Goal: Task Accomplishment & Management: Manage account settings

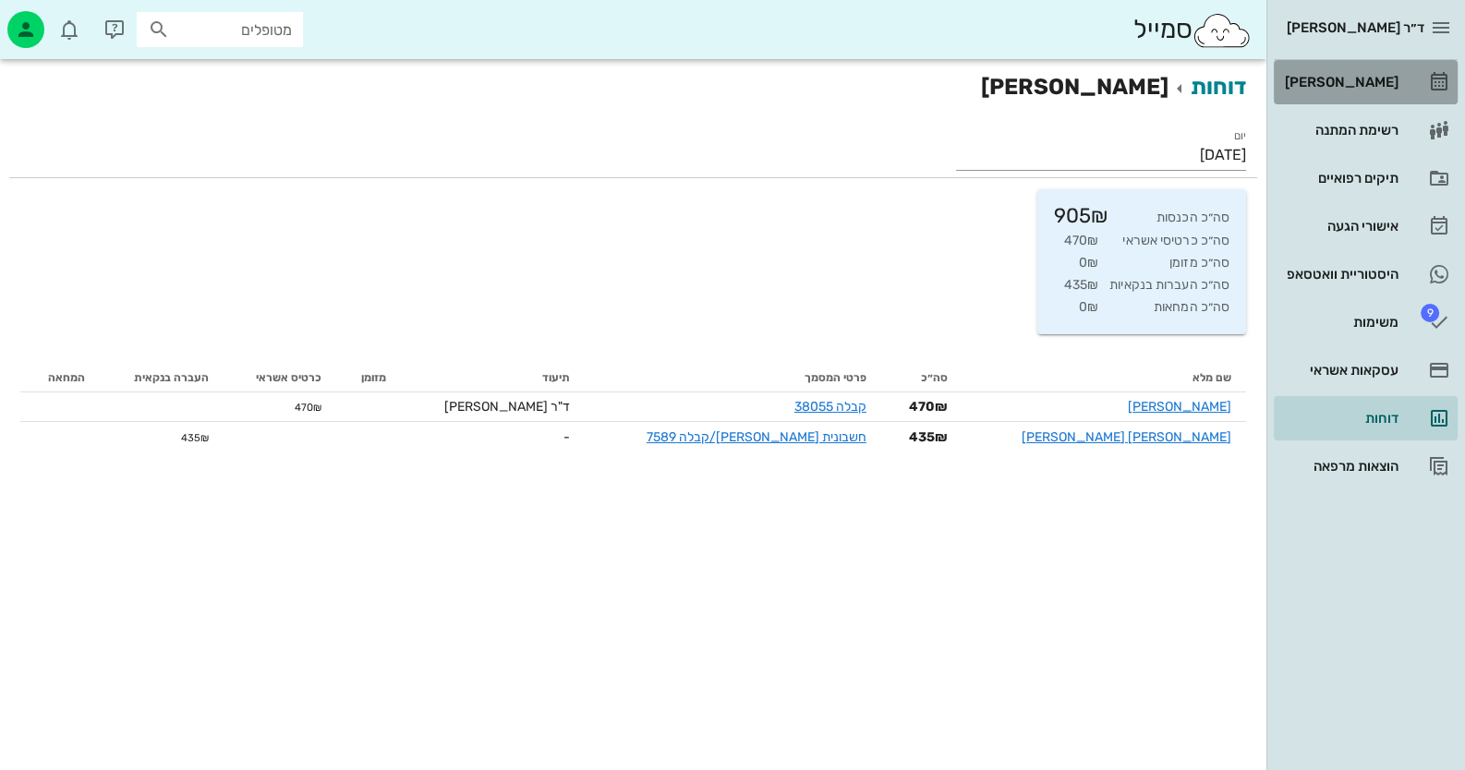
click at [1335, 87] on div "[PERSON_NAME]" at bounding box center [1339, 82] width 117 height 15
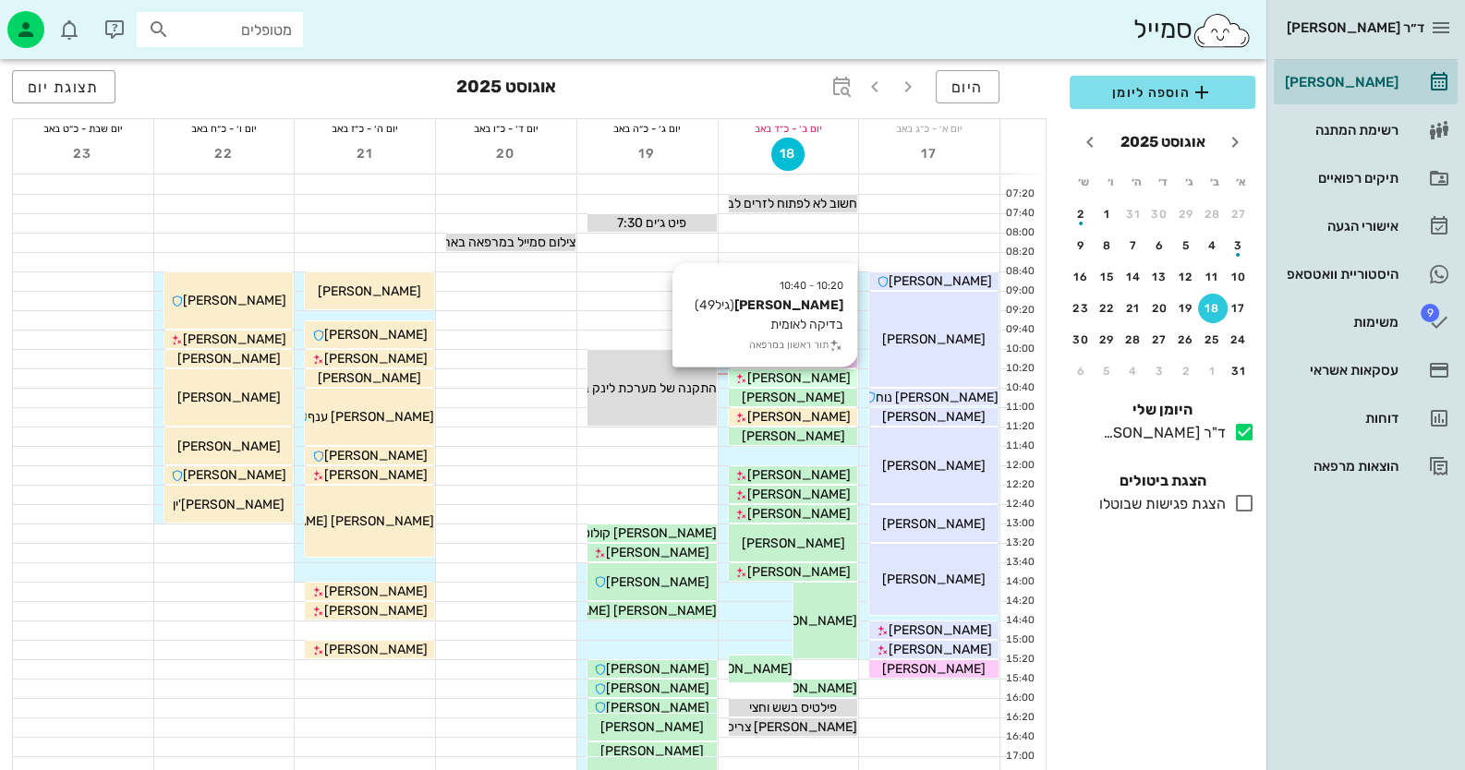
click at [833, 378] on div "[PERSON_NAME]" at bounding box center [793, 378] width 129 height 19
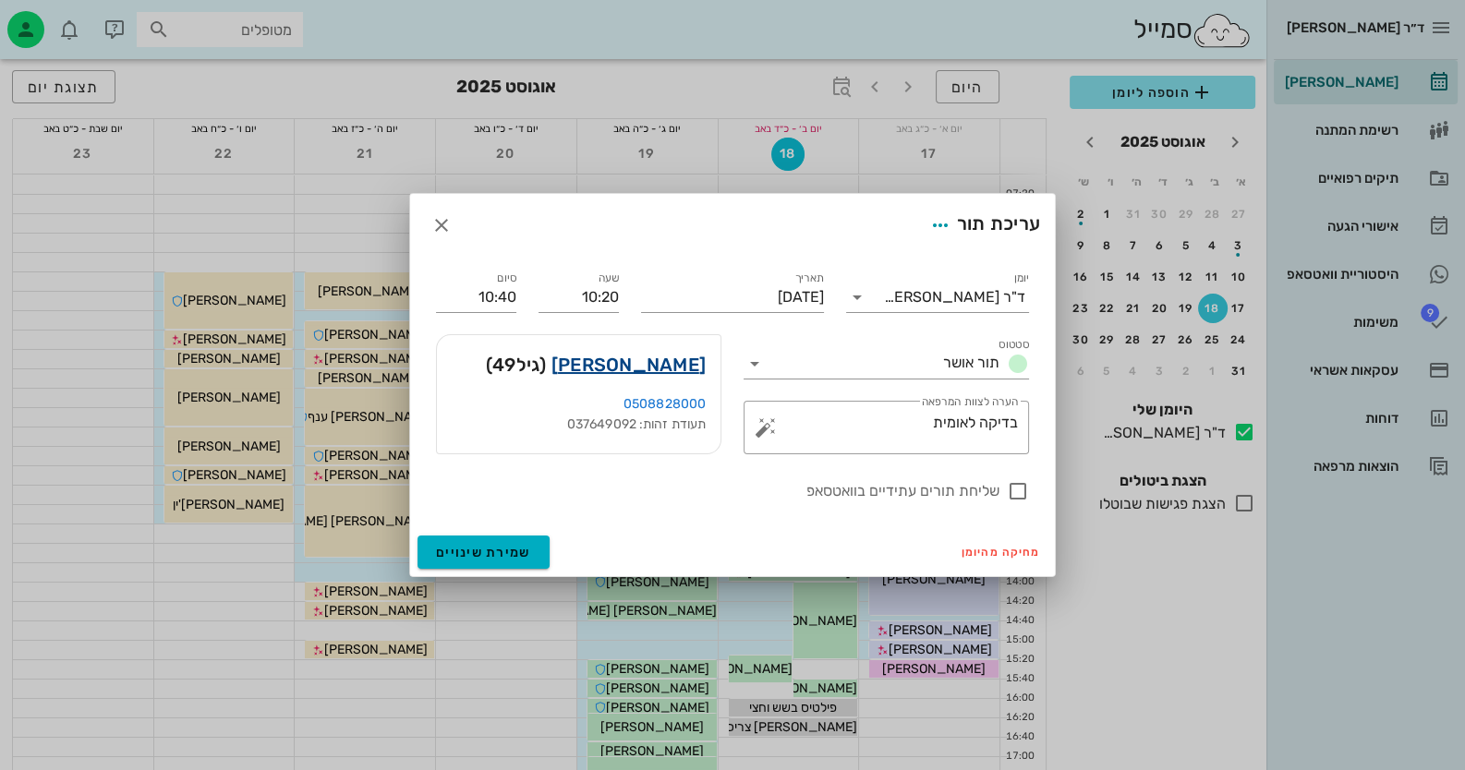
click at [682, 359] on link "[PERSON_NAME]" at bounding box center [628, 365] width 154 height 30
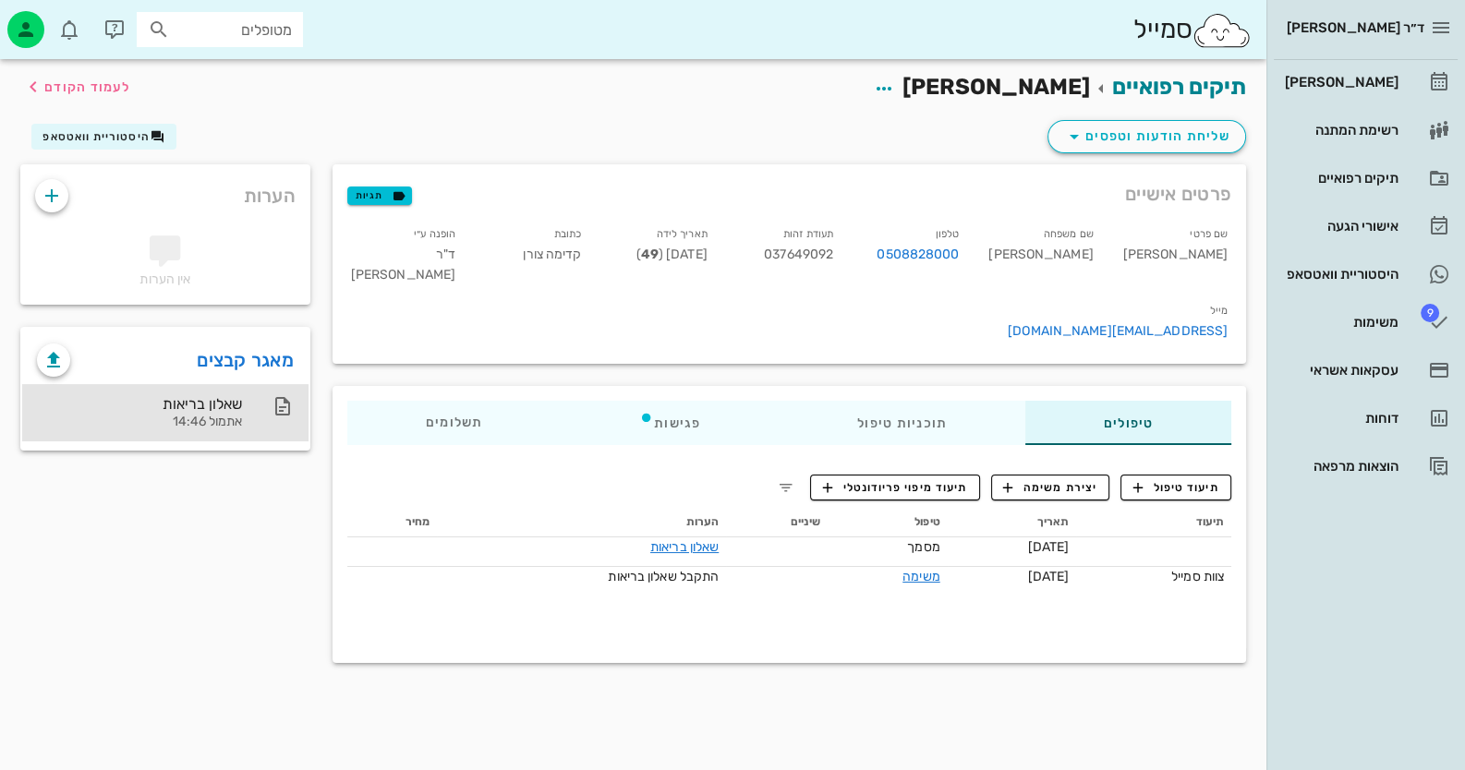
click at [199, 405] on div "שאלון בריאות" at bounding box center [139, 404] width 205 height 18
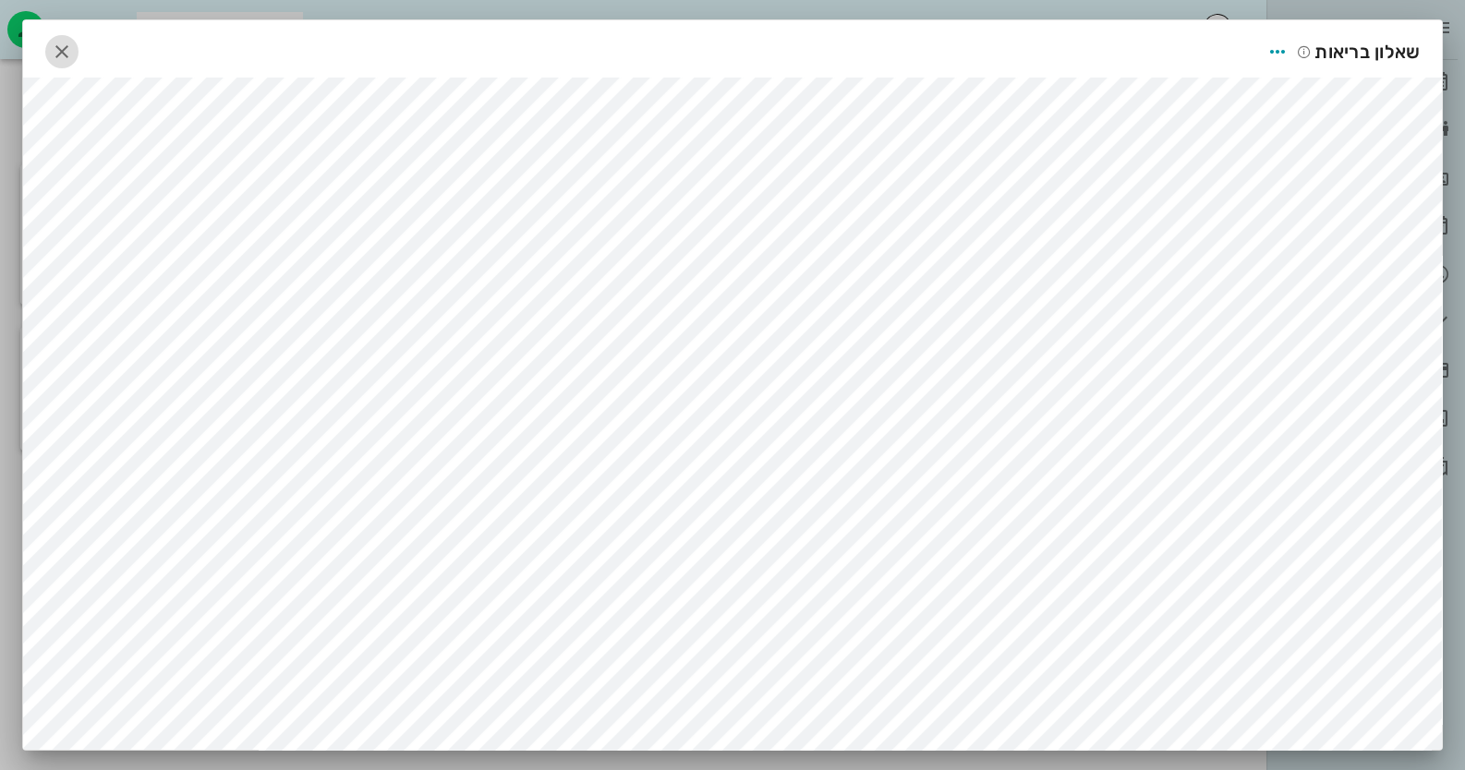
click at [64, 50] on icon "button" at bounding box center [62, 52] width 22 height 22
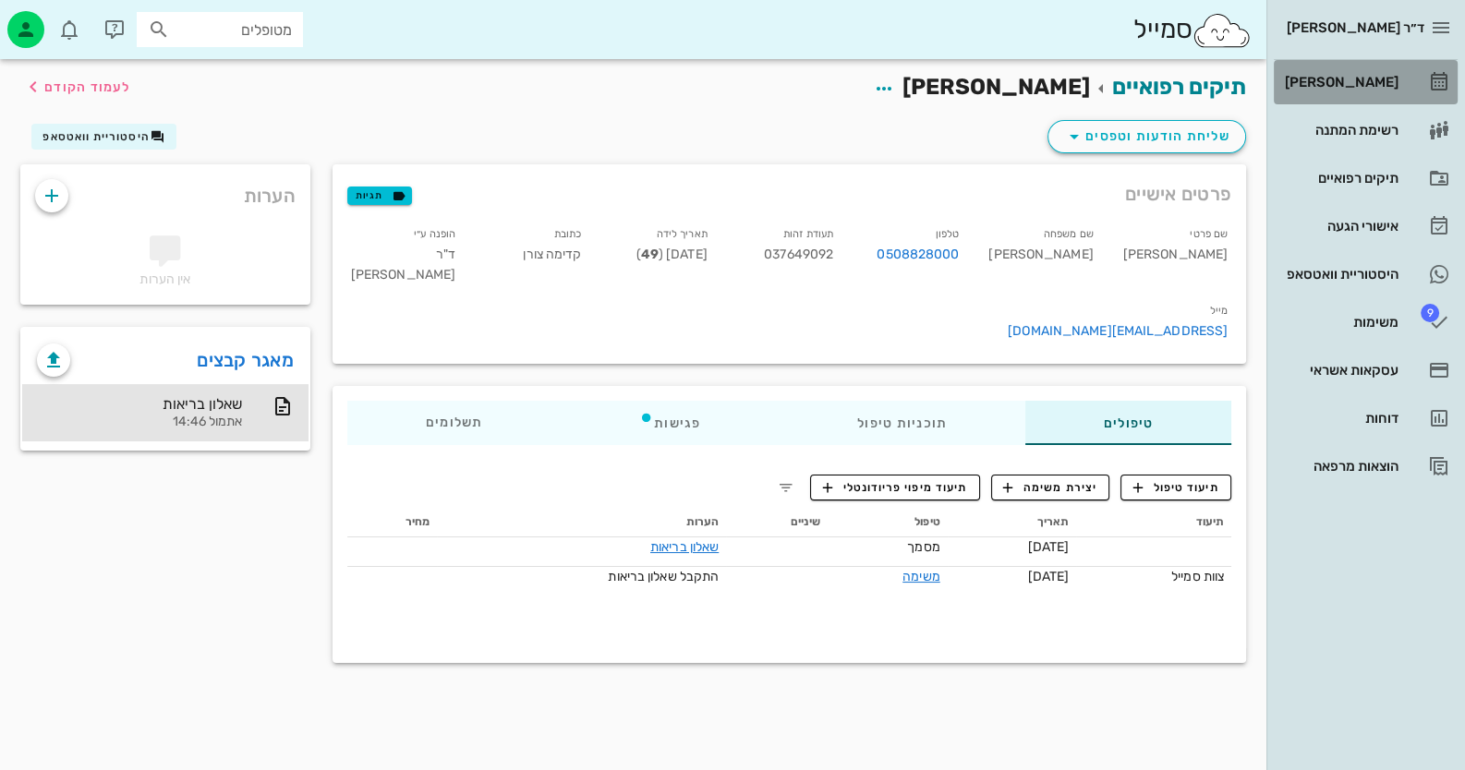
click at [1397, 90] on div "[PERSON_NAME]" at bounding box center [1339, 82] width 117 height 30
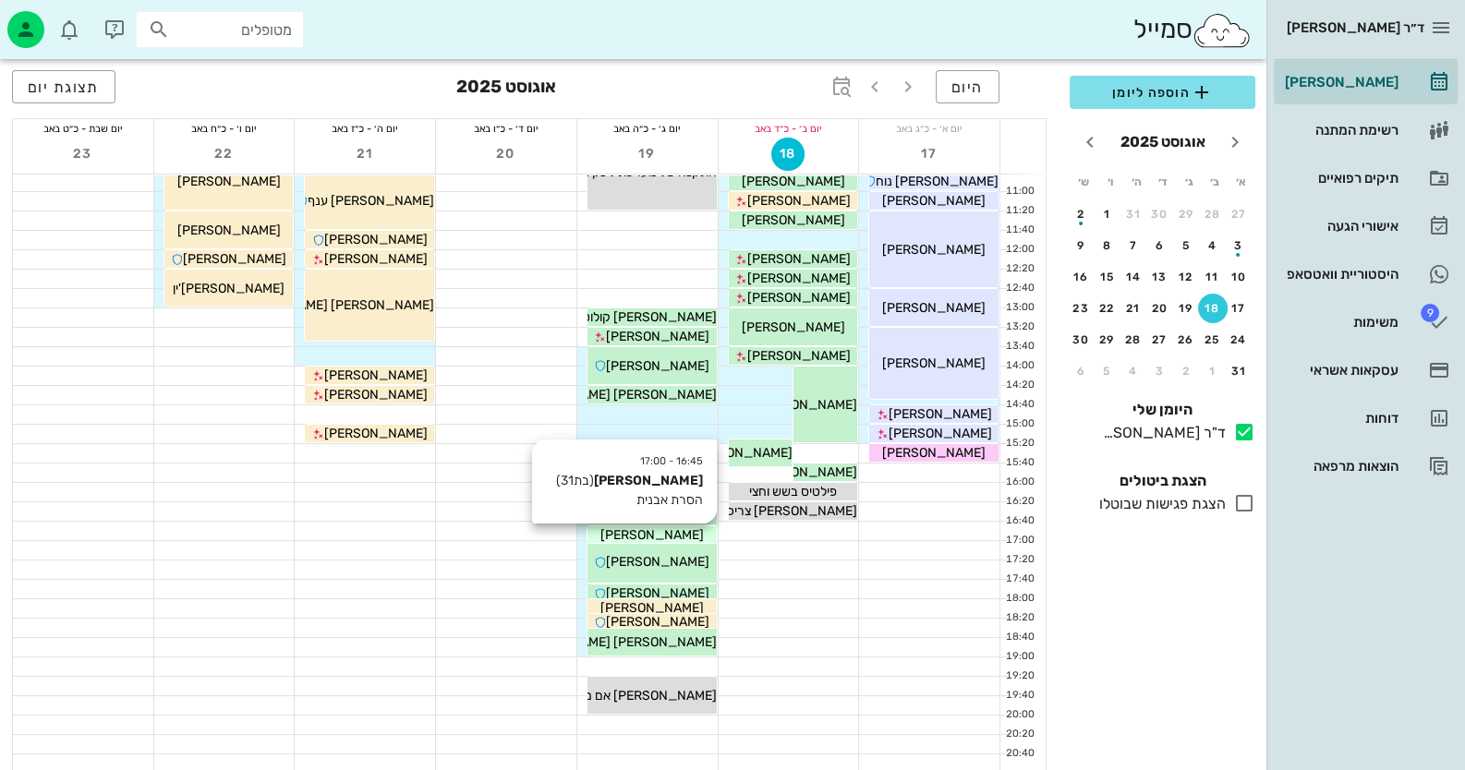
scroll to position [218, 0]
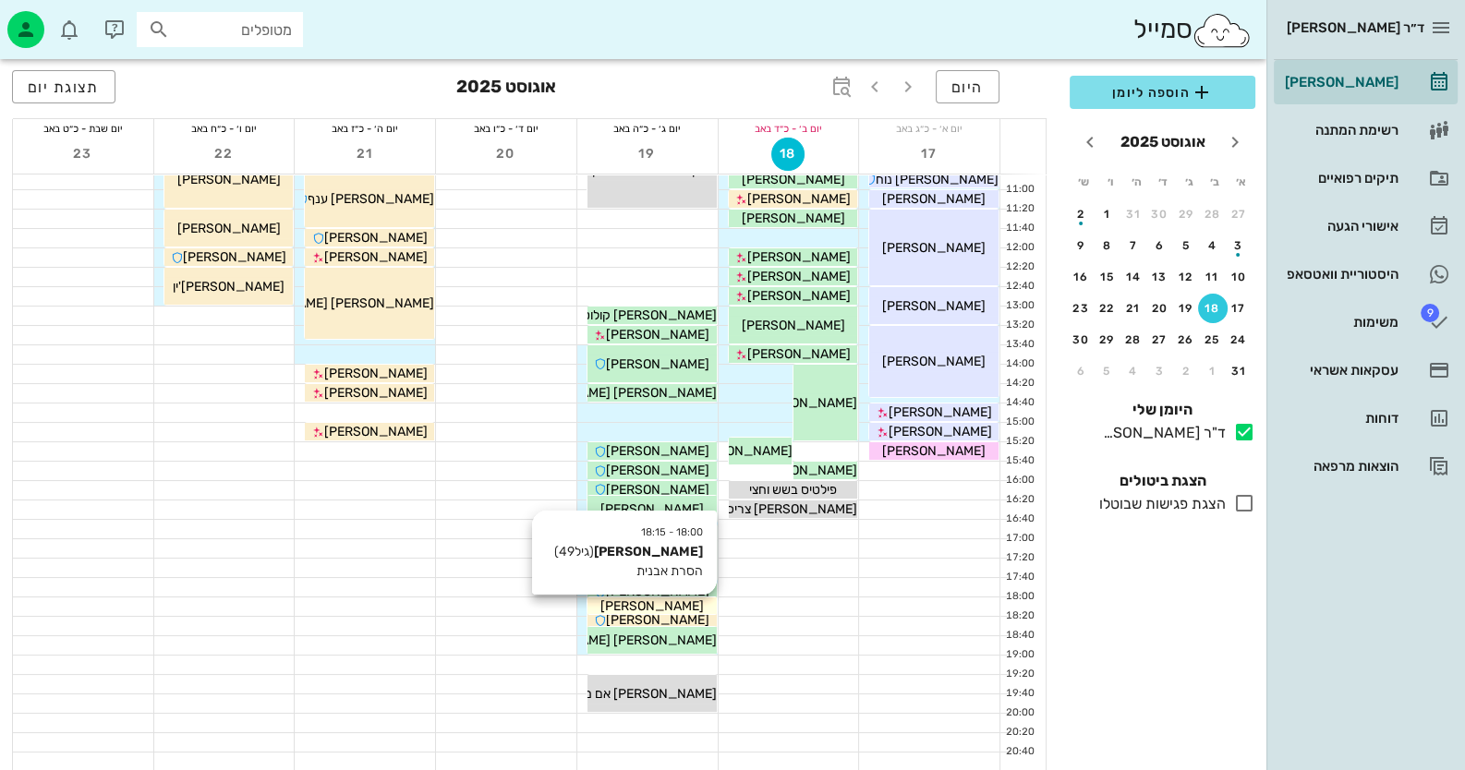
click at [684, 609] on div "[PERSON_NAME]" at bounding box center [651, 606] width 129 height 19
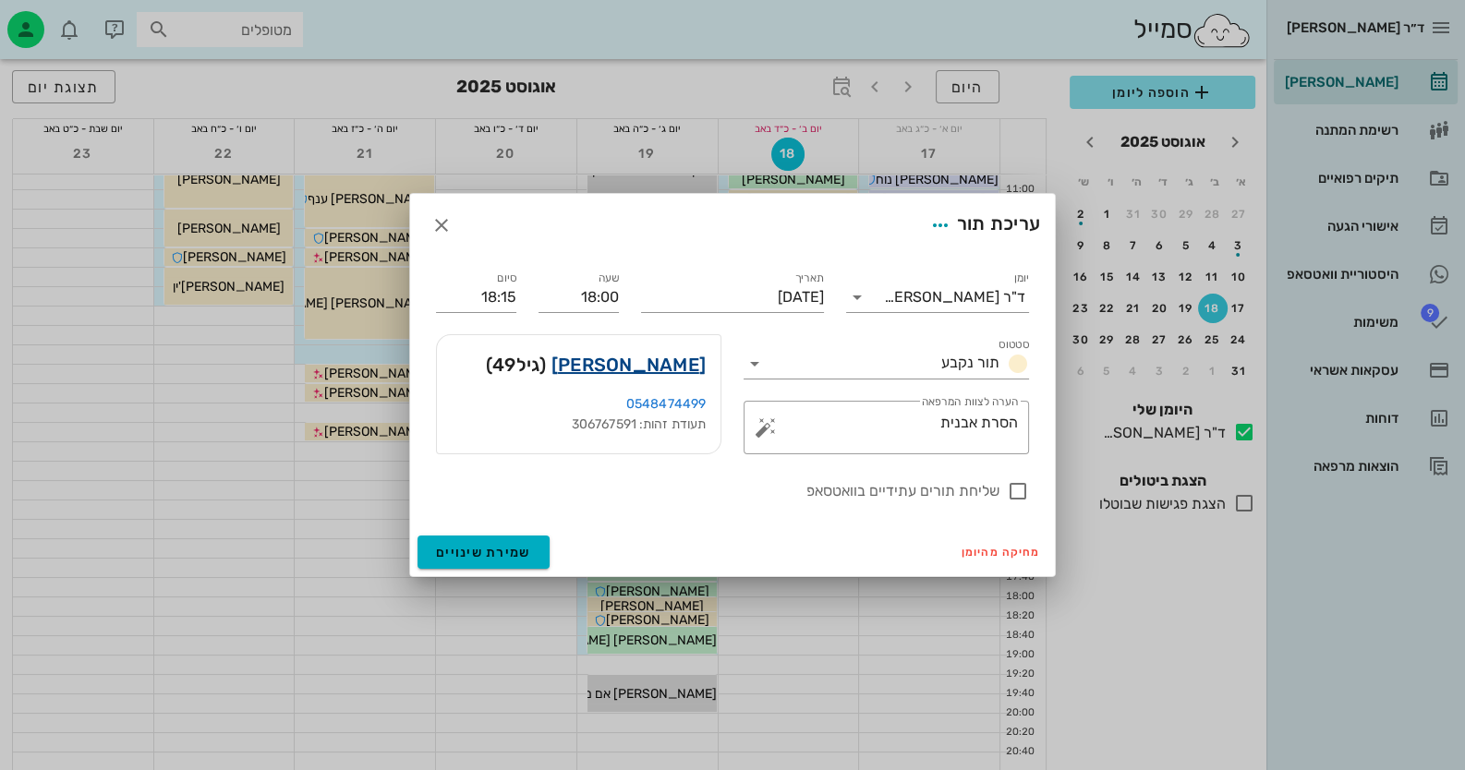
click at [658, 374] on link "בלה דוידוב" at bounding box center [628, 365] width 154 height 30
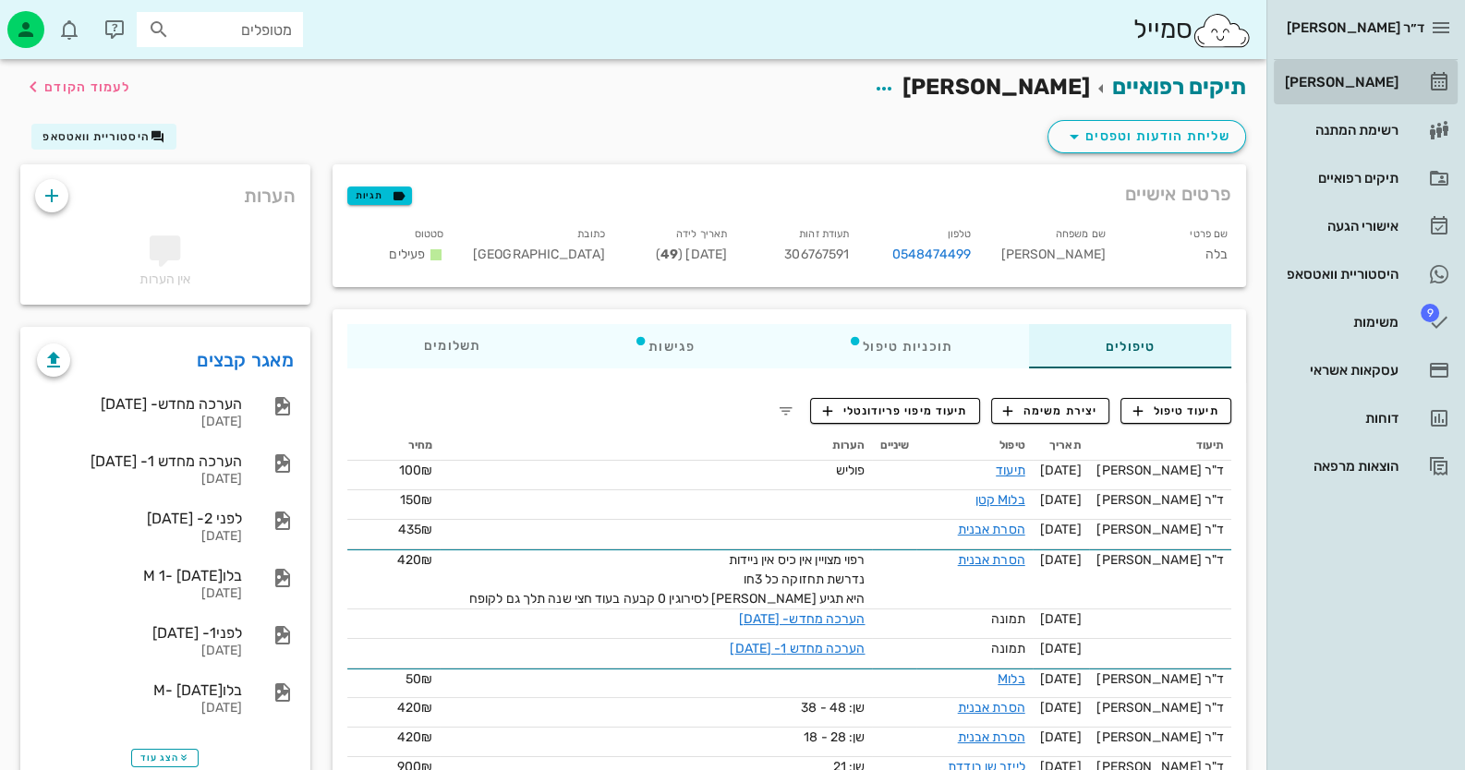
click at [1385, 75] on div "[PERSON_NAME]" at bounding box center [1339, 82] width 117 height 15
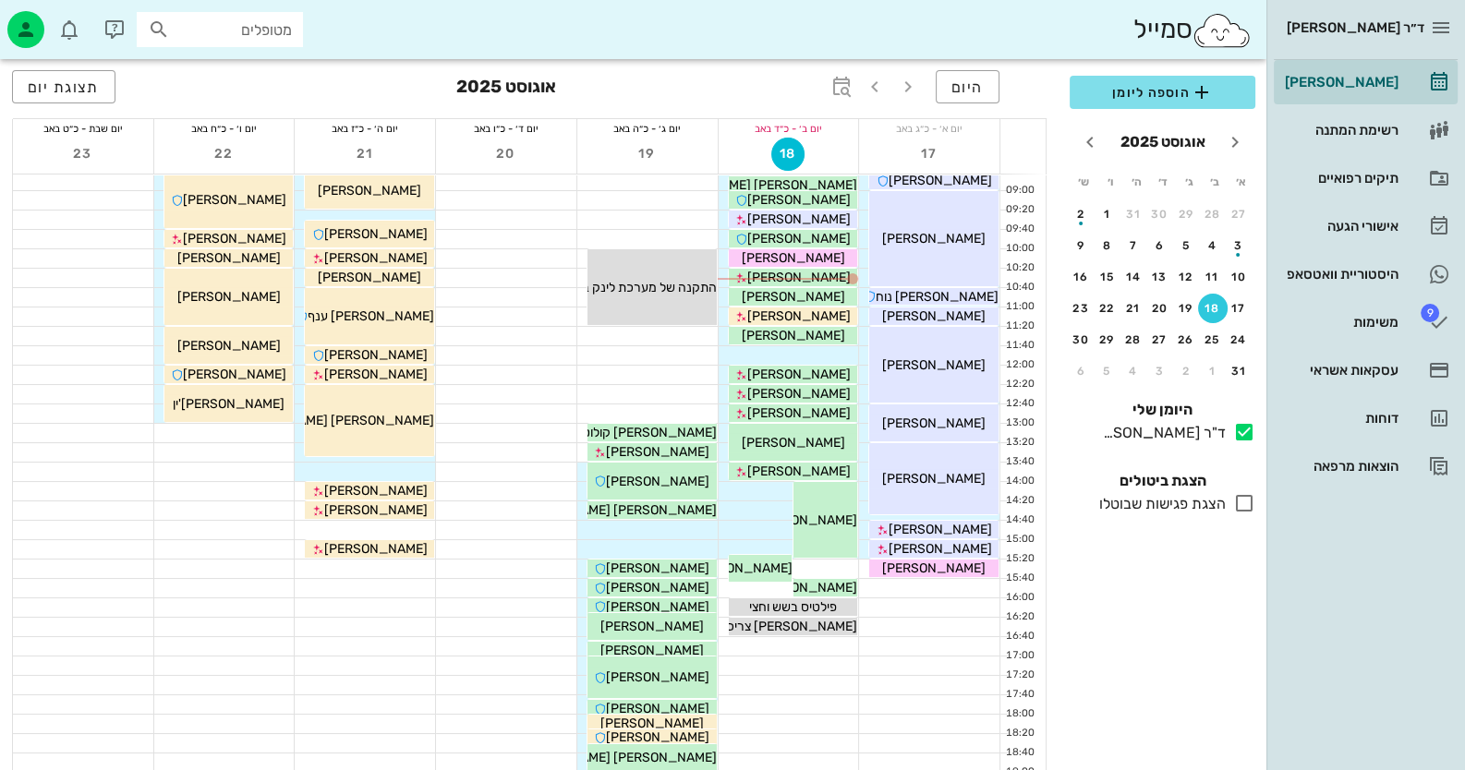
scroll to position [218, 0]
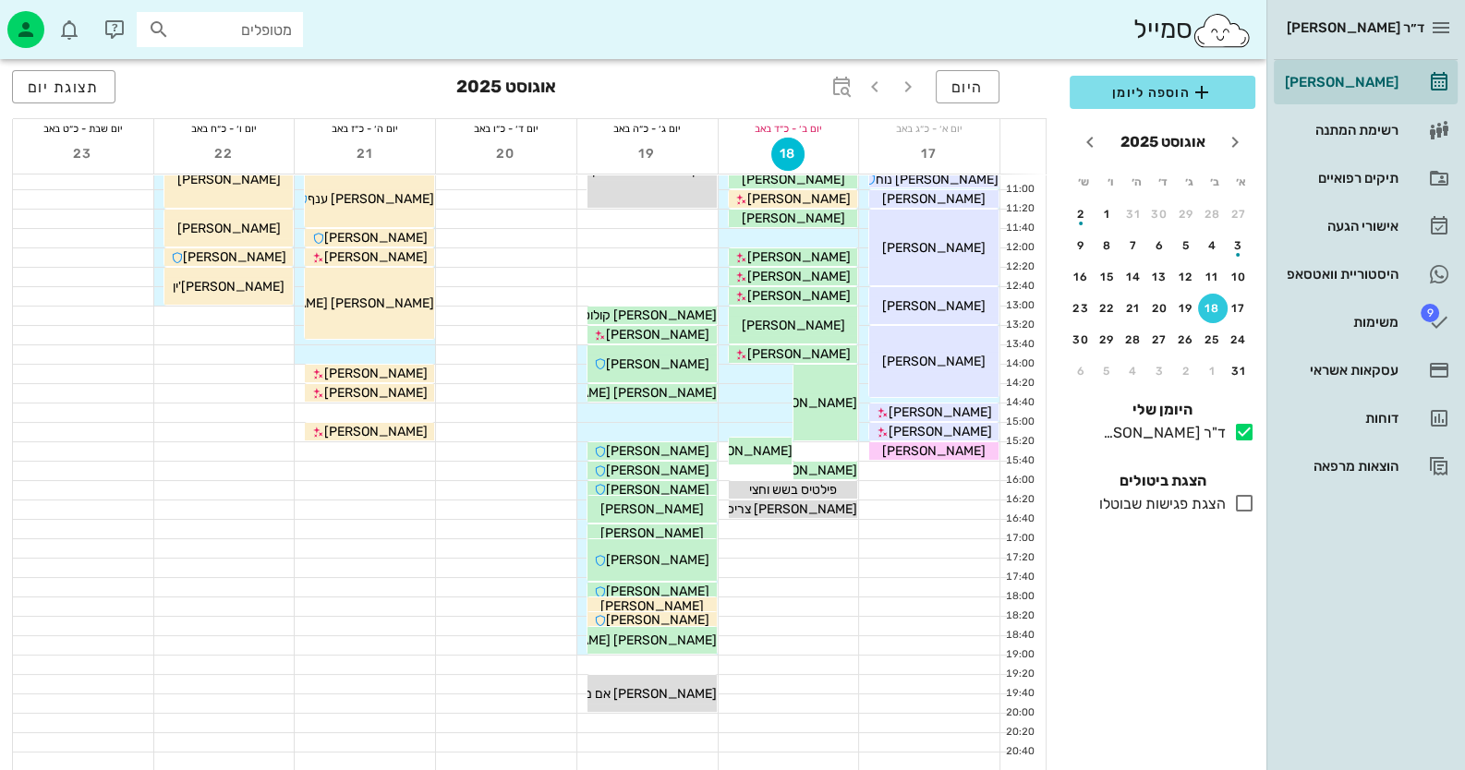
click at [411, 162] on div "21" at bounding box center [365, 156] width 140 height 36
click at [693, 603] on div "[PERSON_NAME]" at bounding box center [651, 606] width 129 height 19
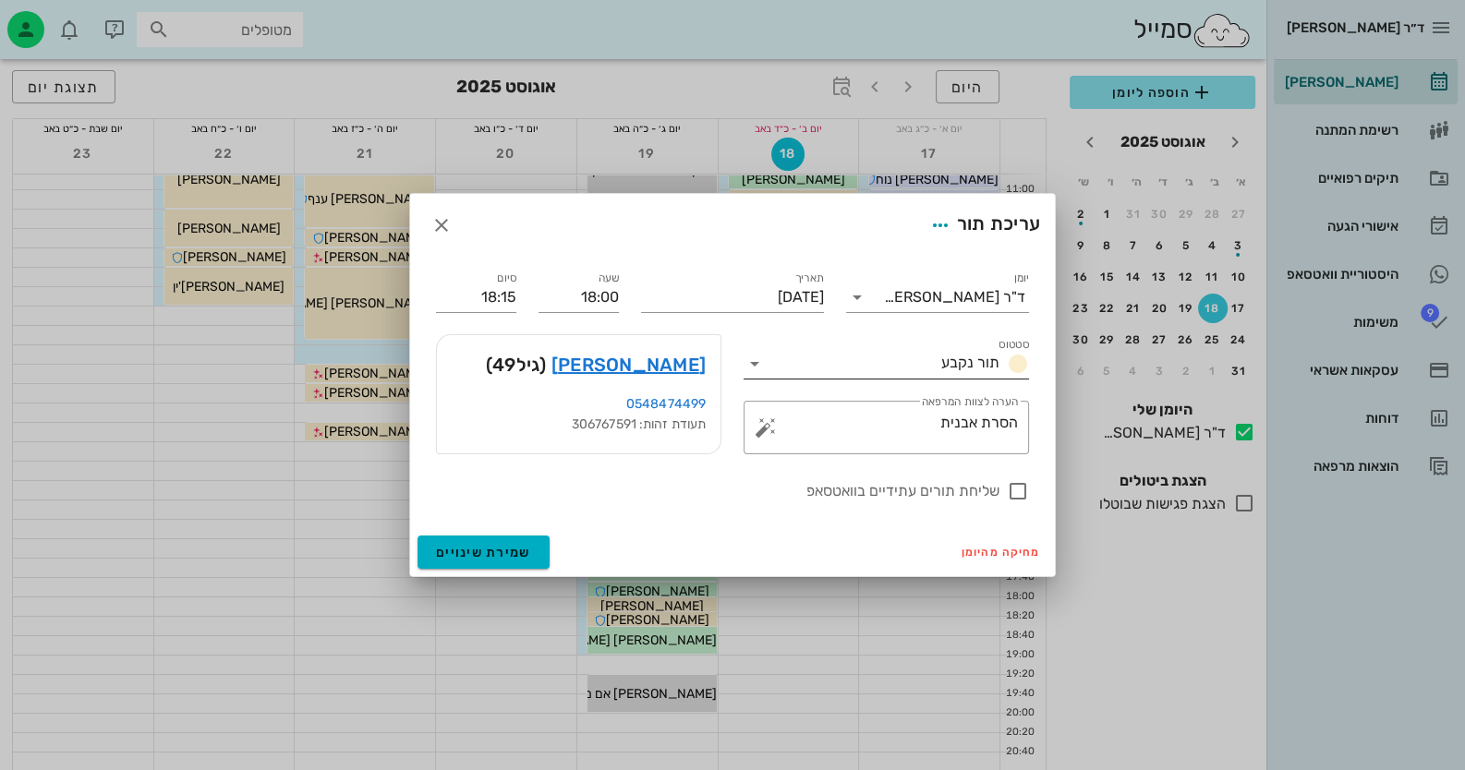
click at [753, 361] on icon at bounding box center [755, 364] width 22 height 22
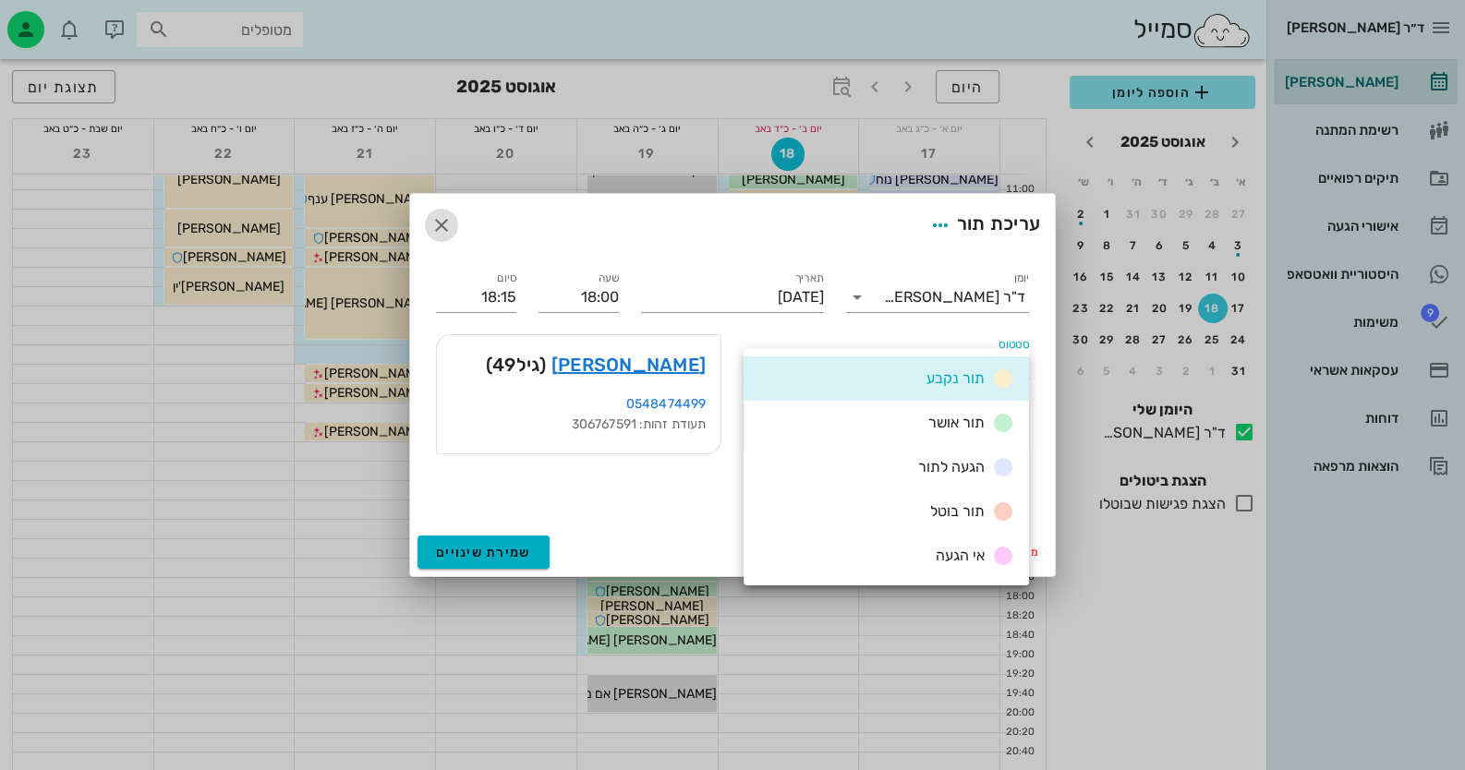
click at [435, 222] on icon "button" at bounding box center [441, 225] width 22 height 22
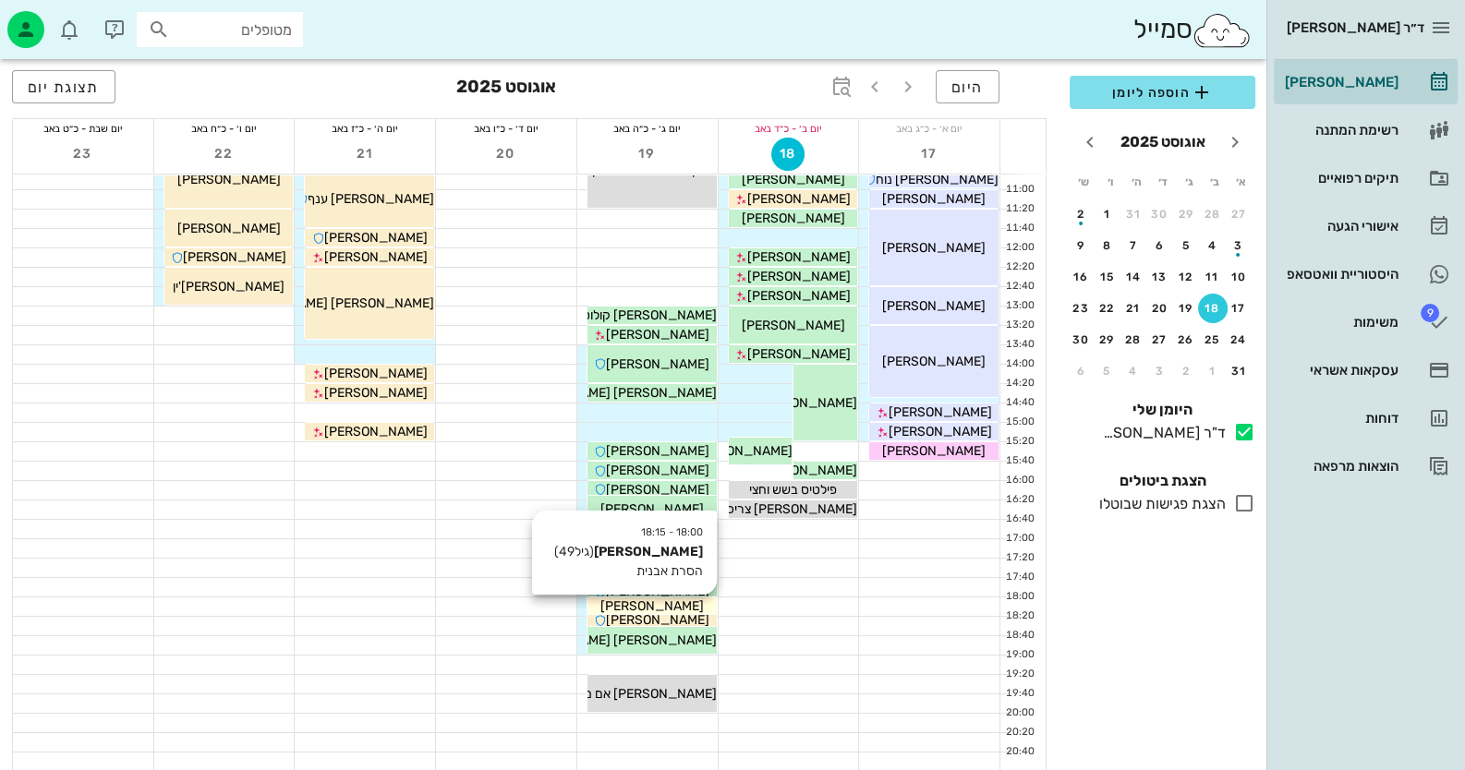
click at [644, 604] on span "[PERSON_NAME]" at bounding box center [651, 606] width 103 height 16
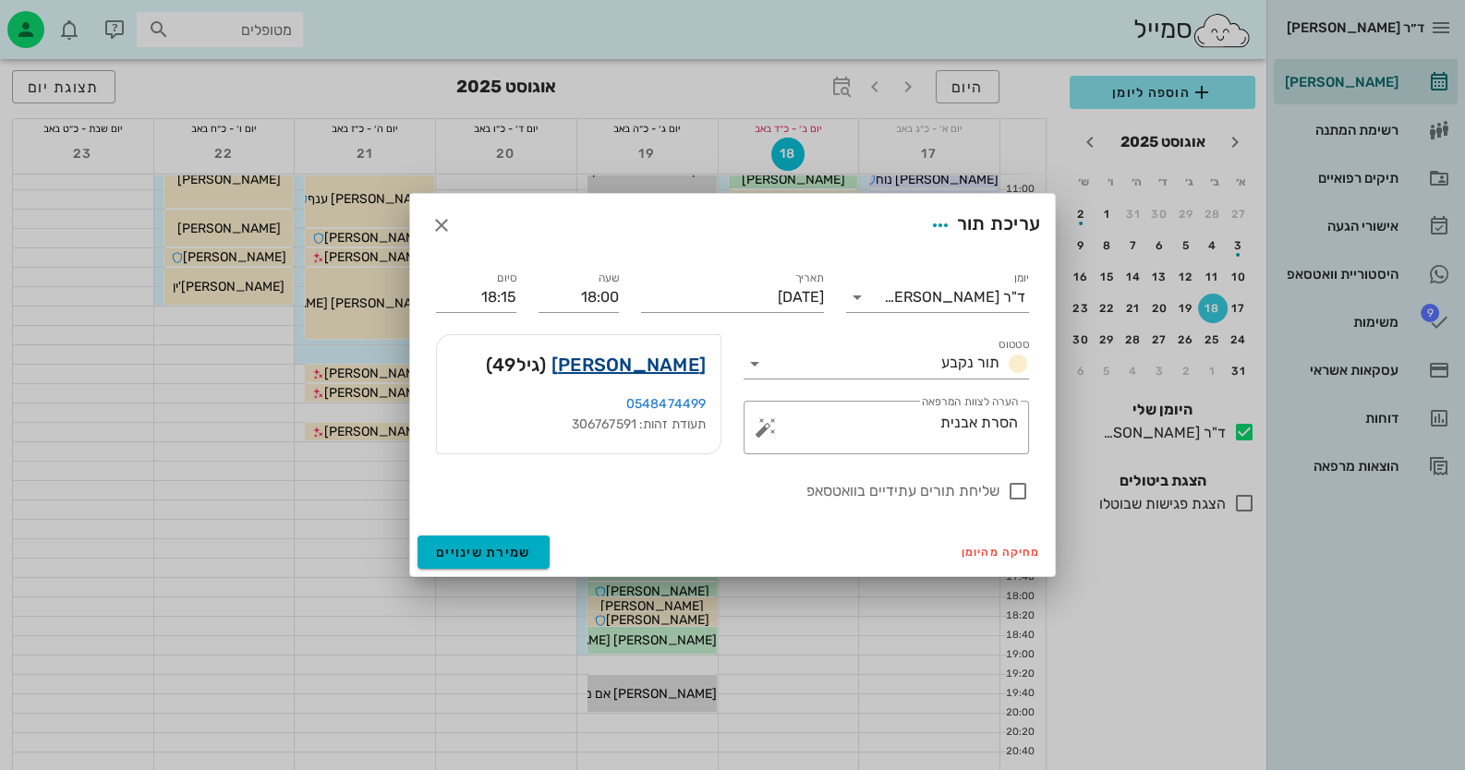
click at [661, 364] on link "בלה דוידוב" at bounding box center [628, 365] width 154 height 30
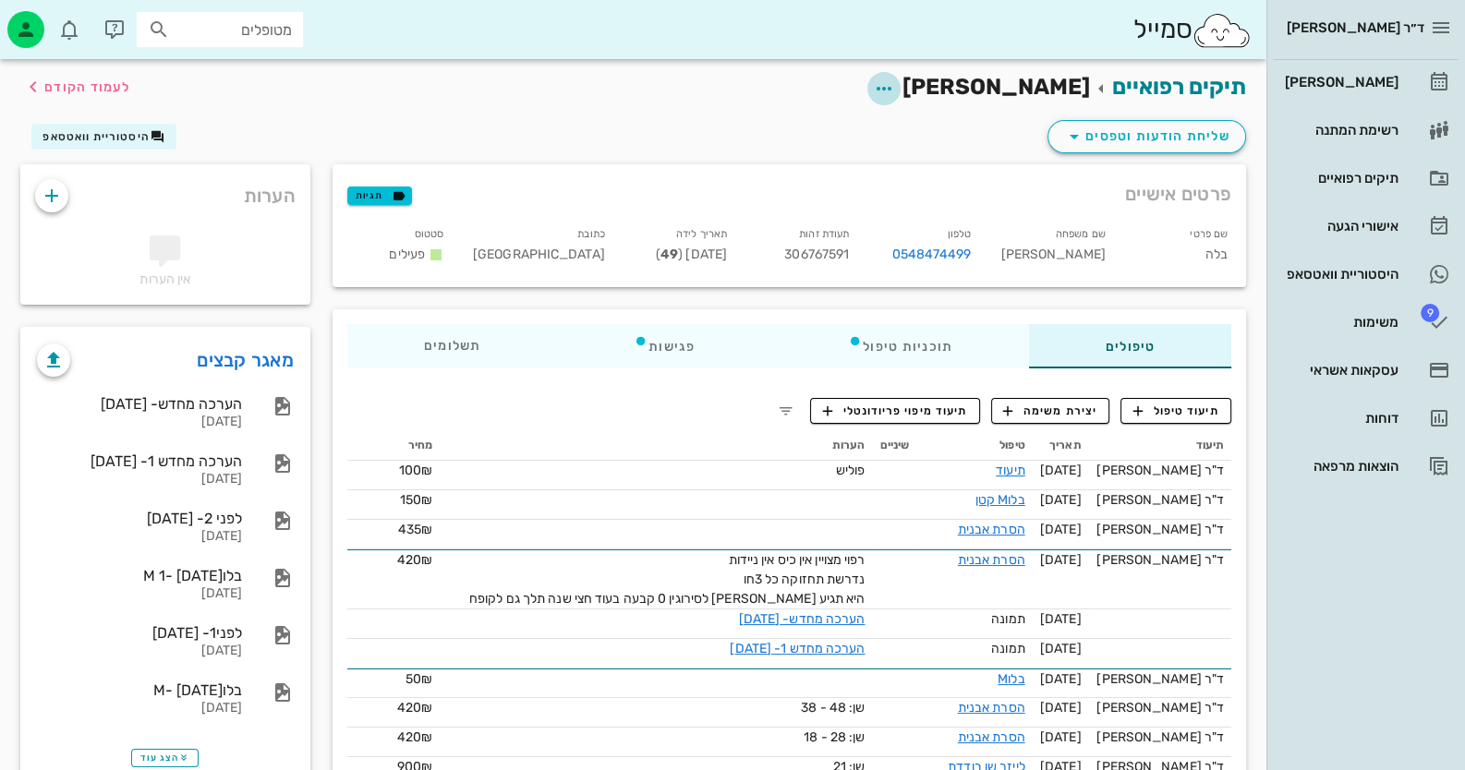
click at [895, 87] on icon "button" at bounding box center [884, 89] width 22 height 22
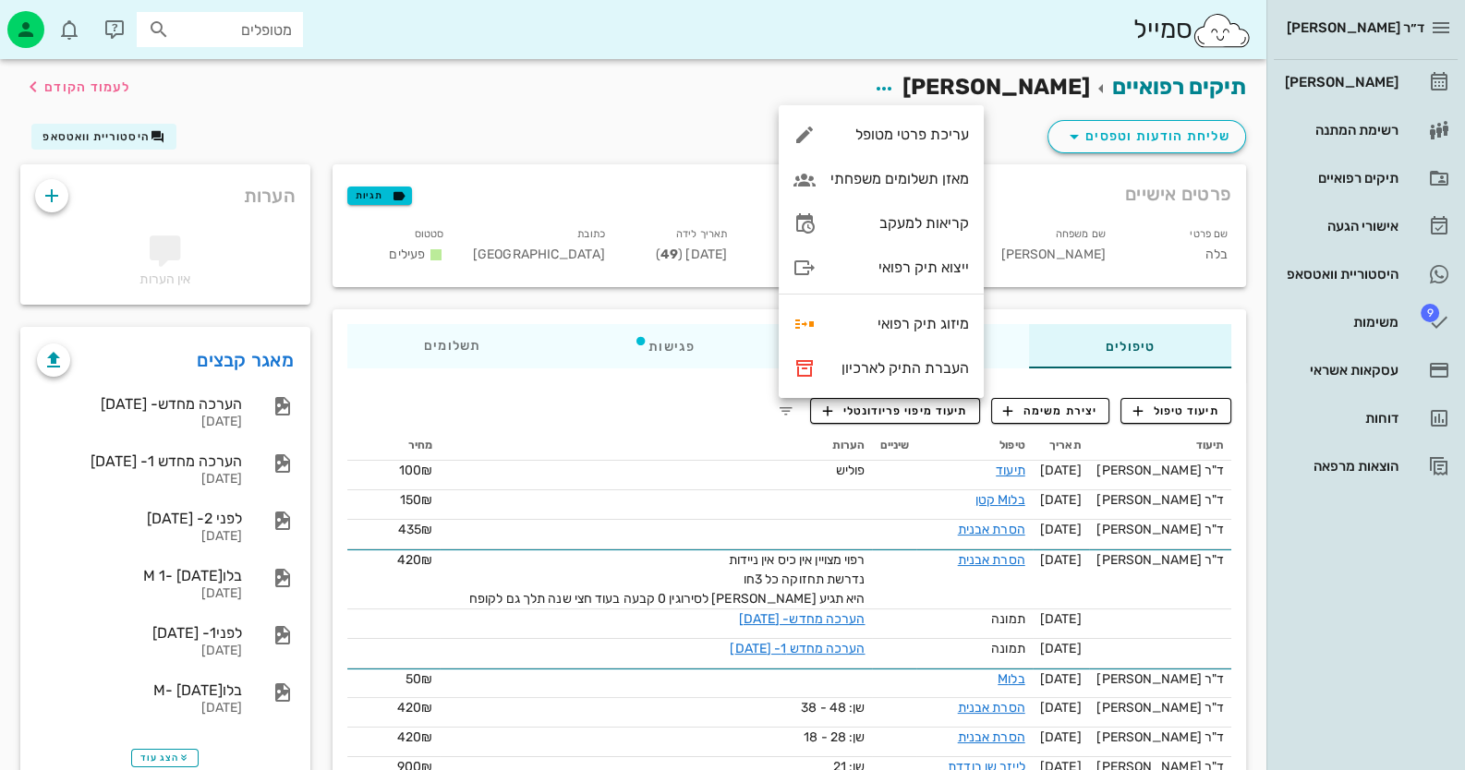
click at [713, 84] on div "תיקים רפואיים בלה דוידוב לעמוד הקודם" at bounding box center [633, 87] width 1248 height 57
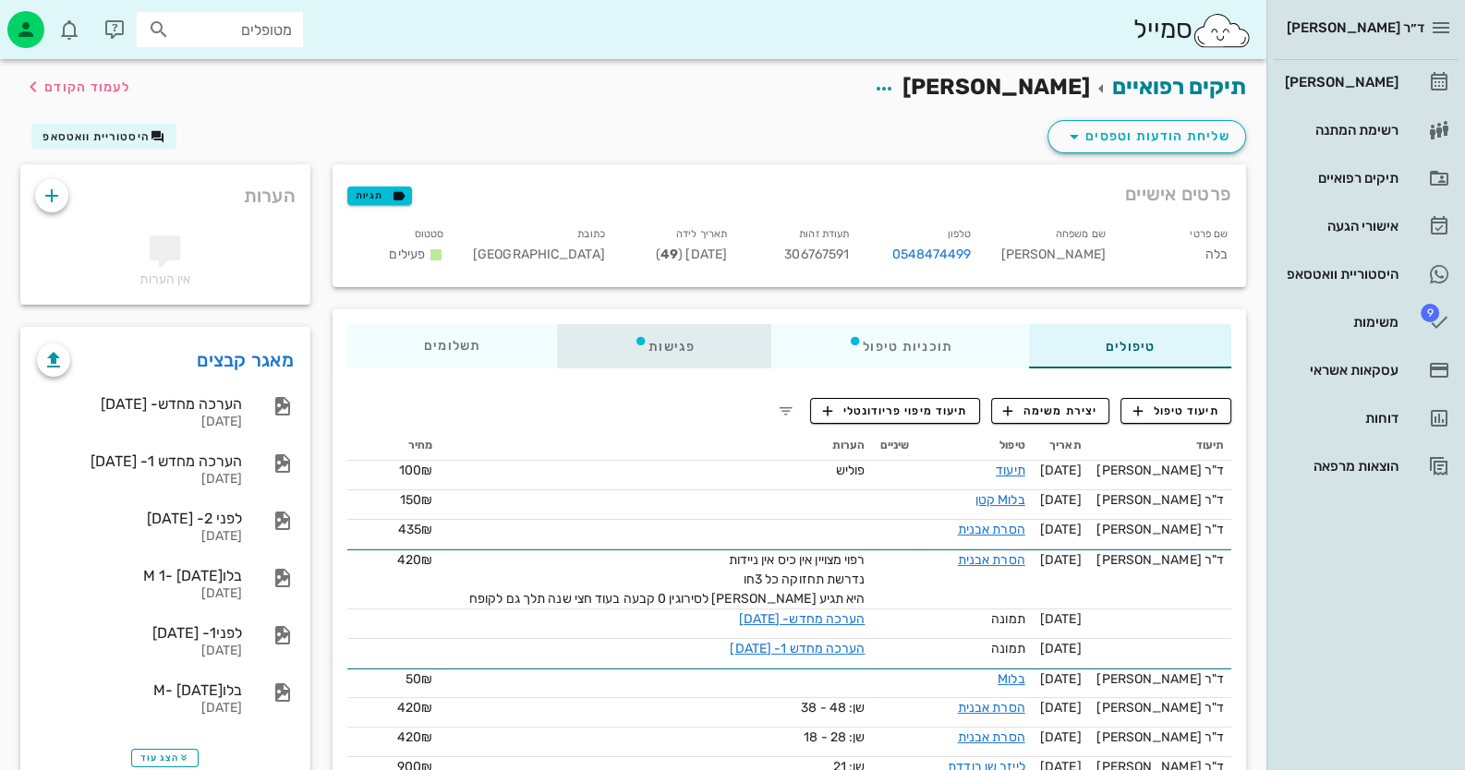
click at [680, 352] on div "פגישות" at bounding box center [664, 346] width 214 height 44
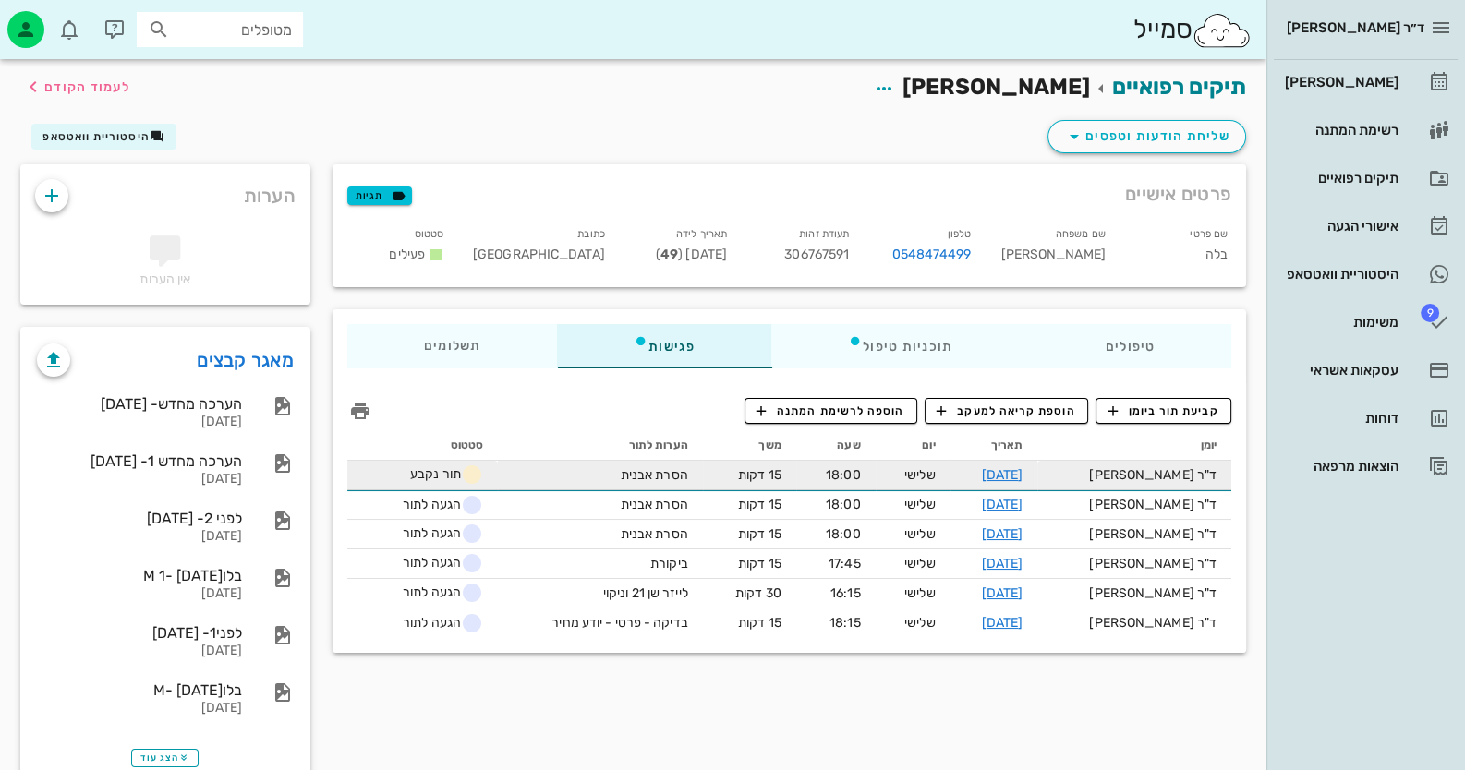
click at [443, 479] on span "תור נקבע" at bounding box center [446, 474] width 73 height 16
click at [1038, 483] on td "19-08-2025" at bounding box center [994, 476] width 88 height 30
click at [1023, 473] on link "19-08-2025" at bounding box center [1003, 475] width 42 height 16
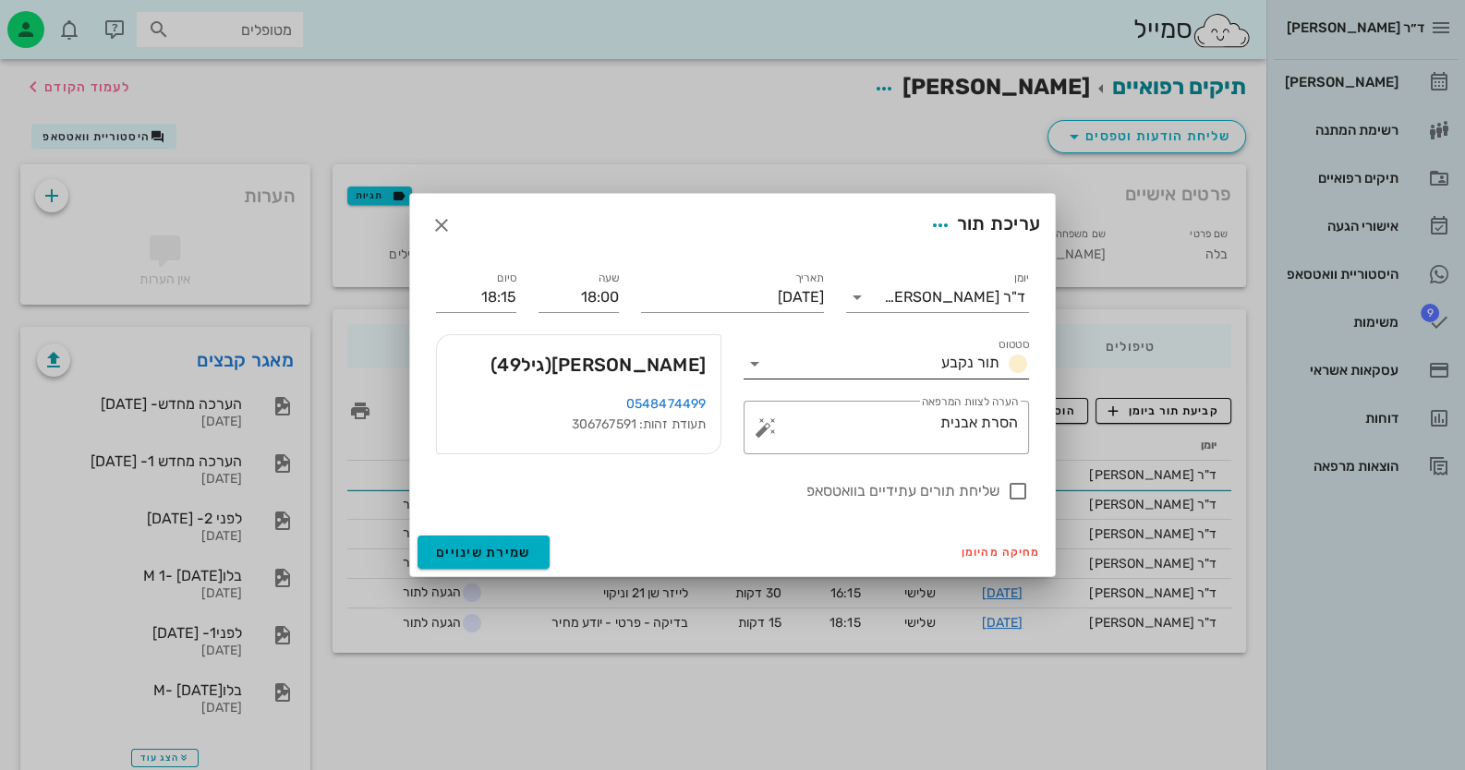
click at [759, 365] on icon at bounding box center [755, 364] width 22 height 22
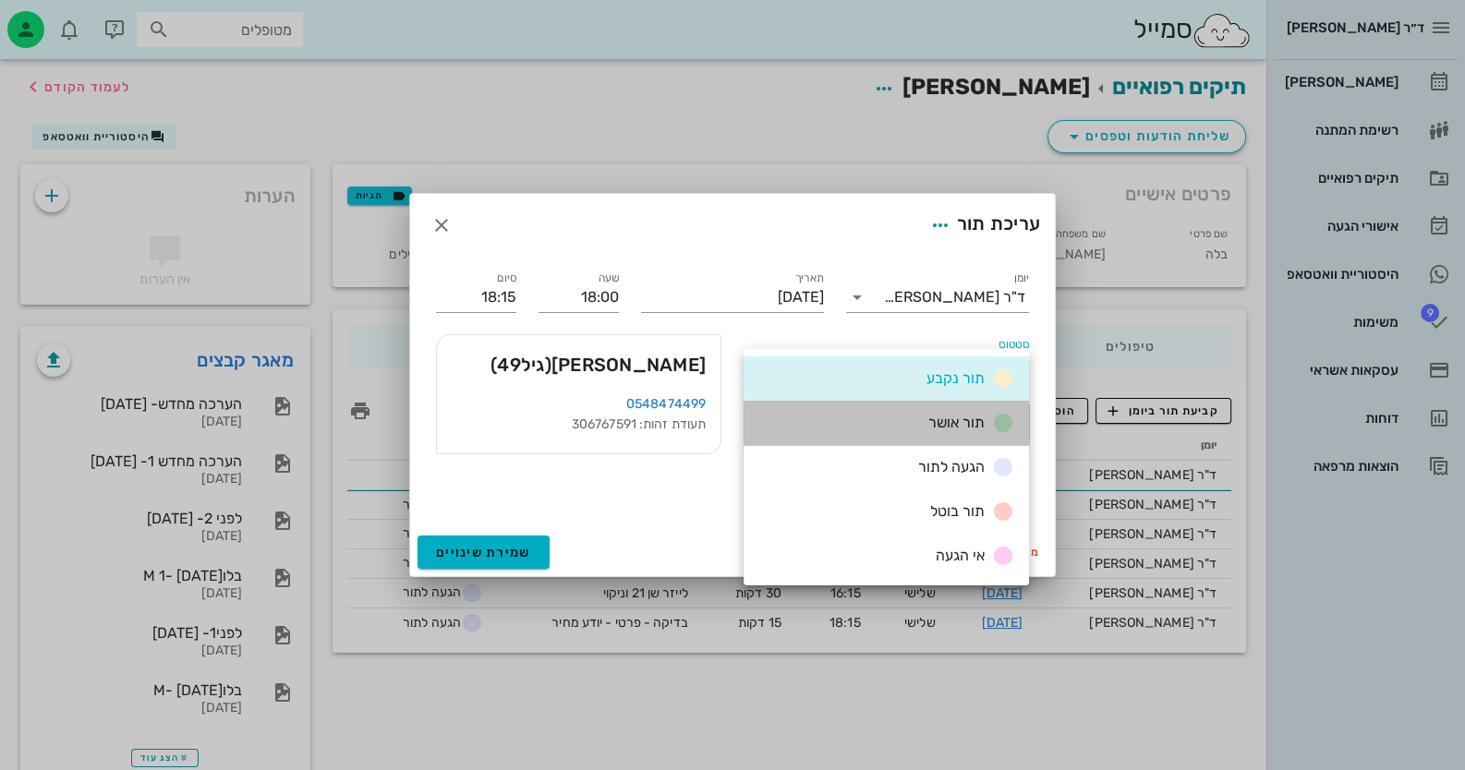
click at [924, 433] on div "תור אושר" at bounding box center [967, 423] width 93 height 23
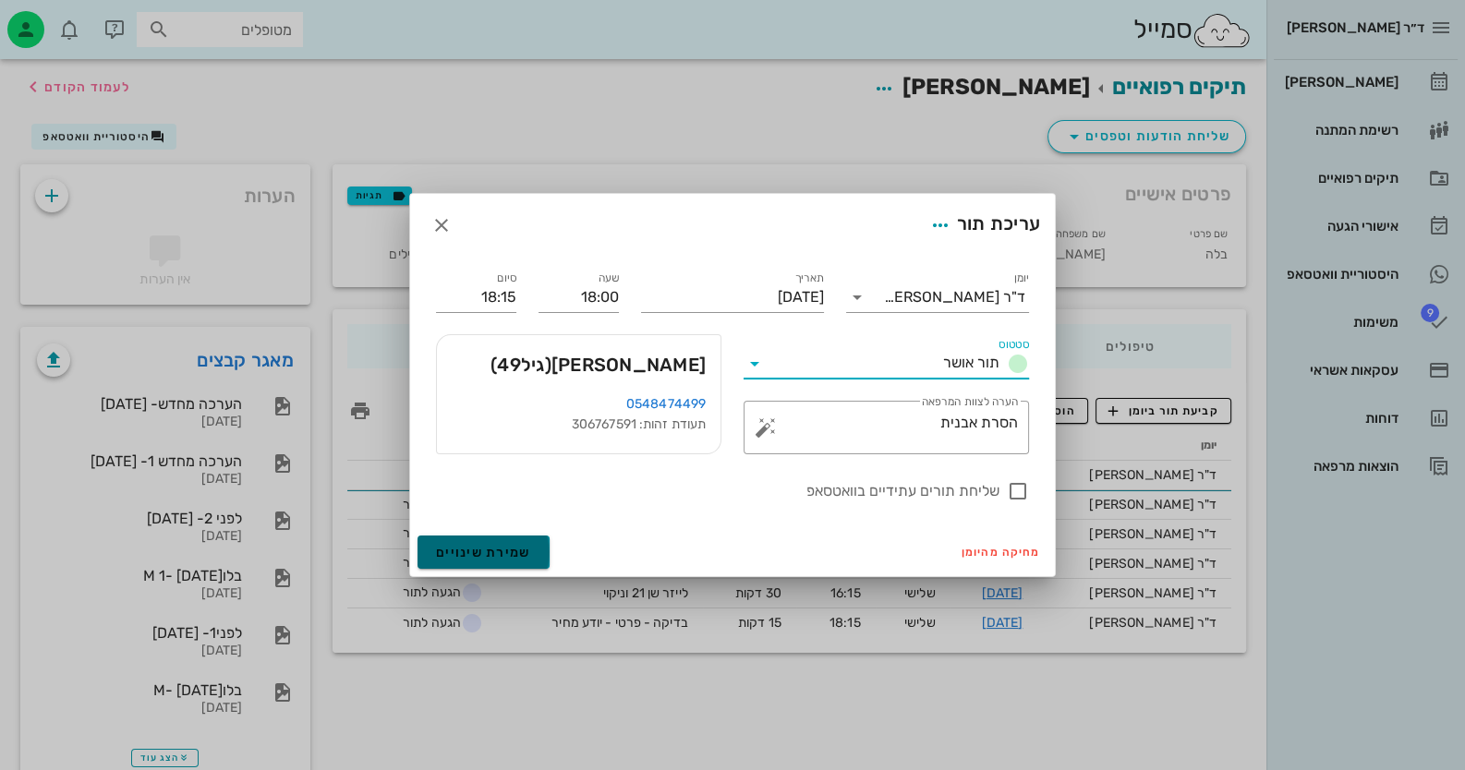
click at [488, 557] on span "שמירת שינויים" at bounding box center [483, 553] width 95 height 16
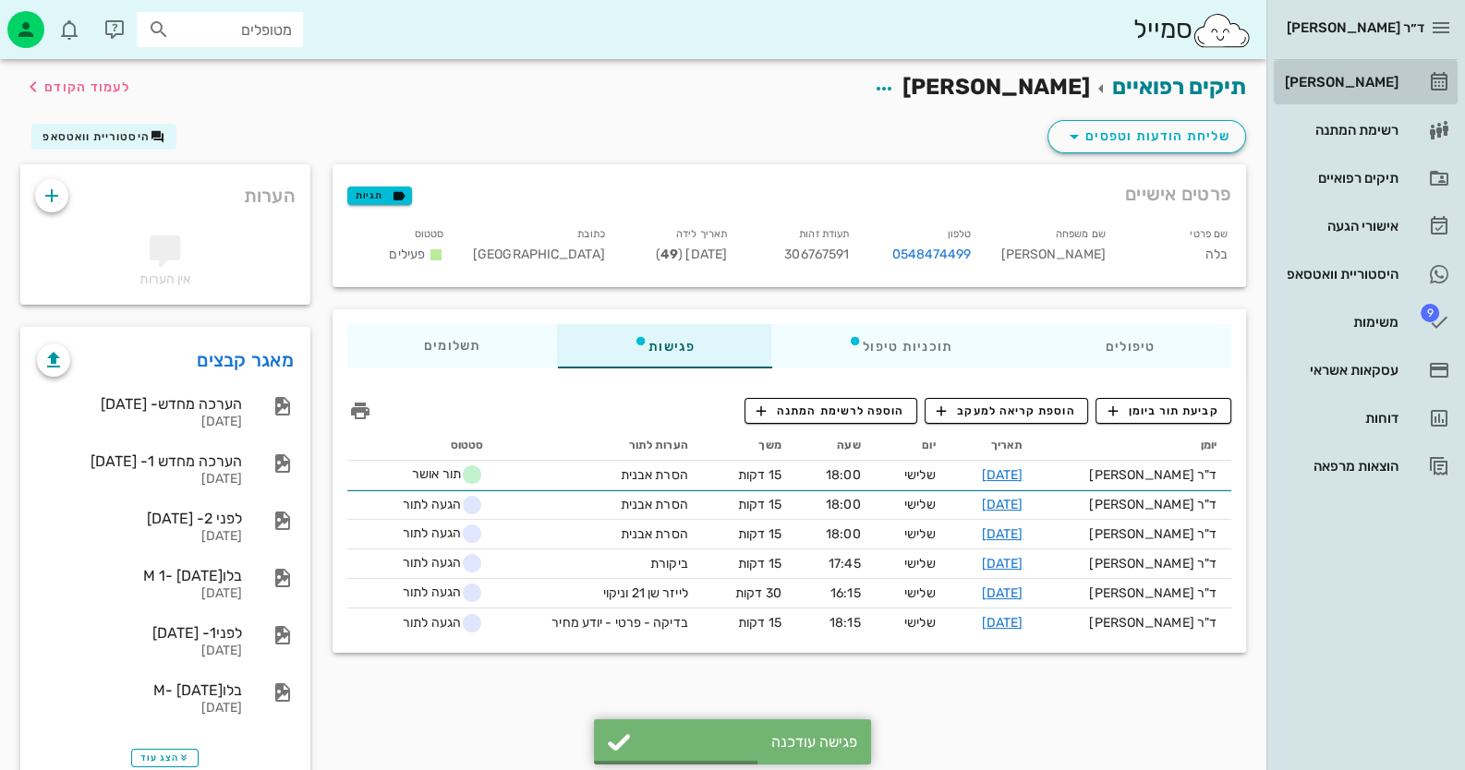
click at [1360, 91] on div "[PERSON_NAME]" at bounding box center [1339, 82] width 117 height 30
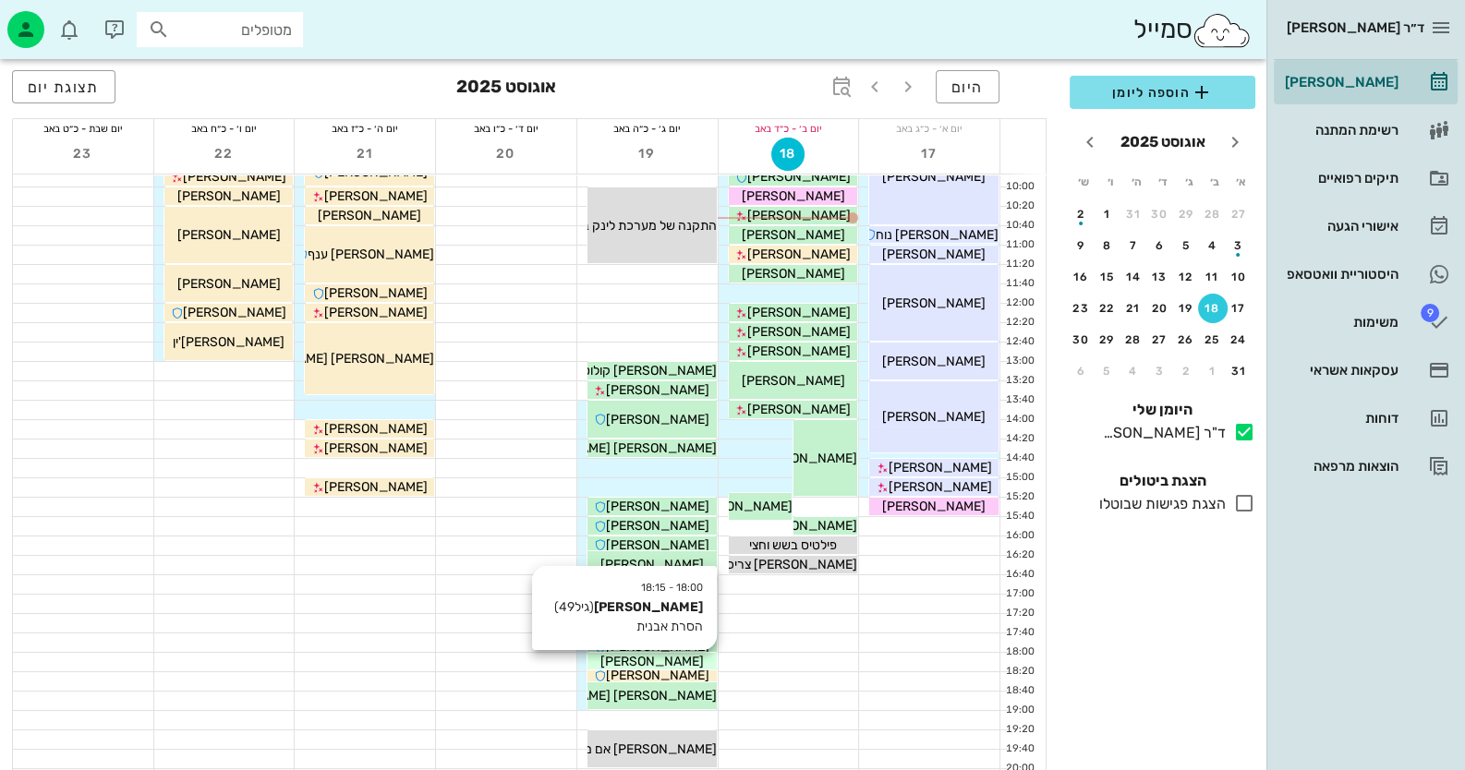
scroll to position [184, 0]
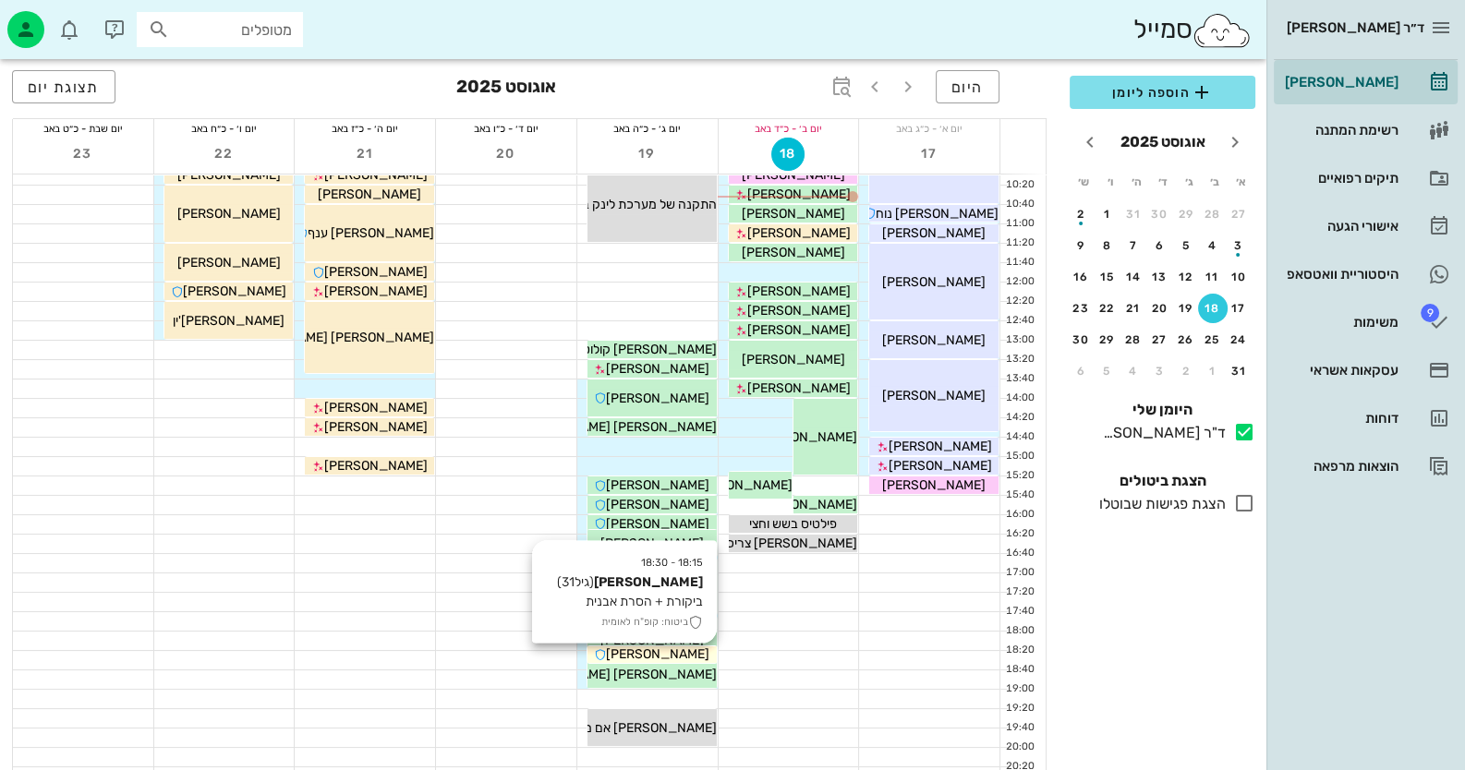
click at [702, 654] on div "[PERSON_NAME]" at bounding box center [651, 654] width 129 height 19
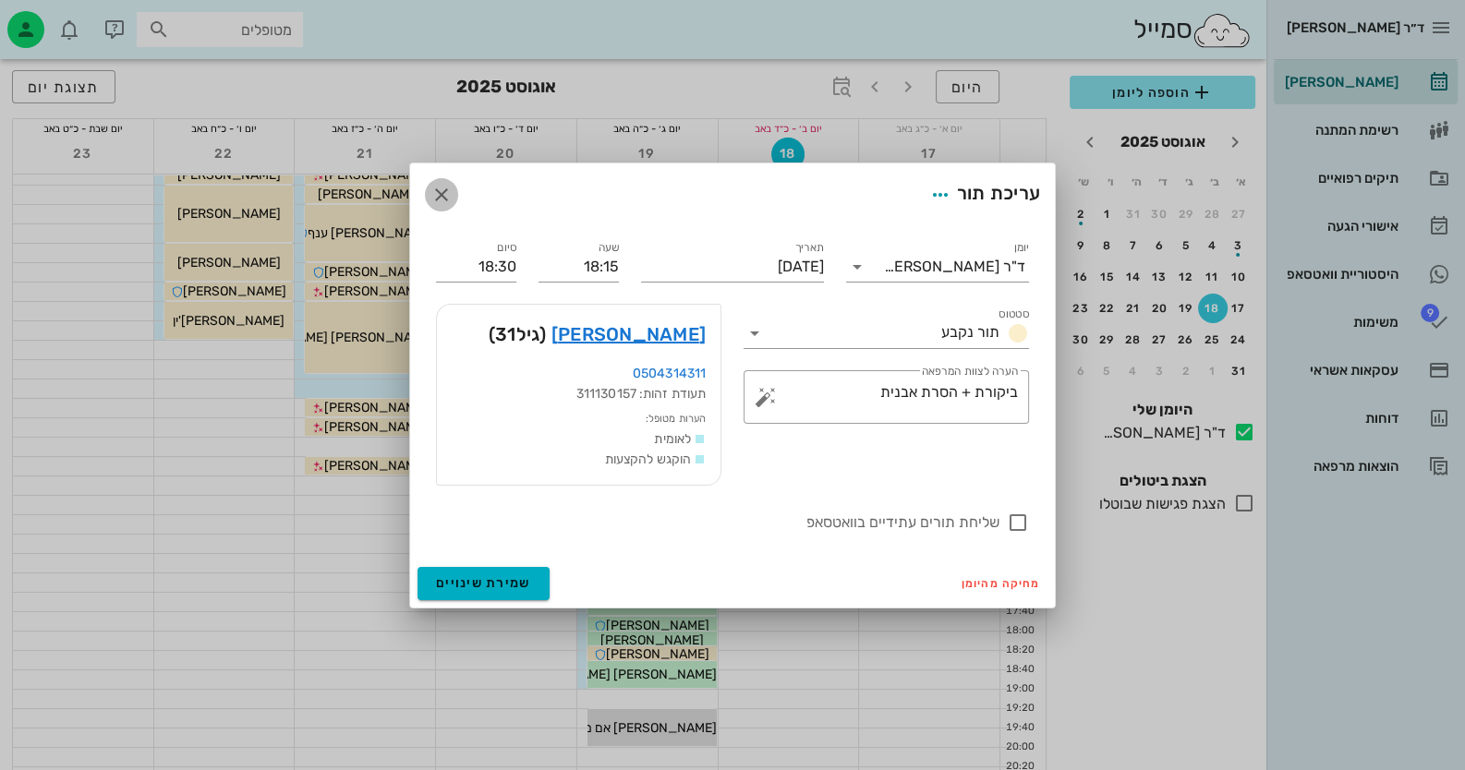
click at [440, 180] on button "button" at bounding box center [441, 194] width 33 height 33
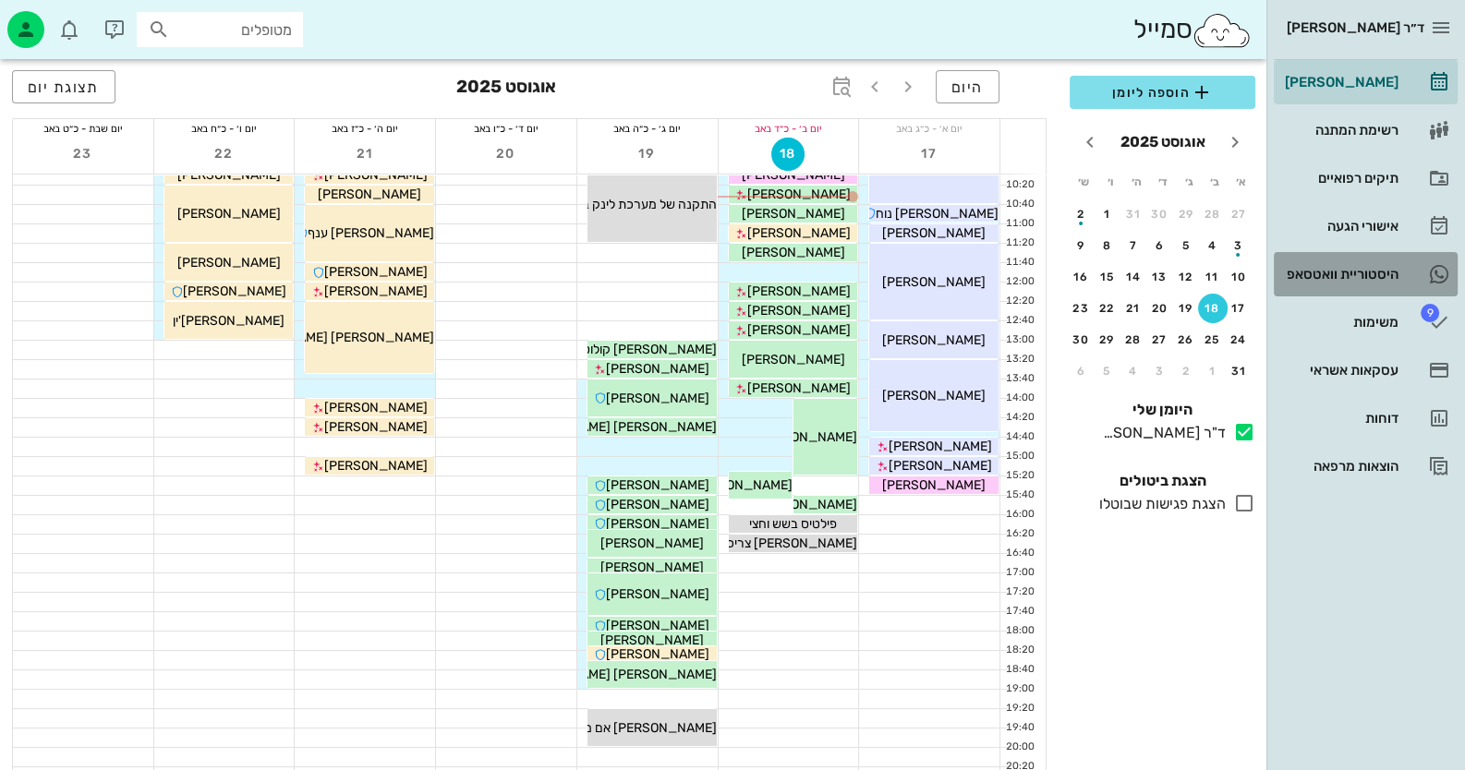
click at [1389, 272] on div "היסטוריית וואטסאפ" at bounding box center [1339, 274] width 117 height 15
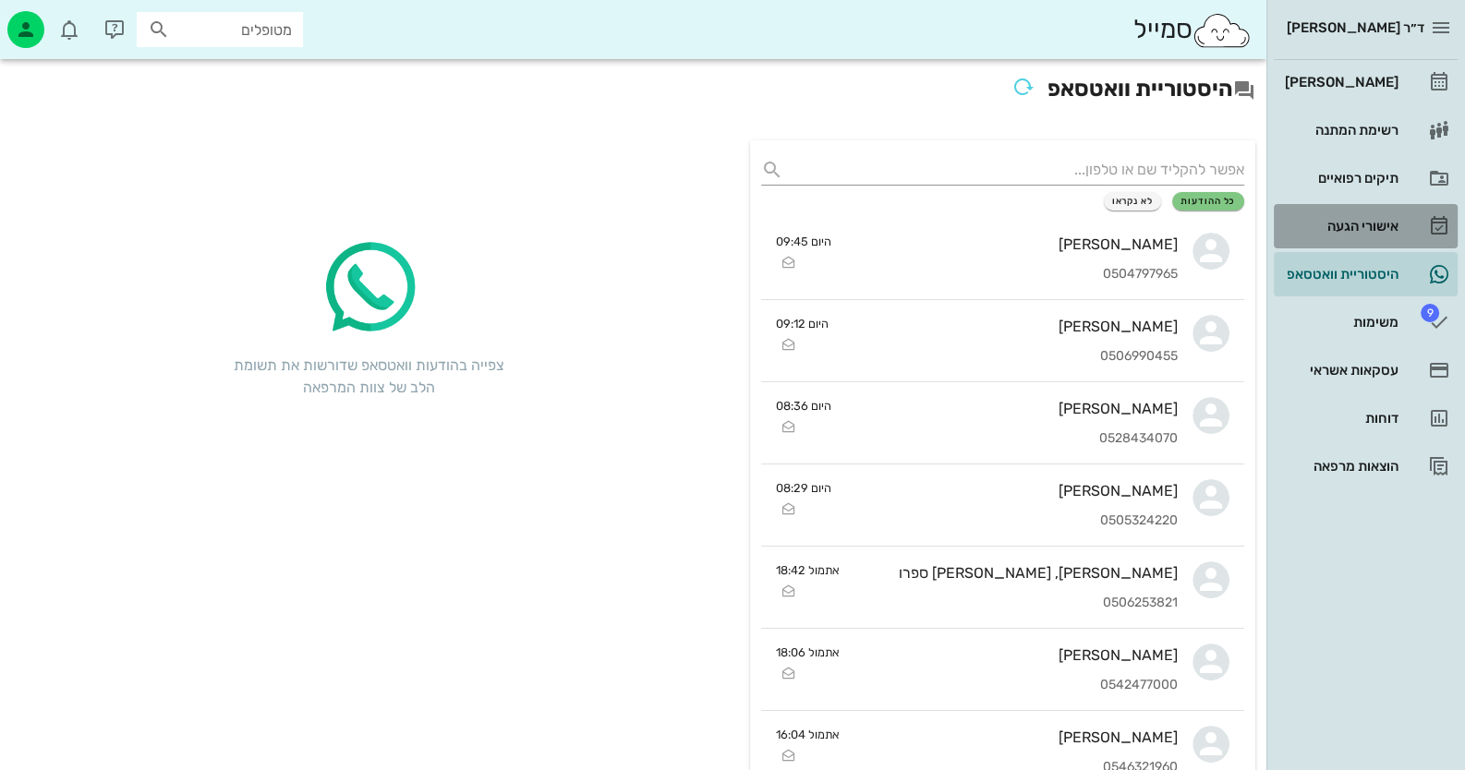
click at [1398, 213] on link "אישורי הגעה" at bounding box center [1366, 226] width 184 height 44
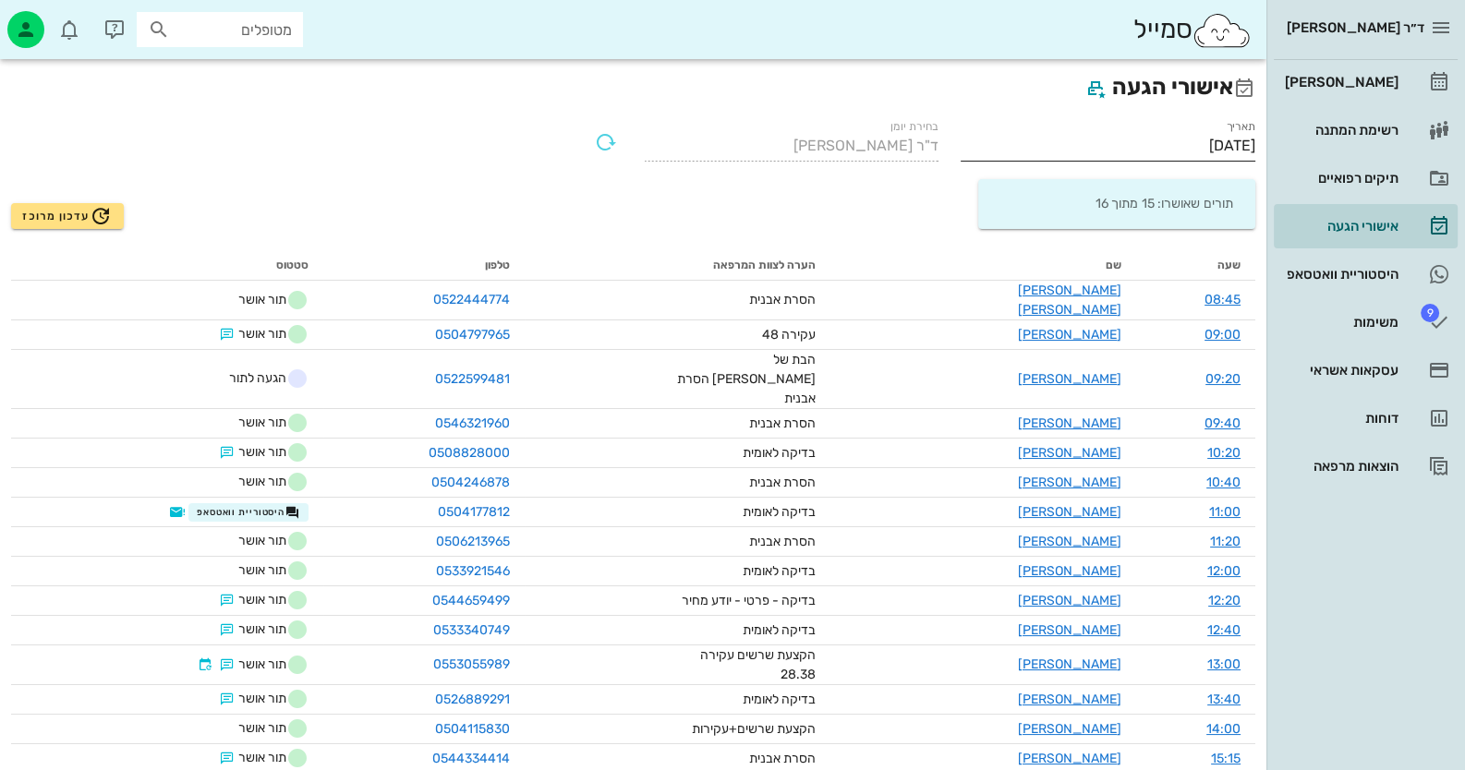
click at [1199, 150] on input "[DATE]" at bounding box center [1108, 146] width 295 height 30
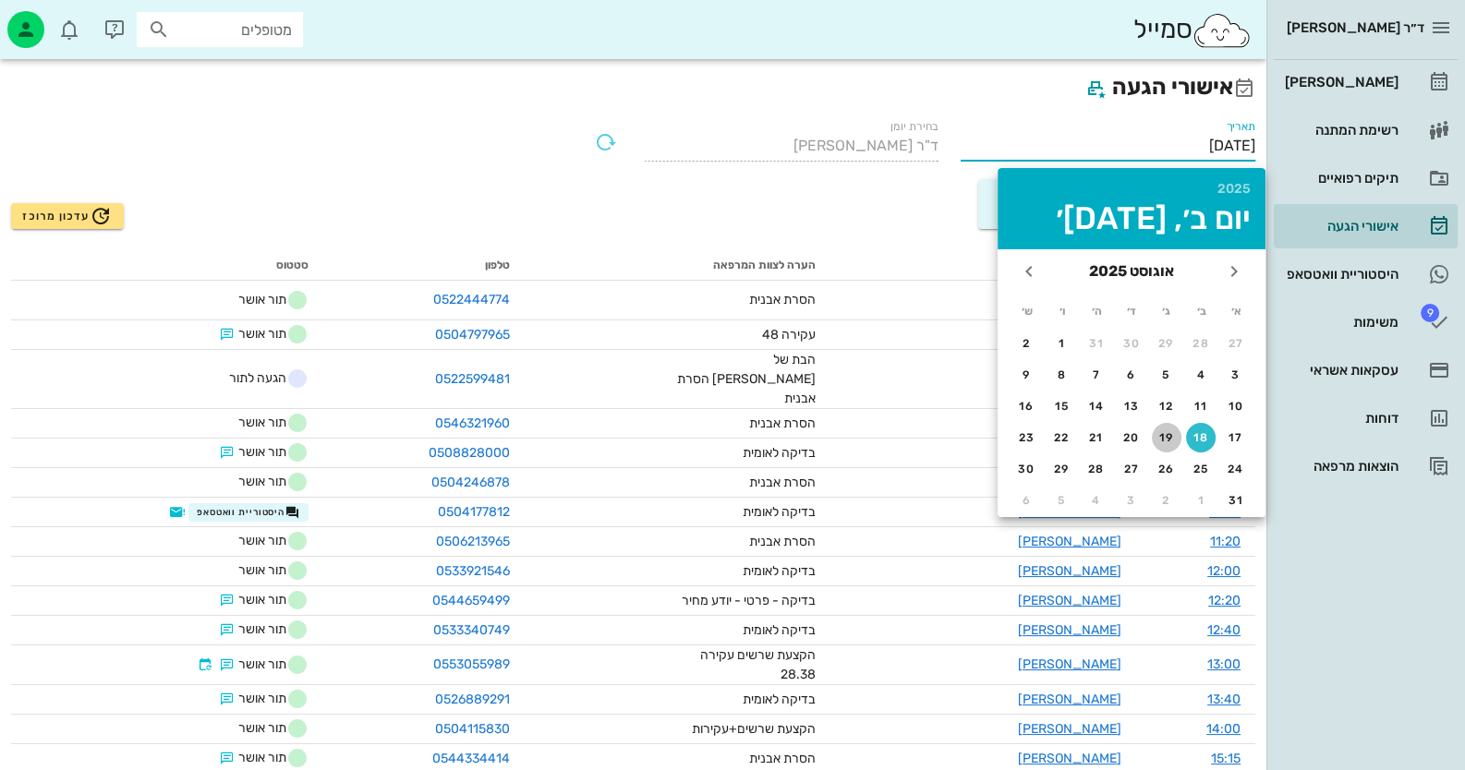
click at [1160, 438] on div "19" at bounding box center [1167, 437] width 30 height 13
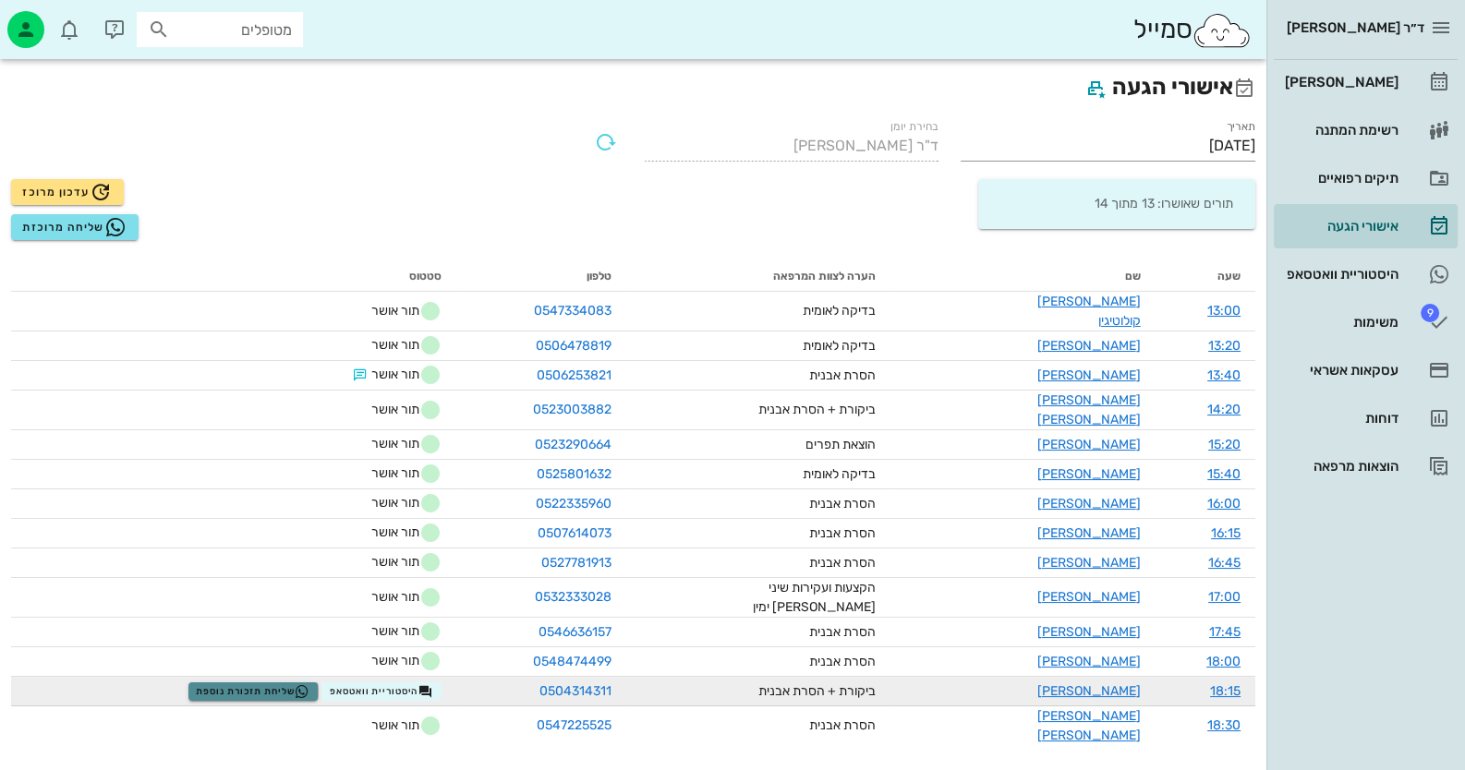
click at [258, 684] on span "שליחת תזכורת נוספת" at bounding box center [253, 691] width 114 height 15
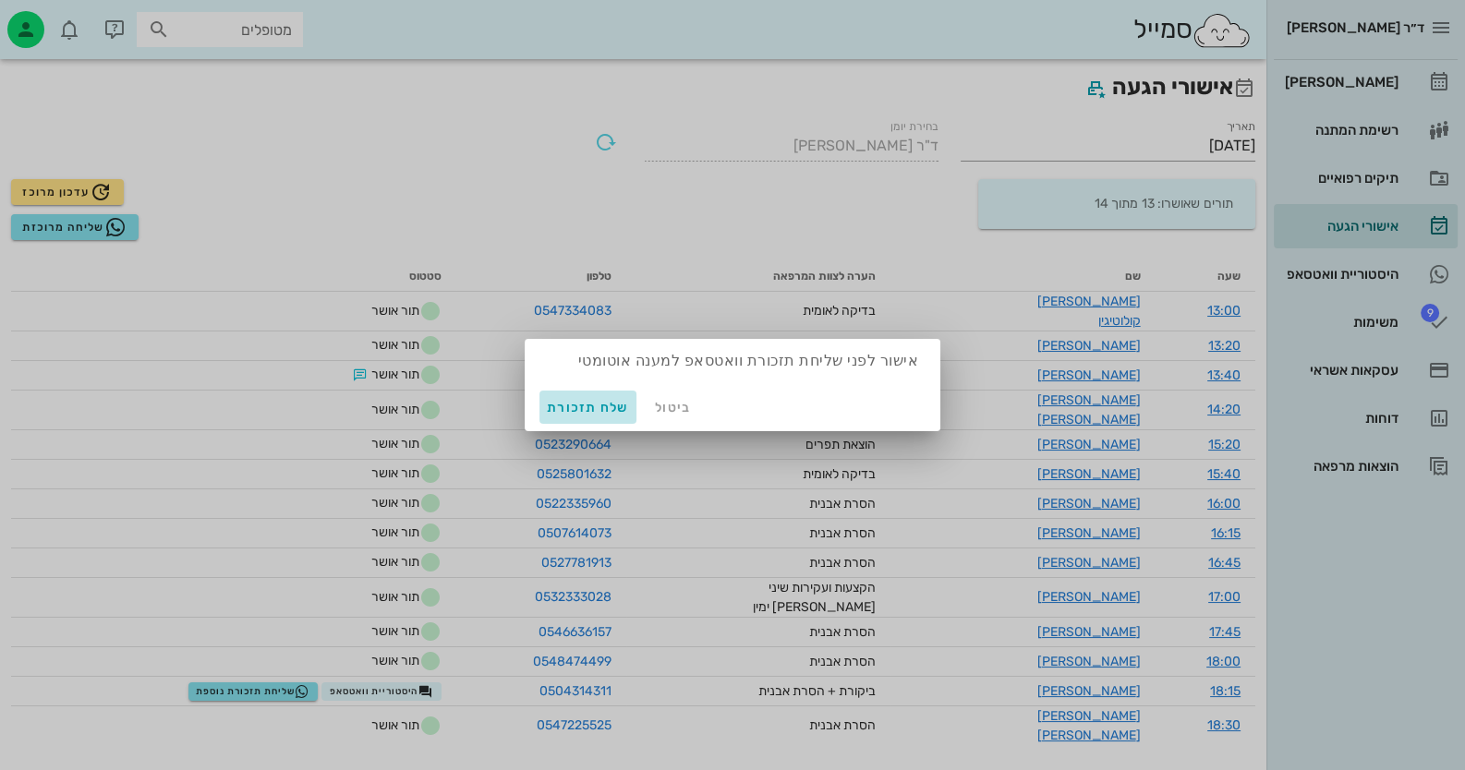
click at [589, 405] on span "שלח תזכורת" at bounding box center [588, 408] width 82 height 16
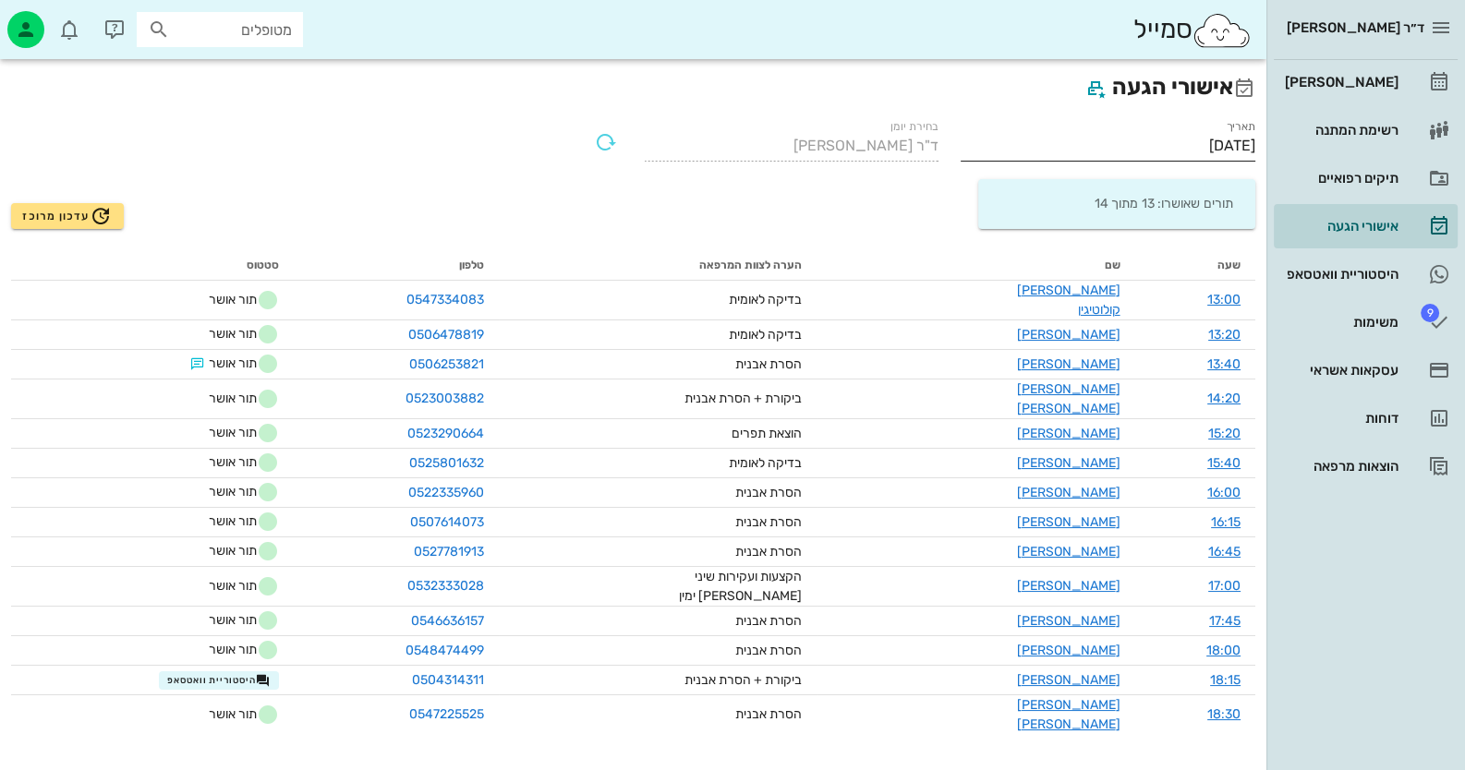
click at [1150, 142] on input "[DATE]" at bounding box center [1108, 146] width 295 height 30
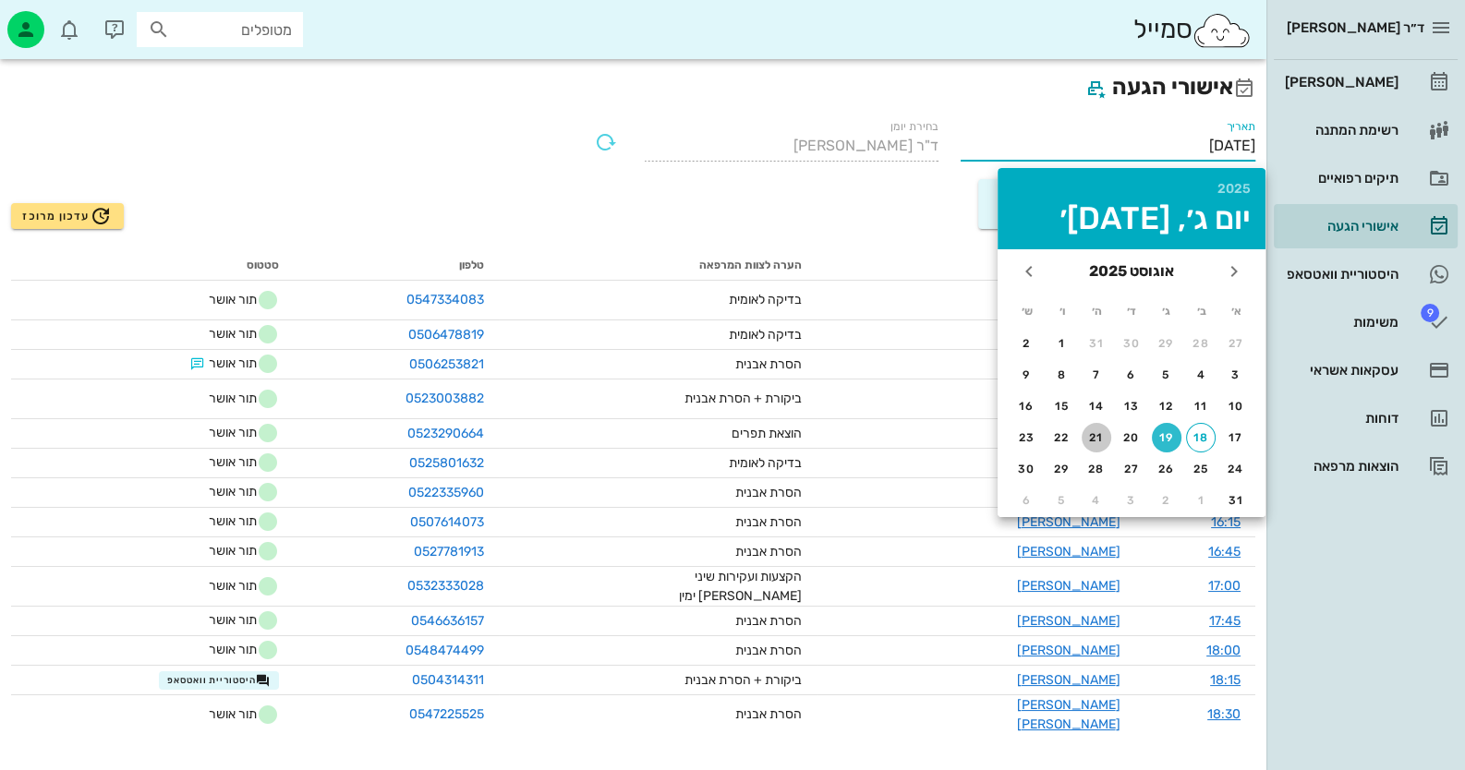
click at [1089, 443] on button "21" at bounding box center [1097, 438] width 30 height 30
type input "21/08/2025"
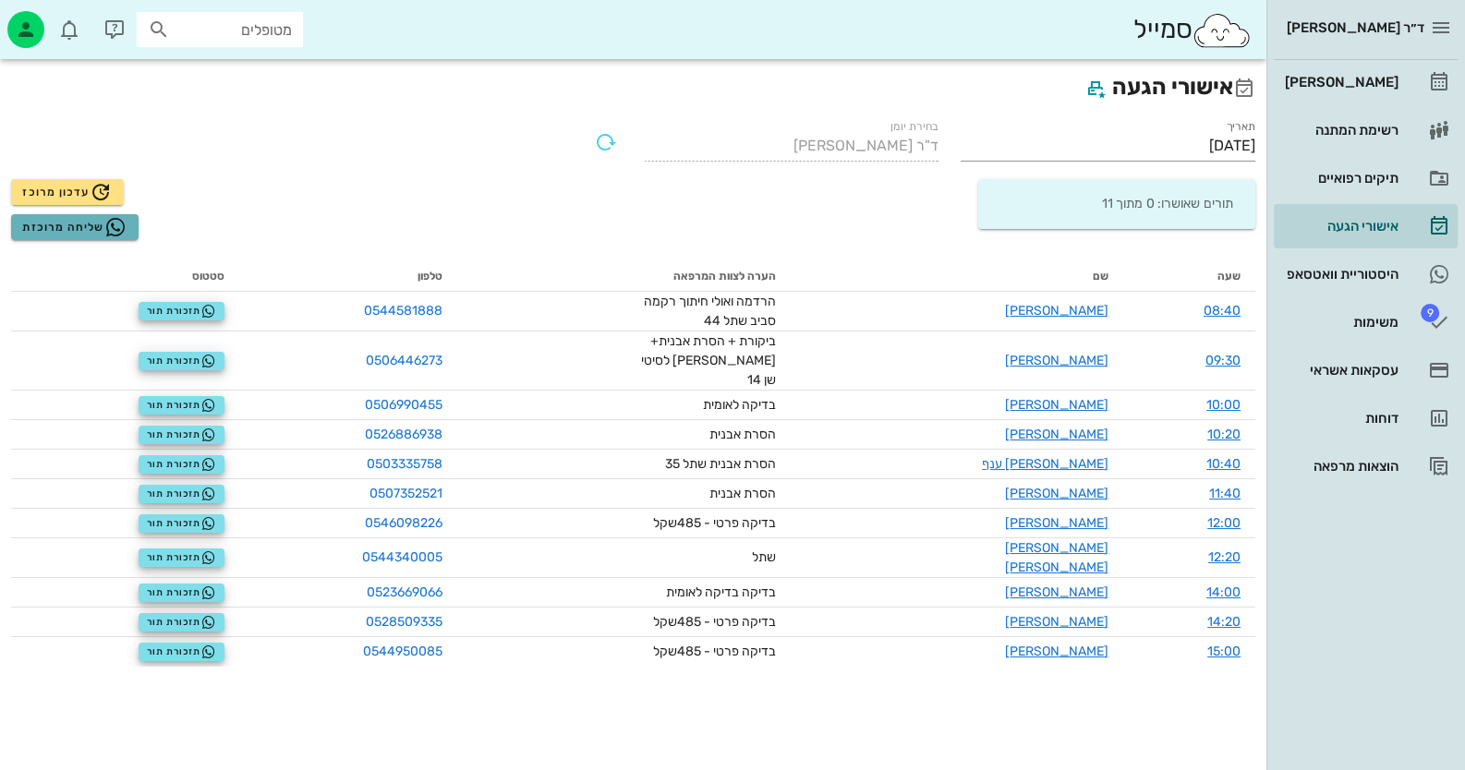
click at [81, 214] on button "שליחה מרוכזת" at bounding box center [74, 227] width 127 height 26
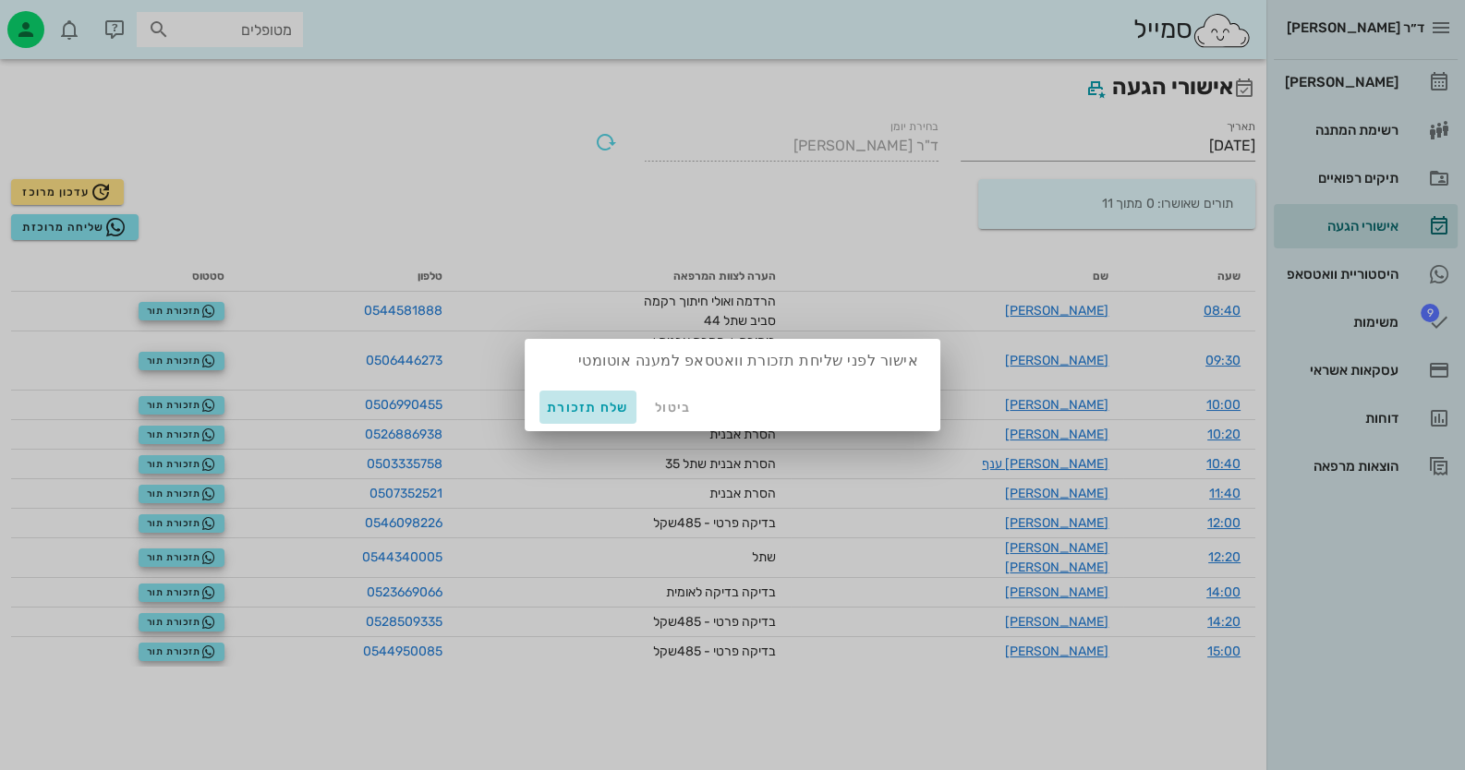
click at [595, 413] on span "שלח תזכורת" at bounding box center [588, 408] width 82 height 16
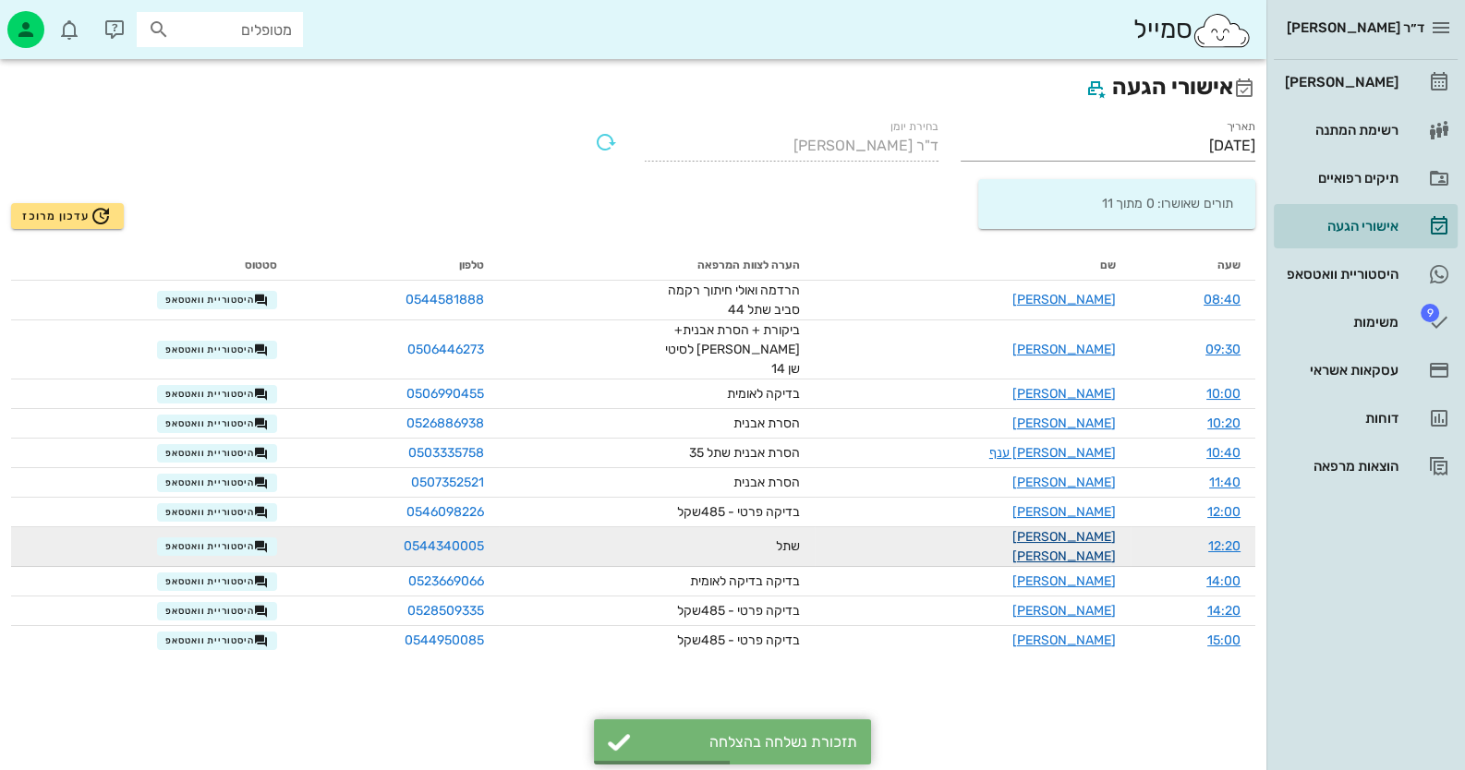
click at [1085, 529] on link "הדר מילר" at bounding box center [1063, 546] width 103 height 35
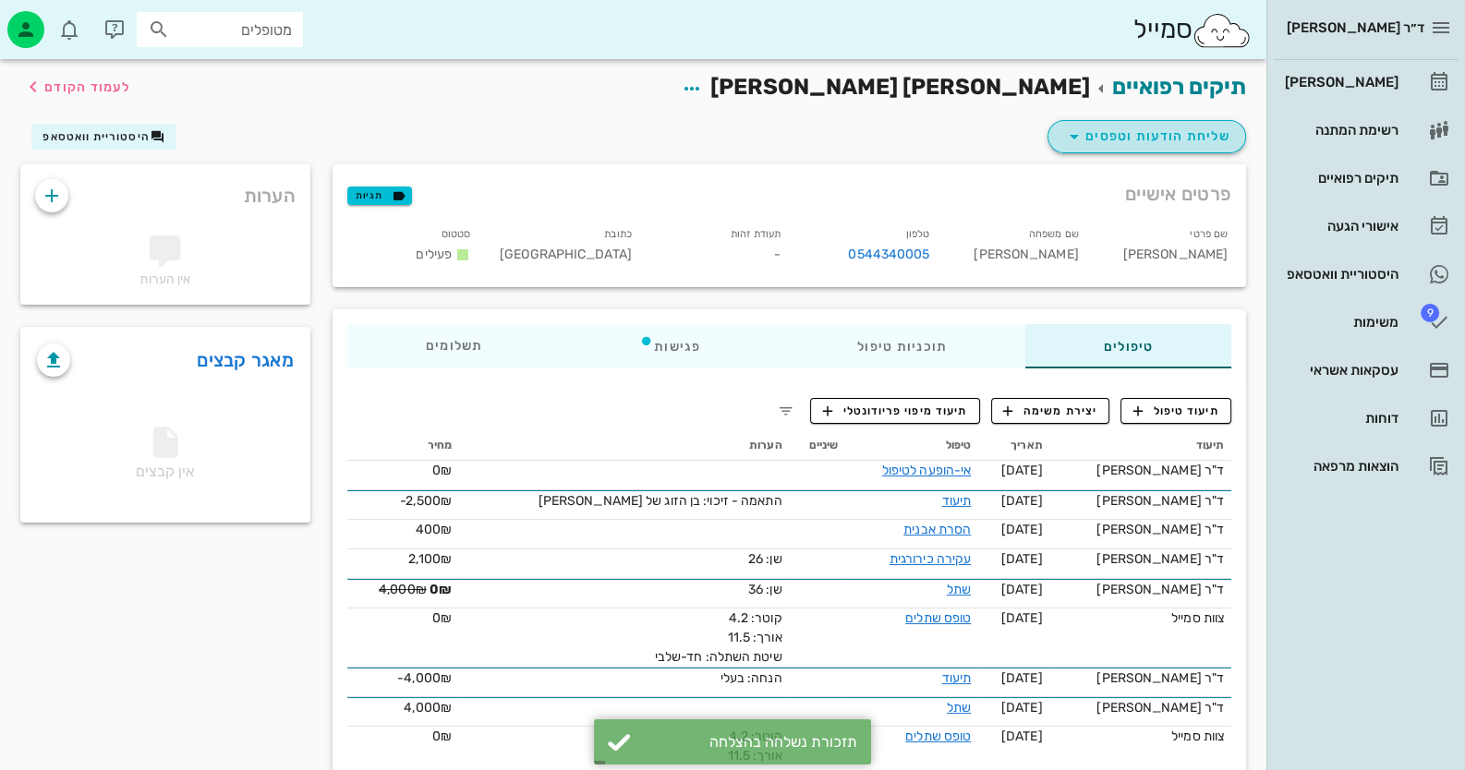
click at [1140, 141] on span "שליחת הודעות וטפסים" at bounding box center [1146, 137] width 167 height 22
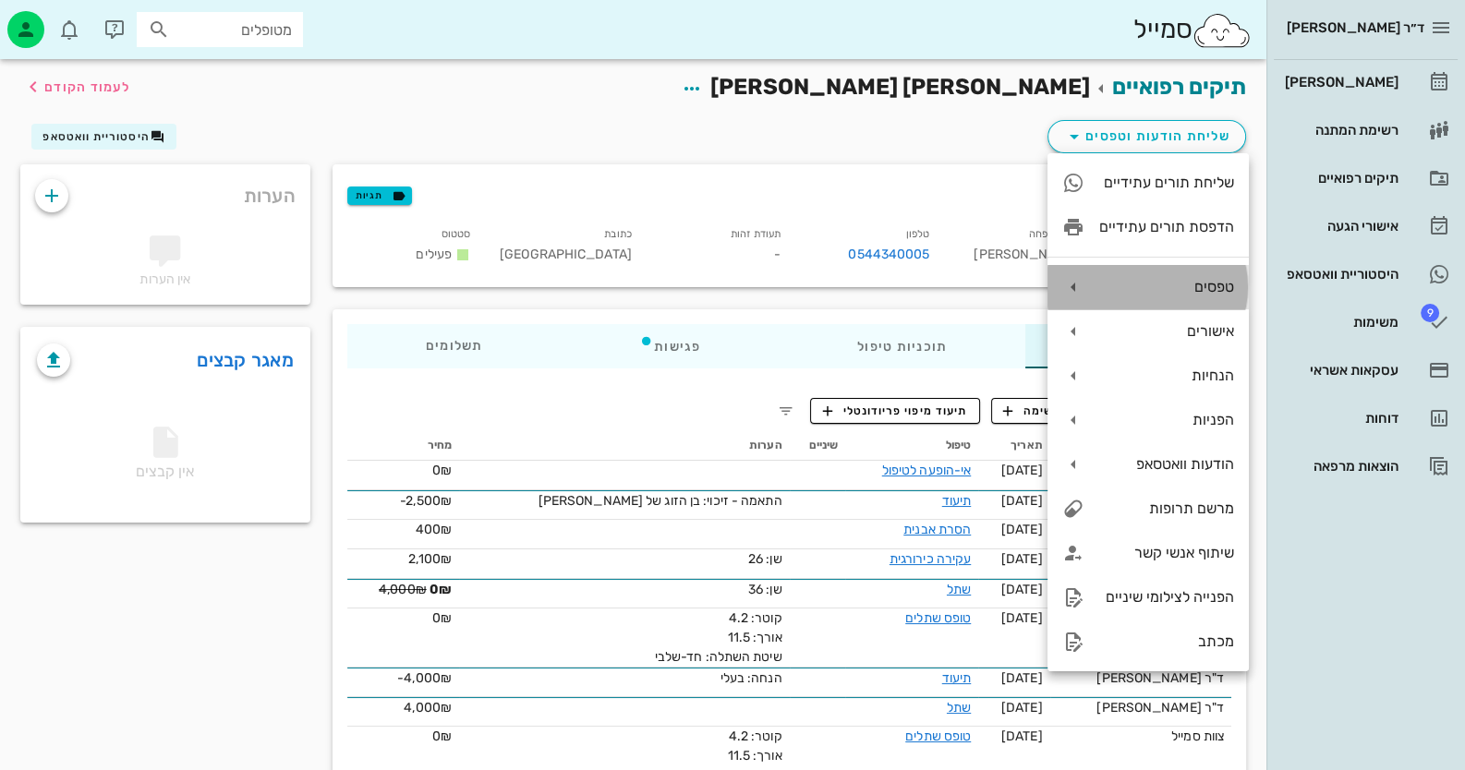
click at [1197, 287] on div "טפסים" at bounding box center [1166, 287] width 135 height 18
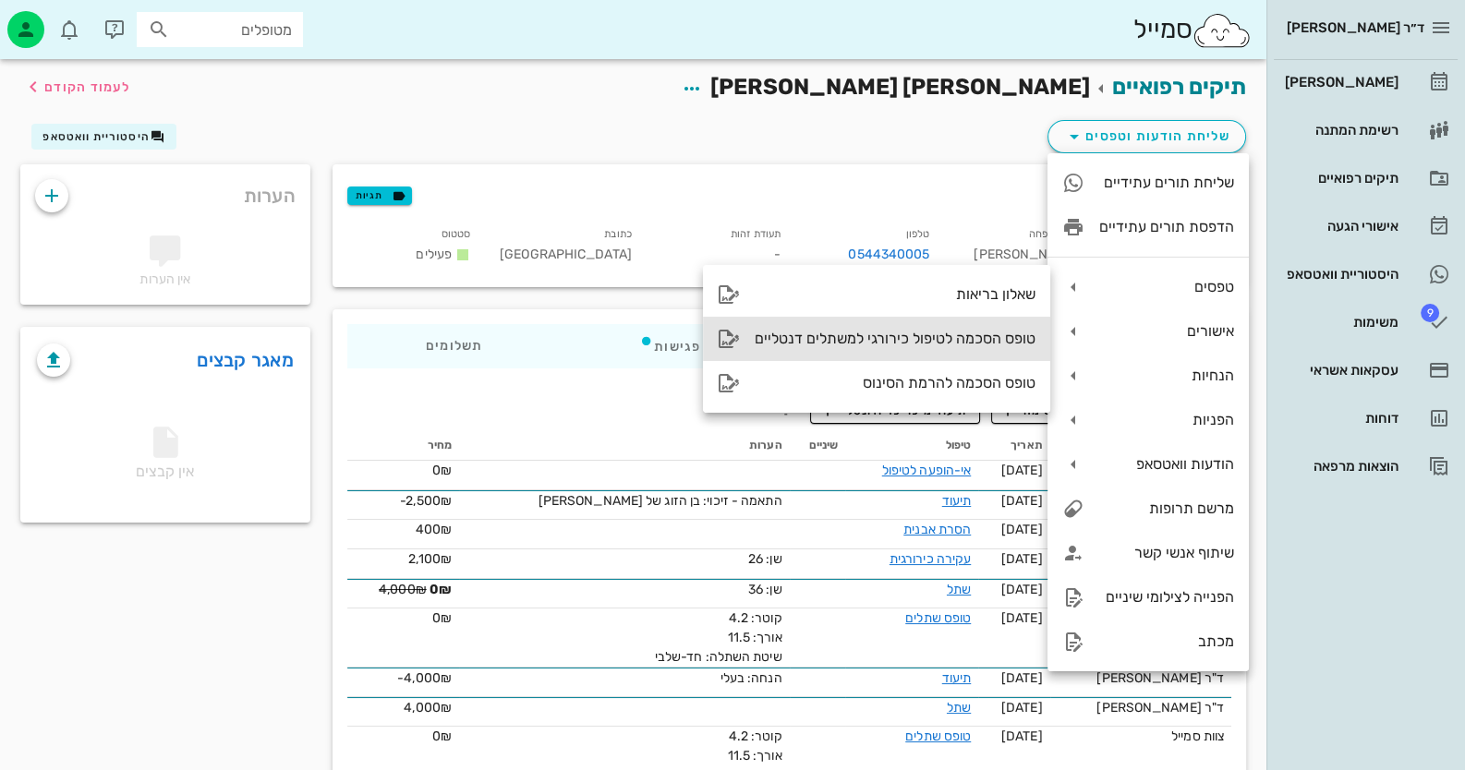
click at [963, 320] on div "טופס הסכמה לטיפול כירורגי למשתלים דנטליים" at bounding box center [876, 339] width 347 height 44
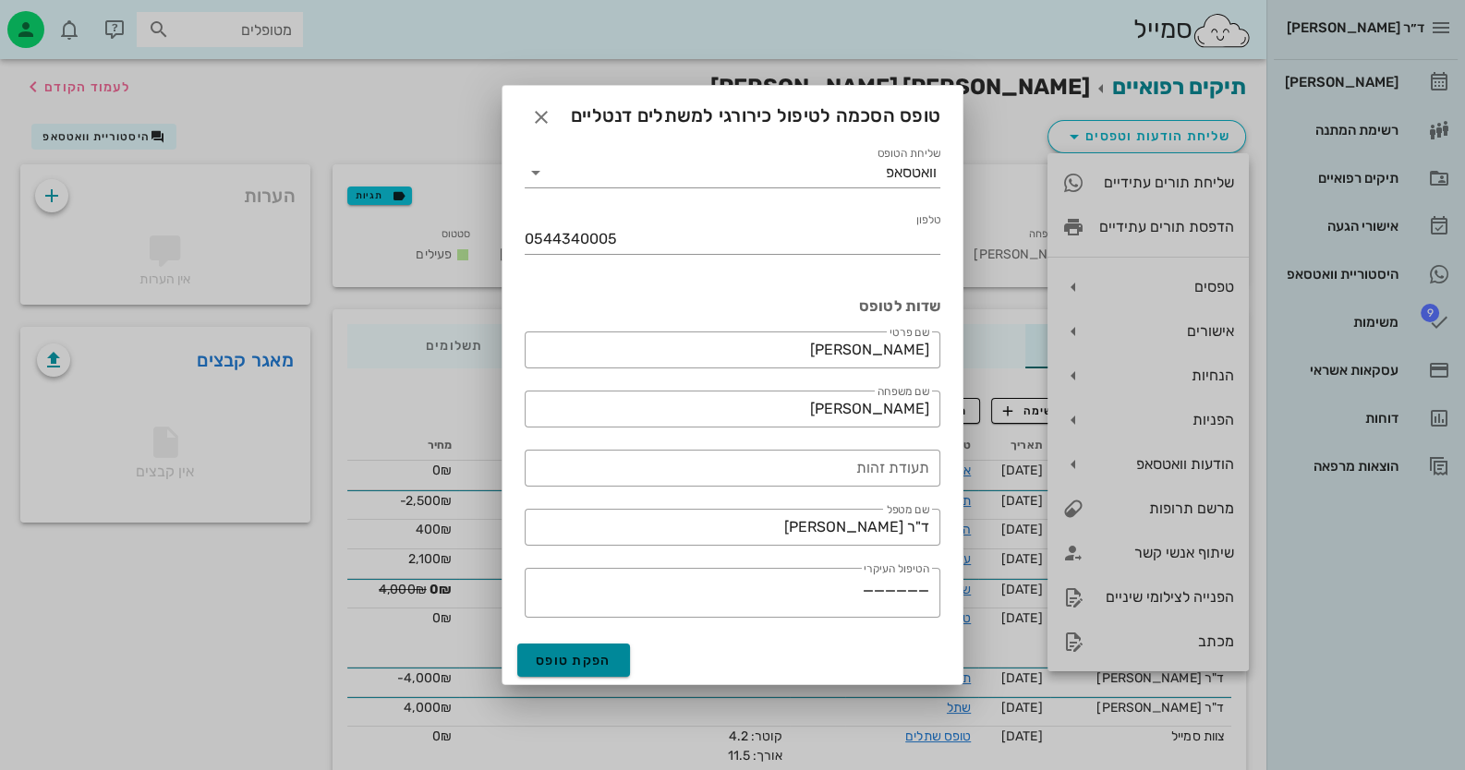
click at [596, 663] on span "הפקת טופס" at bounding box center [574, 661] width 76 height 16
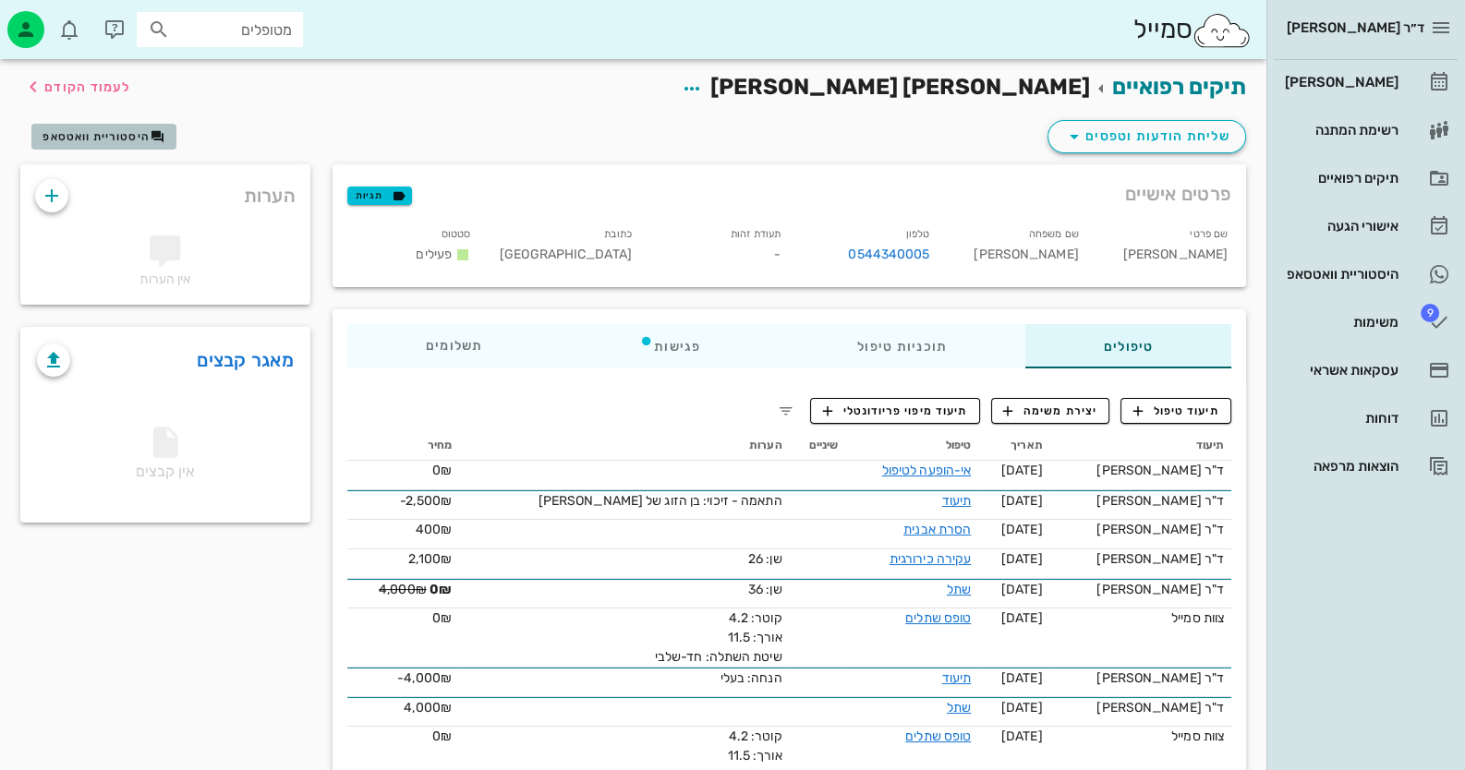
click at [79, 141] on span "היסטוריית וואטסאפ" at bounding box center [95, 136] width 107 height 13
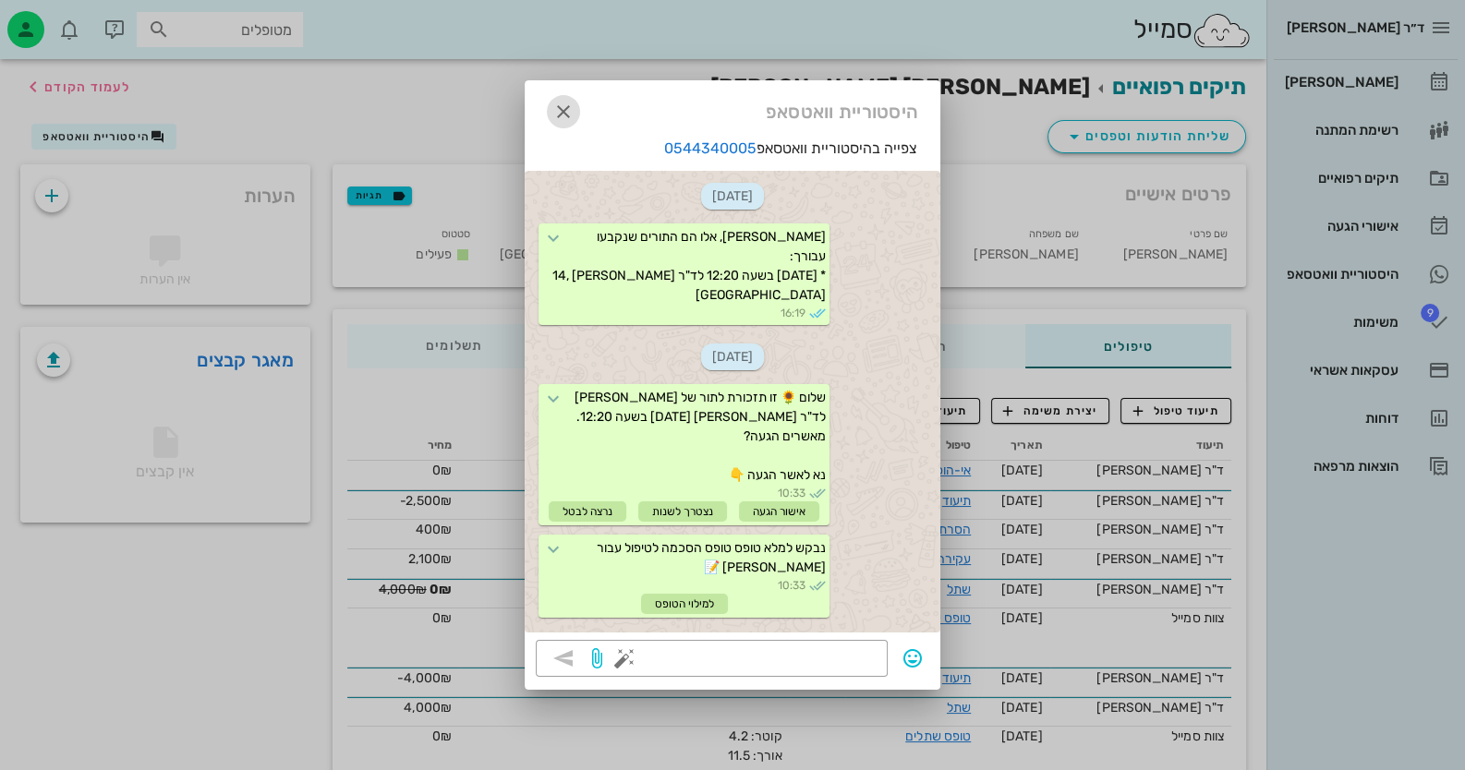
click at [563, 106] on icon "button" at bounding box center [563, 112] width 22 height 22
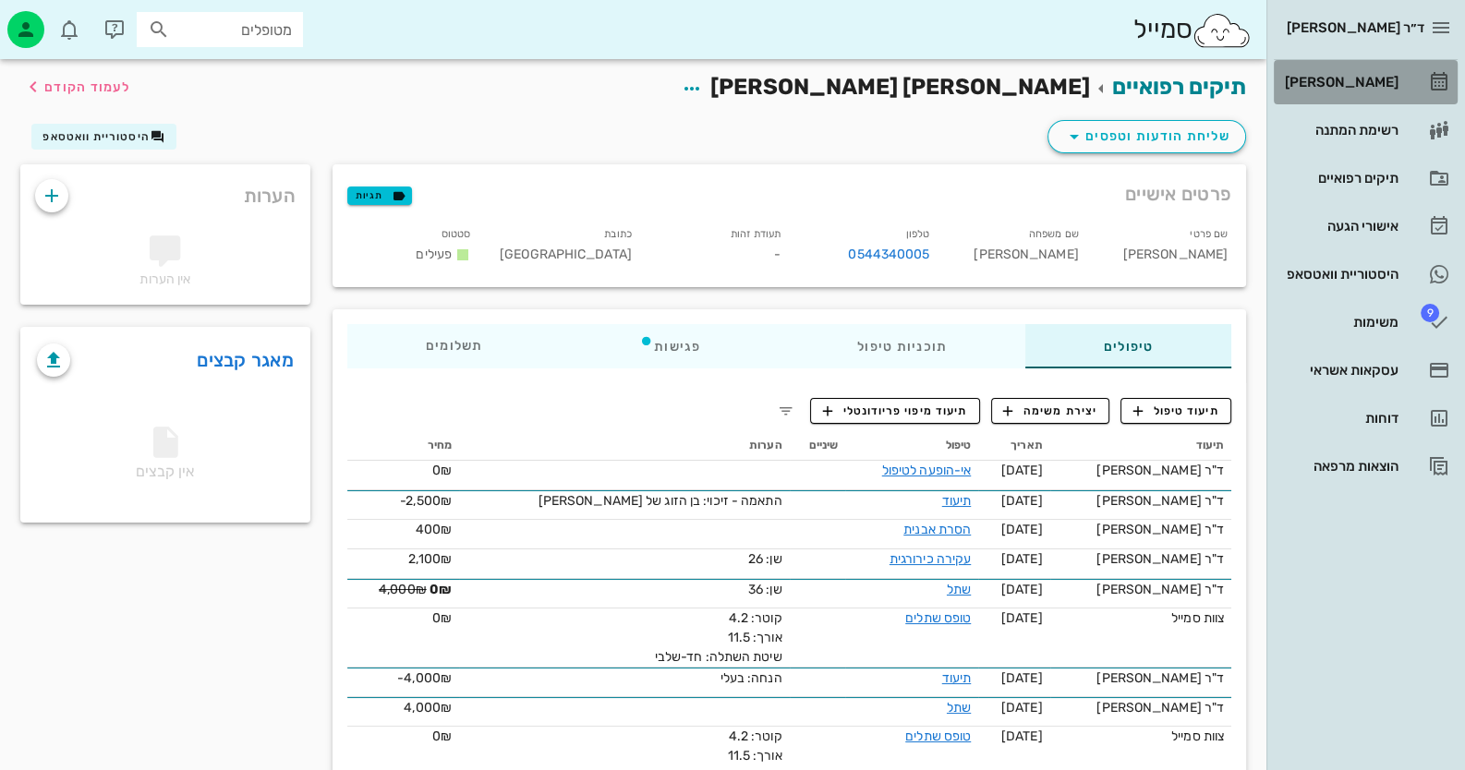
click at [1408, 88] on link "[PERSON_NAME]" at bounding box center [1366, 82] width 184 height 44
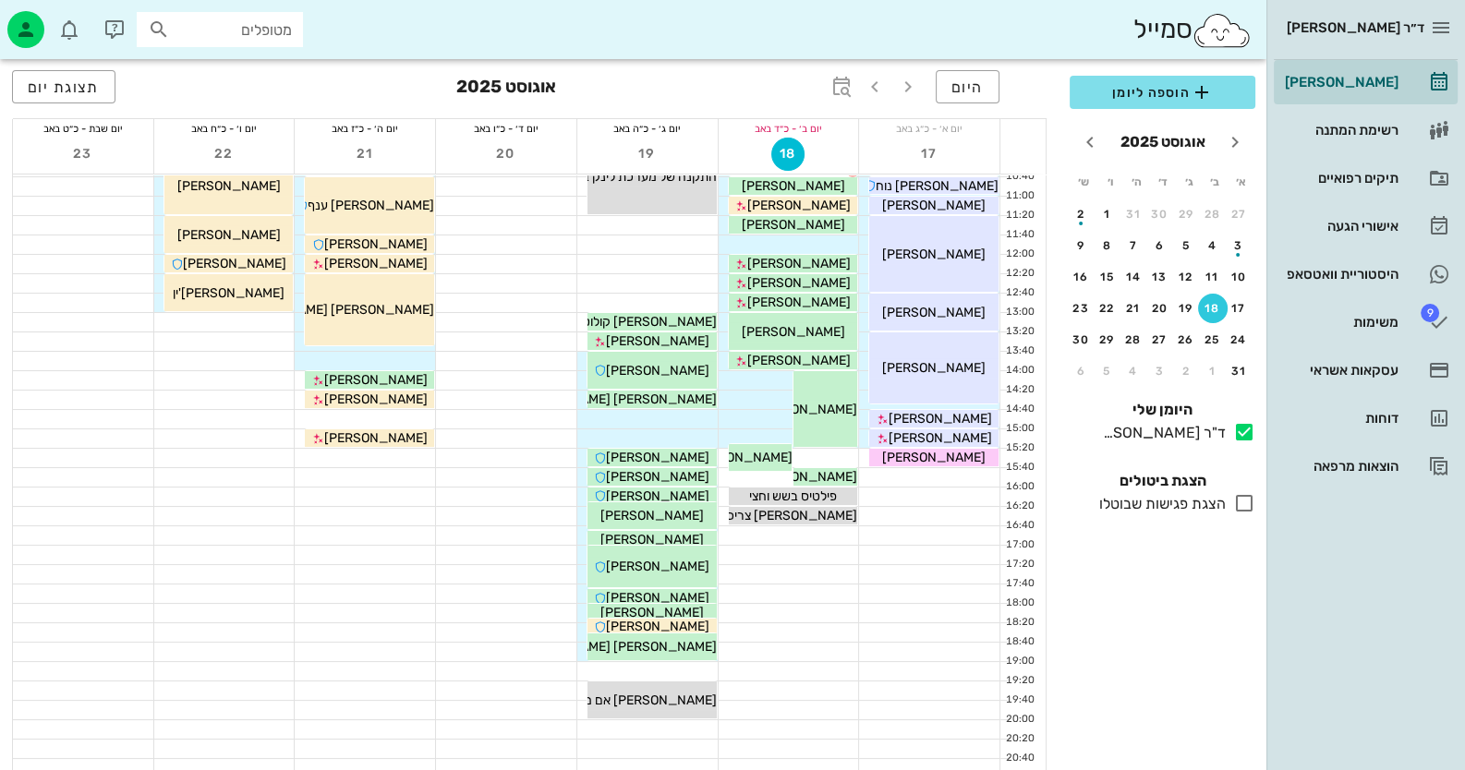
scroll to position [218, 0]
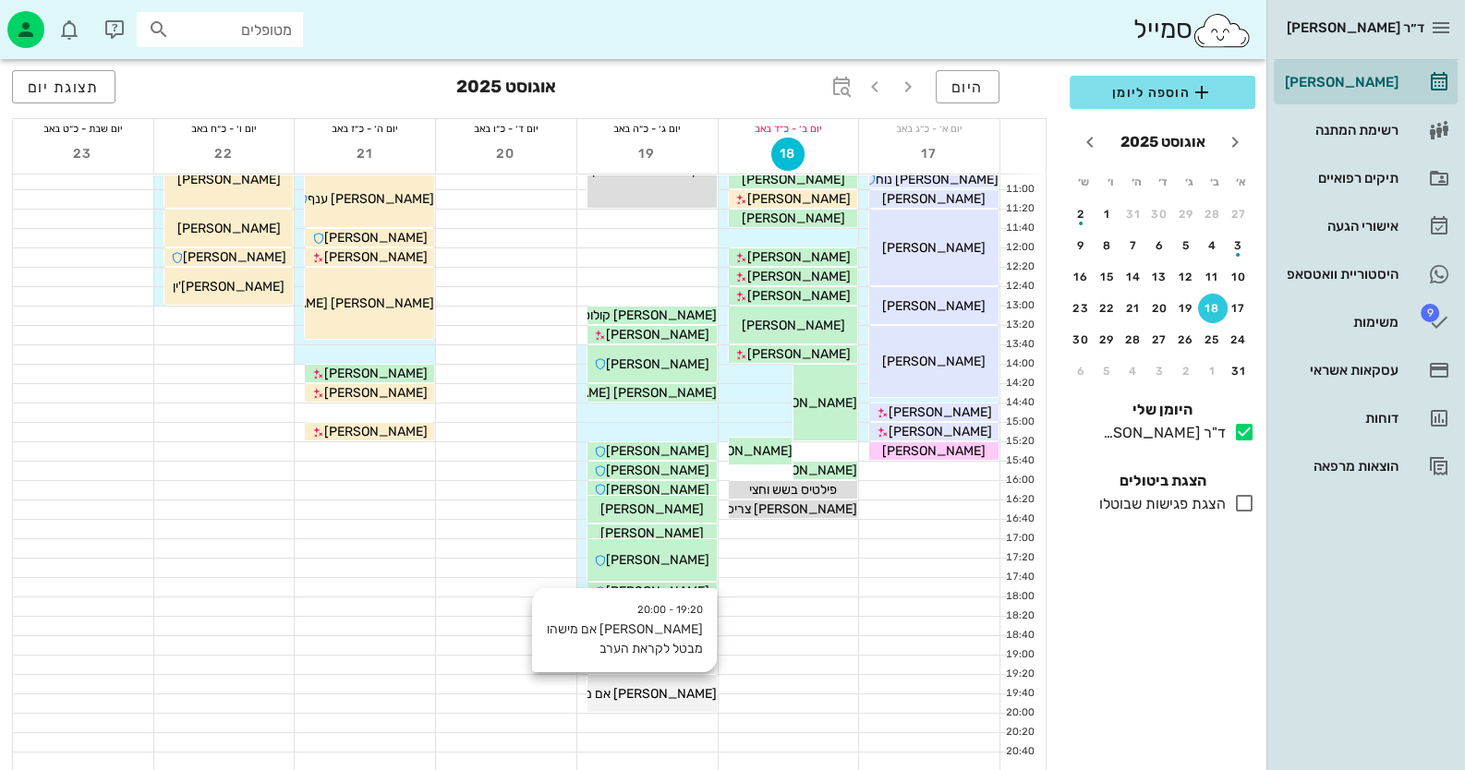
click at [660, 686] on span "וירובניק אביבה אם מישהו מבטל לקראת הערב" at bounding box center [585, 694] width 262 height 16
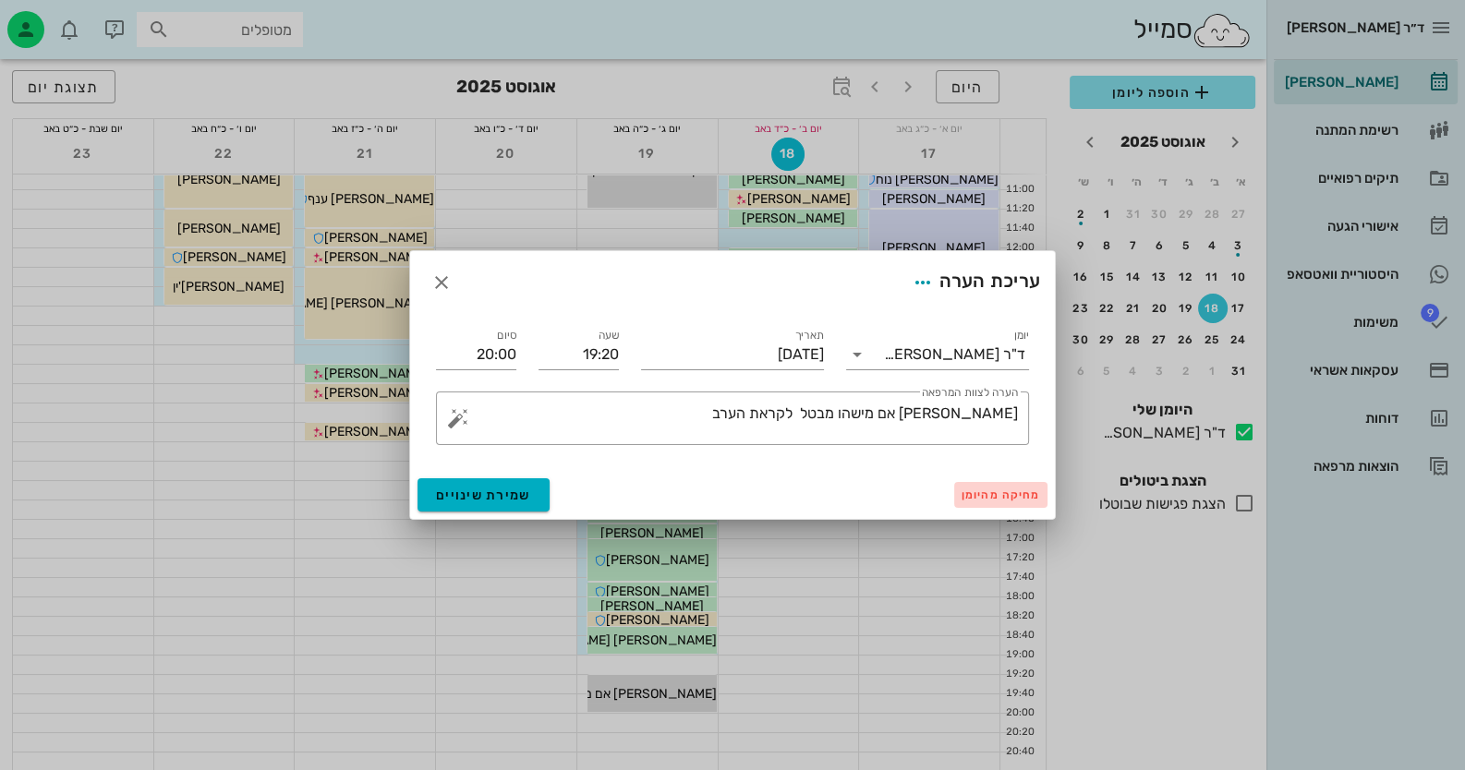
click at [1027, 496] on span "מחיקה מהיומן" at bounding box center [1000, 495] width 79 height 13
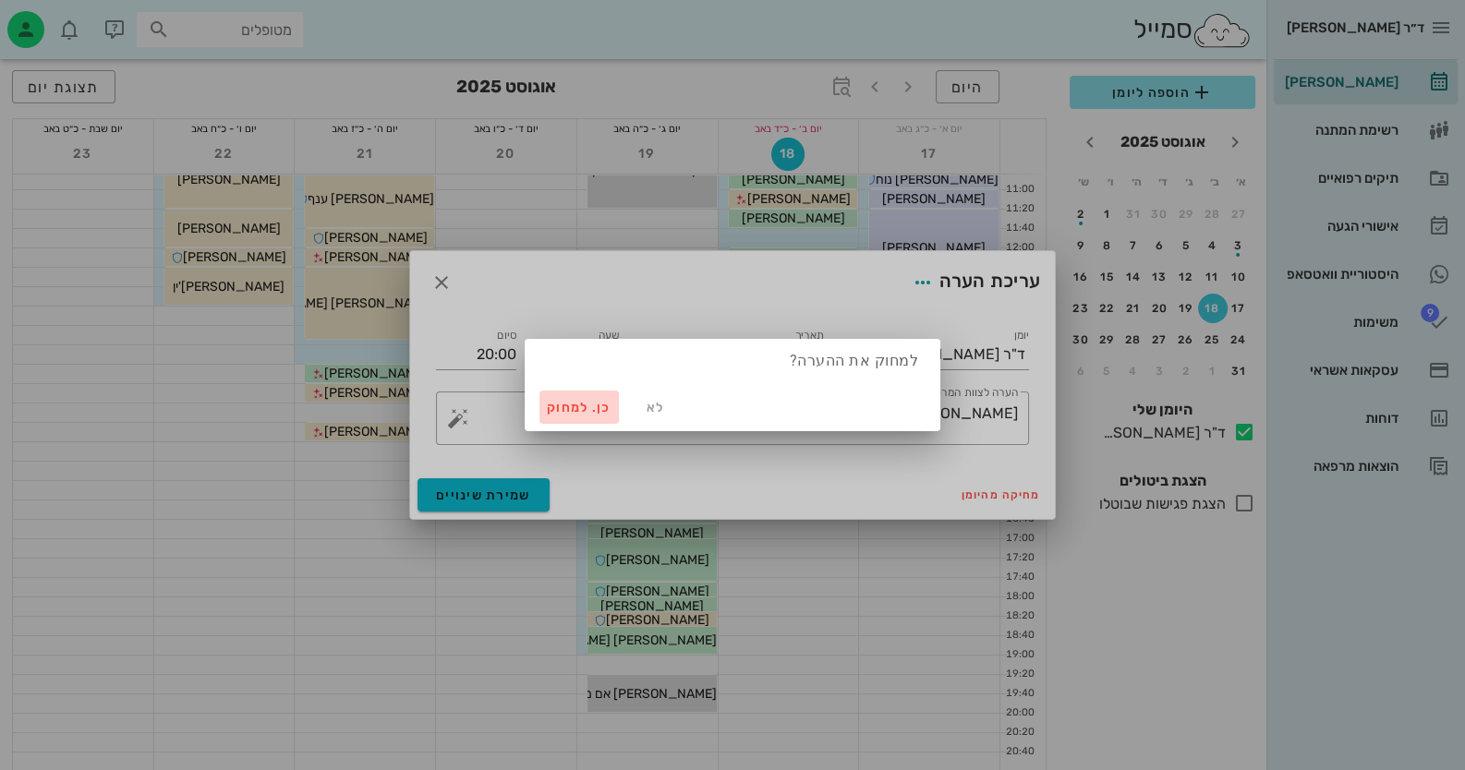
click at [591, 411] on span "כן. למחוק" at bounding box center [579, 408] width 65 height 16
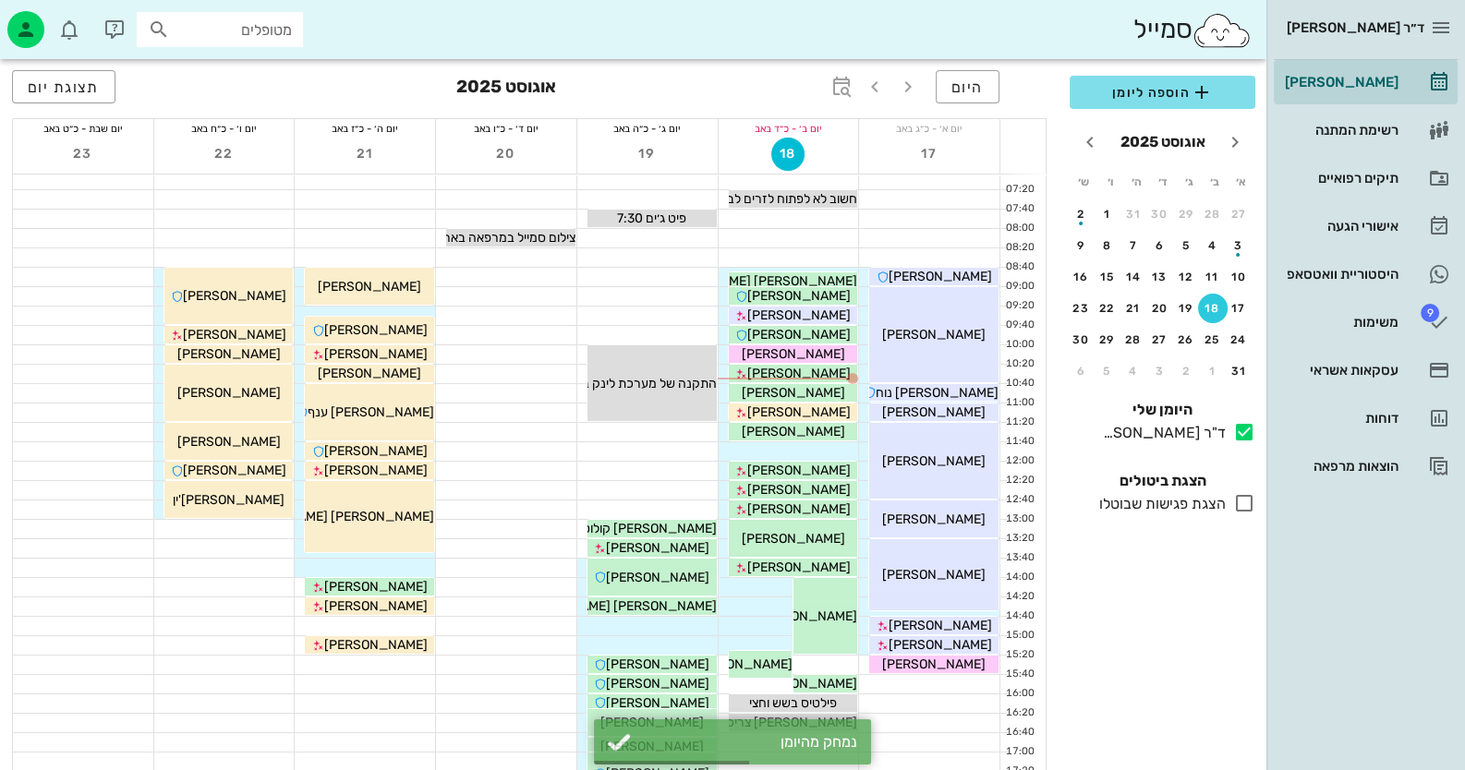
scroll to position [0, 0]
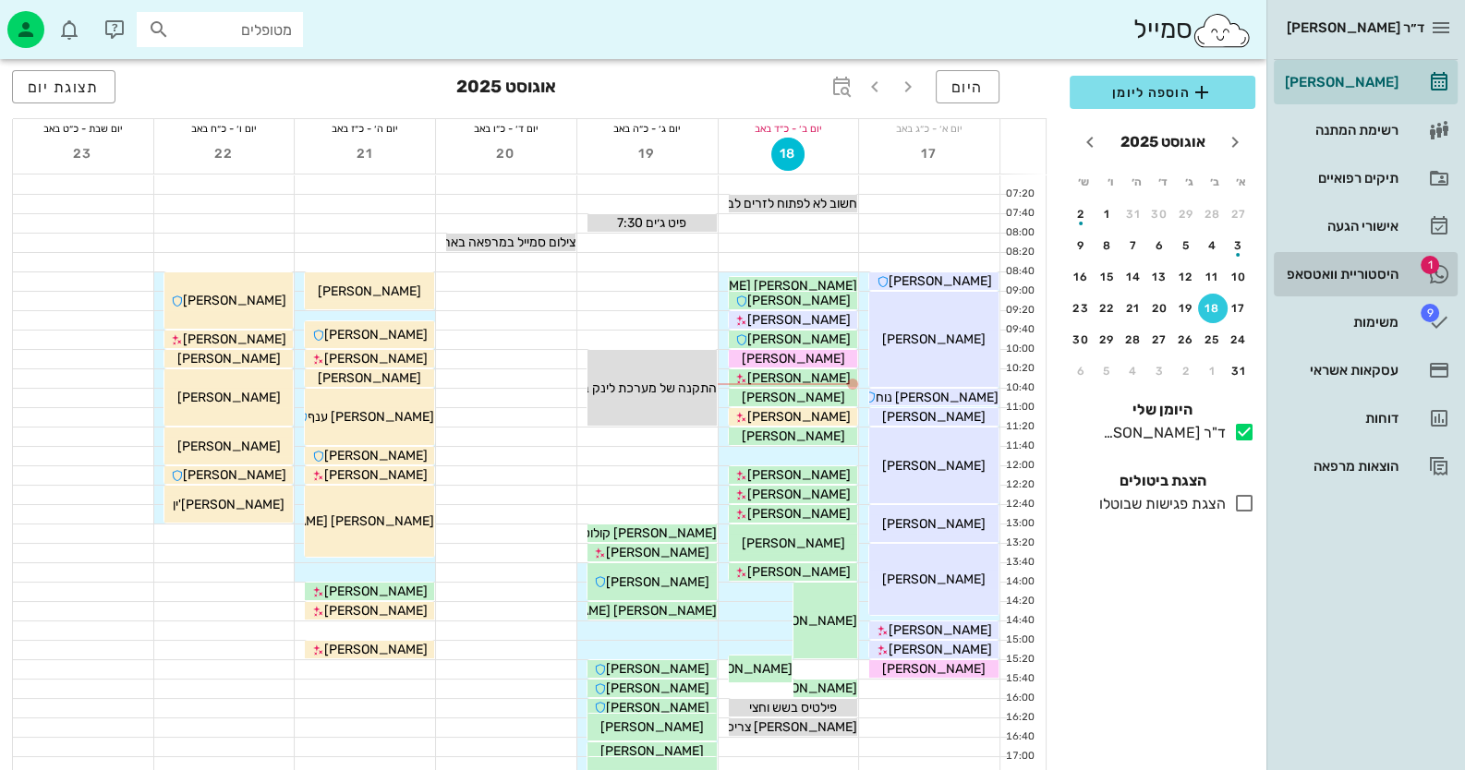
click at [1356, 288] on div "היסטוריית וואטסאפ" at bounding box center [1339, 275] width 117 height 30
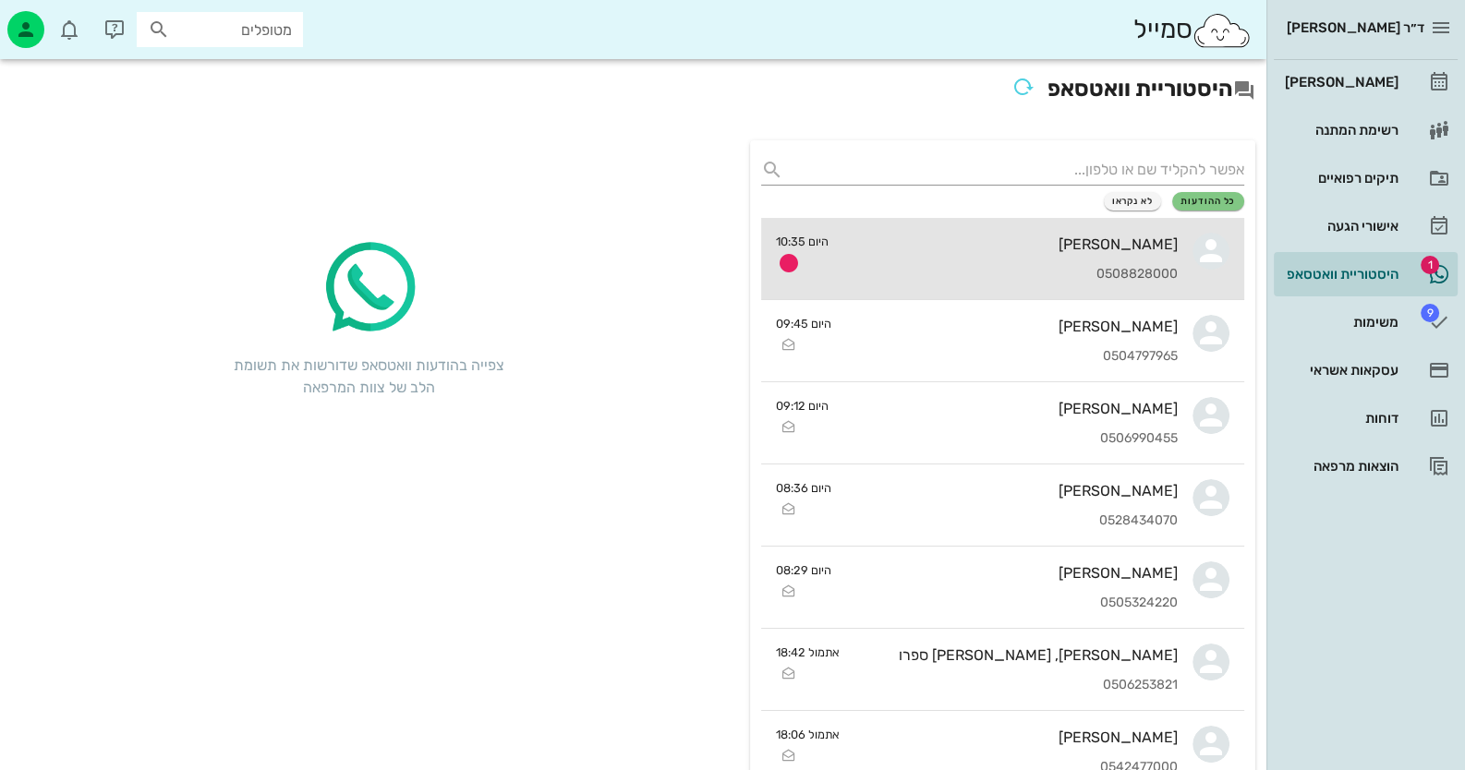
click at [1139, 271] on div "0508828000" at bounding box center [1010, 275] width 334 height 16
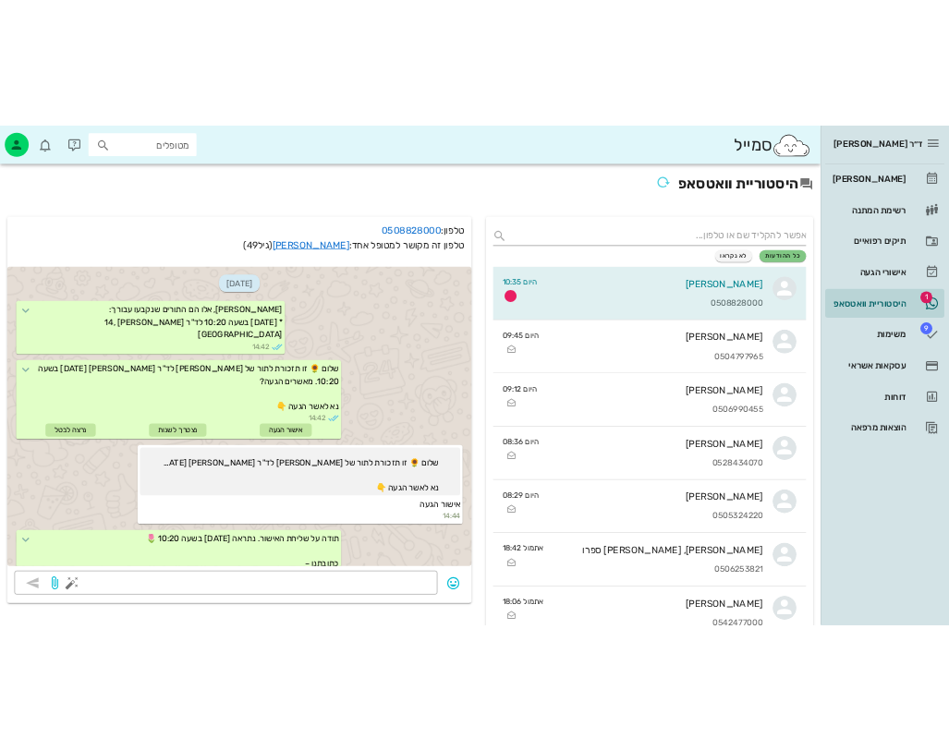
scroll to position [614, 0]
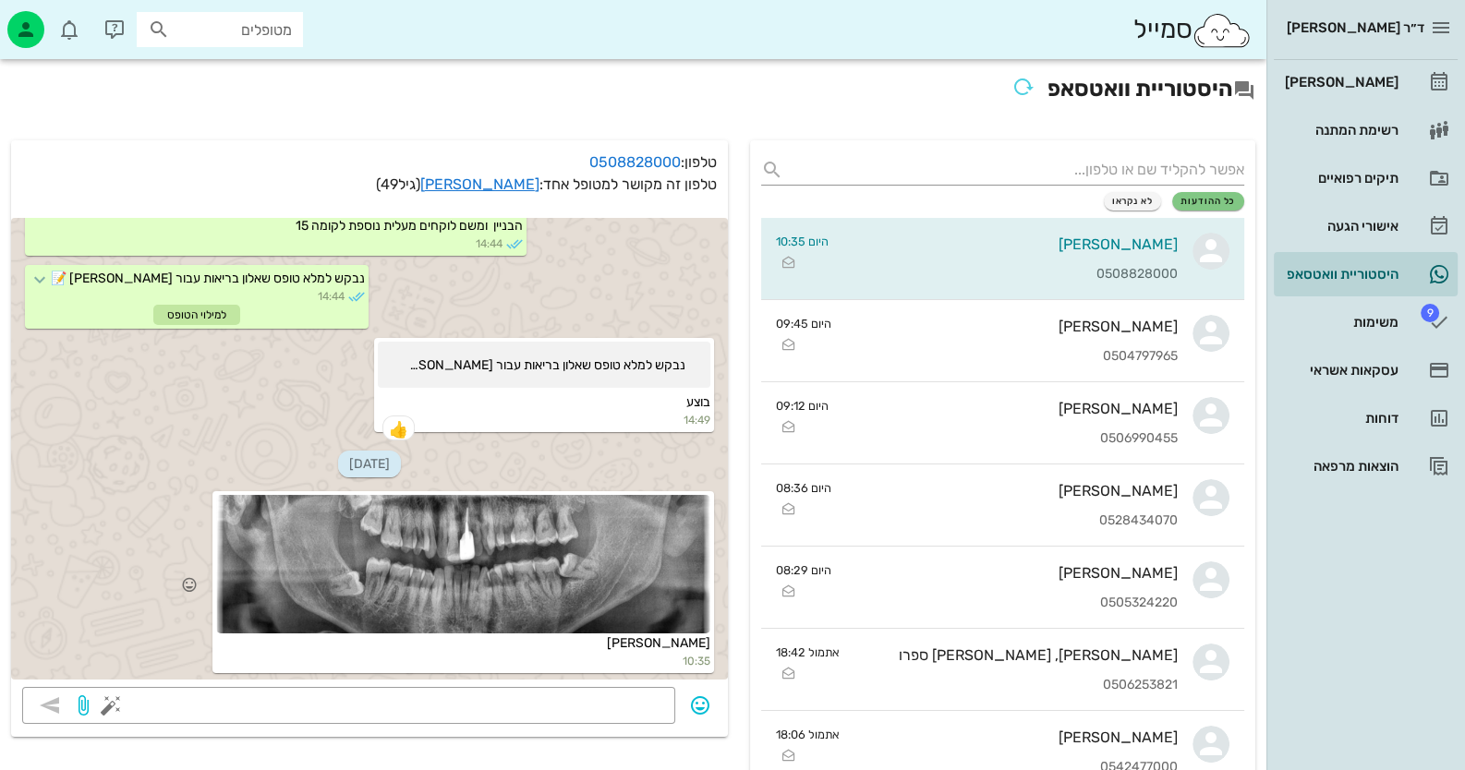
click at [494, 549] on div at bounding box center [463, 564] width 494 height 139
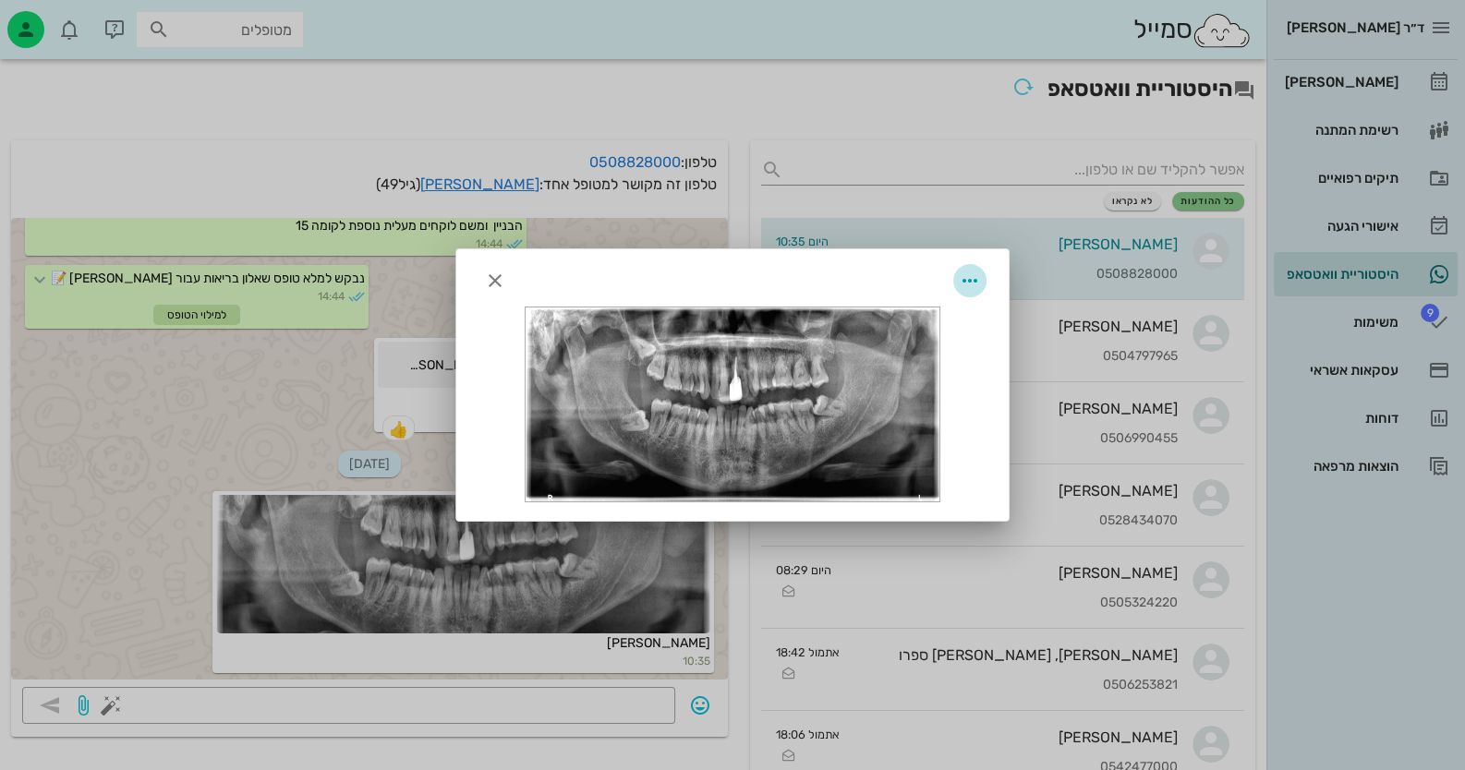
click at [984, 281] on span "button" at bounding box center [969, 281] width 33 height 22
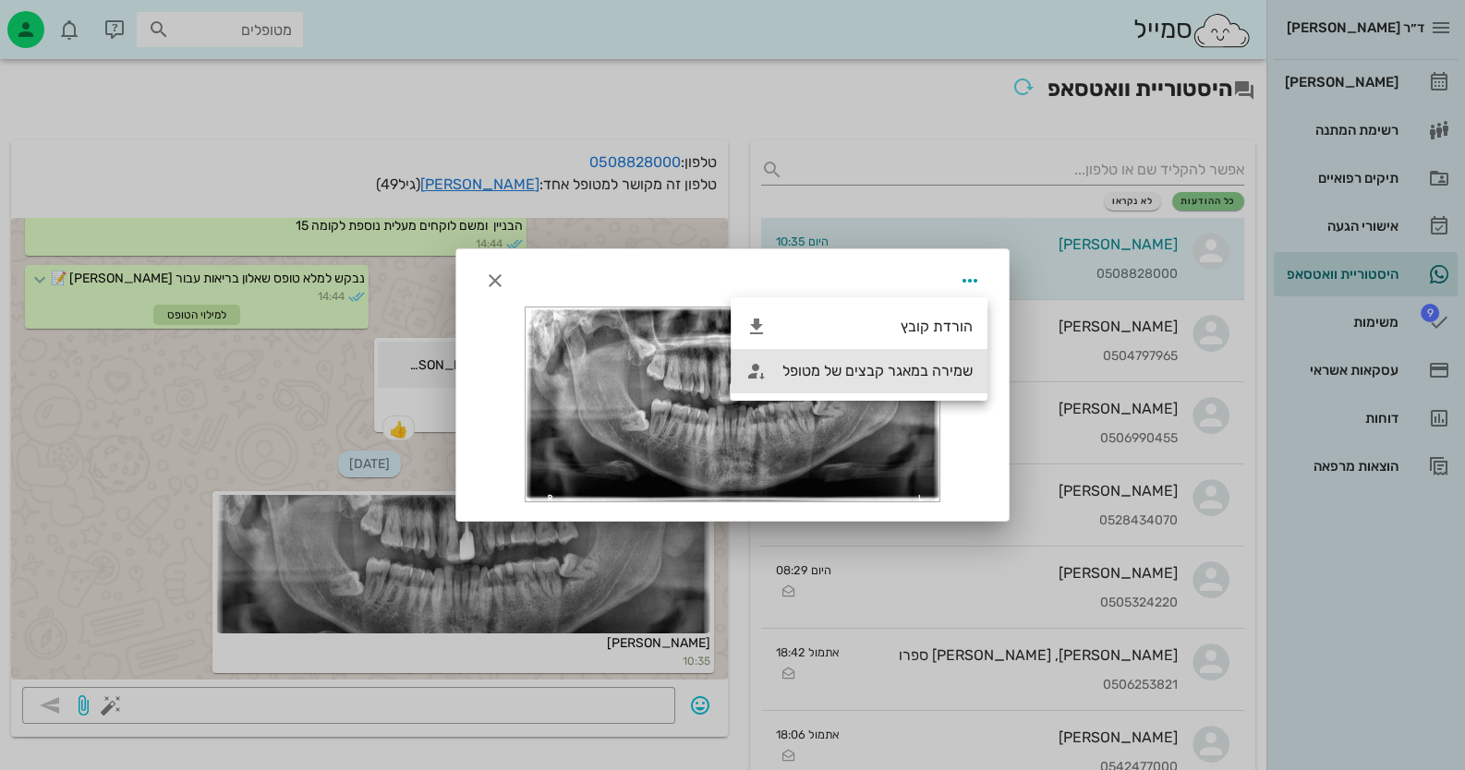
click at [944, 362] on div "שמירה במאגר קבצים של מטופל" at bounding box center [877, 371] width 190 height 18
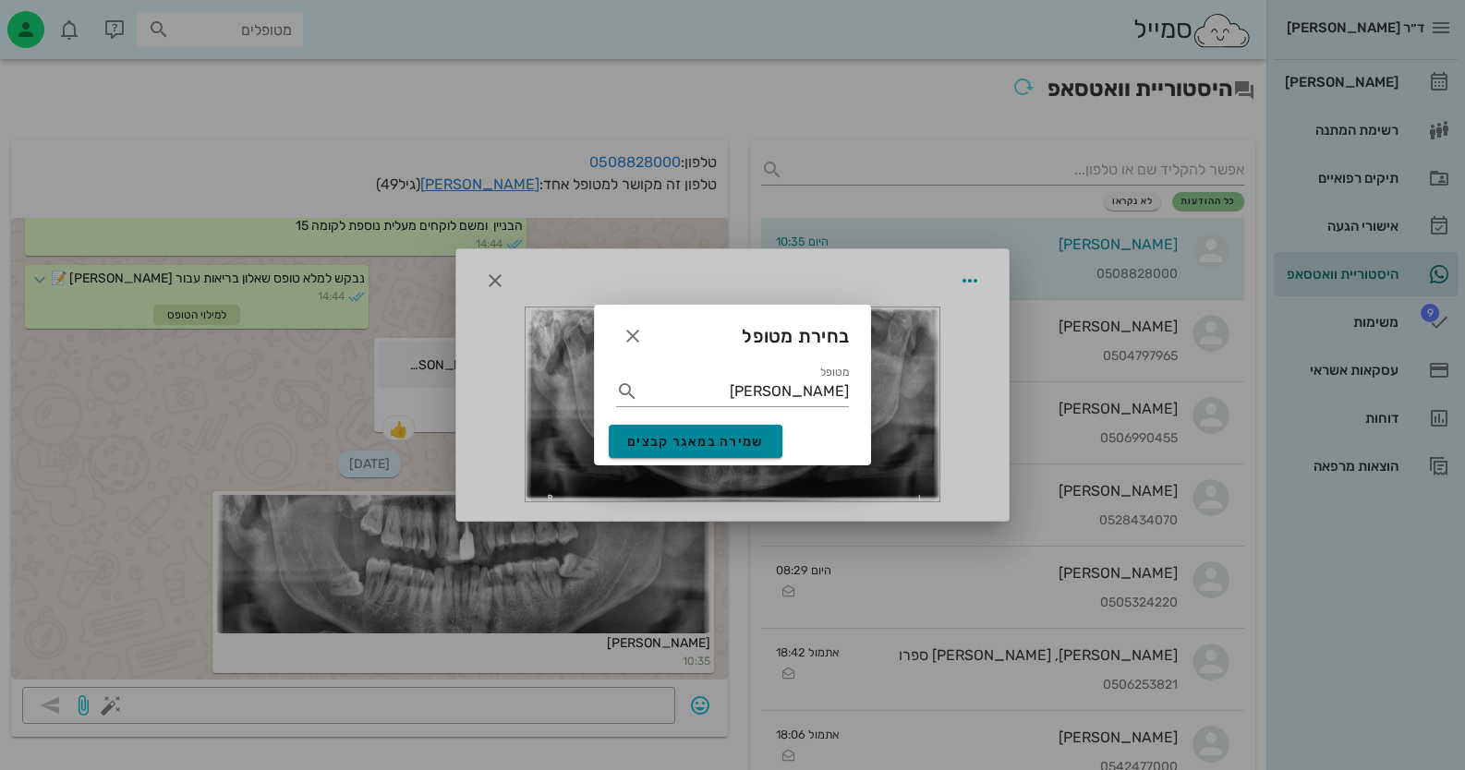
click at [709, 443] on span "שמירה במאגר קבצים" at bounding box center [695, 442] width 137 height 16
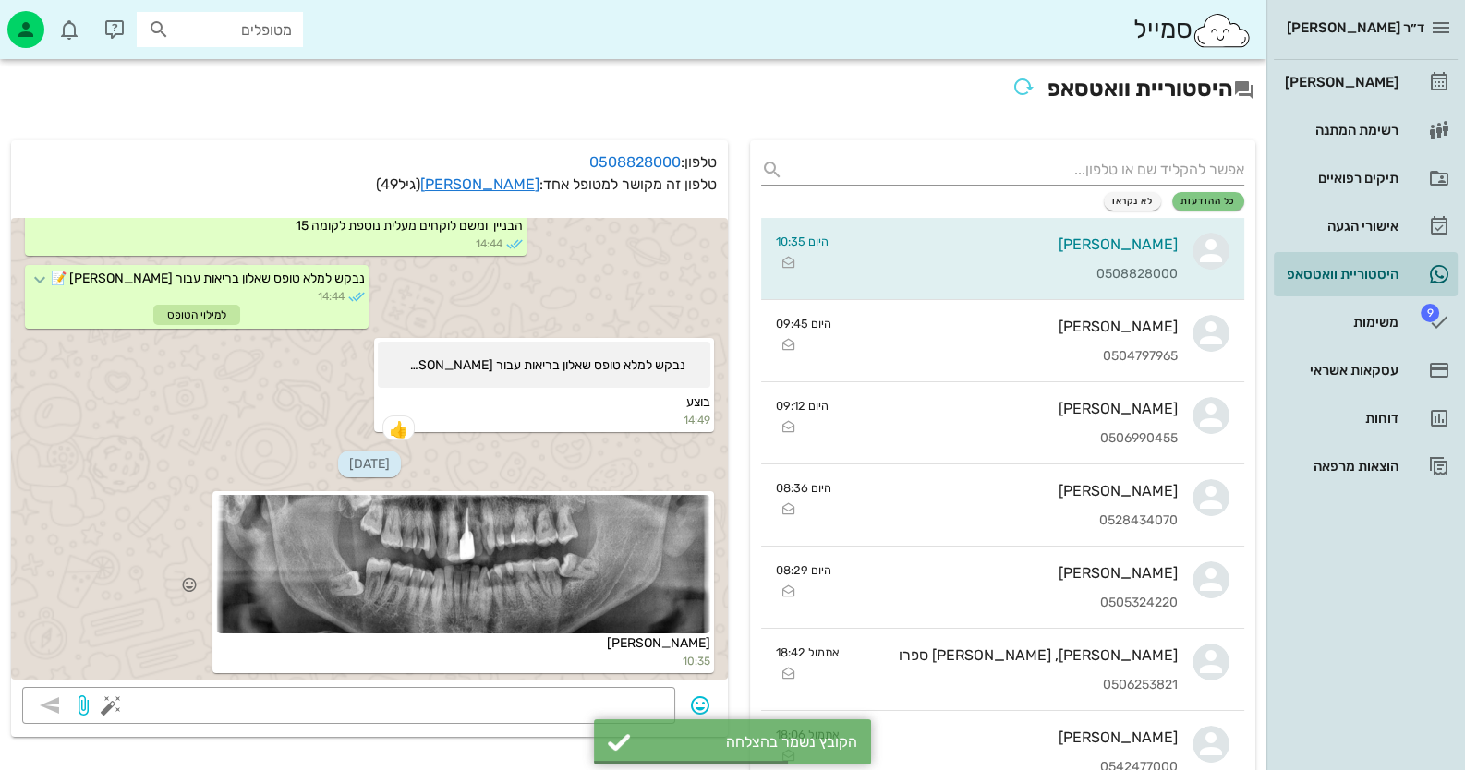
click at [568, 595] on div at bounding box center [463, 564] width 494 height 139
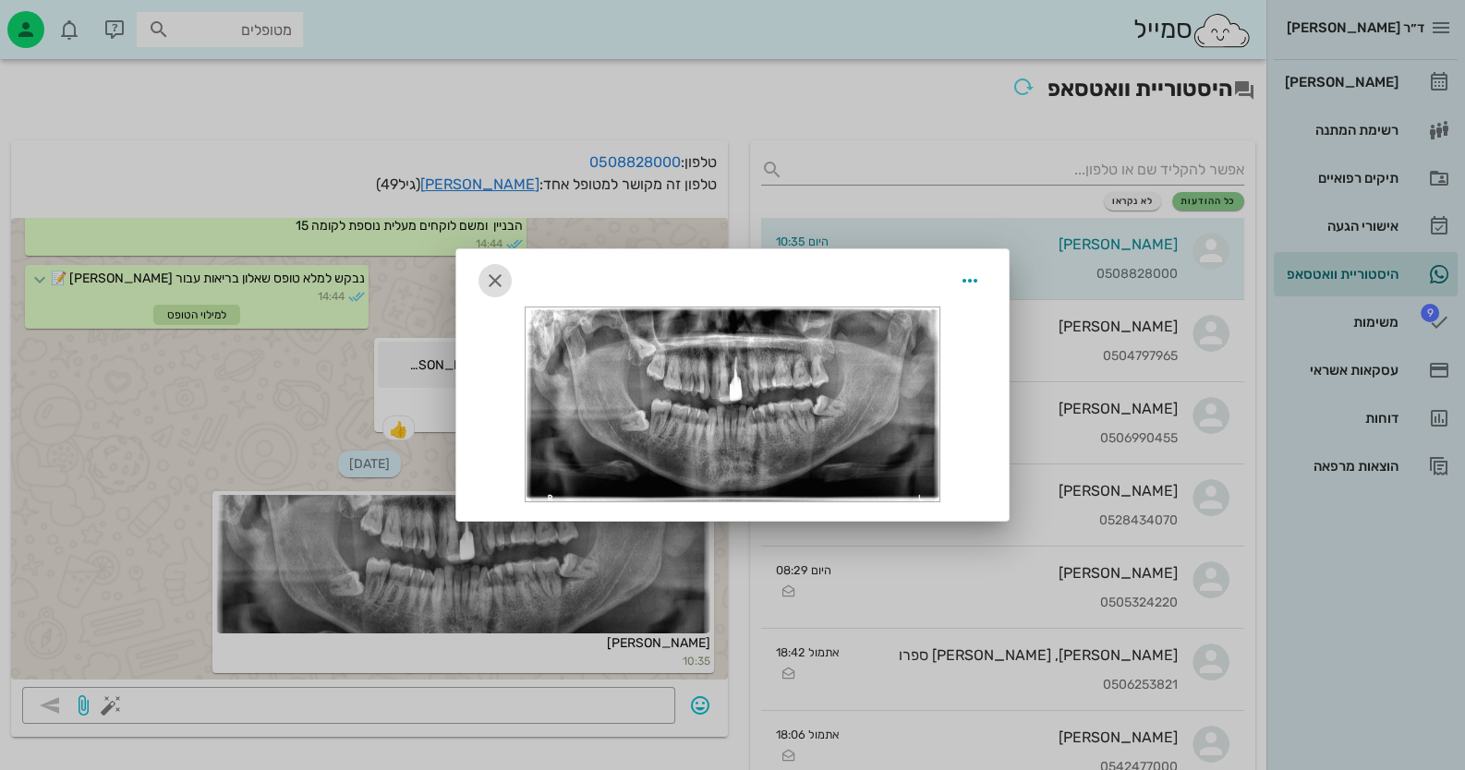
click at [499, 278] on icon "button" at bounding box center [495, 281] width 22 height 22
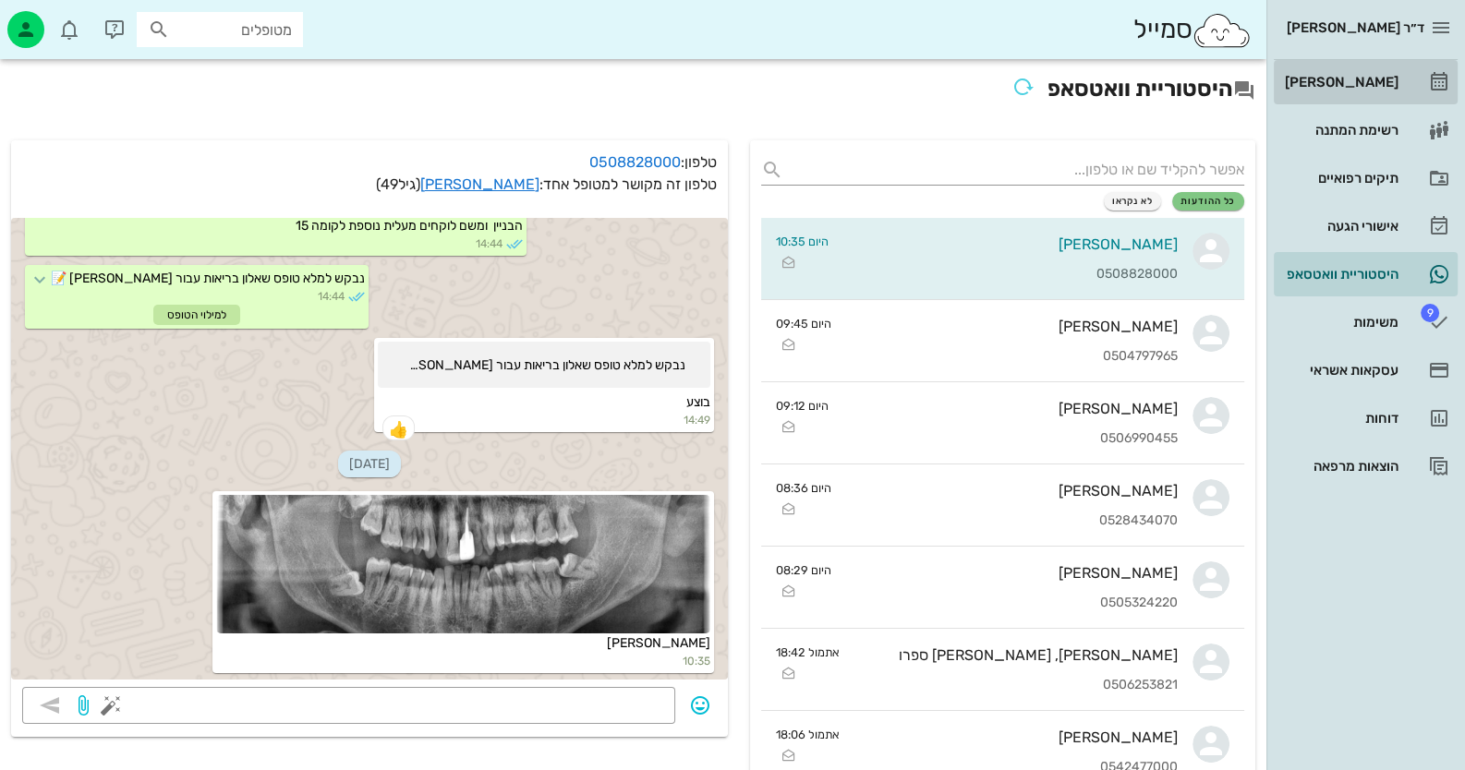
click at [1397, 77] on div "[PERSON_NAME]" at bounding box center [1339, 82] width 117 height 15
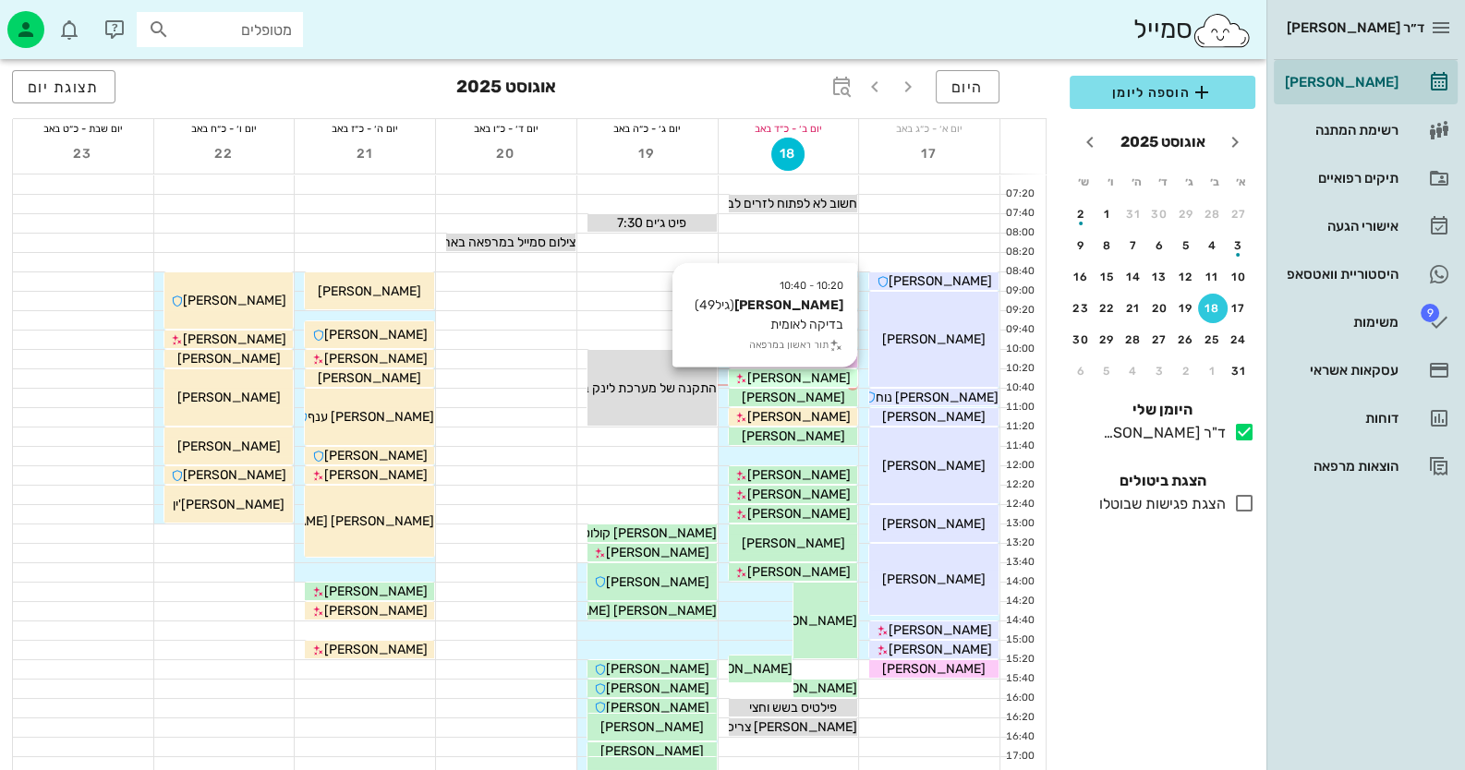
click at [822, 377] on div "[PERSON_NAME]" at bounding box center [793, 378] width 129 height 19
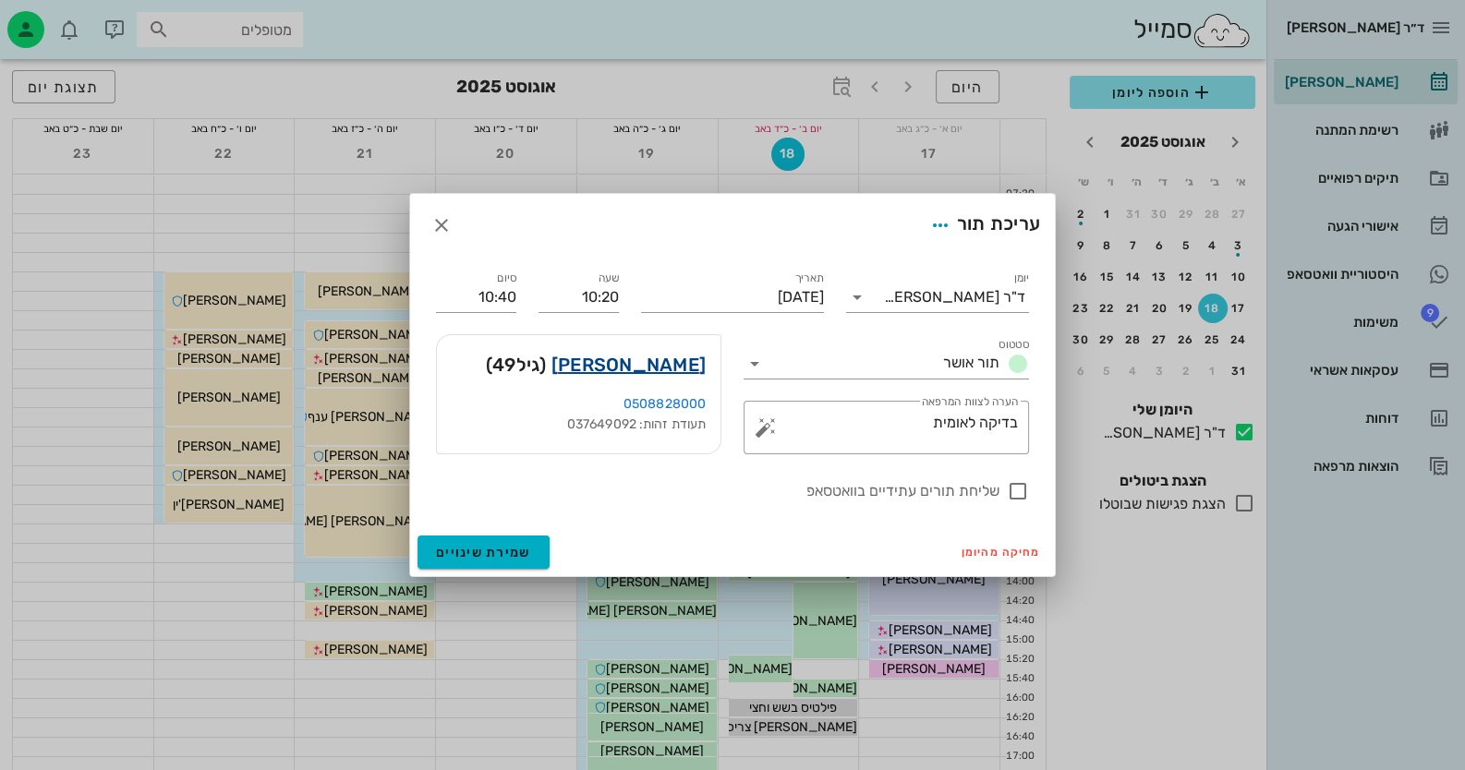
click at [671, 361] on link "[PERSON_NAME]" at bounding box center [628, 365] width 154 height 30
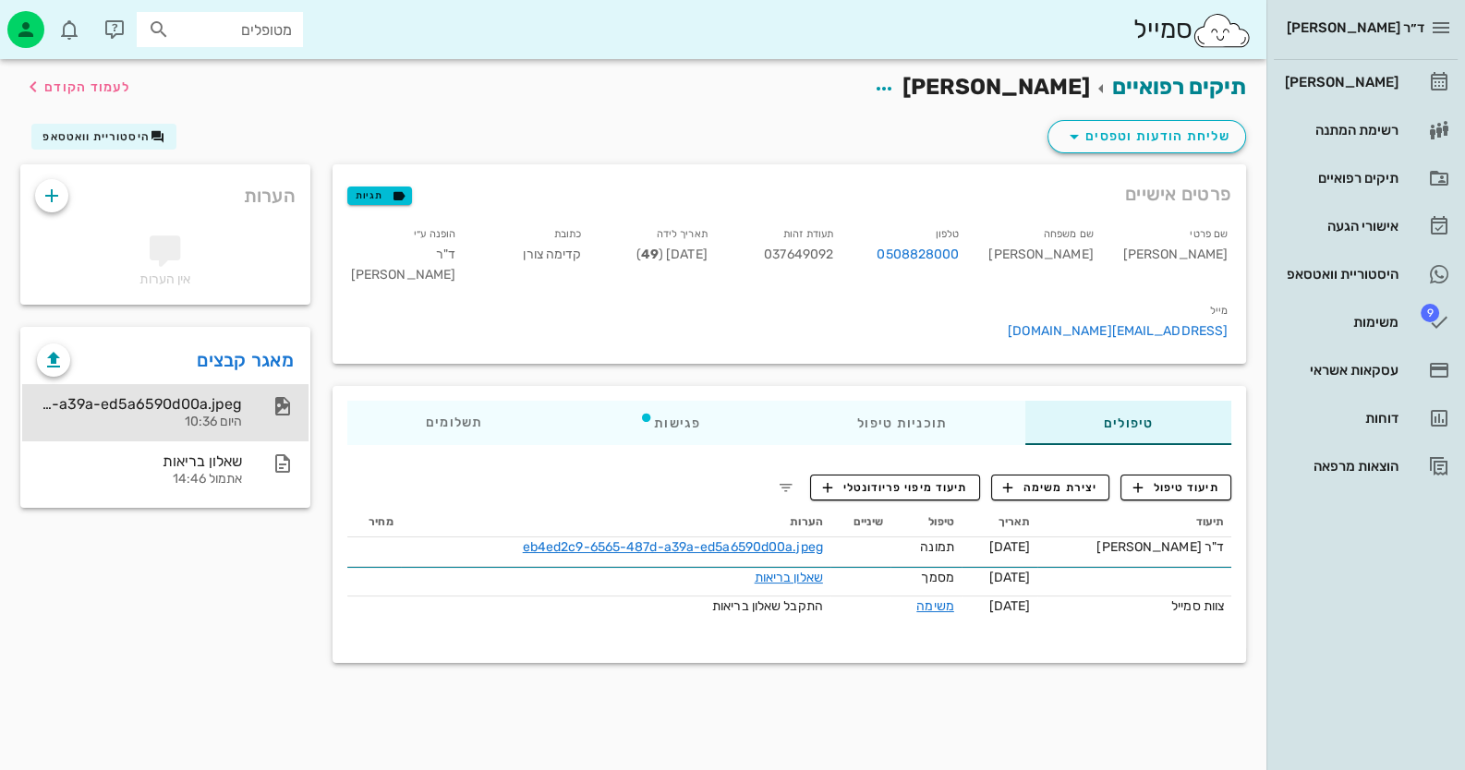
click at [183, 425] on div "היום 10:36" at bounding box center [139, 423] width 205 height 16
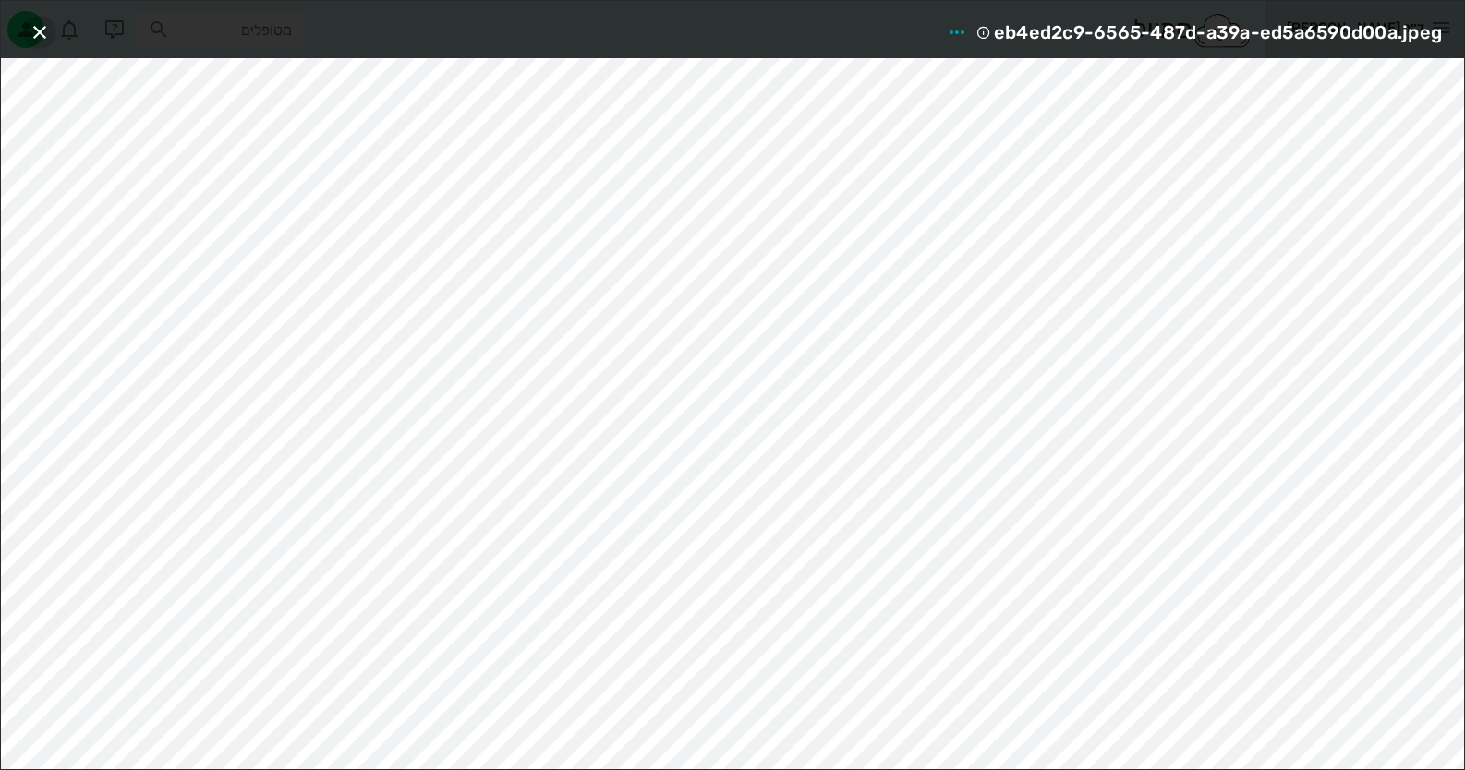
click at [30, 28] on icon "button" at bounding box center [40, 32] width 22 height 22
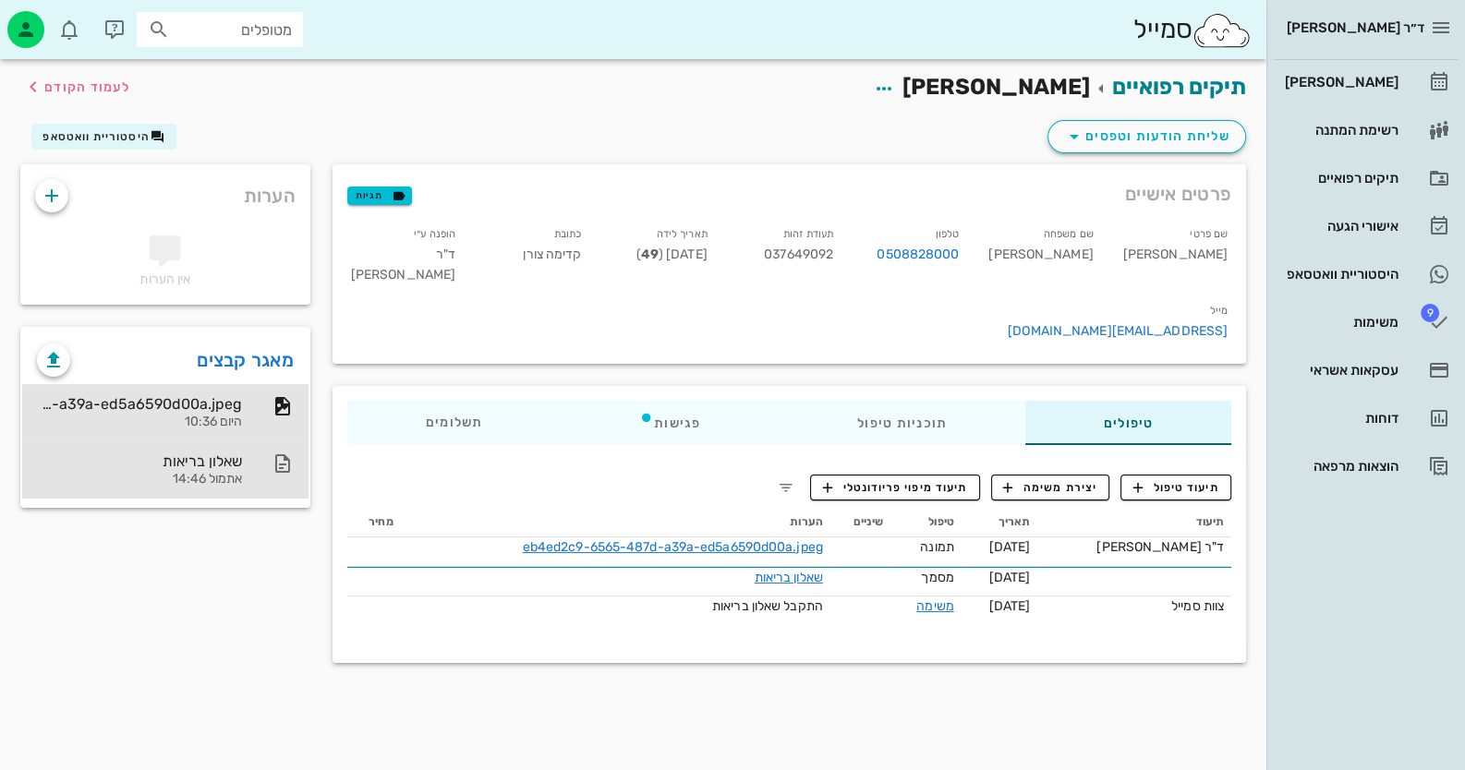
click at [249, 465] on div "שאלון בריאות אתמול 14:46" at bounding box center [165, 469] width 286 height 57
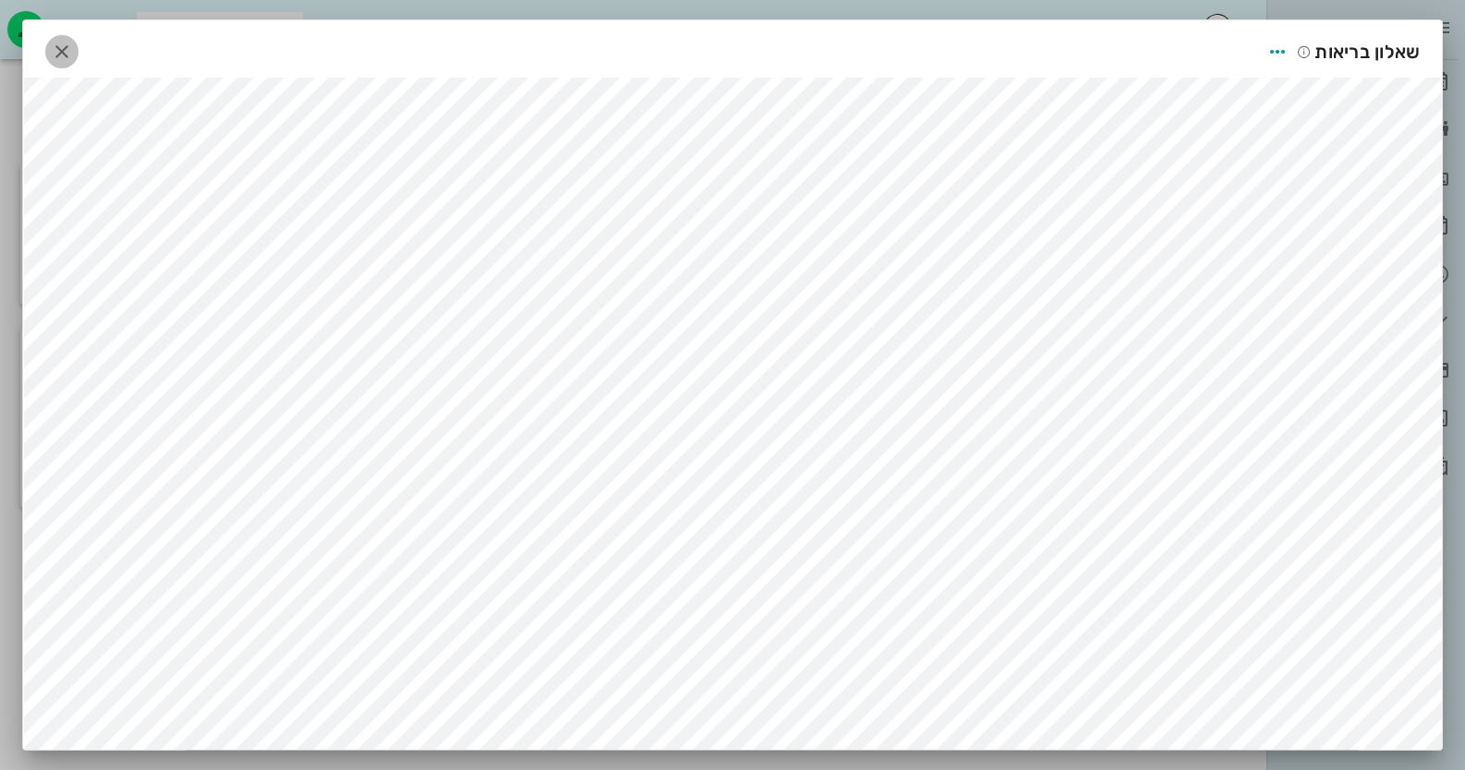
click at [67, 56] on icon "button" at bounding box center [62, 52] width 22 height 22
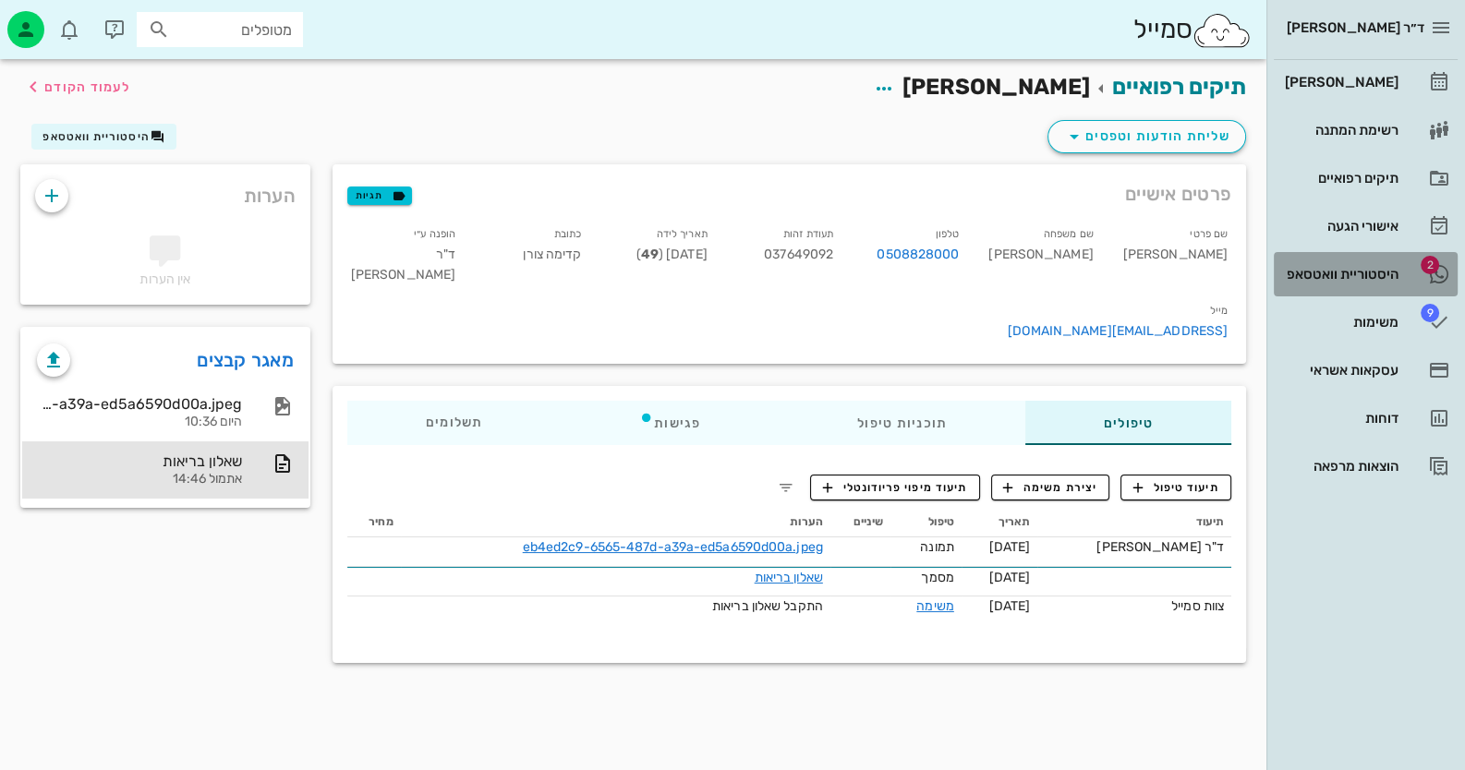
click at [1384, 258] on link "2 היסטוריית וואטסאפ" at bounding box center [1366, 274] width 184 height 44
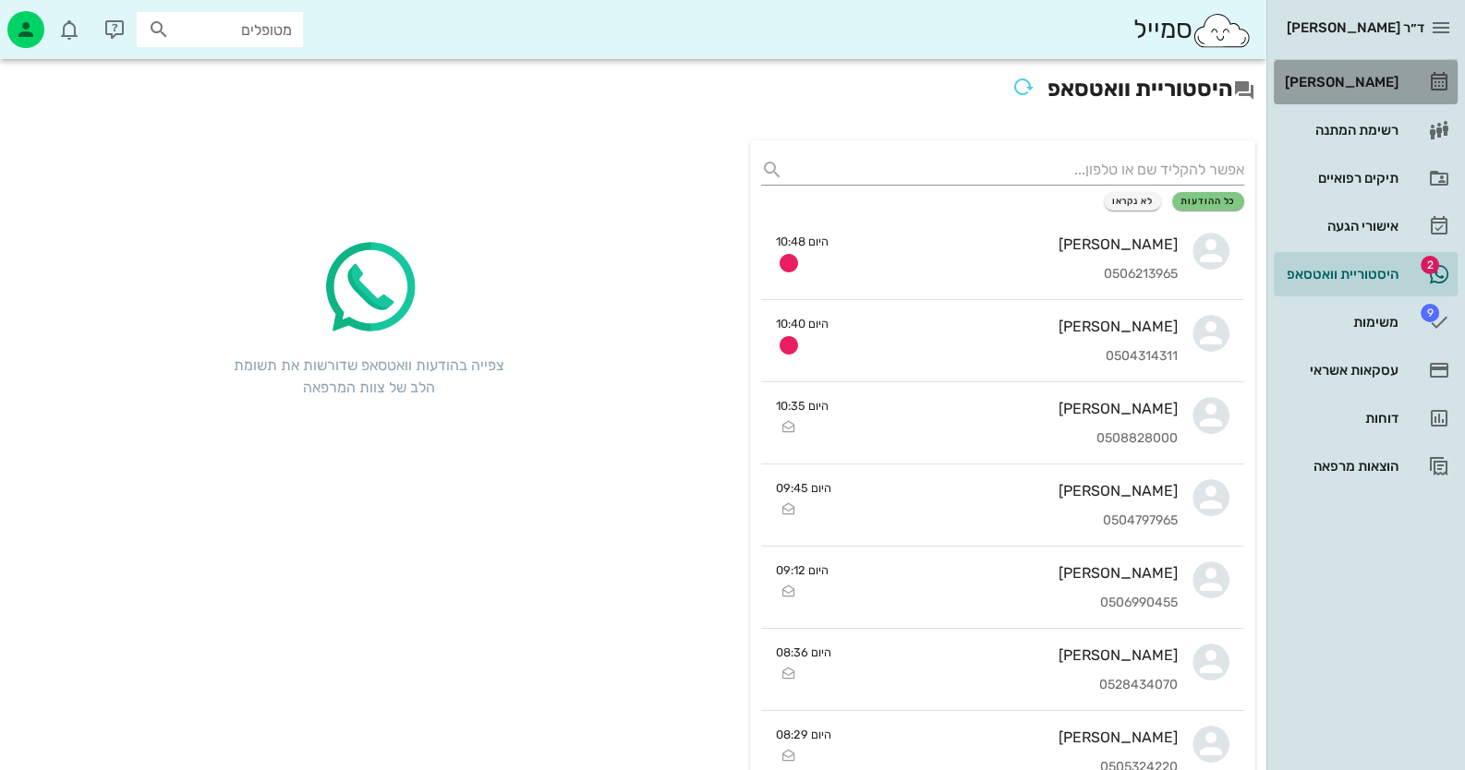
click at [1418, 75] on link "[PERSON_NAME]" at bounding box center [1366, 82] width 184 height 44
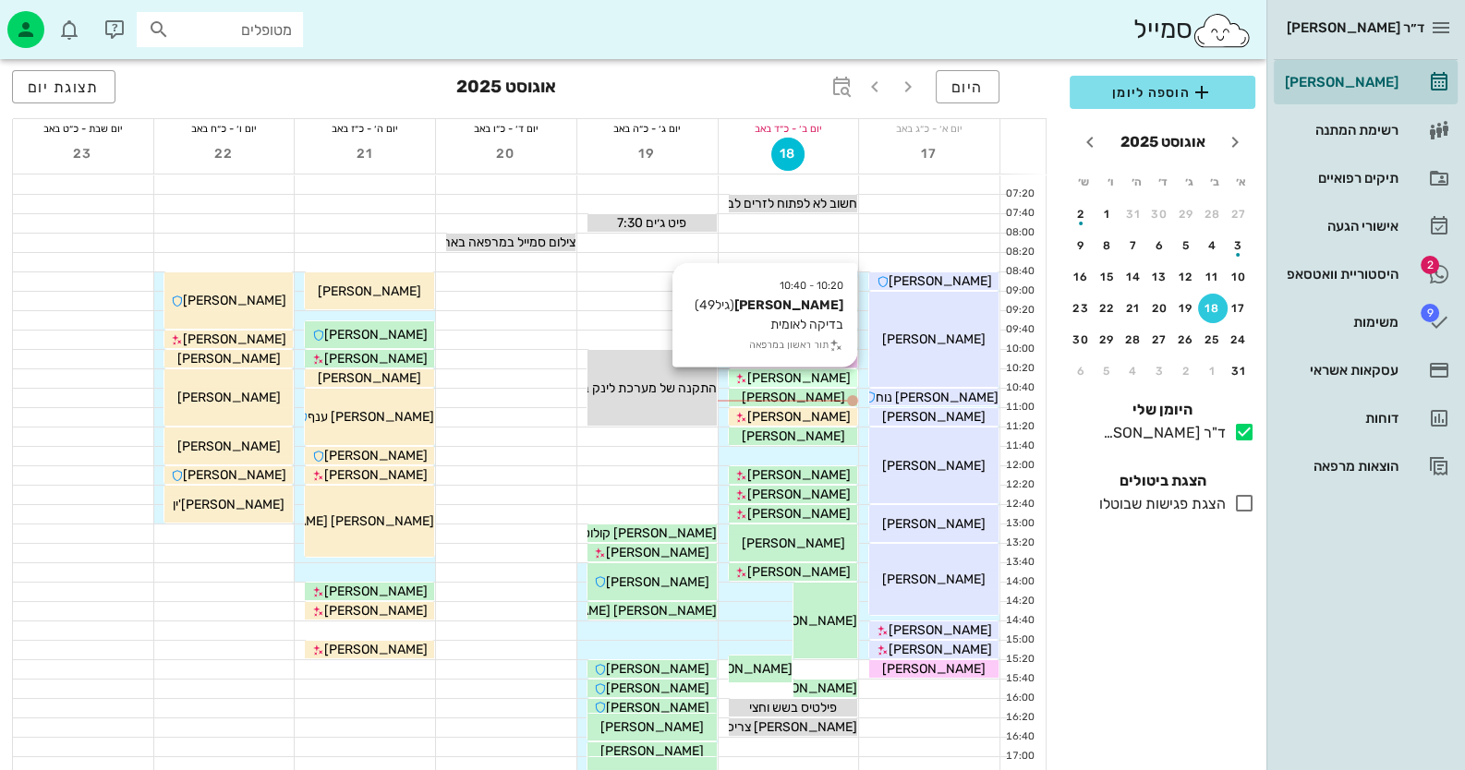
click at [827, 373] on div "[PERSON_NAME]" at bounding box center [793, 378] width 129 height 19
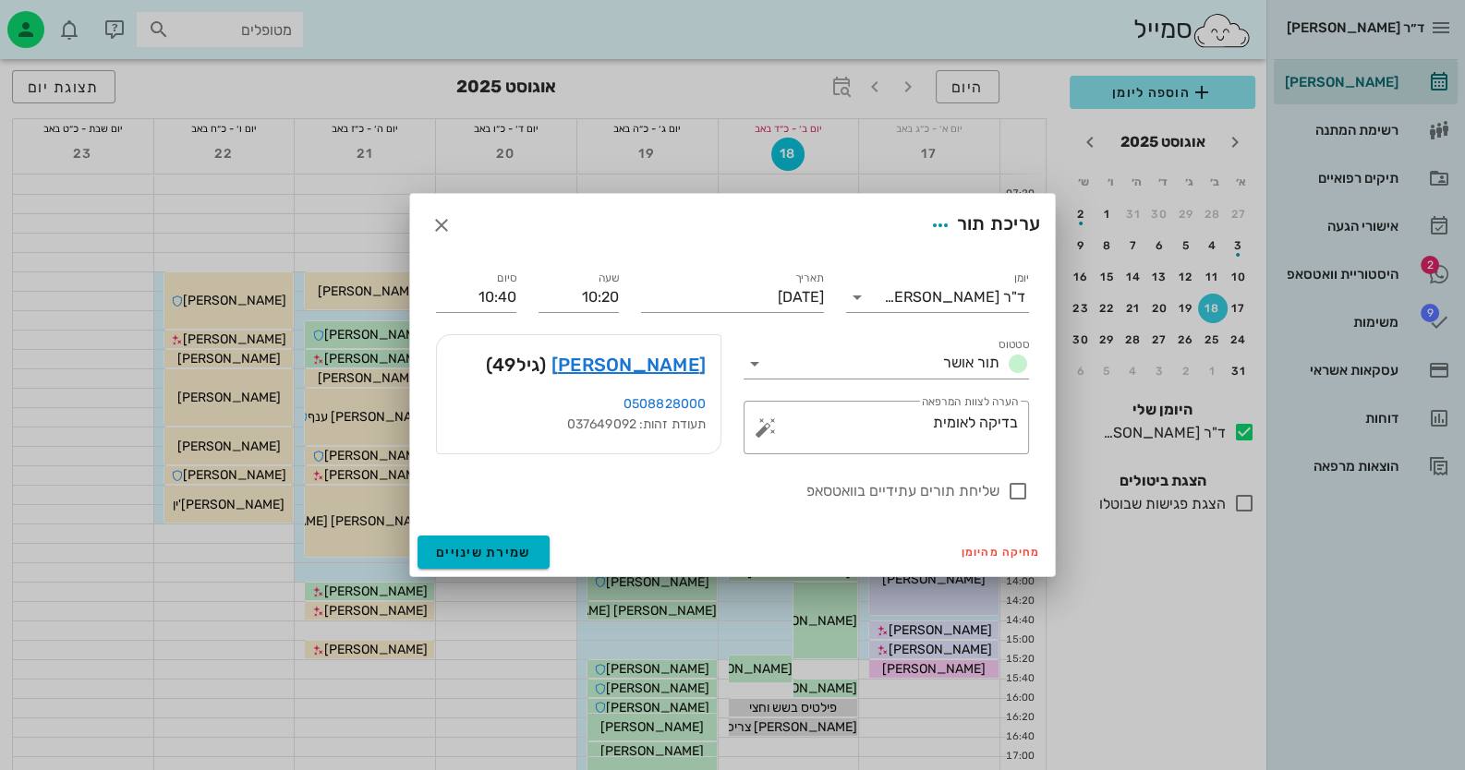
click at [706, 369] on div "ארז צור (גיל 49 )" at bounding box center [579, 364] width 284 height 59
click at [688, 365] on link "[PERSON_NAME]" at bounding box center [628, 365] width 154 height 30
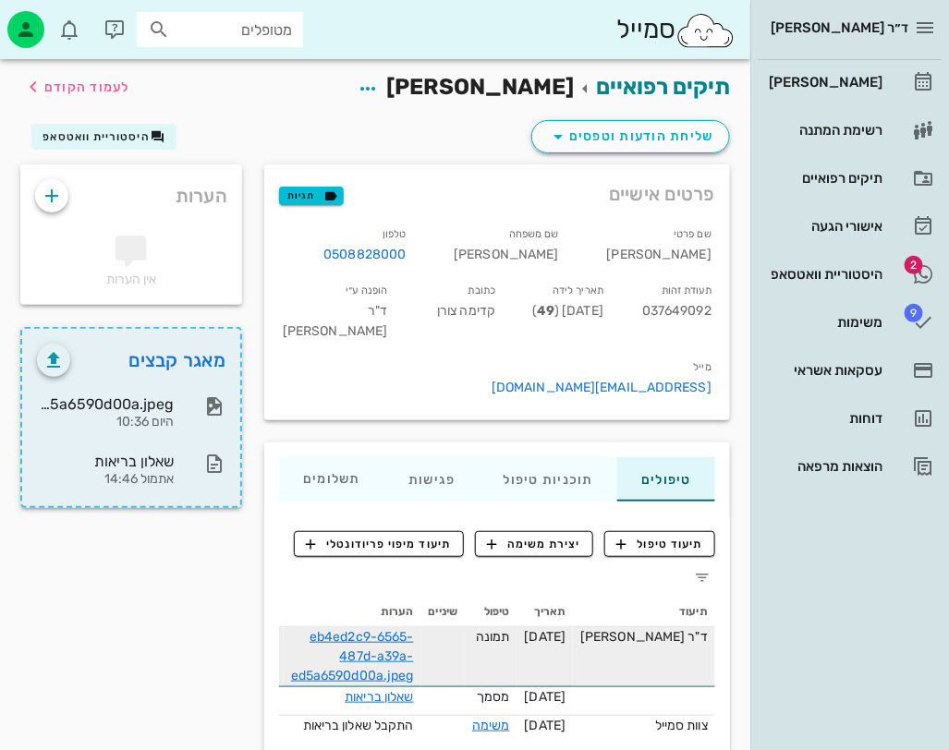
scroll to position [0, -11]
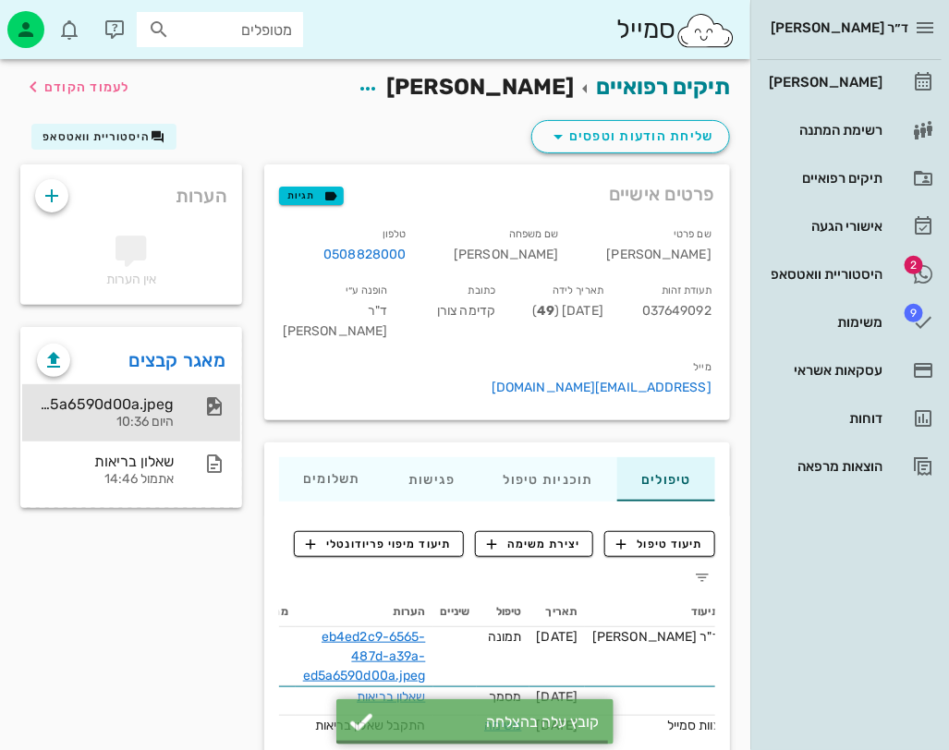
click at [134, 415] on div "היום 10:36" at bounding box center [105, 423] width 137 height 16
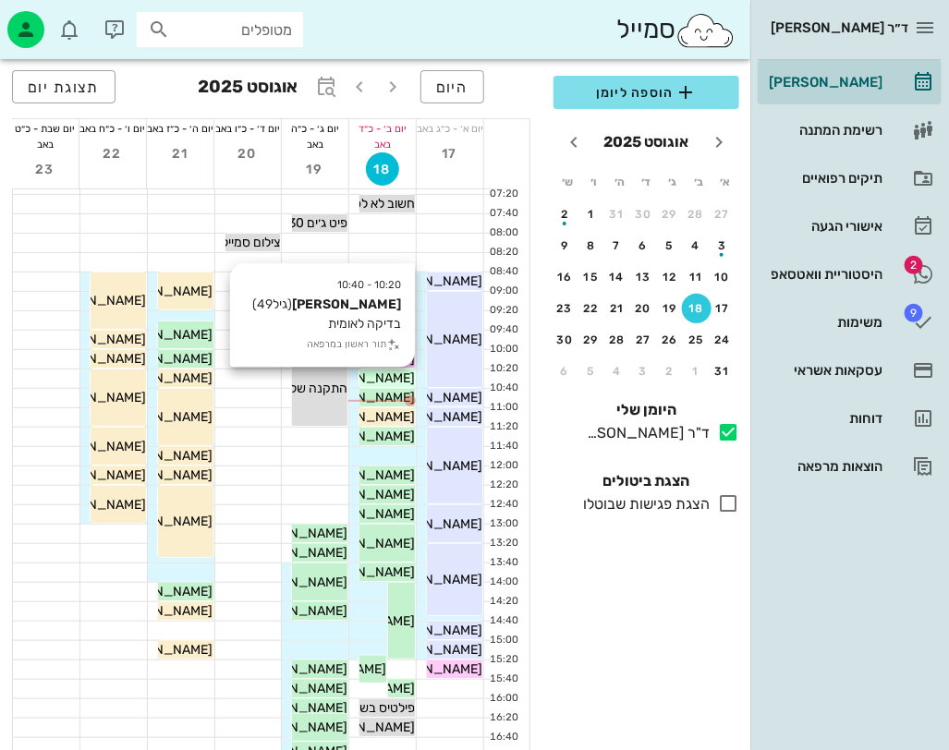
click at [387, 379] on span "[PERSON_NAME]" at bounding box center [362, 378] width 103 height 16
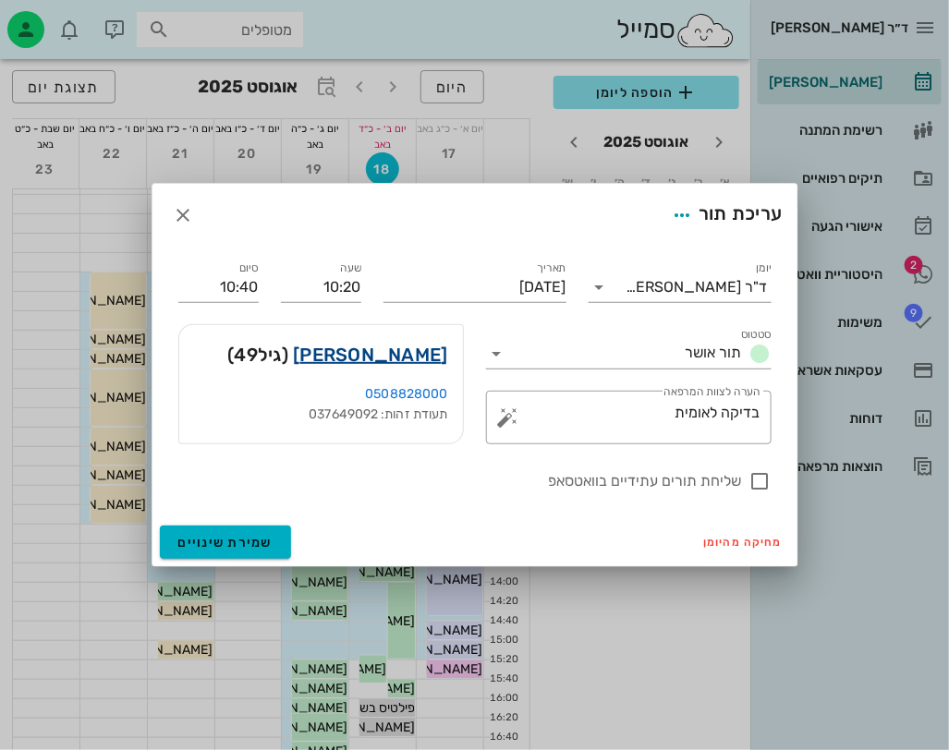
click at [423, 349] on link "[PERSON_NAME]" at bounding box center [370, 355] width 154 height 30
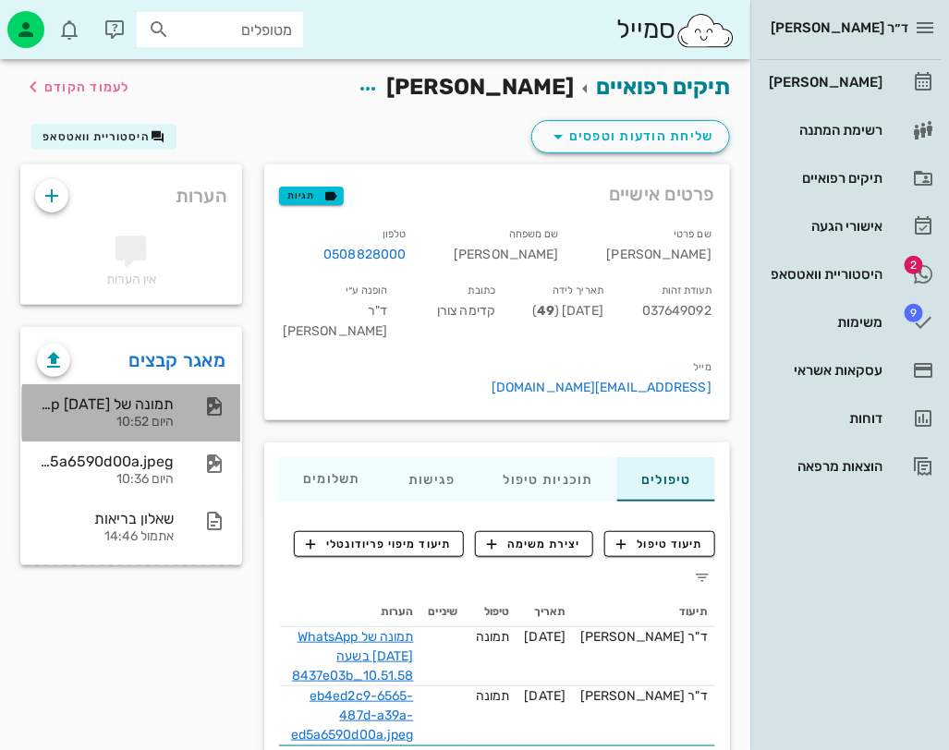
click at [60, 400] on div "תמונה של WhatsApp [DATE] בשעה 10.51.58_8437e03b" at bounding box center [105, 404] width 137 height 18
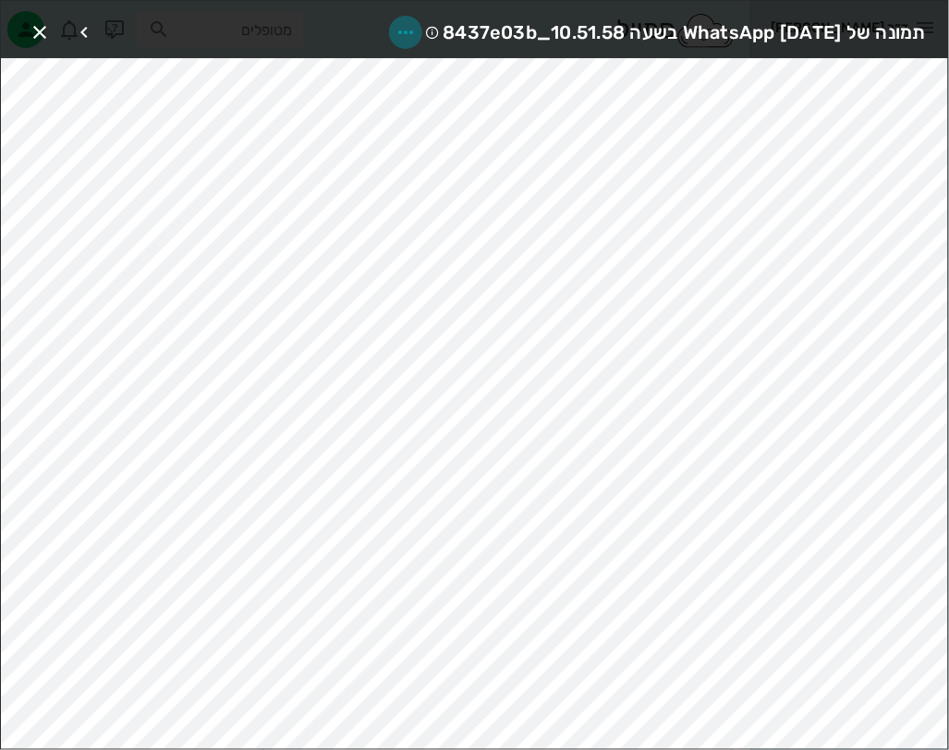
click at [394, 29] on icon "button" at bounding box center [405, 32] width 22 height 22
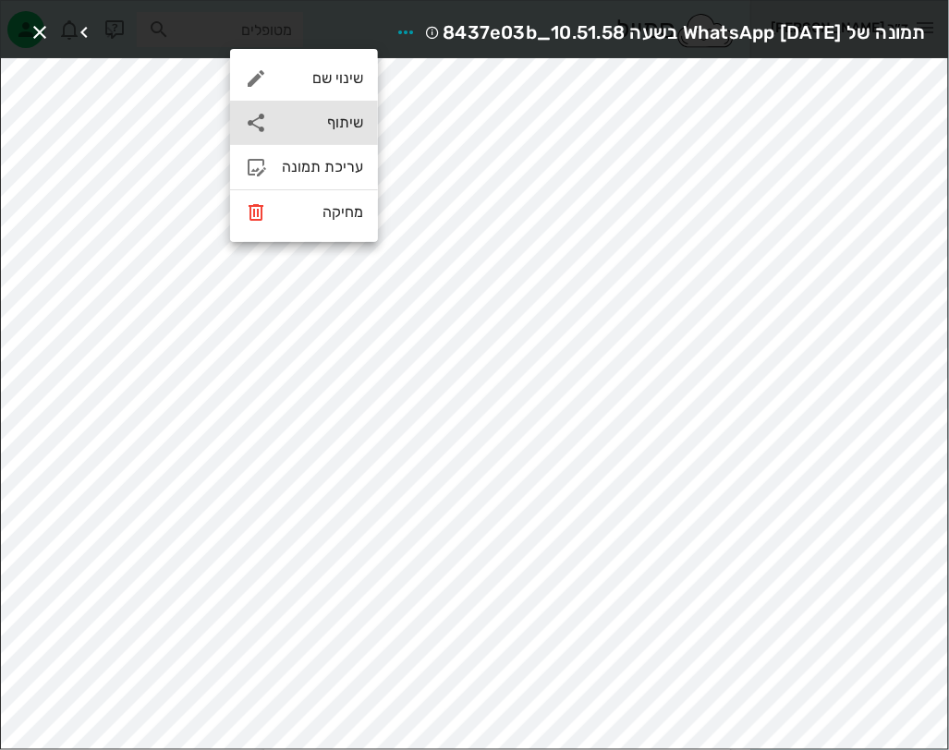
click at [348, 116] on div "שיתוף" at bounding box center [322, 123] width 81 height 18
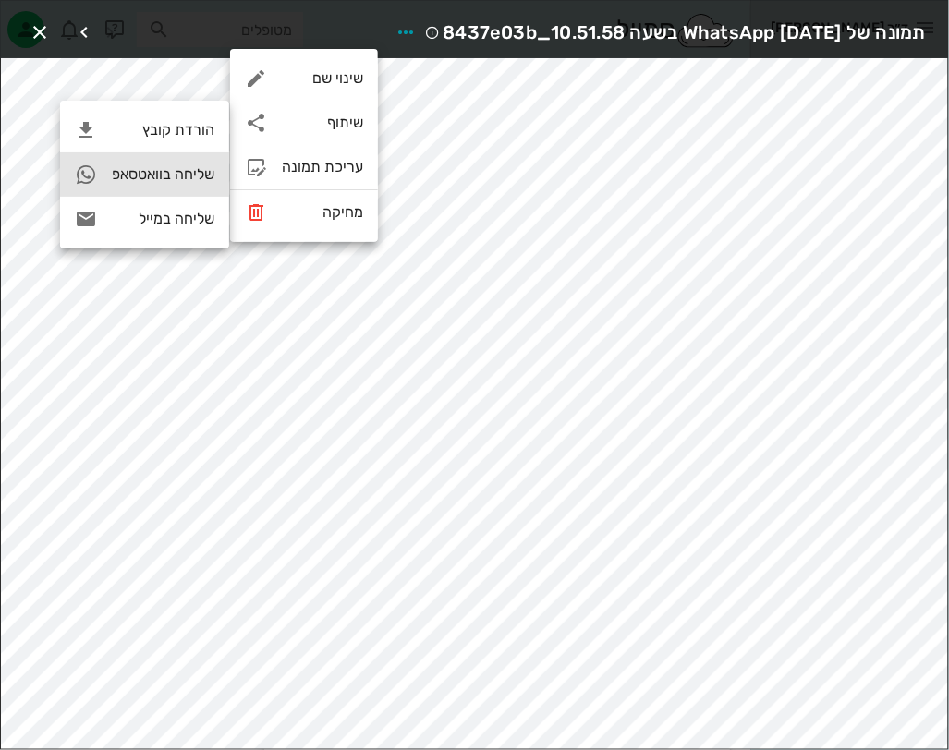
click at [161, 178] on div "שליחה בוואטסאפ" at bounding box center [163, 174] width 103 height 18
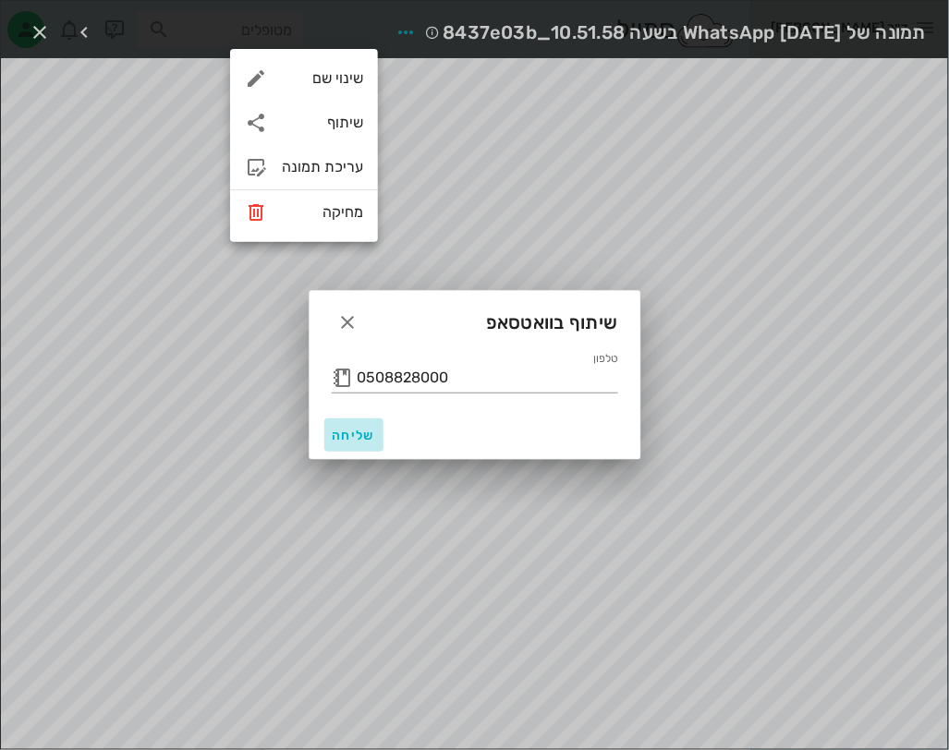
click at [356, 429] on span "שליחה" at bounding box center [354, 436] width 44 height 16
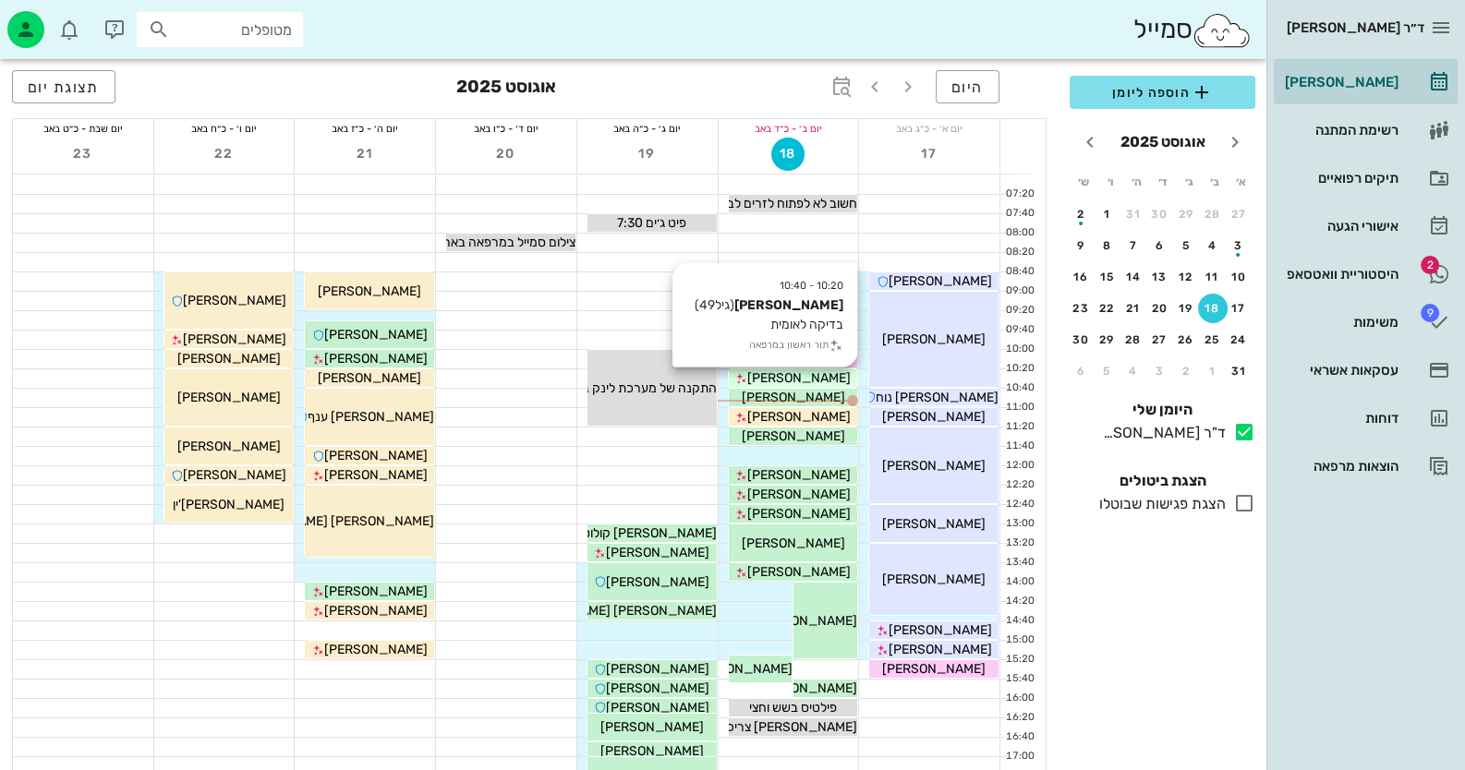
click at [844, 372] on div "[PERSON_NAME]" at bounding box center [793, 378] width 129 height 19
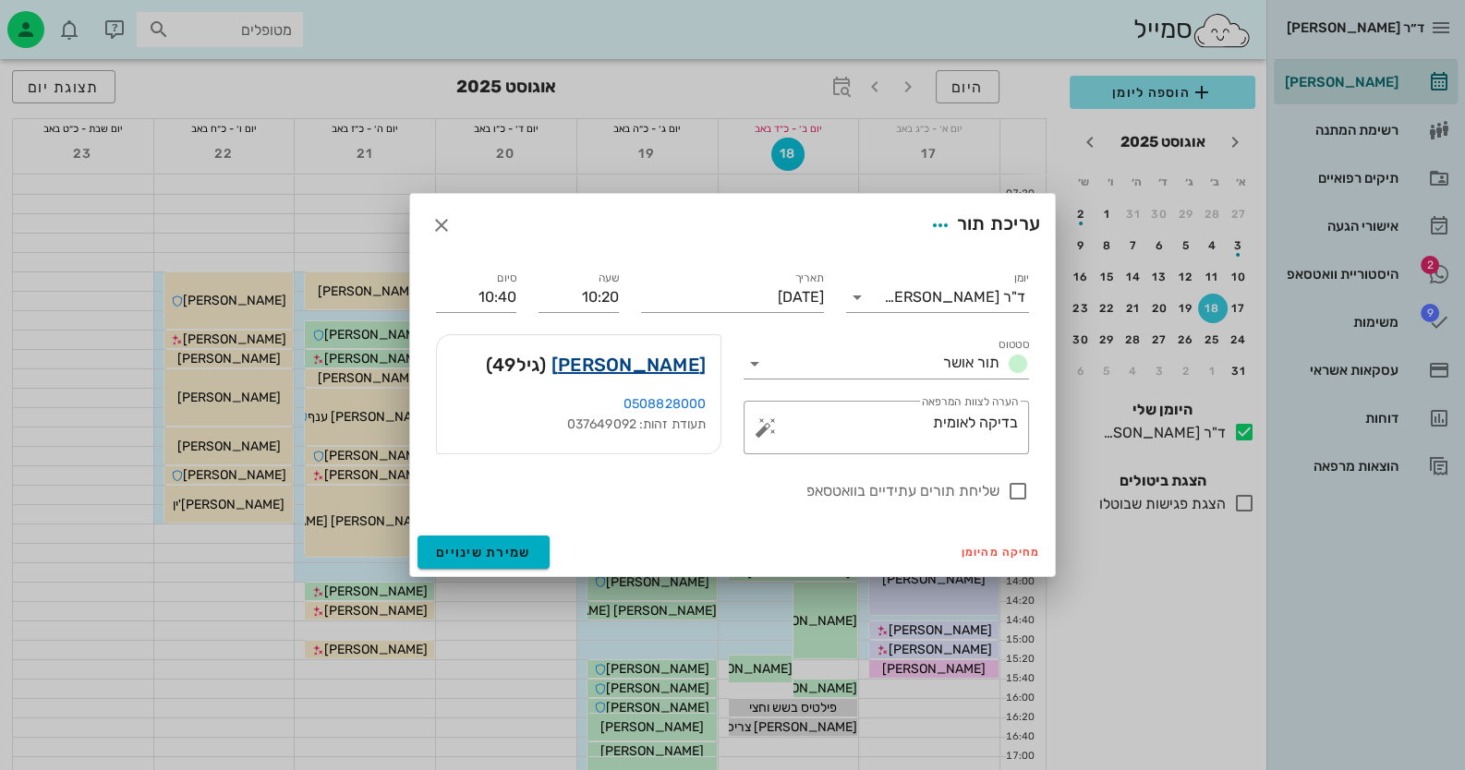
click at [690, 369] on link "[PERSON_NAME]" at bounding box center [628, 365] width 154 height 30
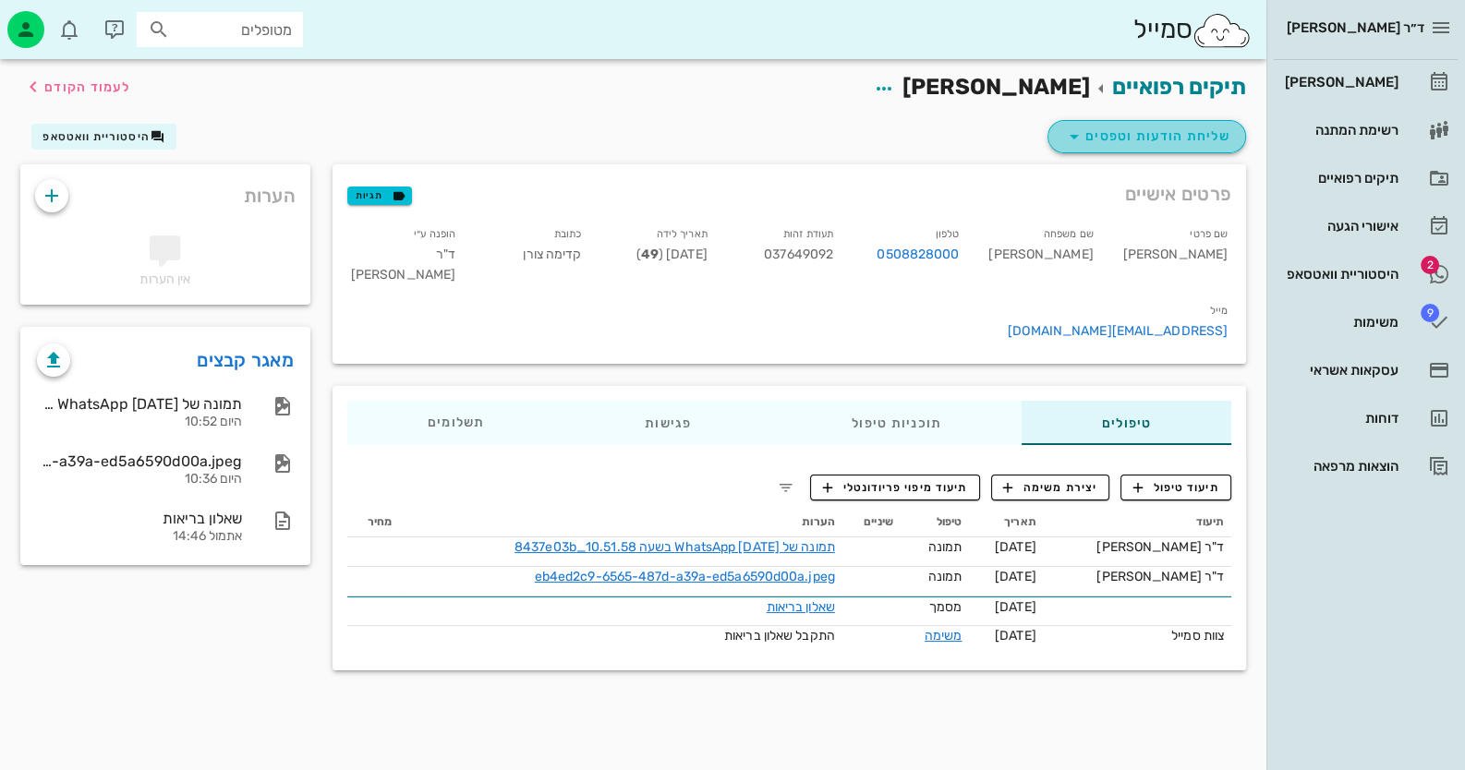
click at [948, 129] on span "שליחת הודעות וטפסים" at bounding box center [1146, 137] width 167 height 22
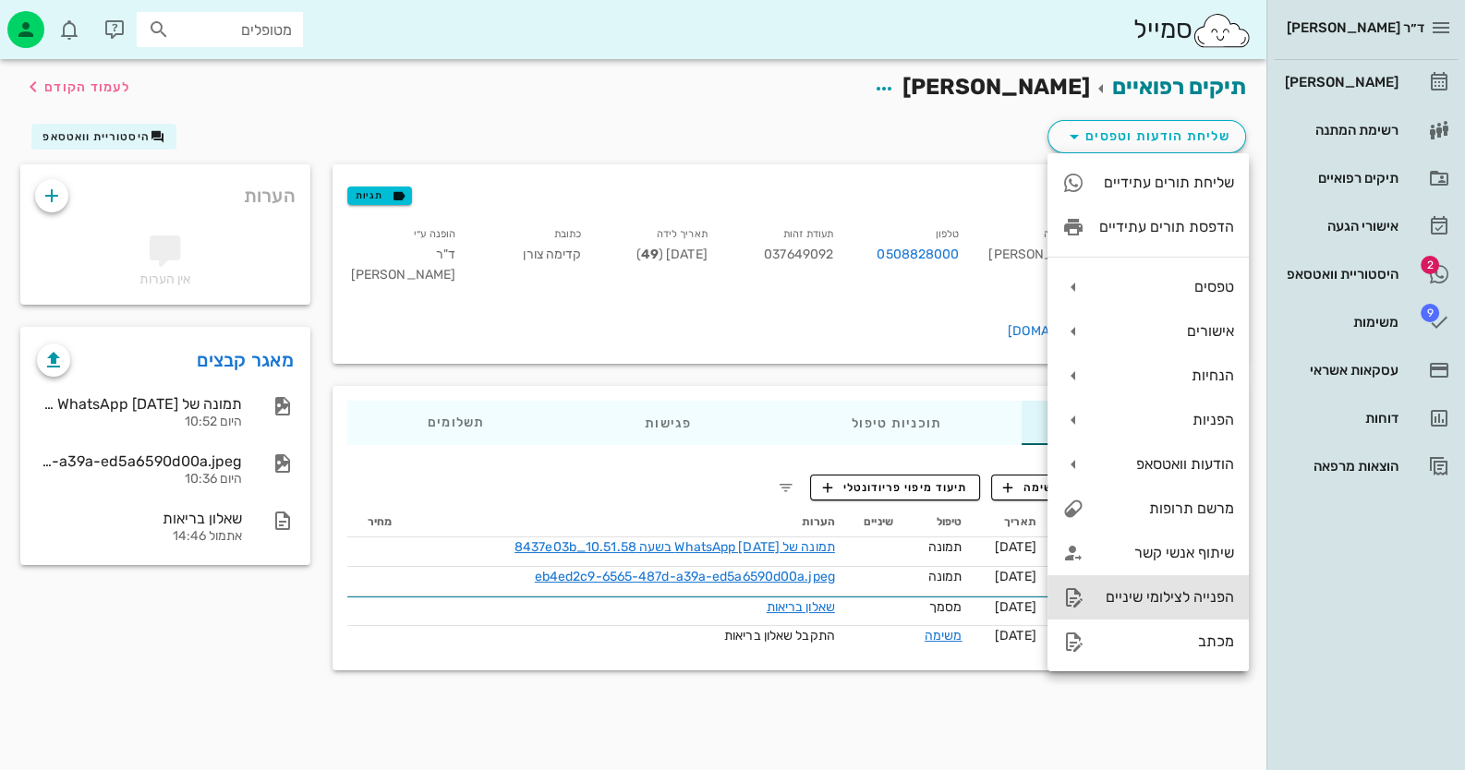
click at [948, 606] on div "הפנייה לצילומי שיניים" at bounding box center [1147, 597] width 201 height 44
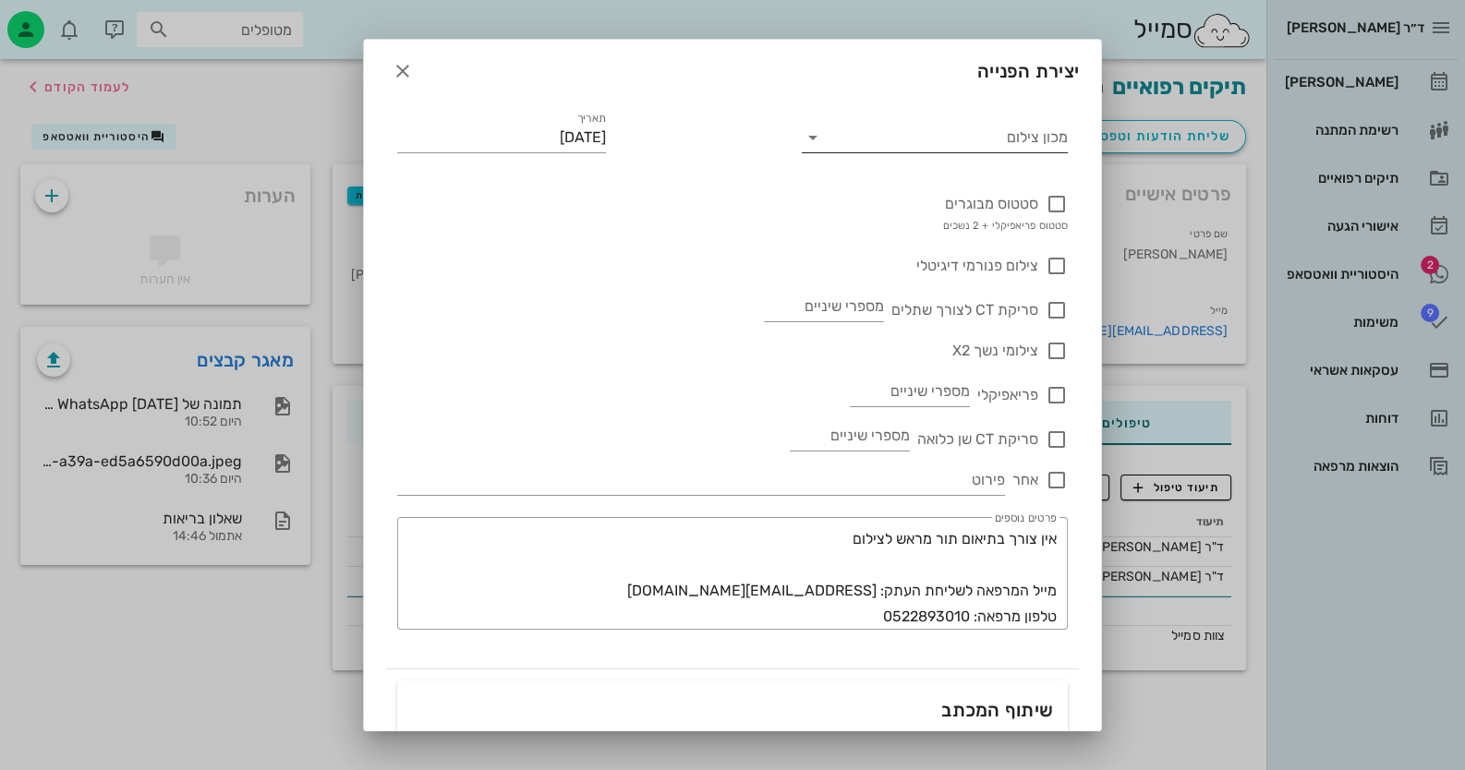
click at [816, 133] on icon at bounding box center [813, 138] width 22 height 22
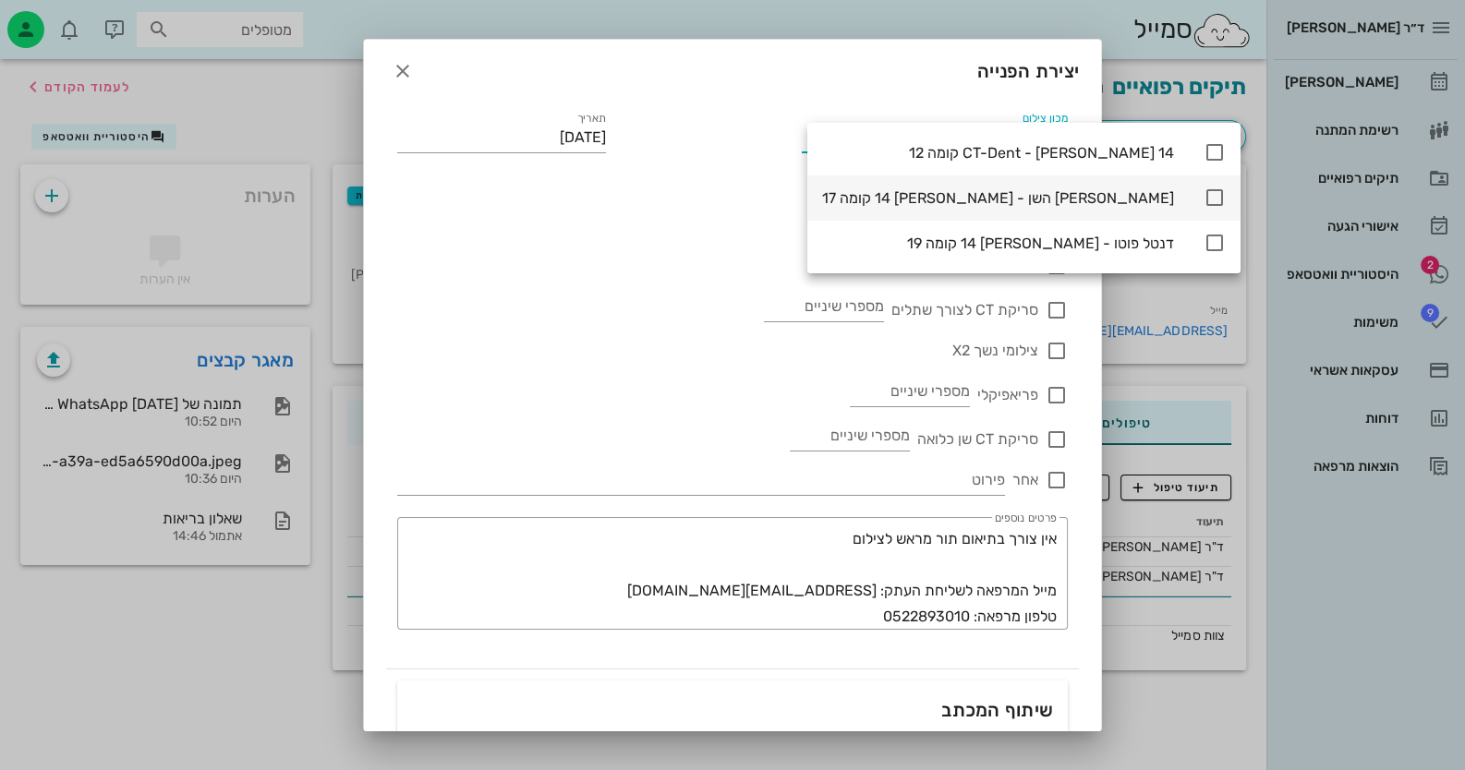
click at [948, 204] on icon at bounding box center [1214, 198] width 22 height 22
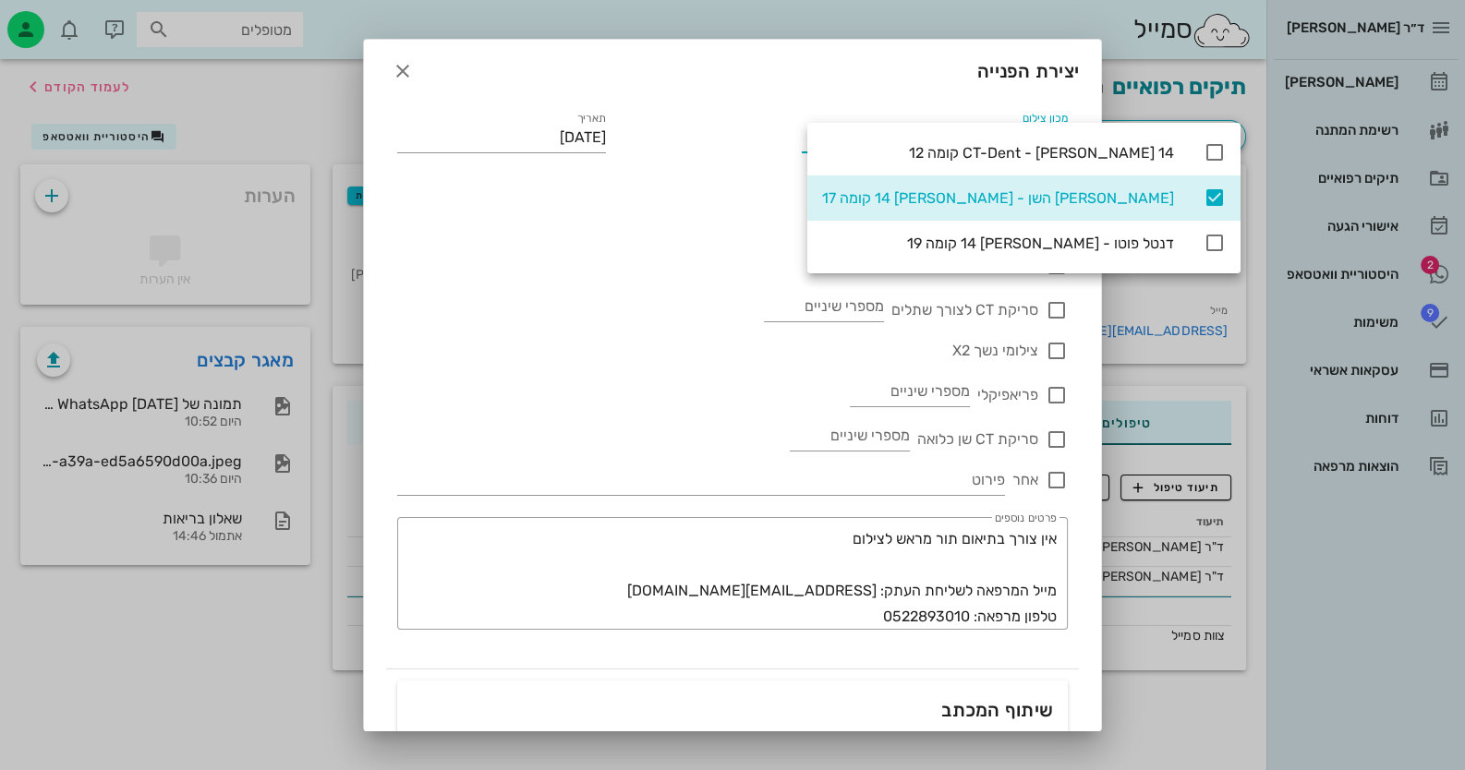
click at [586, 334] on div "צילומי נשך X2" at bounding box center [732, 341] width 671 height 41
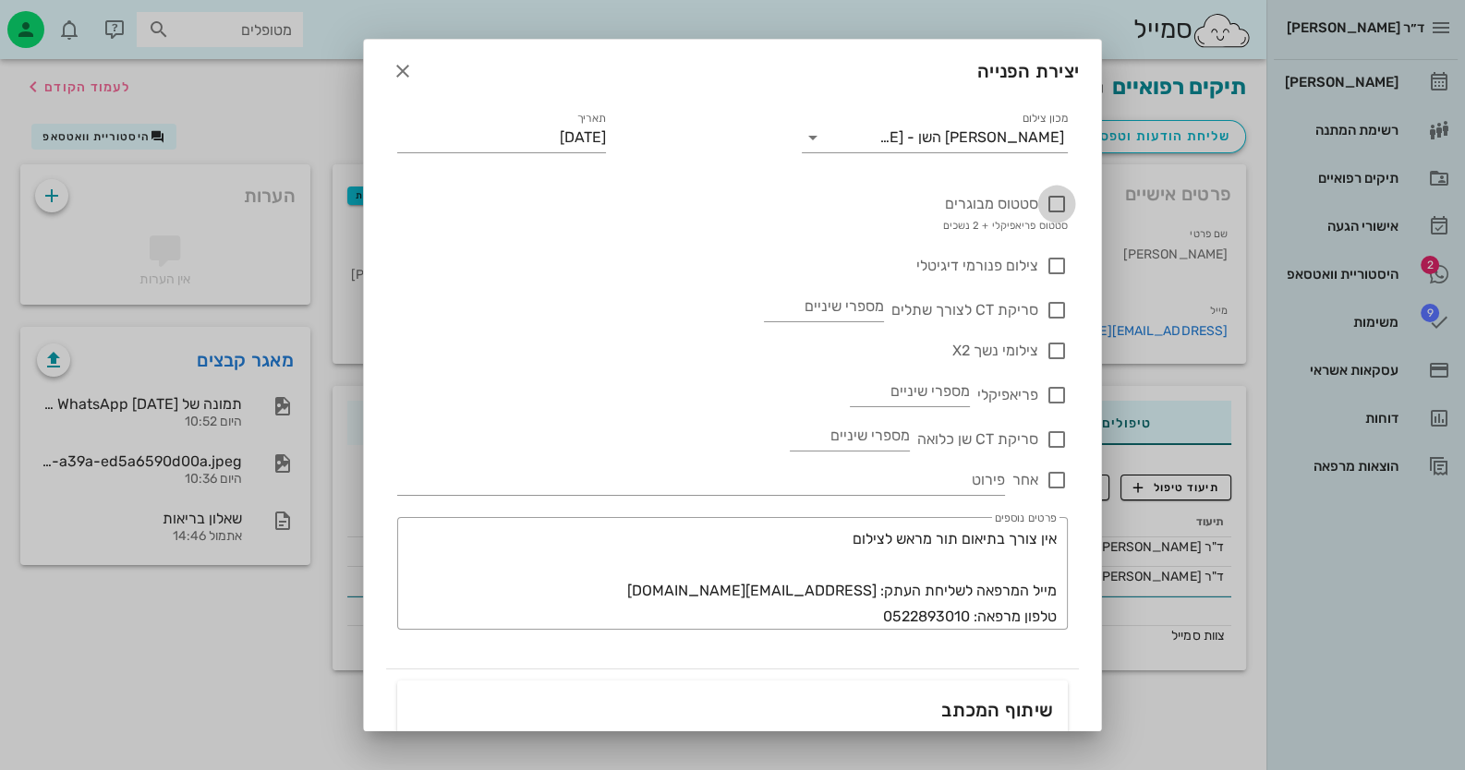
click at [948, 202] on div at bounding box center [1056, 203] width 31 height 31
checkbox input "true"
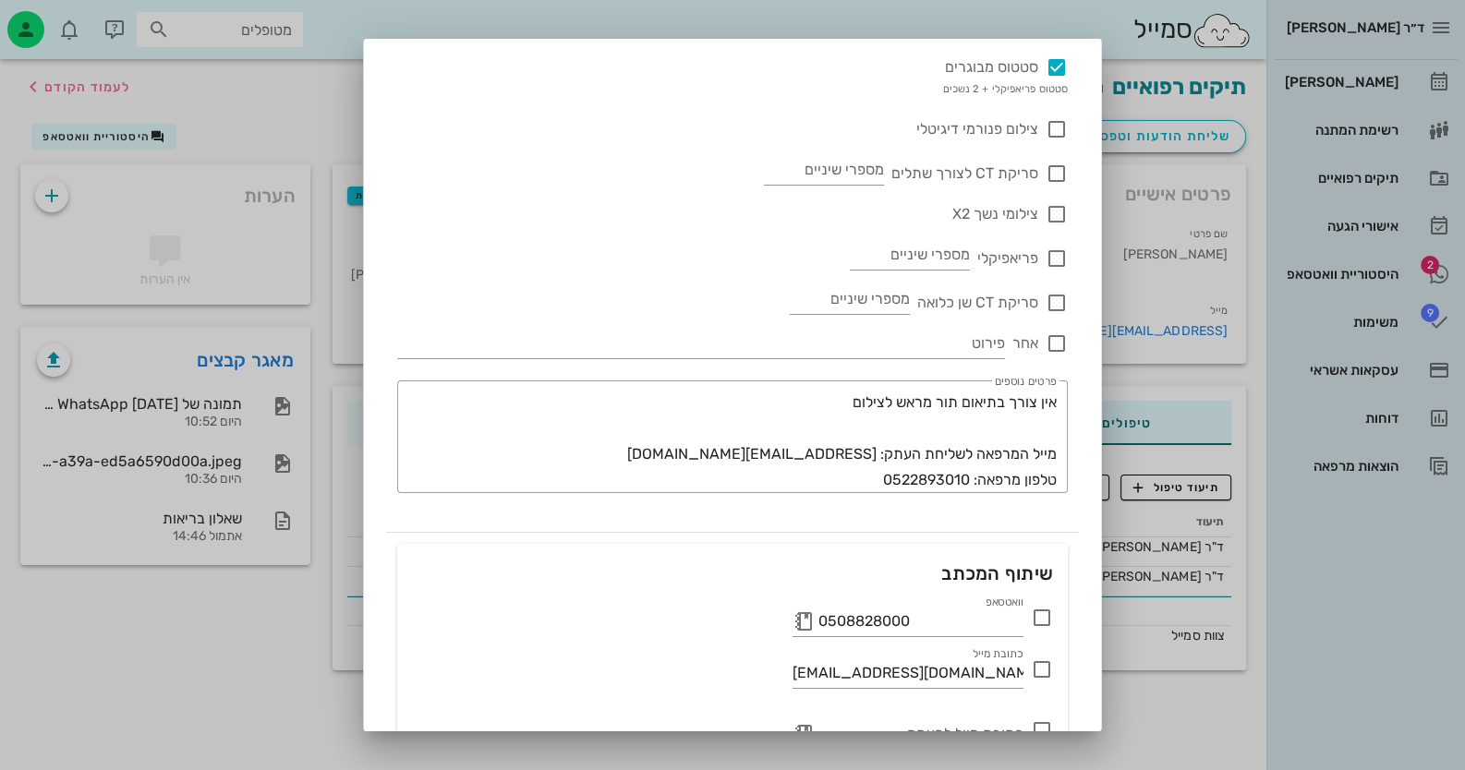
scroll to position [245, 0]
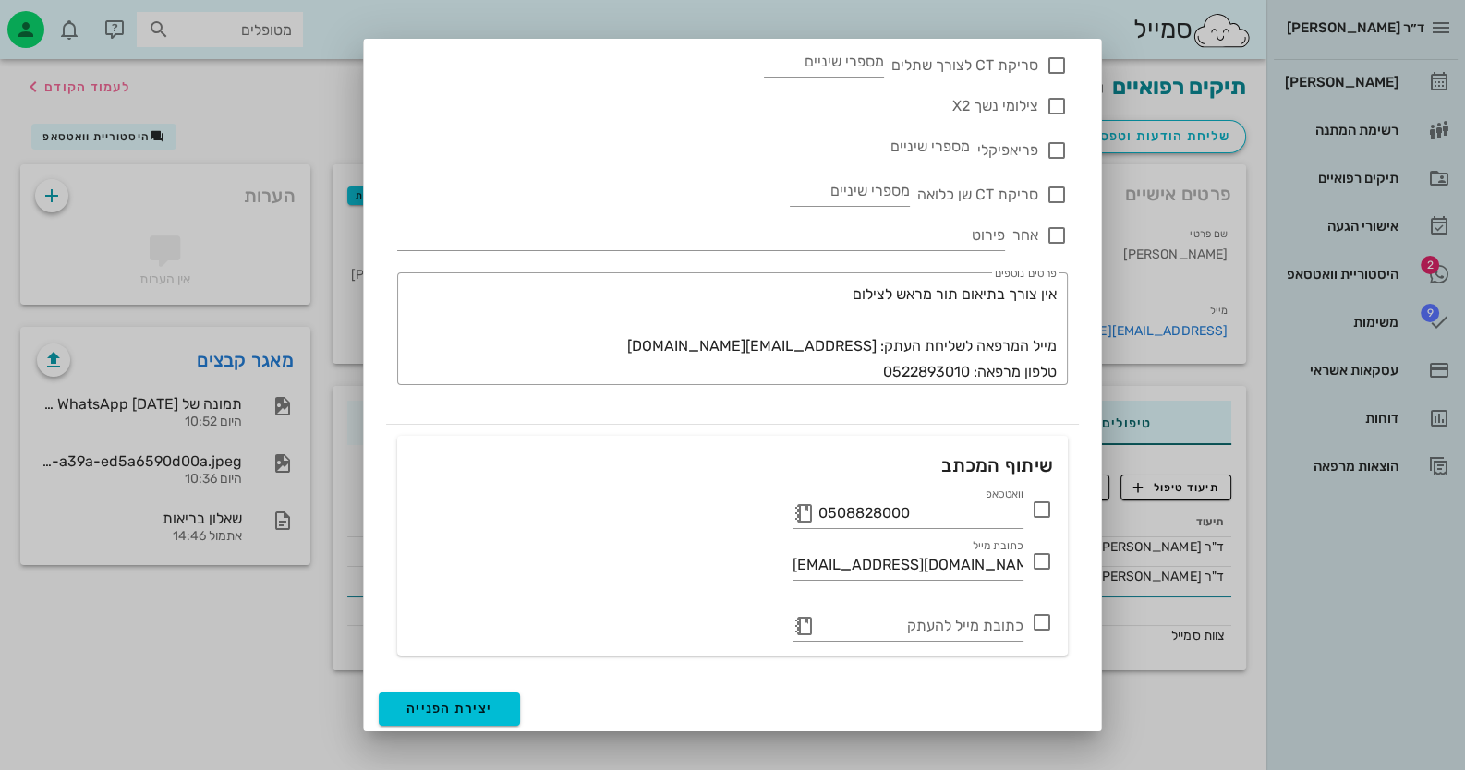
click at [948, 513] on icon at bounding box center [1042, 510] width 22 height 22
click at [487, 710] on span "יצירת הפנייה" at bounding box center [449, 709] width 86 height 16
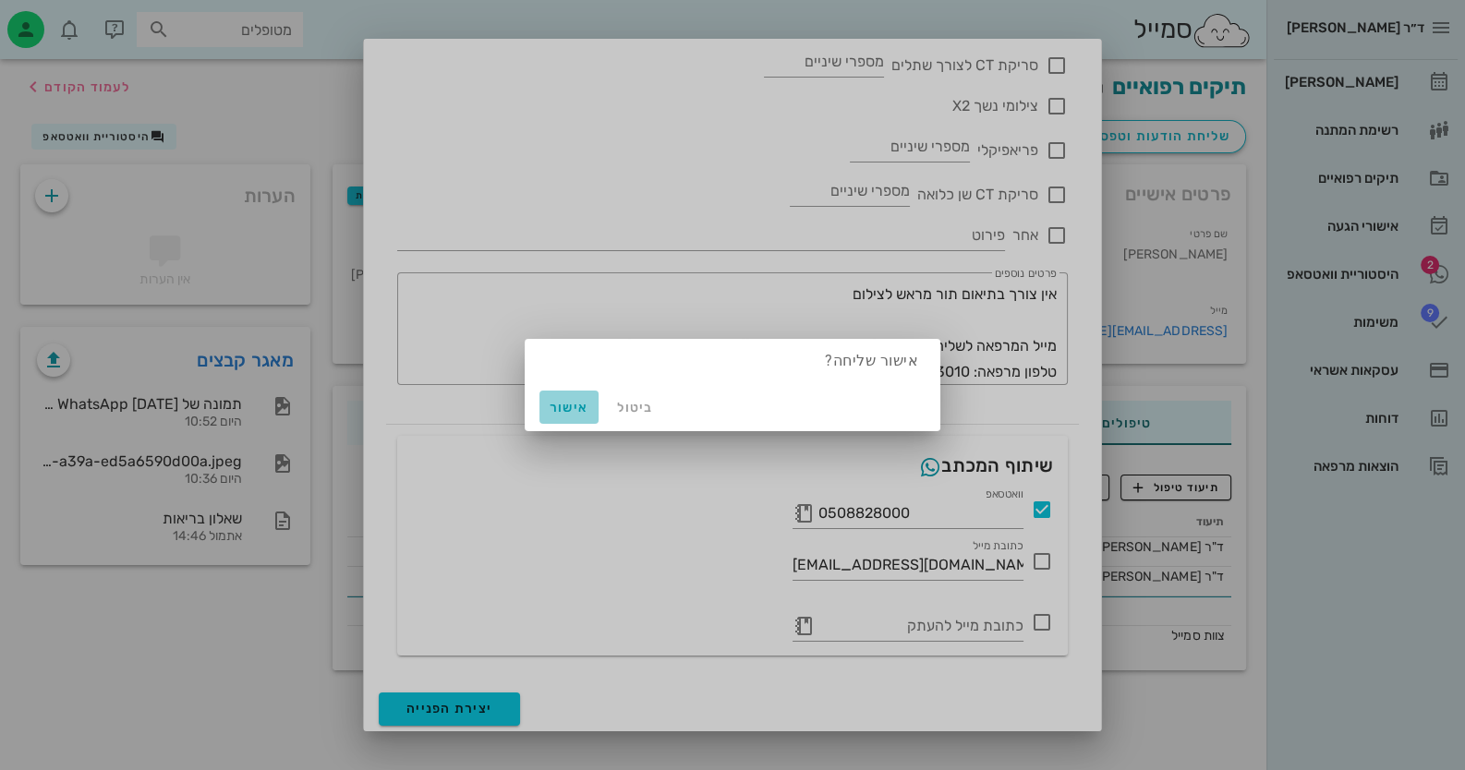
click at [573, 400] on span "אישור" at bounding box center [569, 408] width 44 height 16
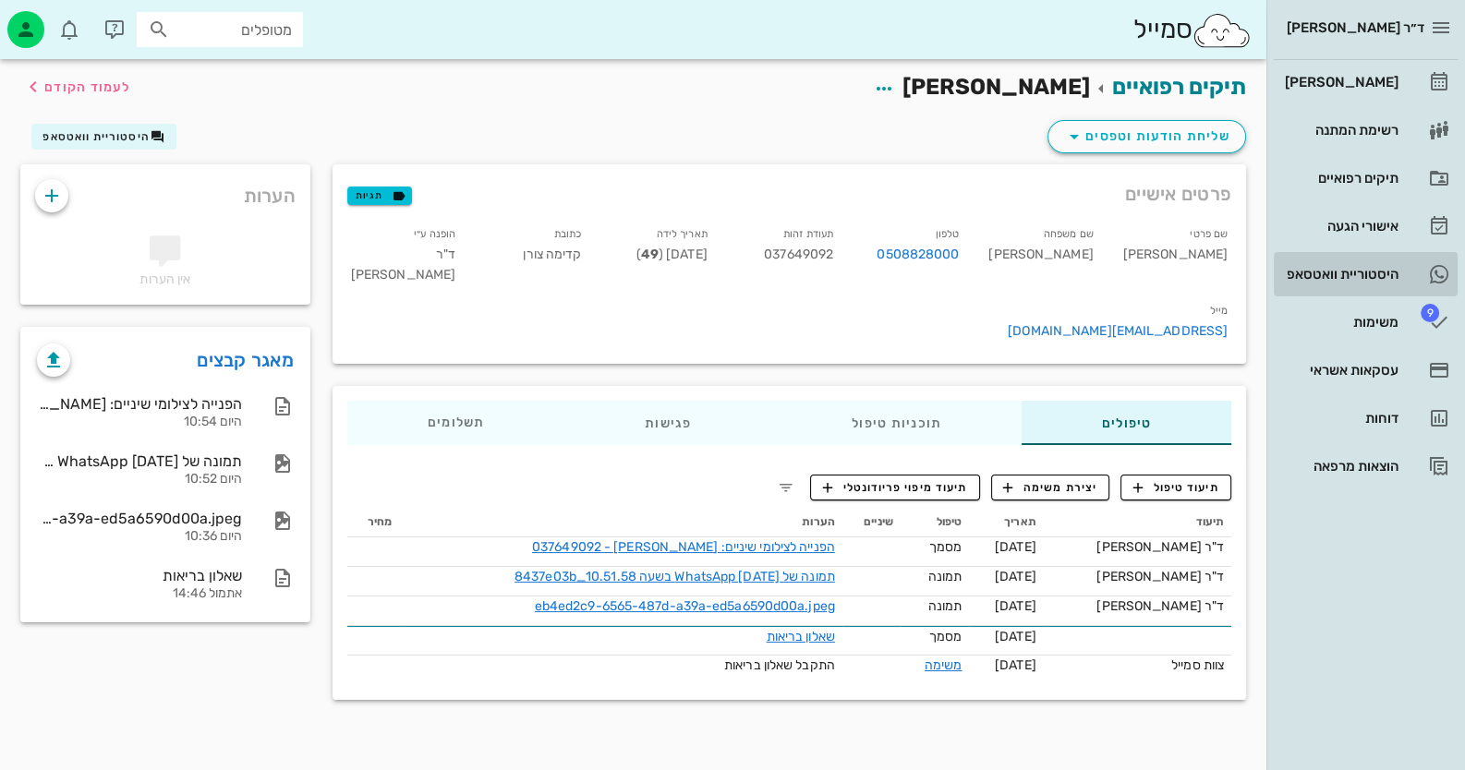
click at [948, 274] on div "היסטוריית וואטסאפ" at bounding box center [1339, 274] width 117 height 15
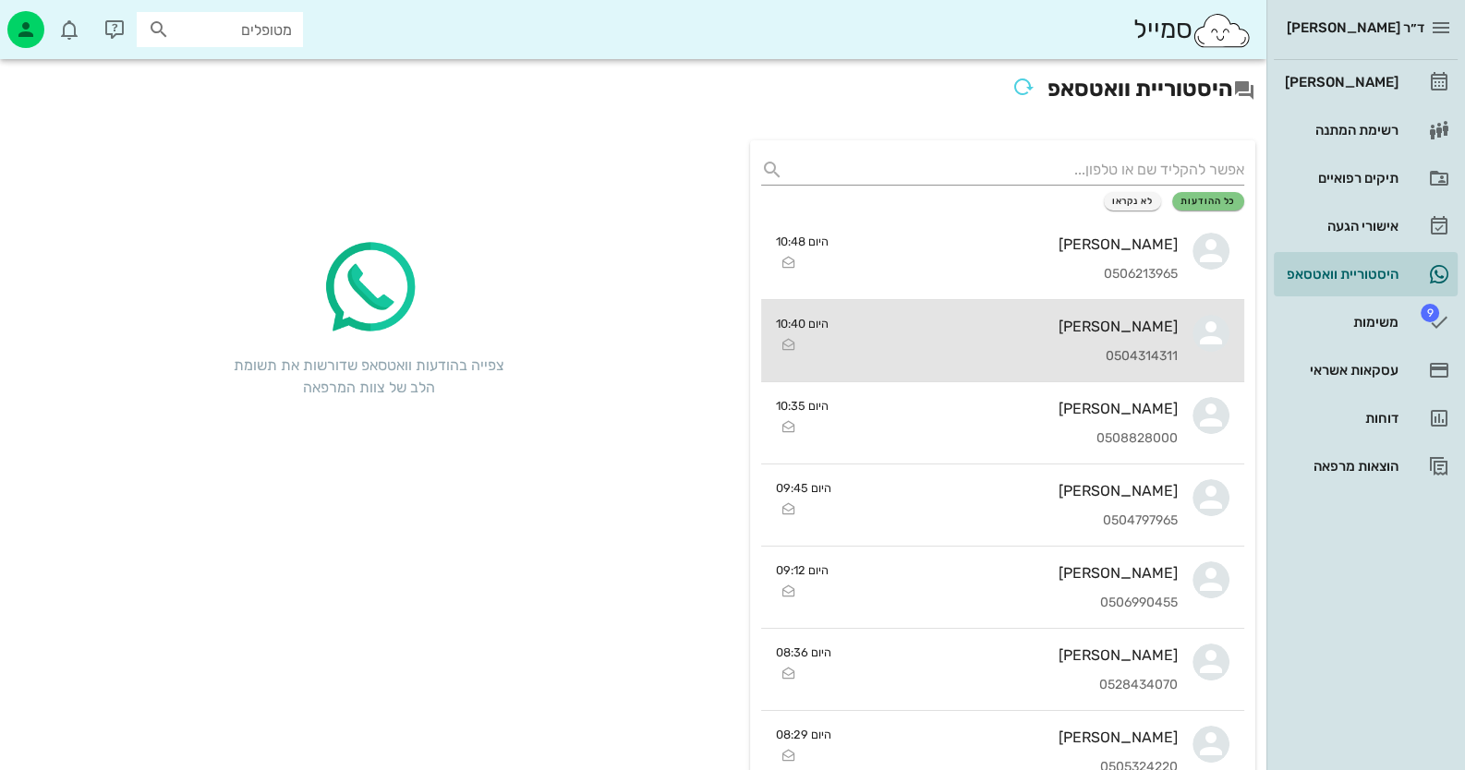
click at [948, 341] on div "הדר משיח 0504314311" at bounding box center [1010, 340] width 334 height 81
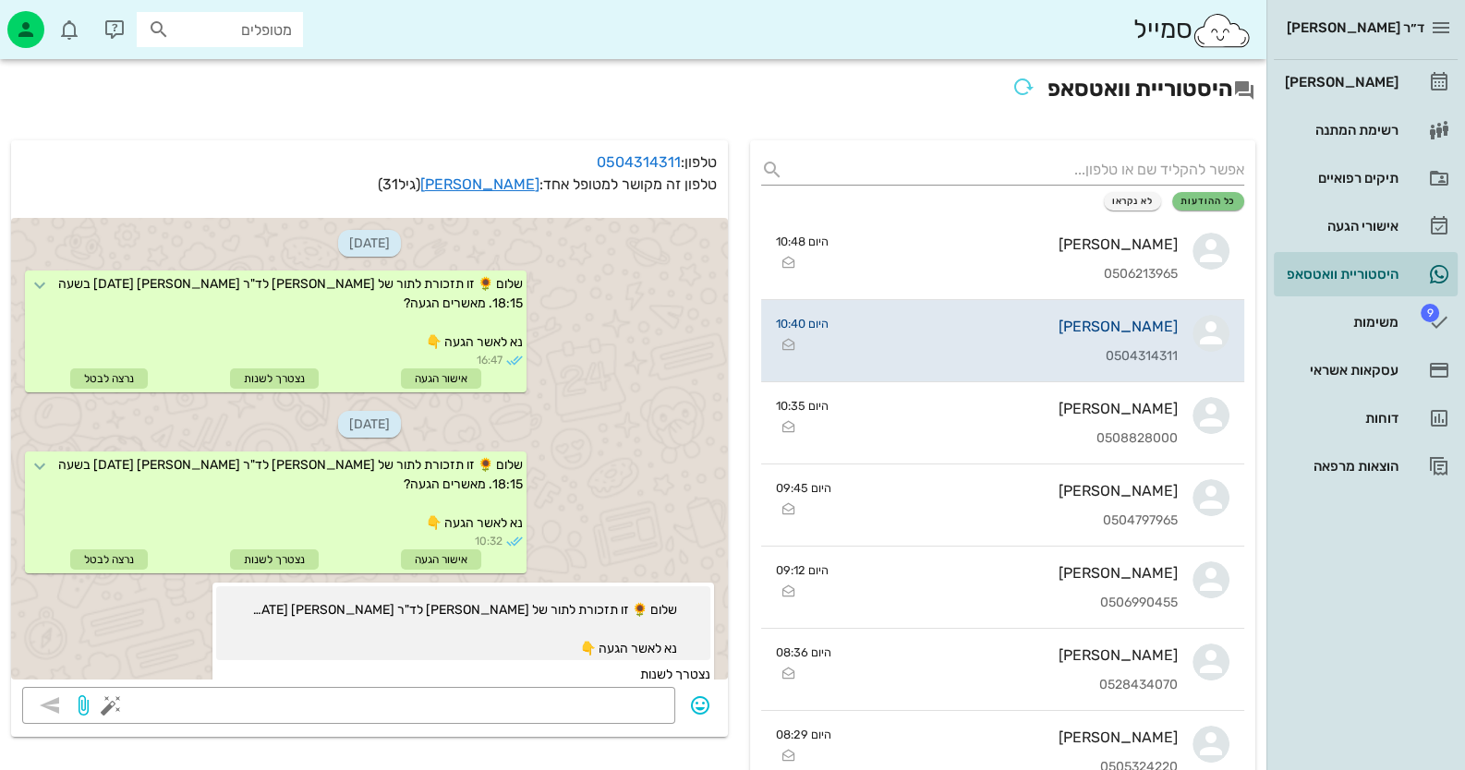
scroll to position [83, 0]
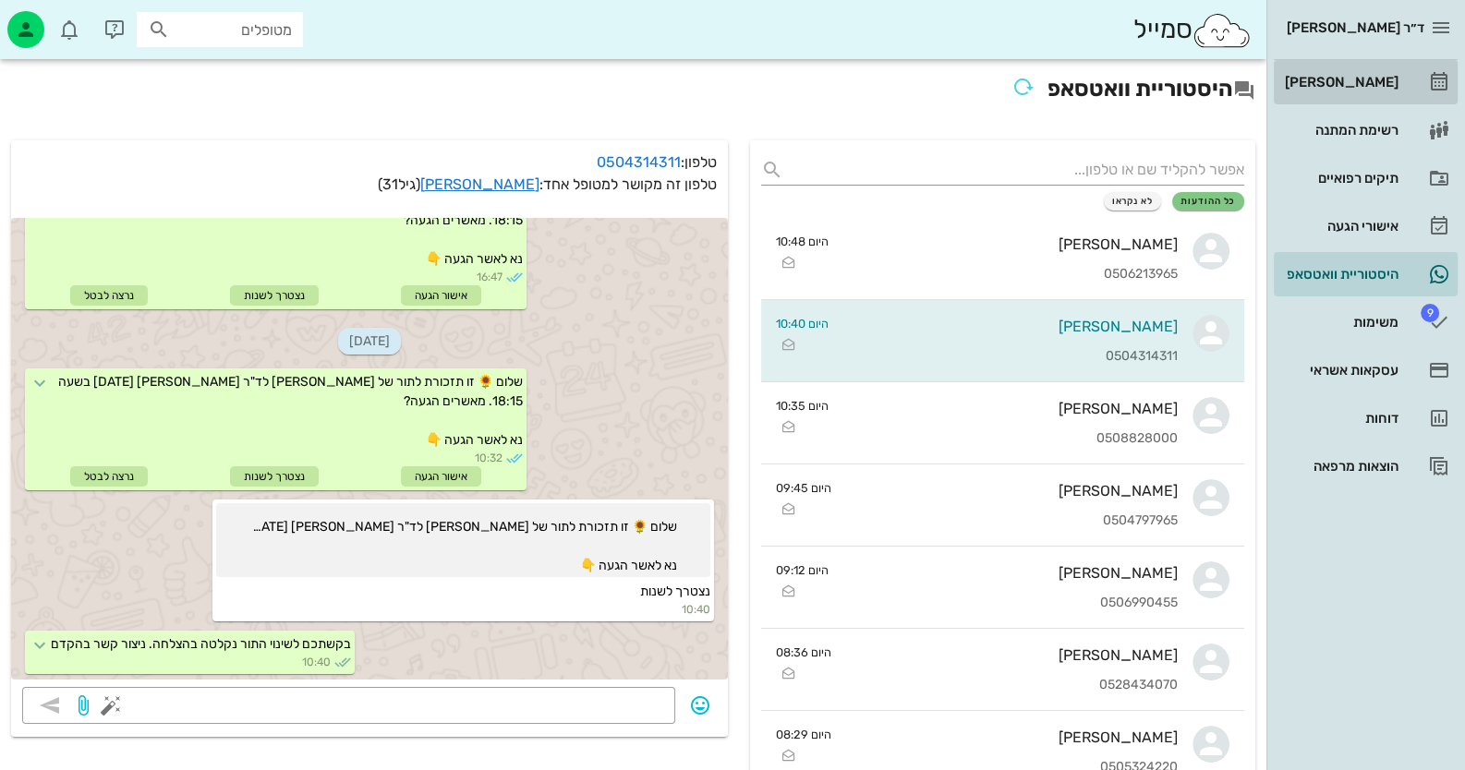
click at [948, 87] on div "[PERSON_NAME]" at bounding box center [1339, 82] width 117 height 15
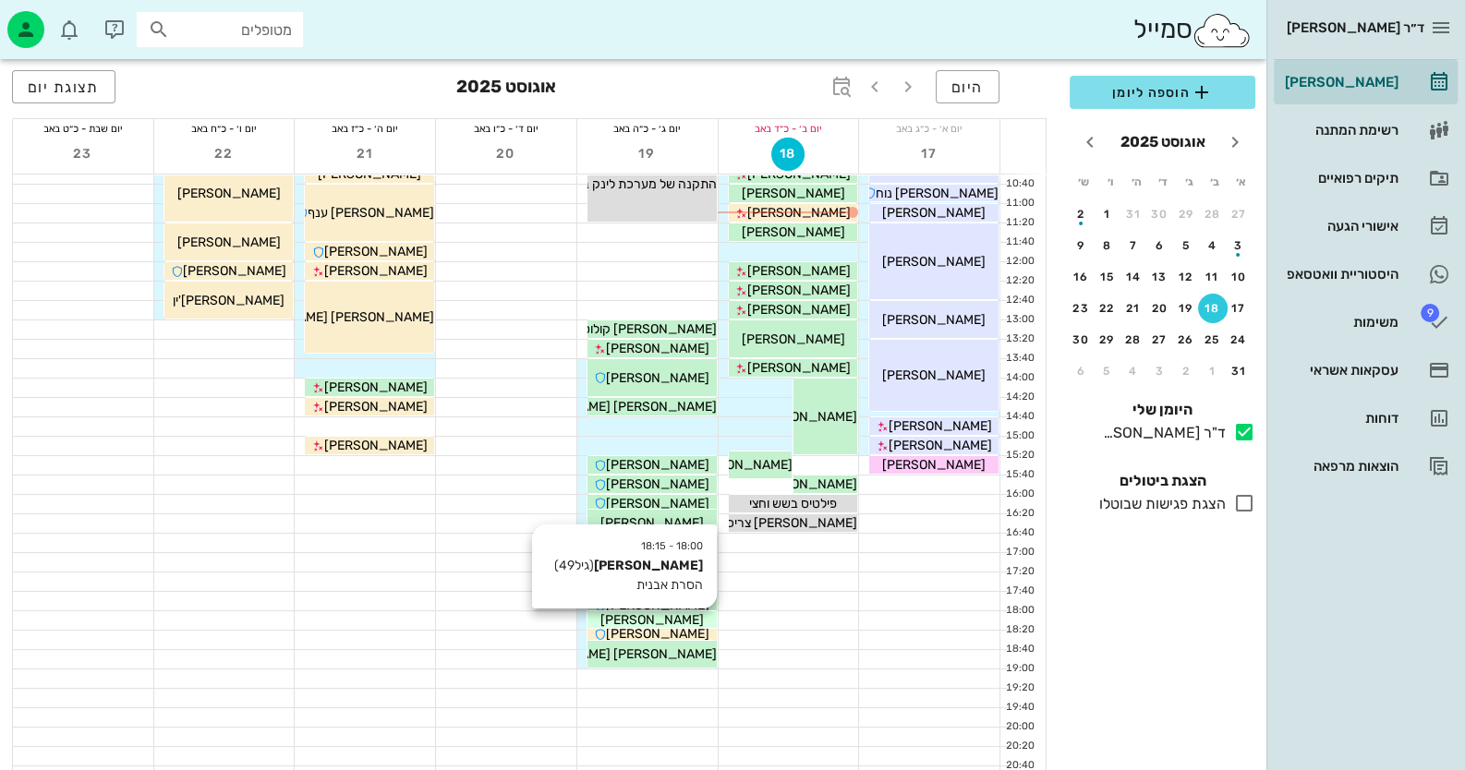
scroll to position [218, 0]
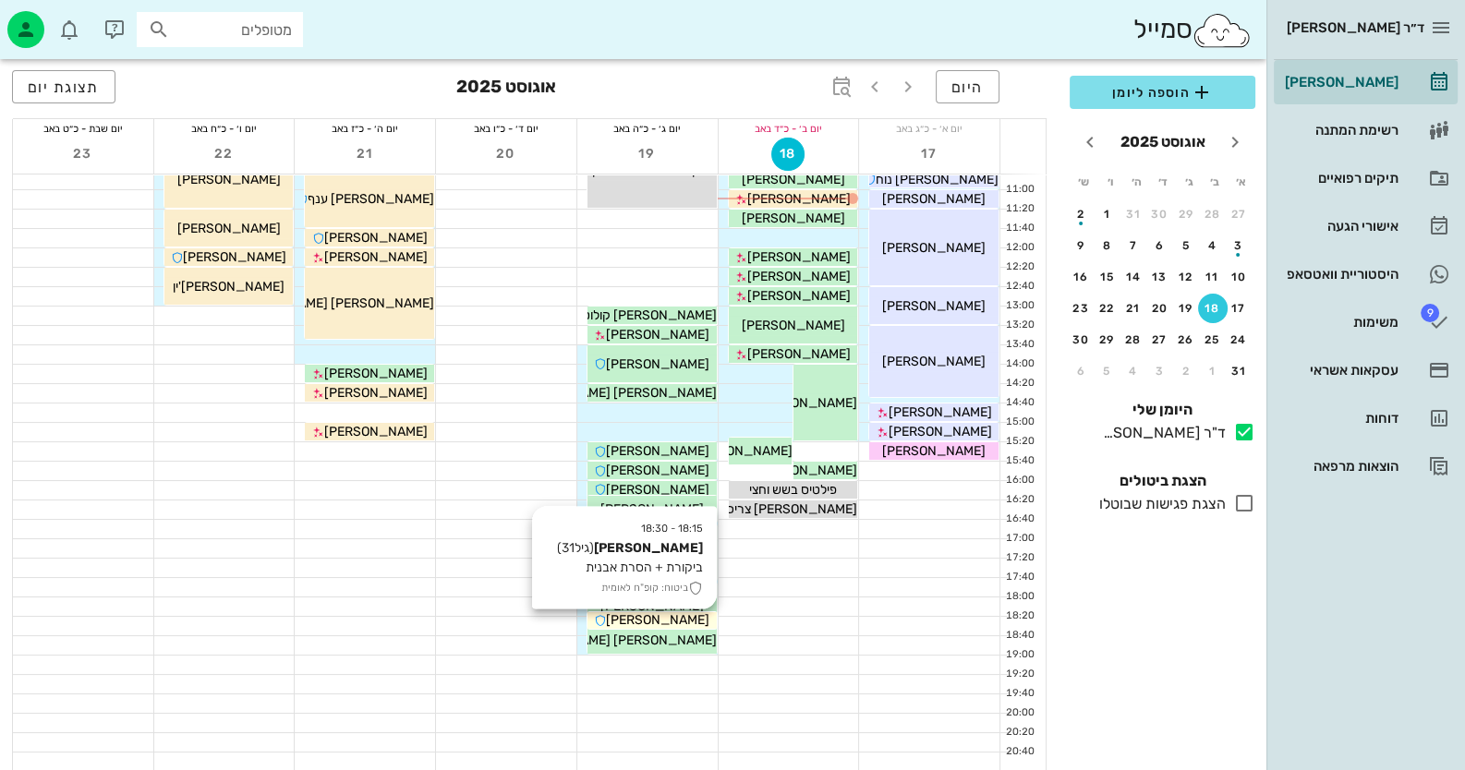
click at [695, 617] on div "[PERSON_NAME]" at bounding box center [651, 620] width 129 height 19
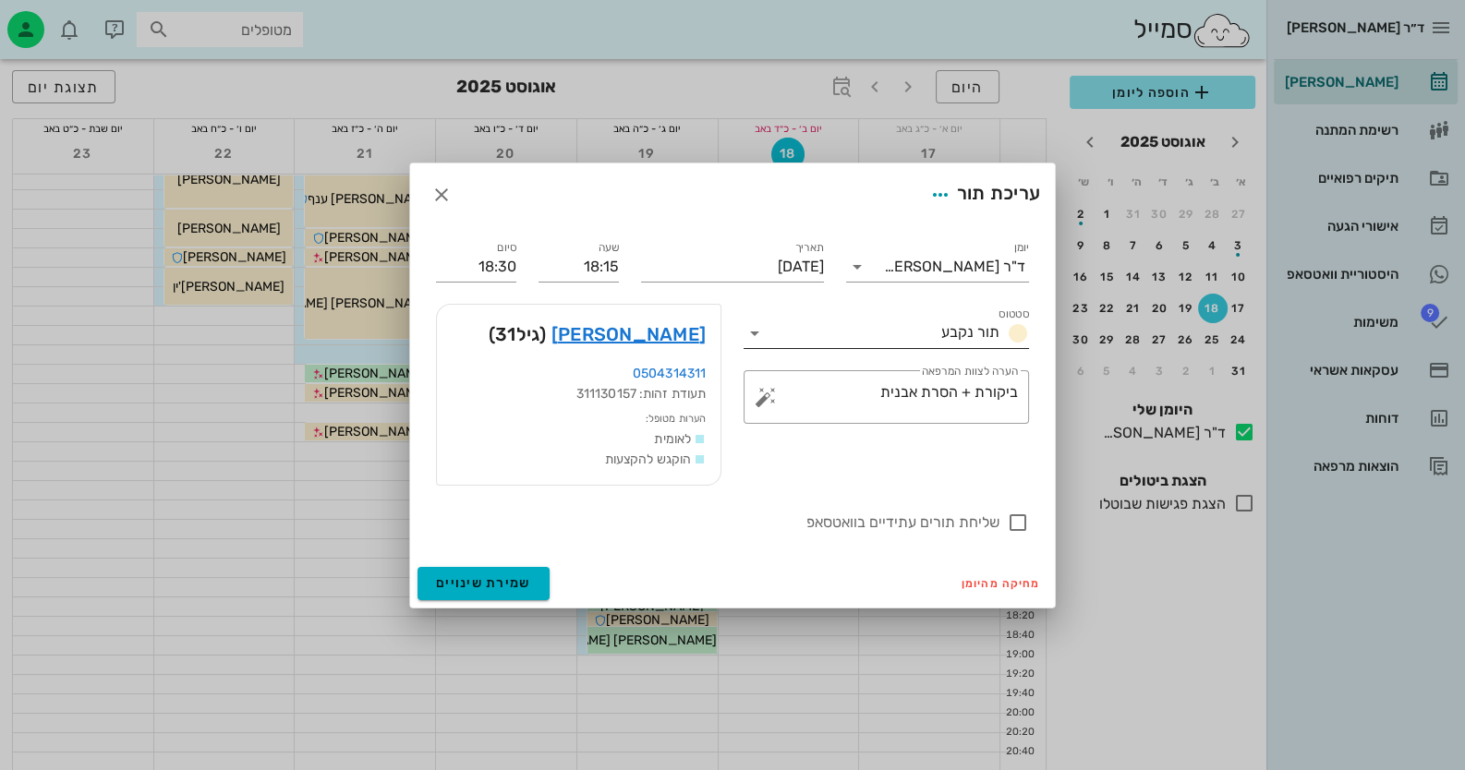
click at [762, 327] on icon at bounding box center [755, 333] width 22 height 22
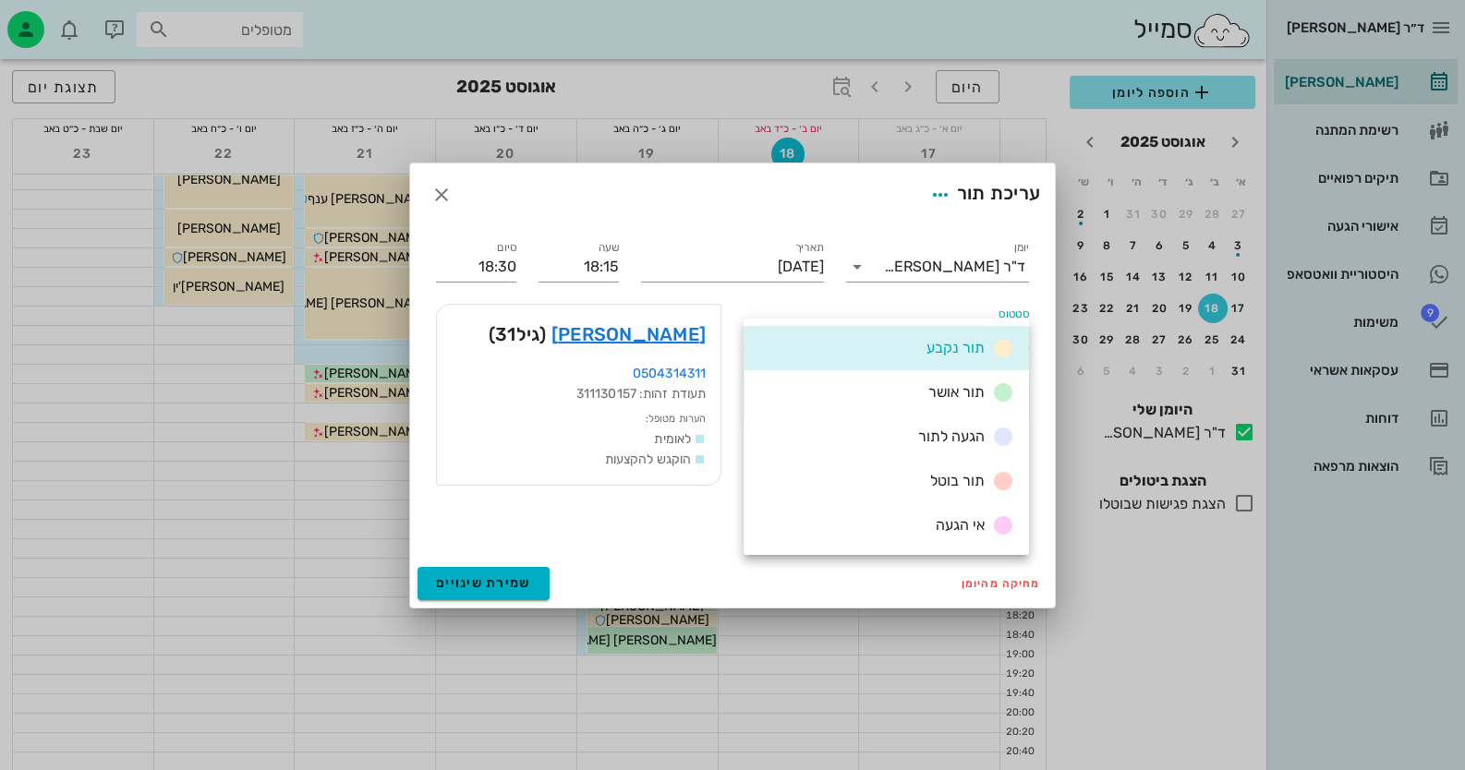
click at [265, 472] on div at bounding box center [732, 385] width 1465 height 770
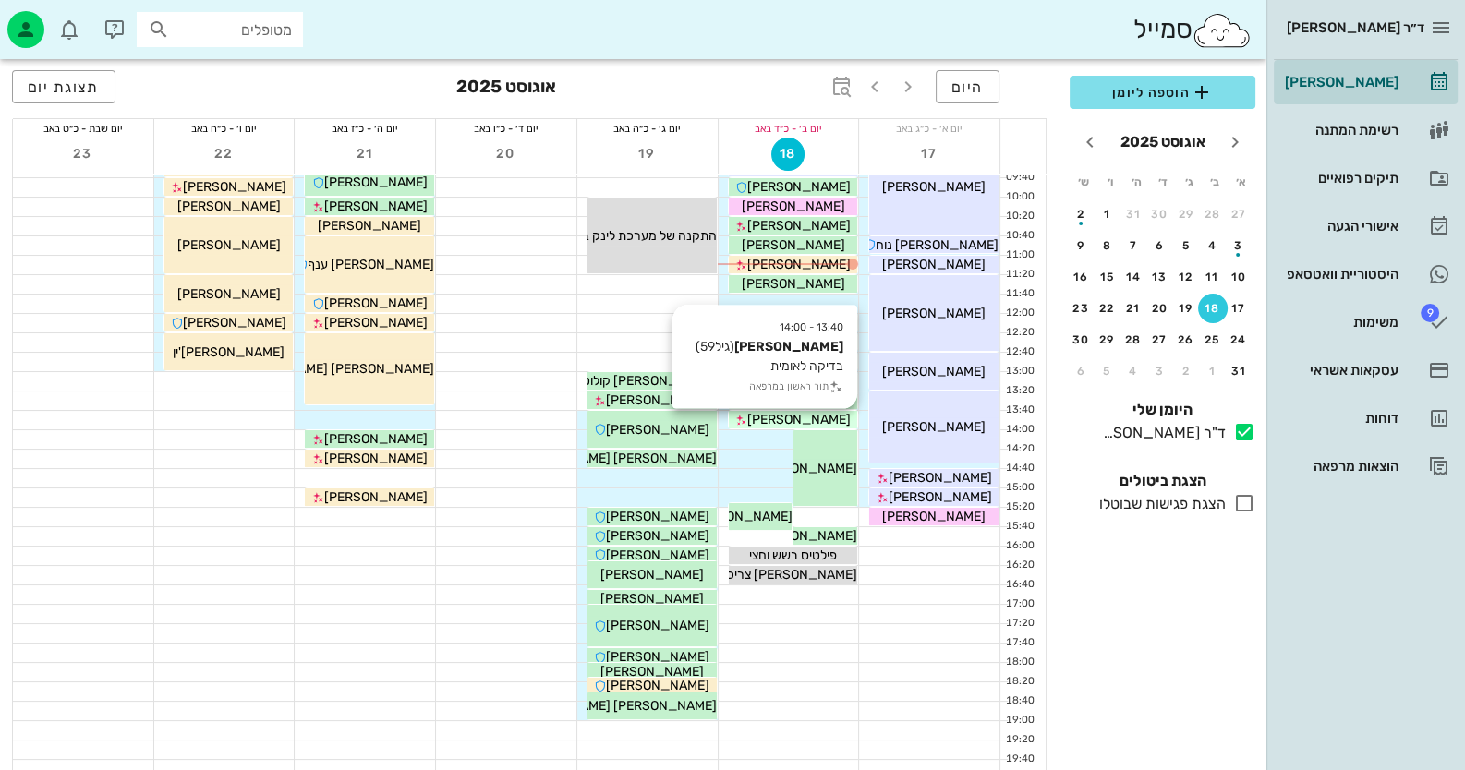
scroll to position [0, 0]
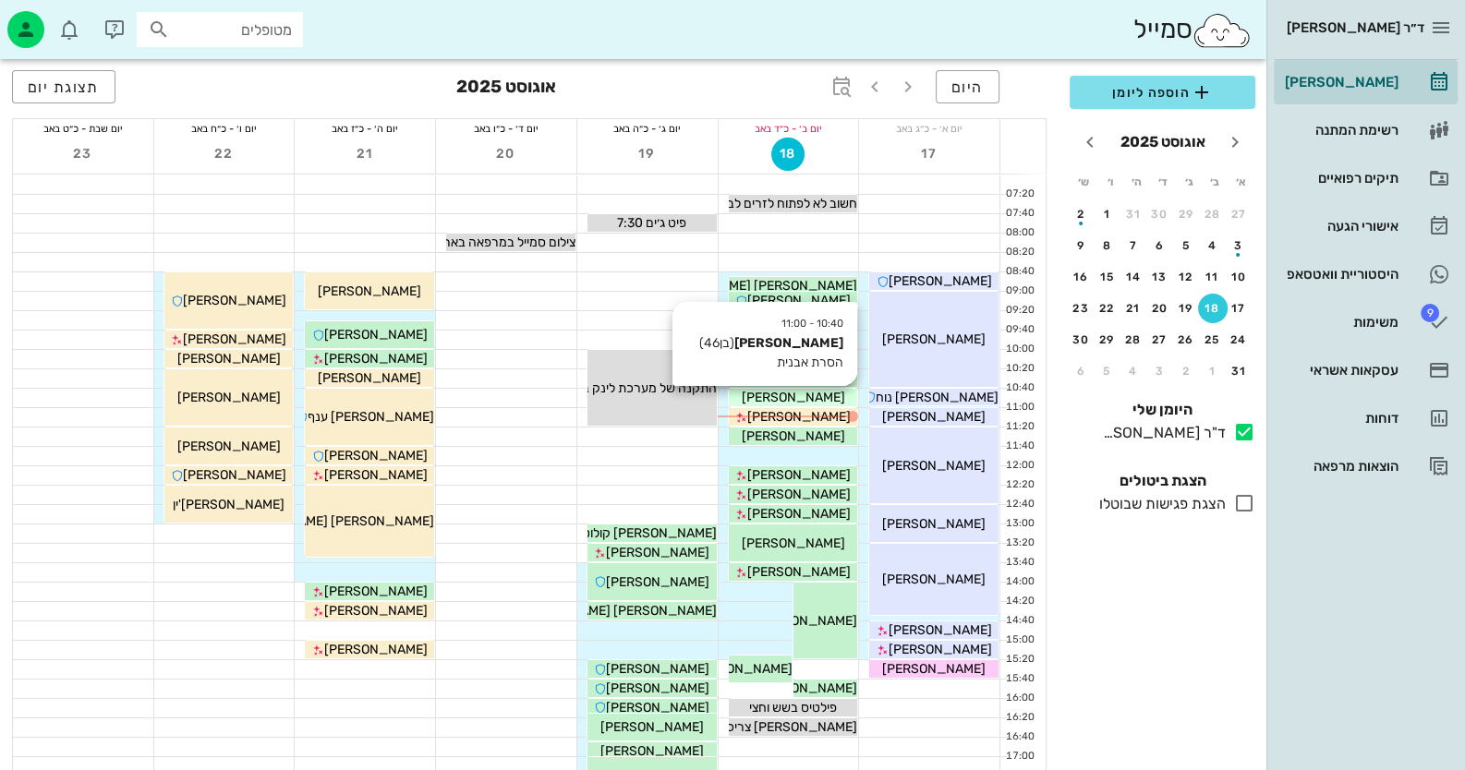
click at [838, 392] on div "[PERSON_NAME]" at bounding box center [793, 397] width 129 height 19
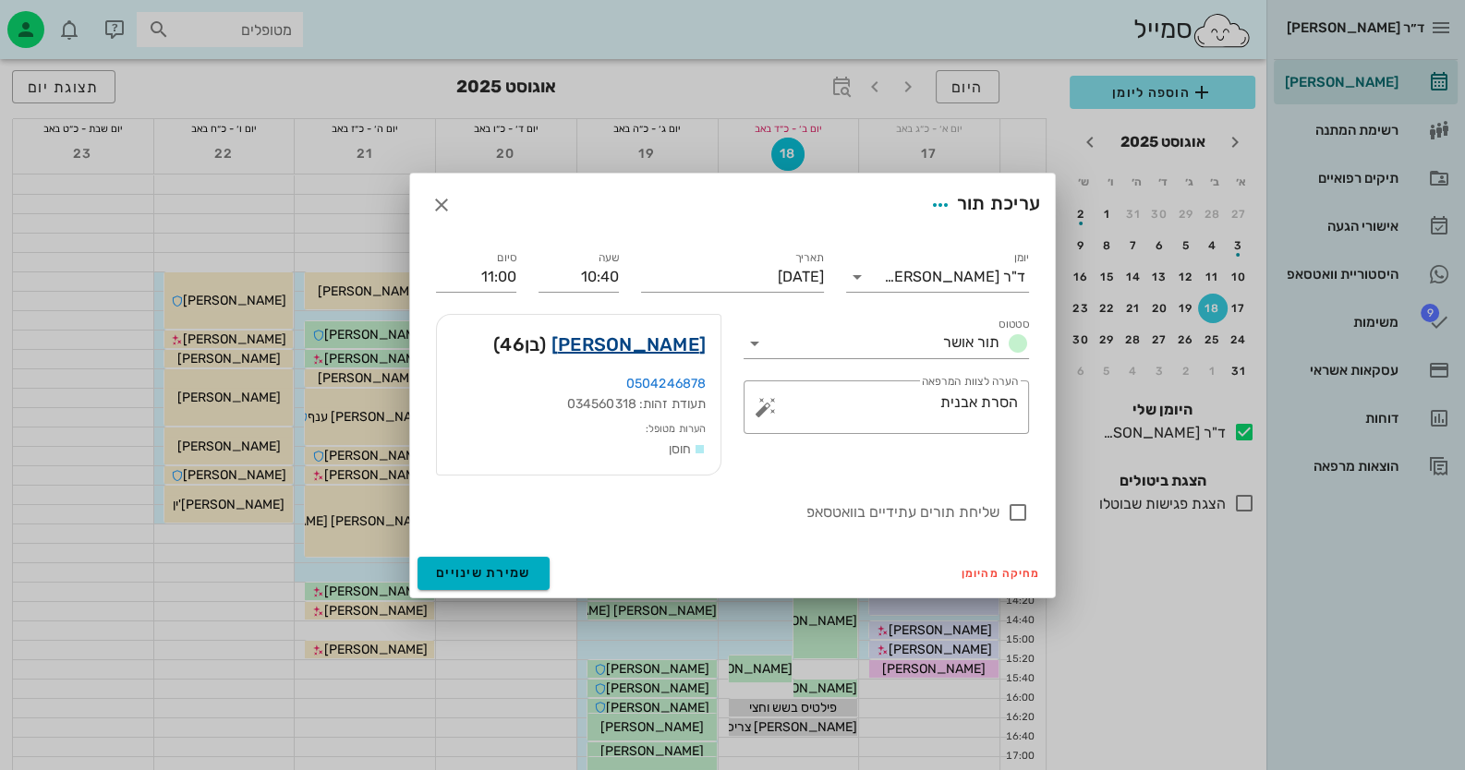
click at [659, 344] on link "יעקב בן מאיר" at bounding box center [628, 345] width 154 height 30
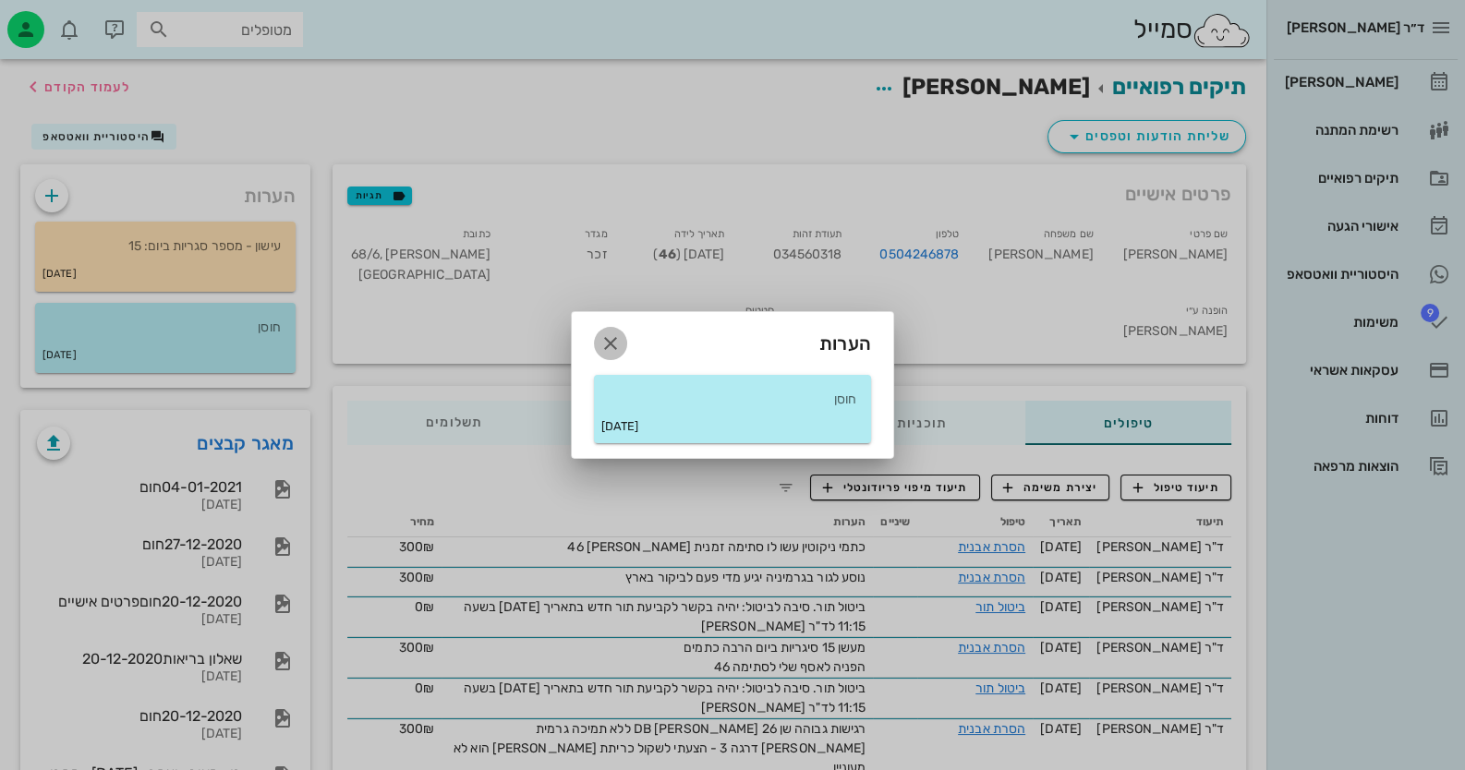
click at [606, 344] on icon "button" at bounding box center [610, 343] width 22 height 22
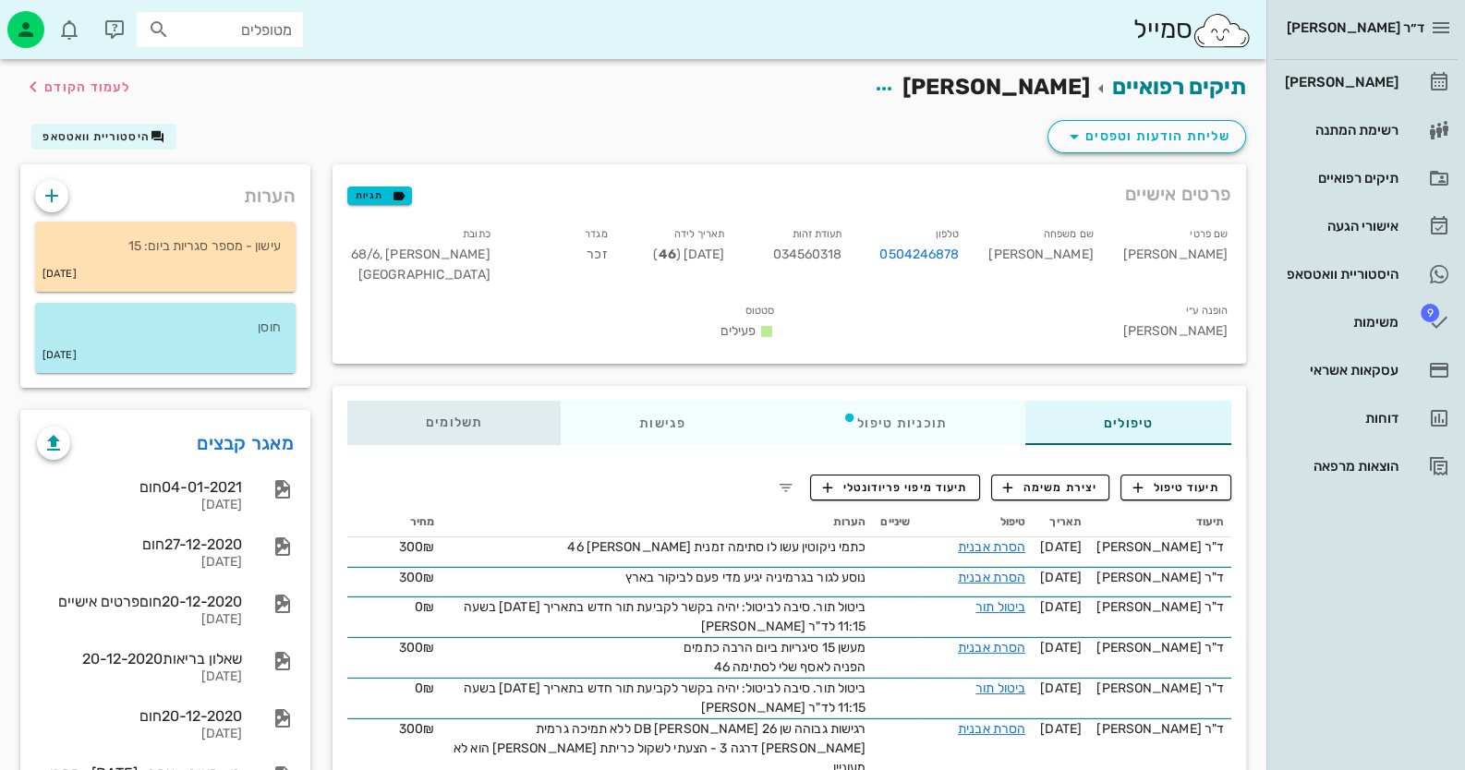
click at [473, 417] on span "תשלומים 0₪" at bounding box center [454, 423] width 57 height 13
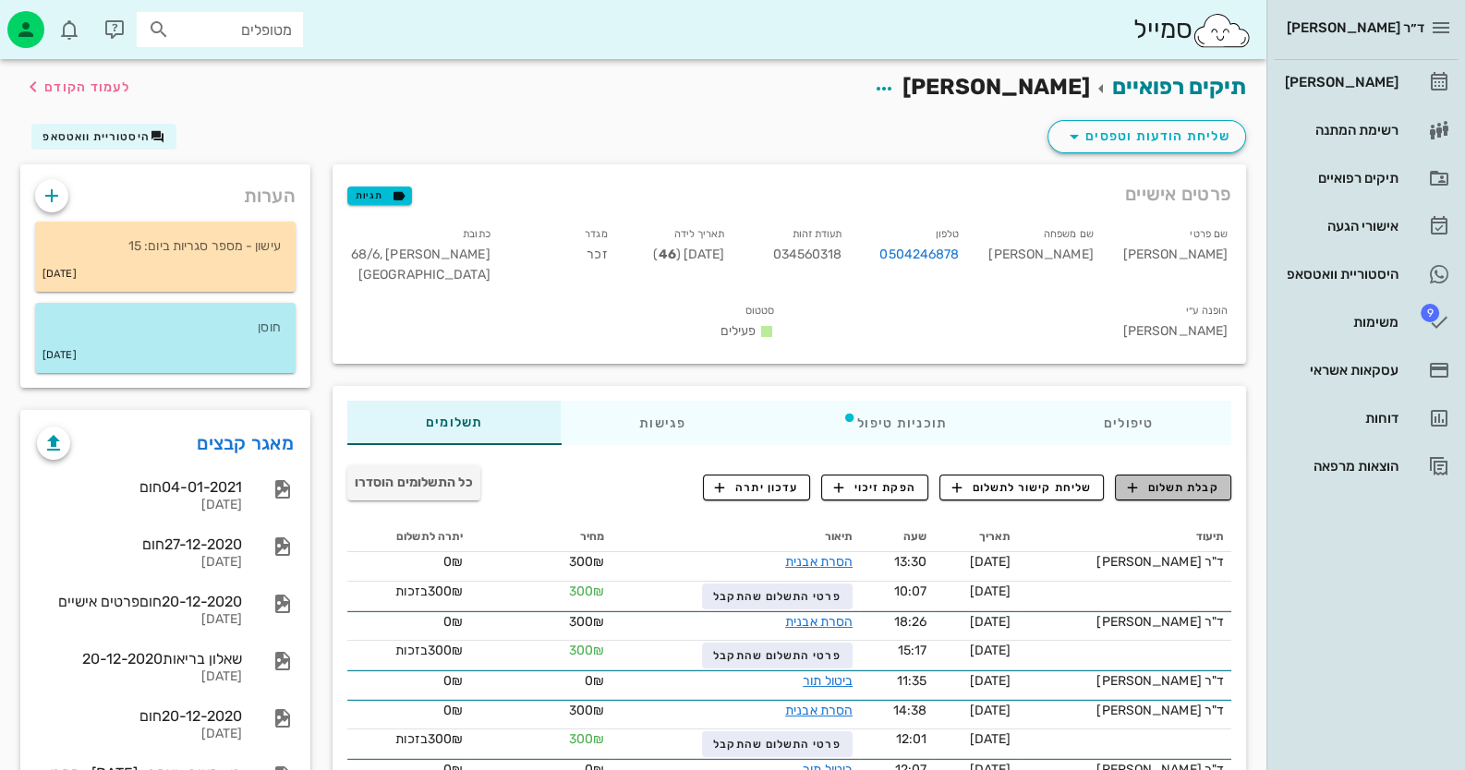
click at [948, 479] on span "קבלת תשלום" at bounding box center [1173, 487] width 91 height 17
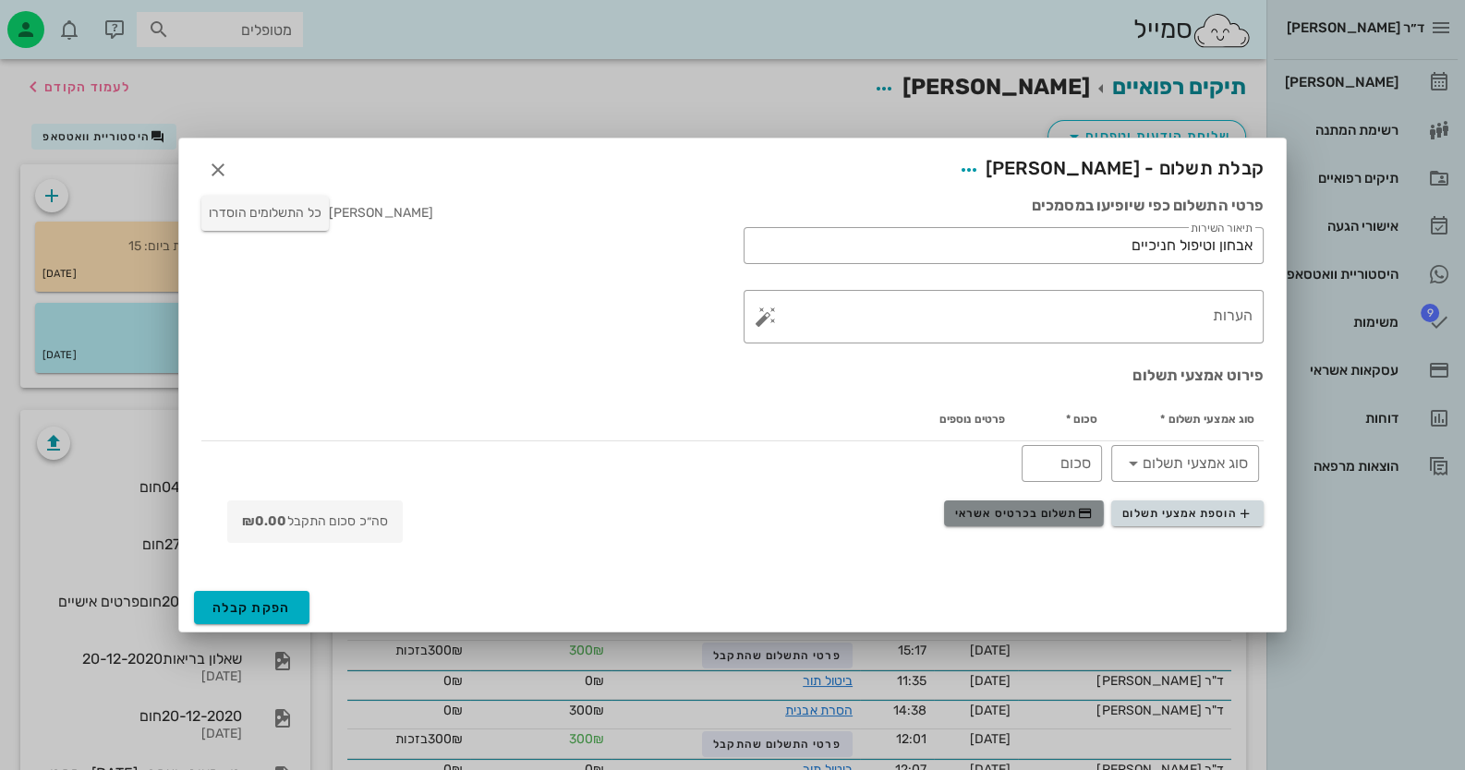
click at [948, 512] on span "תשלום בכרטיס אשראי" at bounding box center [1023, 513] width 137 height 15
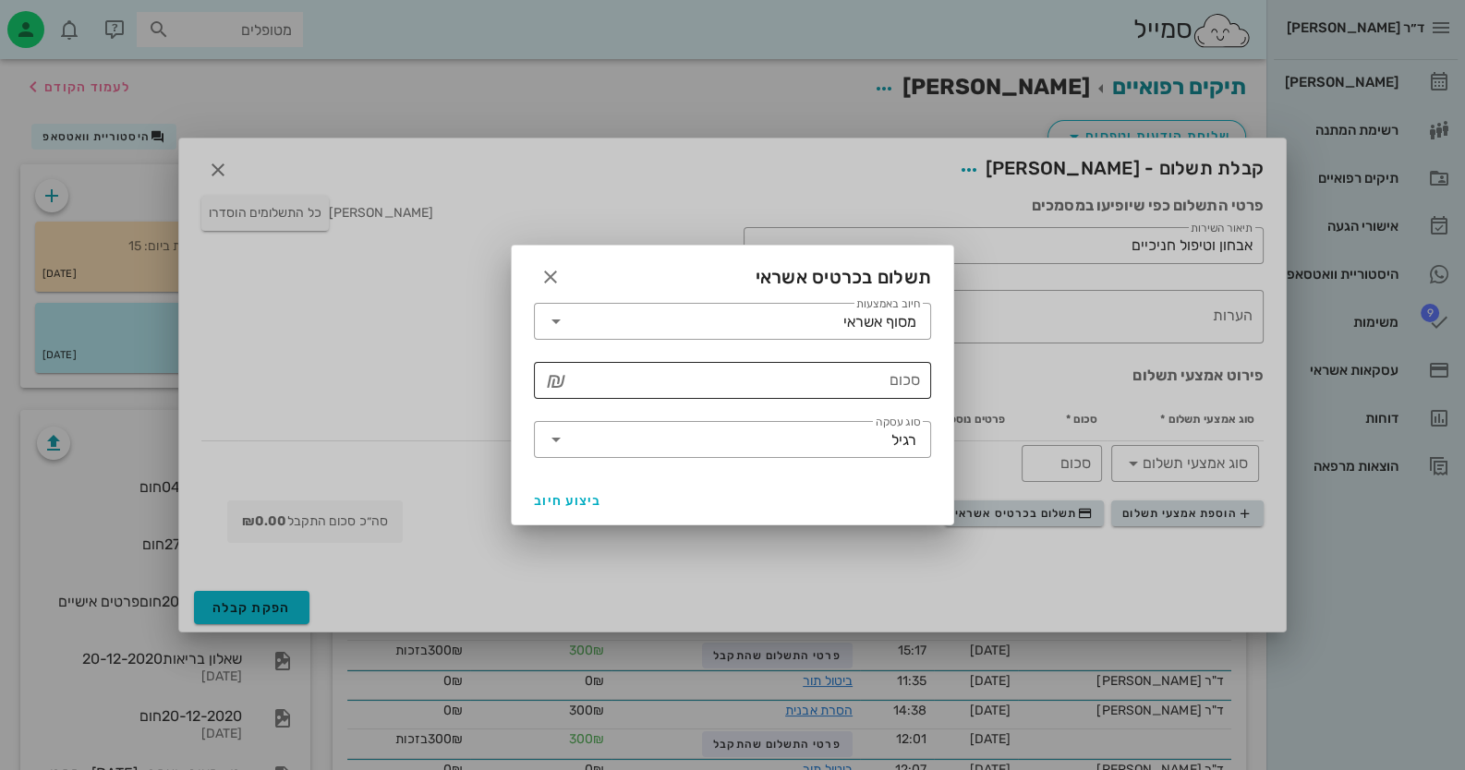
click at [910, 395] on div "סכום" at bounding box center [745, 380] width 349 height 37
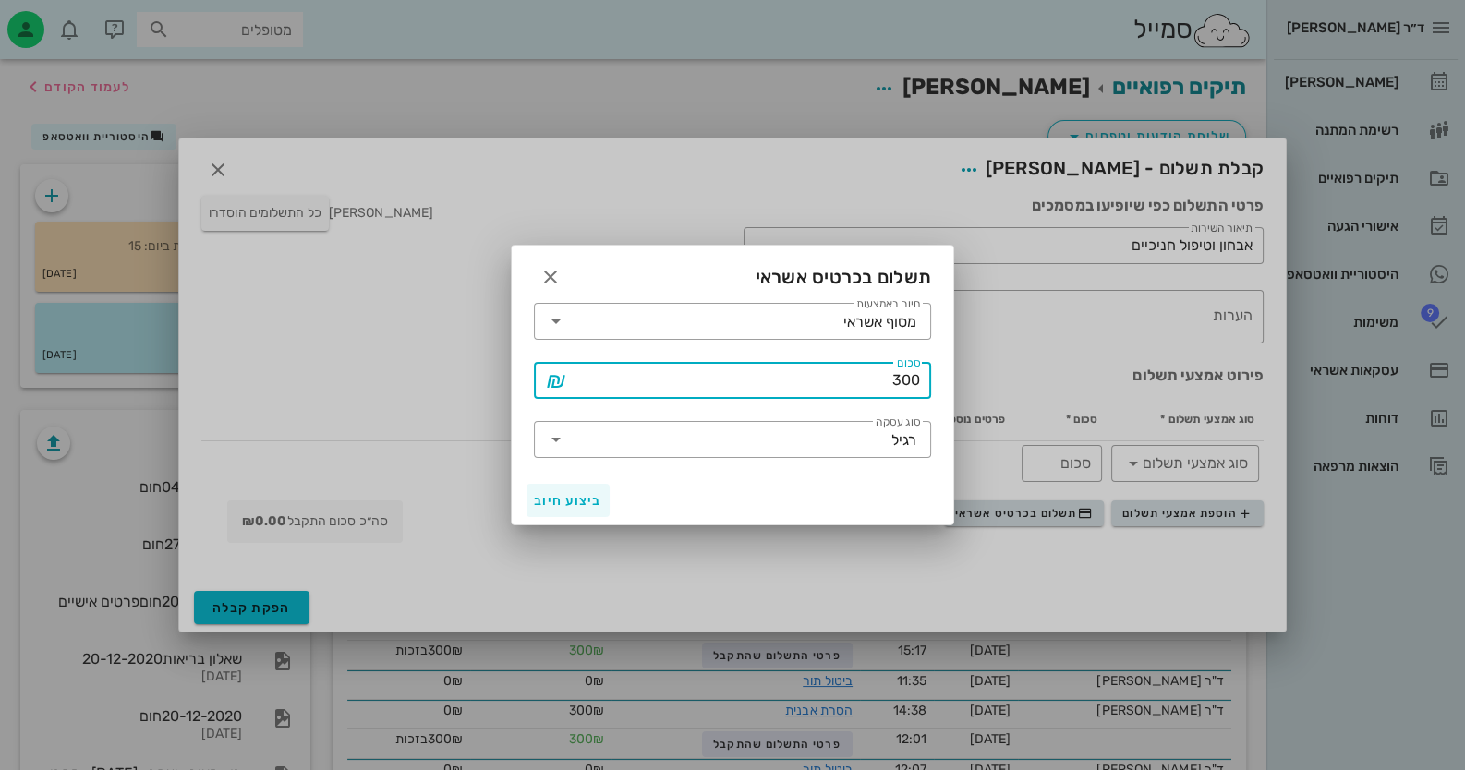
type input "300"
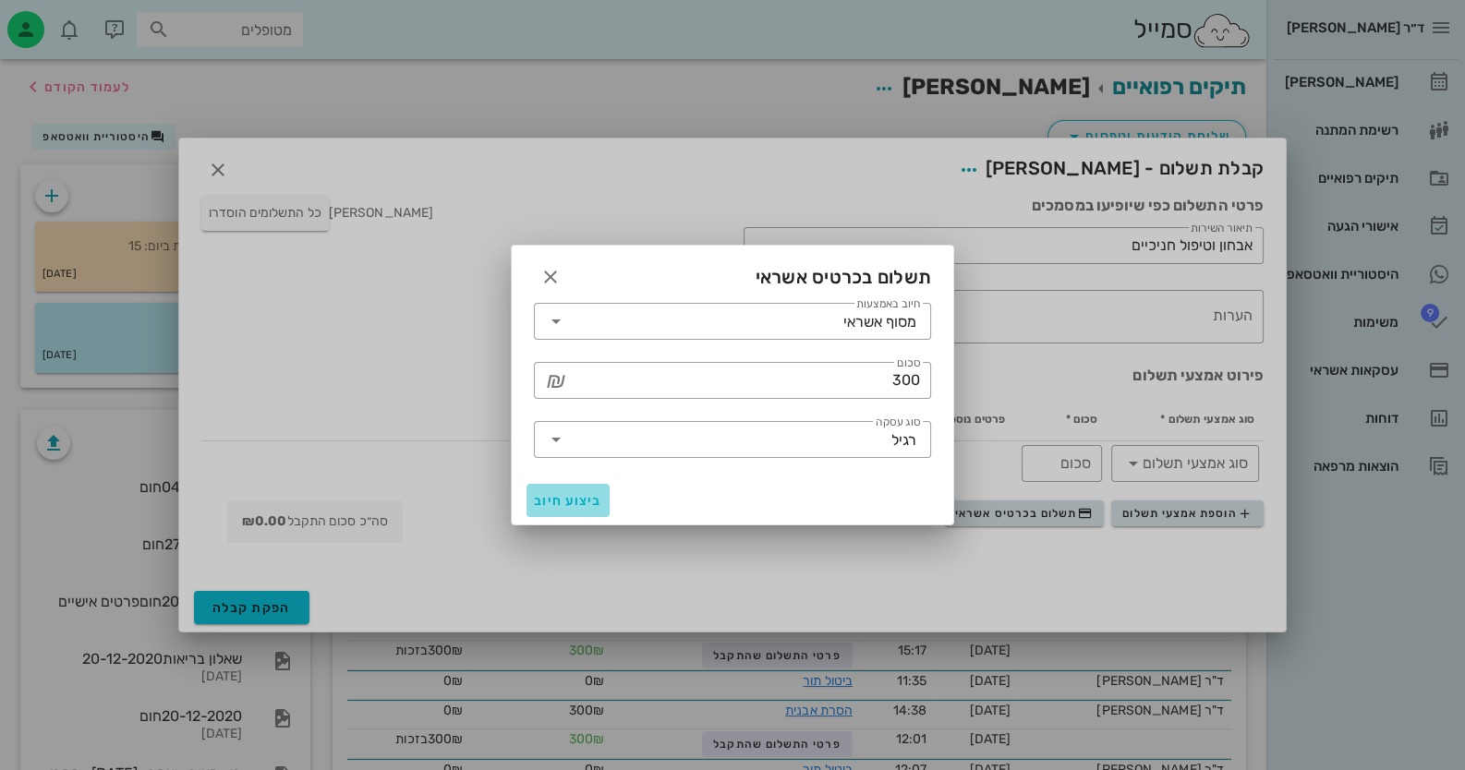
click at [575, 511] on button "ביצוע חיוב" at bounding box center [567, 500] width 83 height 33
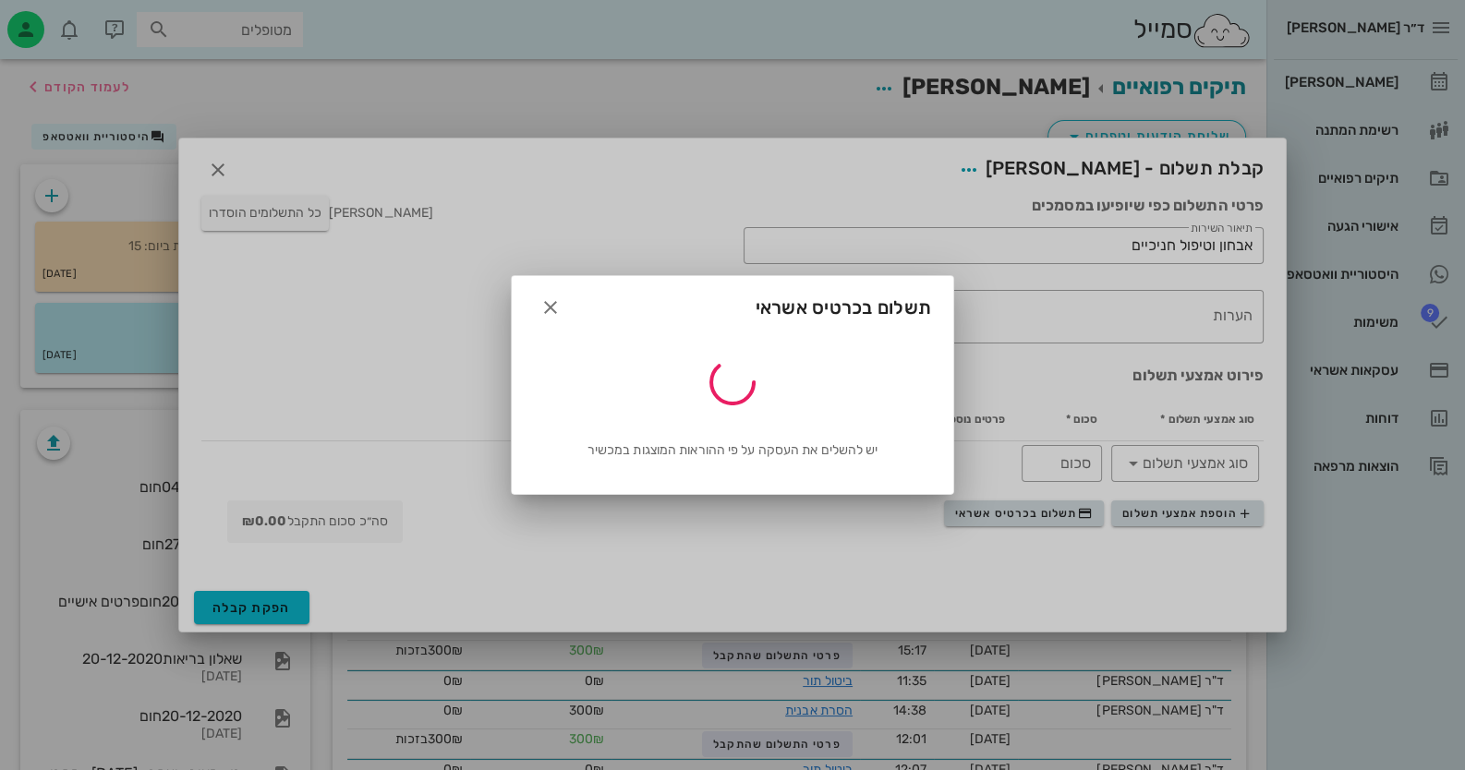
type input "300"
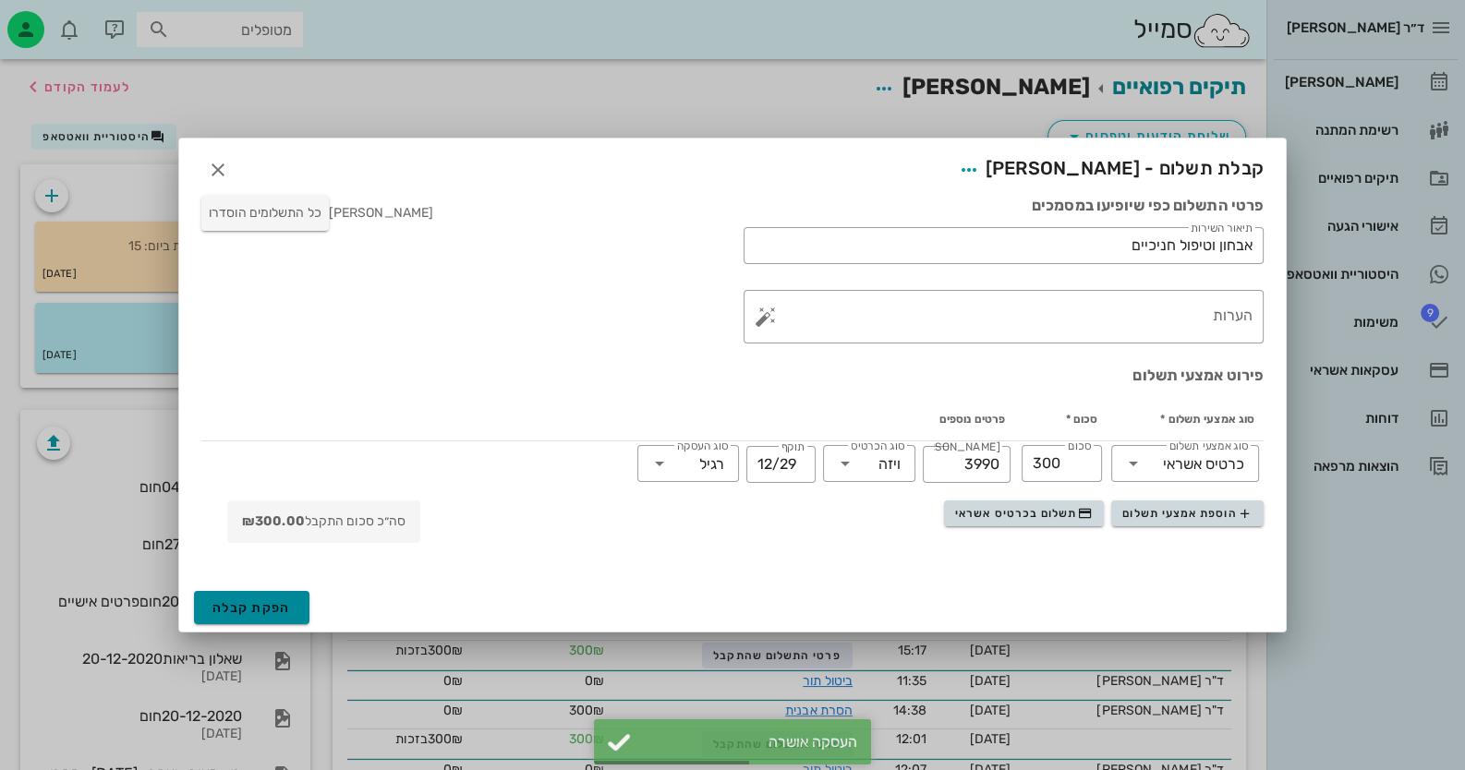
click at [270, 600] on span "הפקת קבלה" at bounding box center [251, 608] width 79 height 16
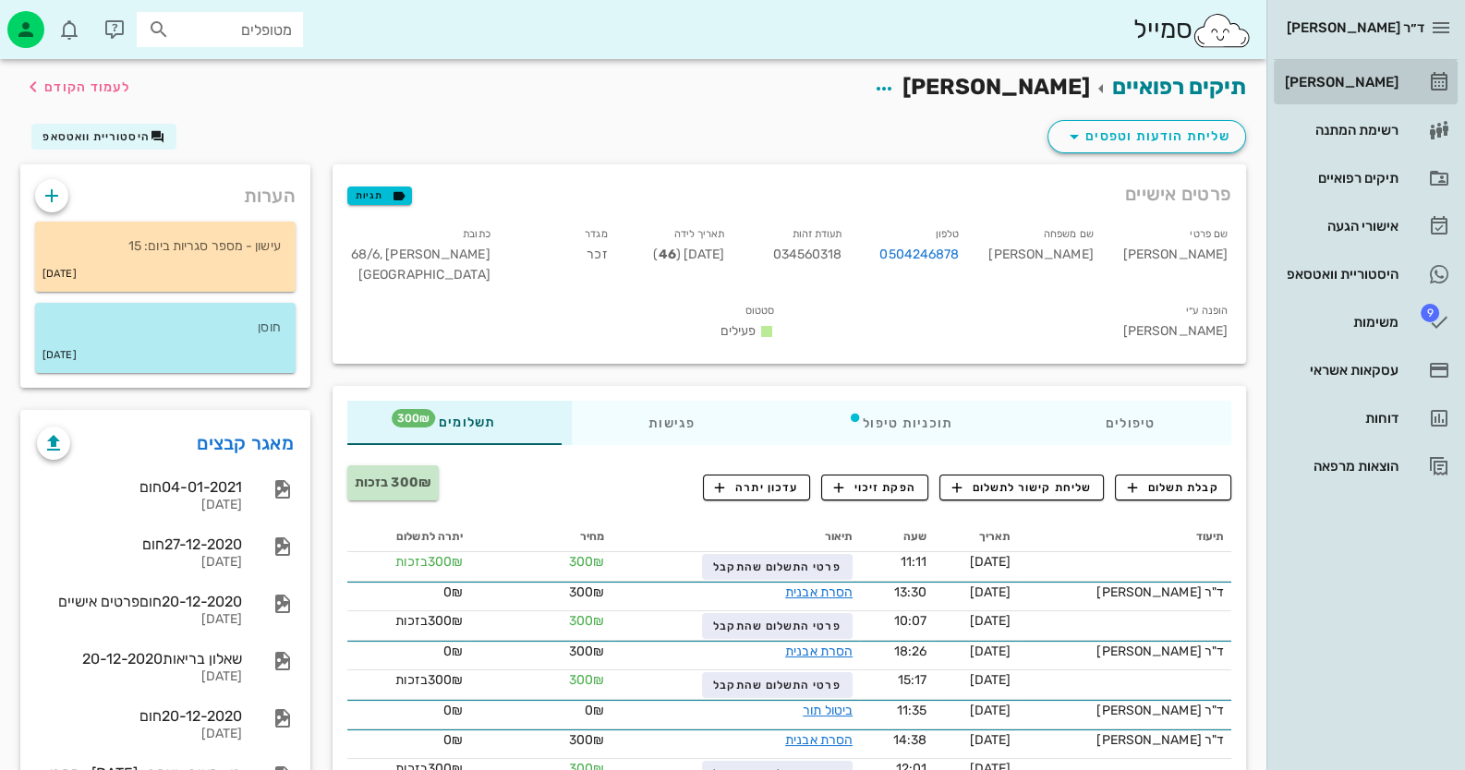
click at [948, 80] on div "[PERSON_NAME]" at bounding box center [1339, 82] width 117 height 15
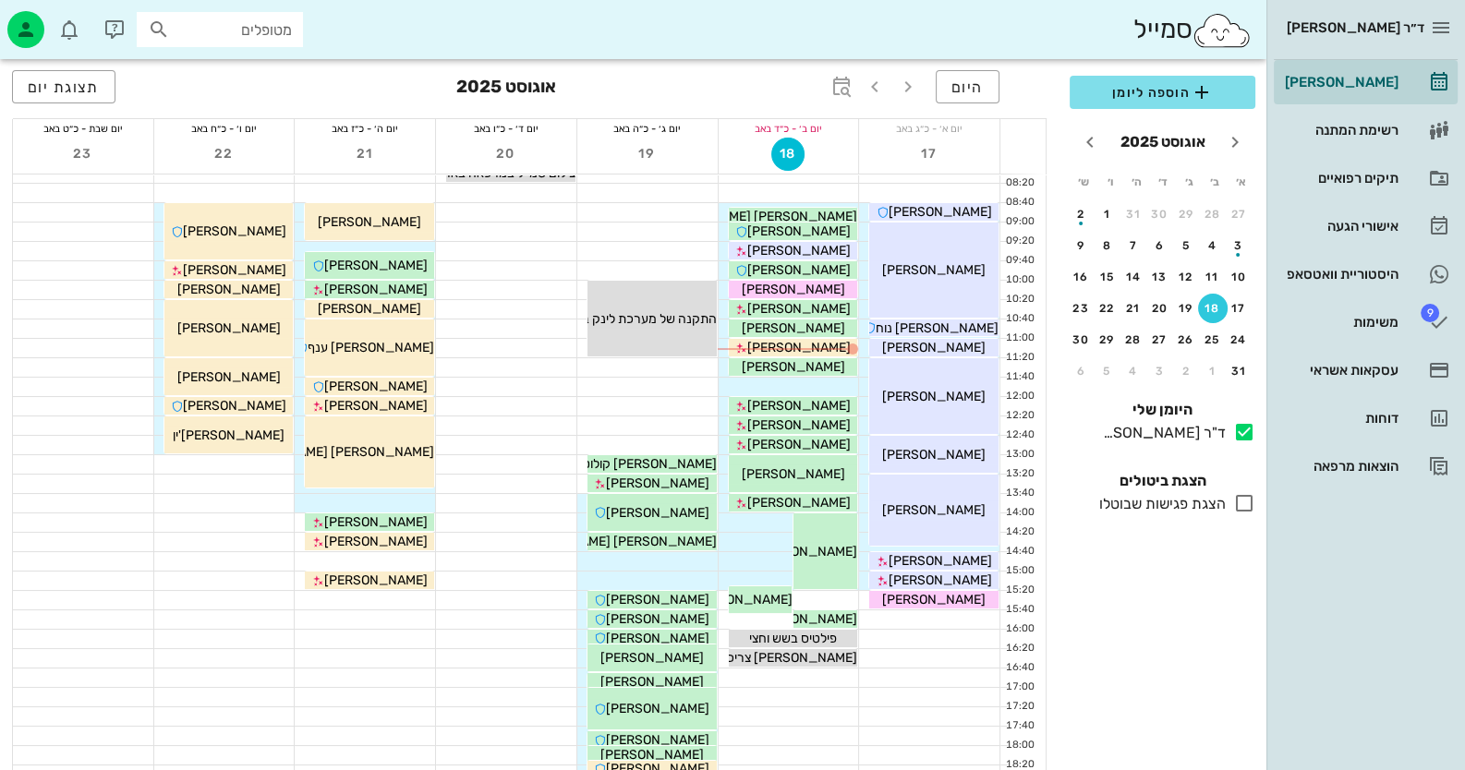
scroll to position [184, 0]
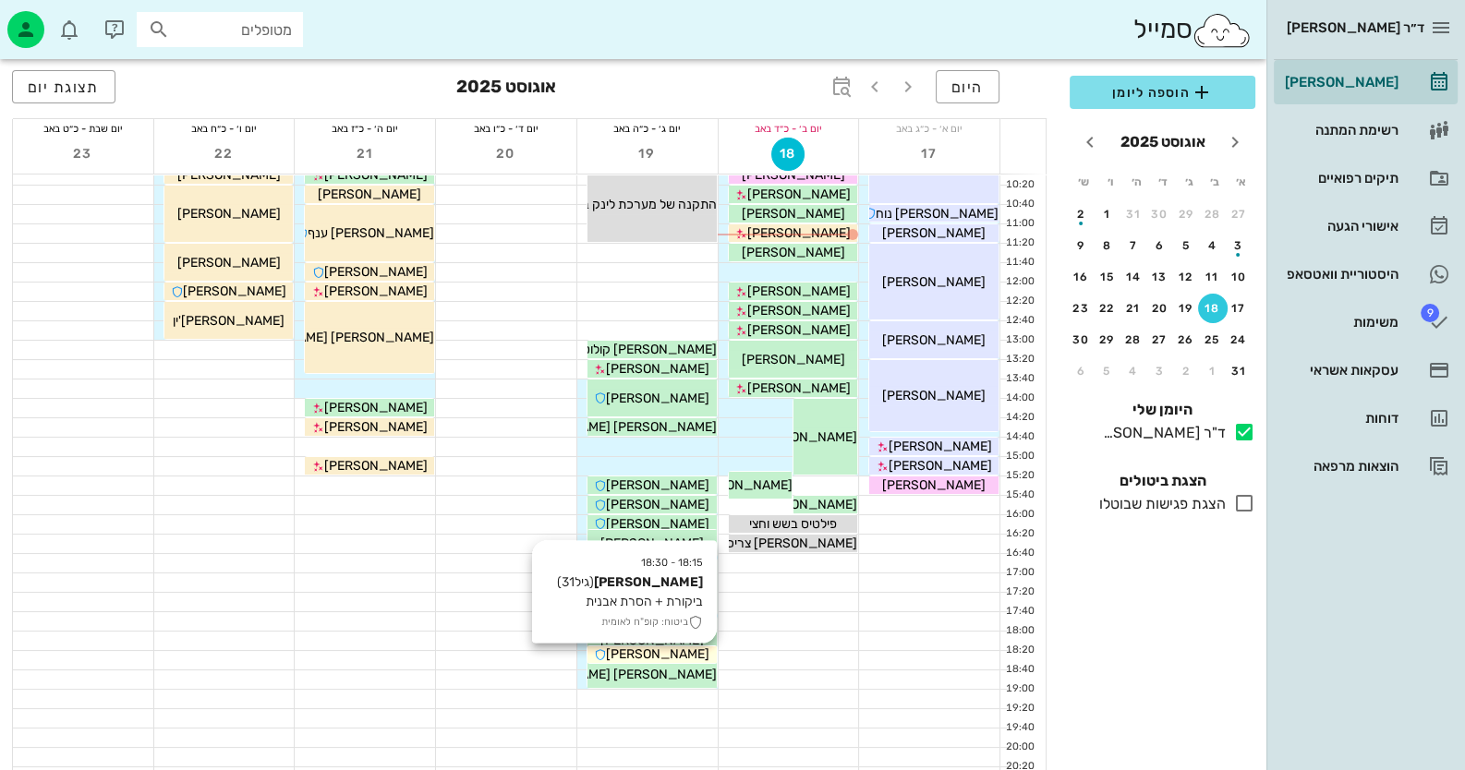
click at [665, 653] on span "[PERSON_NAME]" at bounding box center [657, 655] width 103 height 16
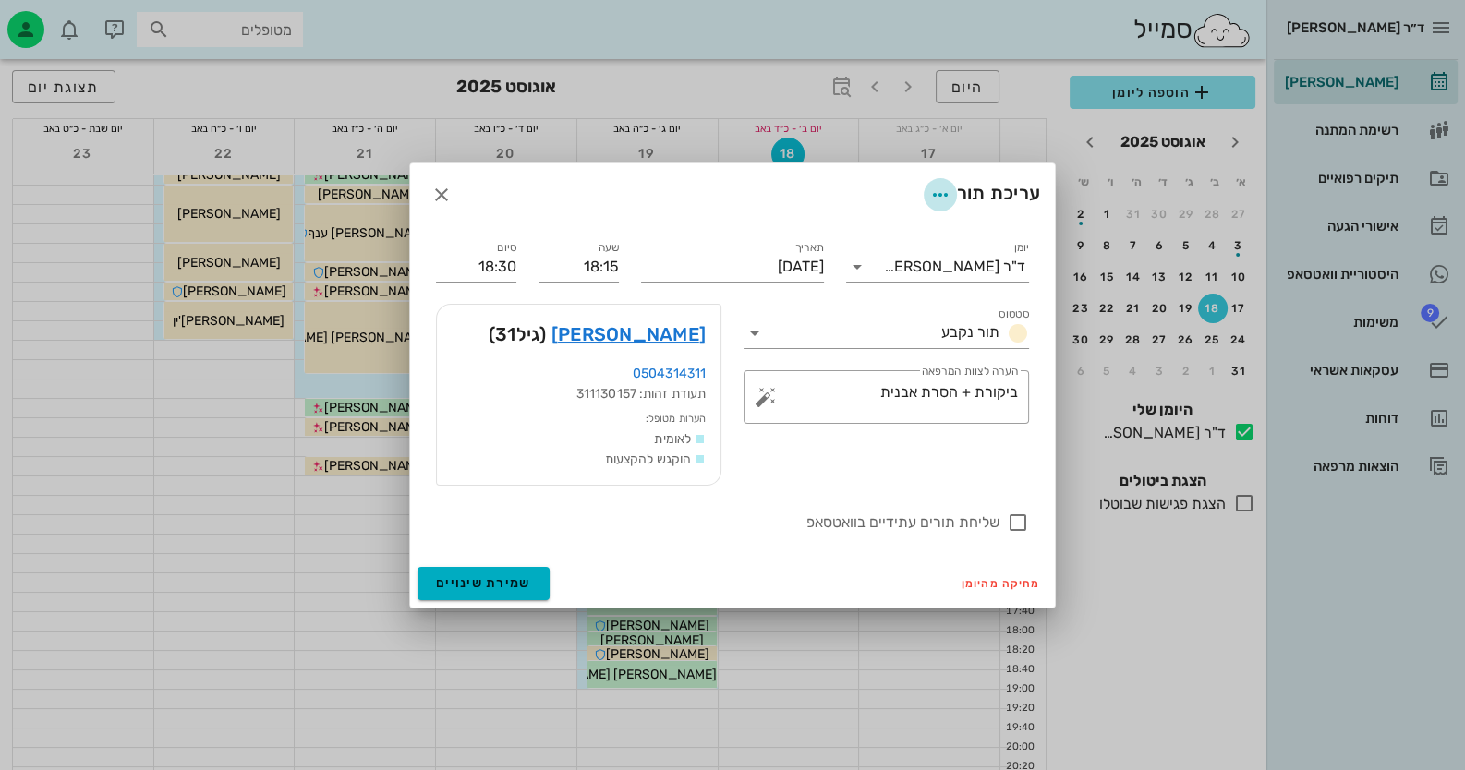
click at [929, 198] on icon "button" at bounding box center [940, 195] width 22 height 22
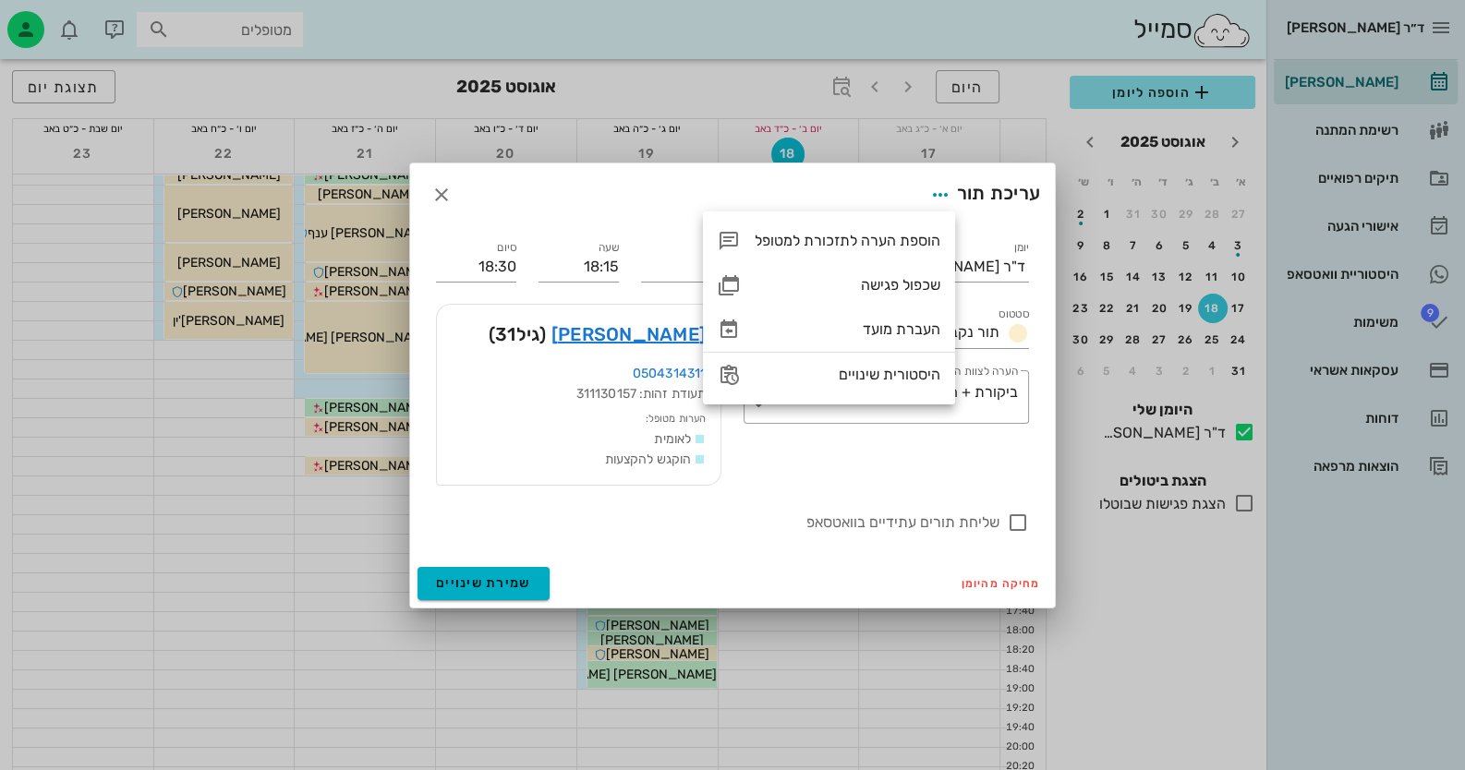
click at [459, 188] on div "עריכת תור" at bounding box center [732, 194] width 645 height 63
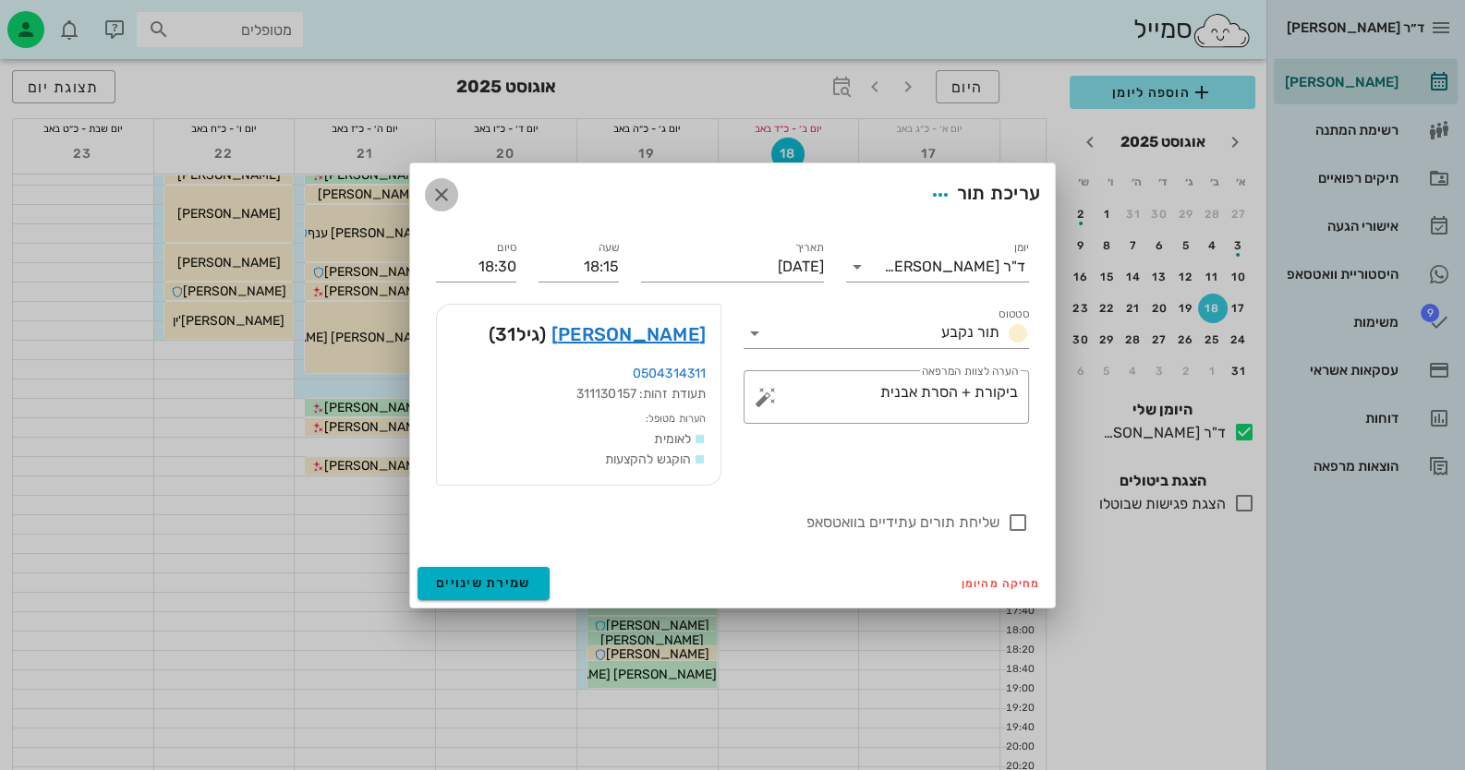
click at [434, 196] on icon "button" at bounding box center [441, 195] width 22 height 22
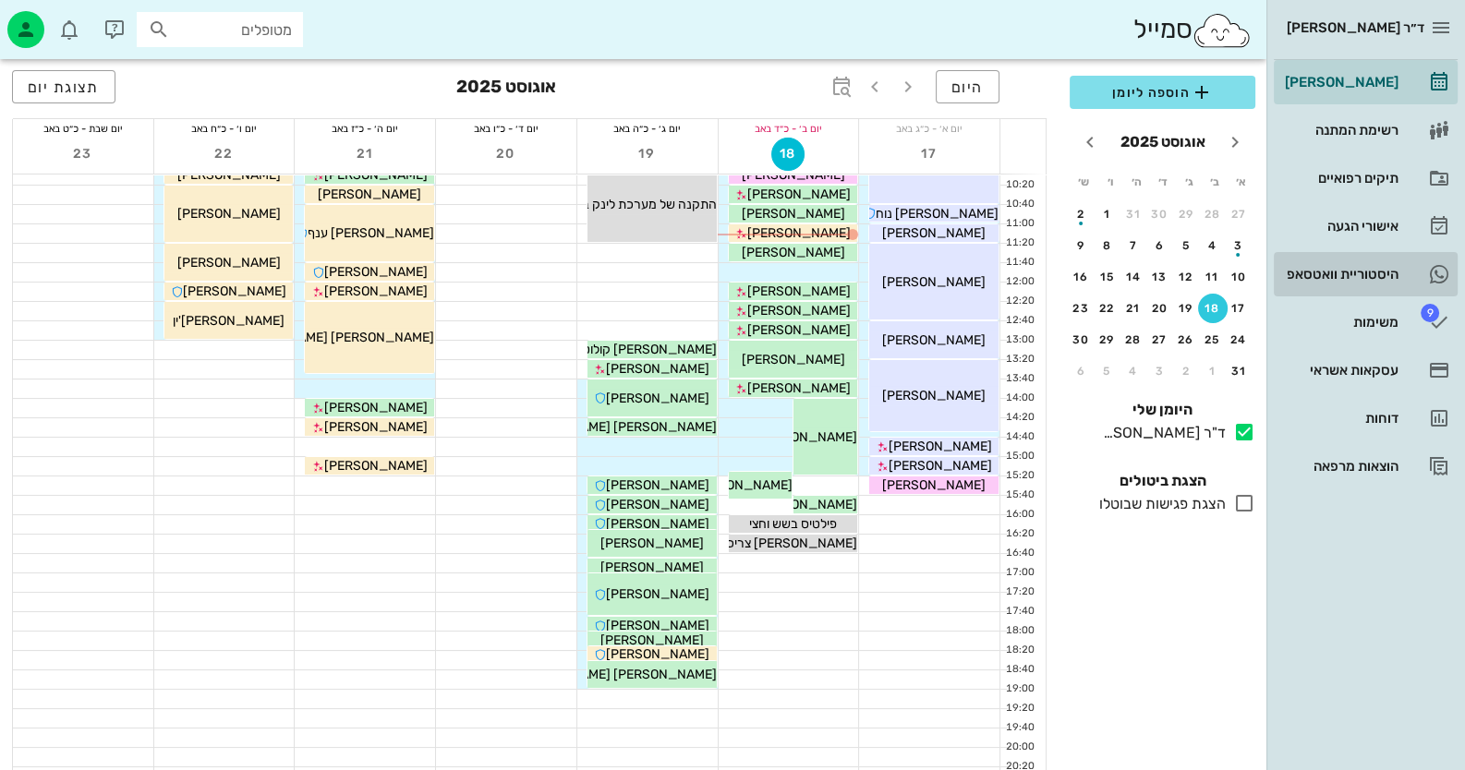
click at [948, 264] on div "היסטוריית וואטסאפ" at bounding box center [1339, 275] width 117 height 30
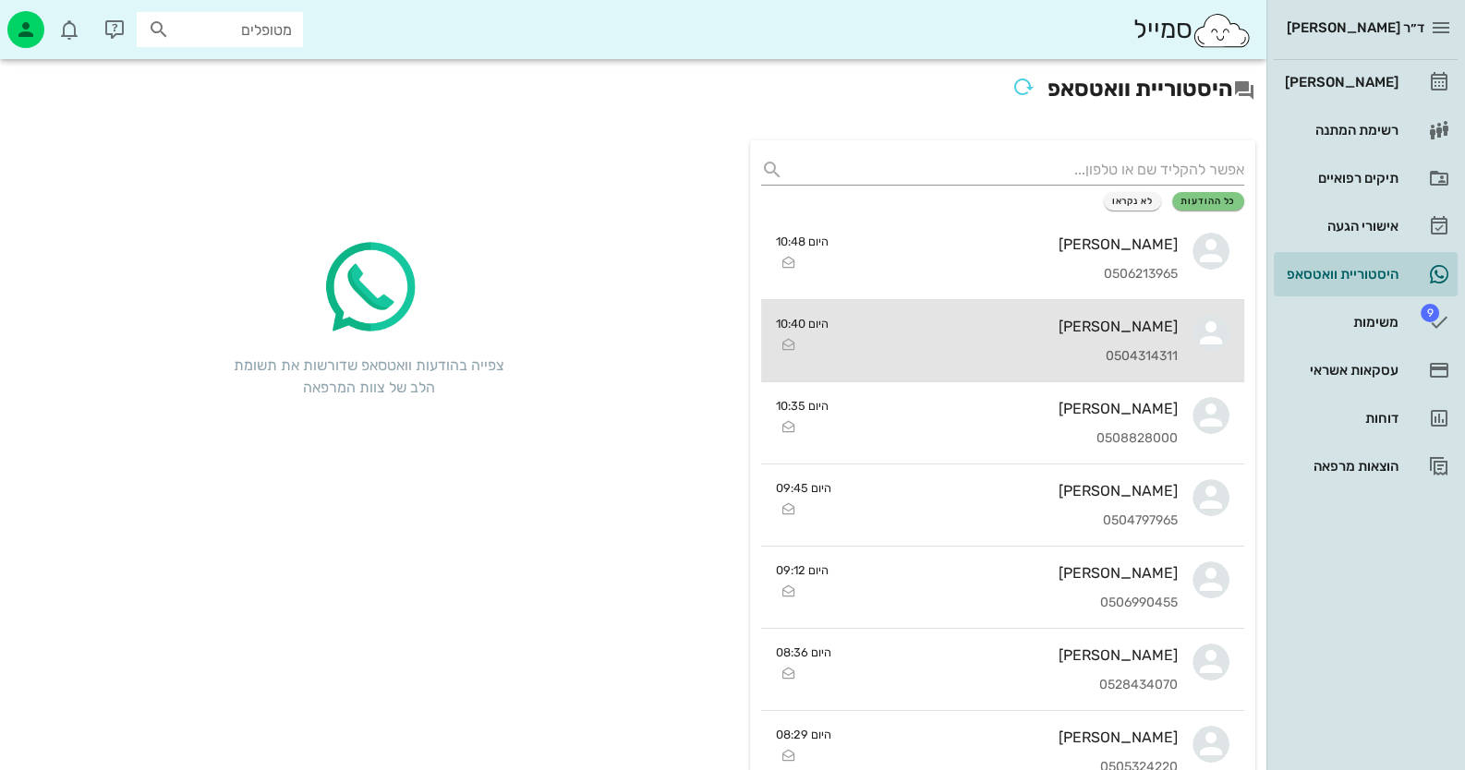
click at [948, 359] on div "0504314311" at bounding box center [1010, 357] width 334 height 16
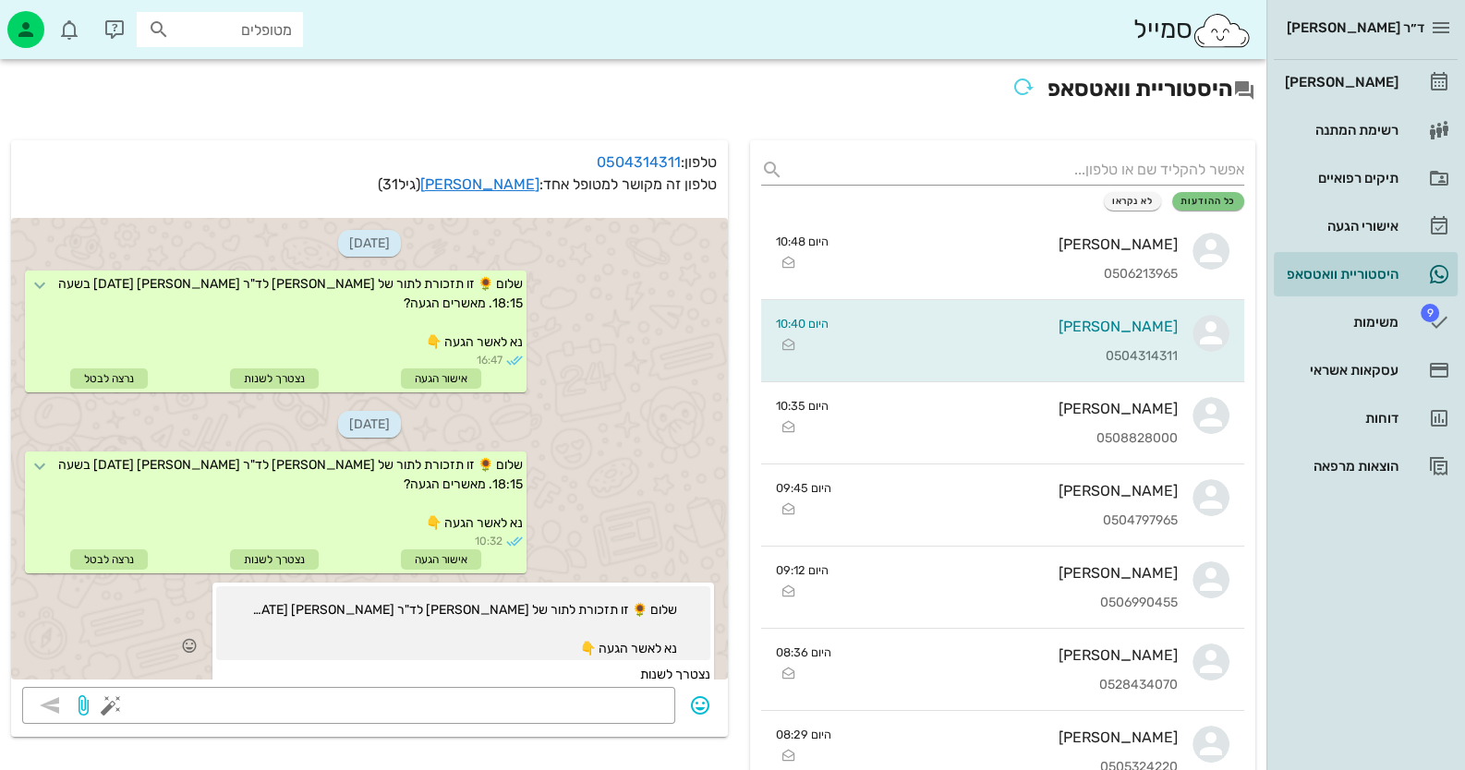
scroll to position [83, 0]
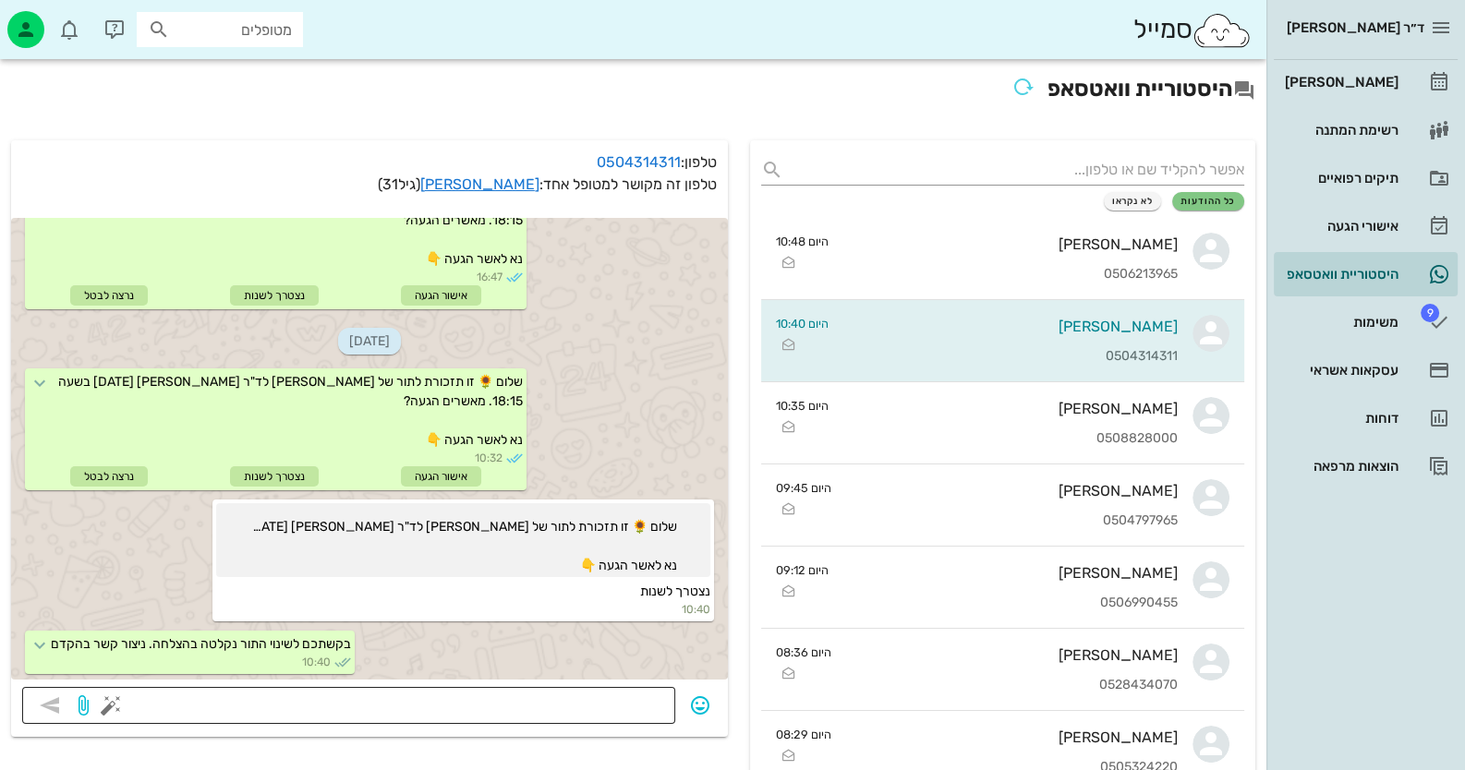
click at [115, 701] on button "button" at bounding box center [111, 706] width 22 height 22
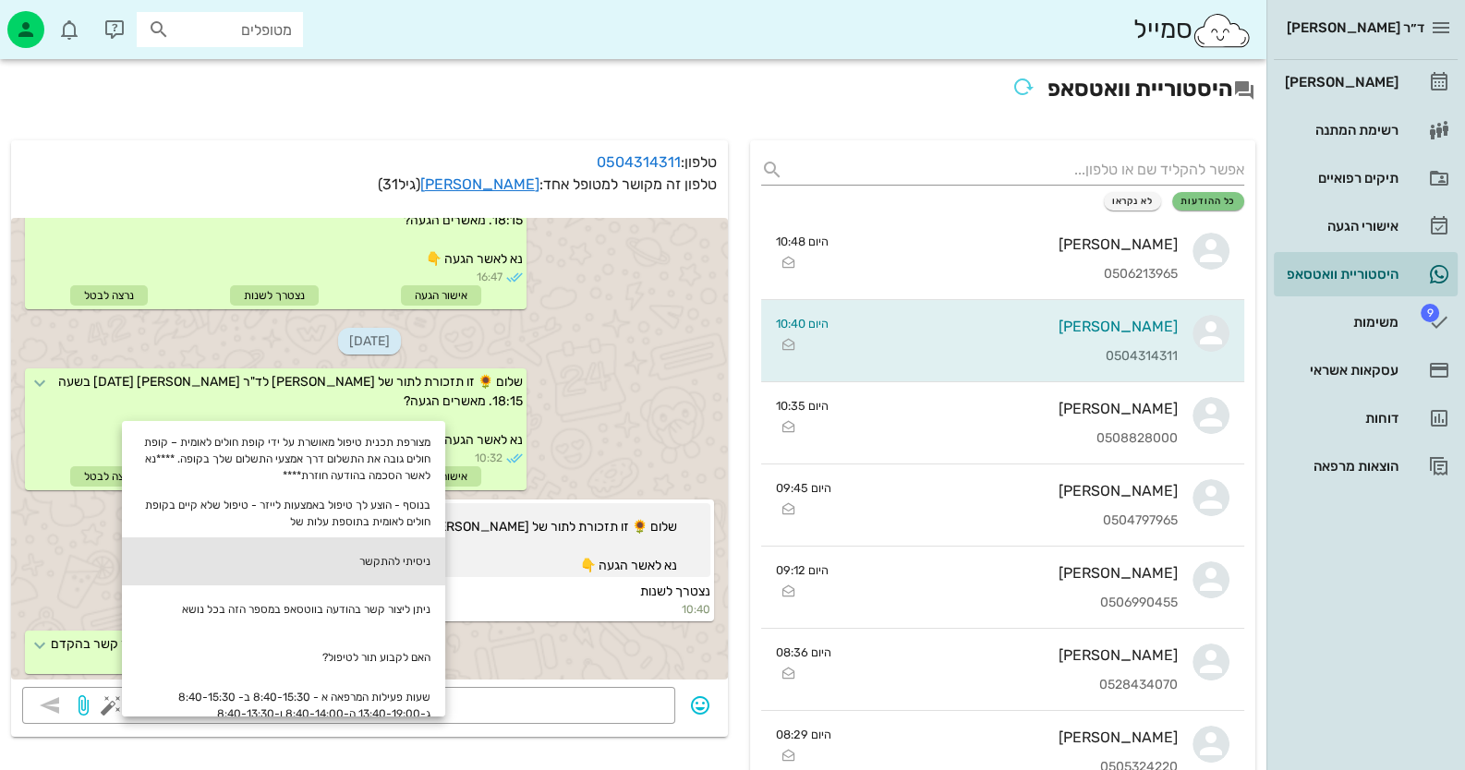
click at [375, 563] on div "ניסיתי להתקשר" at bounding box center [283, 562] width 323 height 48
type textarea "ניסיתי להתקשר"
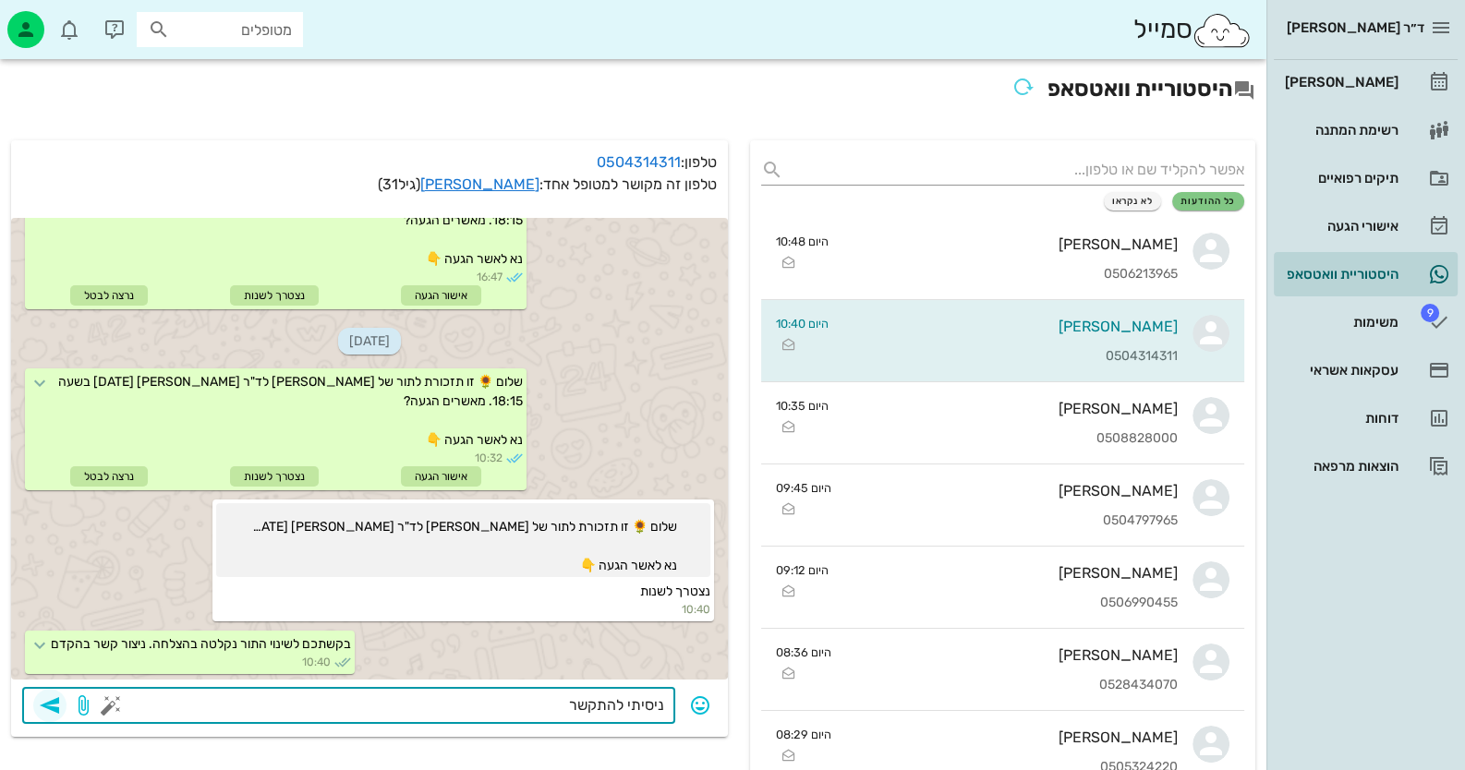
click at [64, 707] on span "button" at bounding box center [49, 706] width 33 height 22
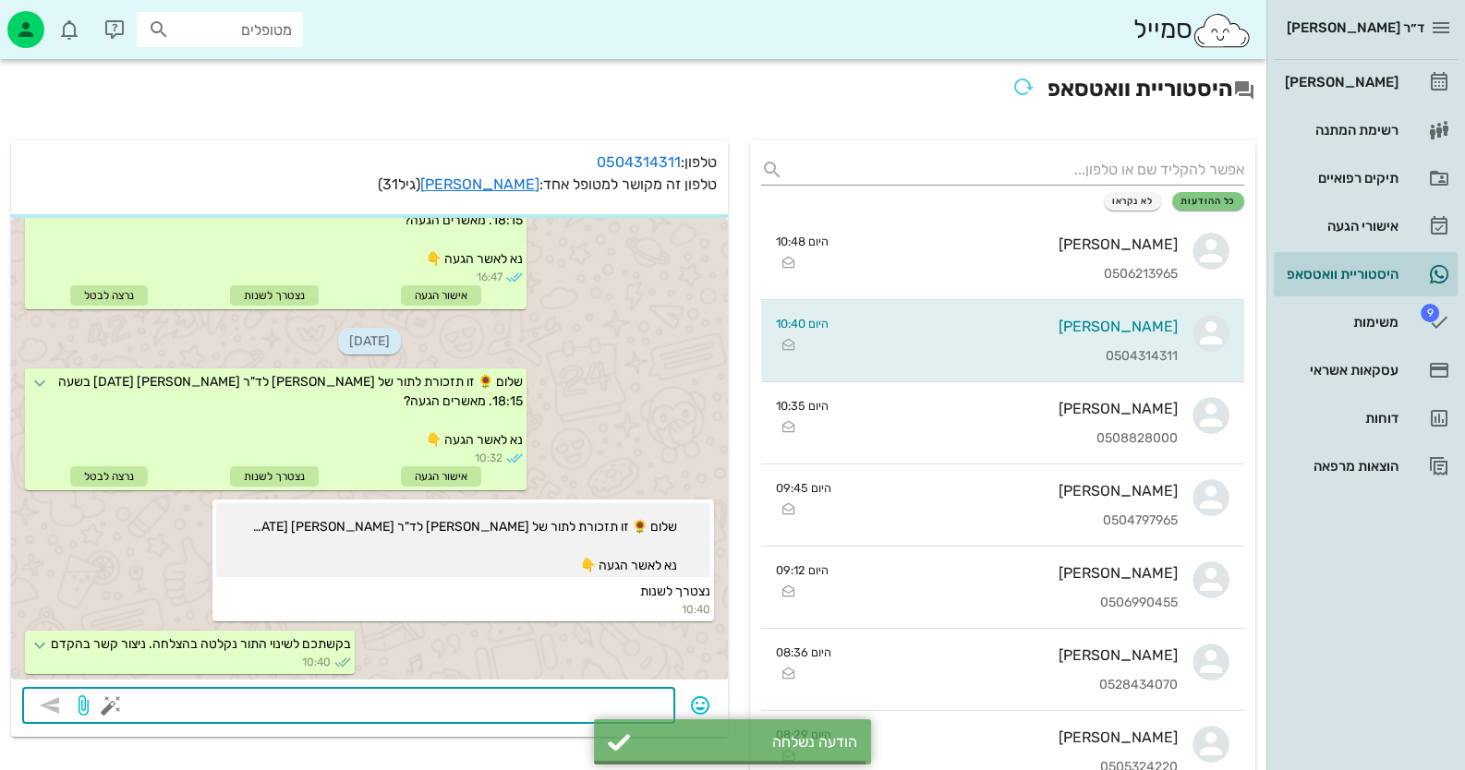
scroll to position [136, 0]
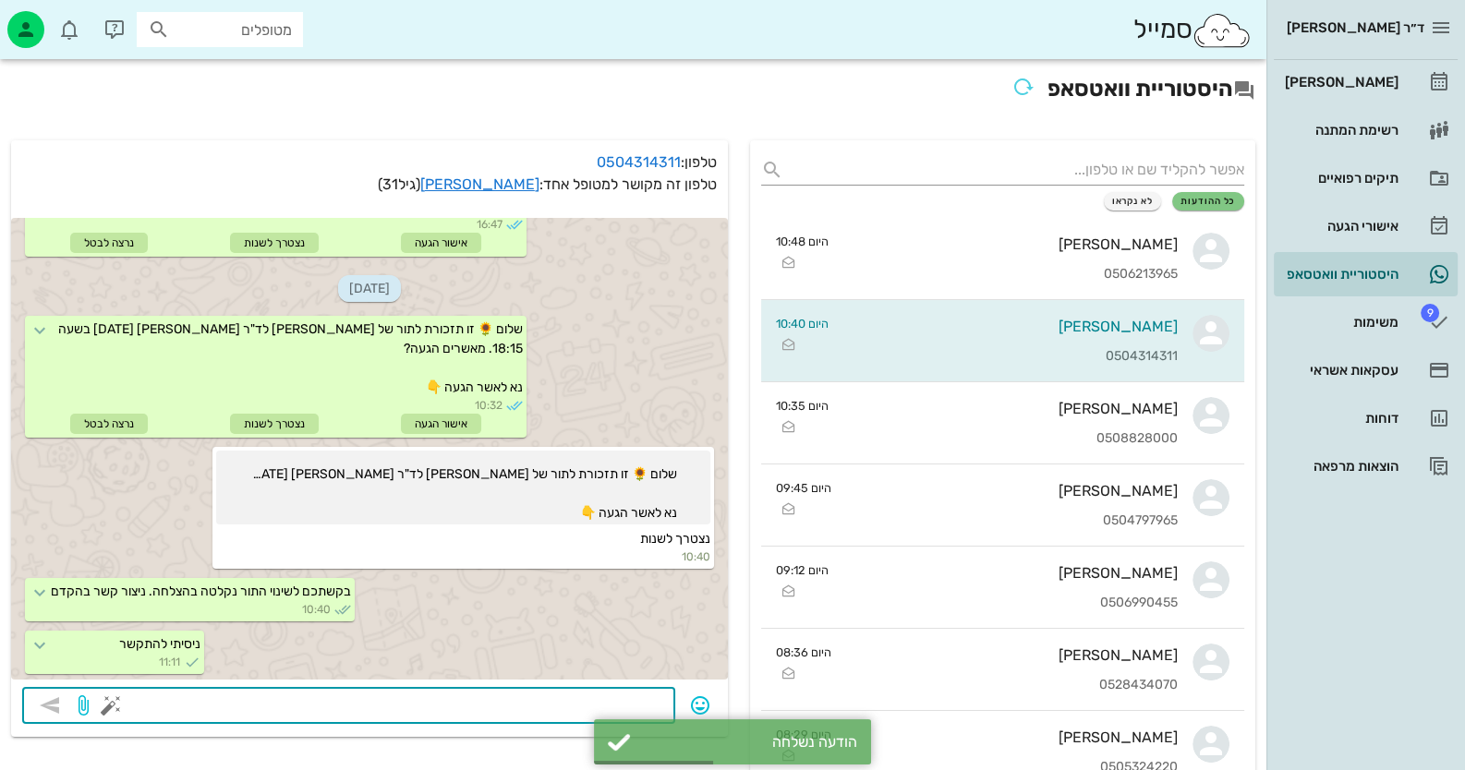
click at [116, 706] on button "button" at bounding box center [111, 706] width 22 height 22
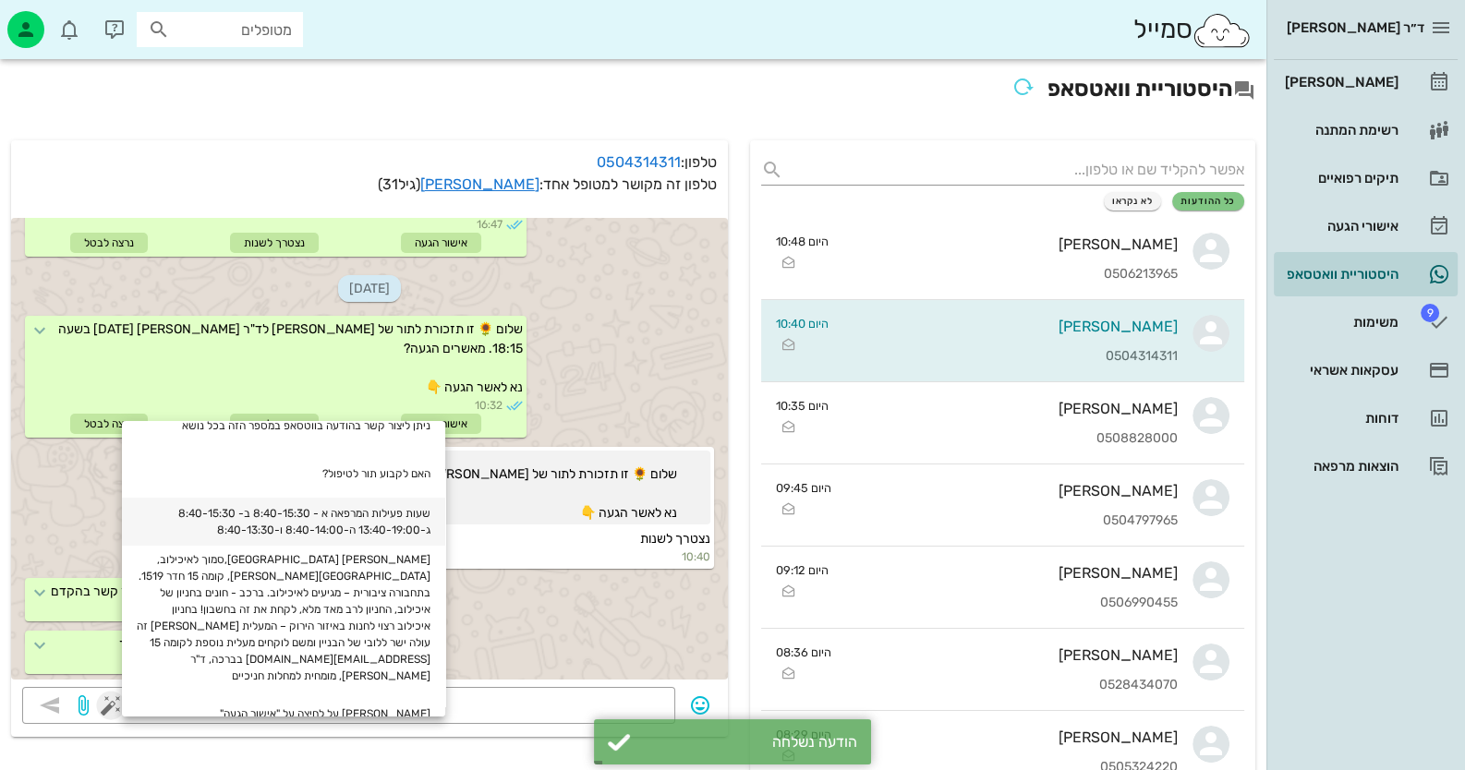
scroll to position [244, 0]
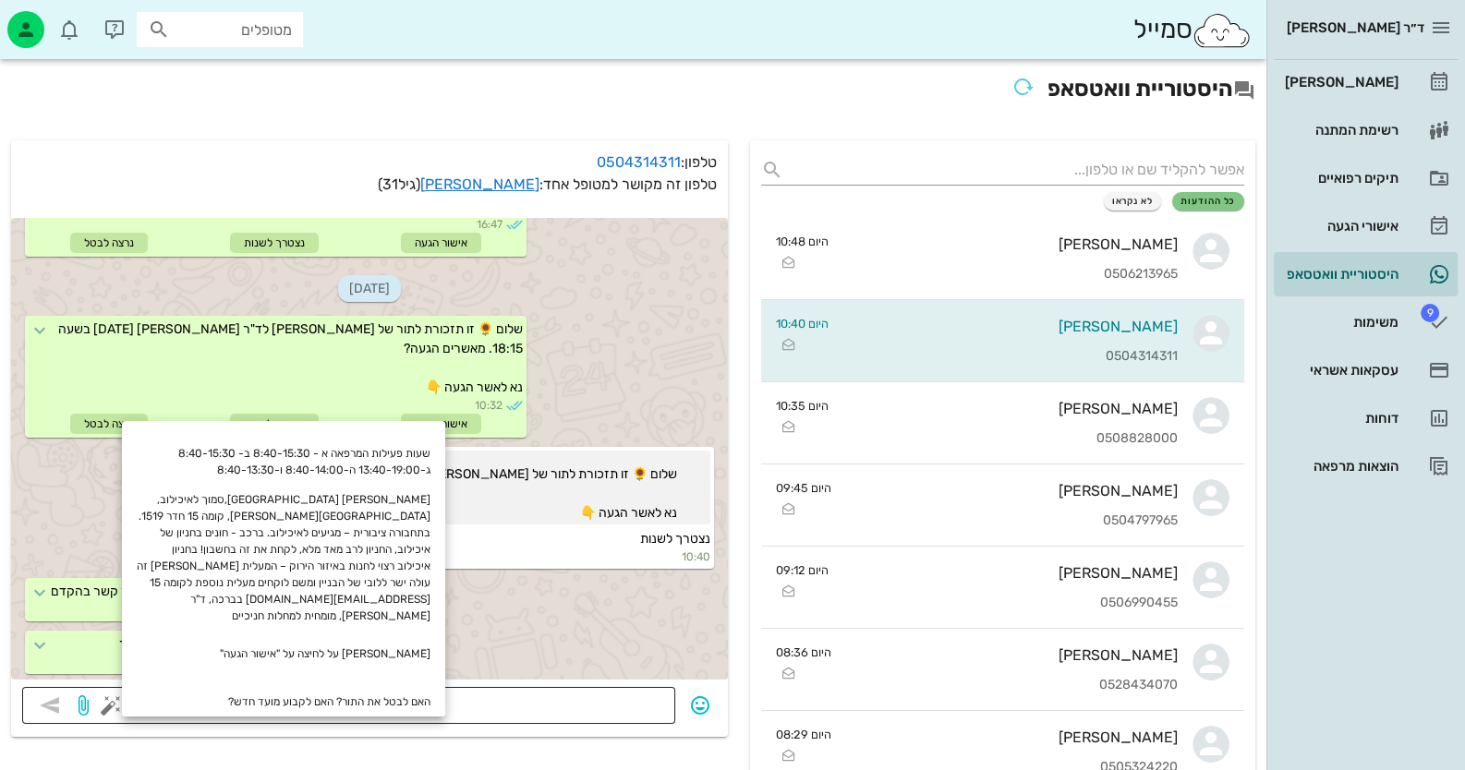
click at [582, 702] on textarea at bounding box center [390, 708] width 550 height 30
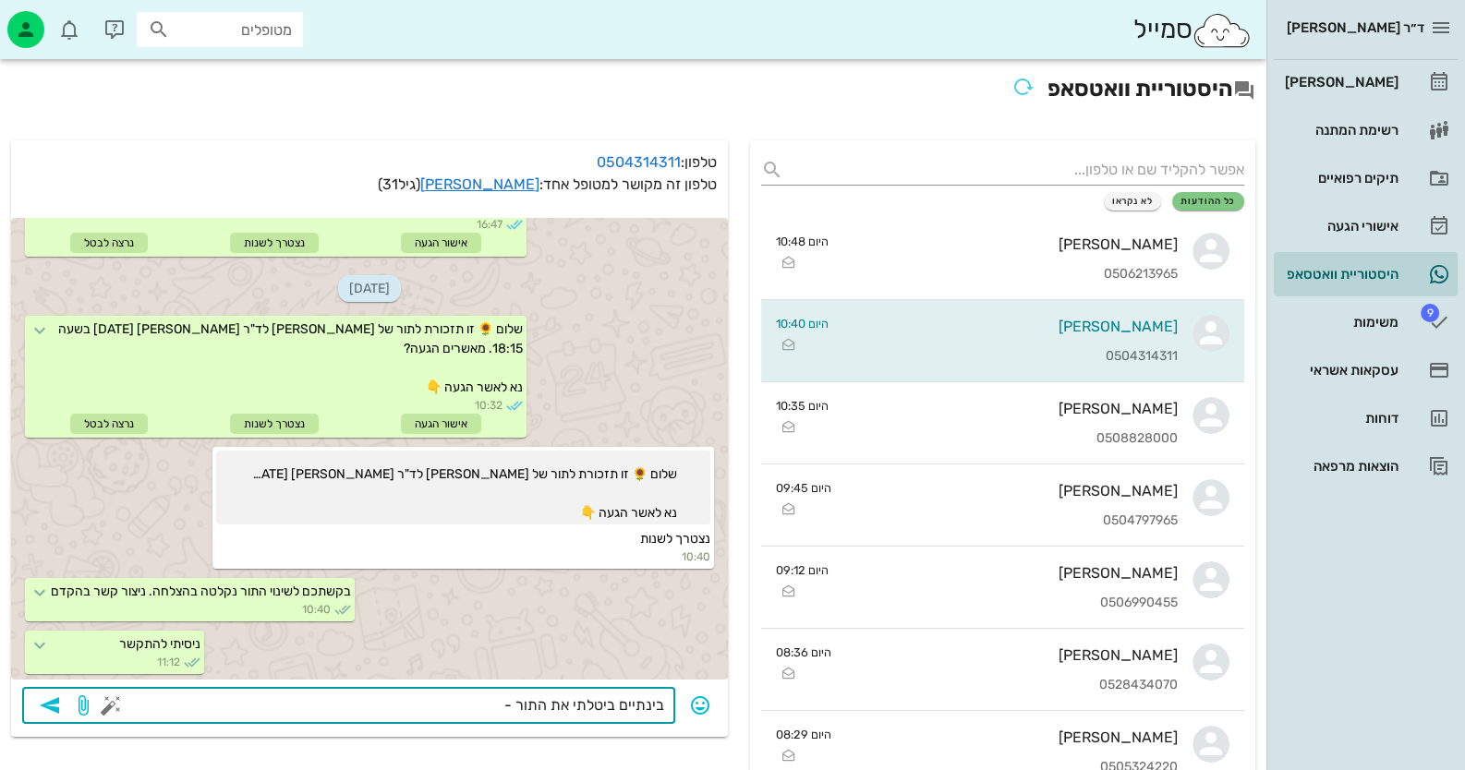
type textarea "בינתיים ביטלתי את התור -"
click at [44, 702] on icon "button" at bounding box center [50, 706] width 22 height 22
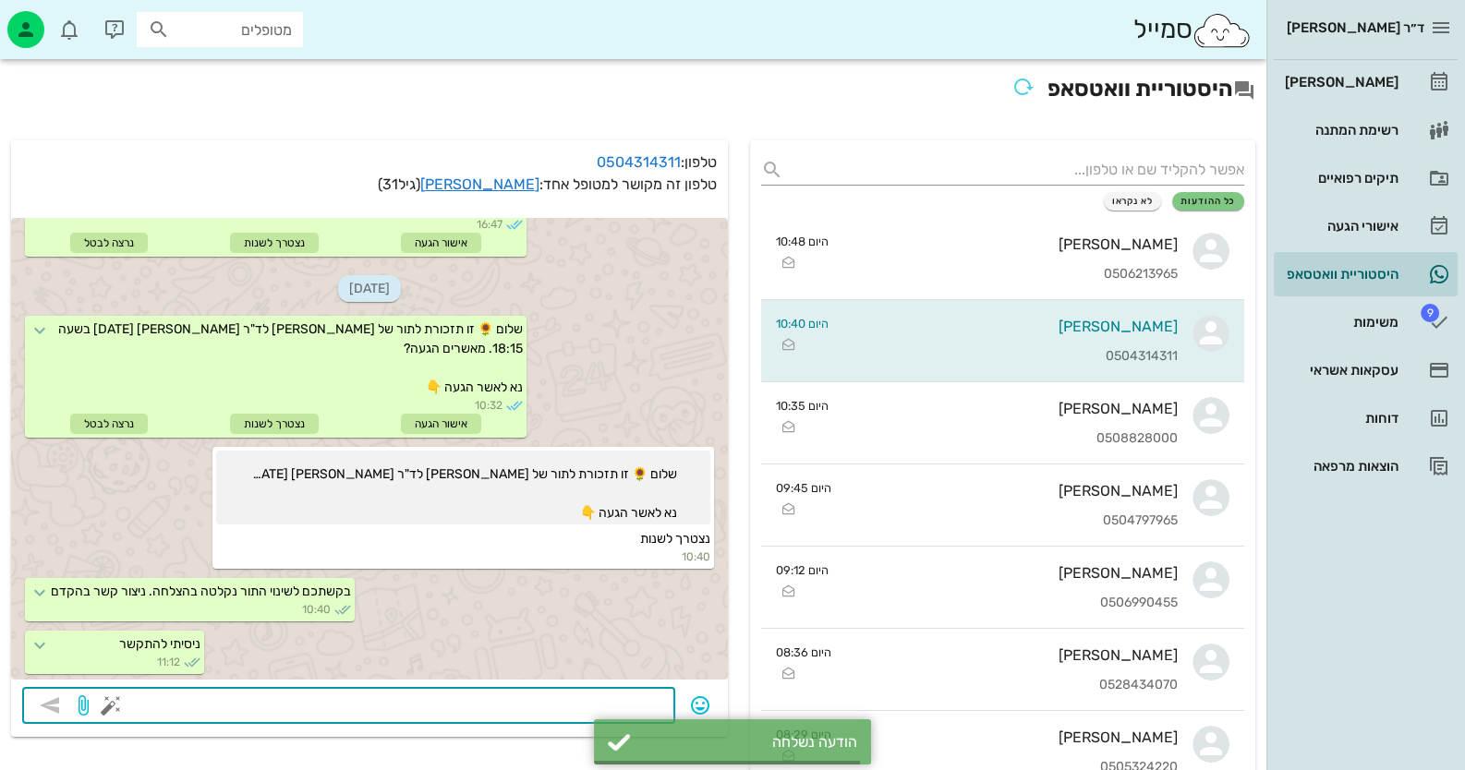
scroll to position [188, 0]
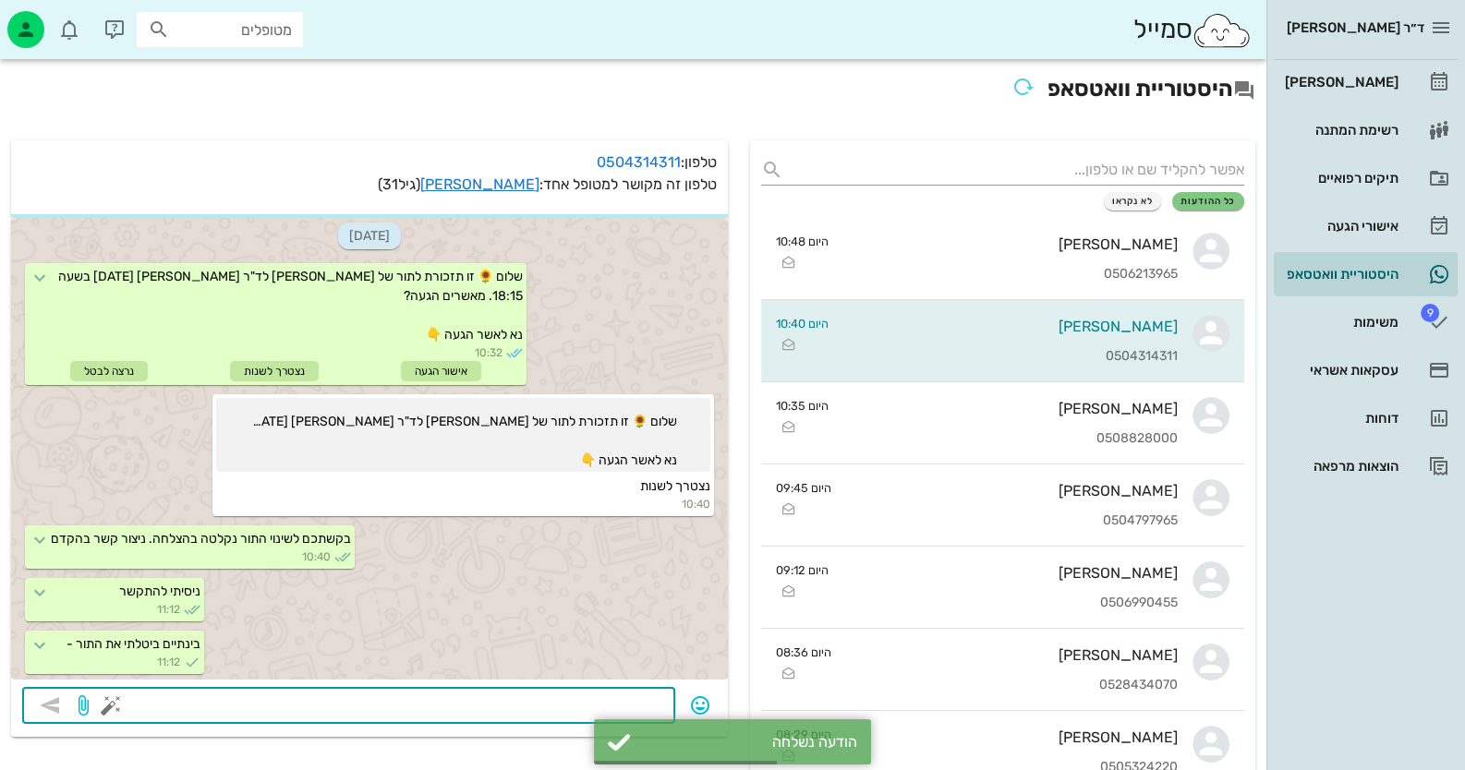
click at [106, 707] on button "button" at bounding box center [111, 706] width 22 height 22
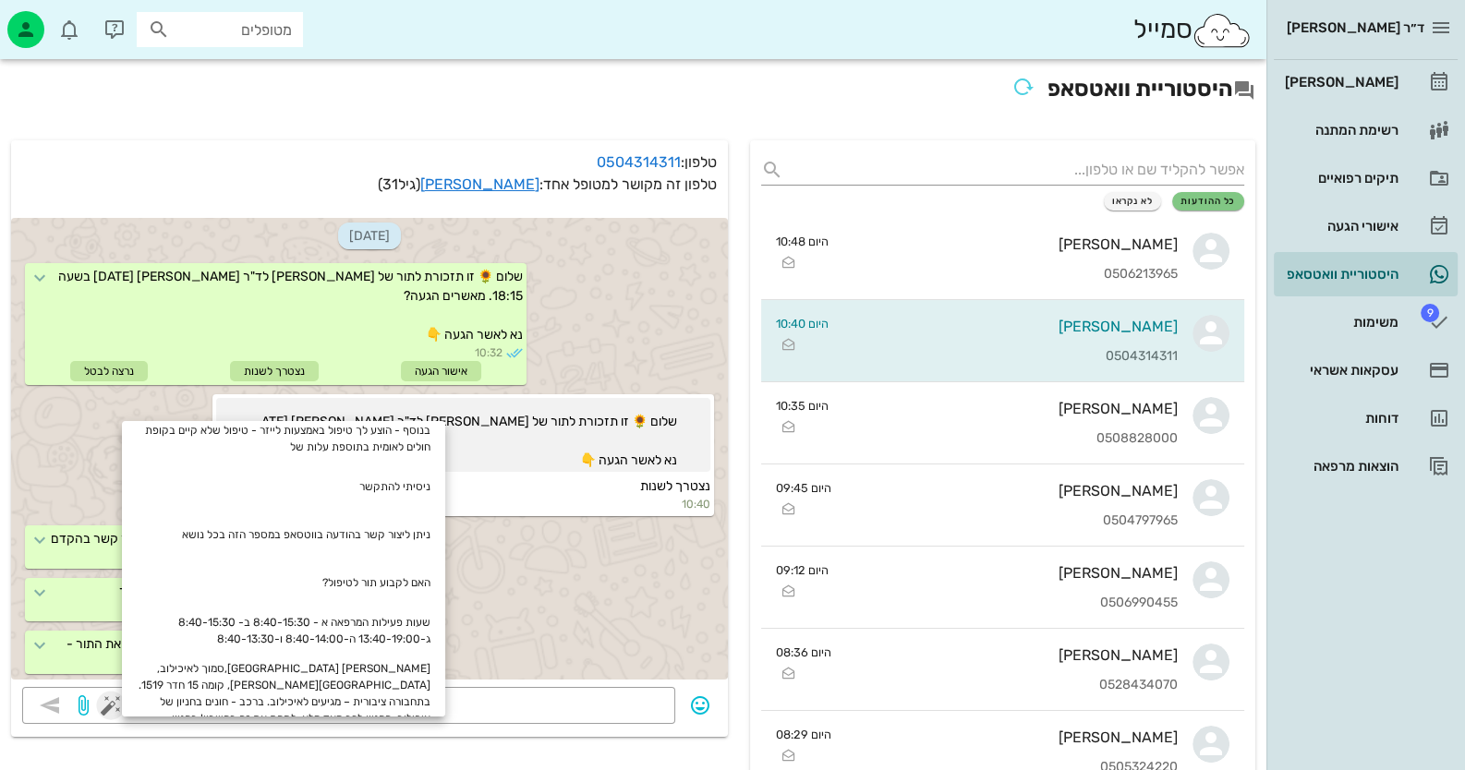
scroll to position [59, 0]
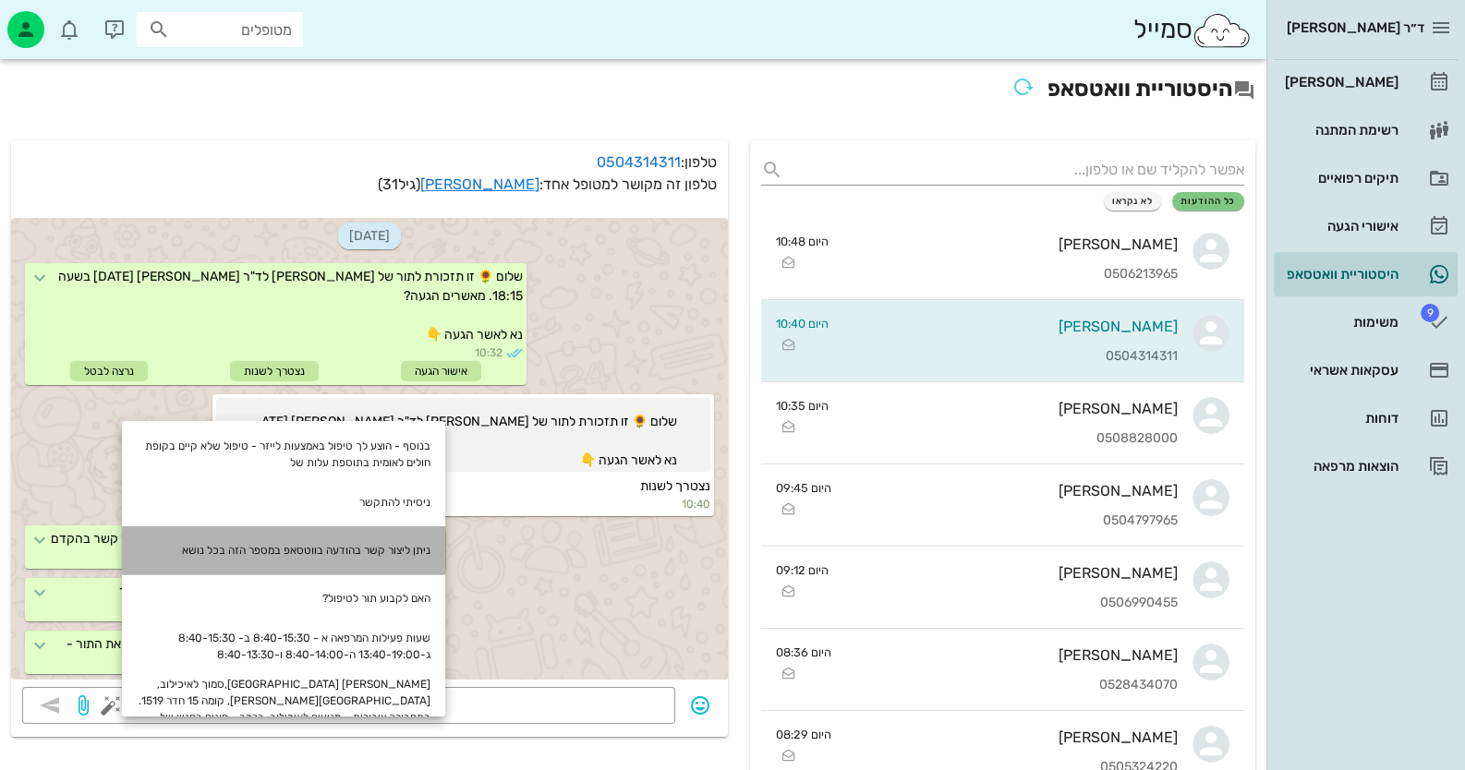
click at [404, 561] on div "ניתן ליצור קשר בהודעה בווטסאפ במספר הזה בכל נושא" at bounding box center [283, 550] width 323 height 48
type textarea "ניתן ליצור קשר בהודעה בווטסאפ במספר הזה בכל נושא"
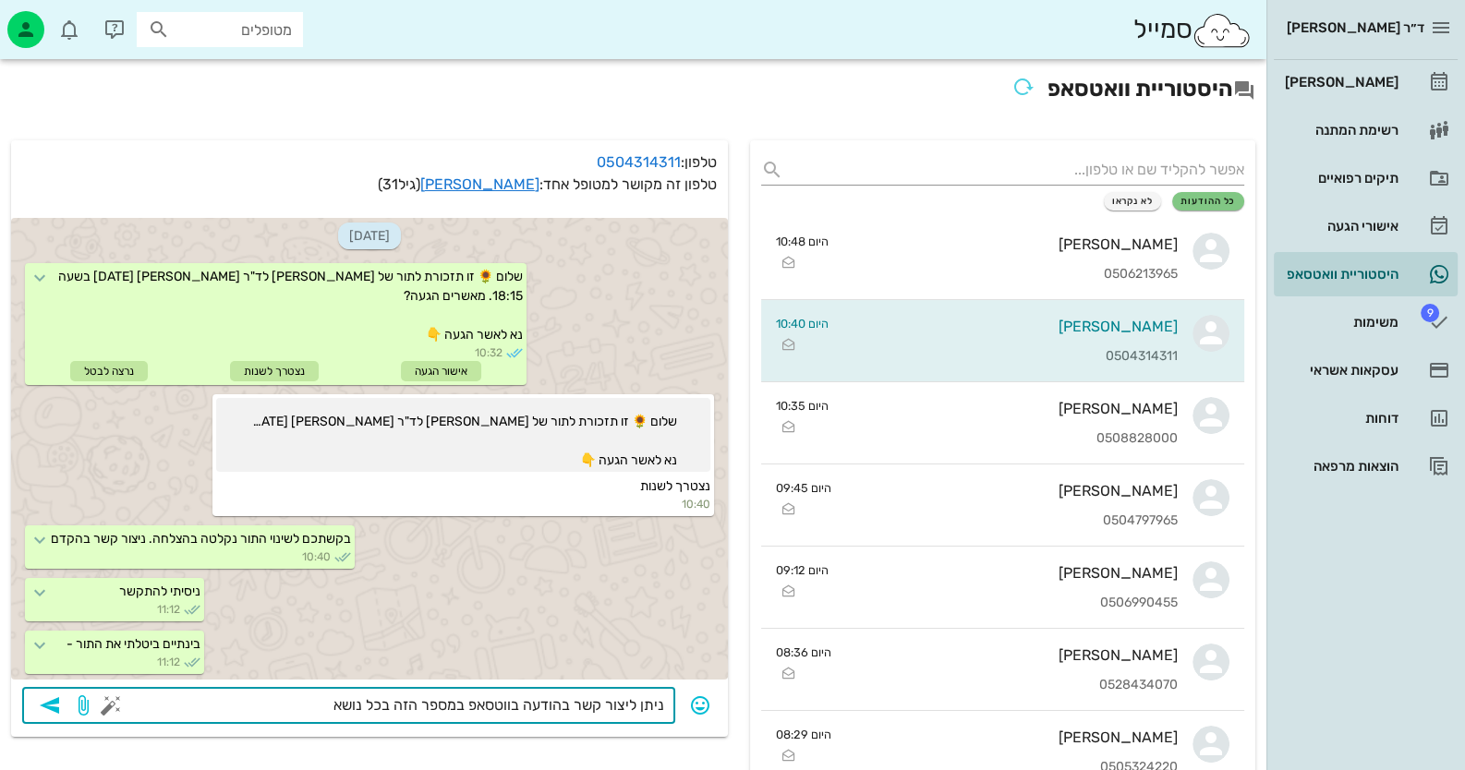
click at [63, 703] on span "button" at bounding box center [49, 706] width 33 height 22
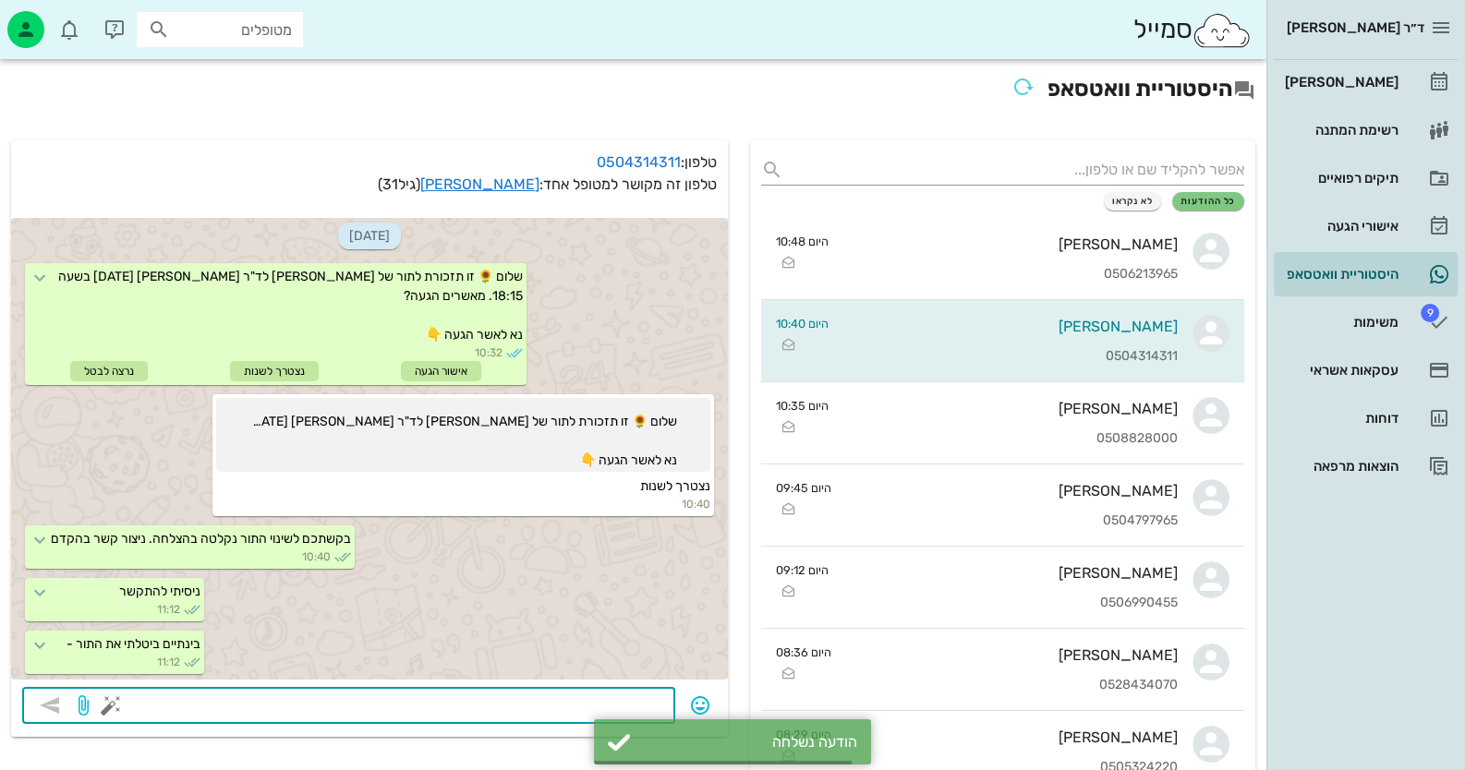
scroll to position [241, 0]
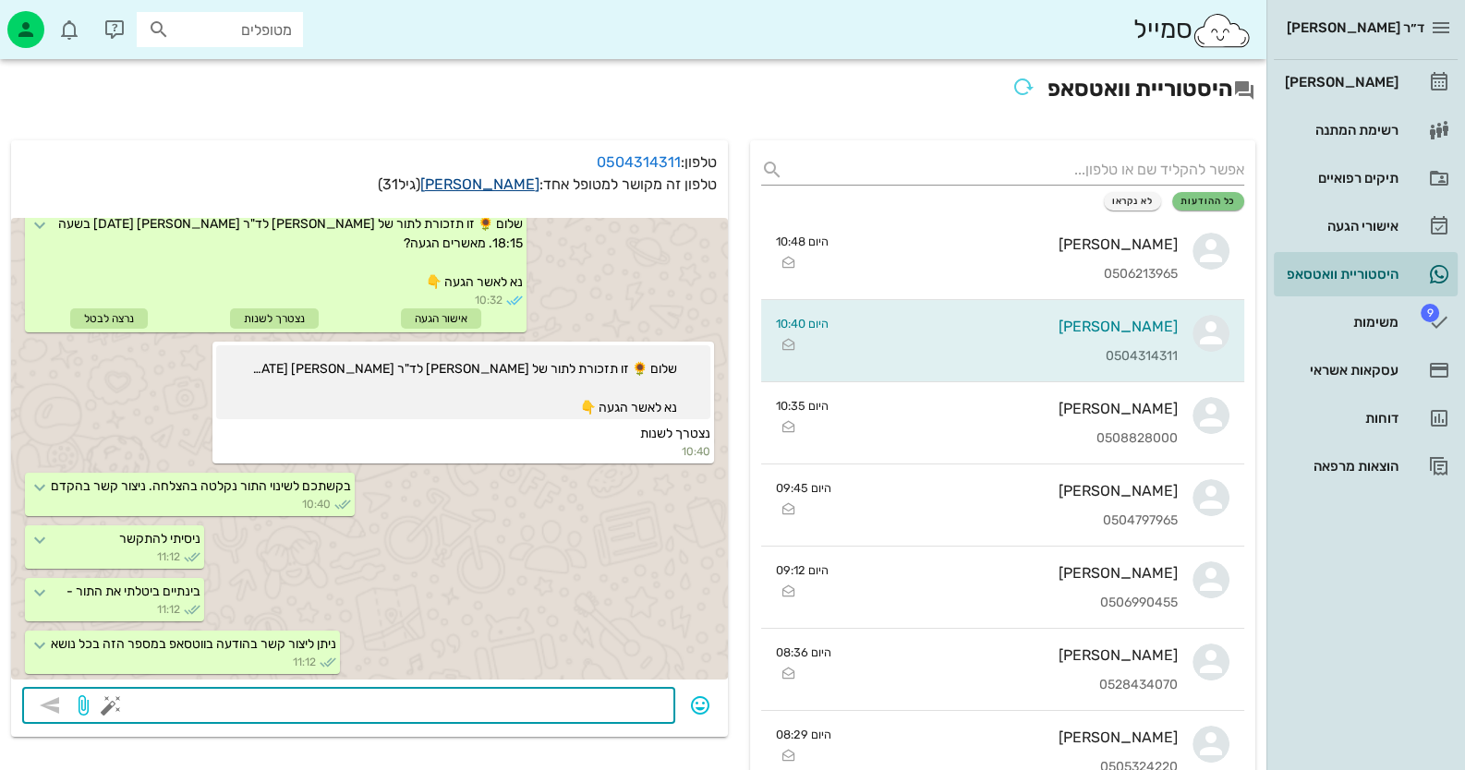
click at [518, 187] on link "הדר משיח" at bounding box center [479, 184] width 119 height 18
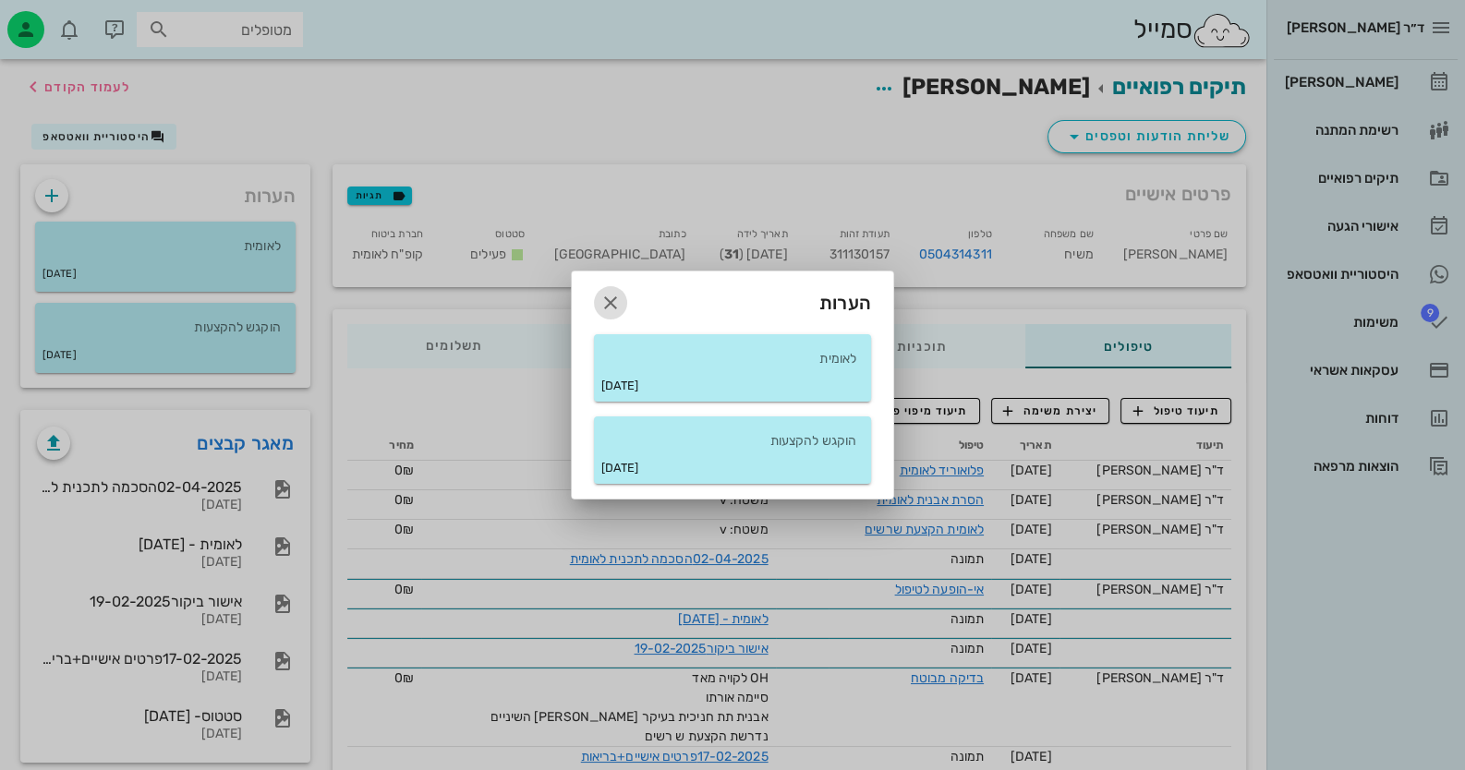
click at [613, 292] on icon "button" at bounding box center [610, 303] width 22 height 22
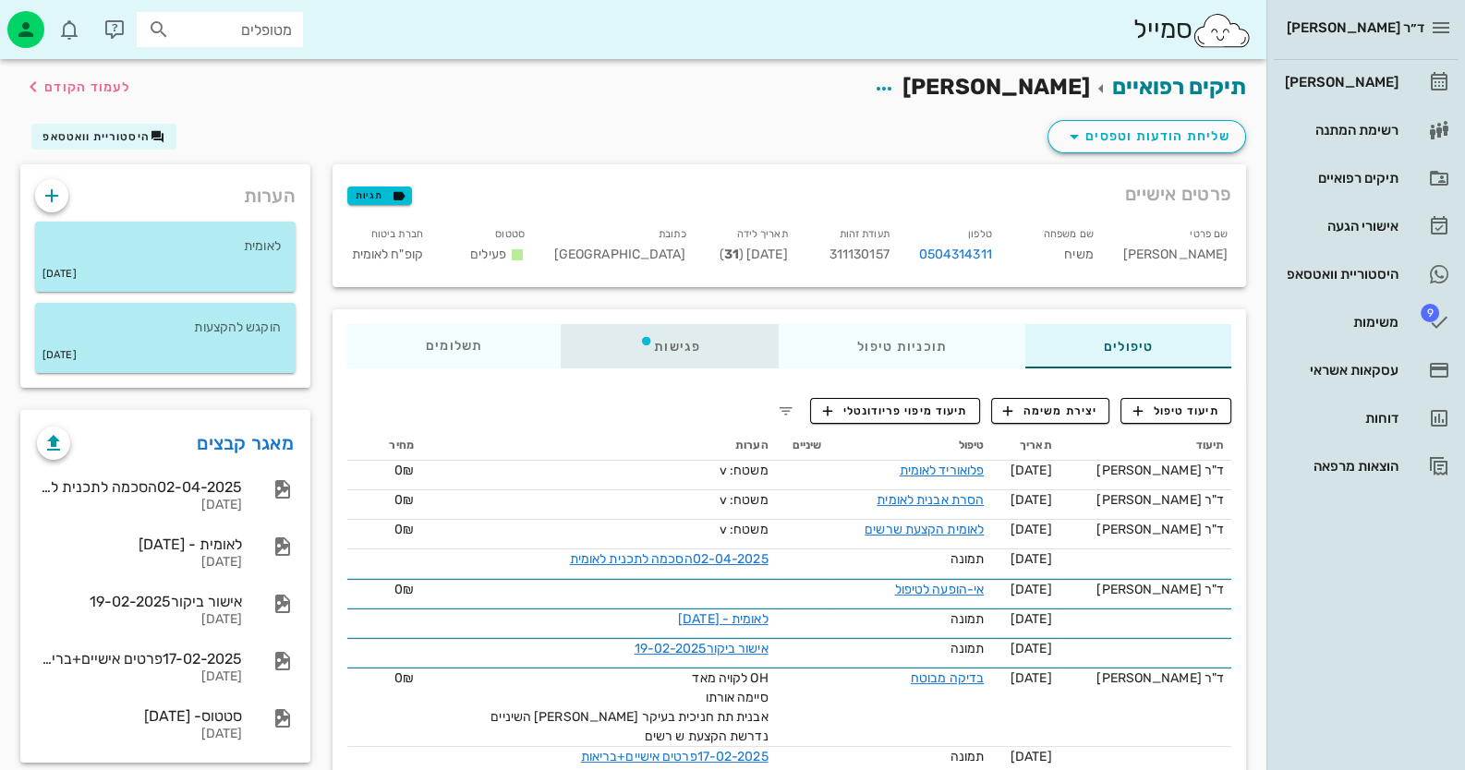
click at [681, 340] on div "פגישות" at bounding box center [670, 346] width 218 height 44
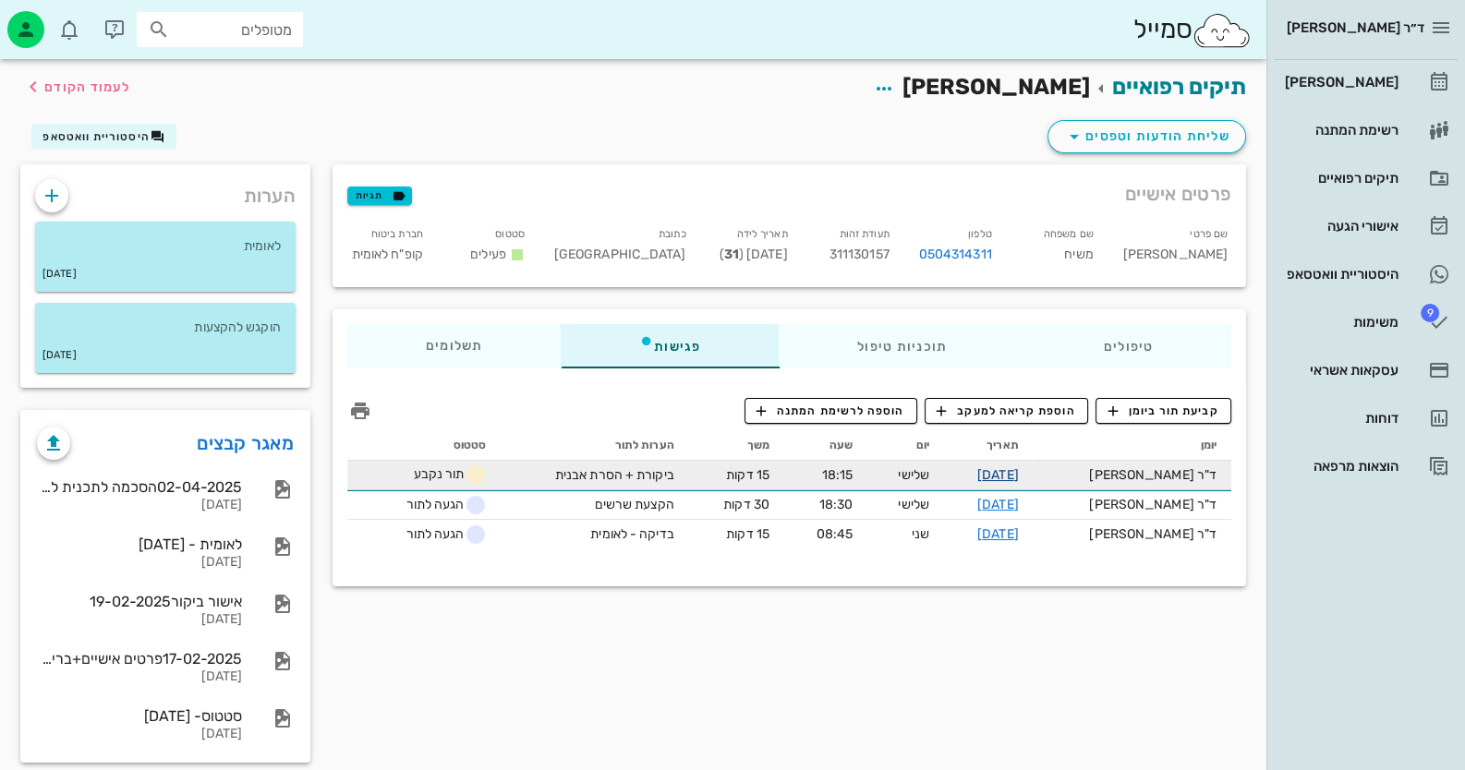
click at [948, 470] on link "19-08-2025" at bounding box center [998, 475] width 42 height 16
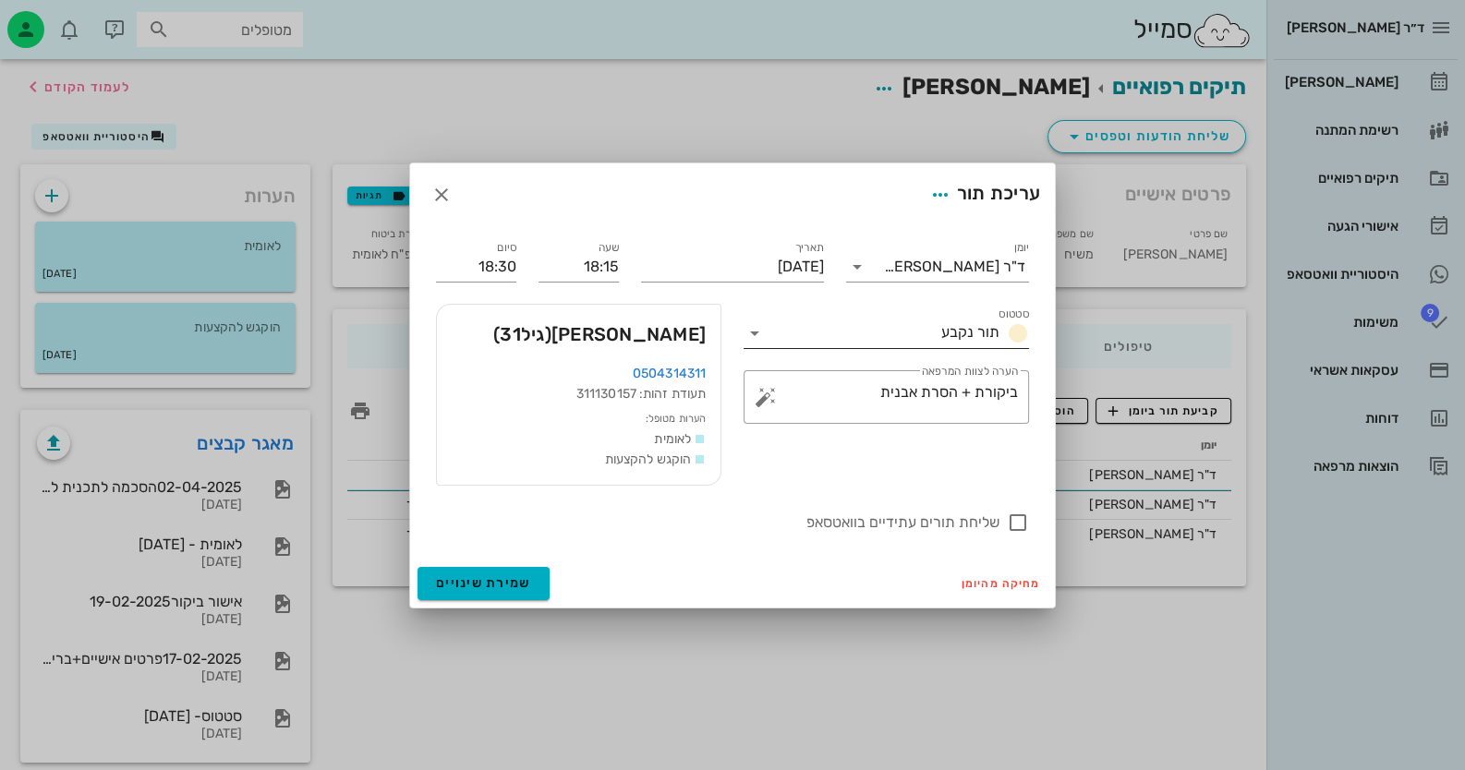
click at [752, 338] on icon at bounding box center [755, 333] width 22 height 22
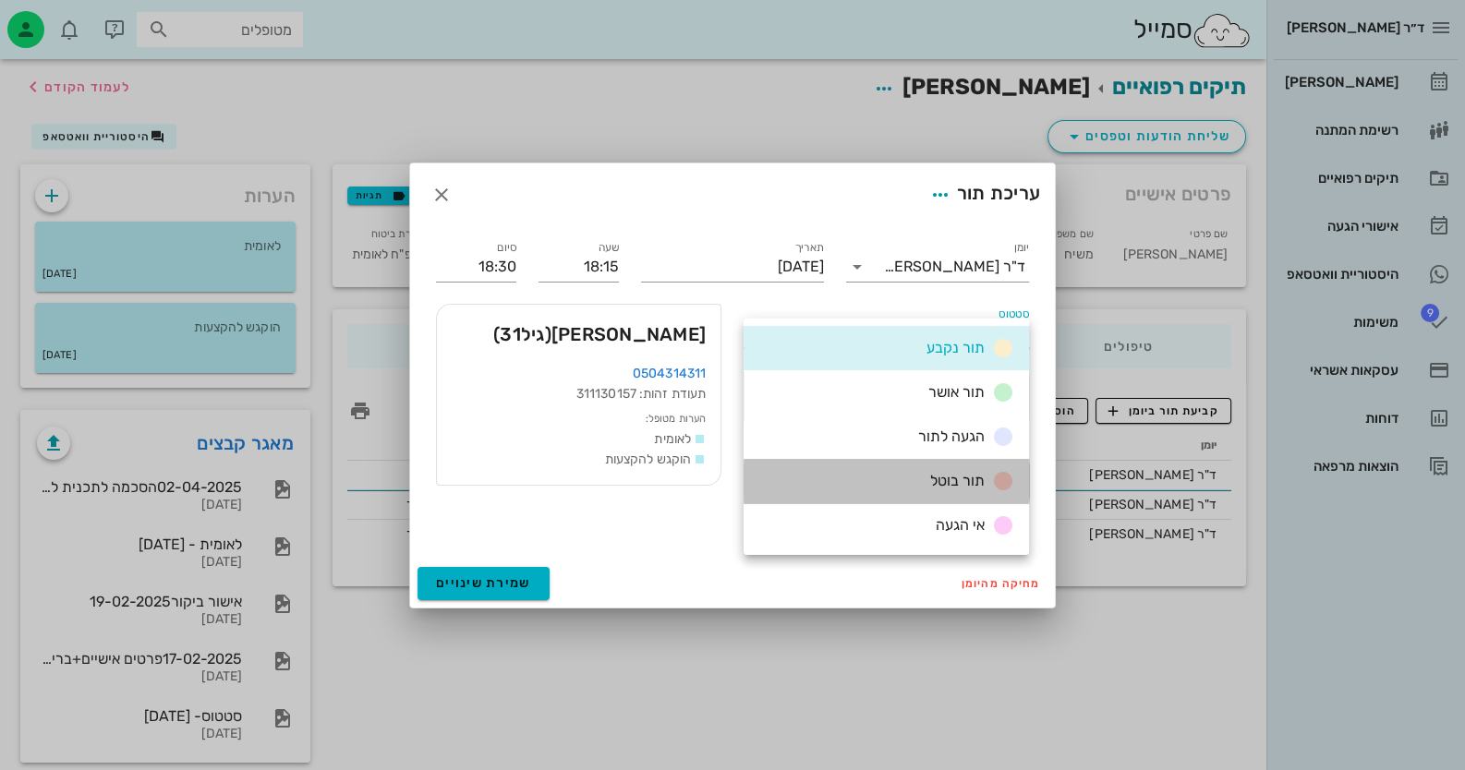
click at [923, 470] on div "תור בוטל" at bounding box center [968, 481] width 91 height 23
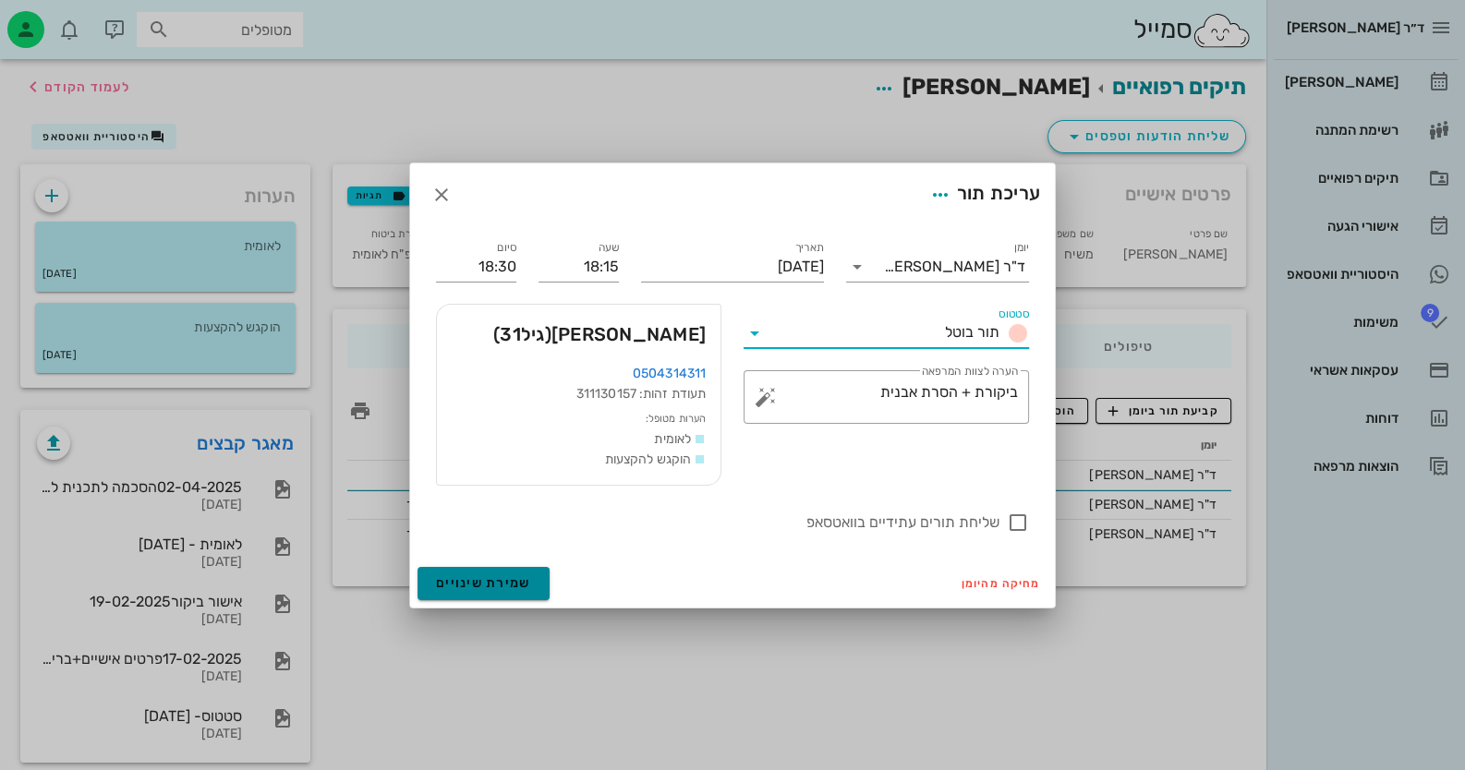
click at [528, 577] on button "שמירת שינויים" at bounding box center [483, 583] width 132 height 33
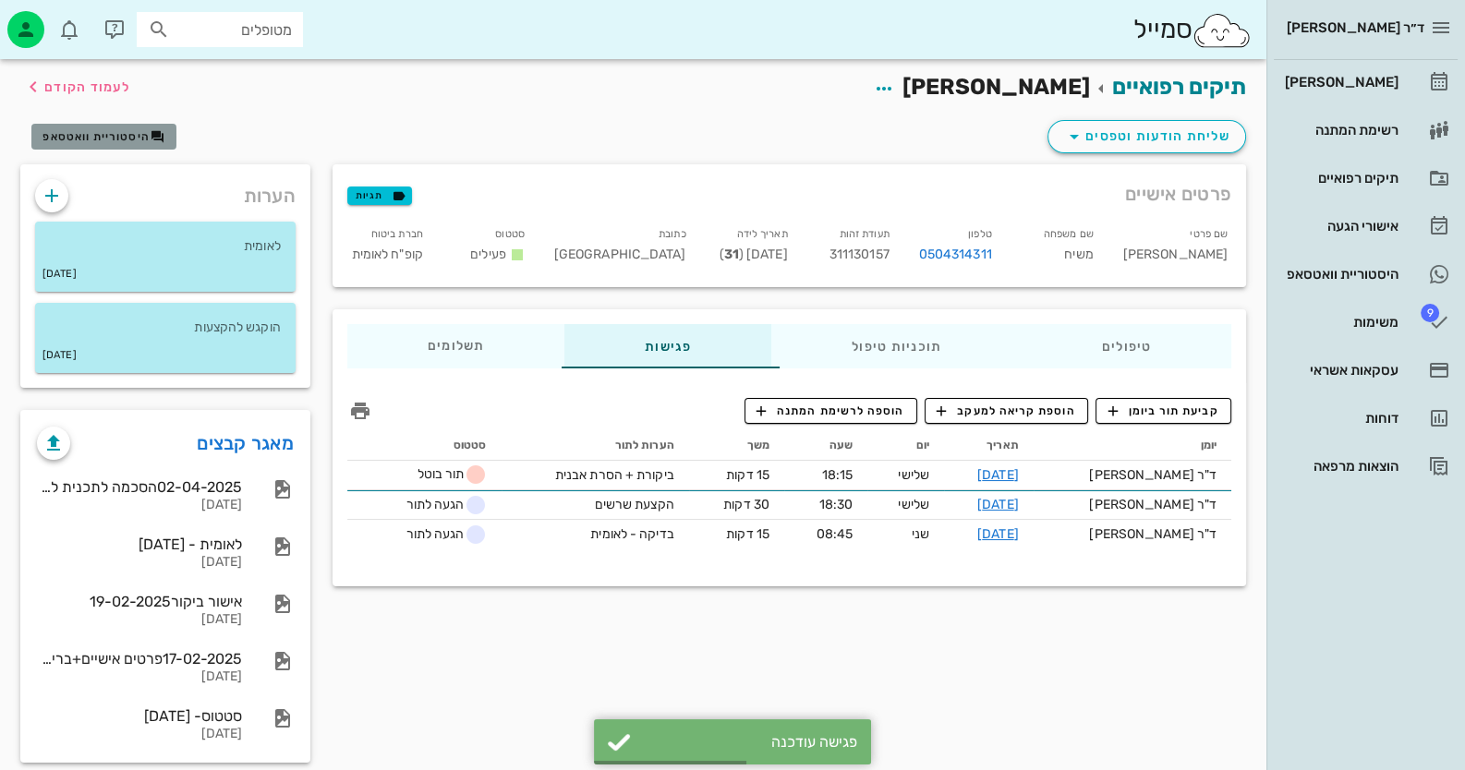
click at [114, 135] on span "היסטוריית וואטסאפ" at bounding box center [95, 136] width 107 height 13
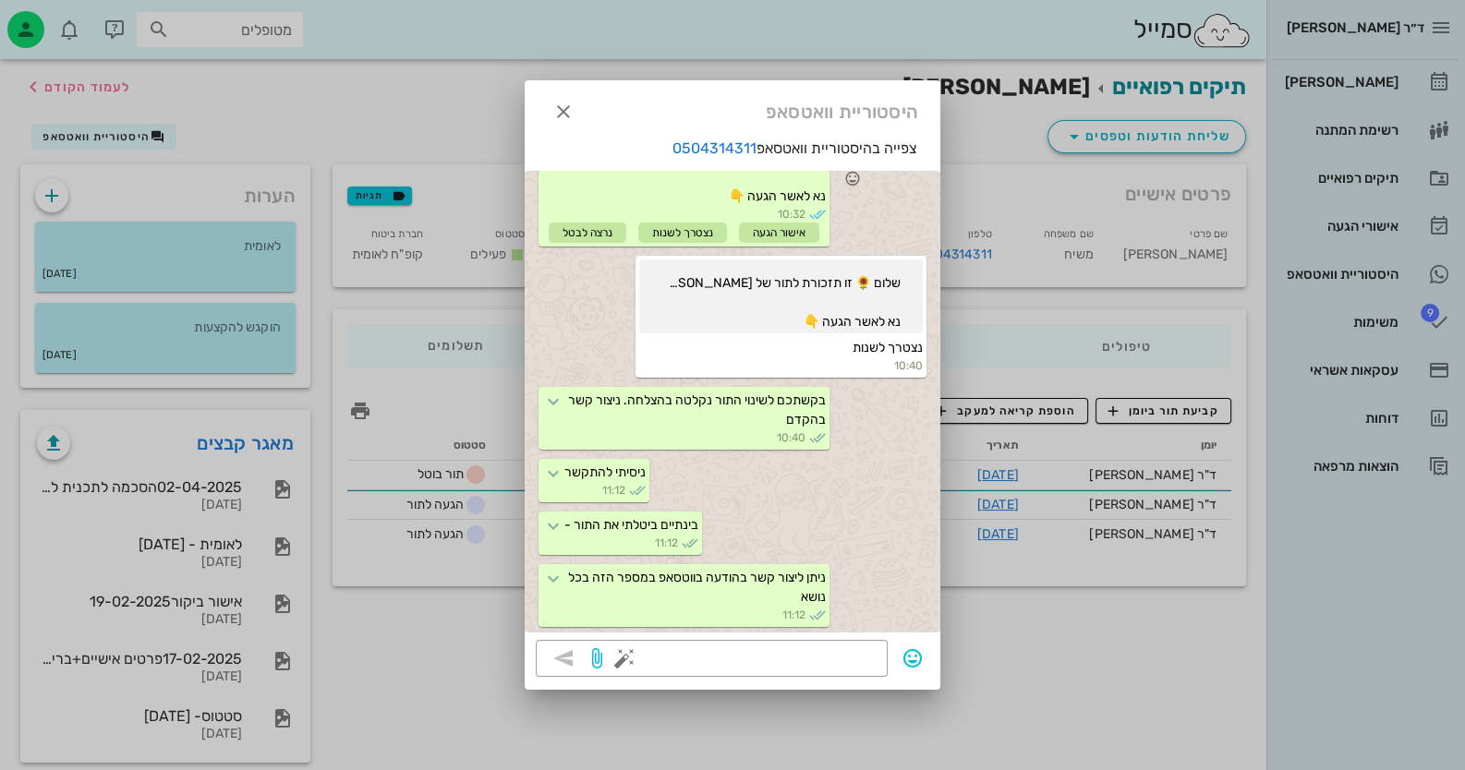
scroll to position [42, 0]
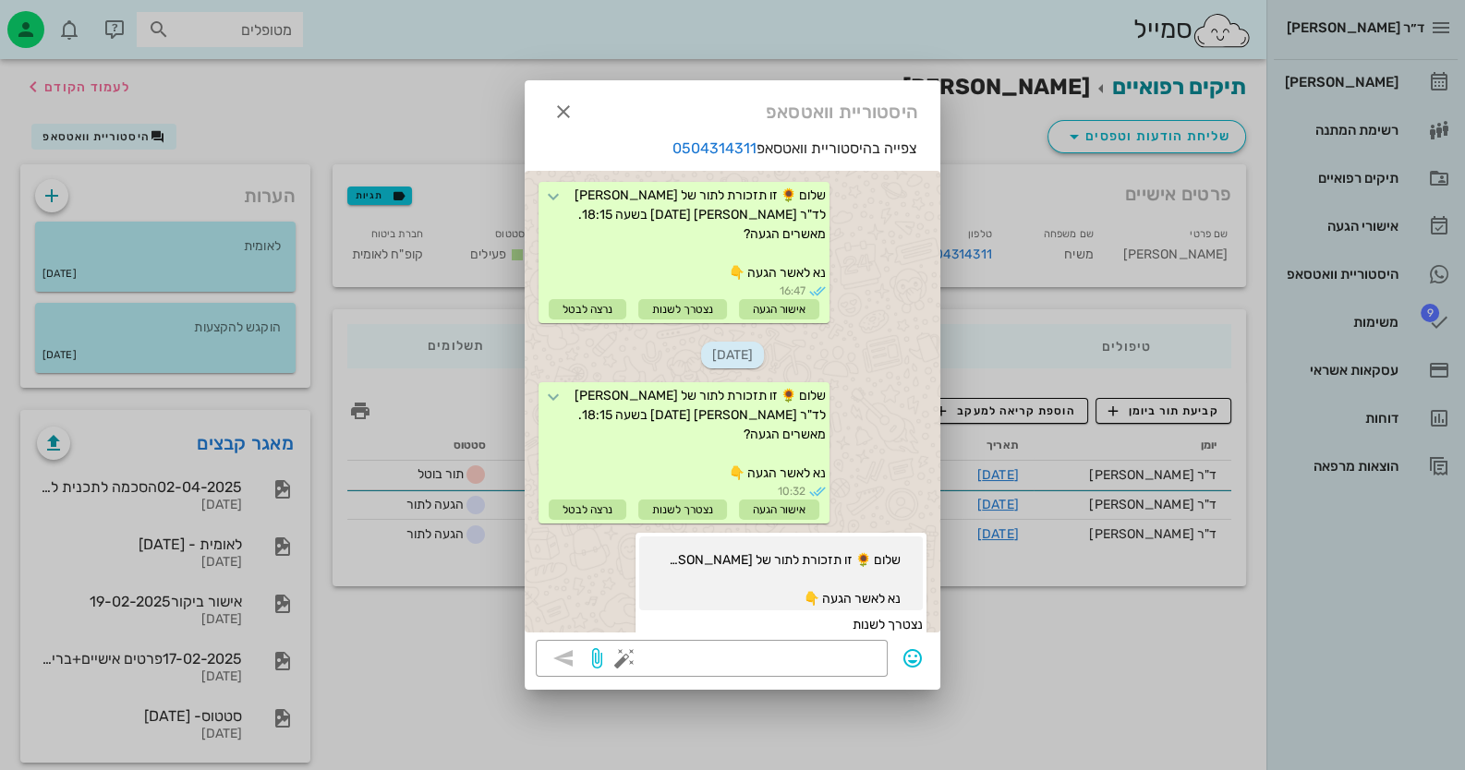
click at [485, 111] on div at bounding box center [732, 385] width 1465 height 770
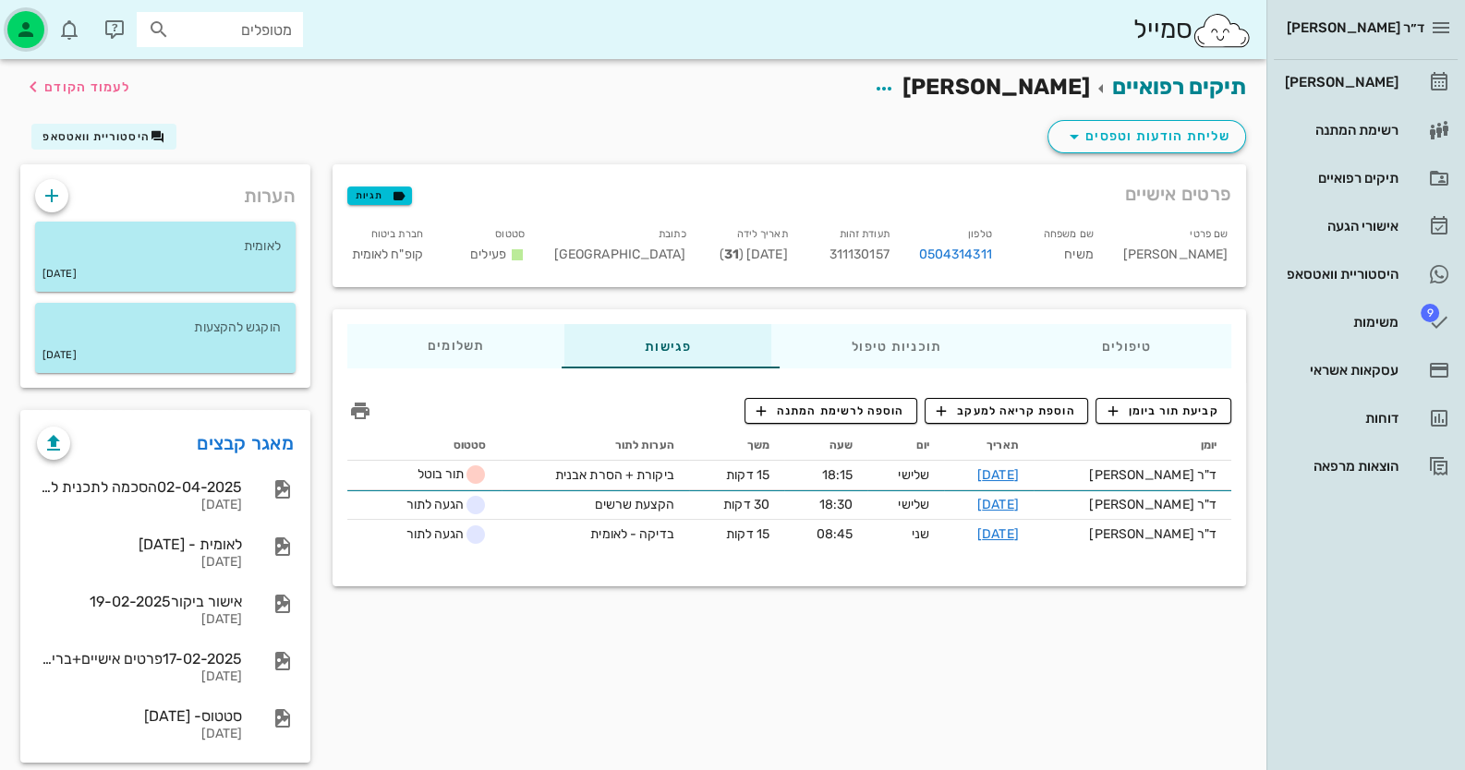
click at [33, 29] on icon "button" at bounding box center [26, 29] width 22 height 22
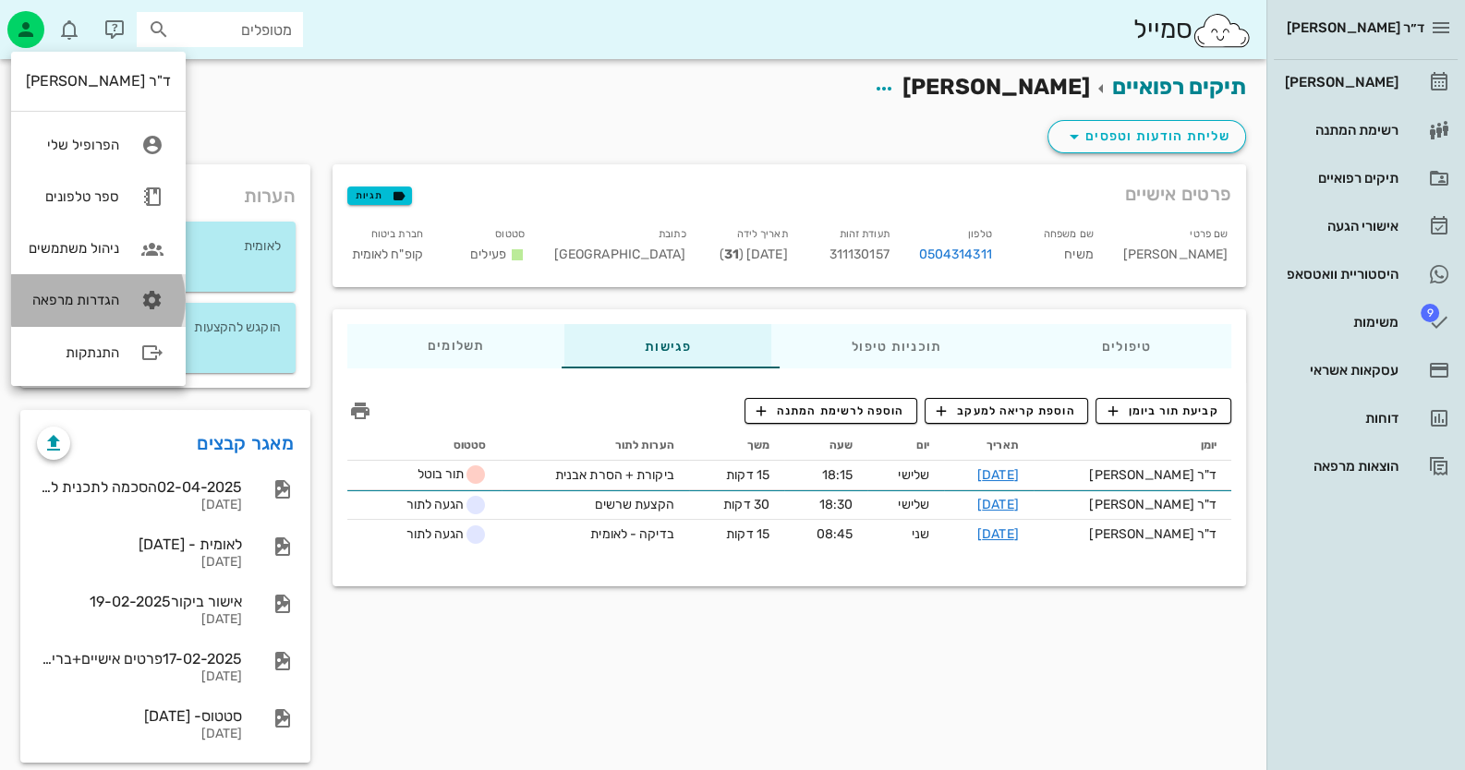
click at [134, 304] on icon at bounding box center [152, 300] width 37 height 37
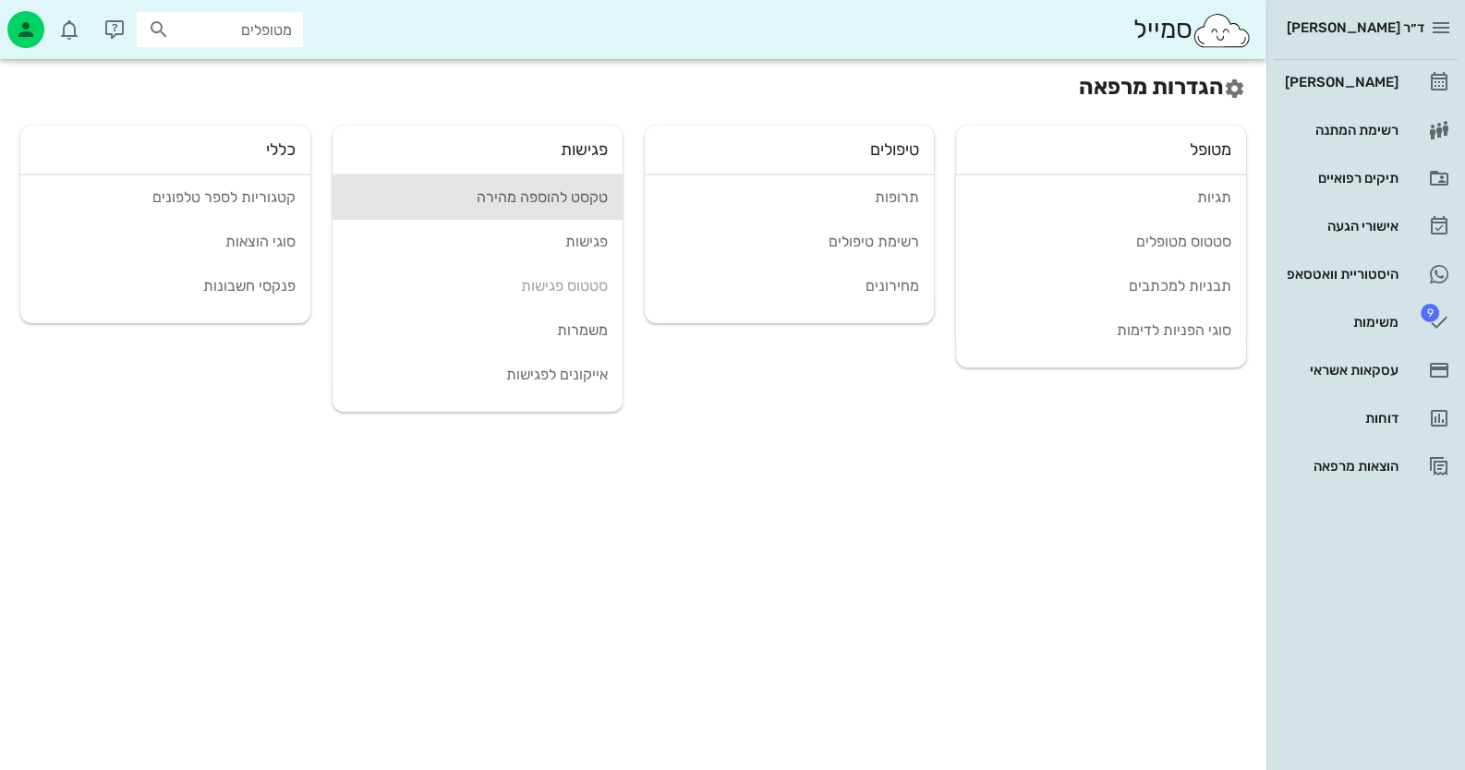
click at [522, 195] on div "טקסט להוספה מהירה" at bounding box center [477, 197] width 260 height 18
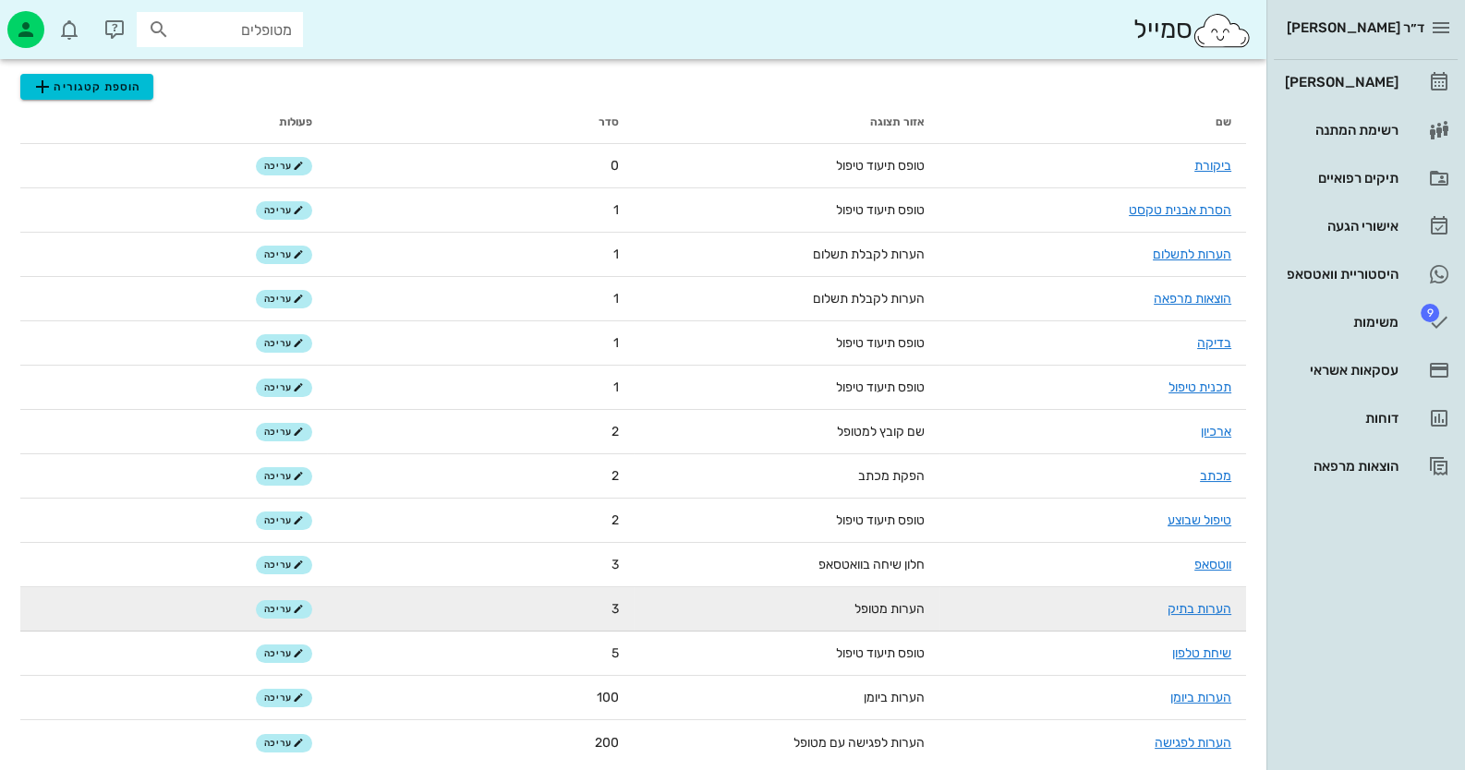
scroll to position [117, 0]
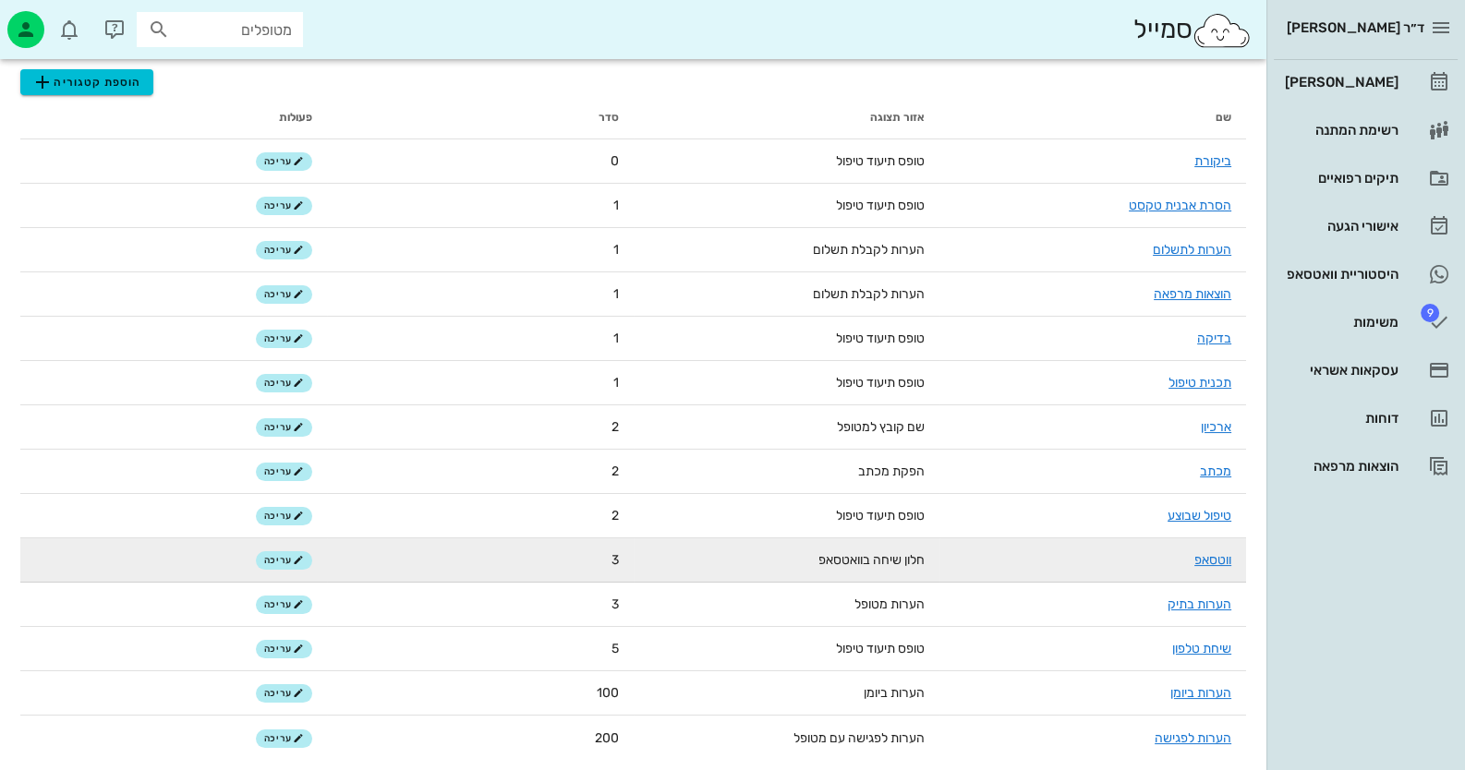
click at [948, 571] on td "ווטסאפ" at bounding box center [1092, 560] width 307 height 44
click at [948, 556] on link "ווטסאפ" at bounding box center [1212, 560] width 37 height 16
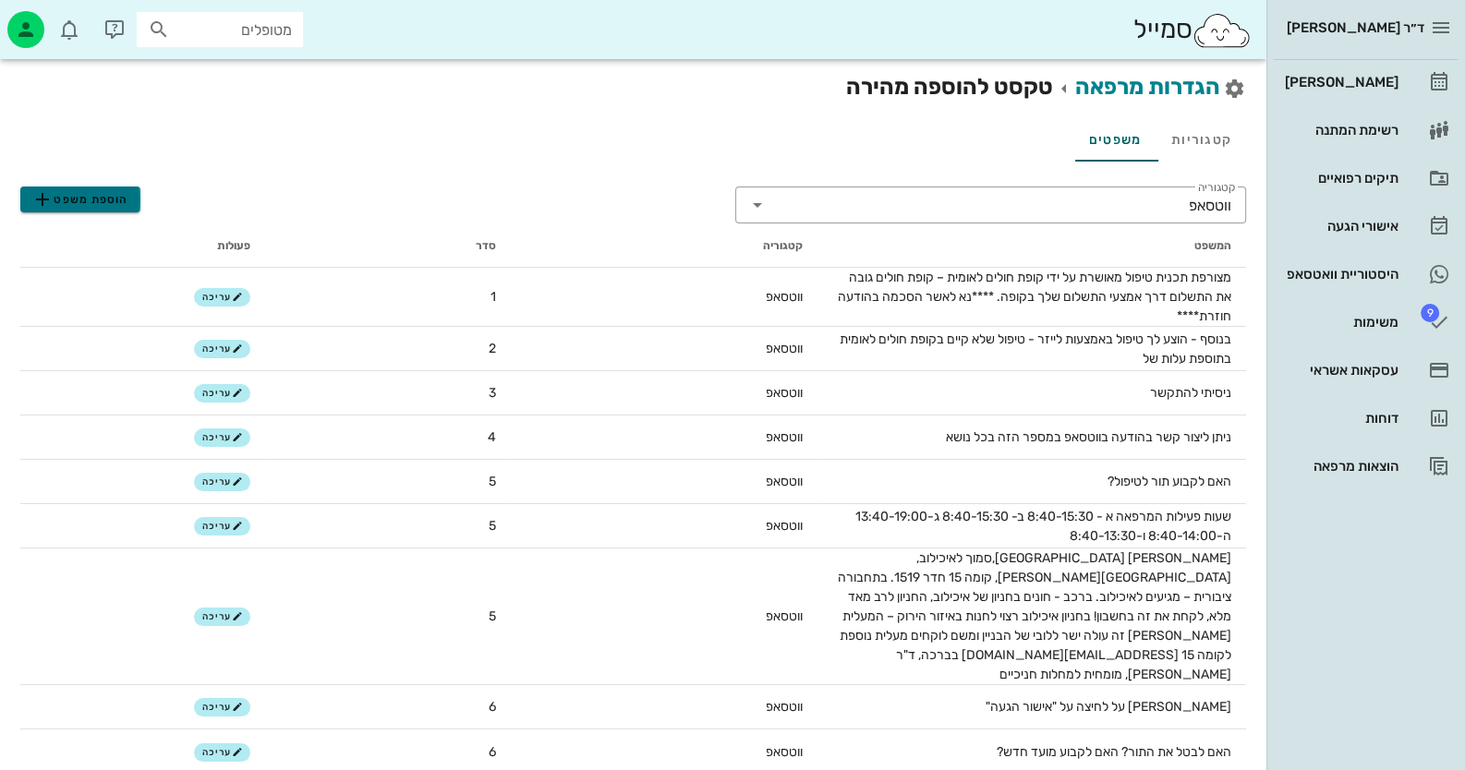
click at [102, 209] on span "הוספת משפט" at bounding box center [79, 199] width 97 height 22
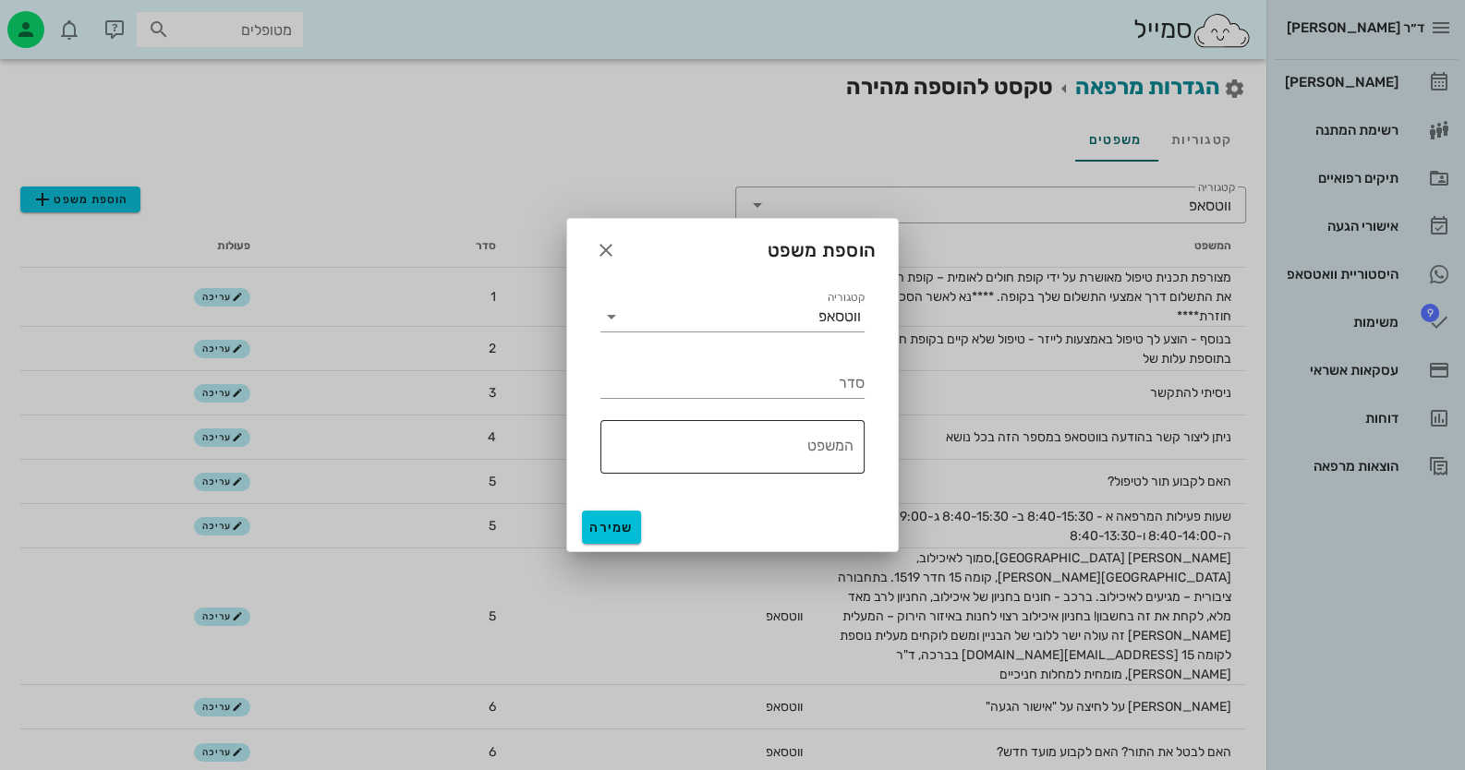
click at [840, 436] on div "המשפט" at bounding box center [726, 447] width 253 height 54
type textarea "ביטלתי את התור על פי בקשתך"
click at [859, 393] on input "סדר" at bounding box center [732, 384] width 264 height 30
type input "7"
click at [864, 392] on div "סדר 7" at bounding box center [732, 376] width 286 height 66
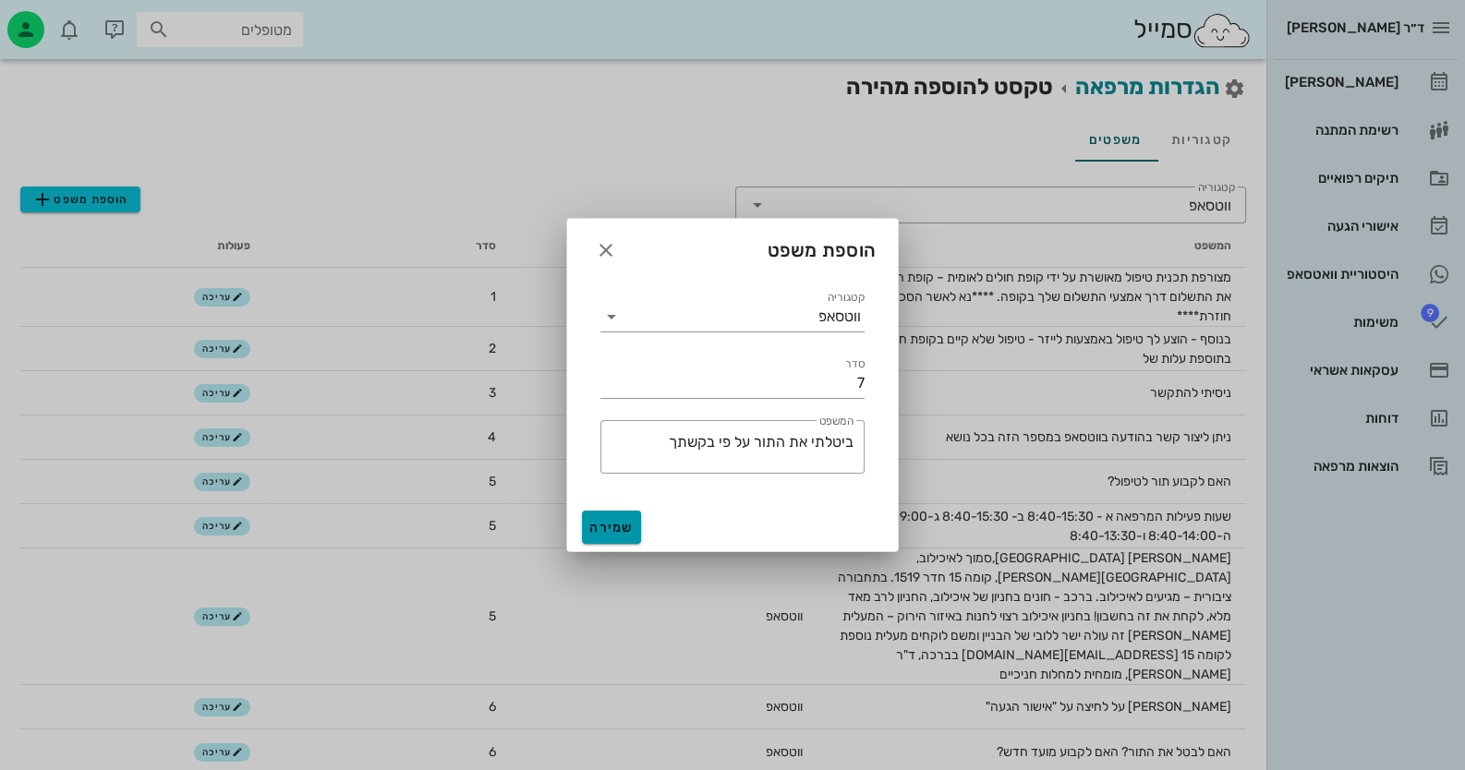
click at [632, 526] on span "שמירה" at bounding box center [611, 528] width 44 height 16
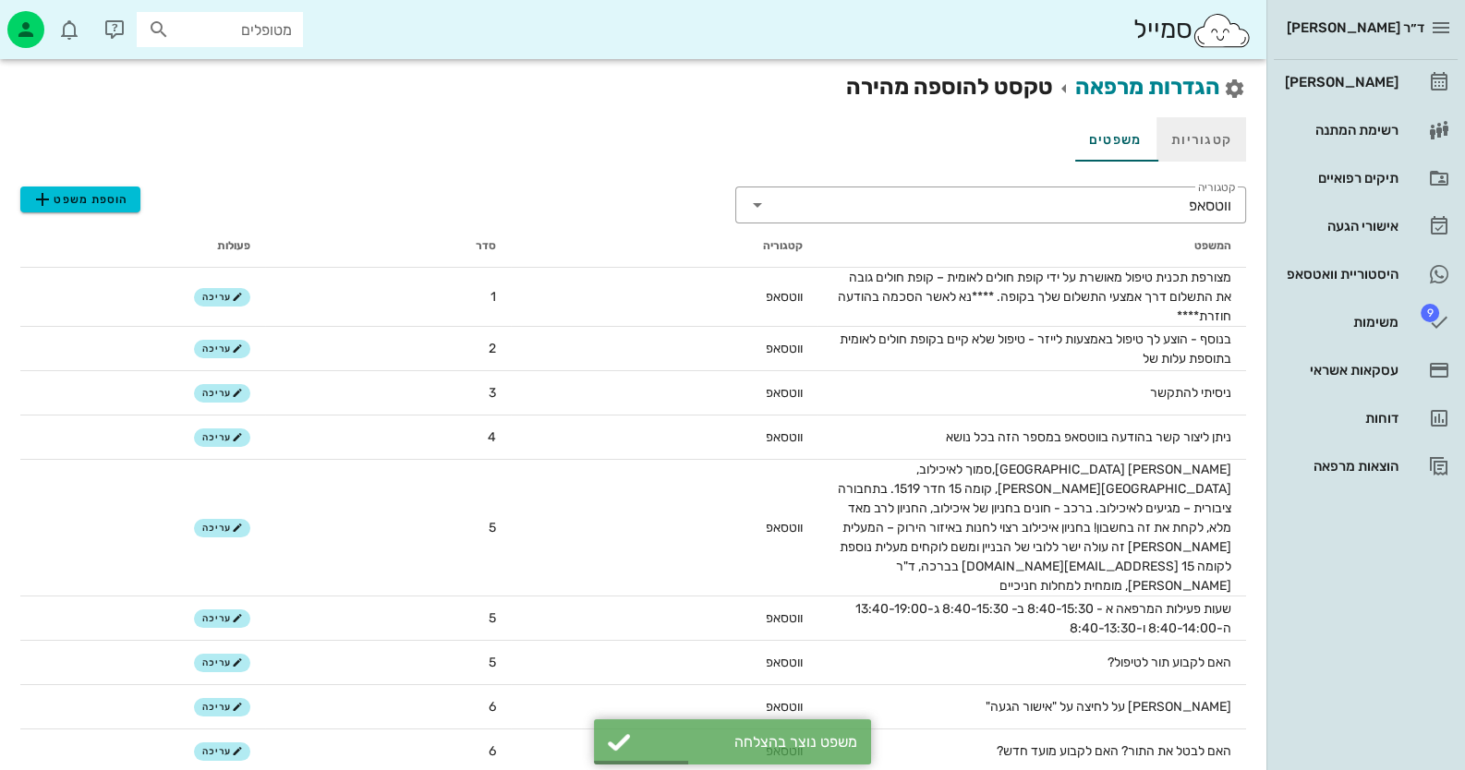
click at [948, 140] on link "קטגוריות" at bounding box center [1201, 139] width 90 height 44
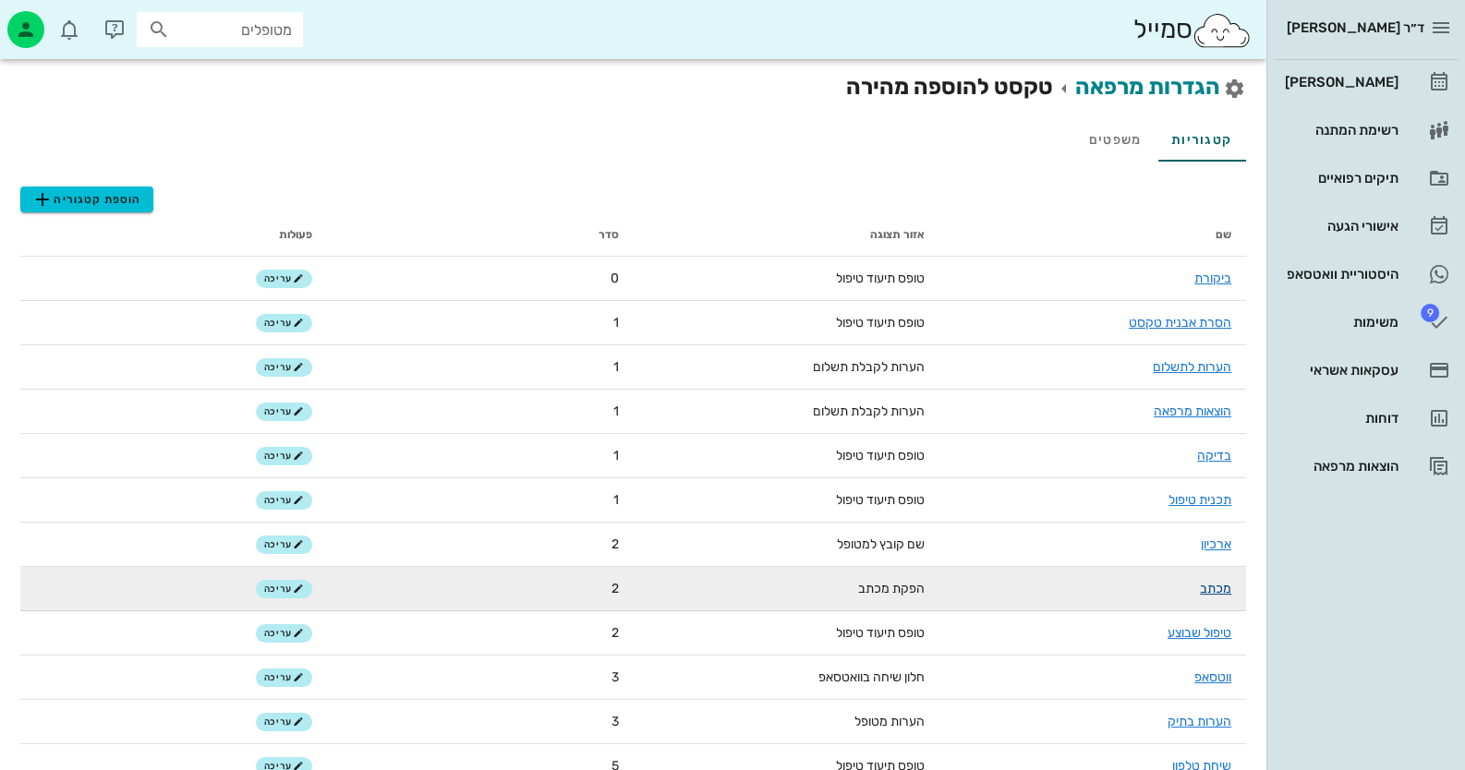
click at [948, 586] on link "מכתב" at bounding box center [1215, 589] width 31 height 16
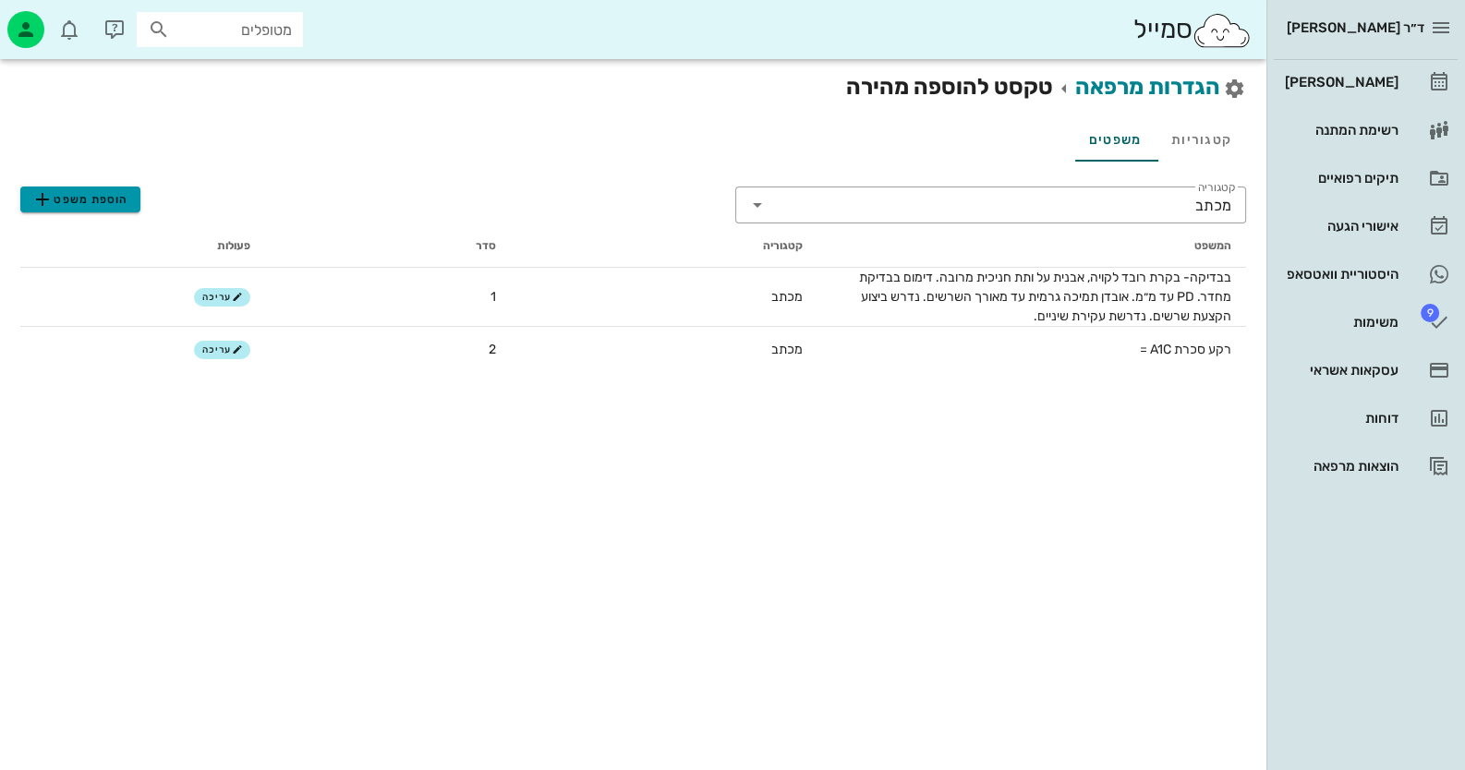
click at [79, 199] on span "הוספת משפט" at bounding box center [79, 199] width 97 height 22
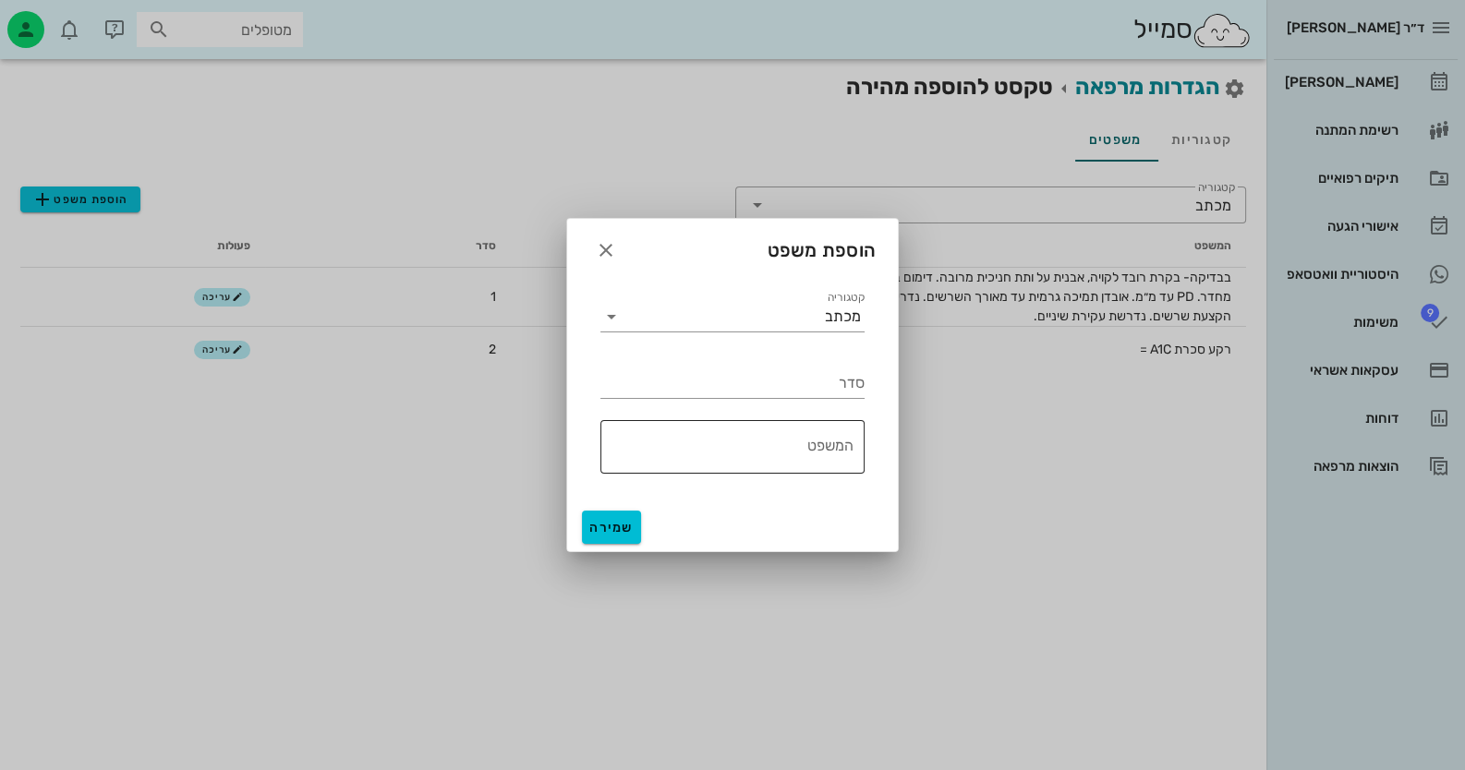
click at [850, 436] on div "המשפט" at bounding box center [726, 447] width 253 height 54
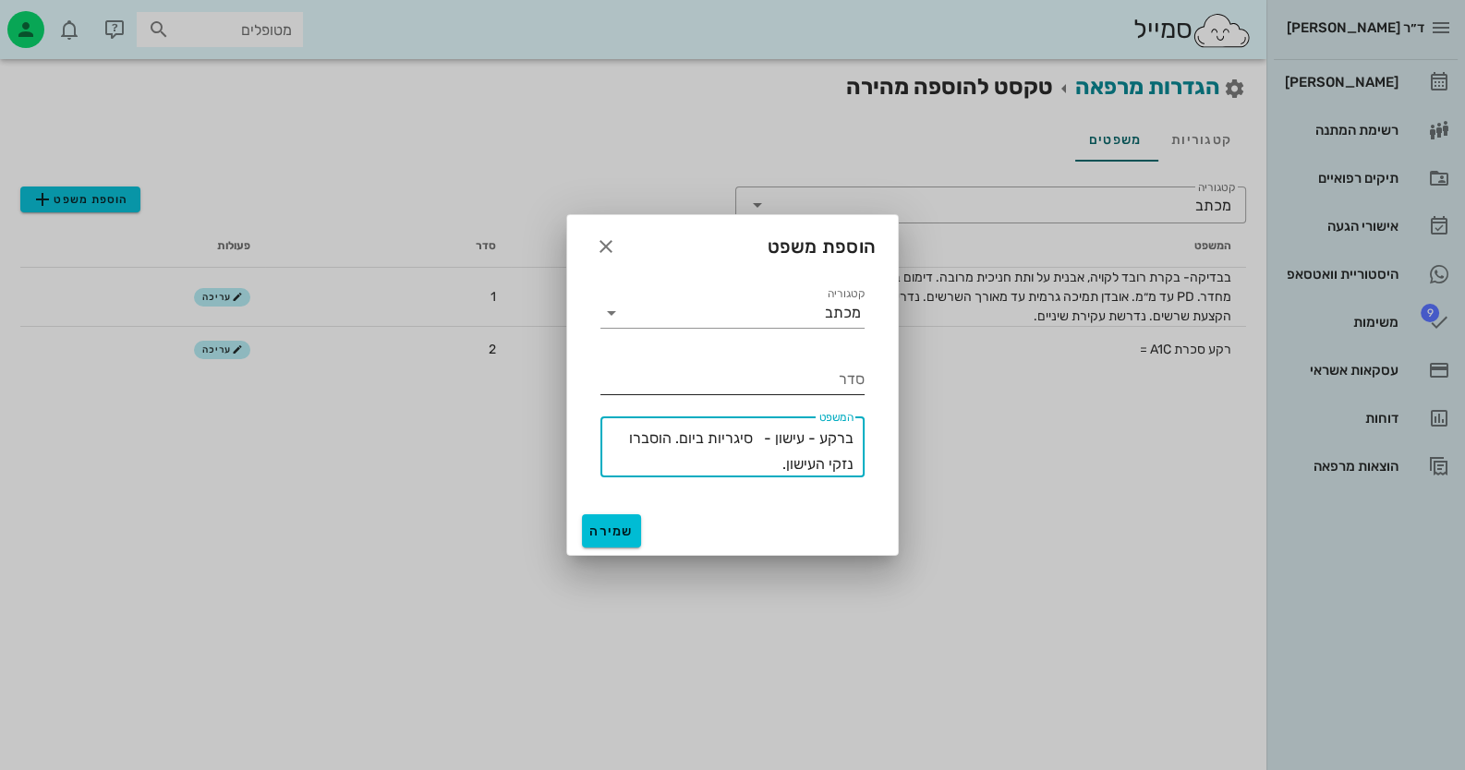
type textarea "ברקע - עישון - סיגריות ביום. הוסברו נזקי העישון."
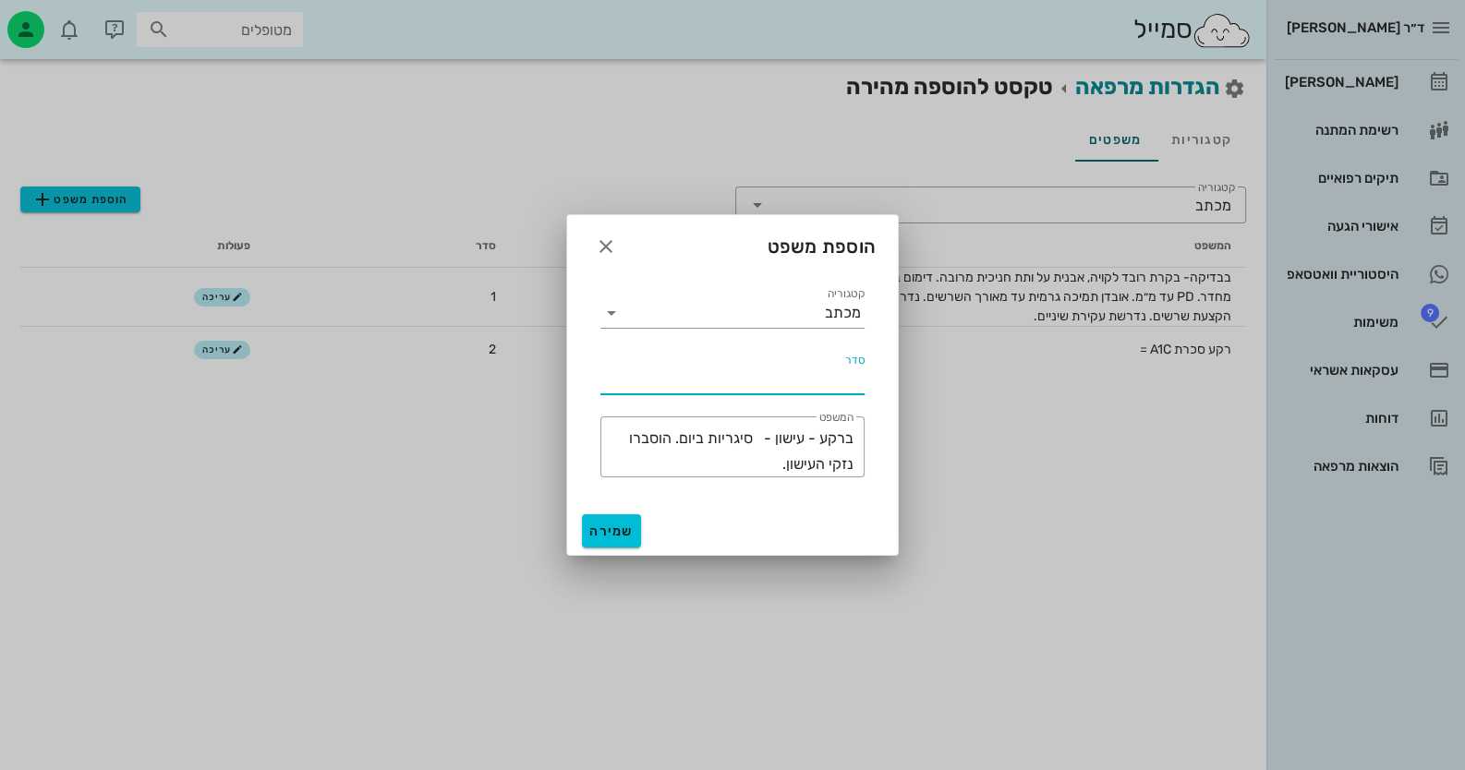
click at [831, 369] on input "סדר" at bounding box center [732, 380] width 264 height 30
type input "3"
click at [610, 521] on button "שמירה" at bounding box center [611, 530] width 59 height 33
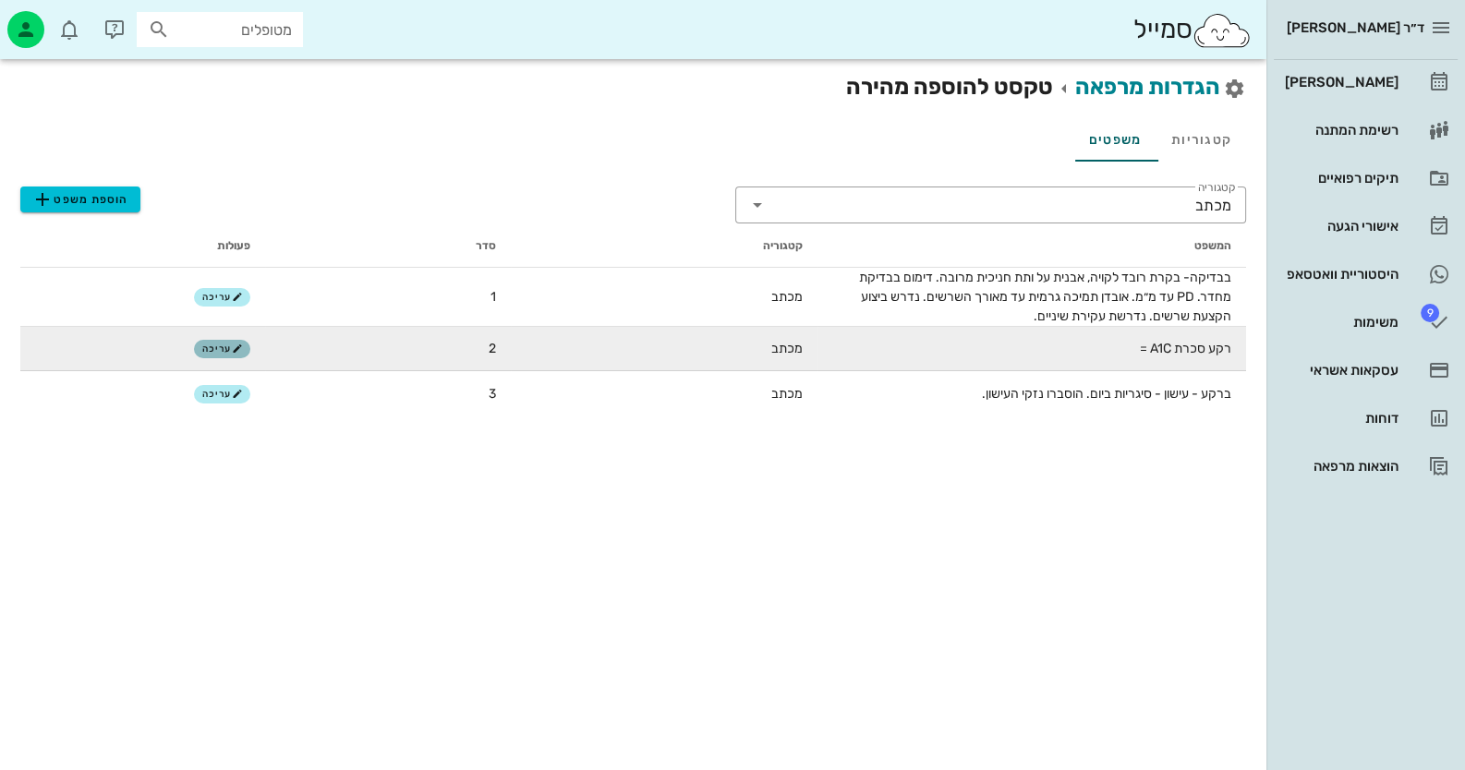
click at [234, 352] on icon "button" at bounding box center [237, 349] width 11 height 11
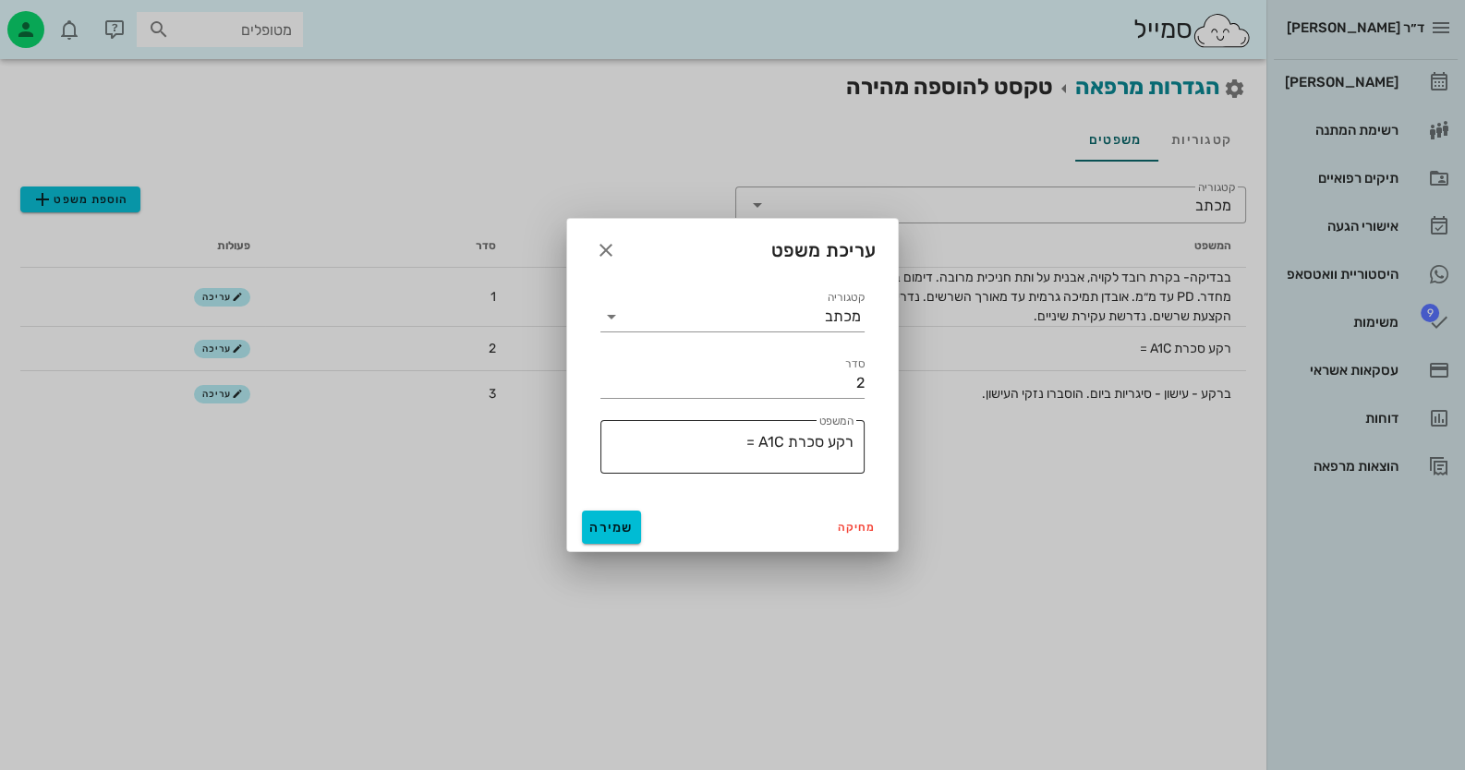
click at [855, 443] on div "​ המשפט רקע סכרת A1C =" at bounding box center [732, 447] width 264 height 54
click at [851, 443] on textarea "רקע סכרת A1C =" at bounding box center [726, 451] width 253 height 44
type textarea "ברקע סכרת A1C ="
click at [616, 526] on span "שמירה" at bounding box center [611, 528] width 44 height 16
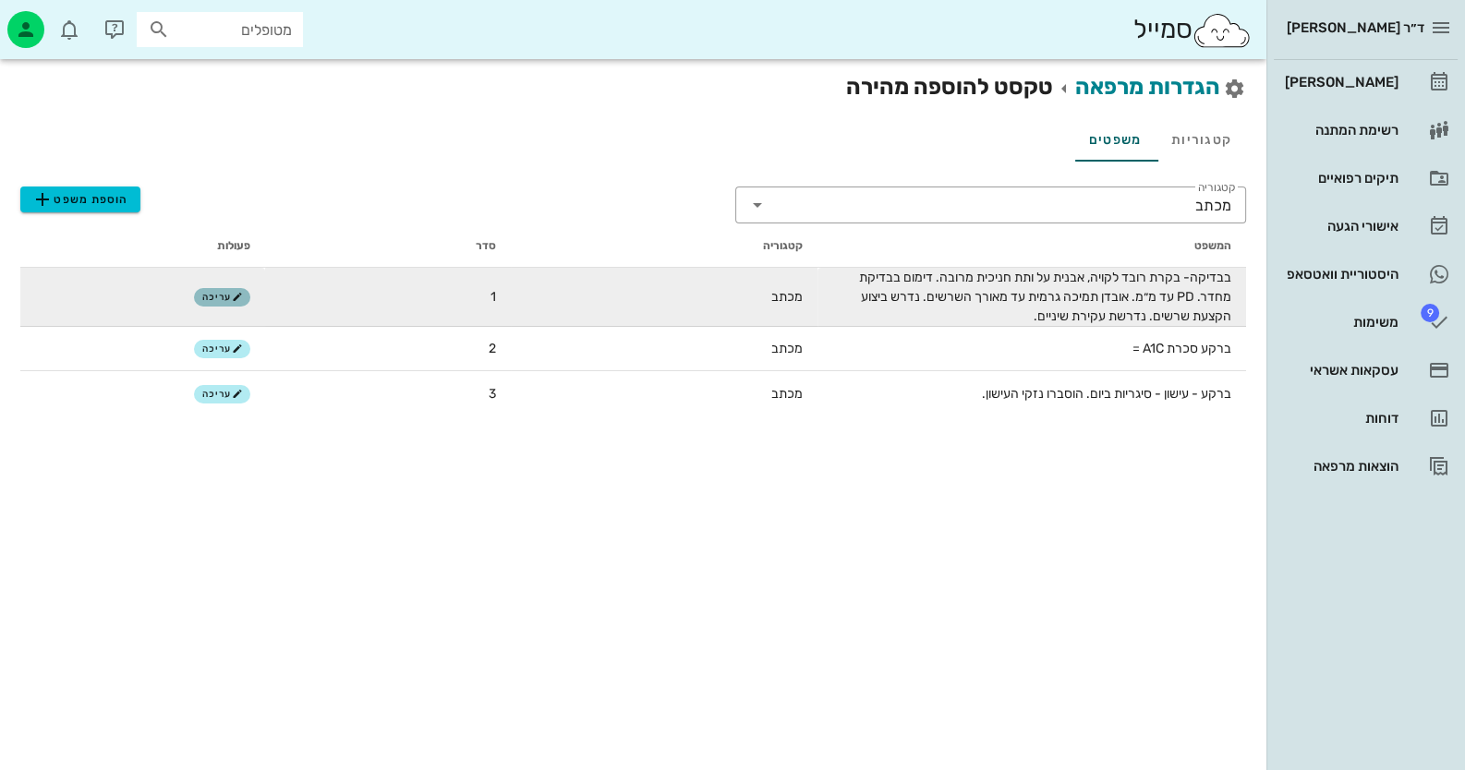
click at [244, 300] on button "עריכה" at bounding box center [222, 297] width 56 height 18
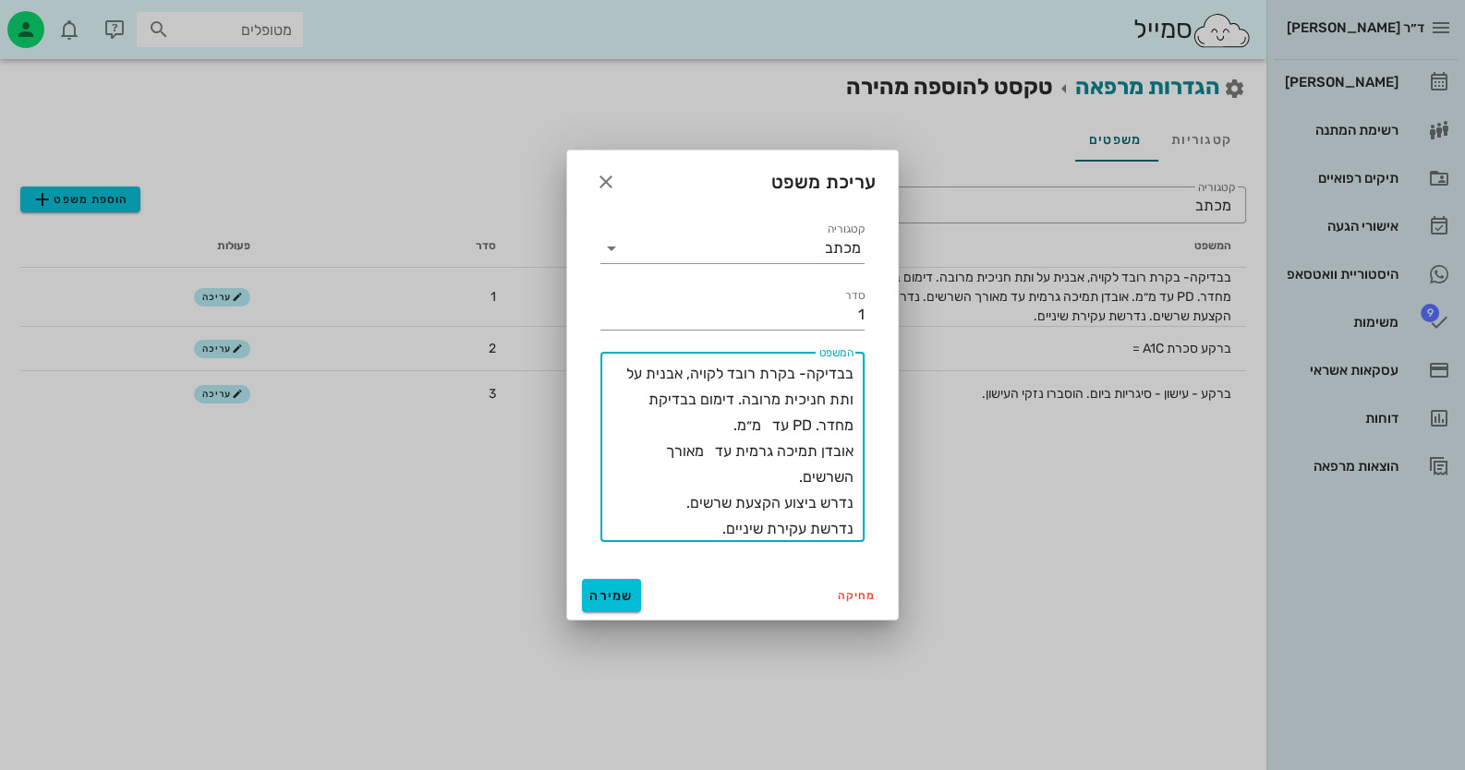
drag, startPoint x: 713, startPoint y: 530, endPoint x: 870, endPoint y: 514, distance: 157.9
click at [870, 514] on div "​ המשפט בבדיקה- בקרת רובד לקויה, אבנית על ותת חניכית מרובה. דימום בבדיקת מחדר. …" at bounding box center [732, 447] width 286 height 212
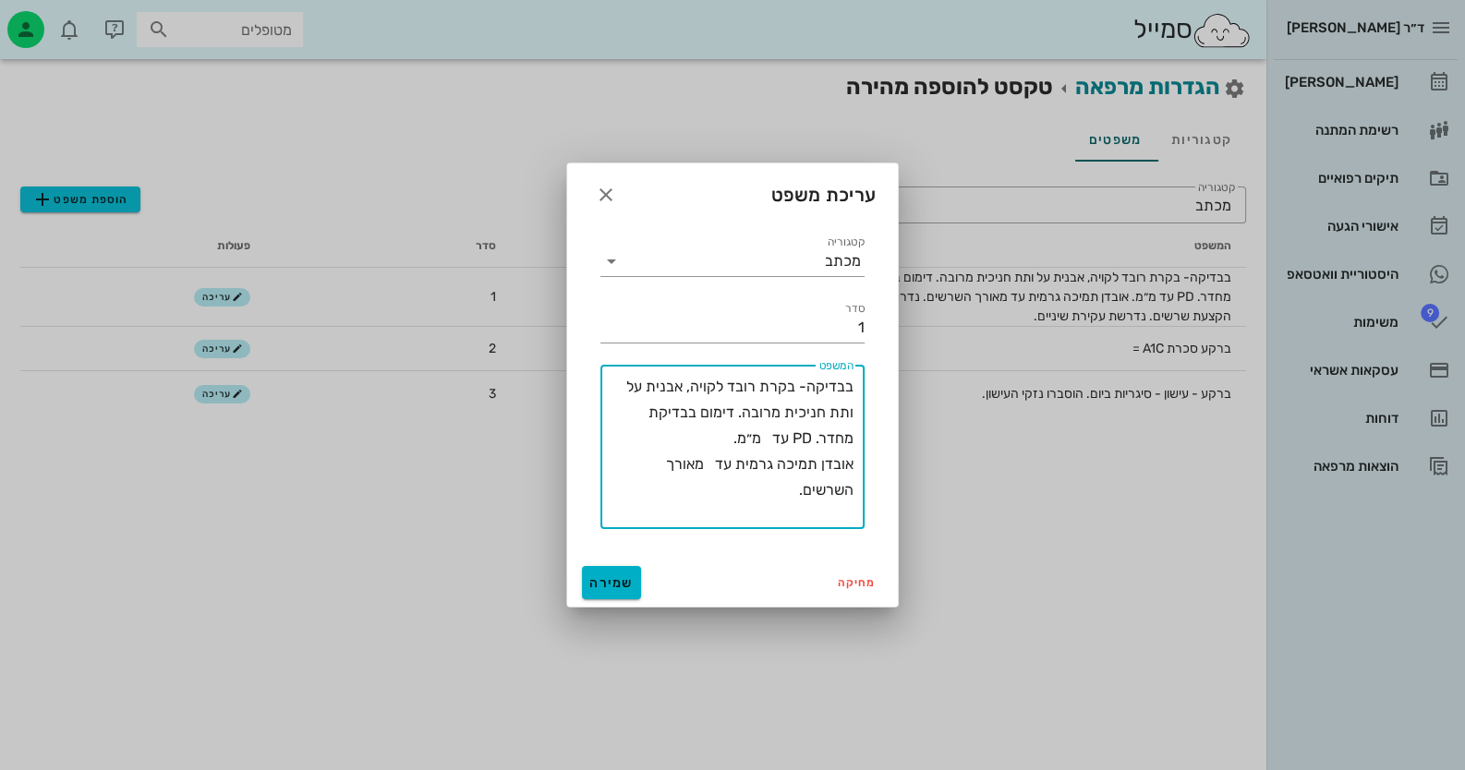
type textarea "בבדיקה- בקרת רובד לקויה, אבנית על ותת חניכית מרובה. דימום בבדיקת מחדר. PD עד מ״…"
click at [619, 574] on button "שמירה" at bounding box center [611, 582] width 59 height 33
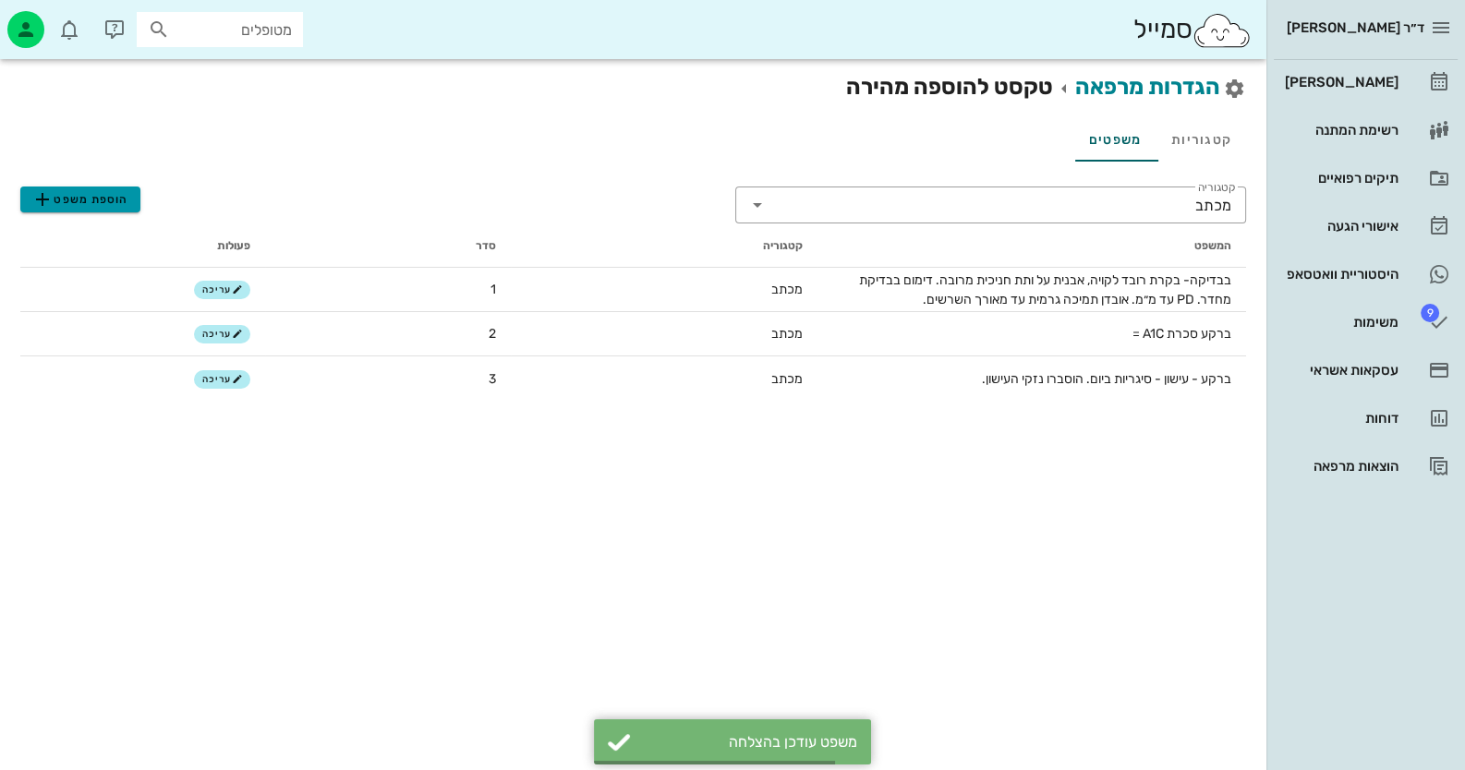
click at [80, 211] on button "הוספת משפט" at bounding box center [80, 200] width 120 height 26
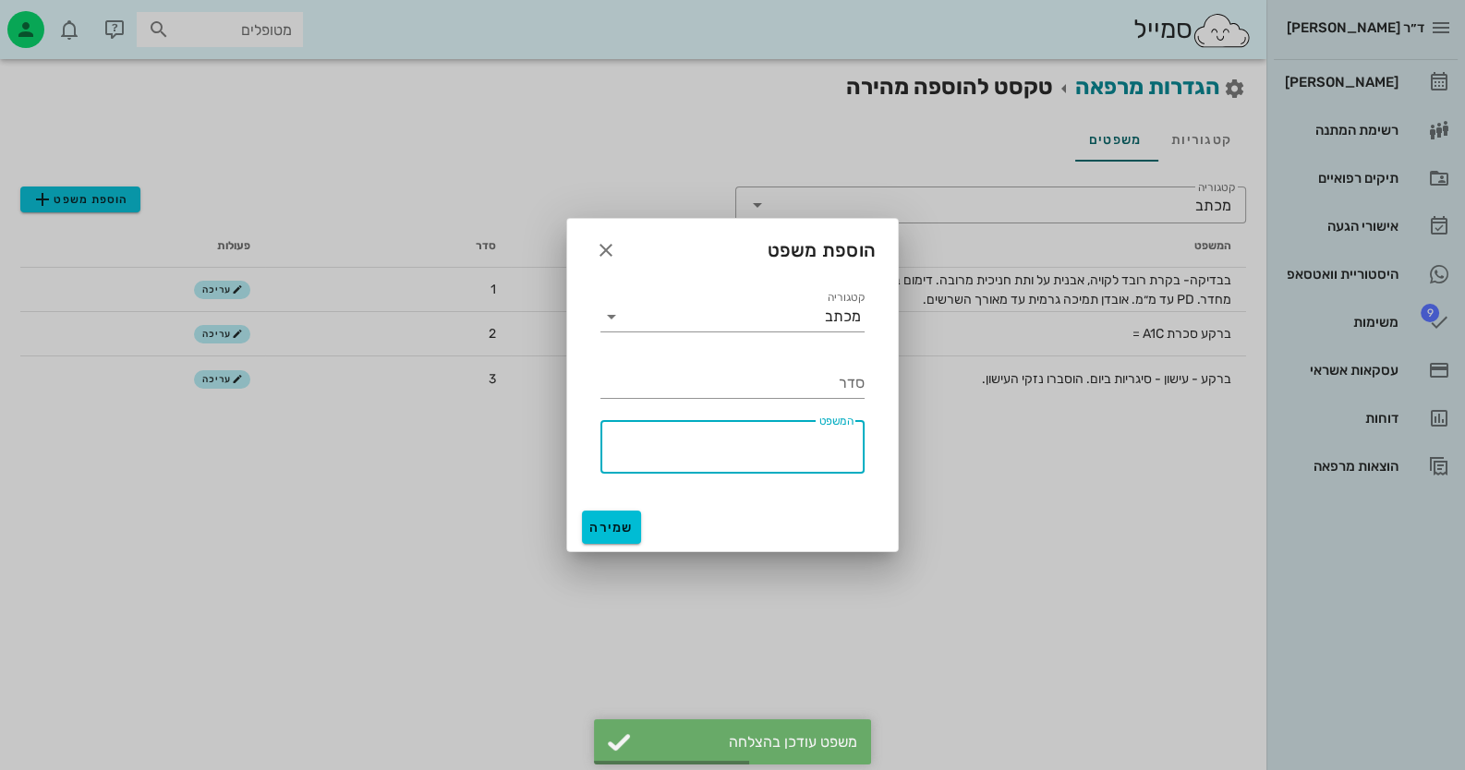
click at [817, 447] on textarea "המשפט" at bounding box center [726, 451] width 253 height 44
paste textarea "נדרש ביצוע הקצעת שרשים. נדרשת עקירת שיניים."
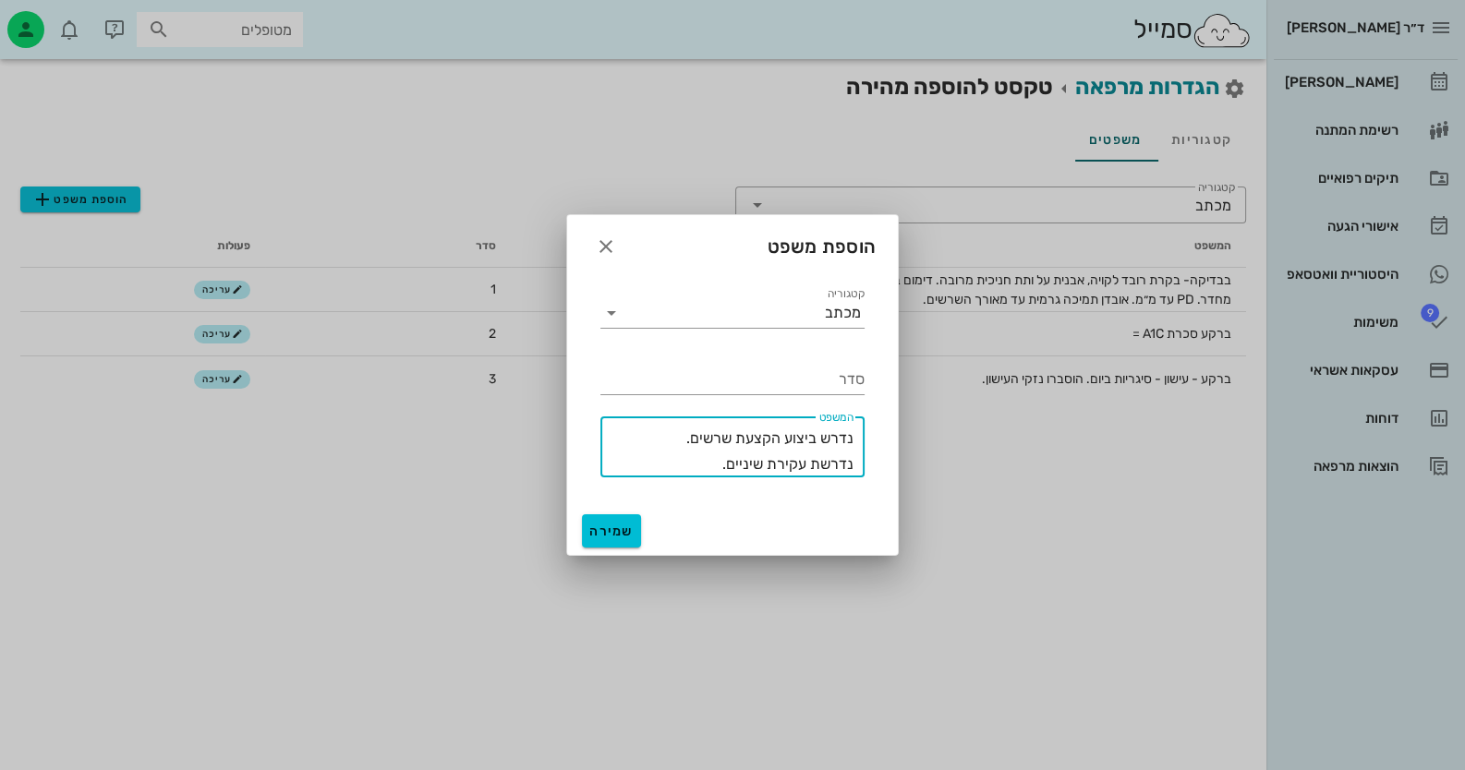
drag, startPoint x: 724, startPoint y: 462, endPoint x: 877, endPoint y: 472, distance: 153.7
click at [877, 472] on div "קטגוריה מכתב סדר ​ המשפט נדרש ביצוע הקצעת שרשים. נדרשת עקירת שיניים." at bounding box center [732, 389] width 331 height 235
type textarea "נדרש ביצוע הקצעת שרשים."
click at [830, 389] on input "סדר" at bounding box center [732, 380] width 264 height 30
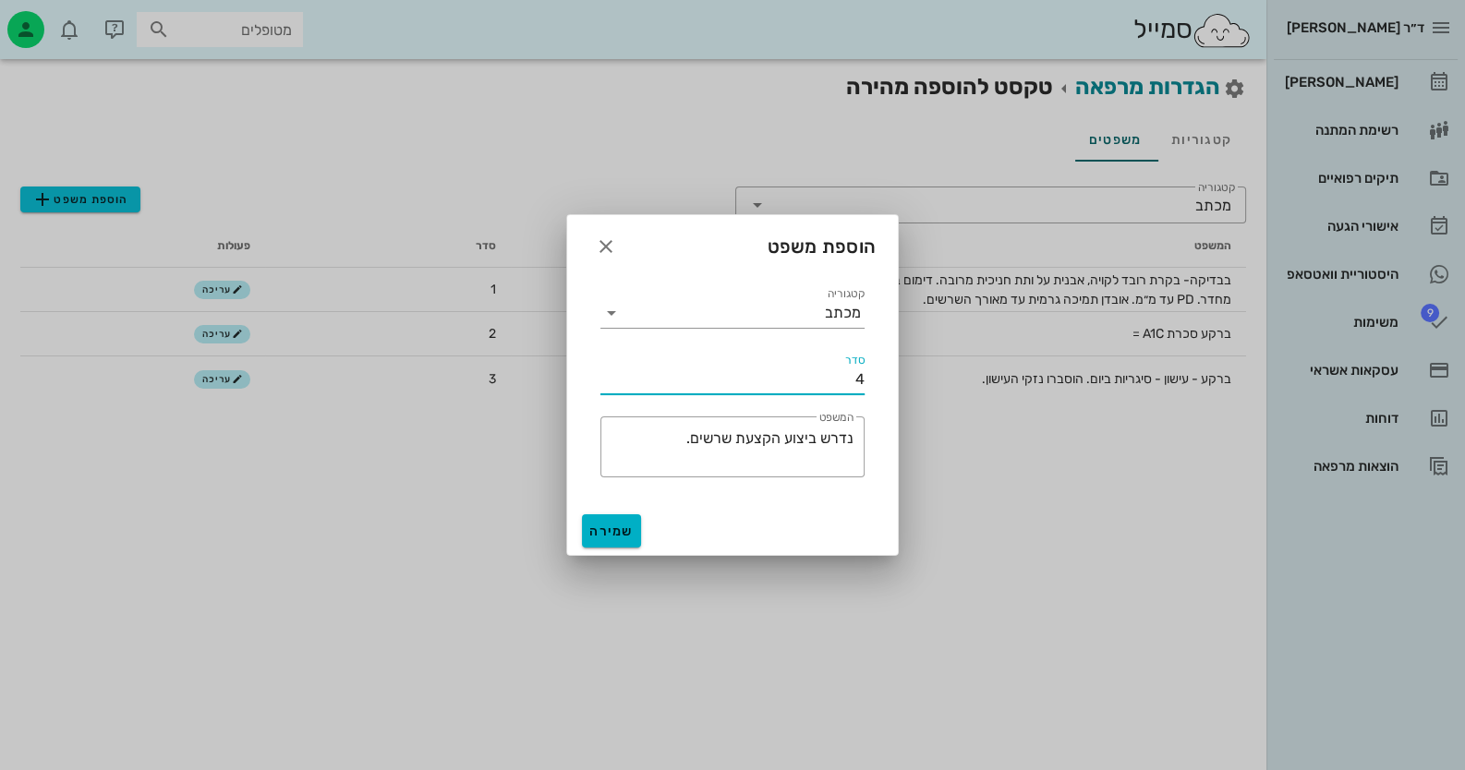
type input "4"
click at [615, 528] on span "שמירה" at bounding box center [611, 532] width 44 height 16
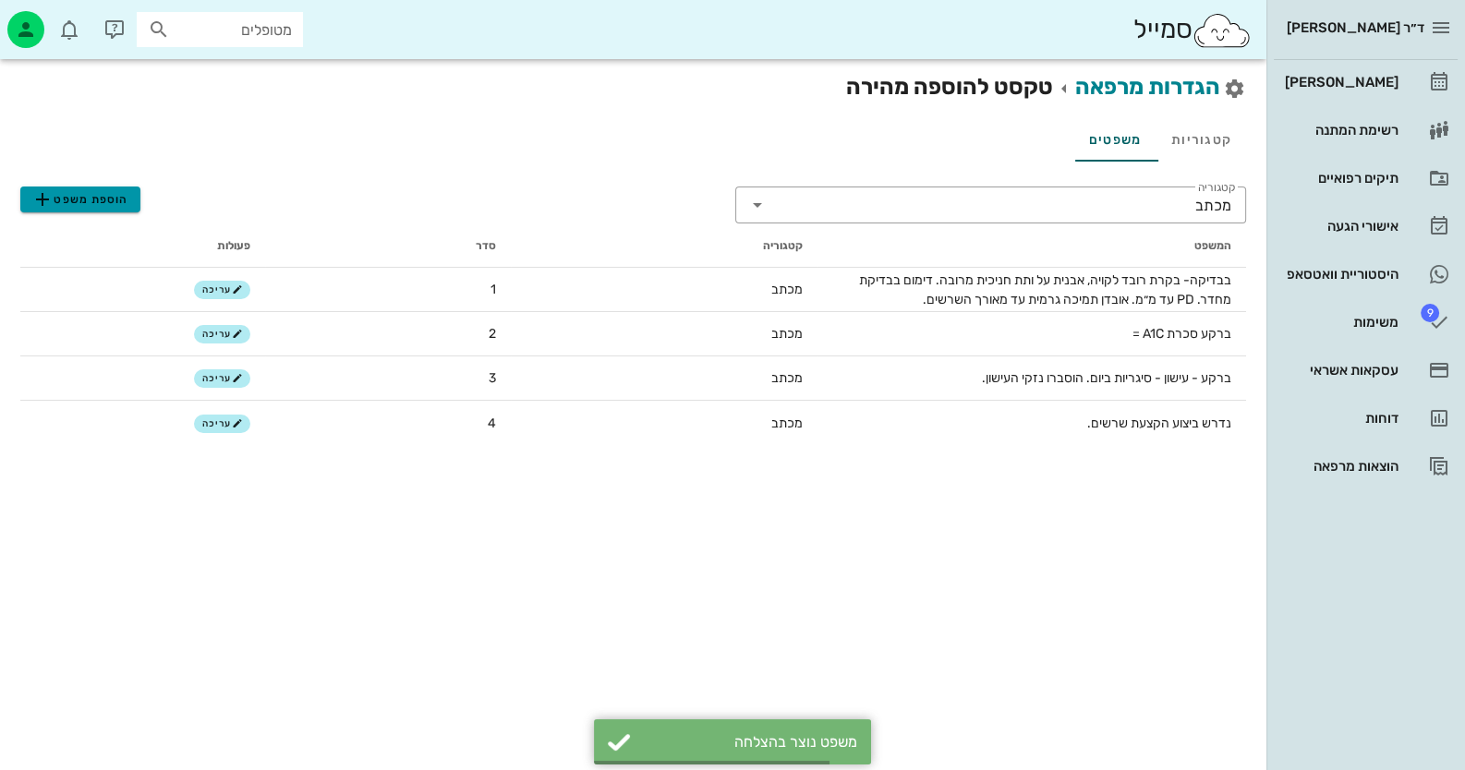
click at [95, 202] on span "הוספת משפט" at bounding box center [79, 199] width 97 height 22
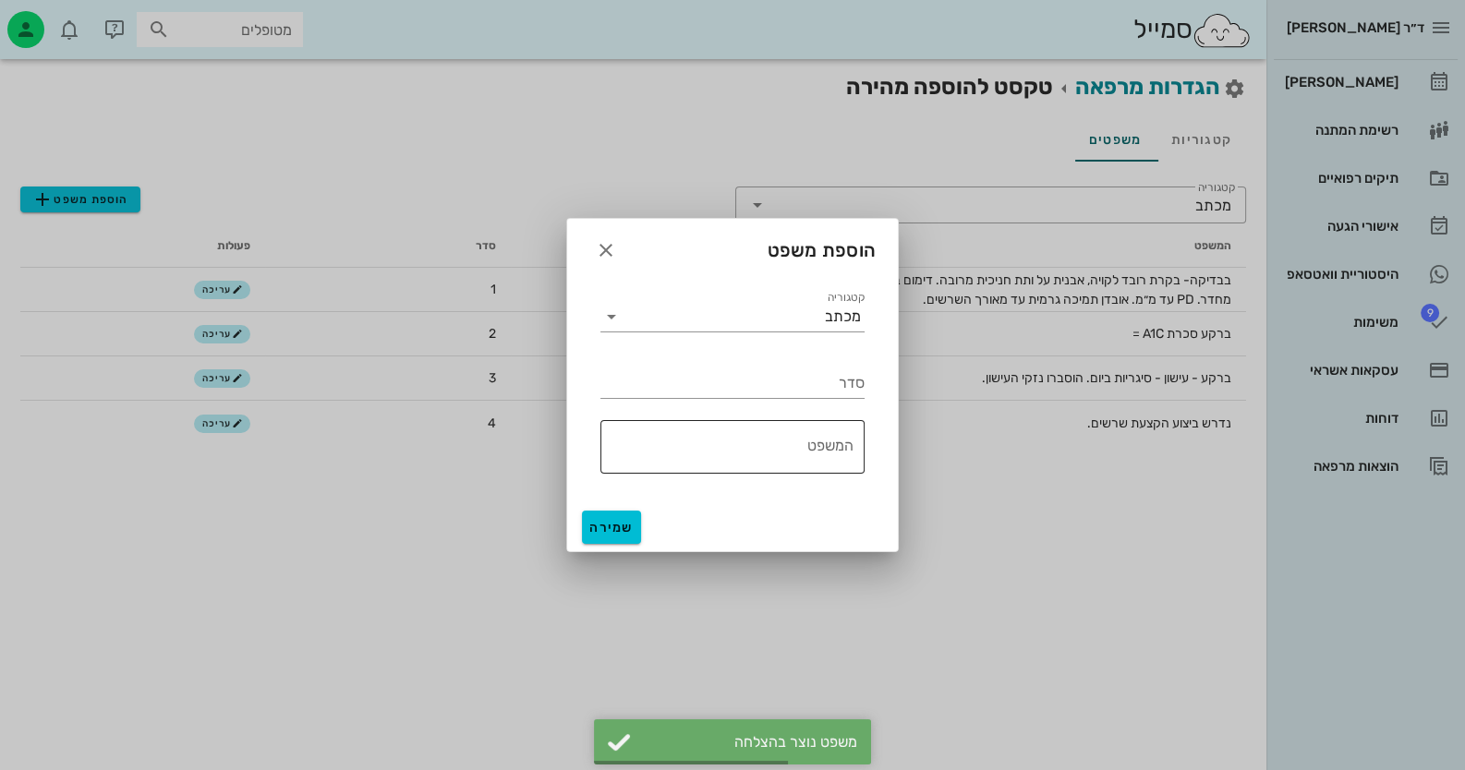
click at [723, 451] on textarea "המשפט" at bounding box center [726, 451] width 253 height 44
paste textarea "נדרשת עקירת שיניים."
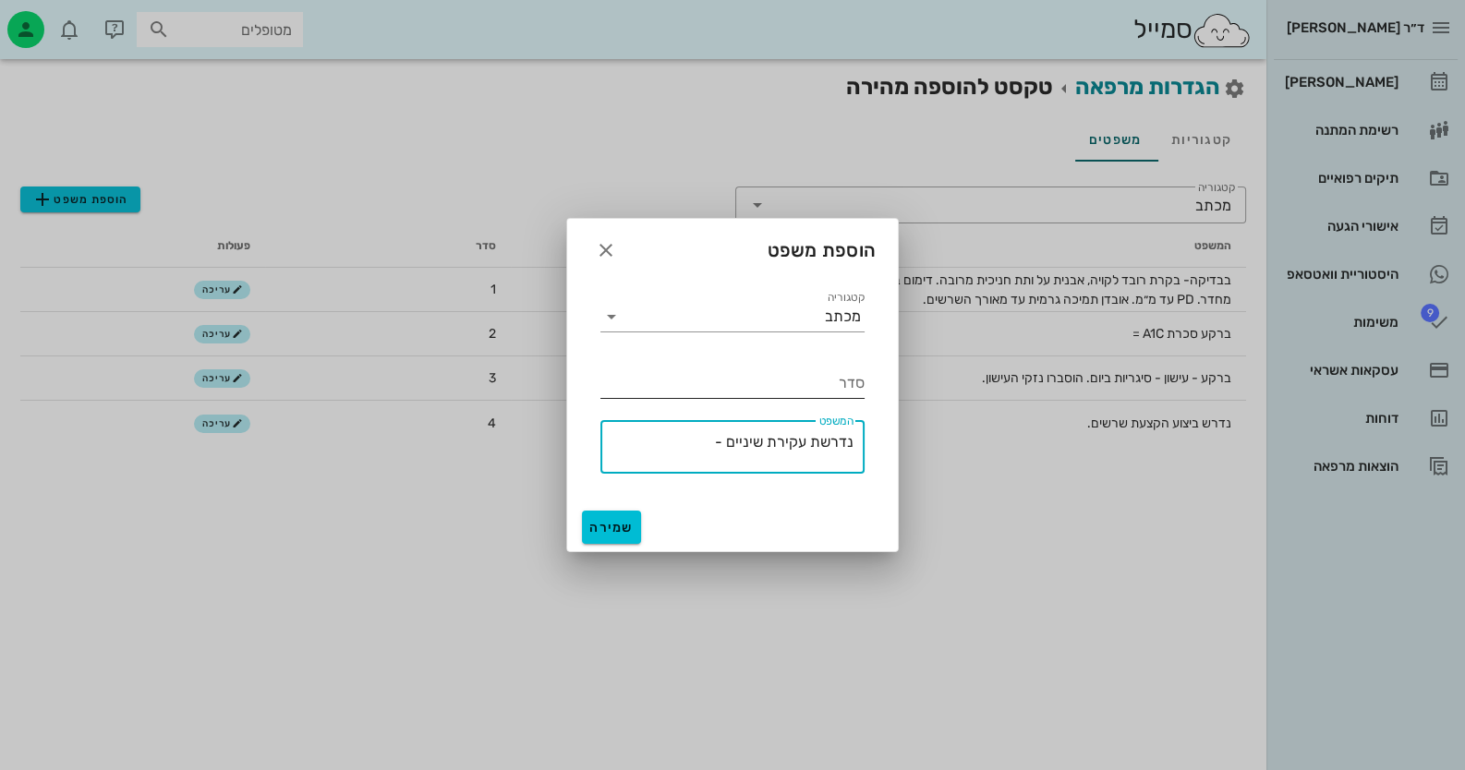
type textarea "נדרשת עקירת שיניים -"
click at [813, 378] on input "סדר" at bounding box center [732, 384] width 264 height 30
type input "5"
click at [610, 528] on span "שמירה" at bounding box center [611, 528] width 44 height 16
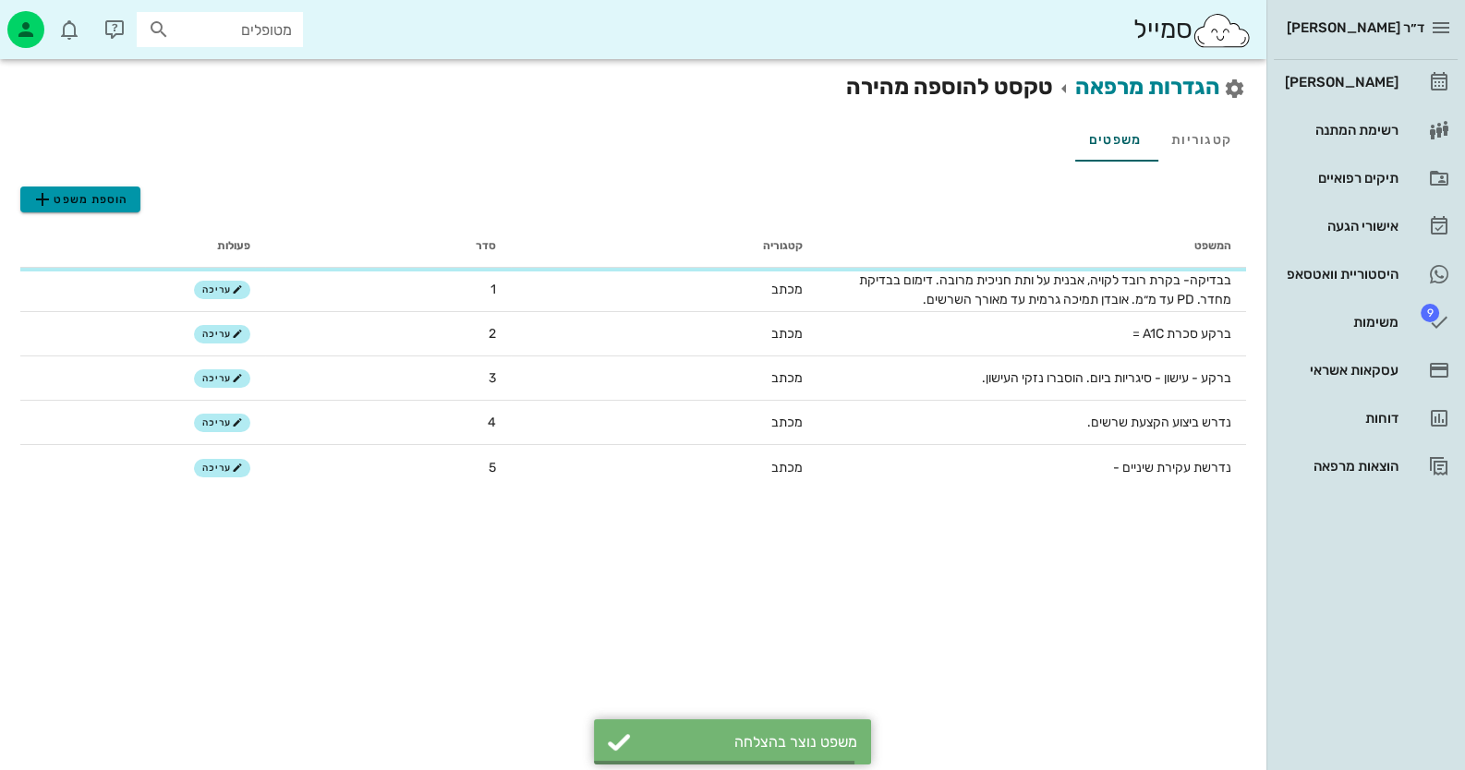
click at [96, 198] on span "הוספת משפט" at bounding box center [79, 199] width 97 height 22
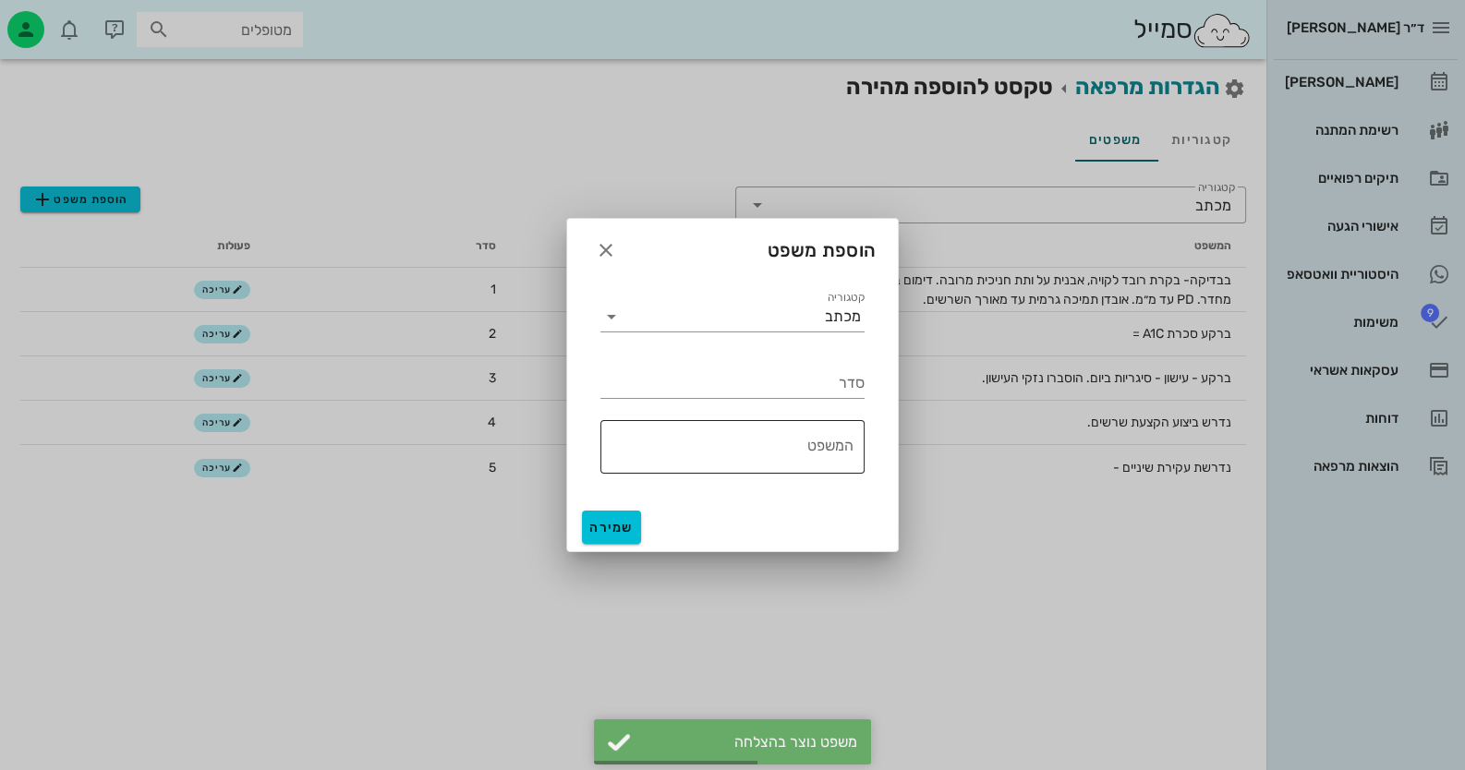
click at [813, 454] on textarea "המשפט" at bounding box center [726, 451] width 253 height 44
paste textarea "נדרשת עקירת שיניים."
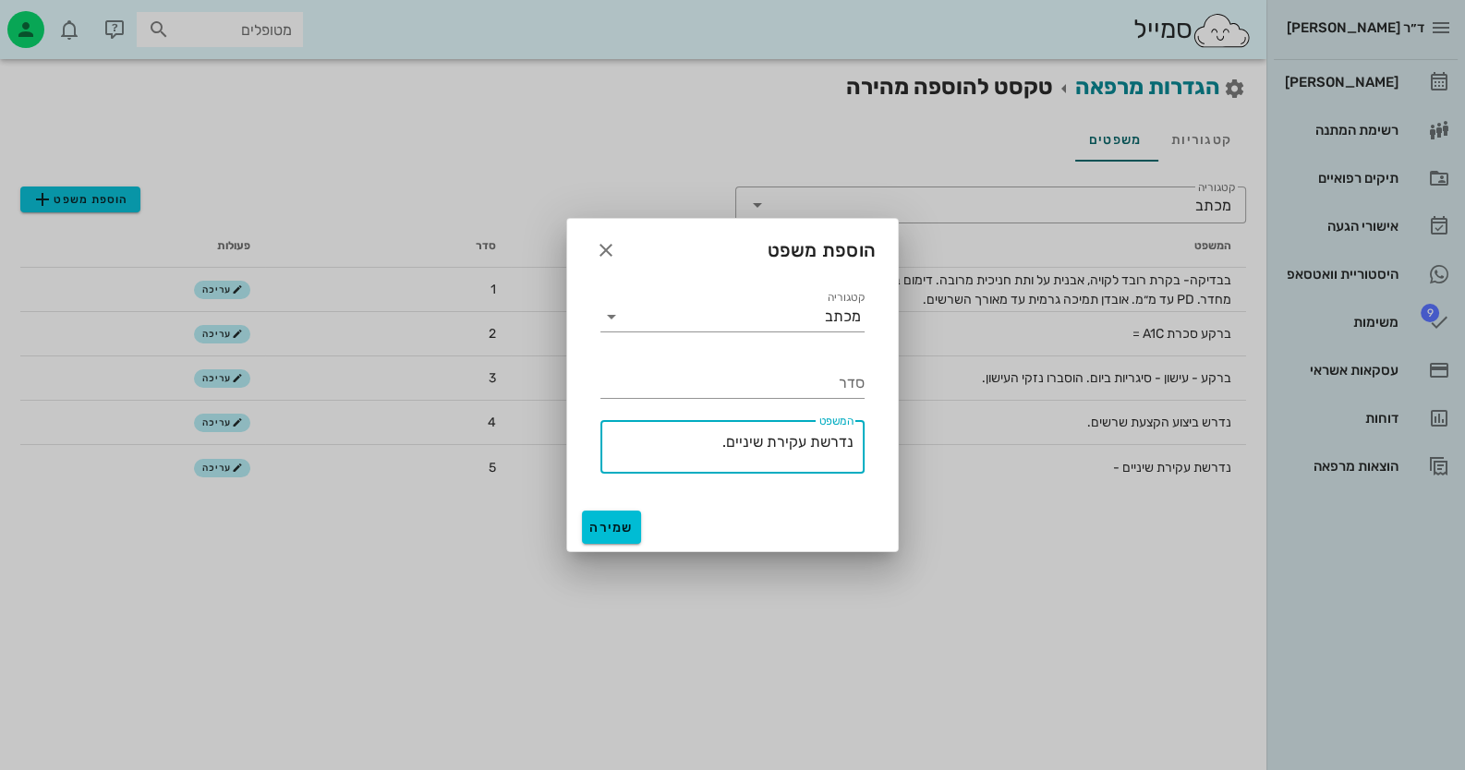
drag, startPoint x: 723, startPoint y: 446, endPoint x: 944, endPoint y: 445, distance: 220.7
click at [944, 445] on div "ד״ר חיה מאיר יומן מרפאה רשימת המתנה תיקים רפואיים אישורי הגעה היסטוריית וואטסאפ…" at bounding box center [732, 385] width 1465 height 770
type textarea "ב"
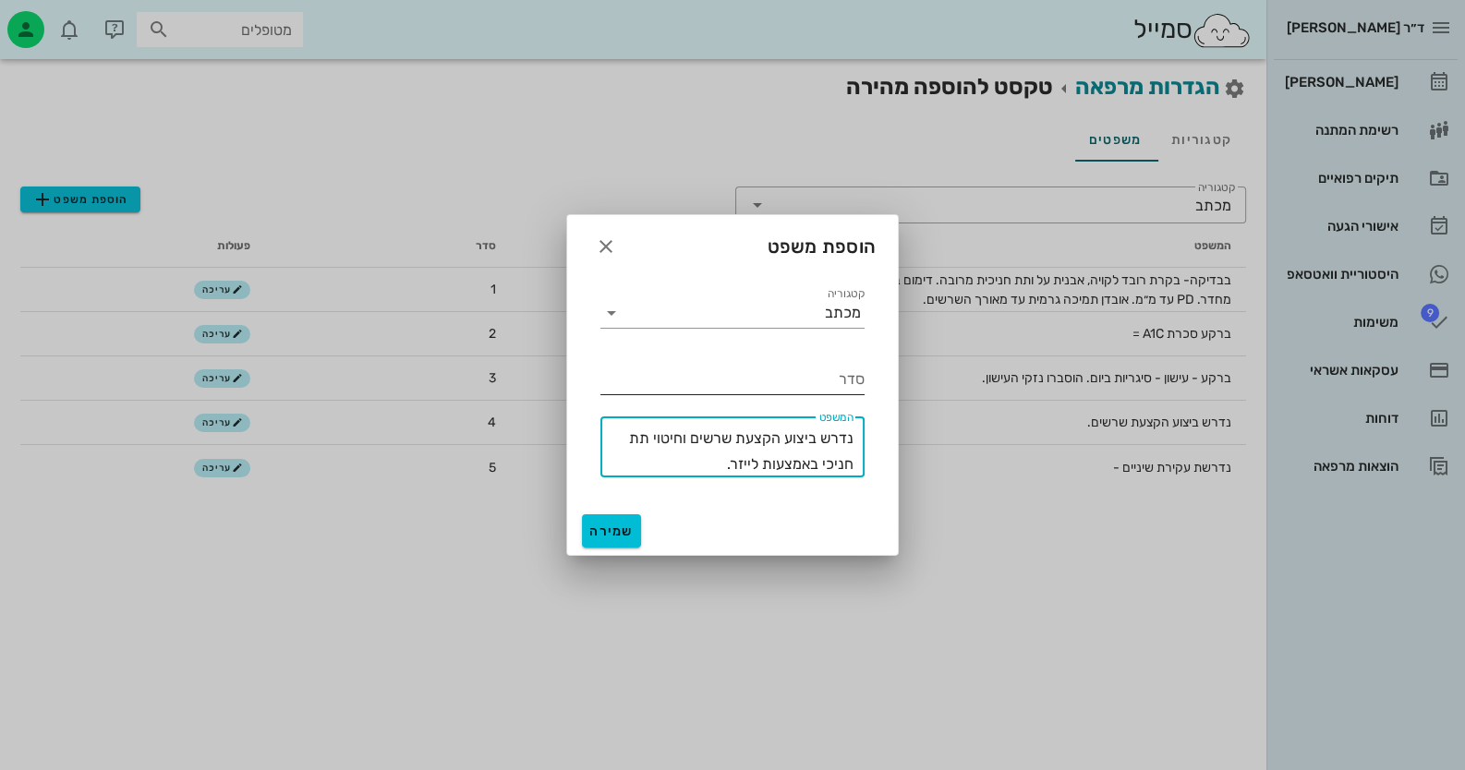
type textarea "נדרש ביצוע הקצעת שרשים וחיטוי תת חניכי באמצעות לייזר."
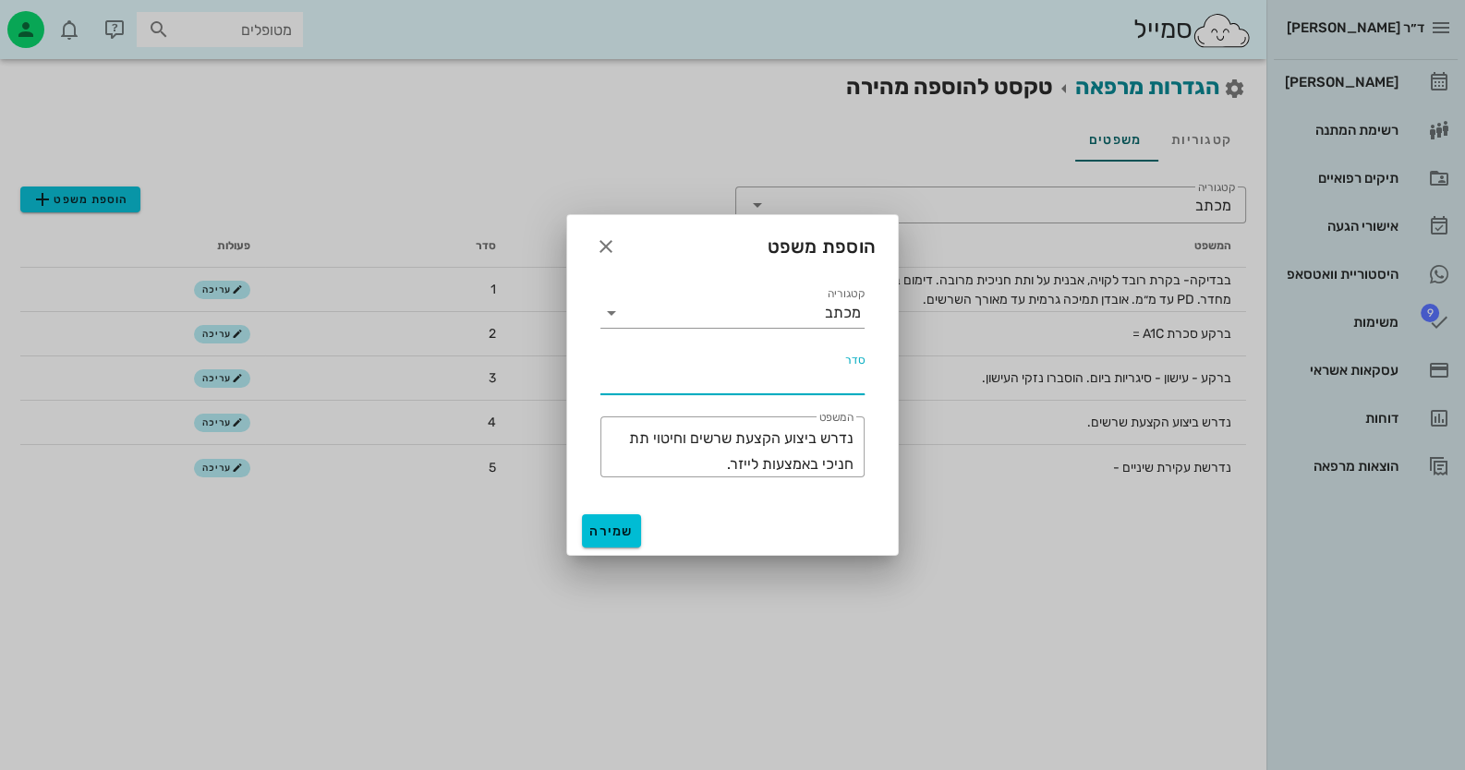
click at [798, 385] on input "סדר" at bounding box center [732, 380] width 264 height 30
type input "6"
click at [596, 526] on span "שמירה" at bounding box center [611, 532] width 44 height 16
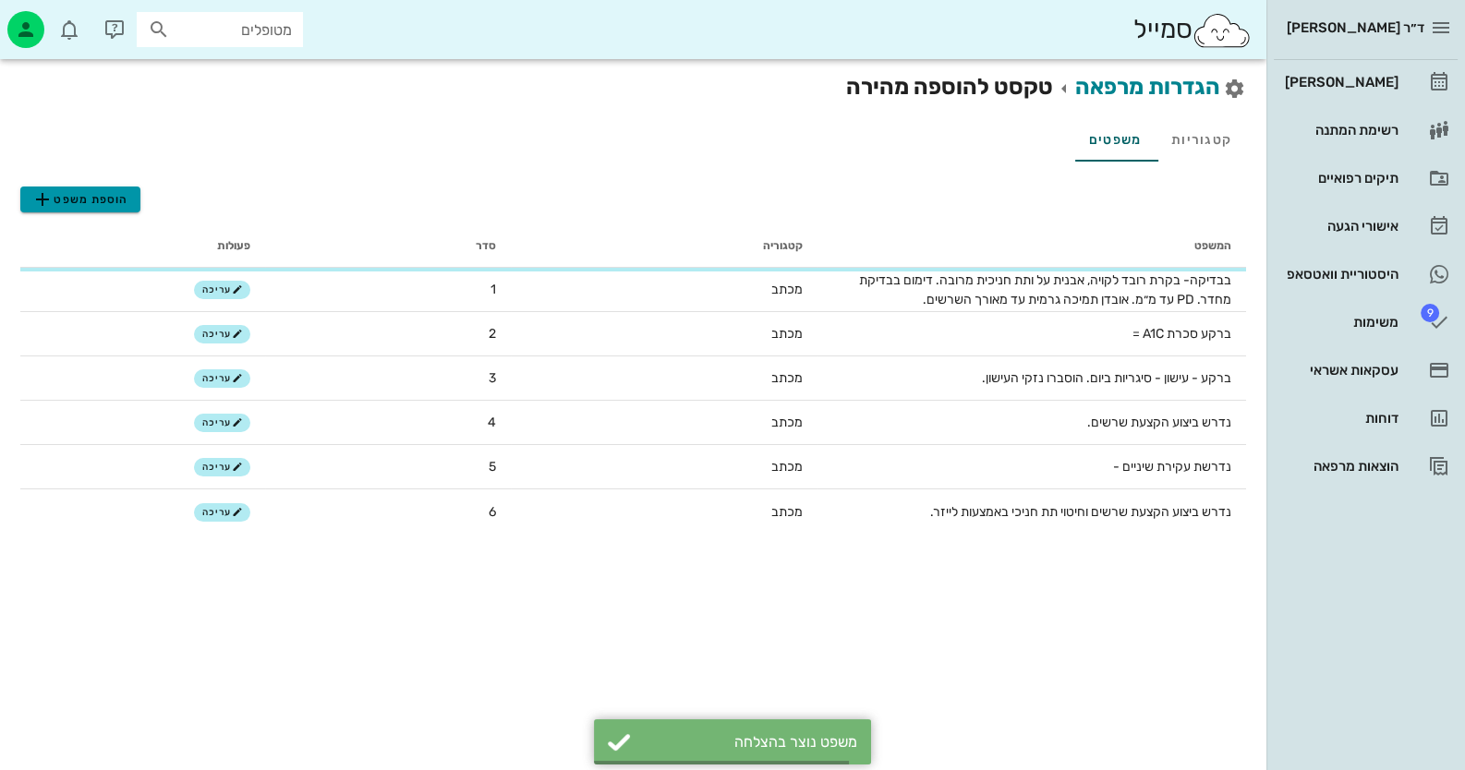
click at [97, 189] on span "הוספת משפט" at bounding box center [79, 199] width 97 height 22
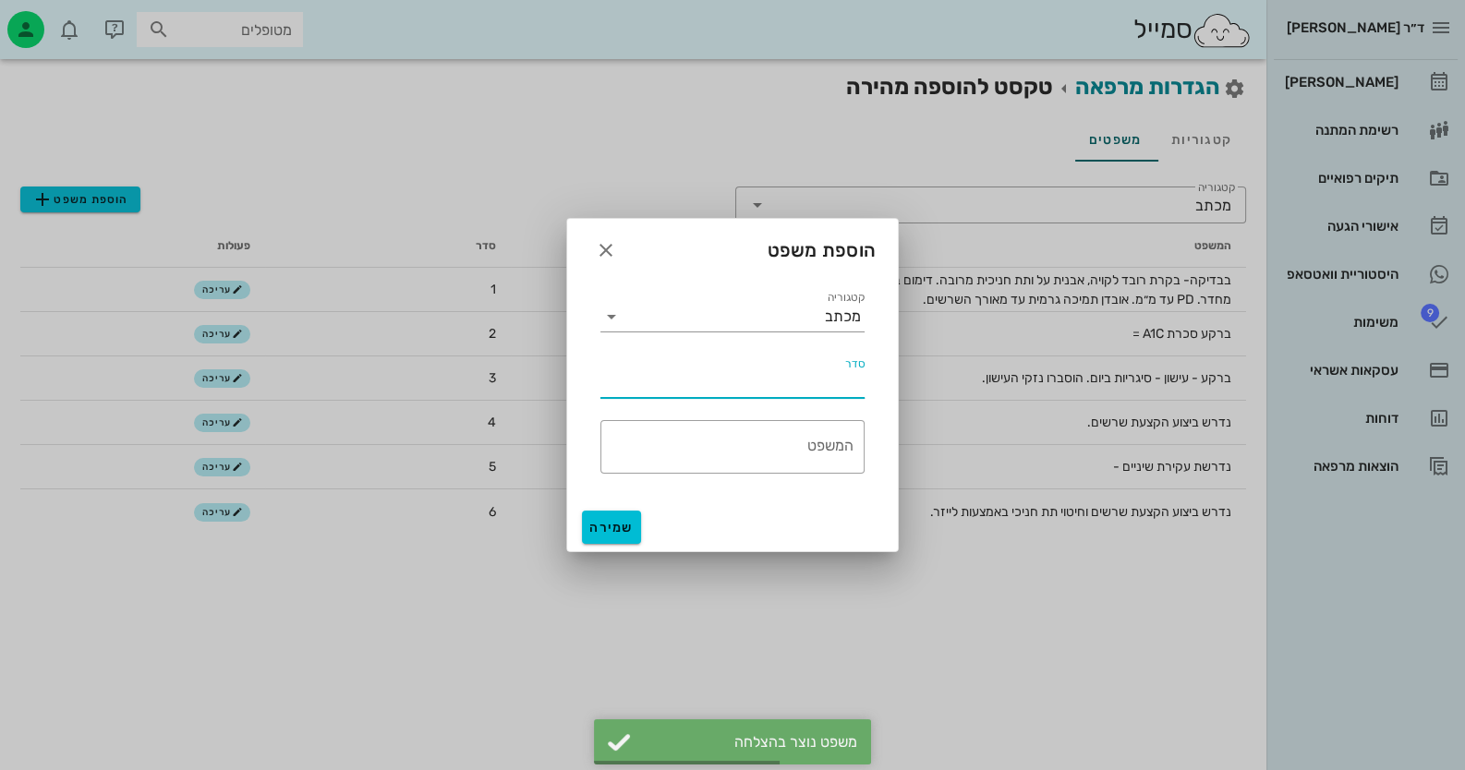
click at [828, 385] on input "סדר" at bounding box center [732, 384] width 264 height 30
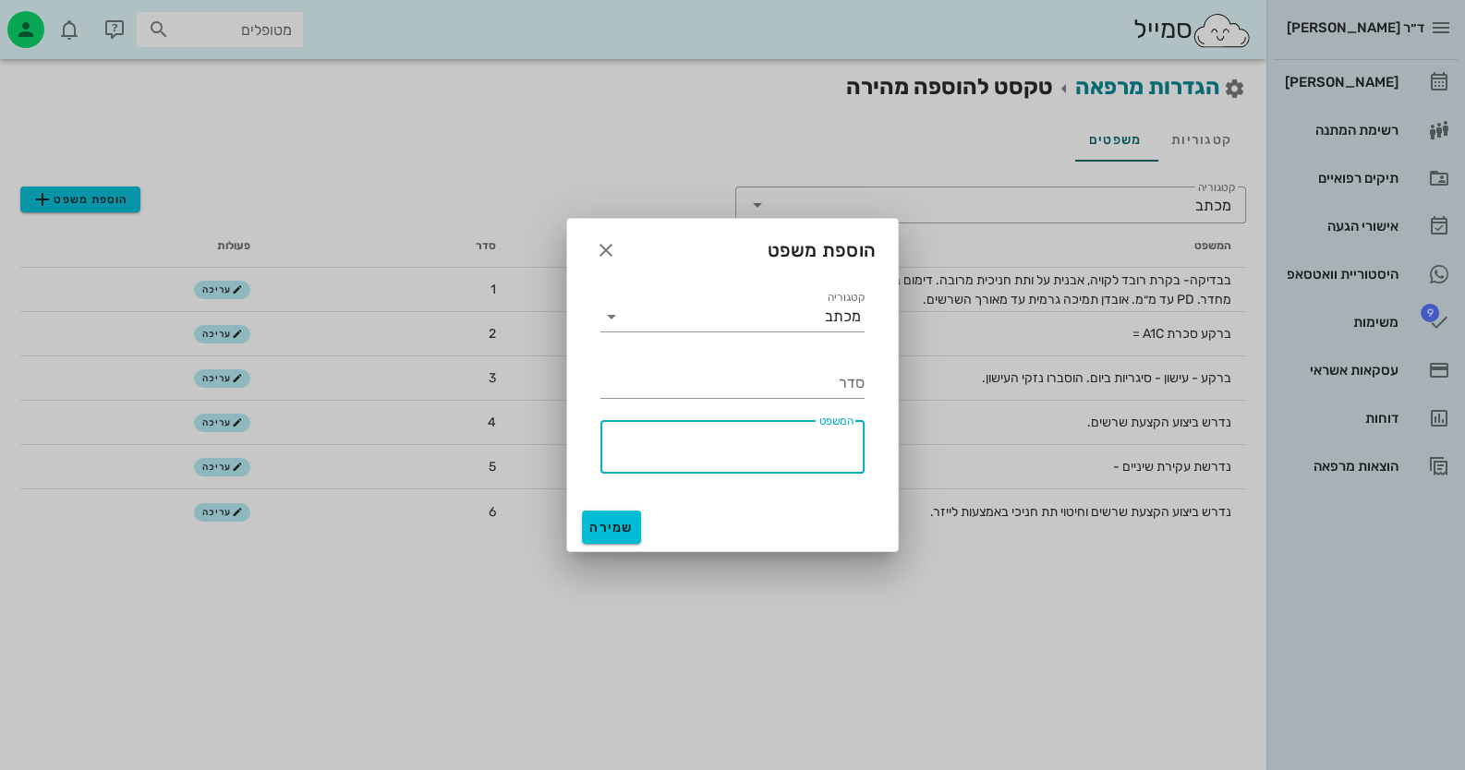
click at [831, 467] on textarea "המשפט" at bounding box center [726, 451] width 253 height 44
type textarea "ה"
type textarea "נ"
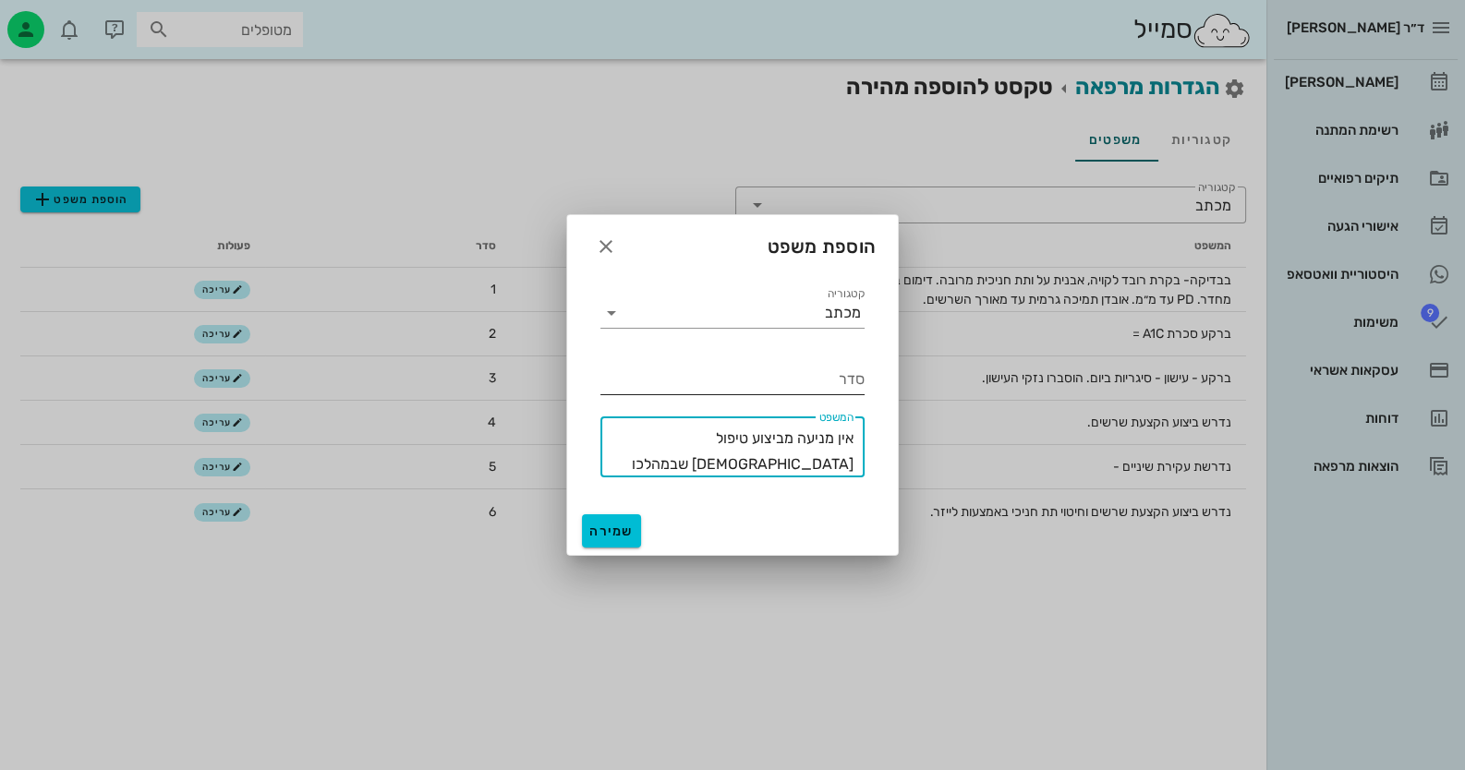
type textarea "אין מניעה מביצוע טיפול אורתודונטי שבמהלכו נדרשת תחזוקה כל חודשיים."
click at [822, 378] on input "סדר" at bounding box center [732, 380] width 264 height 30
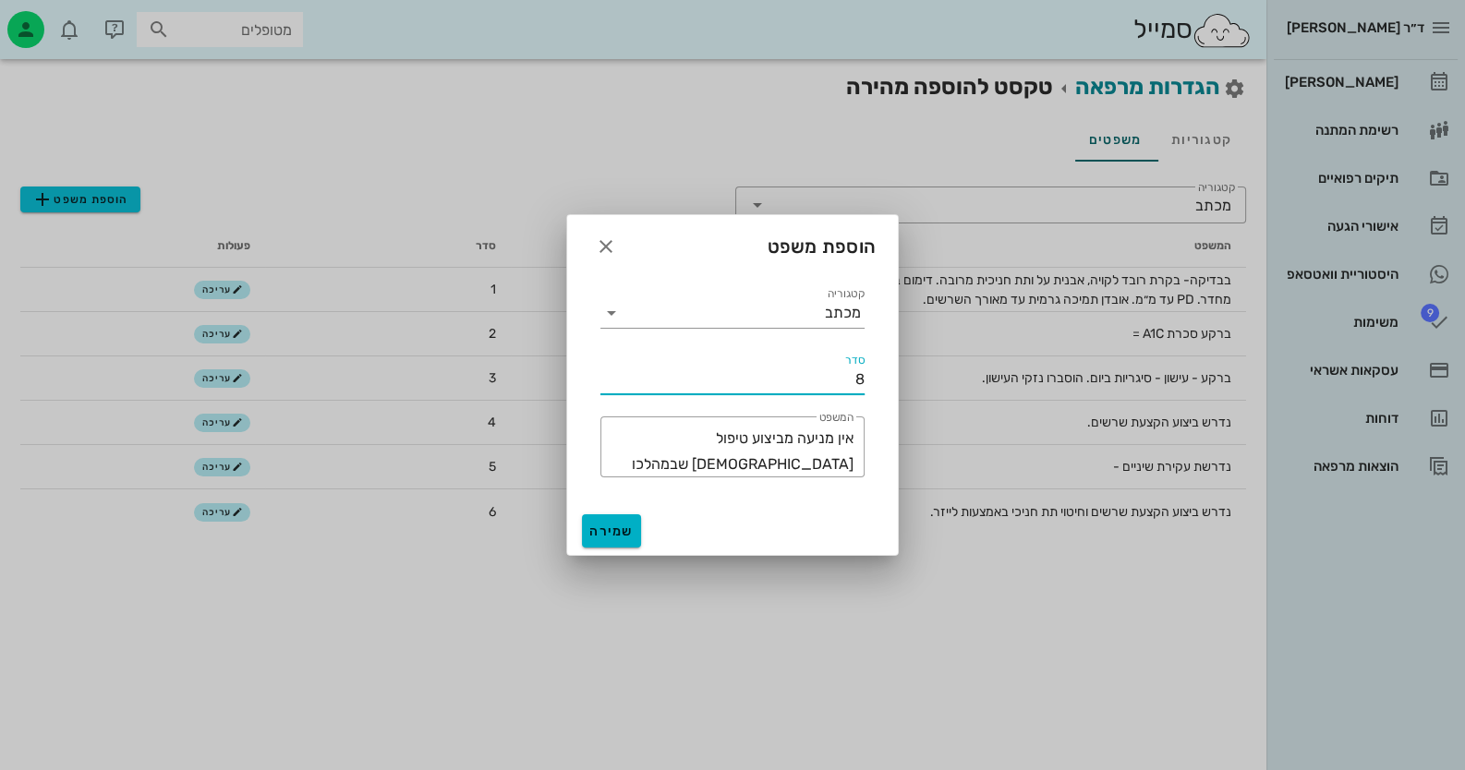
type input "8"
click at [610, 522] on button "שמירה" at bounding box center [611, 530] width 59 height 33
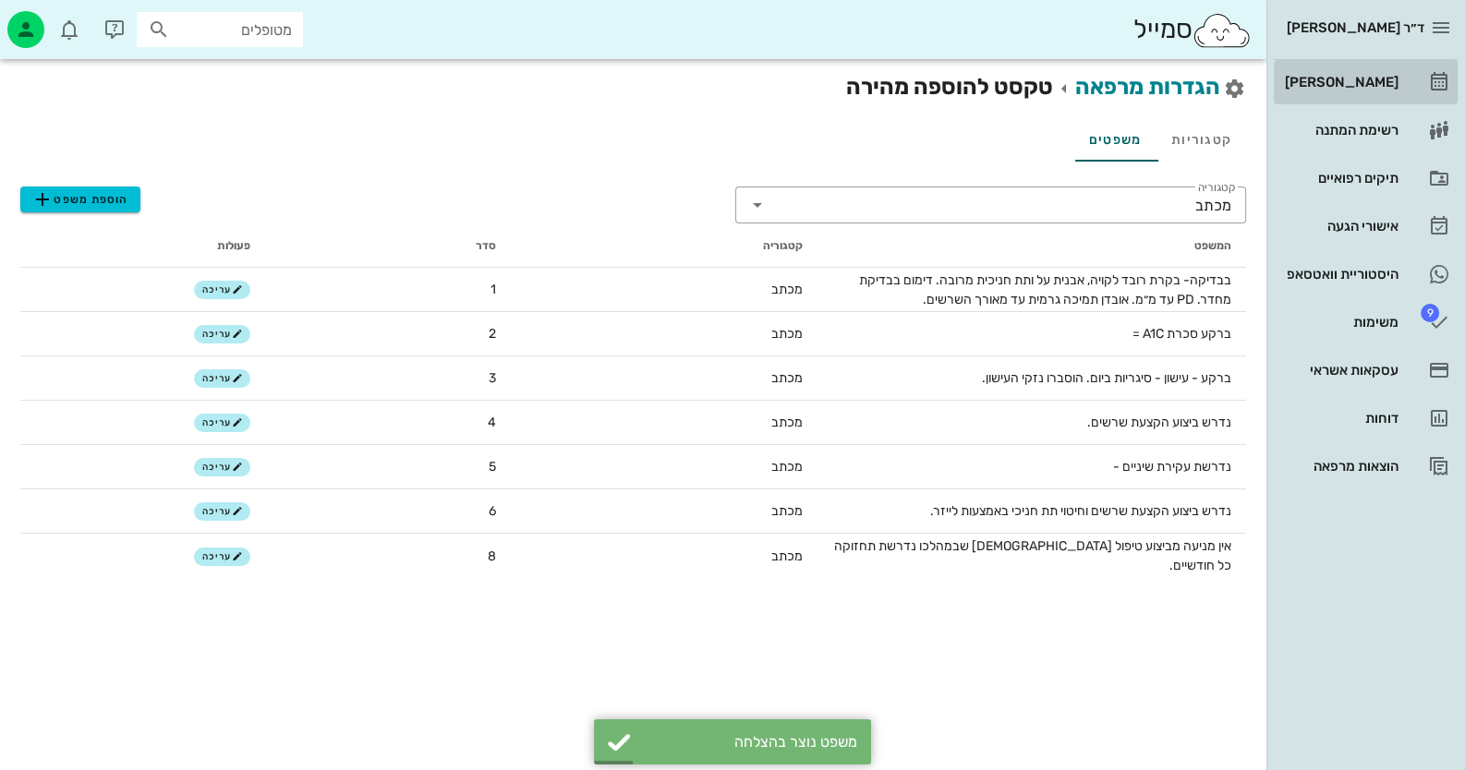
click at [948, 88] on div "[PERSON_NAME]" at bounding box center [1339, 82] width 117 height 15
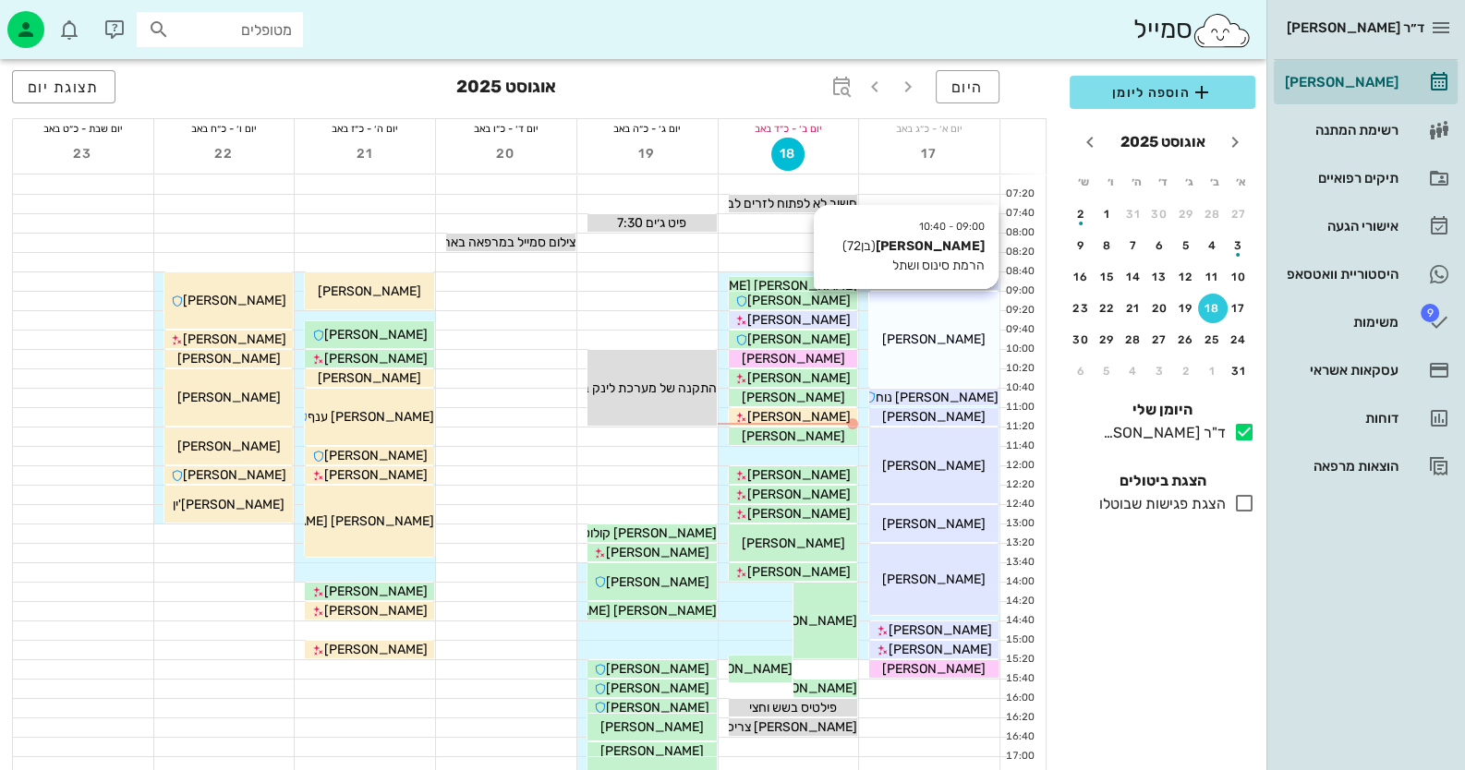
click at [937, 327] on div "09:00 - 10:40 רון רוזן (בן 72 ) הרמת סינוס ושתל רון רוזן" at bounding box center [933, 339] width 129 height 95
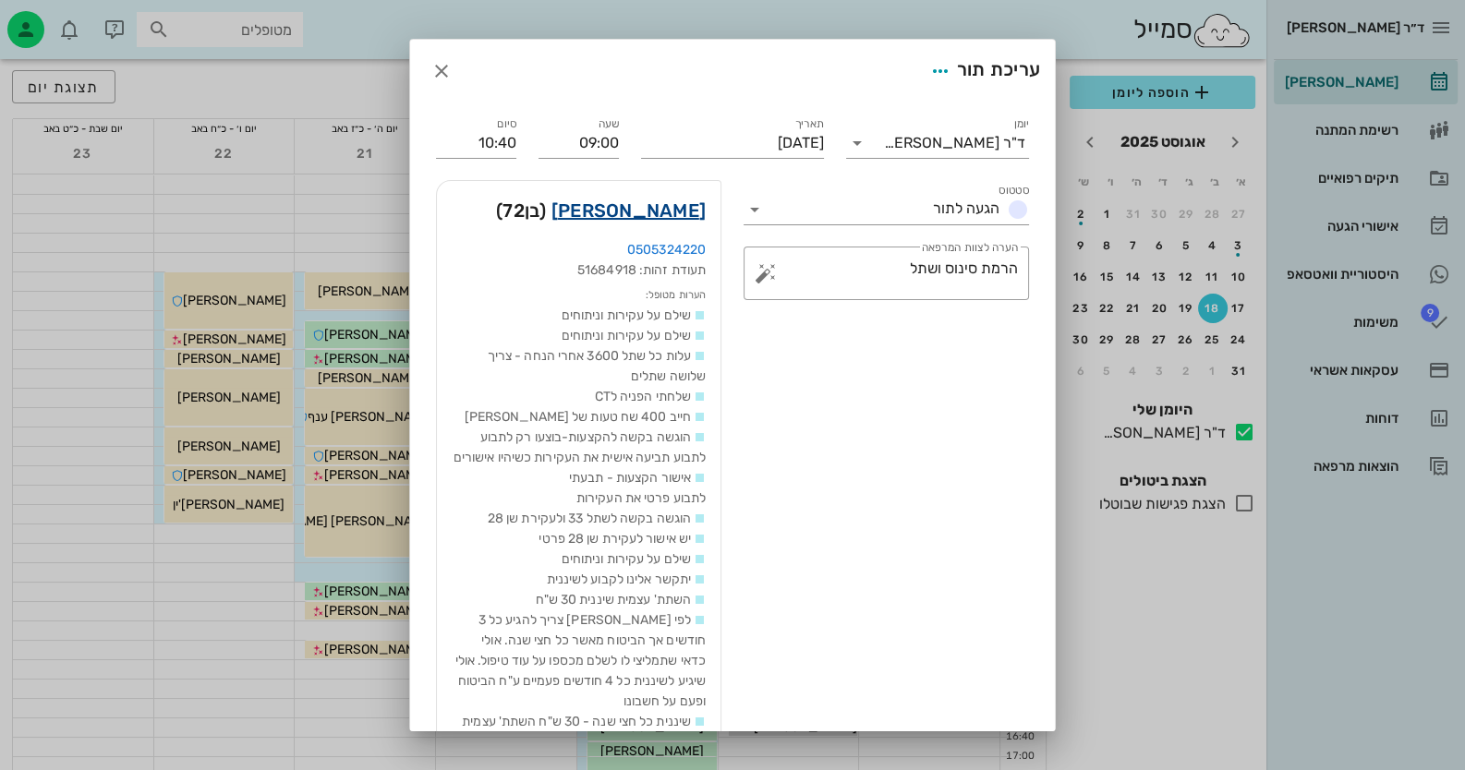
click at [701, 206] on link "רון רוזן" at bounding box center [628, 211] width 154 height 30
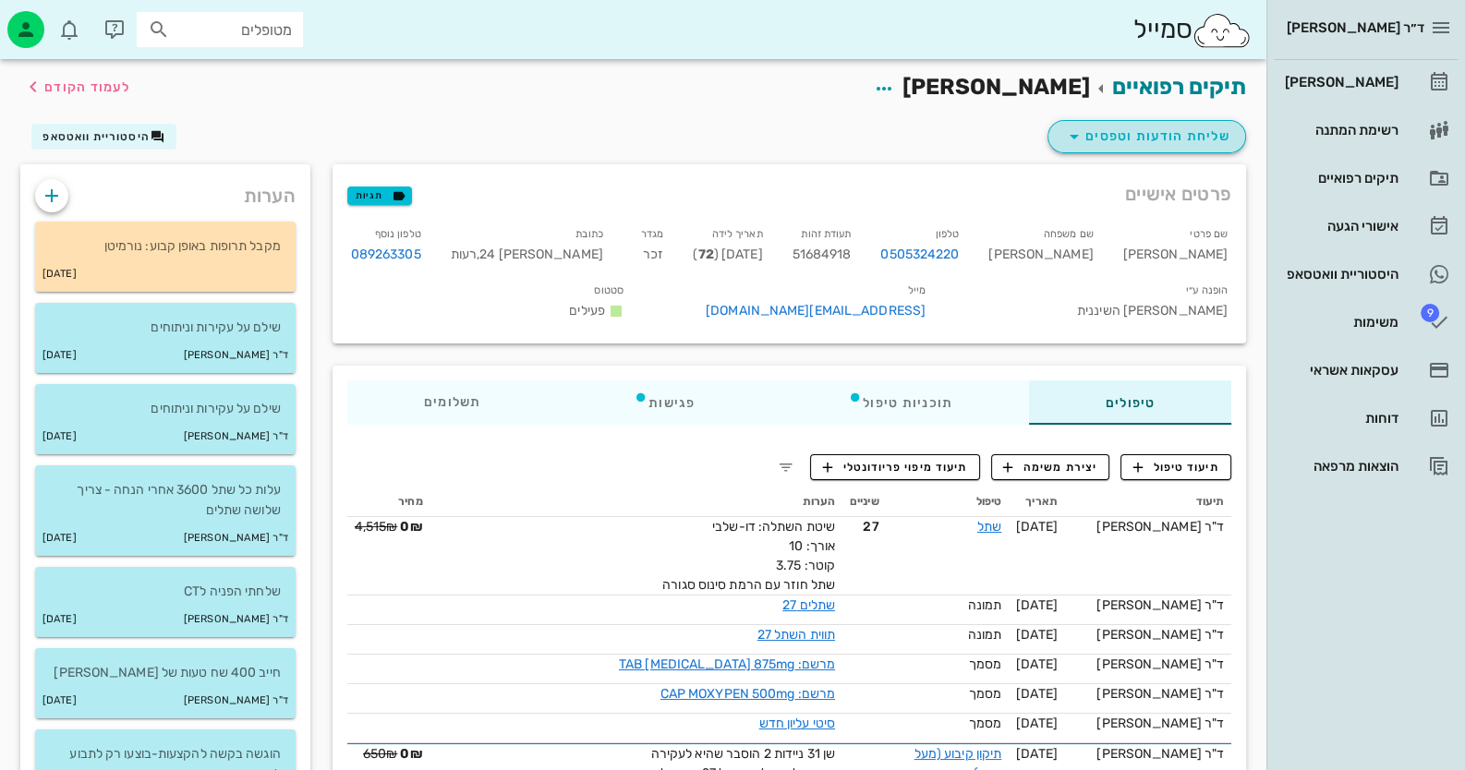
click at [948, 139] on span "שליחת הודעות וטפסים" at bounding box center [1146, 137] width 167 height 22
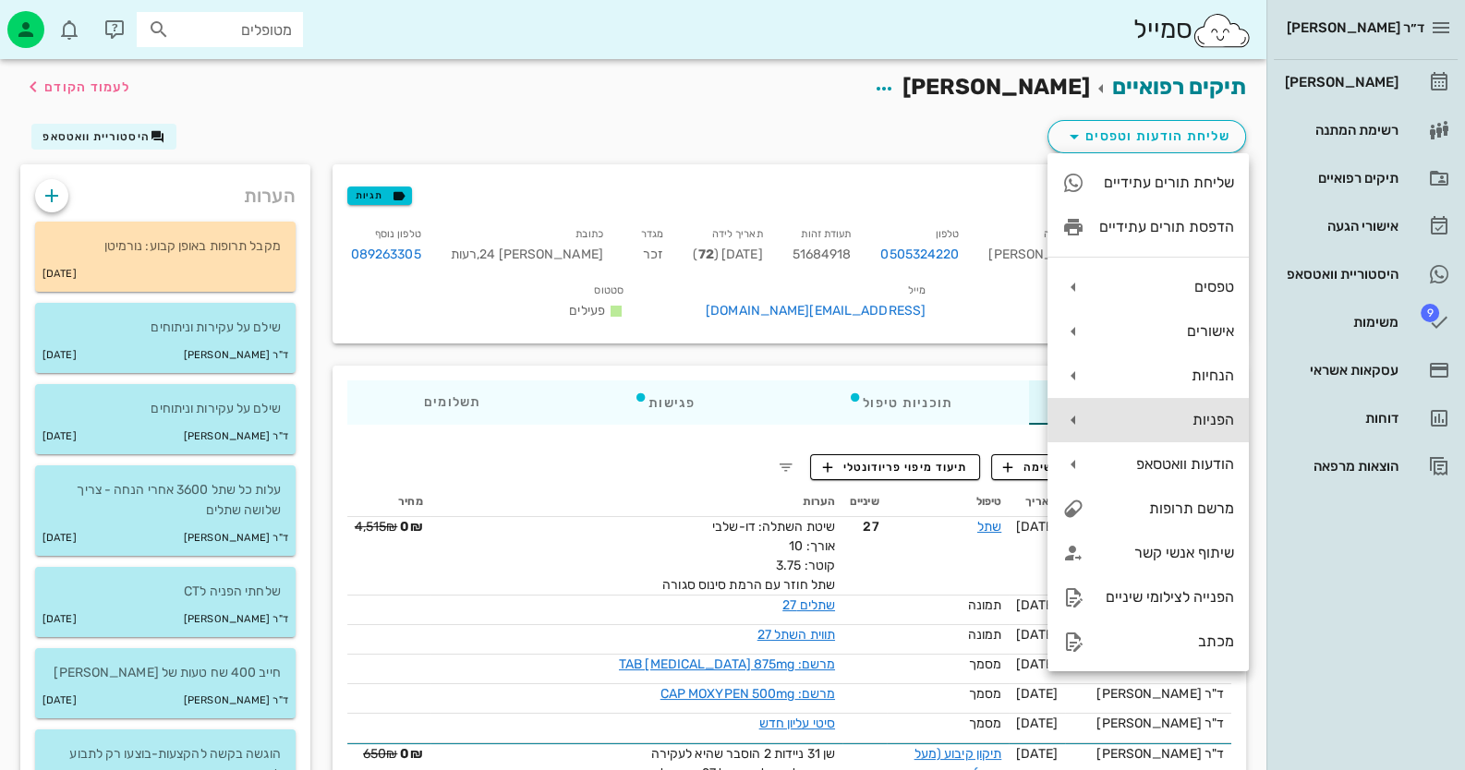
click at [948, 422] on div "הפניות" at bounding box center [1166, 420] width 135 height 18
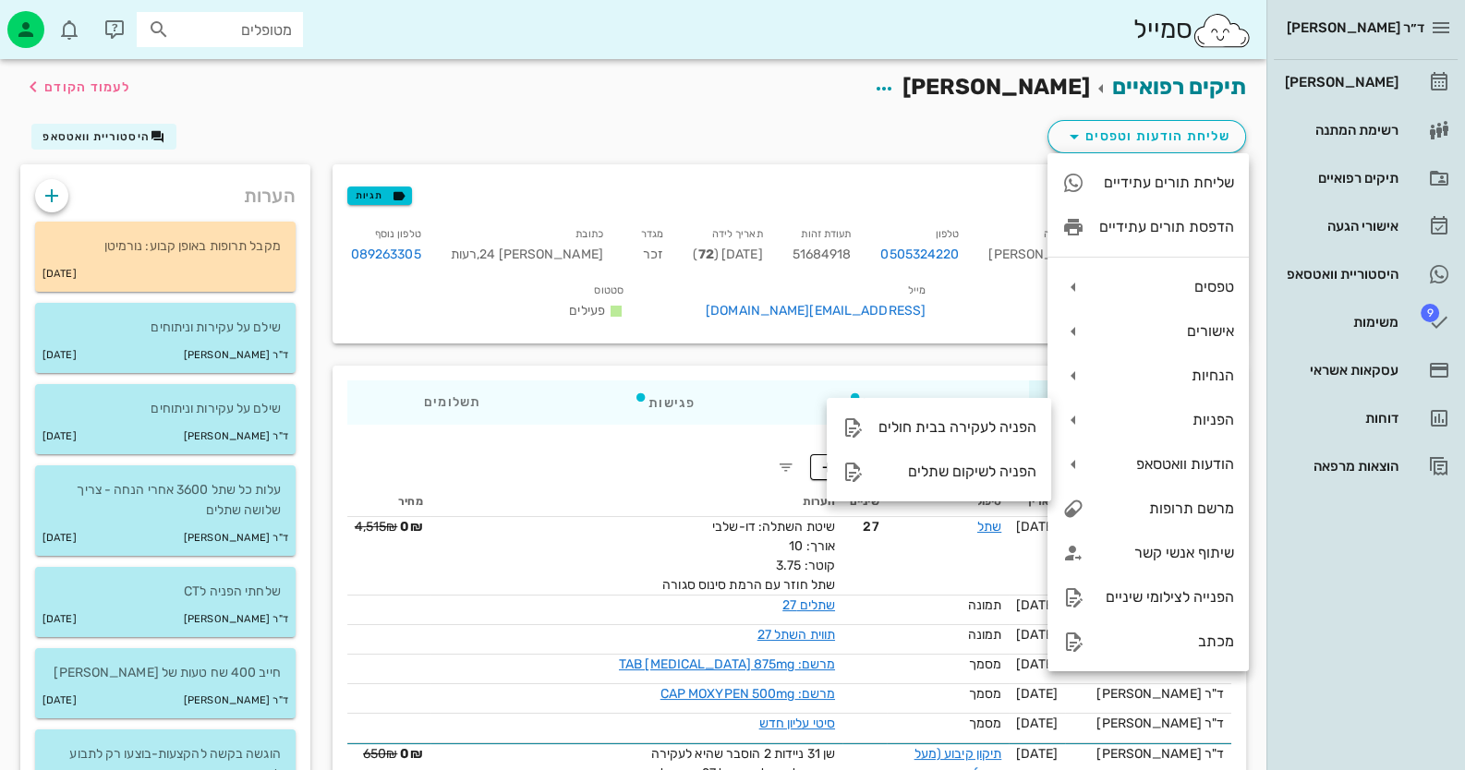
click at [551, 73] on div "תיקים רפואיים רון רוזן לעמוד הקודם" at bounding box center [633, 87] width 1248 height 57
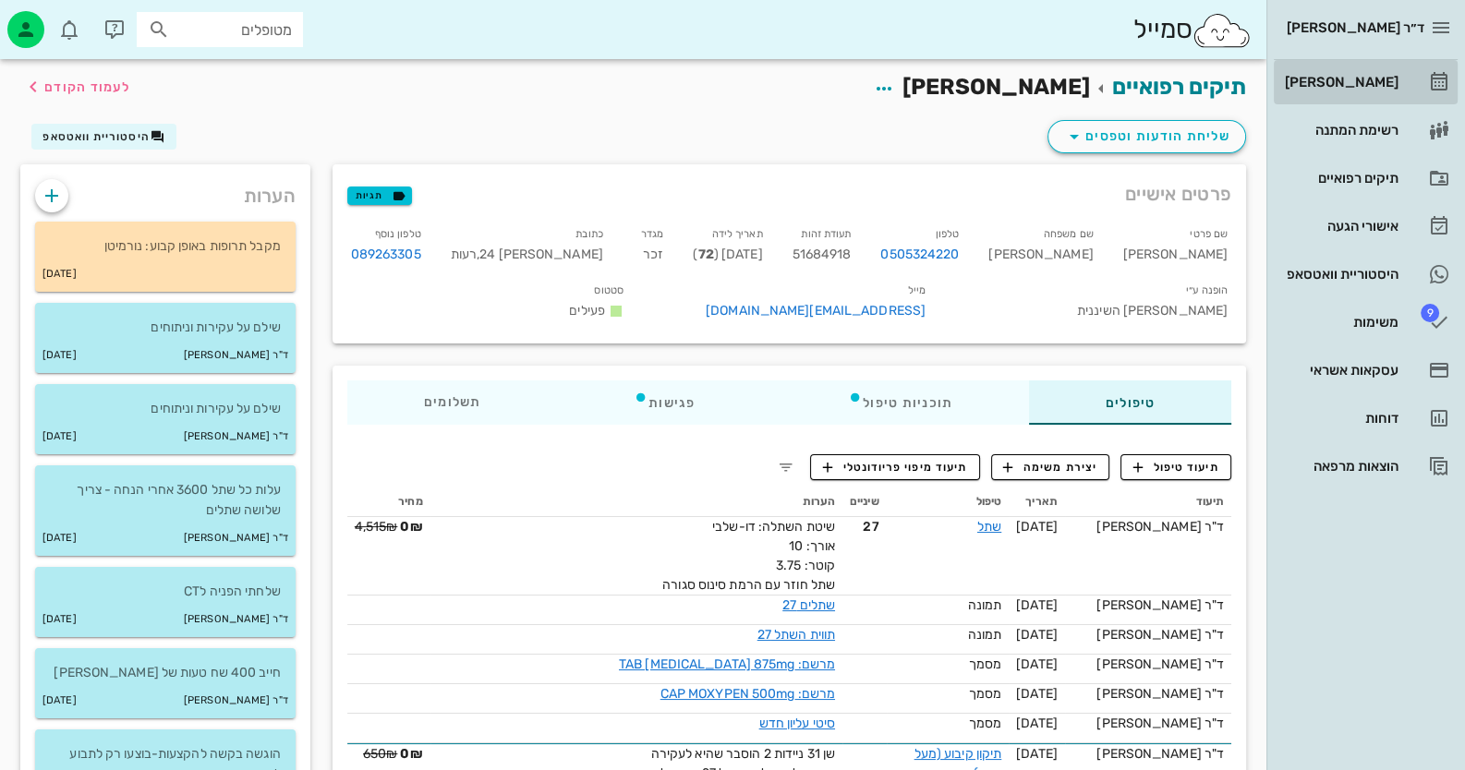
click at [948, 80] on div "[PERSON_NAME]" at bounding box center [1339, 82] width 117 height 15
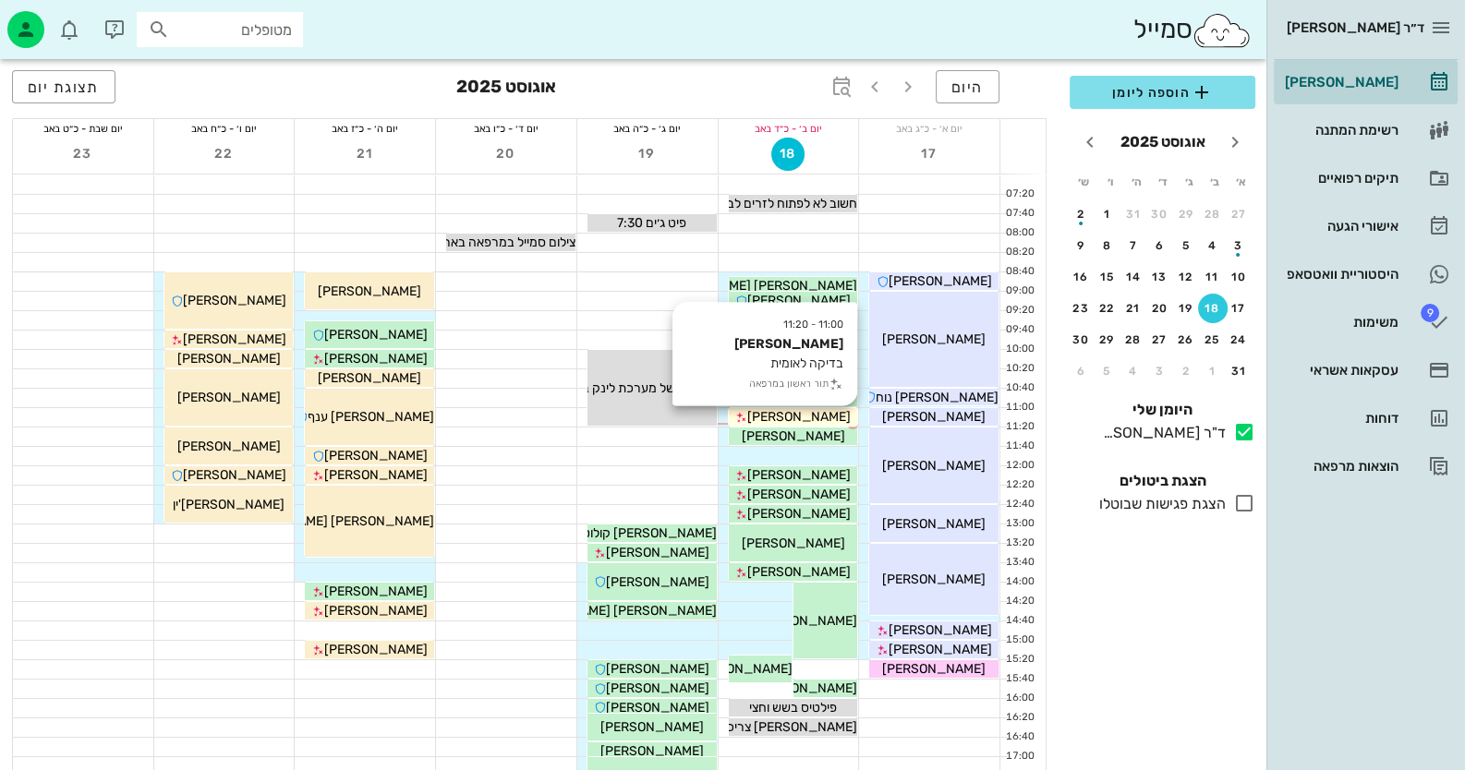
click at [827, 413] on div "[PERSON_NAME]" at bounding box center [793, 416] width 129 height 19
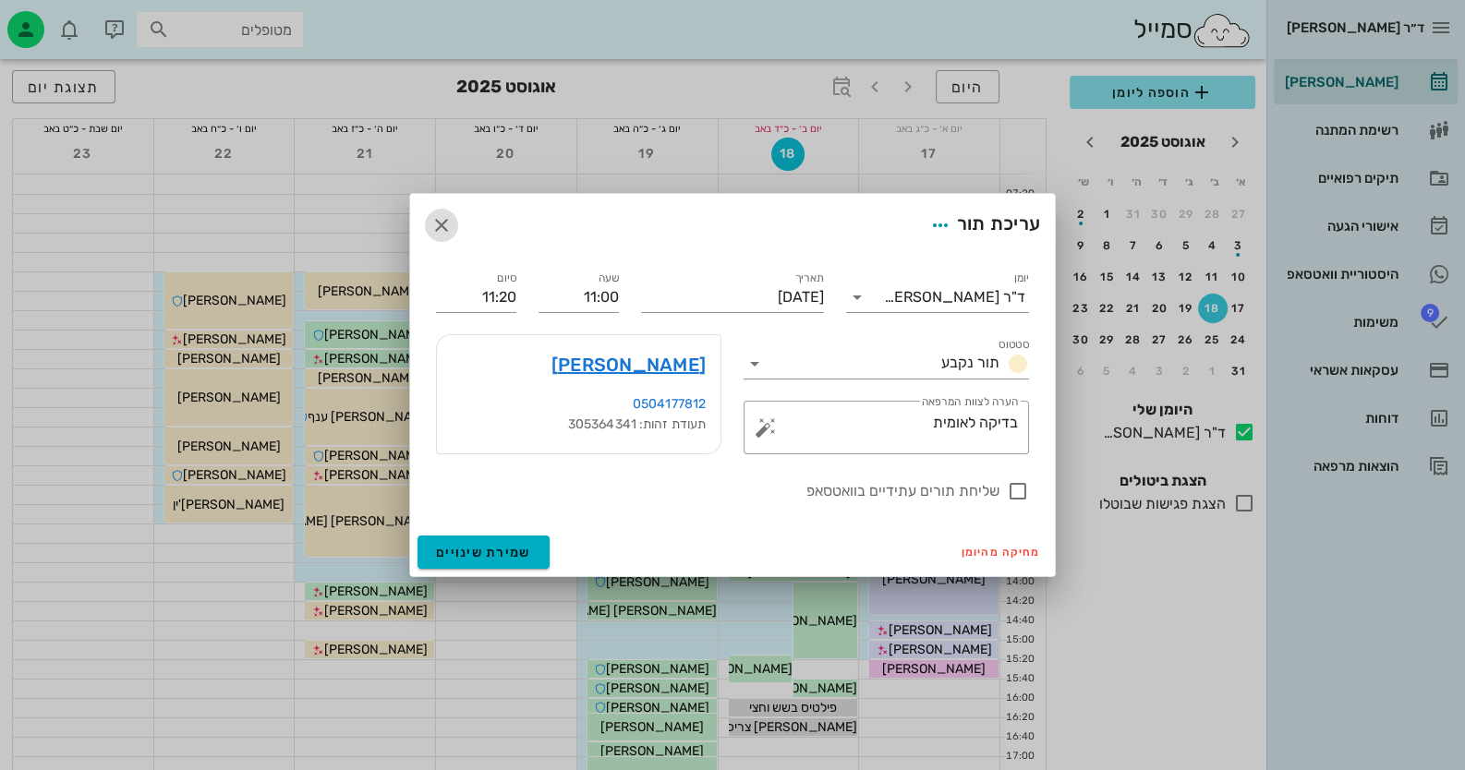
click at [430, 216] on icon "button" at bounding box center [441, 225] width 22 height 22
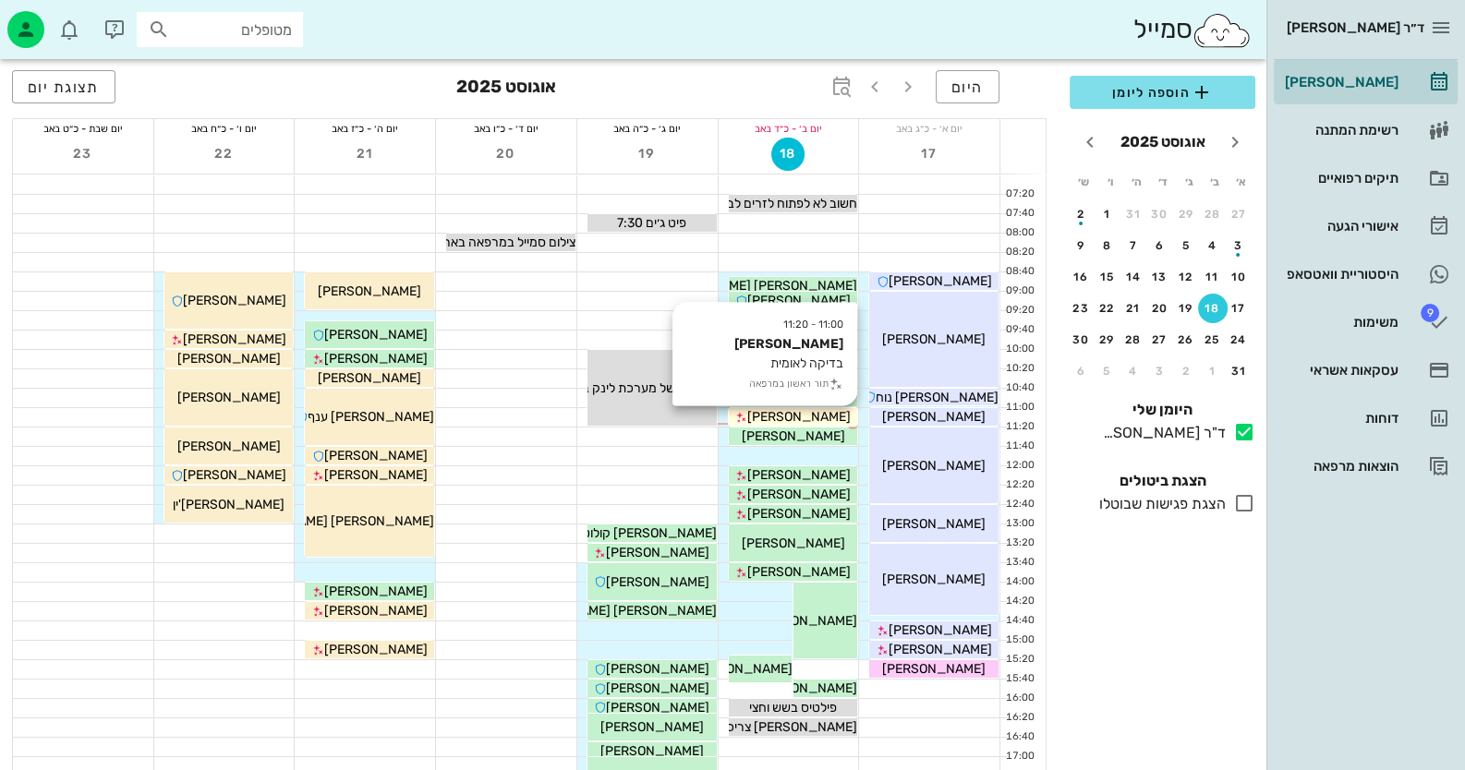
click at [753, 415] on div "[PERSON_NAME]" at bounding box center [793, 416] width 129 height 19
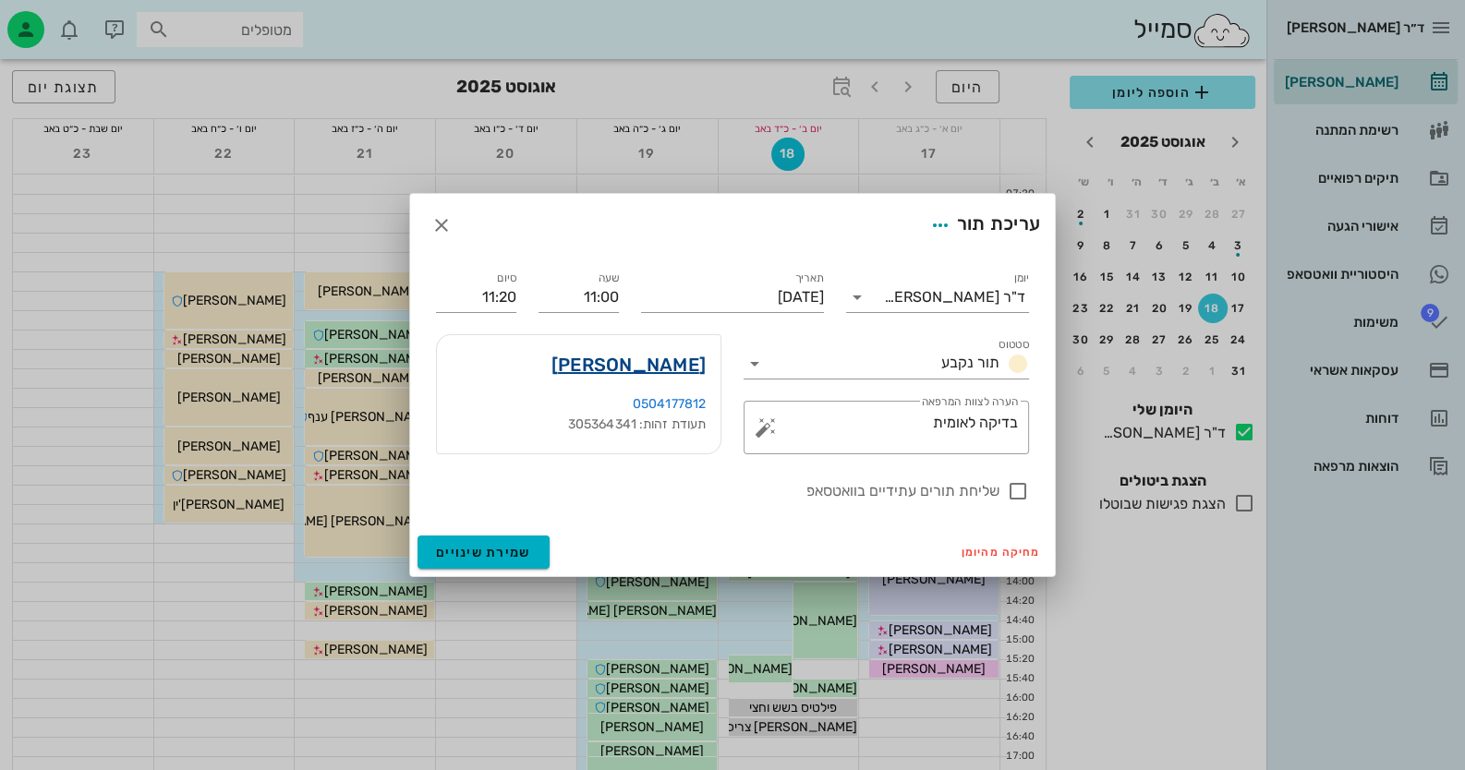
click at [683, 357] on link "חנה כהן" at bounding box center [628, 365] width 154 height 30
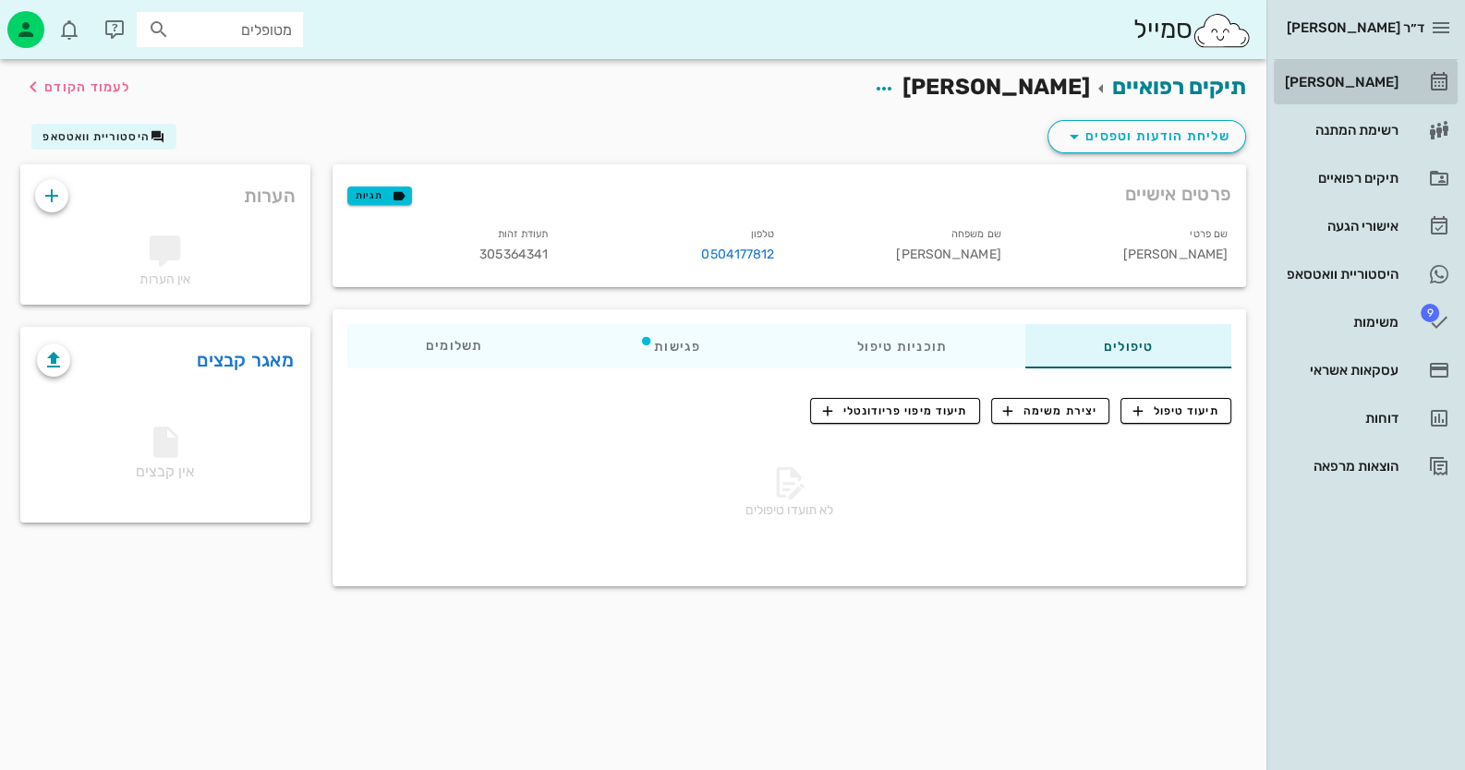
click at [948, 66] on link "[PERSON_NAME]" at bounding box center [1366, 82] width 184 height 44
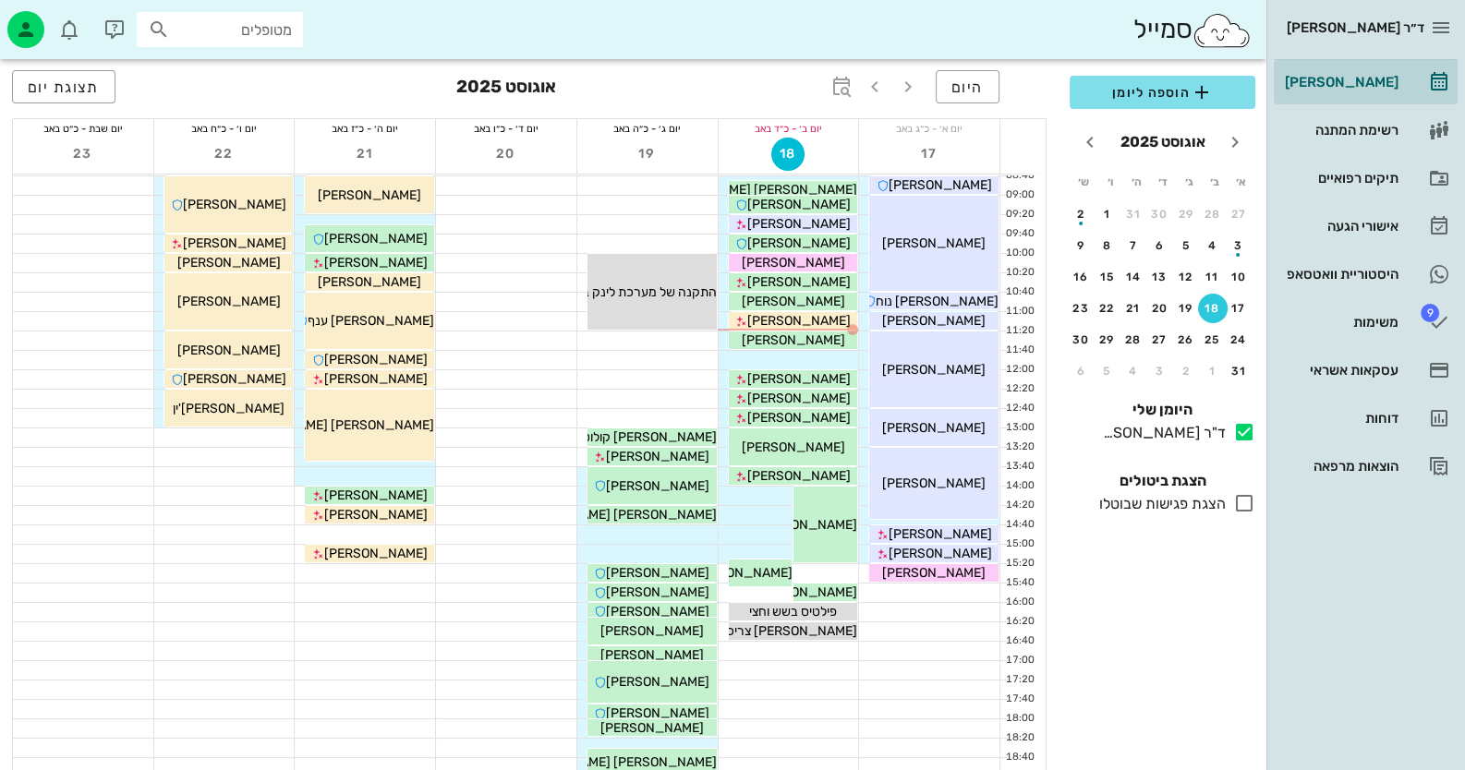
scroll to position [218, 0]
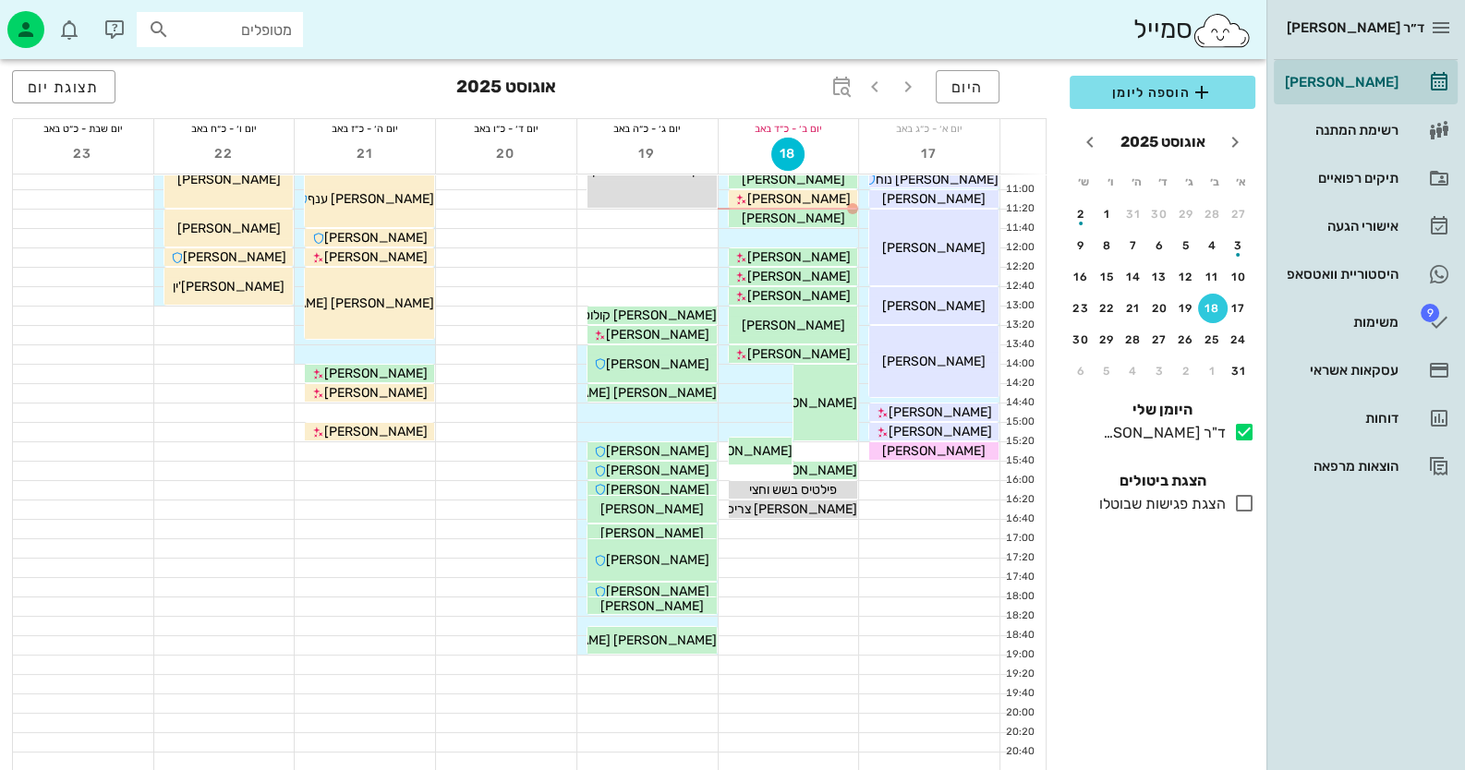
click at [259, 30] on input "מטופלים" at bounding box center [233, 30] width 118 height 24
paste input "0508999035"
type input "0508999035"
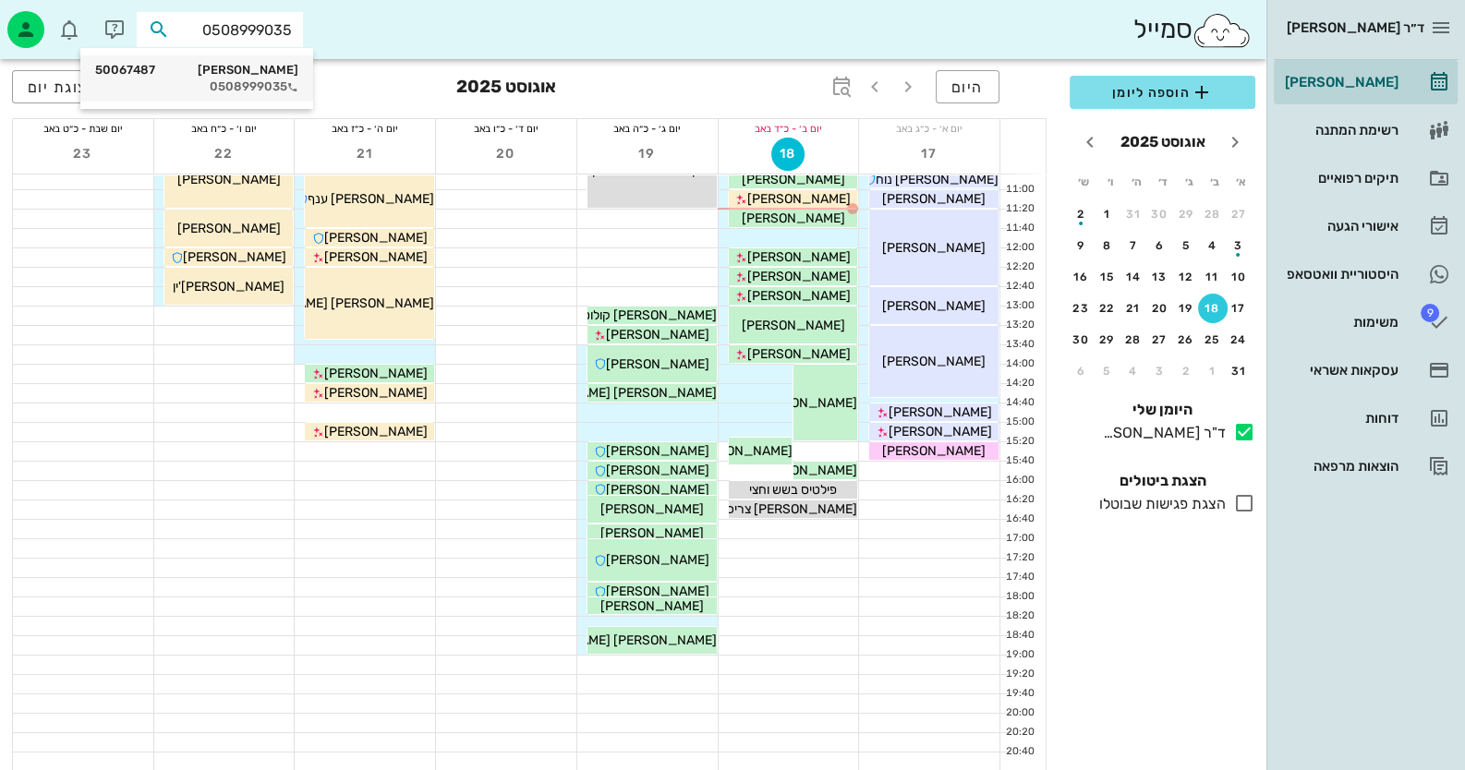
click at [249, 92] on div "0508999035" at bounding box center [196, 86] width 203 height 15
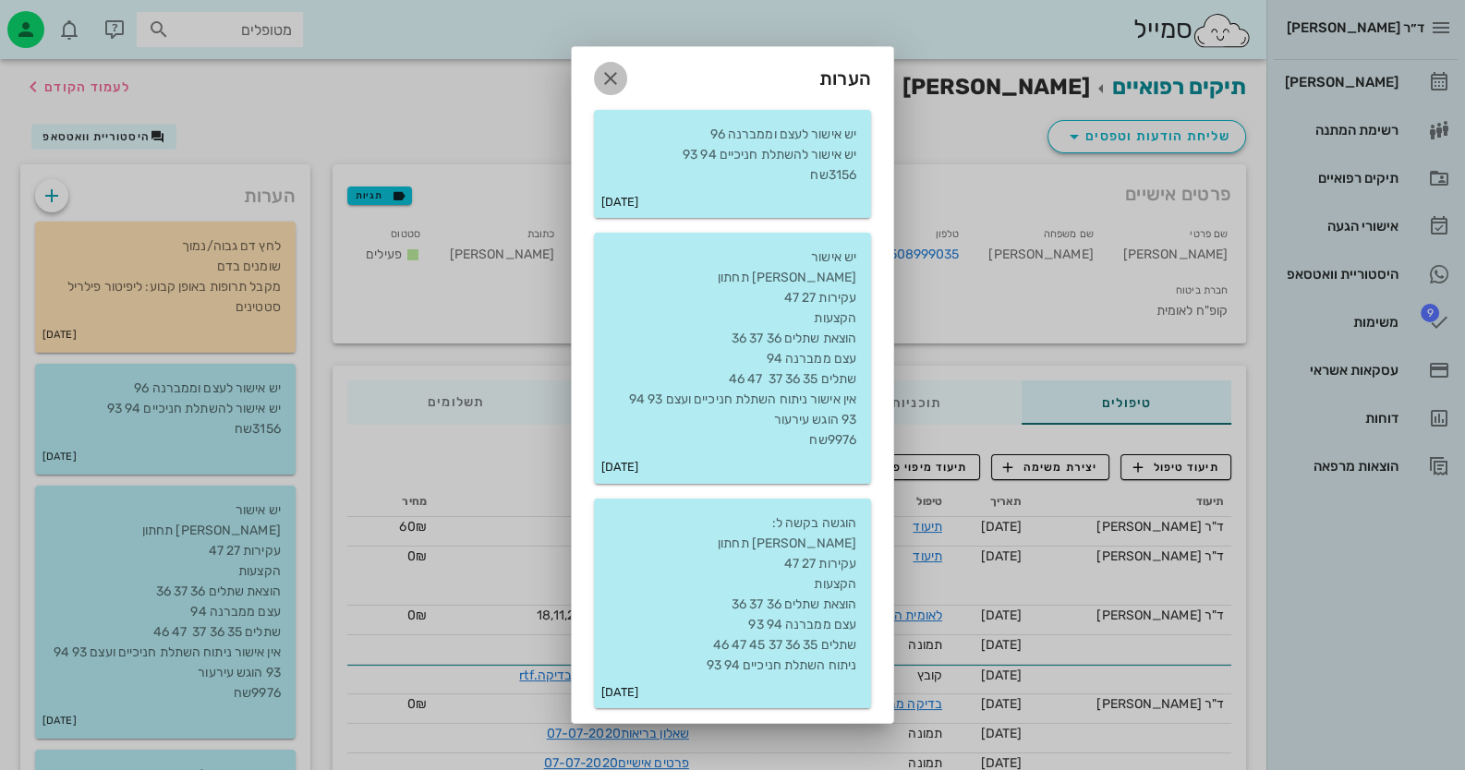
click at [604, 81] on icon "button" at bounding box center [610, 78] width 22 height 22
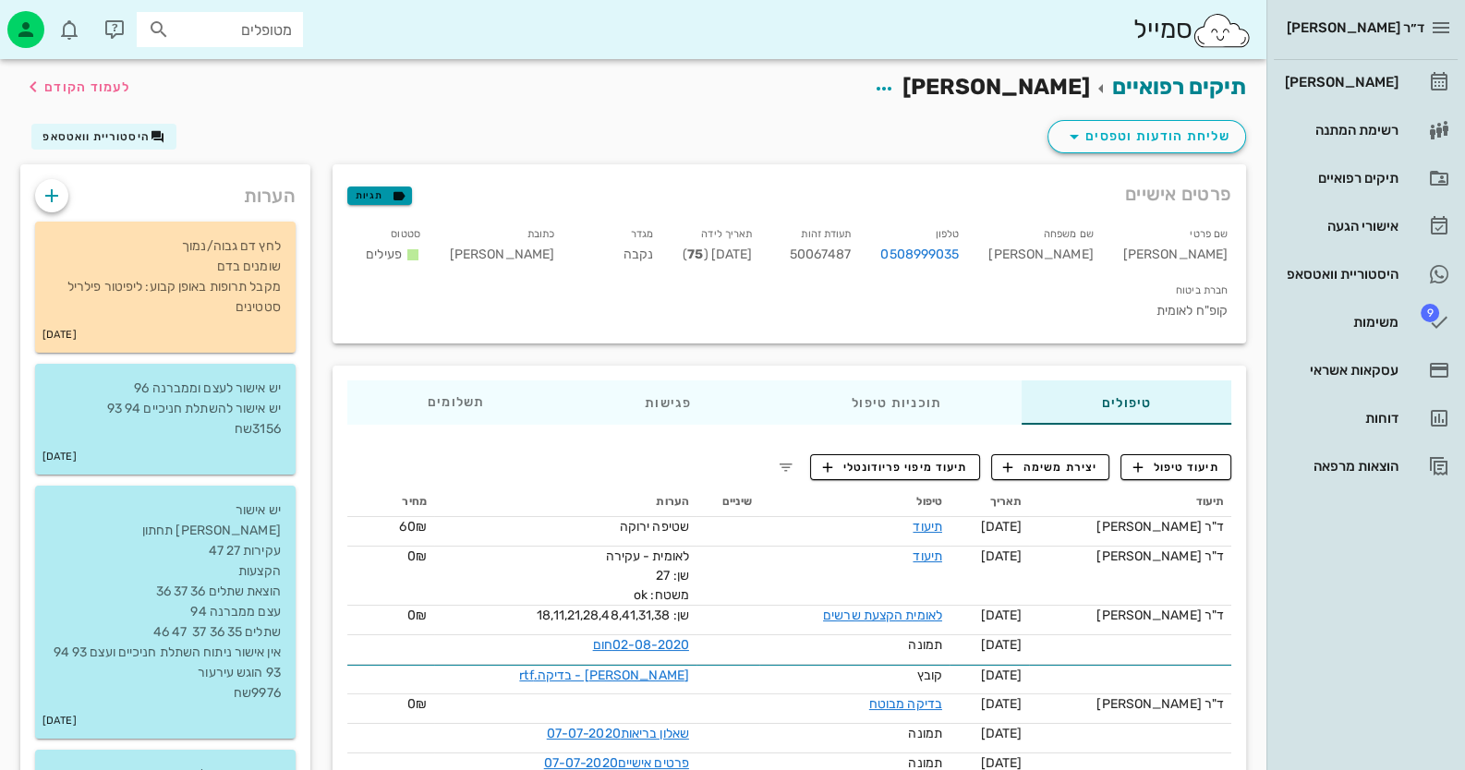
click at [391, 192] on icon "button" at bounding box center [399, 195] width 17 height 17
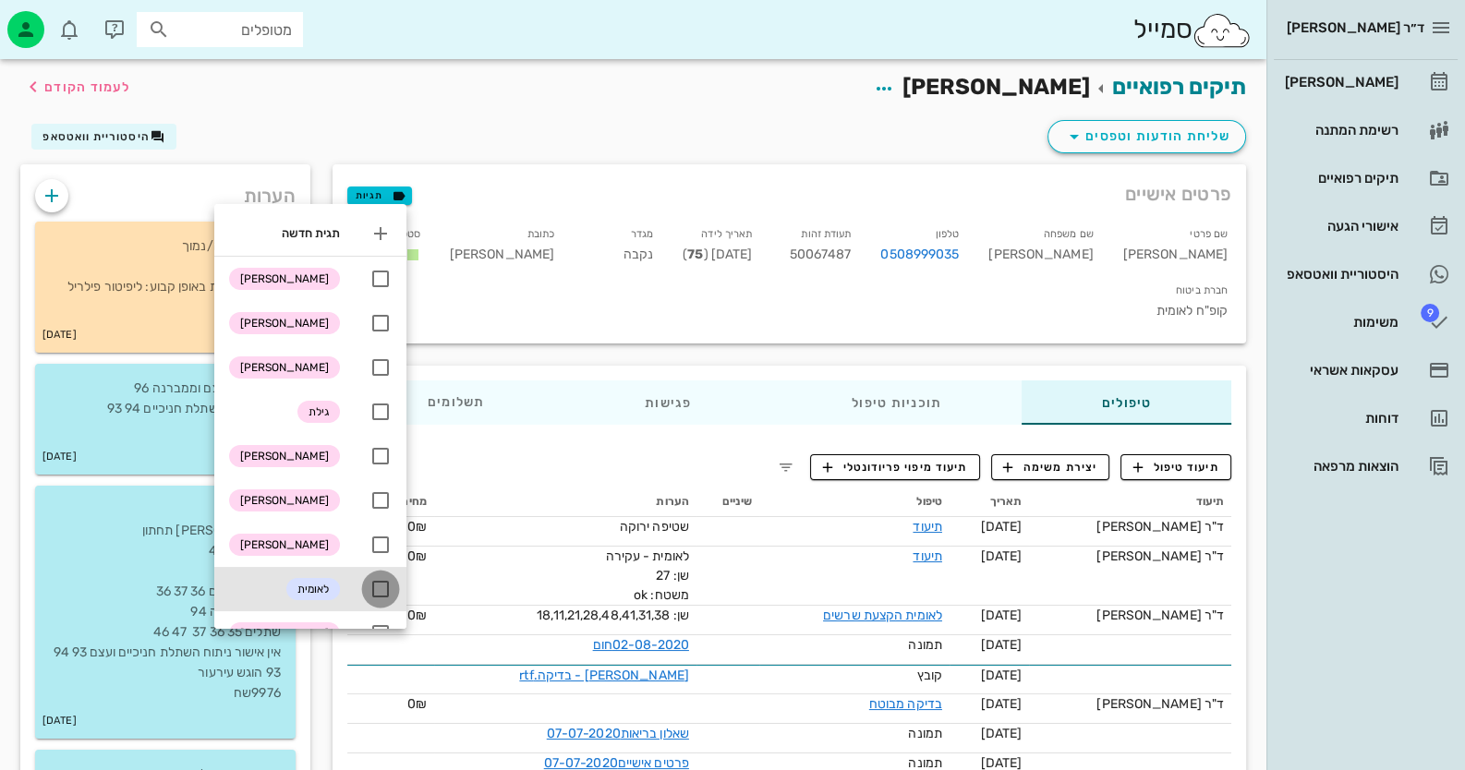
click at [396, 581] on div at bounding box center [380, 589] width 31 height 31
checkbox input "true"
click at [357, 97] on div "תיקים רפואיים שושי מור לעמוד הקודם" at bounding box center [633, 87] width 1248 height 57
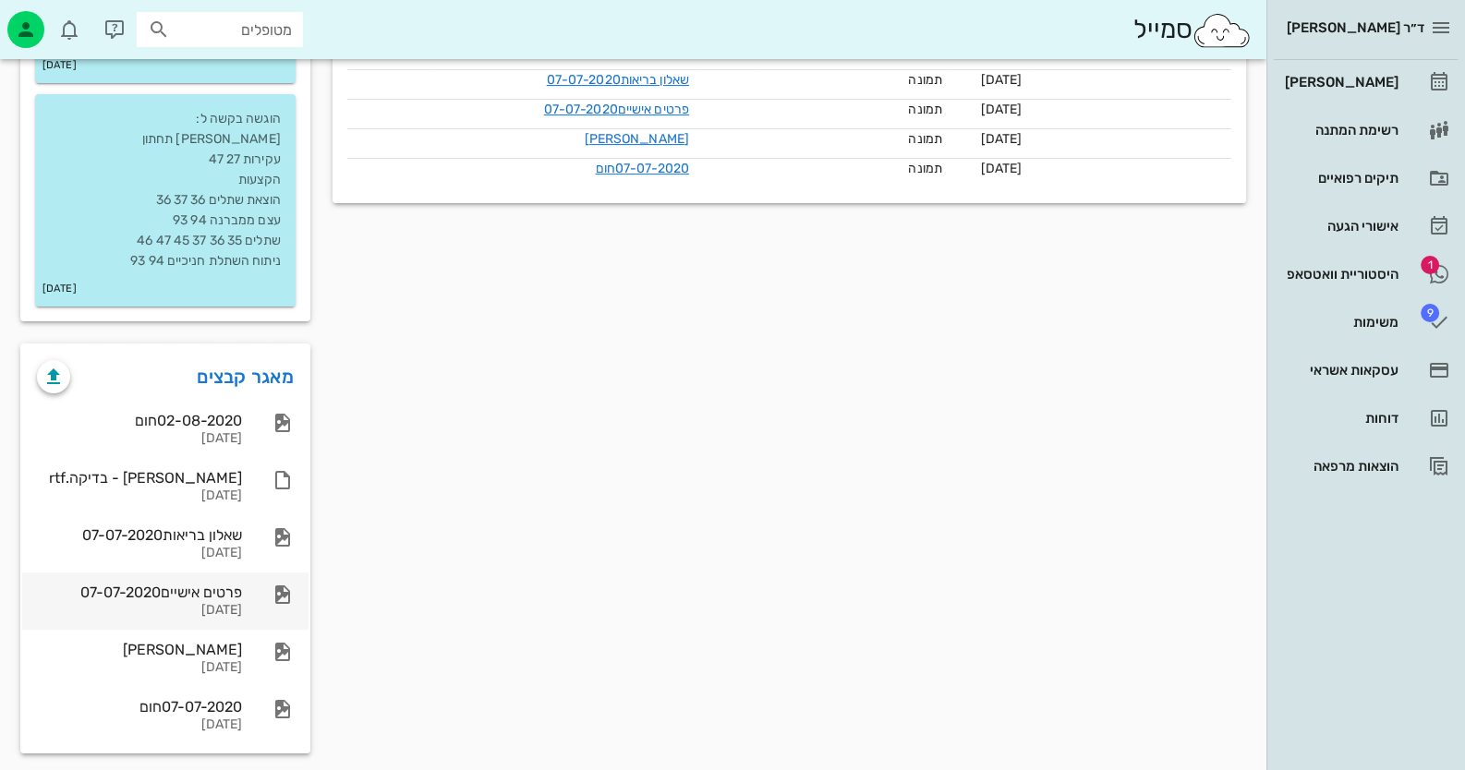
scroll to position [667, 0]
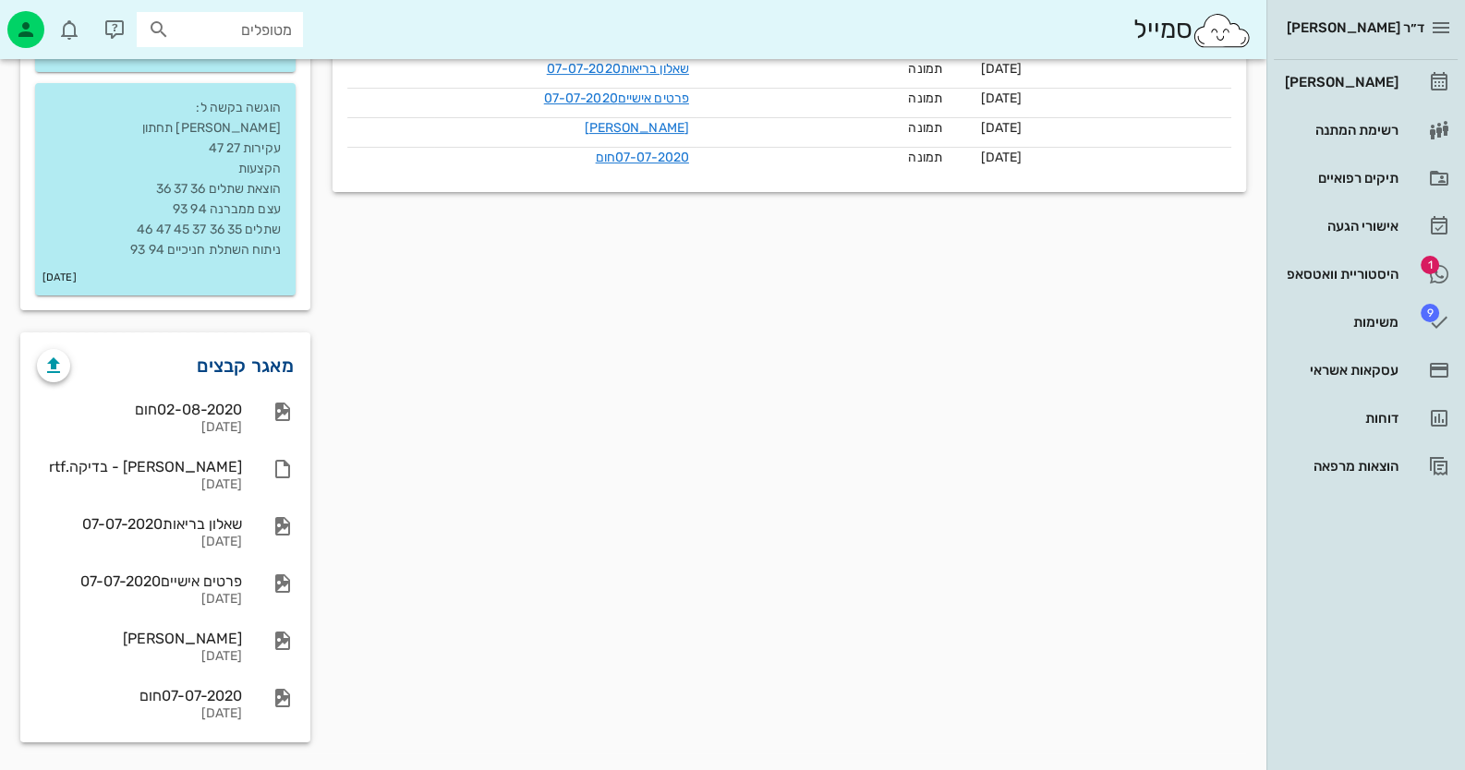
click at [222, 369] on link "מאגר קבצים" at bounding box center [245, 366] width 97 height 30
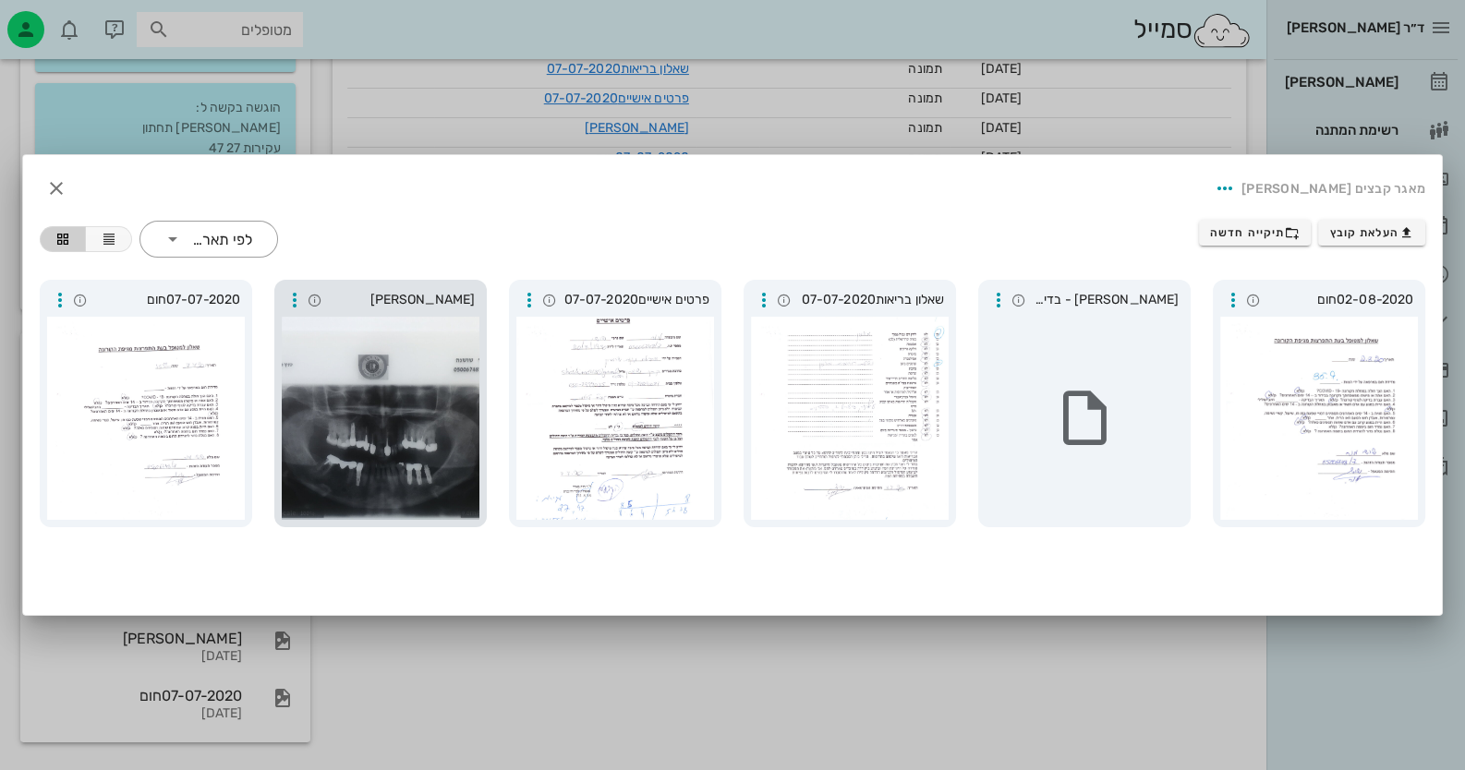
click at [438, 406] on div at bounding box center [381, 418] width 198 height 203
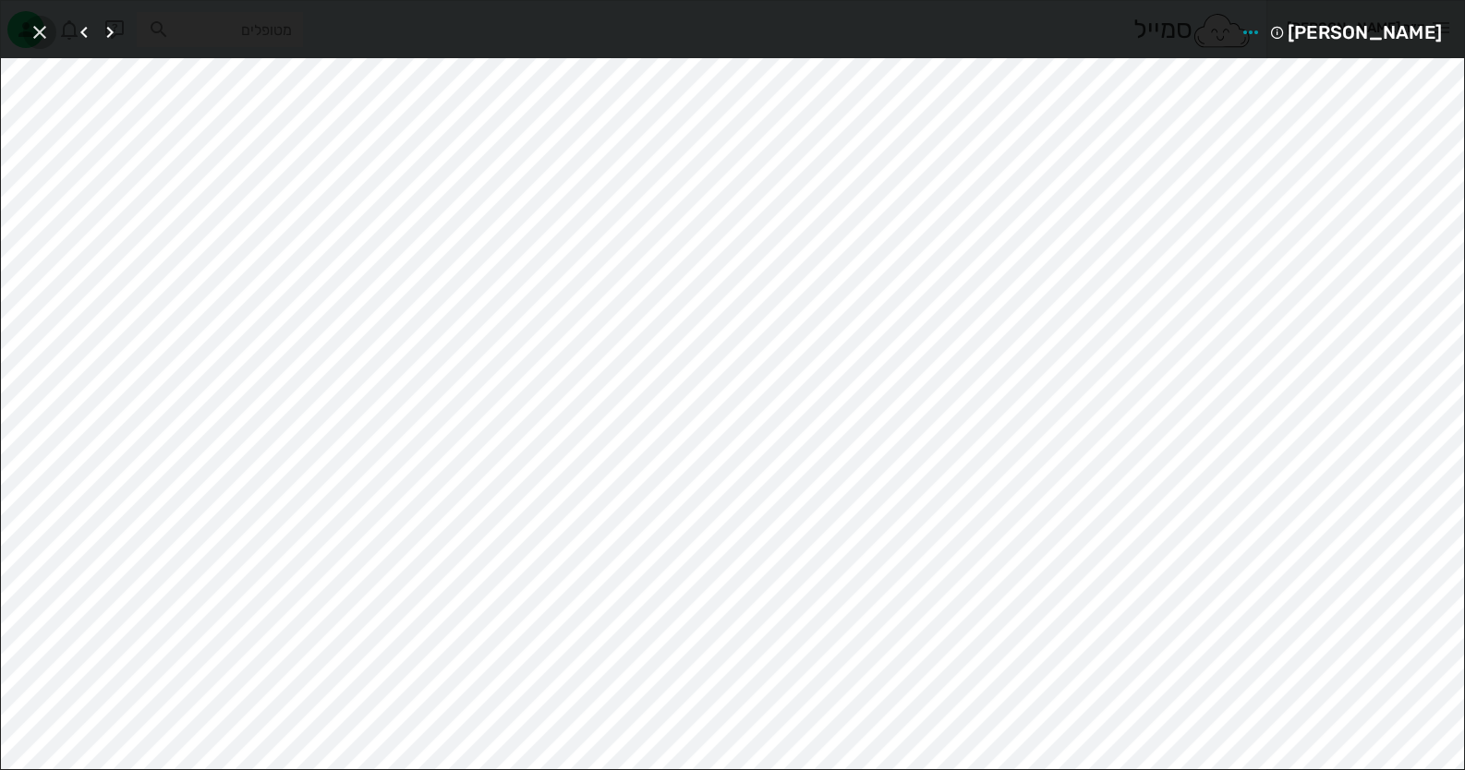
click at [32, 30] on icon "button" at bounding box center [40, 32] width 22 height 22
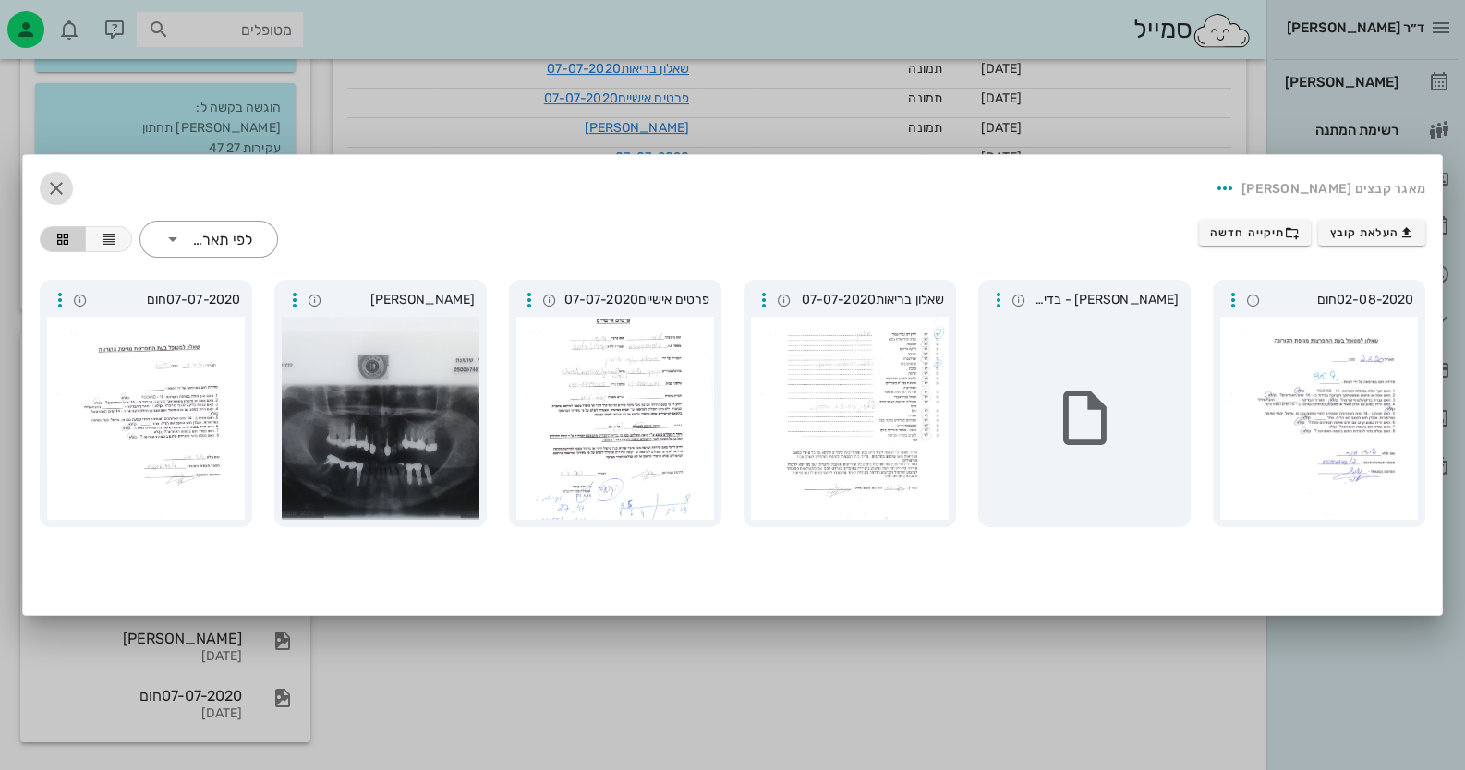
click at [41, 180] on span "button" at bounding box center [56, 188] width 33 height 22
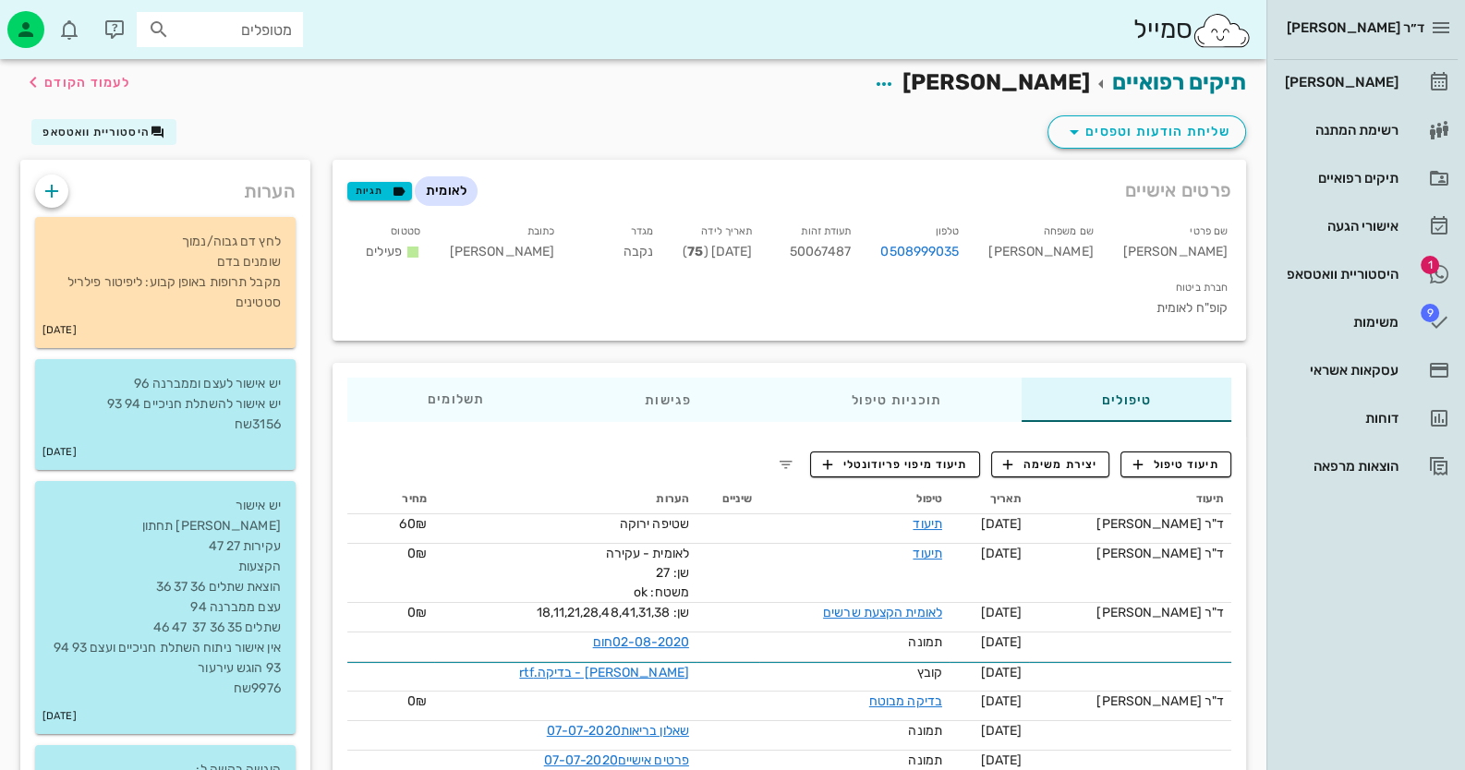
scroll to position [0, 0]
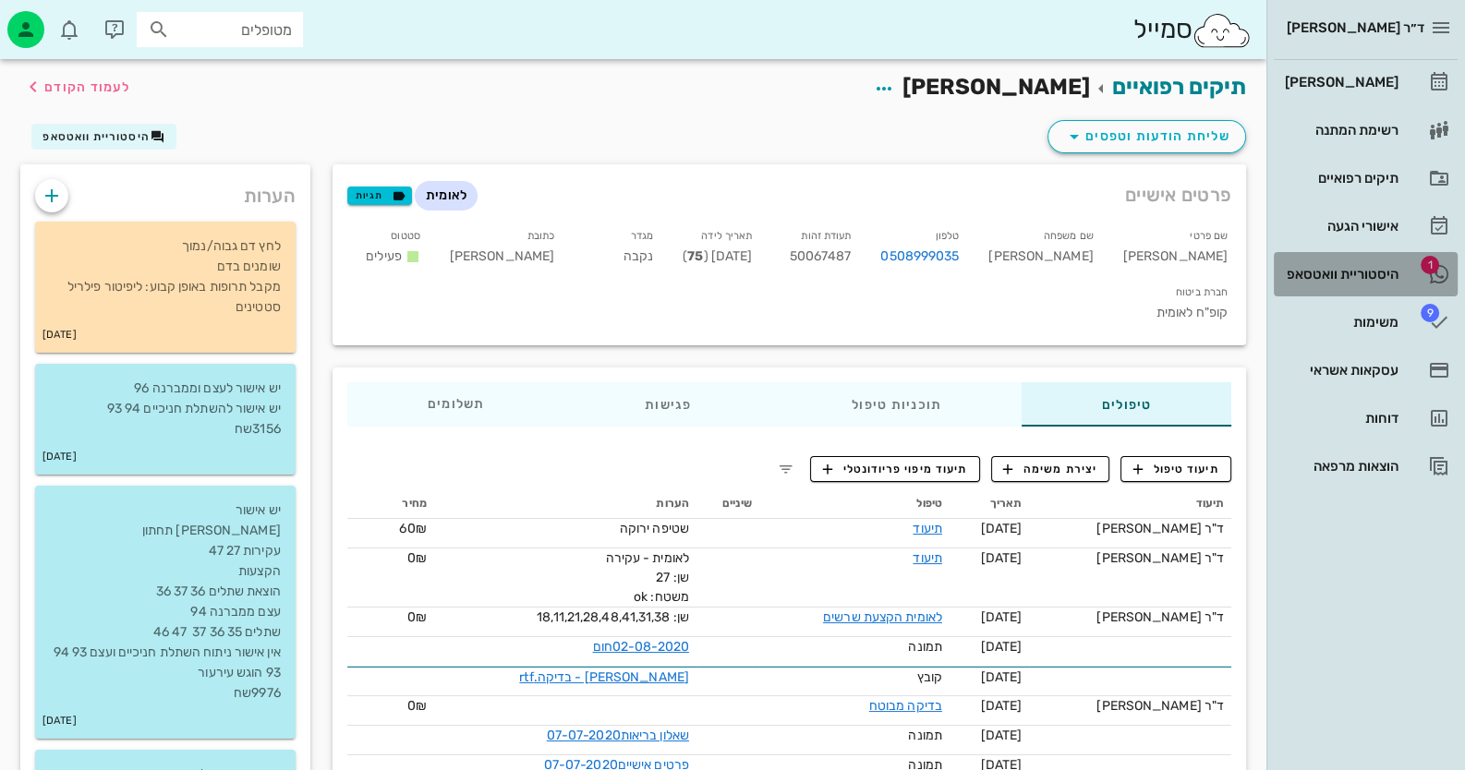
click at [948, 272] on div "היסטוריית וואטסאפ" at bounding box center [1339, 274] width 117 height 15
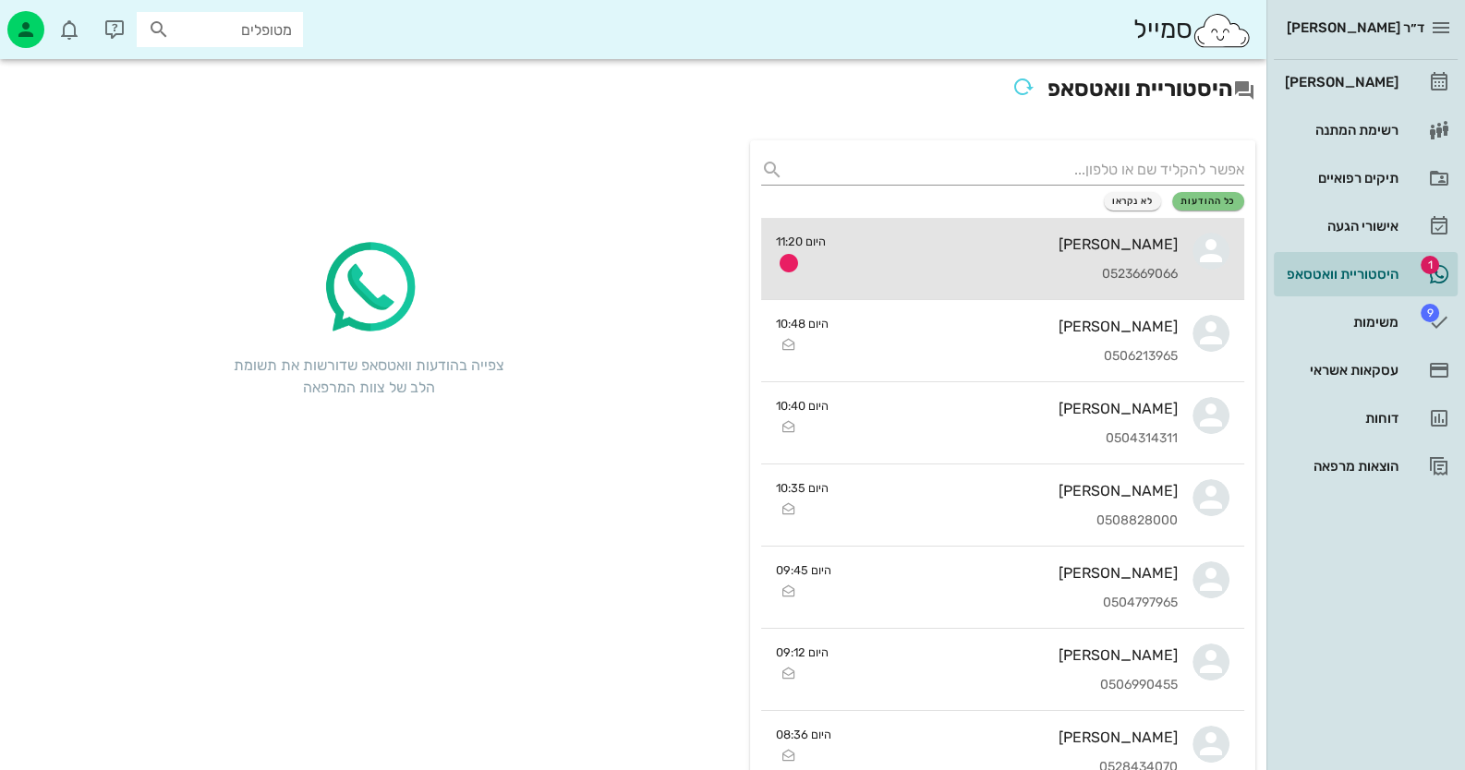
click at [948, 269] on div "0523669066" at bounding box center [1008, 275] width 337 height 16
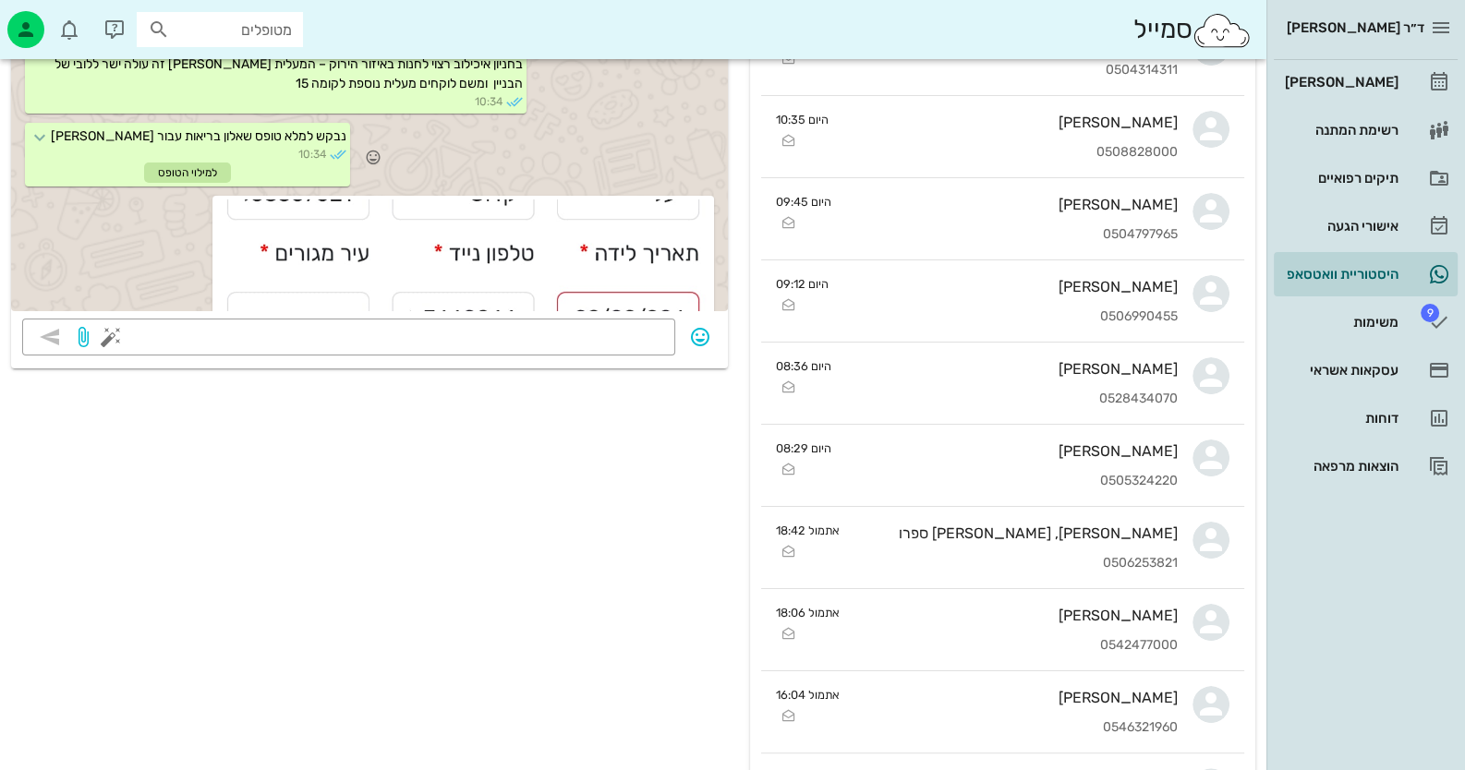
scroll to position [482, 0]
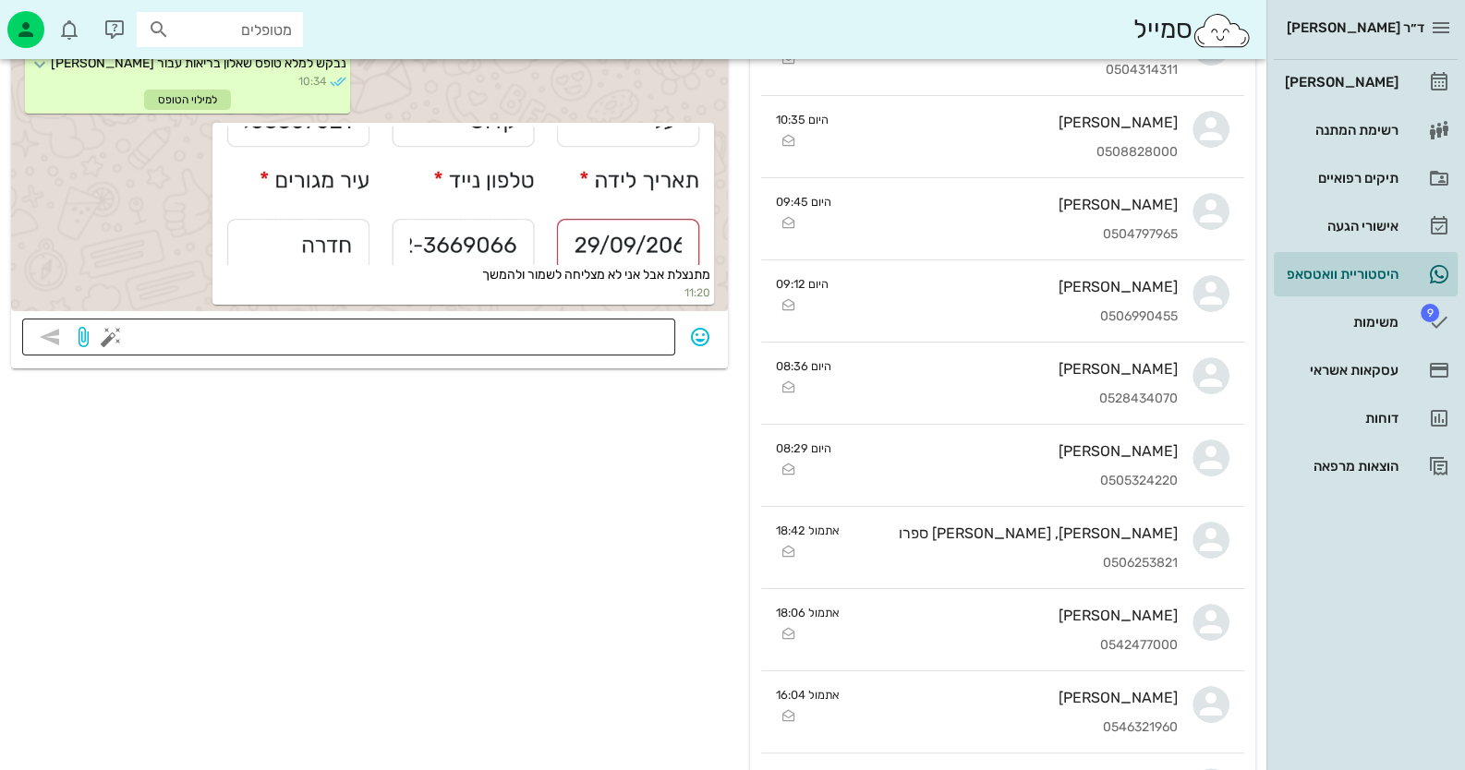
click at [553, 328] on textarea at bounding box center [390, 339] width 550 height 30
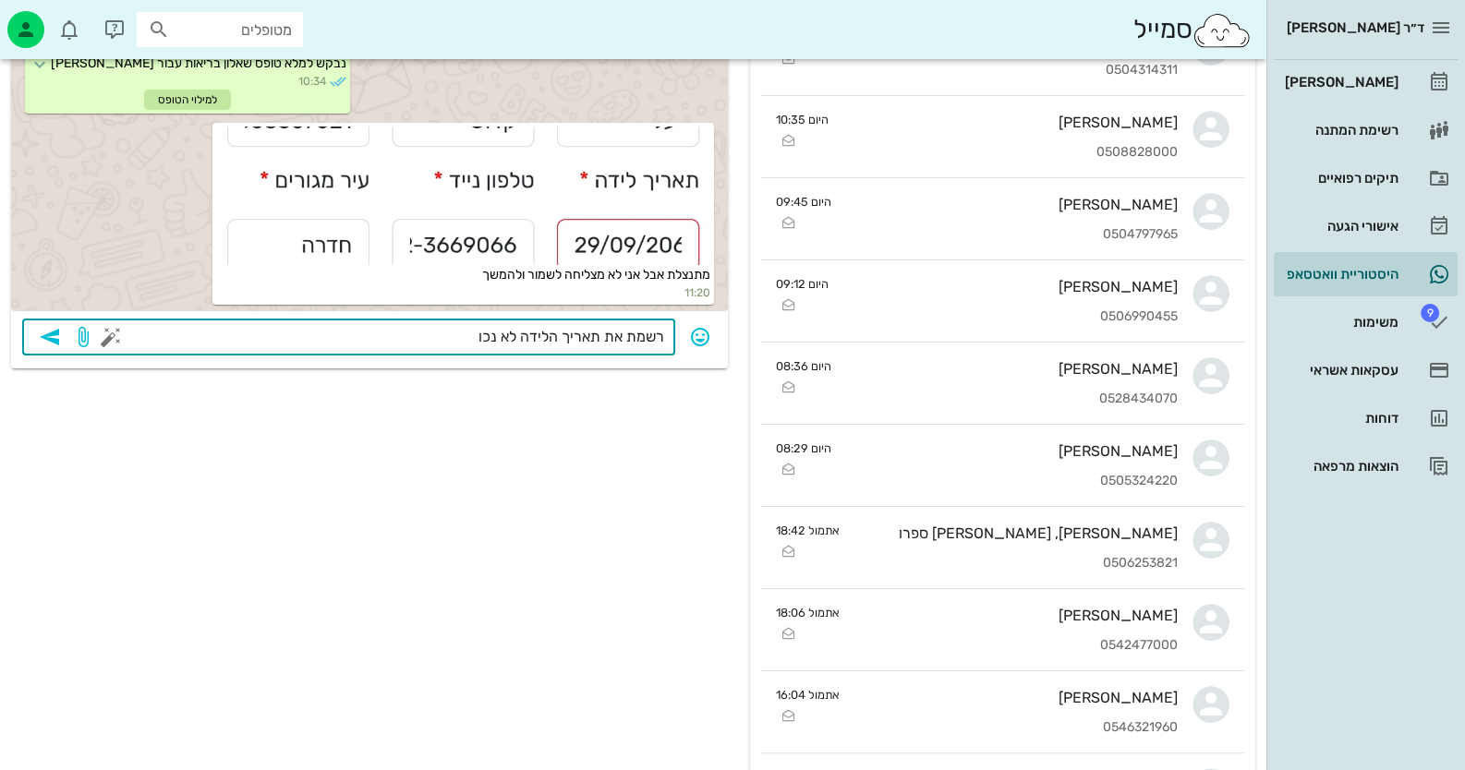
type textarea "רשמת את תאריך הלידה לא נכון"
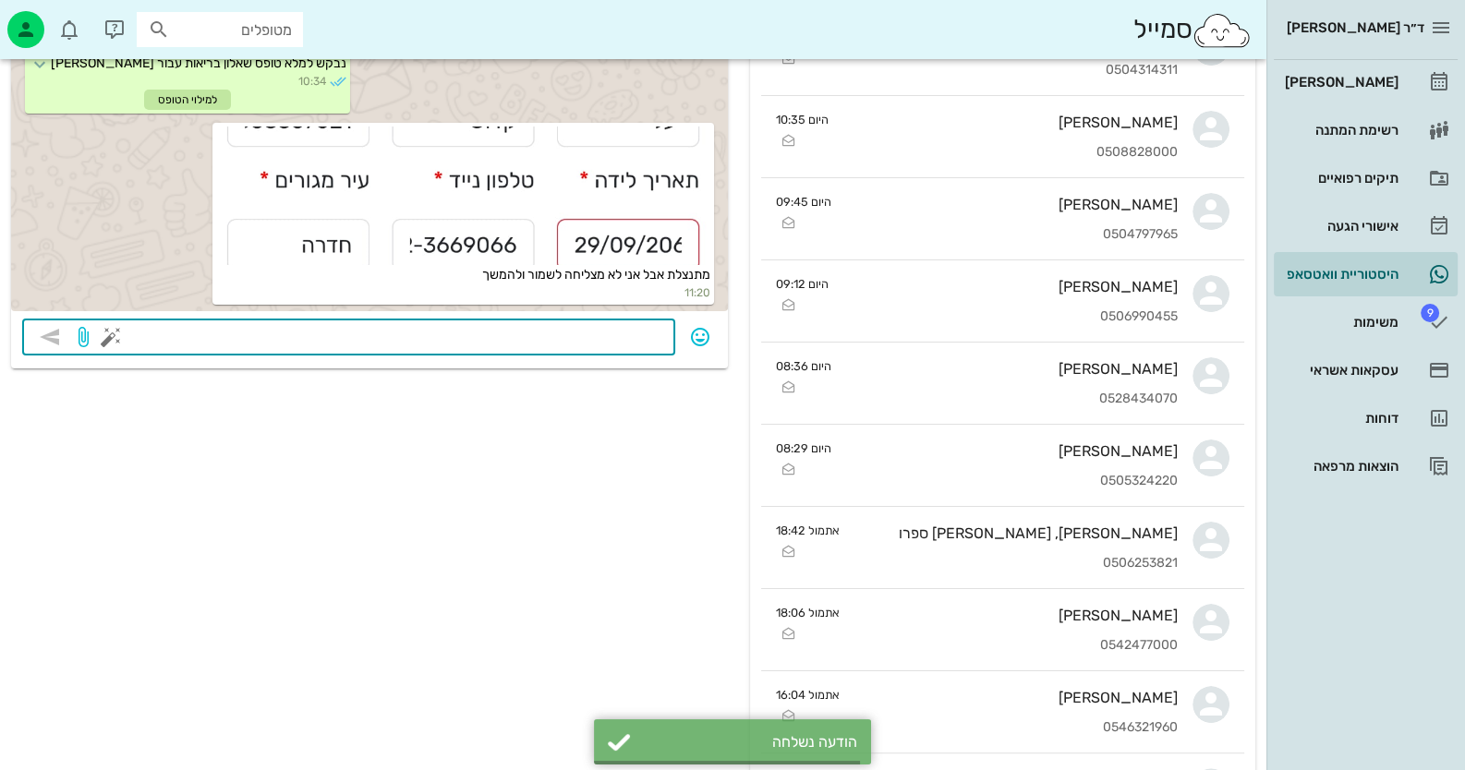
scroll to position [536, 0]
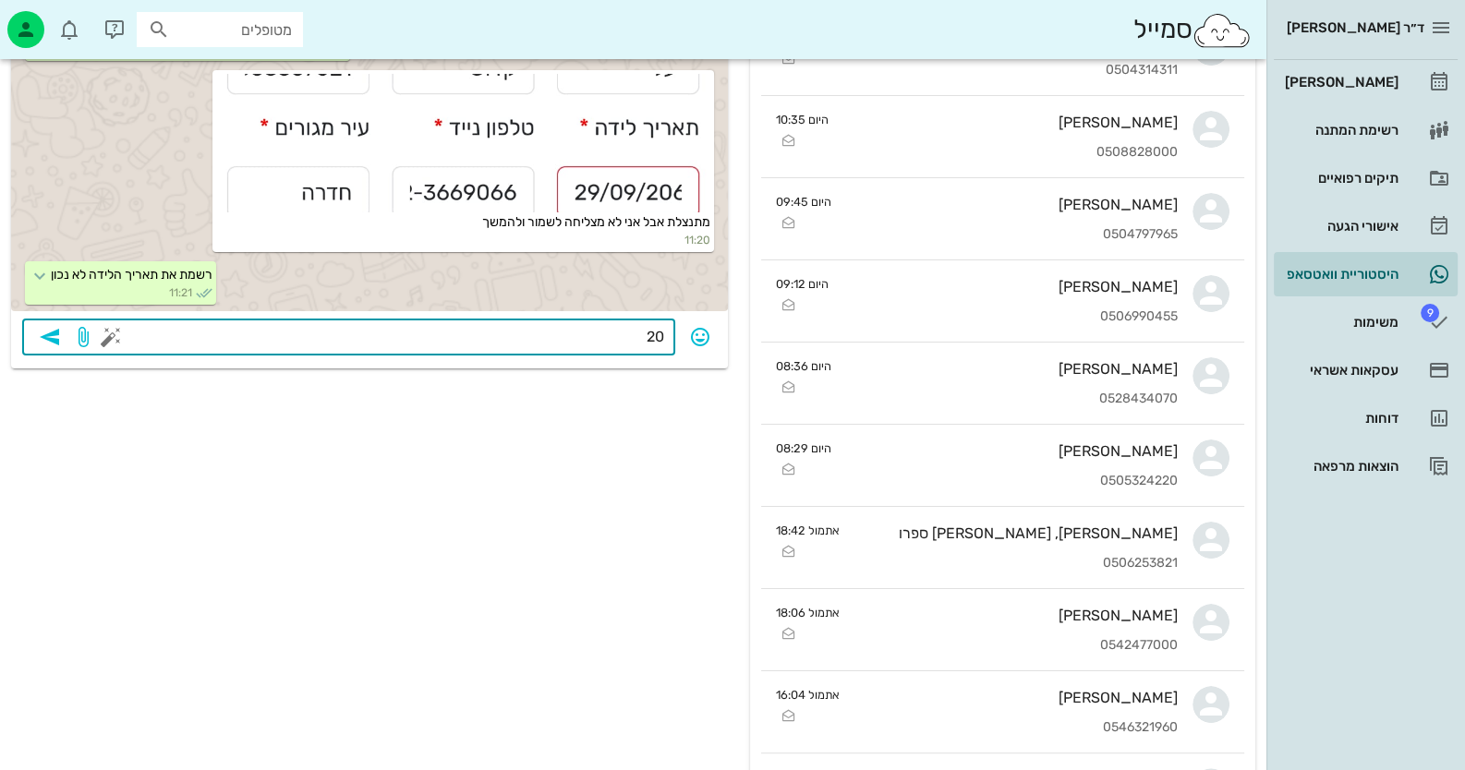
type textarea "2"
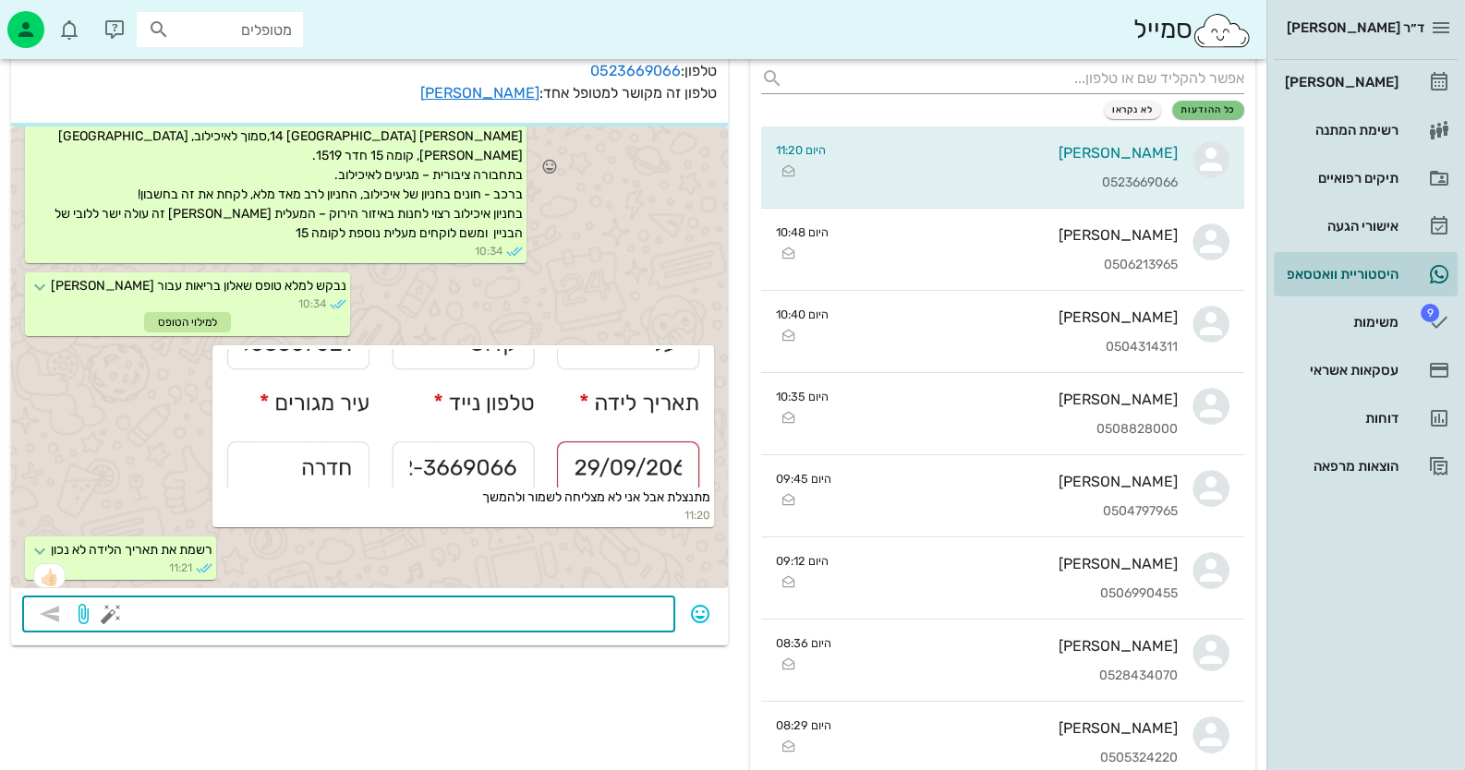
scroll to position [587, 0]
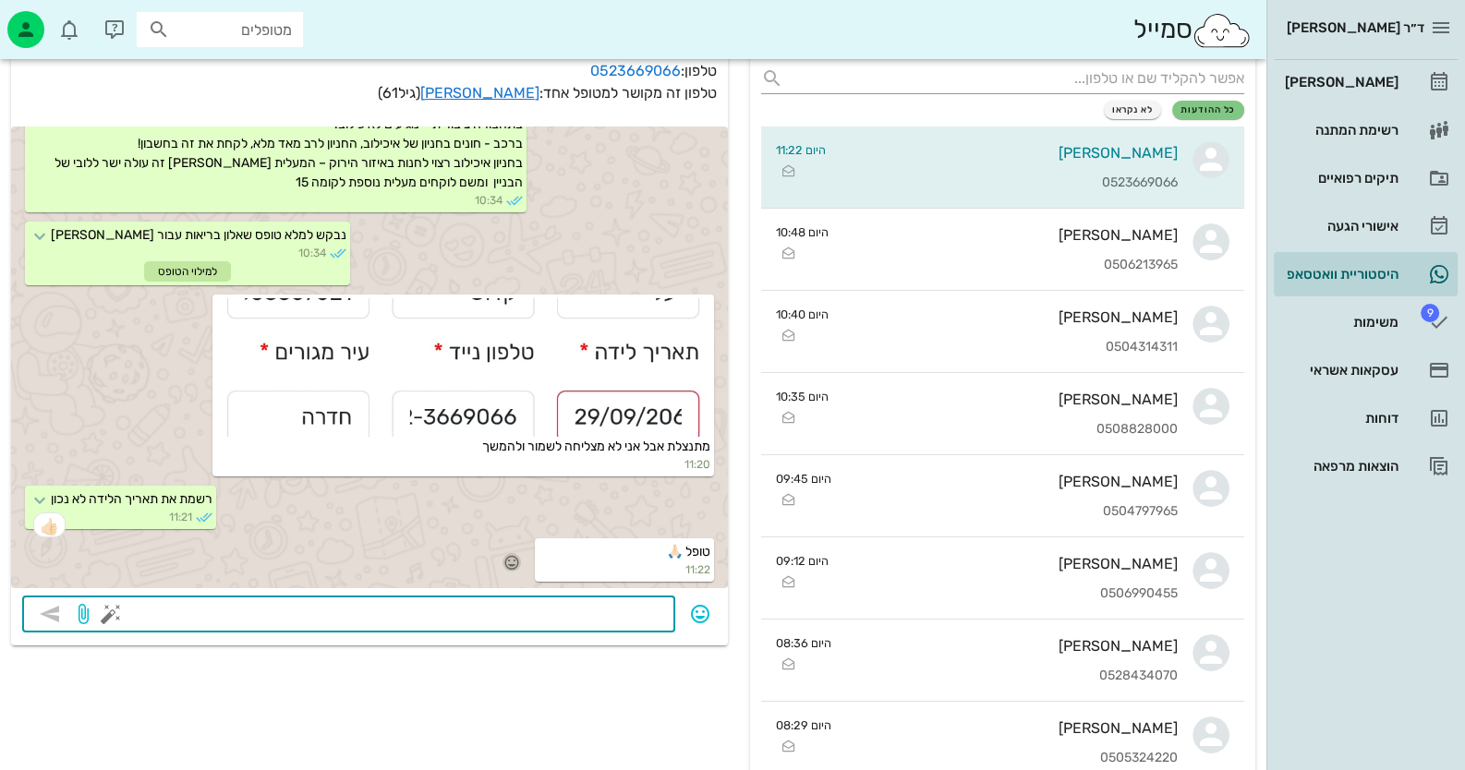
click at [519, 561] on icon "button" at bounding box center [511, 562] width 17 height 17
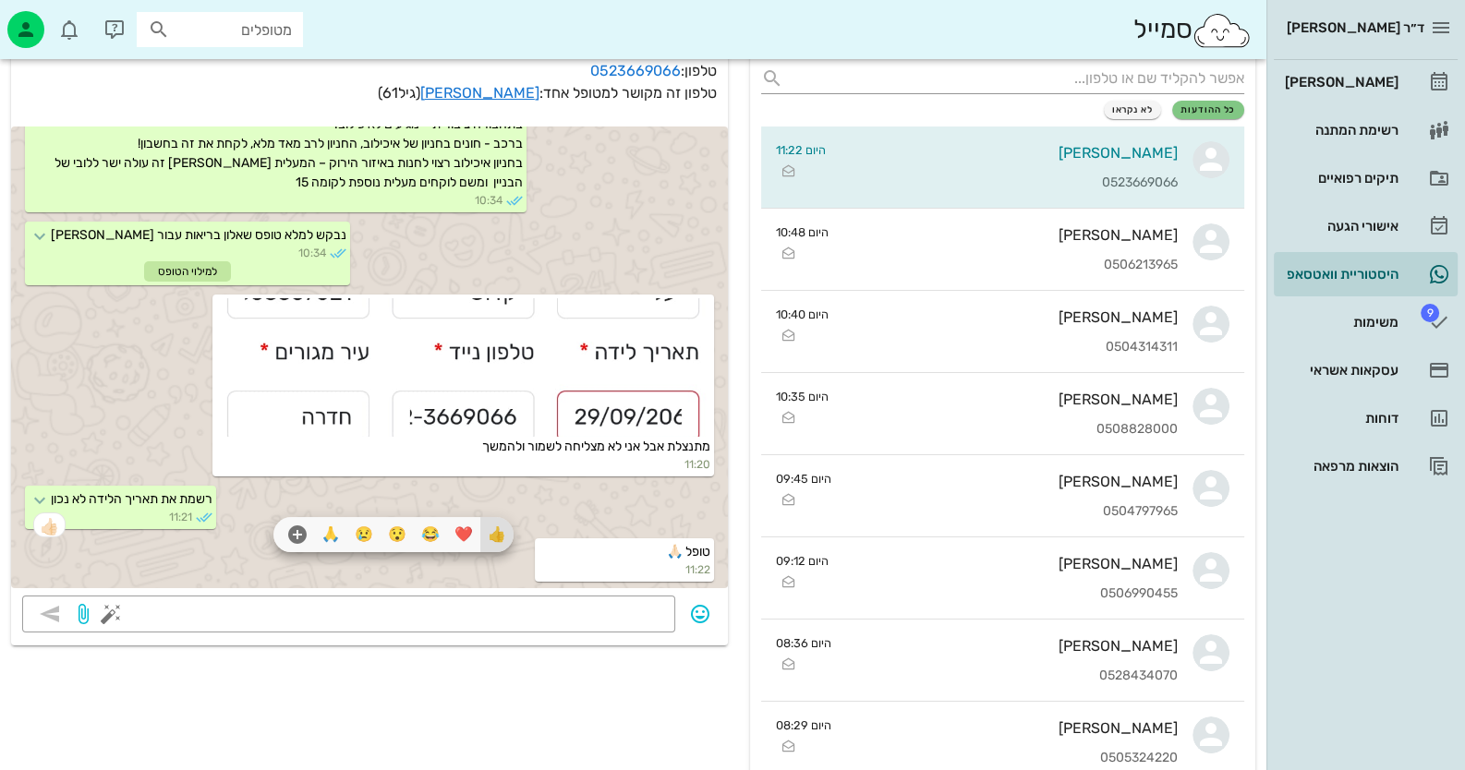
click at [497, 530] on div "👍" at bounding box center [496, 534] width 33 height 35
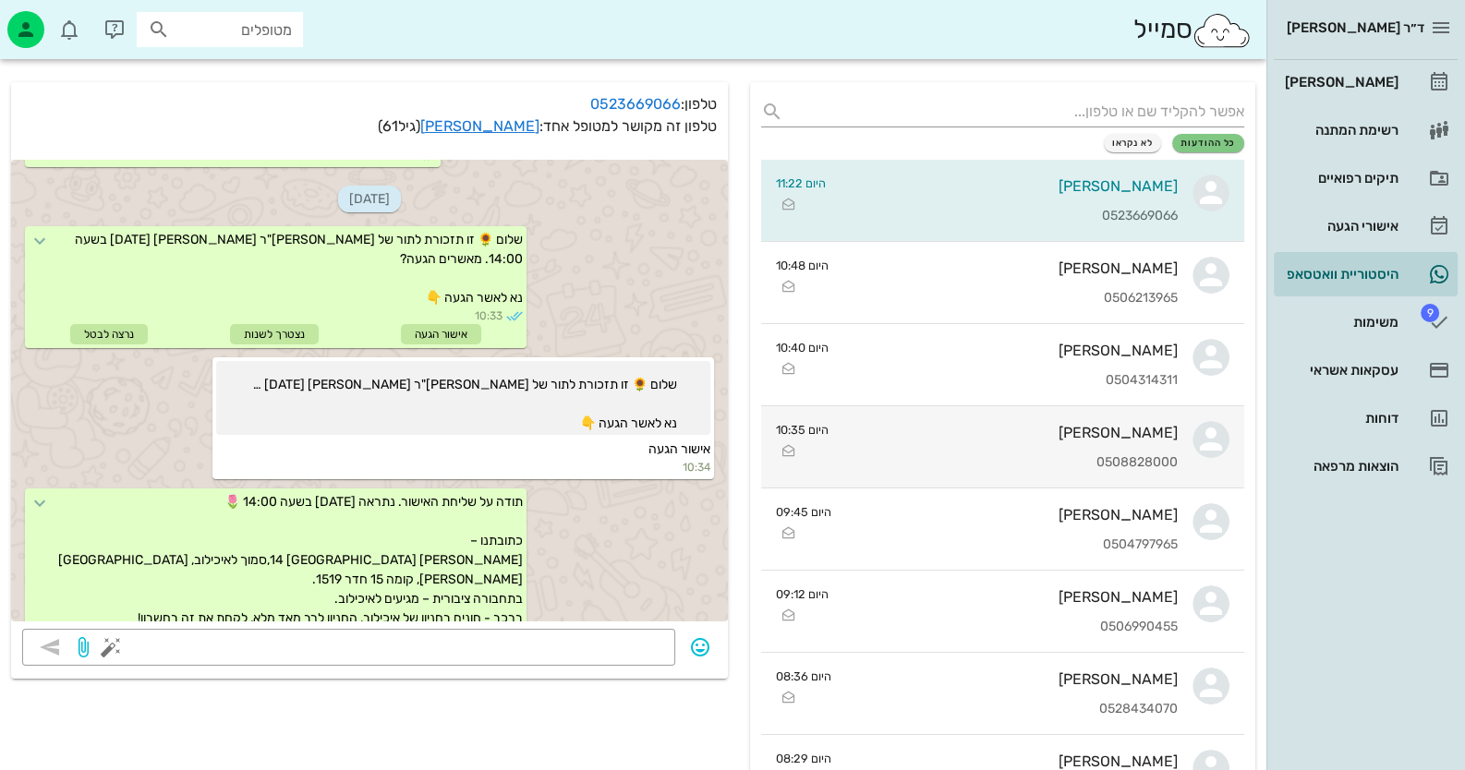
scroll to position [0, 0]
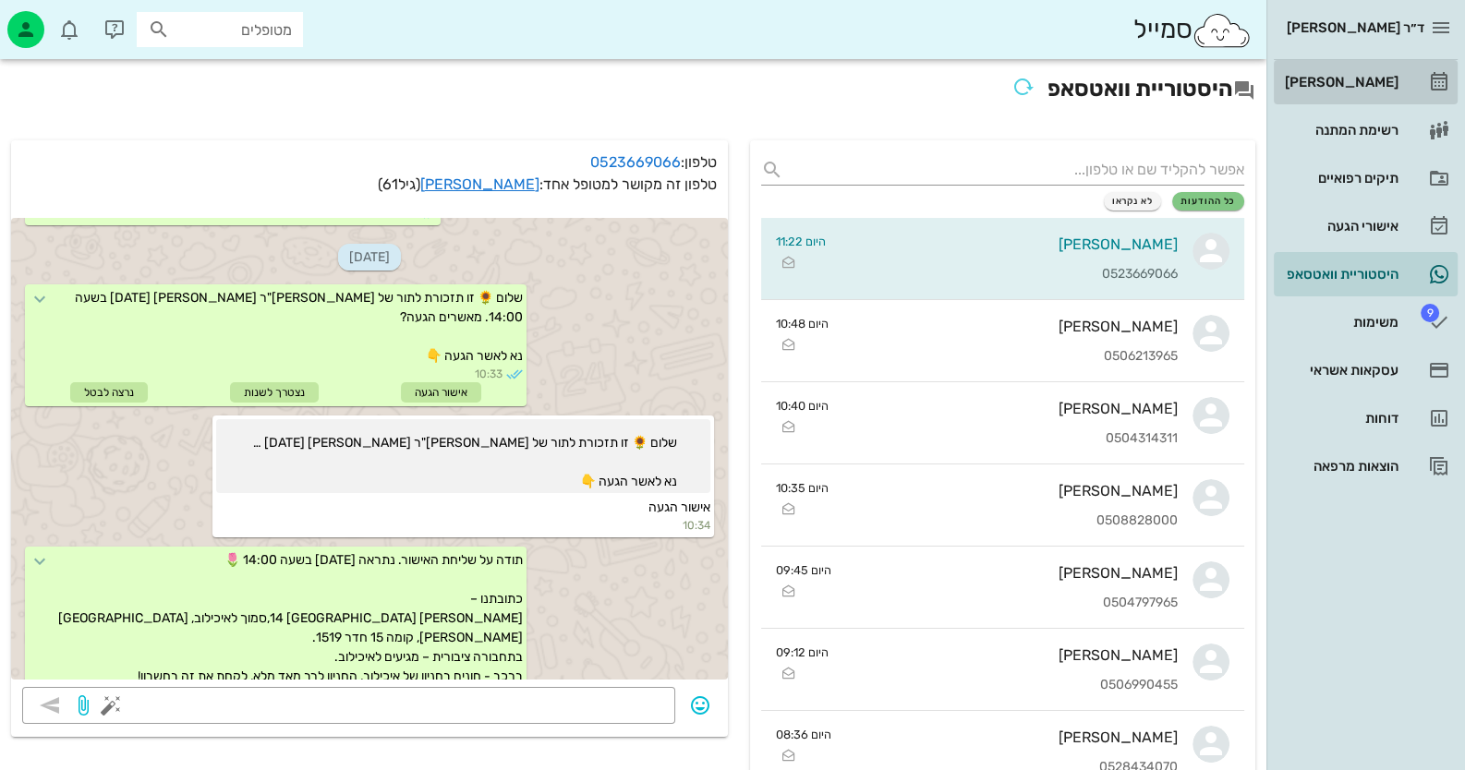
click at [948, 73] on div "[PERSON_NAME]" at bounding box center [1339, 82] width 117 height 30
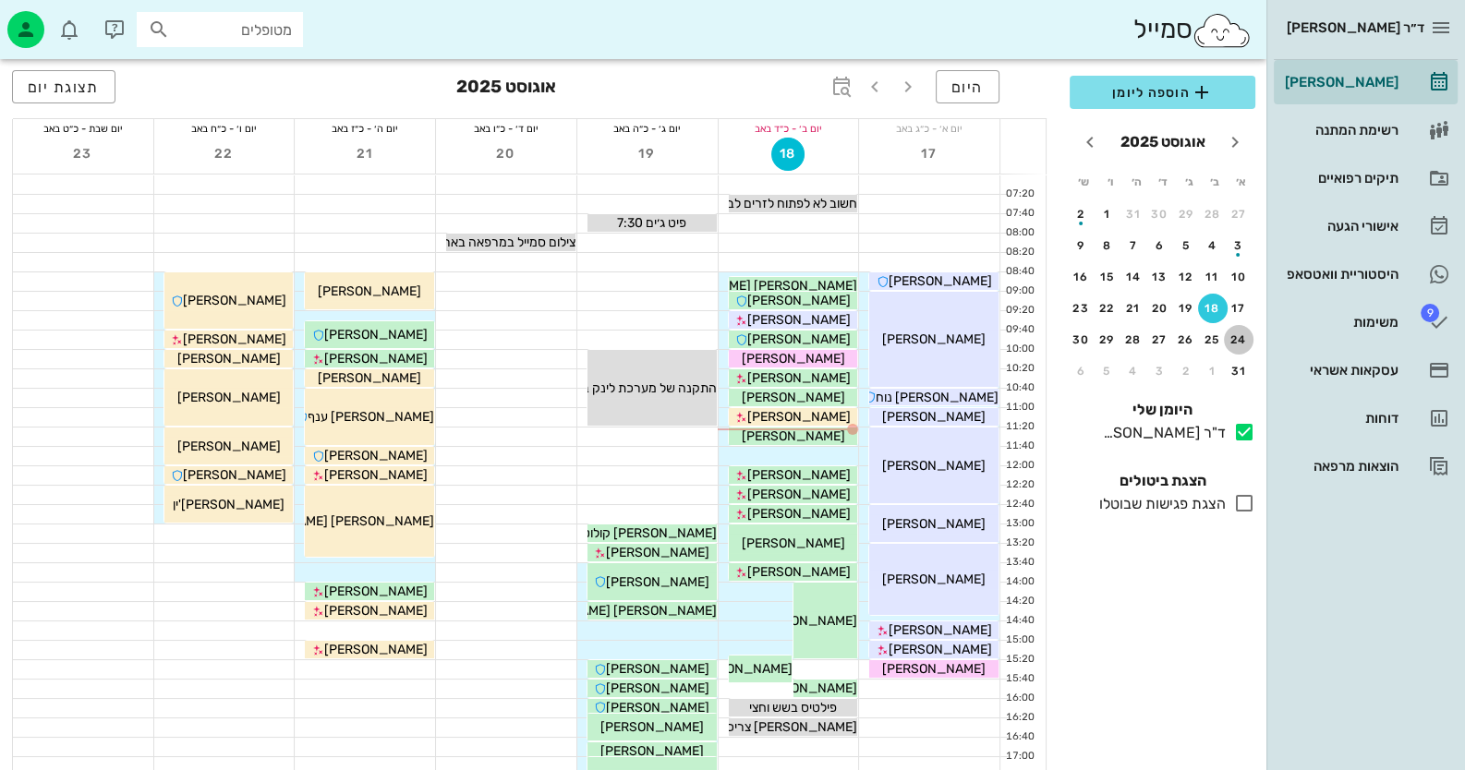
click at [948, 341] on div "24" at bounding box center [1239, 339] width 30 height 13
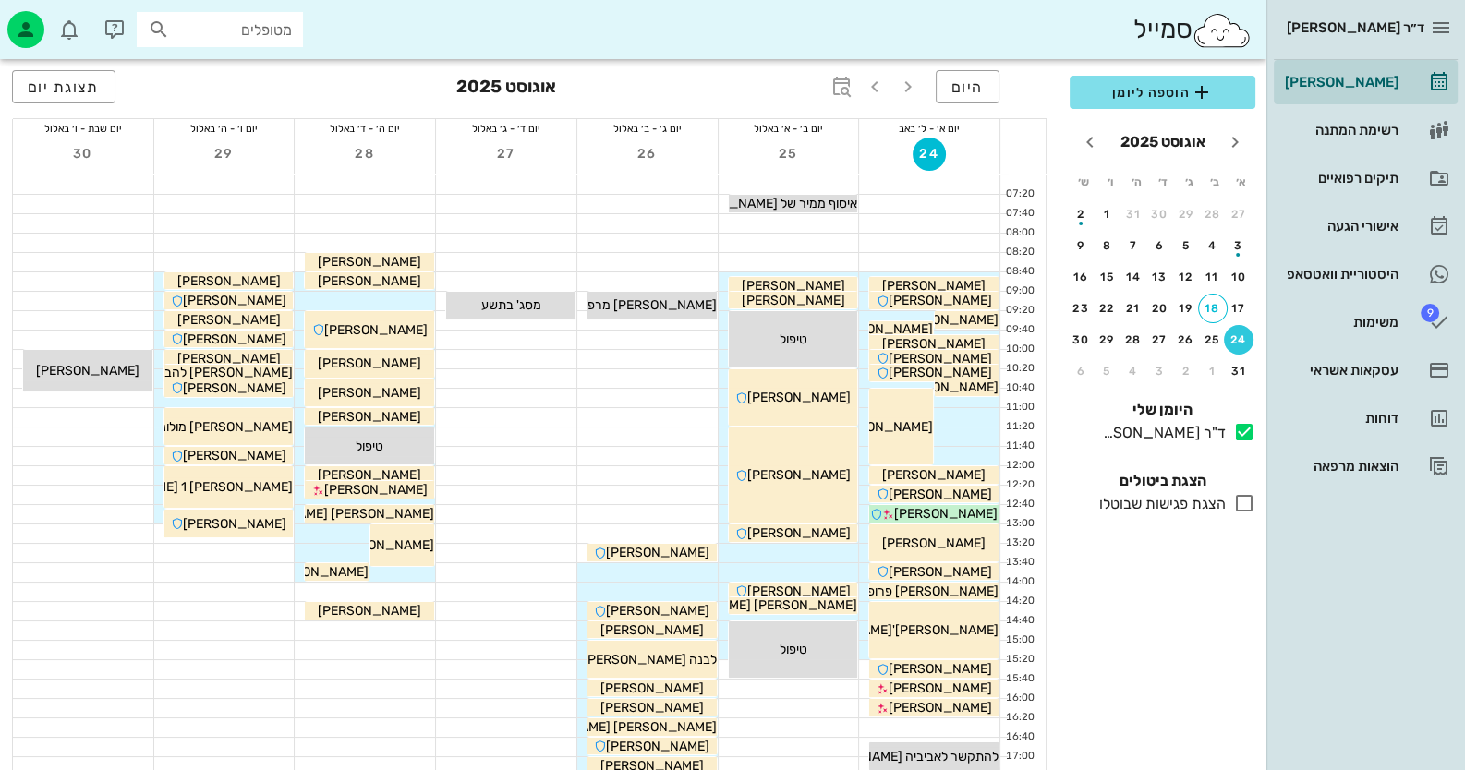
click at [274, 42] on div "מטופלים" at bounding box center [220, 29] width 166 height 35
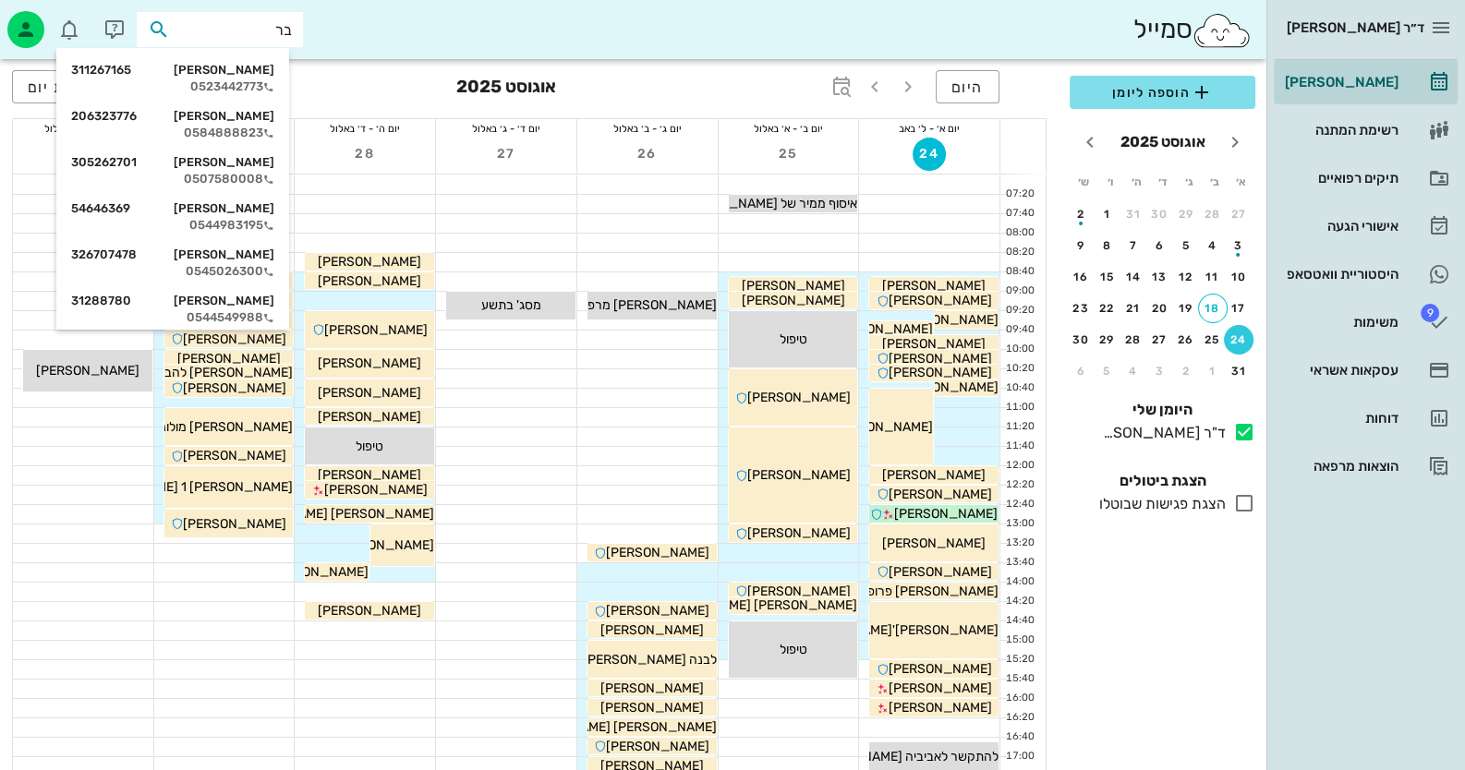
type input "ברץ"
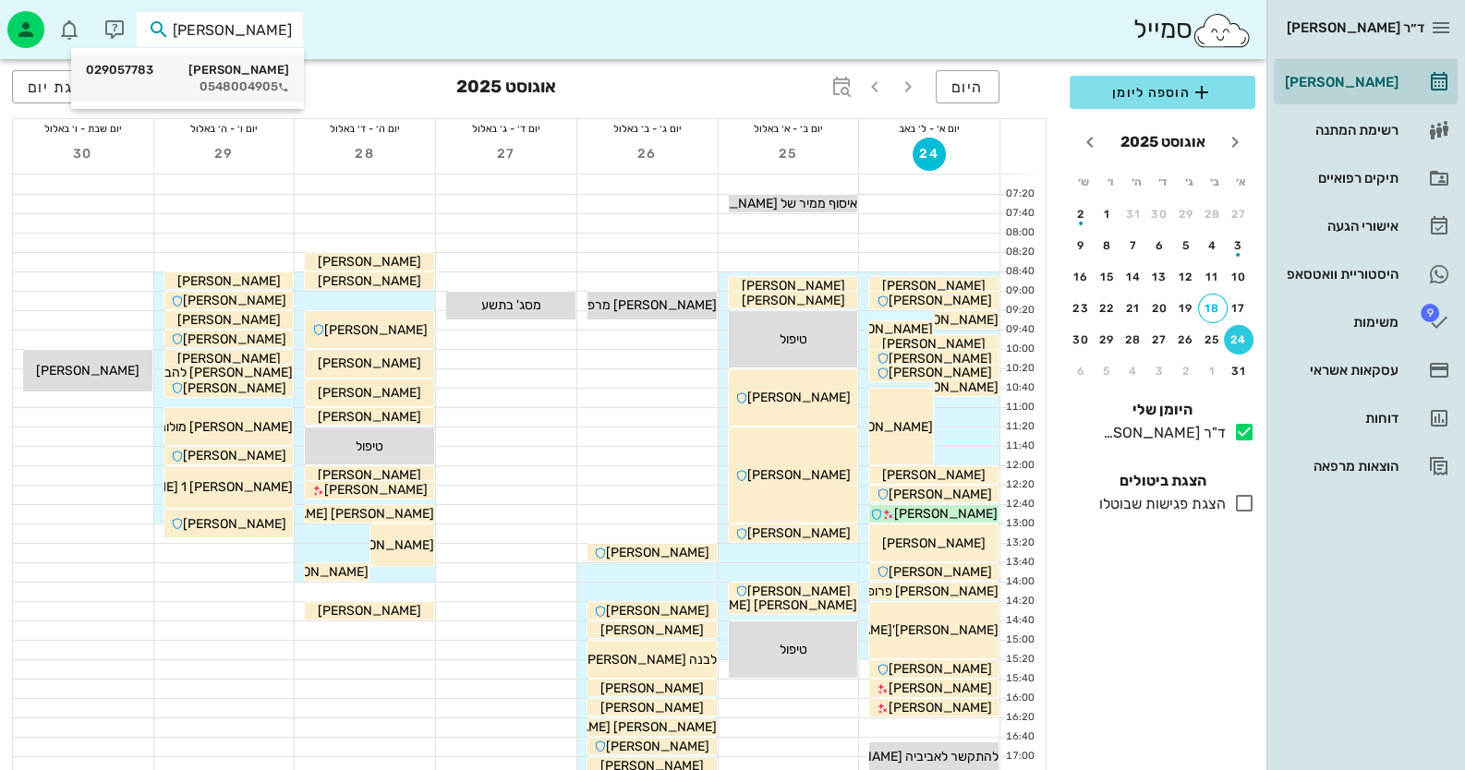
click at [270, 77] on div "נירה ברץ 029057783" at bounding box center [187, 70] width 203 height 15
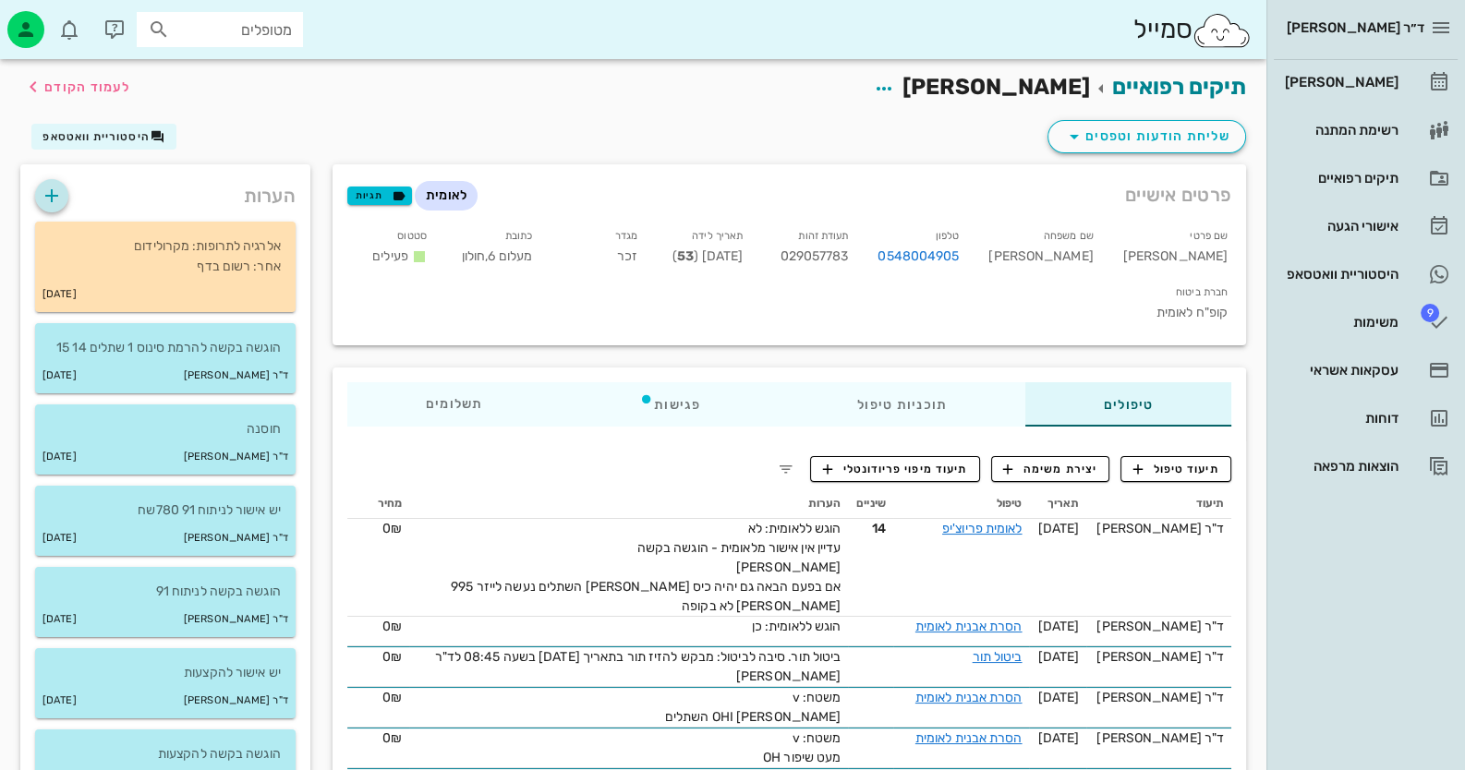
click at [53, 205] on icon "button" at bounding box center [52, 196] width 22 height 22
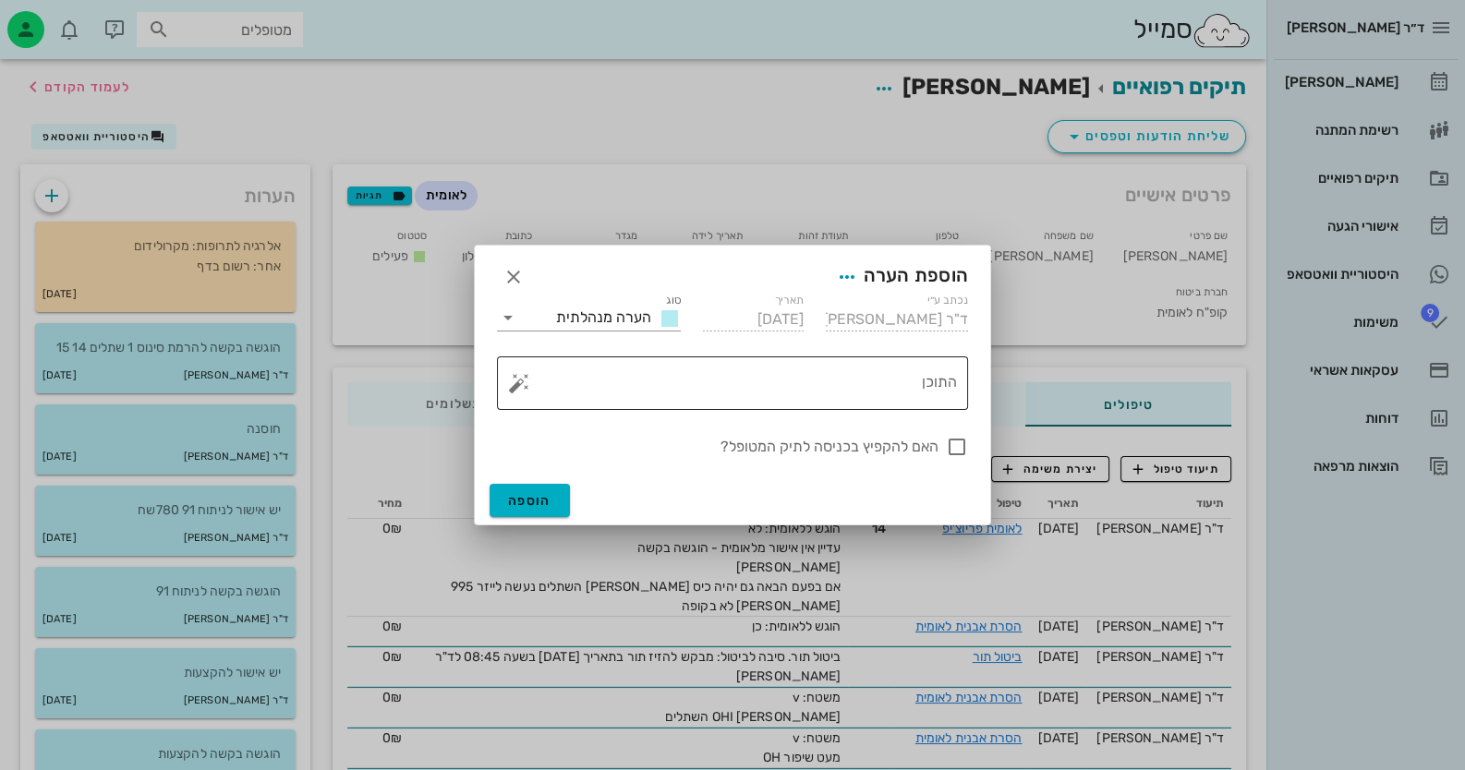
click at [742, 390] on textarea "התוכן" at bounding box center [740, 388] width 434 height 44
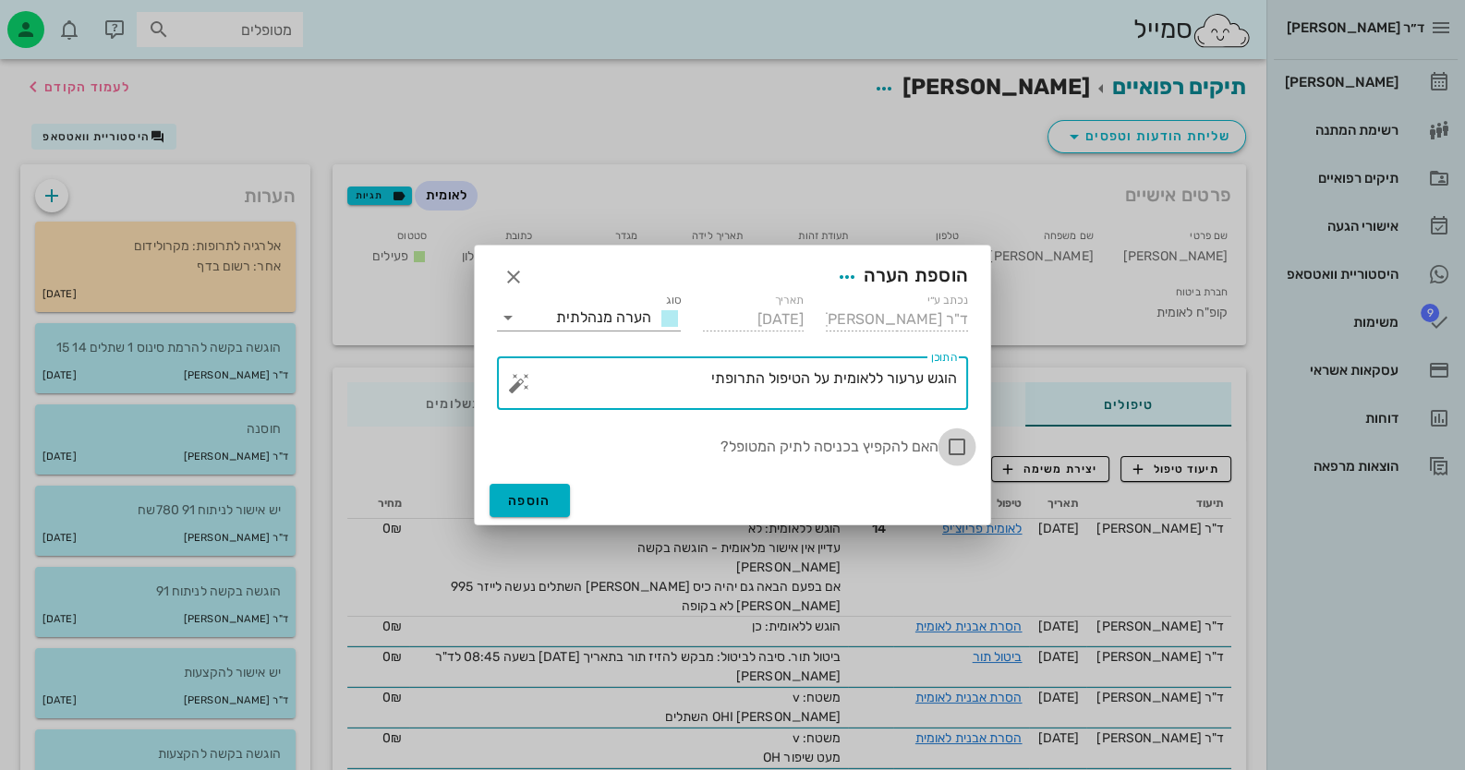
type textarea "הוגש ערעור ללאומית על הטיפול התרופתי"
click at [948, 441] on div at bounding box center [956, 446] width 31 height 31
checkbox input "true"
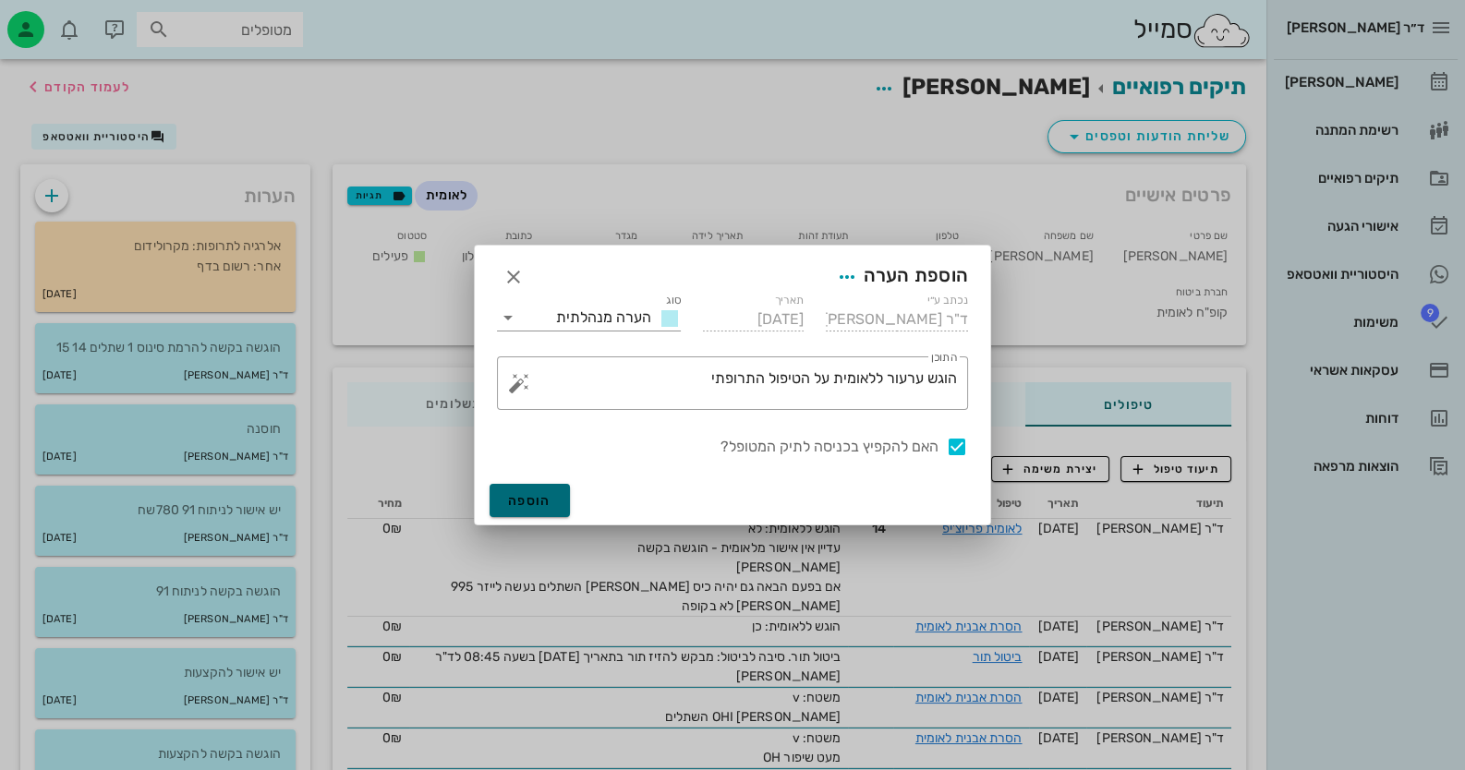
click at [537, 509] on button "הוספה" at bounding box center [530, 500] width 80 height 33
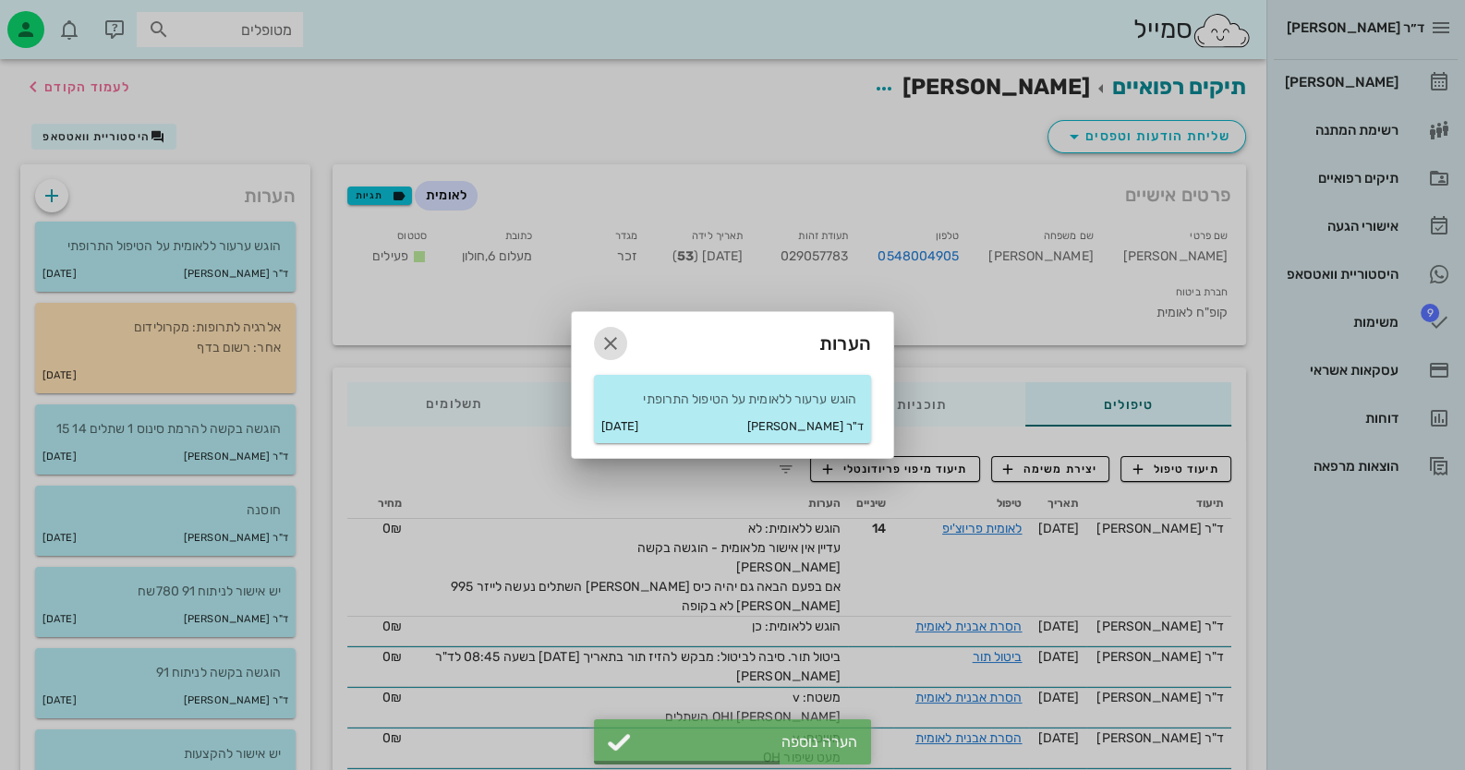
click at [614, 334] on icon "button" at bounding box center [610, 343] width 22 height 22
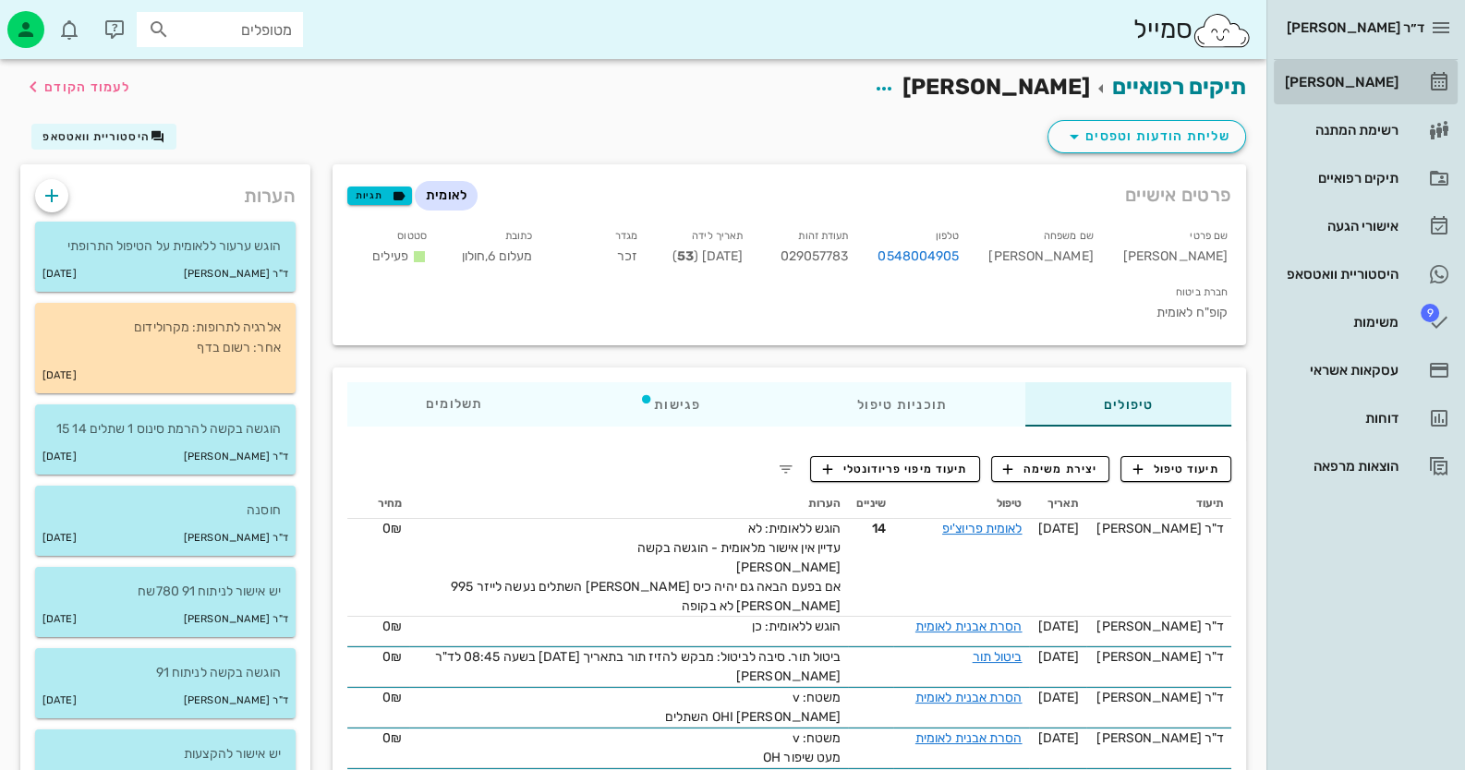
click at [948, 66] on link "[PERSON_NAME]" at bounding box center [1366, 82] width 184 height 44
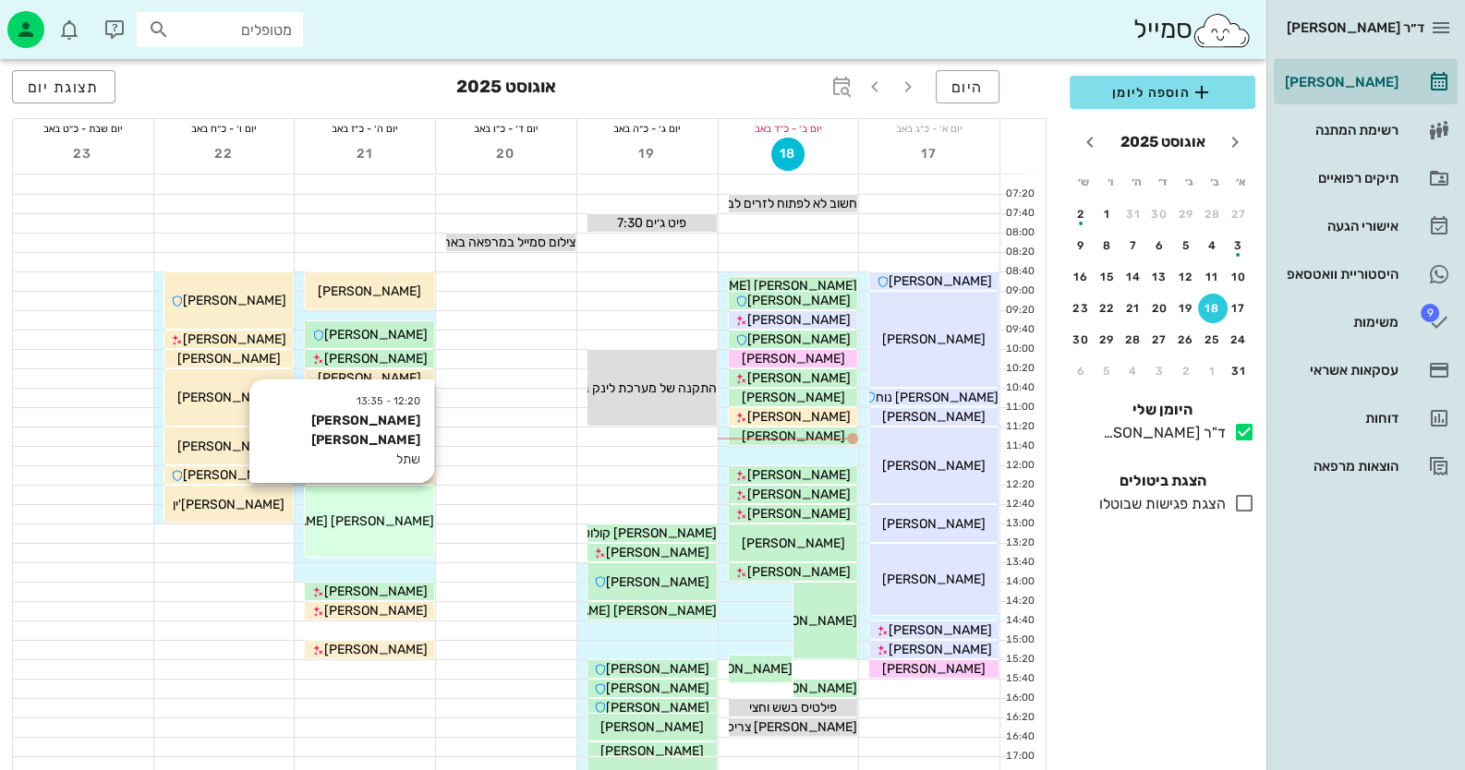
click at [404, 544] on div "12:20 - 13:35 הדר מילר שתל הדר מילר" at bounding box center [369, 521] width 129 height 71
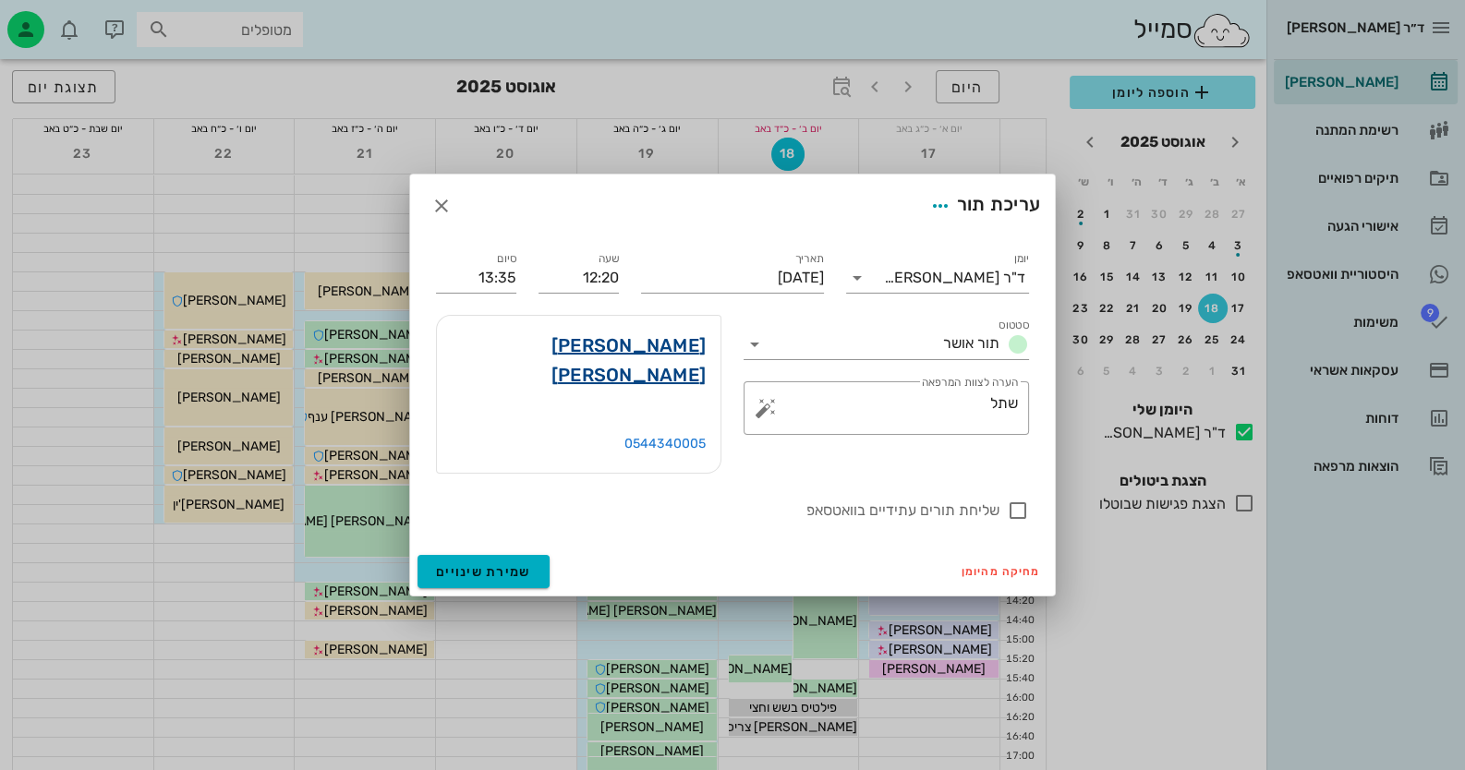
click at [661, 365] on link "הדר מילר" at bounding box center [579, 360] width 254 height 59
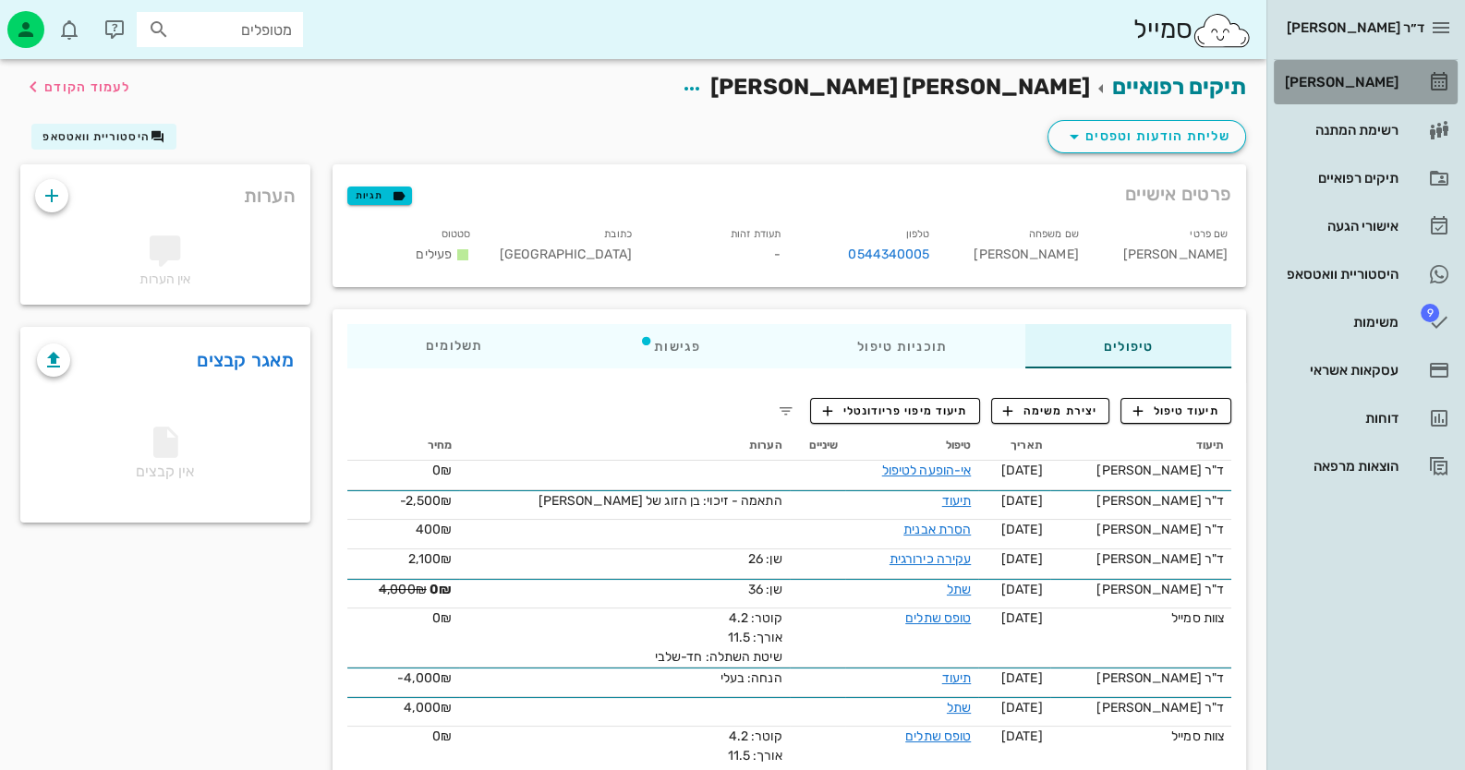
click at [948, 98] on link "[PERSON_NAME]" at bounding box center [1366, 82] width 184 height 44
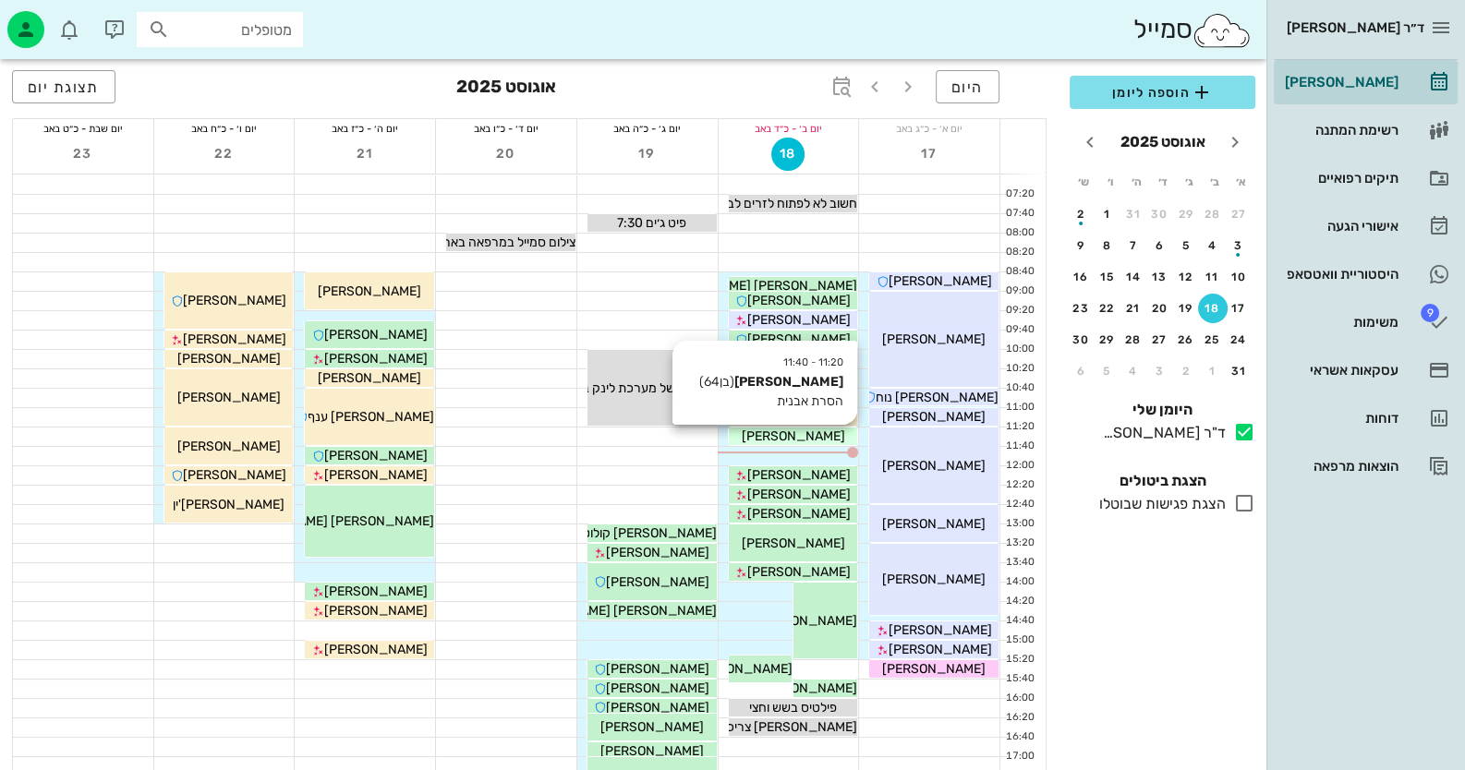
click at [827, 441] on div "[PERSON_NAME]" at bounding box center [793, 436] width 129 height 19
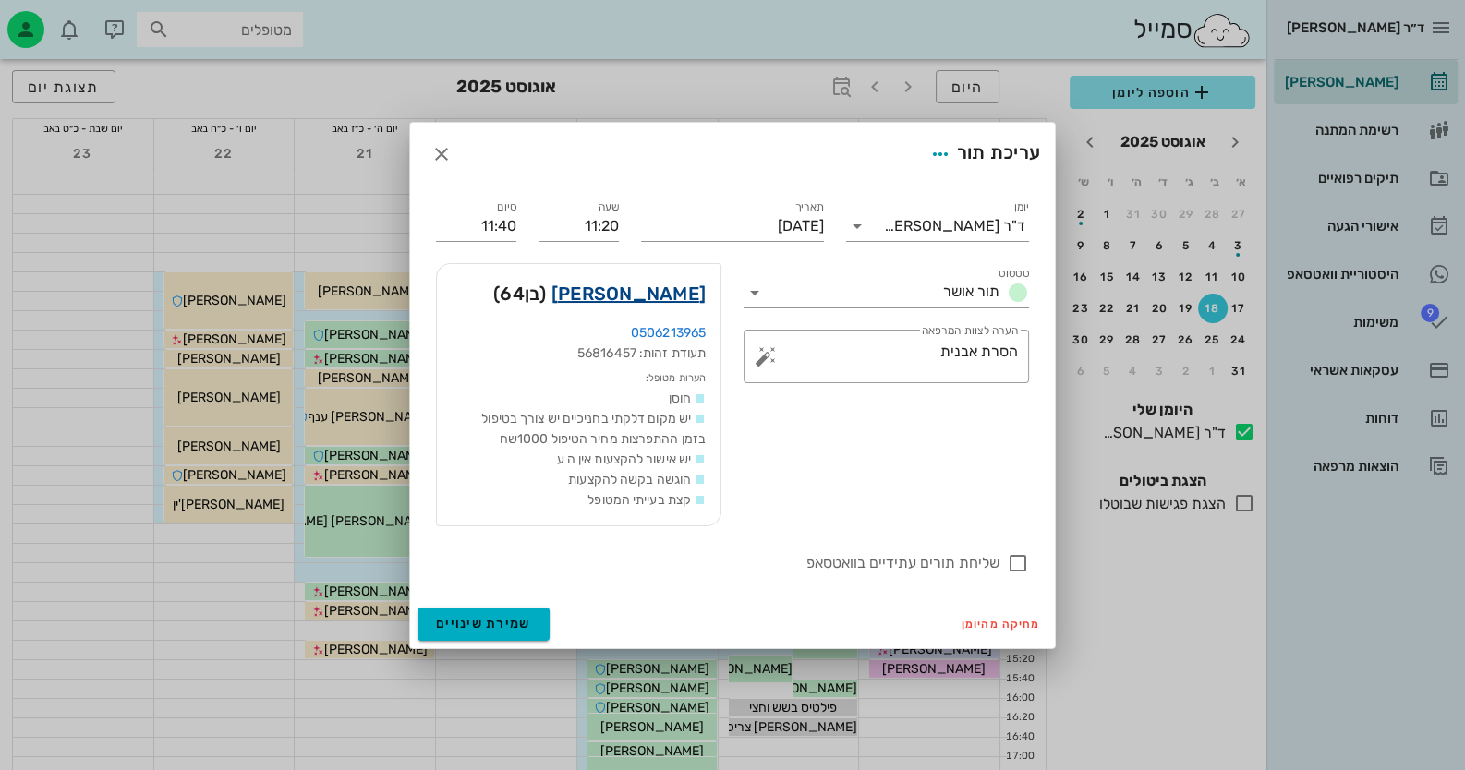
click at [645, 287] on link "יגאל כוכבי" at bounding box center [628, 294] width 154 height 30
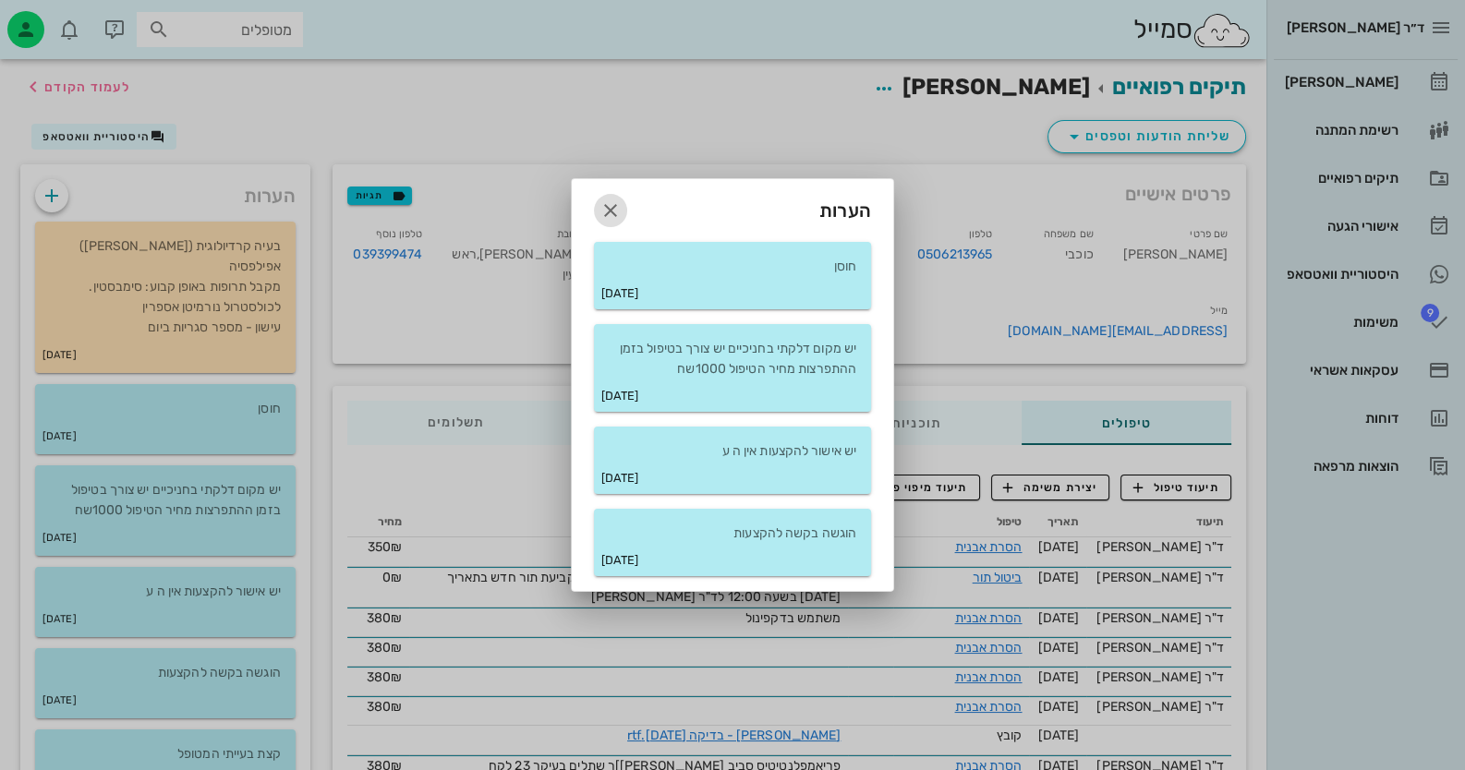
click at [607, 216] on icon "button" at bounding box center [610, 210] width 22 height 22
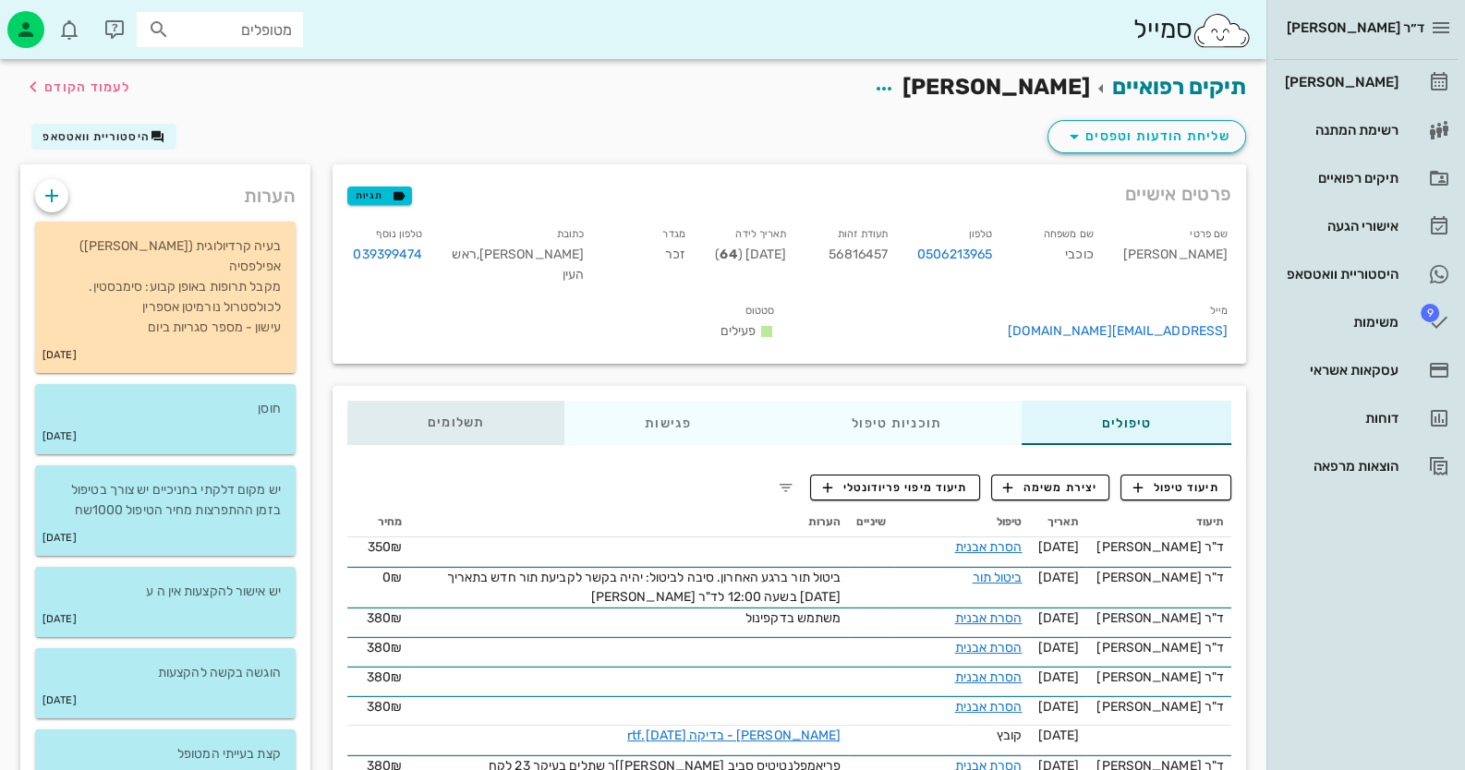
drag, startPoint x: 477, startPoint y: 415, endPoint x: 490, endPoint y: 416, distance: 13.0
click at [478, 417] on span "תשלומים 0₪" at bounding box center [456, 423] width 57 height 13
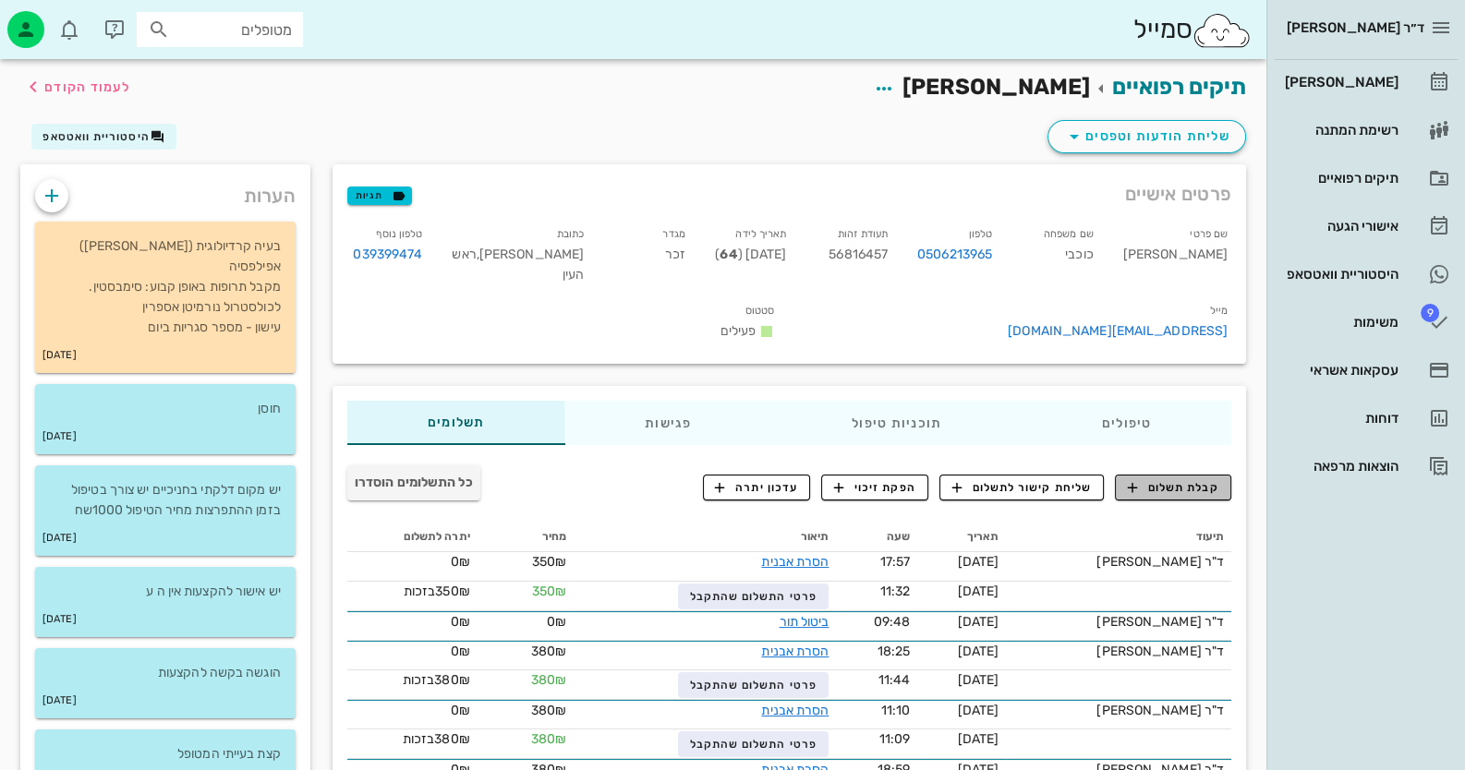
click at [948, 476] on button "קבלת תשלום" at bounding box center [1173, 488] width 116 height 26
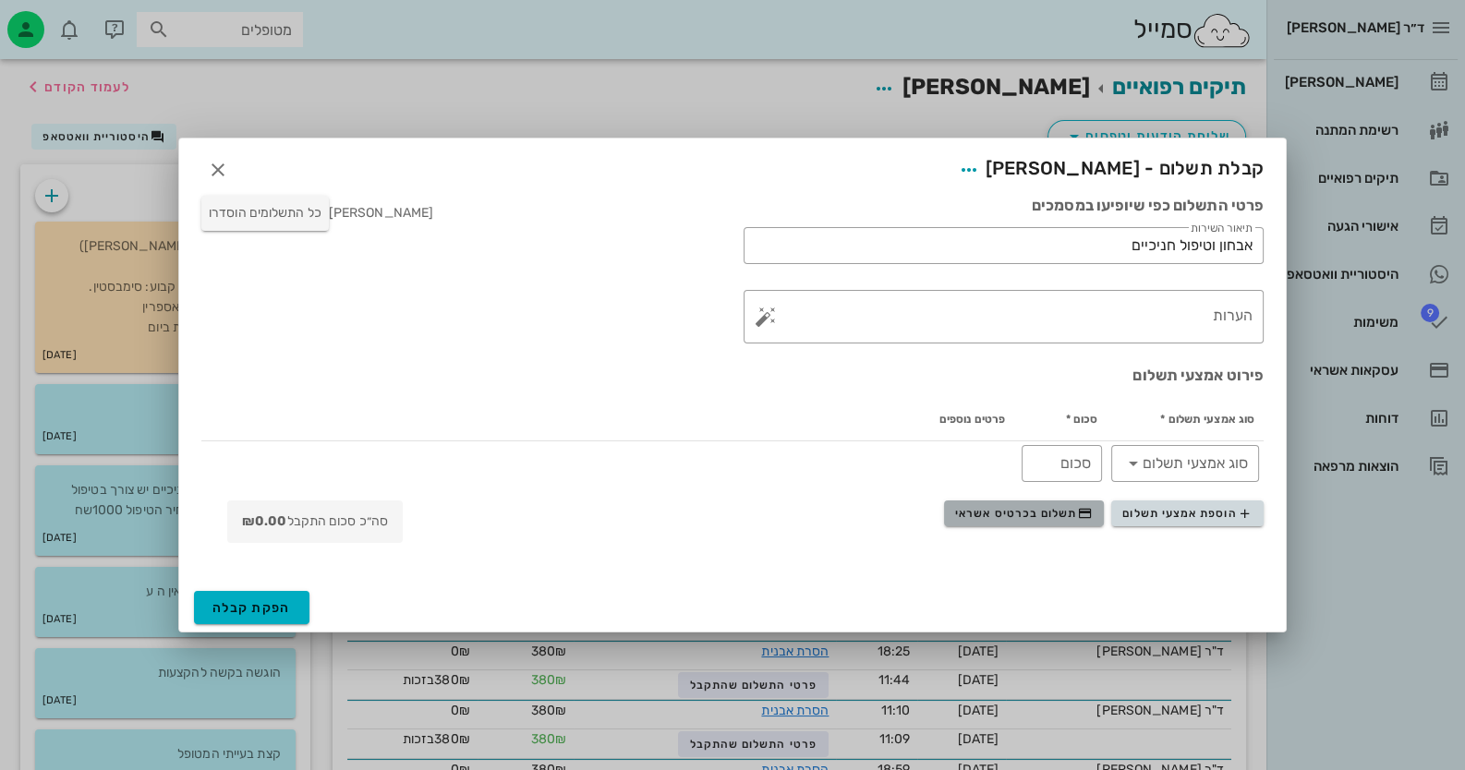
click at [948, 520] on span "תשלום בכרטיס אשראי" at bounding box center [1023, 513] width 137 height 15
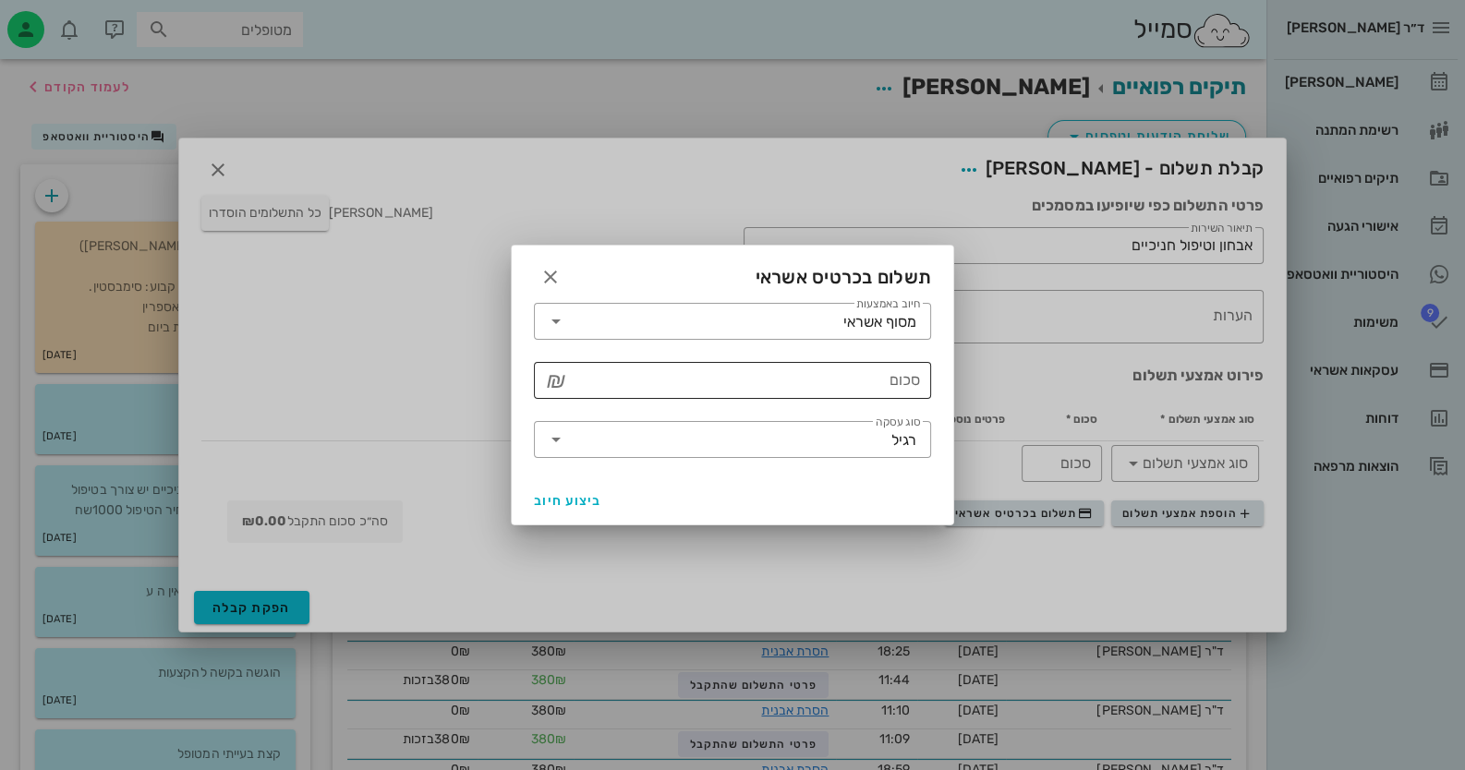
click at [889, 381] on input "סכום" at bounding box center [745, 381] width 349 height 30
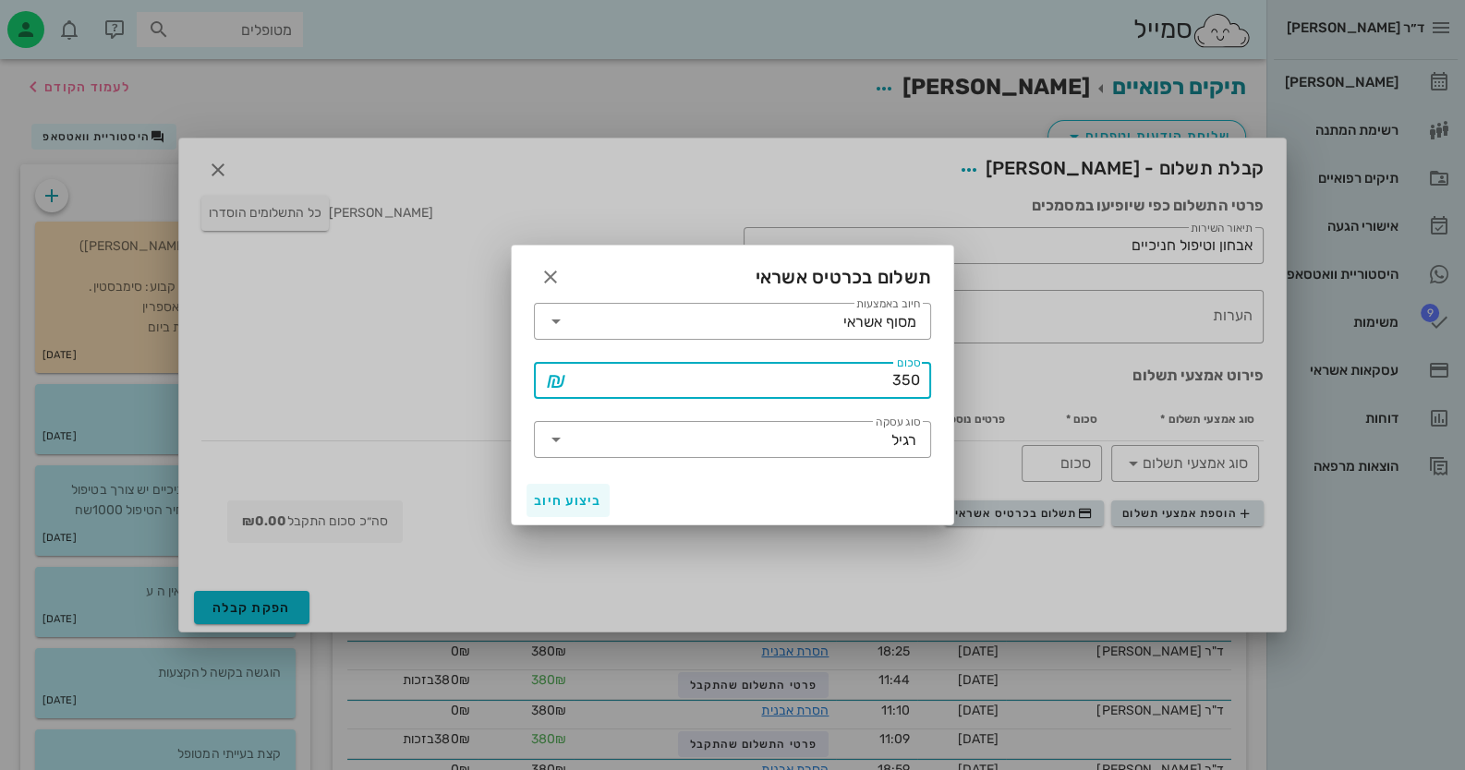
type input "350"
click at [543, 503] on span "ביצוע חיוב" at bounding box center [568, 501] width 68 height 16
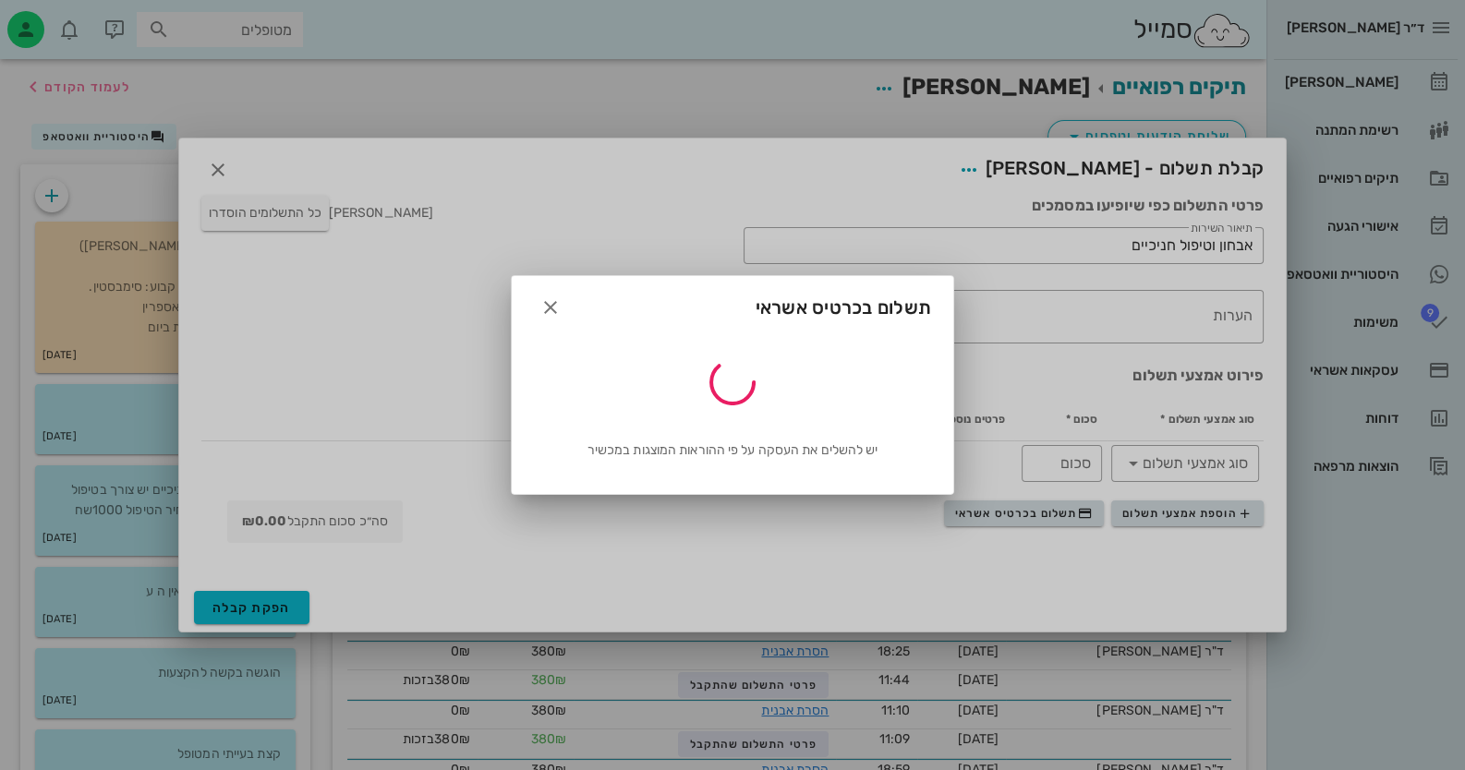
type input "350"
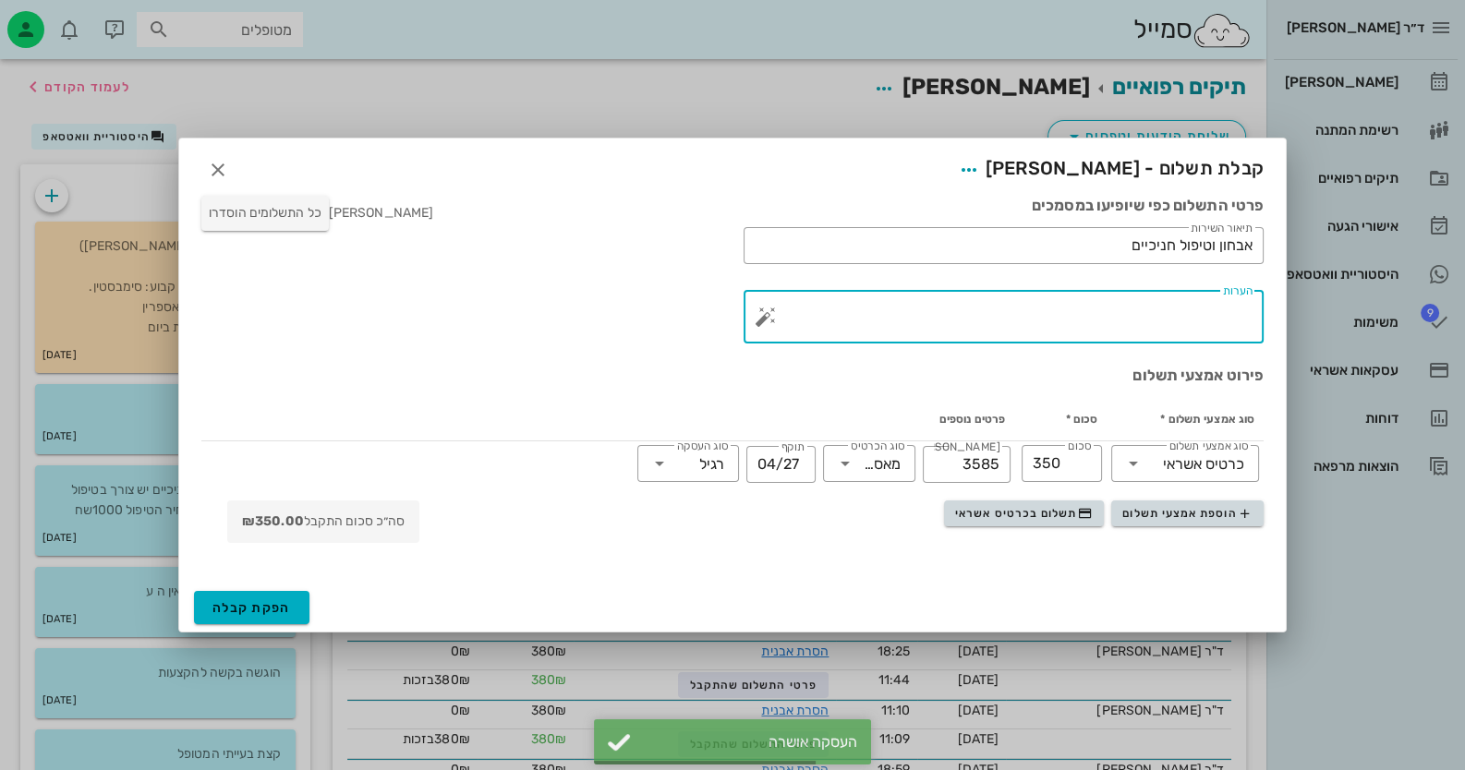
click at [948, 322] on textarea "הערות" at bounding box center [1010, 321] width 483 height 44
click at [755, 320] on button "button" at bounding box center [766, 317] width 22 height 22
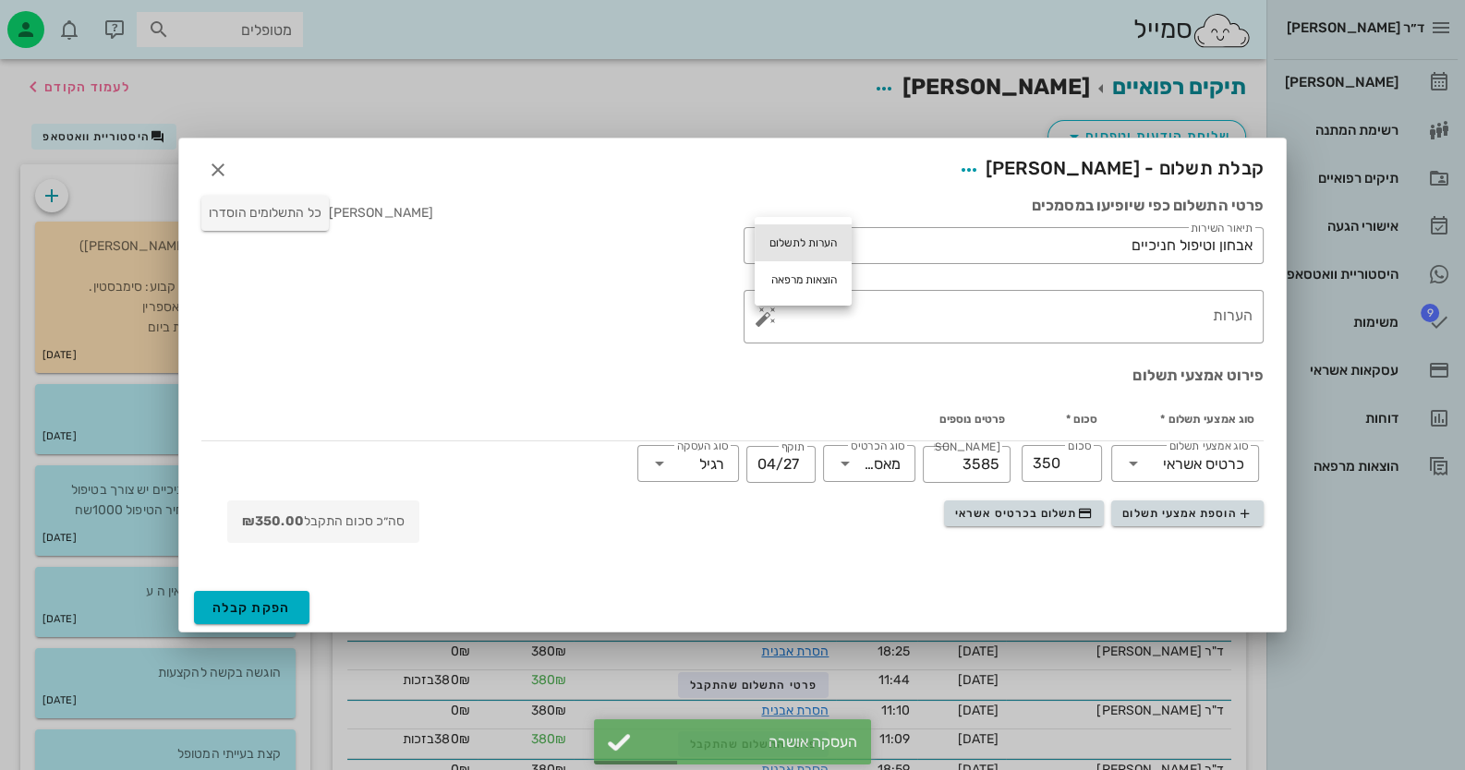
click at [824, 241] on div "הערות לתשלום" at bounding box center [803, 242] width 97 height 37
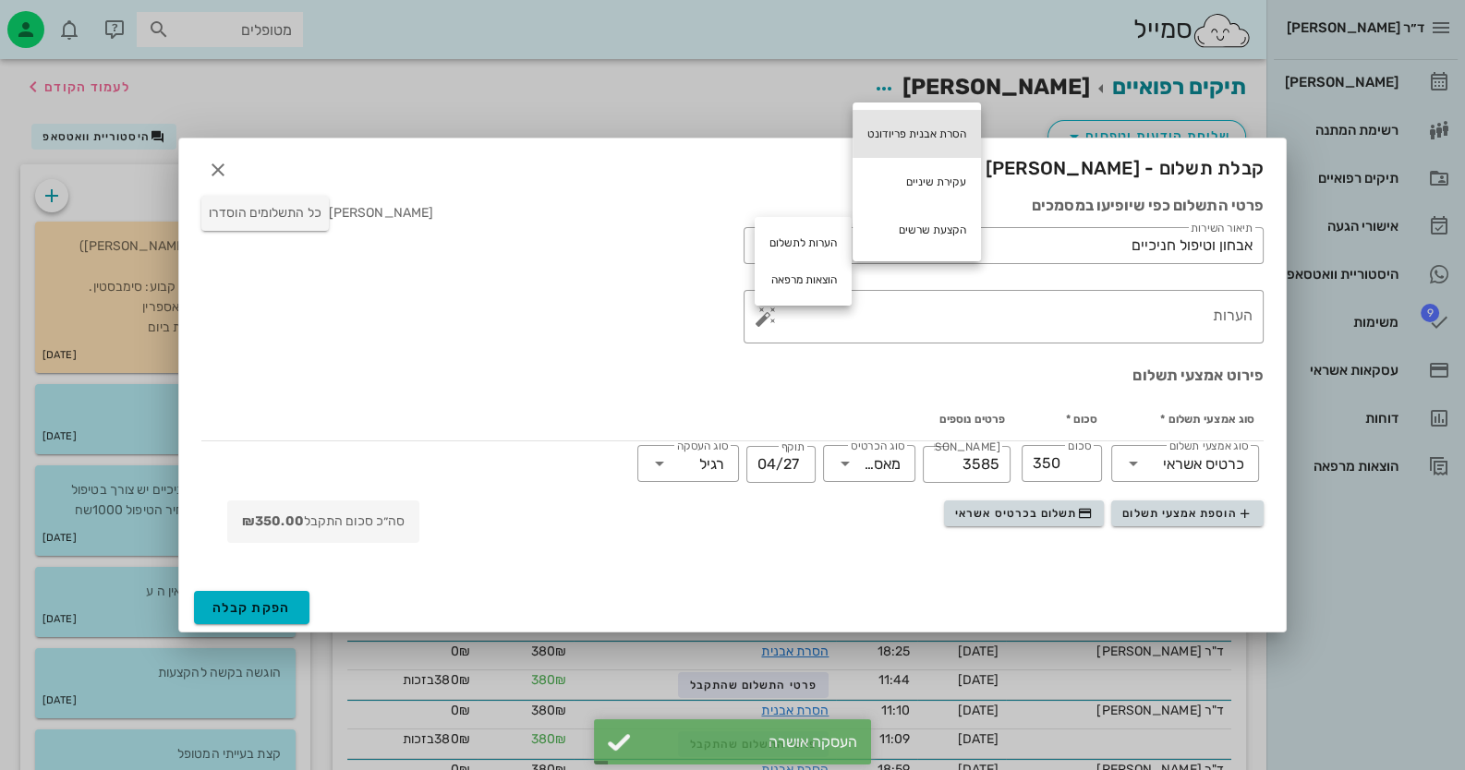
click at [943, 128] on div "הסרת אבנית פריודונט" at bounding box center [916, 134] width 128 height 48
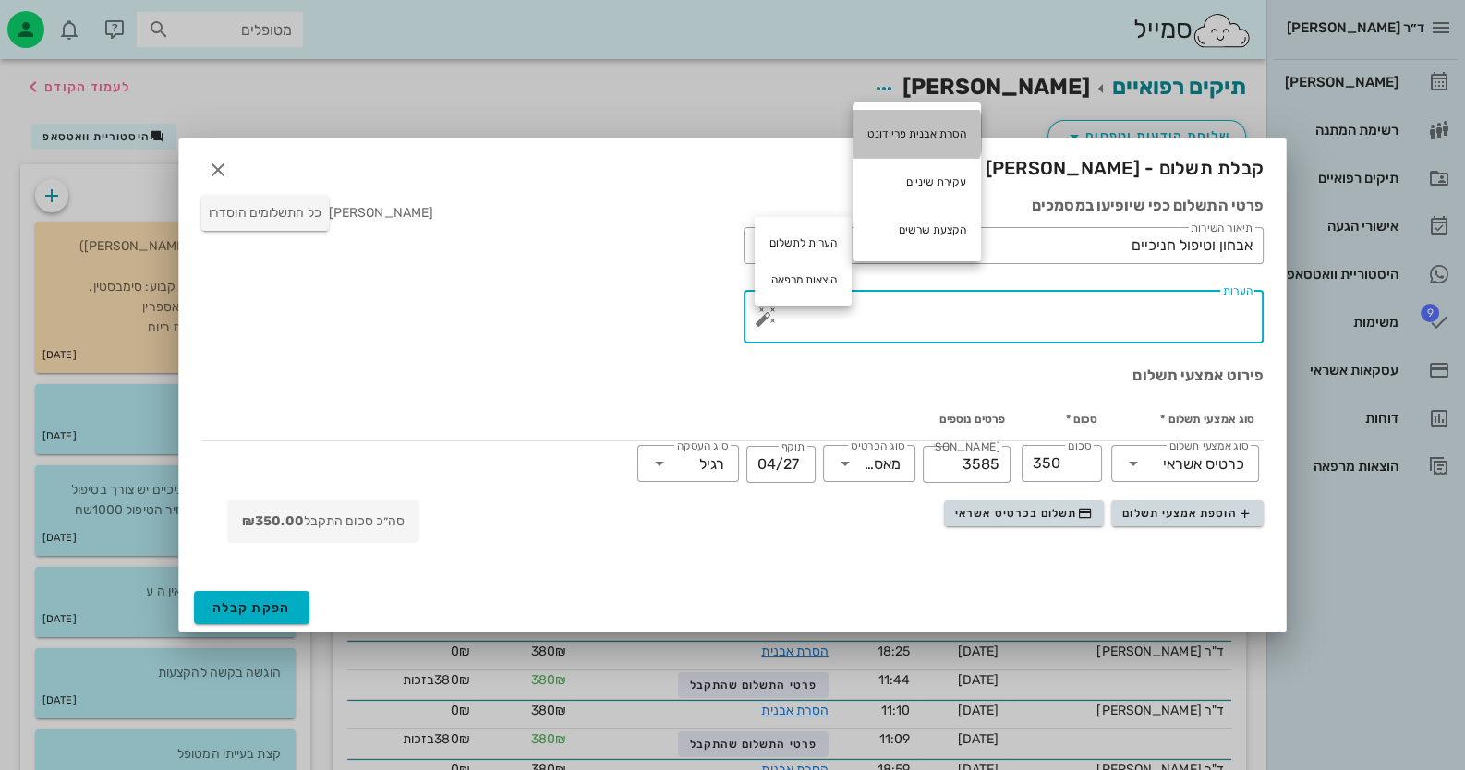
type textarea "הסרת אבנית פריודונט"
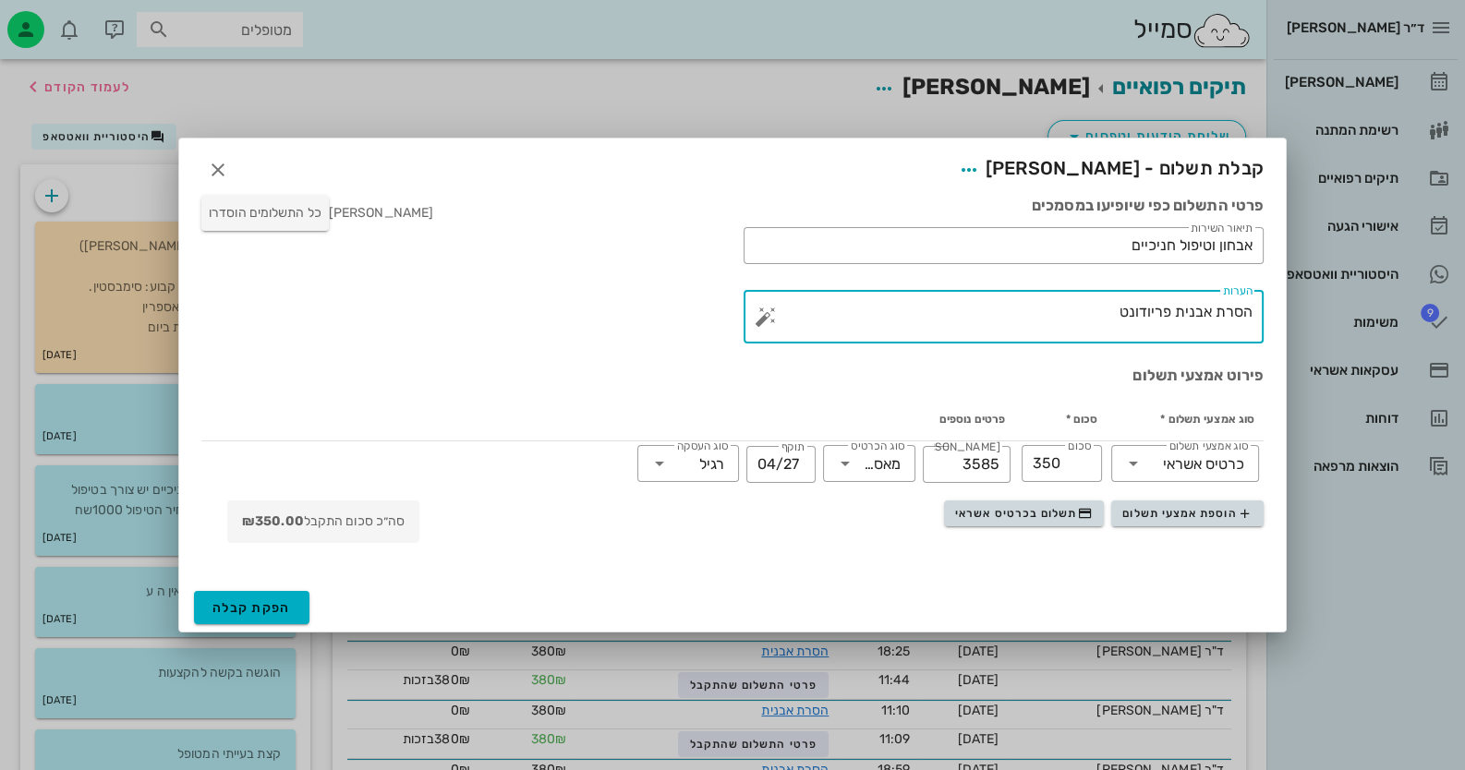
drag, startPoint x: 1071, startPoint y: 320, endPoint x: 1298, endPoint y: 315, distance: 226.4
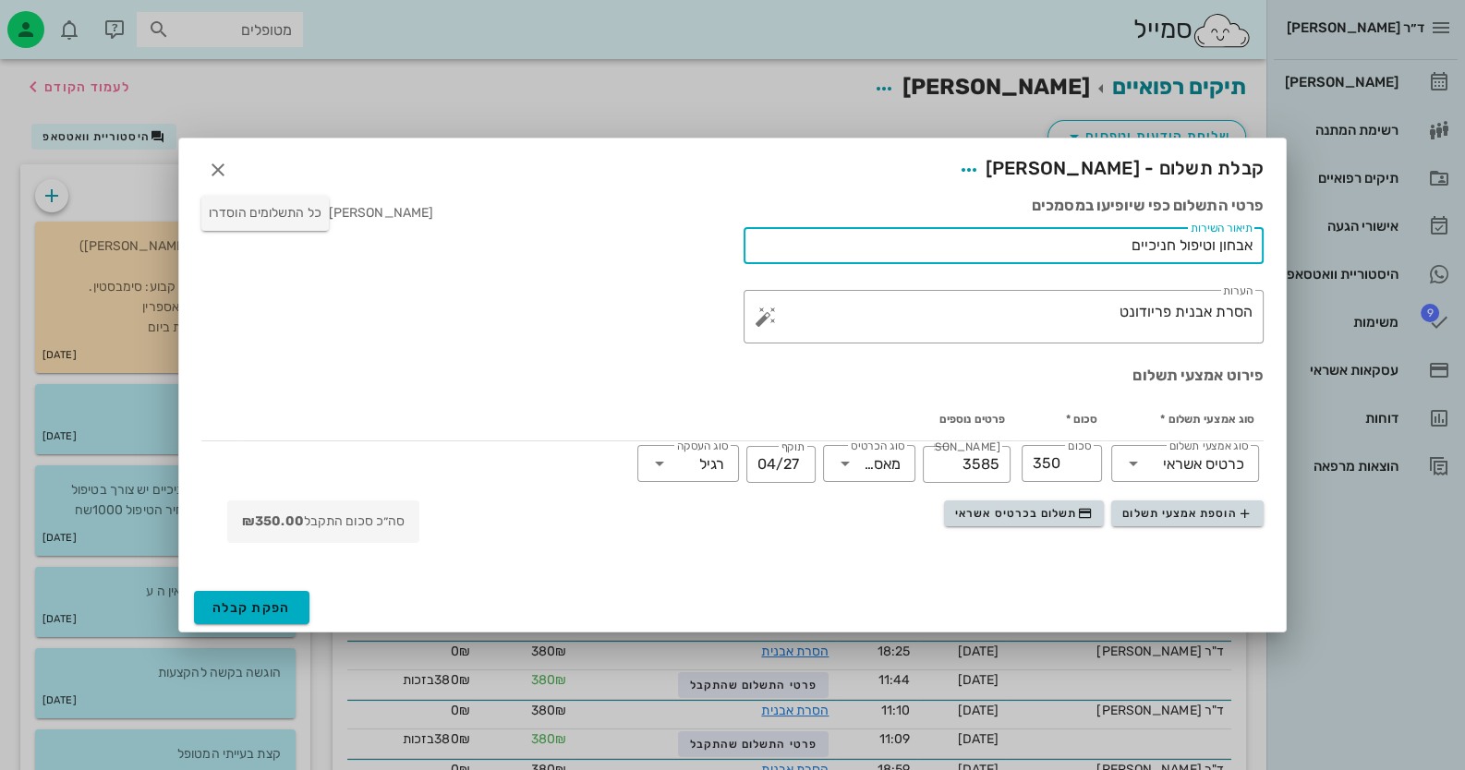
drag, startPoint x: 1108, startPoint y: 253, endPoint x: 1352, endPoint y: 253, distance: 243.8
paste input "סרת אבנית פריודונט"
type input "הסרת אבנית פריודונט"
click at [272, 600] on span "הפקת קבלה" at bounding box center [251, 608] width 79 height 16
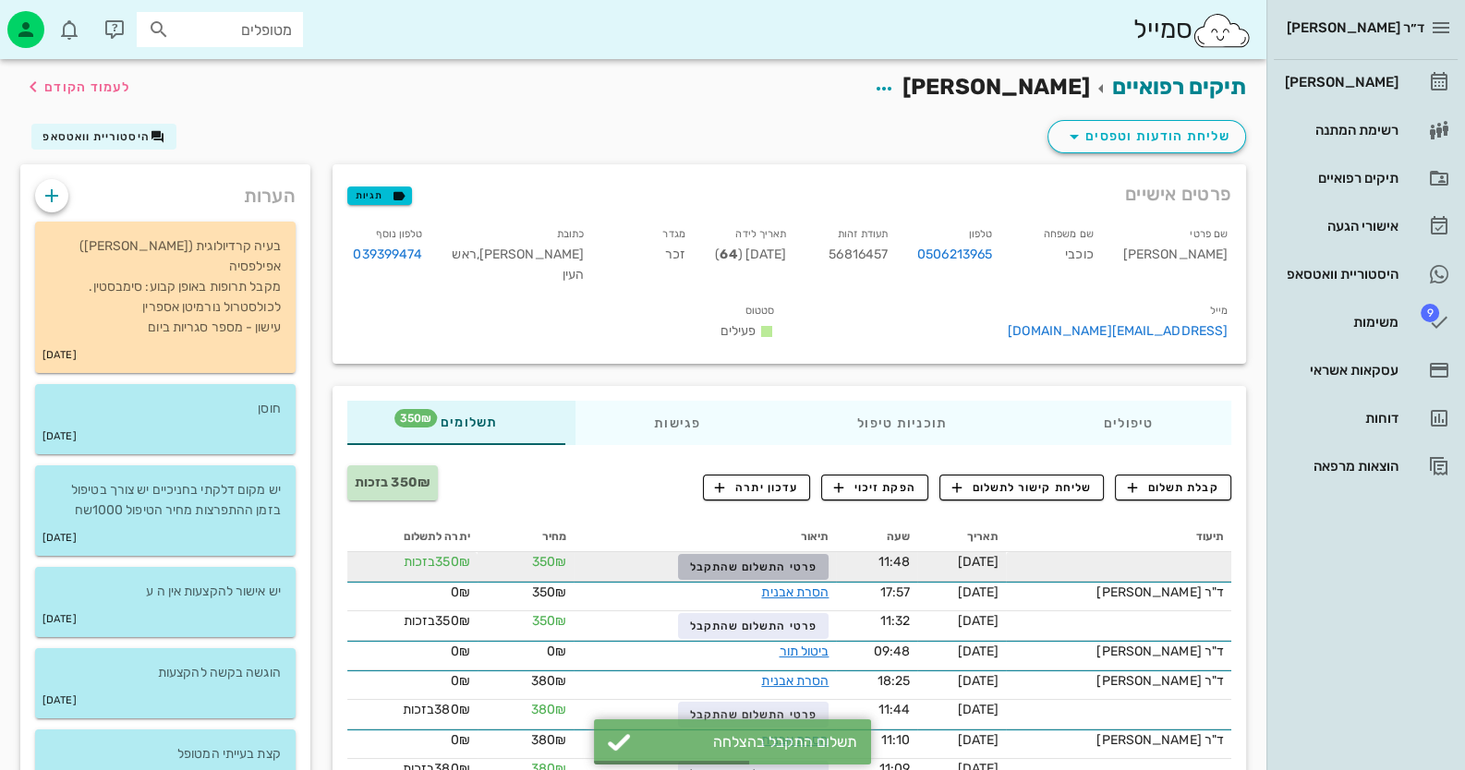
click at [772, 563] on span "פרטי התשלום שהתקבל" at bounding box center [753, 567] width 127 height 13
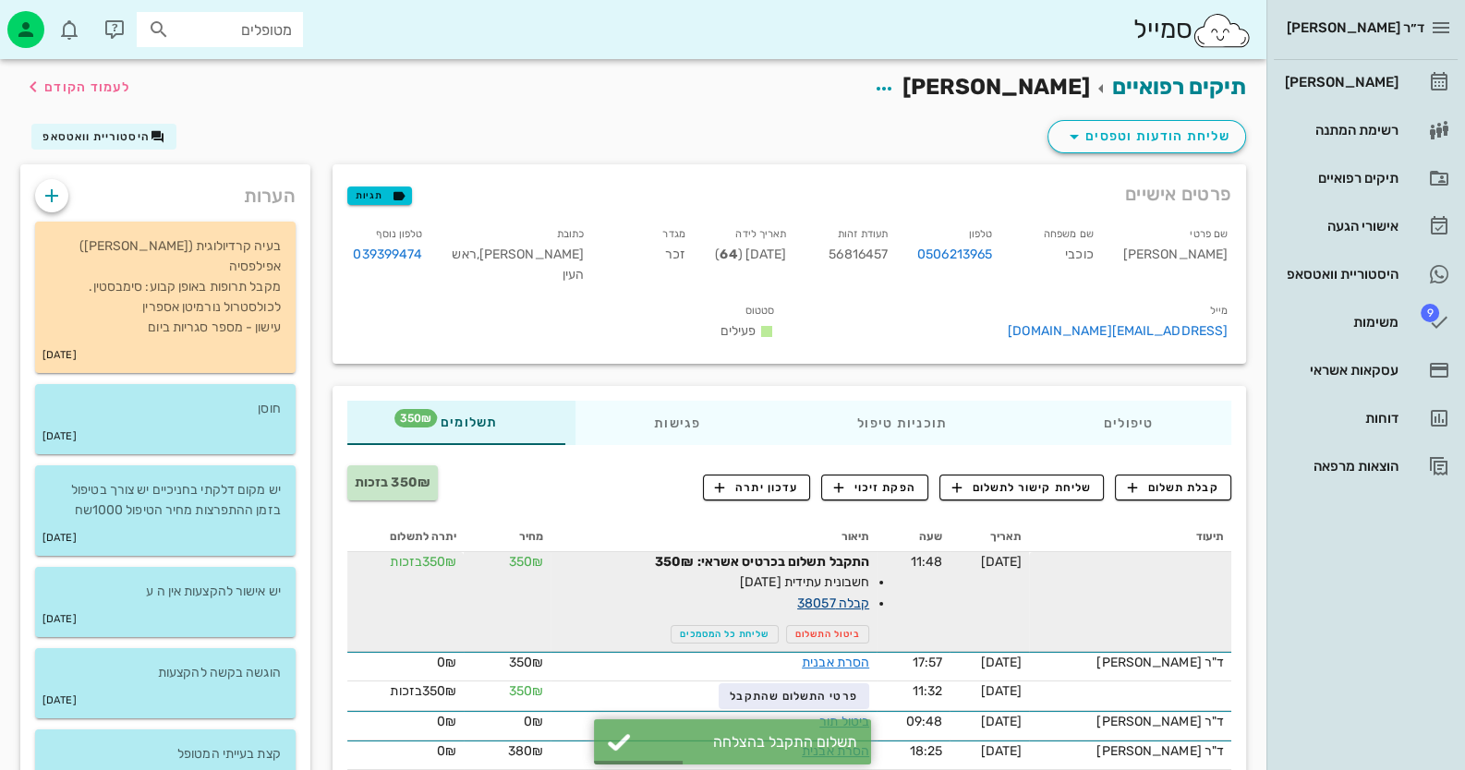
click at [869, 596] on link "קבלה 38057" at bounding box center [833, 604] width 72 height 16
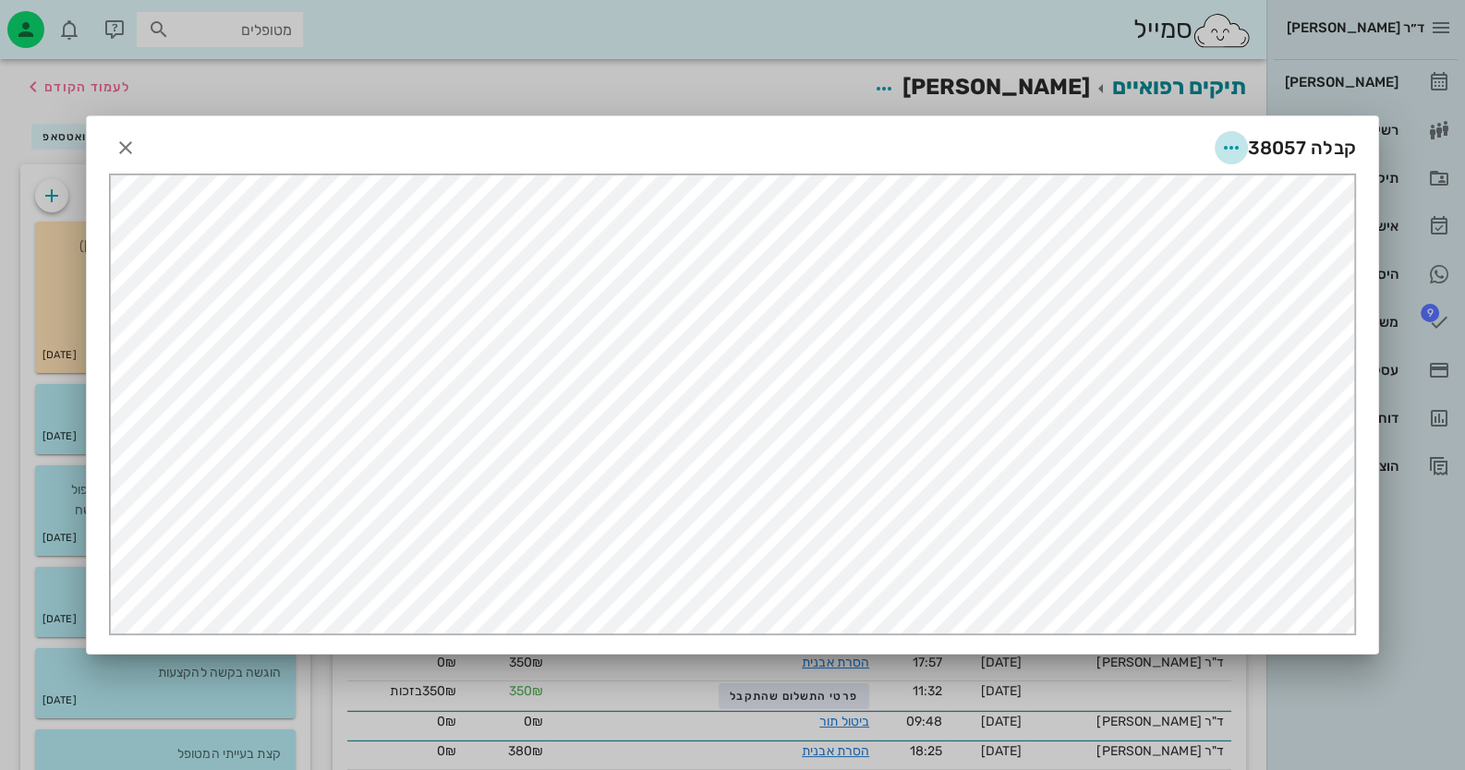
click at [948, 151] on icon "button" at bounding box center [1231, 148] width 22 height 22
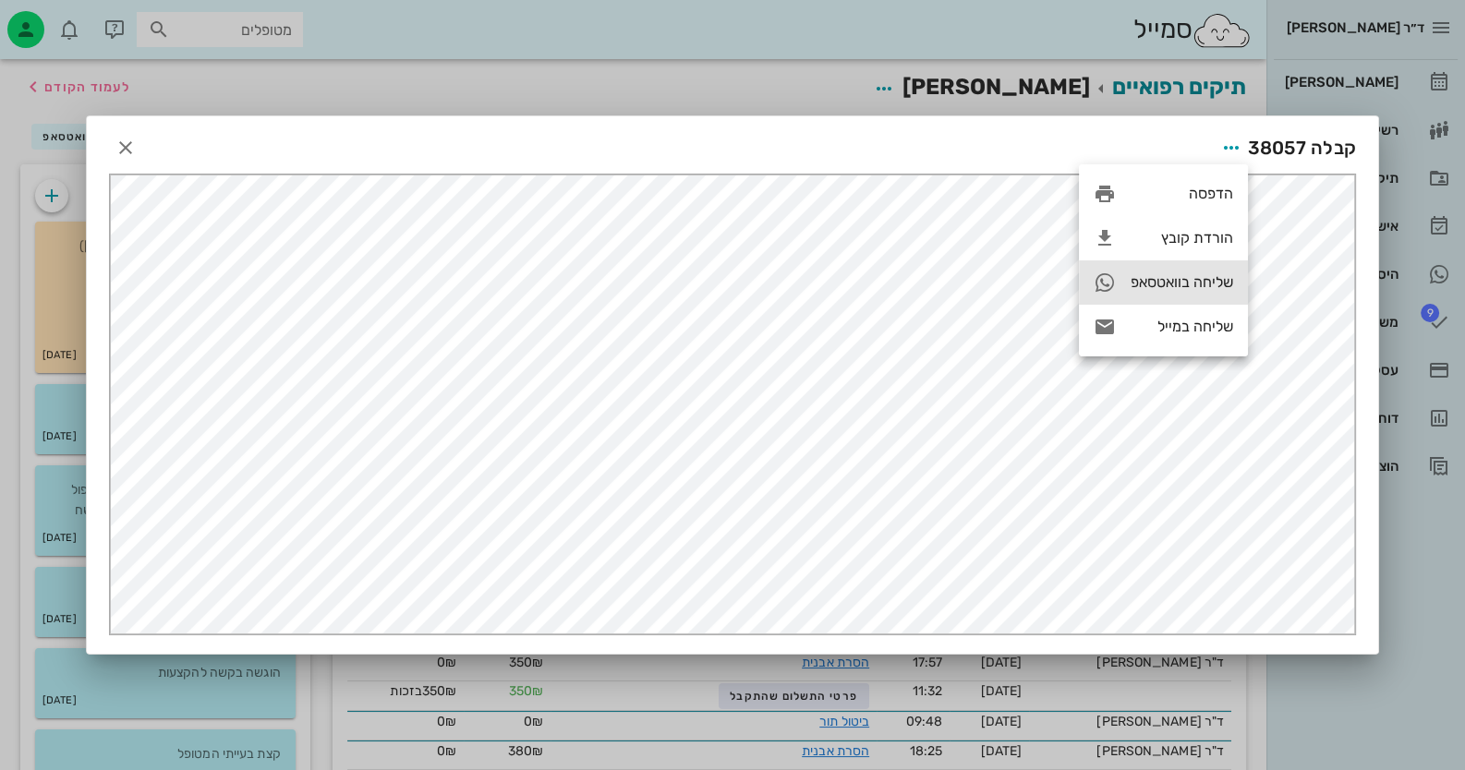
click at [948, 273] on div "שליחה בוואטסאפ" at bounding box center [1181, 282] width 103 height 18
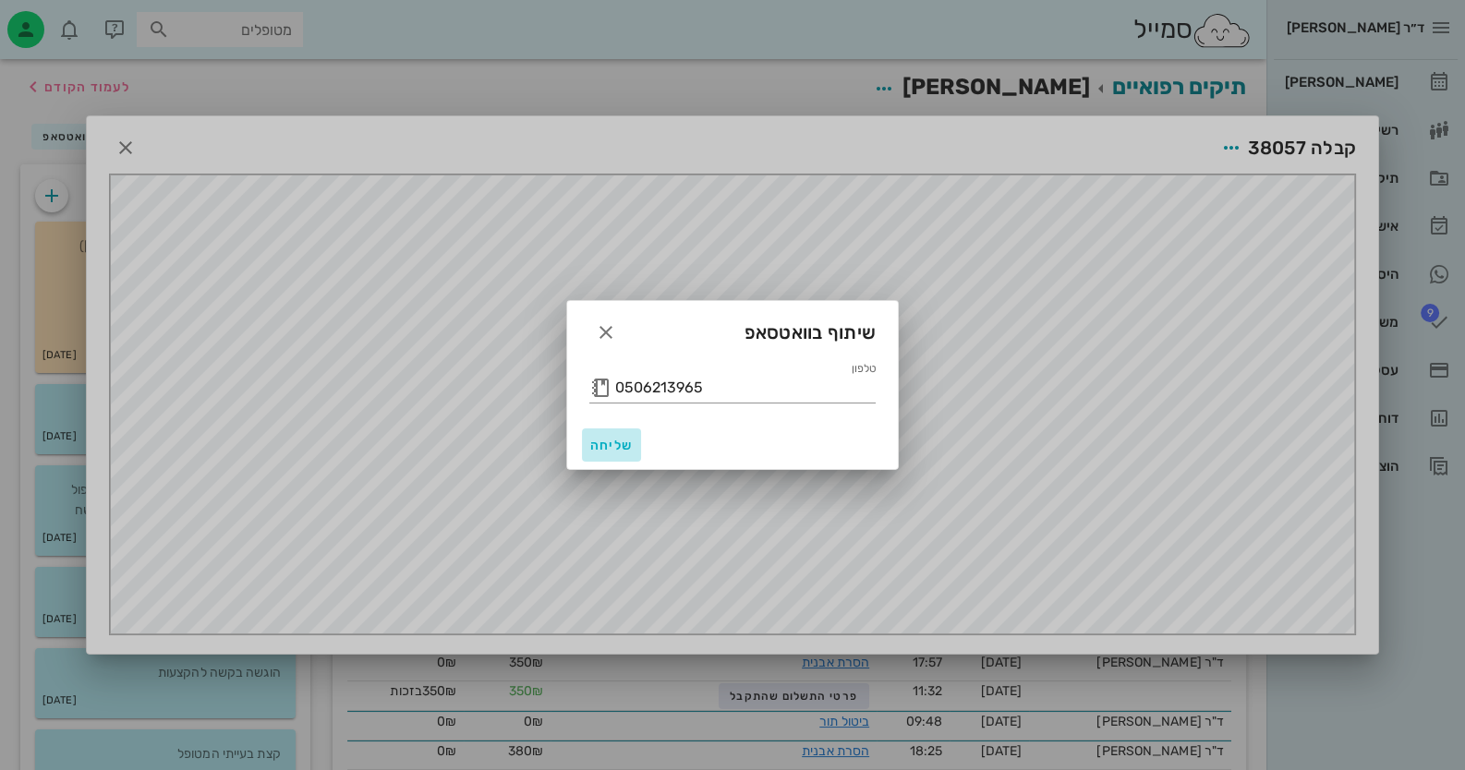
click at [629, 439] on span "שליחה" at bounding box center [611, 446] width 44 height 16
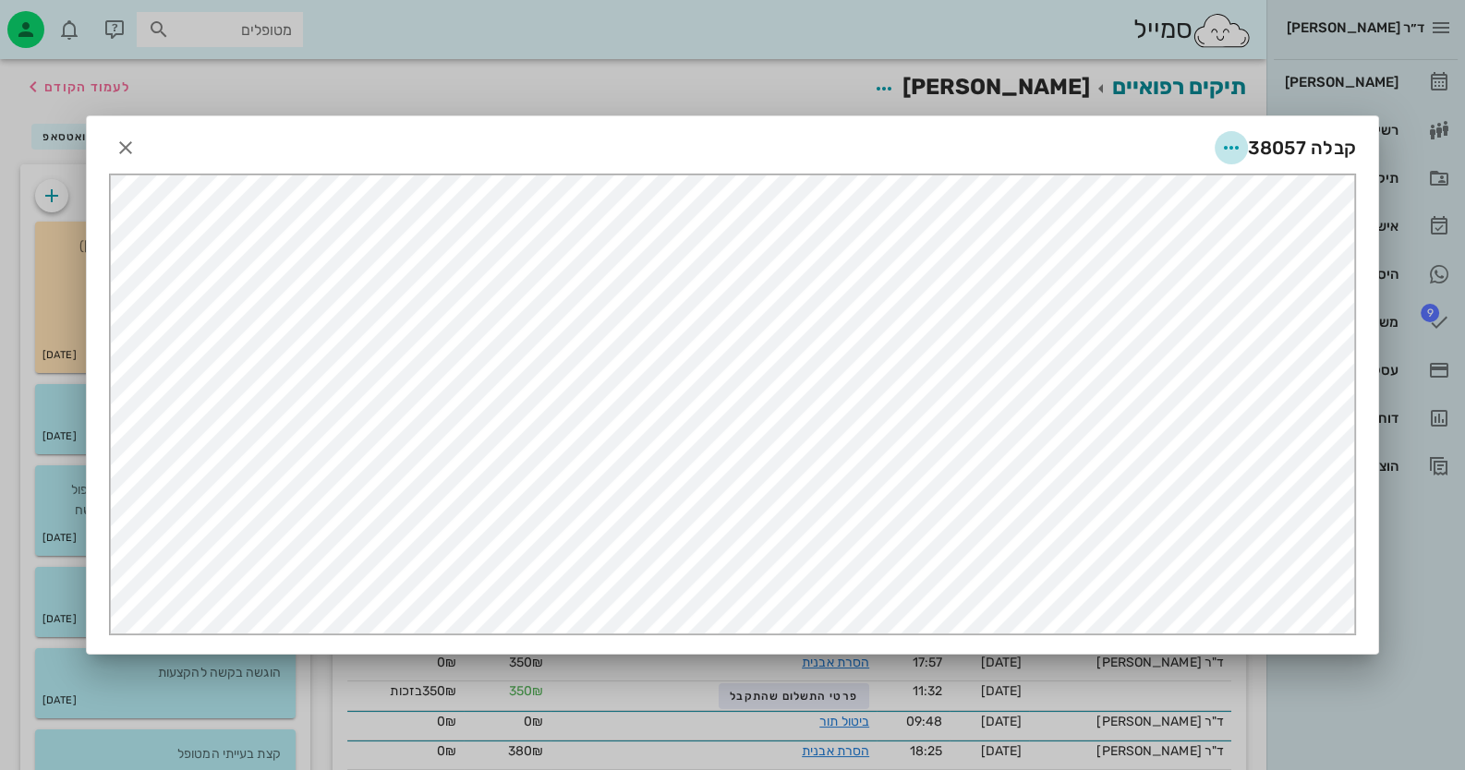
click at [948, 147] on icon "button" at bounding box center [1231, 148] width 22 height 22
click at [118, 153] on icon "button" at bounding box center [126, 148] width 22 height 22
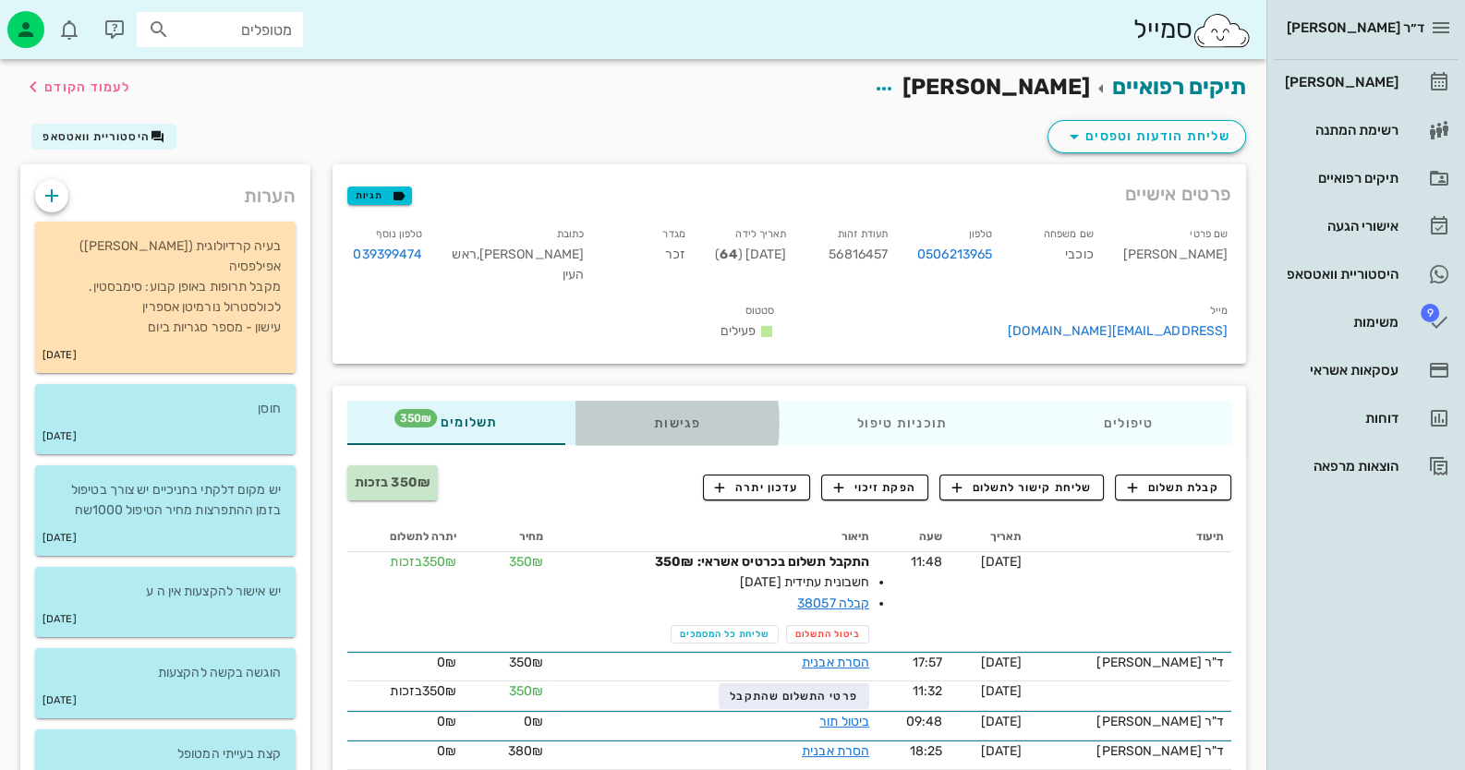
click at [704, 416] on div "פגישות" at bounding box center [676, 423] width 203 height 44
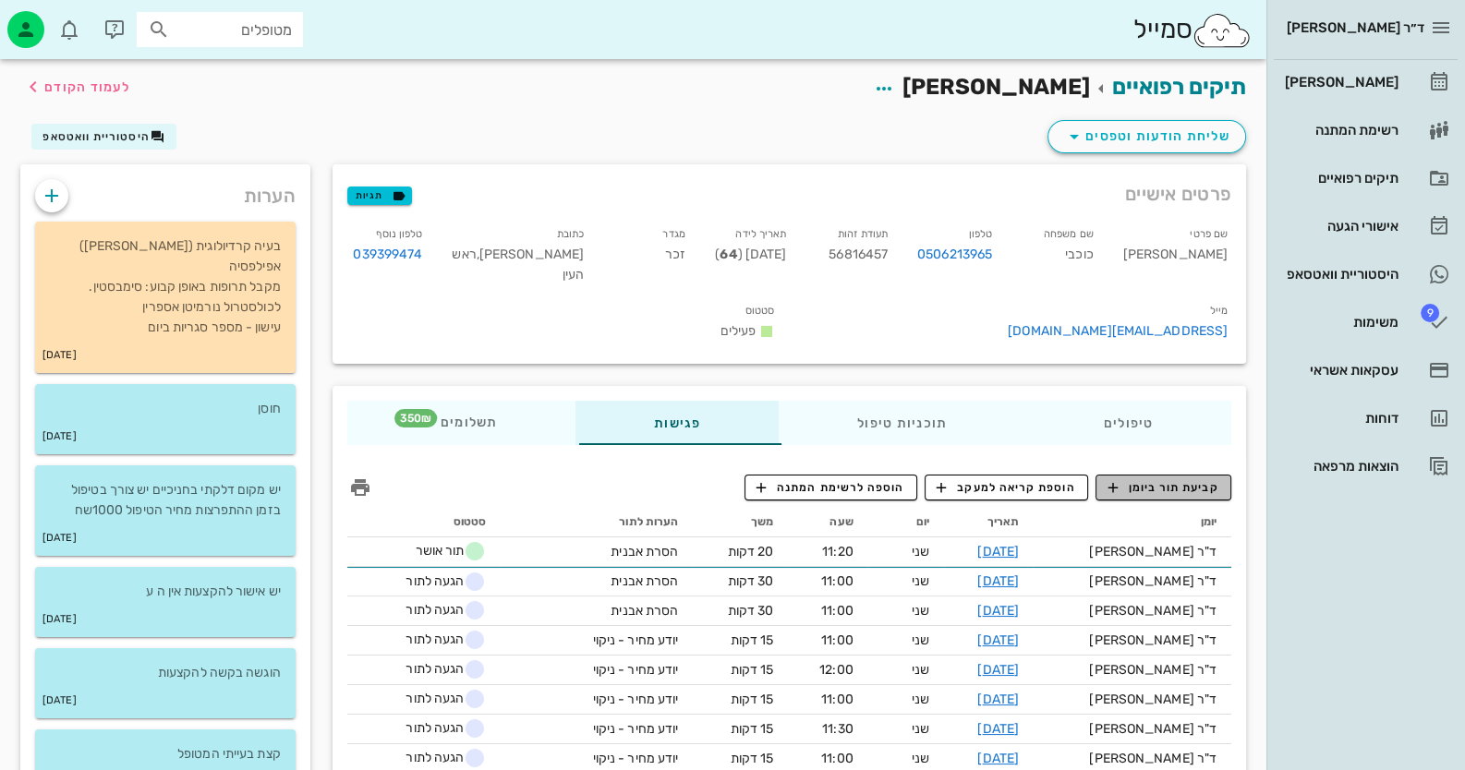
click at [948, 493] on span "קביעת תור ביומן" at bounding box center [1162, 487] width 111 height 17
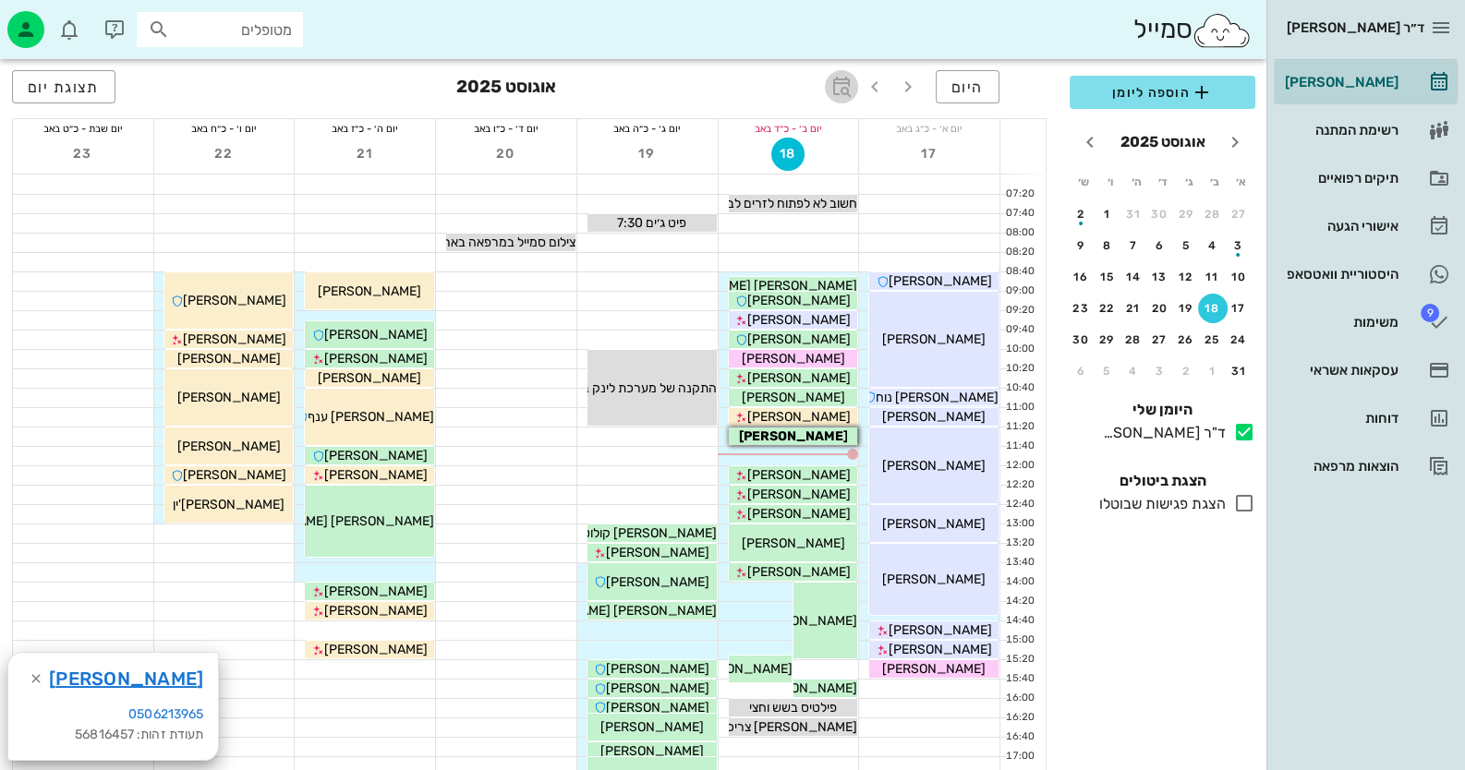
click at [845, 78] on icon "button" at bounding box center [841, 87] width 22 height 22
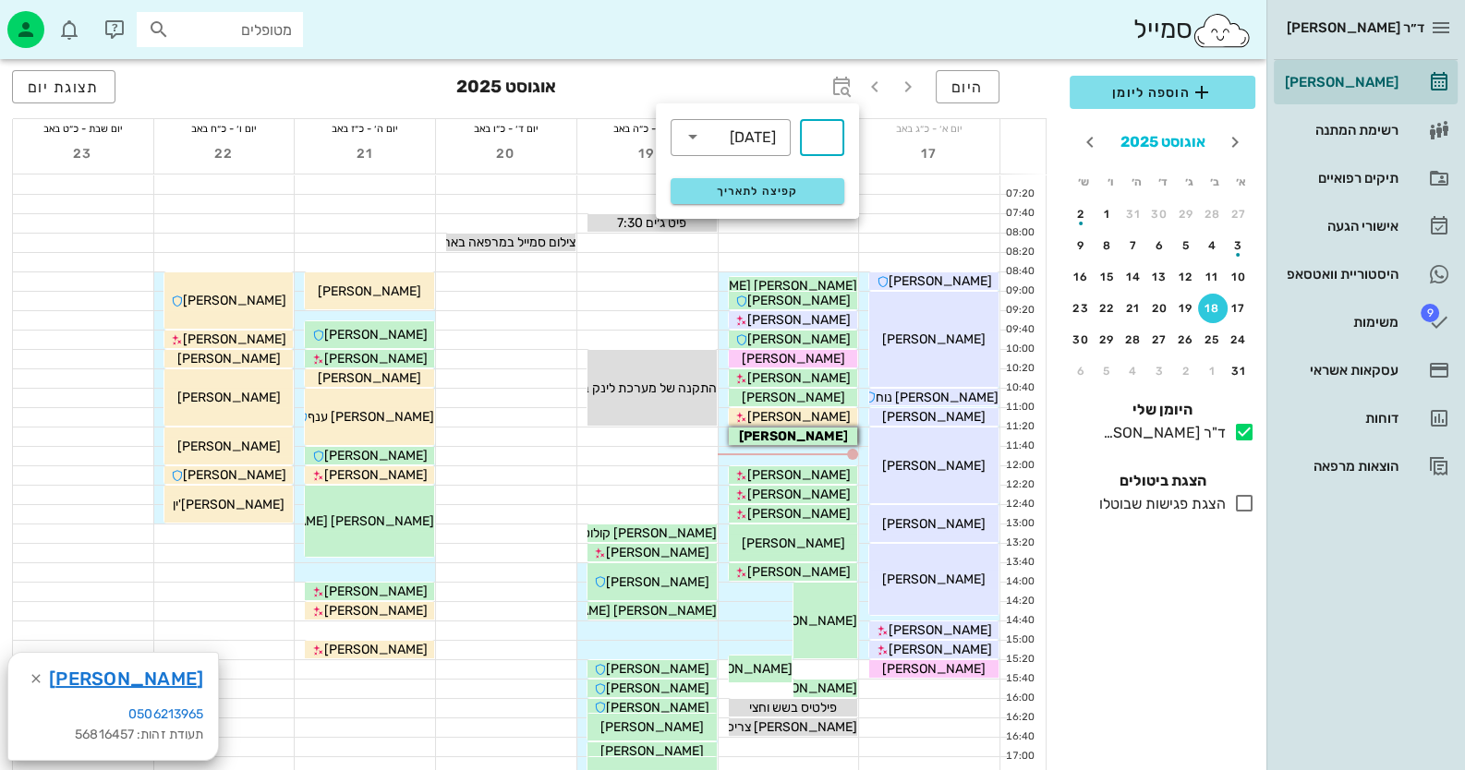
click at [948, 144] on button "אוגוסט 2025" at bounding box center [1163, 142] width 100 height 37
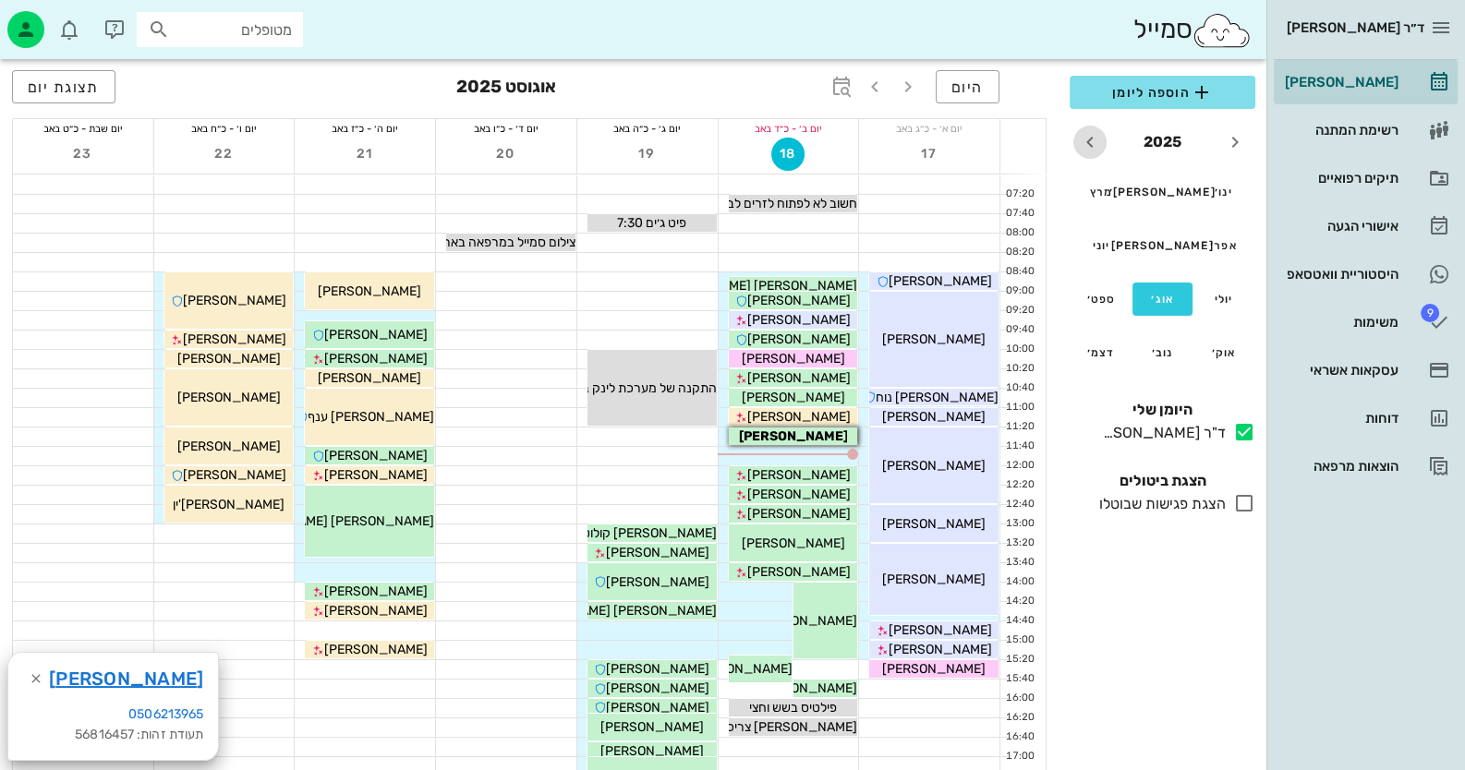
click at [948, 138] on icon "שנה הבאה" at bounding box center [1090, 142] width 22 height 22
click at [948, 187] on div "פבר׳" at bounding box center [1161, 192] width 107 height 13
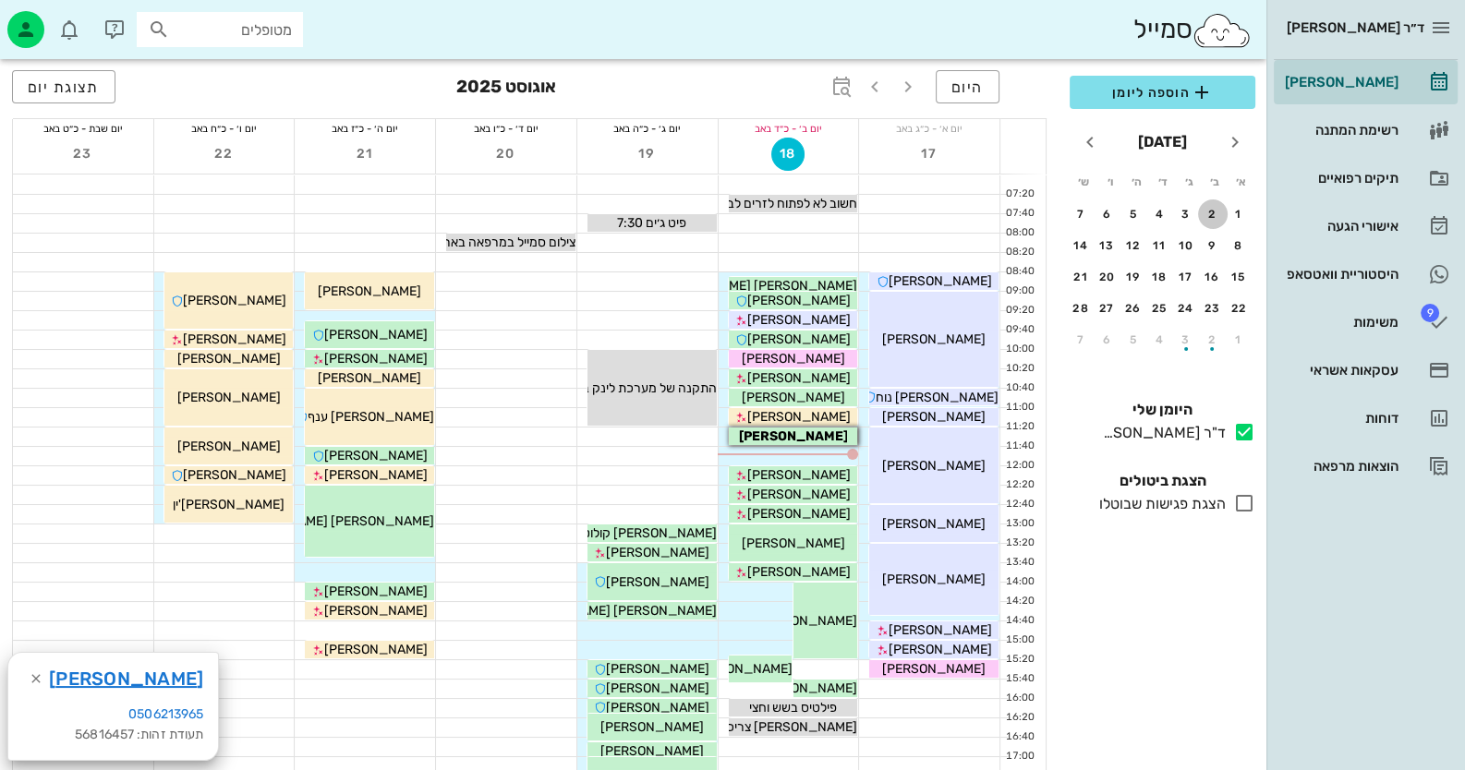
click at [948, 208] on div "2" at bounding box center [1213, 214] width 30 height 13
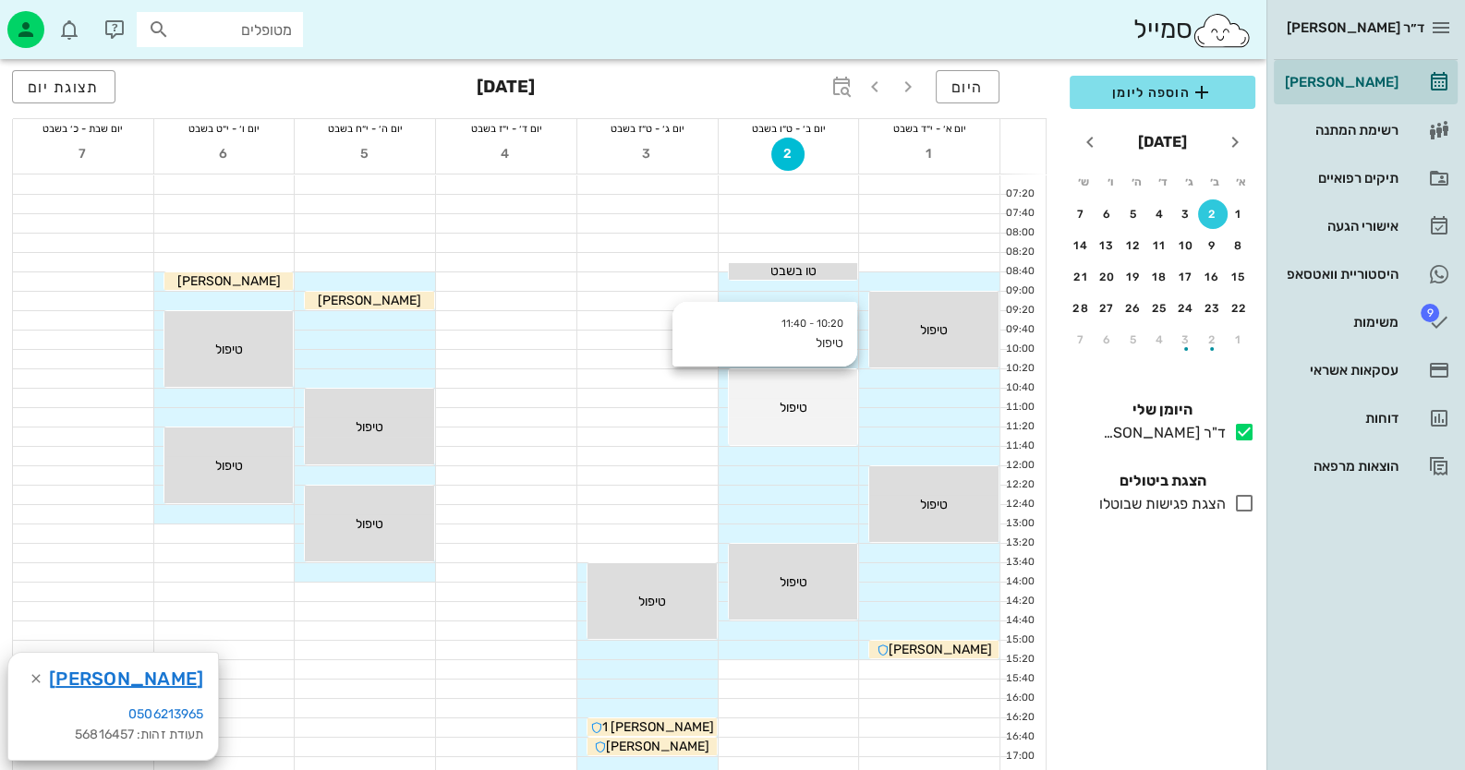
click at [920, 338] on span "טיפול" at bounding box center [934, 330] width 28 height 16
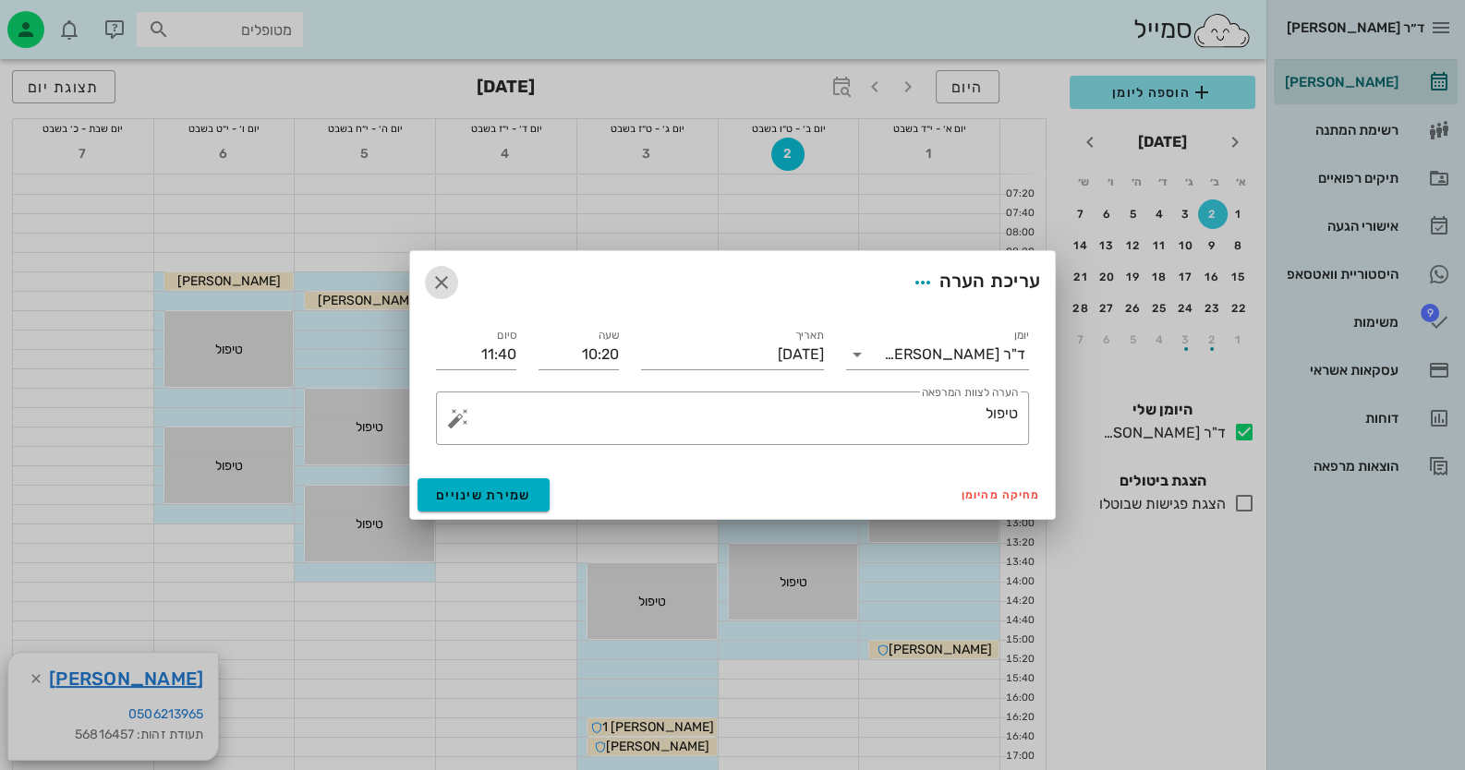
click at [452, 277] on icon "button" at bounding box center [441, 283] width 22 height 22
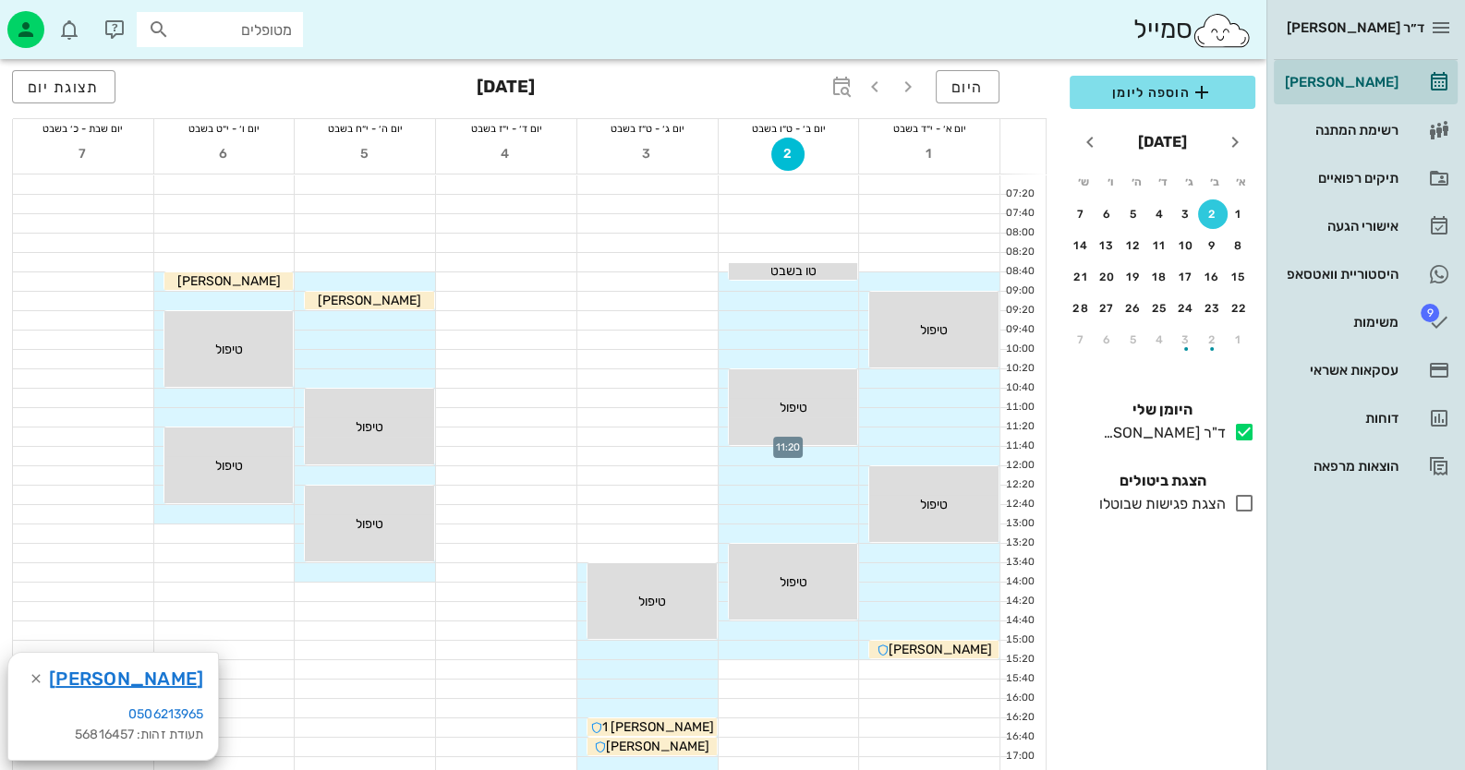
click at [724, 435] on div at bounding box center [789, 437] width 140 height 18
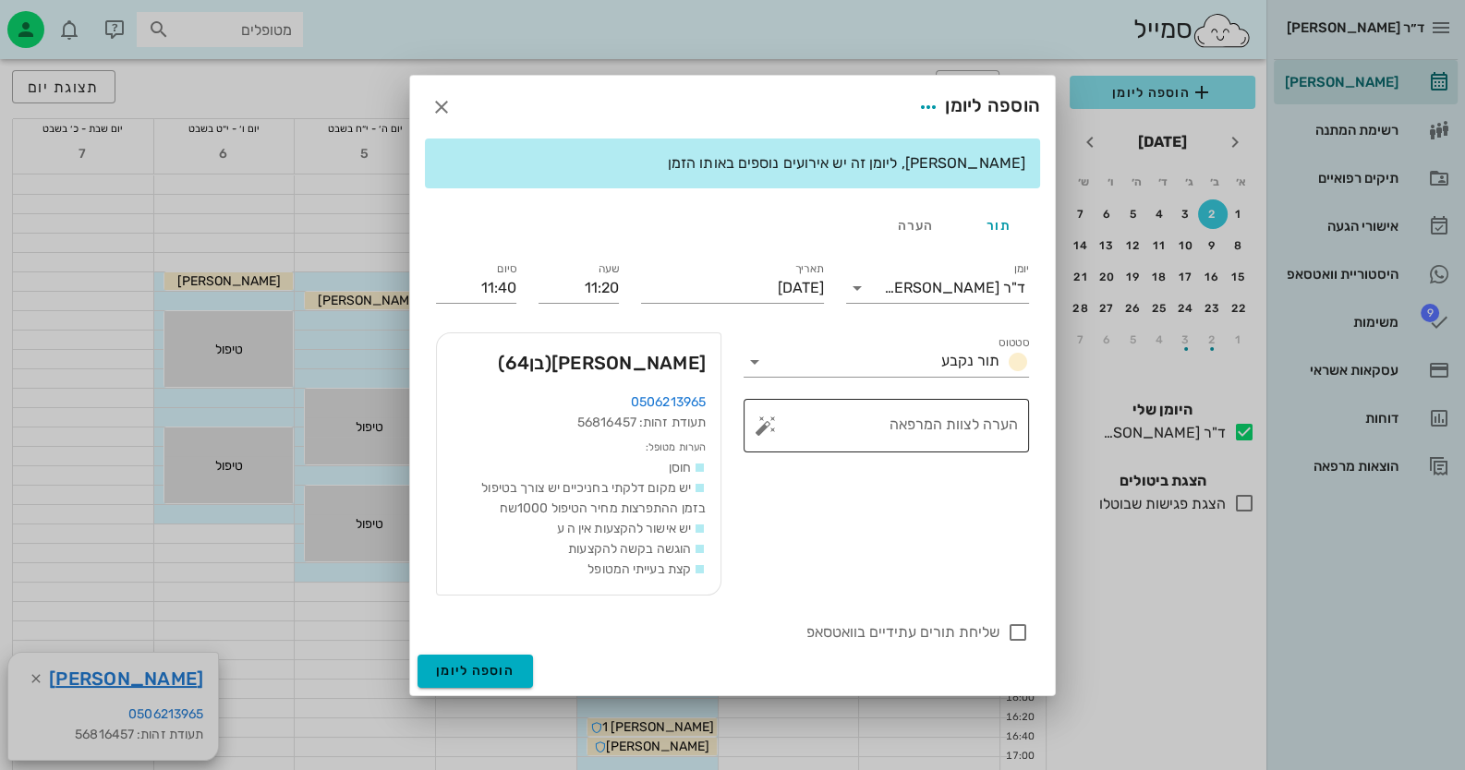
click at [767, 426] on button "button" at bounding box center [766, 426] width 22 height 22
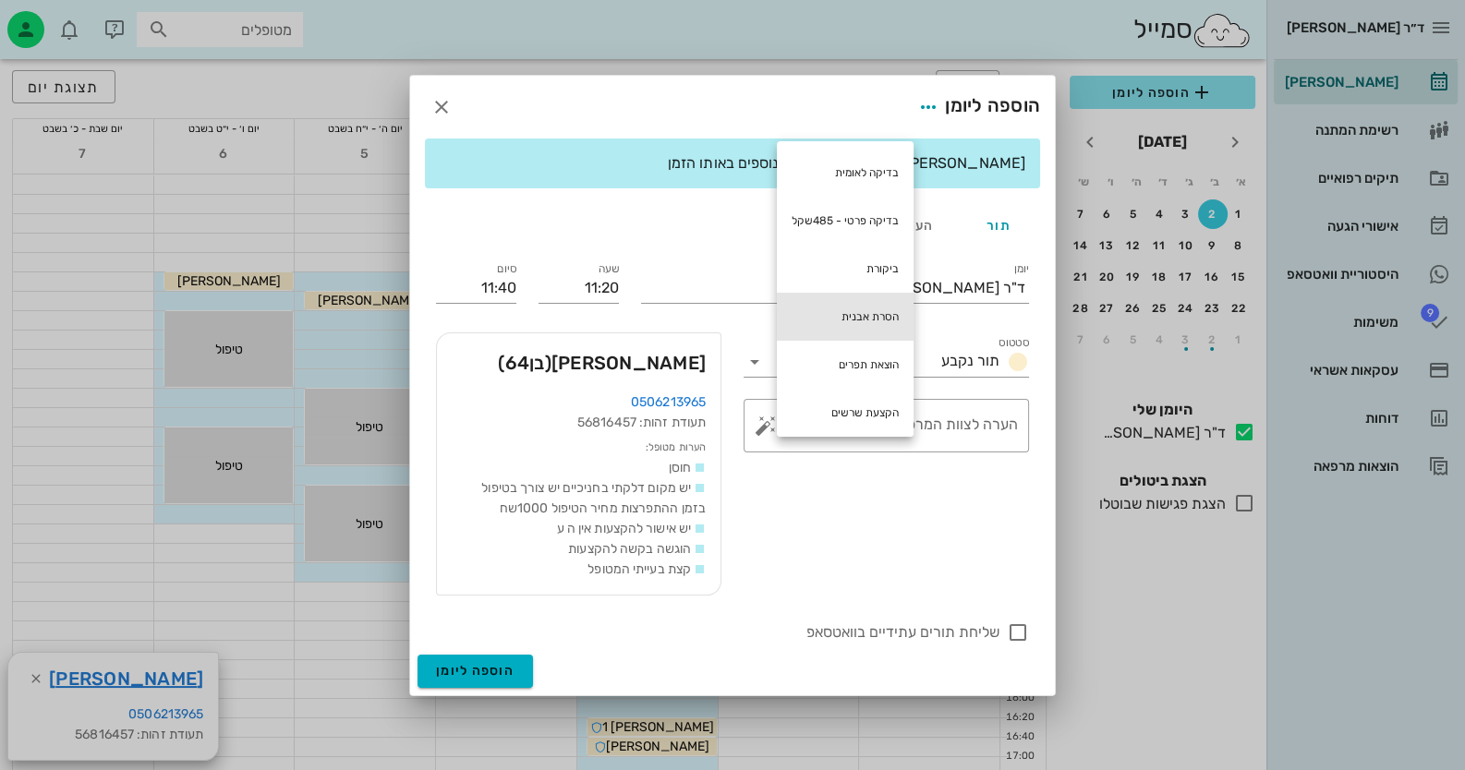
click at [848, 313] on div "הסרת אבנית" at bounding box center [845, 317] width 137 height 48
type textarea "הסרת אבנית"
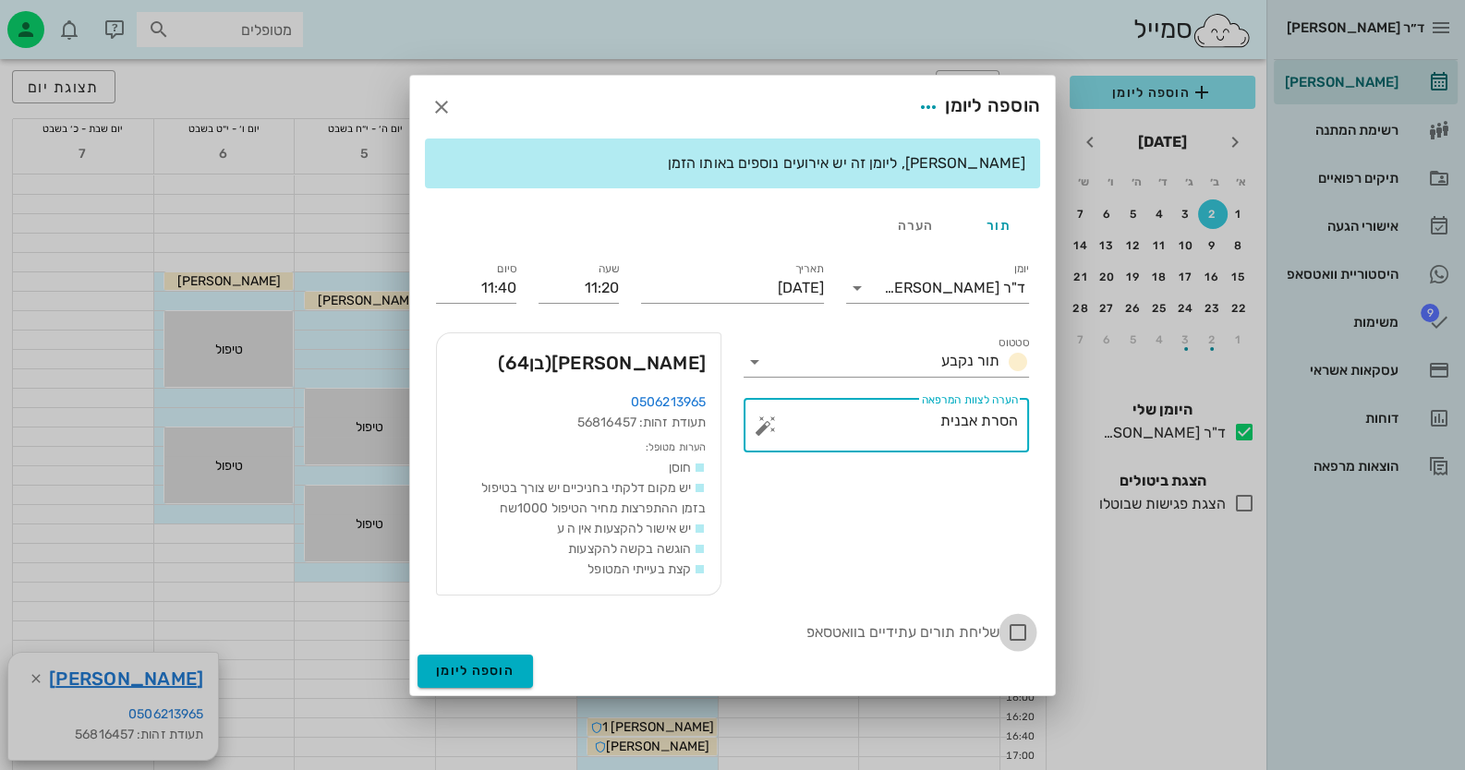
click at [948, 635] on div at bounding box center [1017, 632] width 31 height 31
checkbox input "true"
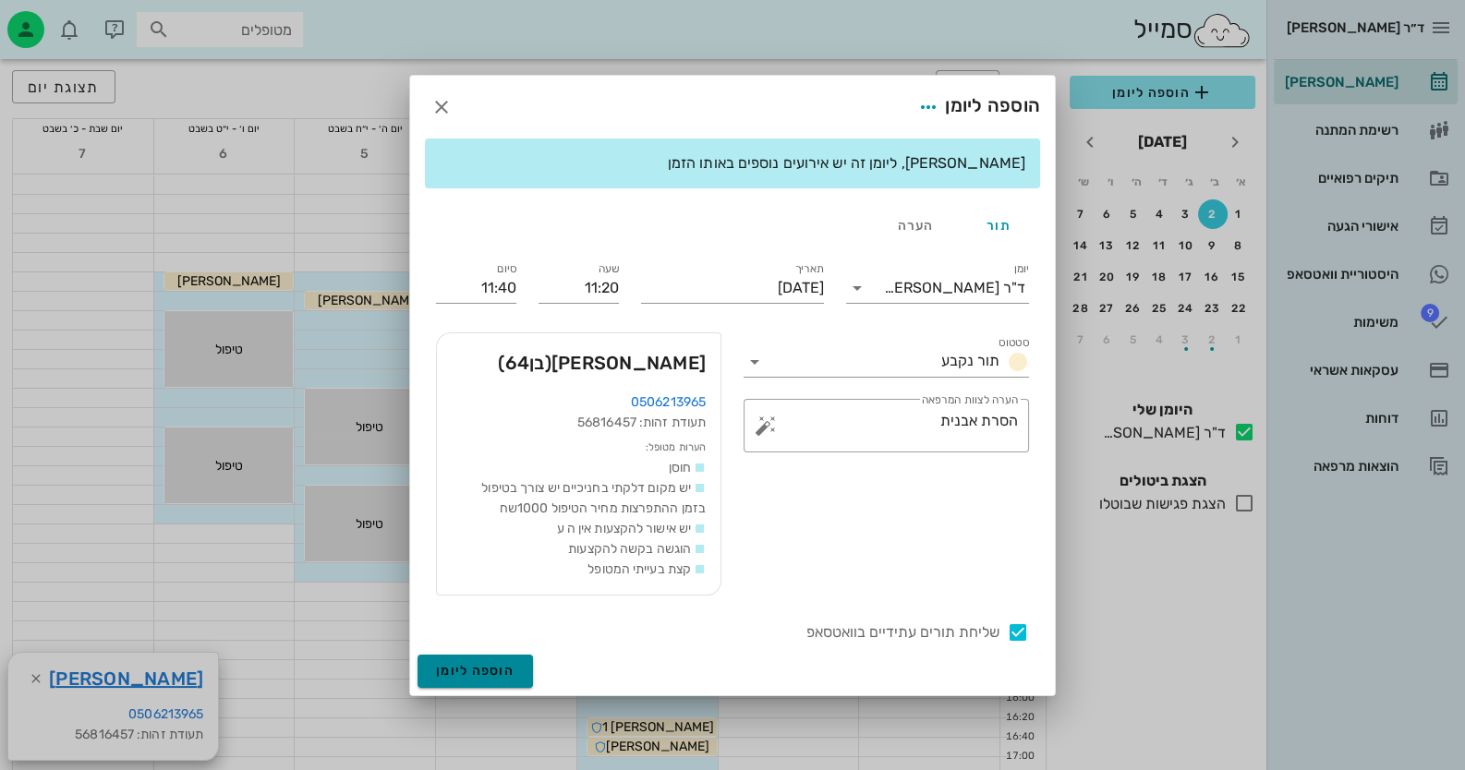
click at [481, 676] on span "הוספה ליומן" at bounding box center [475, 671] width 79 height 16
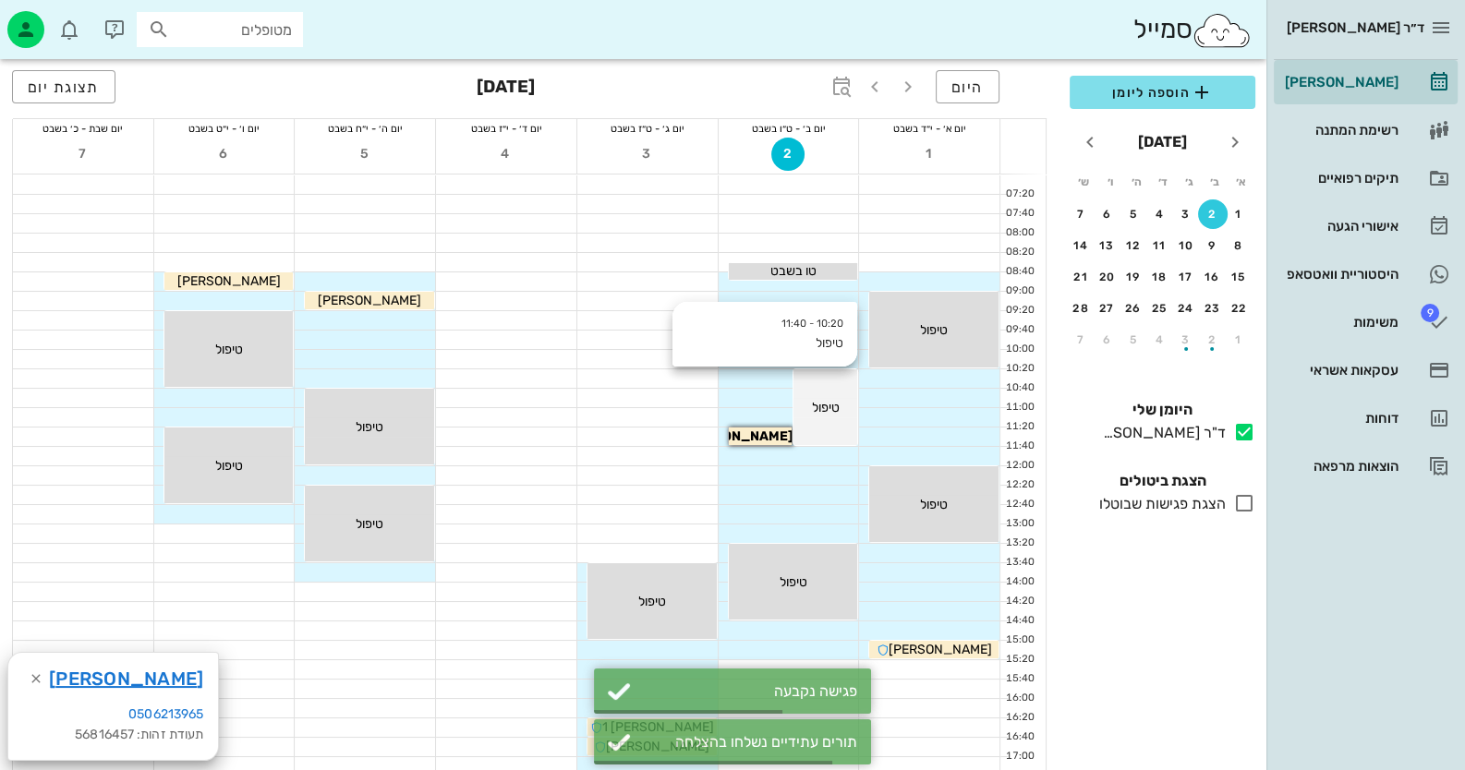
click at [869, 340] on div "טיפול" at bounding box center [933, 329] width 129 height 19
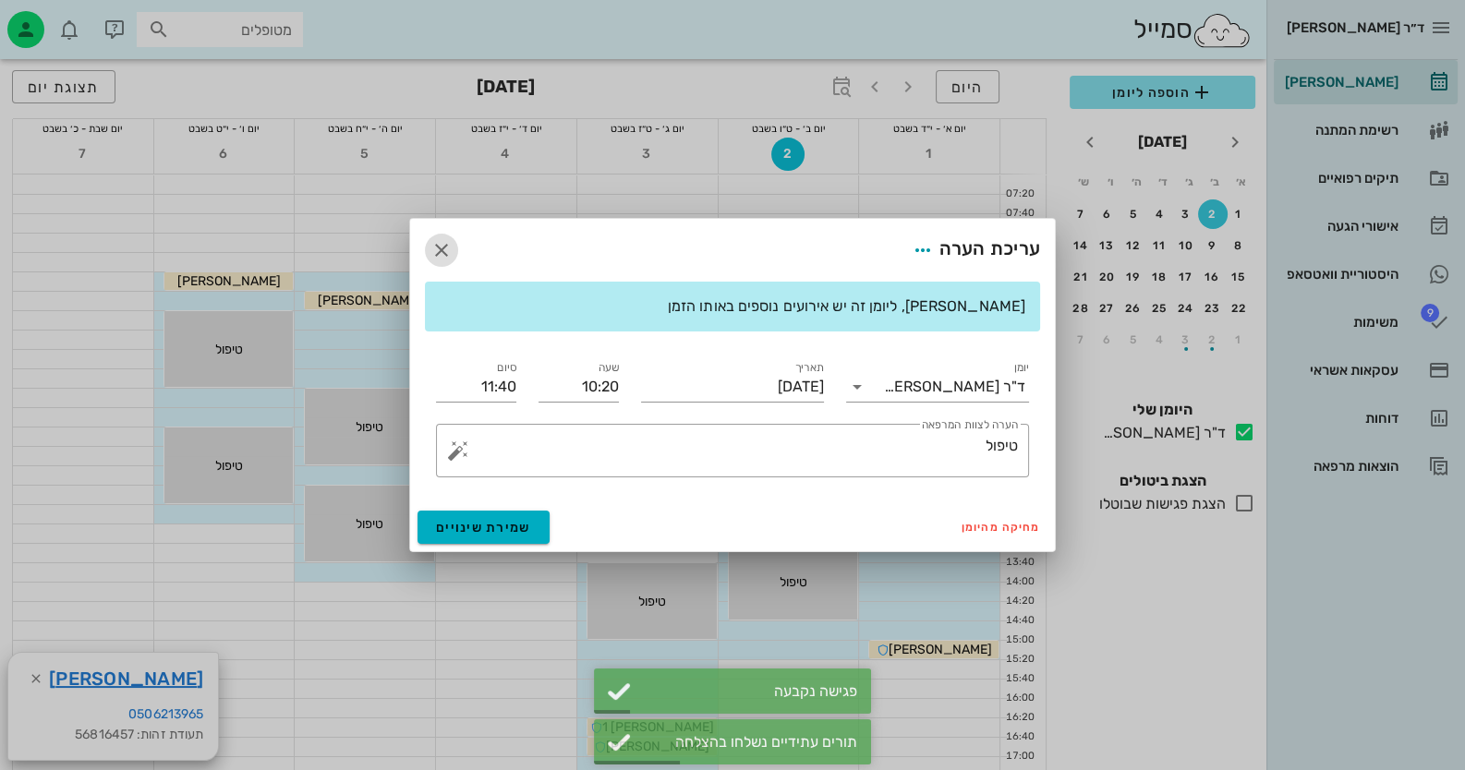
click at [457, 256] on span "button" at bounding box center [441, 250] width 33 height 22
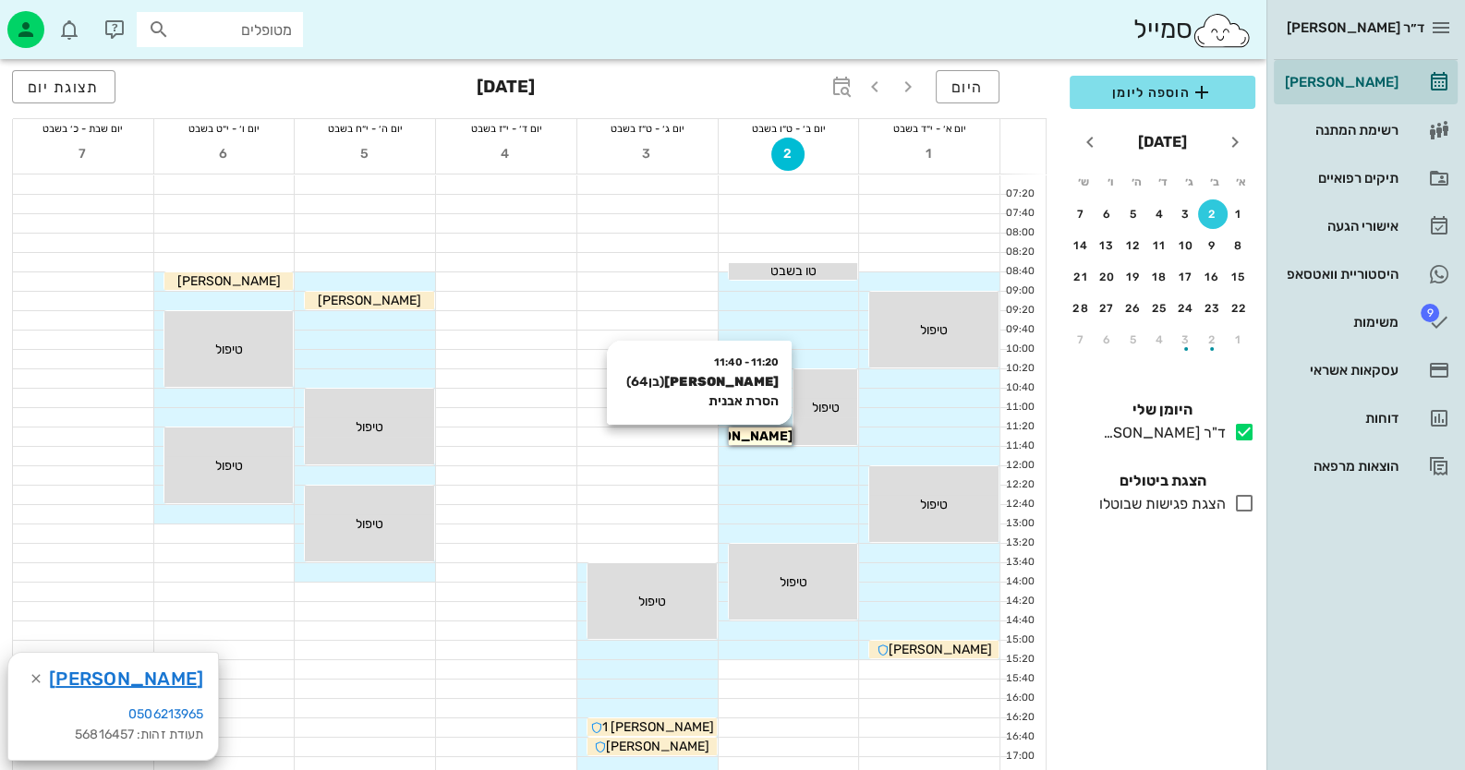
click at [780, 438] on span "[PERSON_NAME]" at bounding box center [737, 437] width 109 height 16
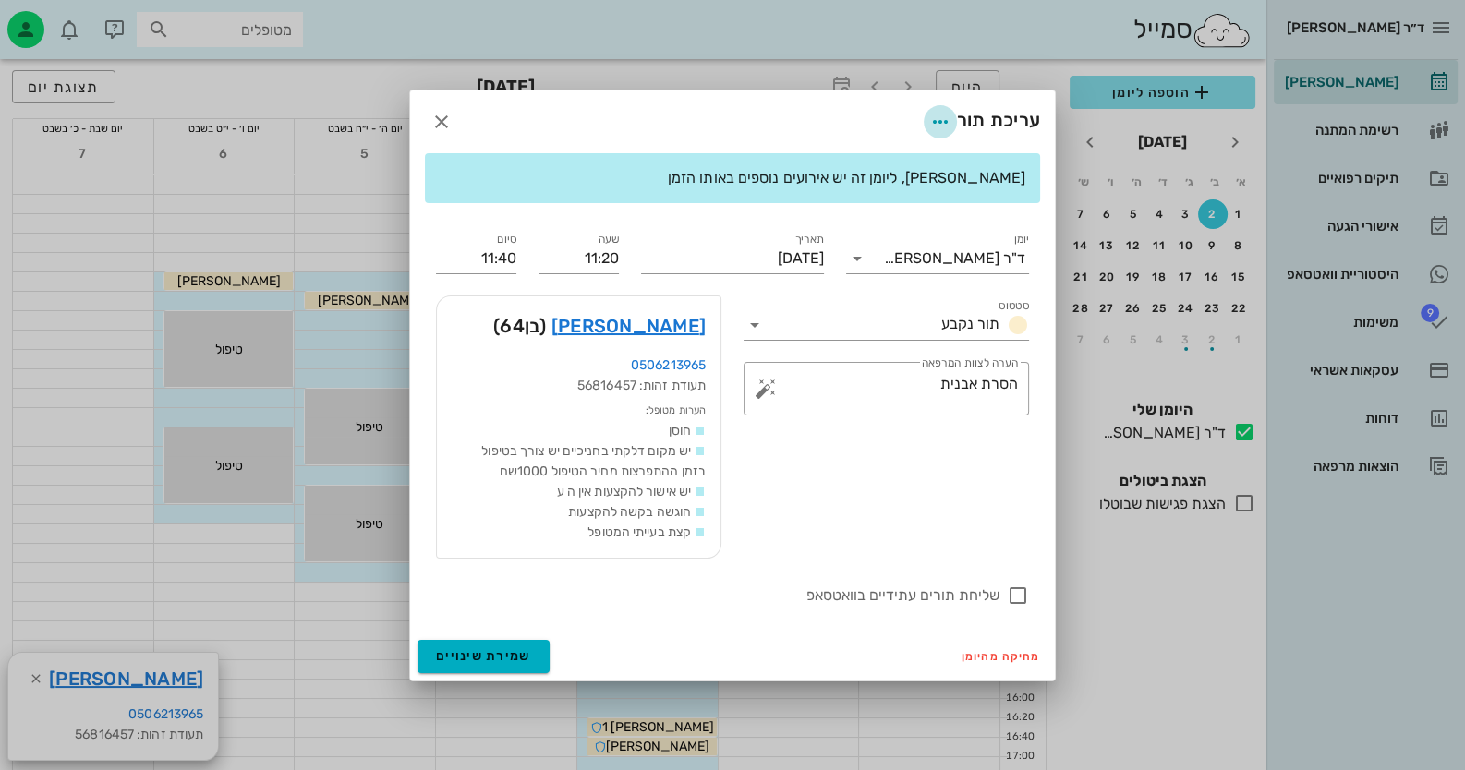
click at [929, 117] on icon "button" at bounding box center [940, 122] width 22 height 22
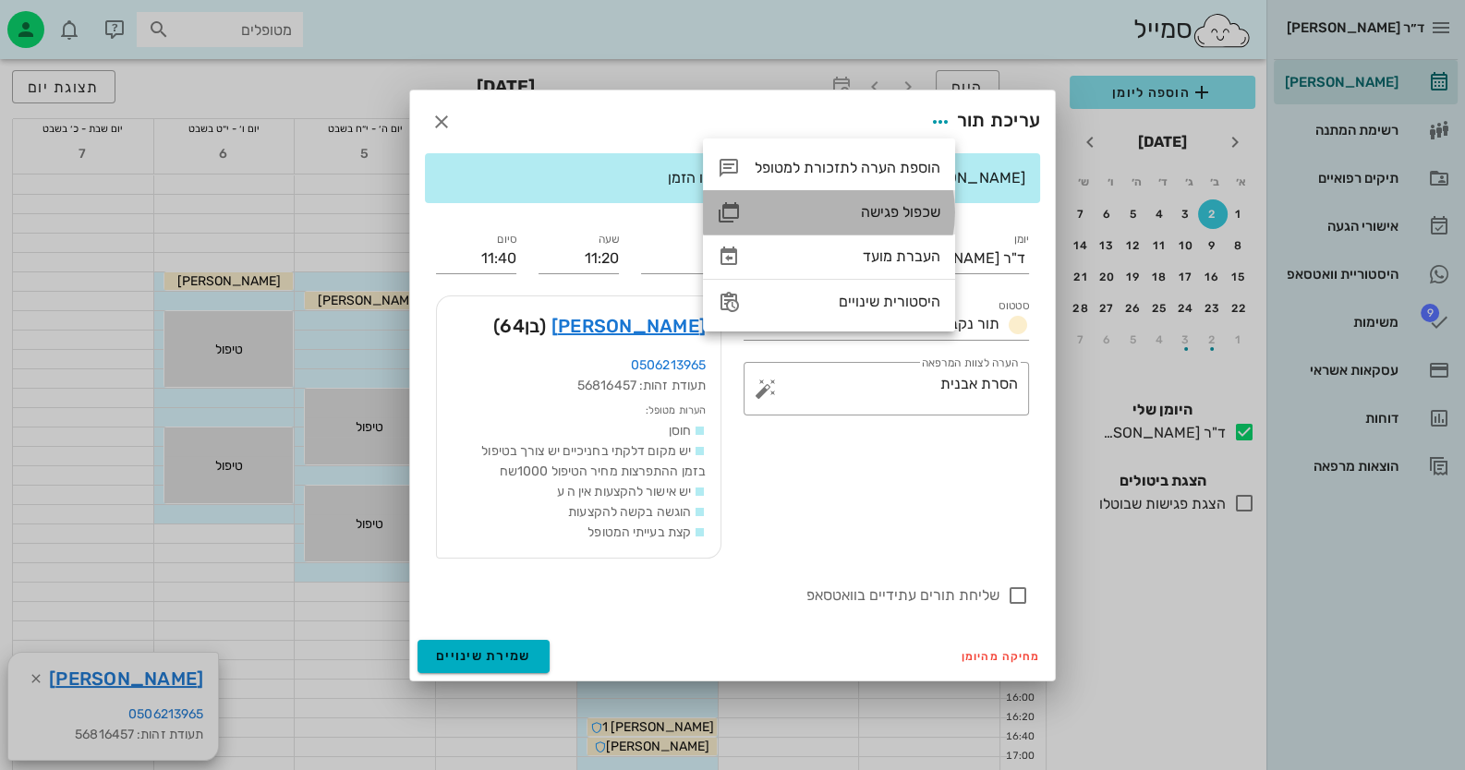
click at [880, 204] on div "שכפול פגישה" at bounding box center [848, 212] width 186 height 18
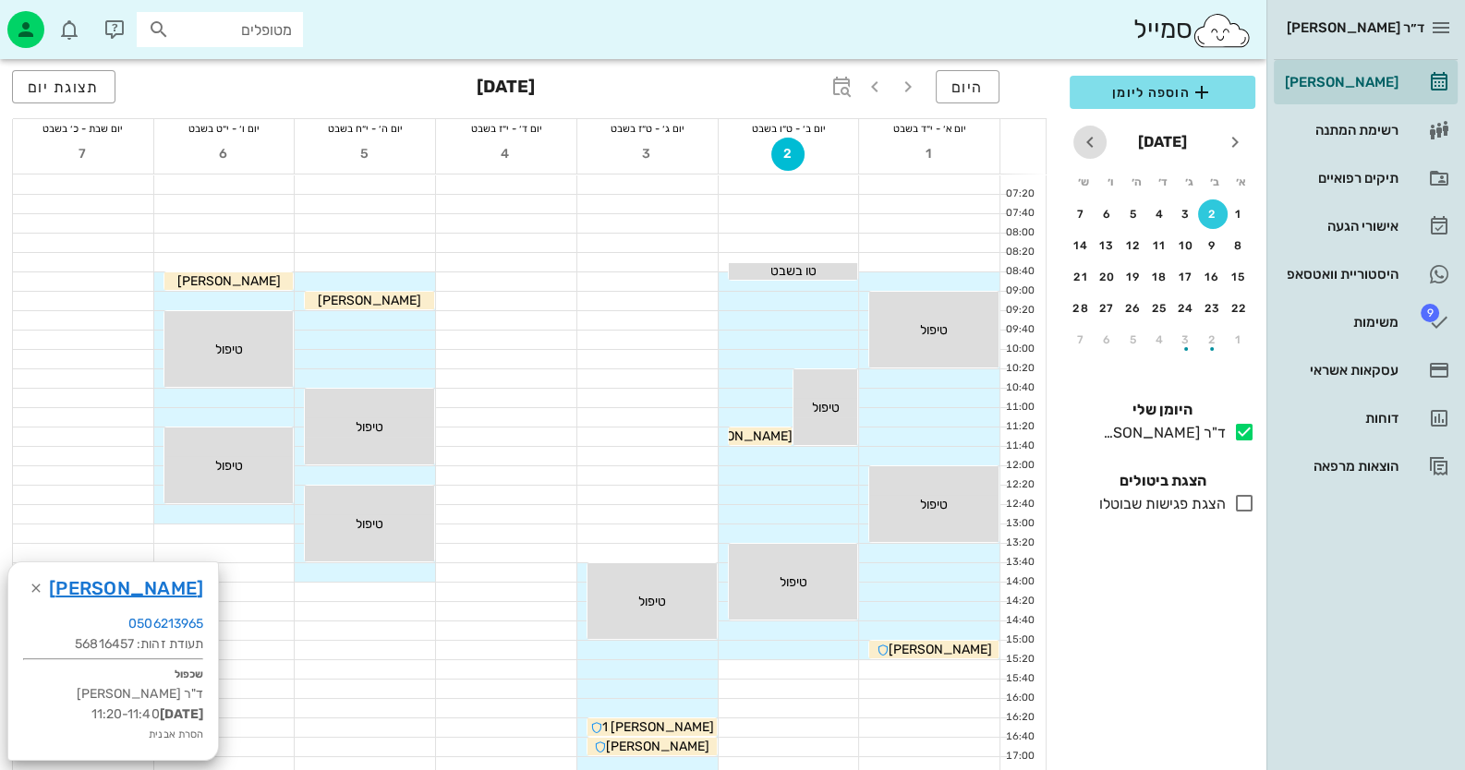
click at [948, 139] on icon "חודש הבא" at bounding box center [1090, 142] width 22 height 22
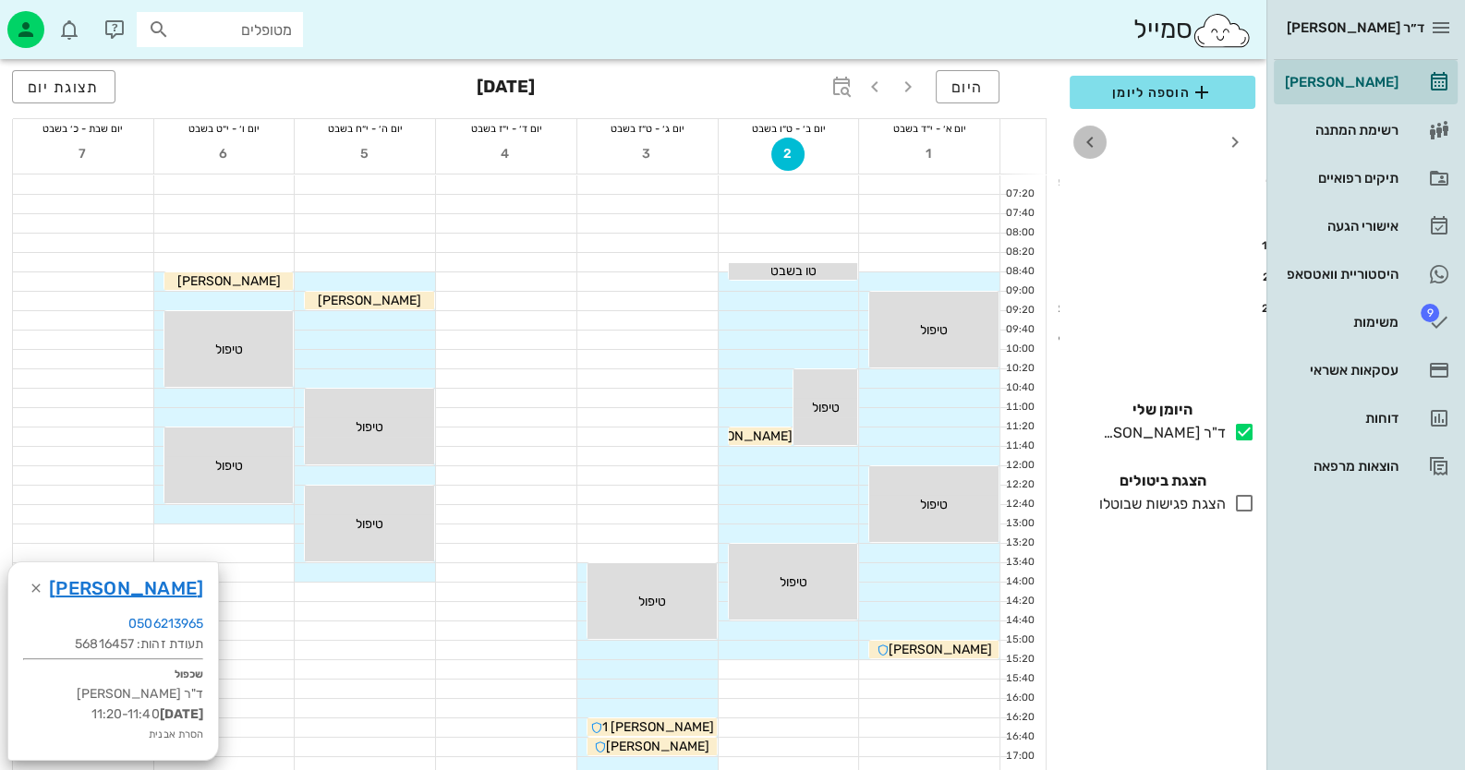
click at [948, 139] on icon "חודש הבא" at bounding box center [1090, 142] width 22 height 22
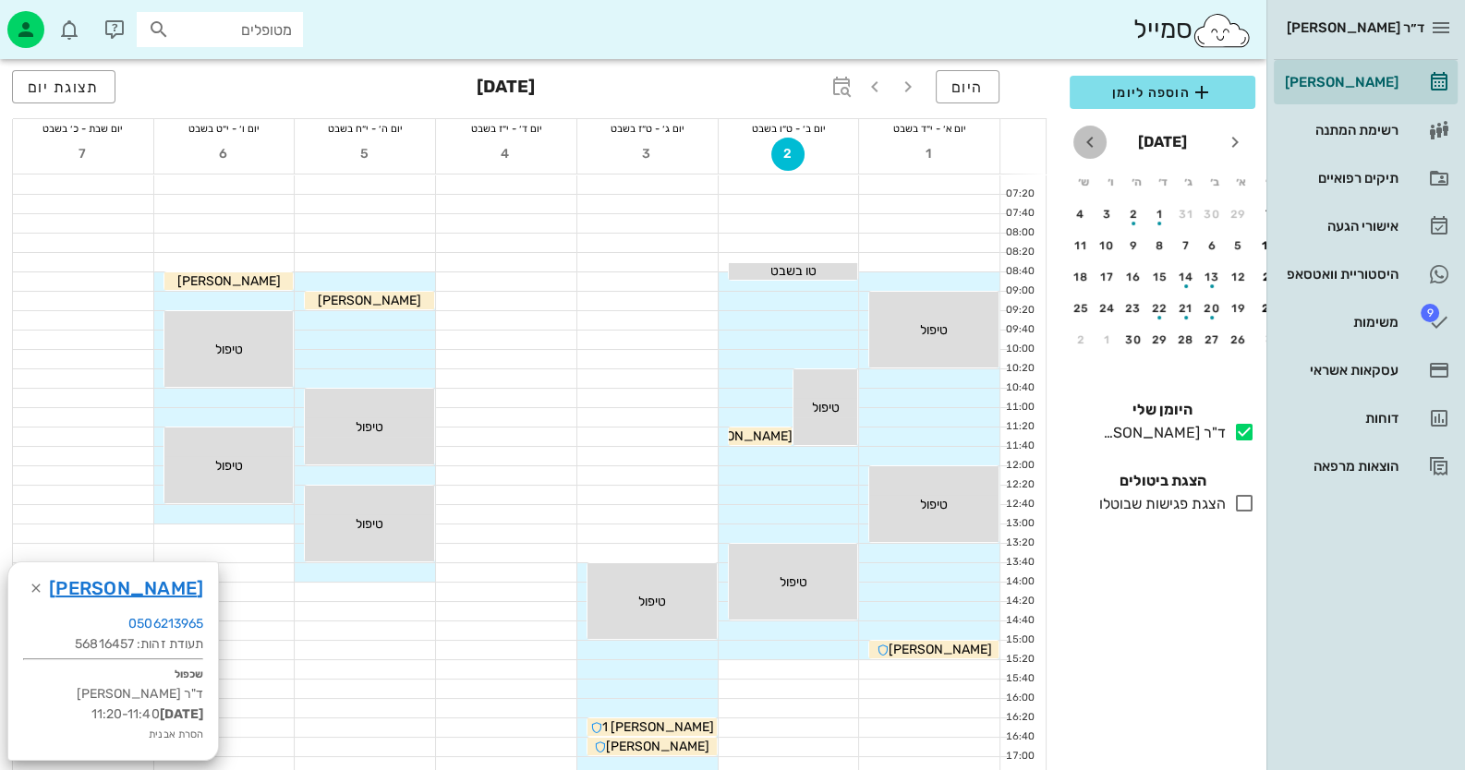
click at [948, 139] on icon "חודש הבא" at bounding box center [1090, 142] width 22 height 22
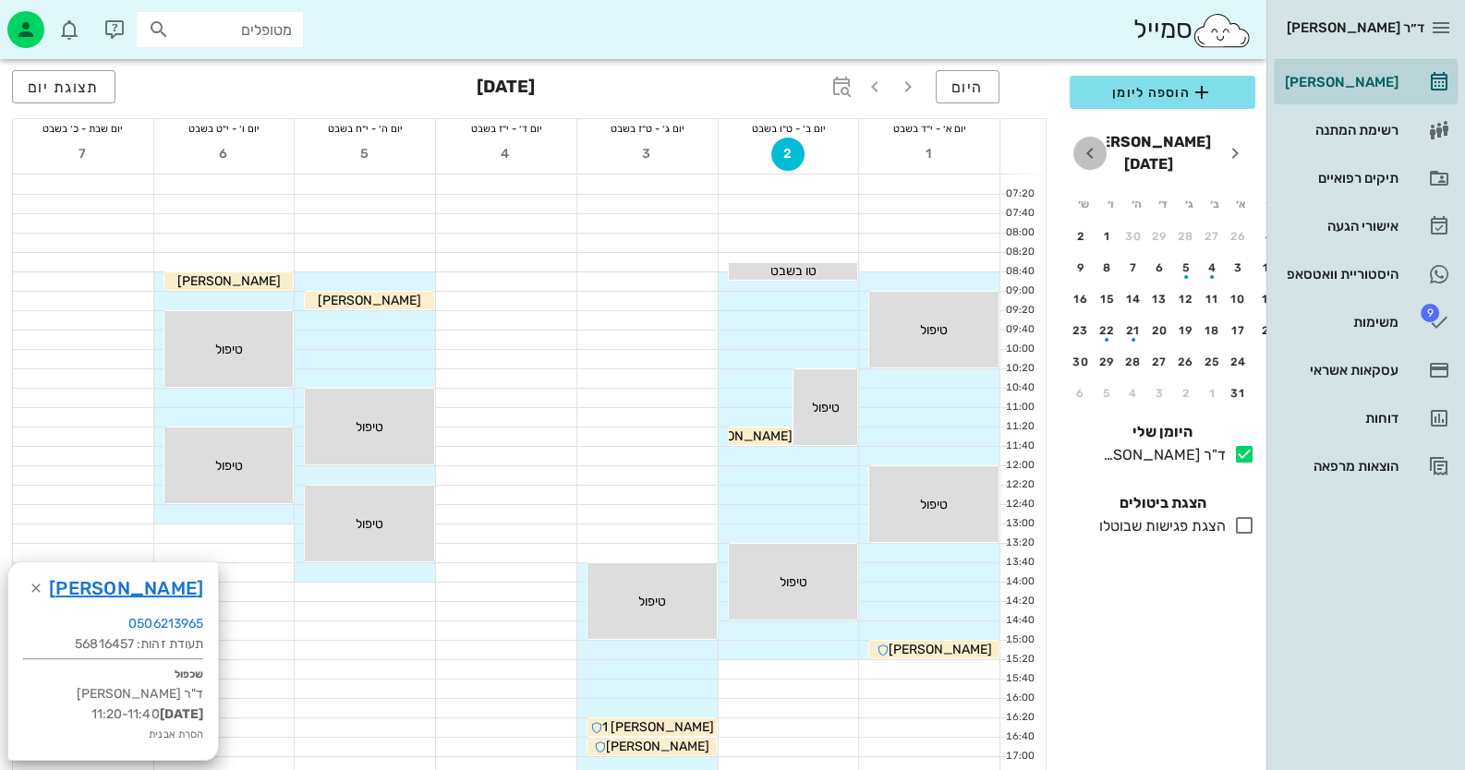
click at [948, 142] on icon "חודש הבא" at bounding box center [1090, 153] width 22 height 22
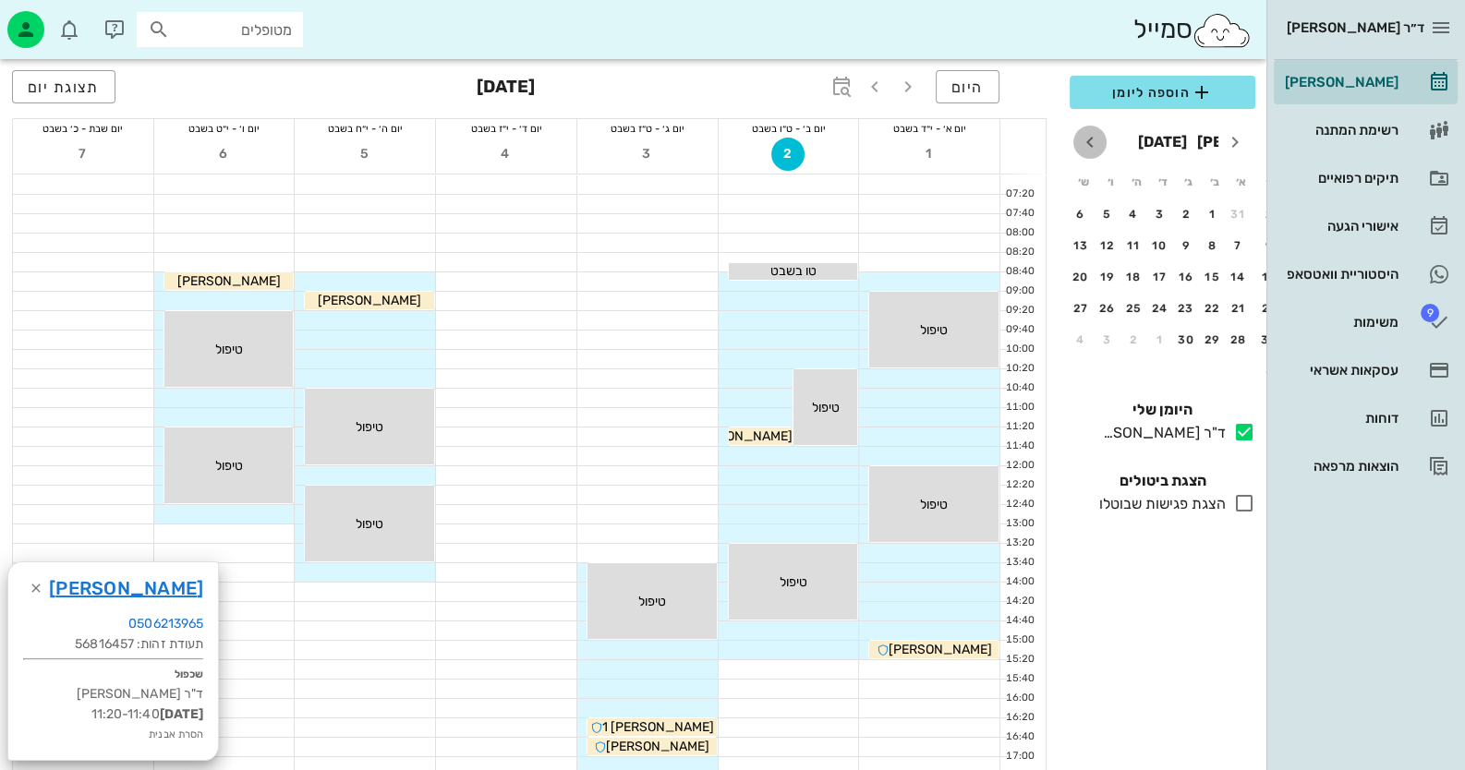
click at [948, 139] on icon "חודש הבא" at bounding box center [1090, 142] width 22 height 22
click at [948, 239] on div "3" at bounding box center [1213, 245] width 30 height 13
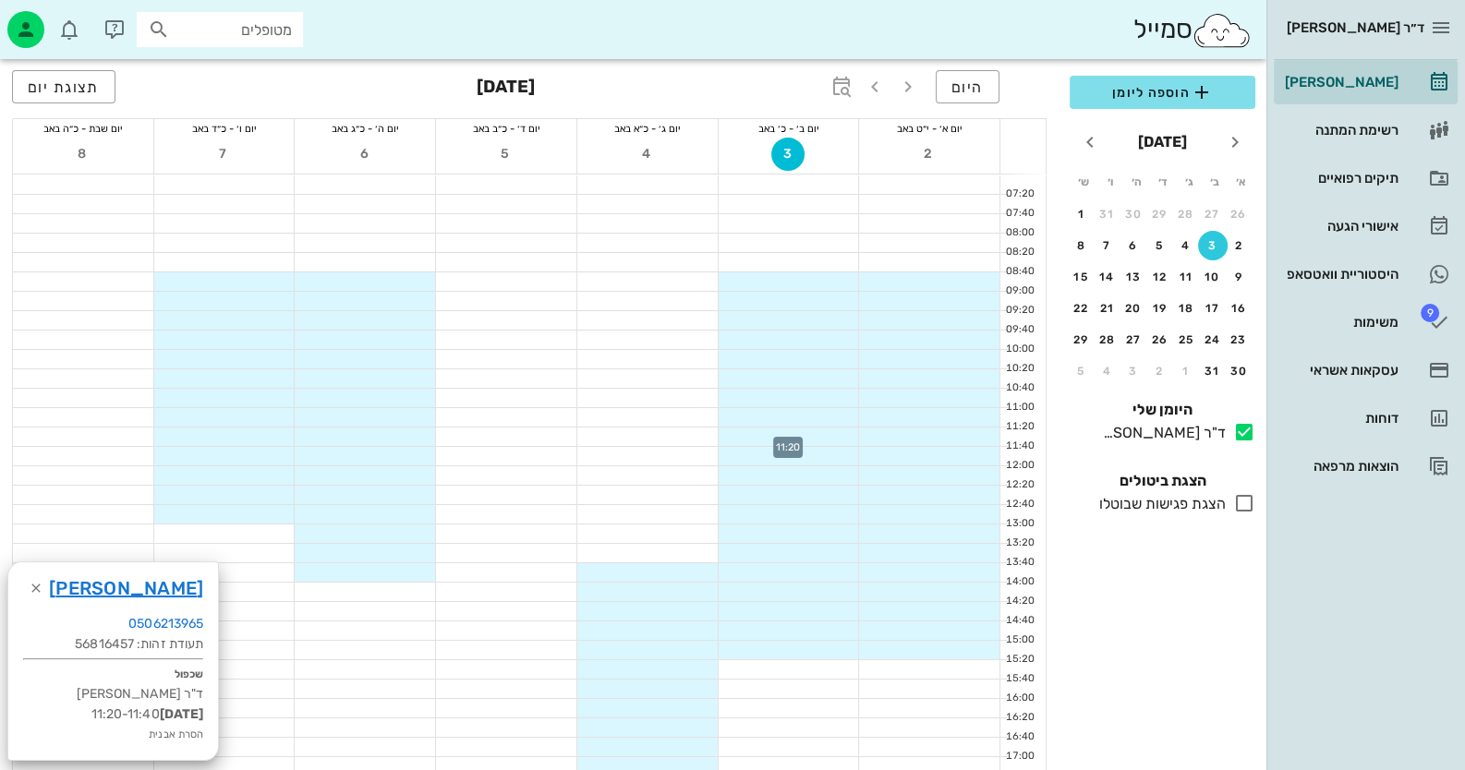
click at [794, 436] on div at bounding box center [789, 437] width 140 height 18
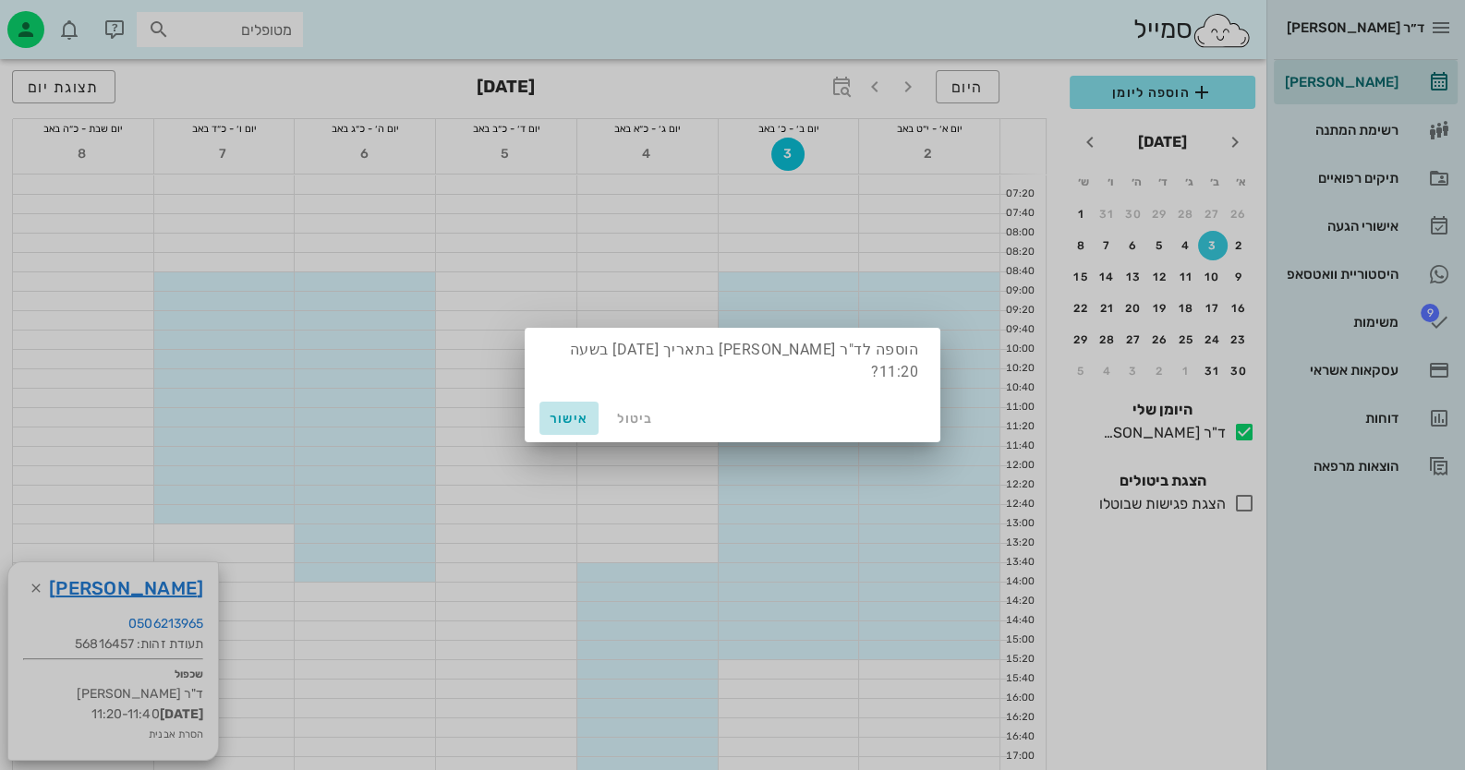
click at [563, 414] on span "אישור" at bounding box center [569, 419] width 44 height 16
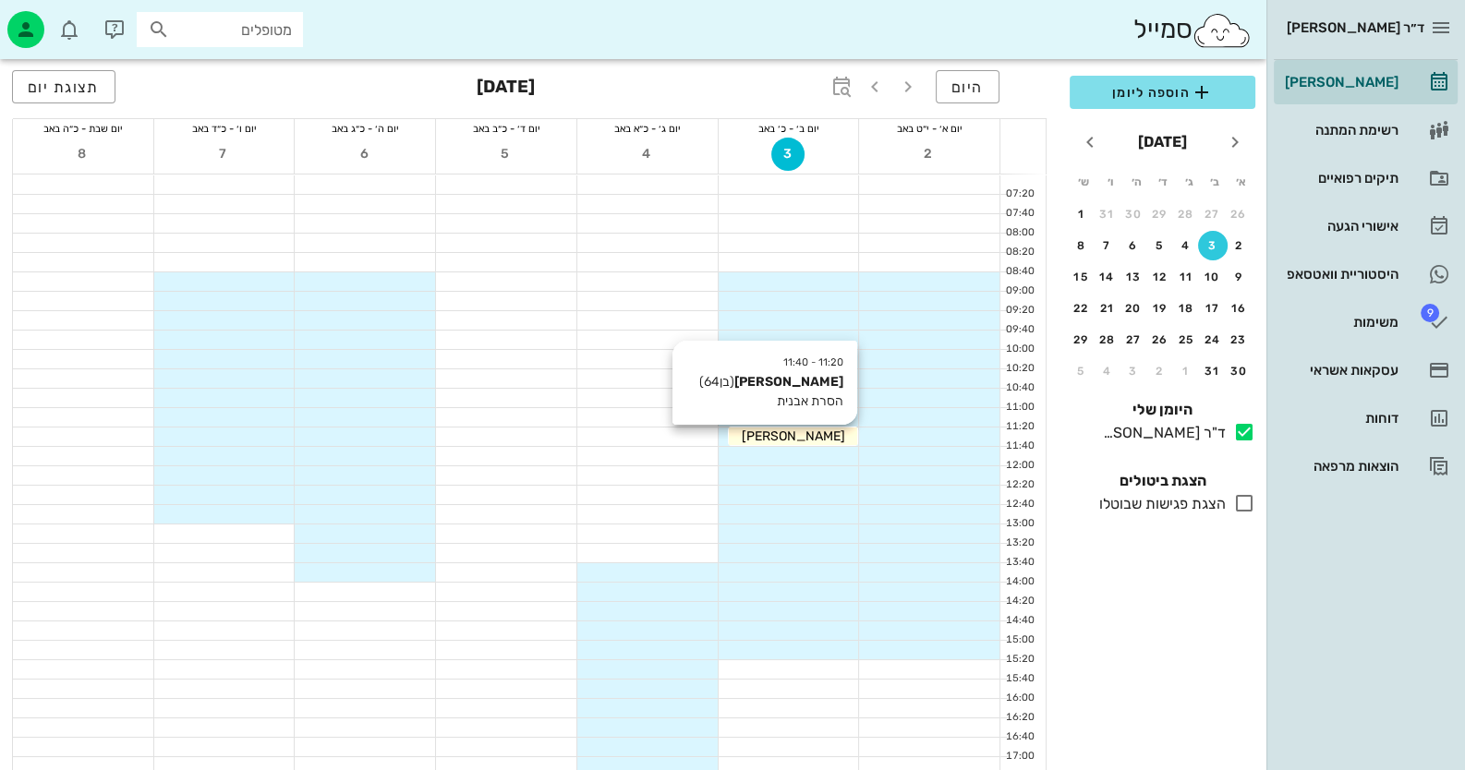
click at [827, 442] on div "[PERSON_NAME]" at bounding box center [793, 436] width 129 height 19
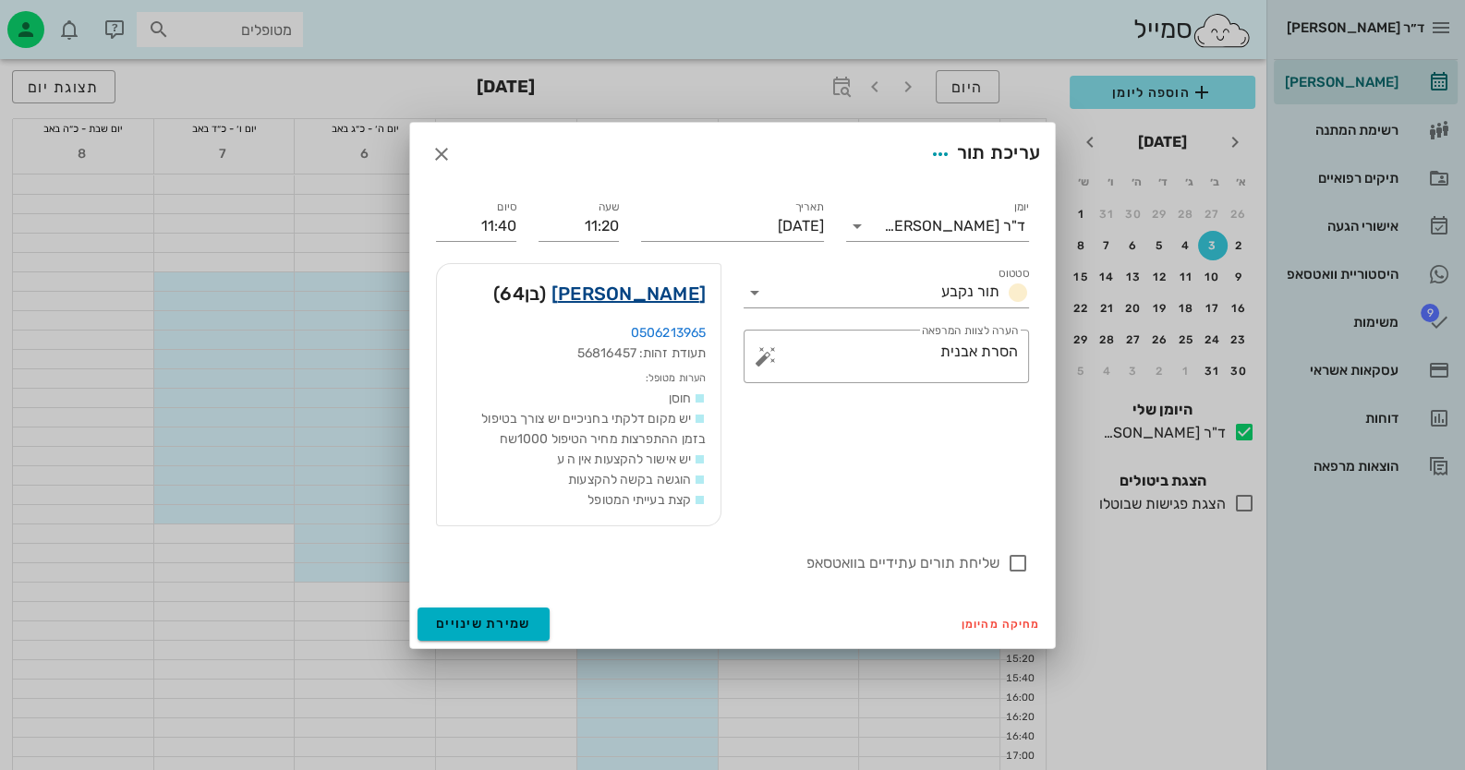
click at [680, 295] on link "יגאל כוכבי" at bounding box center [628, 294] width 154 height 30
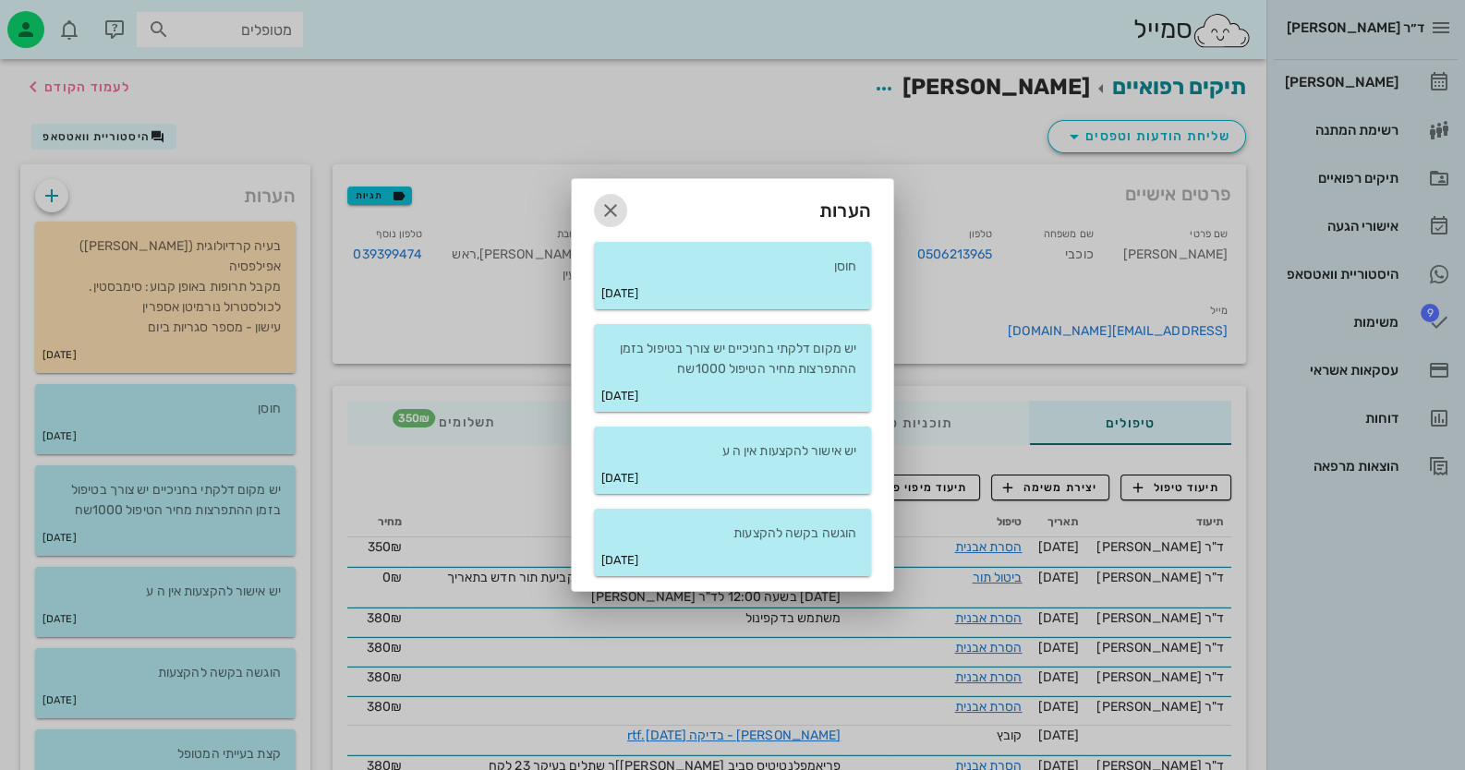
click at [612, 210] on icon "button" at bounding box center [610, 210] width 22 height 22
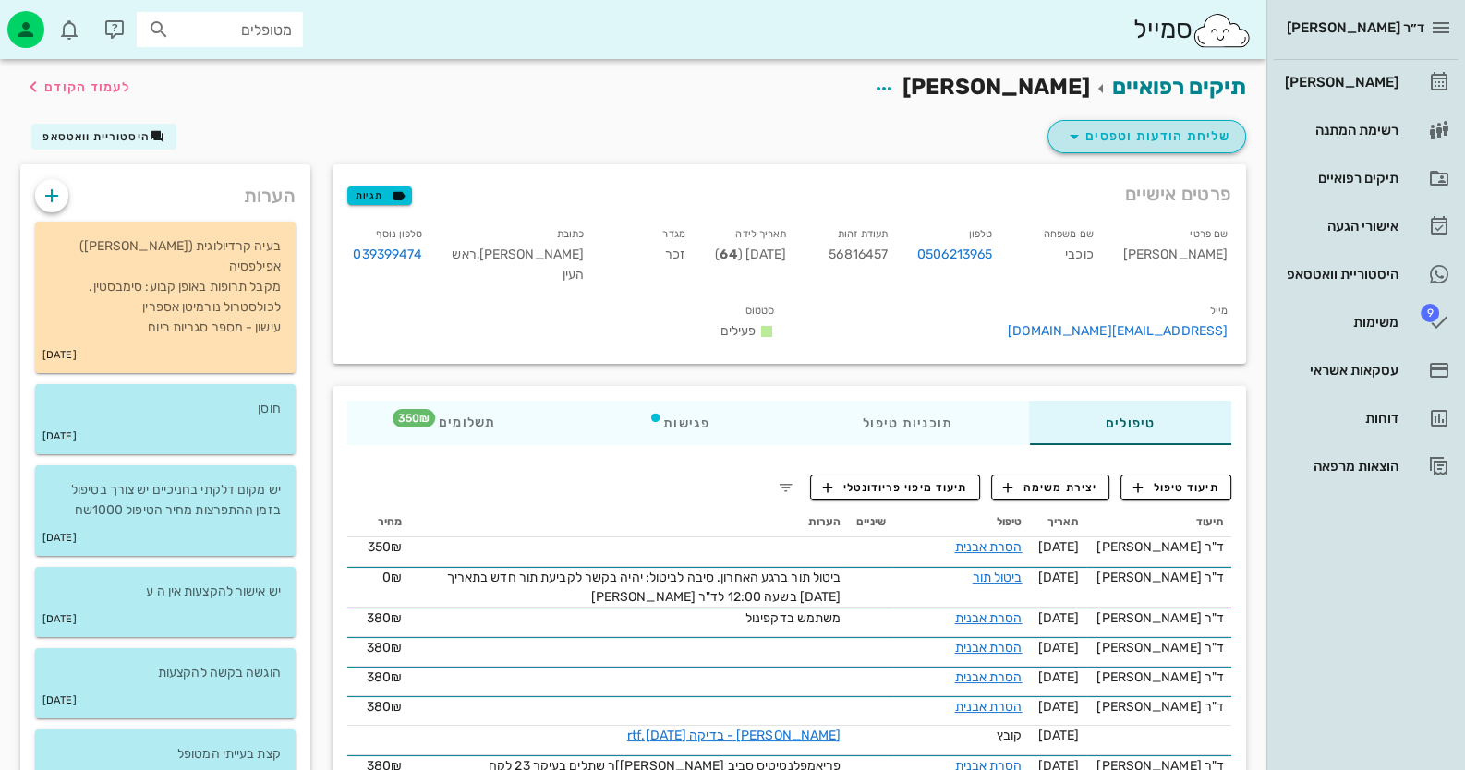
click at [948, 133] on span "שליחת הודעות וטפסים" at bounding box center [1146, 137] width 167 height 22
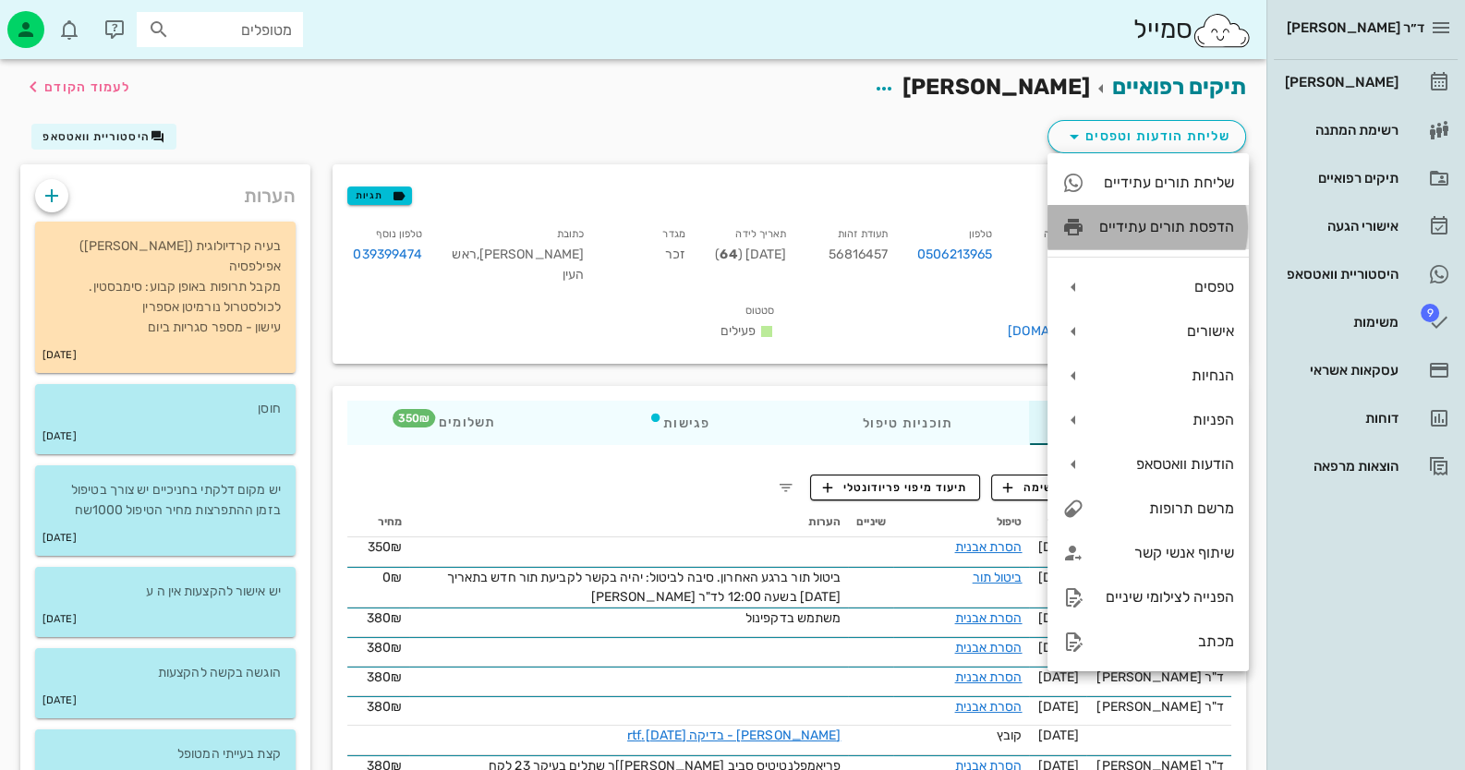
click at [948, 234] on div "הדפסת תורים עתידיים" at bounding box center [1166, 227] width 135 height 18
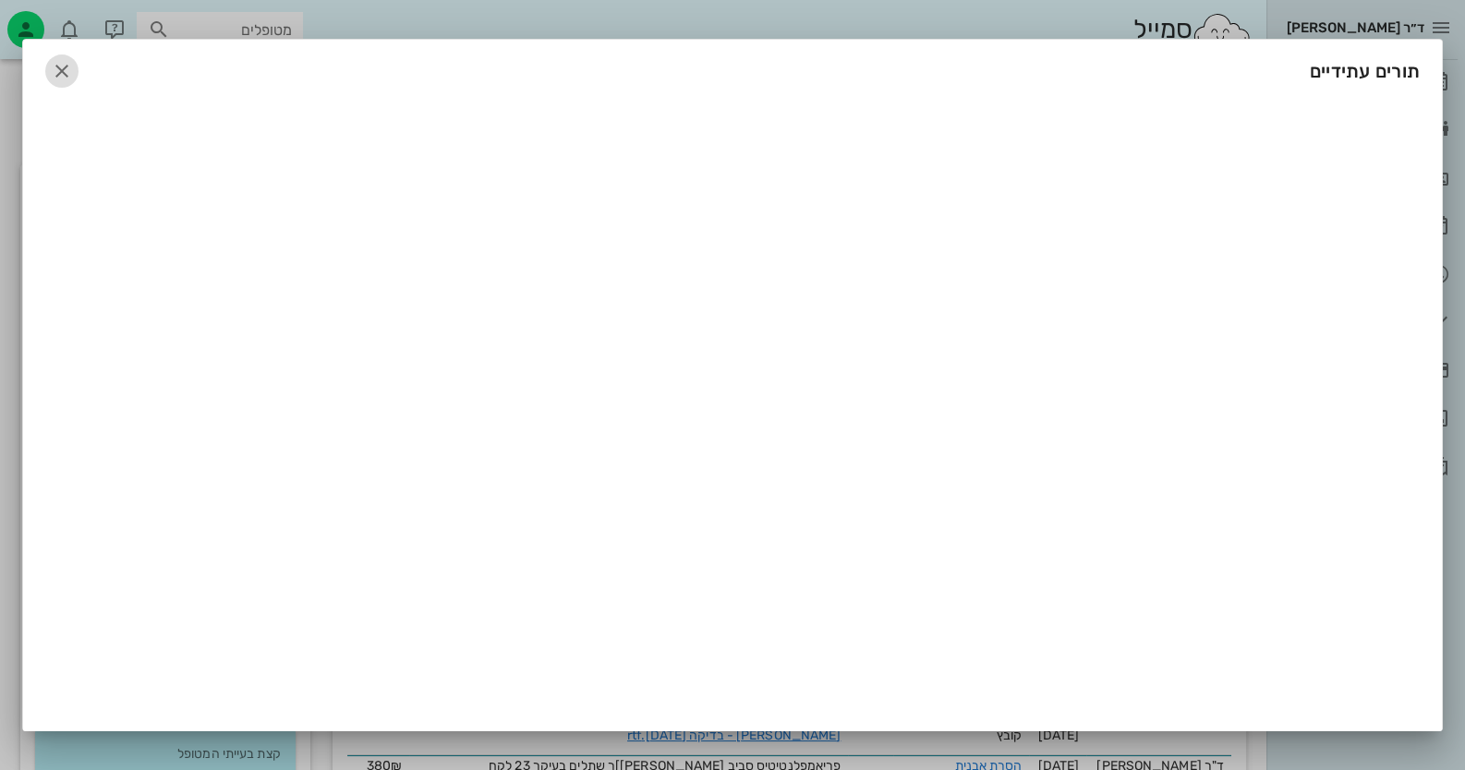
click at [55, 68] on icon "button" at bounding box center [62, 71] width 22 height 22
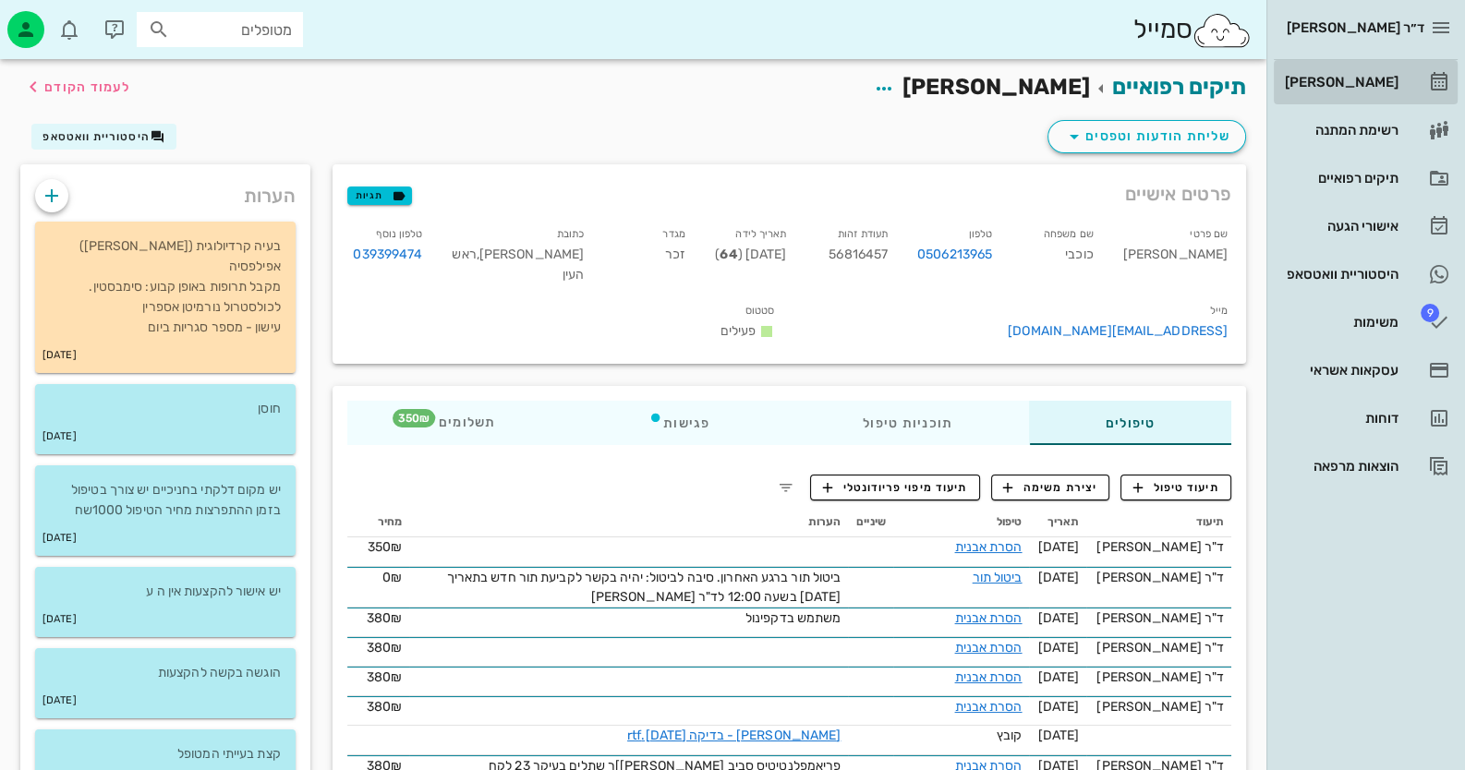
click at [948, 82] on div "[PERSON_NAME]" at bounding box center [1339, 82] width 117 height 15
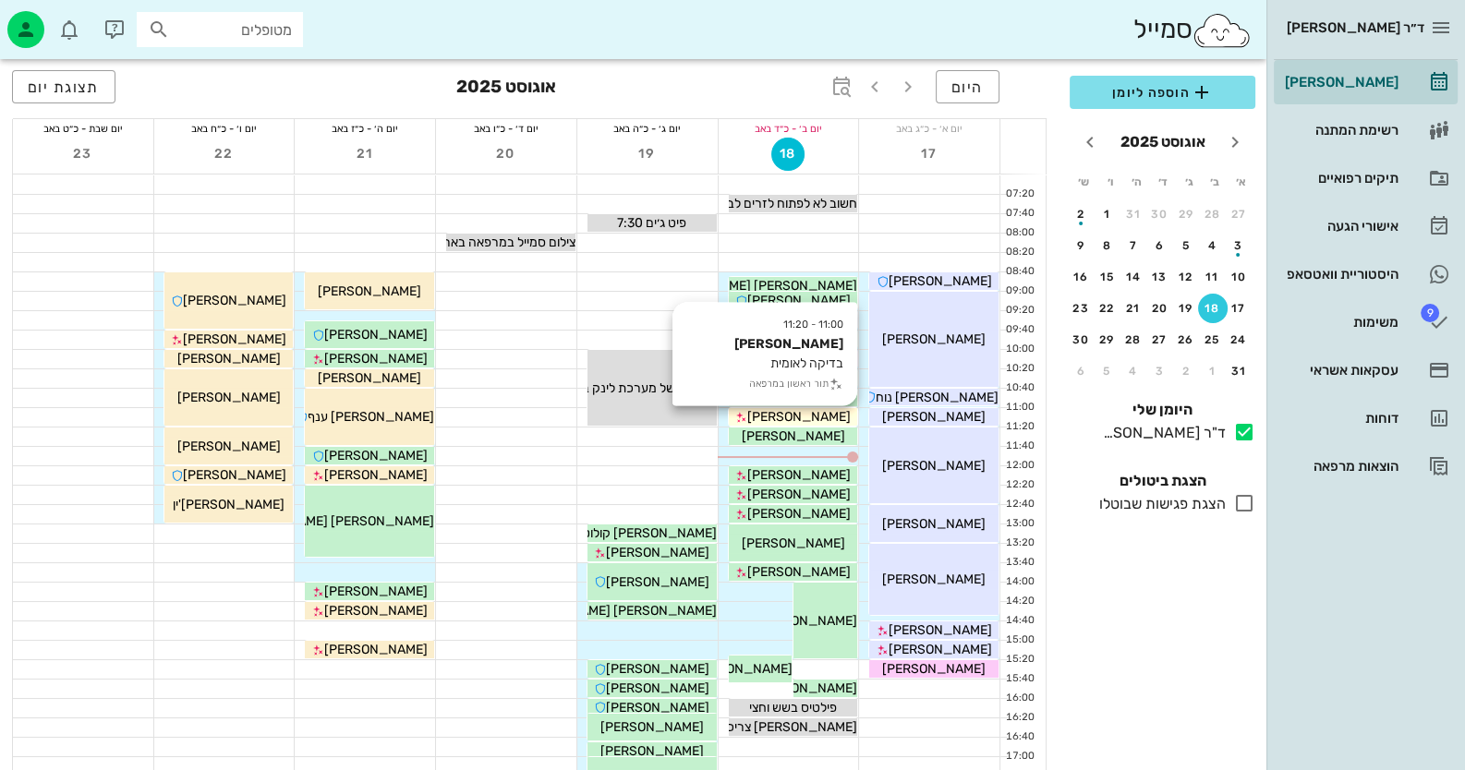
click at [836, 410] on div "[PERSON_NAME]" at bounding box center [793, 416] width 129 height 19
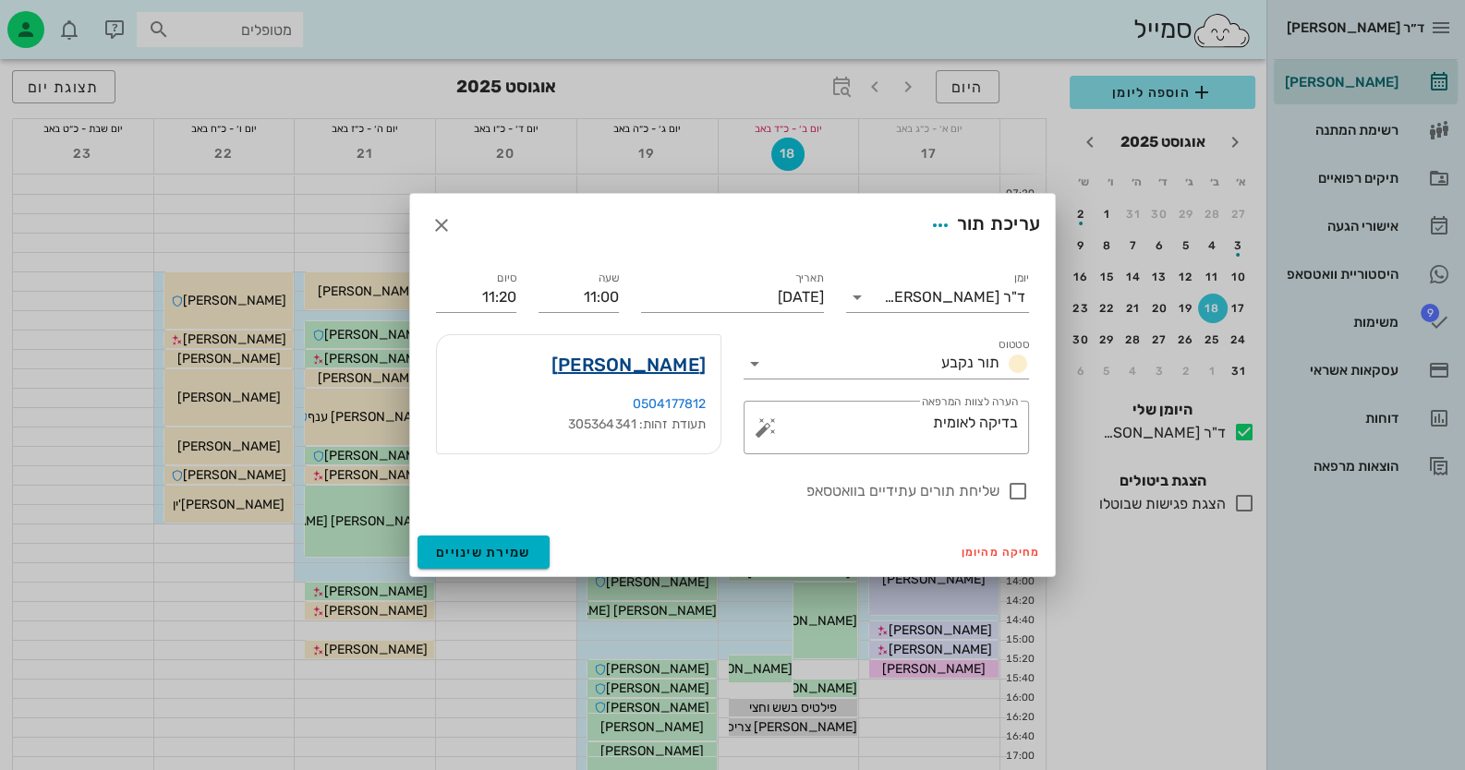
click at [680, 361] on link "חנה כהן" at bounding box center [628, 365] width 154 height 30
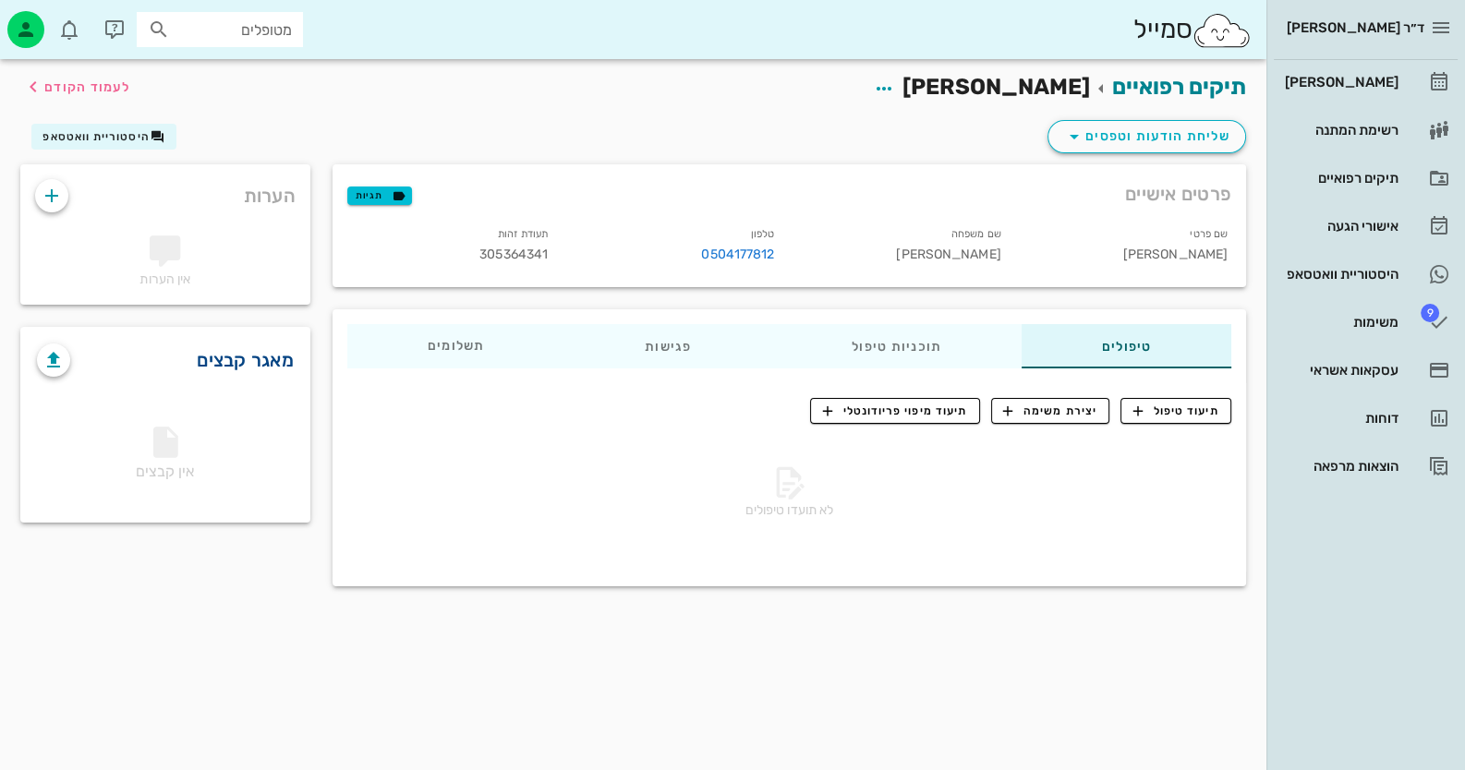
click at [251, 358] on link "מאגר קבצים" at bounding box center [245, 360] width 97 height 30
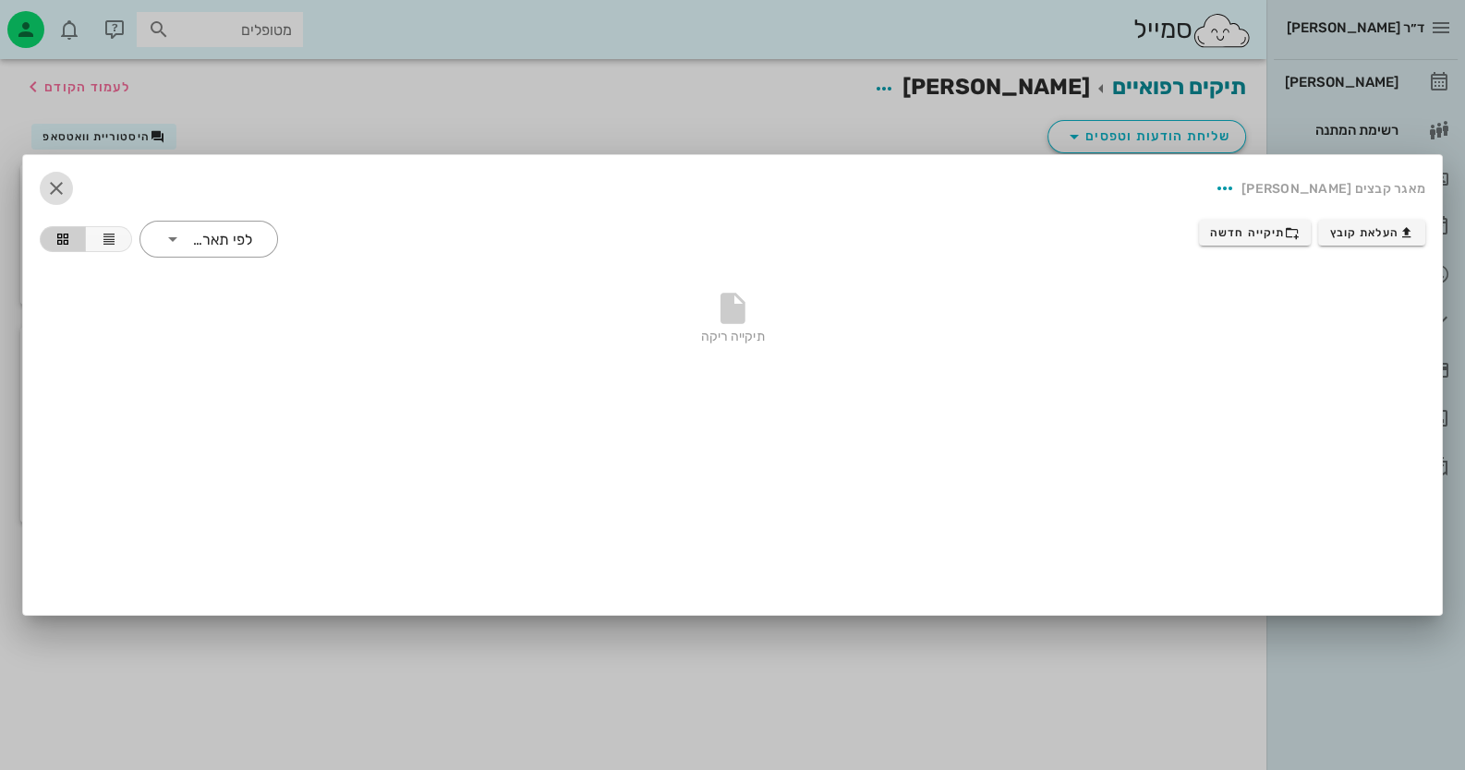
click at [54, 196] on icon "button" at bounding box center [56, 188] width 22 height 22
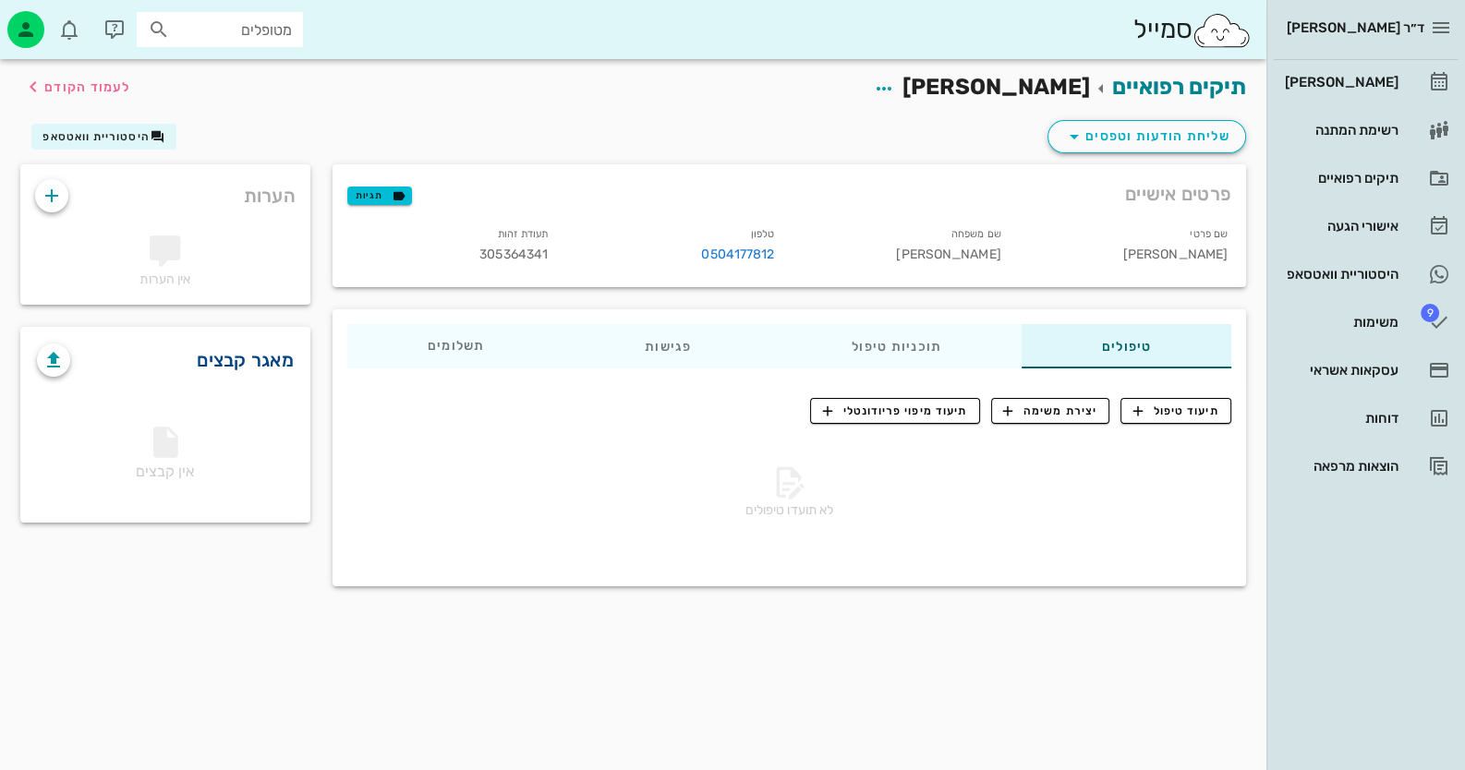
click at [275, 355] on link "מאגר קבצים" at bounding box center [245, 360] width 97 height 30
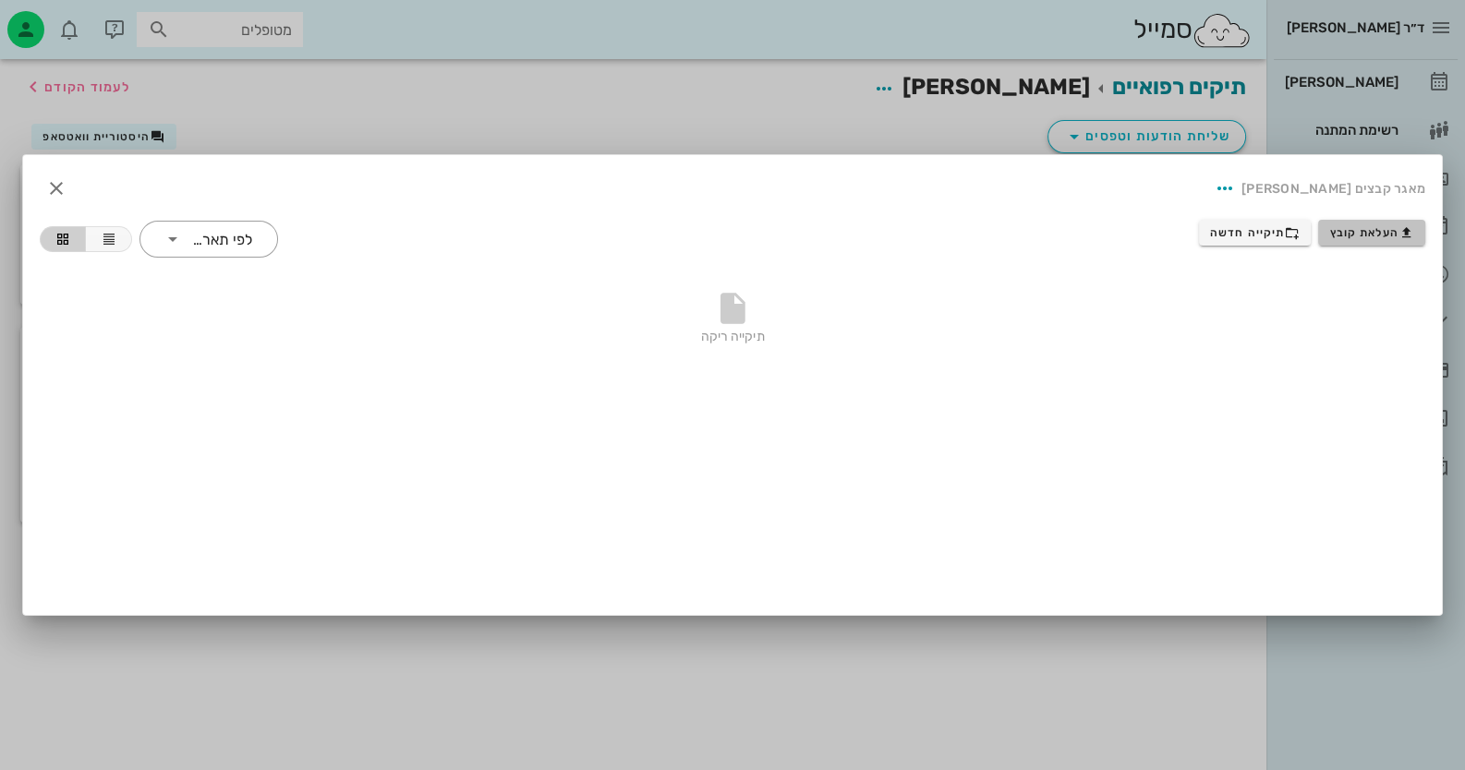
click at [948, 240] on button "העלאת קובץ" at bounding box center [1371, 233] width 107 height 26
click at [948, 107] on div at bounding box center [732, 385] width 1465 height 770
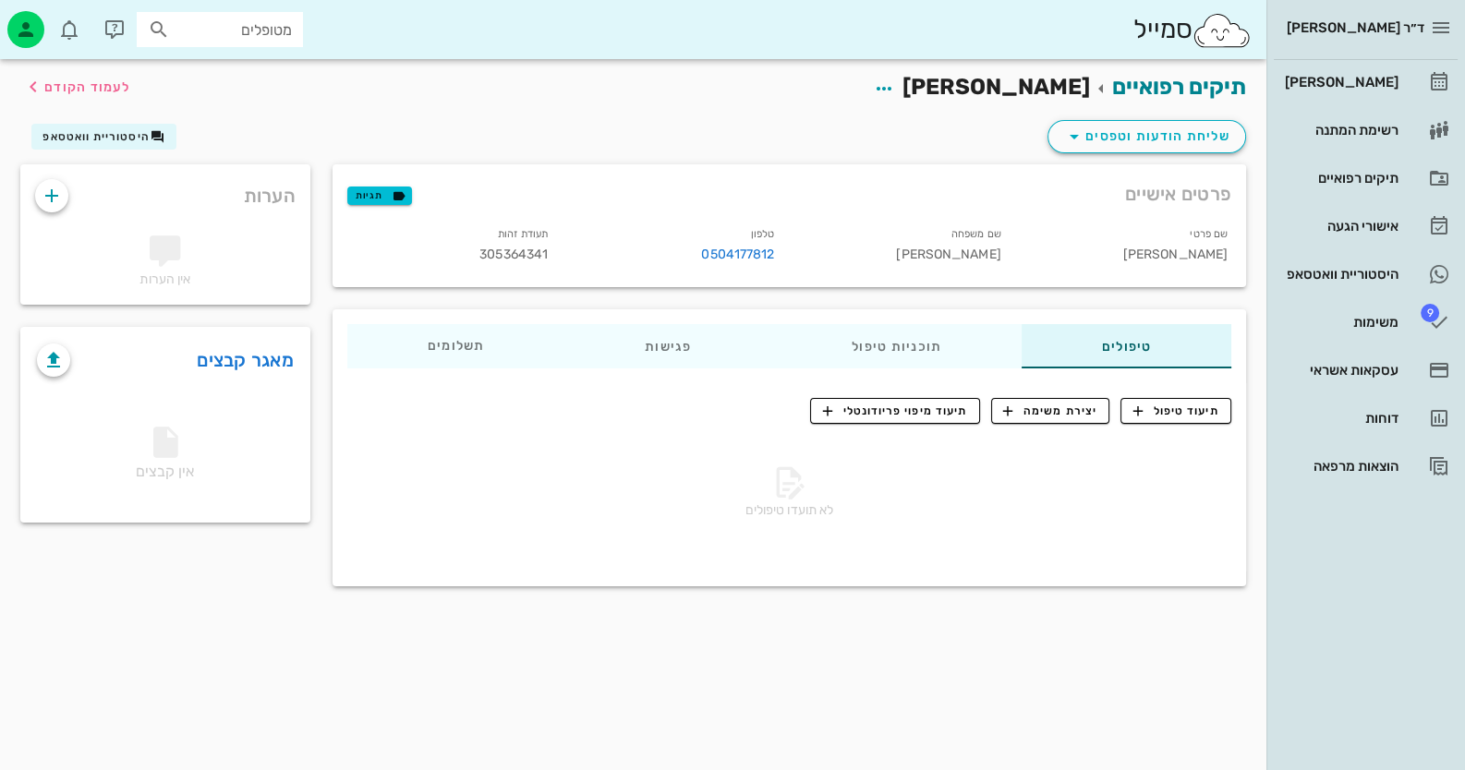
click at [195, 40] on input "מטופלים" at bounding box center [233, 30] width 118 height 24
type input "חיה"
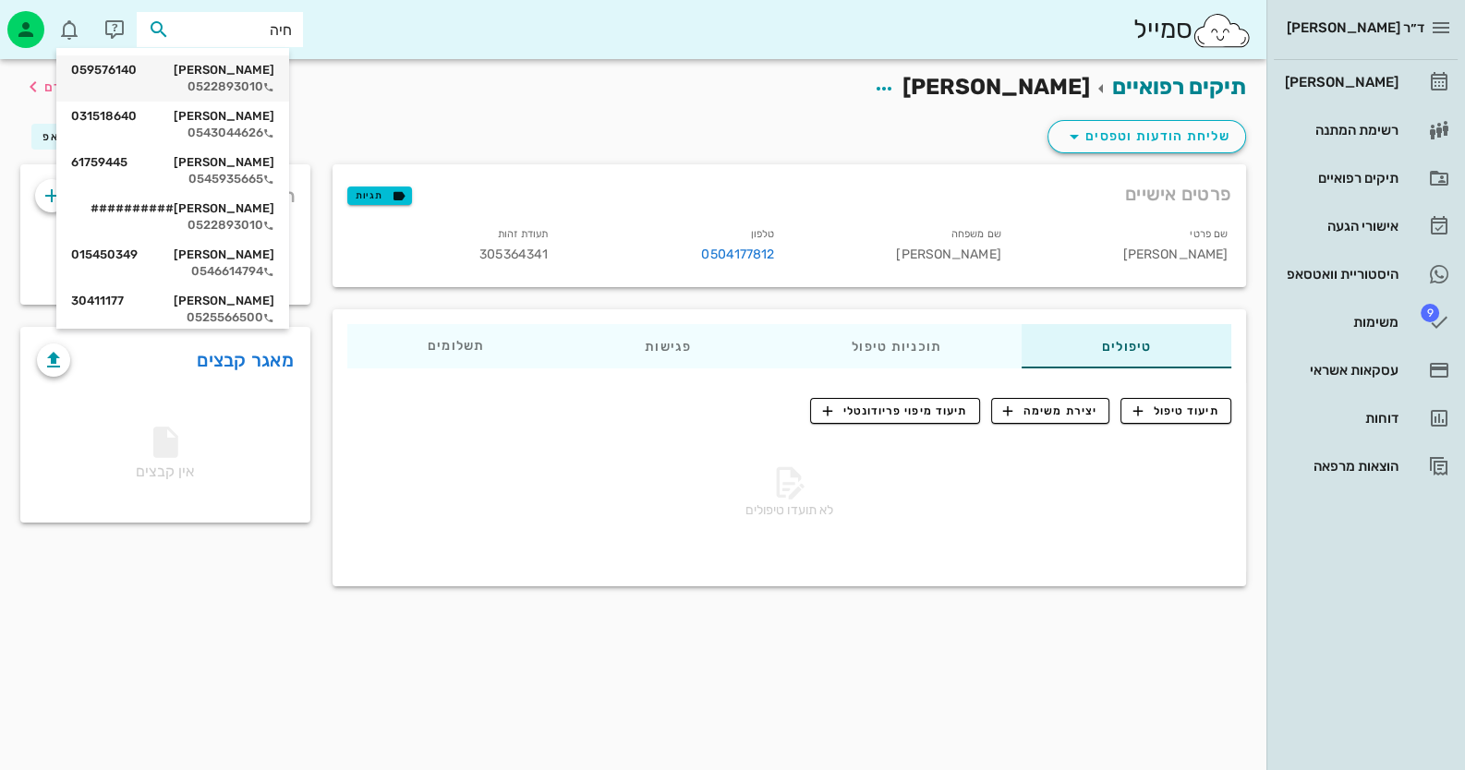
click at [227, 69] on div "חיה מאיר 059576140" at bounding box center [172, 70] width 203 height 15
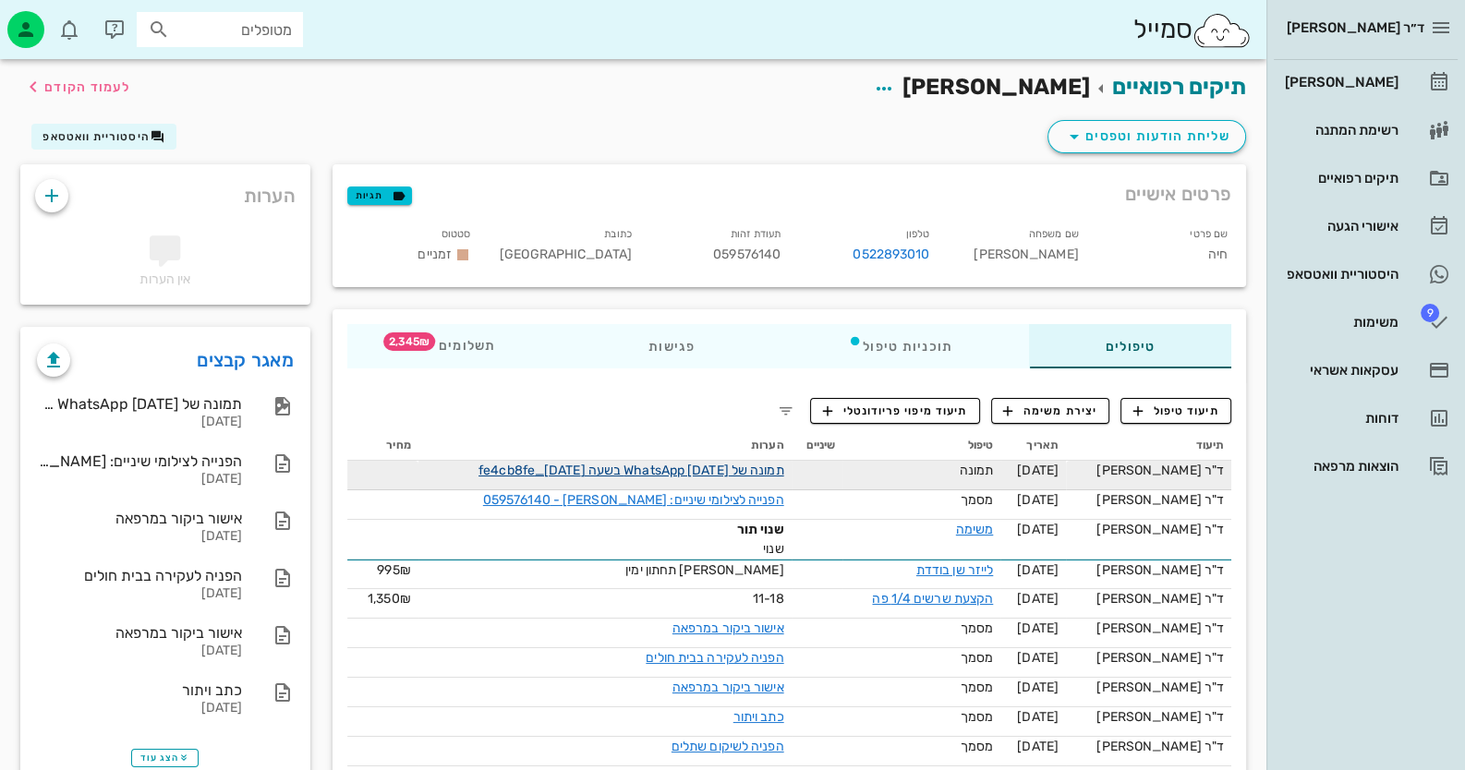
click at [715, 473] on link "תמונה של WhatsApp 2025-07-27 בשעה 08.14.32_fe4cb8fe" at bounding box center [631, 471] width 306 height 16
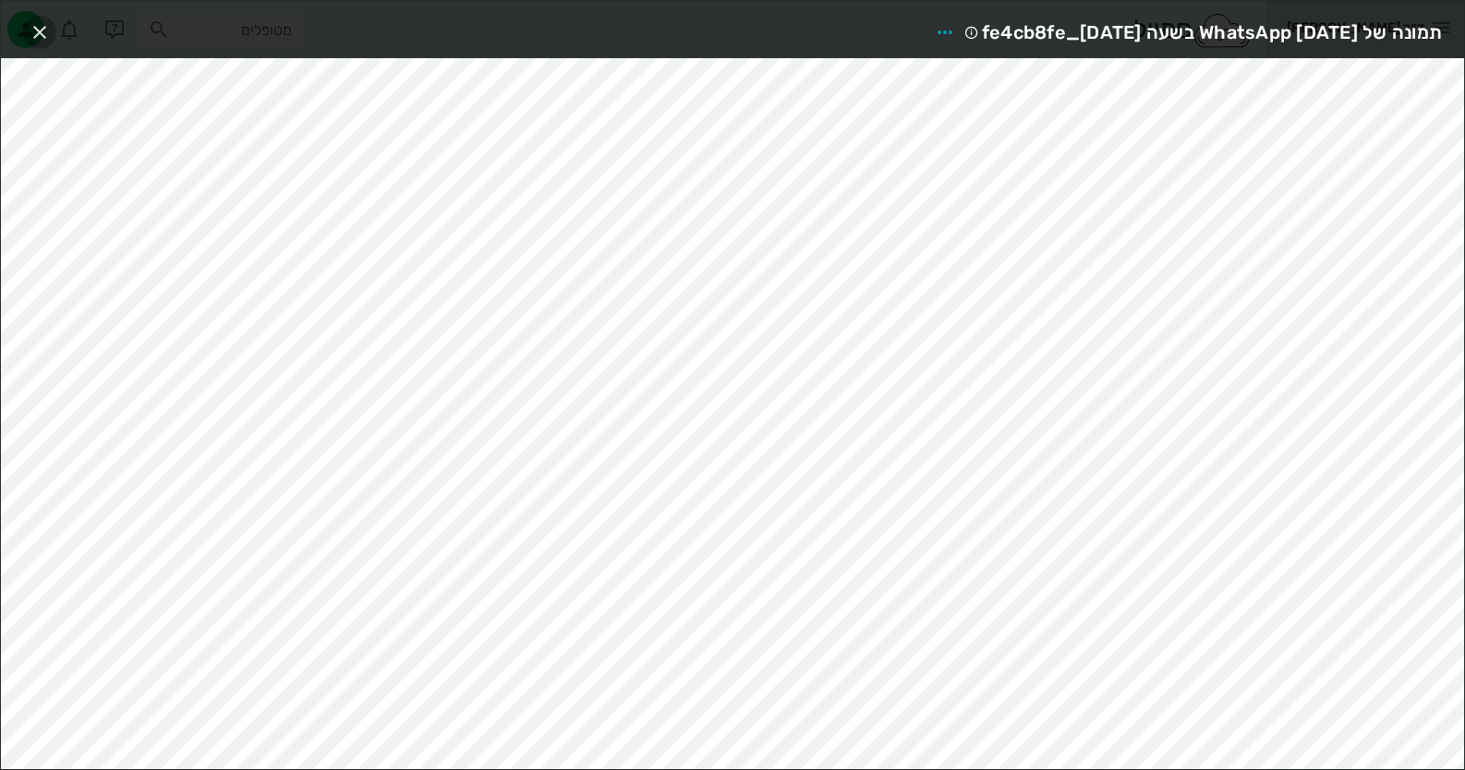
click at [42, 18] on button "button" at bounding box center [39, 32] width 33 height 33
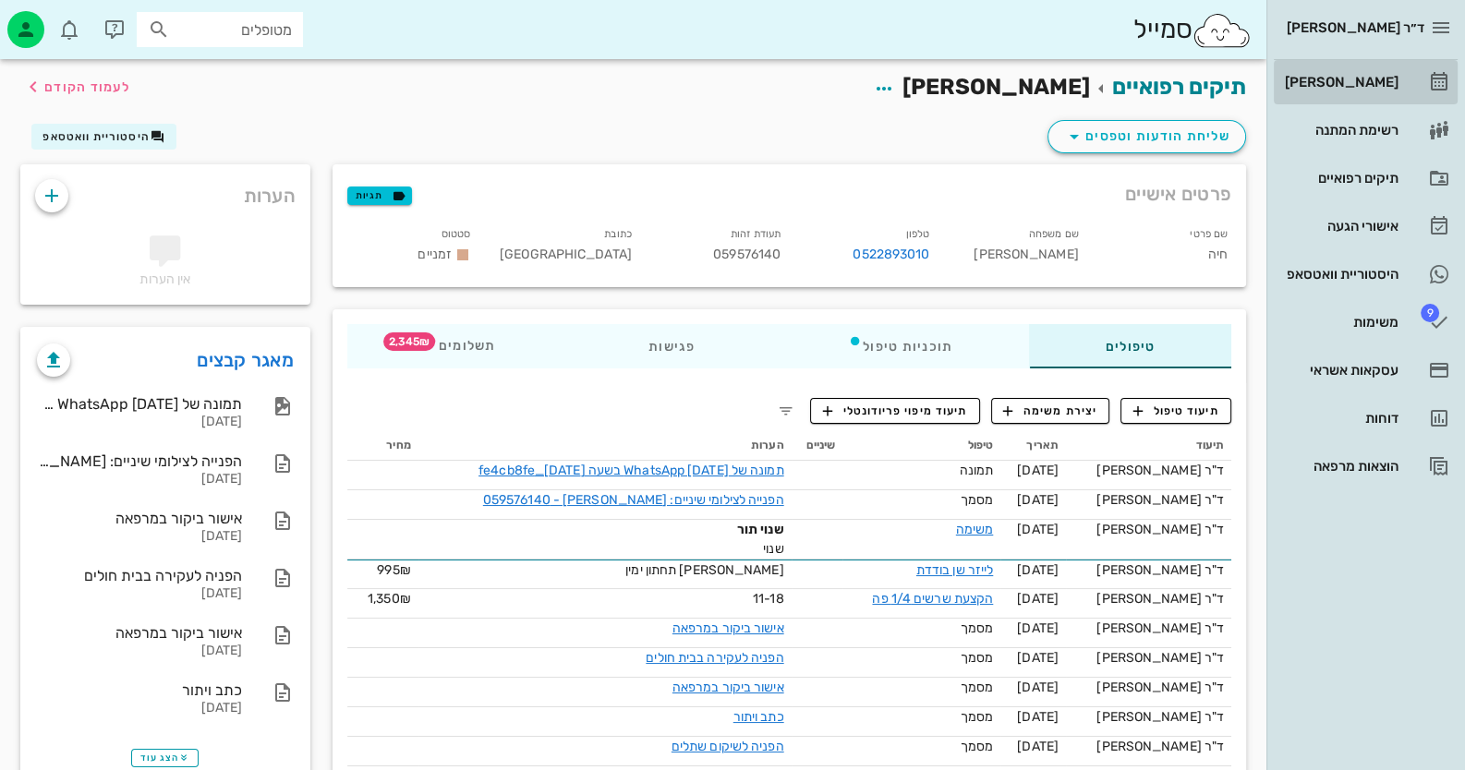
click at [948, 91] on div "[PERSON_NAME]" at bounding box center [1339, 82] width 117 height 30
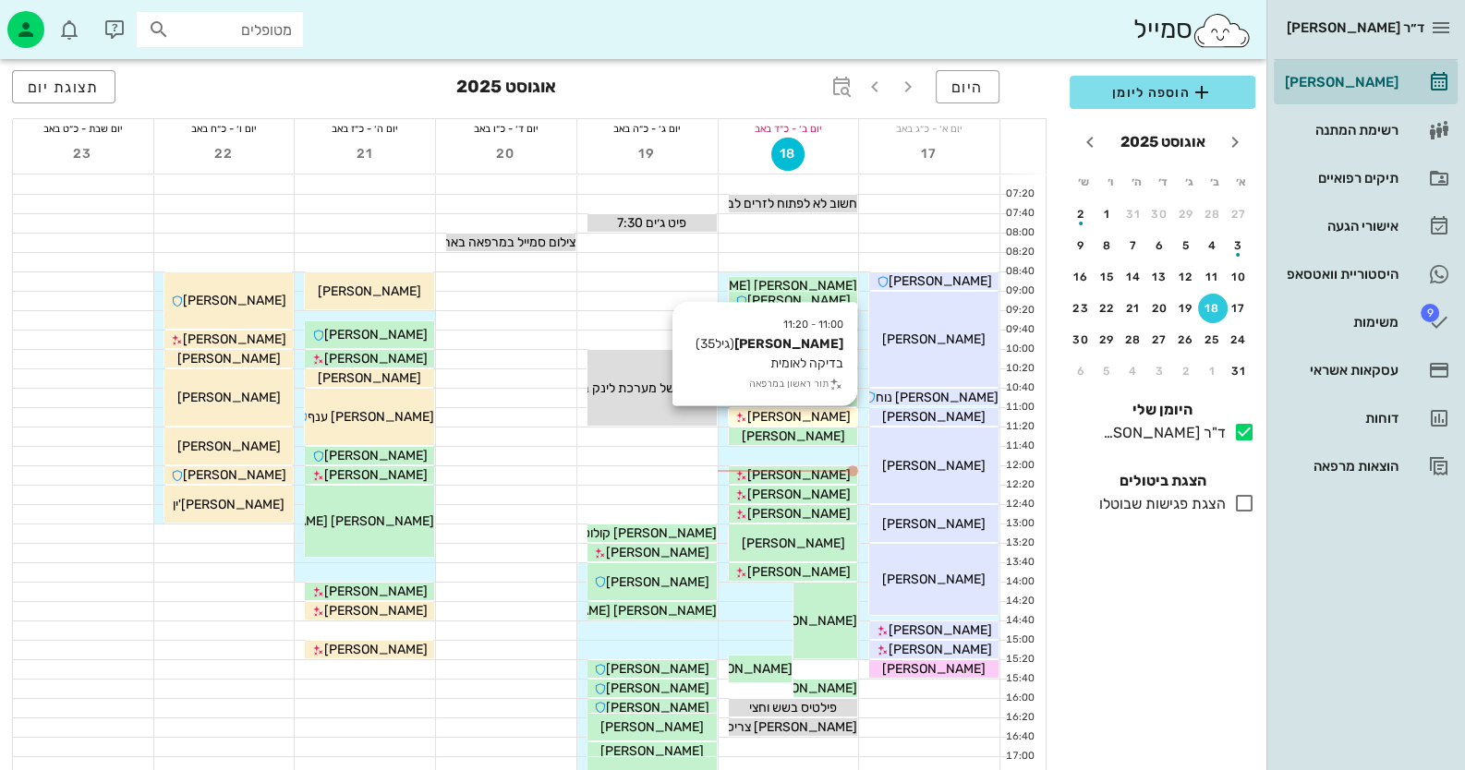
click at [802, 424] on span "[PERSON_NAME]" at bounding box center [798, 417] width 103 height 16
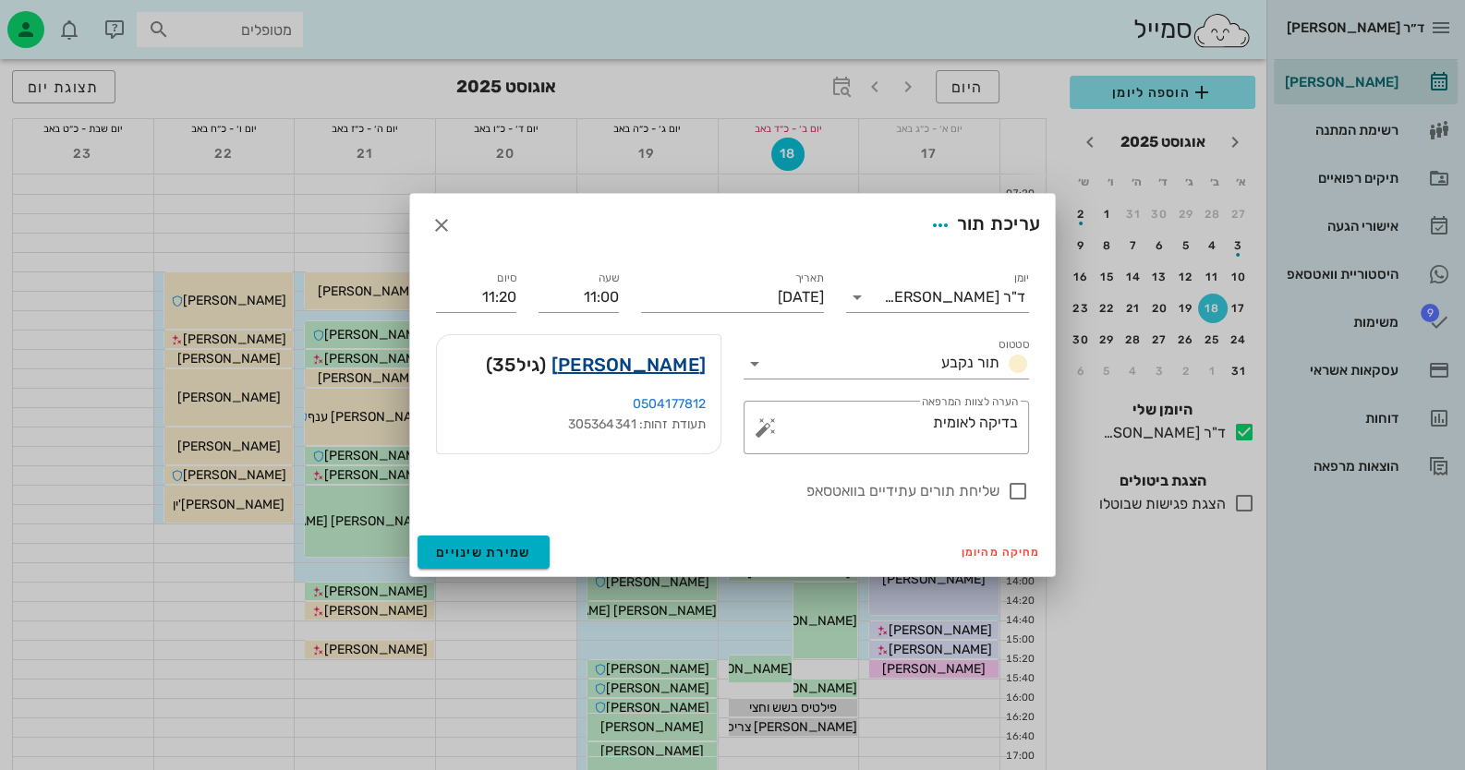
click at [675, 369] on link "חנה כהן" at bounding box center [628, 365] width 154 height 30
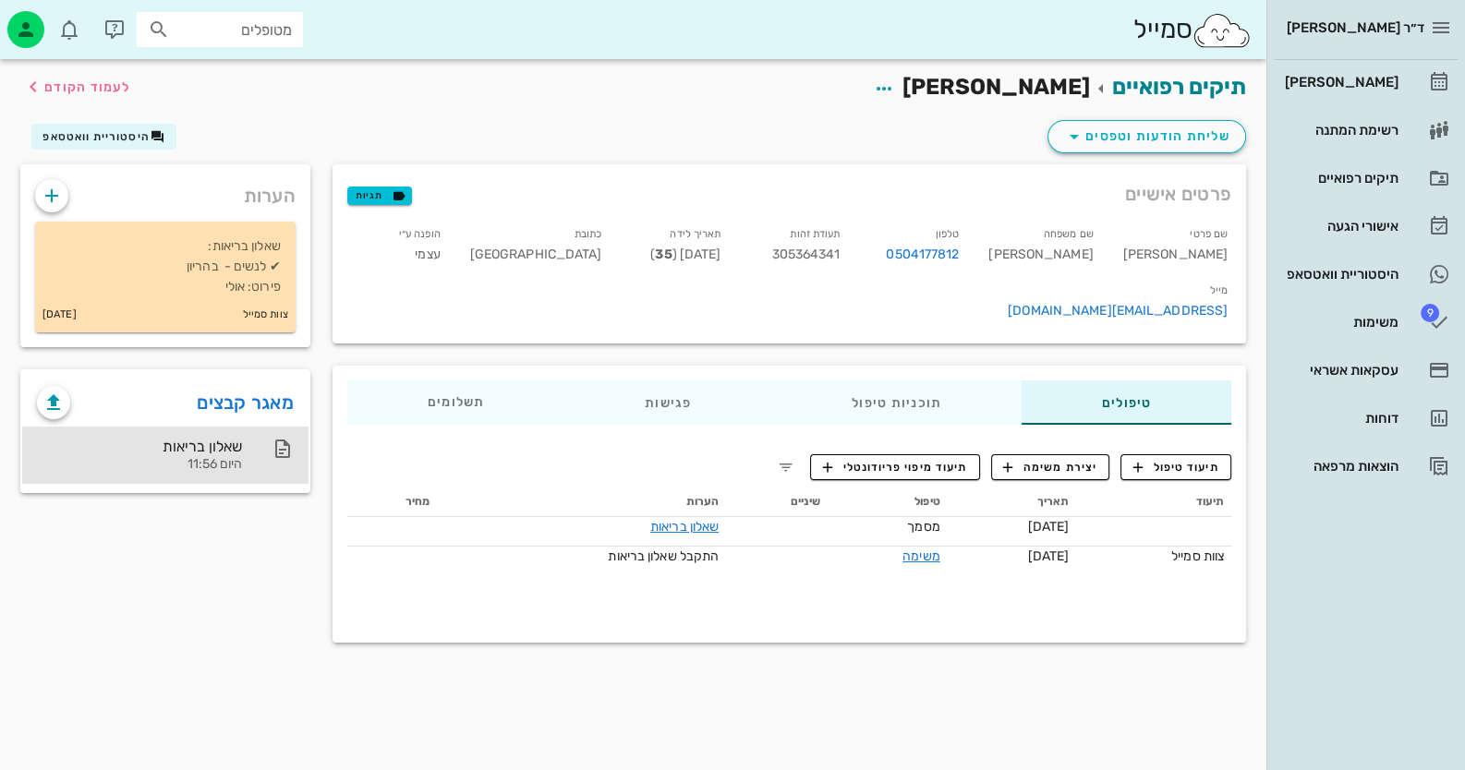
click at [248, 464] on div "שאלון בריאות היום 11:56" at bounding box center [165, 455] width 286 height 57
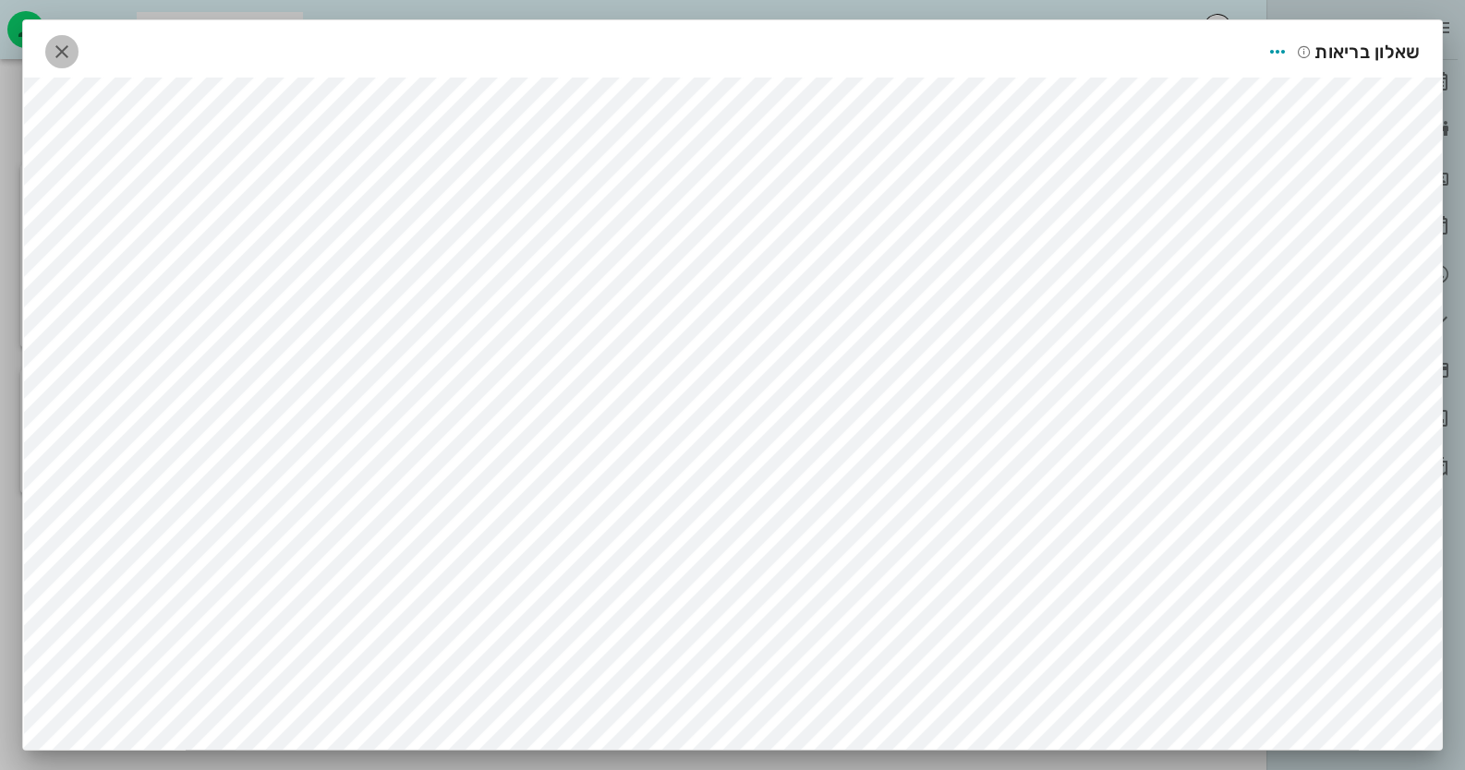
click at [62, 49] on icon "button" at bounding box center [62, 52] width 22 height 22
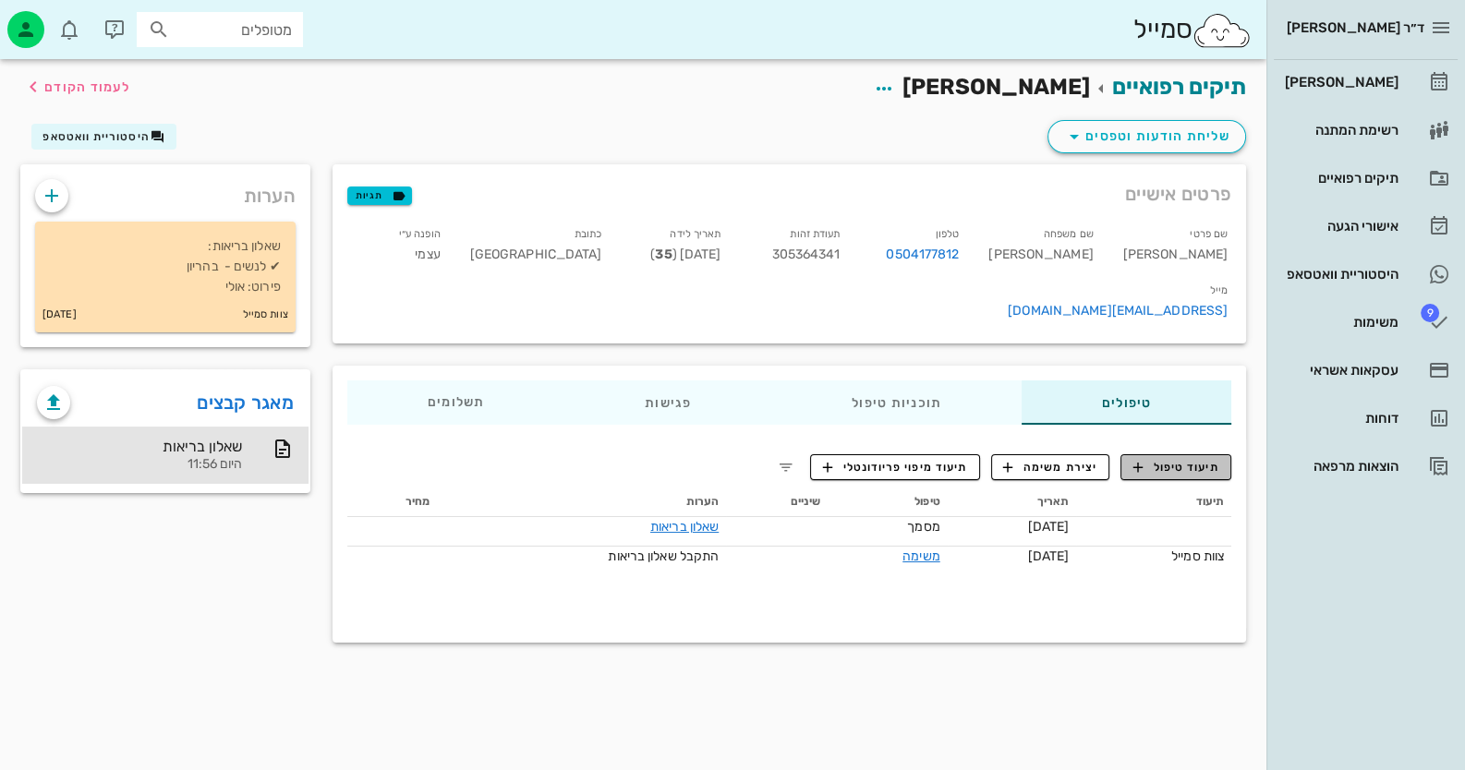
click at [948, 459] on span "תיעוד טיפול" at bounding box center [1176, 467] width 86 height 17
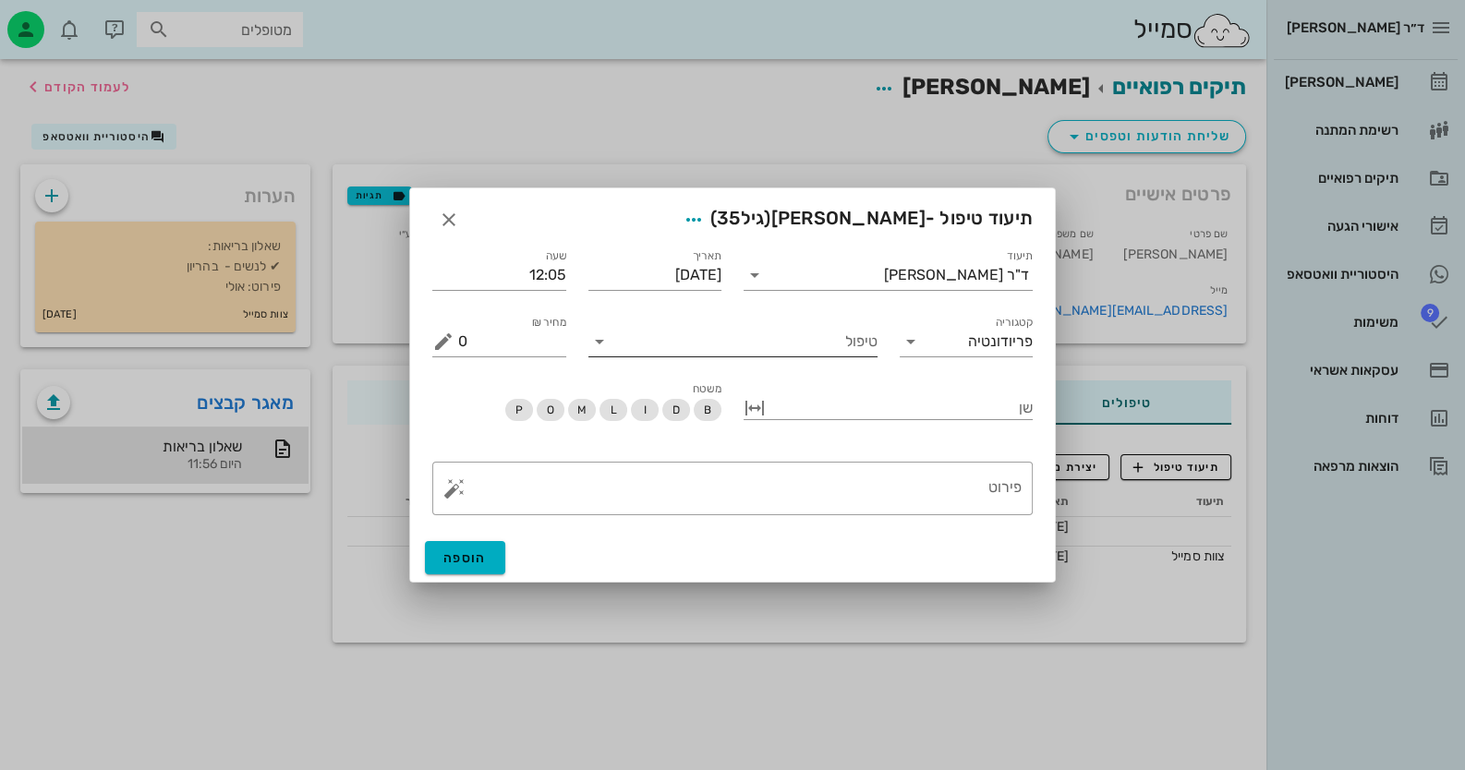
click at [826, 345] on input "טיפול" at bounding box center [745, 342] width 263 height 30
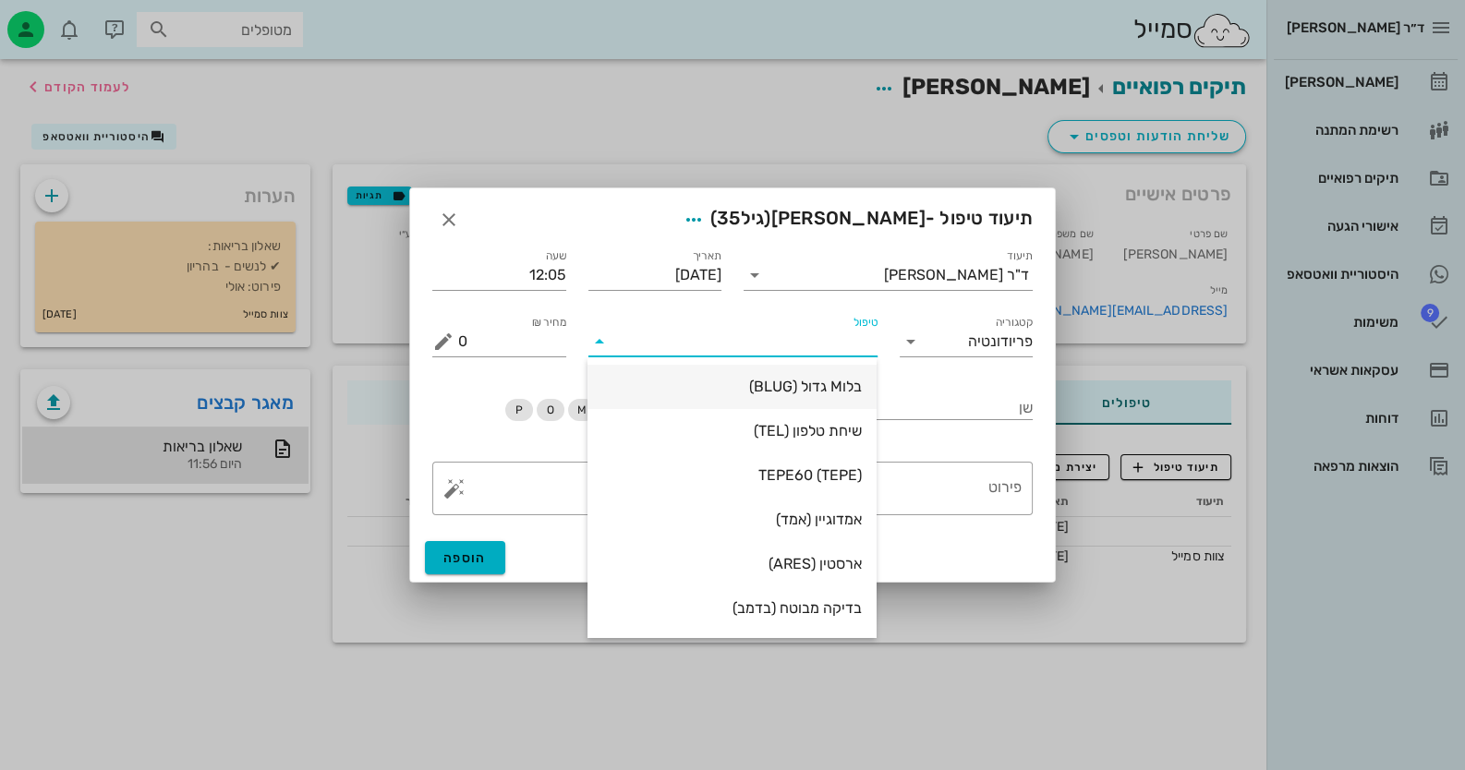
type input "ב"
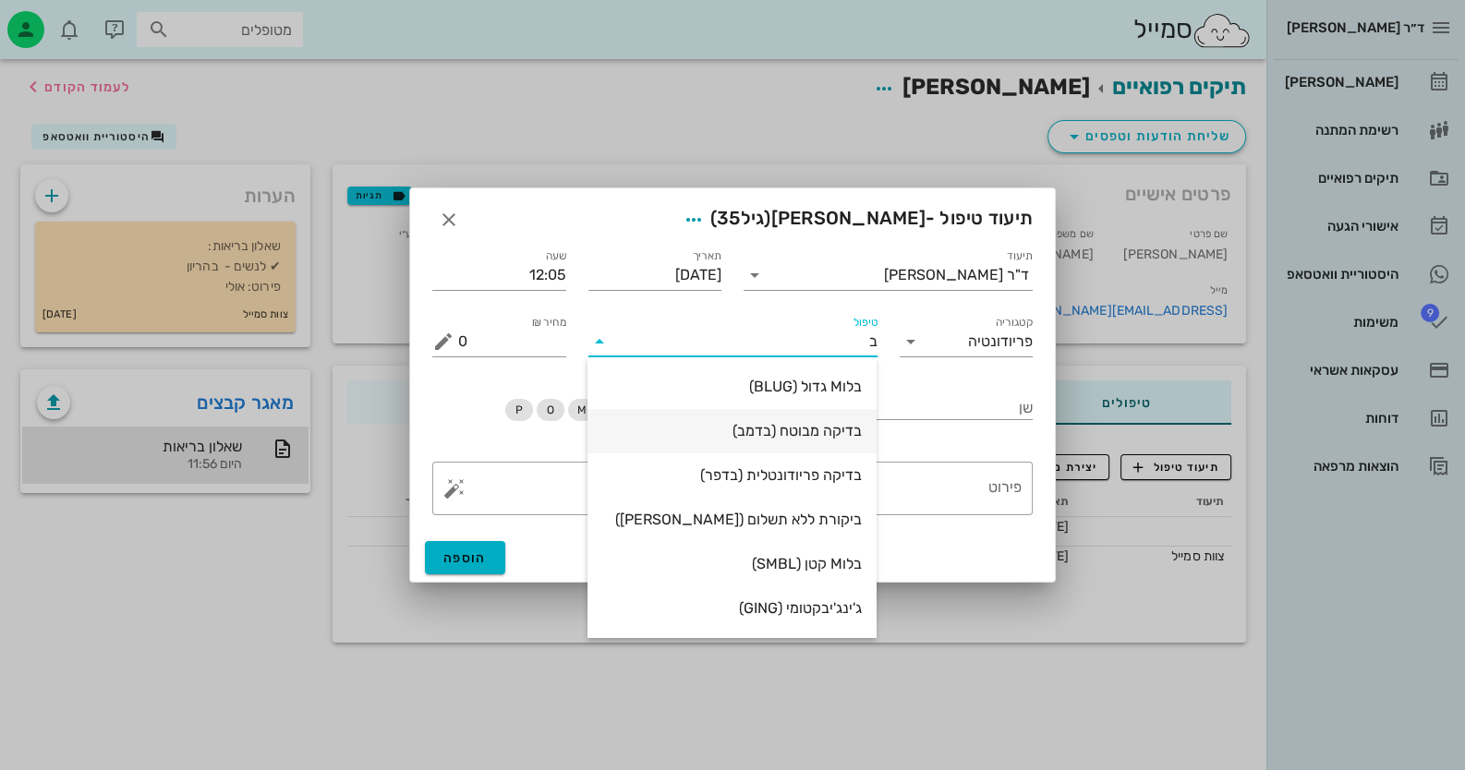
click at [850, 436] on div "בדיקה מבוטח (בדמב)" at bounding box center [732, 431] width 260 height 18
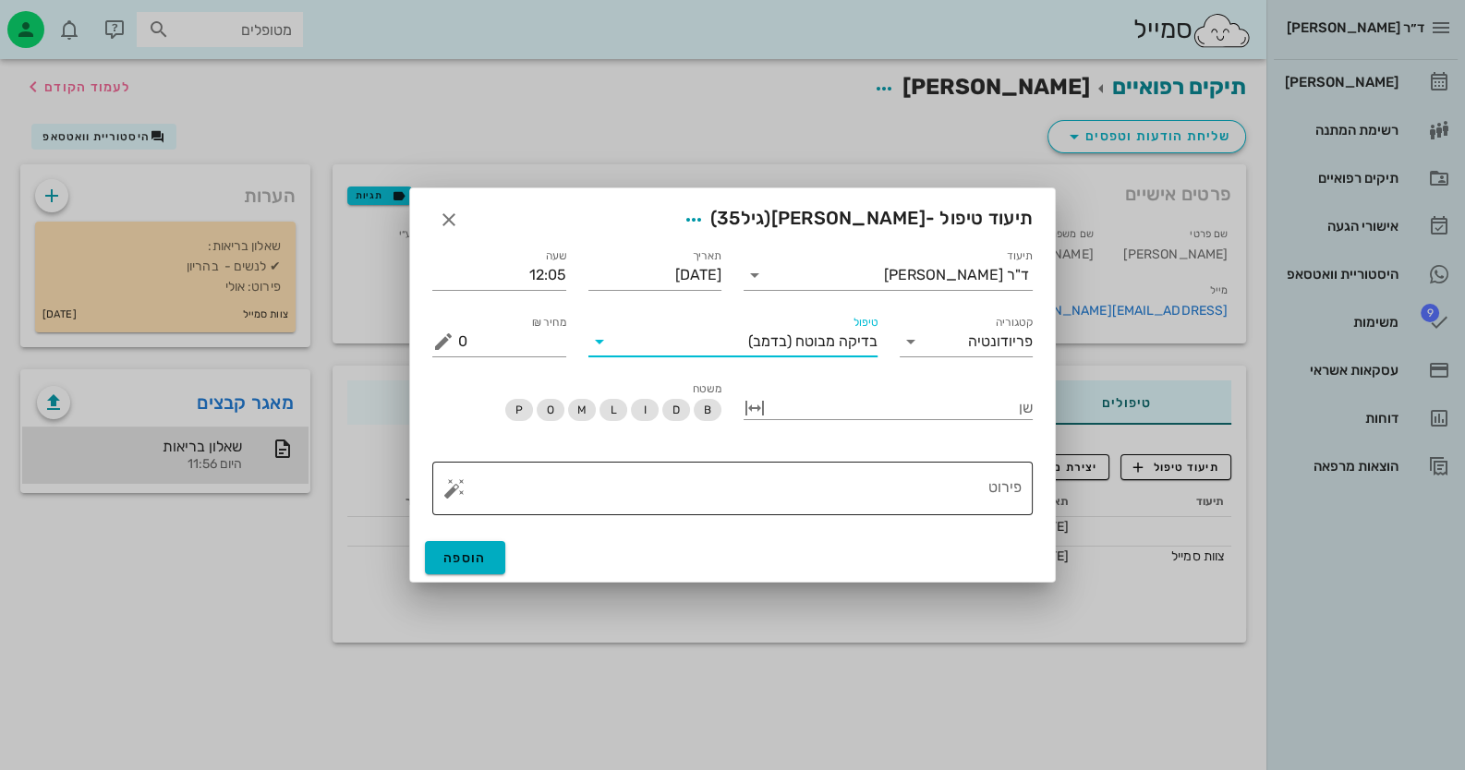
click at [948, 503] on textarea "פירוט" at bounding box center [739, 493] width 563 height 44
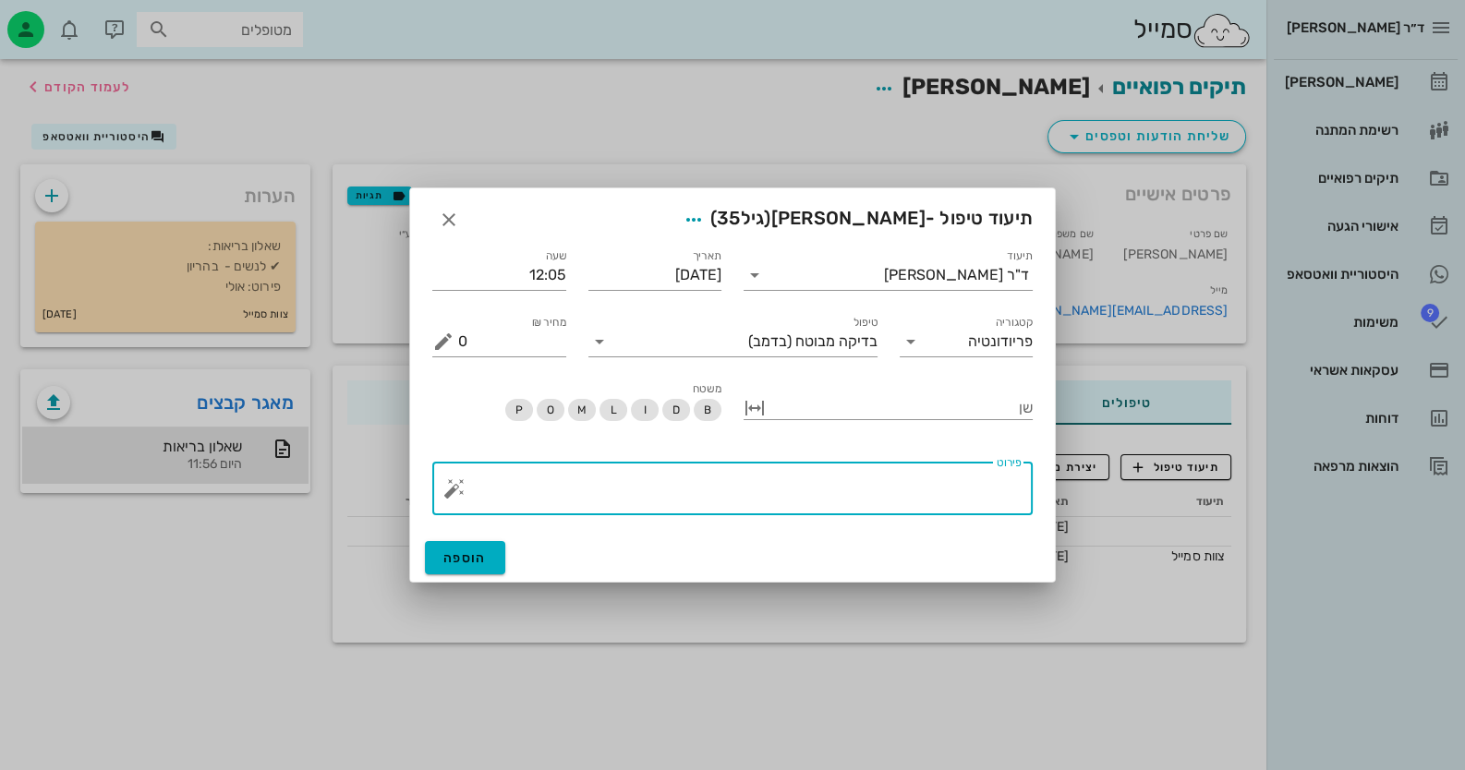
click at [453, 489] on button "button" at bounding box center [454, 489] width 22 height 22
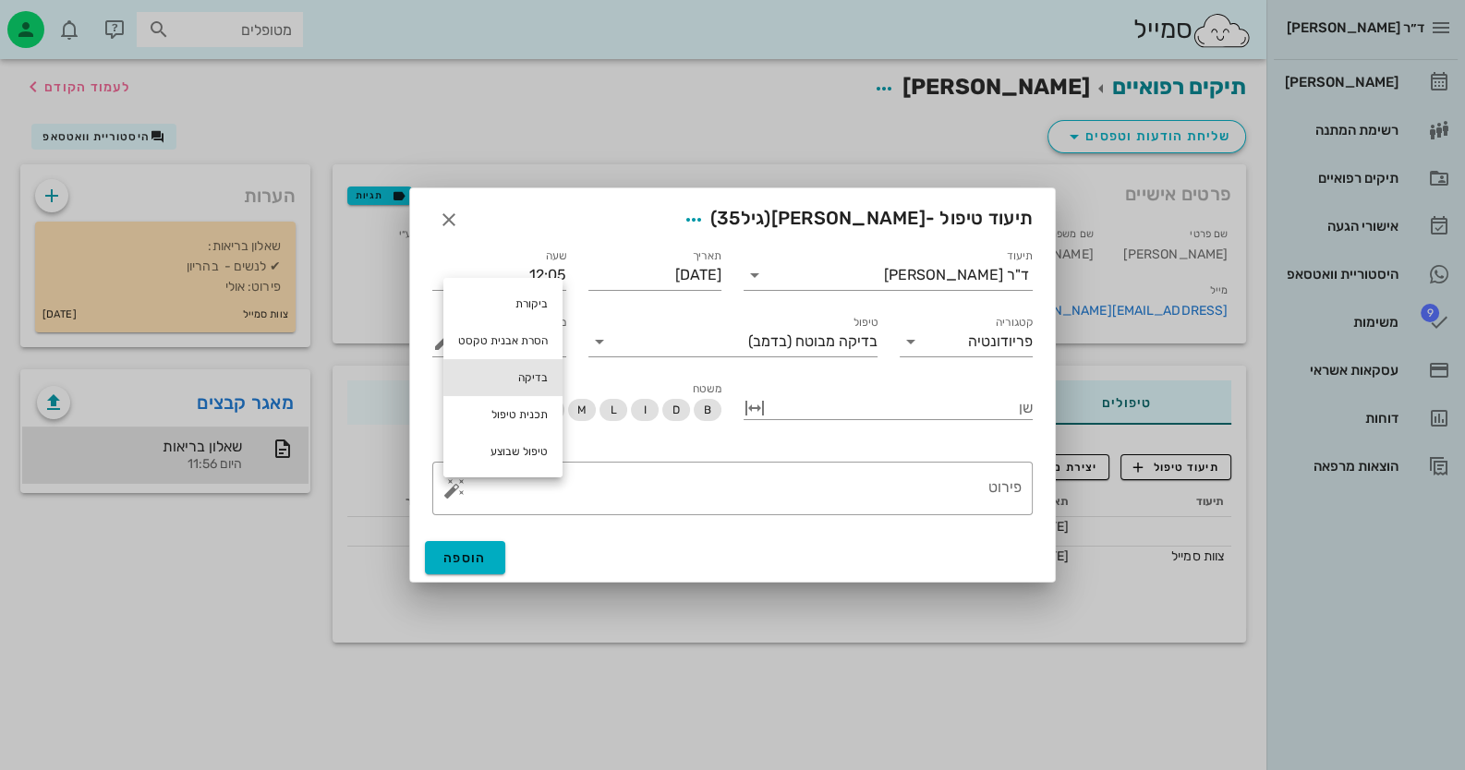
click at [507, 373] on div "בדיקה" at bounding box center [502, 377] width 119 height 37
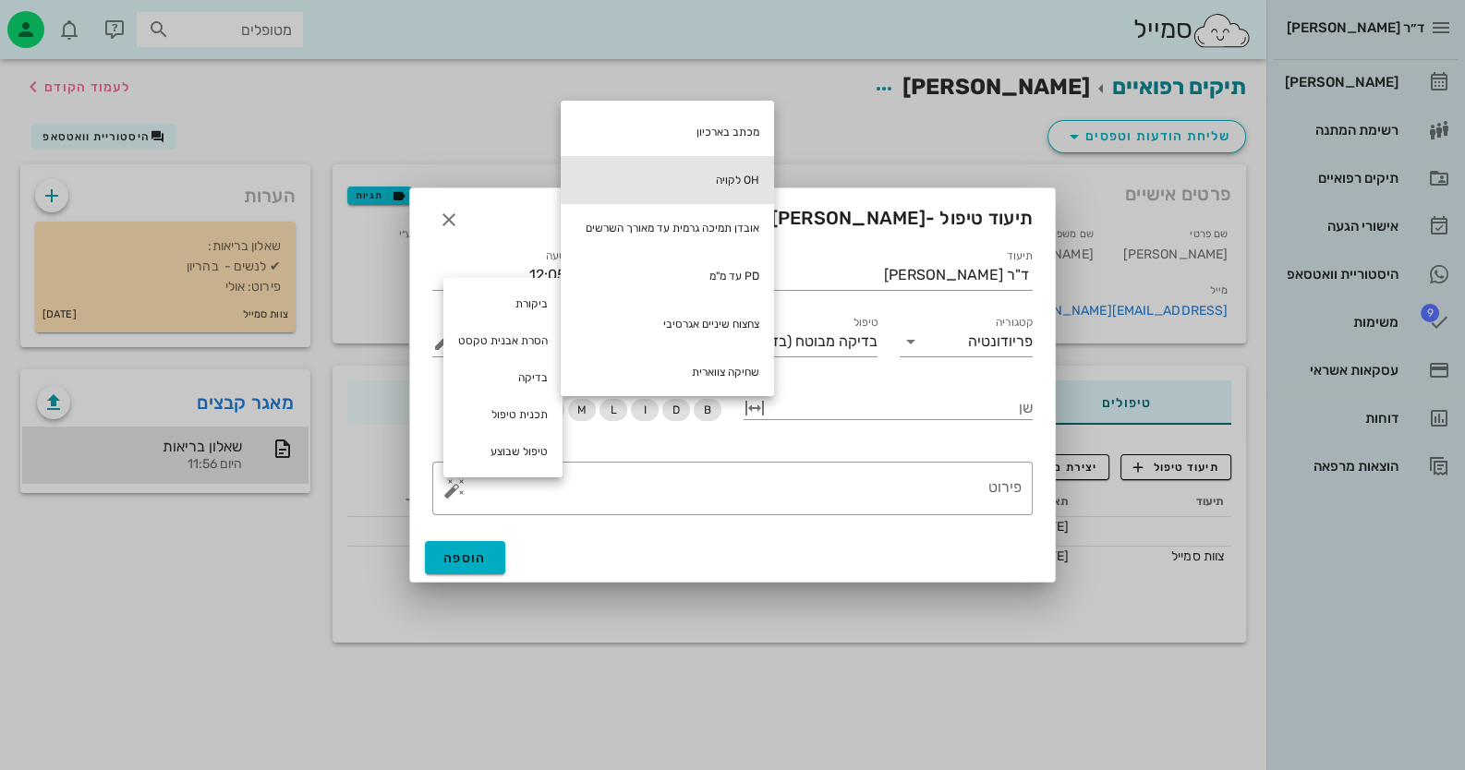
click at [713, 164] on div "OH לקויה" at bounding box center [667, 180] width 213 height 48
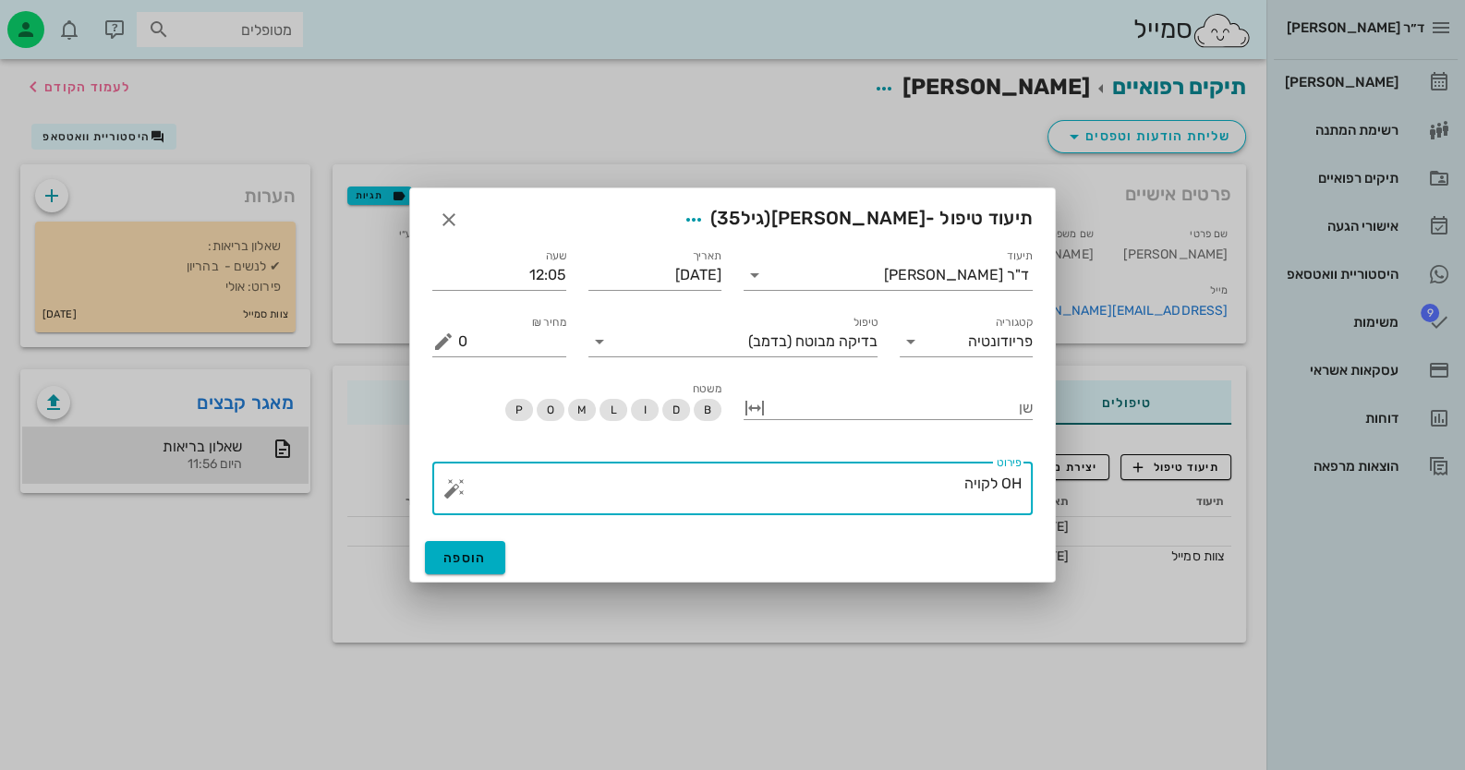
click at [454, 490] on button "button" at bounding box center [454, 489] width 22 height 22
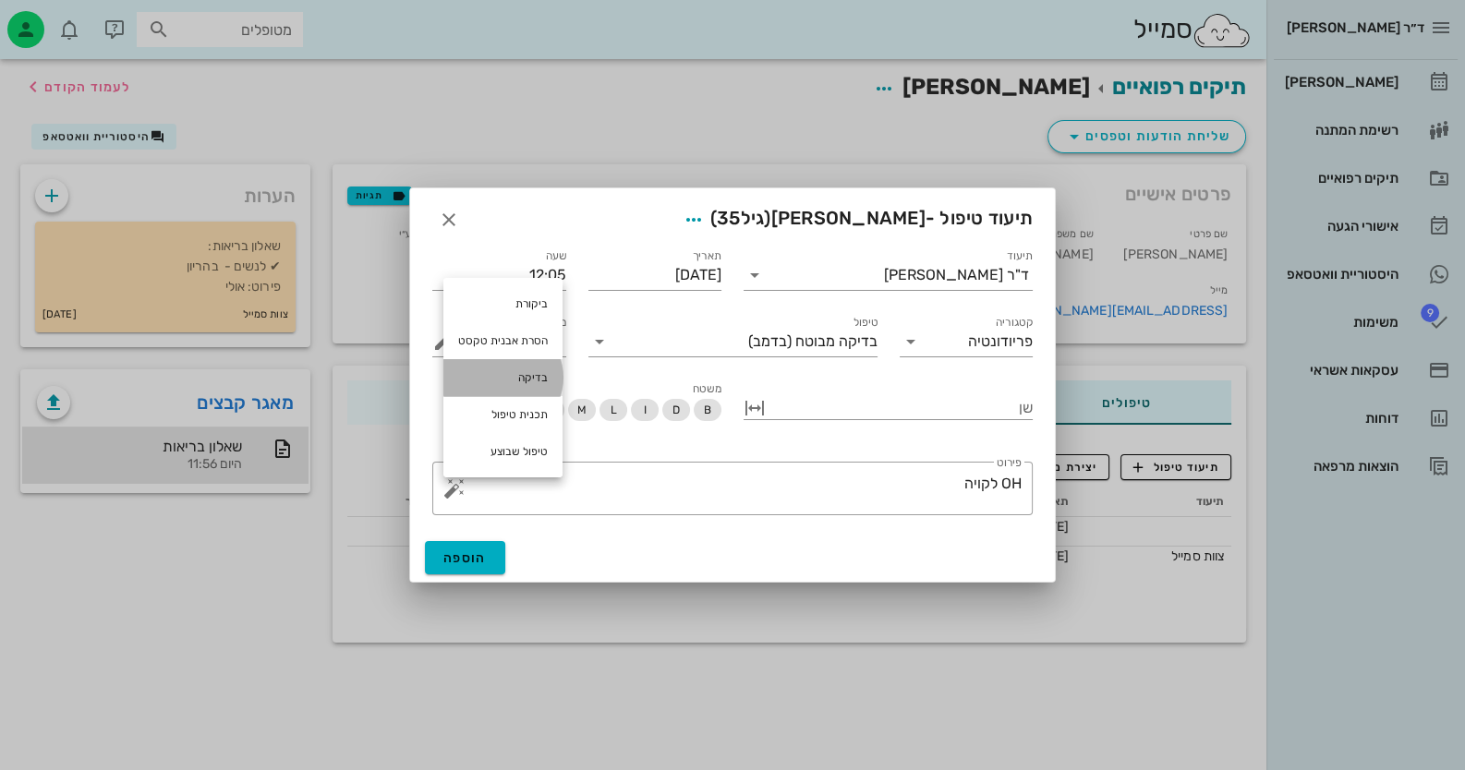
click at [531, 378] on div "בדיקה" at bounding box center [502, 377] width 119 height 37
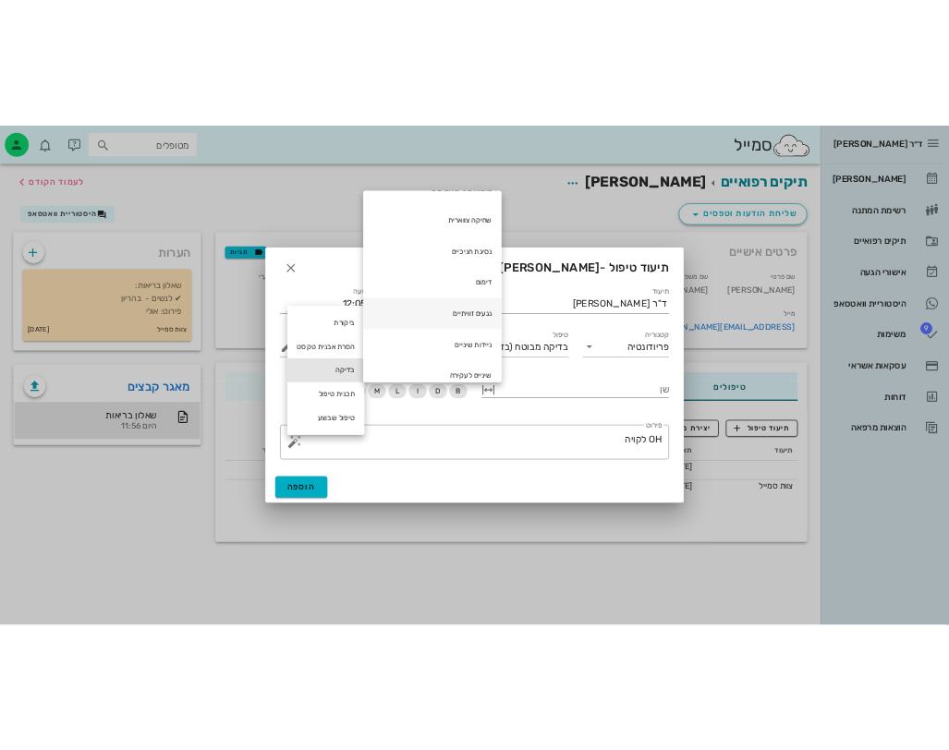
scroll to position [277, 0]
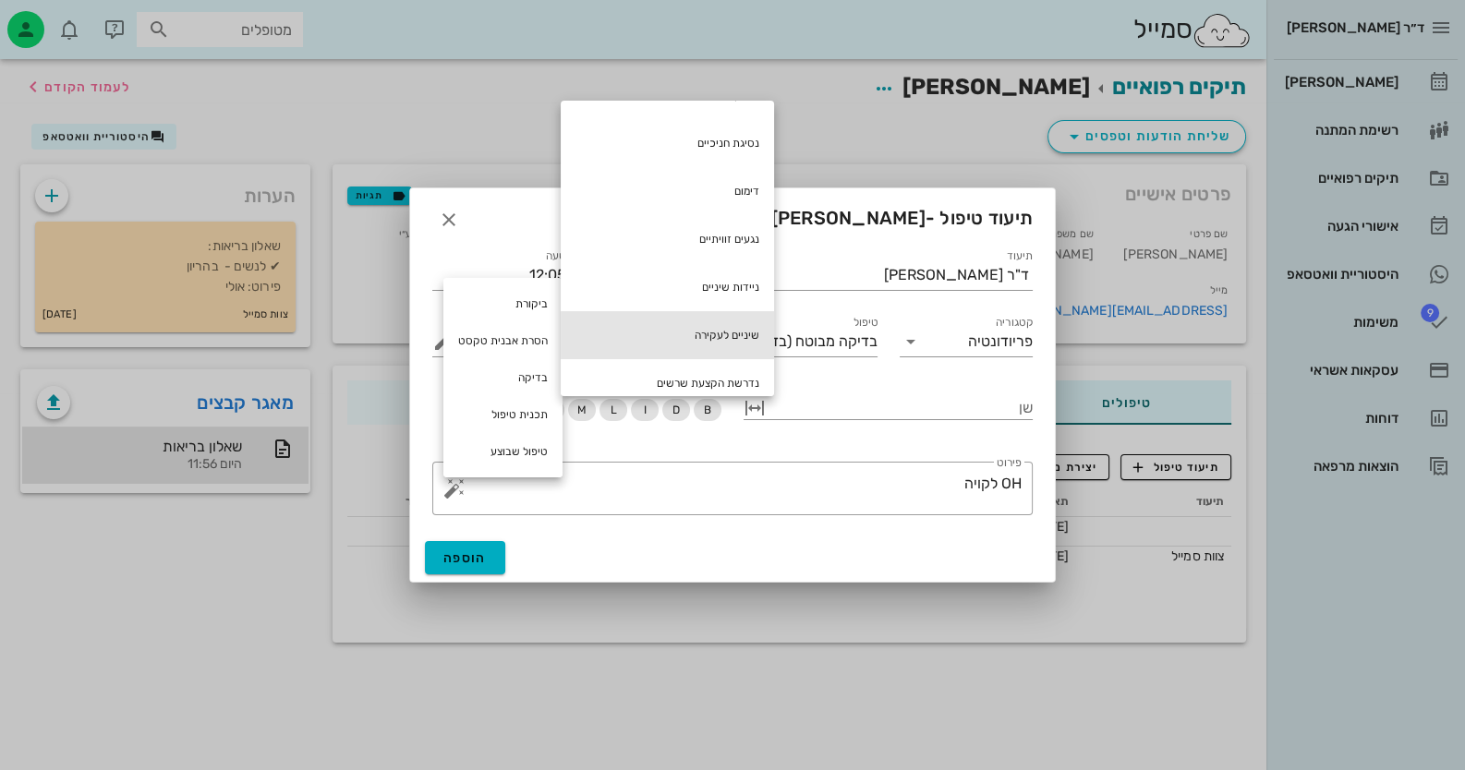
click at [735, 341] on div "שיניים לעקירה" at bounding box center [667, 335] width 213 height 48
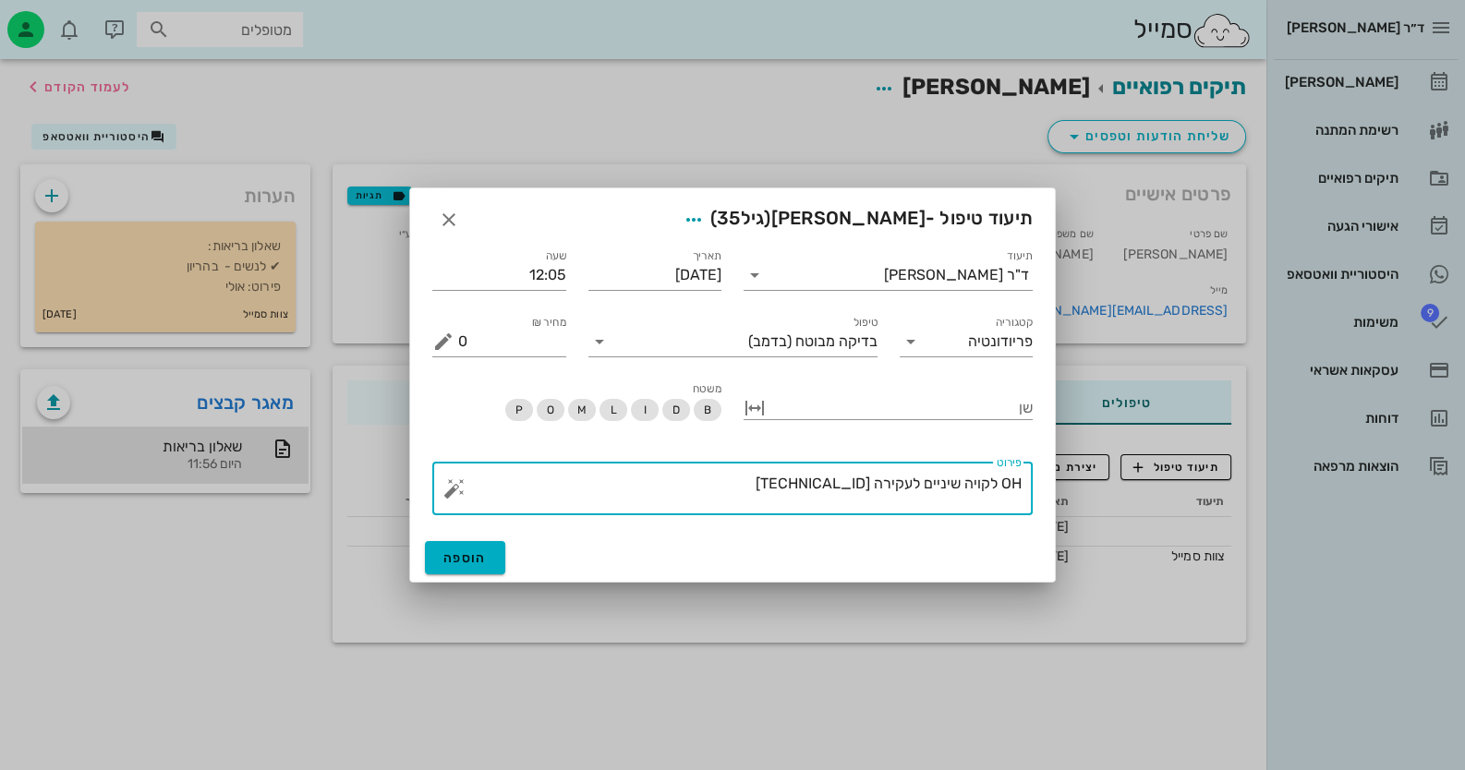
click at [457, 488] on button "button" at bounding box center [454, 489] width 22 height 22
type textarea "OH לקויה שיניים לעקירה 48.47.38.18"
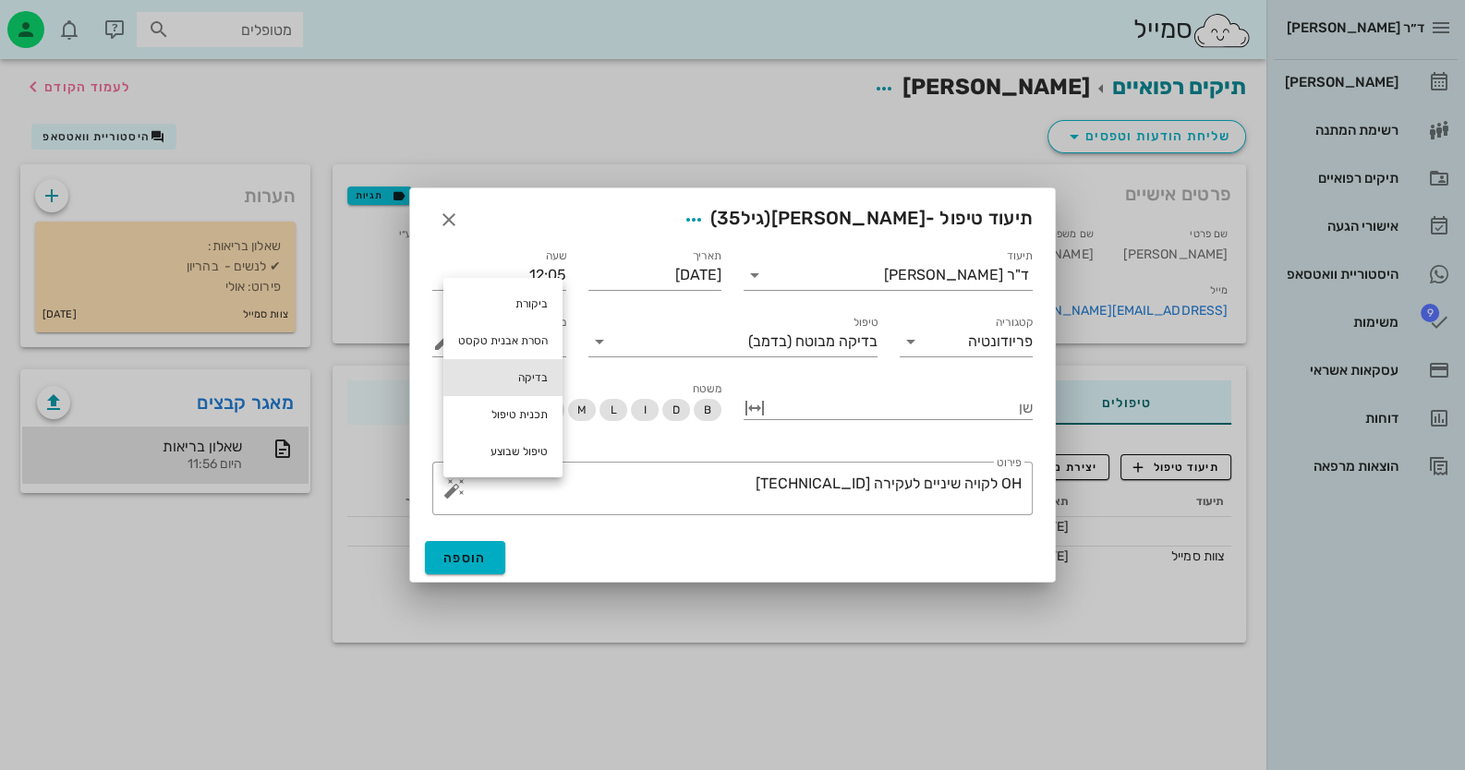
click at [511, 387] on div "בדיקה" at bounding box center [502, 377] width 119 height 37
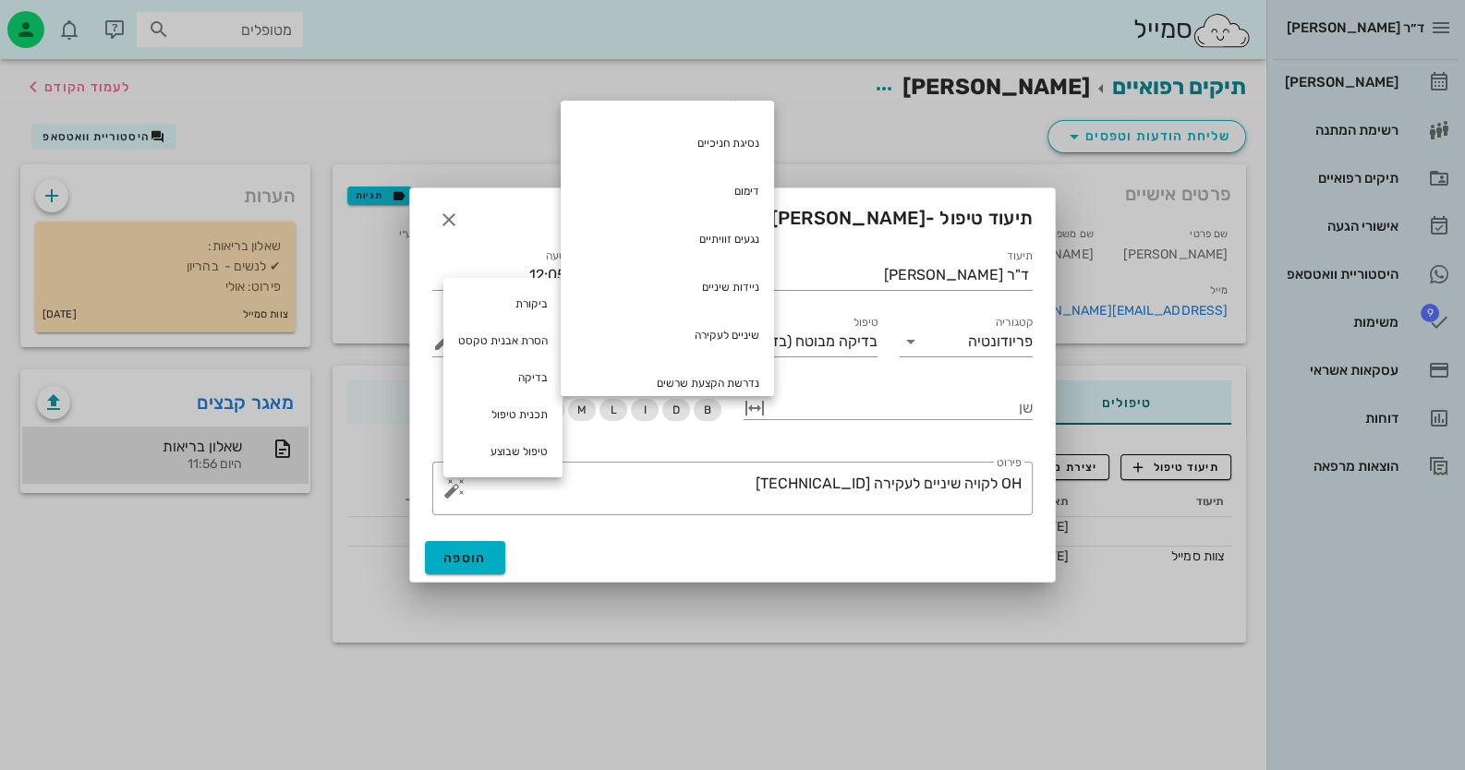
click at [655, 527] on div "תיעוד ד"ר חיה מאיר תאריך 18-08-2025 שעה 12:05 קטגוריה פריודונטיה טיפול בדיקה מב…" at bounding box center [732, 384] width 645 height 299
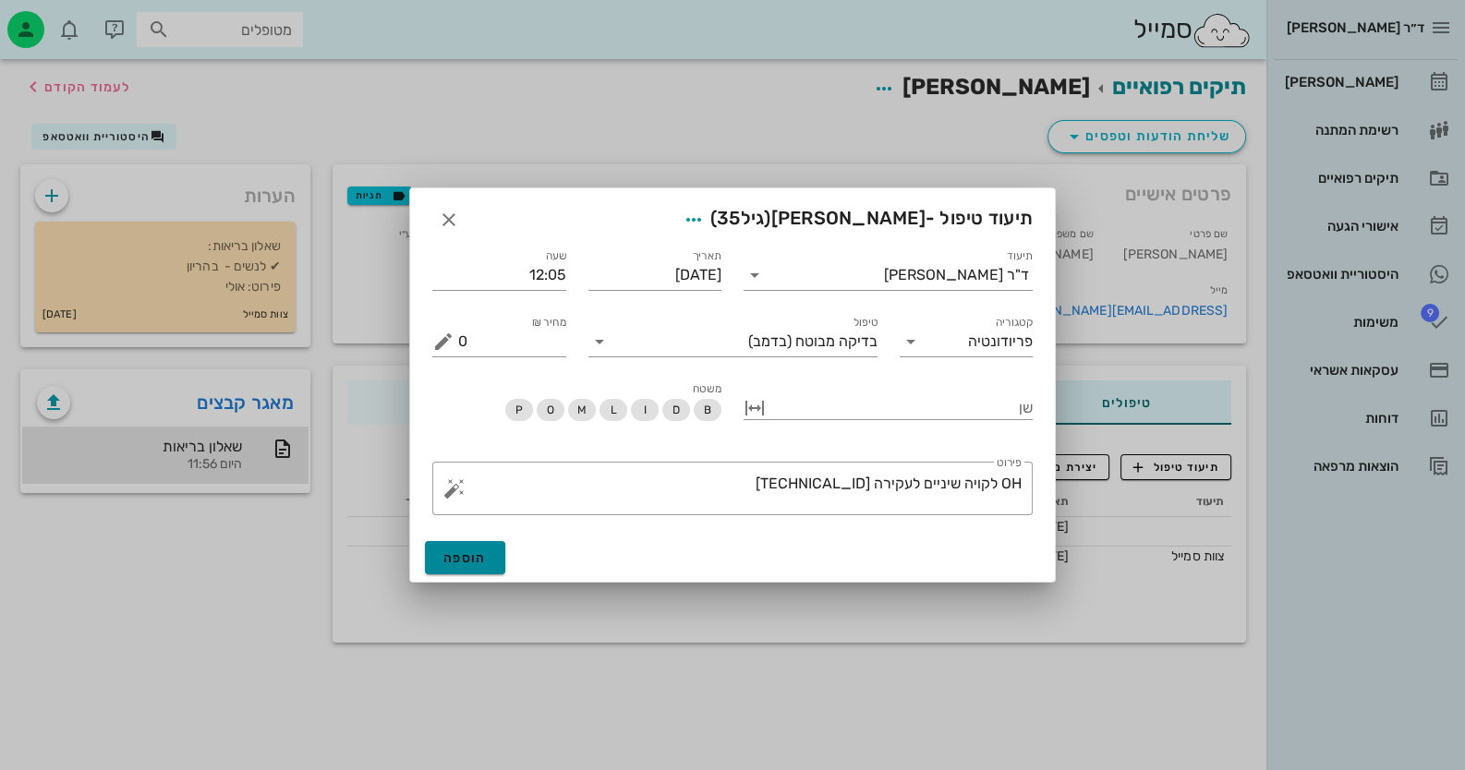
click at [439, 560] on button "הוספה" at bounding box center [465, 557] width 80 height 33
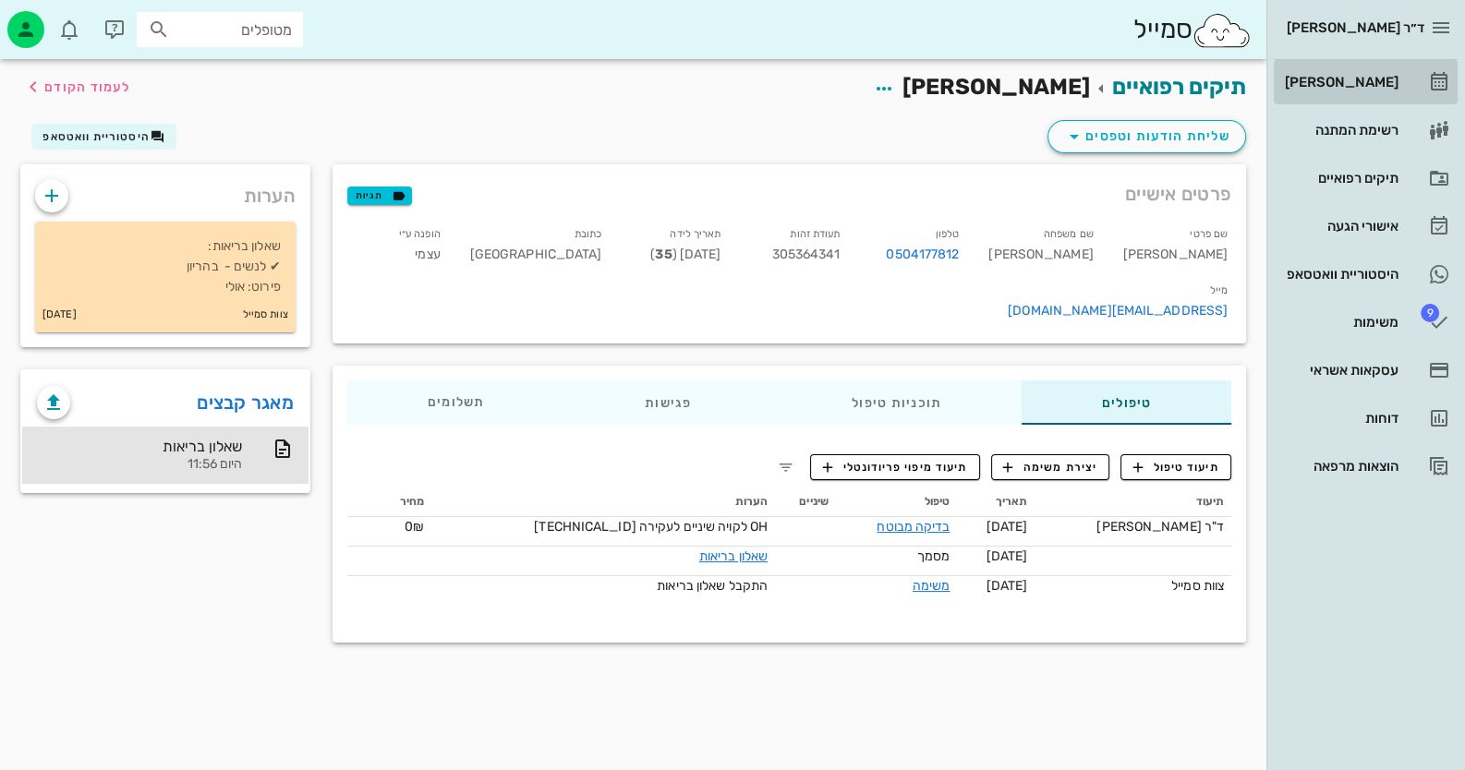
click at [948, 86] on div "[PERSON_NAME]" at bounding box center [1339, 82] width 117 height 15
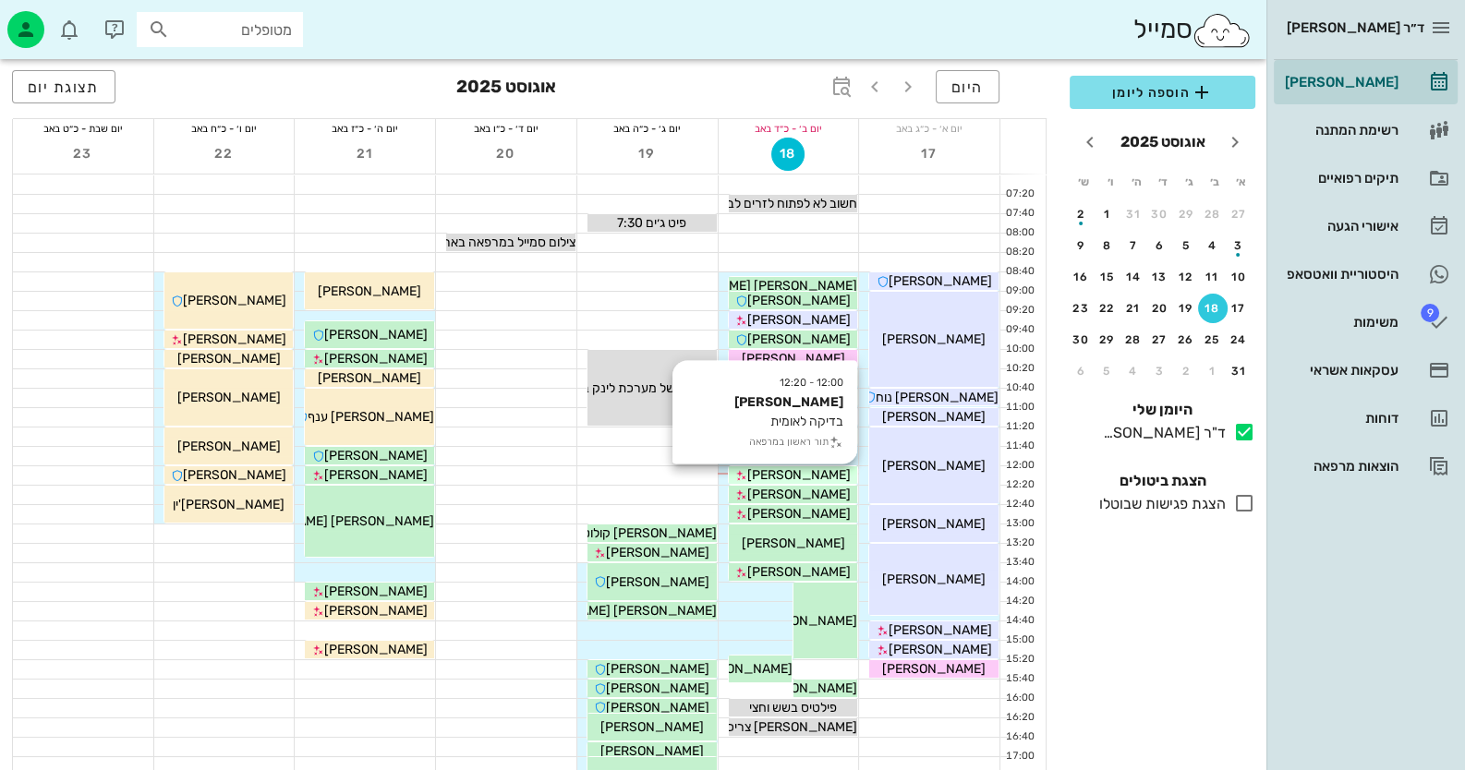
click at [819, 476] on span "[PERSON_NAME]" at bounding box center [798, 475] width 103 height 16
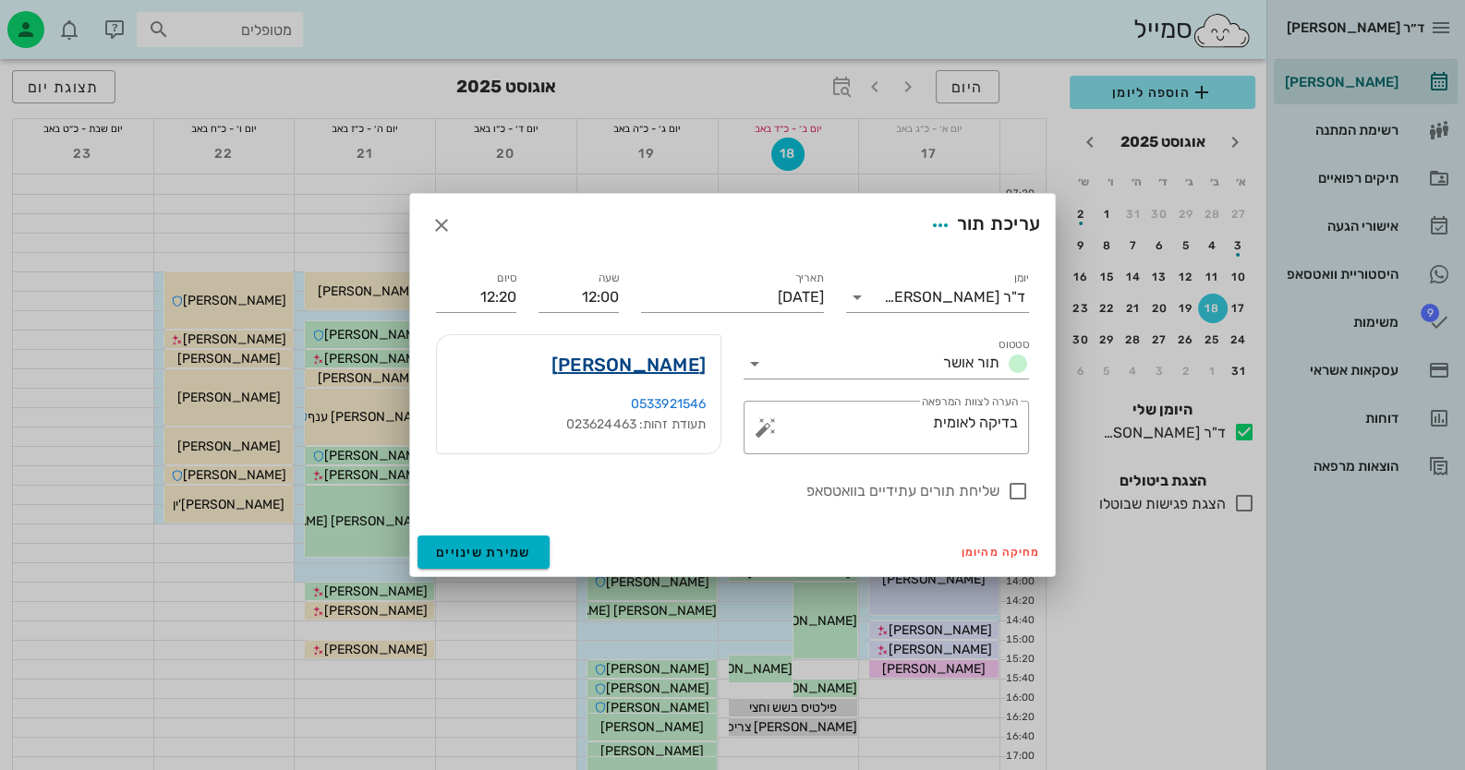
click at [672, 367] on link "סיגל זכריה" at bounding box center [628, 365] width 154 height 30
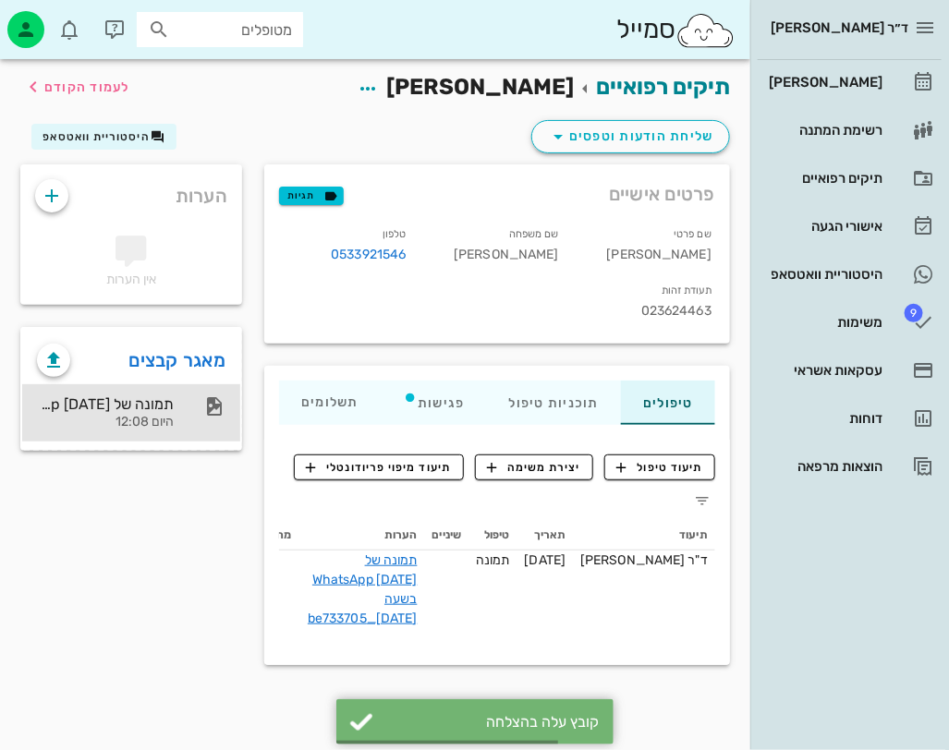
click at [199, 395] on div at bounding box center [205, 406] width 41 height 22
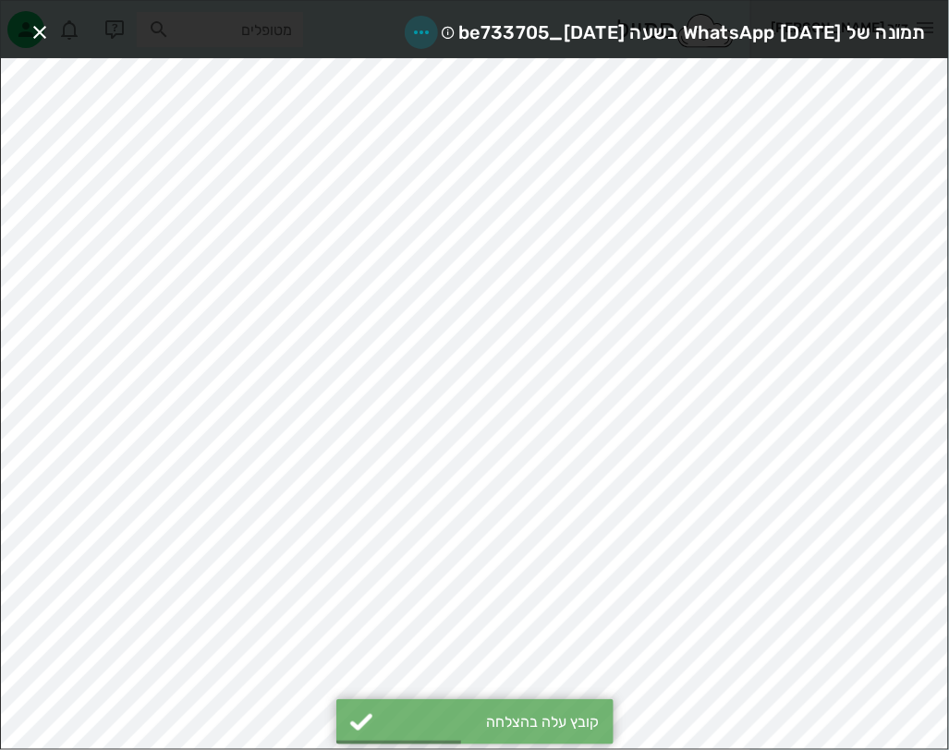
click at [410, 31] on icon "button" at bounding box center [421, 32] width 22 height 22
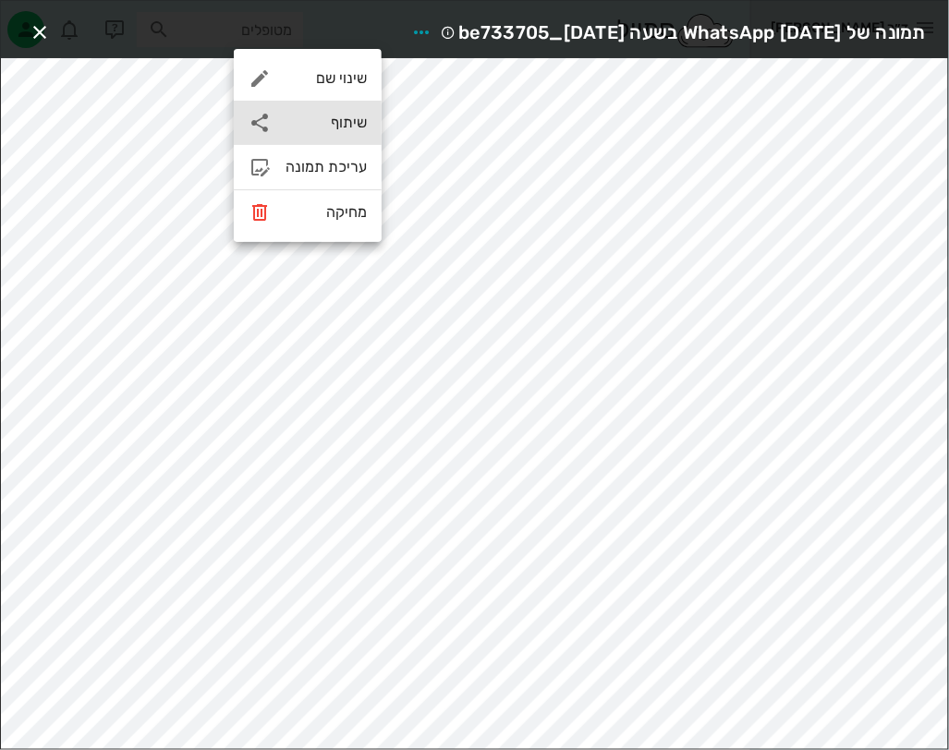
click at [359, 128] on div "שיתוף" at bounding box center [325, 123] width 81 height 18
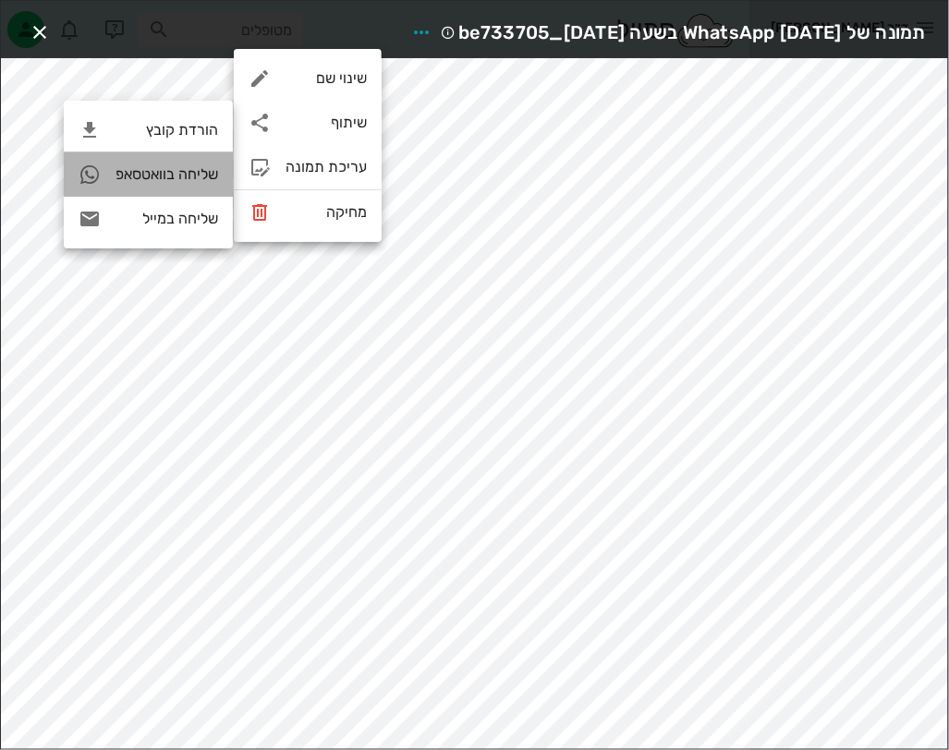
click at [170, 160] on div "שליחה בוואטסאפ" at bounding box center [148, 174] width 169 height 44
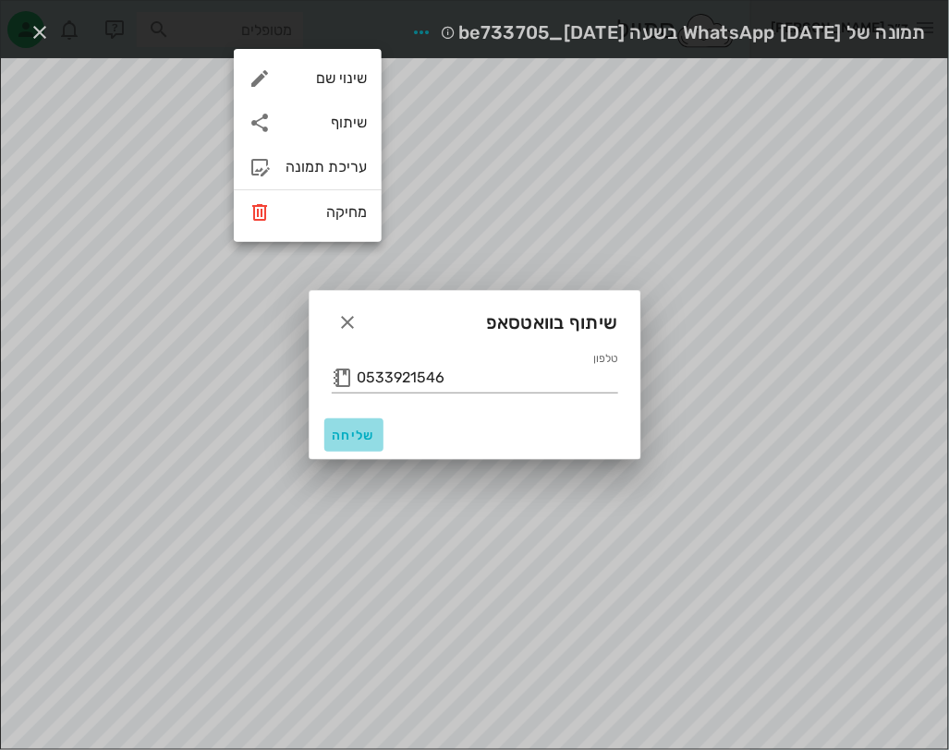
click at [350, 438] on span "שליחה" at bounding box center [354, 436] width 44 height 16
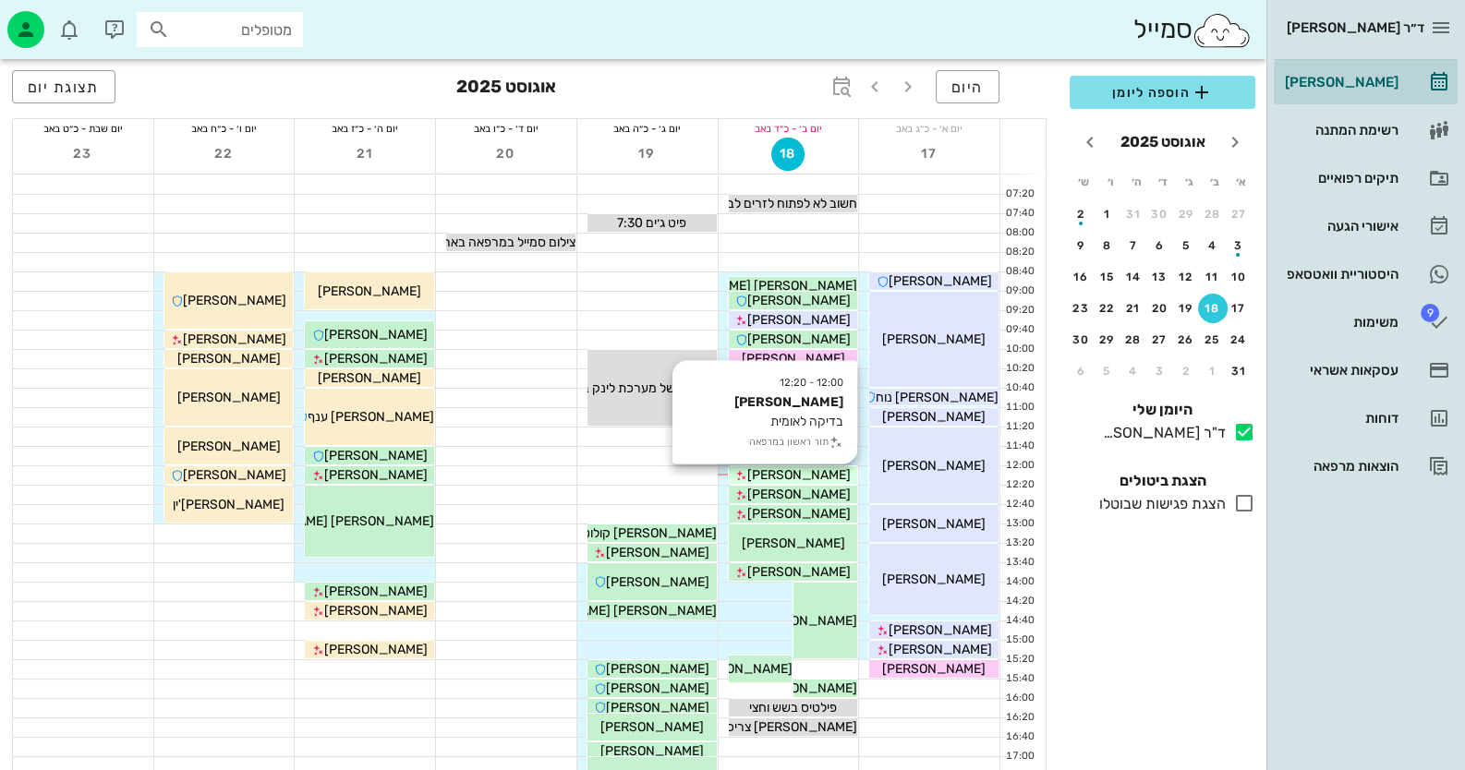
click at [806, 472] on span "[PERSON_NAME]" at bounding box center [798, 475] width 103 height 16
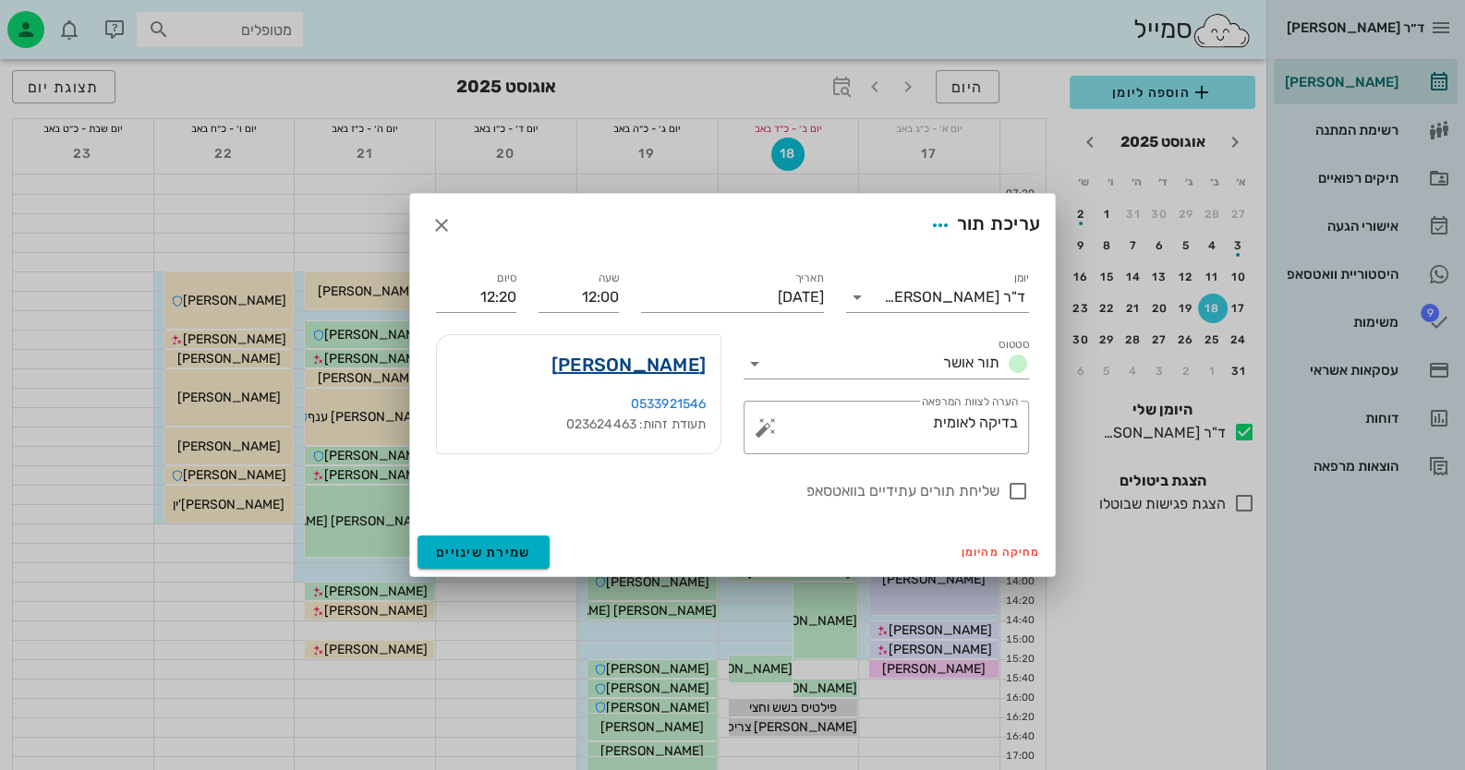
click at [678, 364] on link "[PERSON_NAME]" at bounding box center [628, 365] width 154 height 30
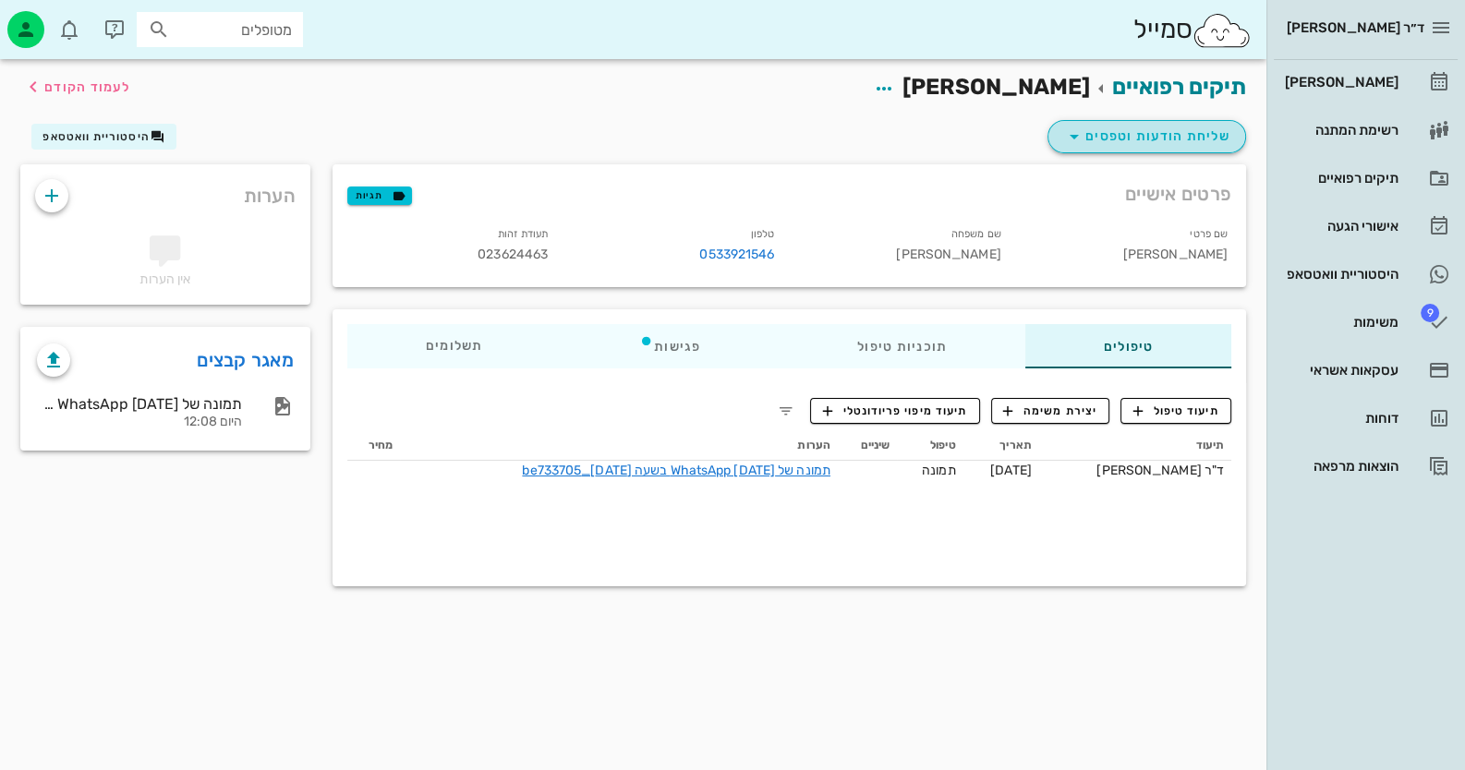
click at [948, 143] on span "שליחת הודעות וטפסים" at bounding box center [1146, 137] width 167 height 22
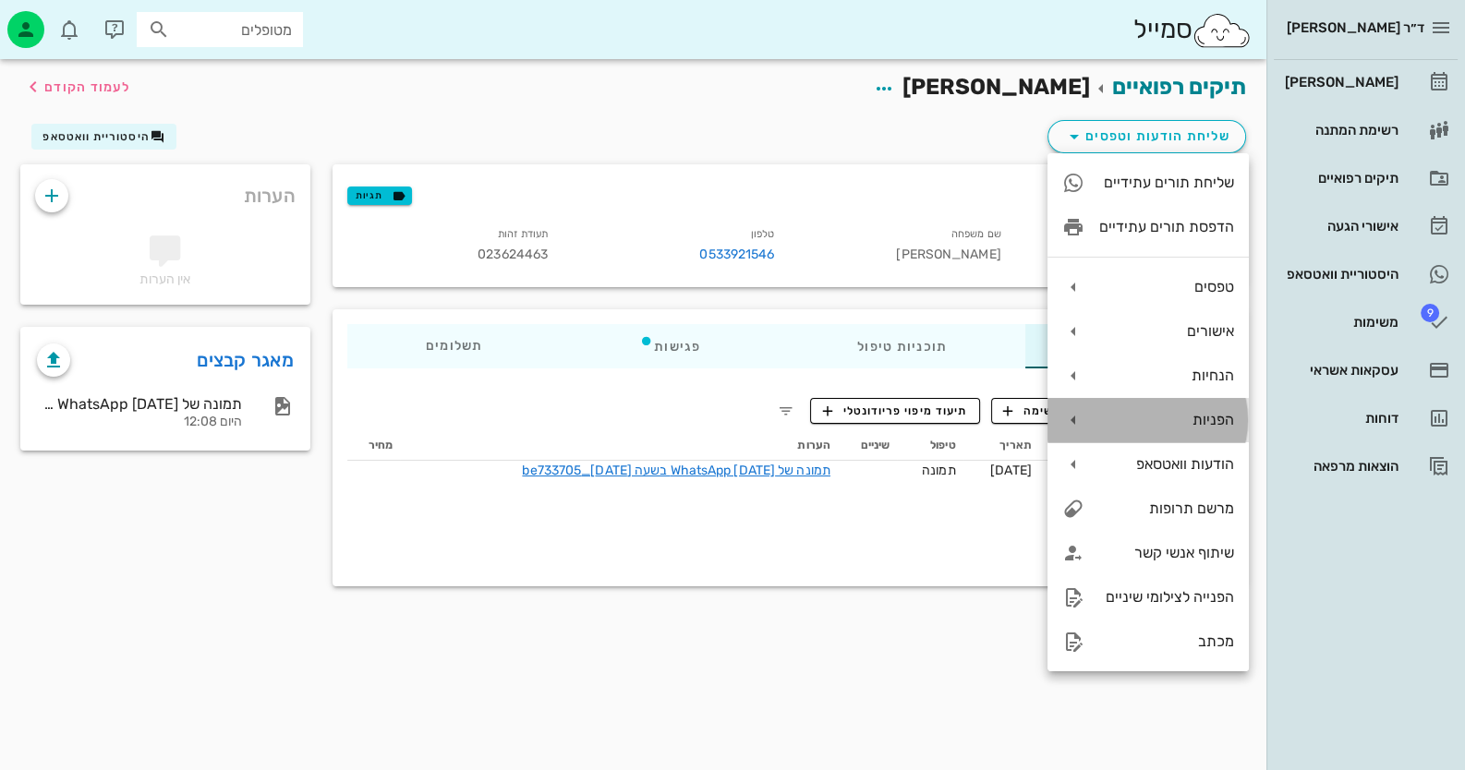
click at [948, 414] on div "הפניות" at bounding box center [1166, 420] width 135 height 18
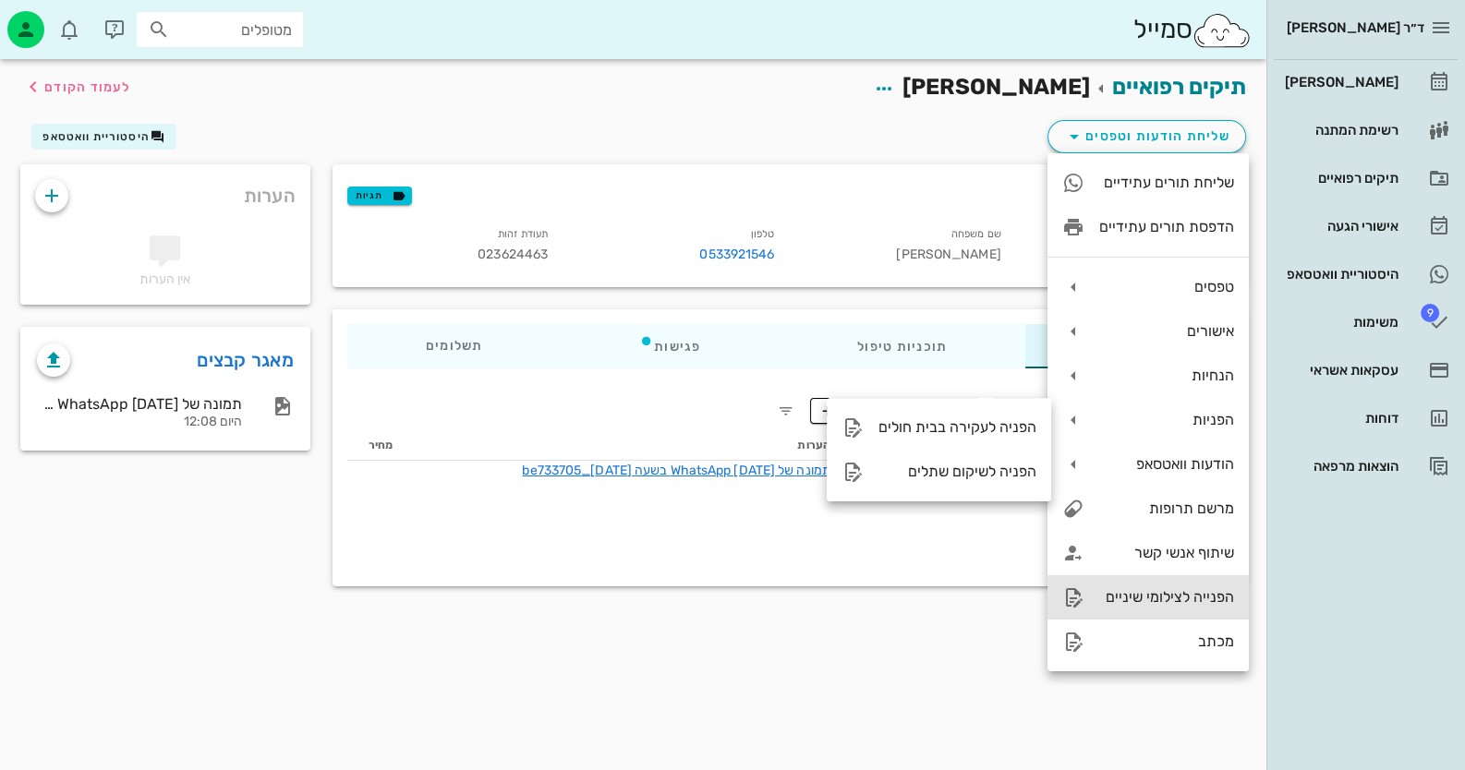
click at [948, 597] on div "הפנייה לצילומי שיניים" at bounding box center [1166, 597] width 135 height 18
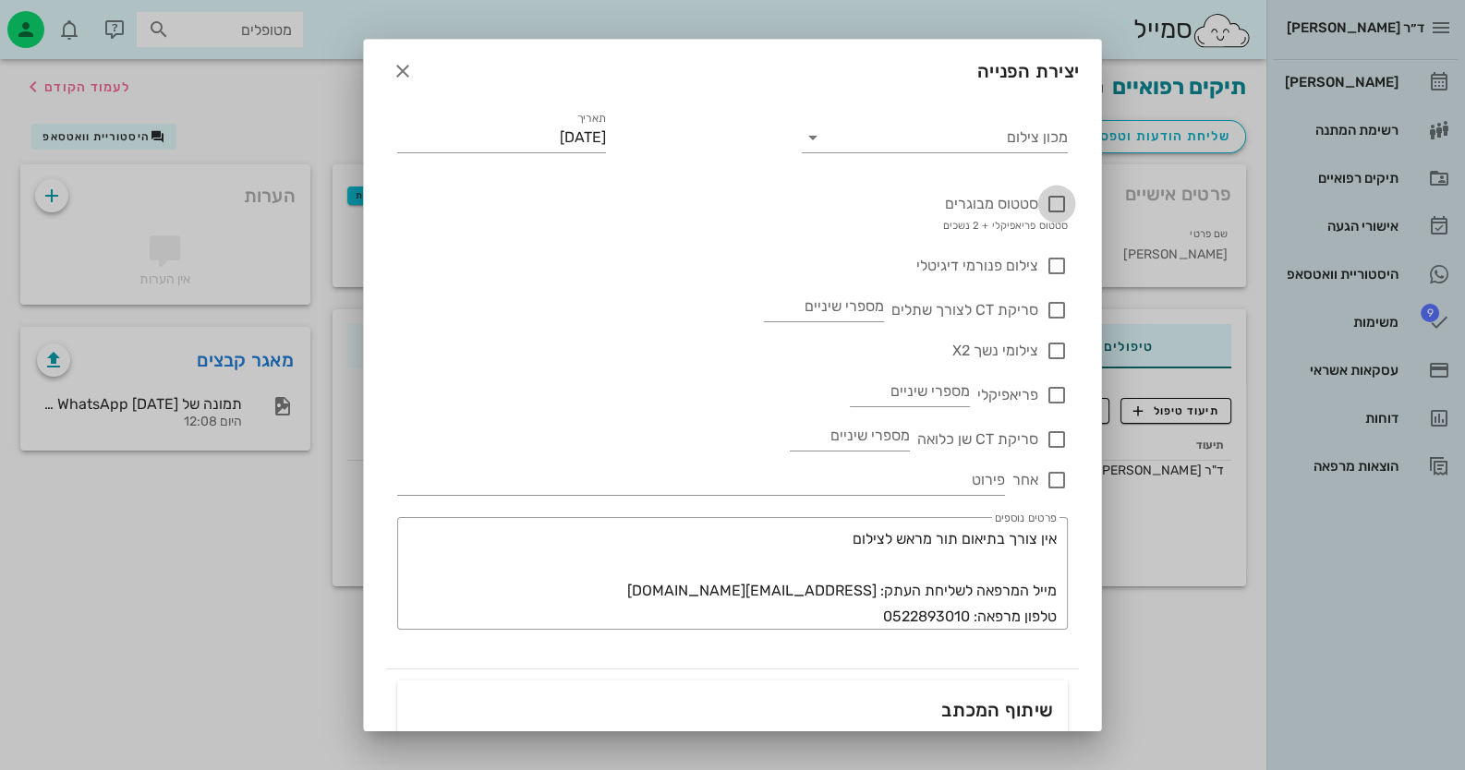
click at [948, 203] on div at bounding box center [1056, 203] width 31 height 31
checkbox input "true"
click at [948, 140] on input "מכון צילום" at bounding box center [949, 138] width 237 height 30
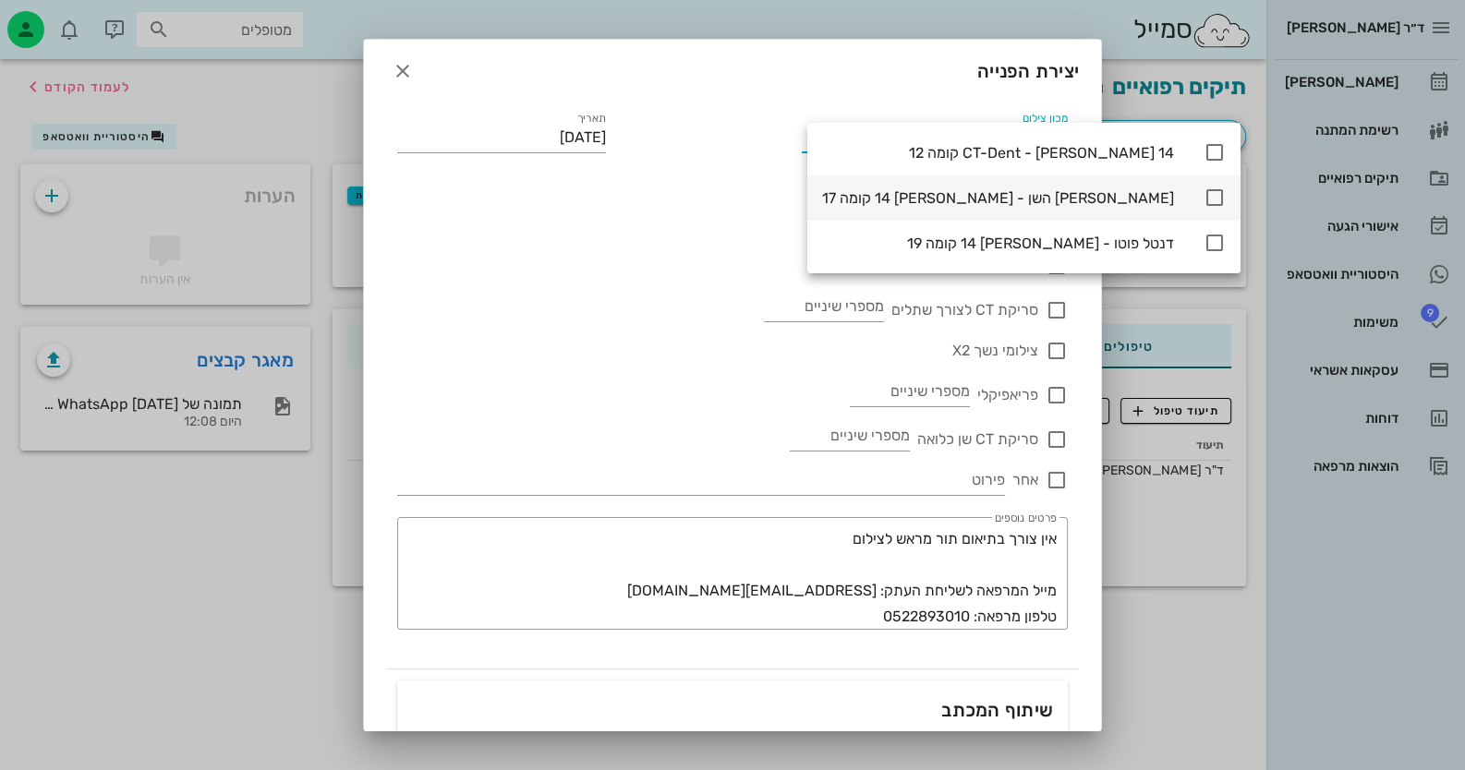
click at [948, 188] on icon at bounding box center [1214, 198] width 22 height 22
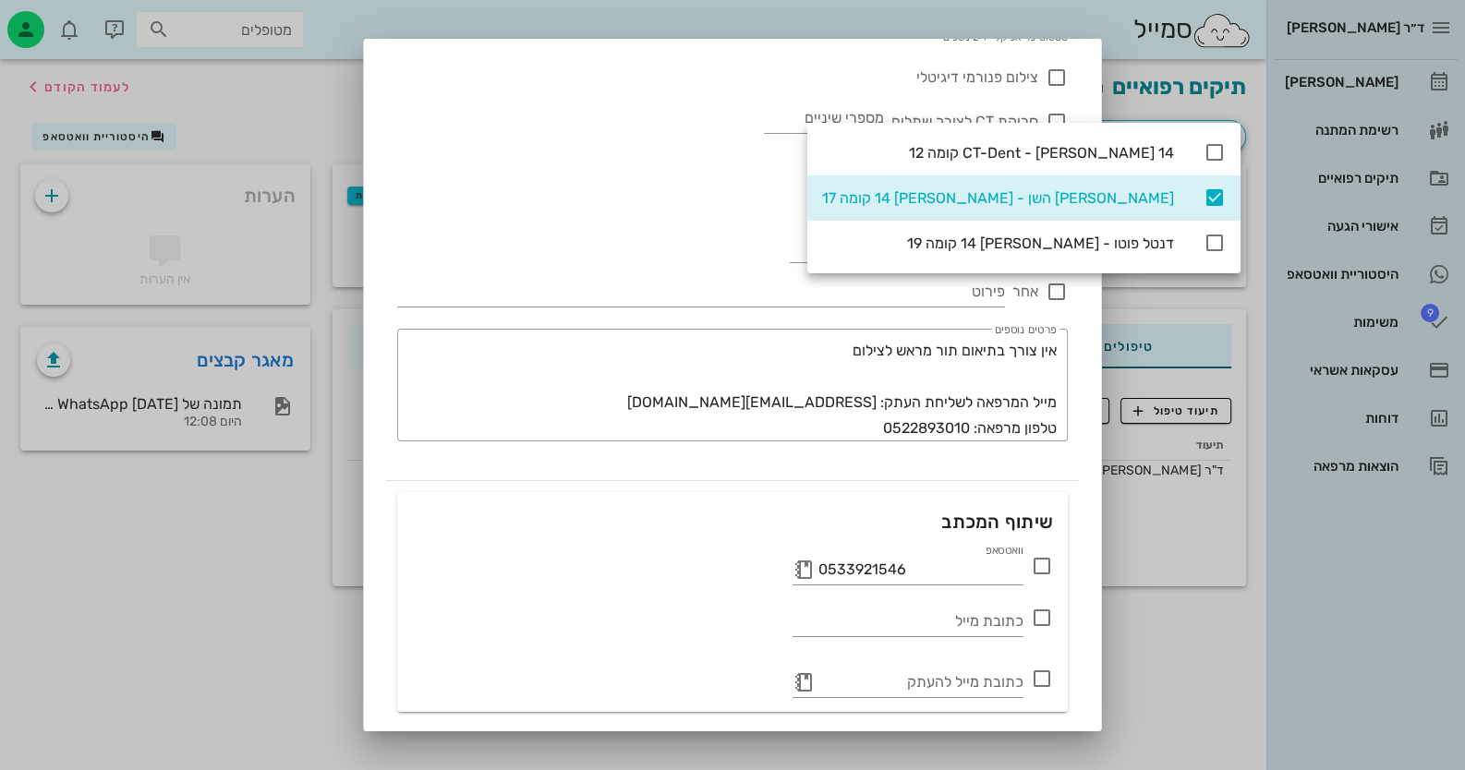
scroll to position [245, 0]
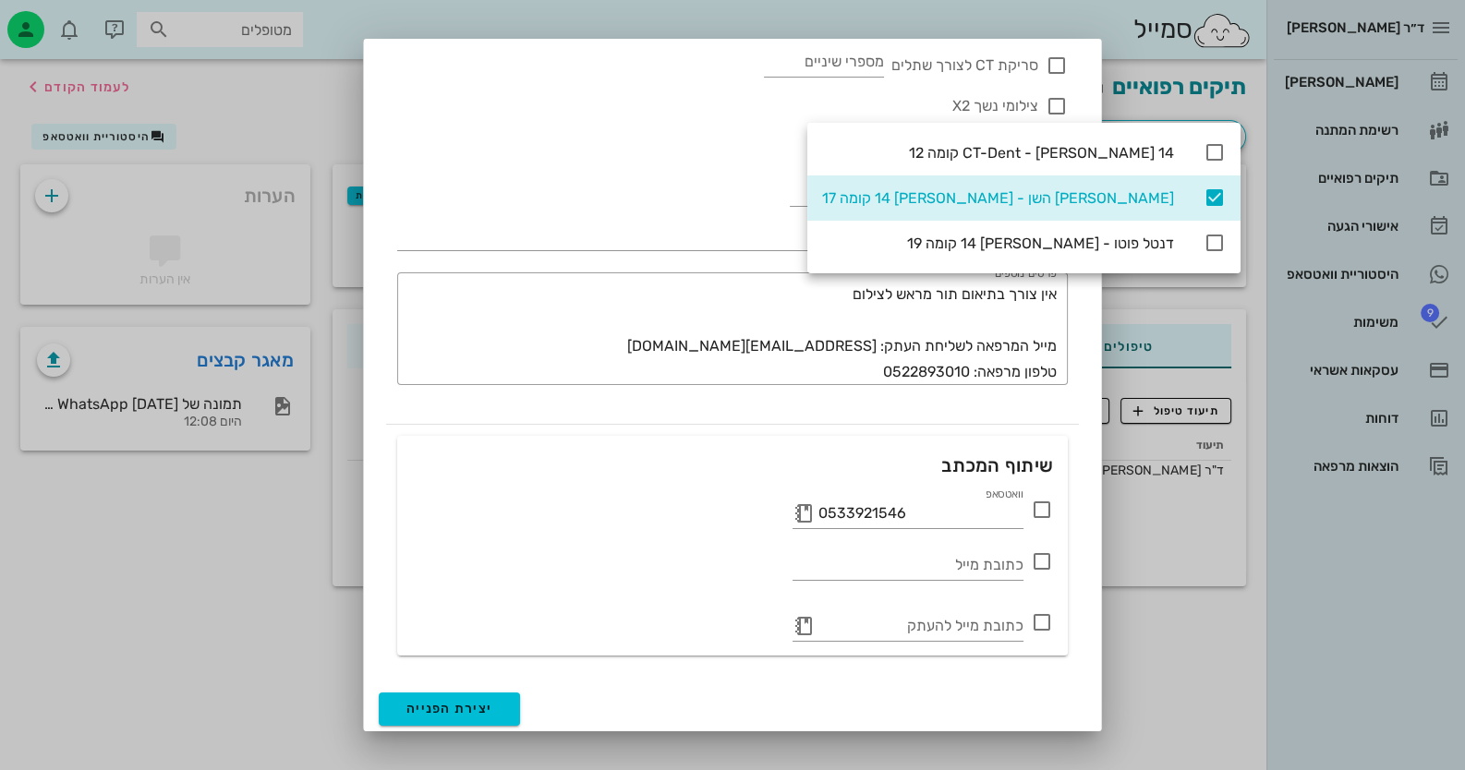
click at [948, 507] on icon at bounding box center [1042, 510] width 22 height 22
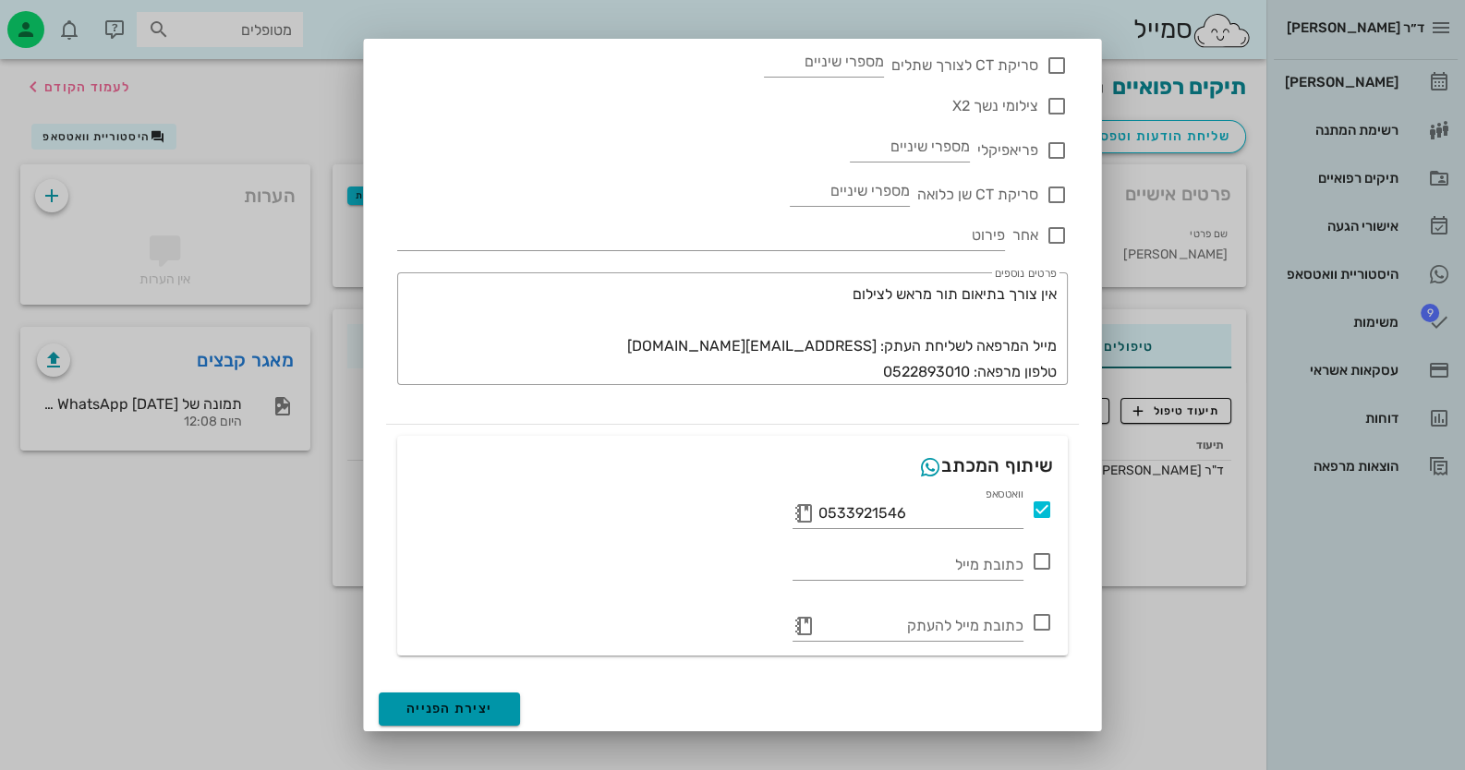
click at [432, 715] on button "יצירת הפנייה" at bounding box center [449, 709] width 141 height 33
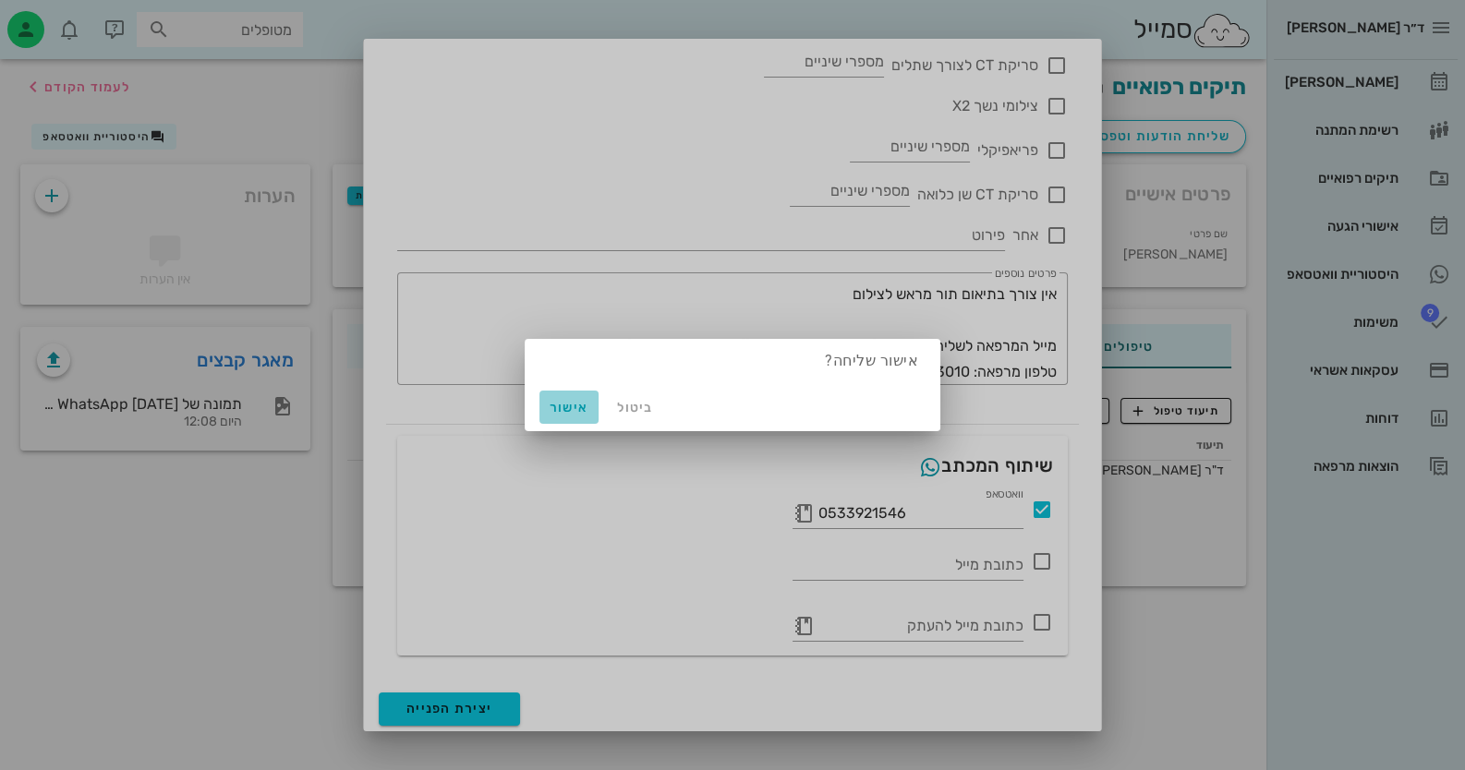
click at [577, 396] on button "אישור" at bounding box center [568, 407] width 59 height 33
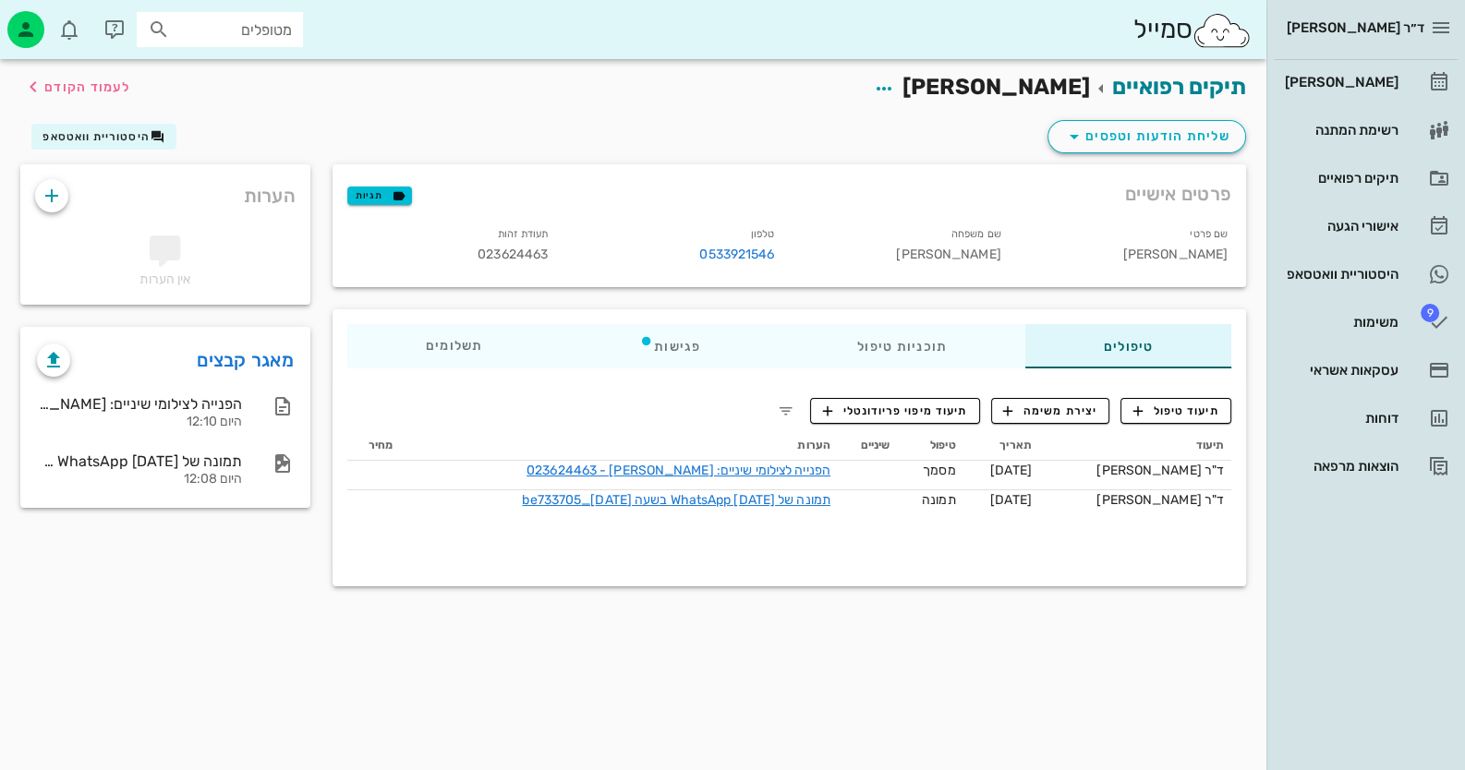
click at [233, 27] on input "מטופלים" at bounding box center [233, 30] width 118 height 24
paste input "0559107117"
type input "0559107117"
click at [948, 82] on link "[PERSON_NAME]" at bounding box center [1366, 82] width 184 height 44
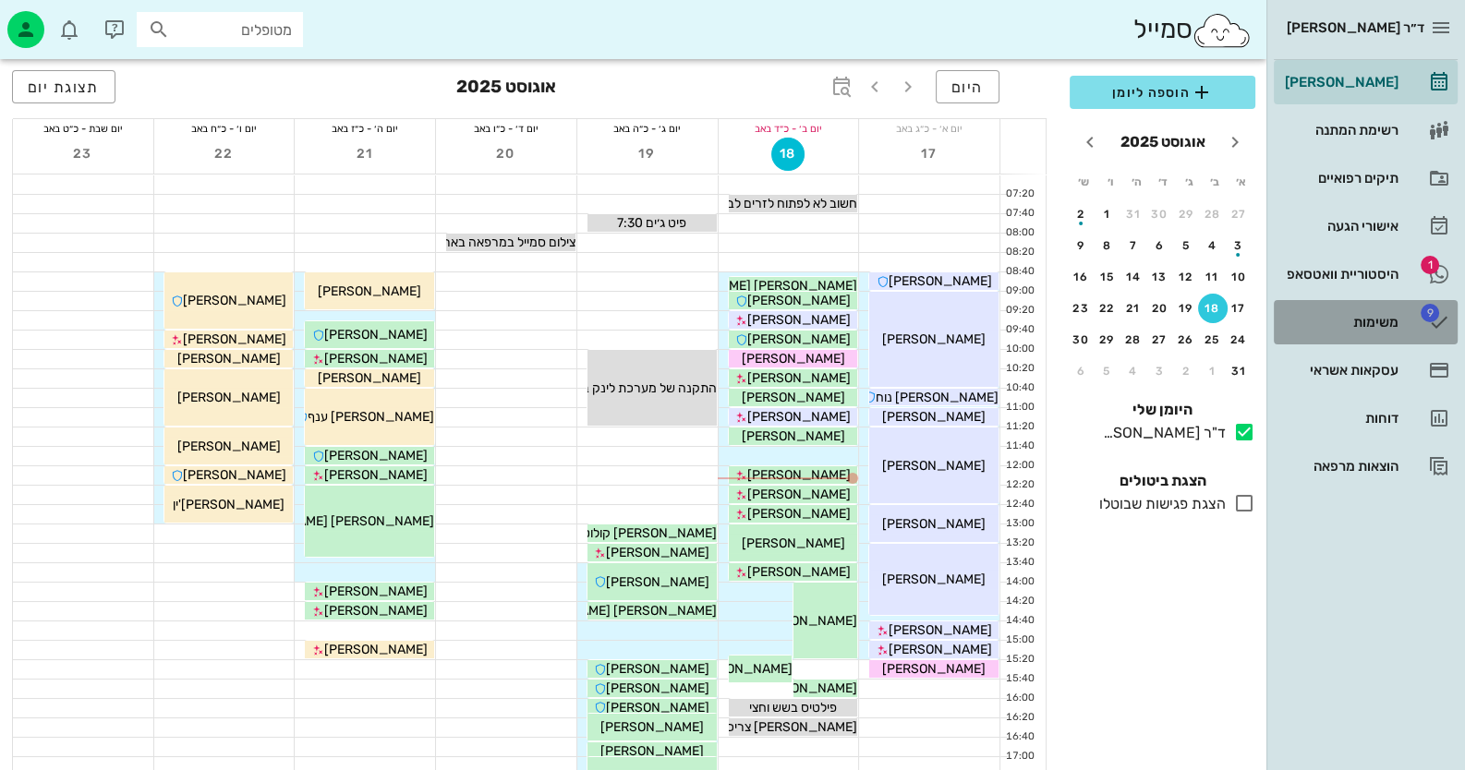
click at [948, 316] on div "משימות" at bounding box center [1339, 322] width 117 height 15
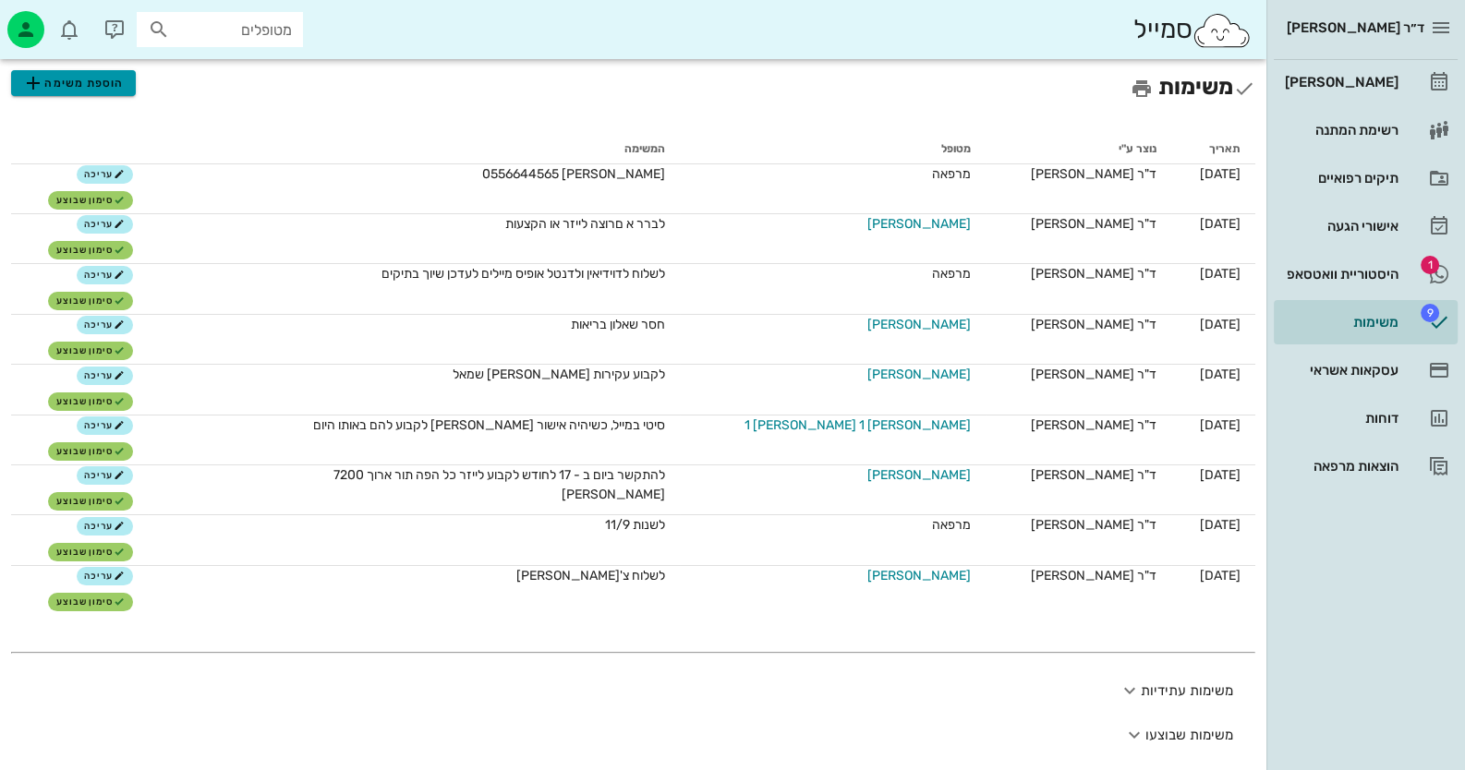
click at [97, 86] on span "הוספת משימה" at bounding box center [73, 83] width 102 height 22
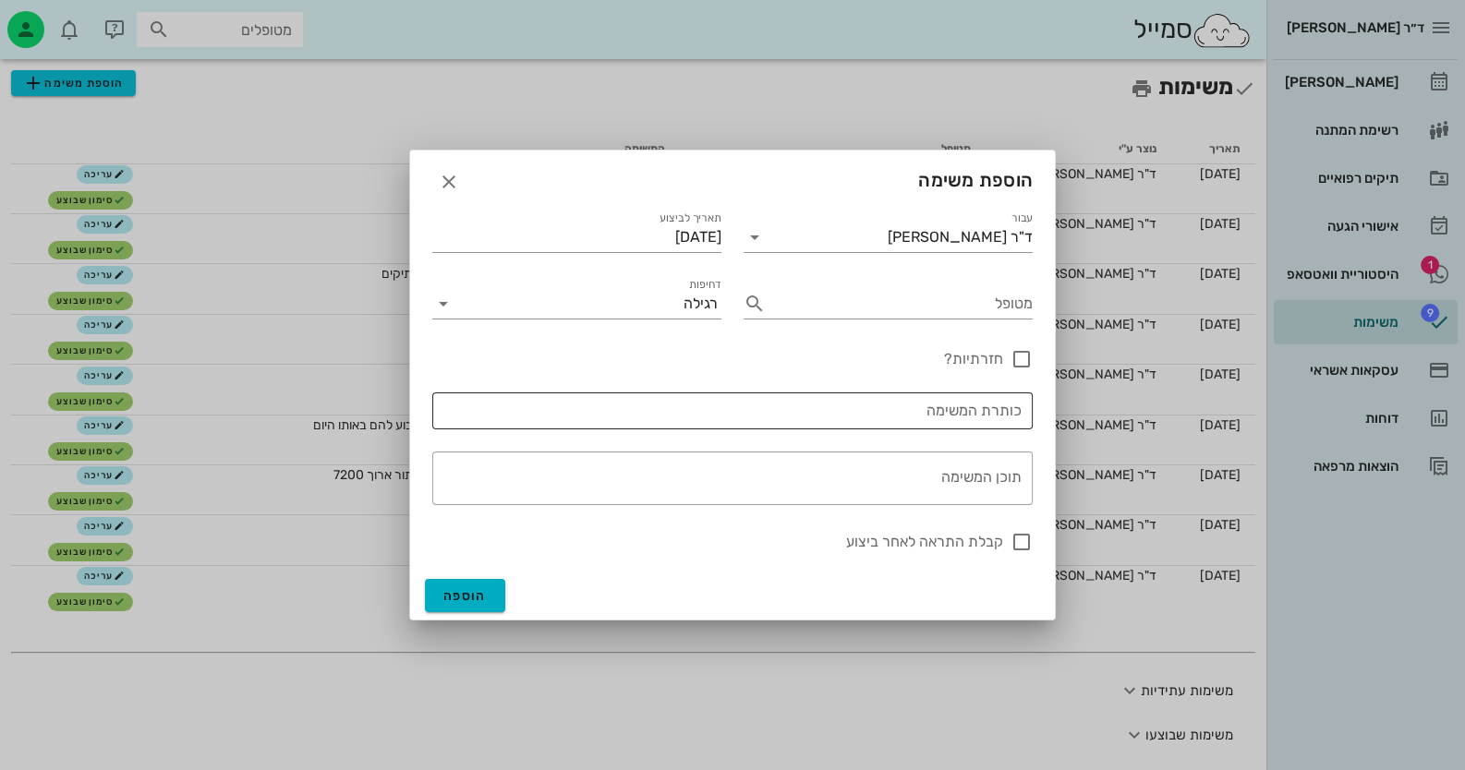
click at [948, 410] on input "כותרת המשימה" at bounding box center [732, 411] width 578 height 30
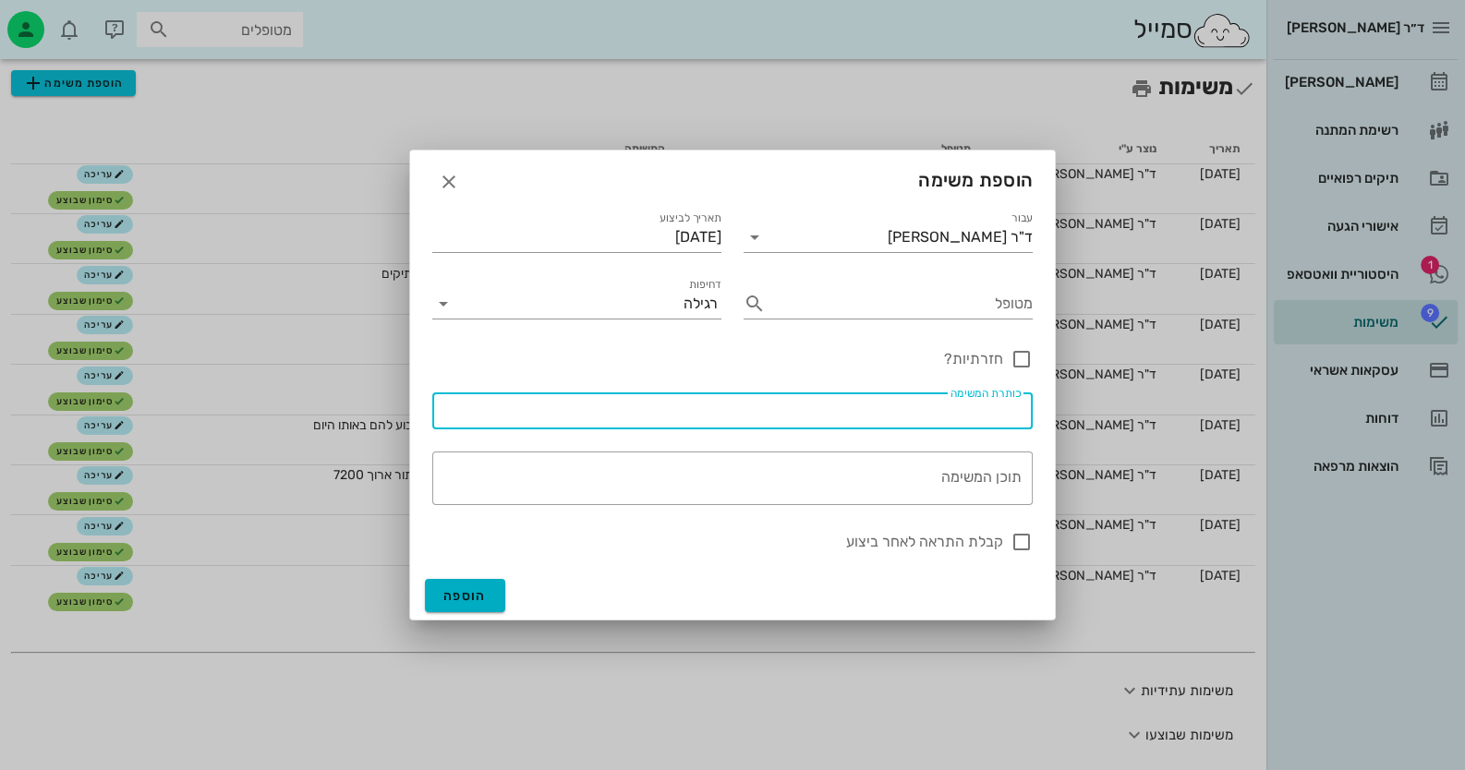
drag, startPoint x: 976, startPoint y: 410, endPoint x: 1005, endPoint y: 413, distance: 28.8
click at [948, 413] on input "כותרת המשימה" at bounding box center [732, 411] width 578 height 30
click at [948, 482] on textarea "תוכן המשימה" at bounding box center [729, 483] width 586 height 44
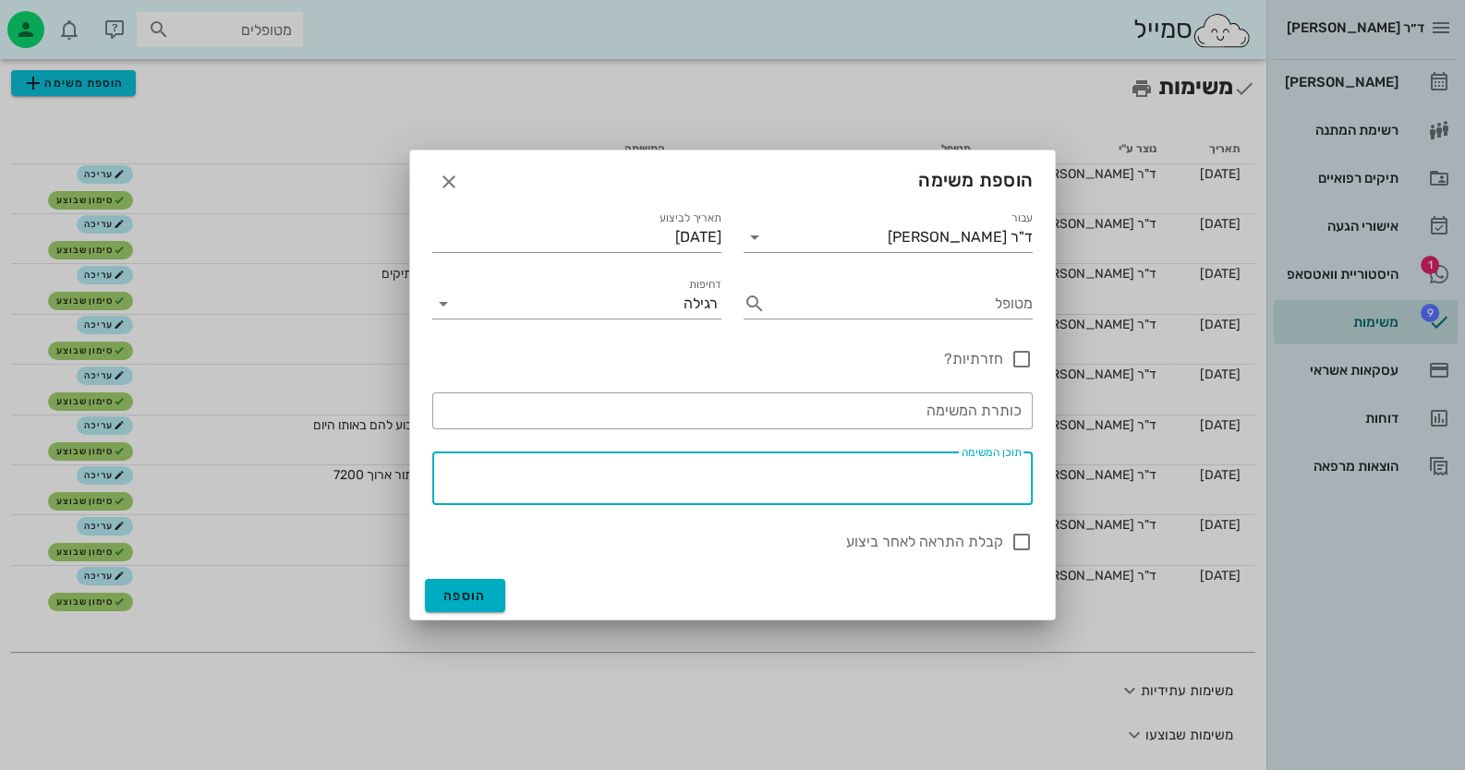
paste textarea "0559107117"
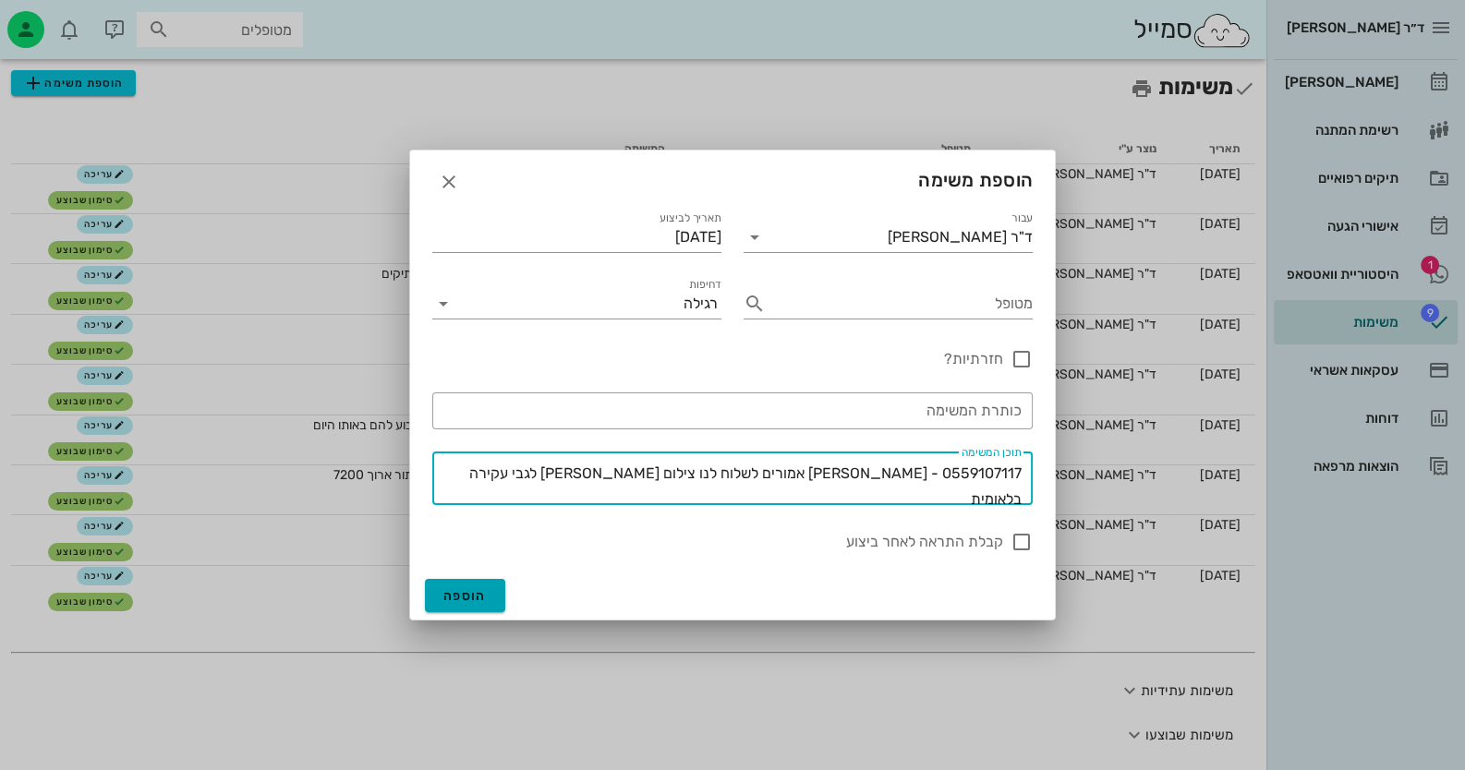
type textarea "0559107117 - שלו איתמר אמורים לשלוח לנו צילום מרחל ענר לגבי עקירה בלאומית"
click at [468, 595] on span "הוספה" at bounding box center [464, 596] width 43 height 16
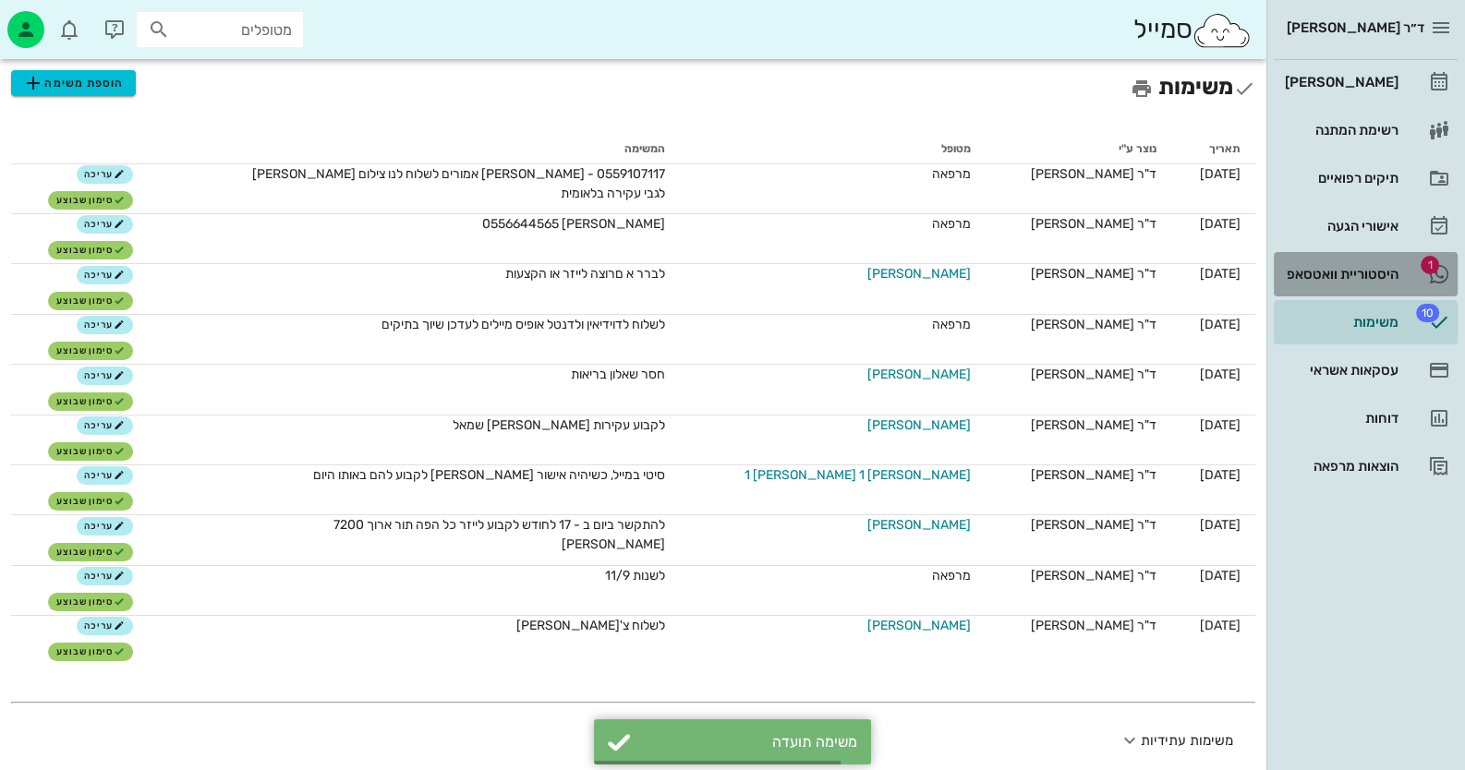
click at [948, 282] on div "היסטוריית וואטסאפ" at bounding box center [1339, 275] width 117 height 30
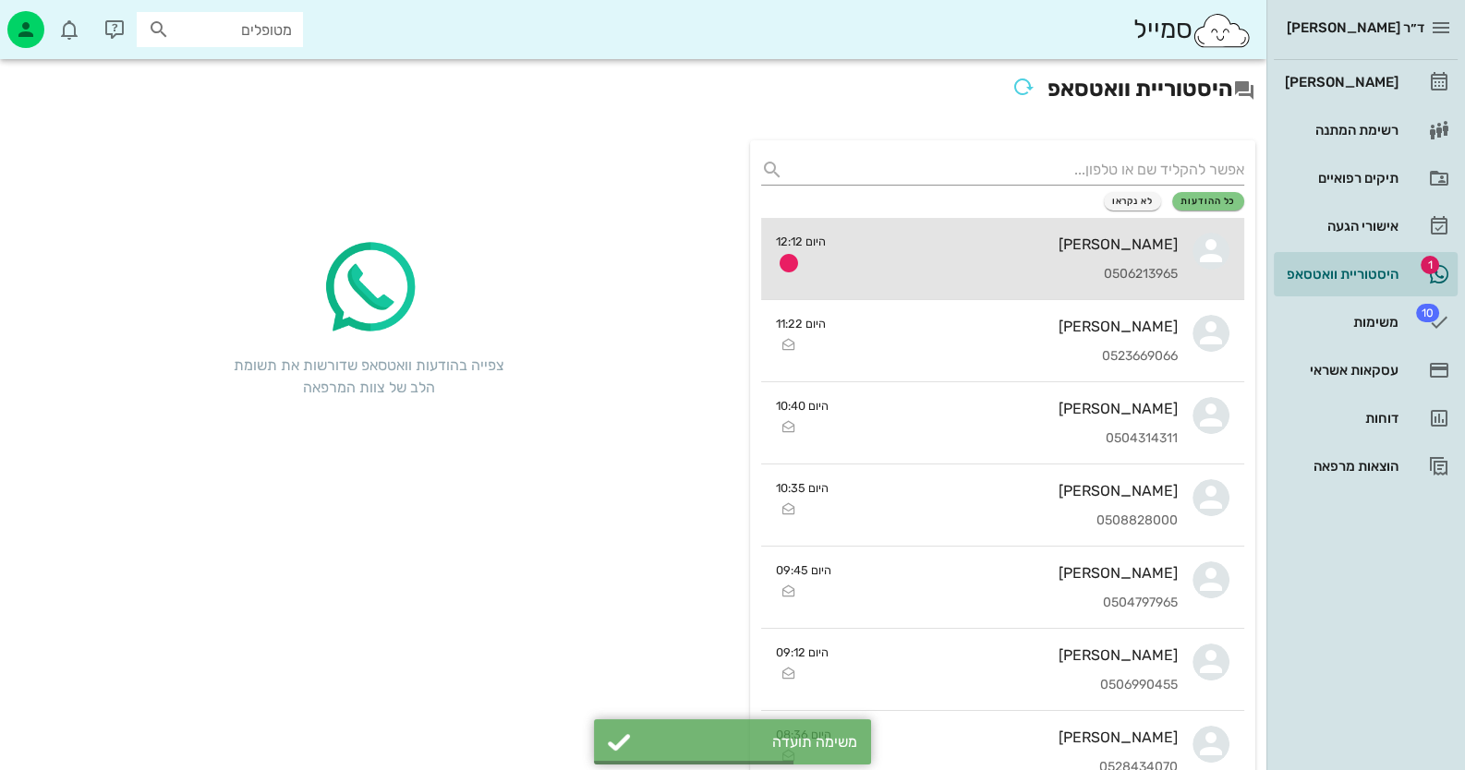
click at [948, 260] on div "יגאל כוכבי 0506213965" at bounding box center [1008, 258] width 337 height 81
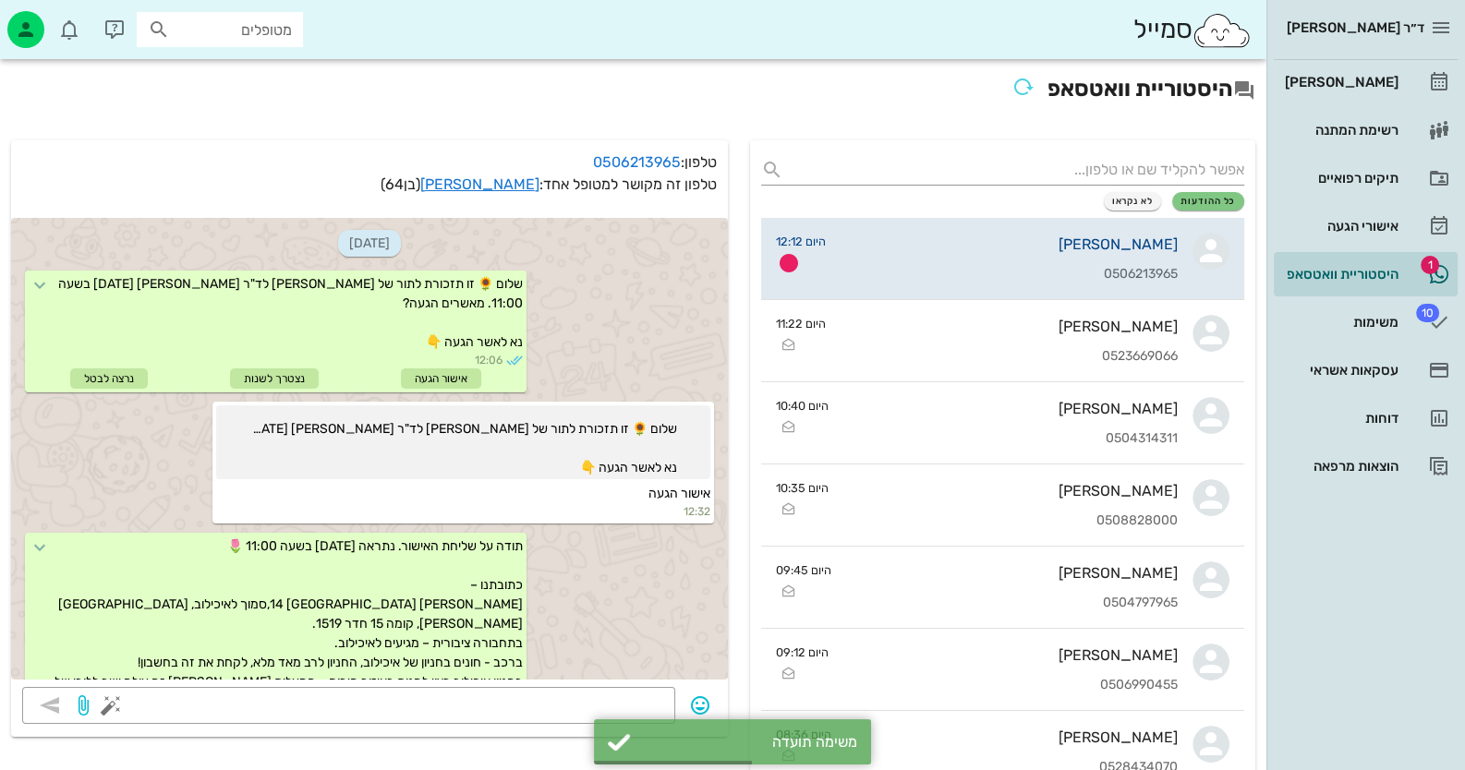
scroll to position [1878, 0]
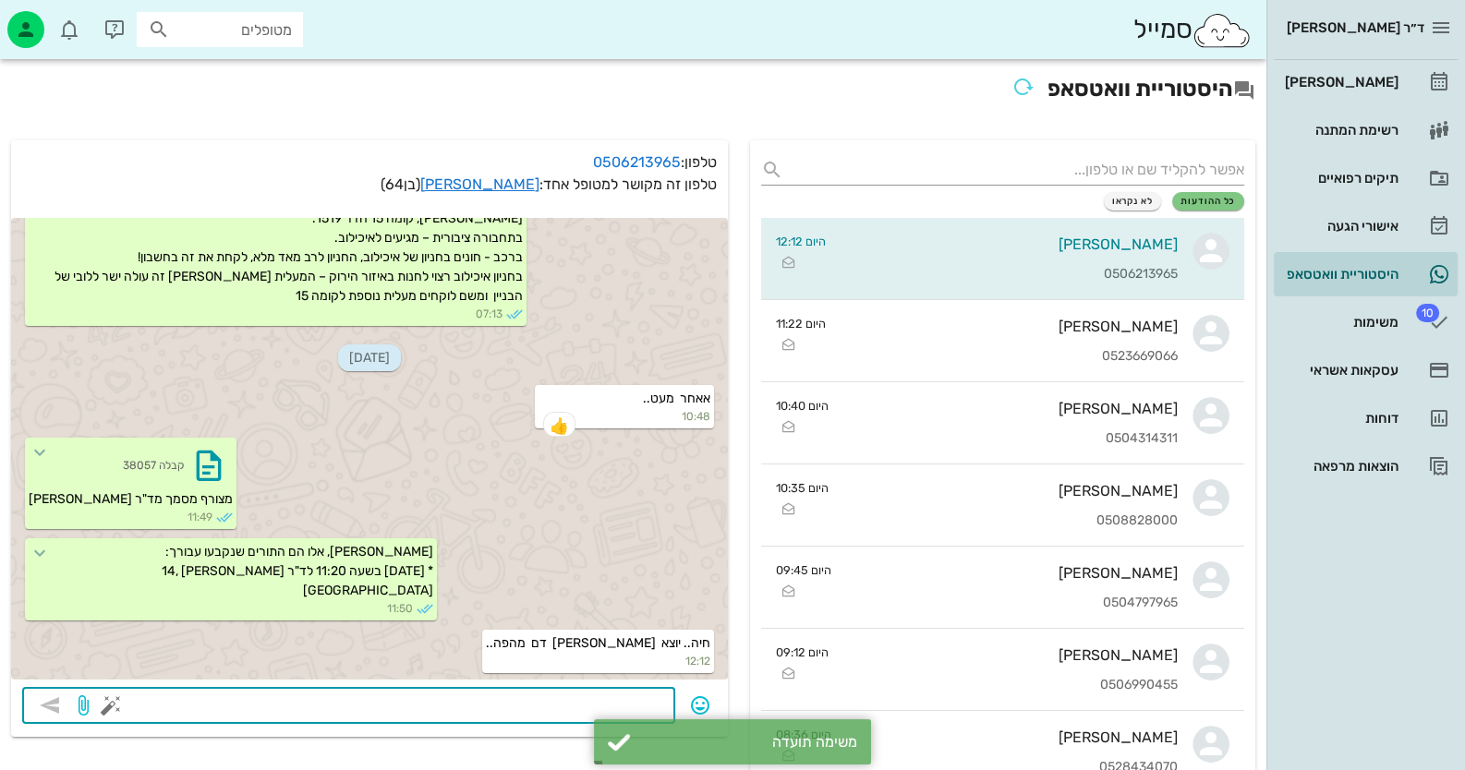
click at [628, 706] on textarea at bounding box center [390, 708] width 550 height 30
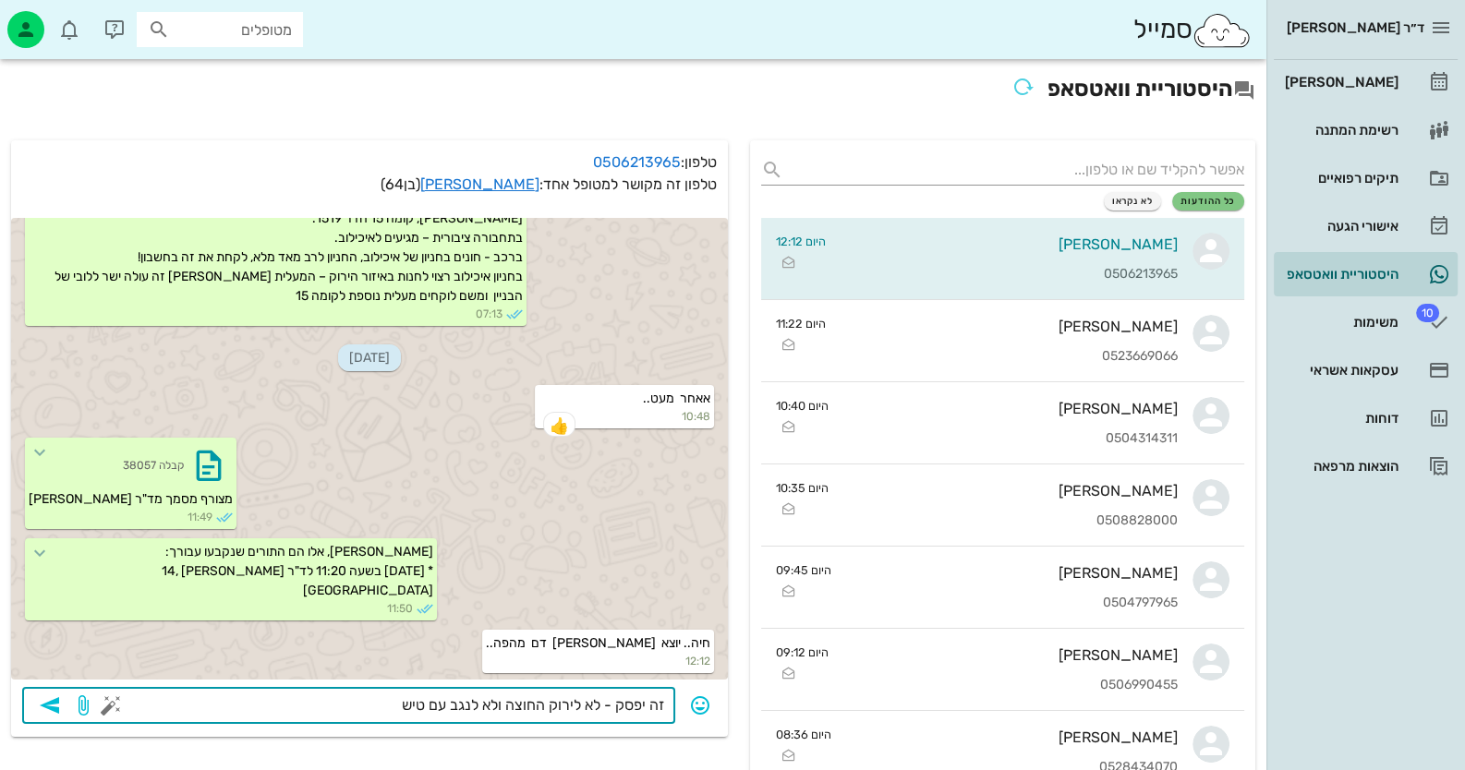
type textarea "זה יפסק - לא לירוק החוצה ולא לנגב עם טישו"
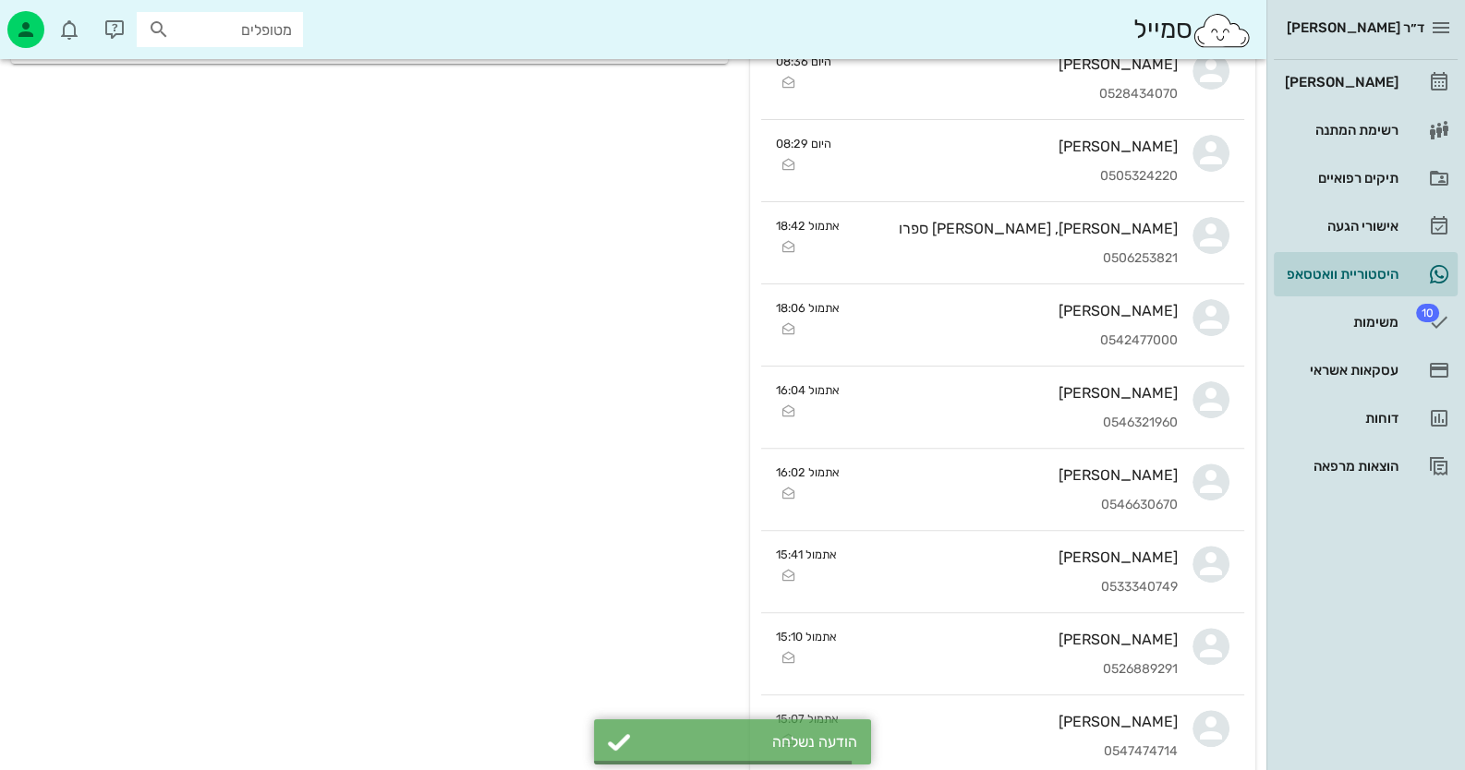
scroll to position [1930, 0]
type textarea "גלל הדלקת"
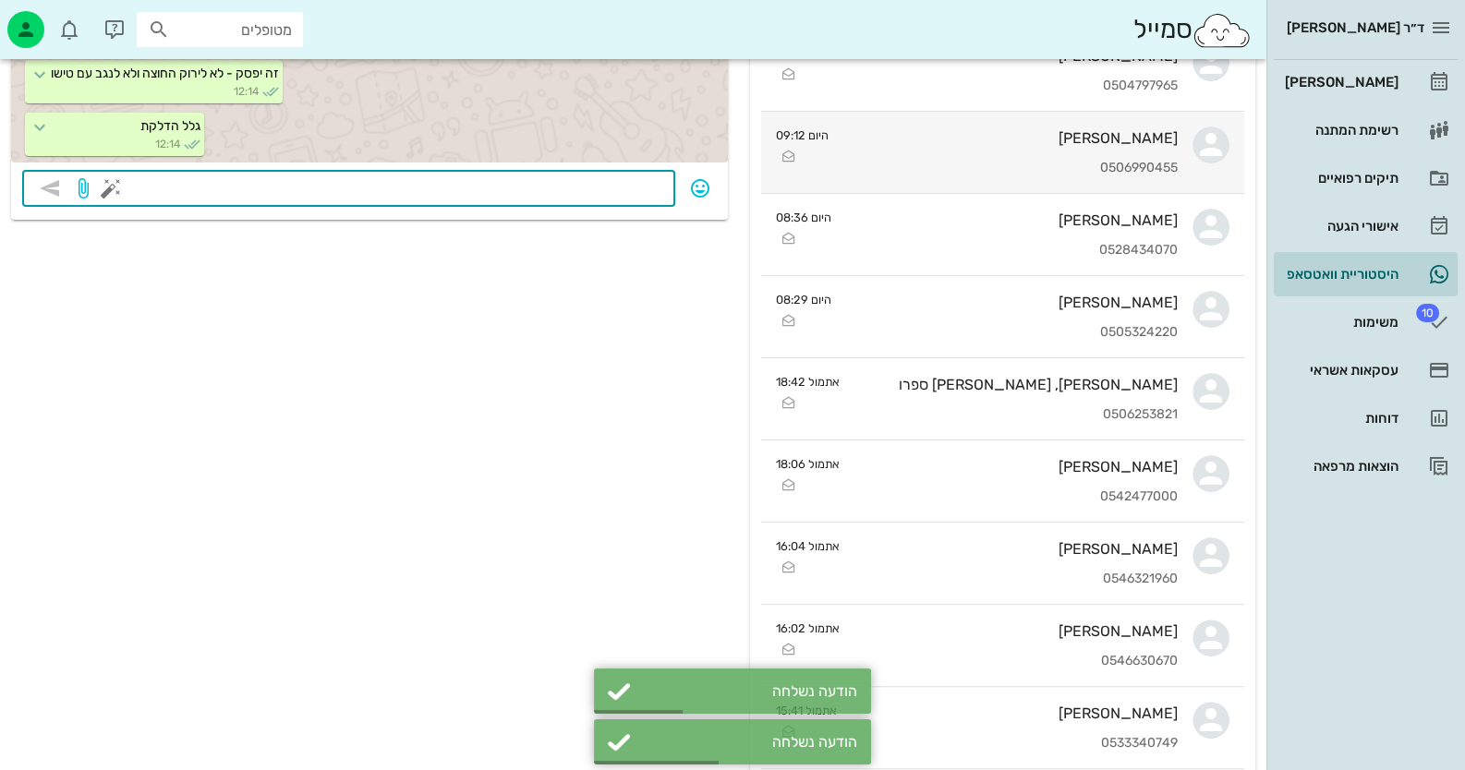
scroll to position [396, 0]
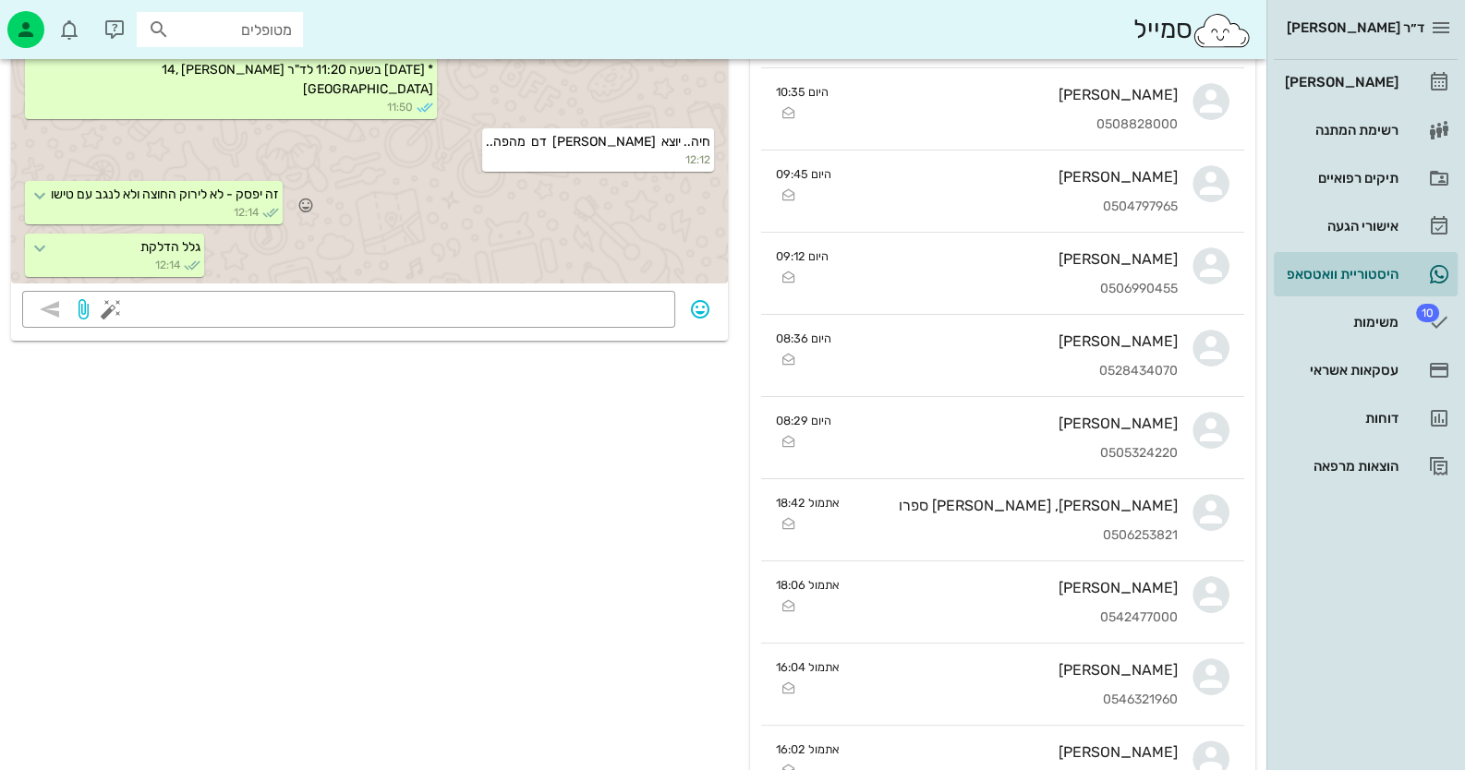
click at [582, 228] on div "זה יפסק - לא לירוק החוצה ולא לנגב עם טישו 12:14" at bounding box center [369, 204] width 717 height 53
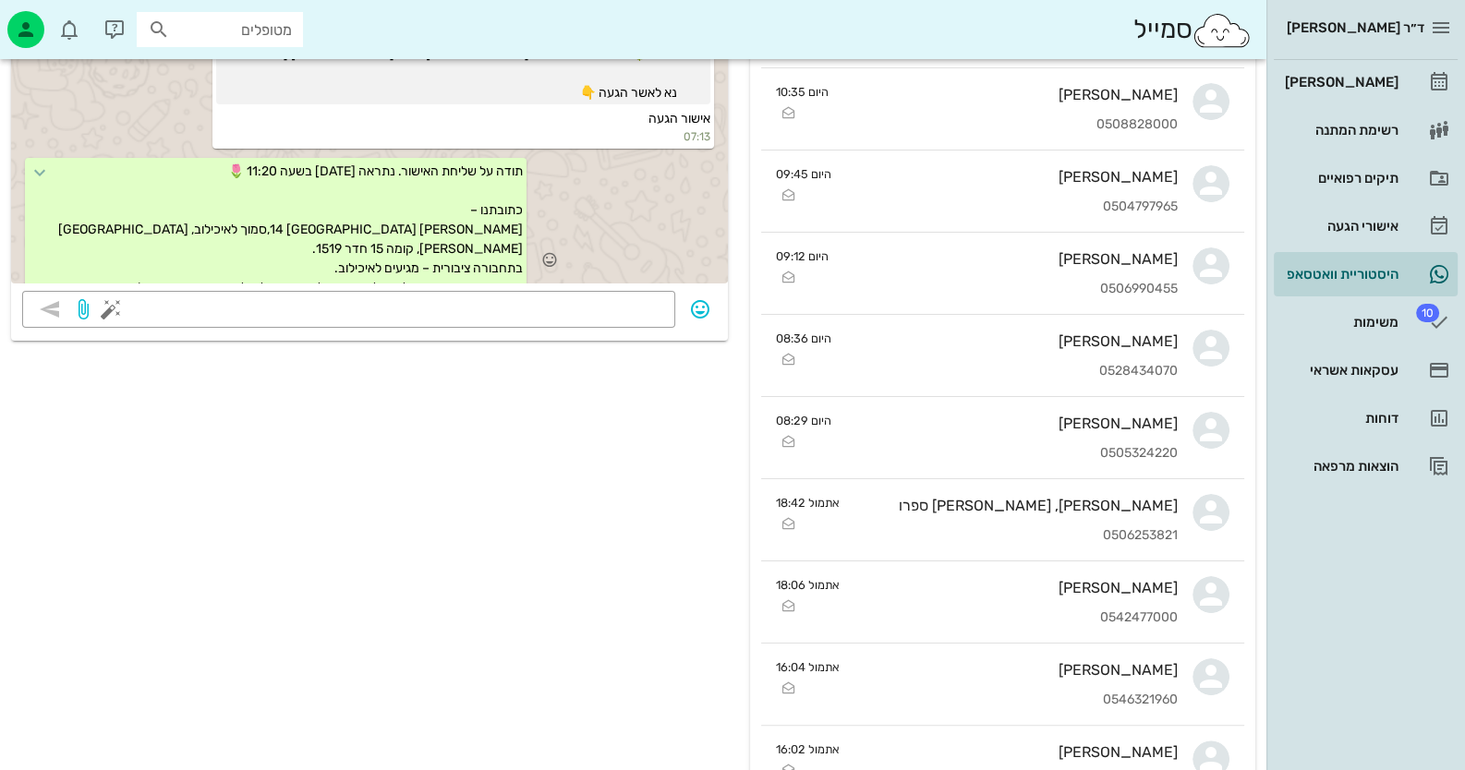
scroll to position [1429, 0]
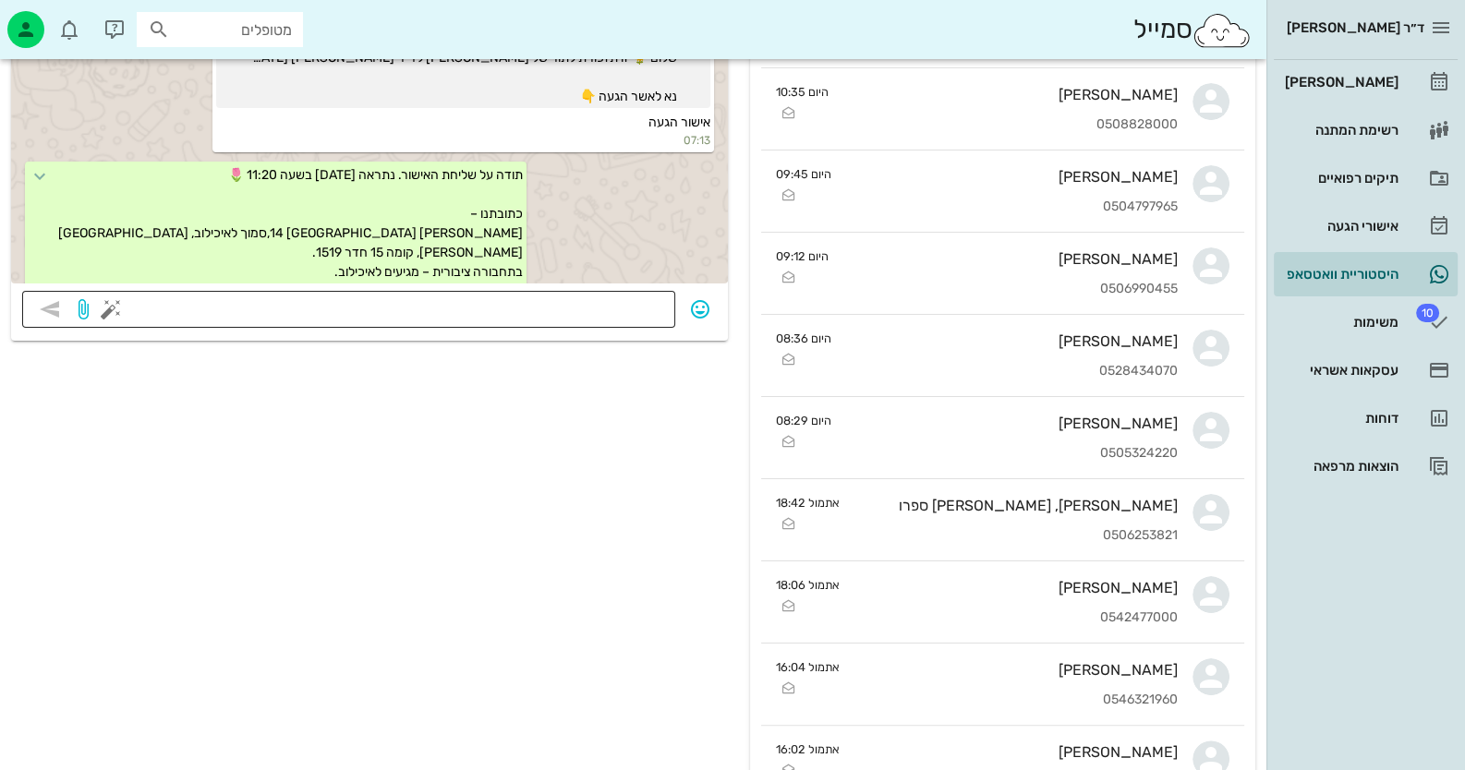
click at [607, 320] on textarea at bounding box center [390, 311] width 550 height 30
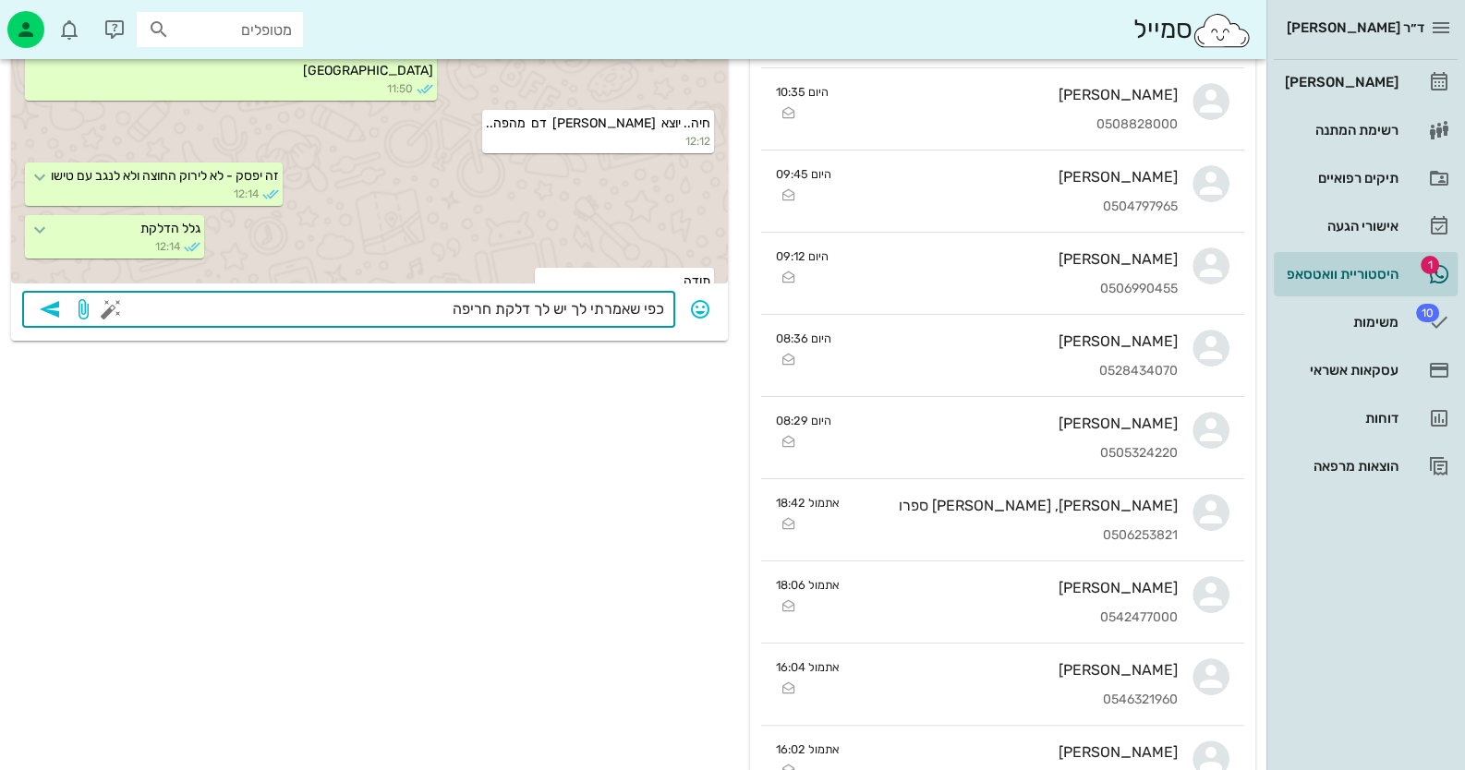
scroll to position [2036, 0]
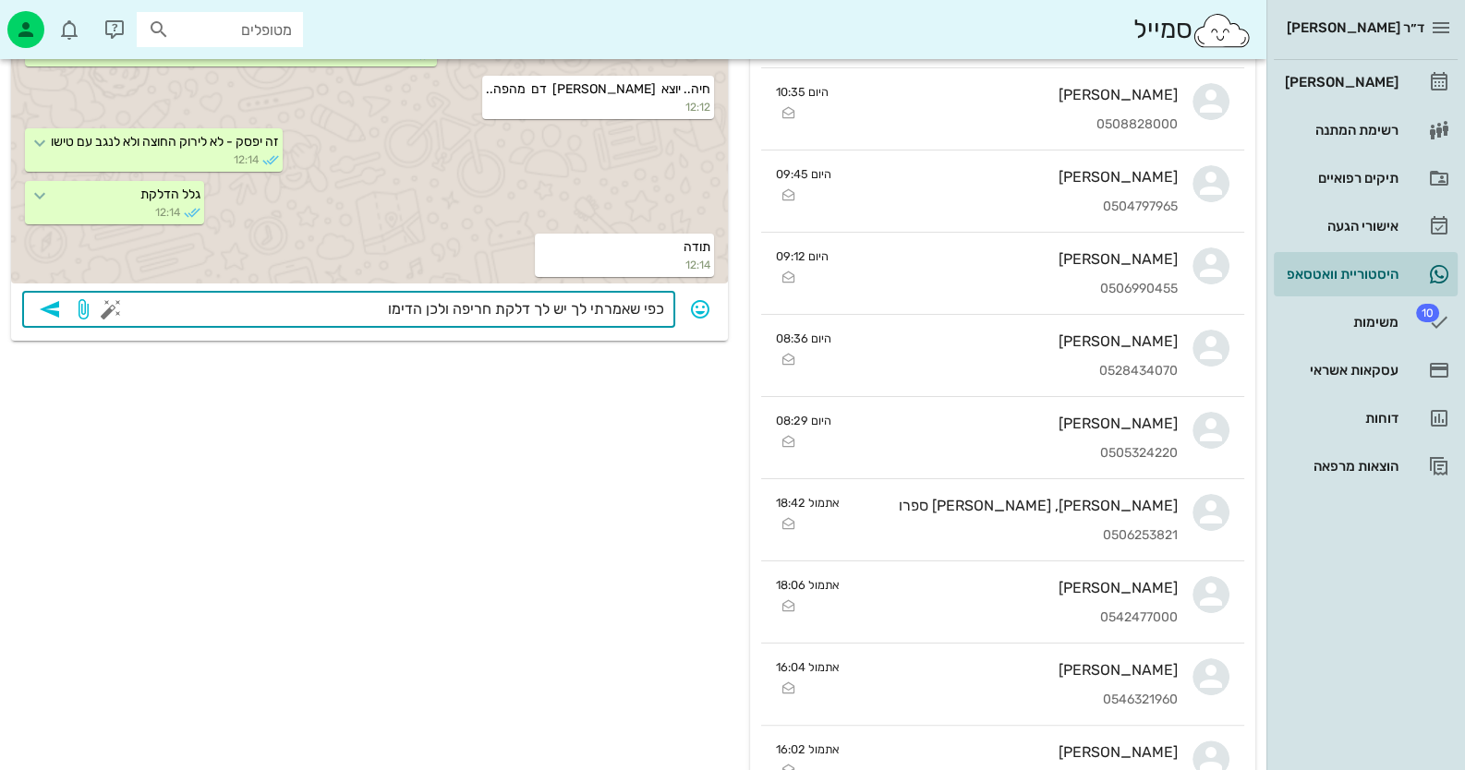
type textarea "כפי שאמרתי לך יש לך דלקת חריפה ולכן הדימום"
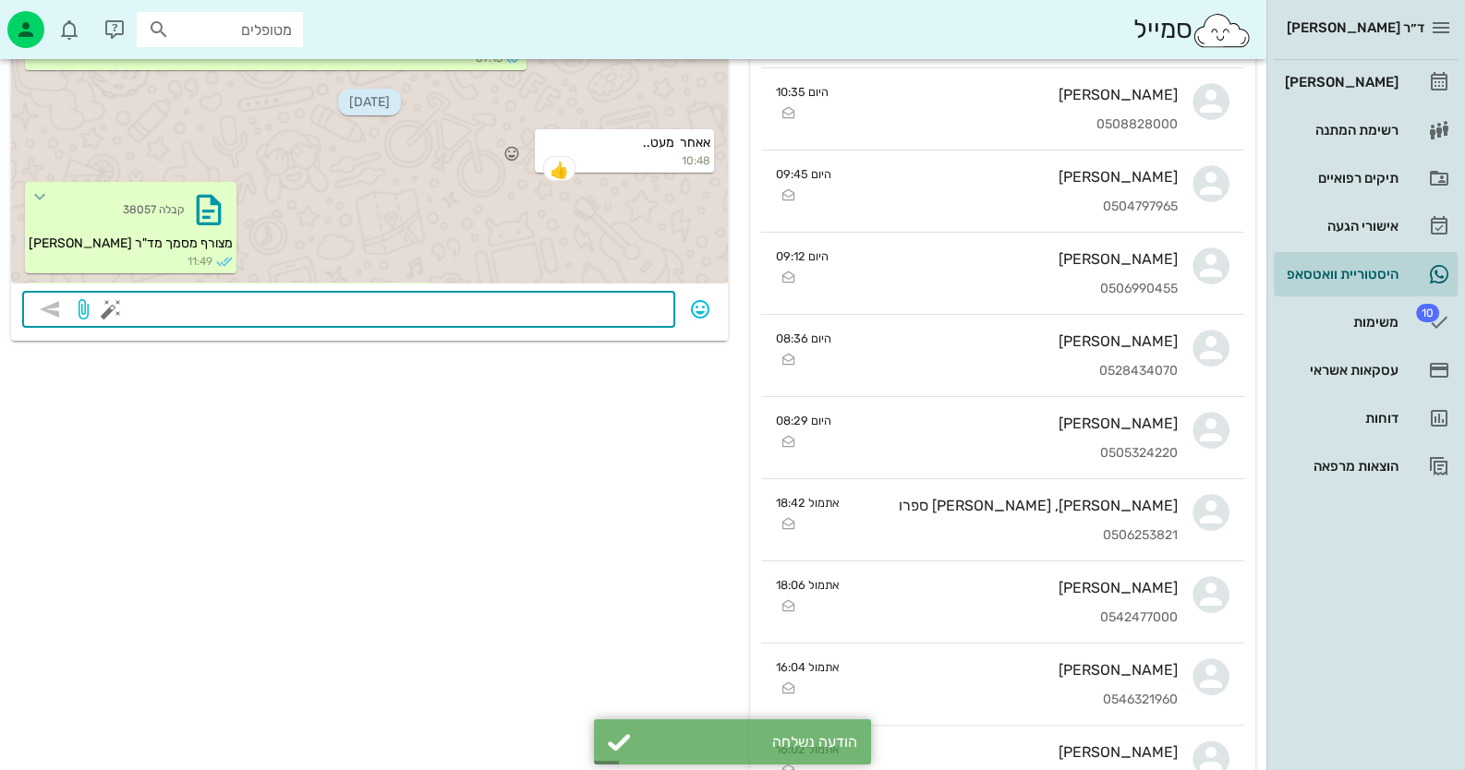
scroll to position [1718, 0]
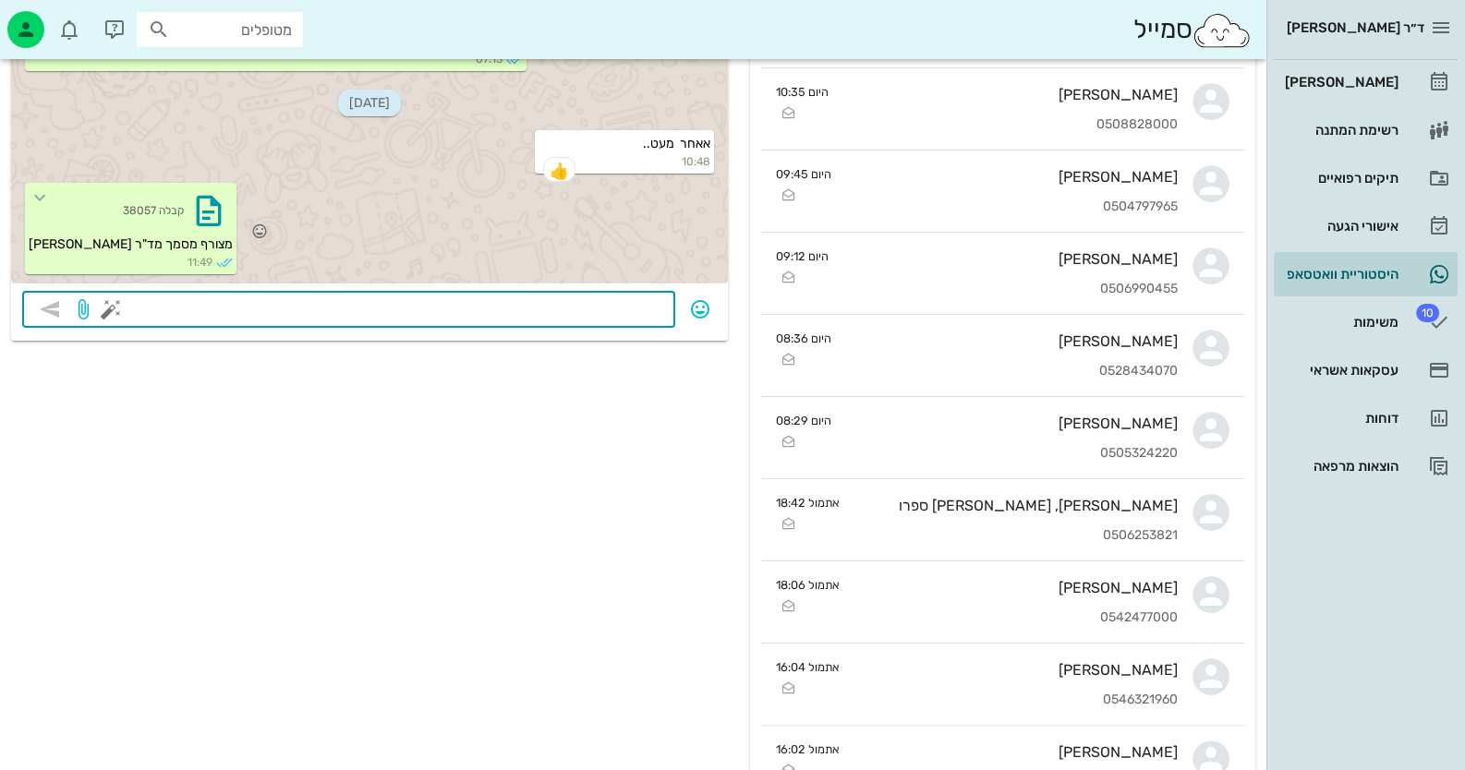
click at [411, 196] on div "קבלה 38057 מצורף מסמך מד"ר חיה מאיר 11:49" at bounding box center [369, 230] width 717 height 101
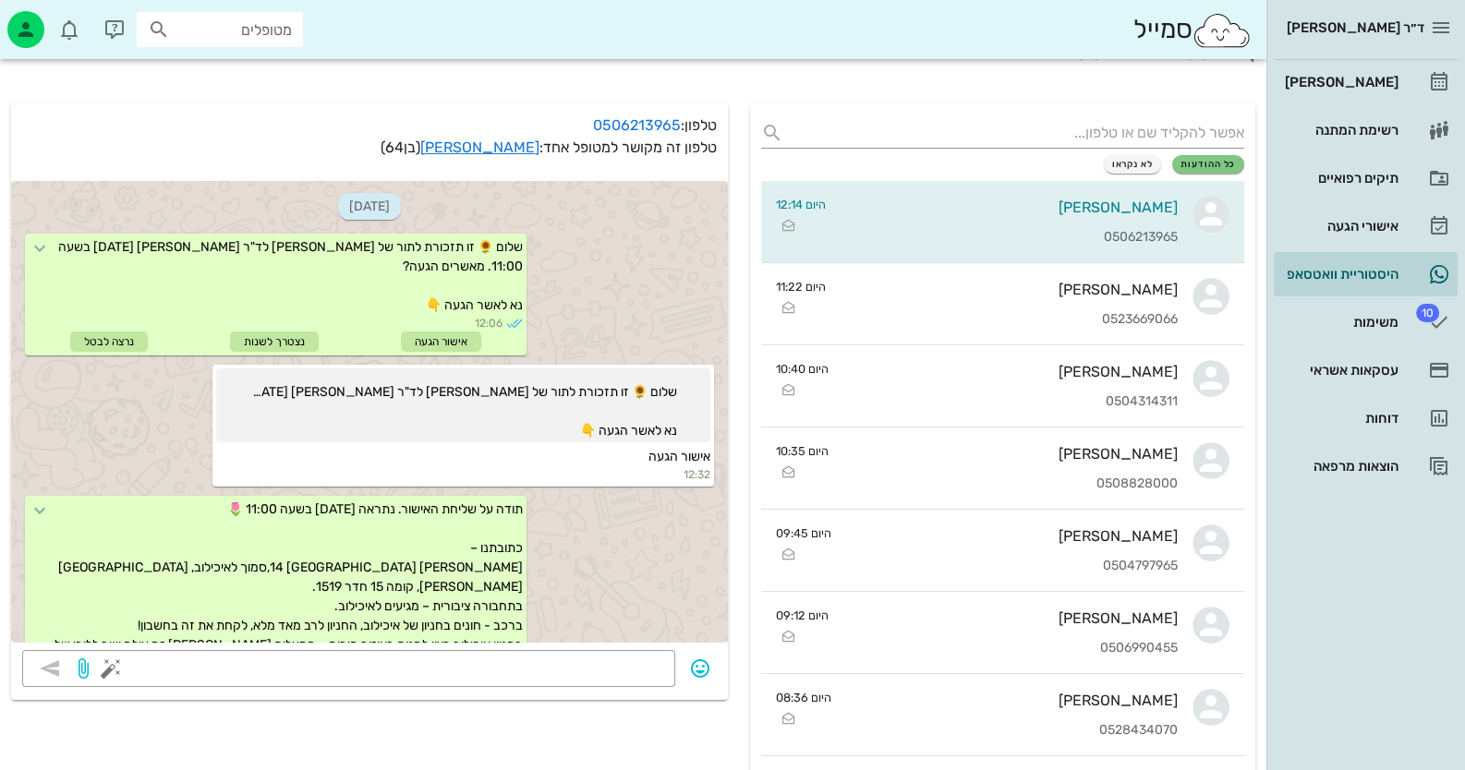
scroll to position [0, 0]
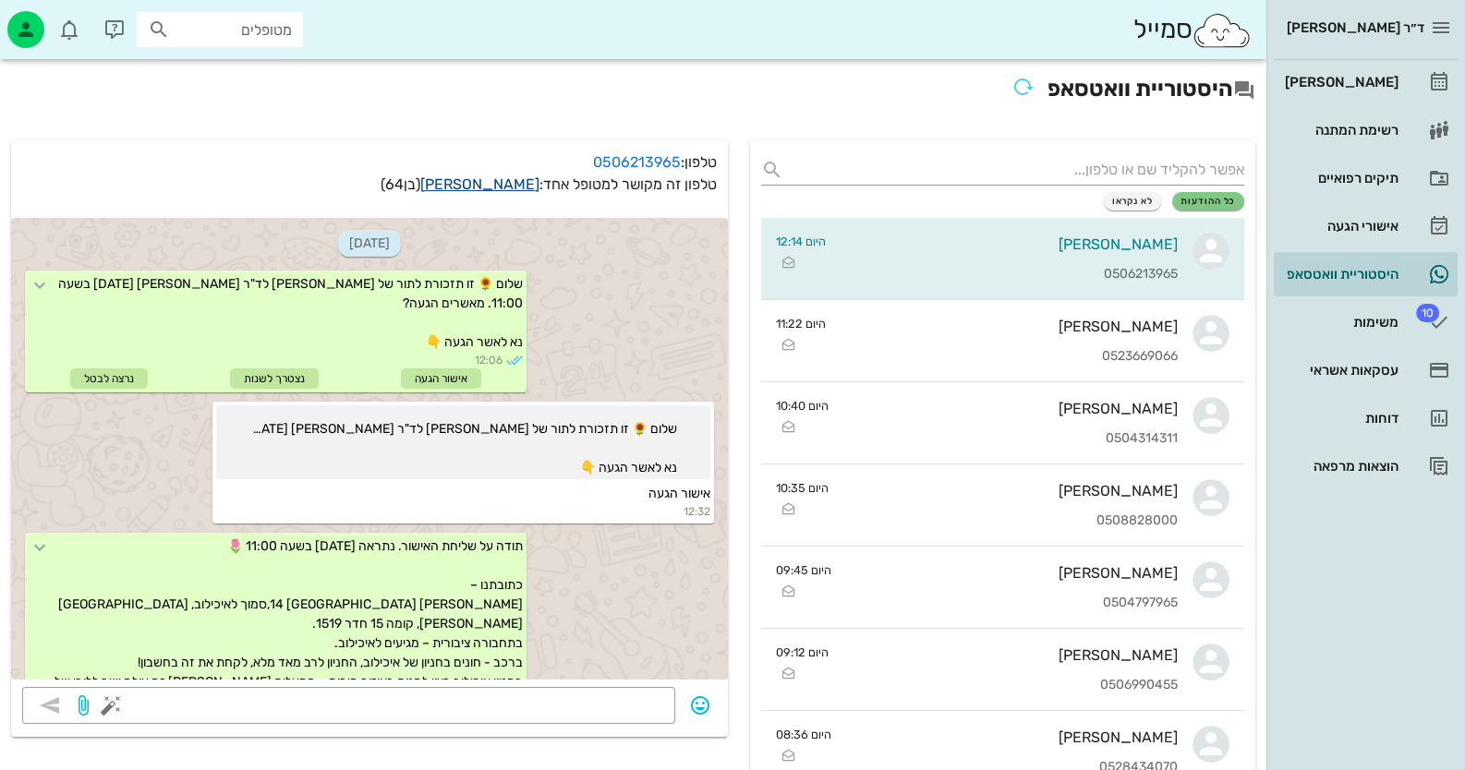
click at [492, 179] on link "[PERSON_NAME]" at bounding box center [479, 184] width 119 height 18
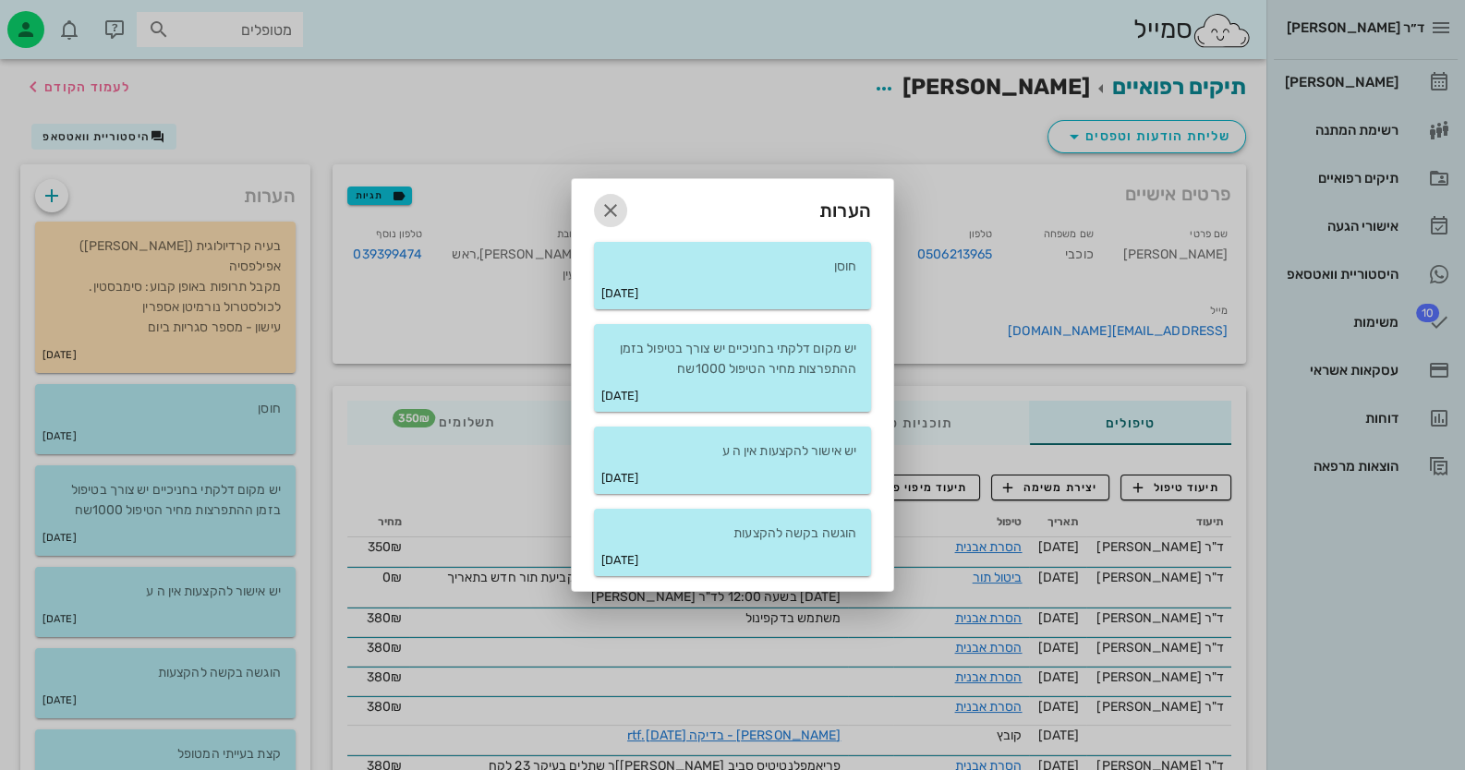
click at [611, 202] on icon "button" at bounding box center [610, 210] width 22 height 22
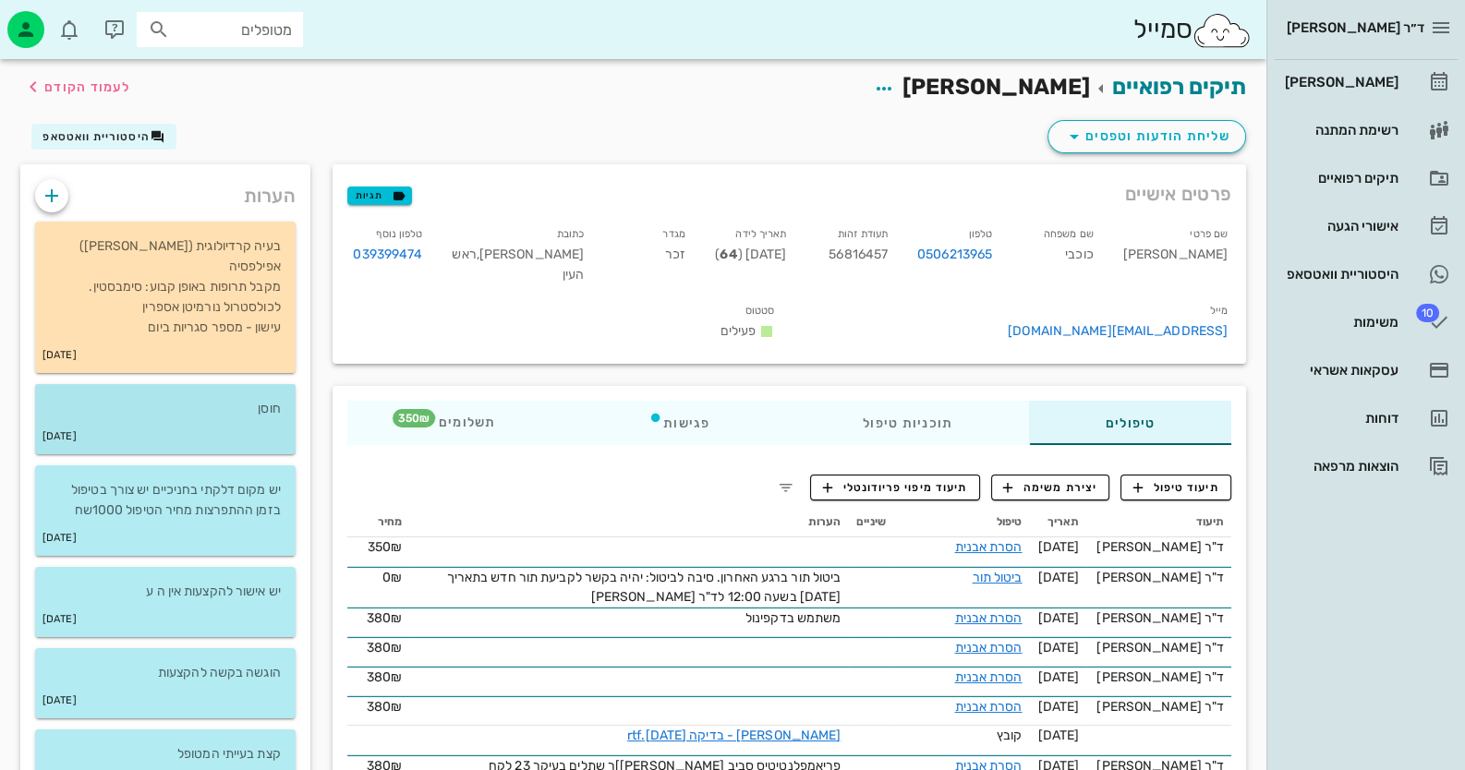
click at [235, 436] on div "29-03-2021" at bounding box center [165, 436] width 260 height 35
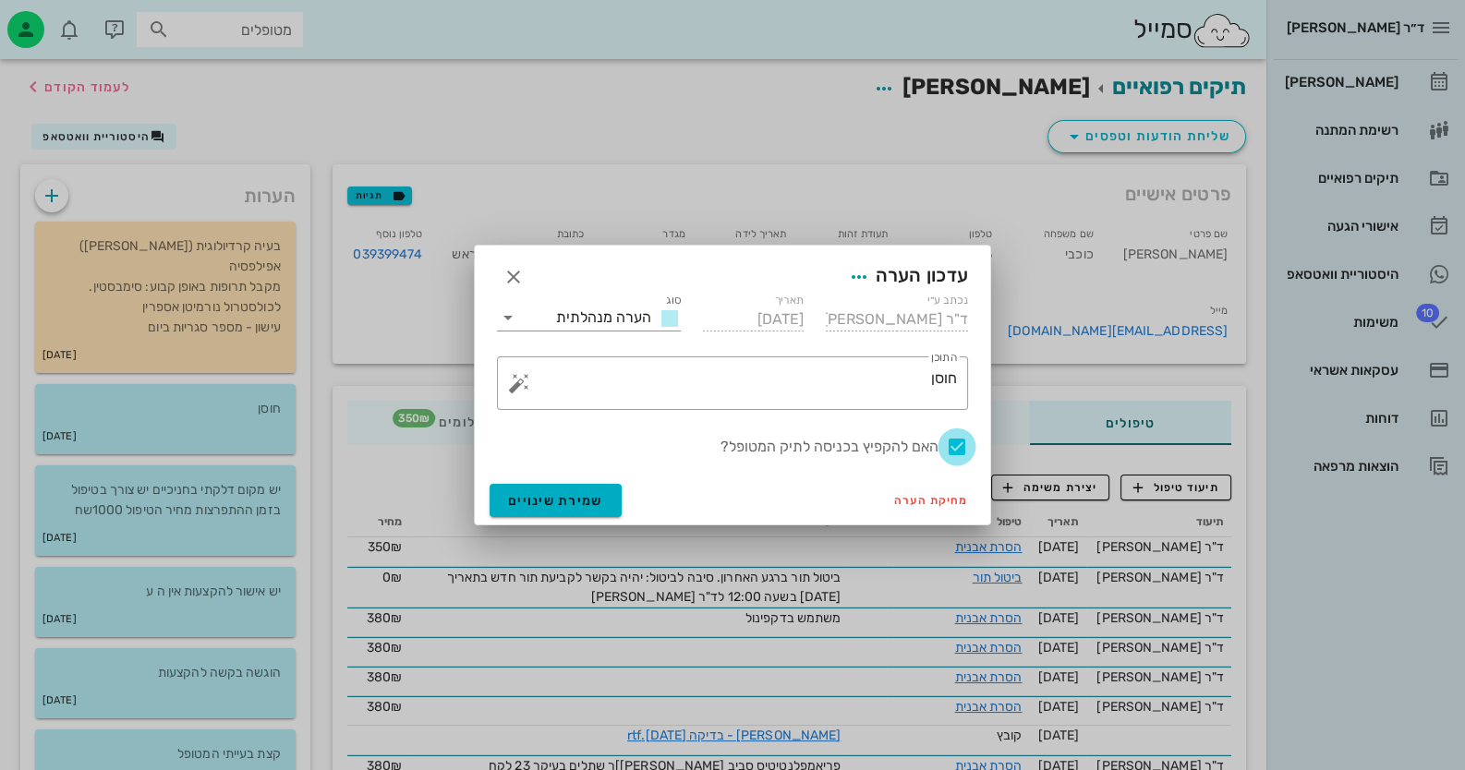
click at [948, 447] on div at bounding box center [956, 446] width 31 height 31
checkbox input "false"
click at [539, 493] on span "שמירת שינויים" at bounding box center [555, 501] width 95 height 16
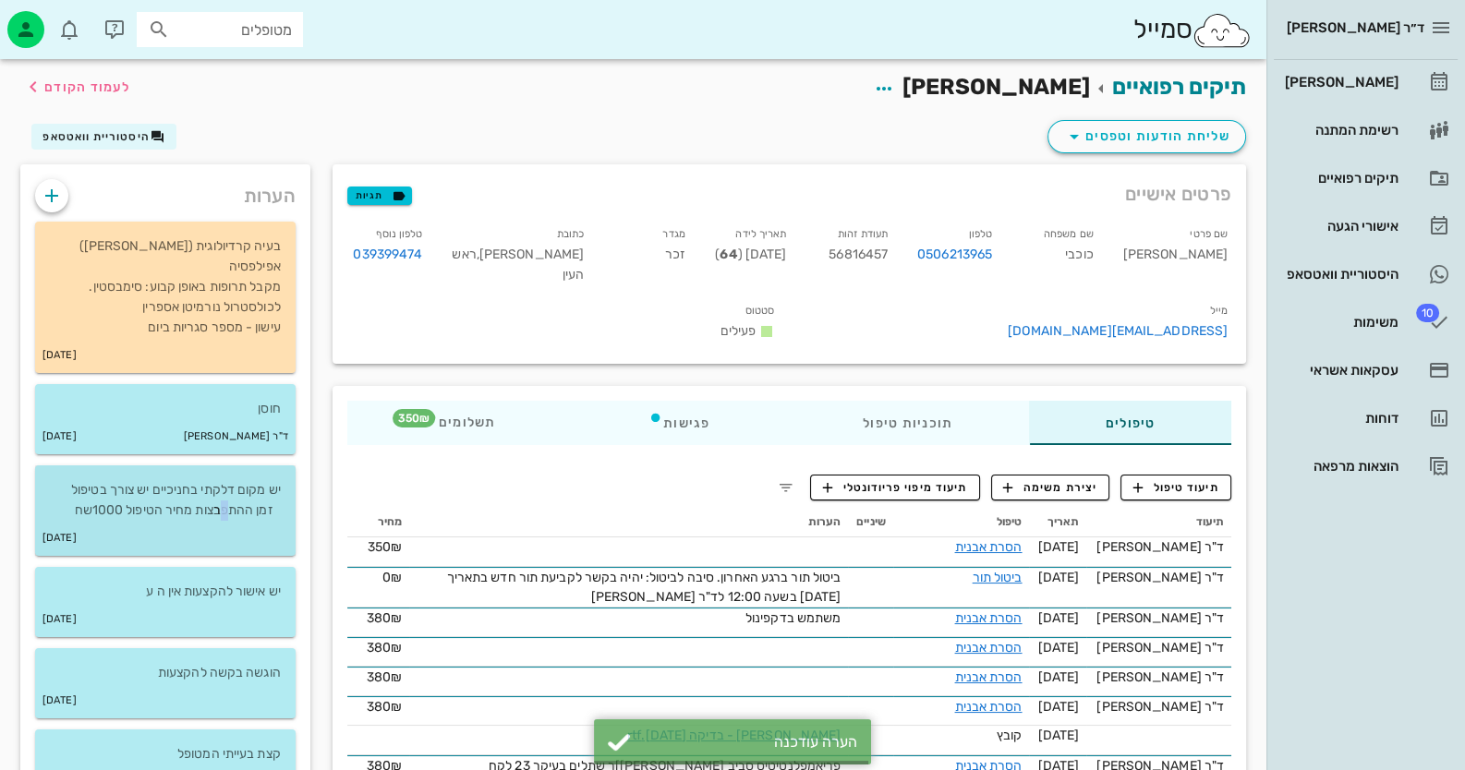
click at [227, 512] on p "יש מקום דלקתי בחניכיים יש צורך בטיפול בזמן ההתפרצות מחיר הטיפול 1000שח" at bounding box center [165, 500] width 231 height 41
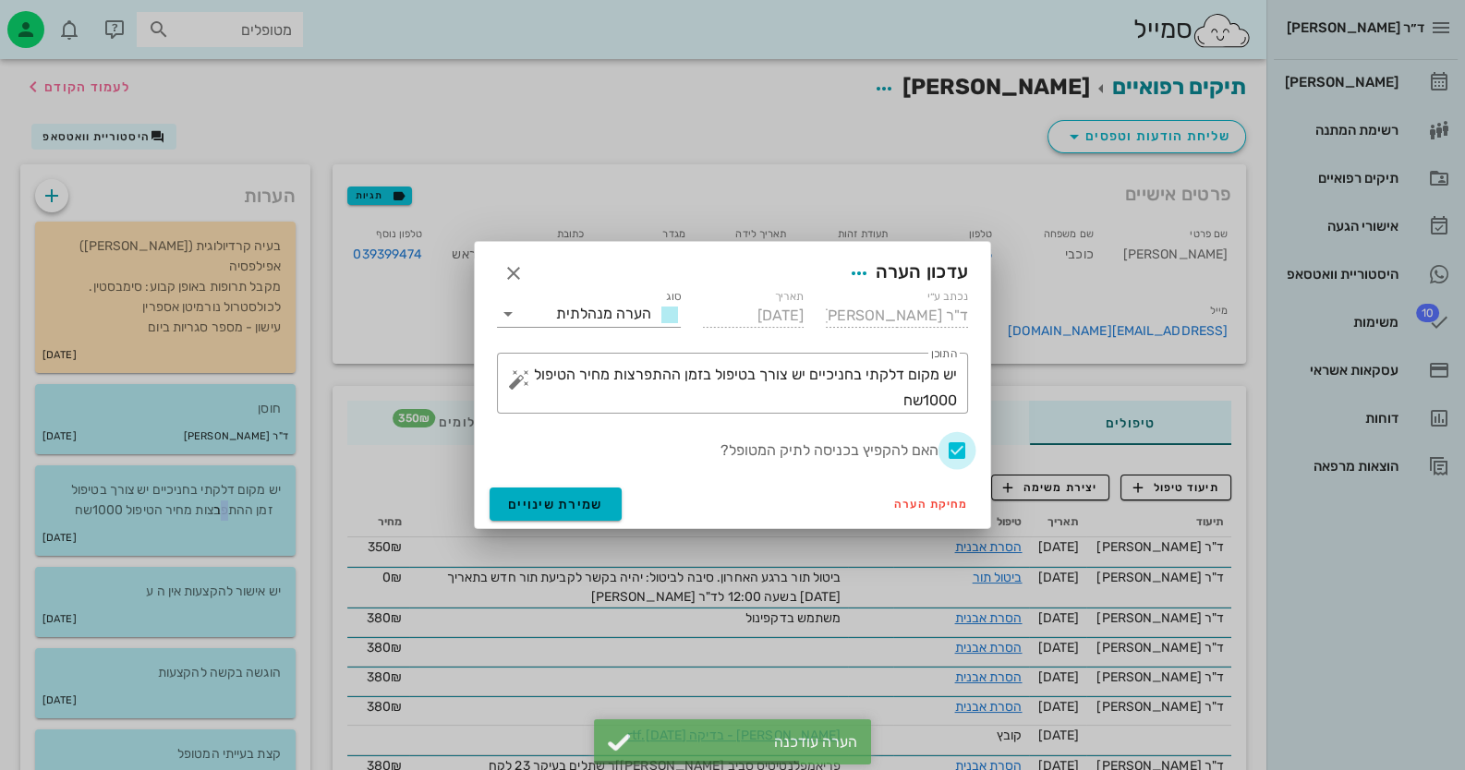
click at [948, 451] on div at bounding box center [956, 450] width 31 height 31
checkbox input "false"
click at [502, 502] on button "שמירת שינויים" at bounding box center [556, 504] width 132 height 33
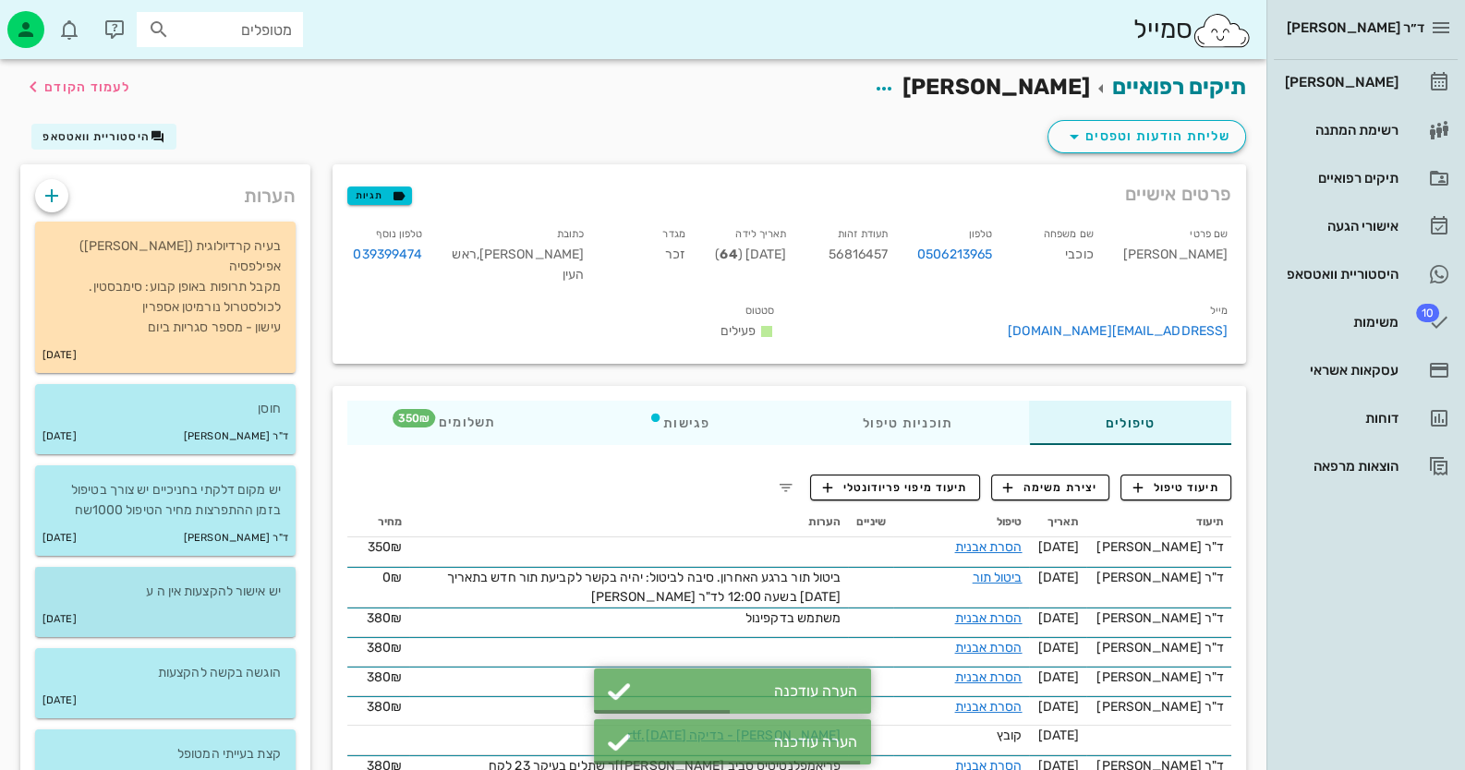
click at [189, 590] on p "יש אישור להקצעות אין ה ע" at bounding box center [165, 592] width 231 height 20
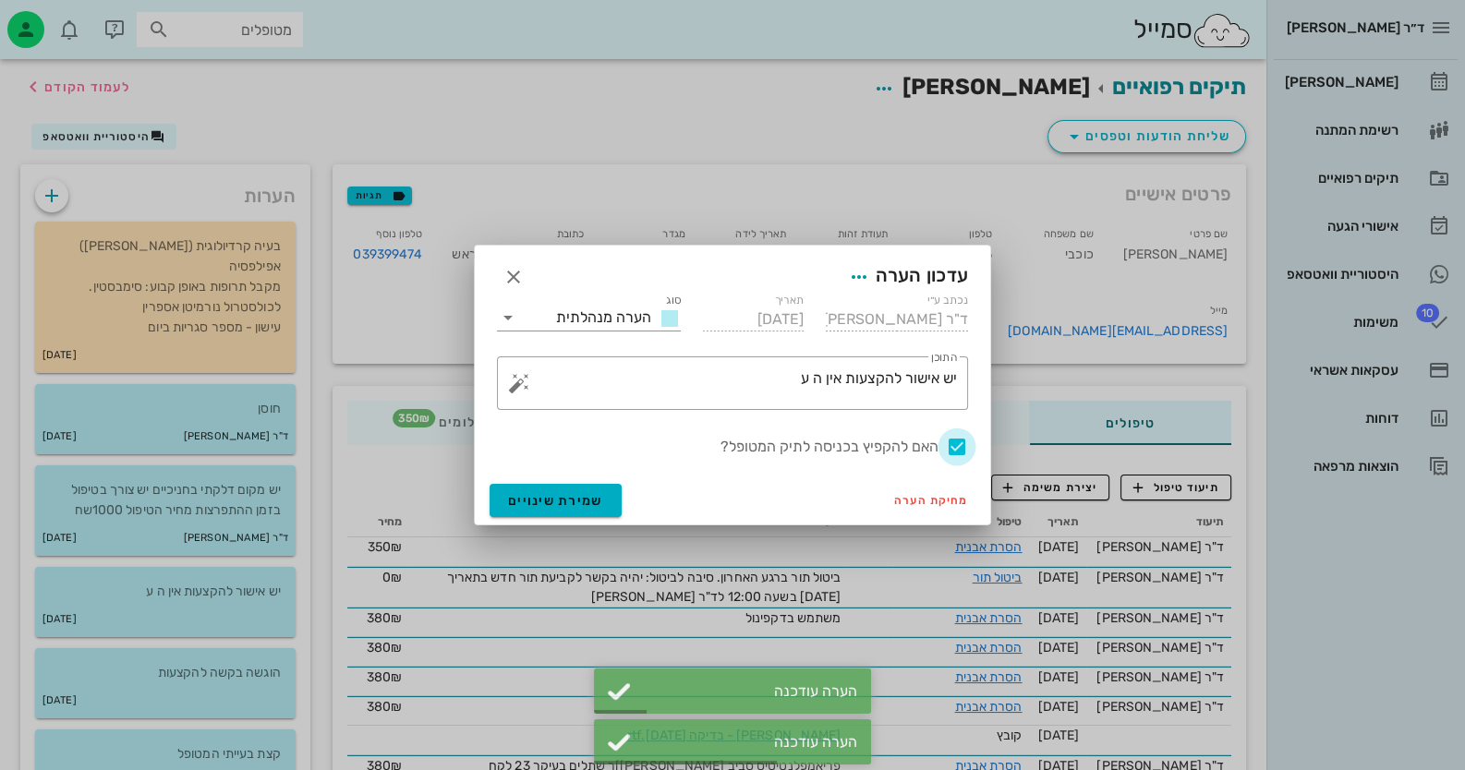
click at [948, 442] on div at bounding box center [956, 446] width 31 height 31
checkbox input "false"
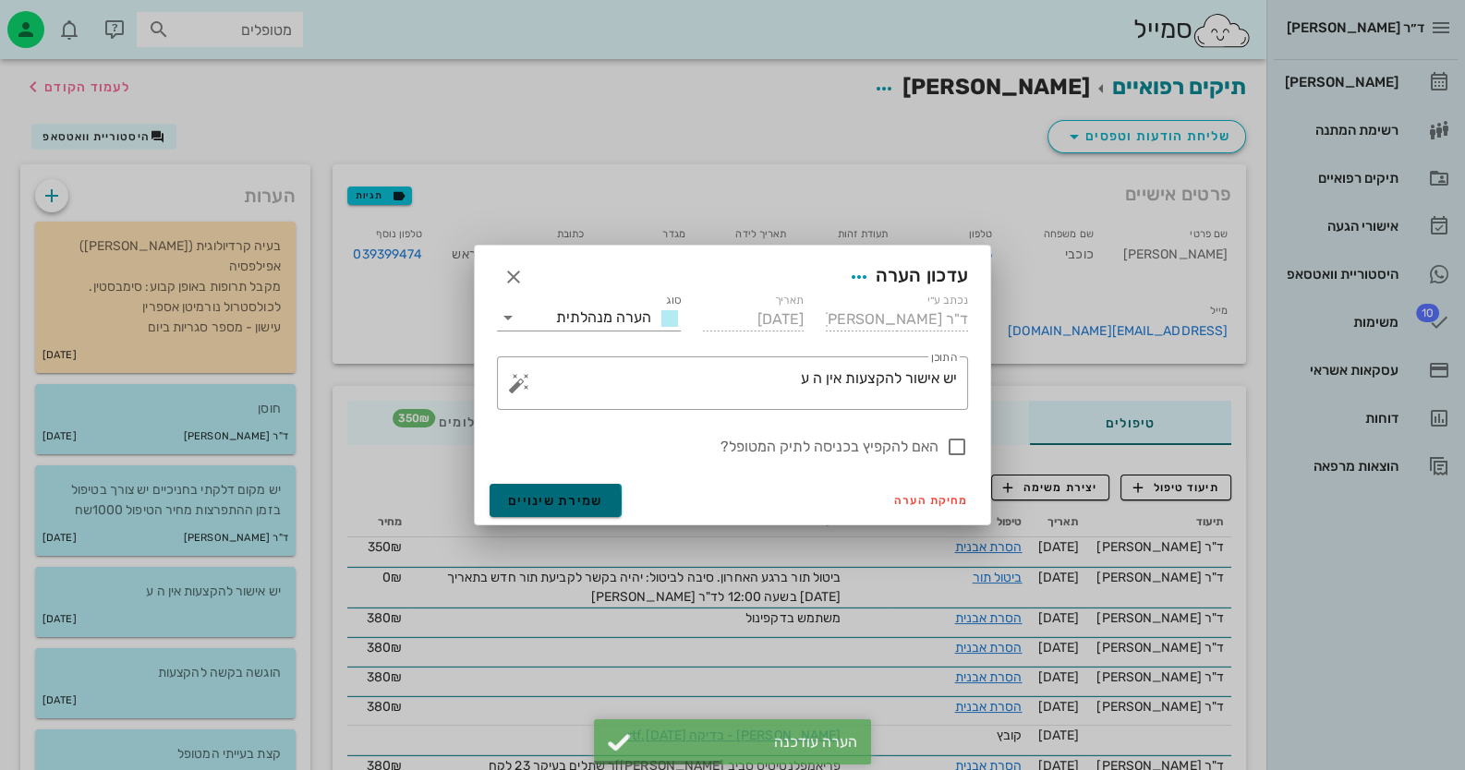
click at [557, 511] on button "שמירת שינויים" at bounding box center [556, 500] width 132 height 33
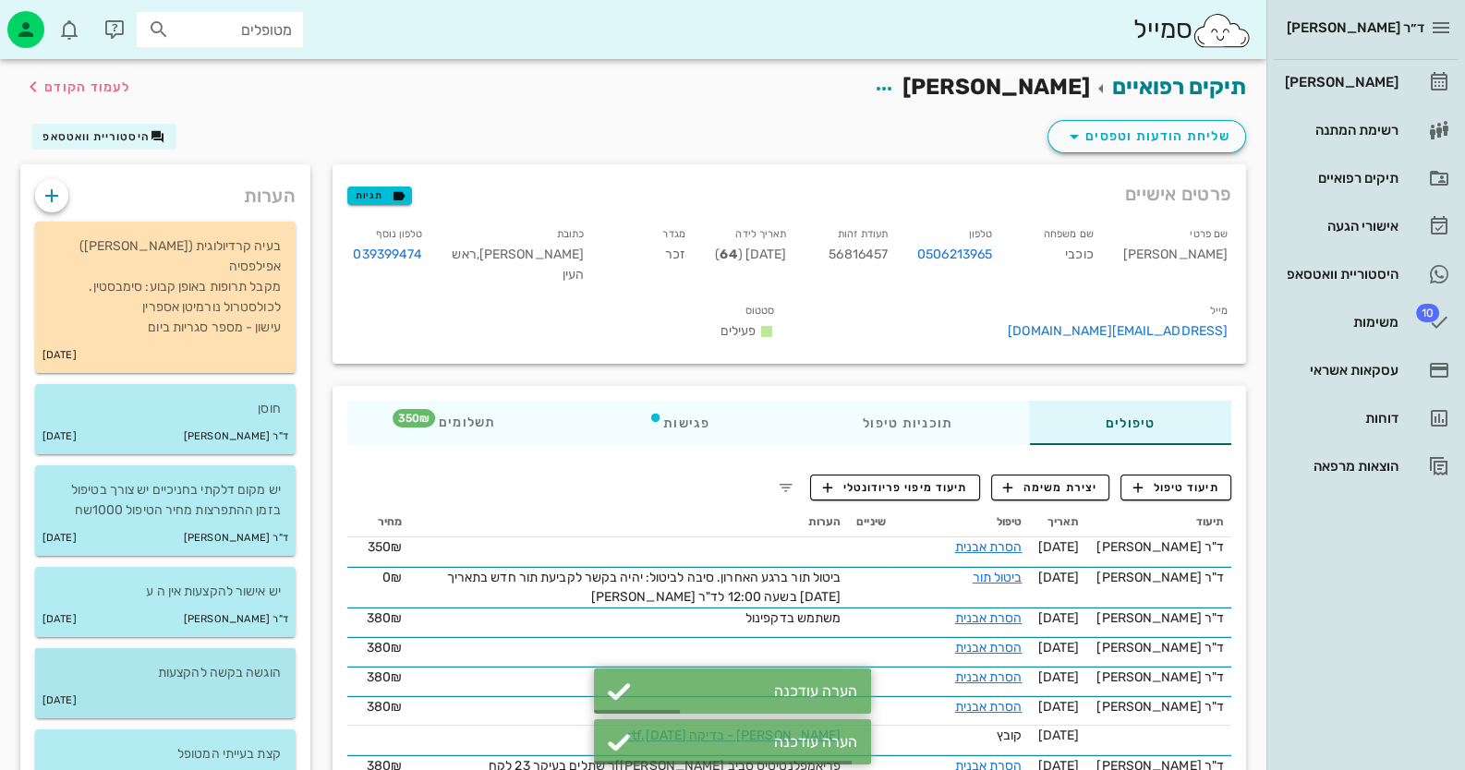
click at [189, 697] on div "28-10-2013" at bounding box center [165, 700] width 260 height 35
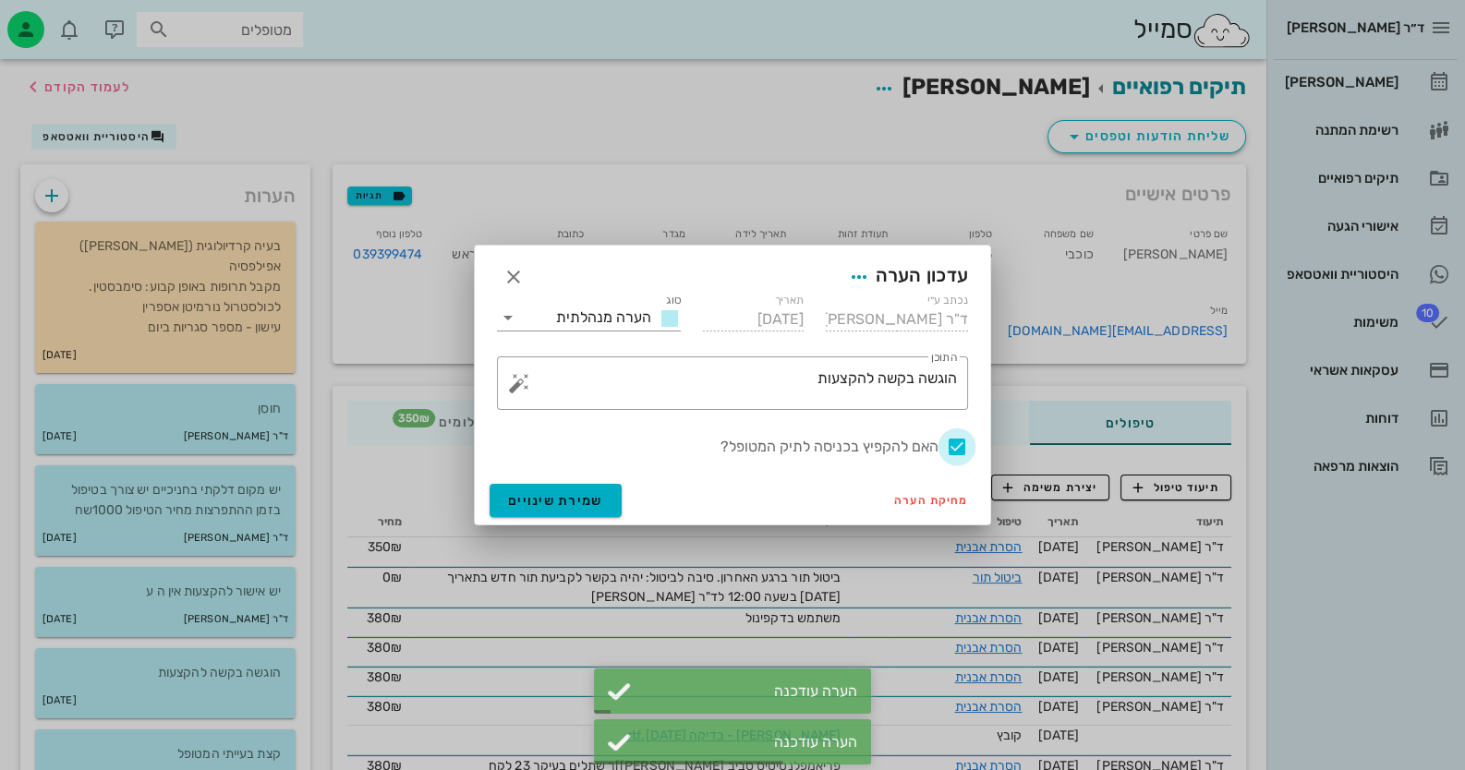
click at [948, 444] on div at bounding box center [956, 446] width 31 height 31
checkbox input "false"
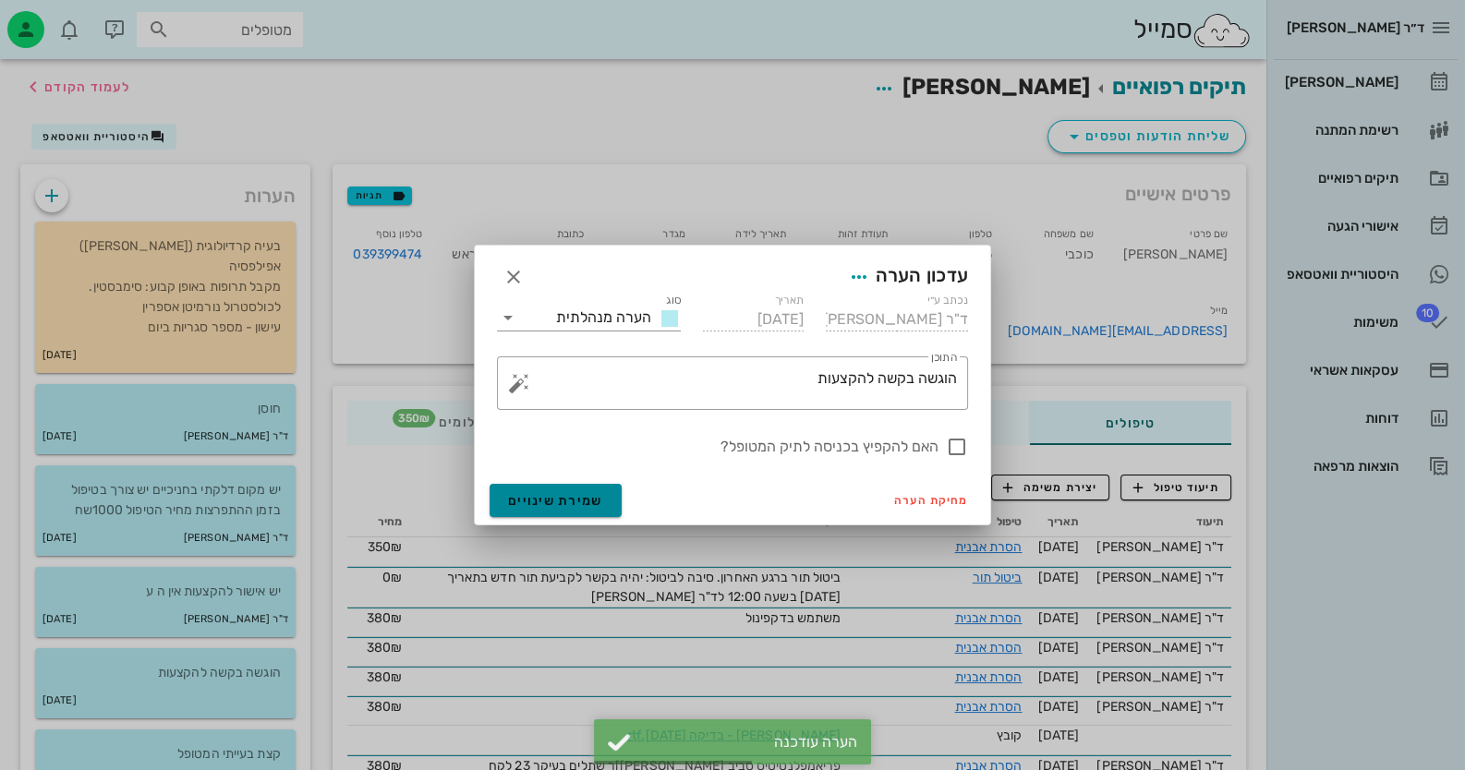
click at [555, 505] on span "שמירת שינויים" at bounding box center [555, 501] width 95 height 16
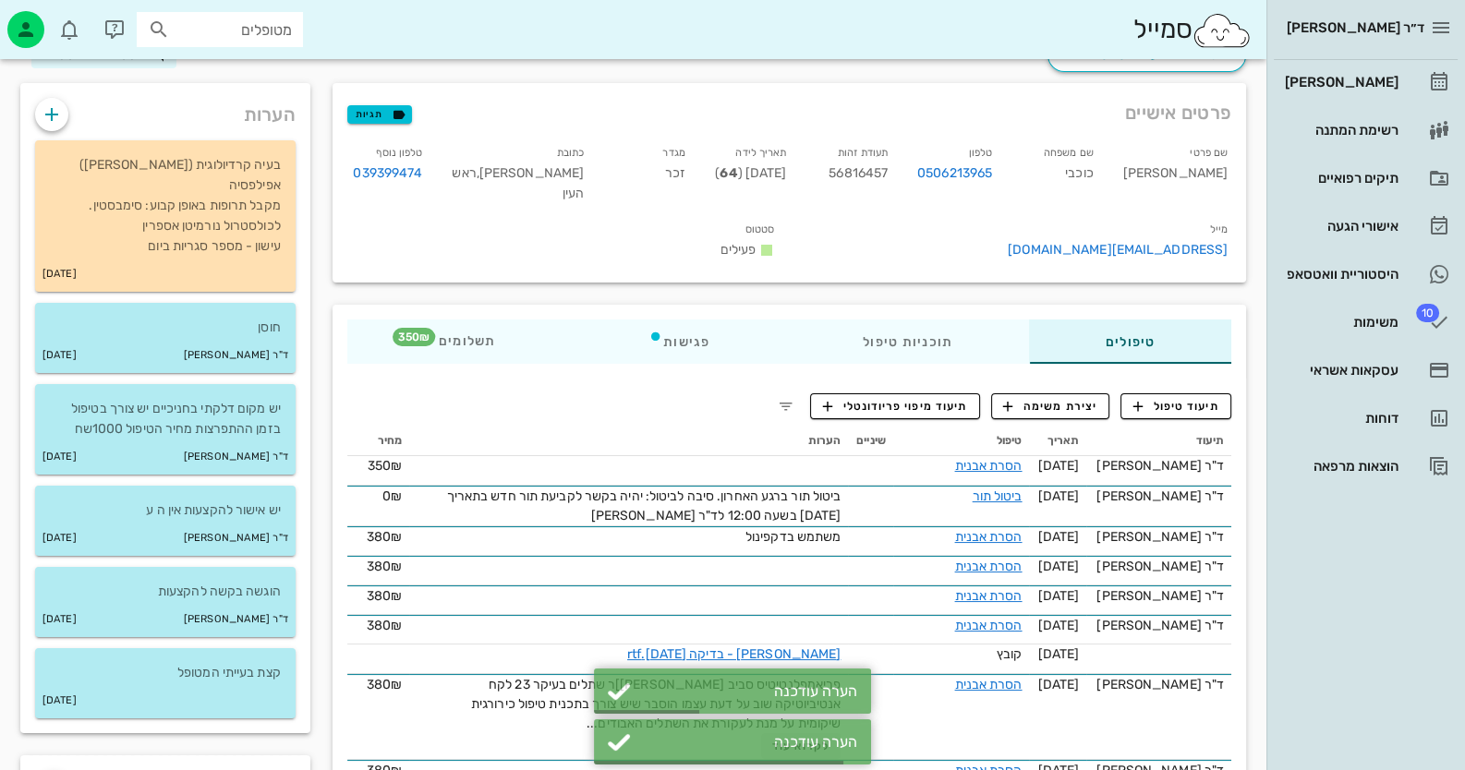
scroll to position [369, 0]
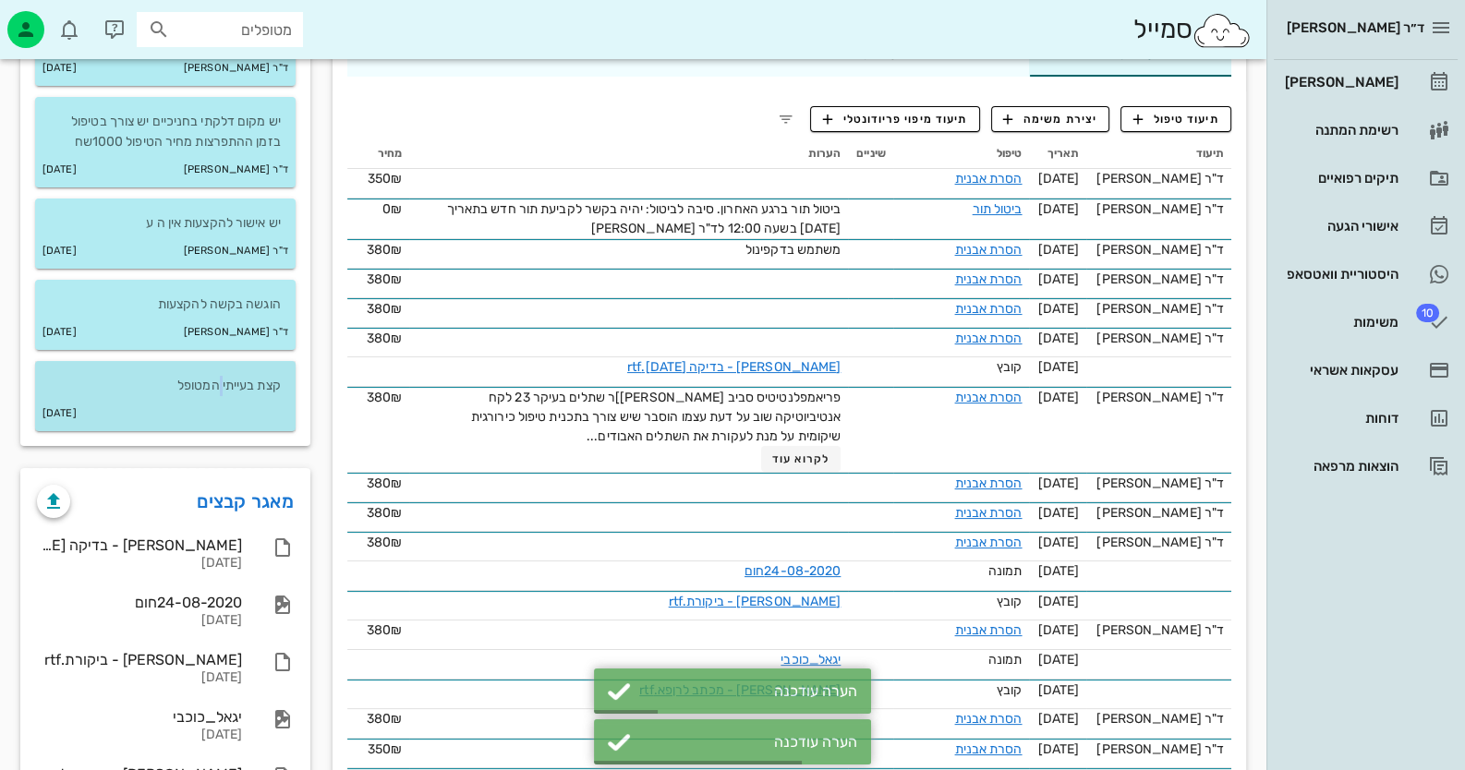
click at [221, 392] on p "קצת בעייתי המטופל" at bounding box center [165, 386] width 231 height 20
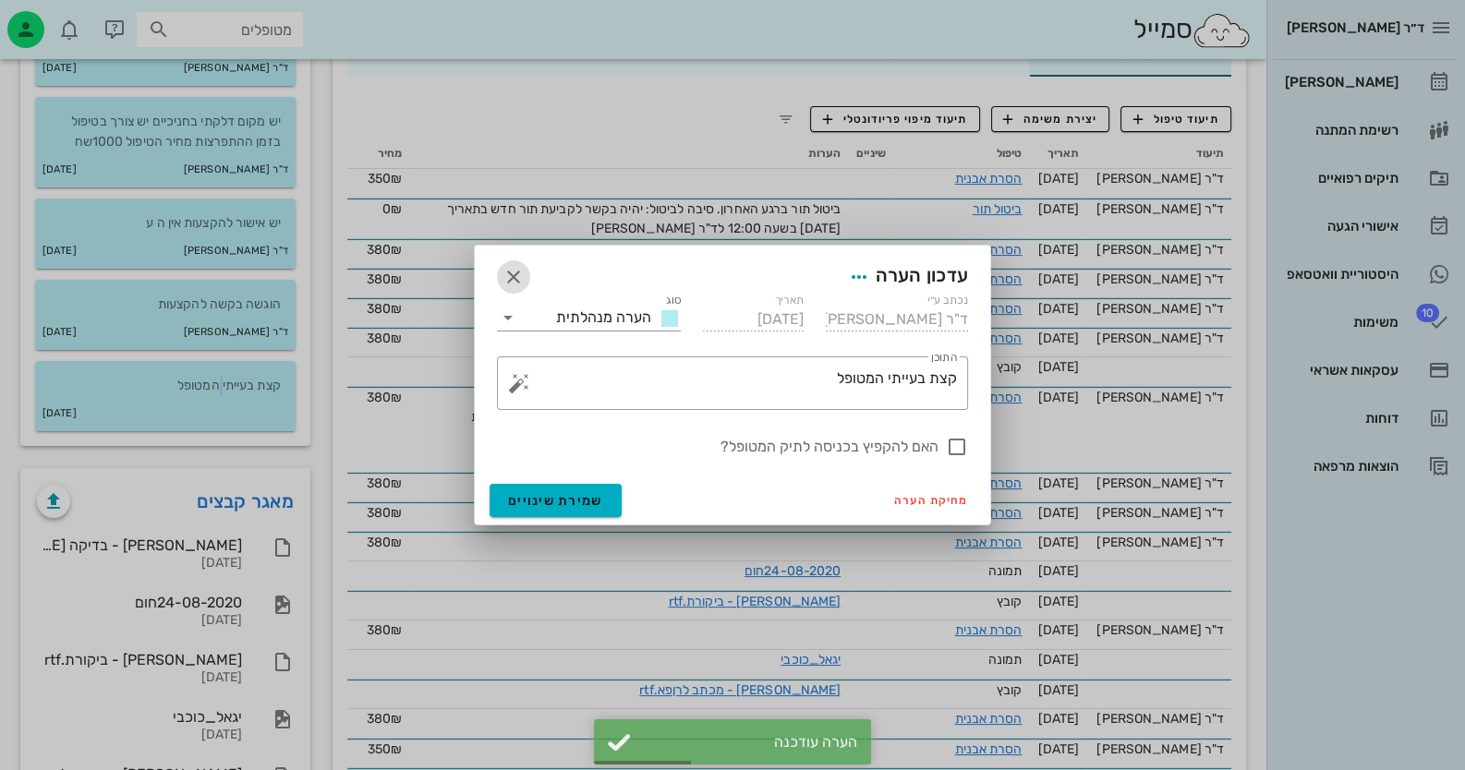
click at [513, 275] on icon "button" at bounding box center [513, 277] width 22 height 22
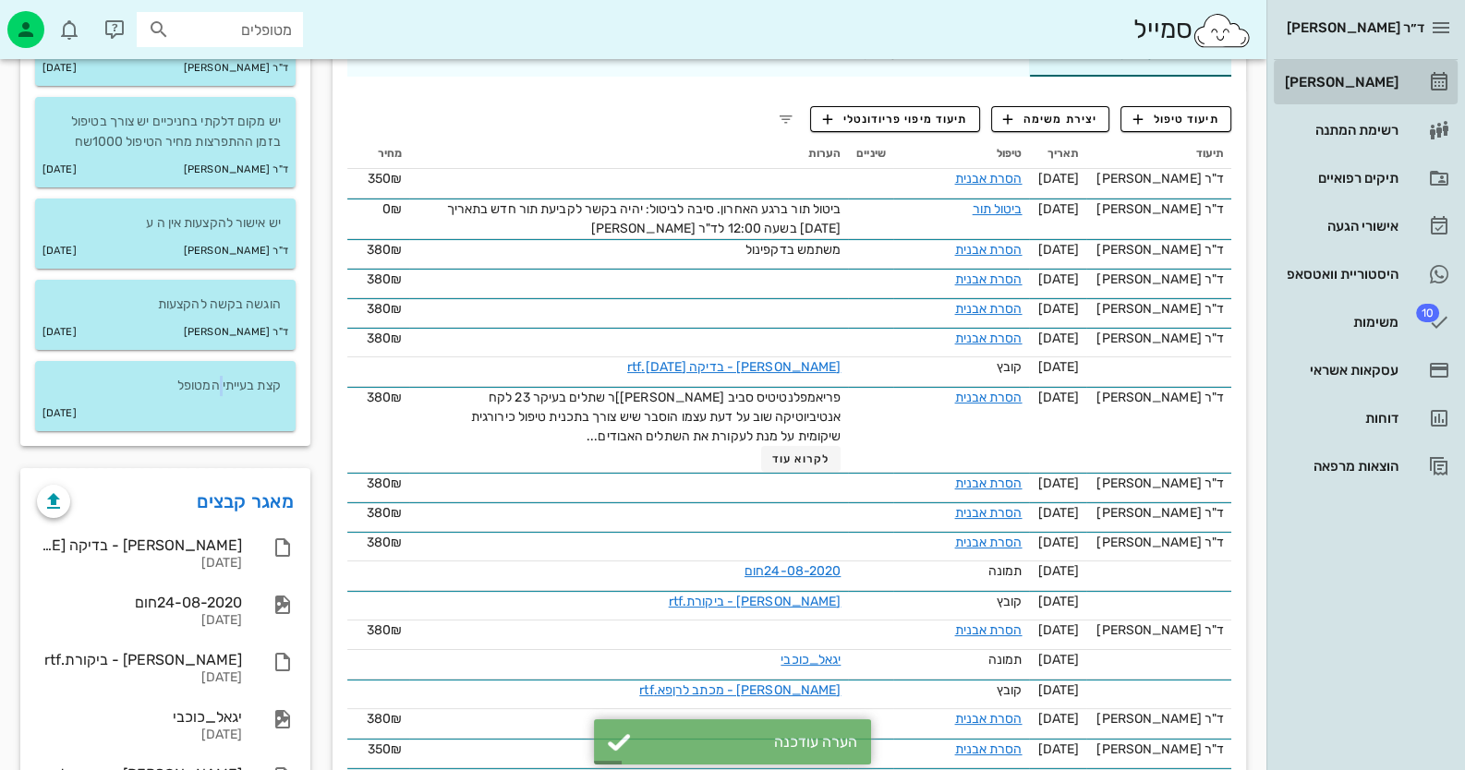
click at [948, 92] on link "[PERSON_NAME]" at bounding box center [1366, 82] width 184 height 44
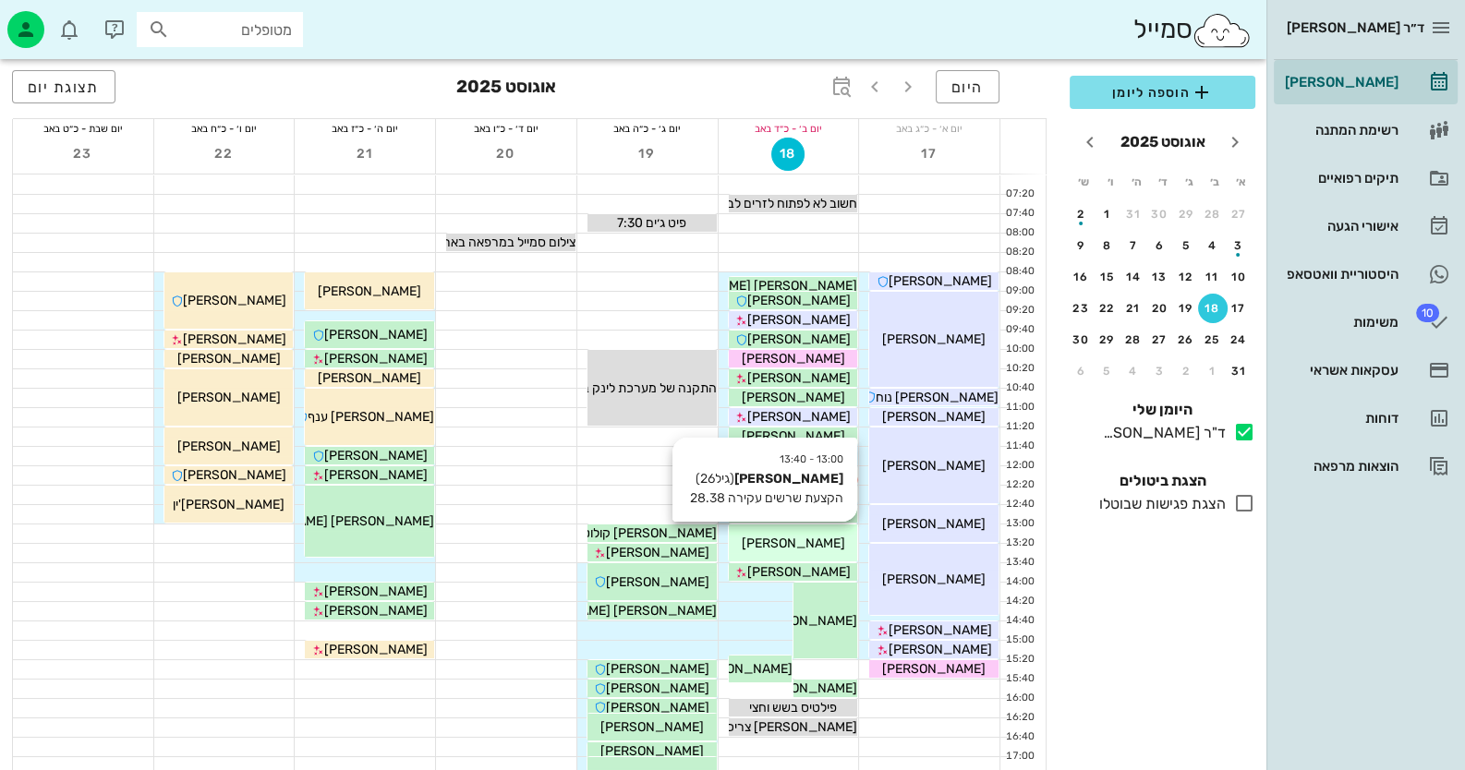
click at [808, 544] on span "[PERSON_NAME]" at bounding box center [792, 544] width 103 height 16
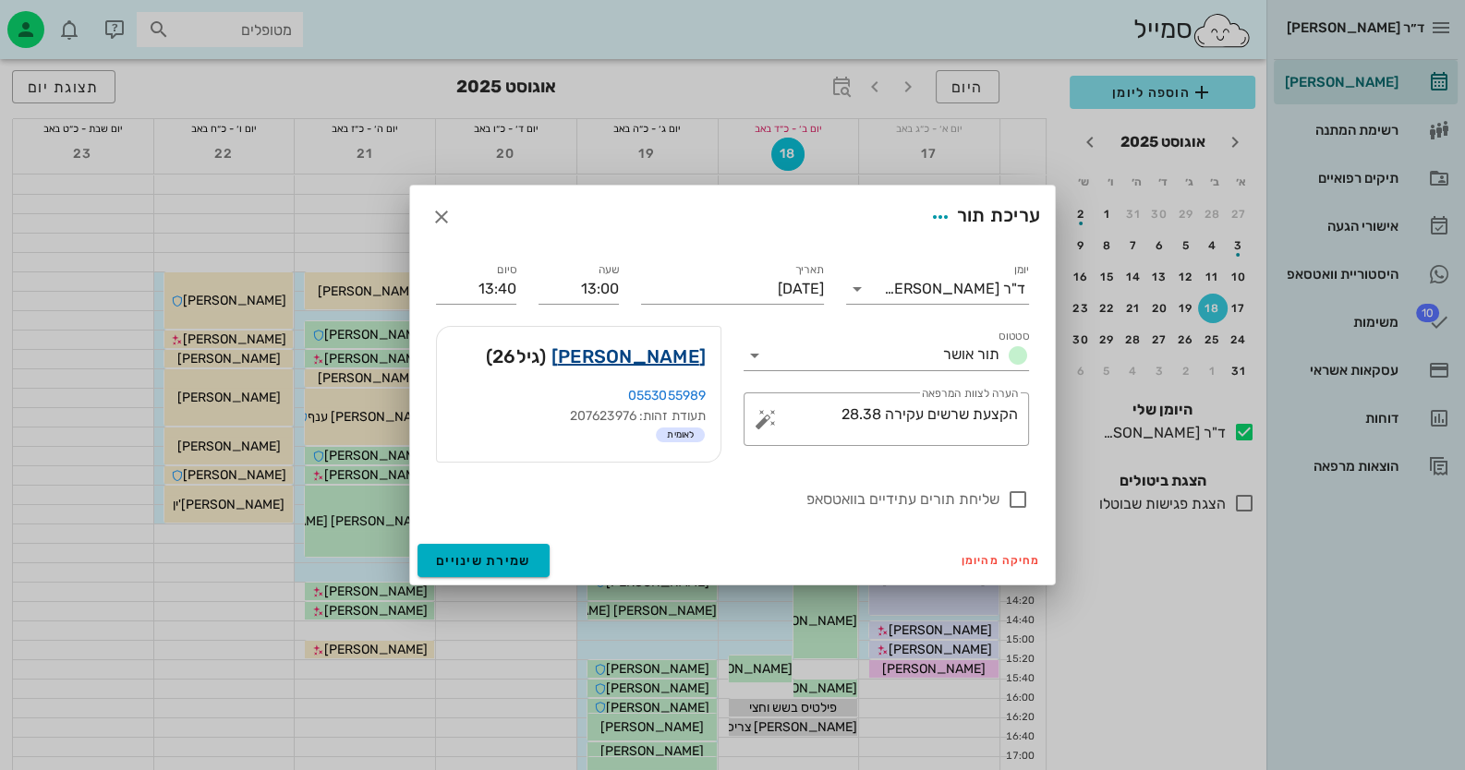
click at [647, 363] on link "[PERSON_NAME]" at bounding box center [628, 357] width 154 height 30
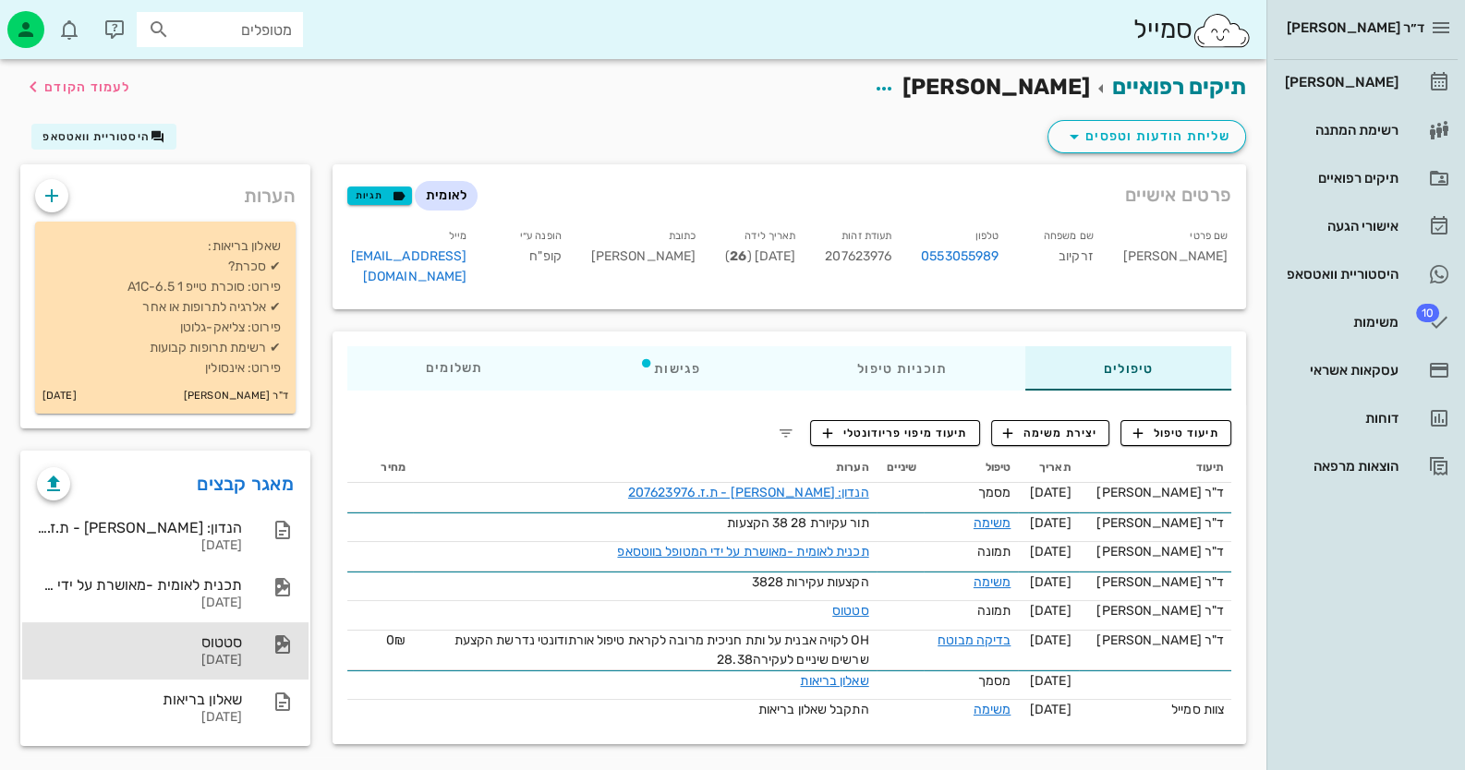
click at [267, 669] on div "סטטוס [DATE]" at bounding box center [165, 651] width 286 height 57
click at [948, 67] on div "[PERSON_NAME]" at bounding box center [1339, 82] width 117 height 30
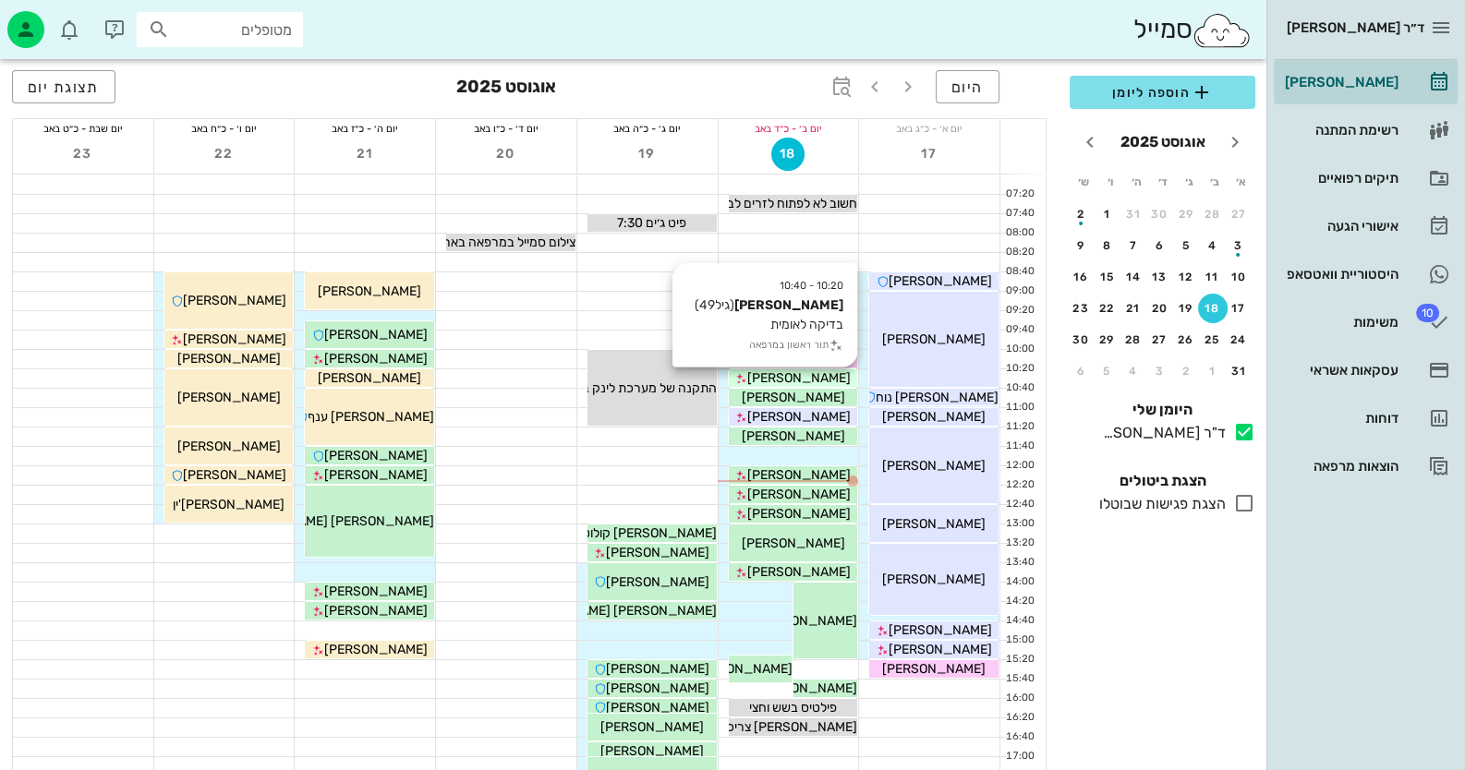
click at [830, 372] on div "[PERSON_NAME]" at bounding box center [793, 378] width 129 height 19
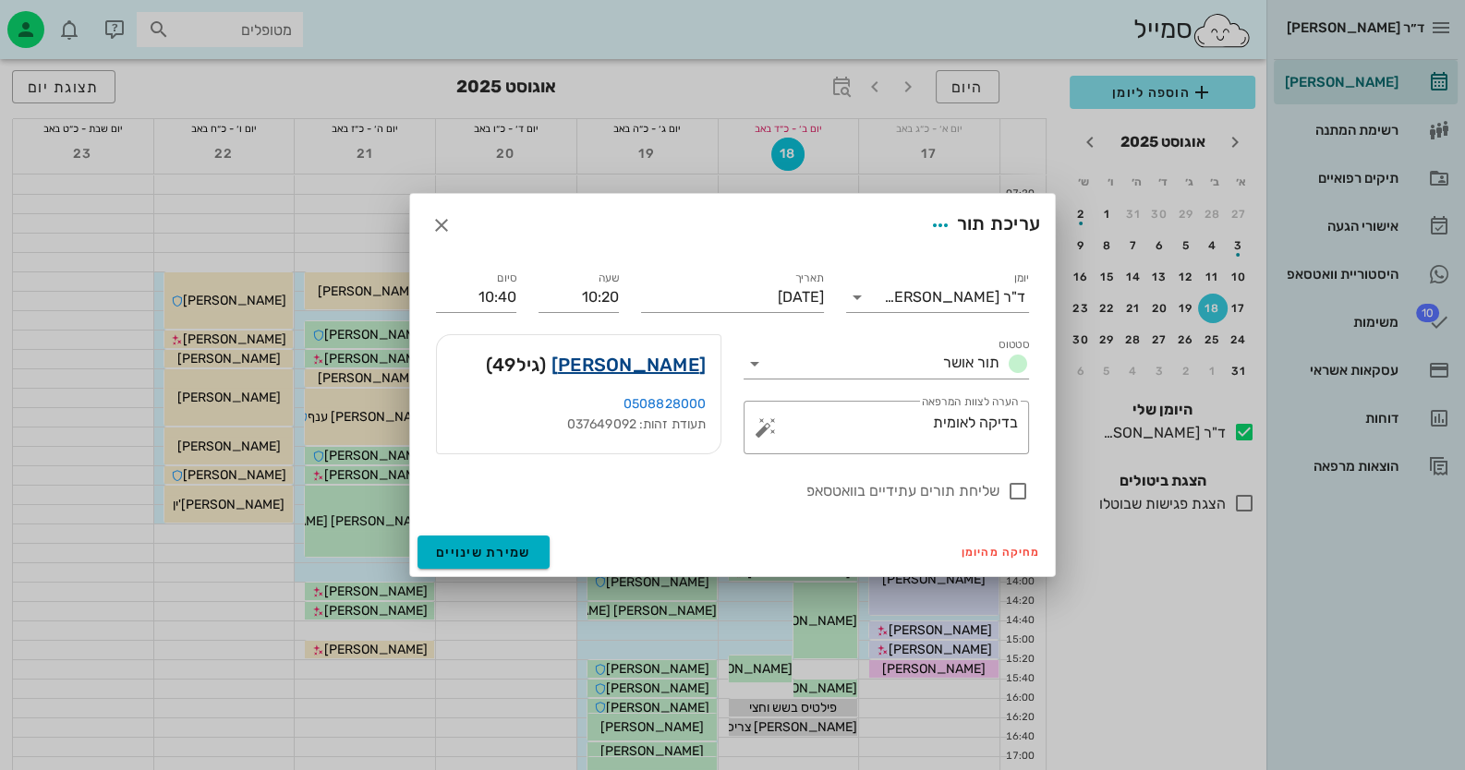
click at [690, 365] on link "[PERSON_NAME]" at bounding box center [628, 365] width 154 height 30
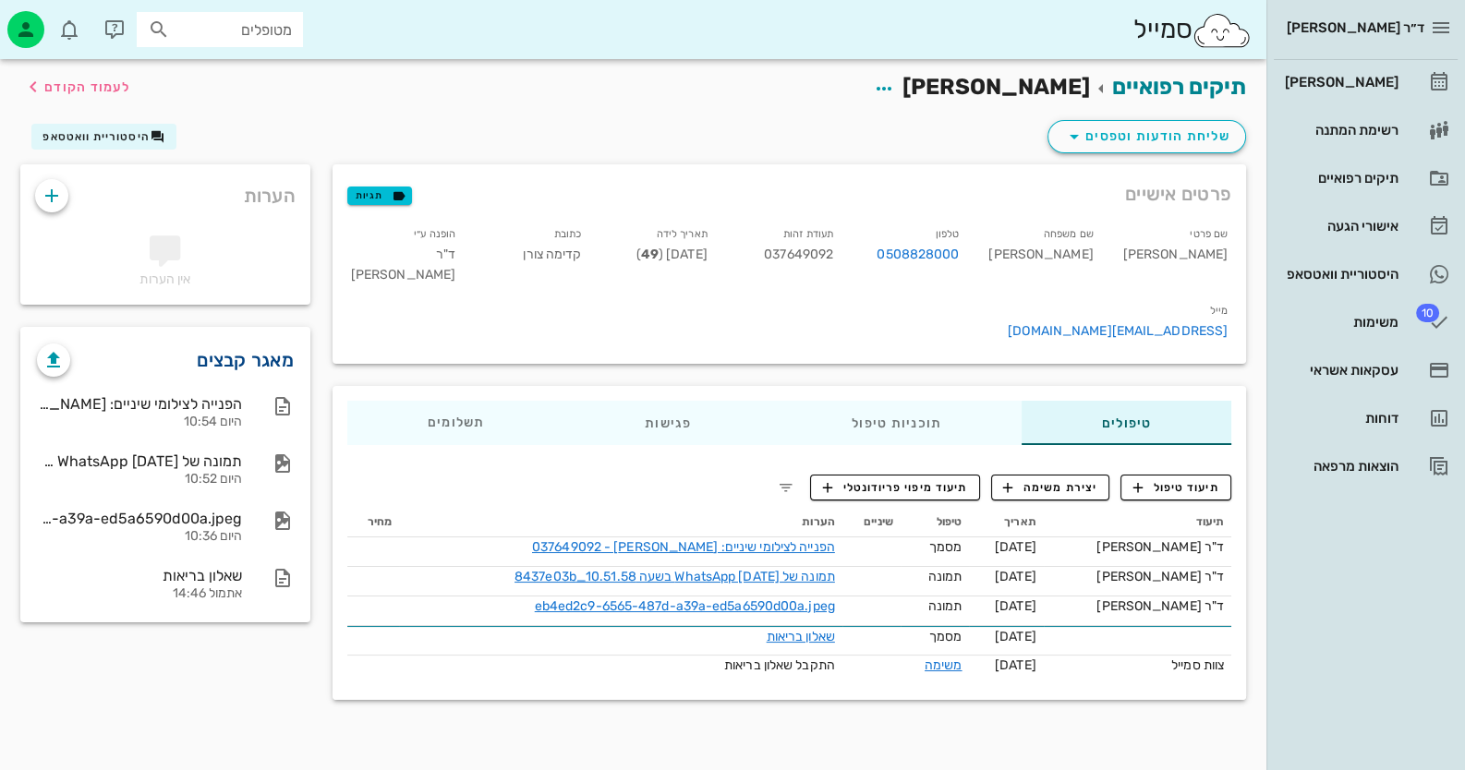
click at [293, 355] on link "מאגר קבצים" at bounding box center [245, 360] width 97 height 30
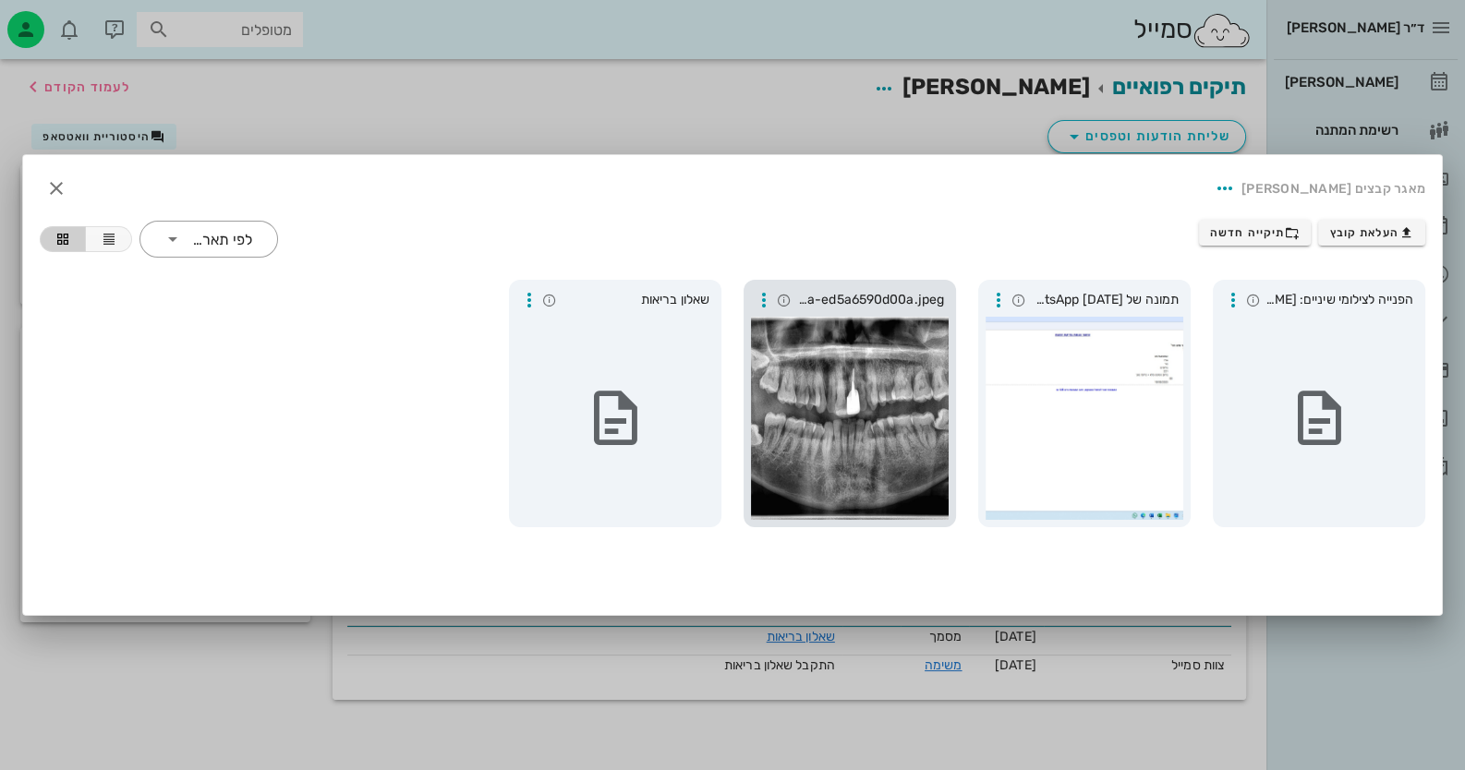
click at [890, 435] on div at bounding box center [850, 418] width 198 height 203
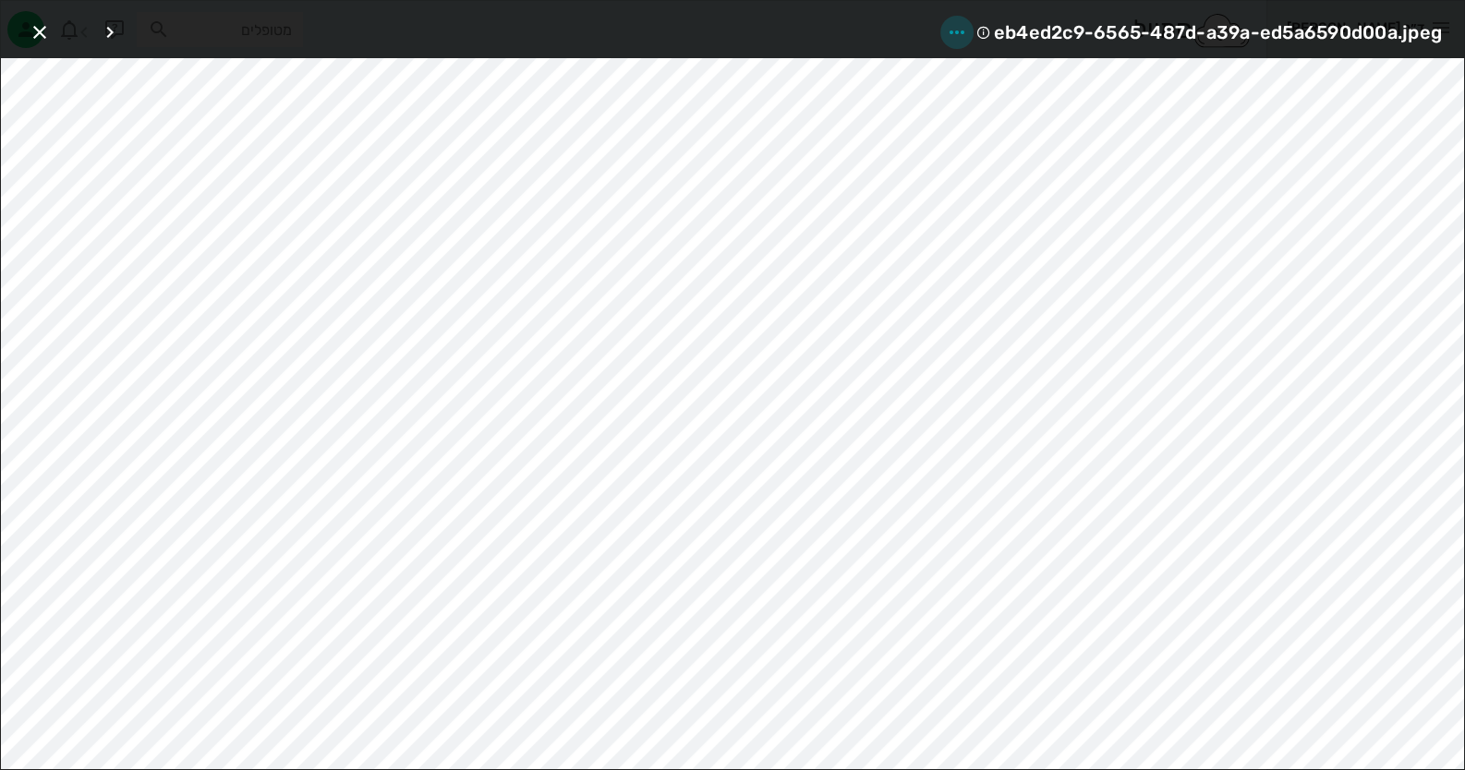
click at [948, 26] on icon "button" at bounding box center [957, 32] width 22 height 22
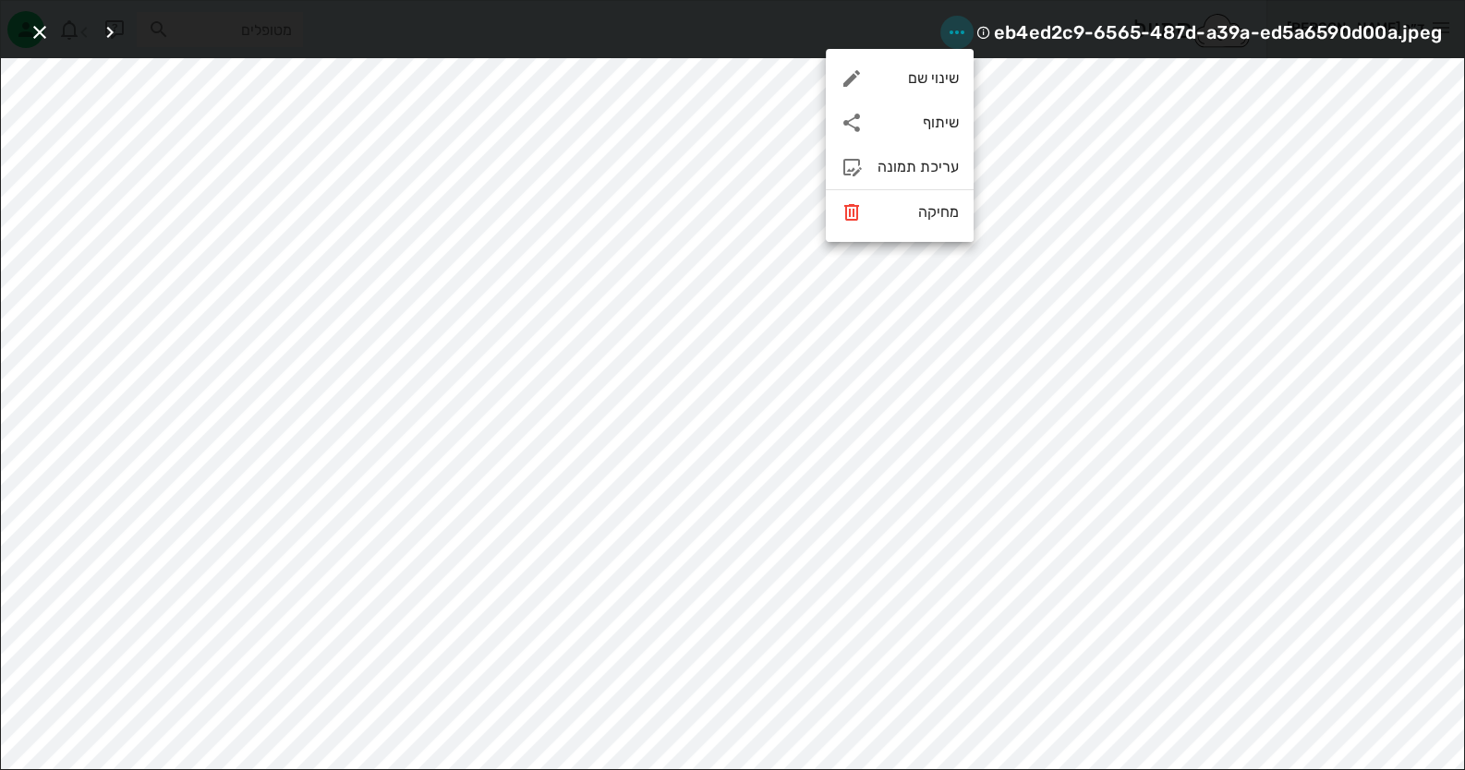
click at [948, 26] on icon "button" at bounding box center [957, 32] width 22 height 22
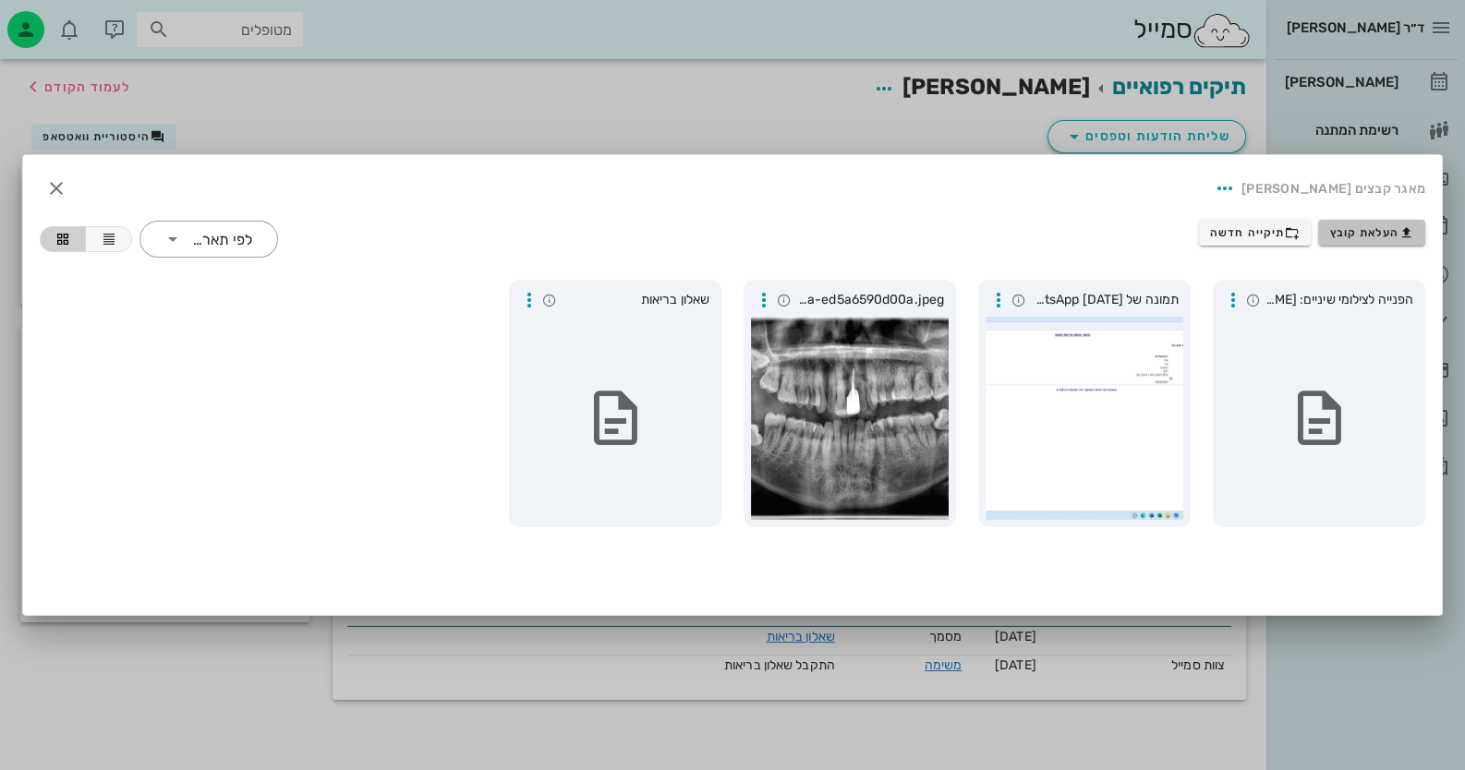
click at [948, 222] on button "העלאת קובץ" at bounding box center [1371, 233] width 107 height 26
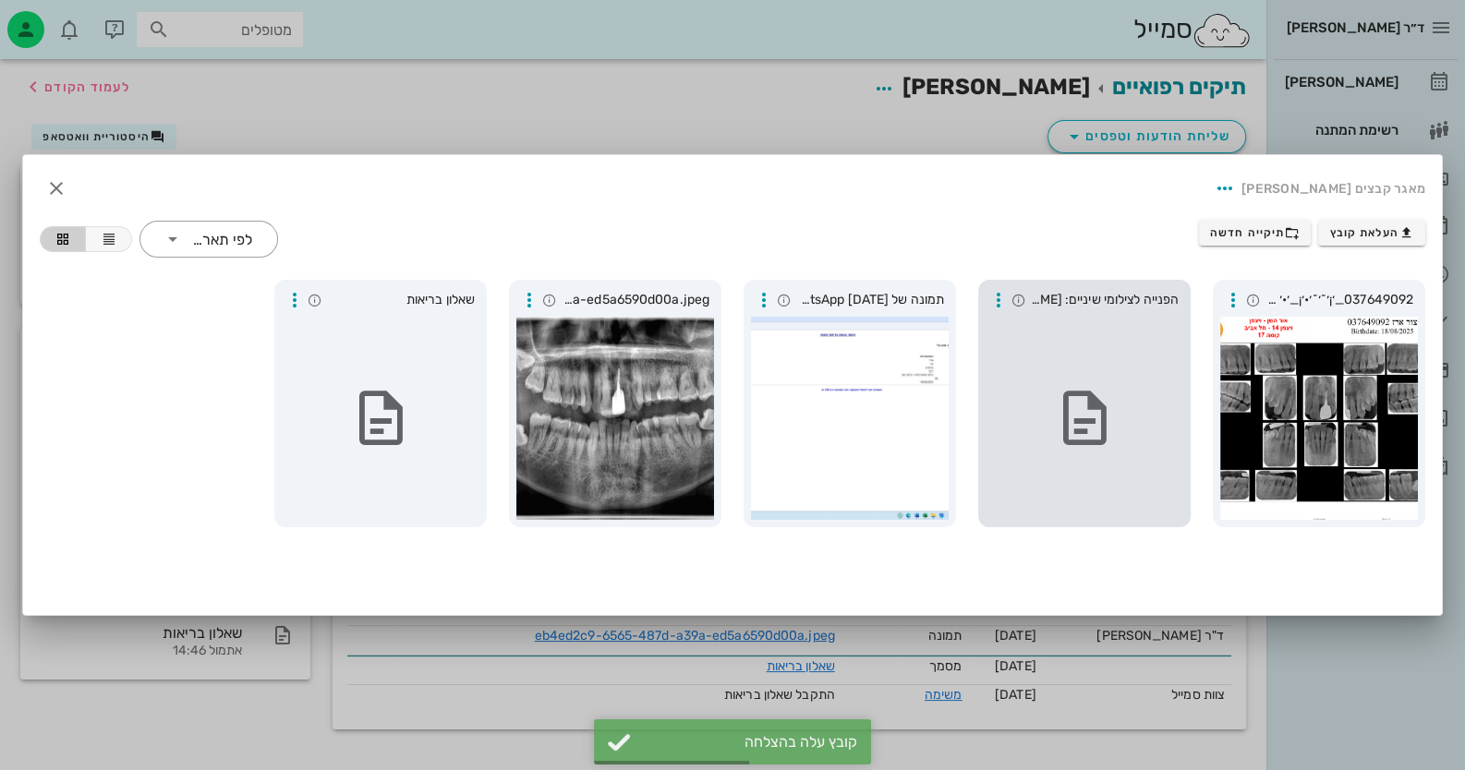
click at [948, 382] on div at bounding box center [1319, 418] width 198 height 203
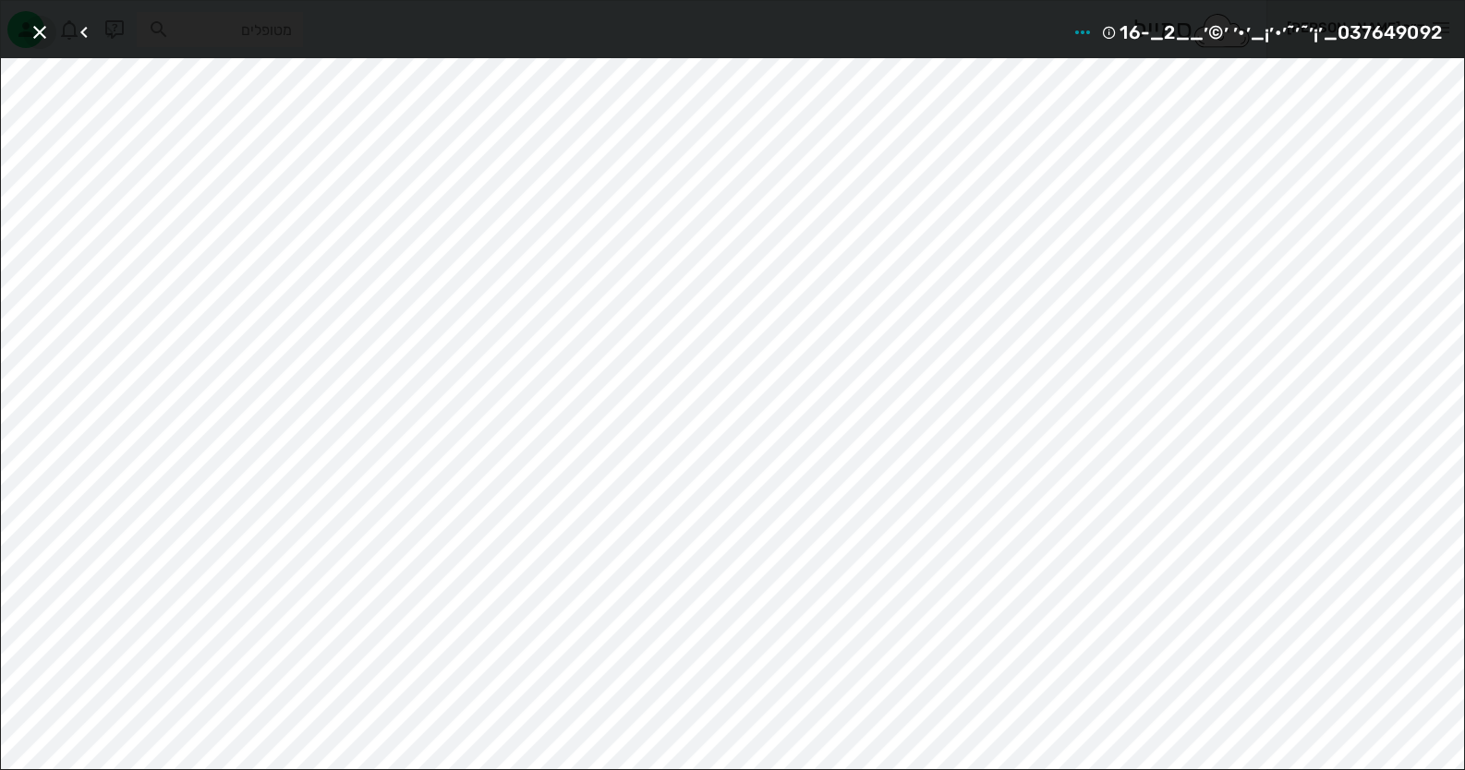
click at [30, 22] on icon "button" at bounding box center [40, 32] width 22 height 22
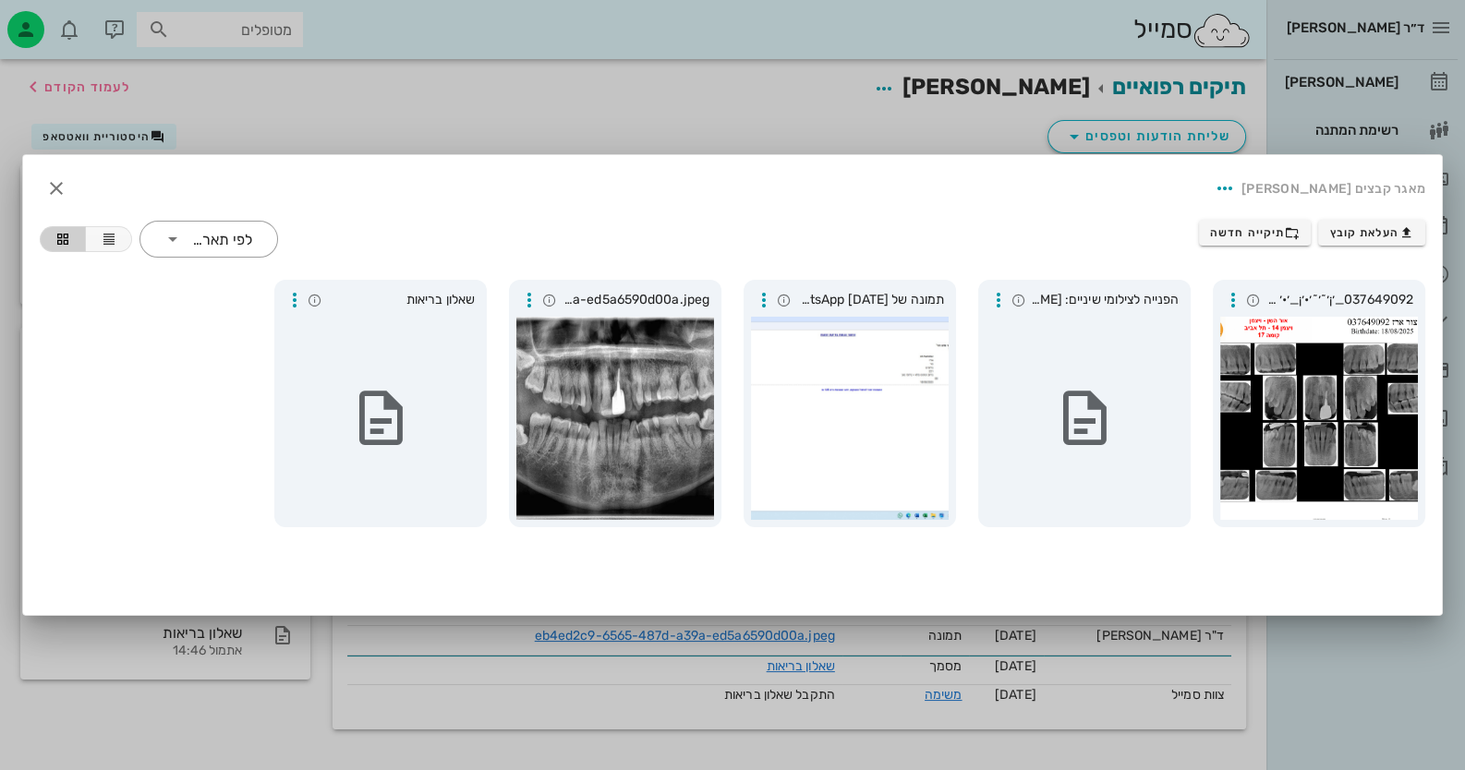
click at [848, 123] on div at bounding box center [732, 385] width 1465 height 770
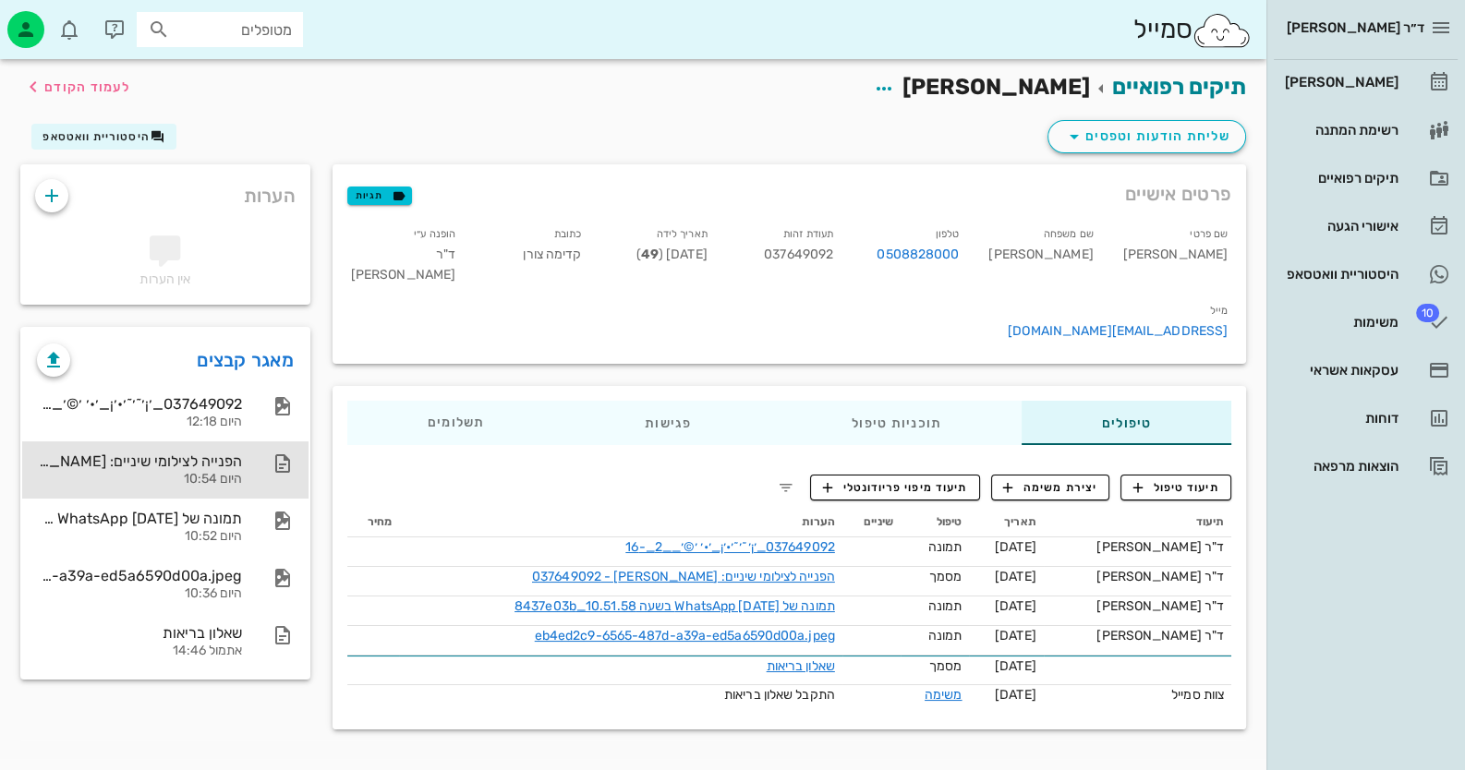
click at [217, 485] on div "היום 10:54" at bounding box center [139, 480] width 205 height 16
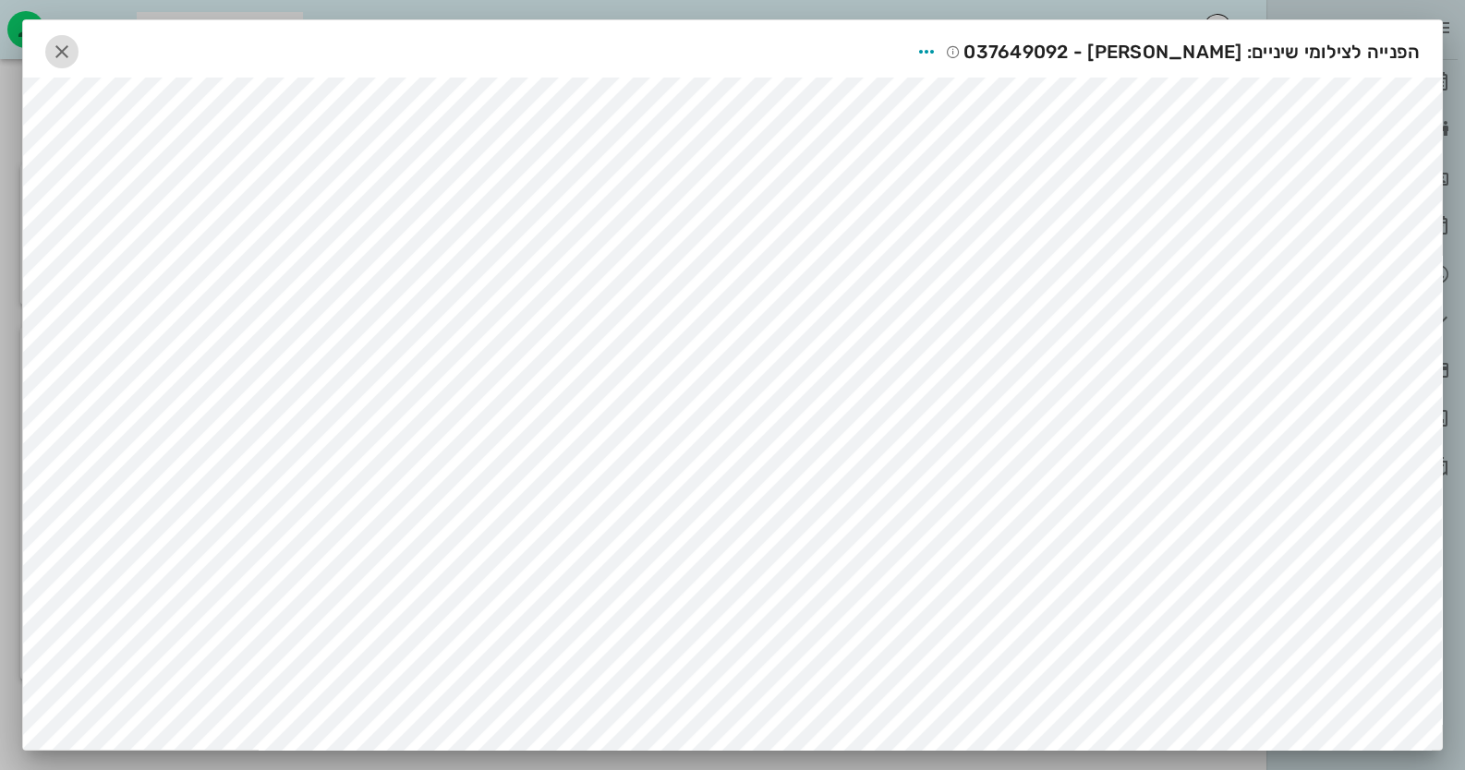
click at [65, 37] on button "button" at bounding box center [61, 51] width 33 height 33
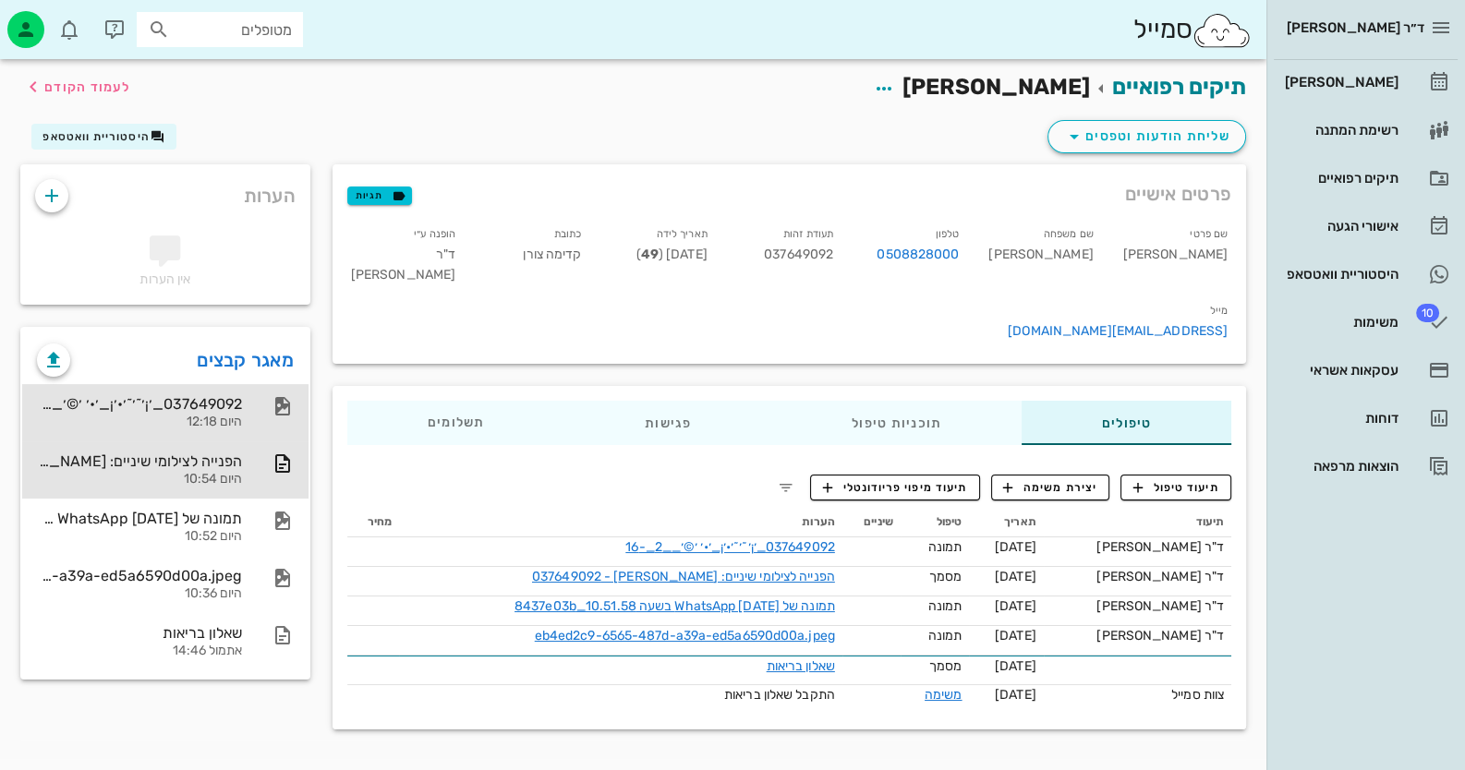
click at [236, 402] on div "037649092_׳¡׳˜׳˜׳•׳¡_׳•׳ ׳©׳__2_-16" at bounding box center [139, 404] width 205 height 18
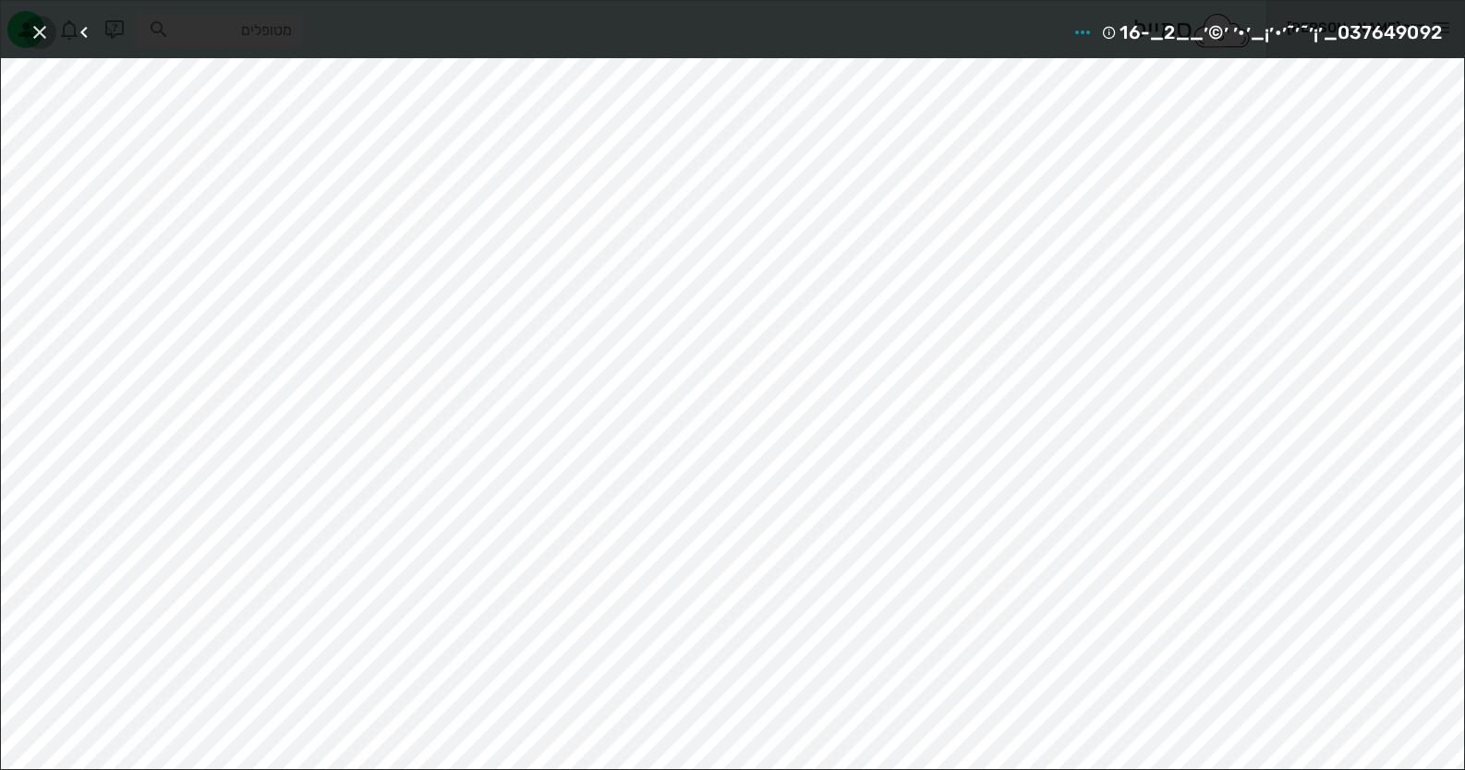
click at [33, 40] on icon "button" at bounding box center [40, 32] width 22 height 22
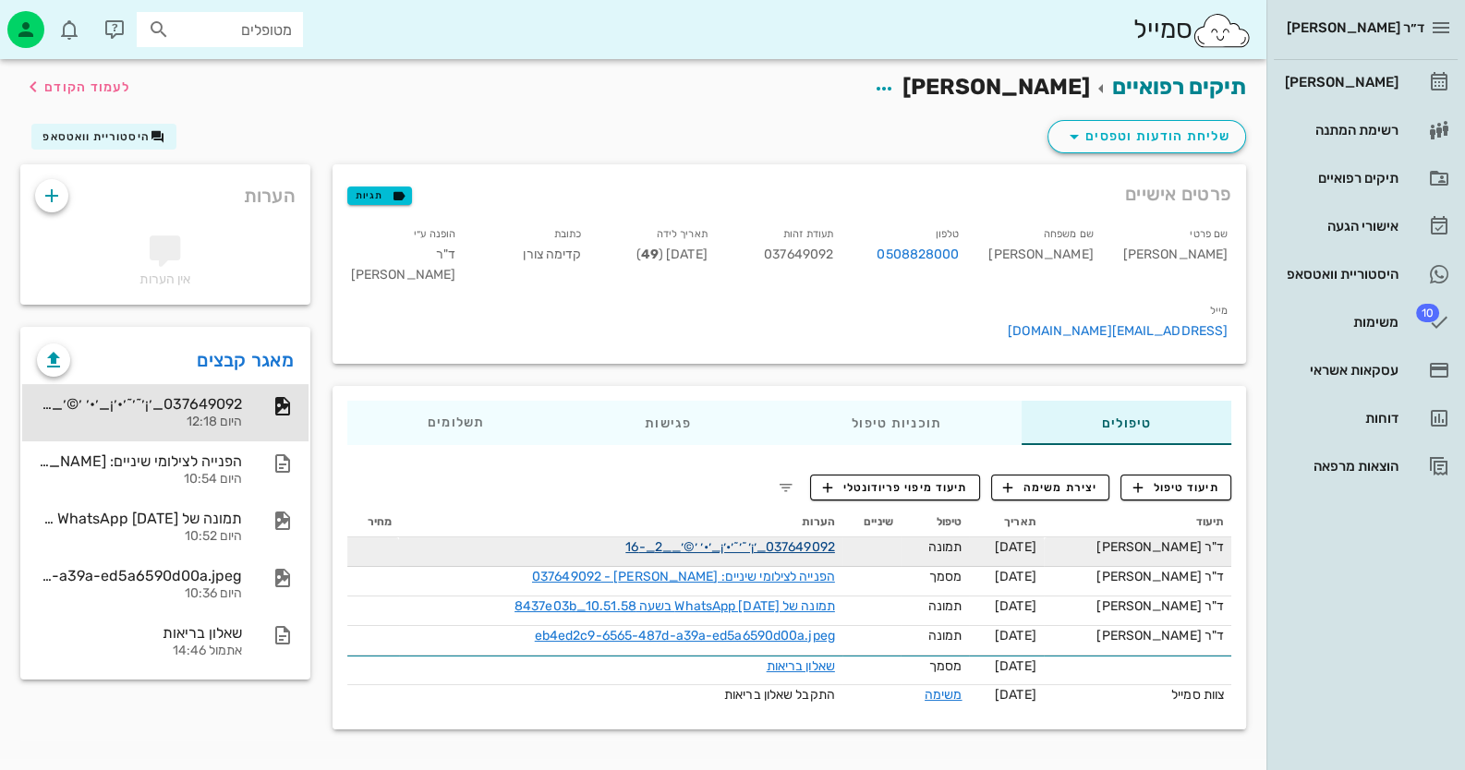
click at [835, 539] on link "037649092_׳¡׳˜׳˜׳•׳¡_׳•׳ ׳©׳__2_-16" at bounding box center [730, 547] width 210 height 16
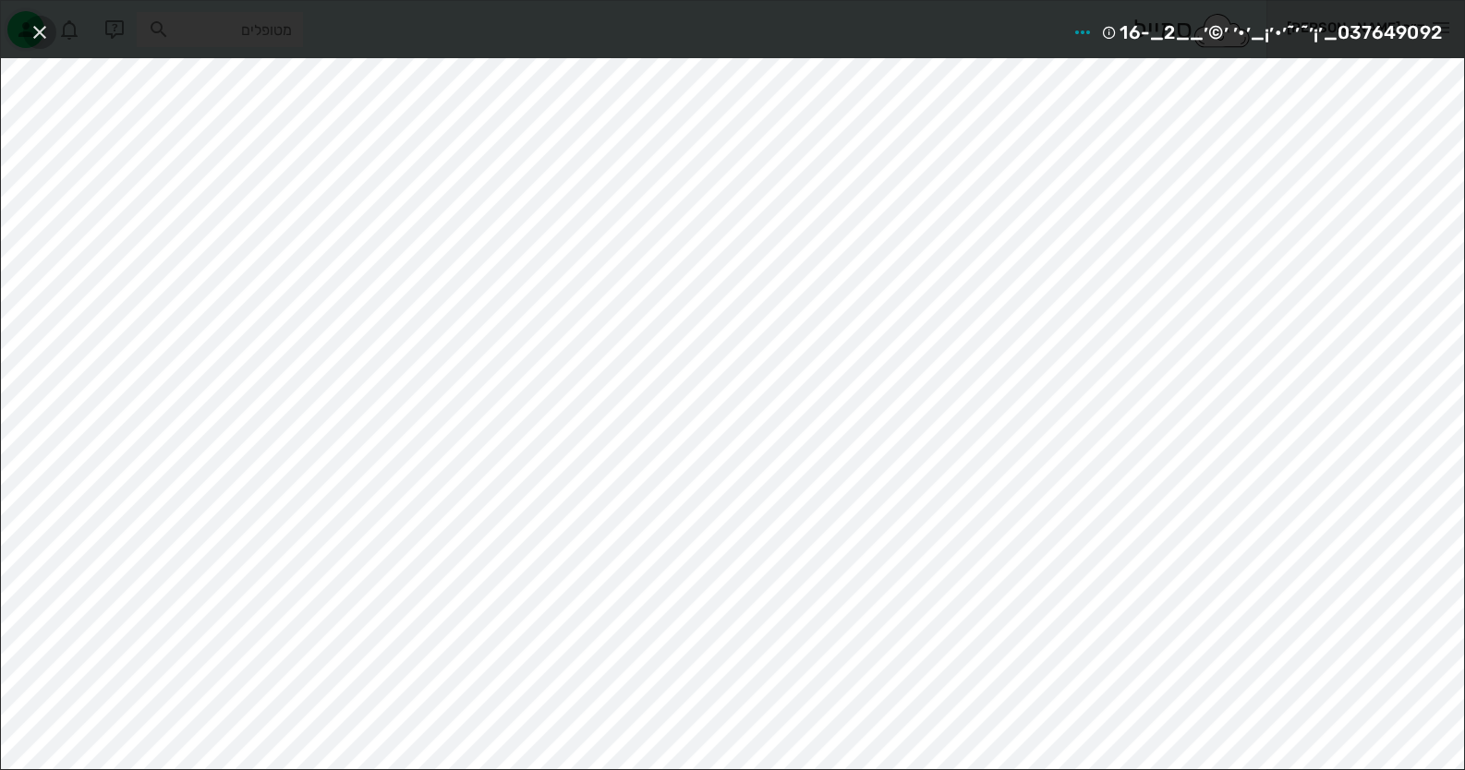
drag, startPoint x: 34, startPoint y: 26, endPoint x: 45, endPoint y: 28, distance: 11.2
click at [37, 30] on icon "button" at bounding box center [40, 32] width 22 height 22
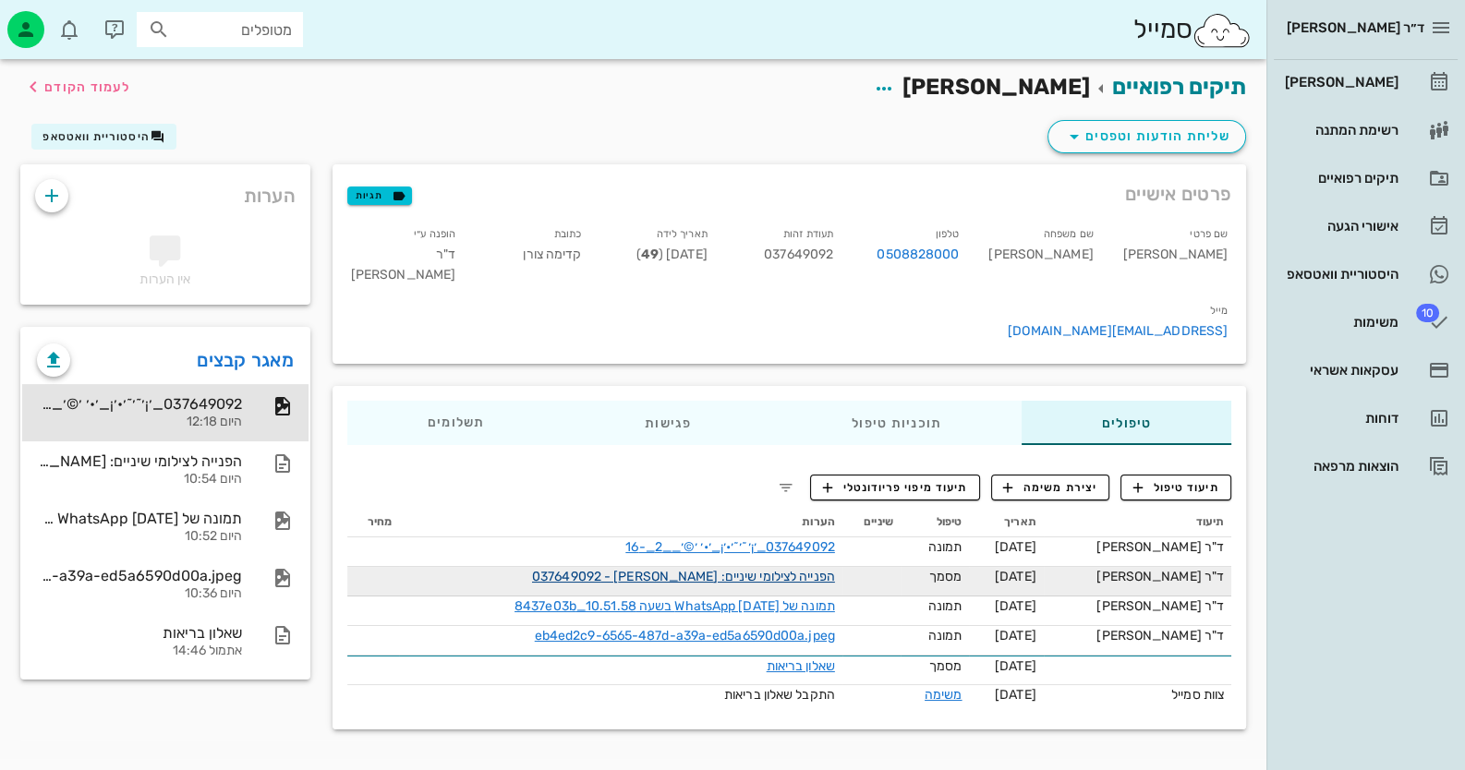
click at [708, 569] on link "הפנייה לצילומי שיניים: ארז צור - 037649092" at bounding box center [683, 577] width 303 height 16
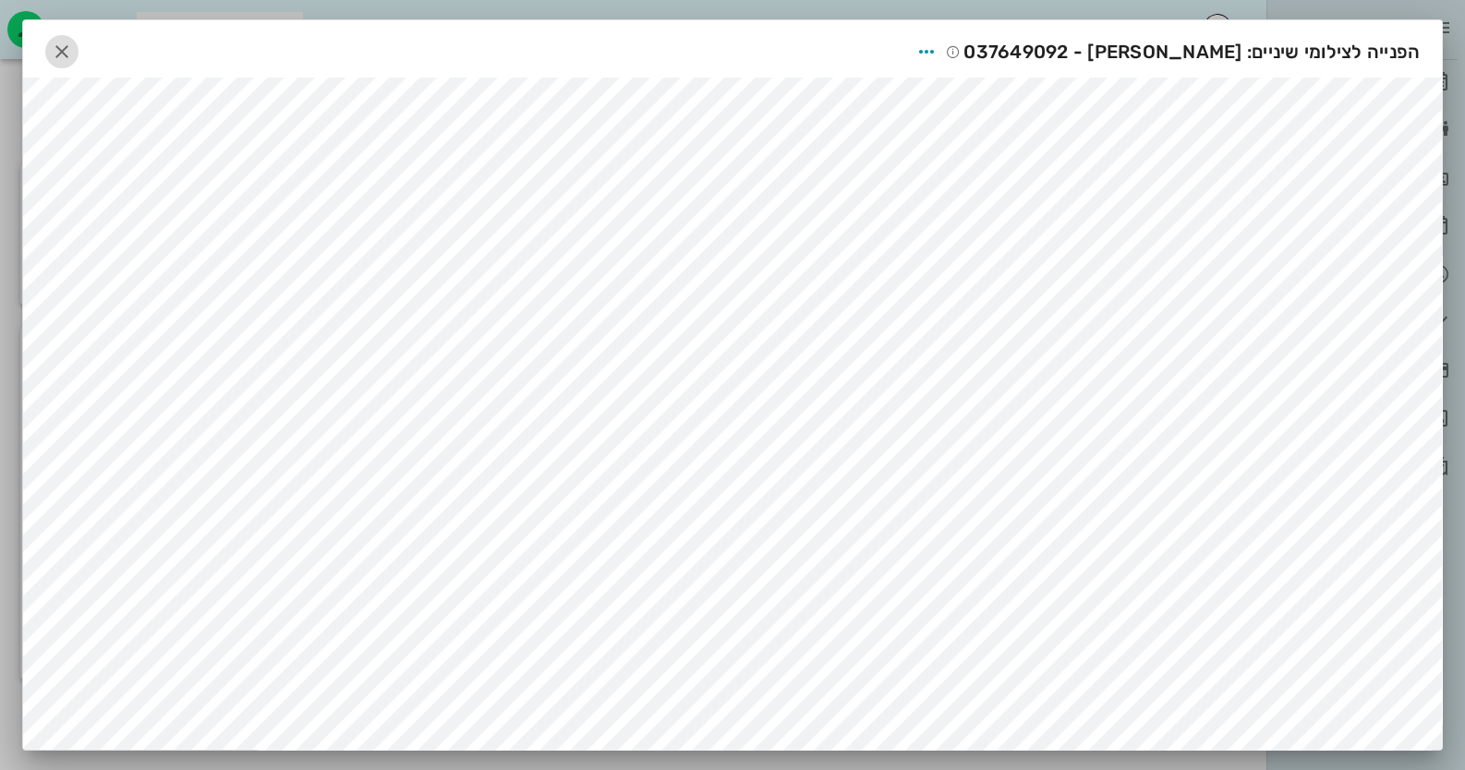
click at [73, 50] on icon "button" at bounding box center [62, 52] width 22 height 22
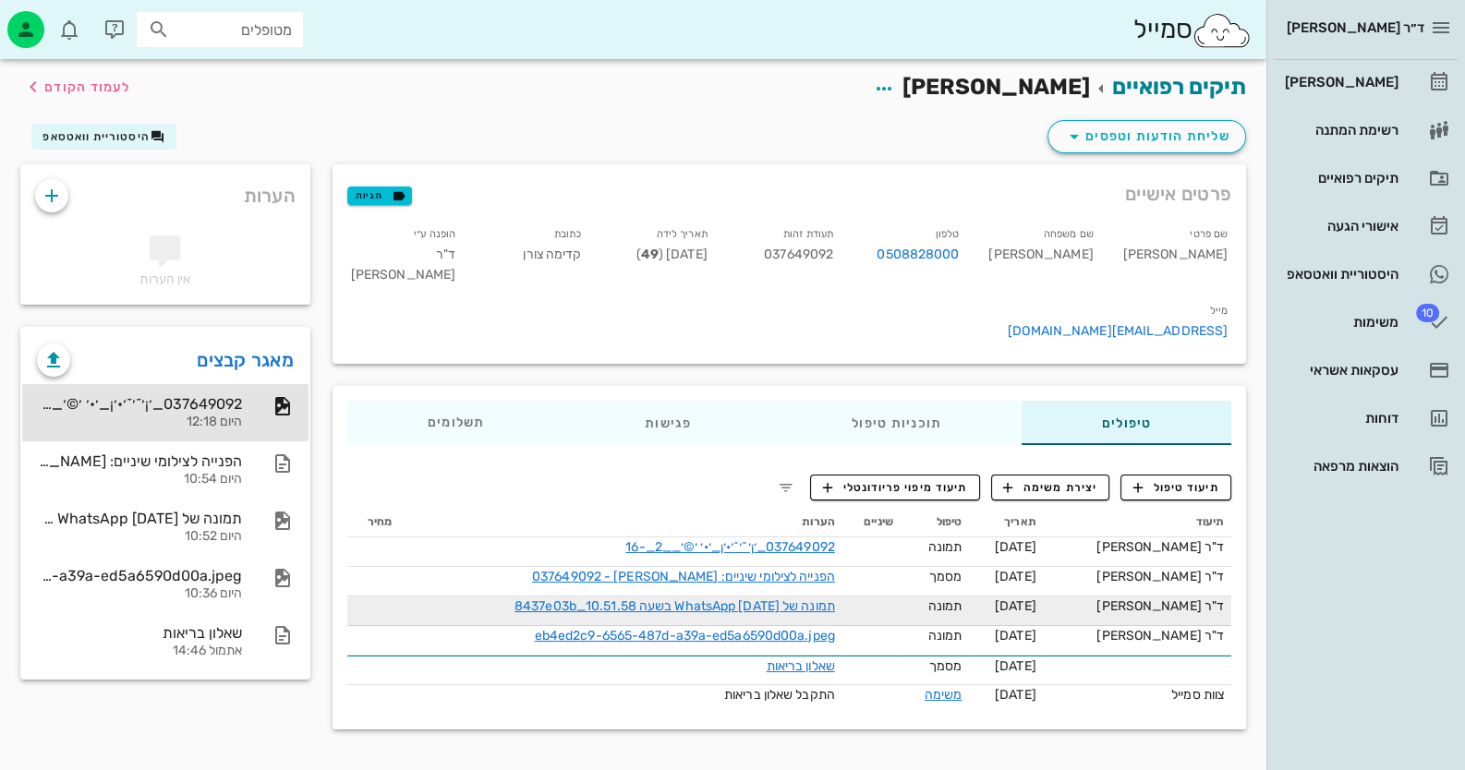
click at [814, 597] on div "תמונה של WhatsApp 2025-08-18 בשעה 10.51.58_8437e03b" at bounding box center [627, 606] width 416 height 19
click at [818, 598] on link "תמונה של WhatsApp 2025-08-18 בשעה 10.51.58_8437e03b" at bounding box center [674, 606] width 320 height 16
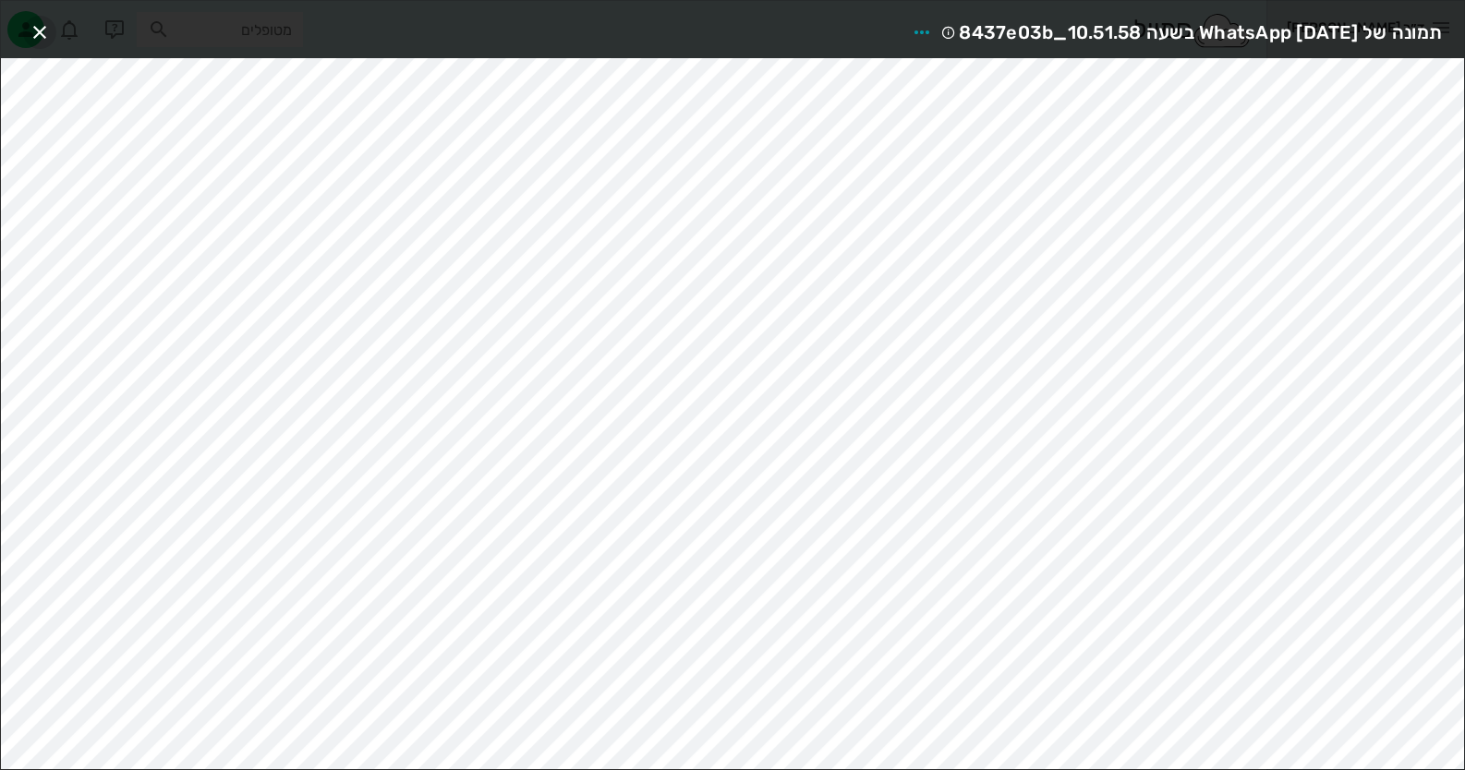
click at [38, 21] on icon "button" at bounding box center [40, 32] width 22 height 22
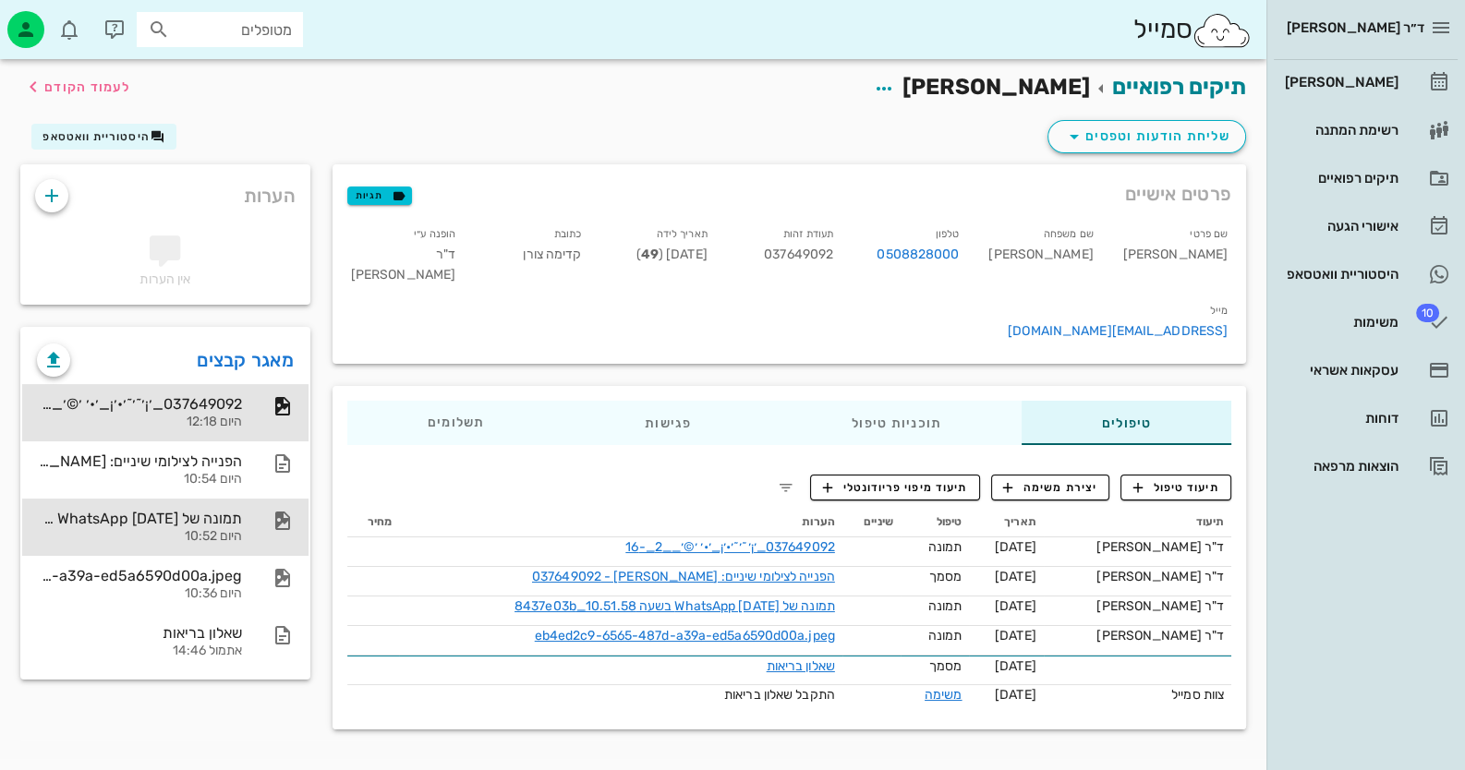
click at [263, 544] on div "תמונה של WhatsApp 2025-08-18 בשעה 10.51.58_8437e03b היום 10:52" at bounding box center [165, 527] width 286 height 57
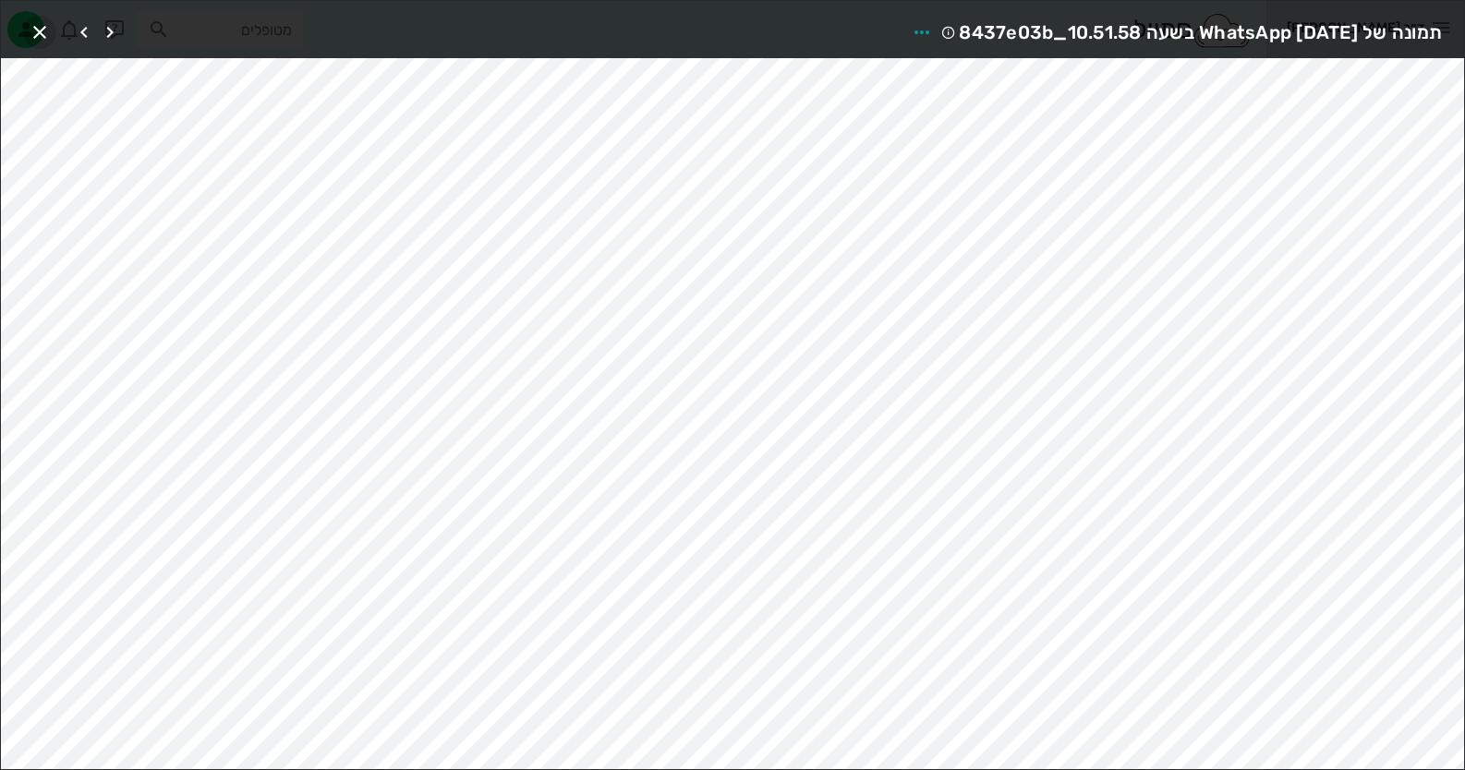
click at [41, 18] on button "button" at bounding box center [39, 32] width 33 height 33
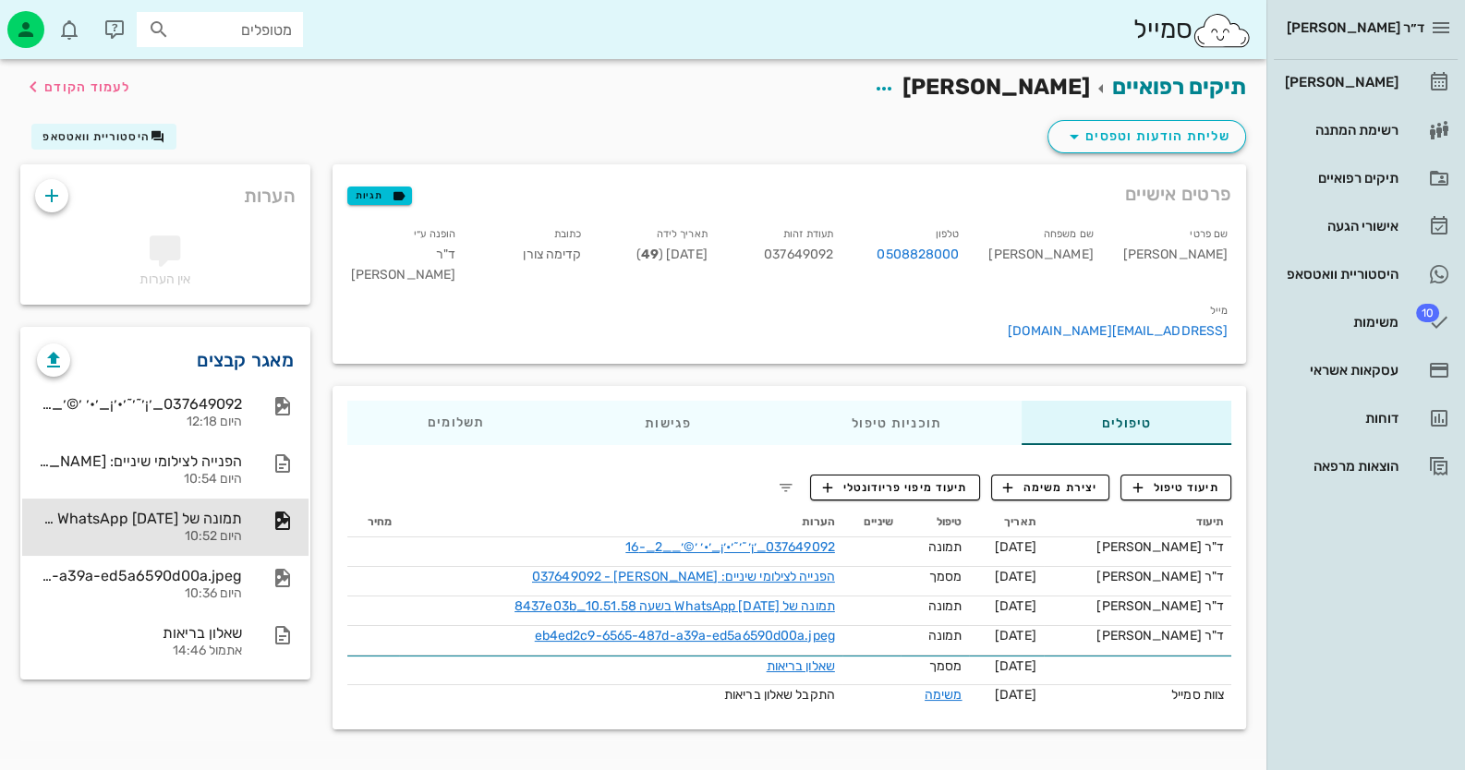
click at [246, 348] on link "מאגר קבצים" at bounding box center [245, 360] width 97 height 30
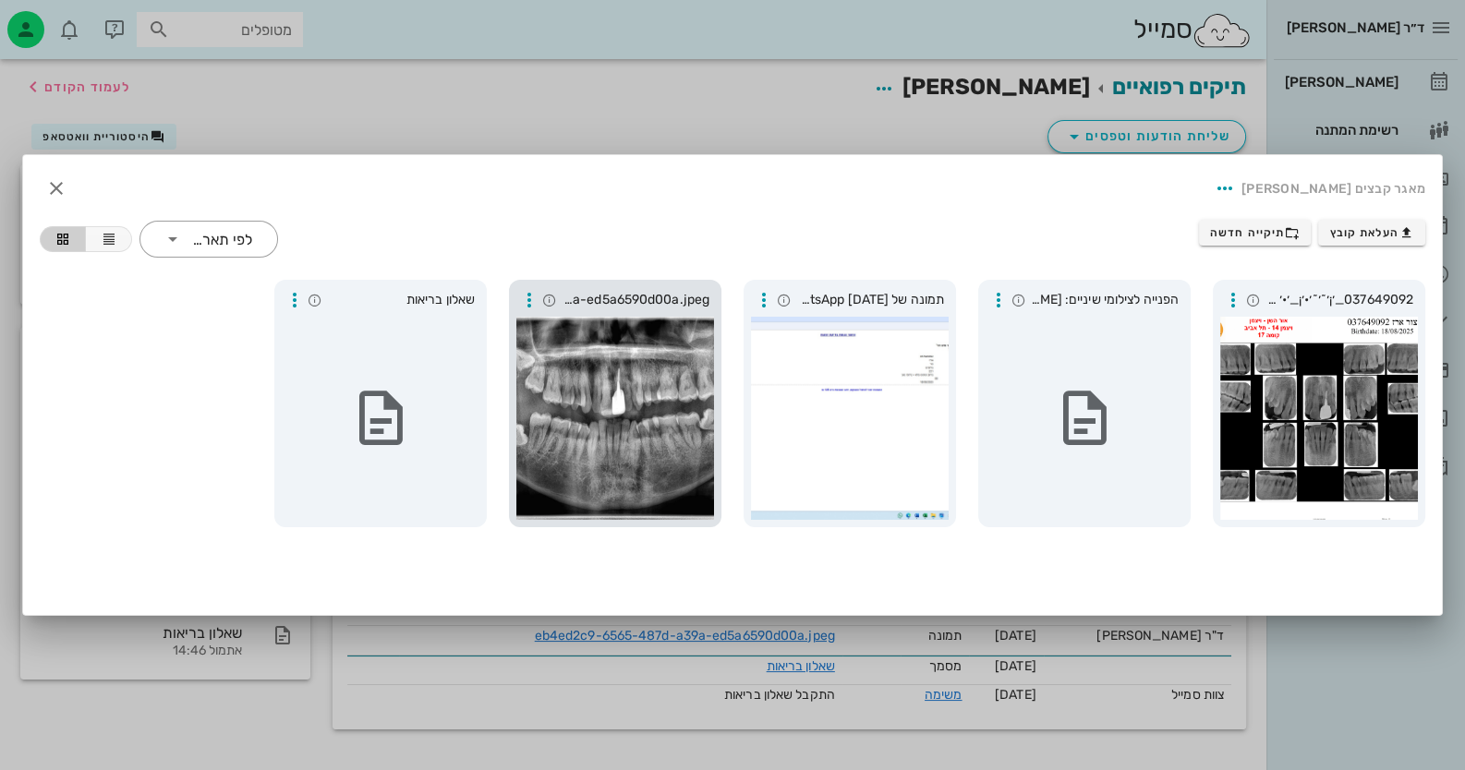
click at [670, 487] on div at bounding box center [615, 418] width 198 height 203
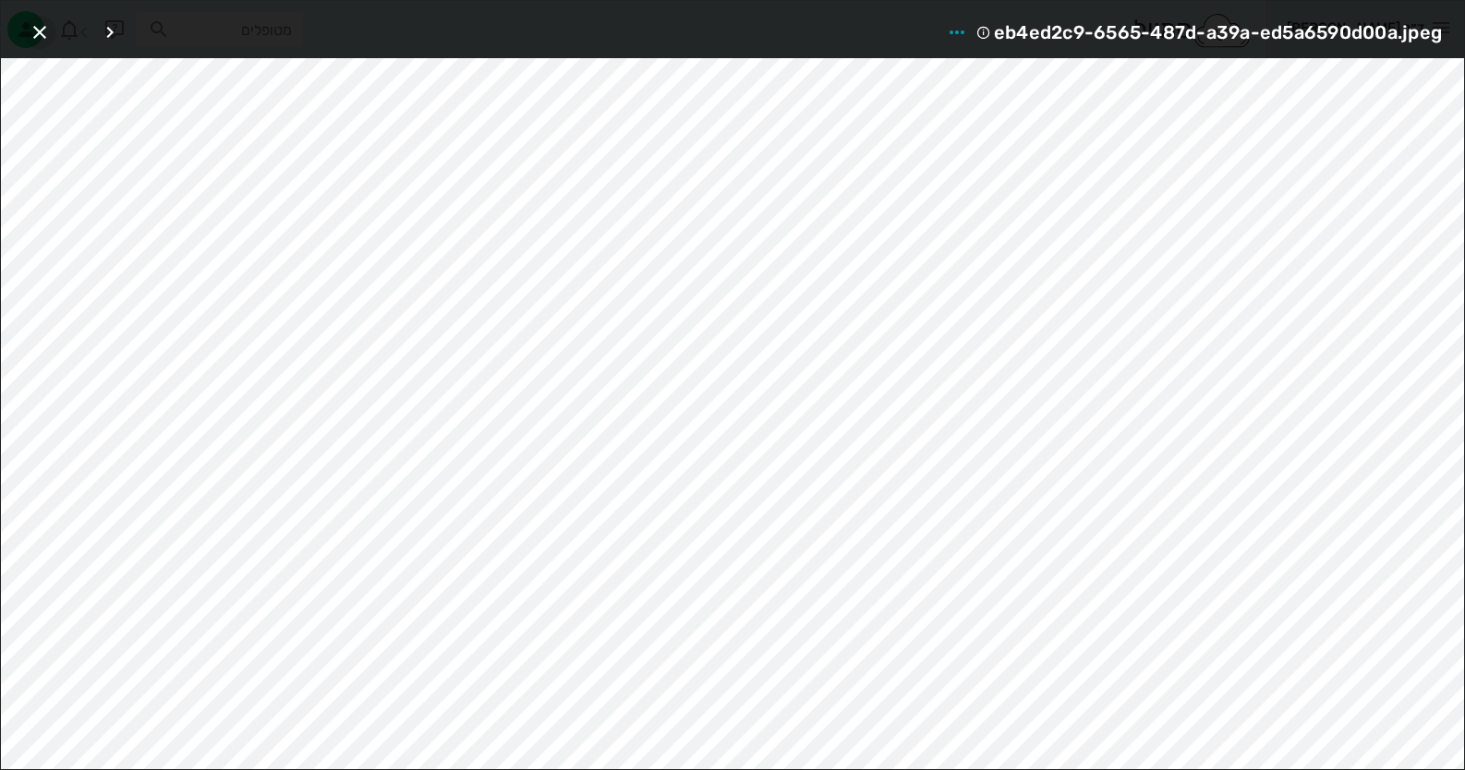
click at [35, 43] on button "button" at bounding box center [39, 32] width 33 height 33
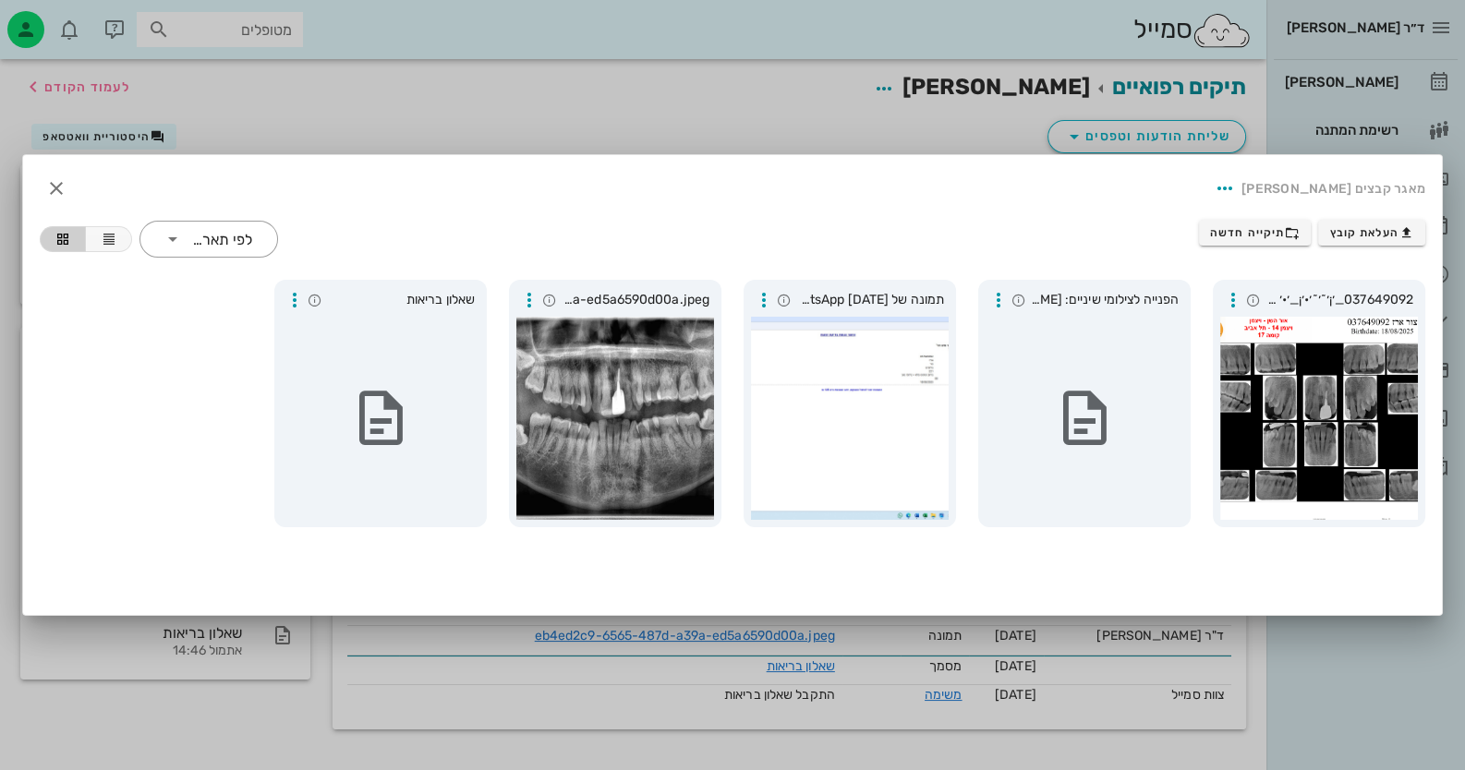
click at [37, 37] on div at bounding box center [732, 385] width 1465 height 770
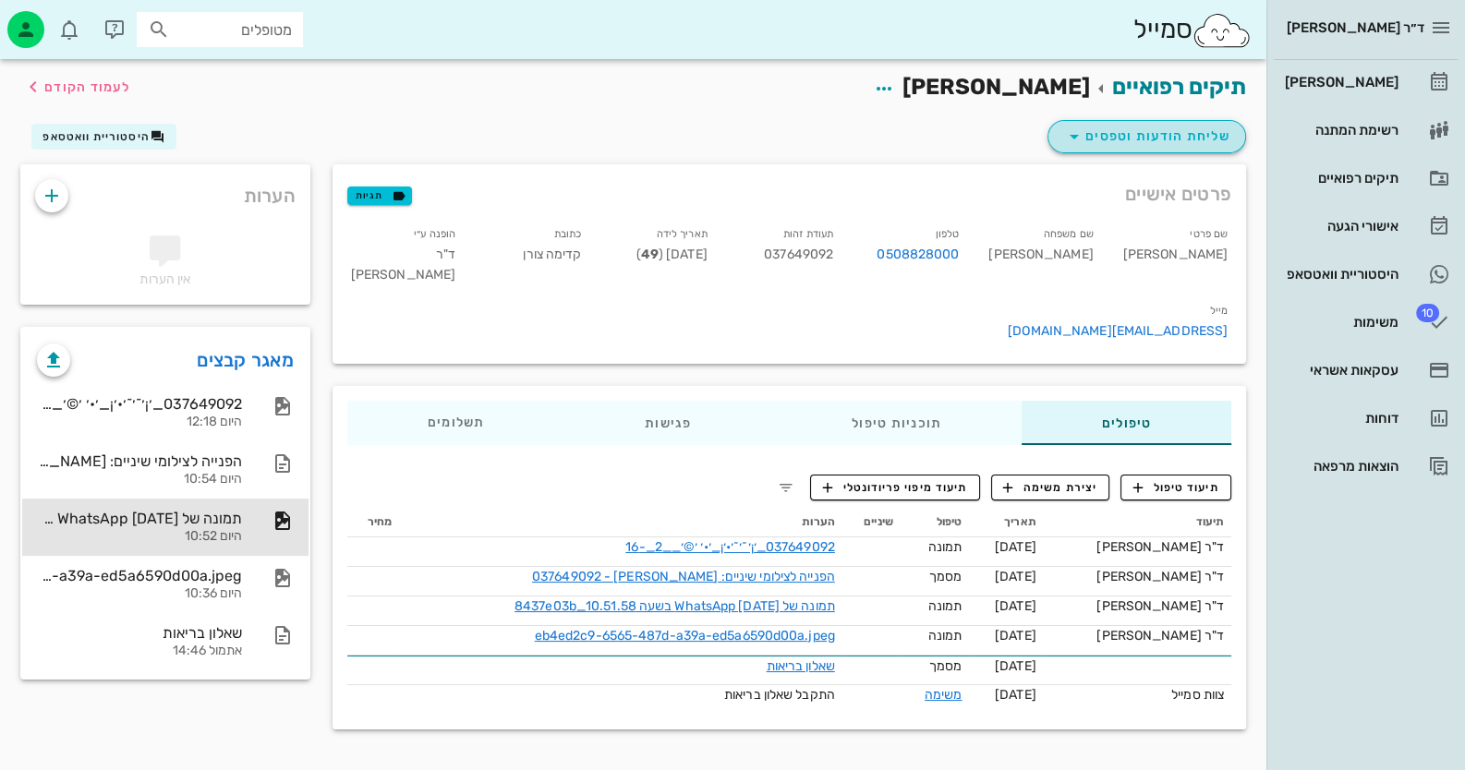
click at [948, 145] on span "שליחת הודעות וטפסים" at bounding box center [1146, 137] width 167 height 22
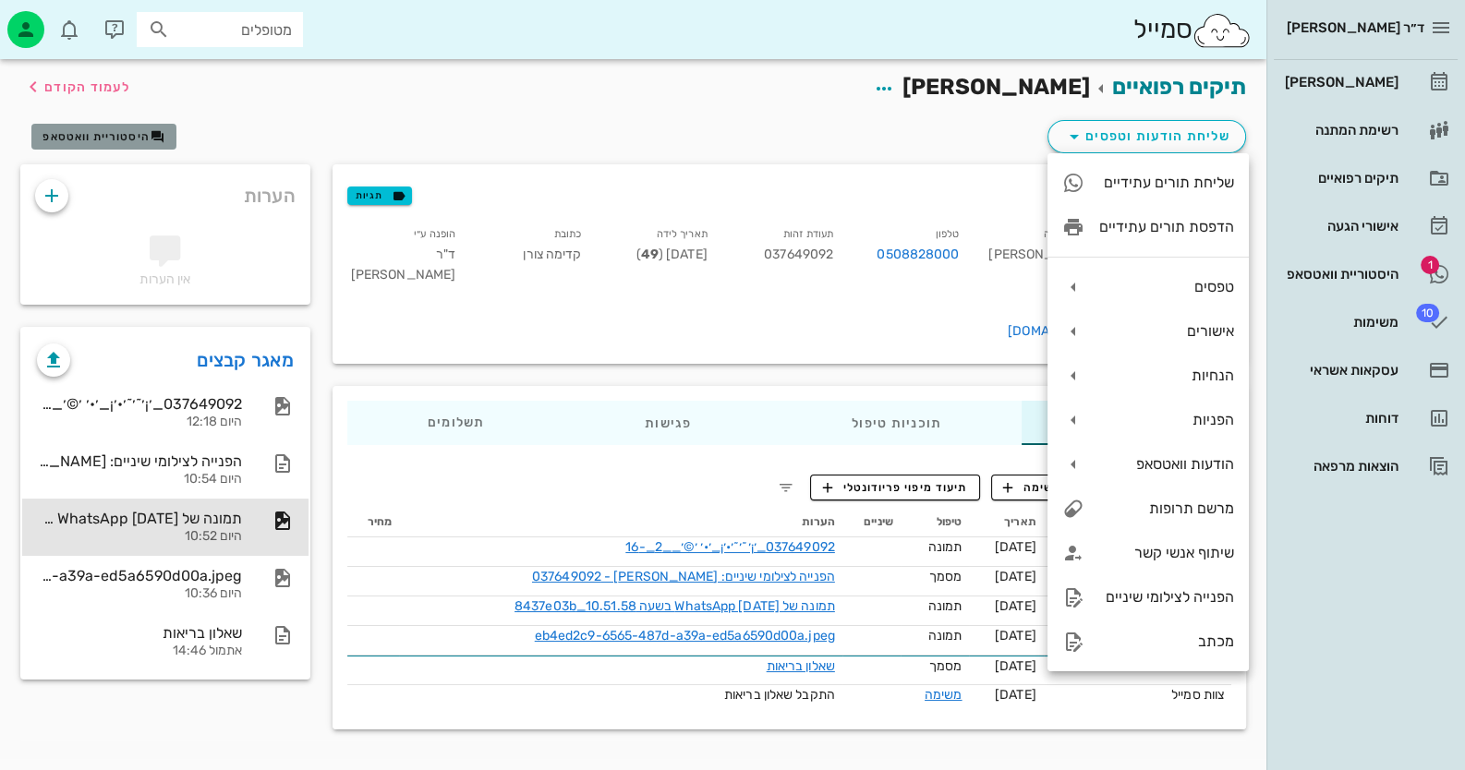
click at [151, 130] on icon "button" at bounding box center [158, 136] width 15 height 15
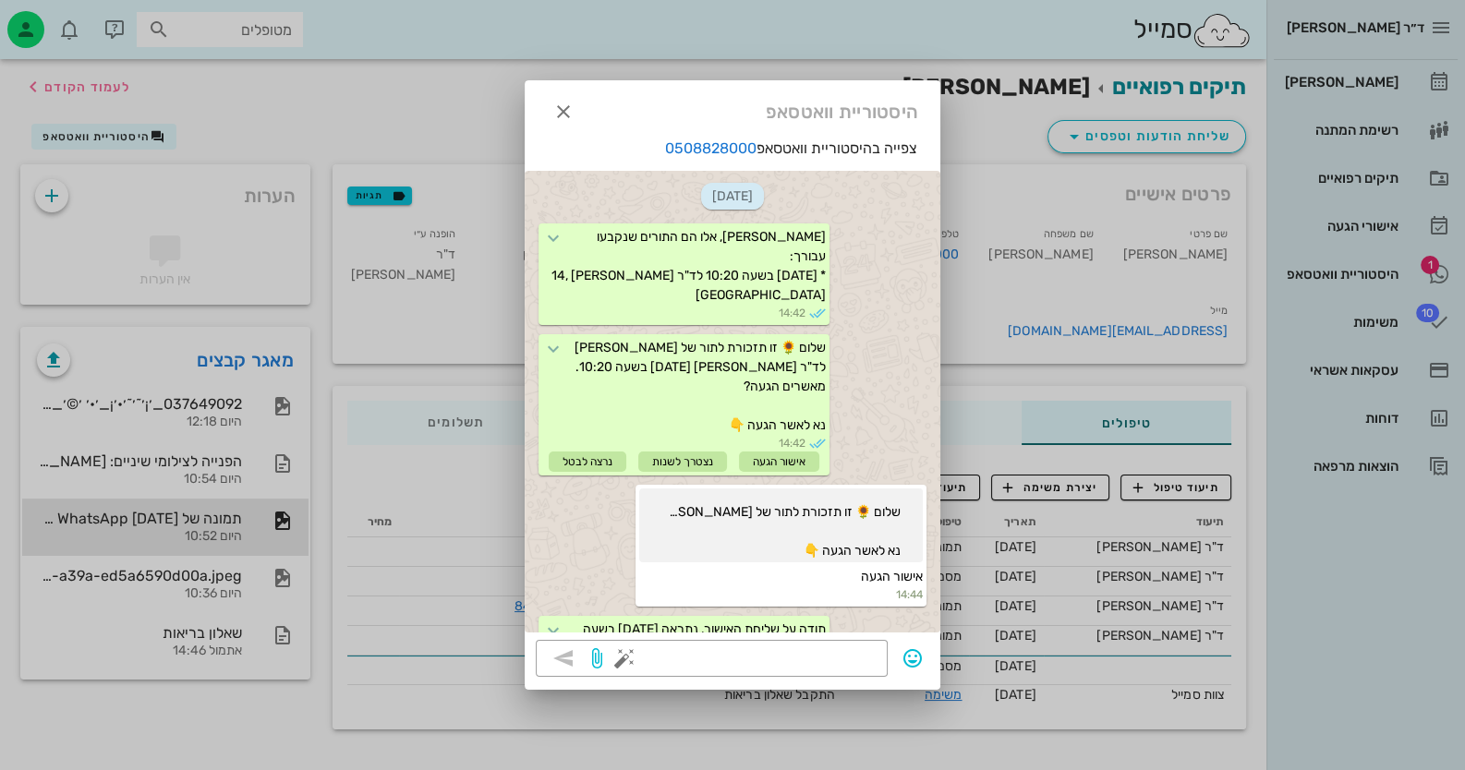
scroll to position [1044, 0]
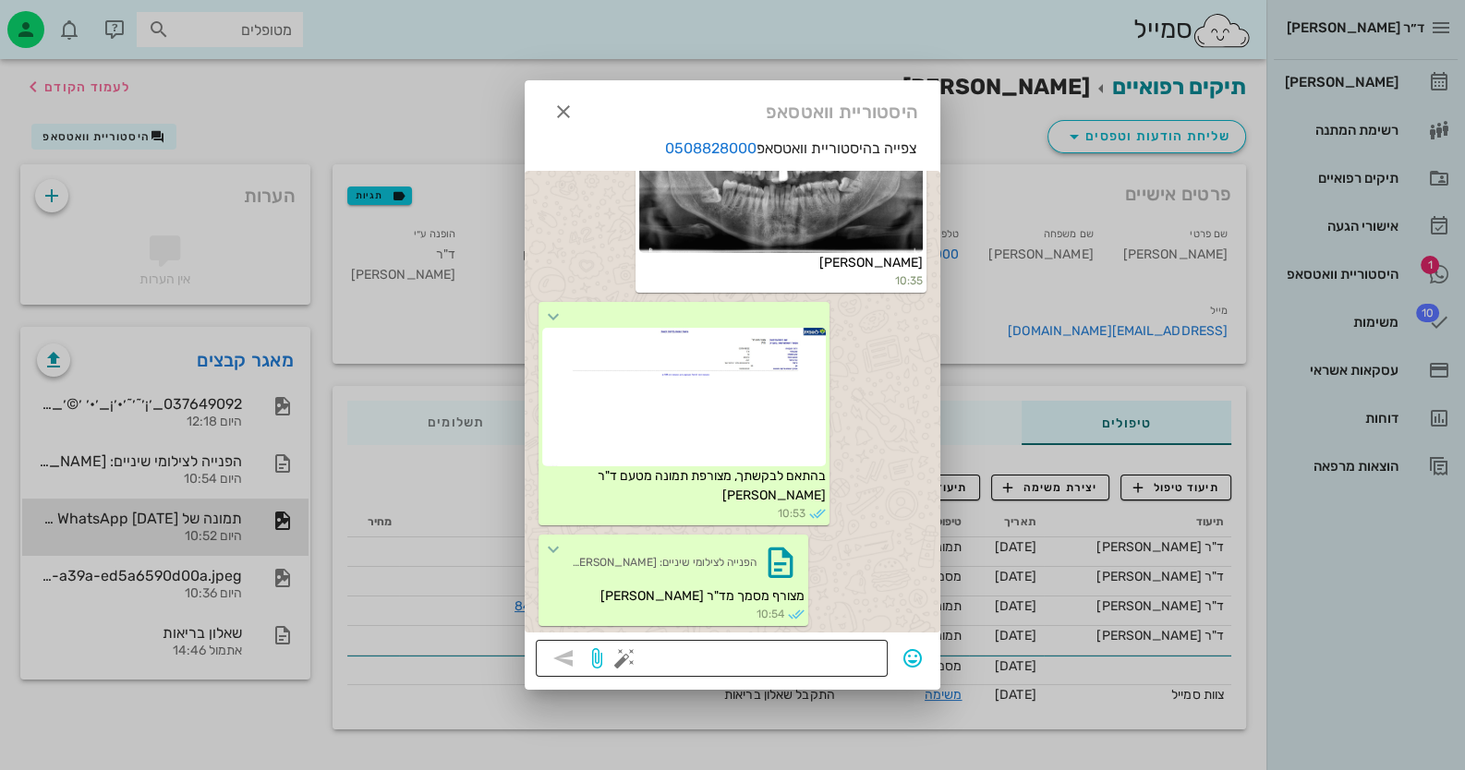
click at [804, 654] on textarea at bounding box center [752, 661] width 248 height 30
type textarea "dr.hayam@outlook.co.il"
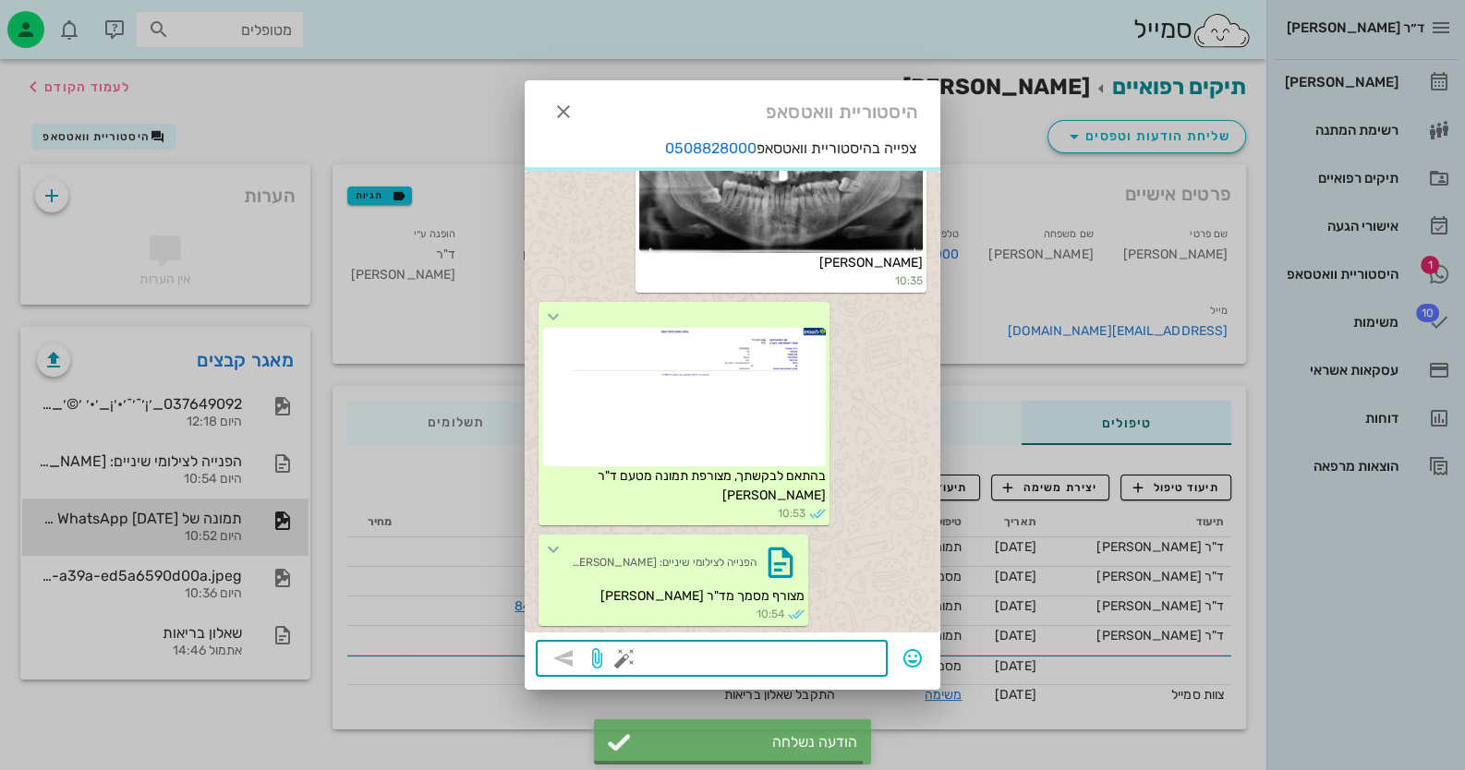
scroll to position [1096, 0]
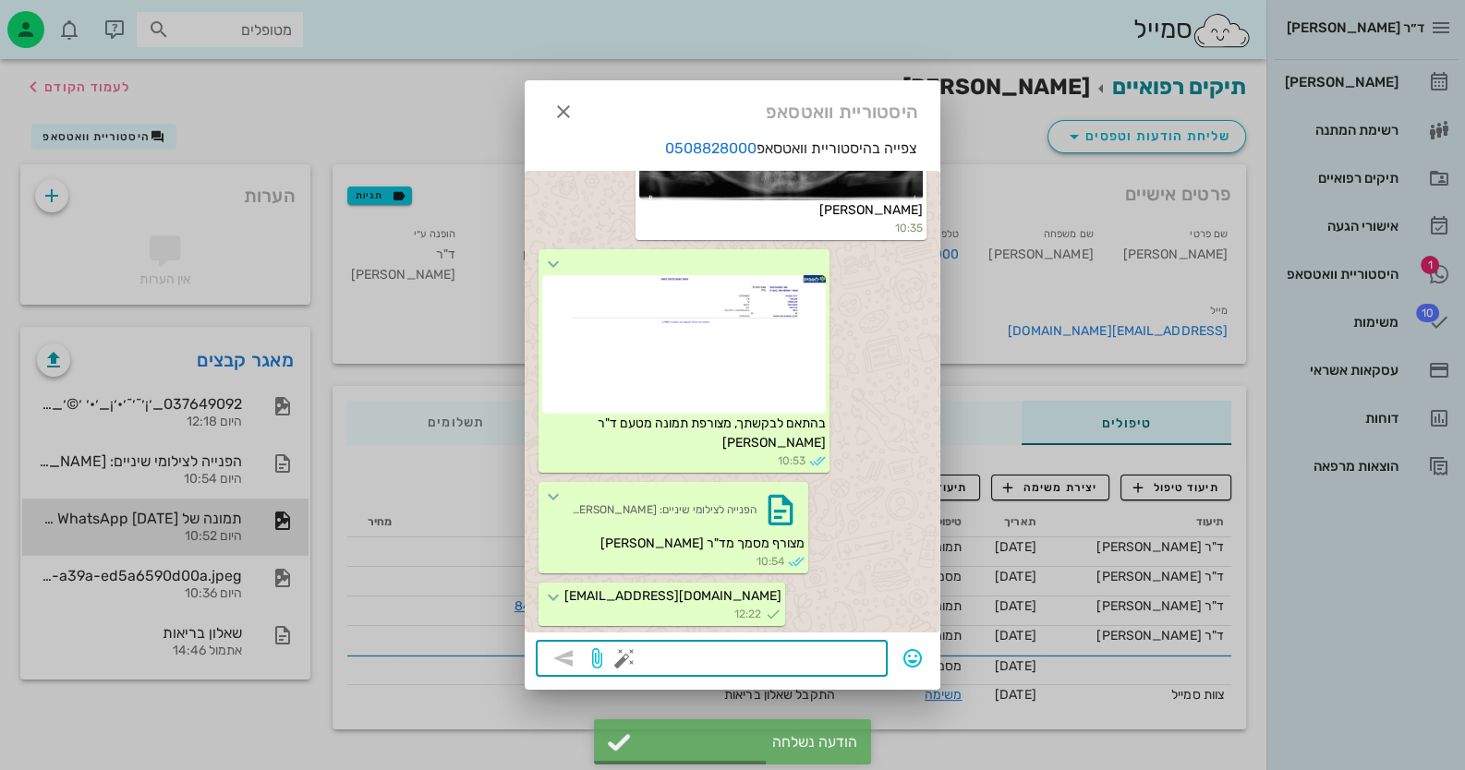
click at [948, 269] on div at bounding box center [732, 385] width 1465 height 770
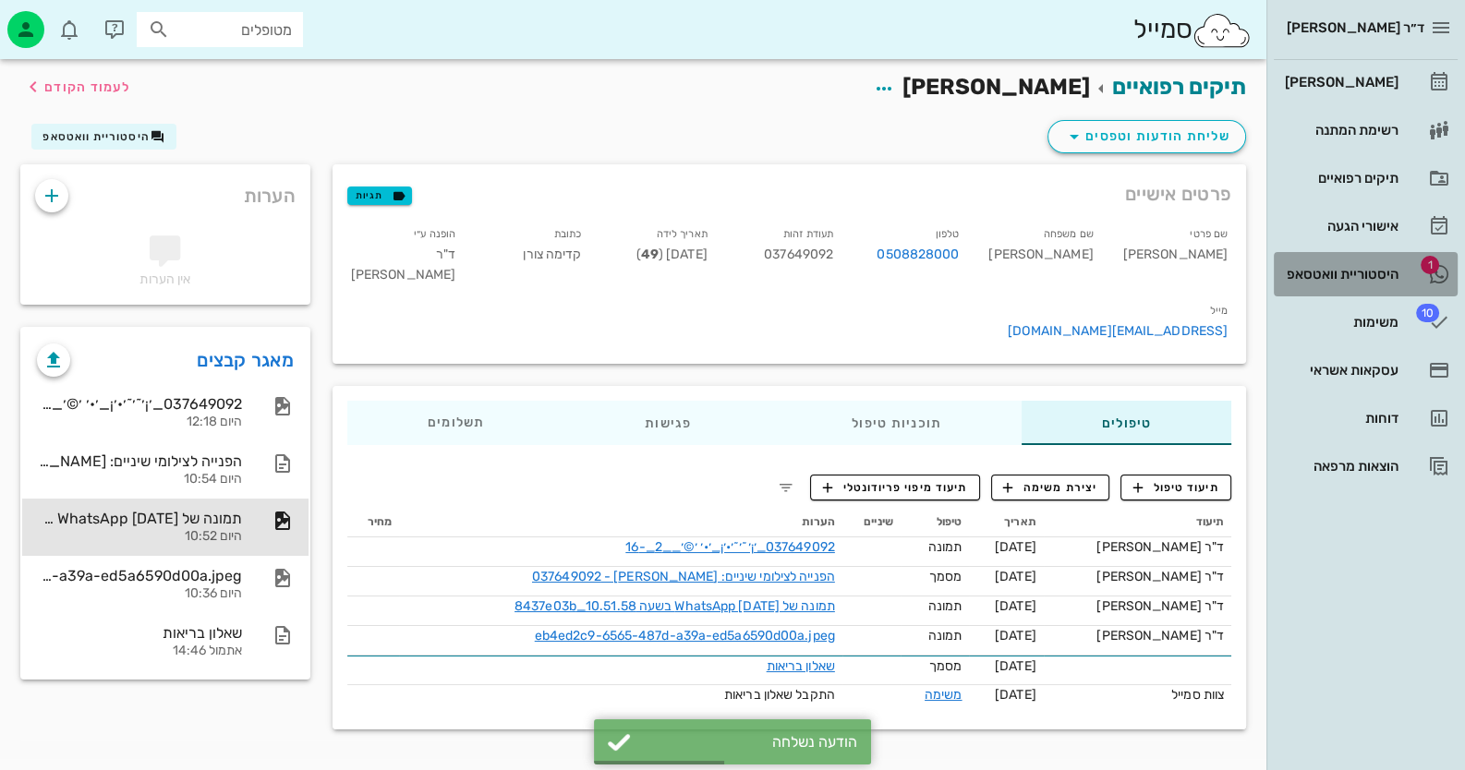
click at [948, 269] on div "היסטוריית וואטסאפ" at bounding box center [1339, 274] width 117 height 15
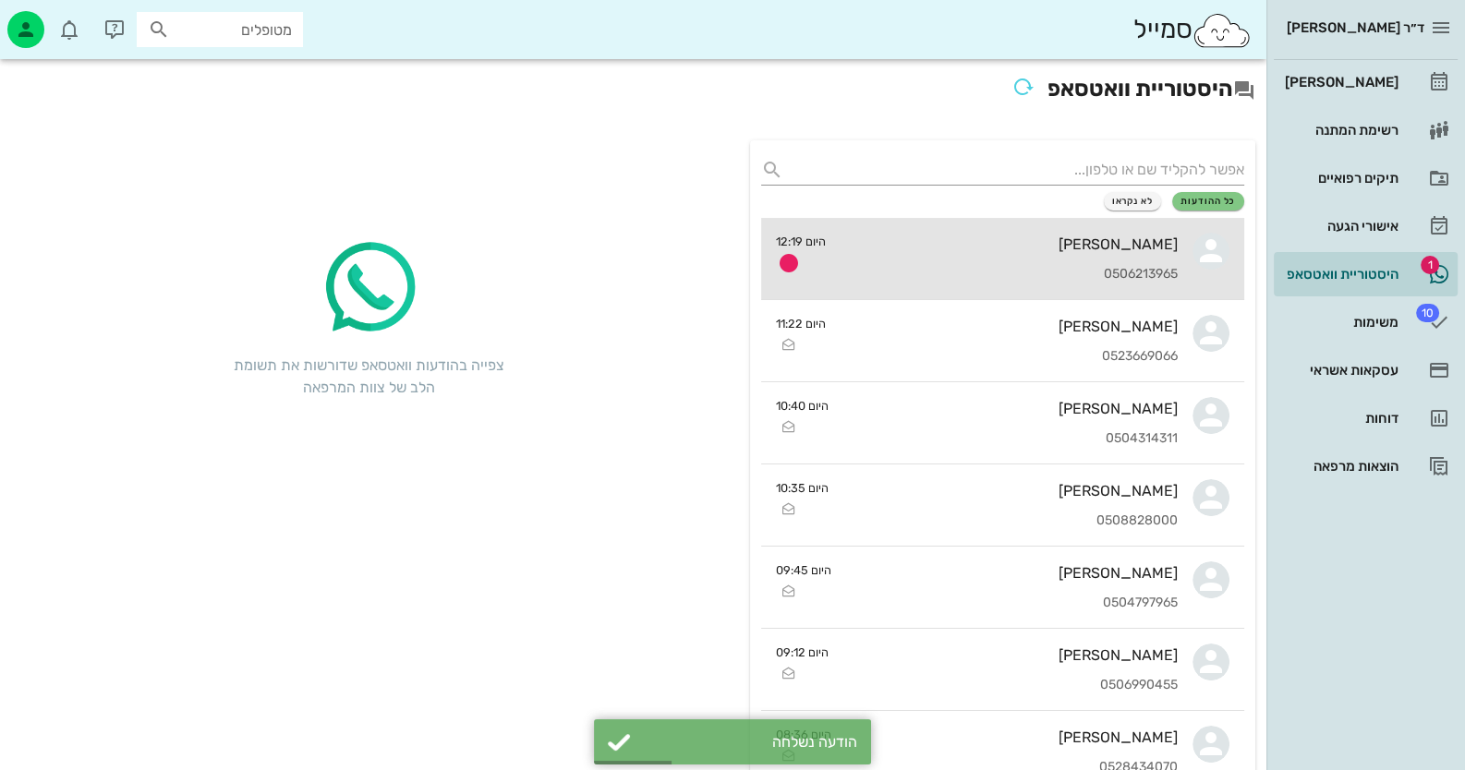
click at [948, 237] on div "[PERSON_NAME]" at bounding box center [1008, 245] width 337 height 18
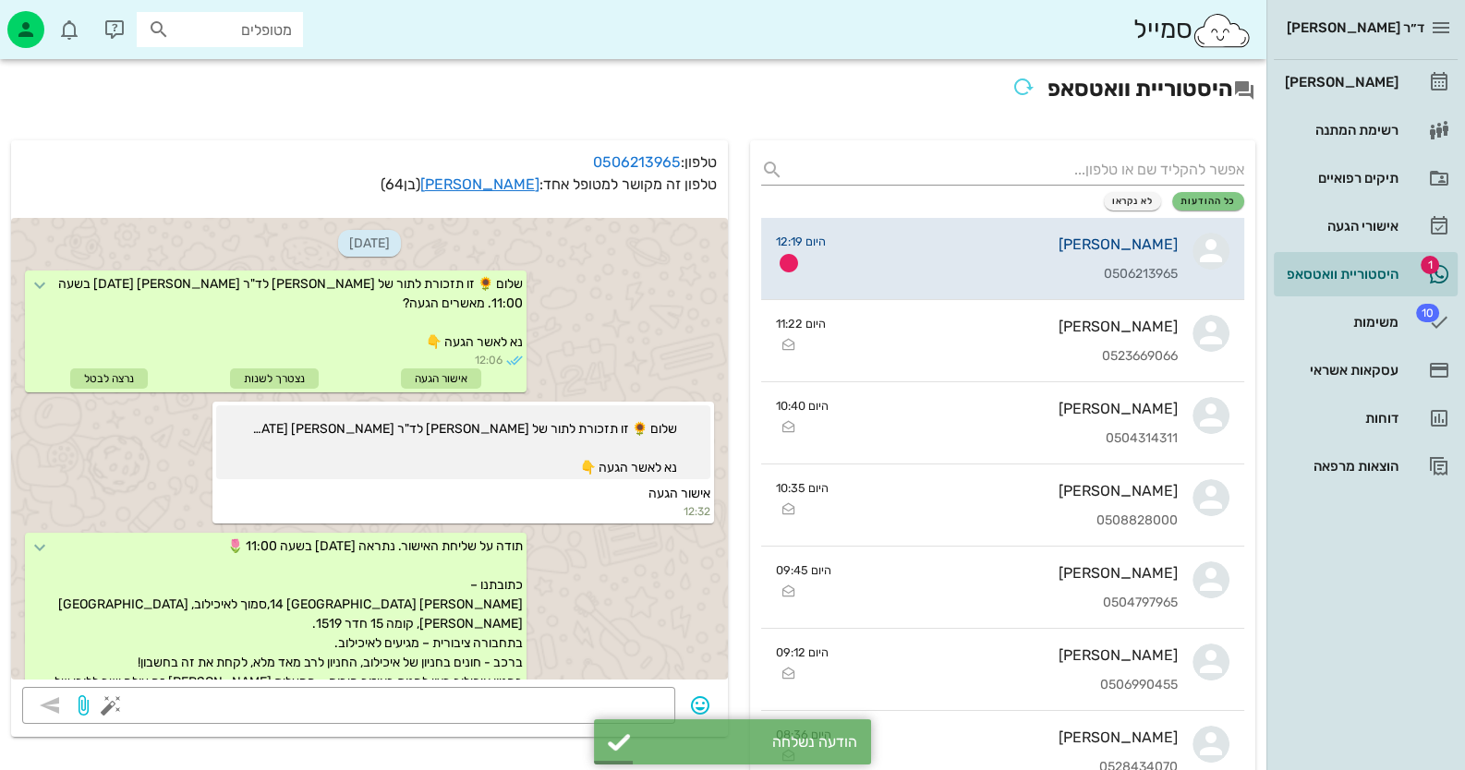
scroll to position [2141, 0]
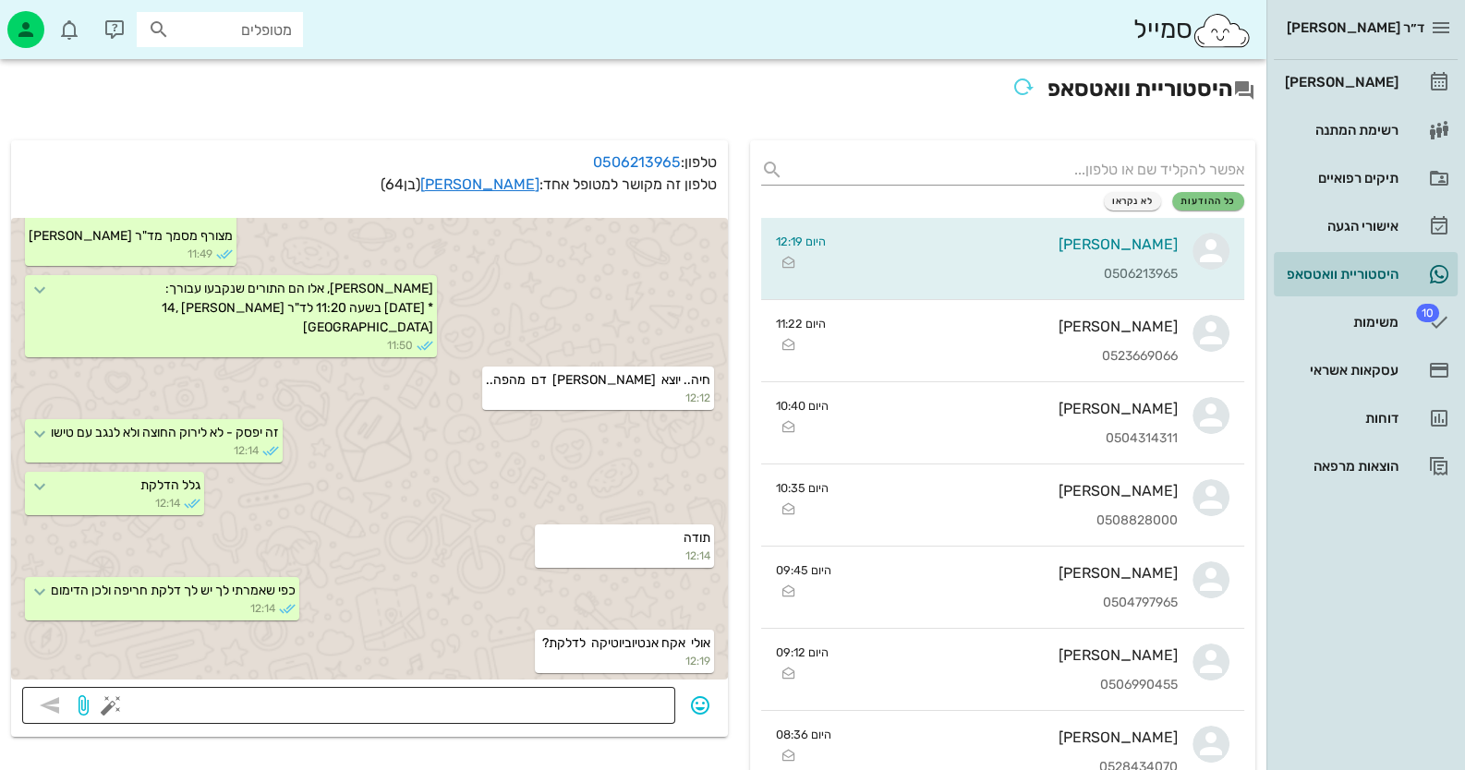
click at [551, 713] on textarea at bounding box center [390, 708] width 550 height 30
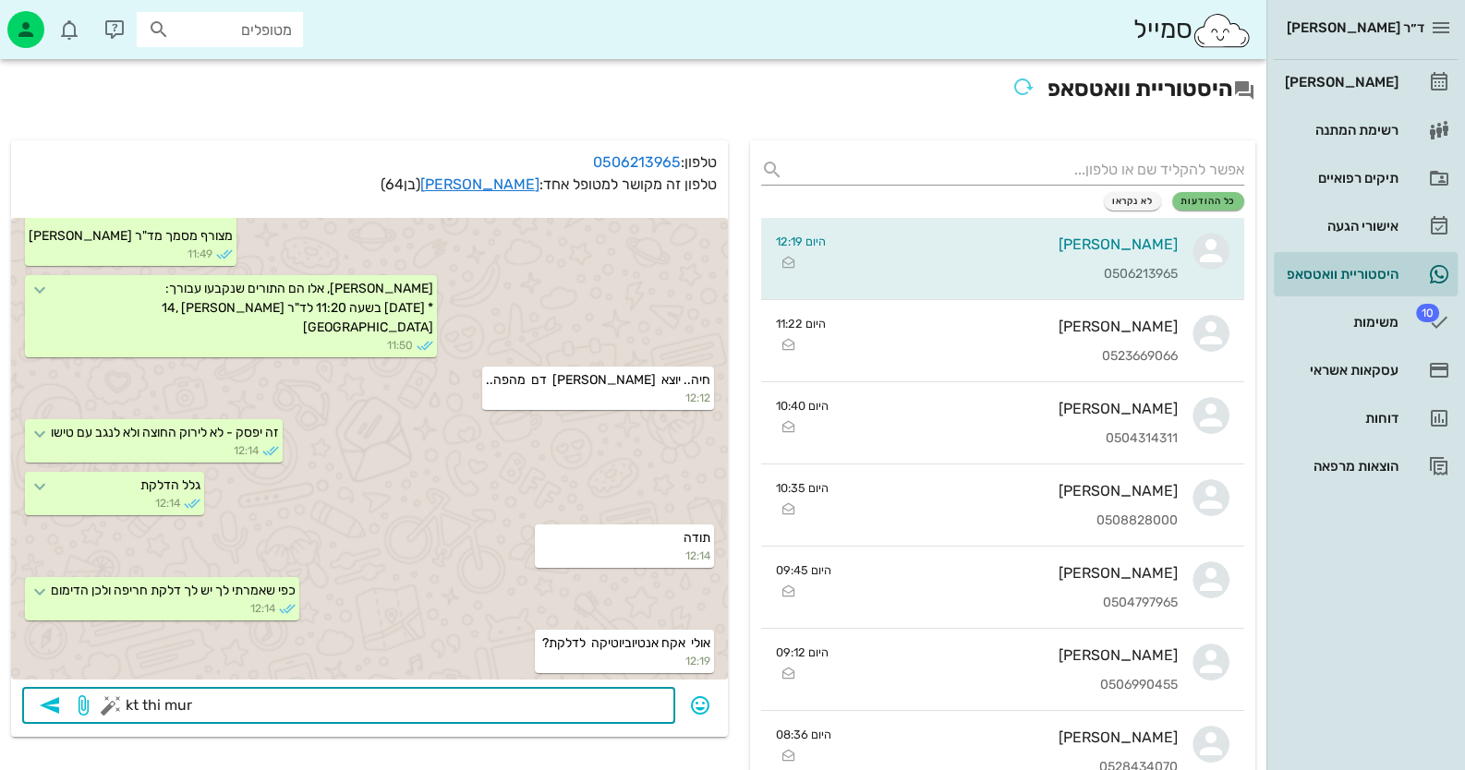
type textarea "kt thi murl"
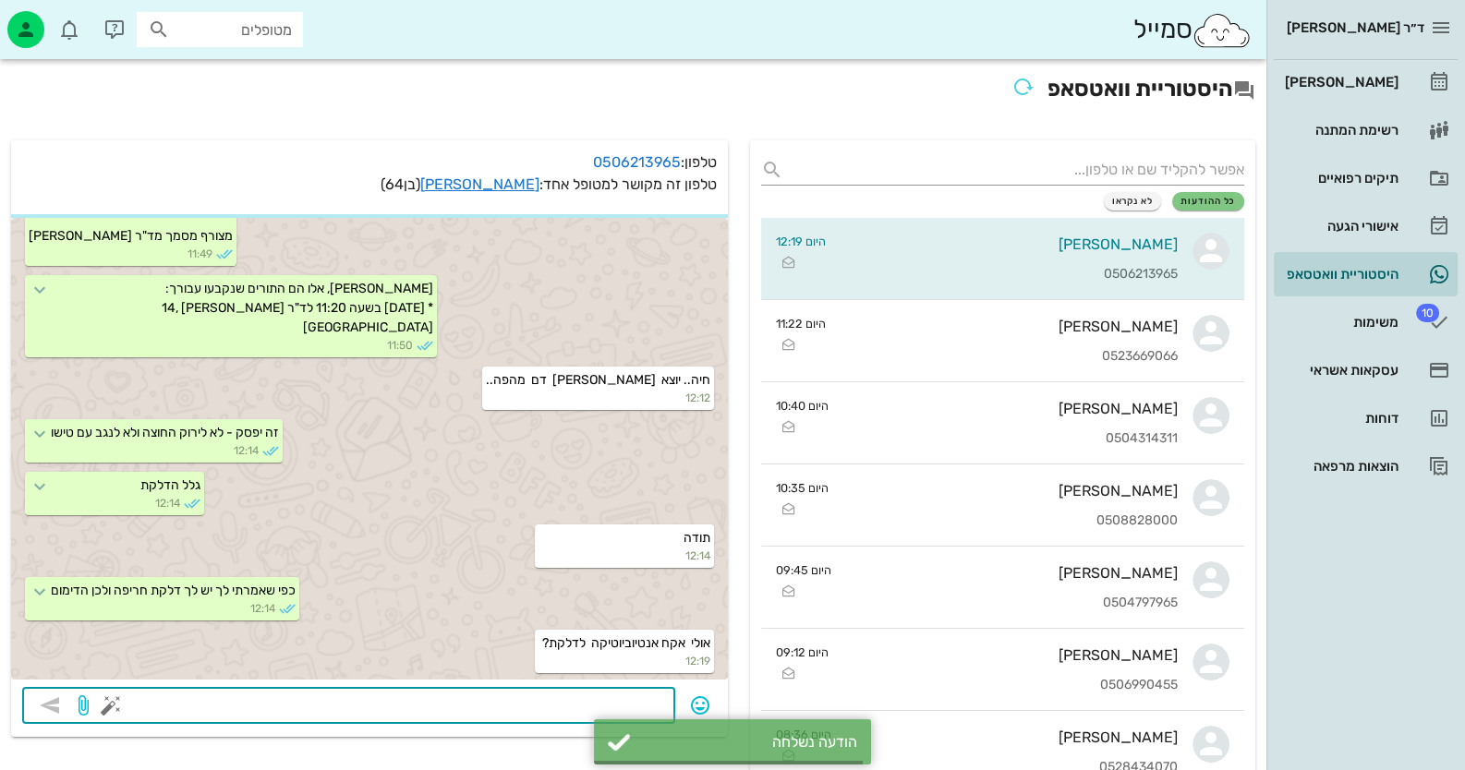
scroll to position [2194, 0]
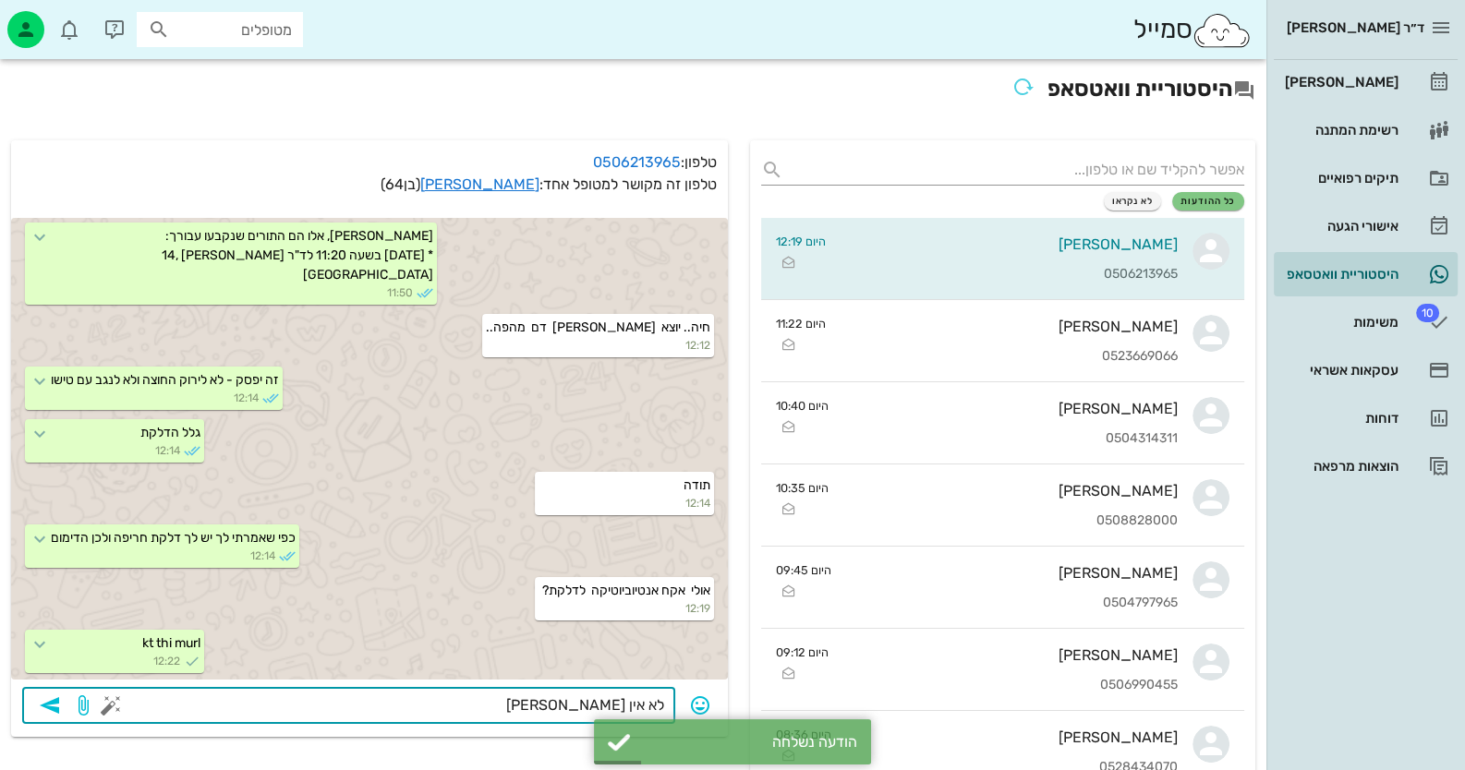
type textarea "לא אין צורך"
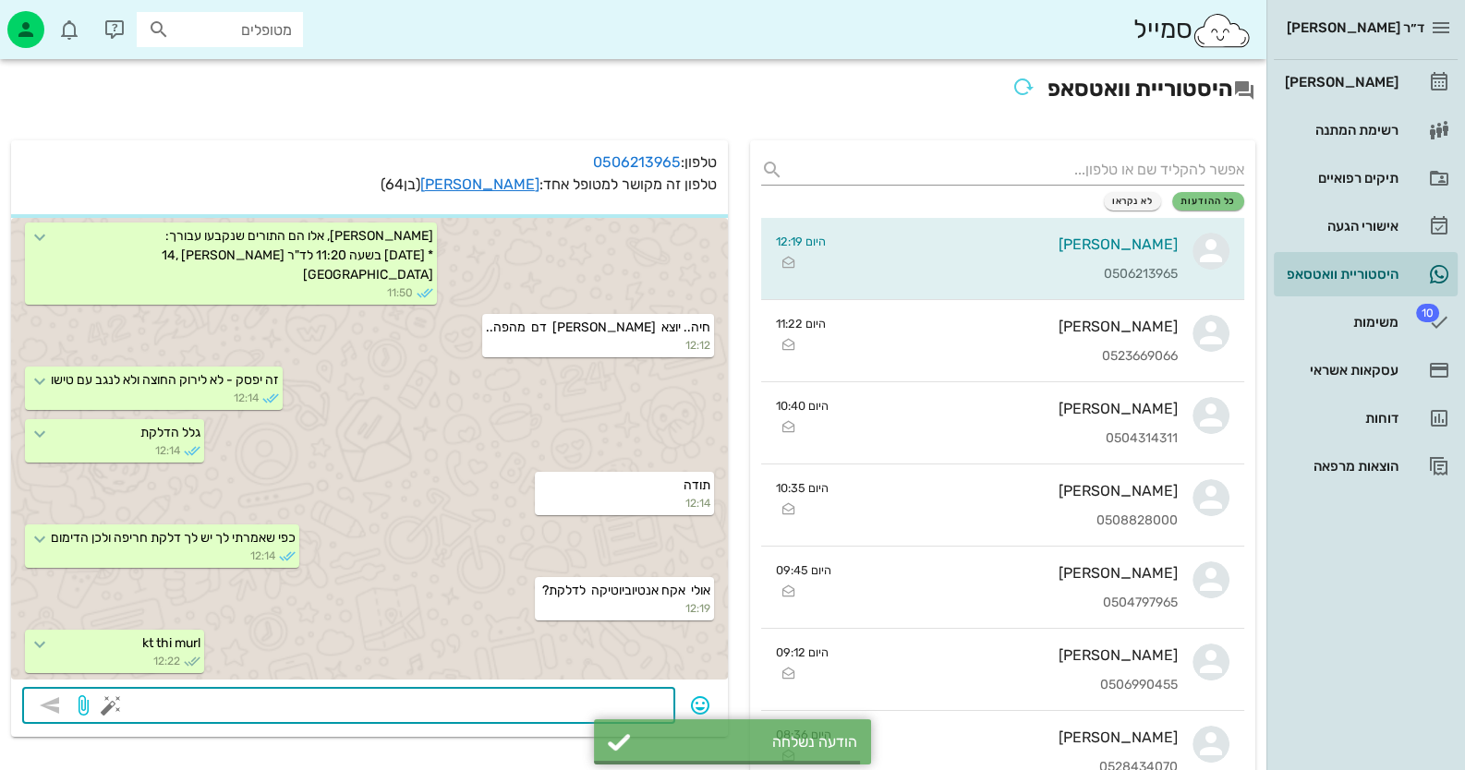
scroll to position [2245, 0]
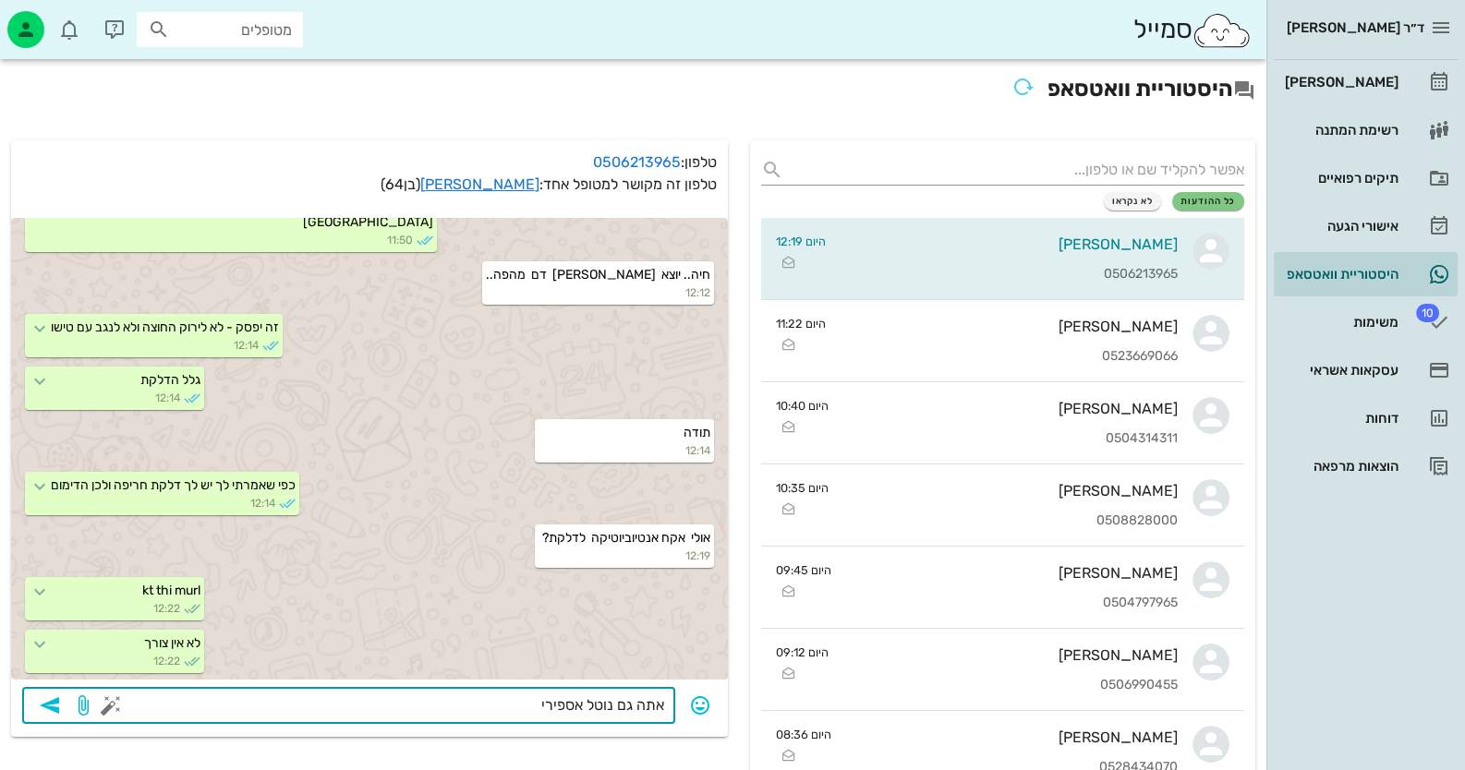
type textarea "אתה גם נוטל אספירין"
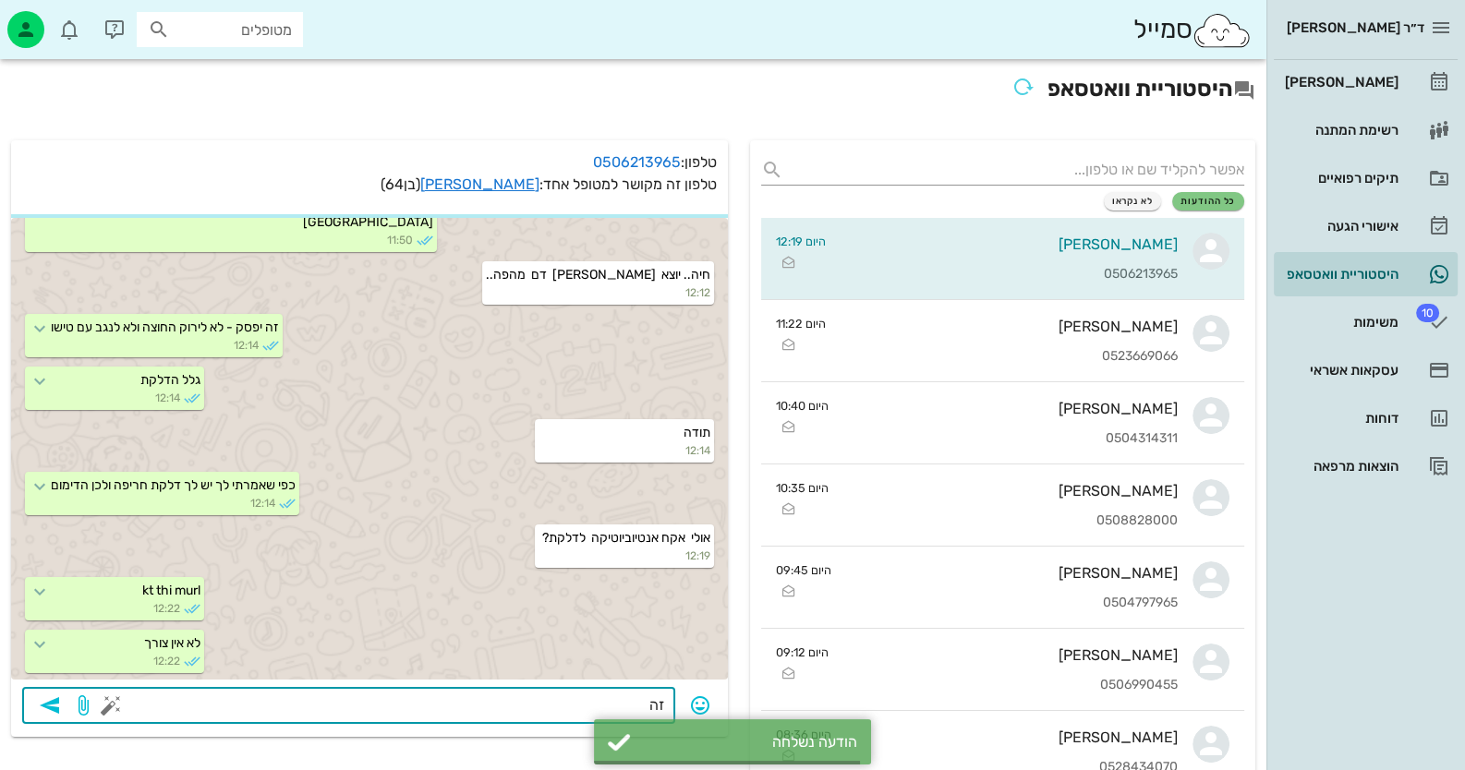
scroll to position [2299, 0]
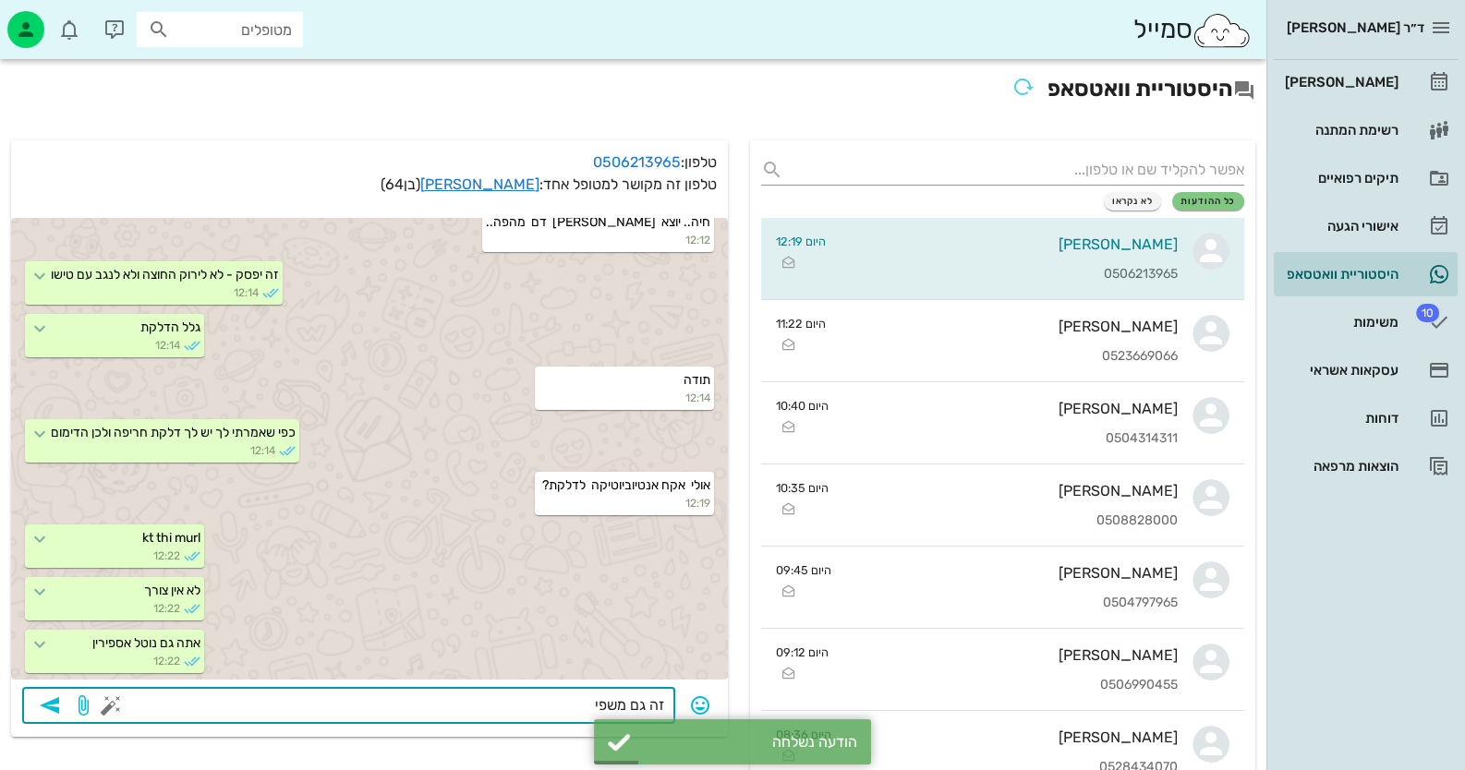
type textarea "זה גם משפיע"
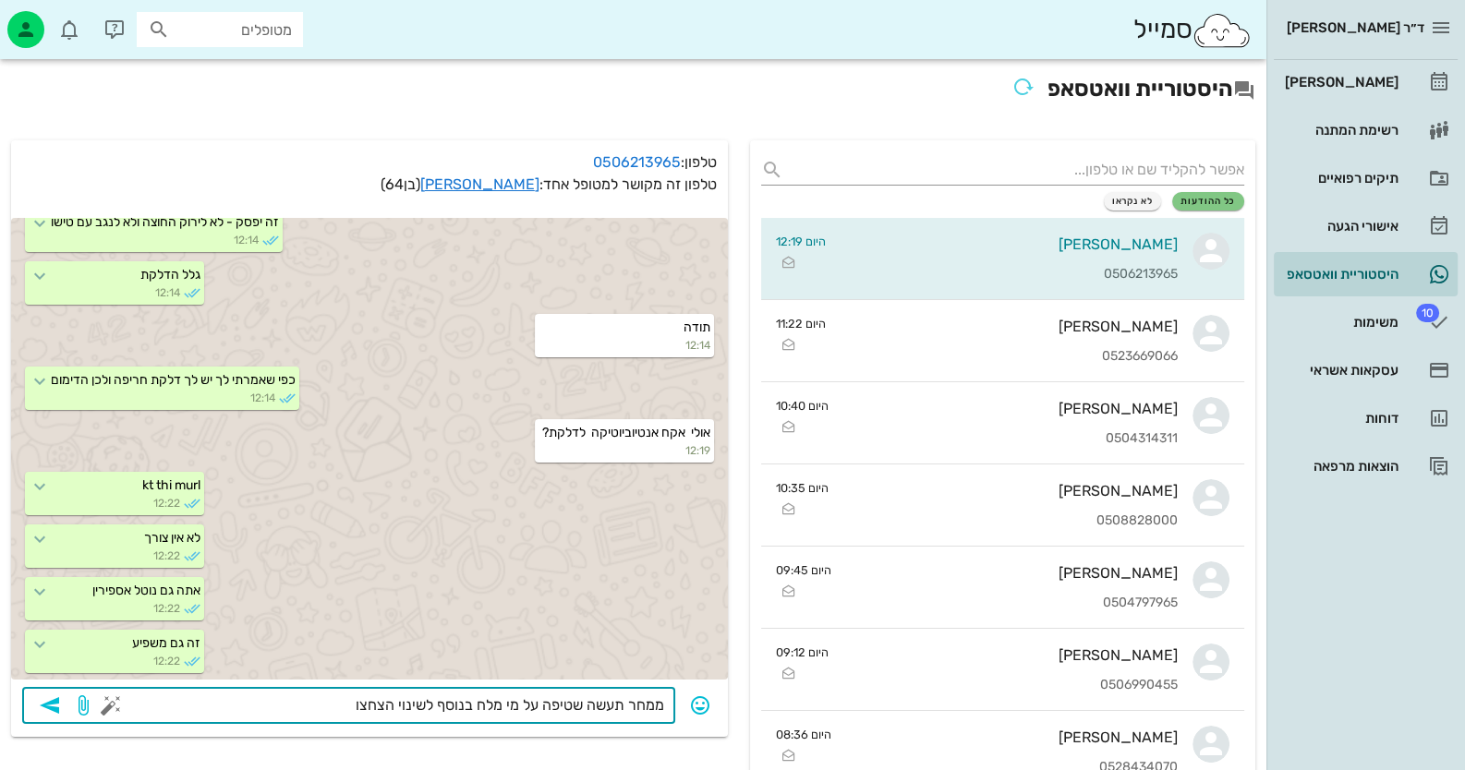
type textarea "ממחר תעשה שטיפה על מי מלח בנוסף לשינוי הצחצוח"
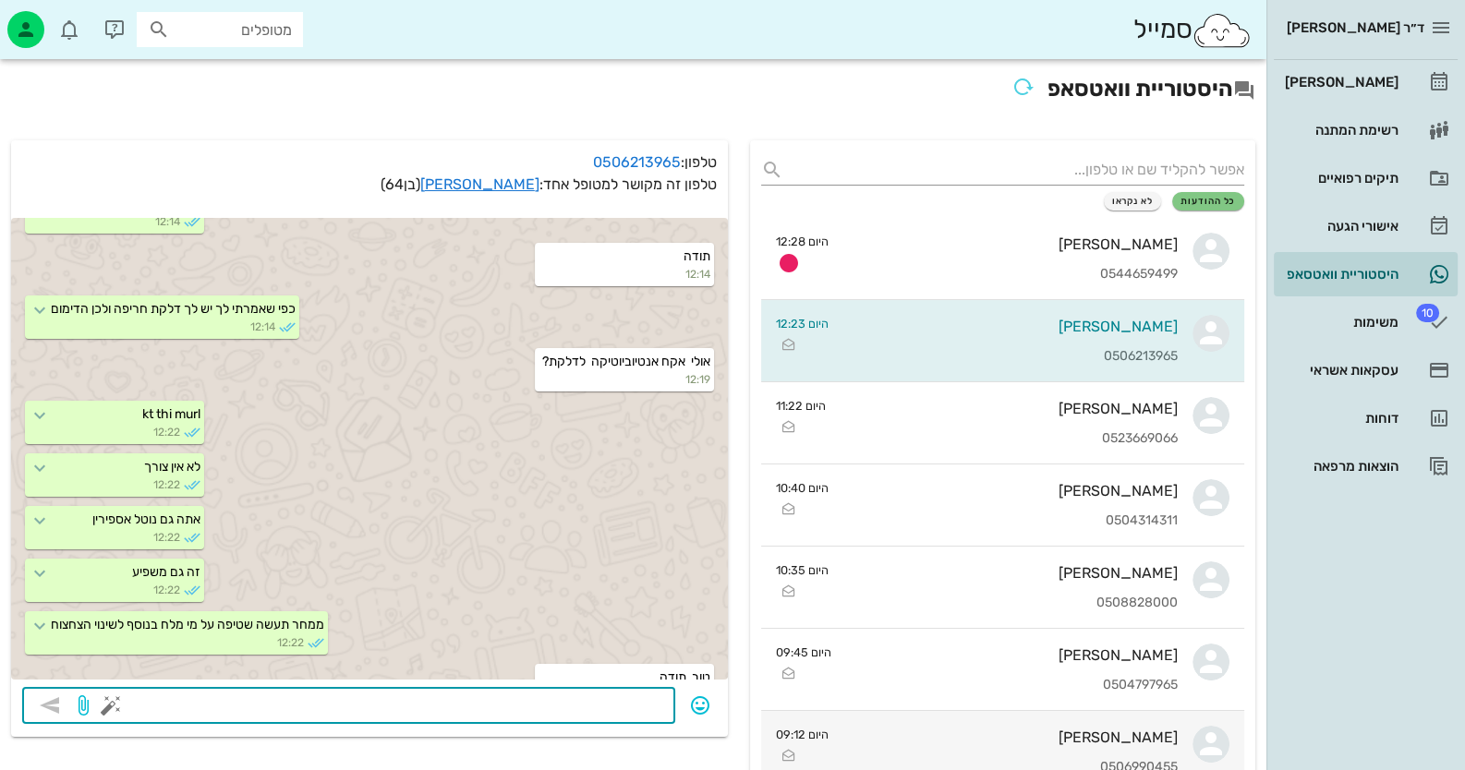
scroll to position [2457, 0]
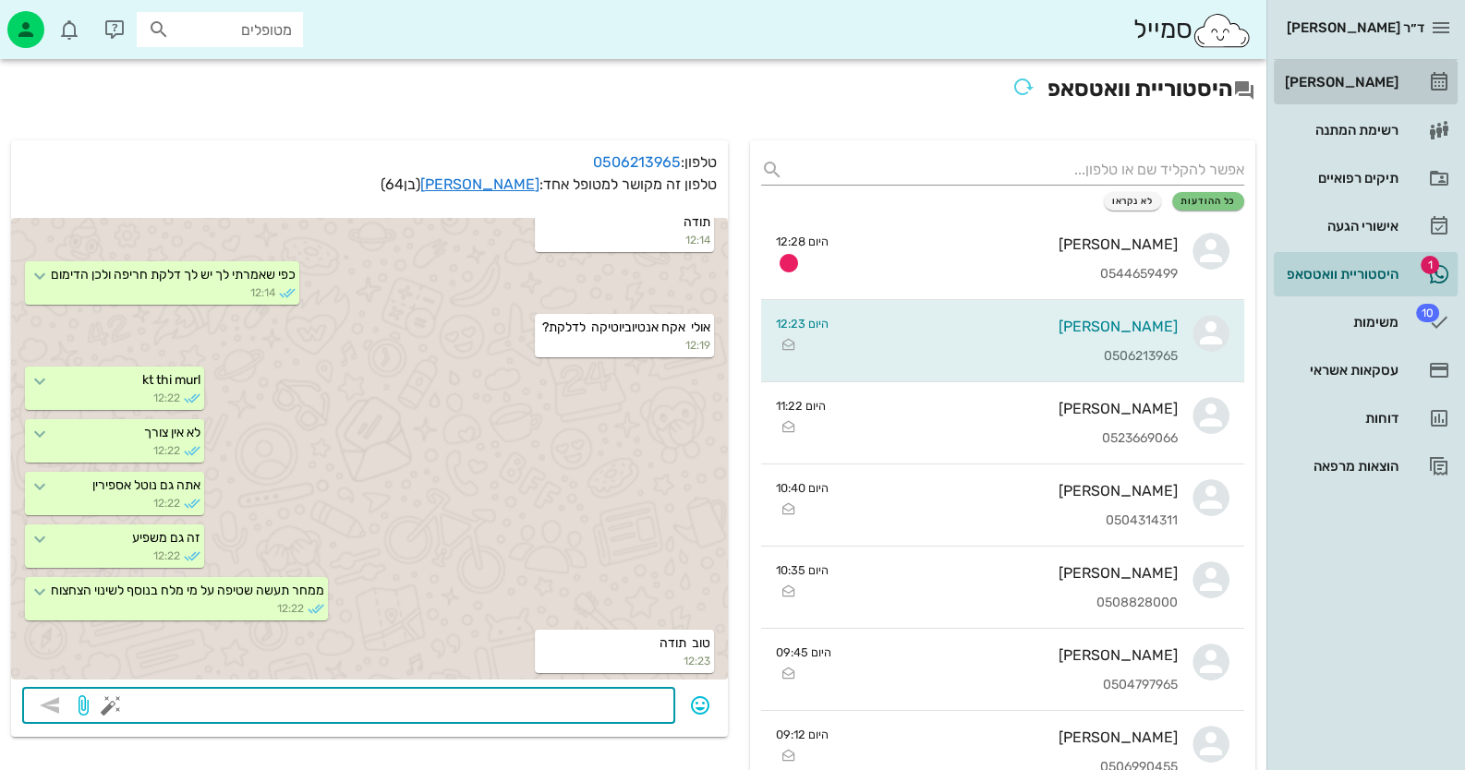
click at [948, 70] on link "[PERSON_NAME]" at bounding box center [1366, 82] width 184 height 44
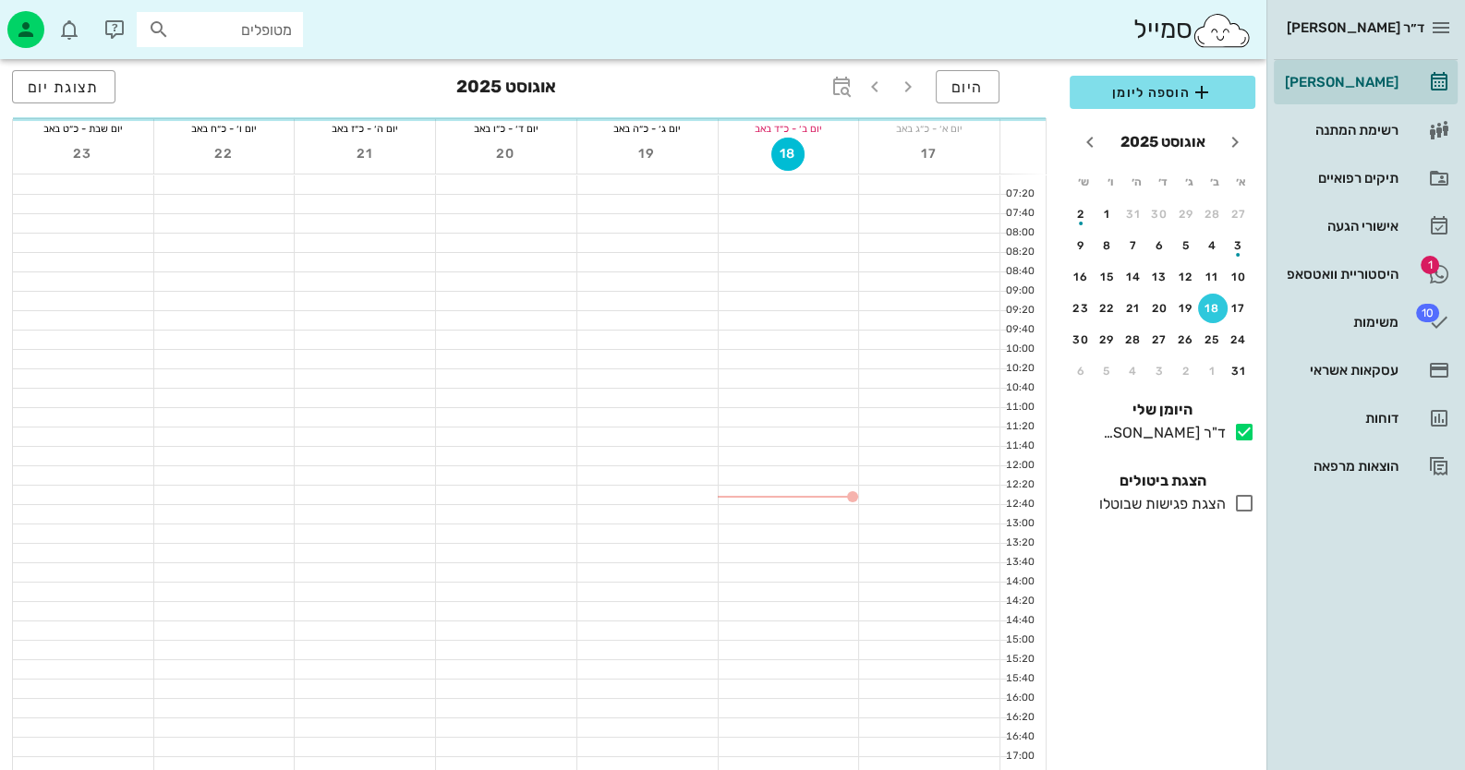
click at [259, 28] on input "מטופלים" at bounding box center [233, 30] width 118 height 24
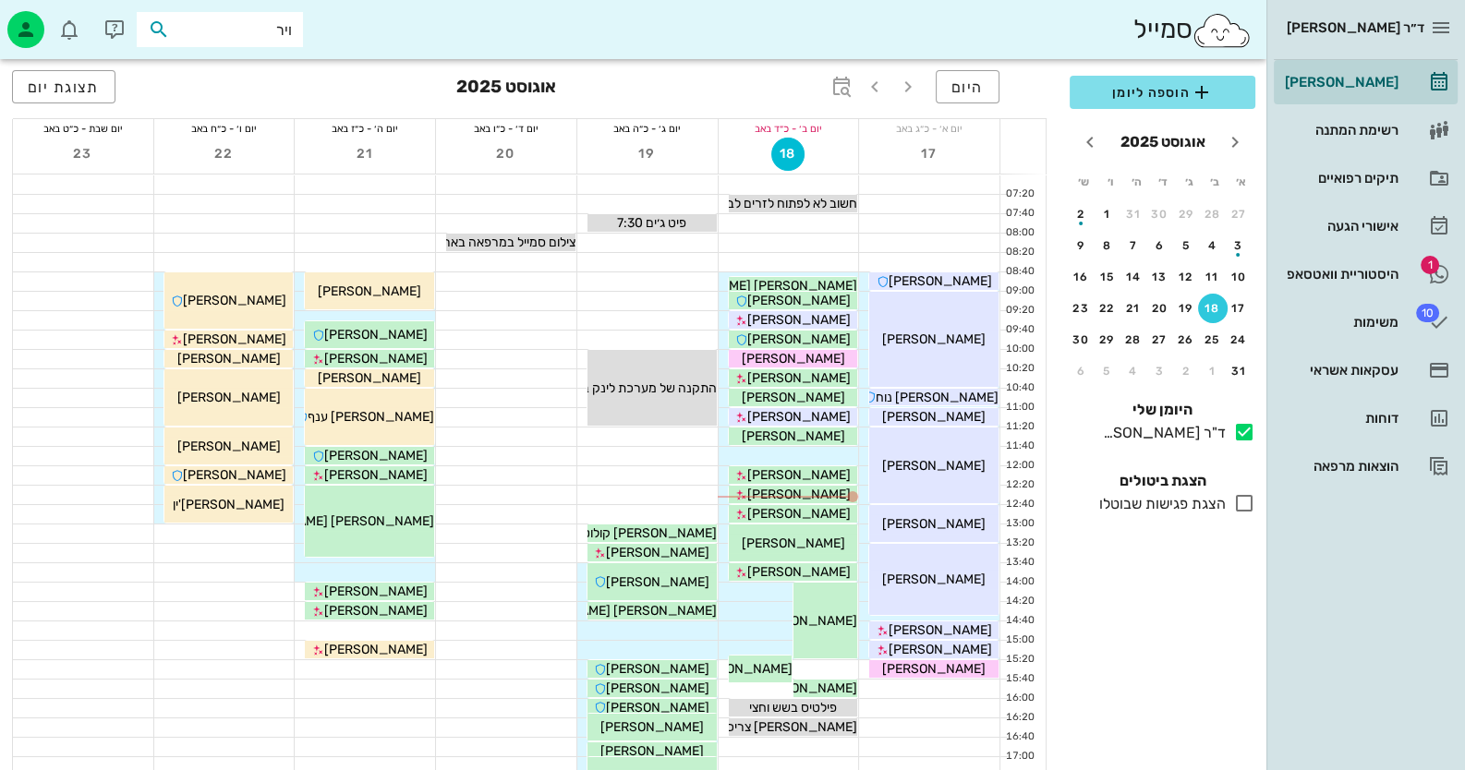
type input "וירו"
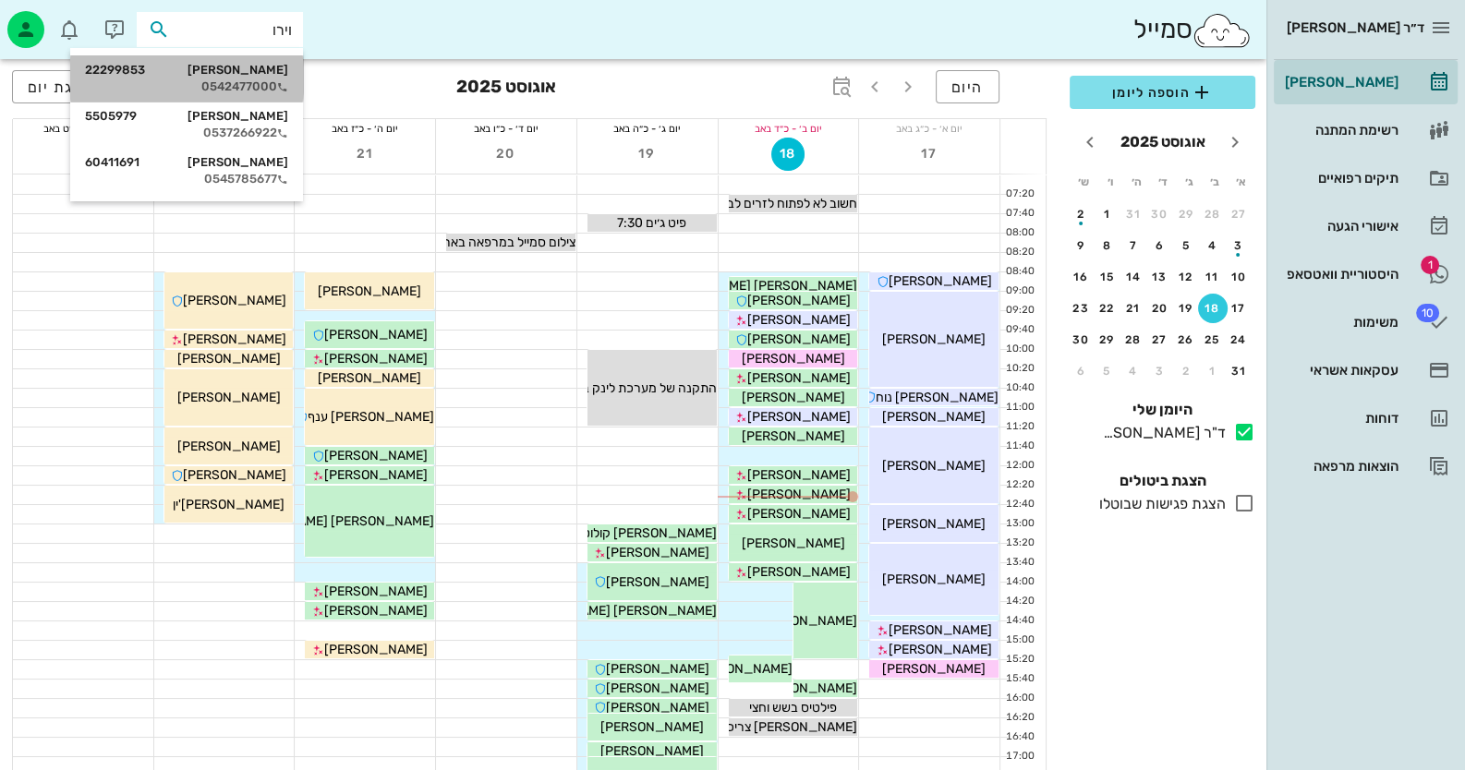
click at [231, 91] on div "0542477000" at bounding box center [186, 86] width 203 height 15
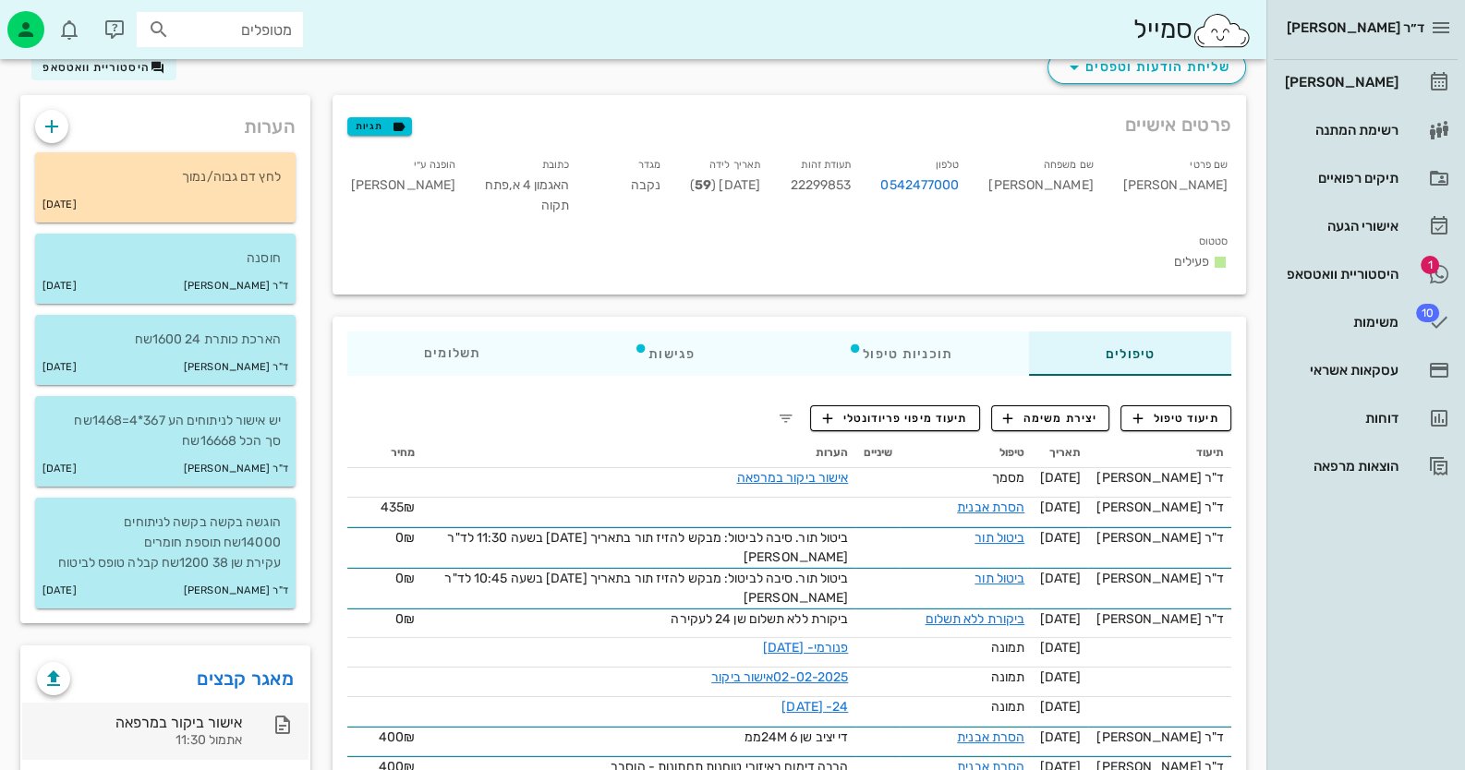
scroll to position [184, 0]
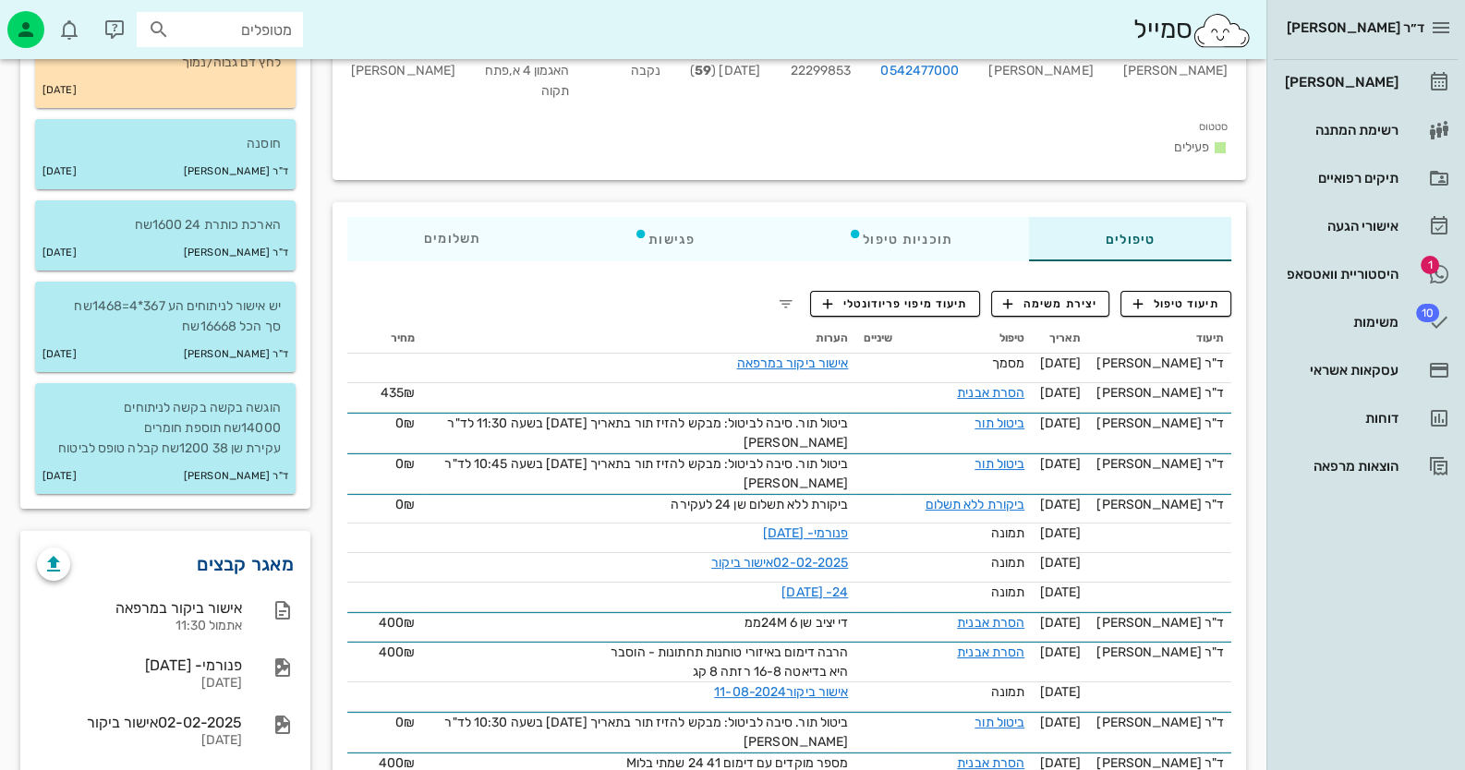
click at [254, 562] on link "מאגר קבצים" at bounding box center [245, 565] width 97 height 30
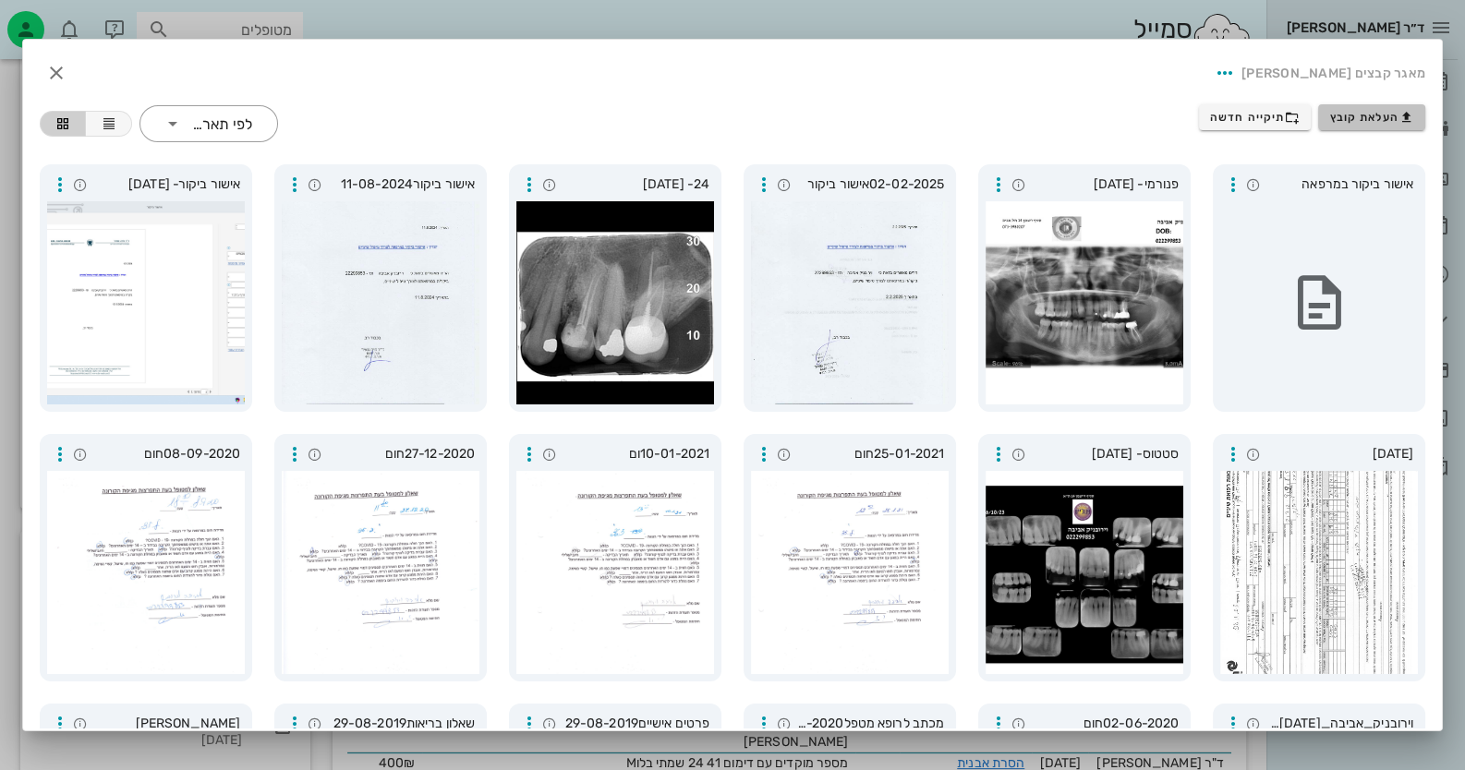
click at [948, 119] on icon "button" at bounding box center [1406, 117] width 15 height 15
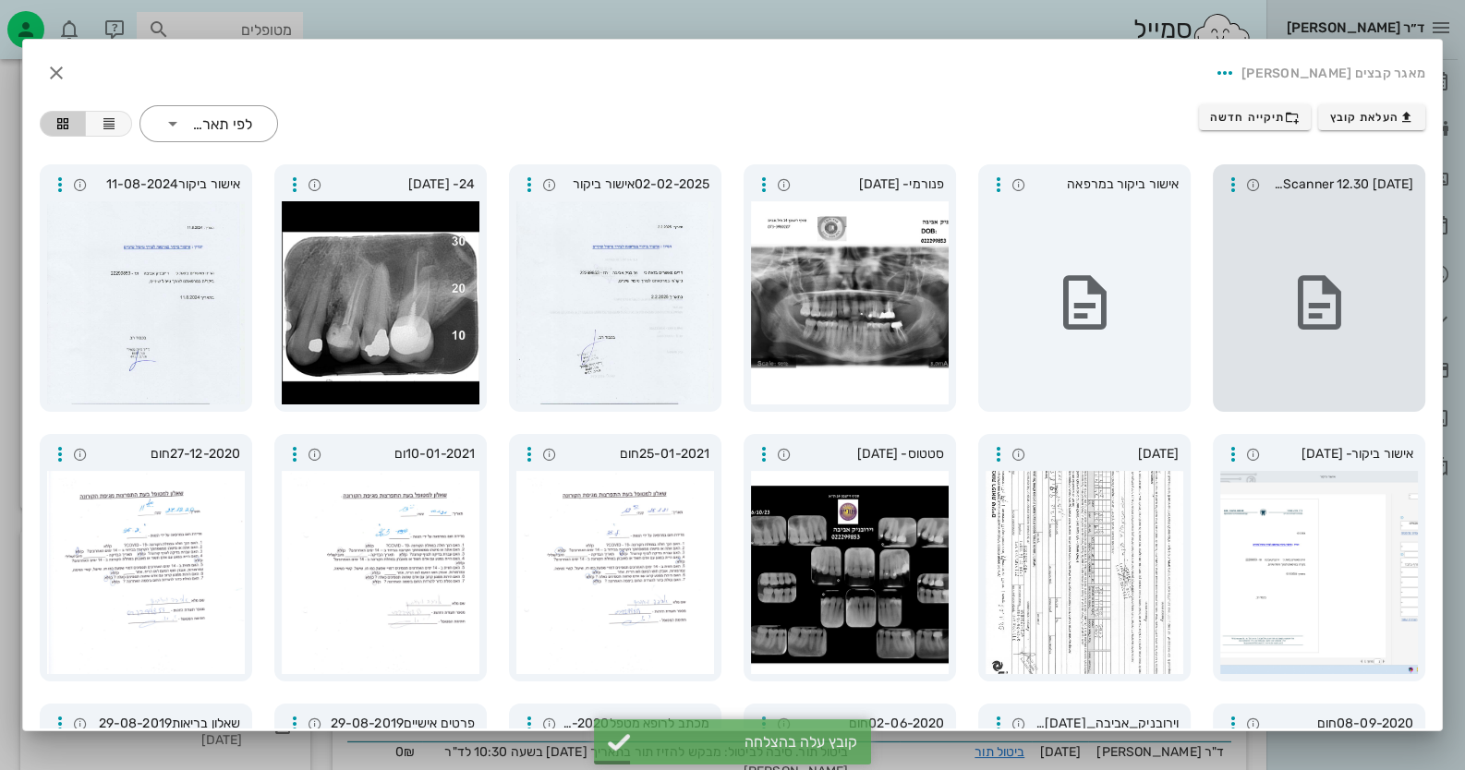
click at [948, 214] on div at bounding box center [1319, 302] width 198 height 203
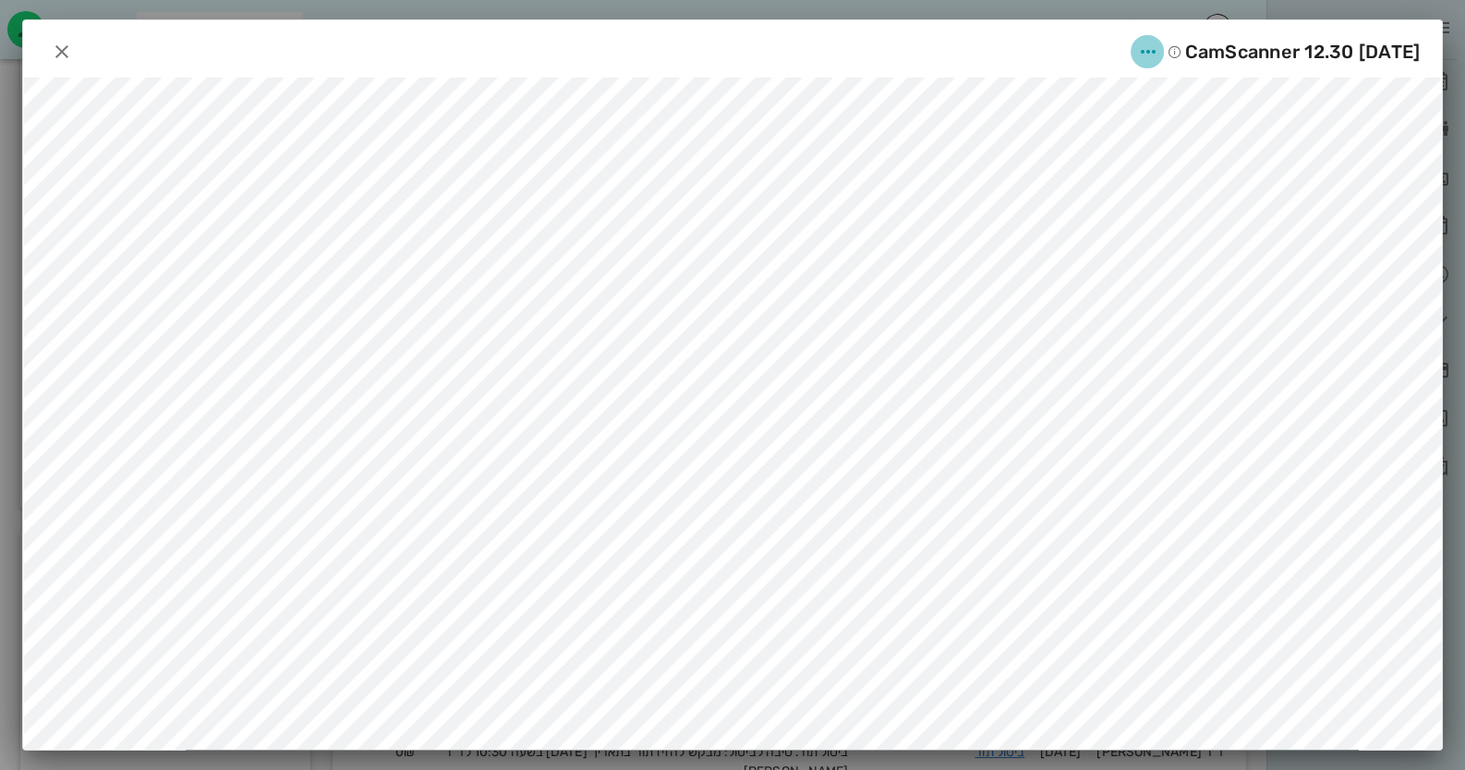
click at [948, 50] on icon "button" at bounding box center [1147, 52] width 22 height 22
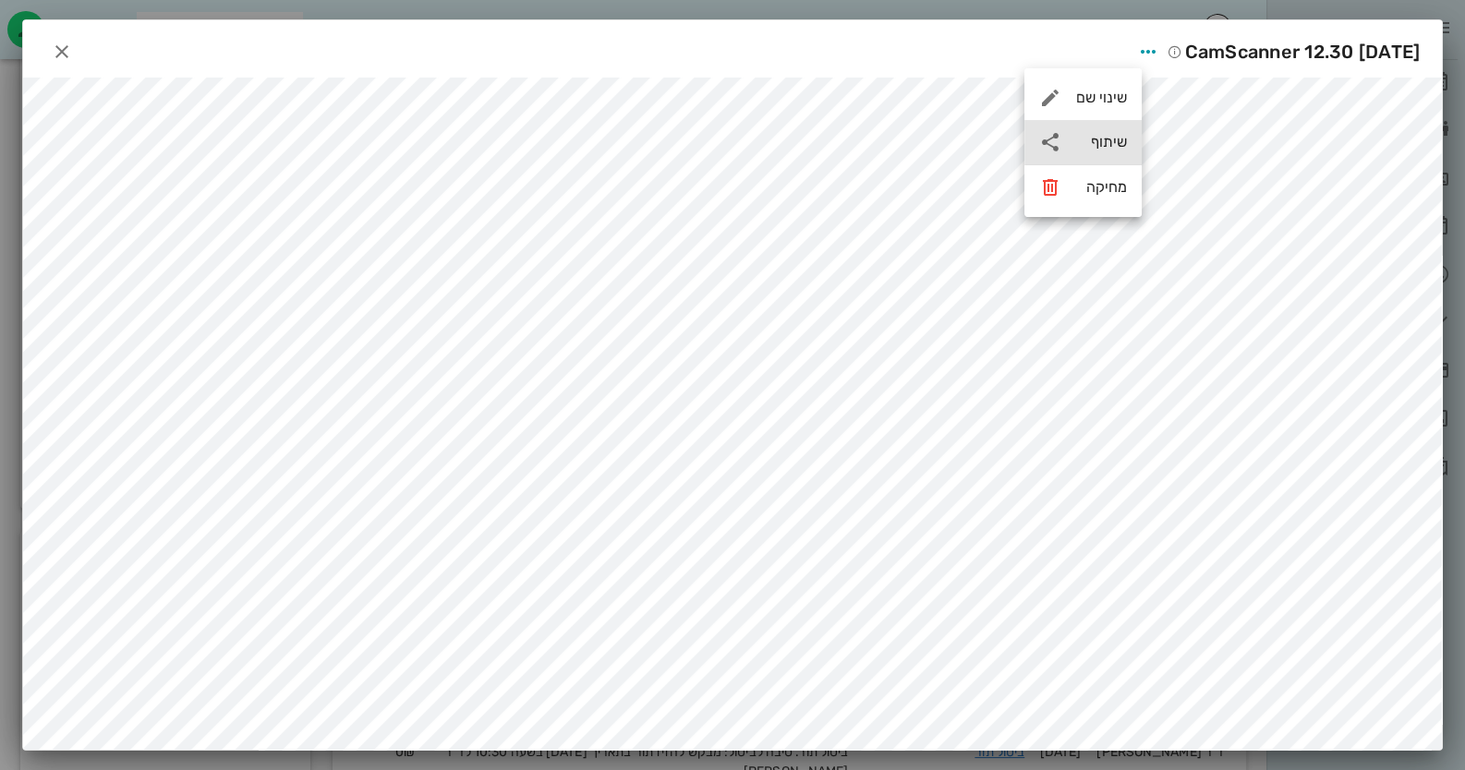
click at [948, 140] on div "שיתוף" at bounding box center [1082, 142] width 117 height 44
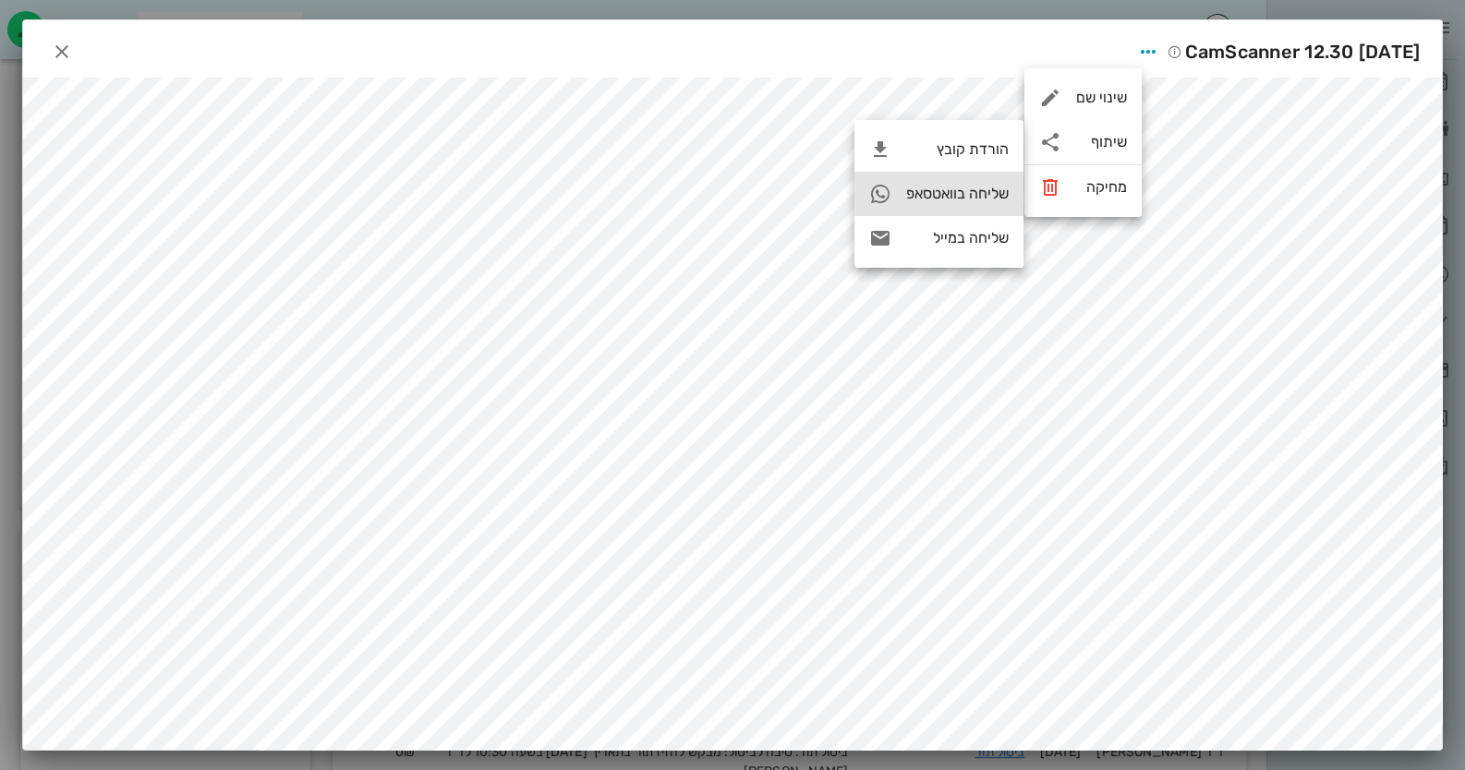
click at [948, 199] on div "שליחה בוואטסאפ" at bounding box center [957, 194] width 103 height 18
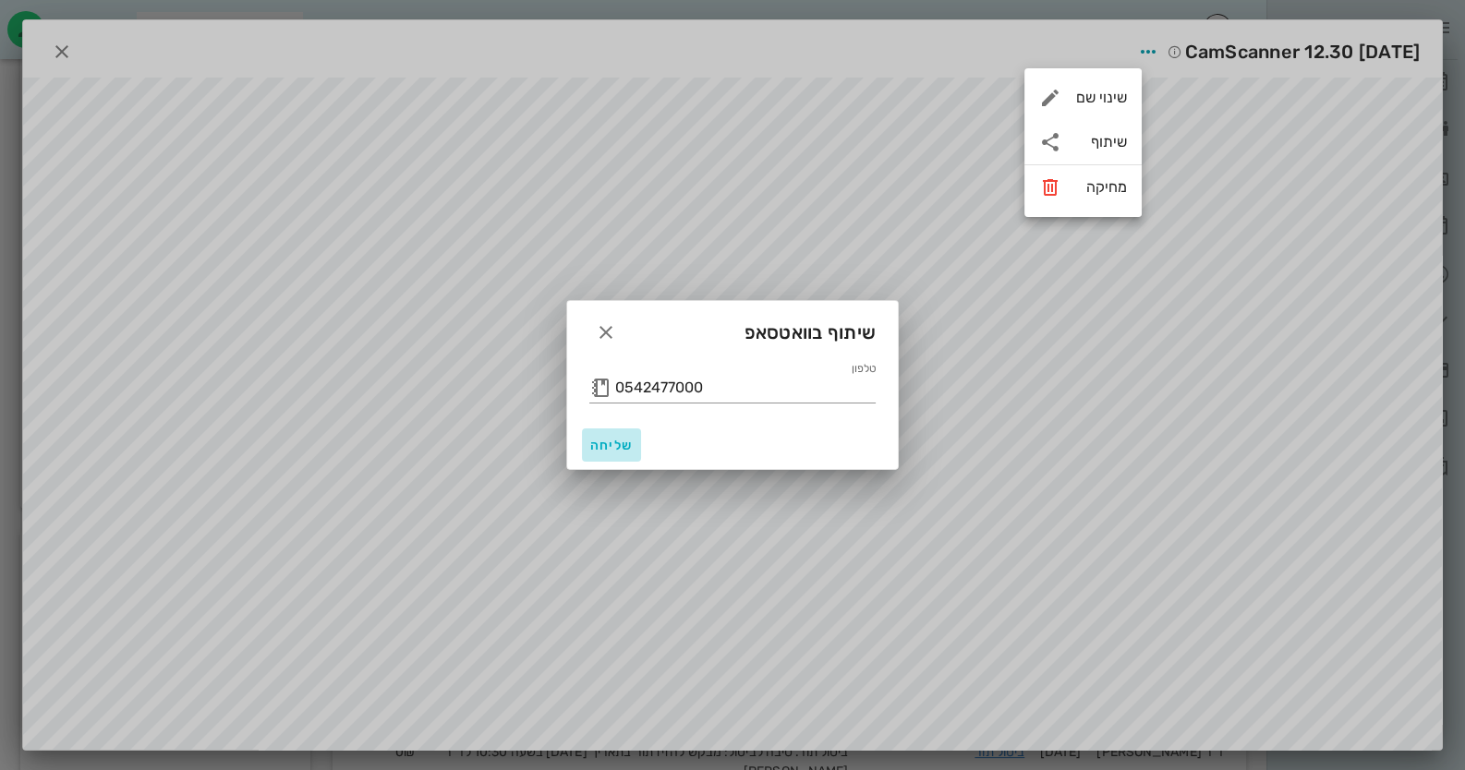
click at [611, 444] on span "שליחה" at bounding box center [611, 446] width 44 height 16
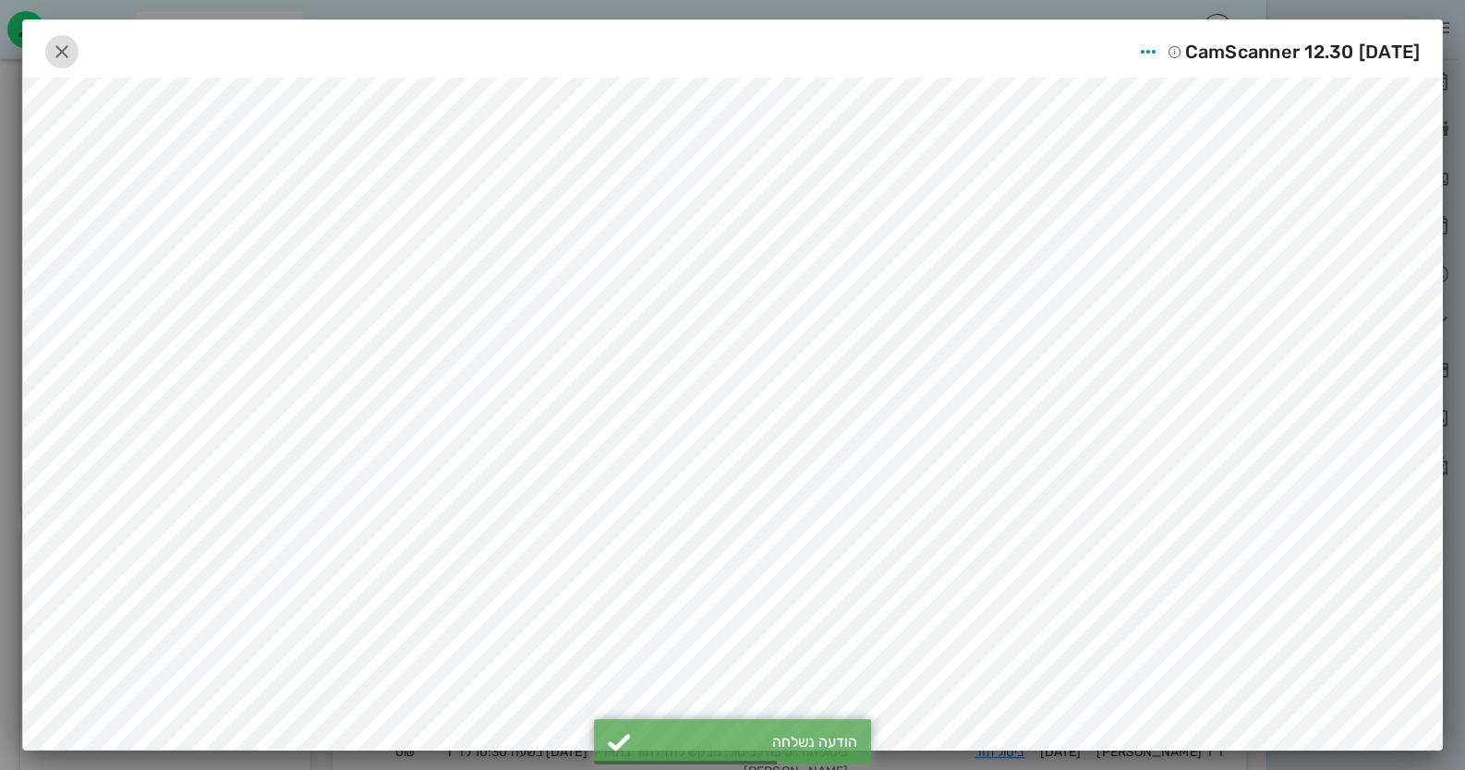
click at [71, 45] on icon "button" at bounding box center [62, 52] width 22 height 22
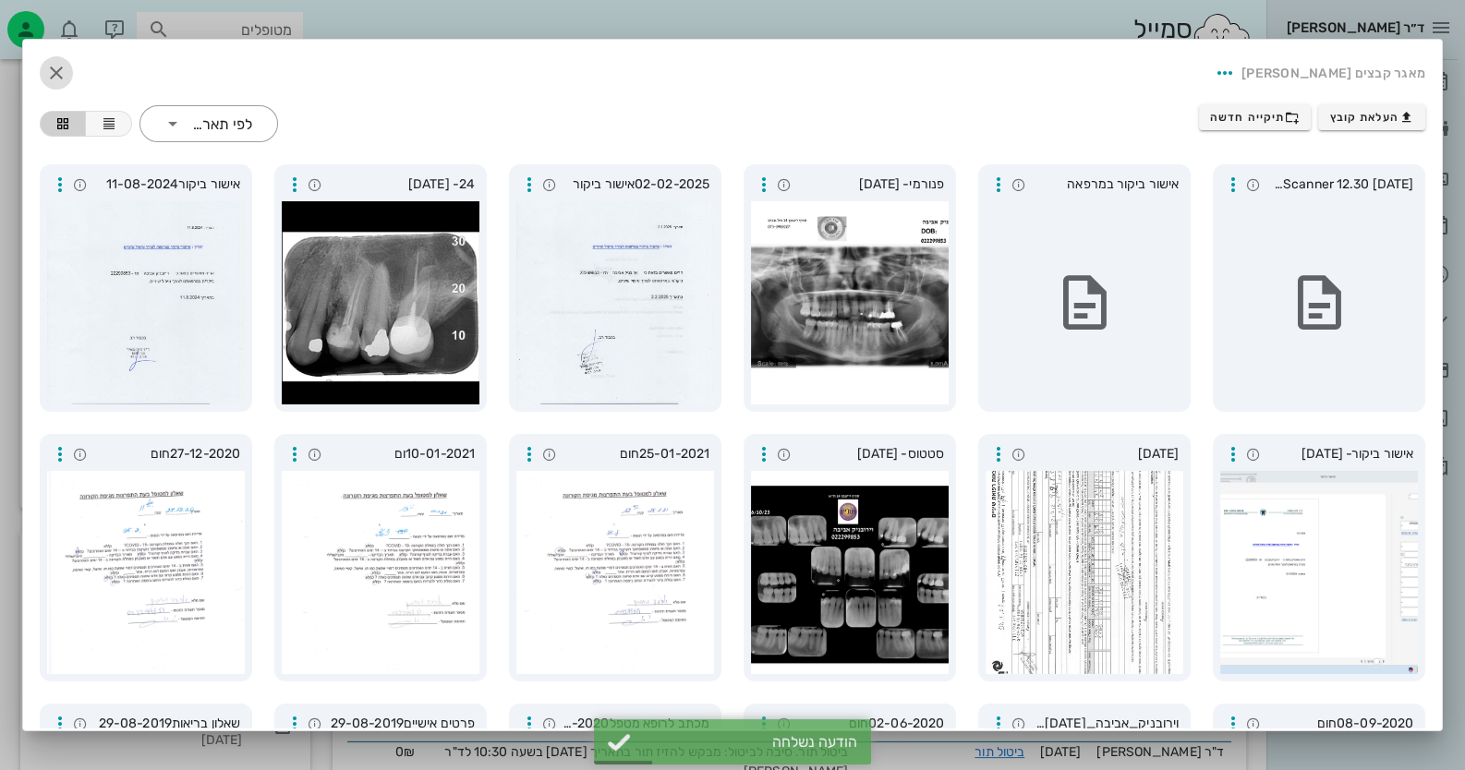
click at [66, 64] on icon "button" at bounding box center [56, 73] width 22 height 22
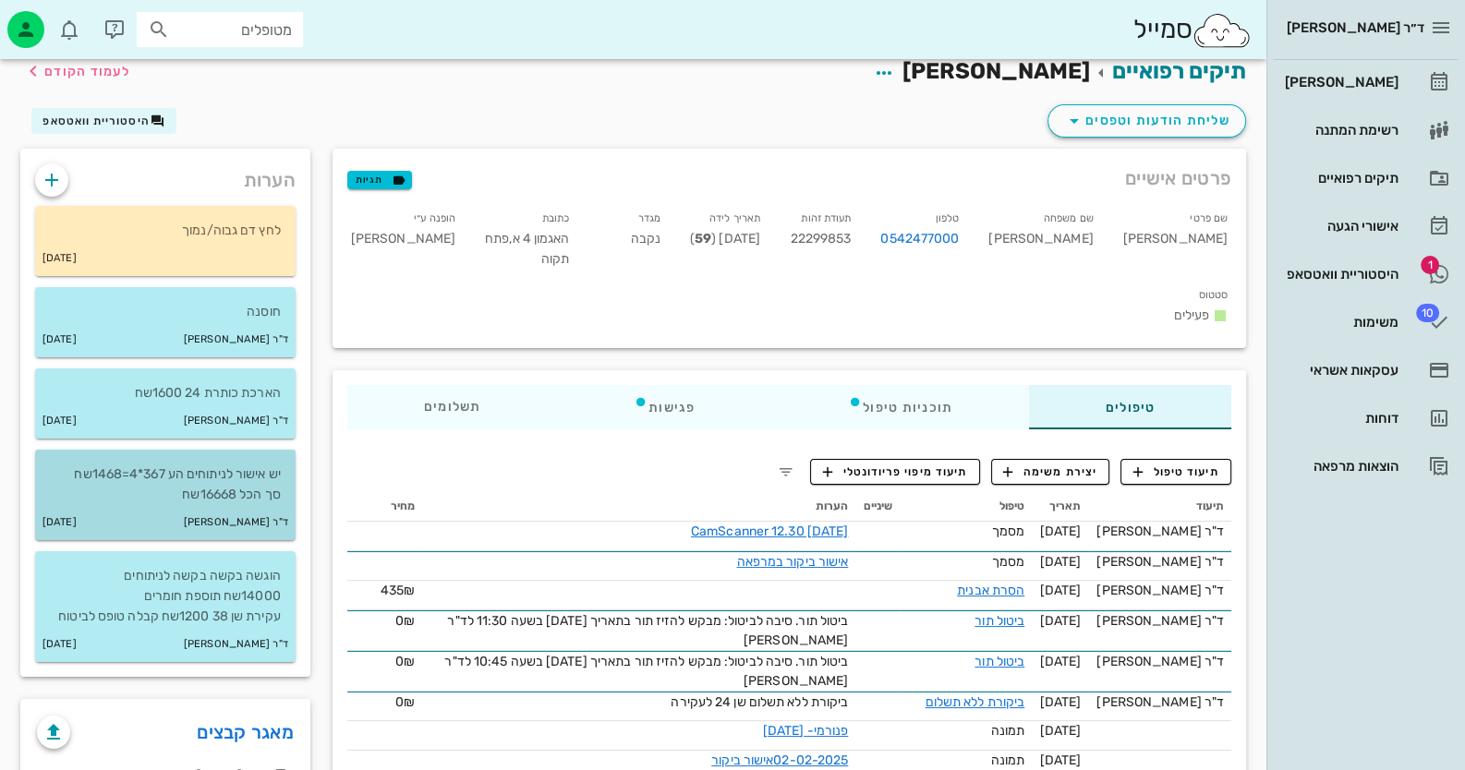
scroll to position [0, 0]
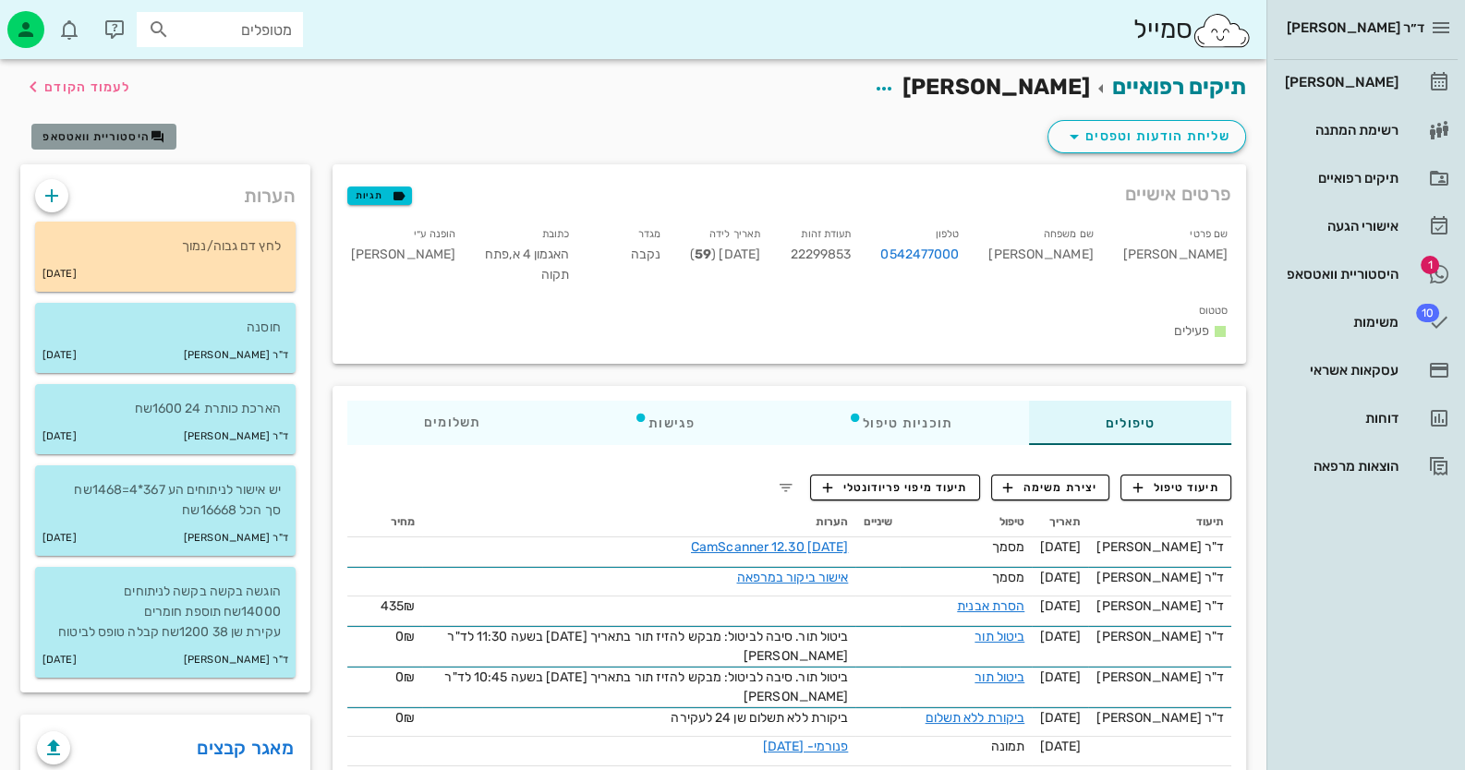
click at [89, 133] on span "היסטוריית וואטסאפ" at bounding box center [95, 136] width 107 height 13
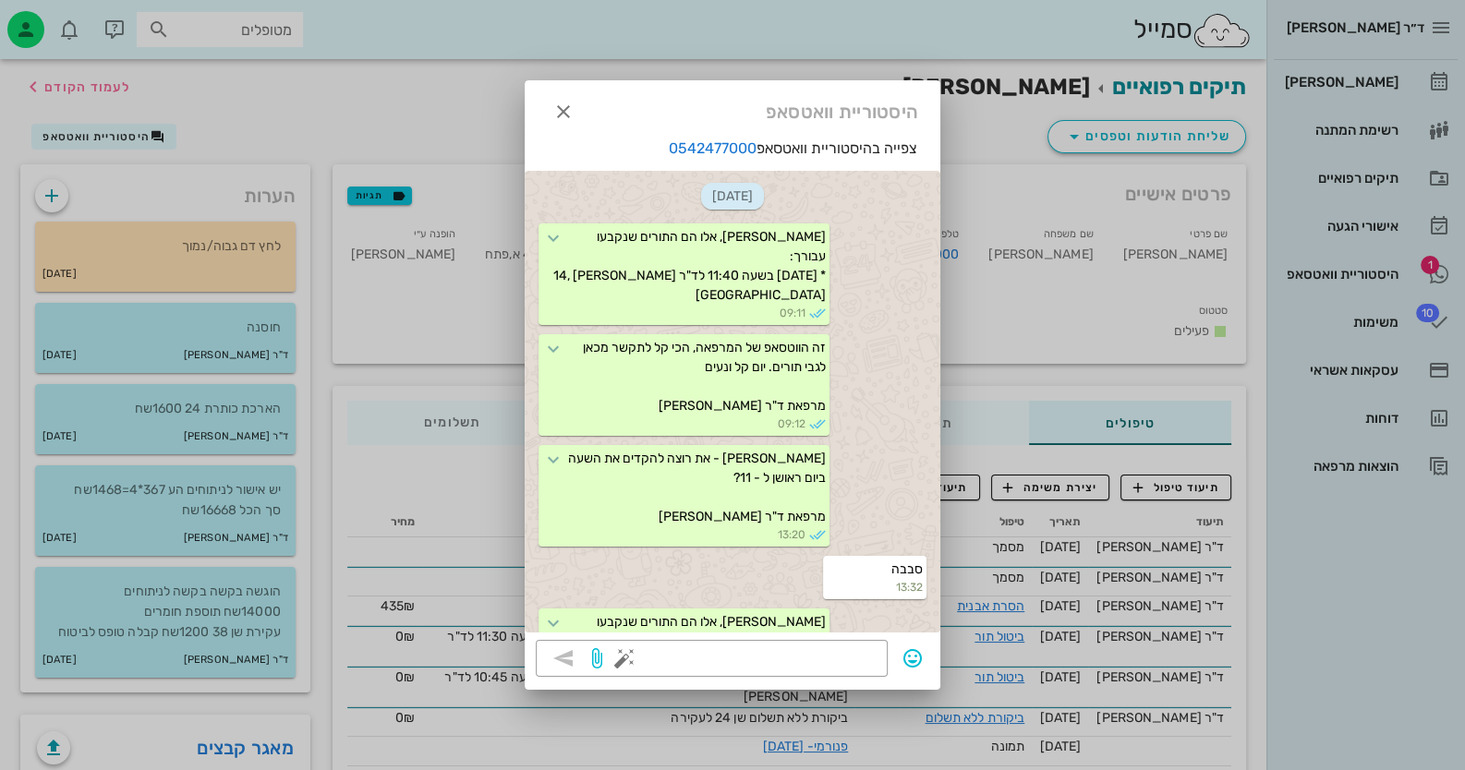
scroll to position [1310, 0]
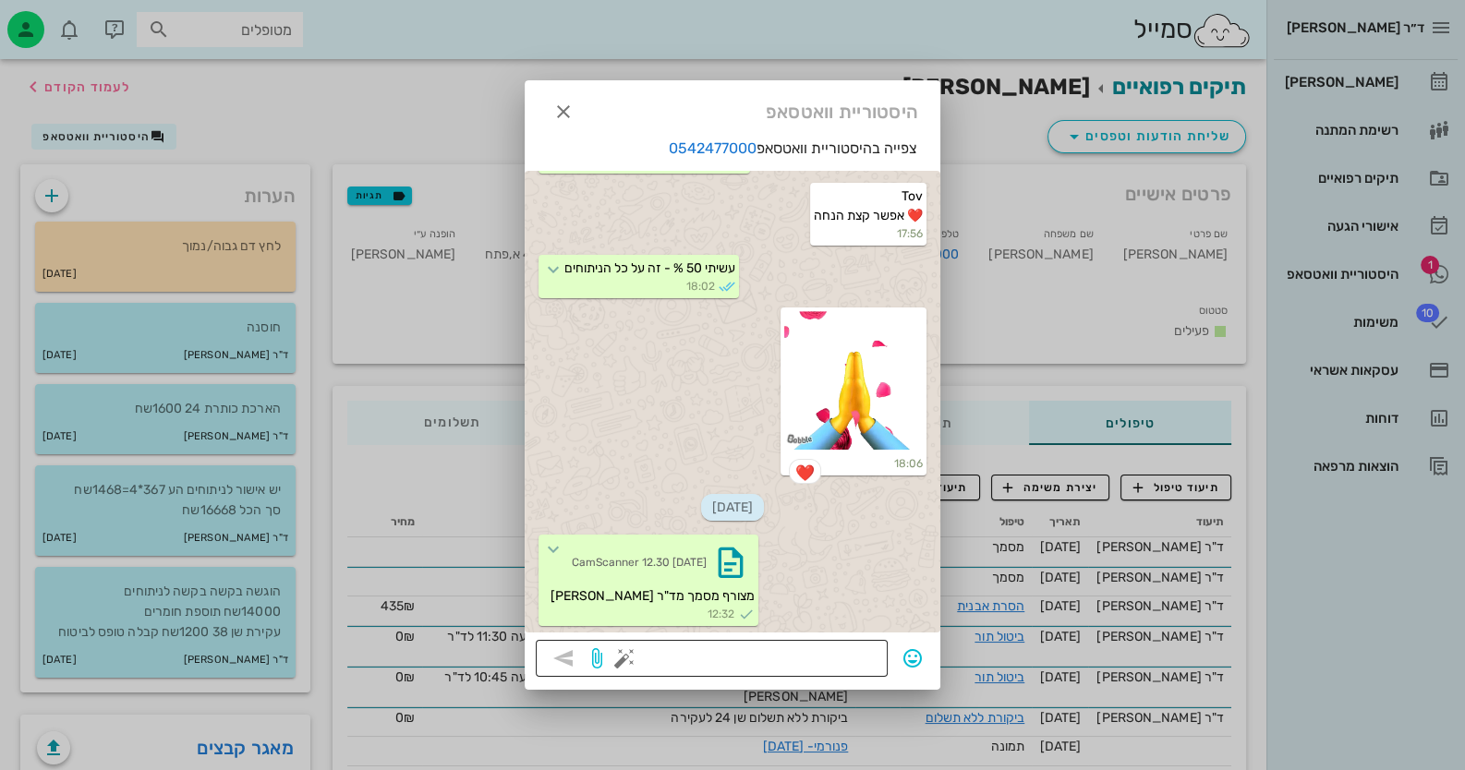
click at [795, 641] on div at bounding box center [752, 658] width 248 height 37
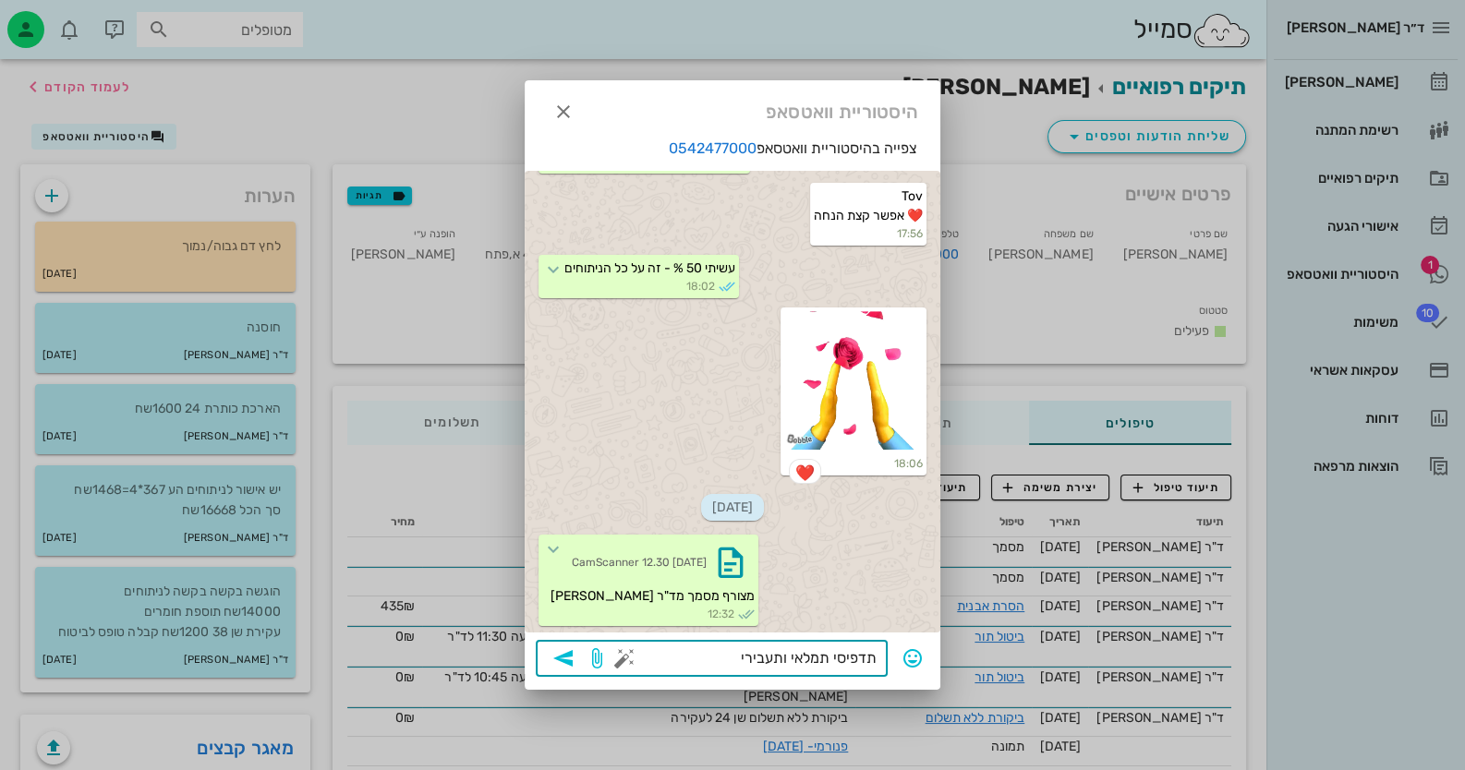
type textarea "תדפיסי תמלאי ותעבירי לביטוח"
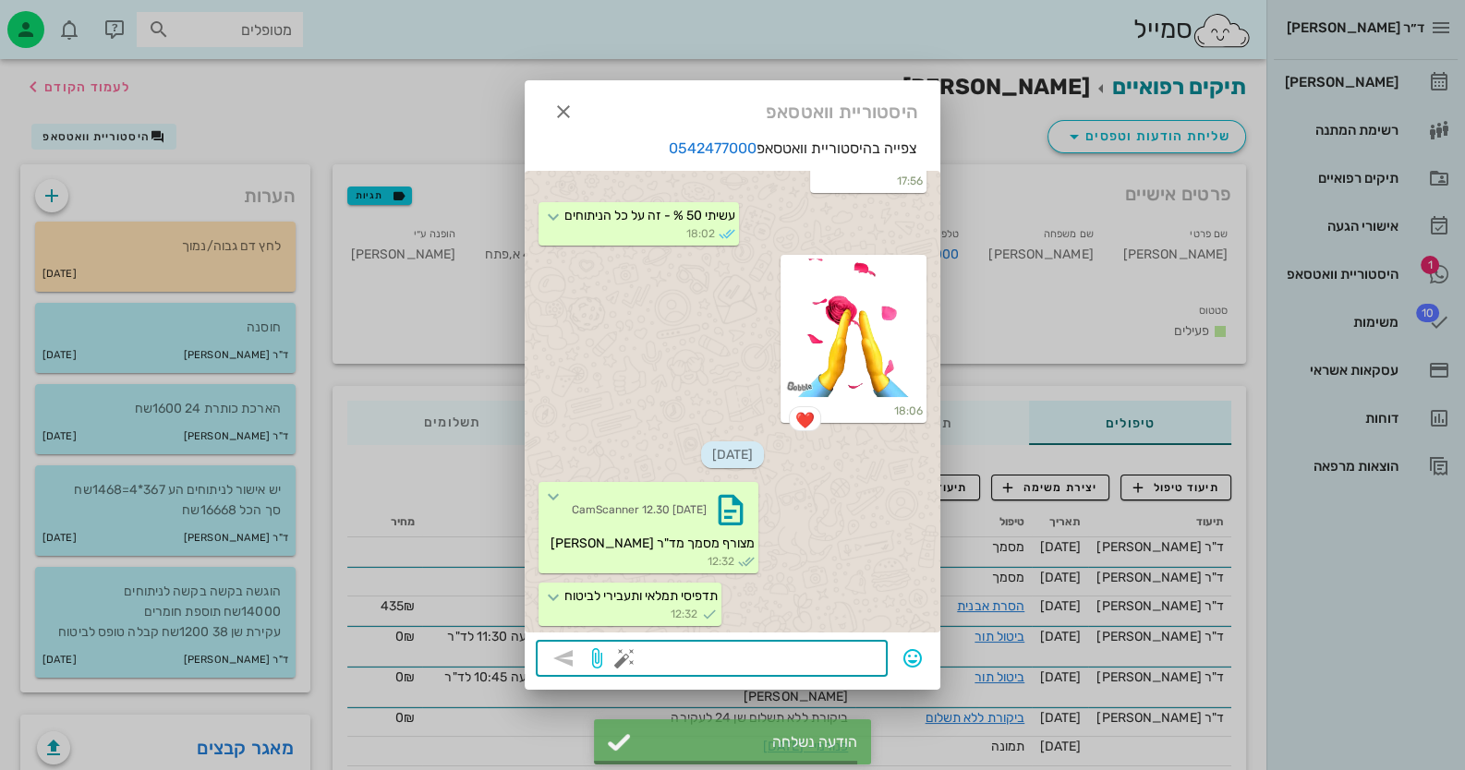
scroll to position [1362, 0]
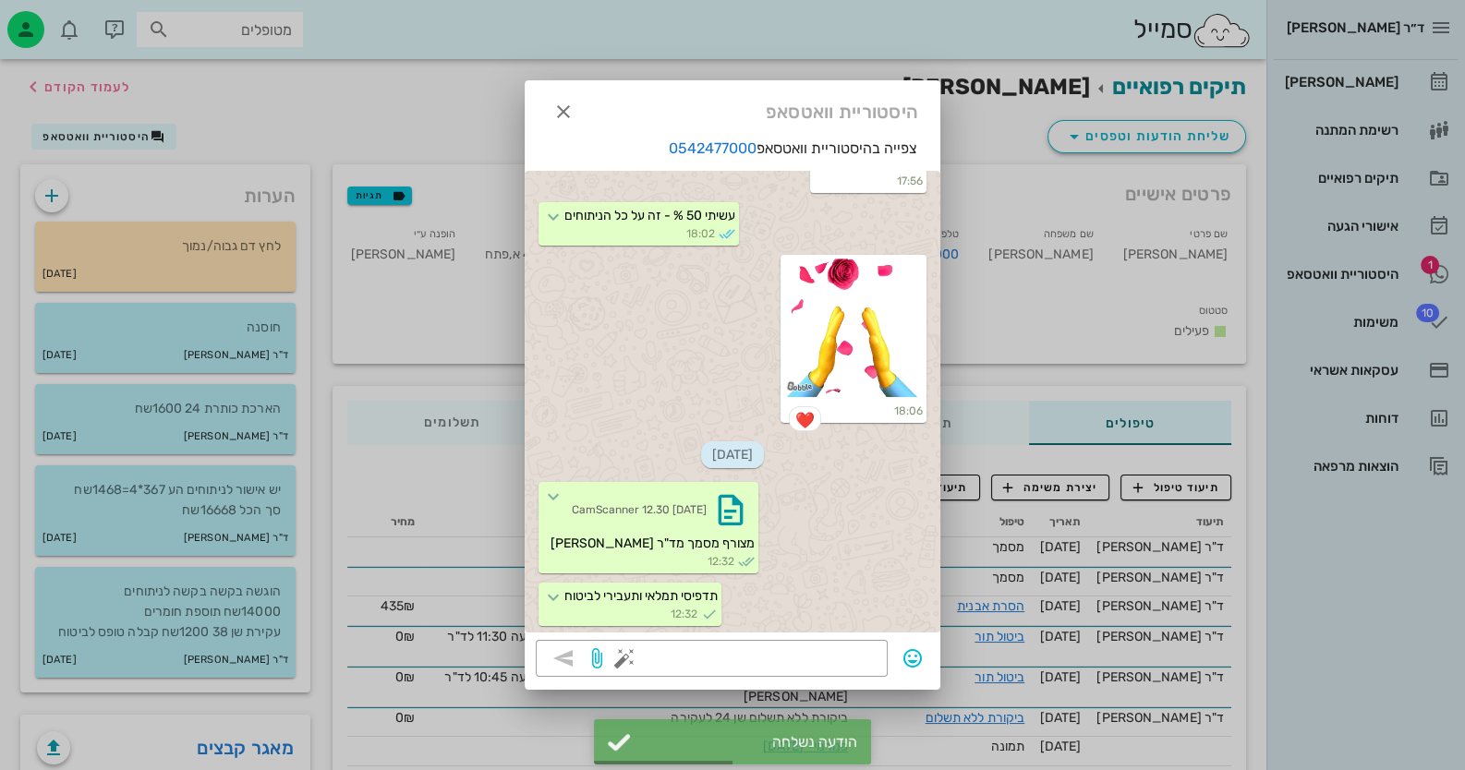
click at [948, 278] on div at bounding box center [732, 385] width 1465 height 770
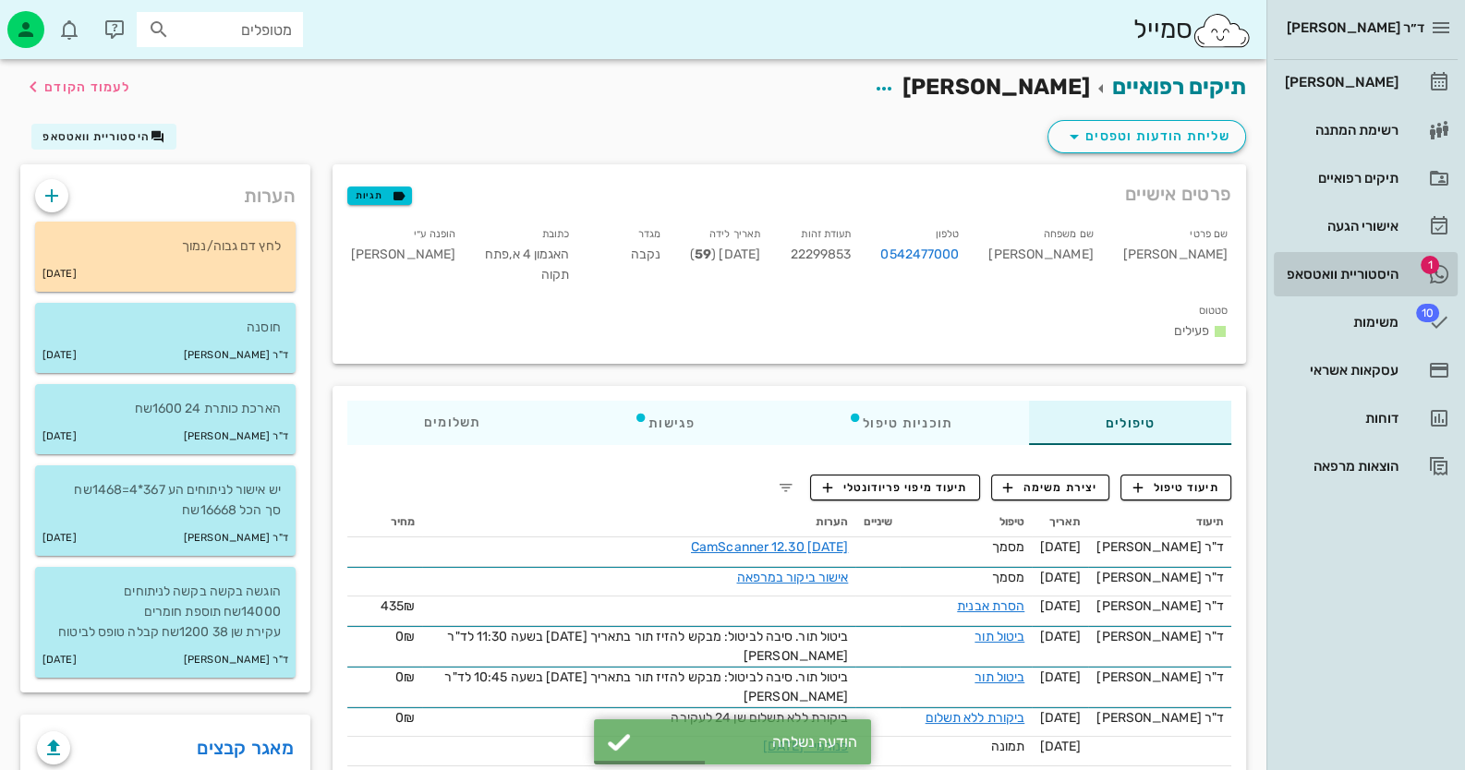
click at [948, 277] on div "היסטוריית וואטסאפ" at bounding box center [1339, 274] width 117 height 15
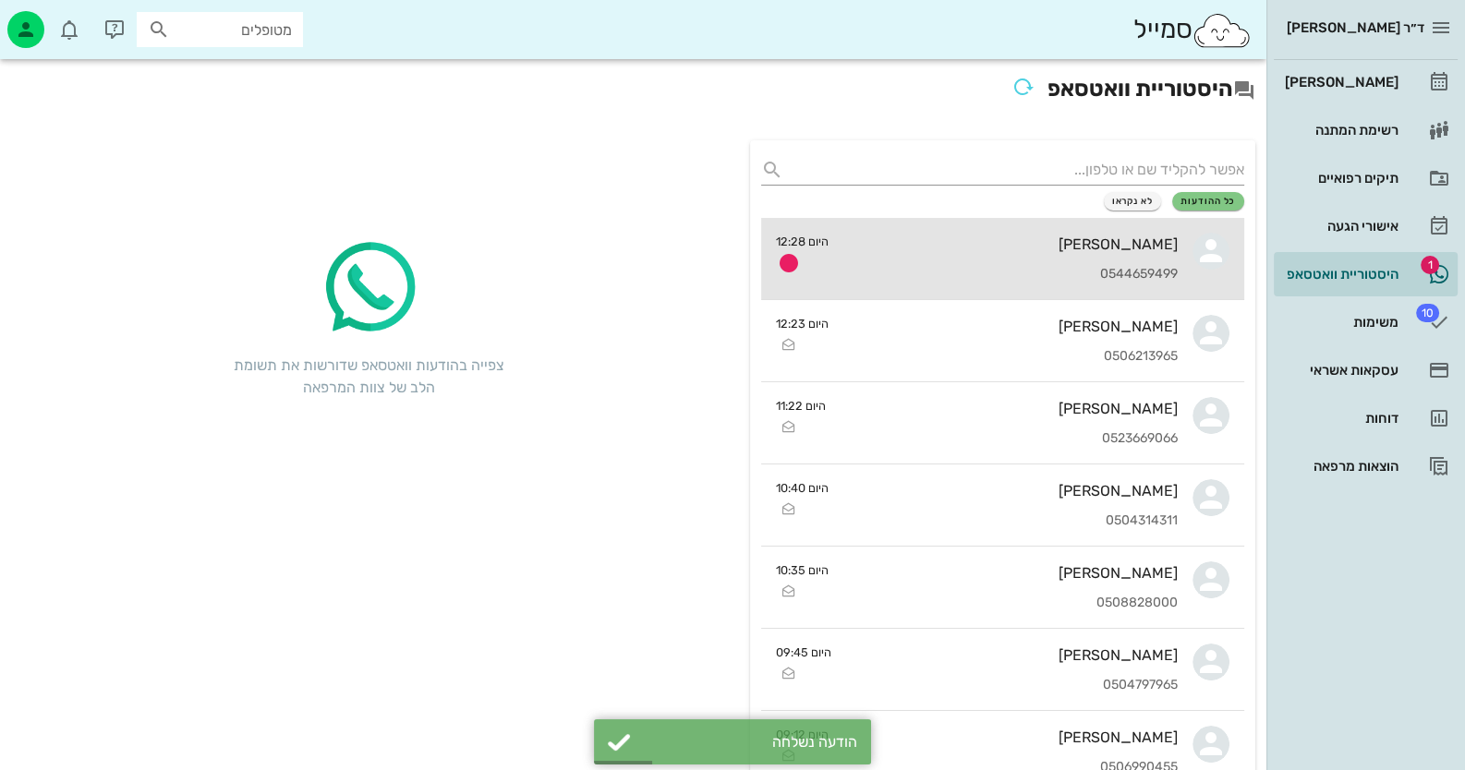
click at [948, 271] on link "שגיא דוד 0544659499 היום 12:28" at bounding box center [1002, 259] width 483 height 82
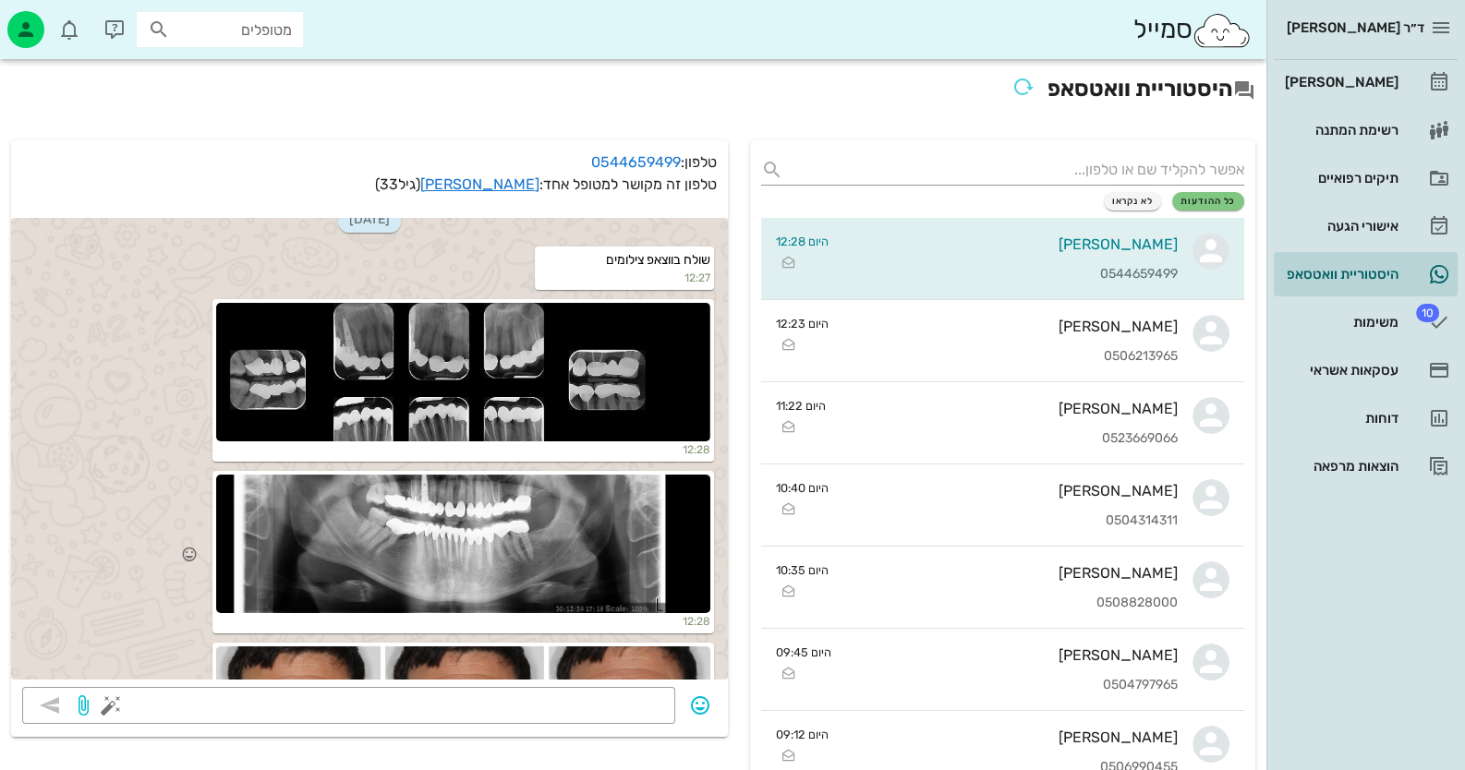
scroll to position [1082, 0]
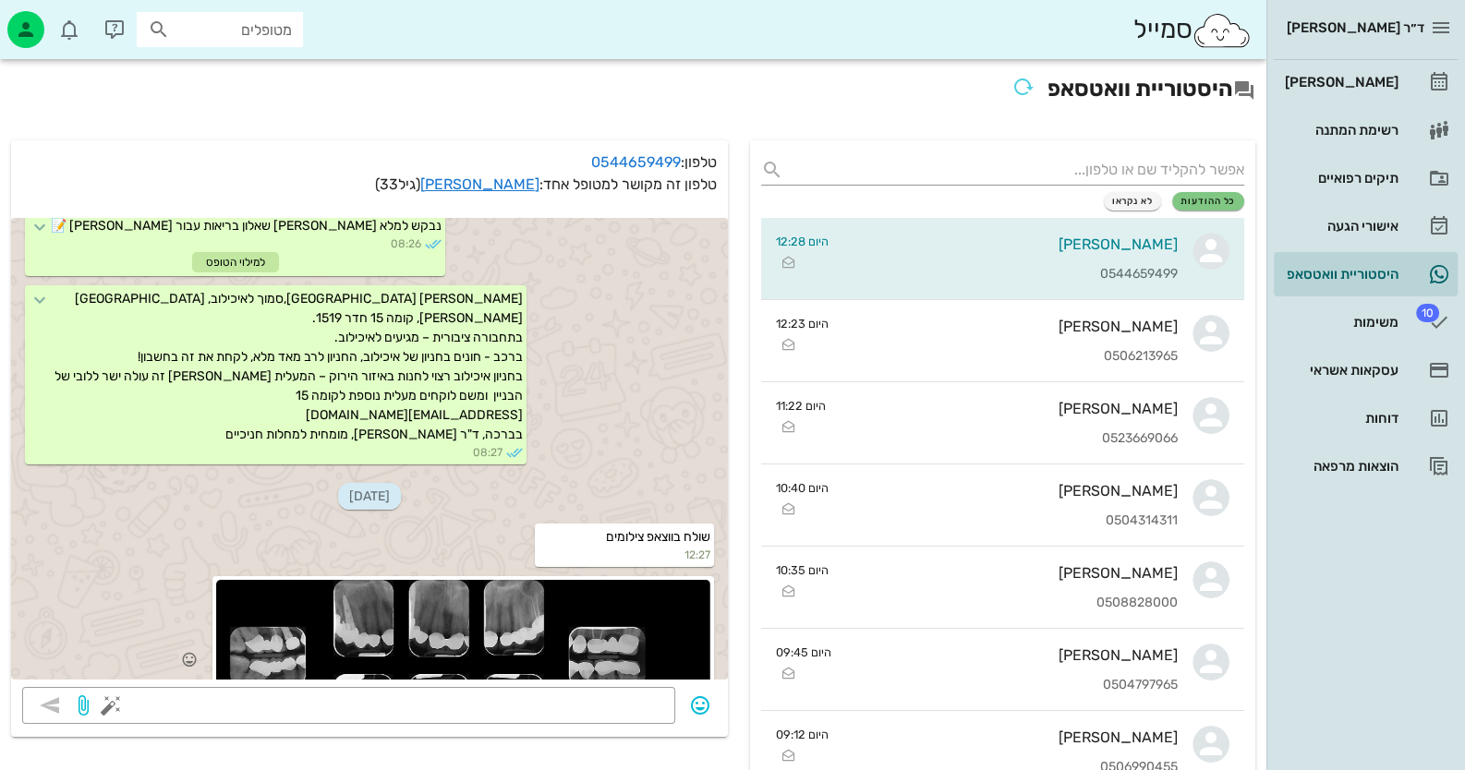
click at [440, 642] on div at bounding box center [463, 649] width 494 height 139
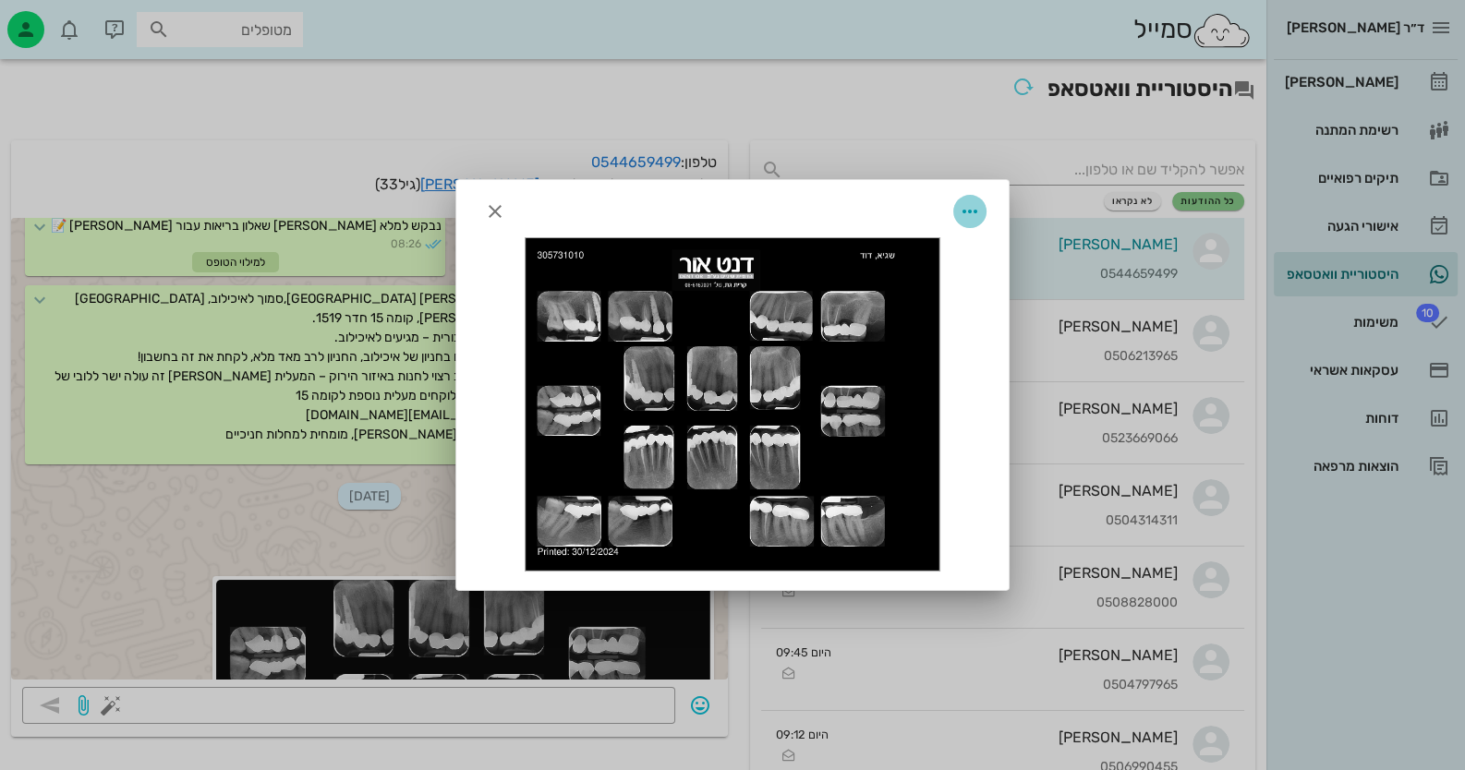
click at [948, 207] on icon "button" at bounding box center [970, 211] width 22 height 22
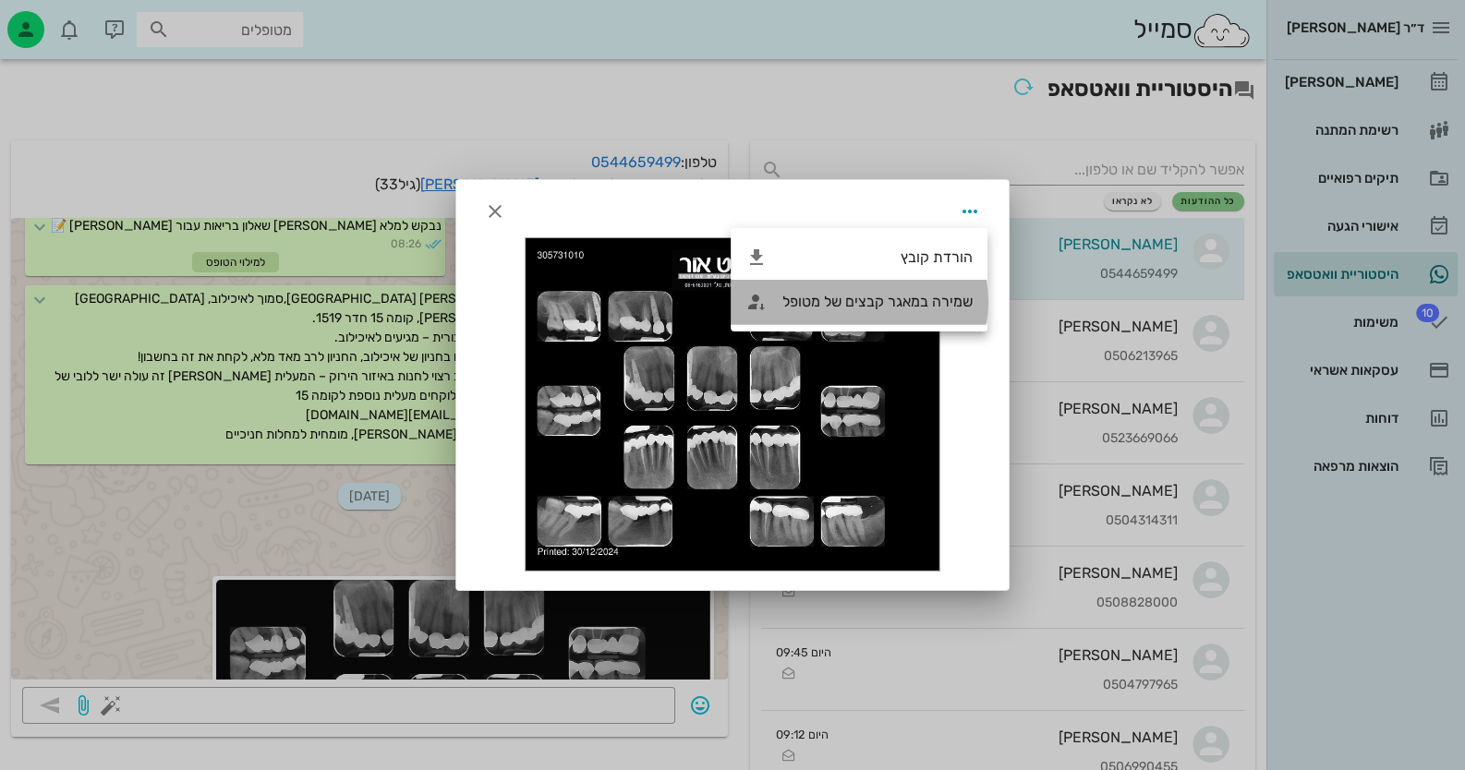
click at [948, 304] on div "שמירה במאגר קבצים של מטופל" at bounding box center [877, 302] width 190 height 18
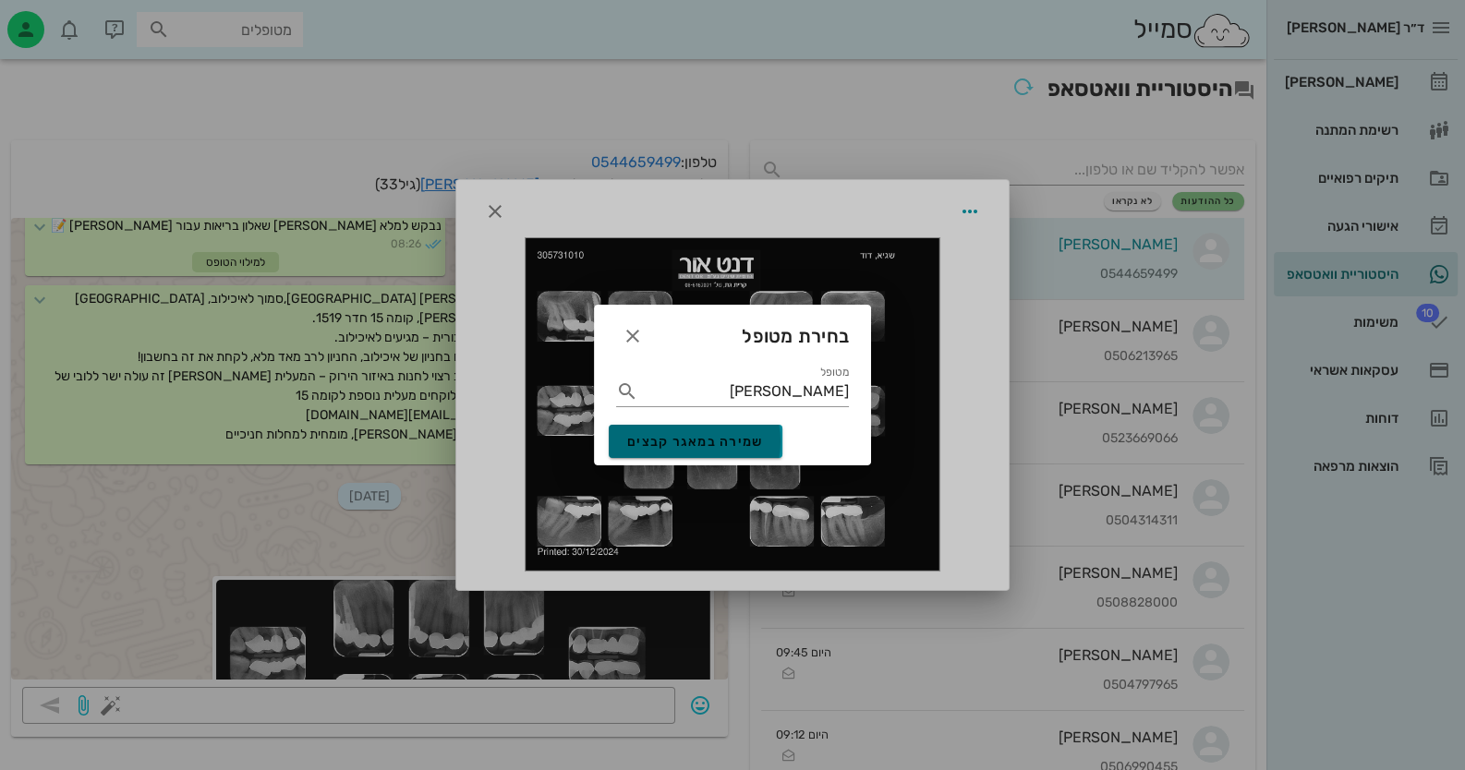
click at [769, 442] on button "שמירה במאגר קבצים" at bounding box center [696, 441] width 174 height 33
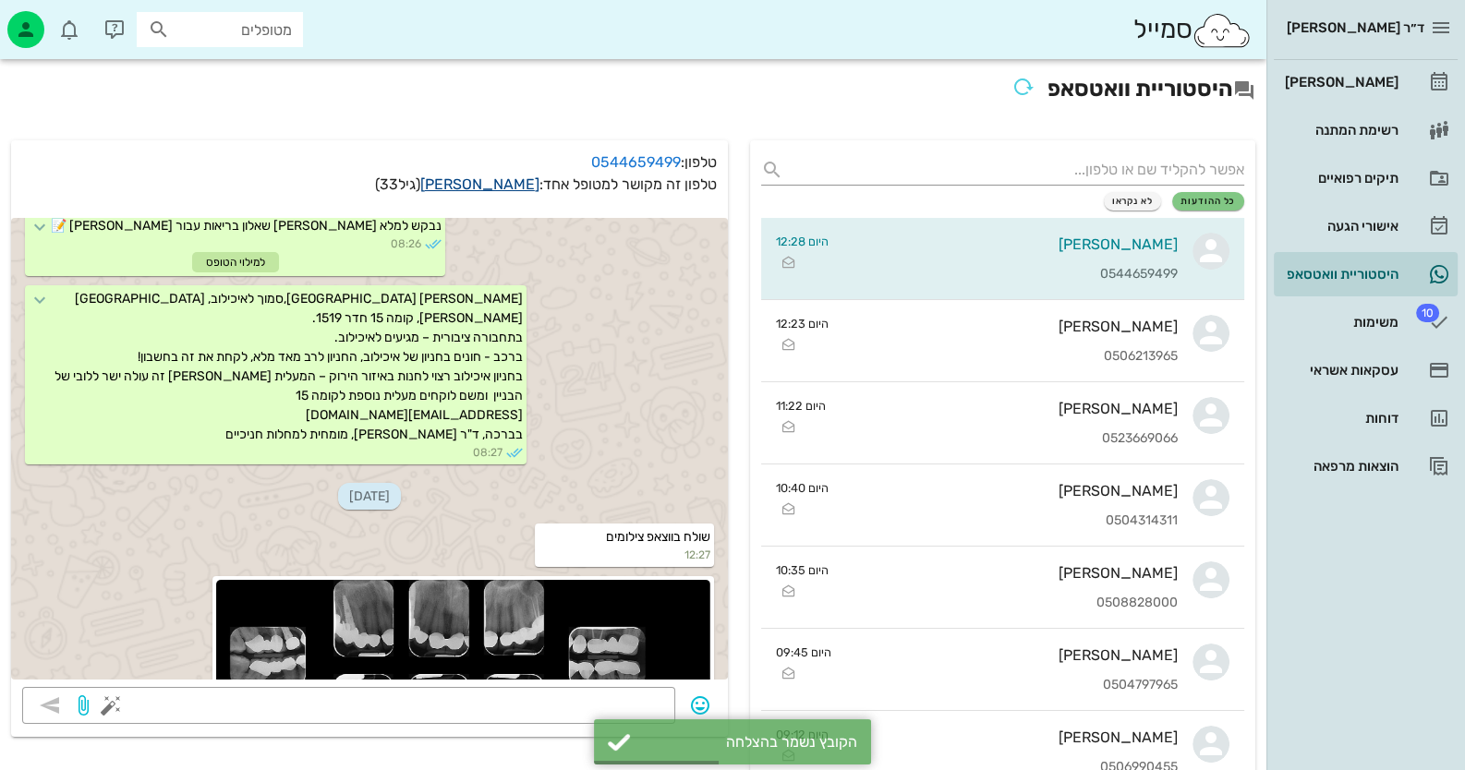
click at [524, 184] on link "שגיא דוד" at bounding box center [479, 184] width 119 height 18
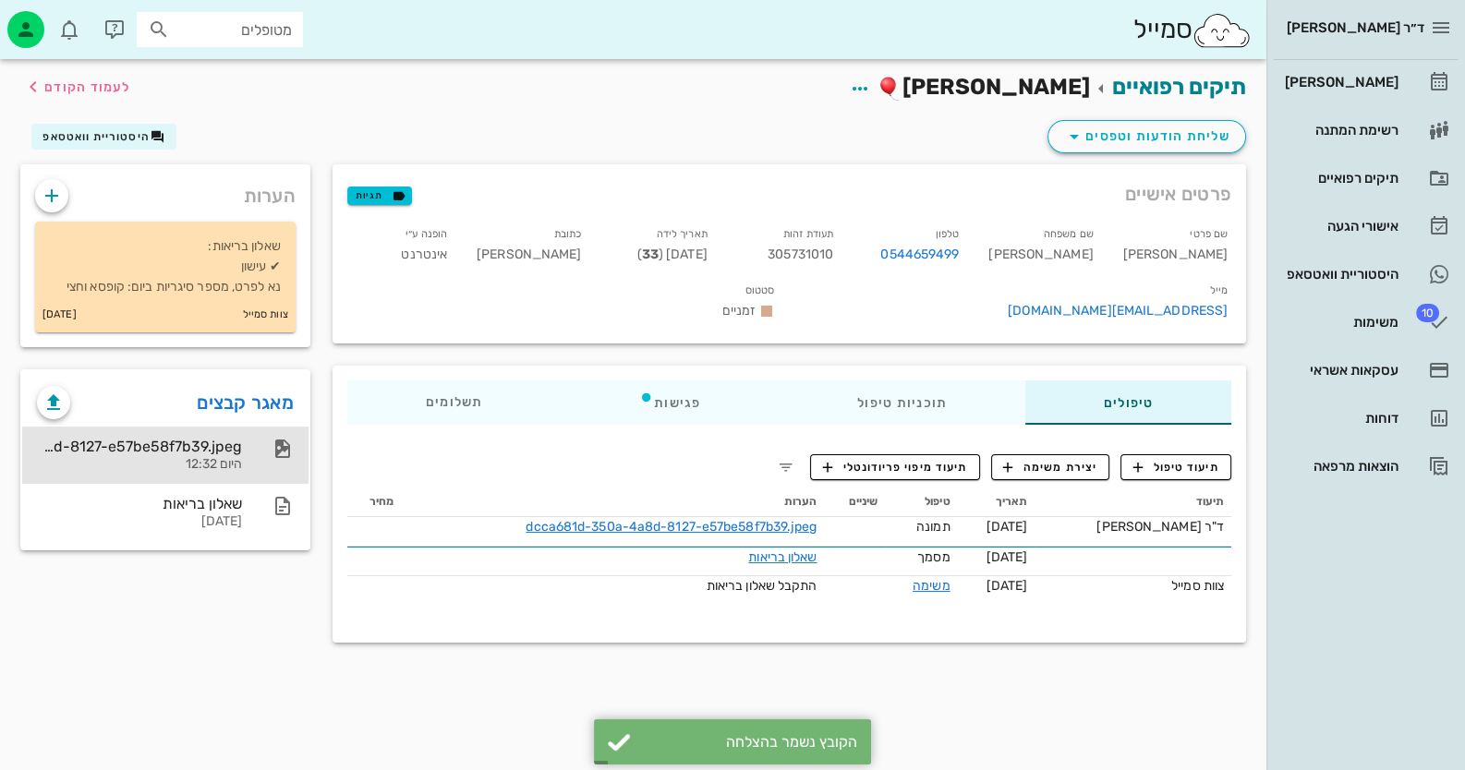
click at [174, 446] on div "dcca681d-350a-4a8d-8127-e57be58f7b39.jpeg" at bounding box center [139, 447] width 205 height 18
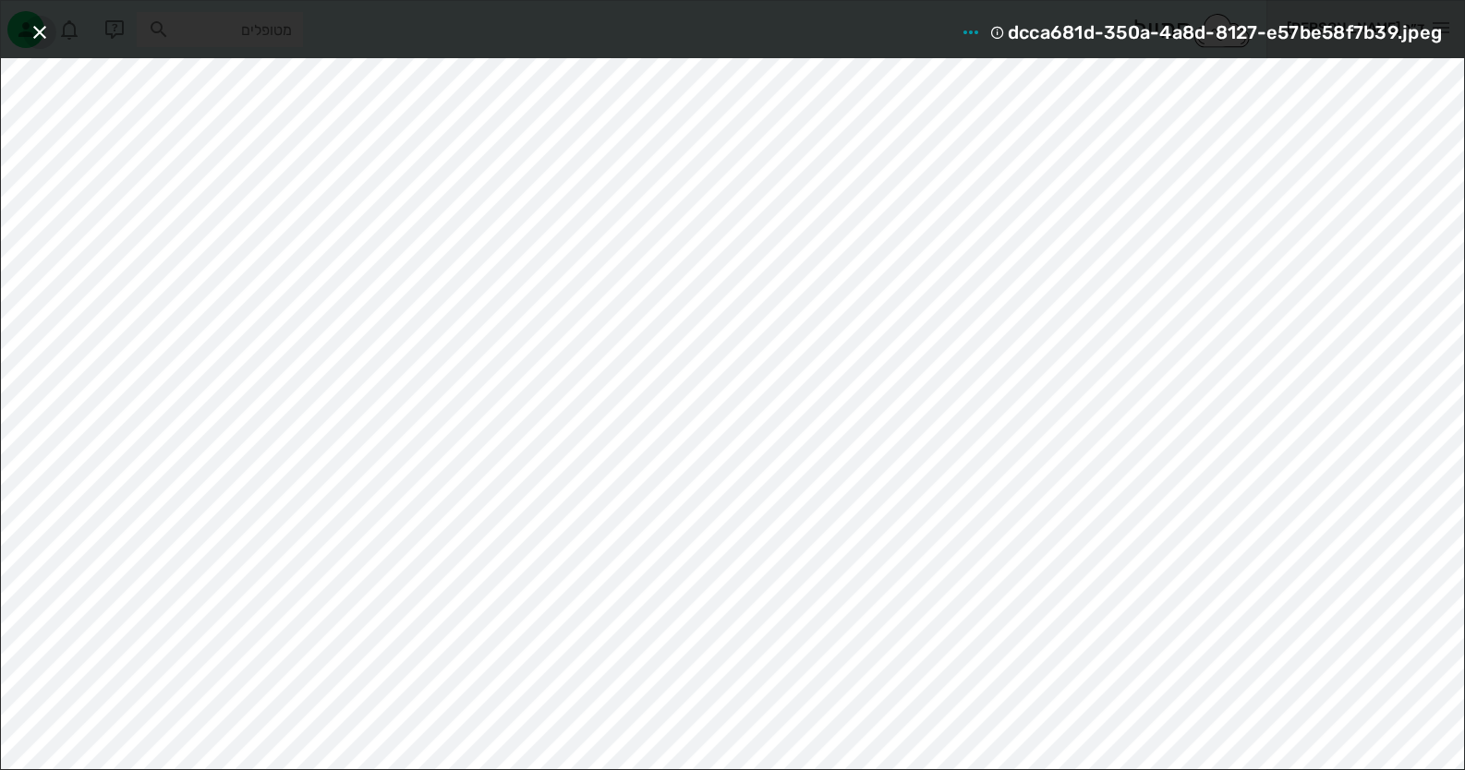
click at [42, 28] on icon "button" at bounding box center [40, 32] width 22 height 22
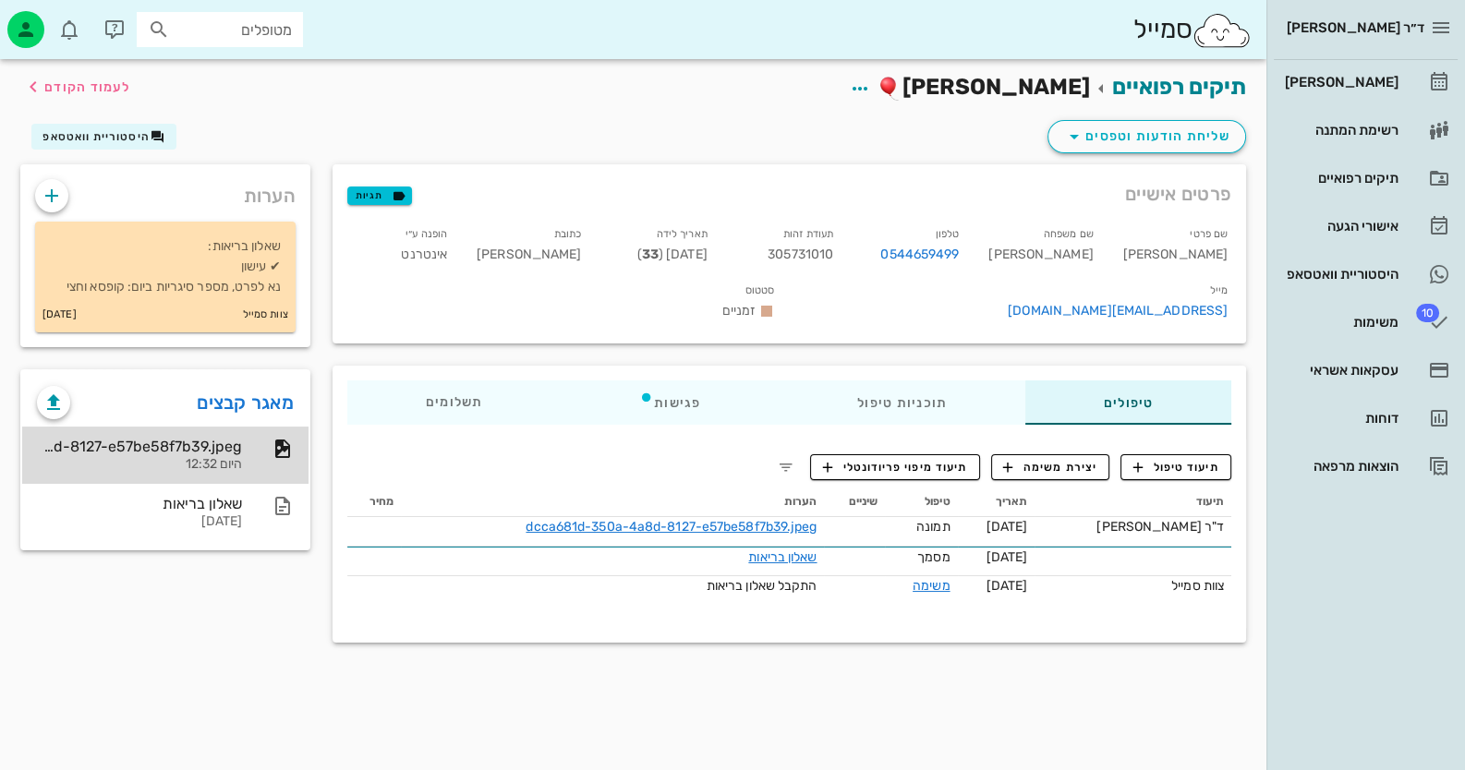
click at [151, 453] on div "dcca681d-350a-4a8d-8127-e57be58f7b39.jpeg" at bounding box center [139, 447] width 205 height 18
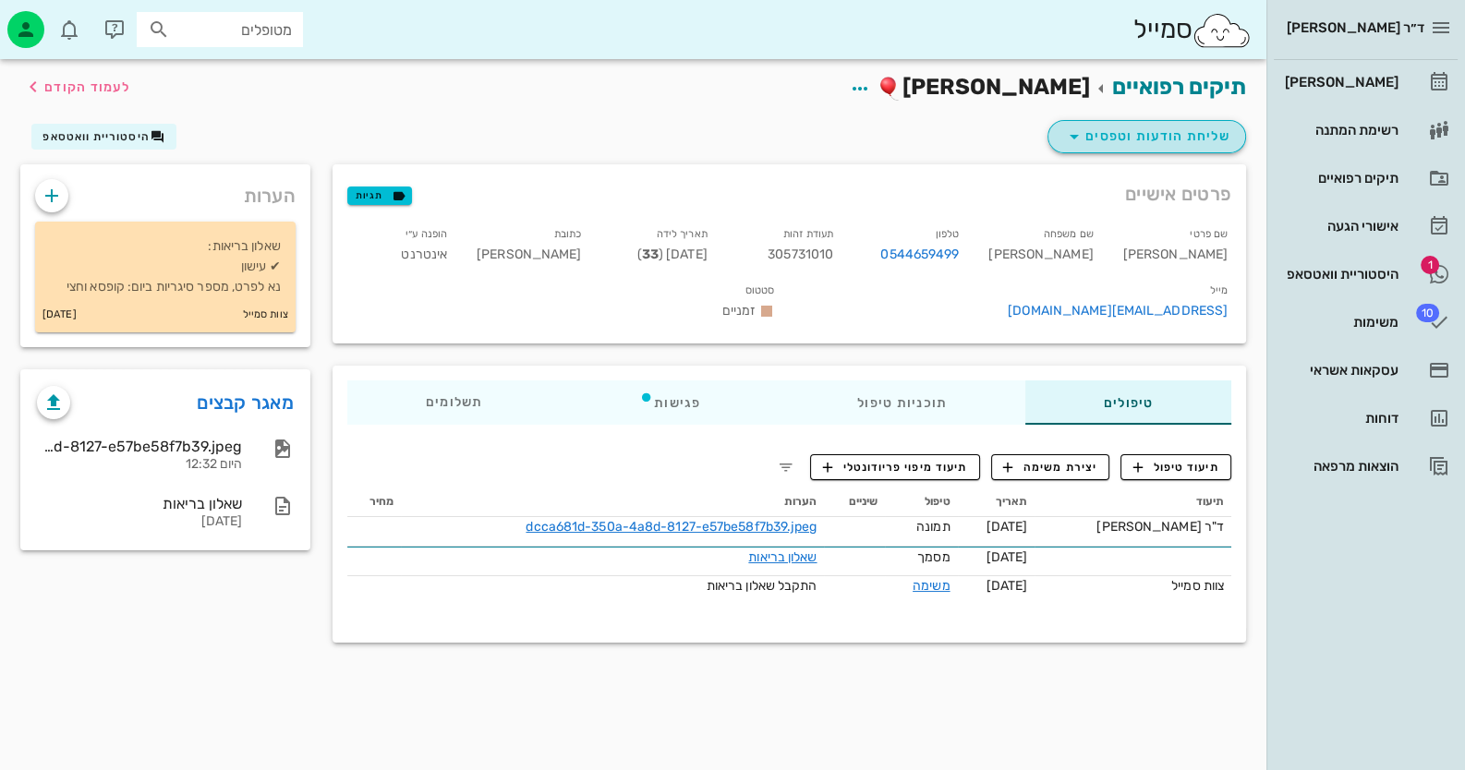
click at [948, 127] on span "שליחת הודעות וטפסים" at bounding box center [1146, 137] width 167 height 22
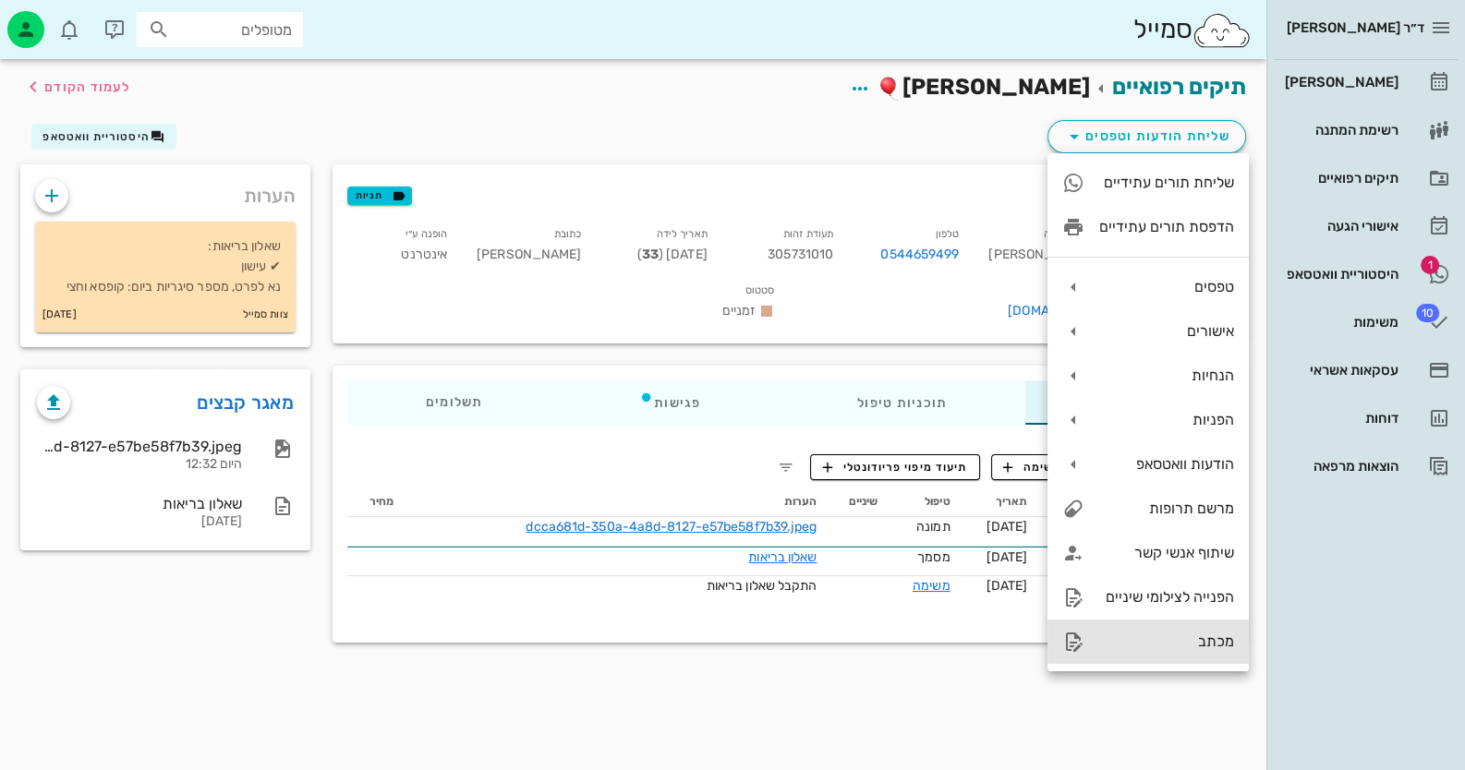
click at [948, 645] on div "מכתב" at bounding box center [1166, 642] width 135 height 18
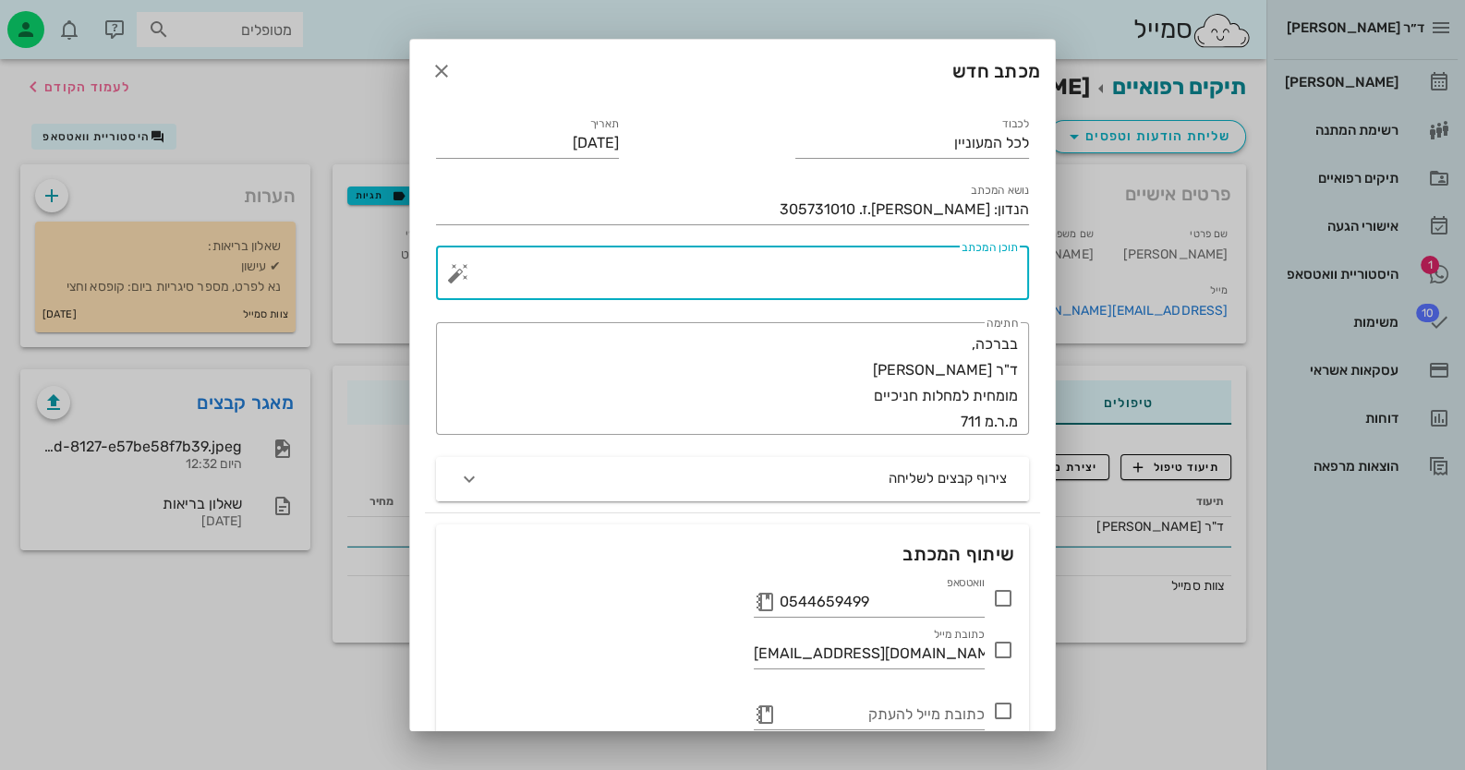
click at [948, 281] on textarea "תוכן המכתב" at bounding box center [740, 278] width 556 height 44
click at [468, 276] on button "button" at bounding box center [458, 273] width 22 height 22
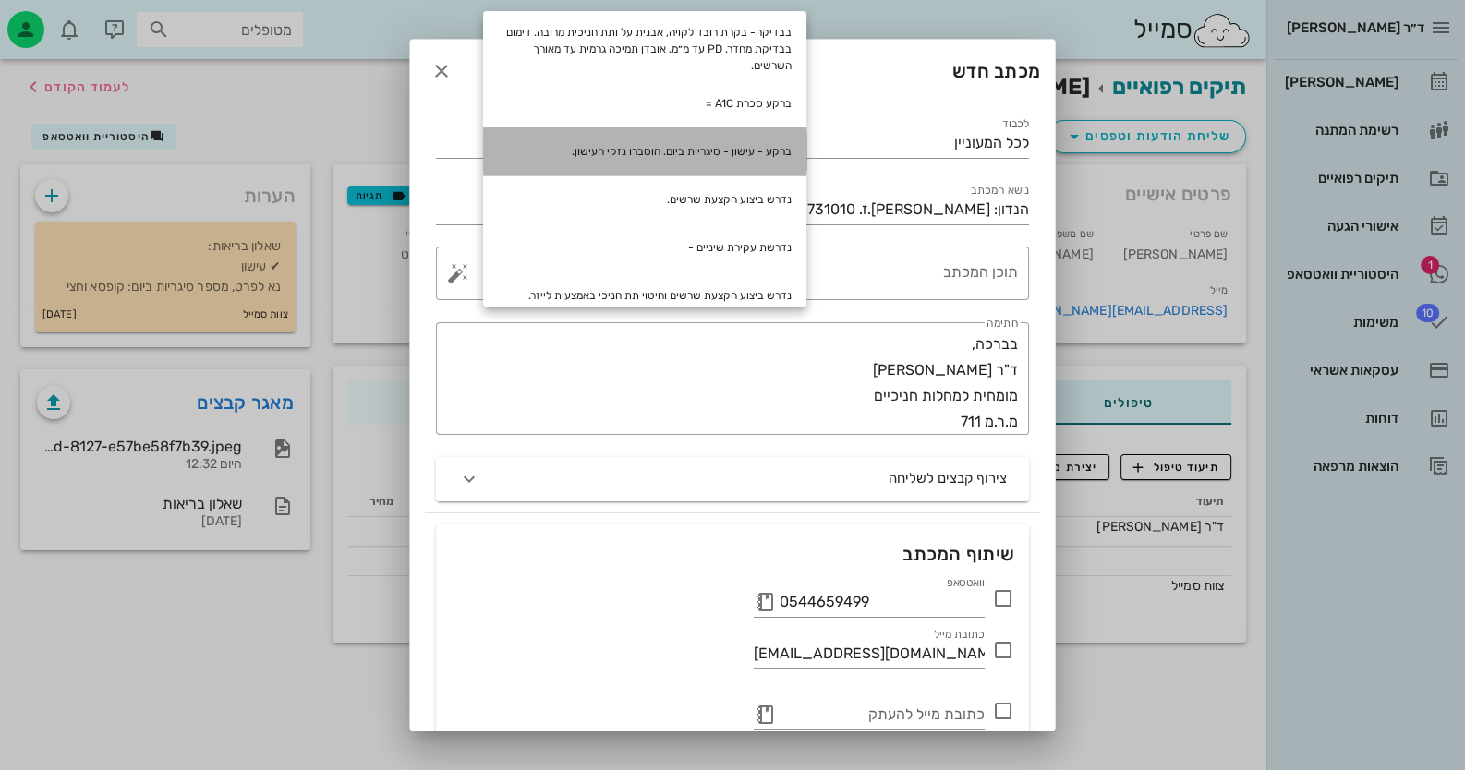
click at [735, 147] on div "ברקע - עישון - סיגריות ביום. הוסברו נזקי העישון." at bounding box center [644, 151] width 323 height 48
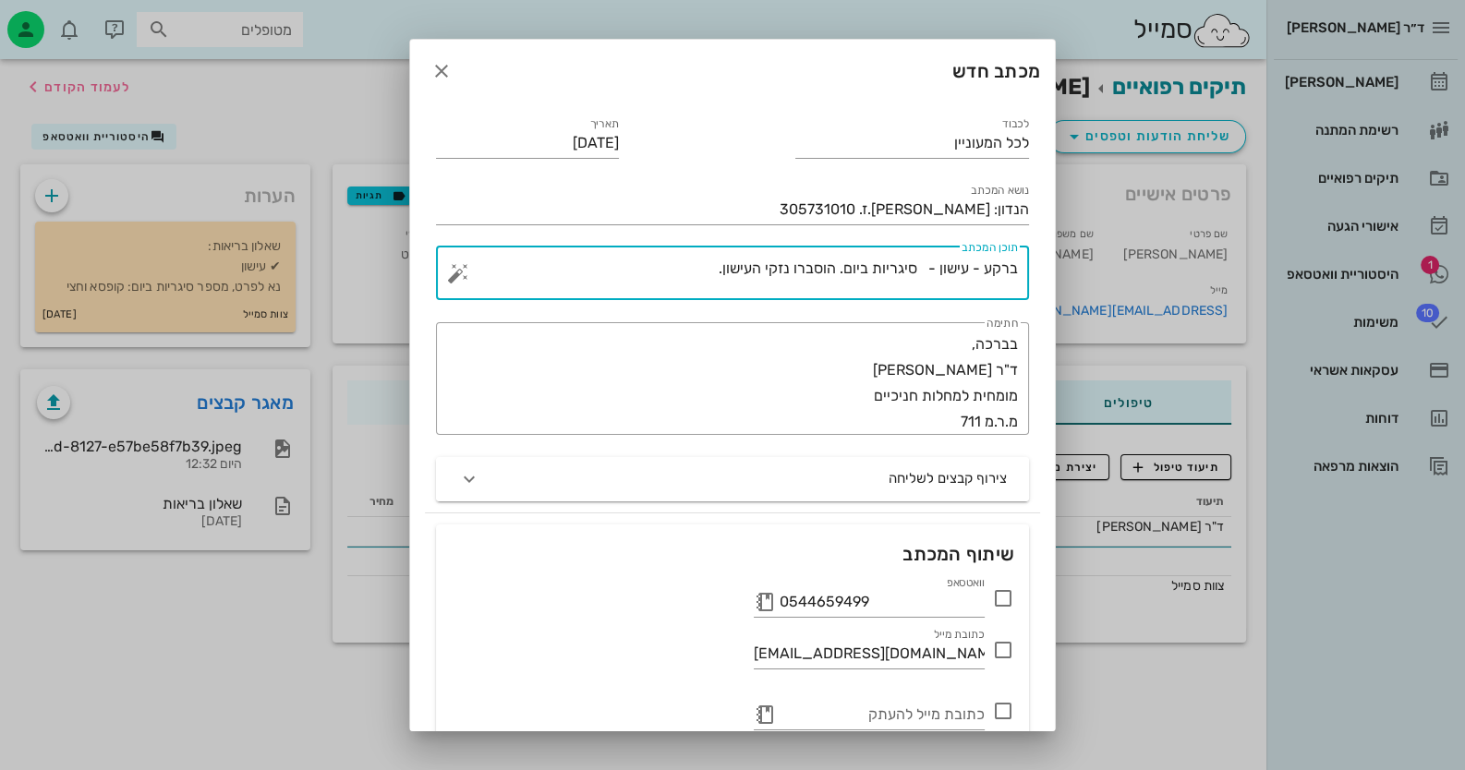
click at [919, 265] on textarea "ברקע - עישון - סיגריות ביום. הוסברו נזקי העישון." at bounding box center [740, 278] width 556 height 44
click at [680, 262] on textarea "ברקע - עישון - 30 סיגריות ביום. הוסברו נזקי העישון." at bounding box center [740, 278] width 556 height 44
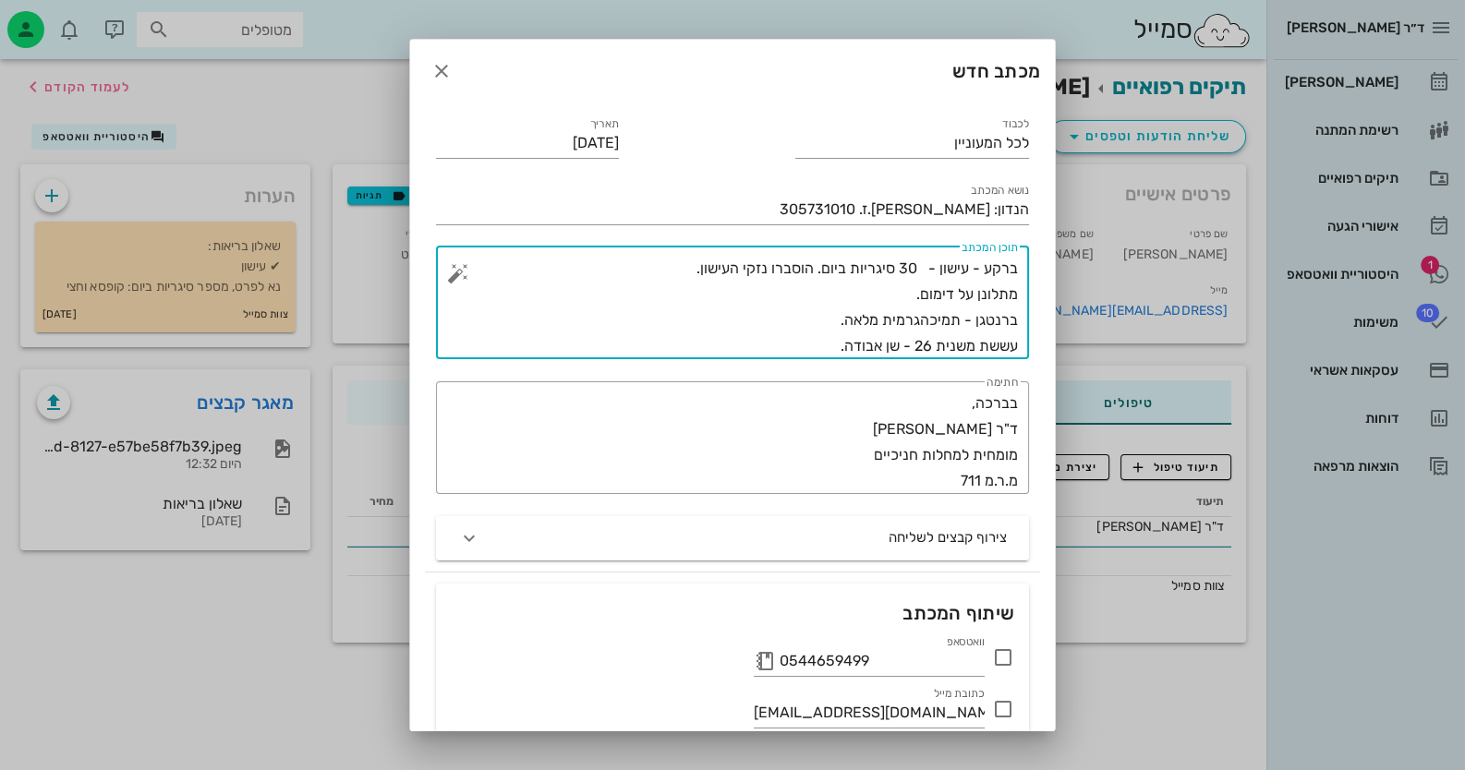
click at [924, 317] on textarea "ברקע - עישון - 30 סיגריות ביום. הוסברו נזקי העישון. מתלונן על דימום. ברנטגן - ת…" at bounding box center [740, 307] width 556 height 103
click at [812, 357] on textarea "ברקע - עישון - 30 סיגריות ביום. הוסברו נזקי העישון. מתלונן על דימום. ברנטגן - ת…" at bounding box center [740, 307] width 556 height 103
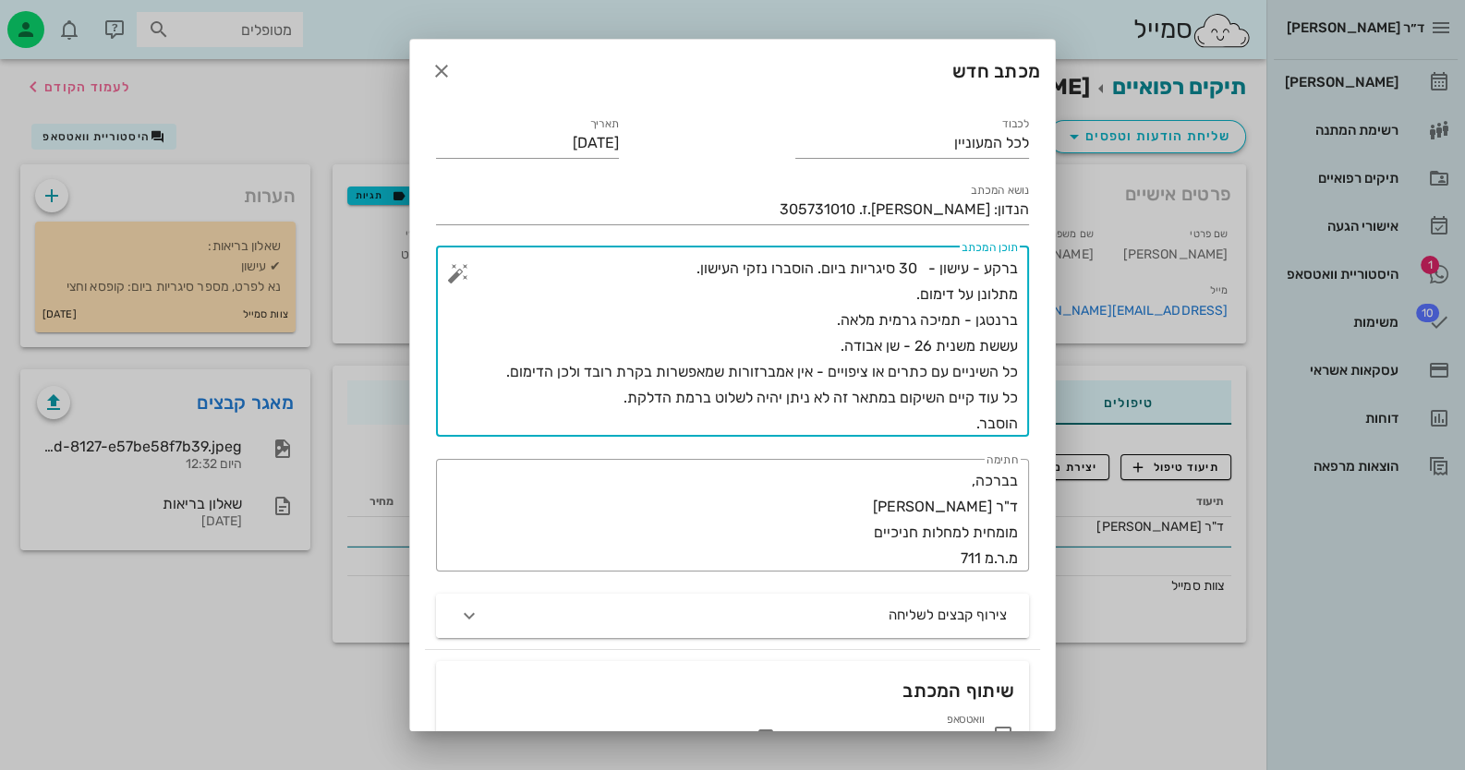
click at [808, 373] on textarea "ברקע - עישון - 30 סיגריות ביום. הוסברו נזקי העישון. מתלונן על דימום. ברנטגן - ת…" at bounding box center [740, 346] width 556 height 181
click at [745, 372] on textarea "ברקע - עישון - 30 סיגריות ביום. הוסברו נזקי העישון. מתלונן על דימום. ברנטגן - ת…" at bounding box center [740, 346] width 556 height 181
click at [696, 369] on textarea "ברקע - עישון - 30 סיגריות ביום. הוסברו נזקי העישון. מתלונן על דימום. ברנטגן - ת…" at bounding box center [740, 346] width 556 height 181
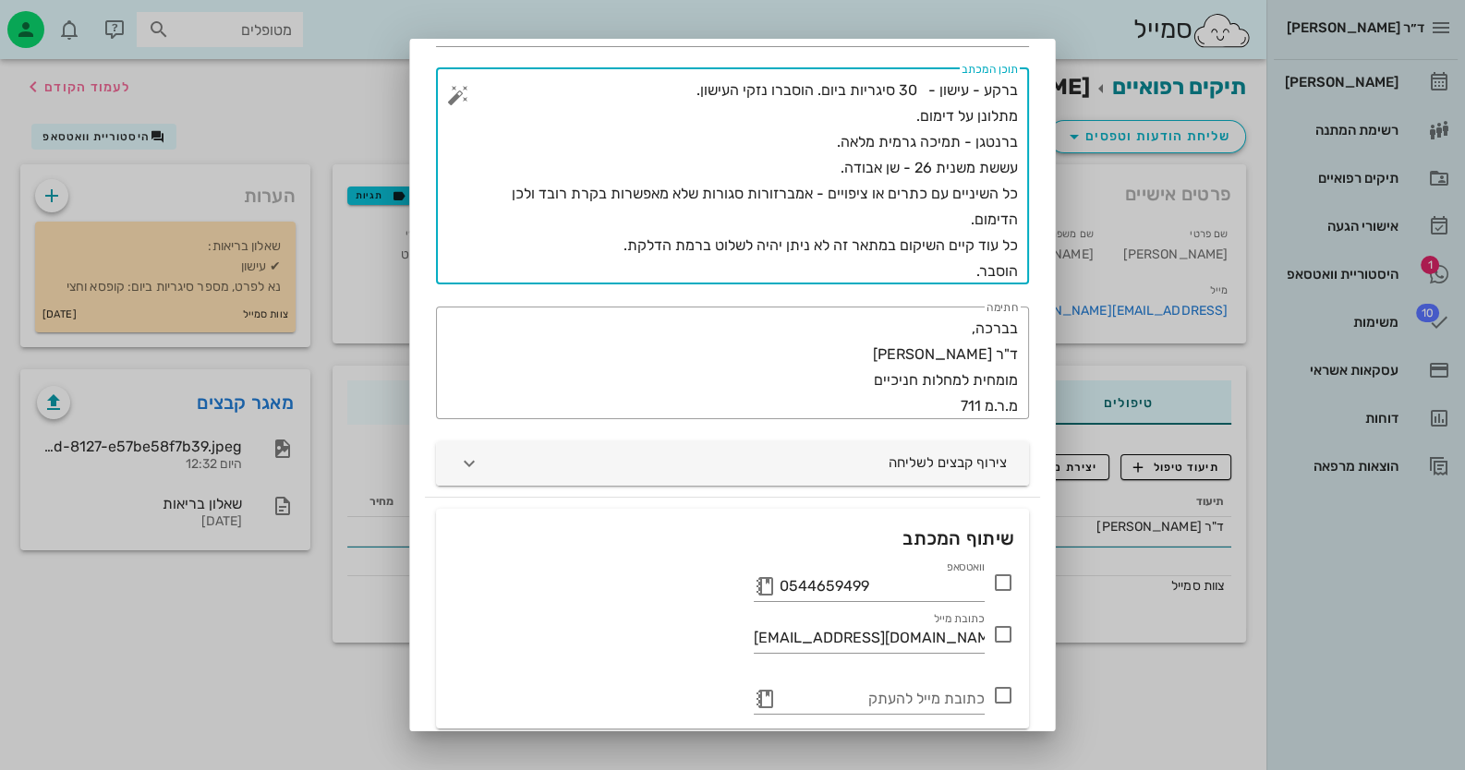
scroll to position [248, 0]
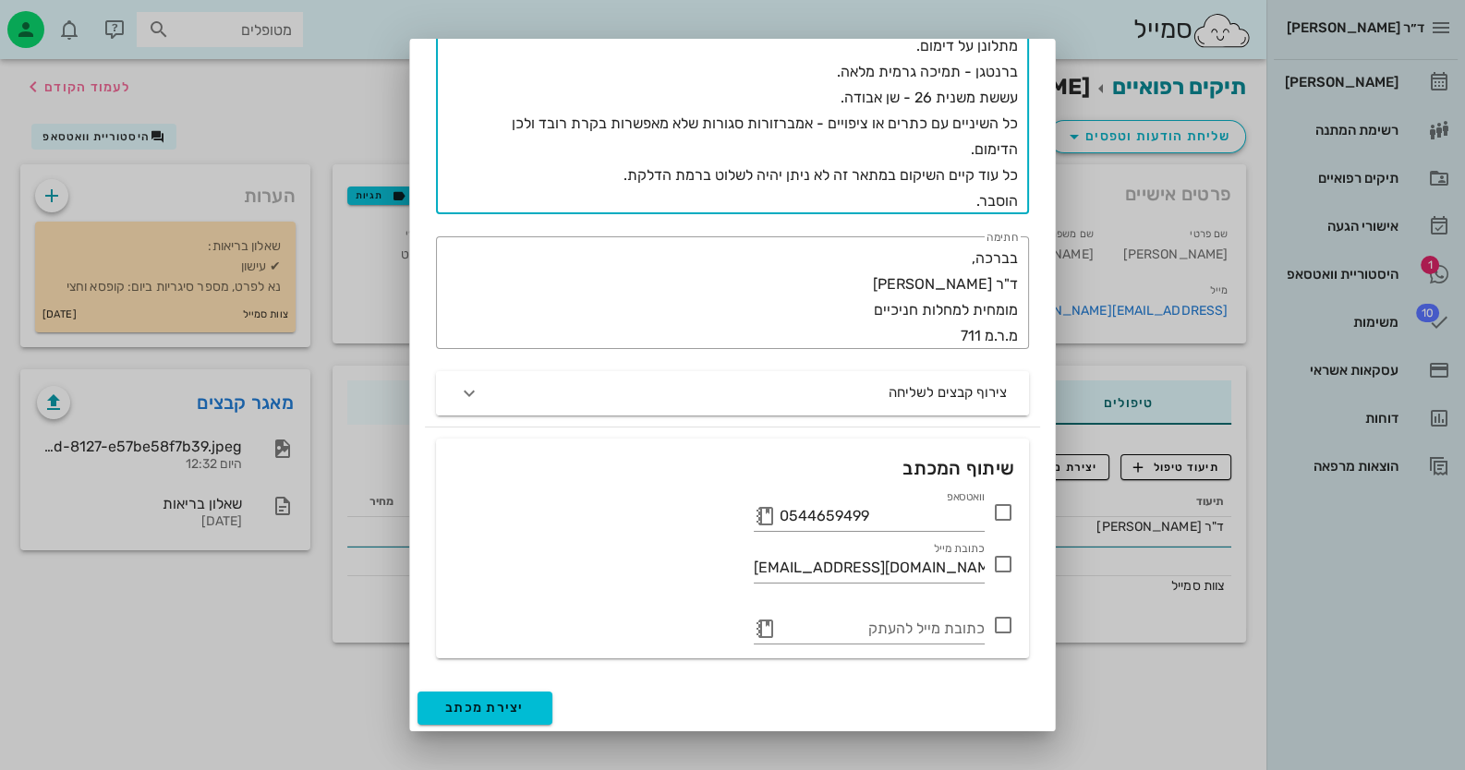
type textarea "ברקע - עישון - 30 סיגריות ביום. הוסברו נזקי העישון. מתלונן על דימום. ברנטגן - ת…"
drag, startPoint x: 1006, startPoint y: 510, endPoint x: 999, endPoint y: 517, distance: 9.8
click at [948, 510] on icon at bounding box center [1003, 513] width 22 height 22
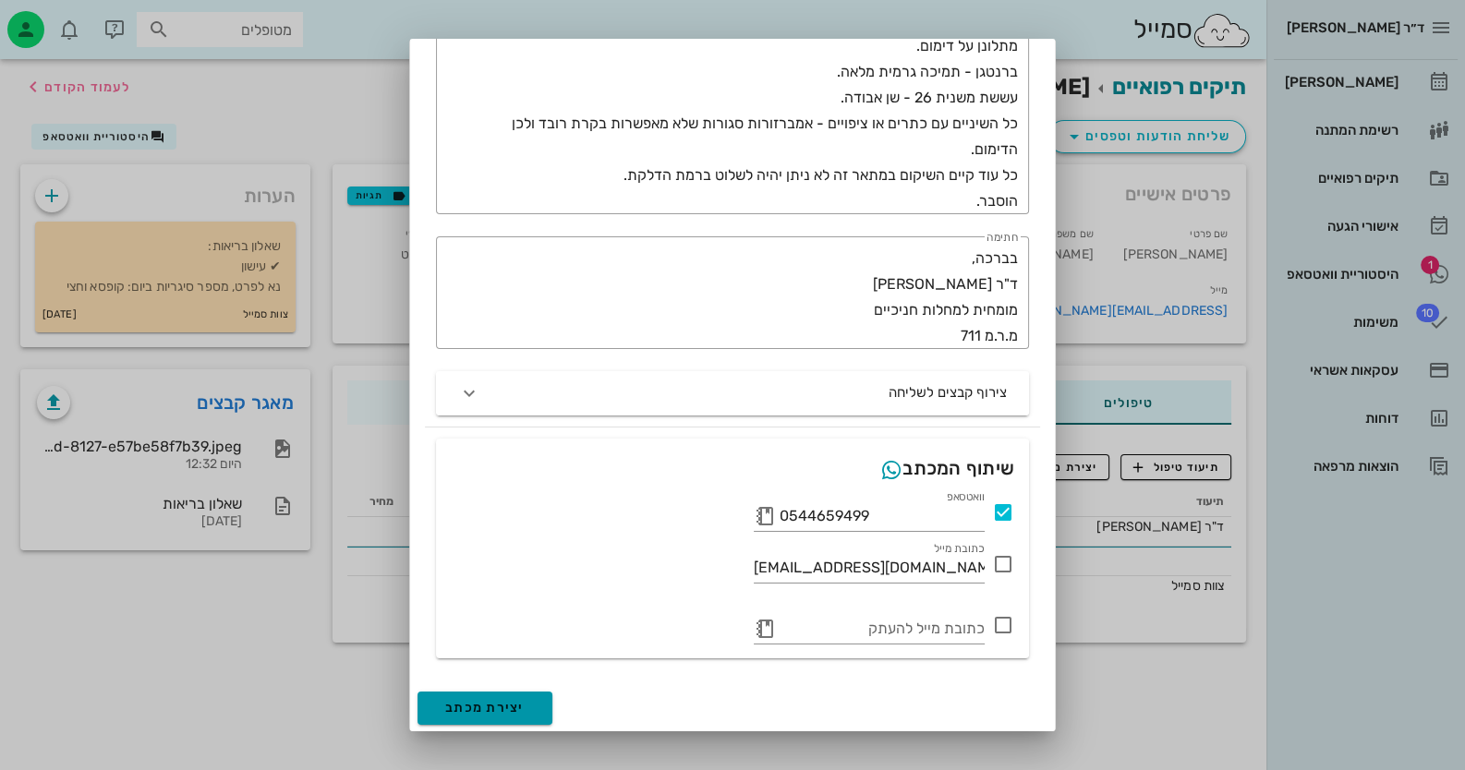
click at [552, 696] on button "יצירת מכתב" at bounding box center [484, 708] width 135 height 33
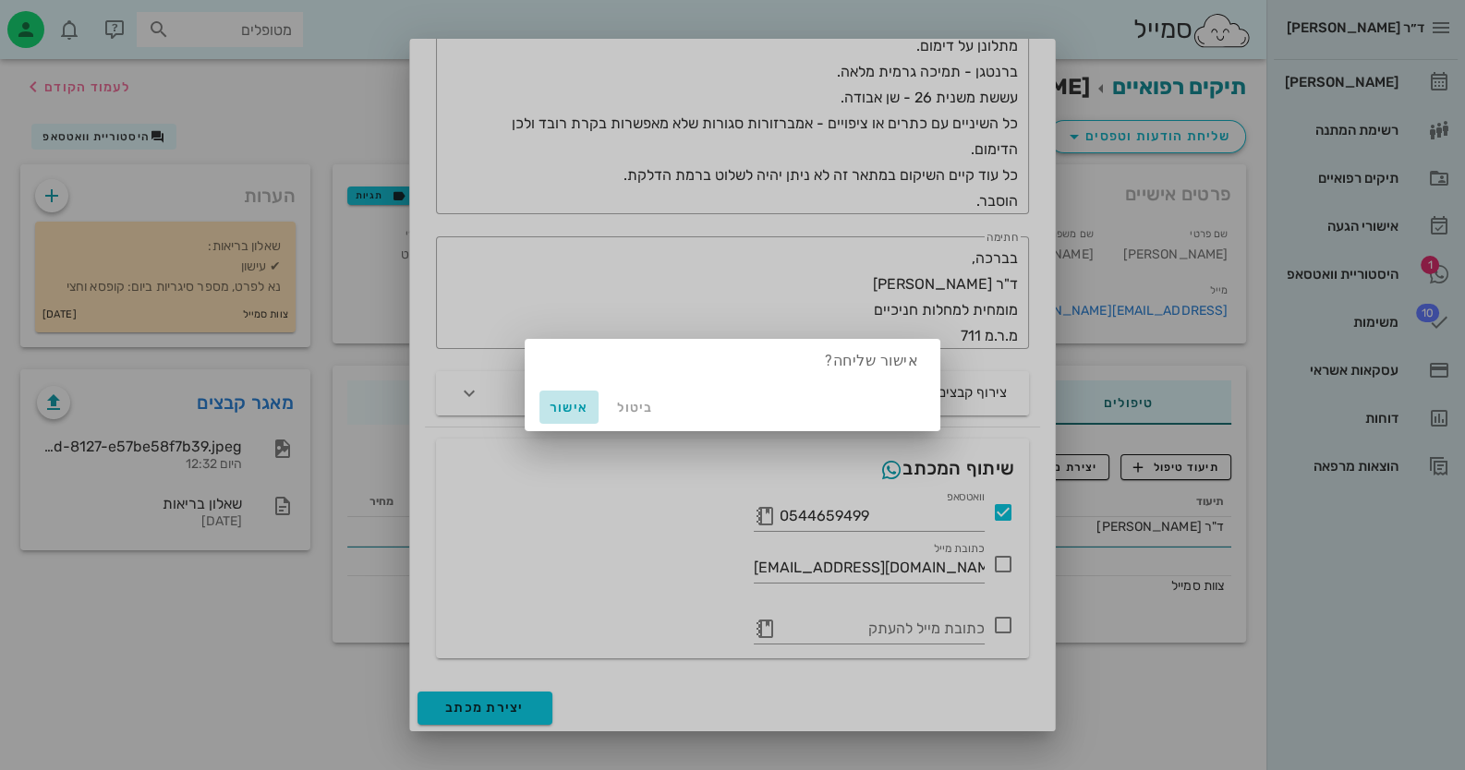
click at [568, 410] on span "אישור" at bounding box center [569, 408] width 44 height 16
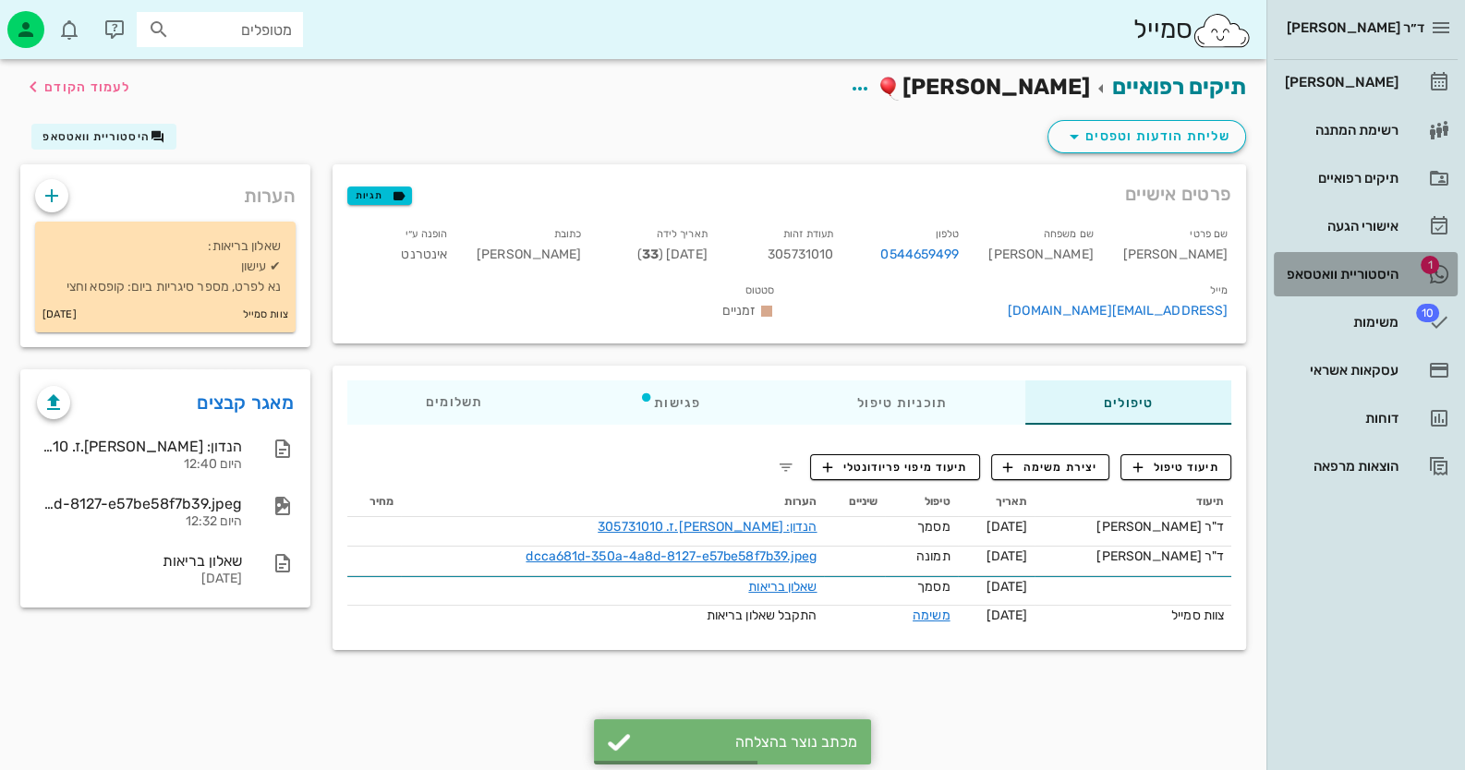
click at [948, 253] on link "1 היסטוריית וואטסאפ" at bounding box center [1366, 274] width 184 height 44
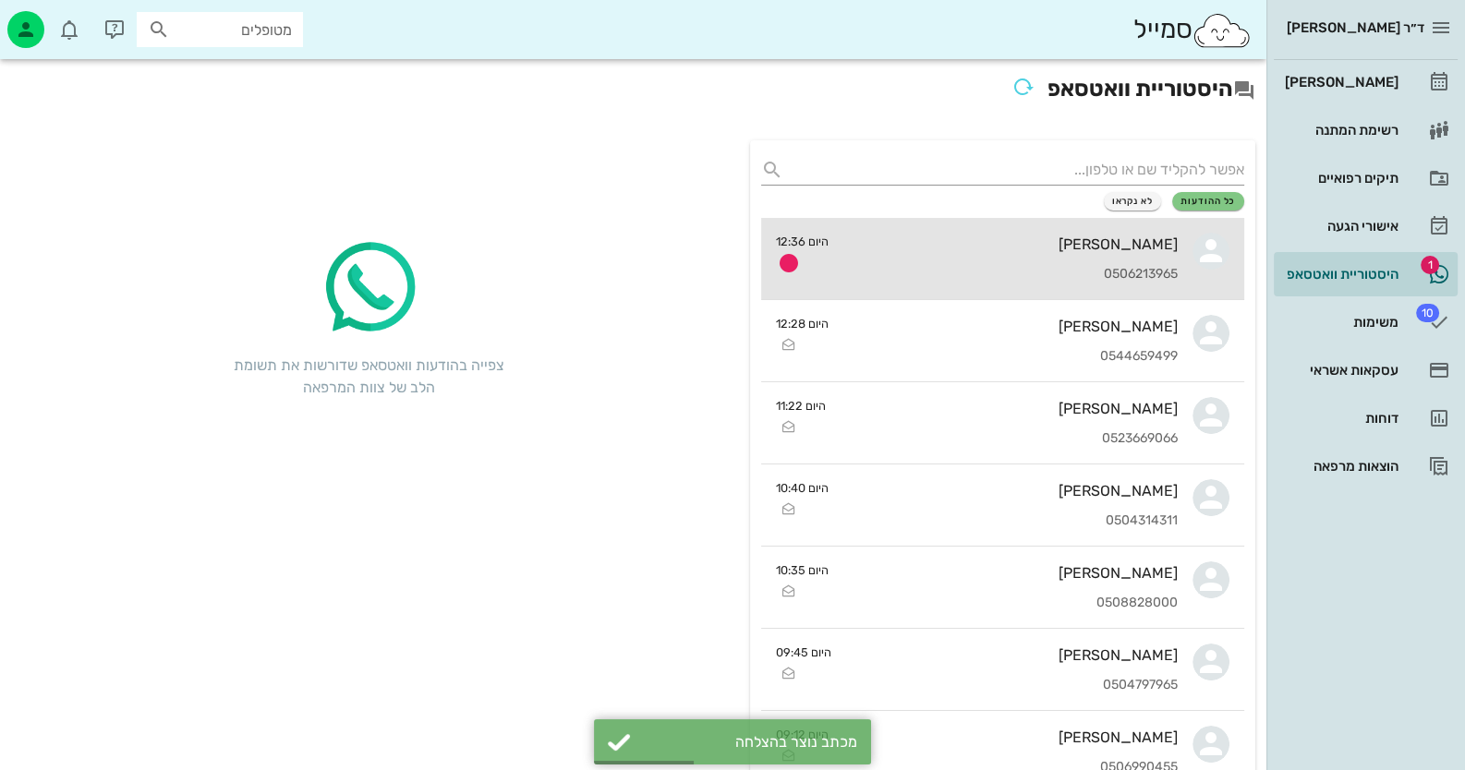
click at [948, 250] on div "[PERSON_NAME]" at bounding box center [1010, 245] width 334 height 18
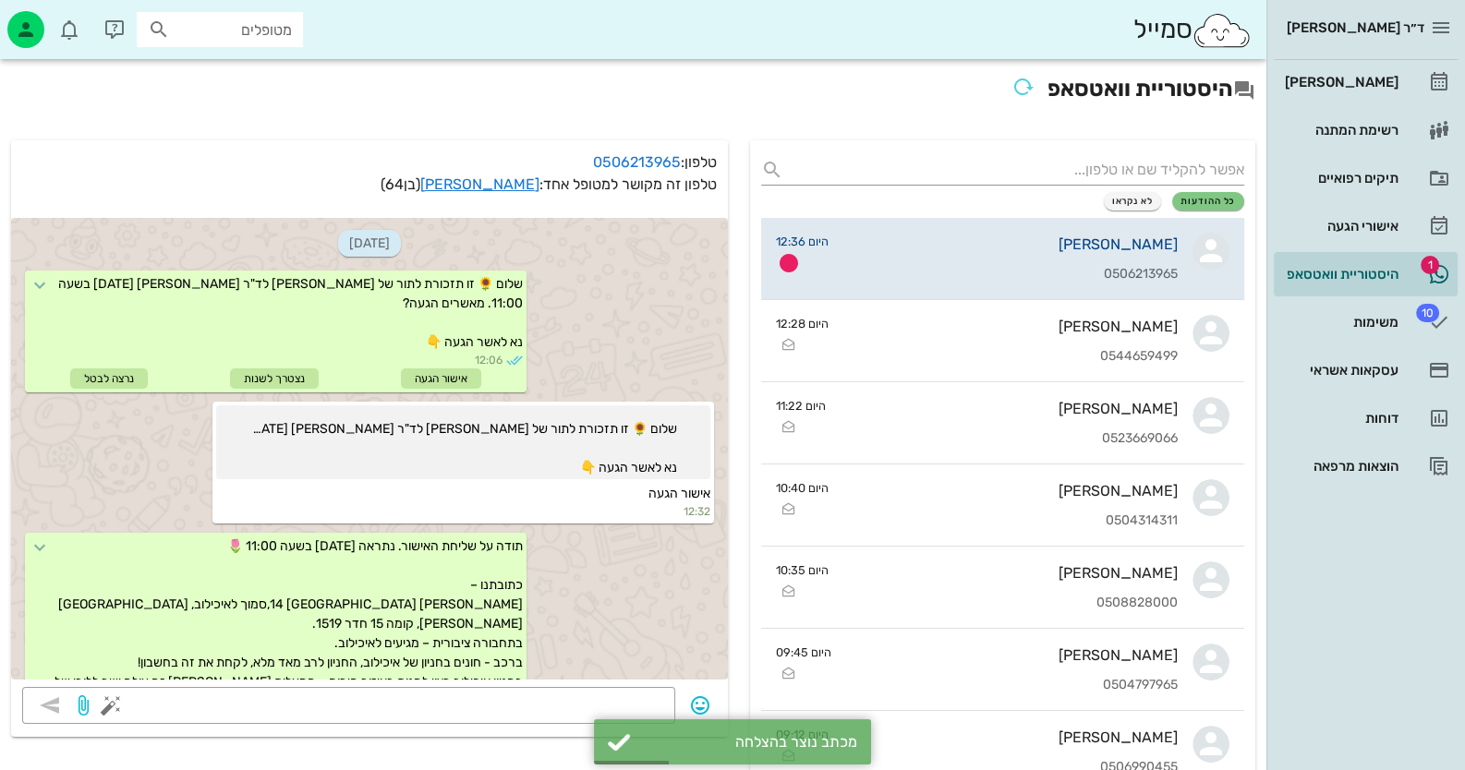
scroll to position [2528, 0]
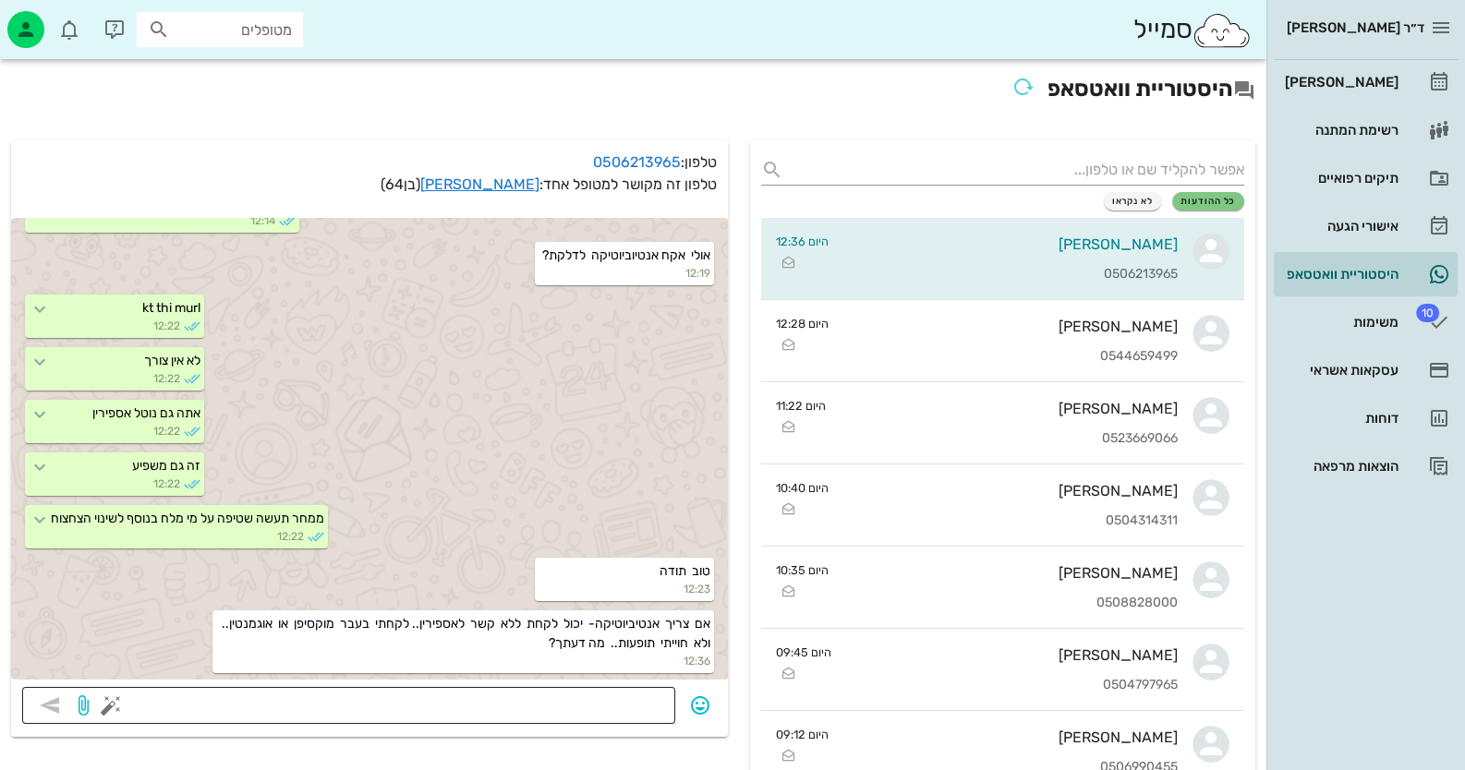
click at [632, 689] on div at bounding box center [390, 705] width 550 height 37
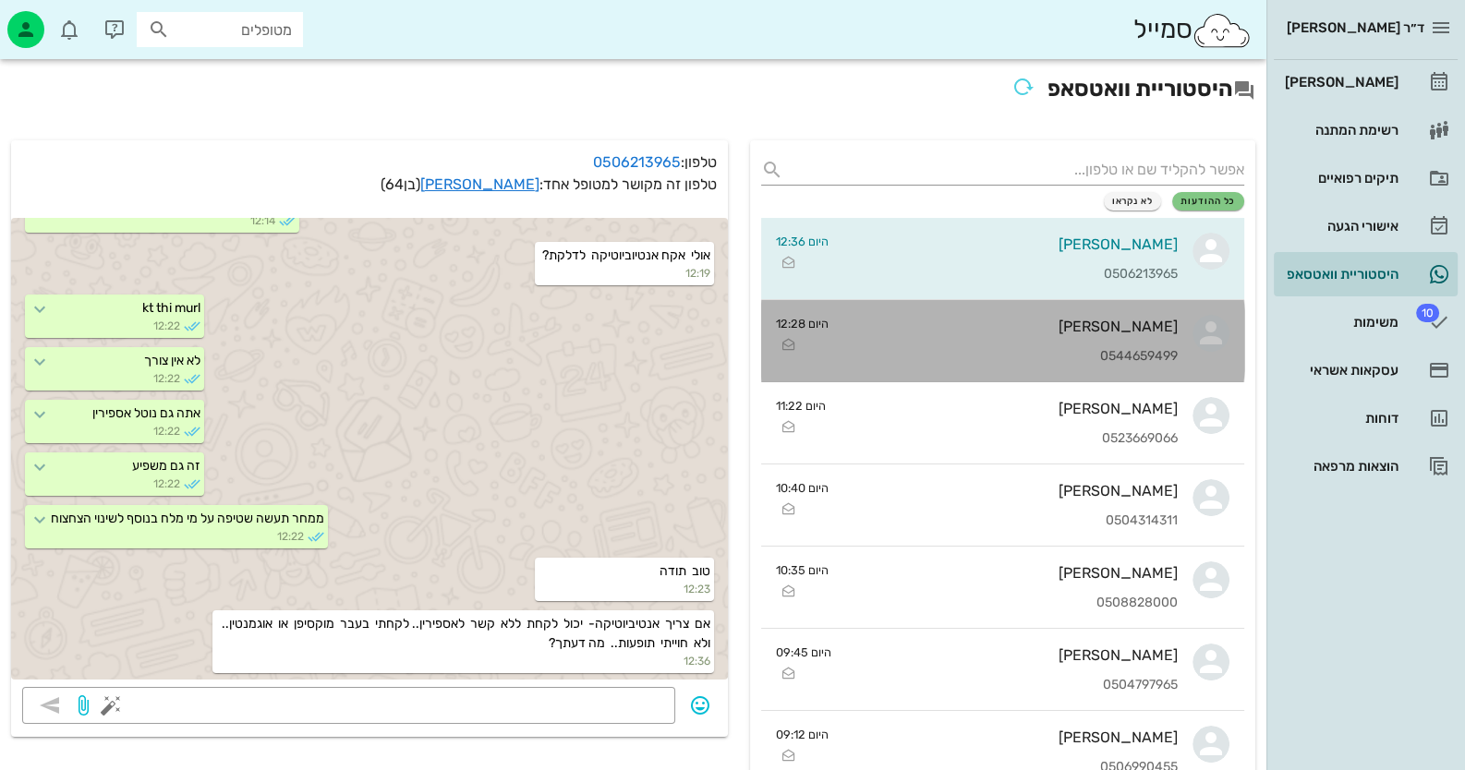
click at [948, 332] on div "[PERSON_NAME]" at bounding box center [1010, 327] width 334 height 18
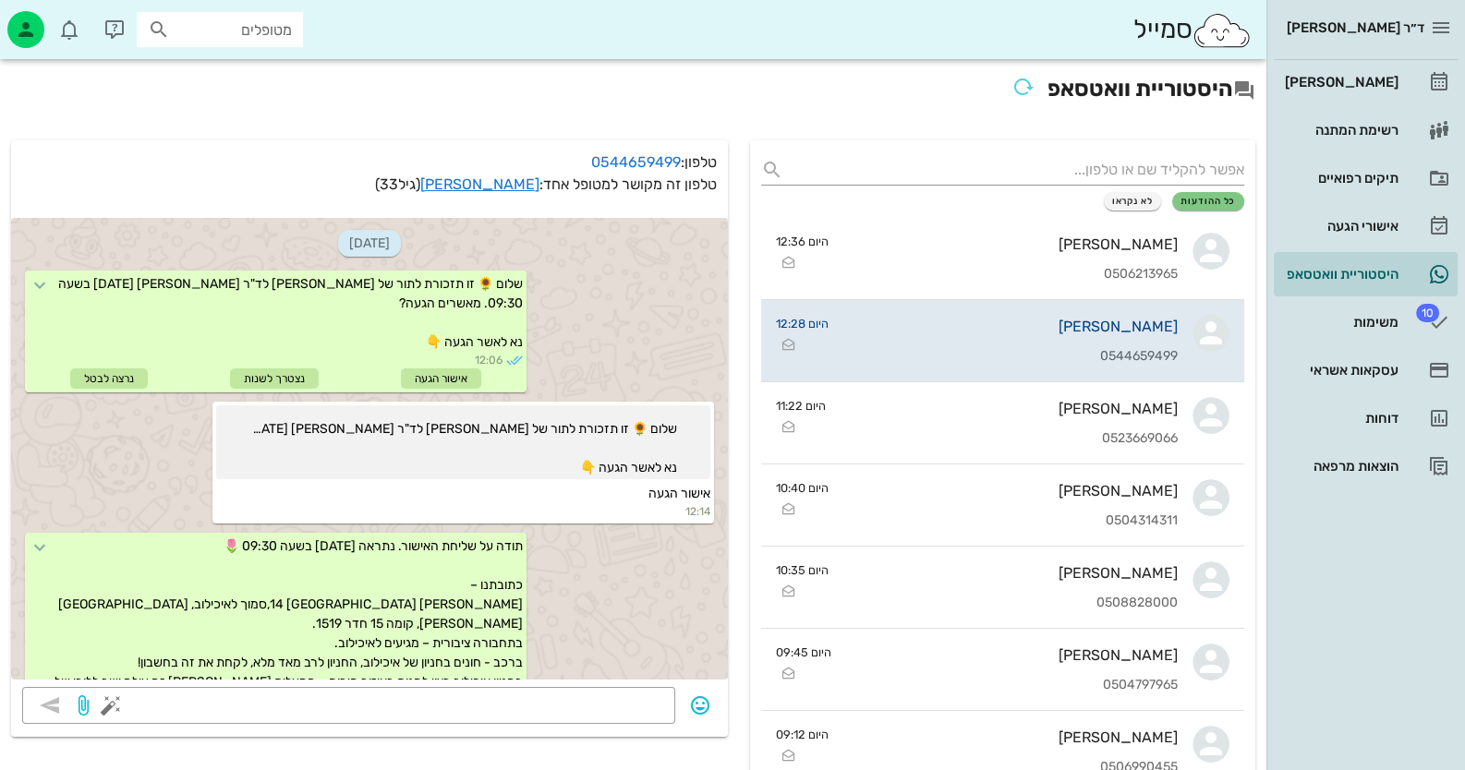
scroll to position [2106, 0]
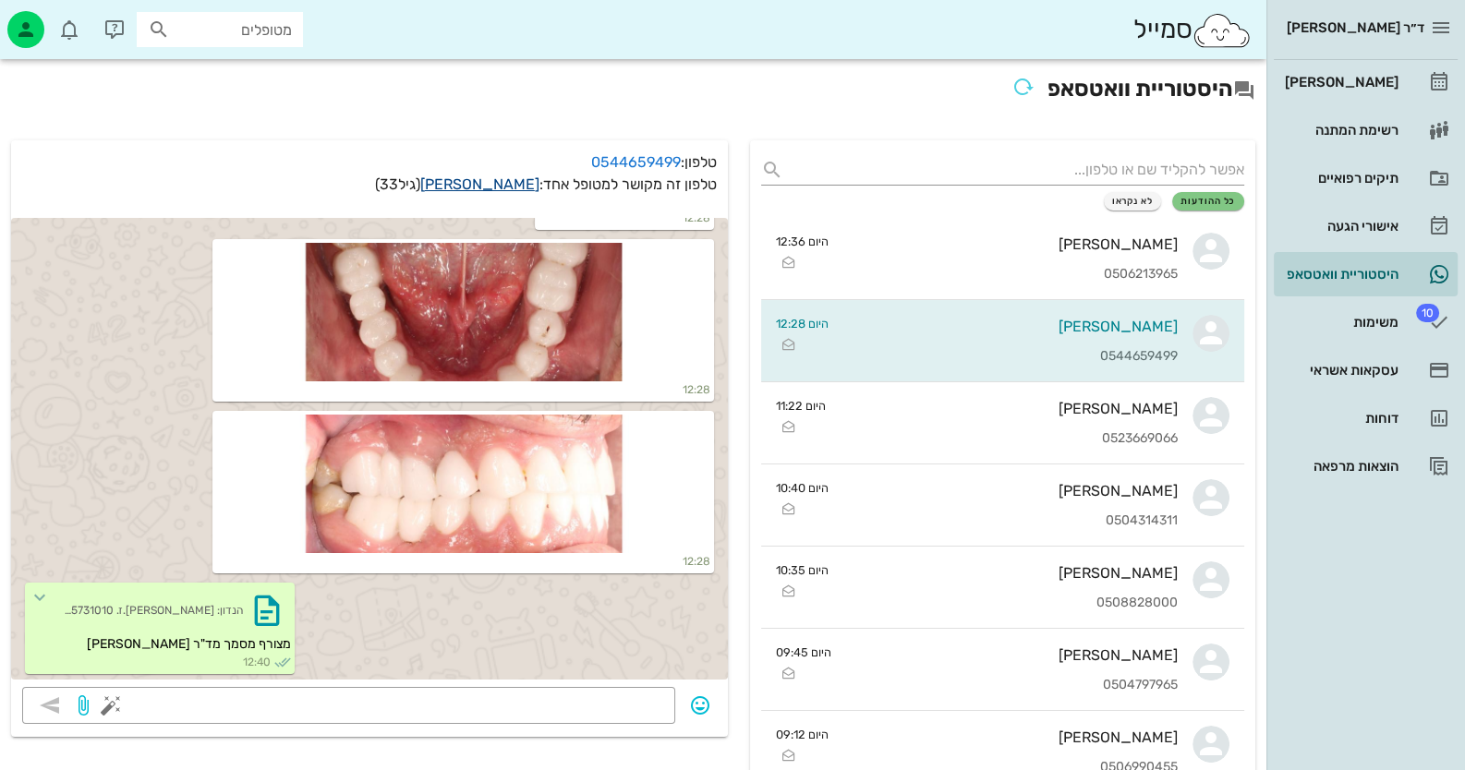
click at [501, 184] on link "שגיא דוד" at bounding box center [479, 184] width 119 height 18
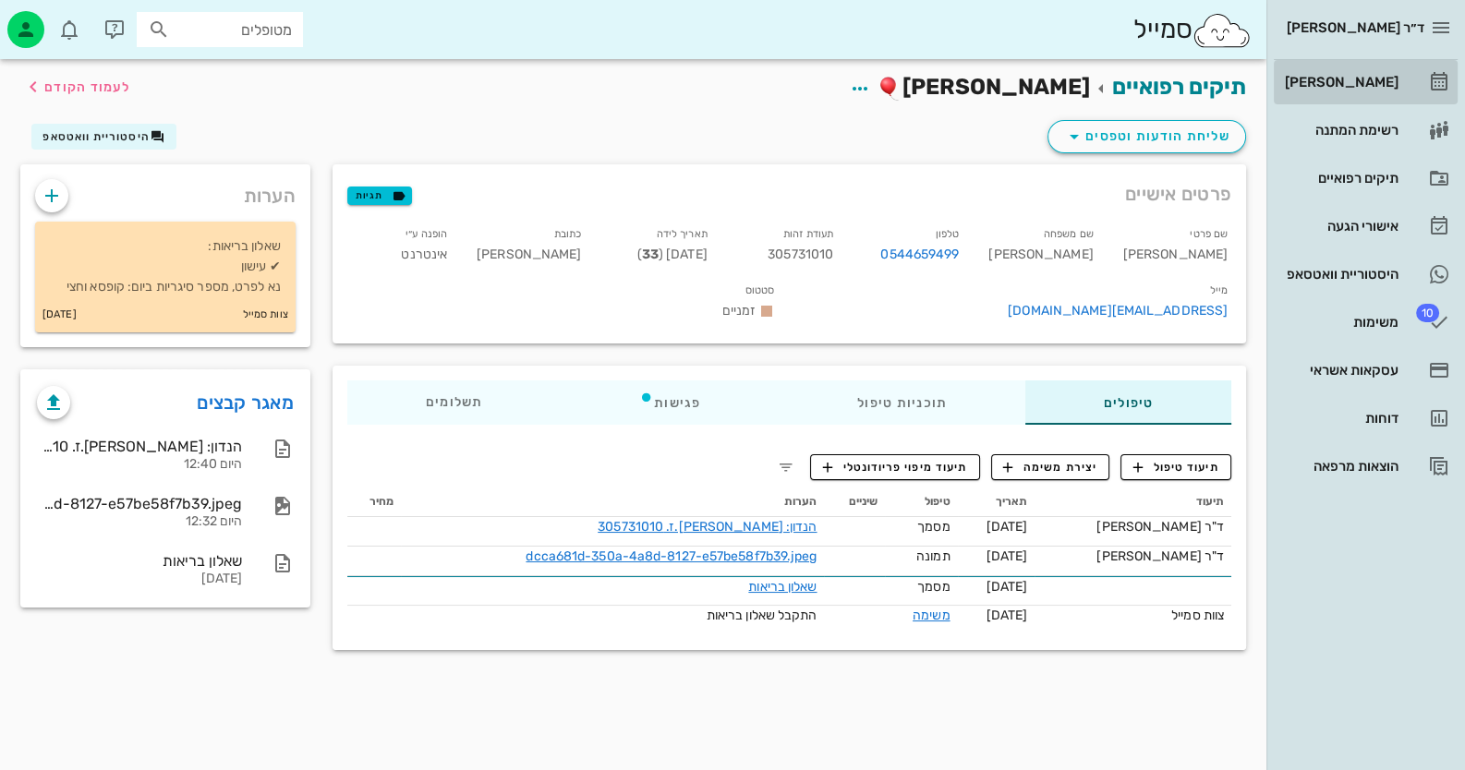
click at [948, 88] on div "[PERSON_NAME]" at bounding box center [1339, 82] width 117 height 15
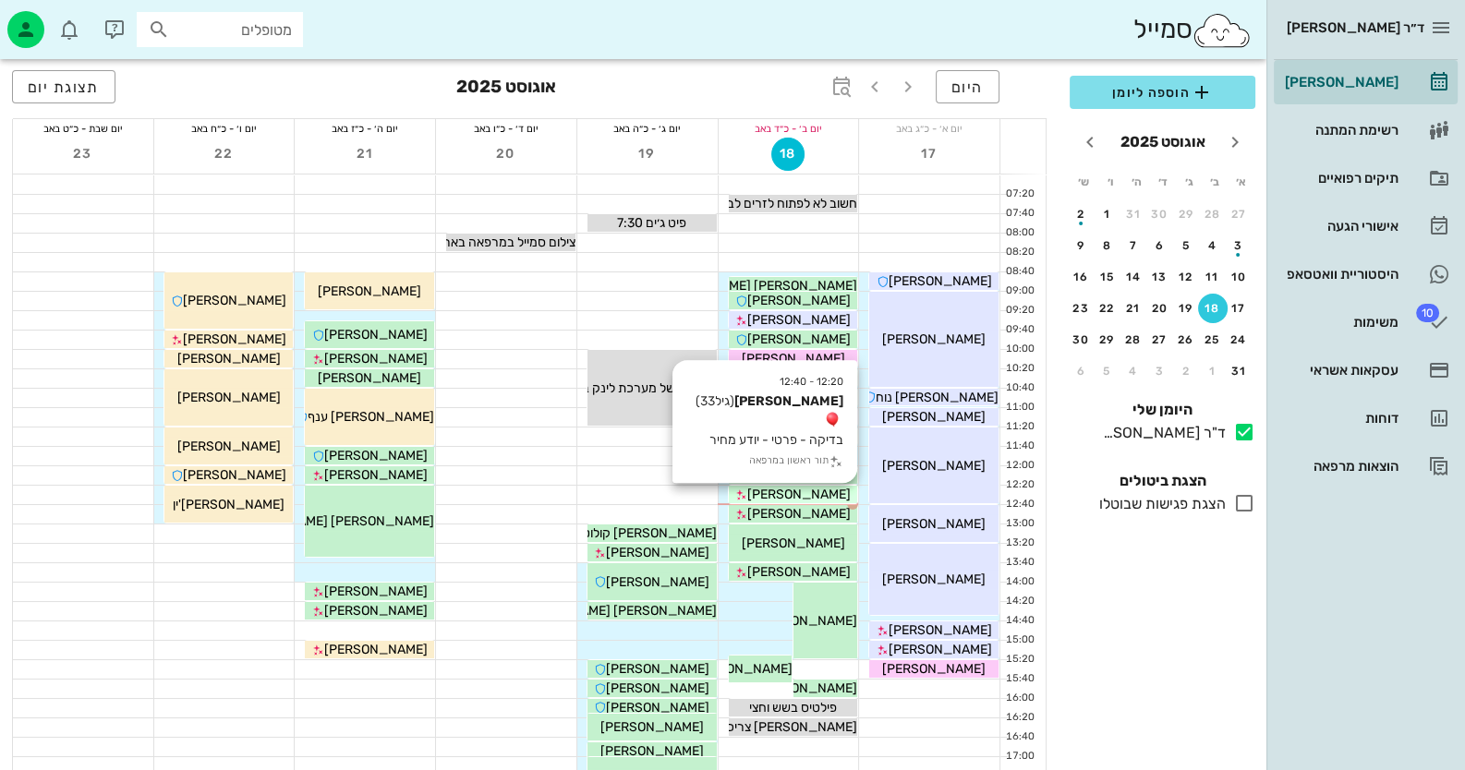
click at [780, 497] on span "[PERSON_NAME]" at bounding box center [798, 495] width 103 height 16
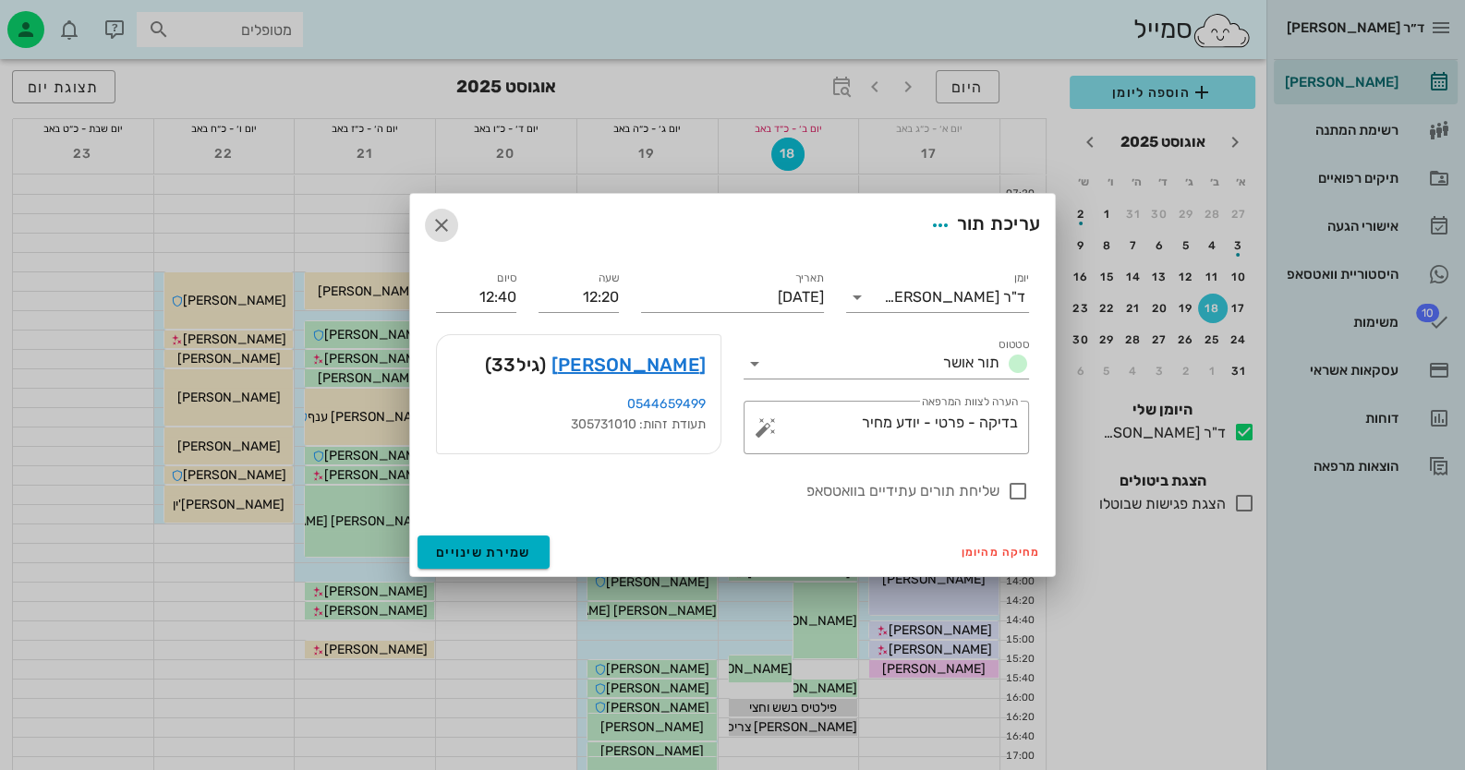
click at [447, 226] on icon "button" at bounding box center [441, 225] width 22 height 22
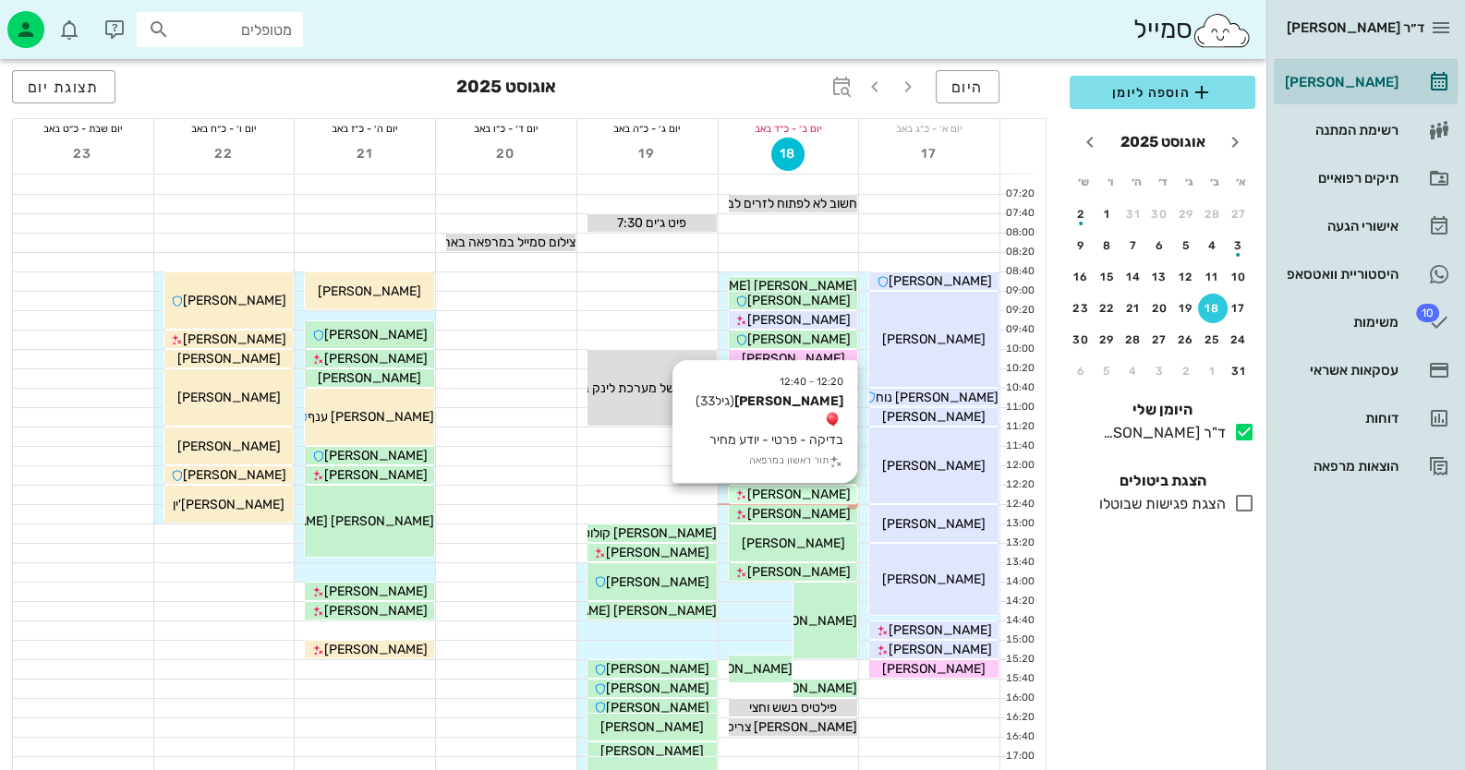
click at [835, 501] on div "[PERSON_NAME]" at bounding box center [793, 494] width 129 height 19
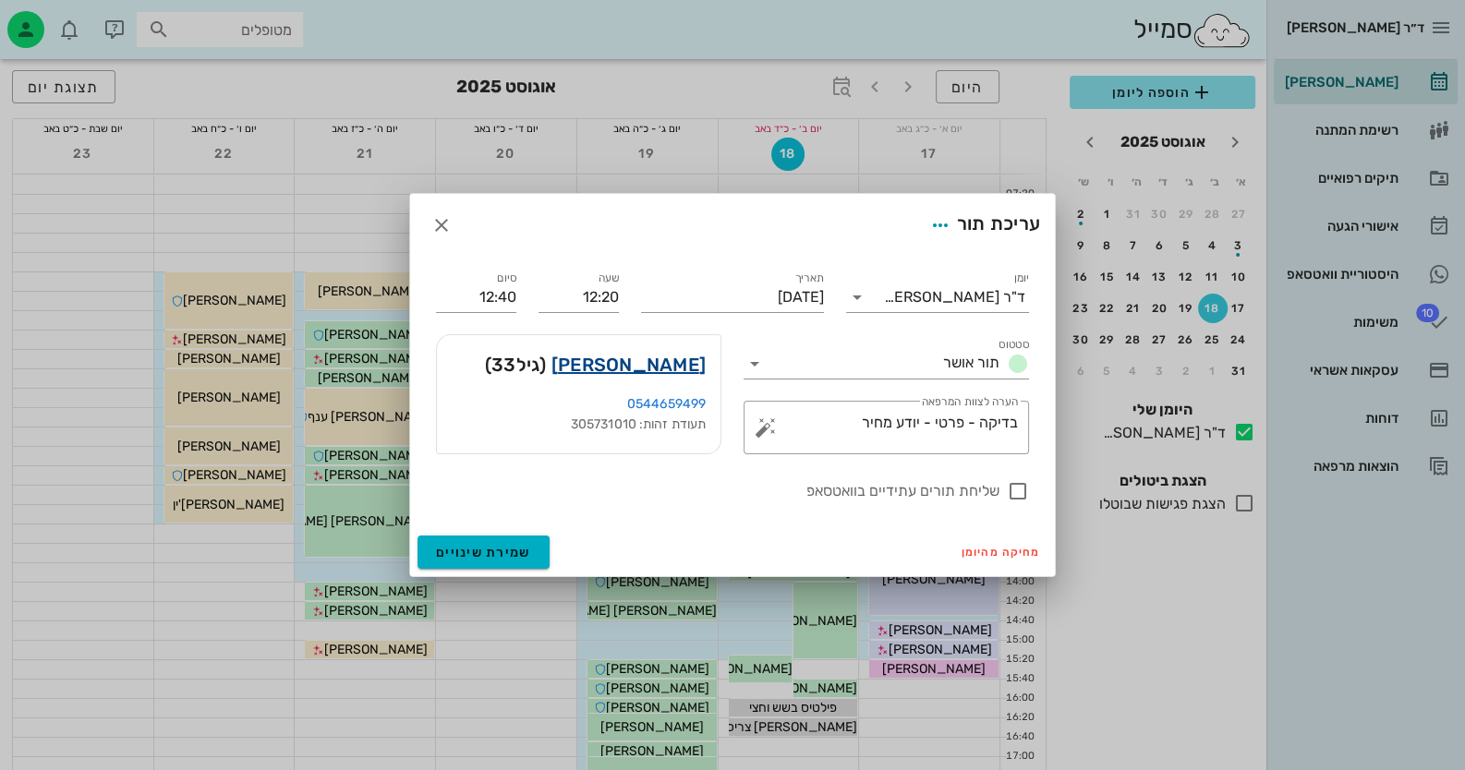
click at [680, 365] on link "שגיא דוד" at bounding box center [628, 365] width 154 height 30
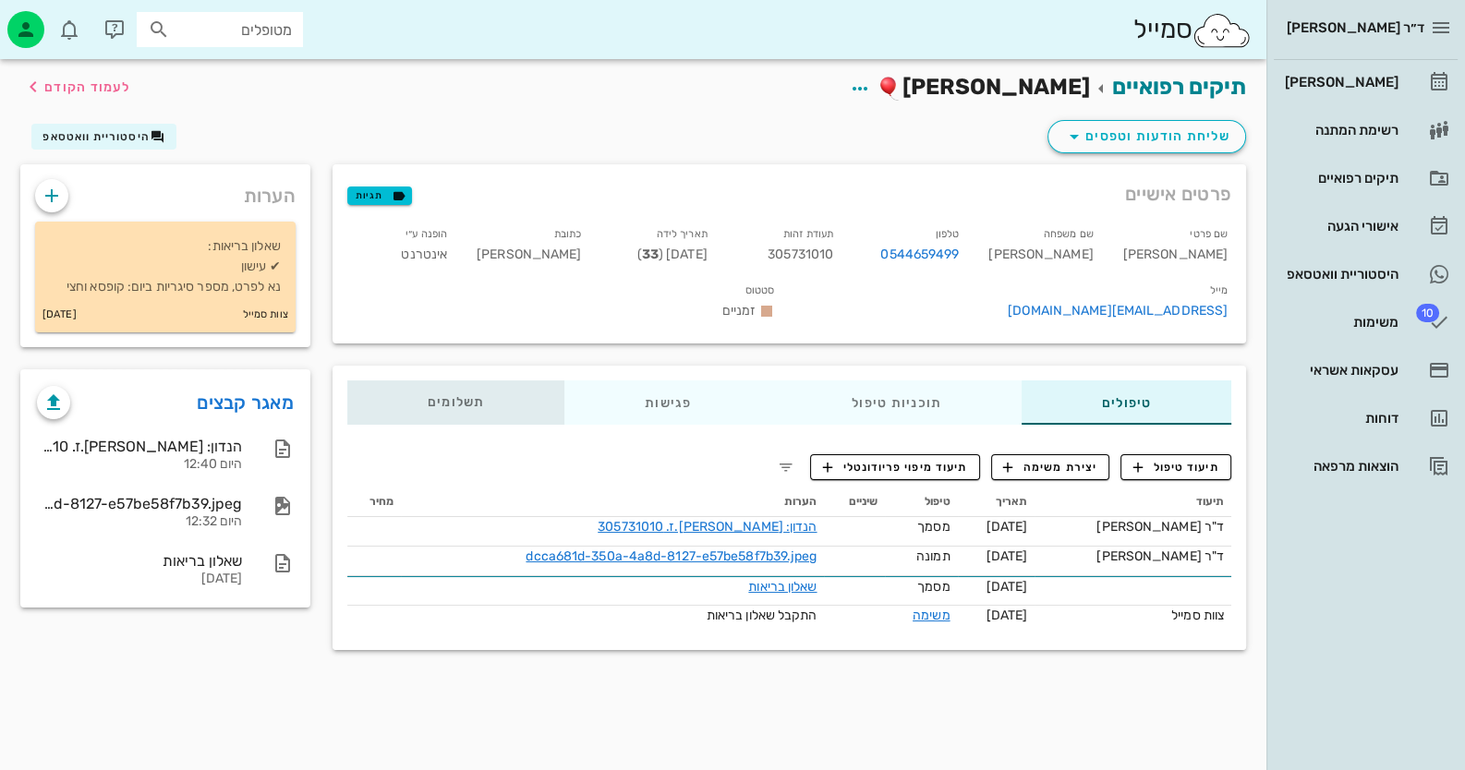
click at [500, 381] on div "תשלומים 0₪" at bounding box center [455, 403] width 217 height 44
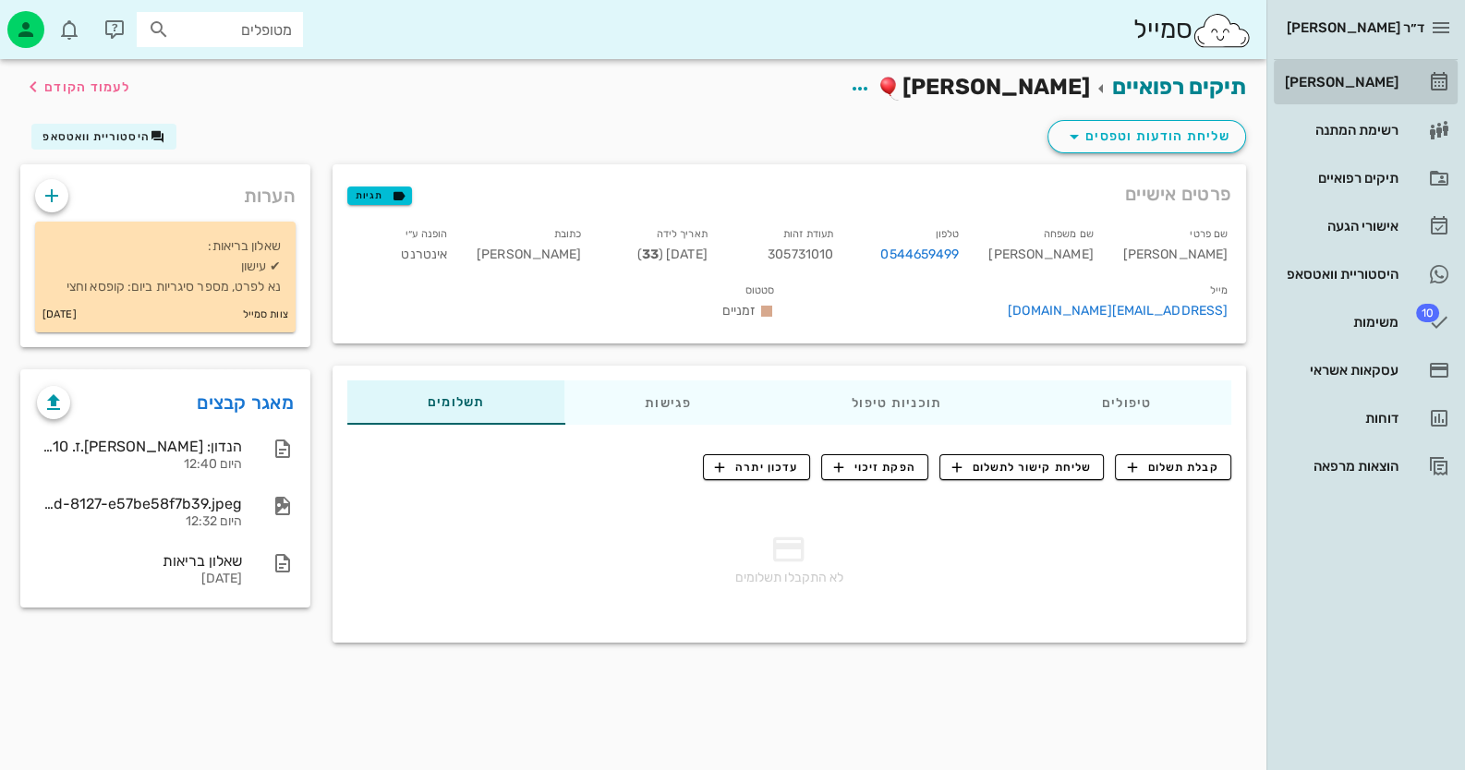
click at [948, 75] on link "[PERSON_NAME]" at bounding box center [1366, 82] width 184 height 44
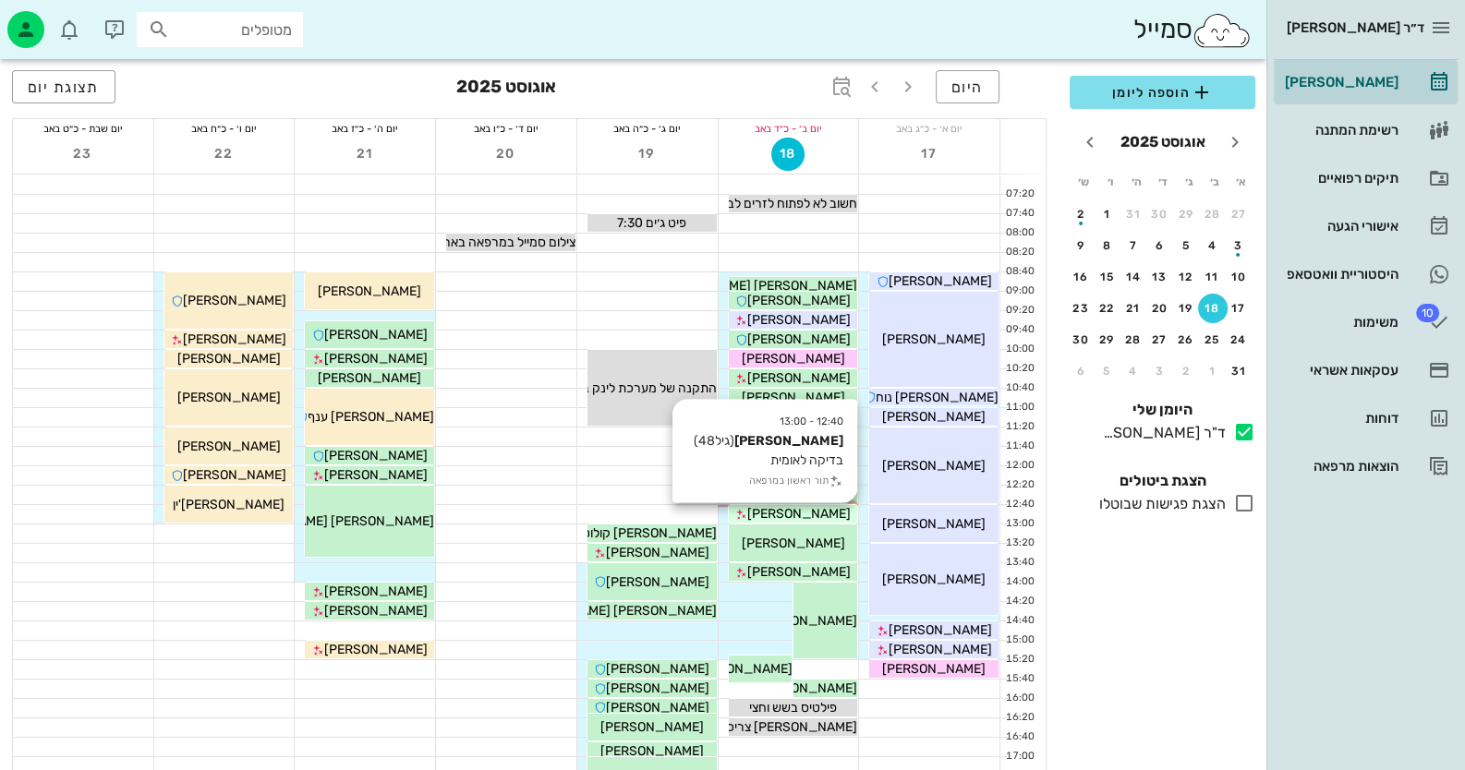
click at [823, 521] on span "[PERSON_NAME]" at bounding box center [798, 514] width 103 height 16
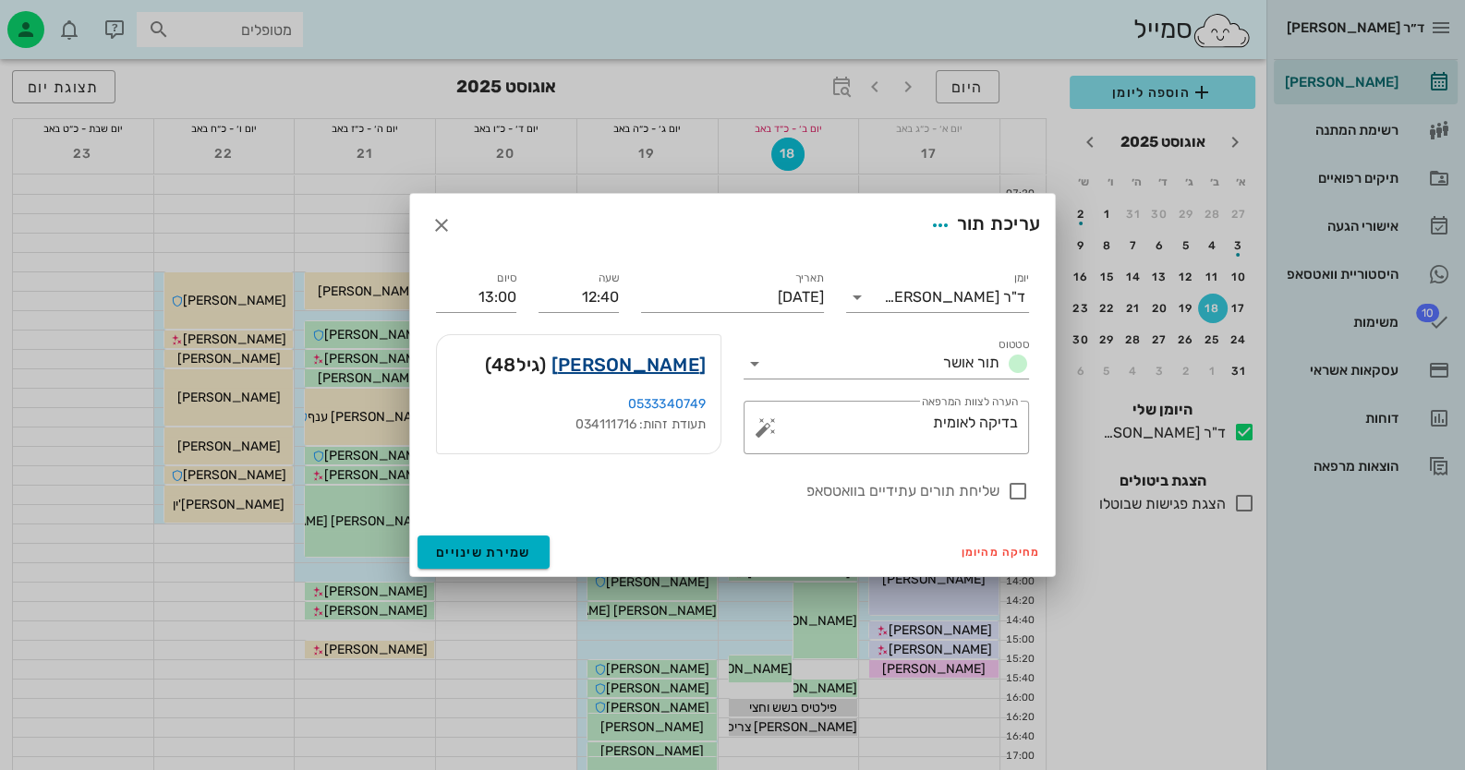
click at [696, 361] on link "קרני חדד" at bounding box center [628, 365] width 154 height 30
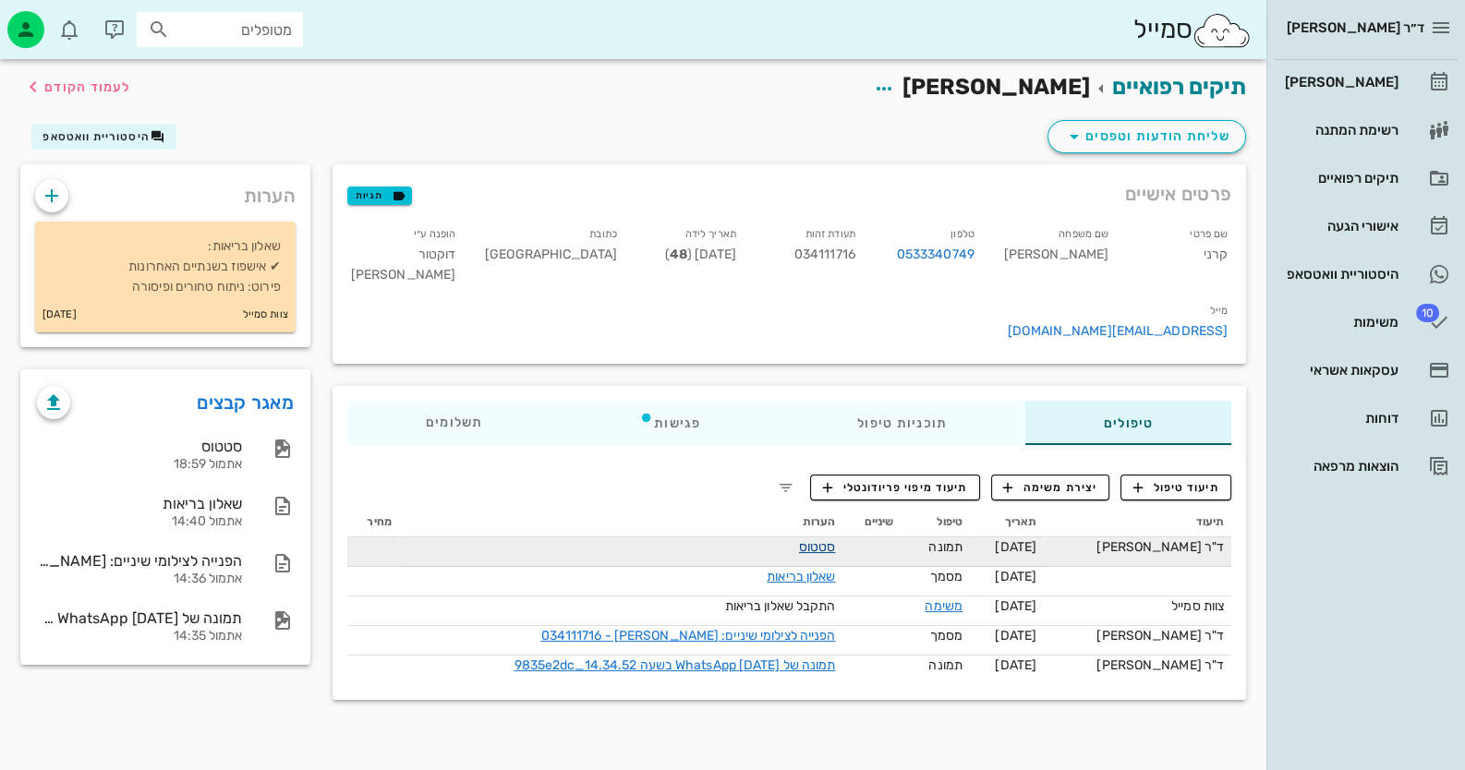
click at [836, 539] on link "סטטוס" at bounding box center [817, 547] width 37 height 16
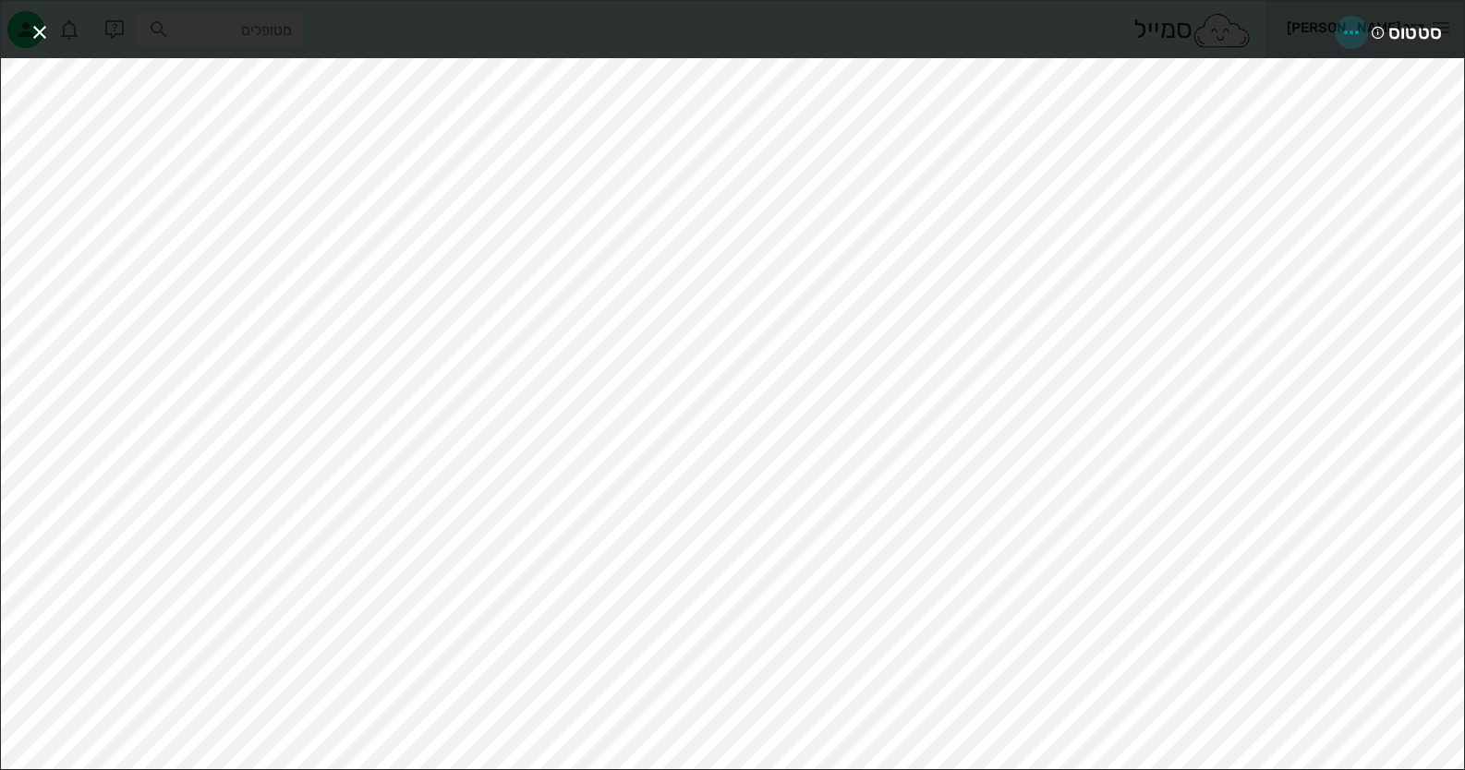
click at [948, 25] on icon "button" at bounding box center [1351, 32] width 22 height 22
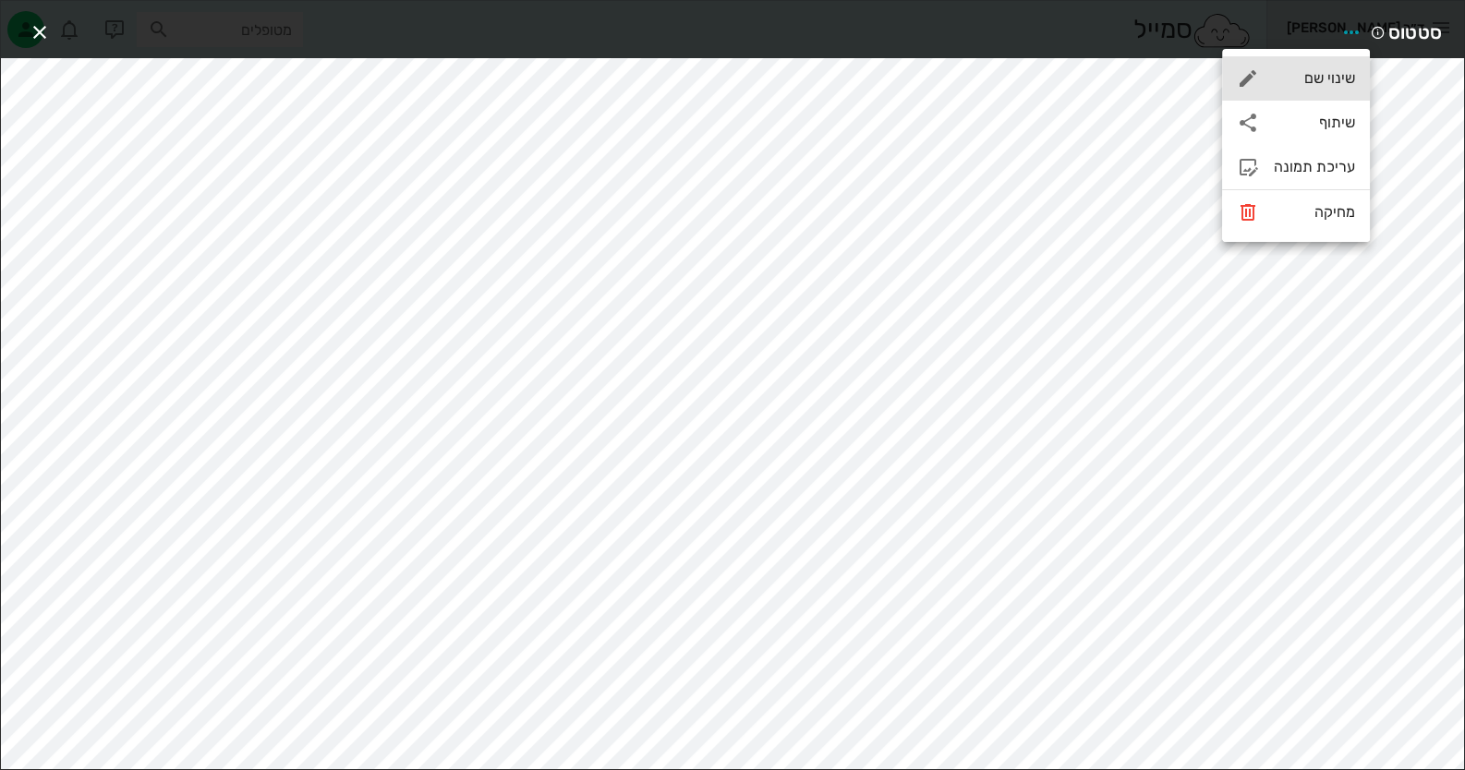
click at [948, 78] on div "שינוי שם" at bounding box center [1314, 78] width 81 height 18
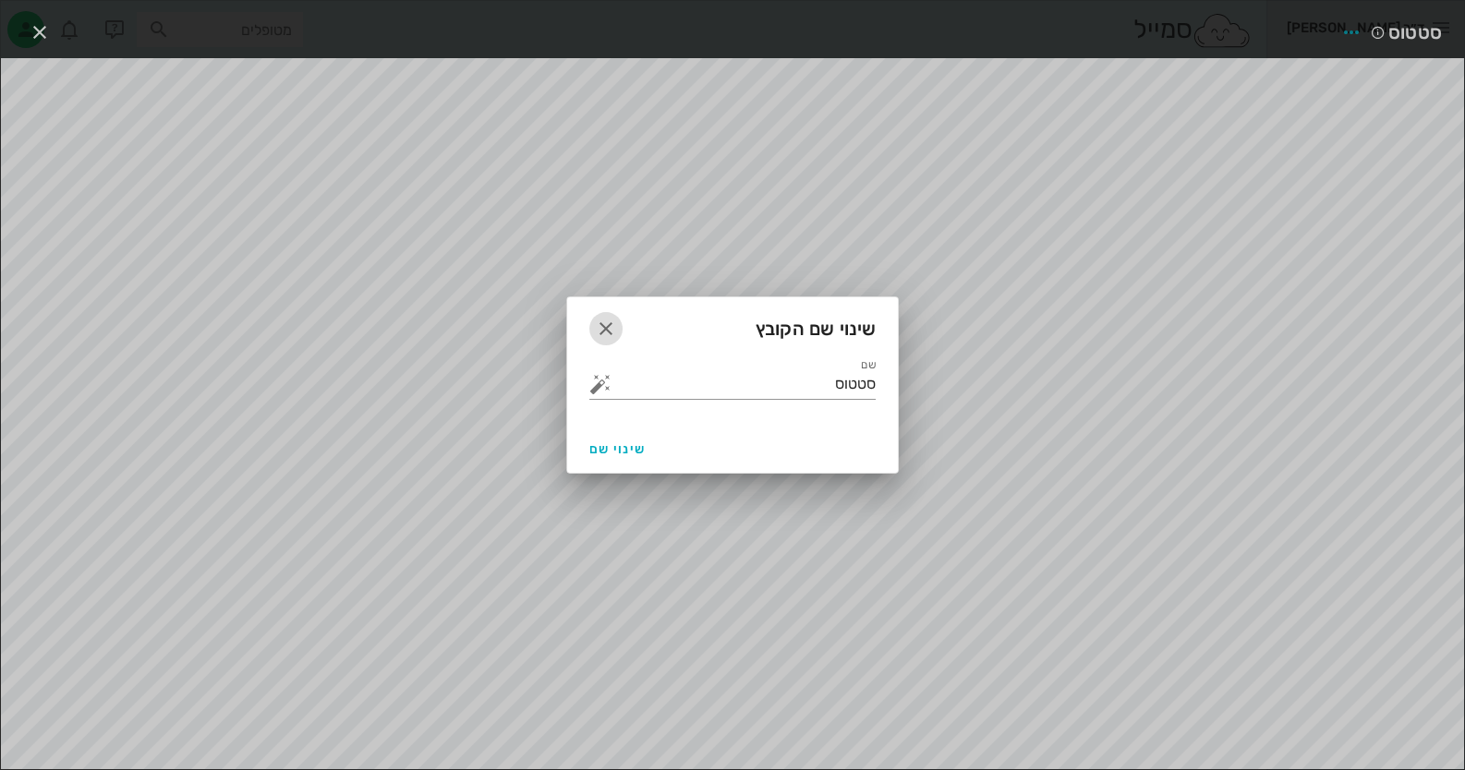
click at [600, 321] on icon "button" at bounding box center [606, 329] width 22 height 22
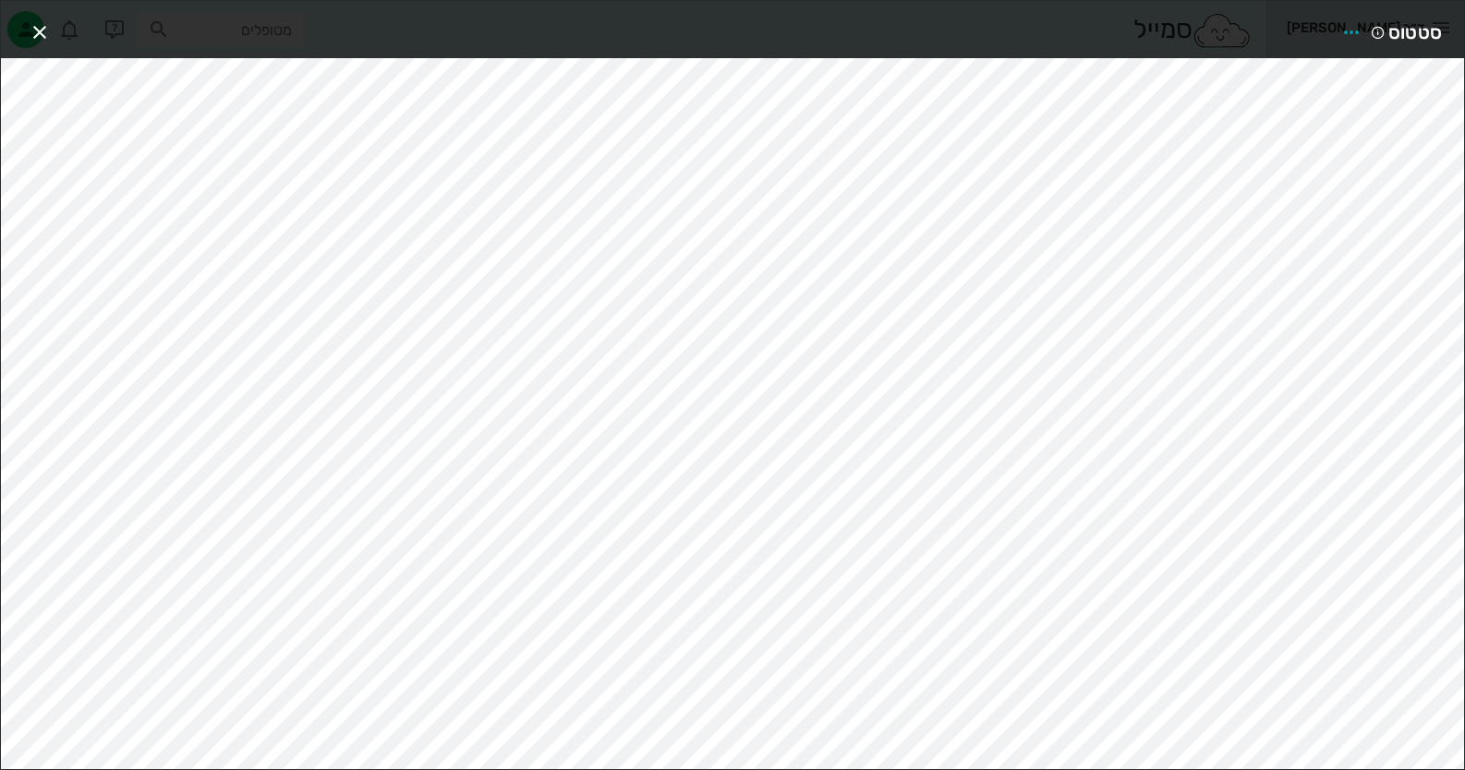
click at [0, 284] on div "סטטוס" at bounding box center [732, 385] width 1465 height 770
click at [39, 31] on icon "button" at bounding box center [40, 32] width 22 height 22
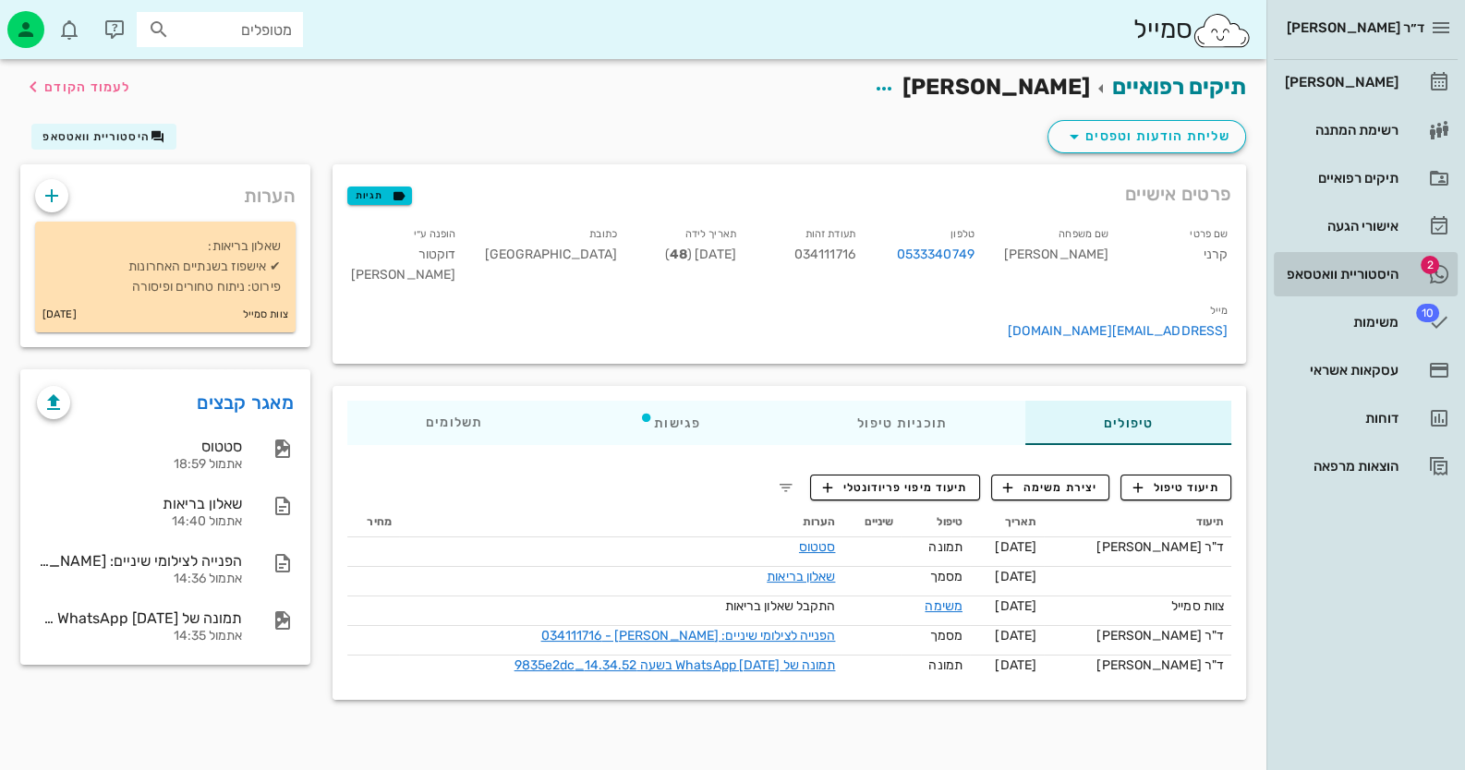
click at [948, 269] on link "2 היסטוריית וואטסאפ" at bounding box center [1366, 274] width 184 height 44
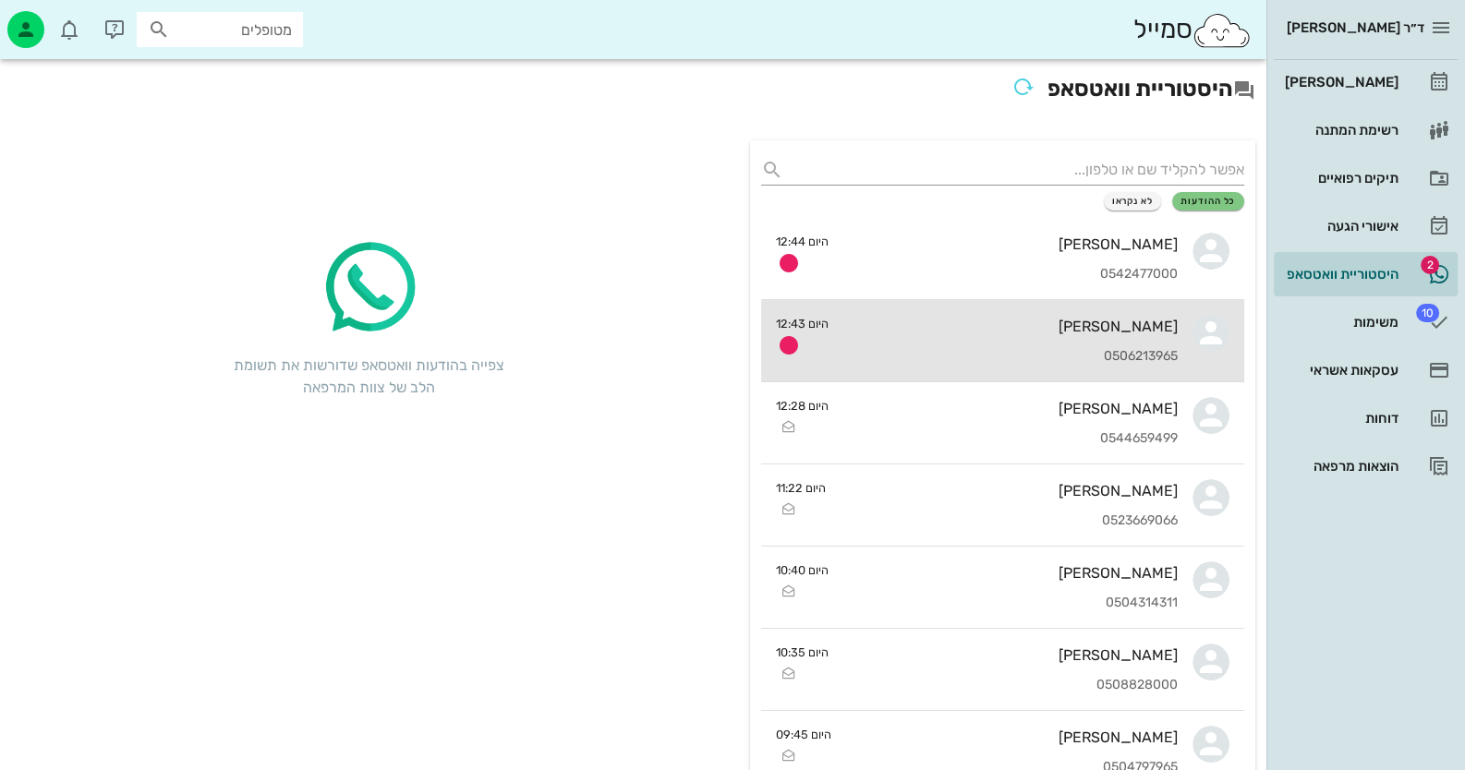
click at [948, 325] on div "[PERSON_NAME]" at bounding box center [1010, 327] width 334 height 18
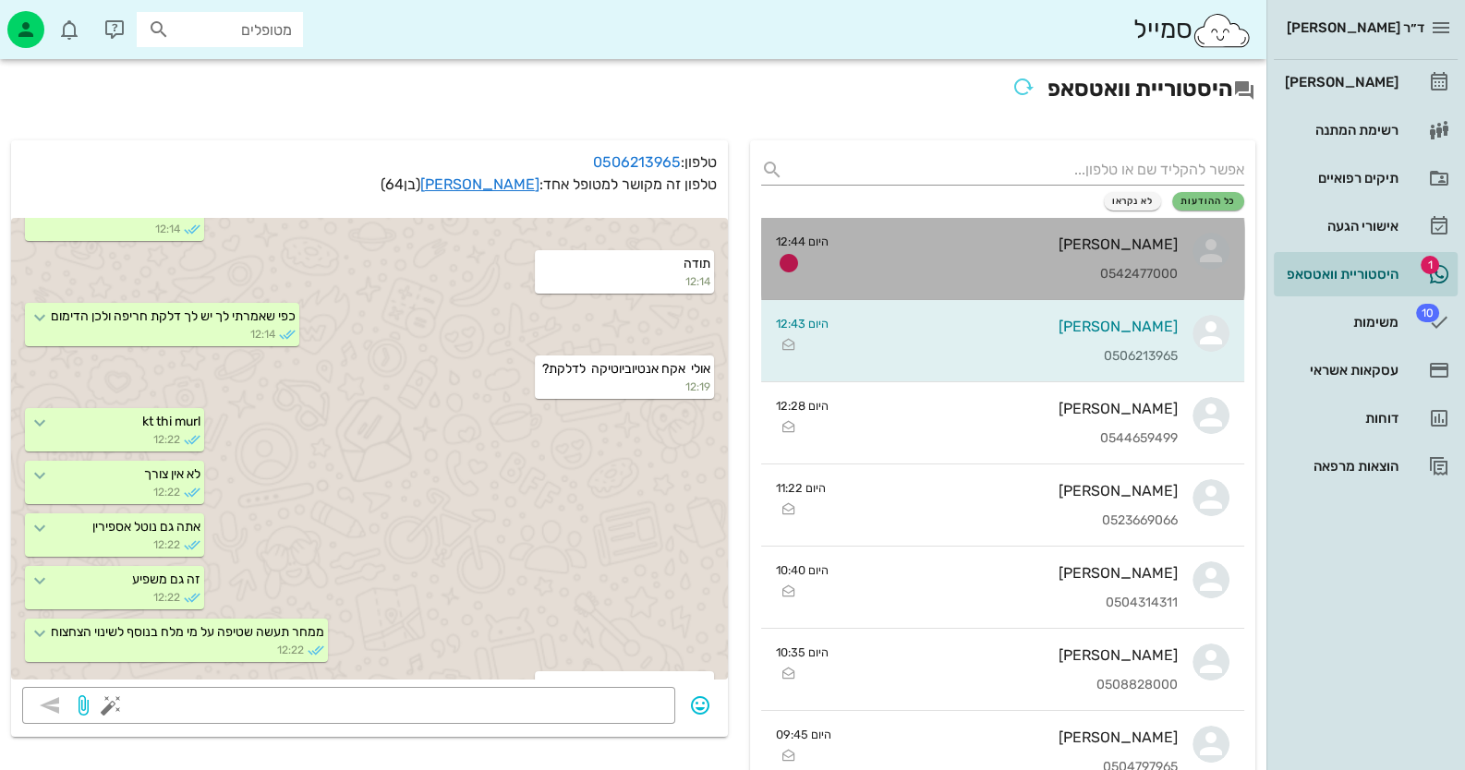
click at [948, 263] on div "אביבה וירובניק 0542477000" at bounding box center [1010, 258] width 334 height 81
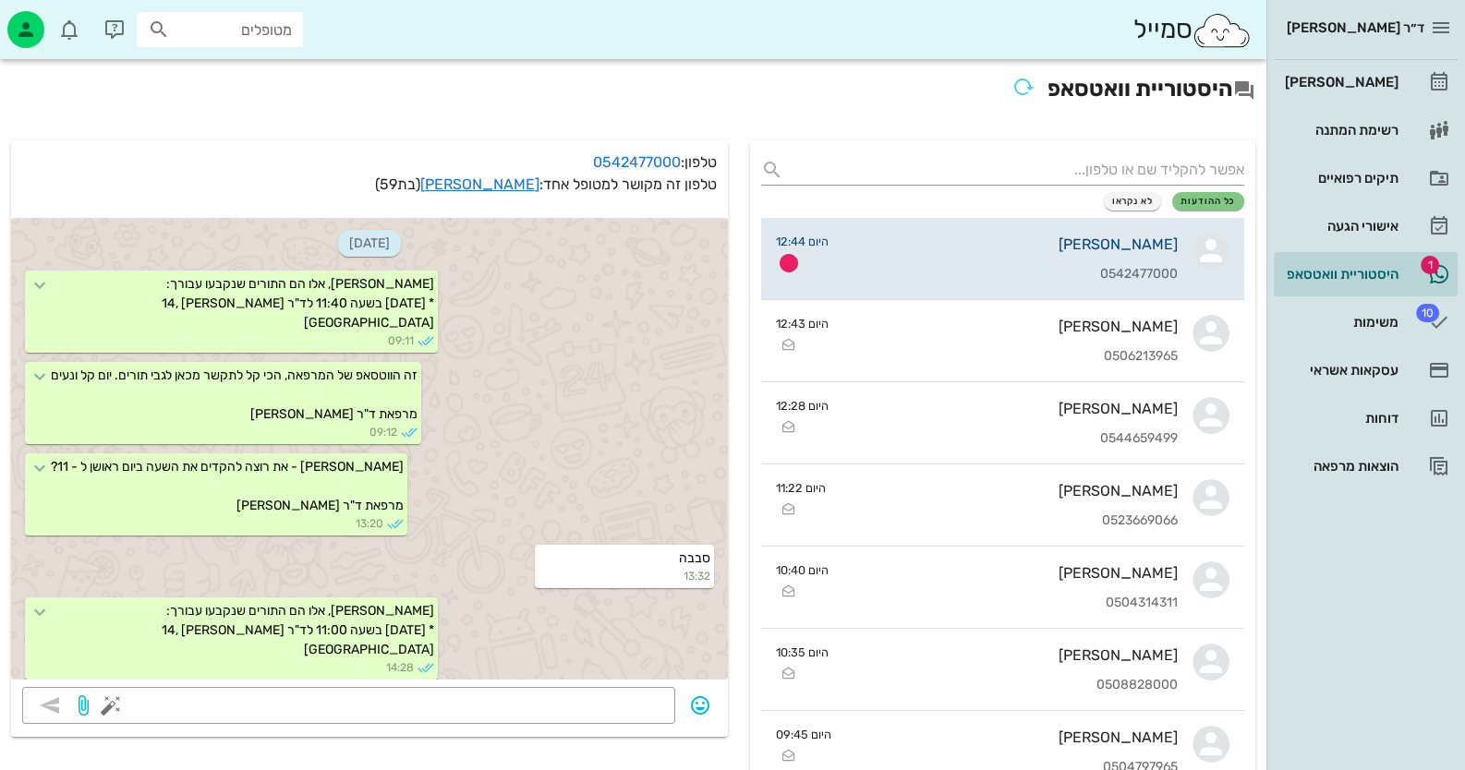
scroll to position [1481, 0]
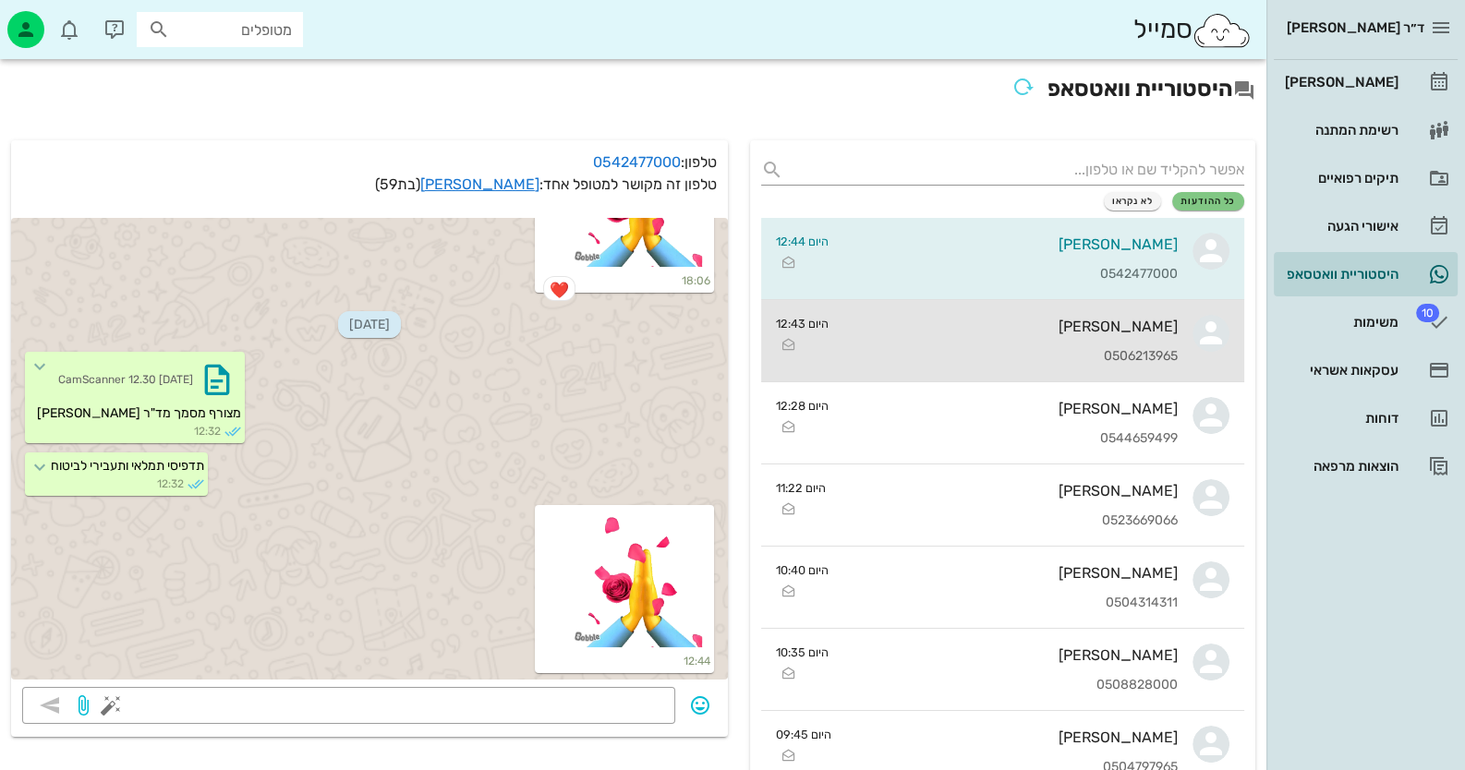
click at [948, 332] on link "יגאל כוכבי 0506213965 היום 12:43" at bounding box center [1002, 341] width 483 height 82
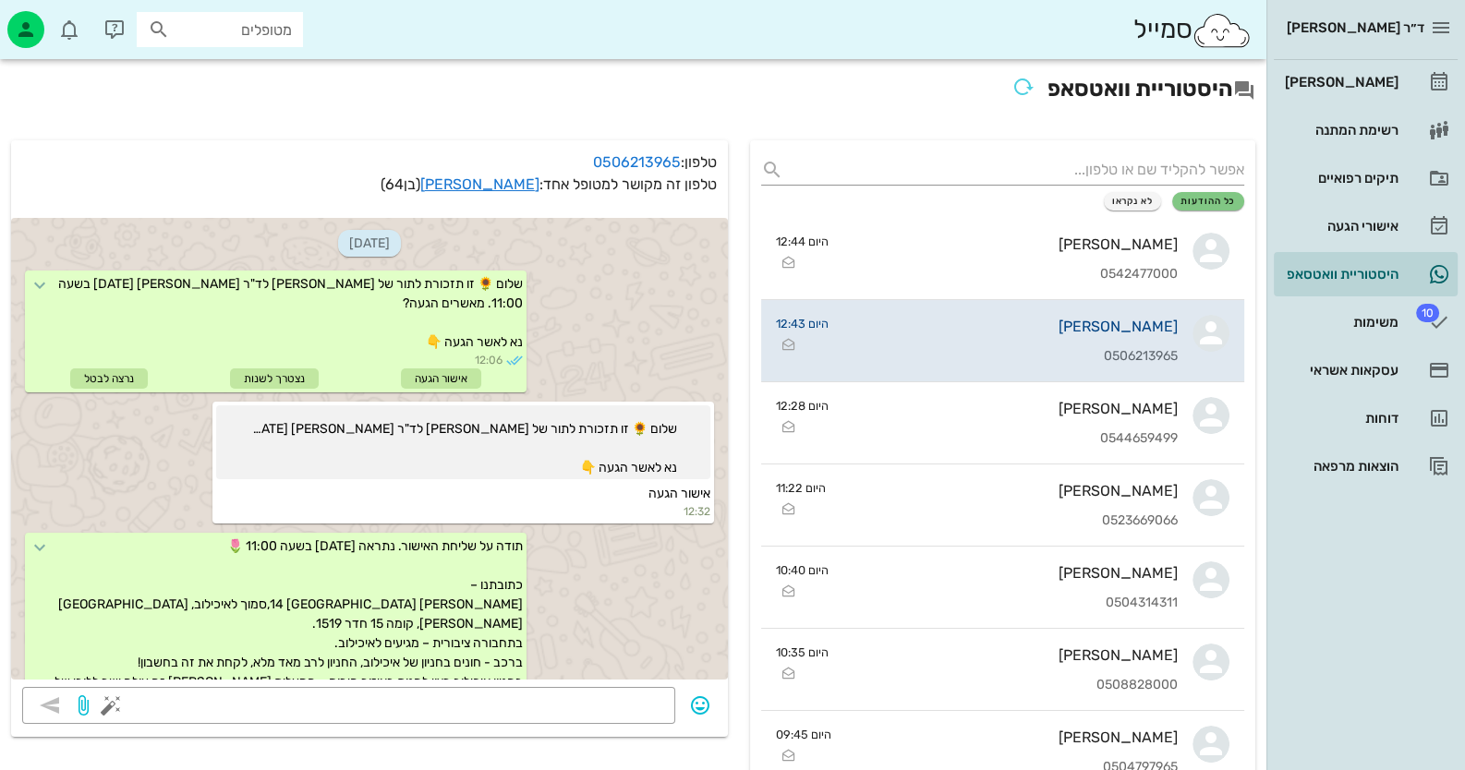
scroll to position [2581, 0]
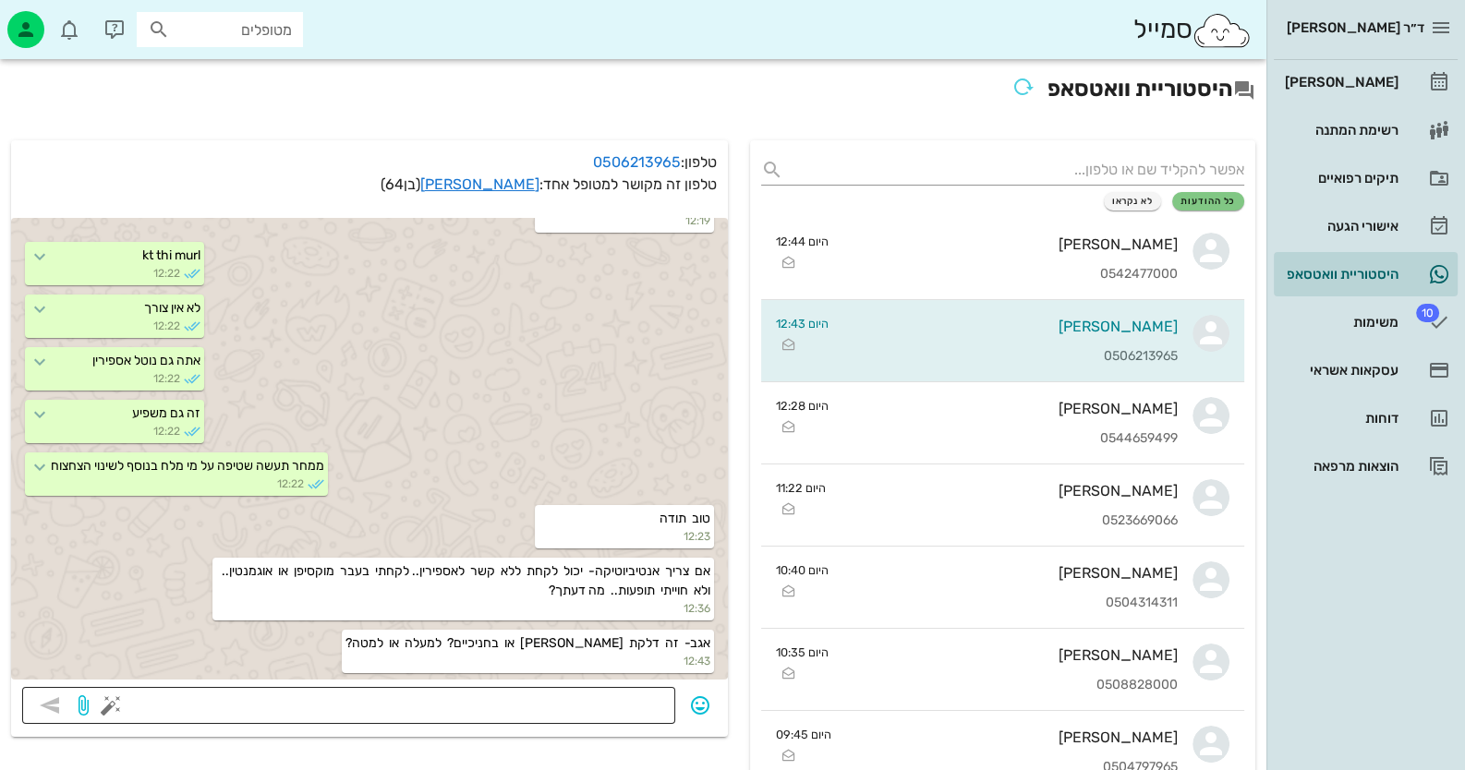
click at [591, 687] on div at bounding box center [390, 705] width 550 height 37
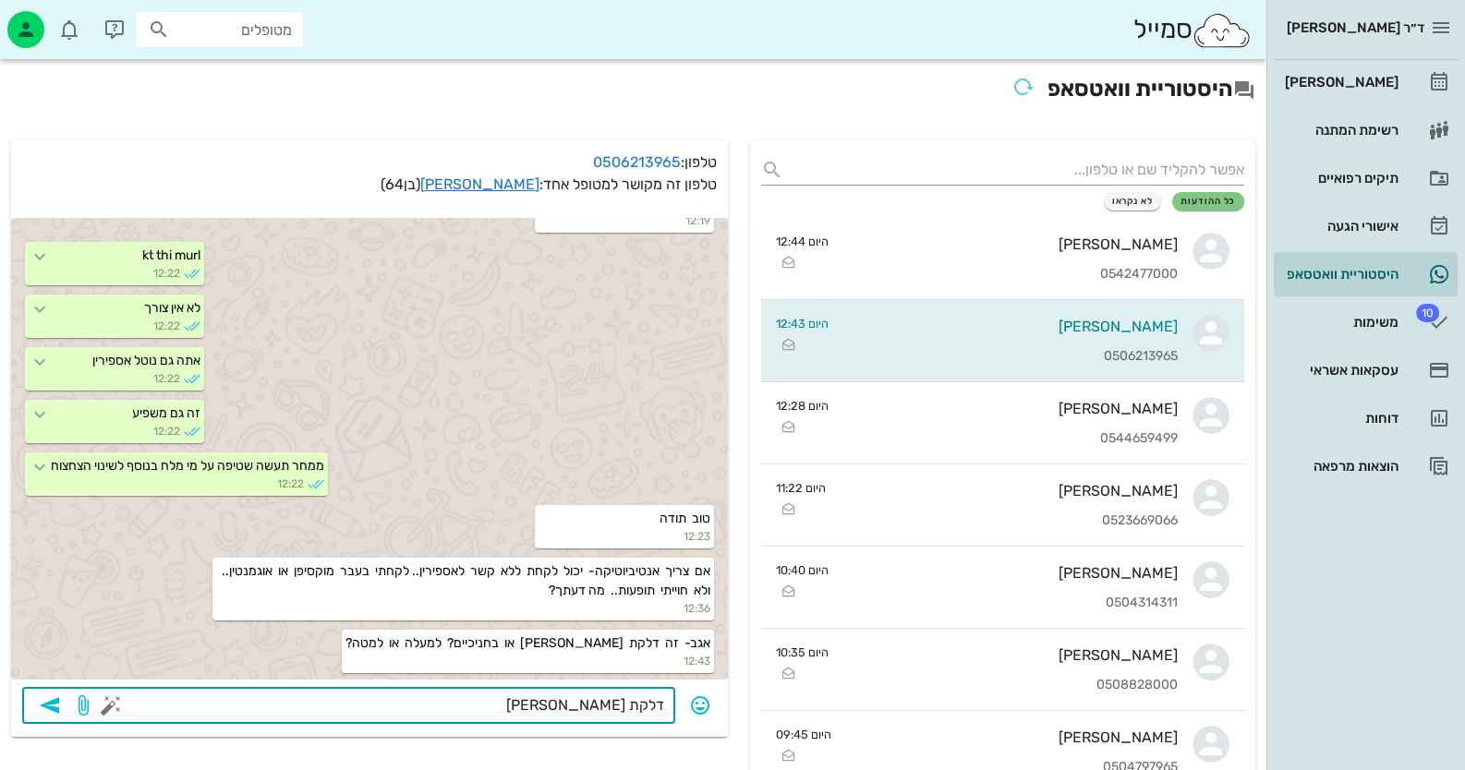
type textarea "דלקת בחניכיים"
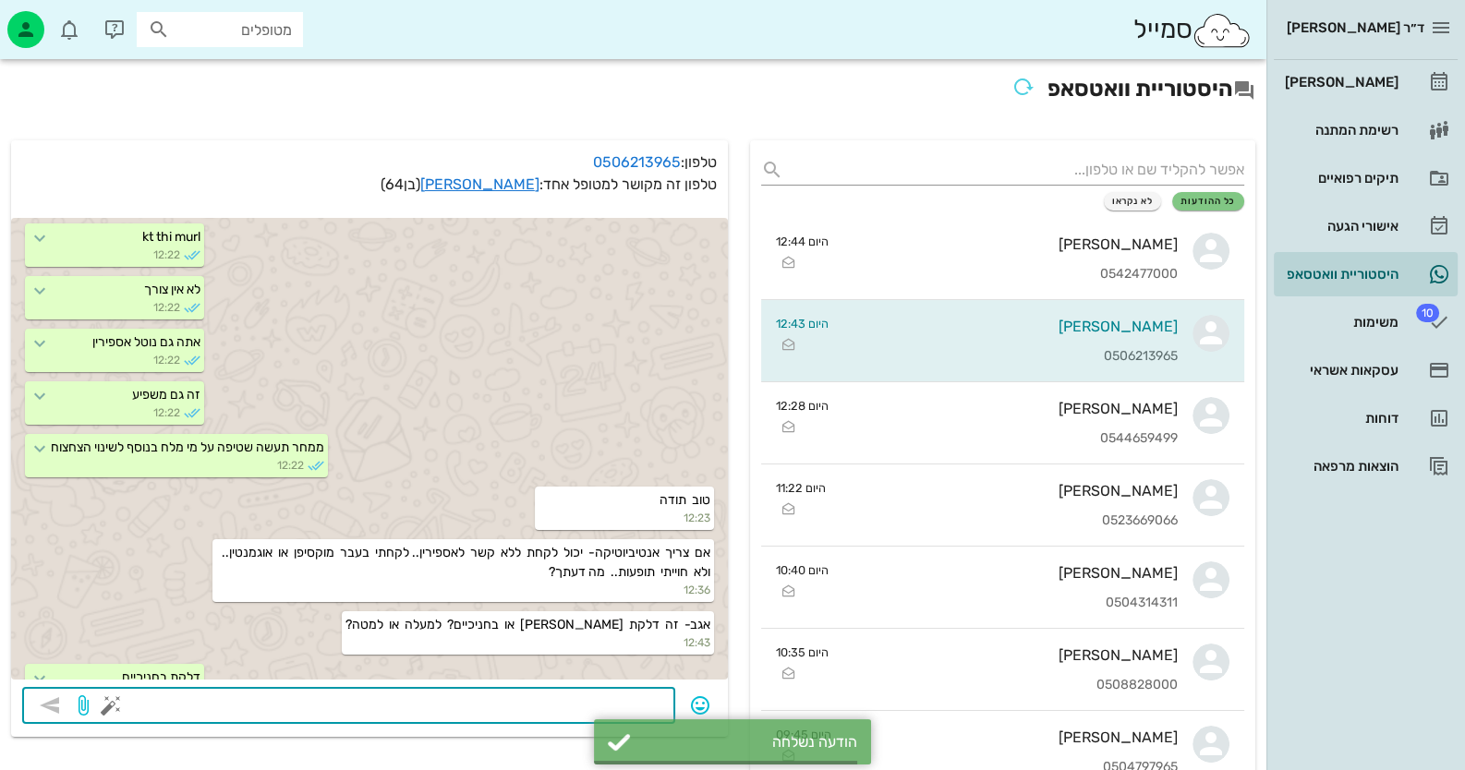
scroll to position [2633, 0]
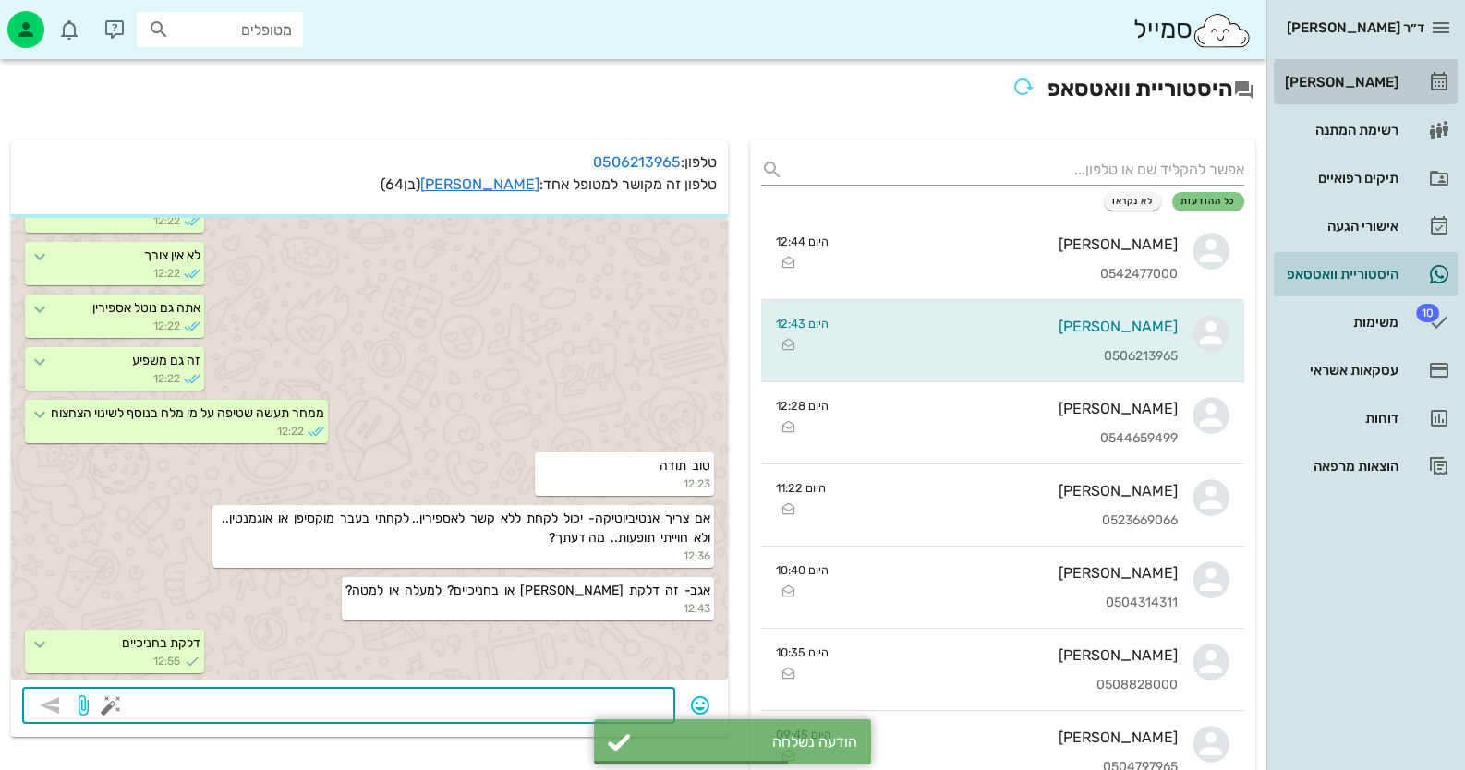
click at [948, 67] on div "[PERSON_NAME]" at bounding box center [1339, 82] width 117 height 30
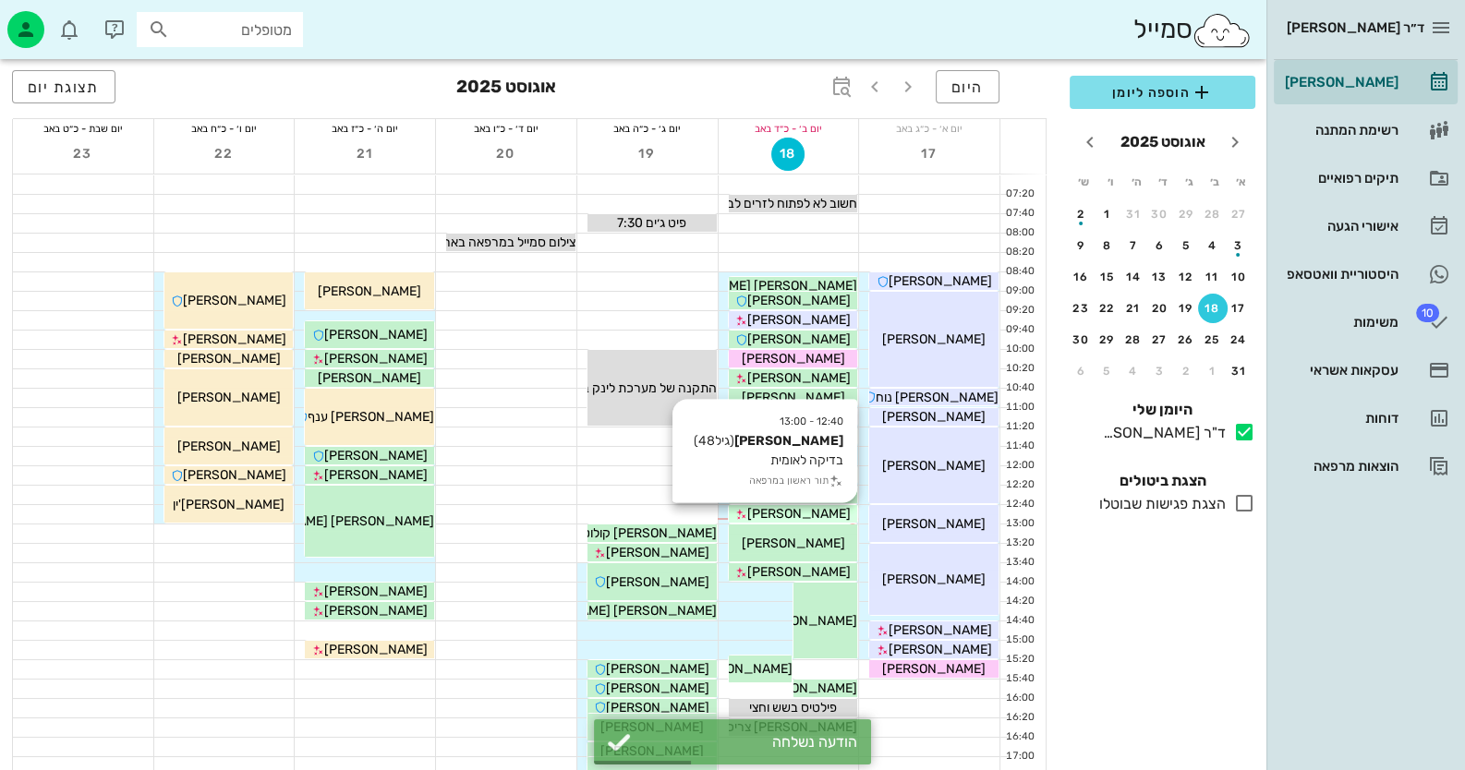
click at [786, 507] on span "[PERSON_NAME]" at bounding box center [798, 514] width 103 height 16
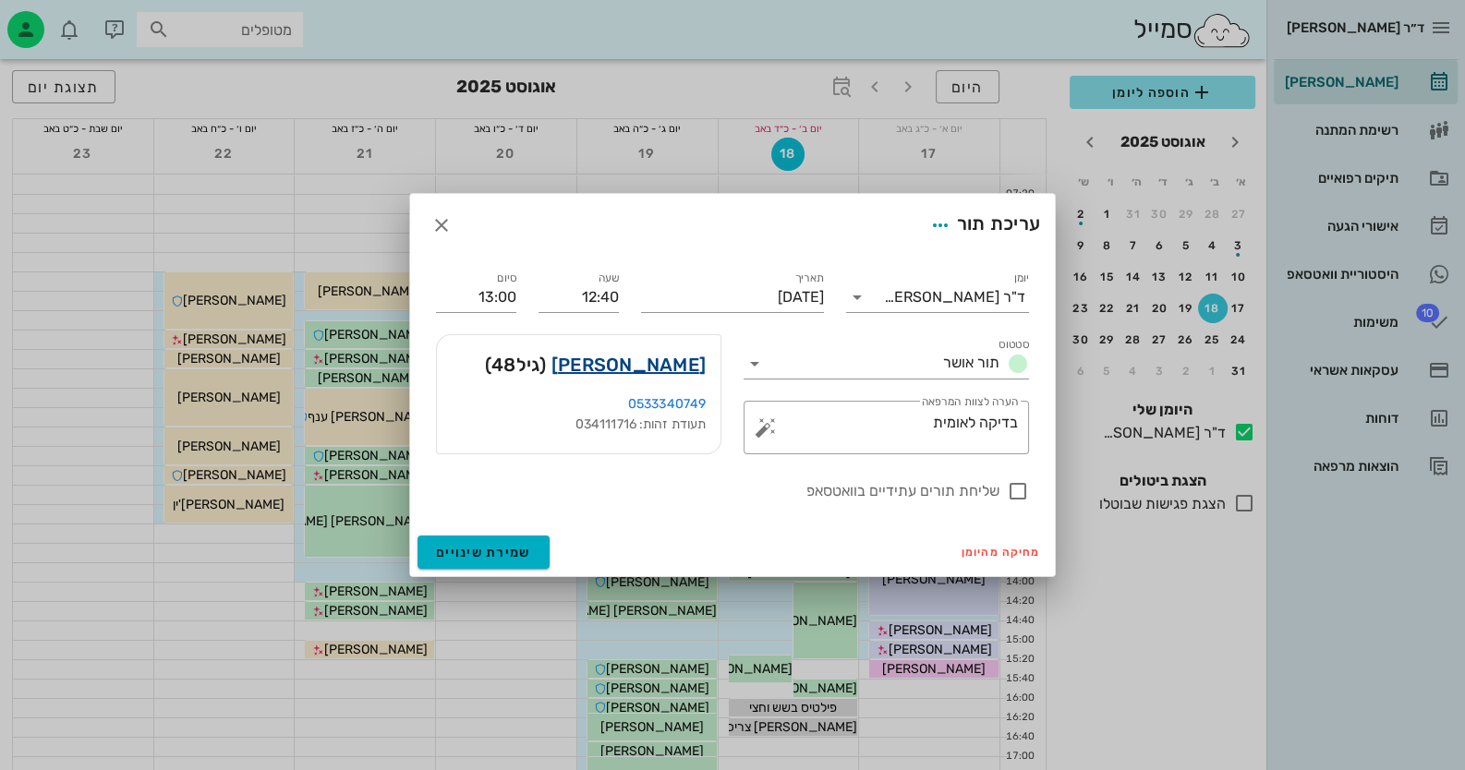
click at [693, 364] on link "קרני חדד" at bounding box center [628, 365] width 154 height 30
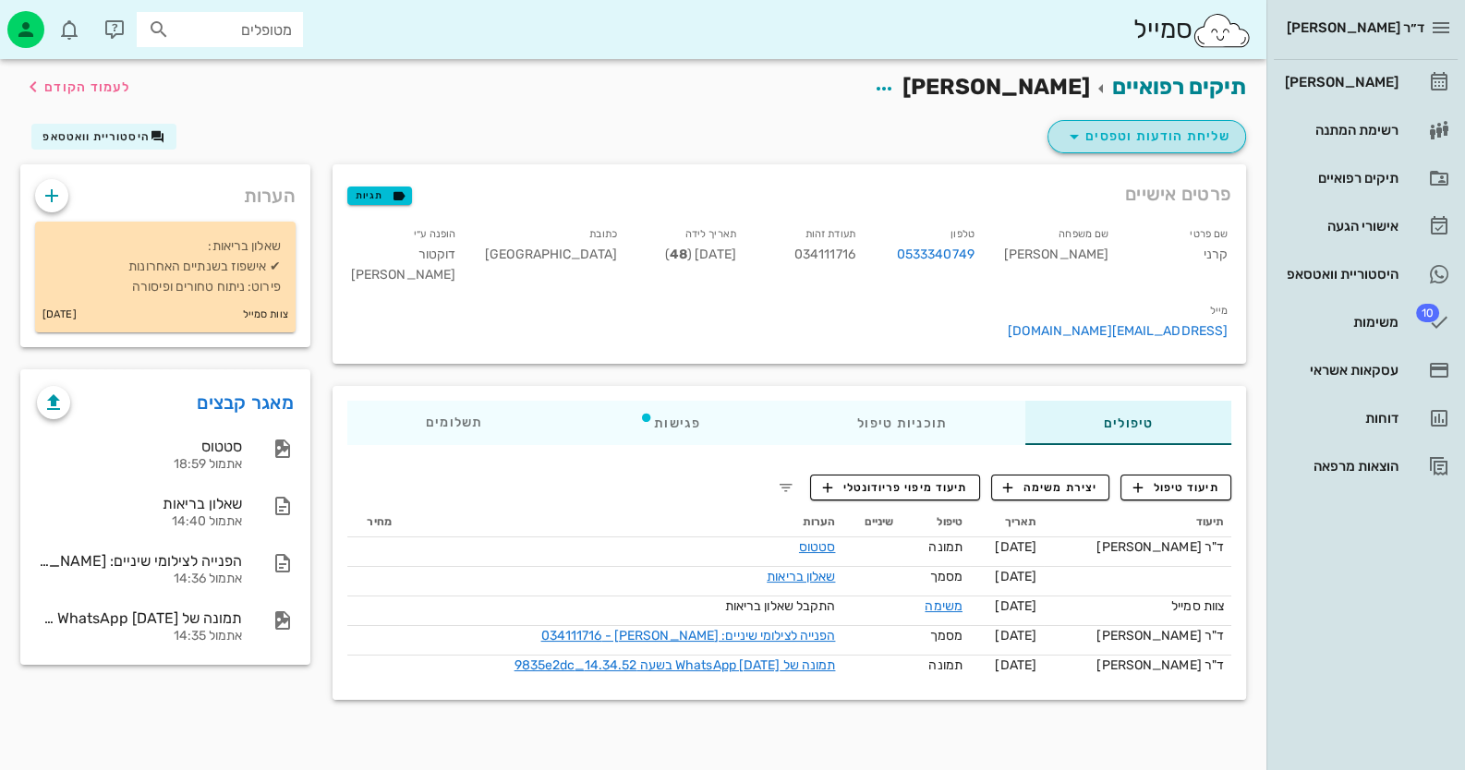
click at [948, 126] on span "שליחת הודעות וטפסים" at bounding box center [1146, 137] width 167 height 22
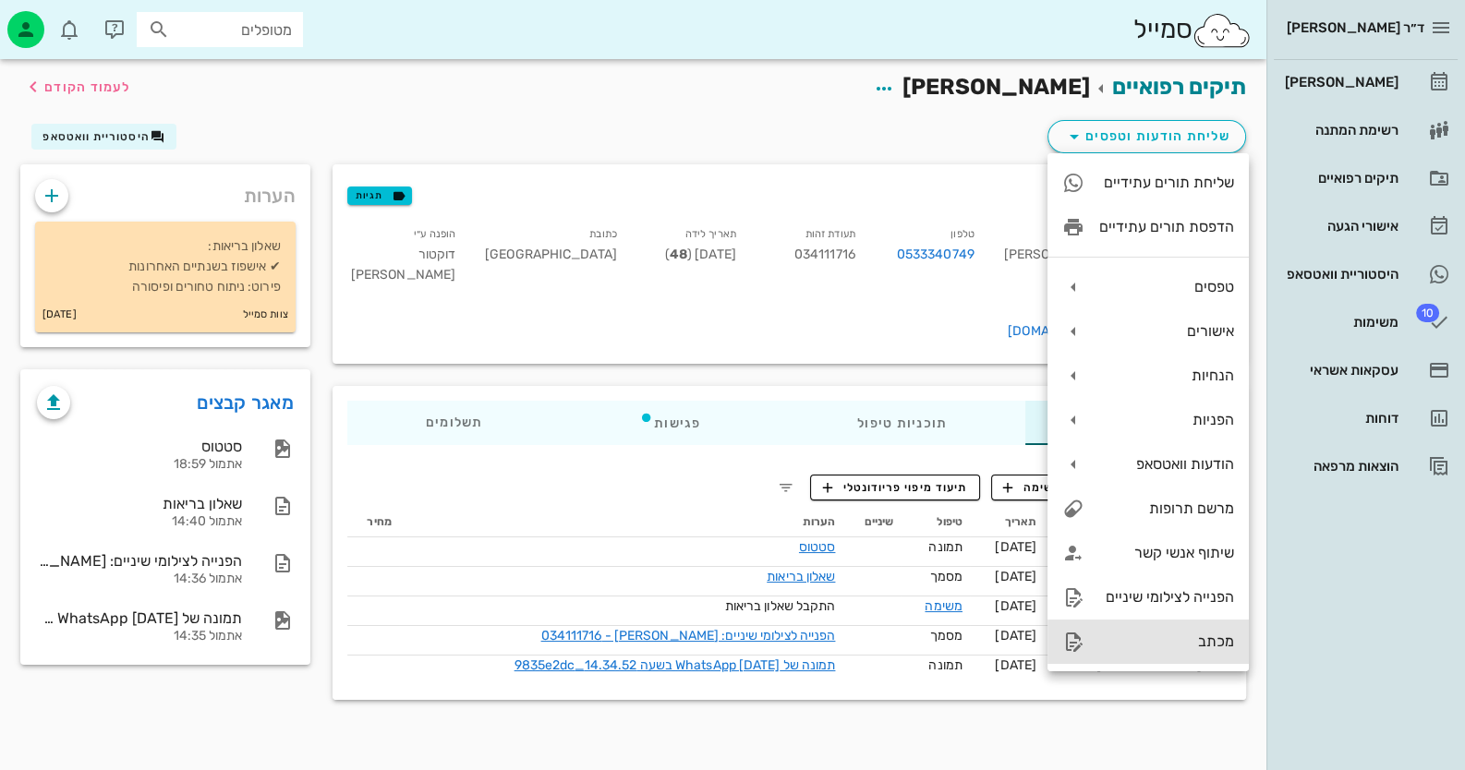
click at [948, 630] on div "מכתב" at bounding box center [1147, 642] width 201 height 44
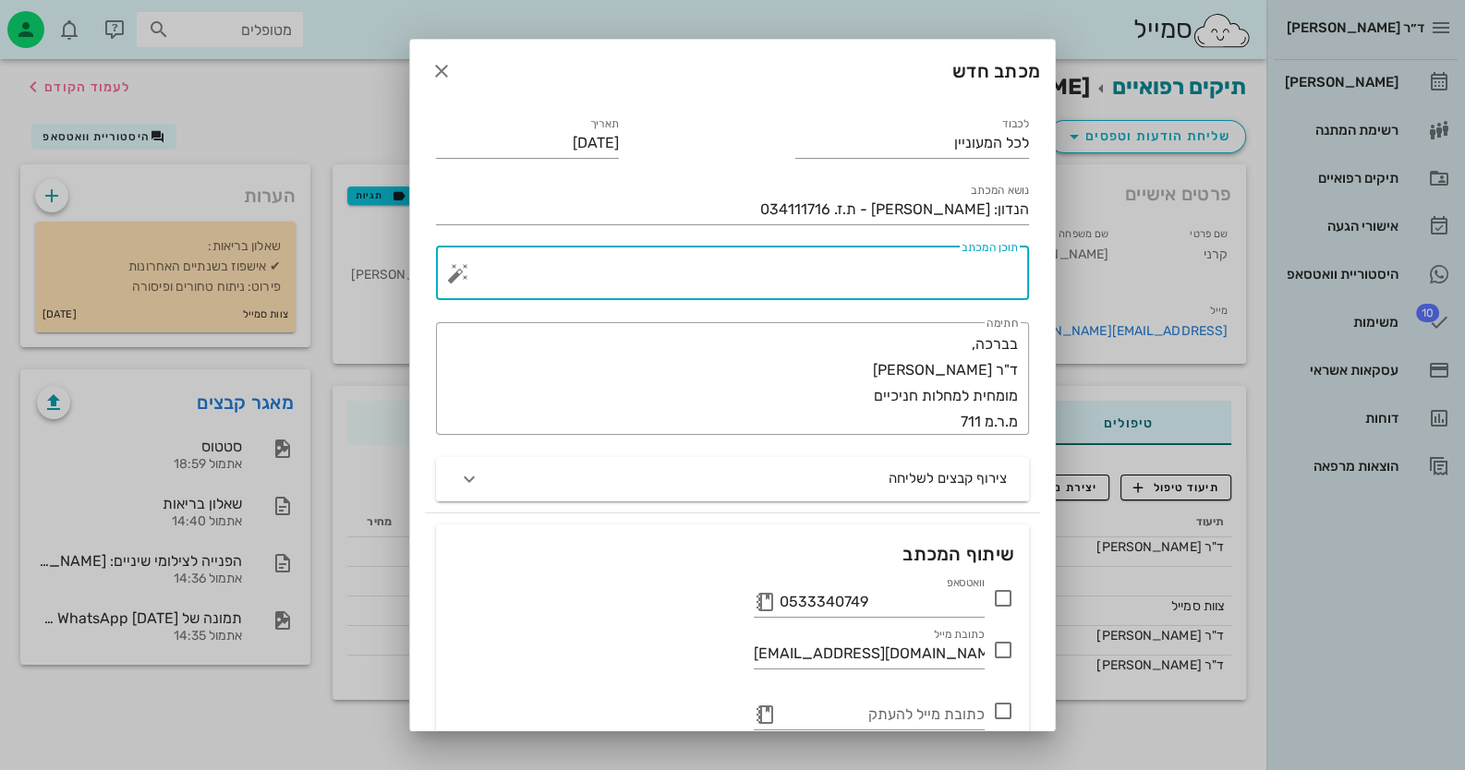
click at [948, 279] on textarea "תוכן המכתב" at bounding box center [740, 278] width 556 height 44
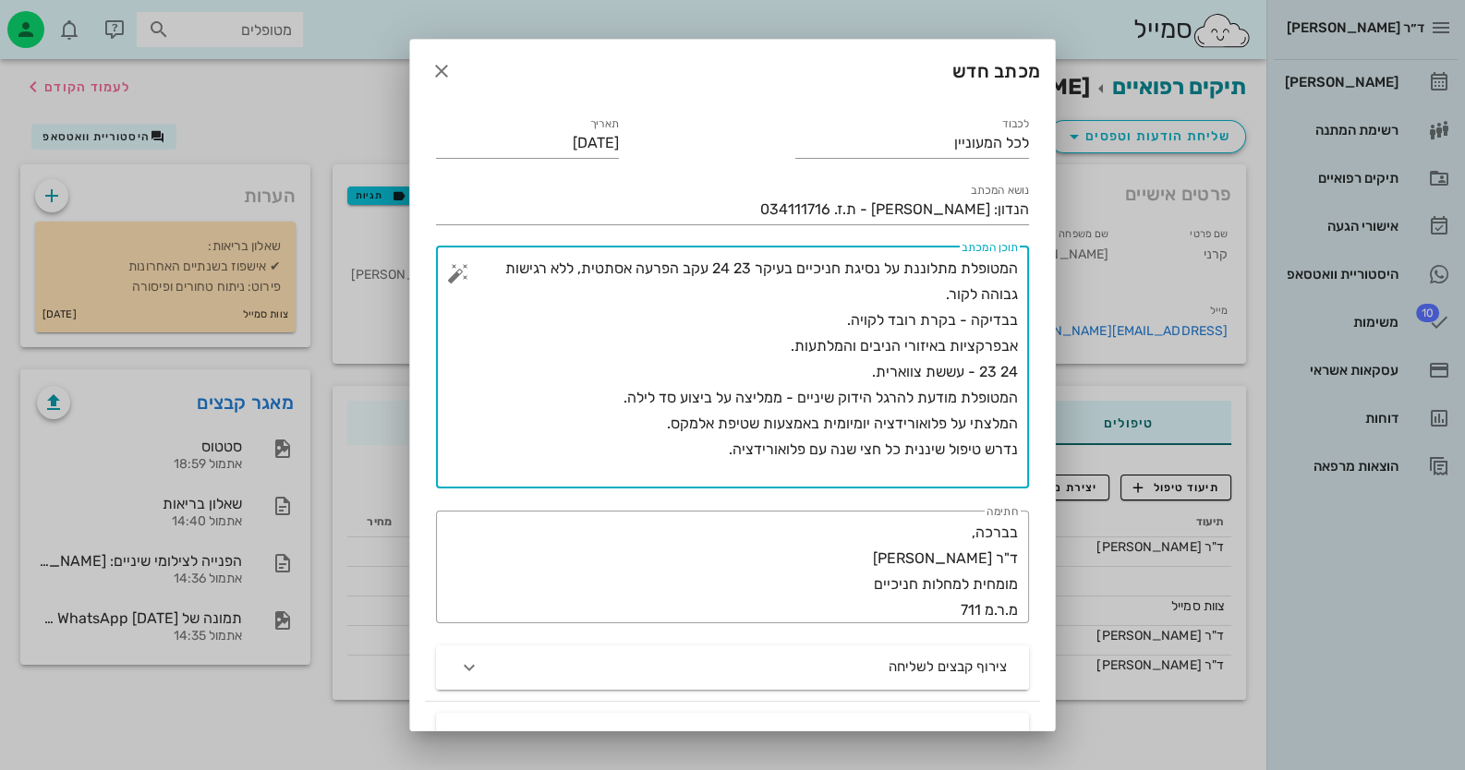
click at [823, 322] on textarea "המטופלת מתלוננת על נסיגת חניכיים בעיקר 23 24 עקב הפרעה אסתטית, ללא רגישות גבוהה…" at bounding box center [740, 372] width 556 height 233
click at [786, 317] on textarea "המטופלת מתלוננת על נסיגת חניכיים בעיקר 23 24 עקב הפרעה אסתטית, ללא רגישות גבוהה…" at bounding box center [740, 372] width 556 height 233
drag, startPoint x: 788, startPoint y: 321, endPoint x: 697, endPoint y: 328, distance: 90.7
click at [697, 328] on textarea "המטופלת מתלוננת על נסיגת חניכיים בעיקר 23 24 עקב הפרעה אסתטית, ללא רגישות גבוהה…" at bounding box center [740, 372] width 556 height 233
click at [690, 457] on textarea "המטופלת מתלוננת על נסיגת חניכיים בעיקר 23 24 עקב הפרעה אסתטית, ללא רגישות גבוהה…" at bounding box center [740, 372] width 556 height 233
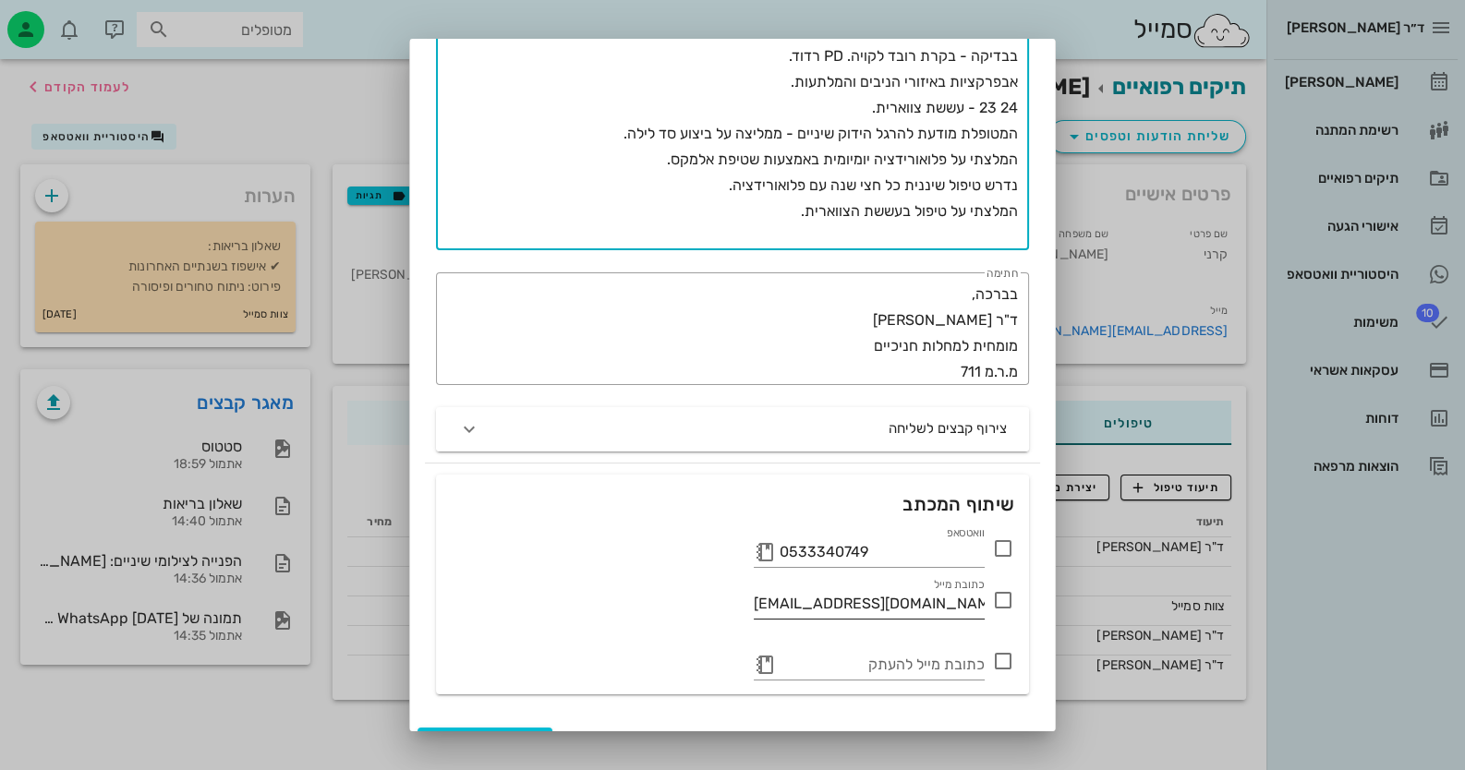
scroll to position [300, 0]
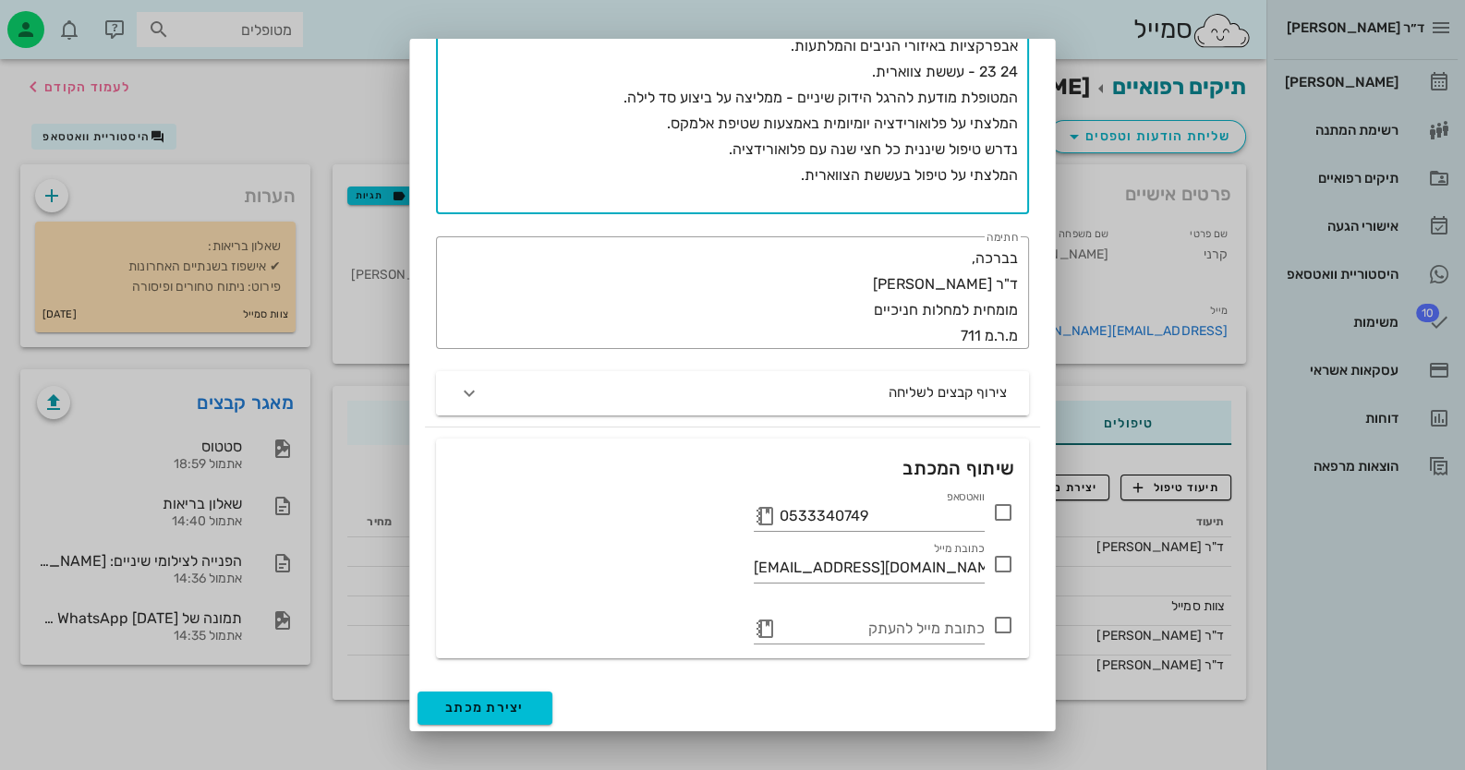
type textarea "המטופלת מתלוננת על נסיגת חניכיים בעיקר 23 24 עקב הפרעה אסתטית, ללא רגישות גבוהה…"
click at [948, 505] on icon at bounding box center [1003, 513] width 22 height 22
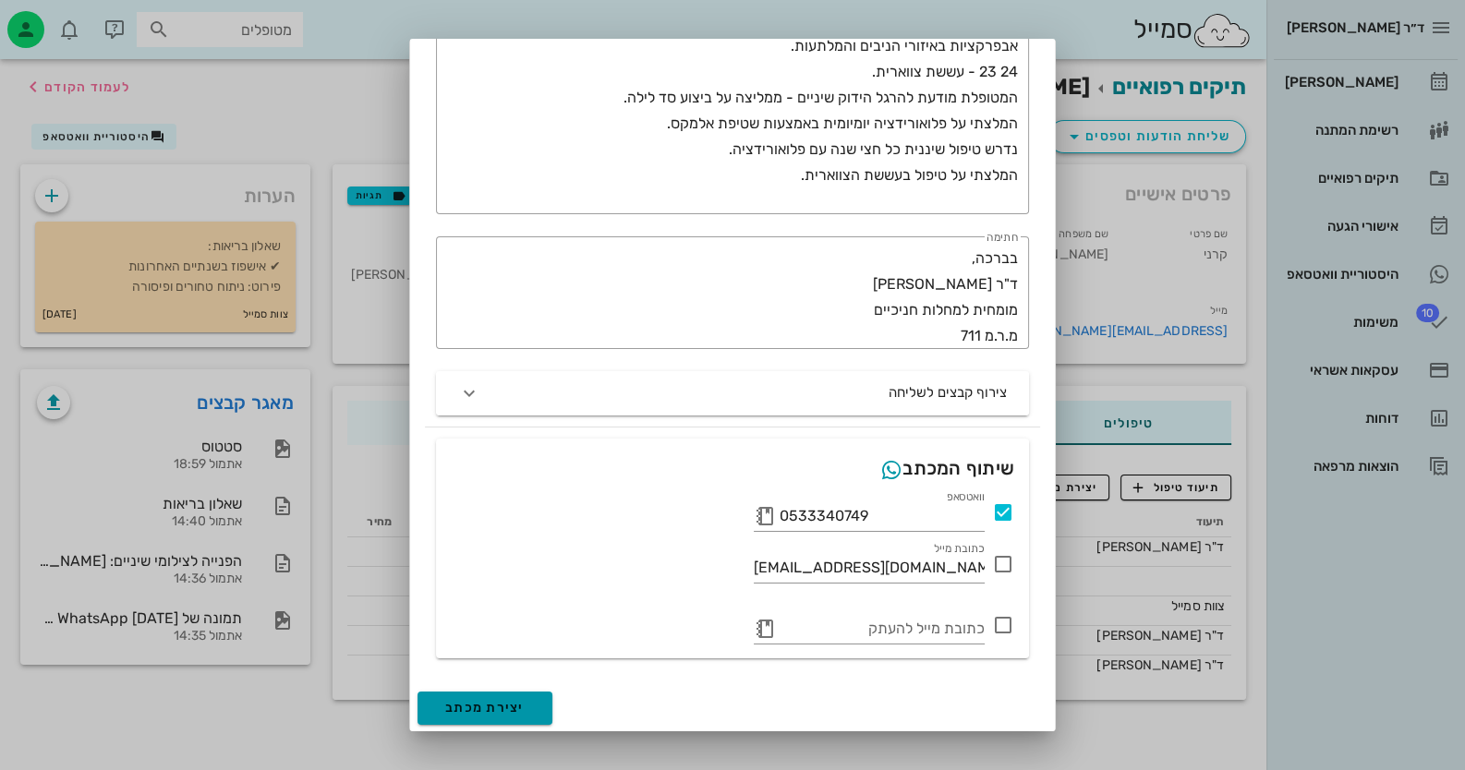
click at [496, 710] on span "יצירת מכתב" at bounding box center [484, 708] width 79 height 16
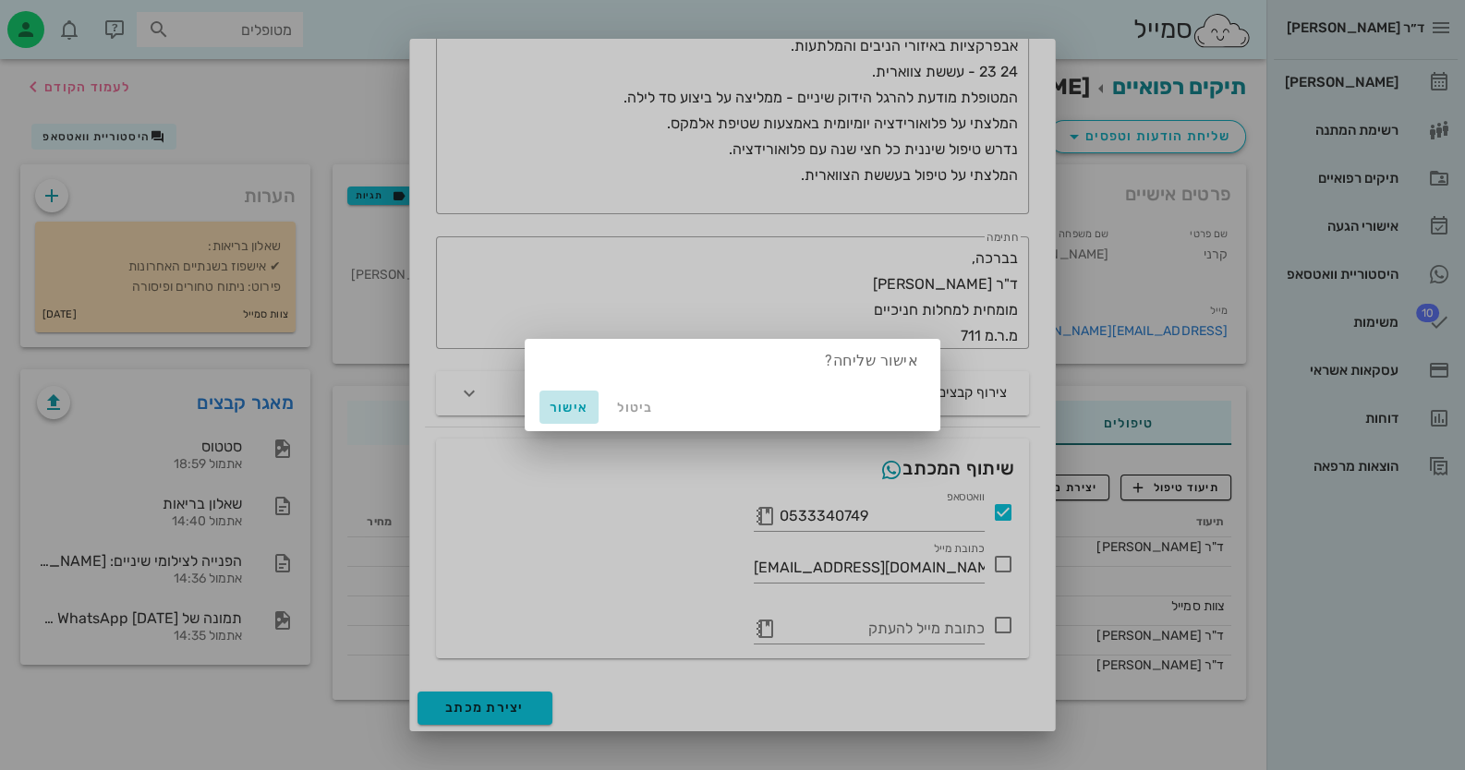
click at [551, 396] on button "אישור" at bounding box center [568, 407] width 59 height 33
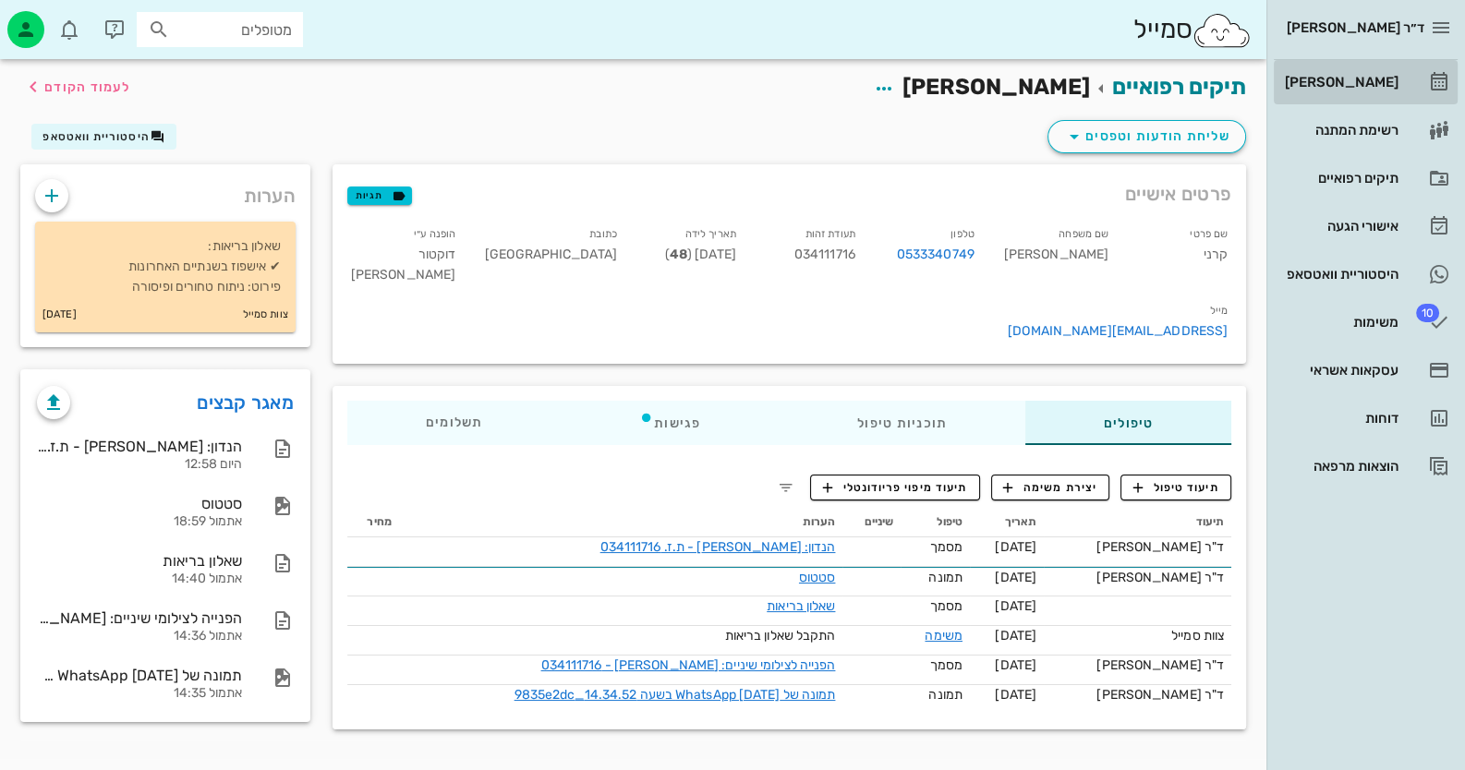
click at [948, 91] on div "[PERSON_NAME]" at bounding box center [1339, 82] width 117 height 30
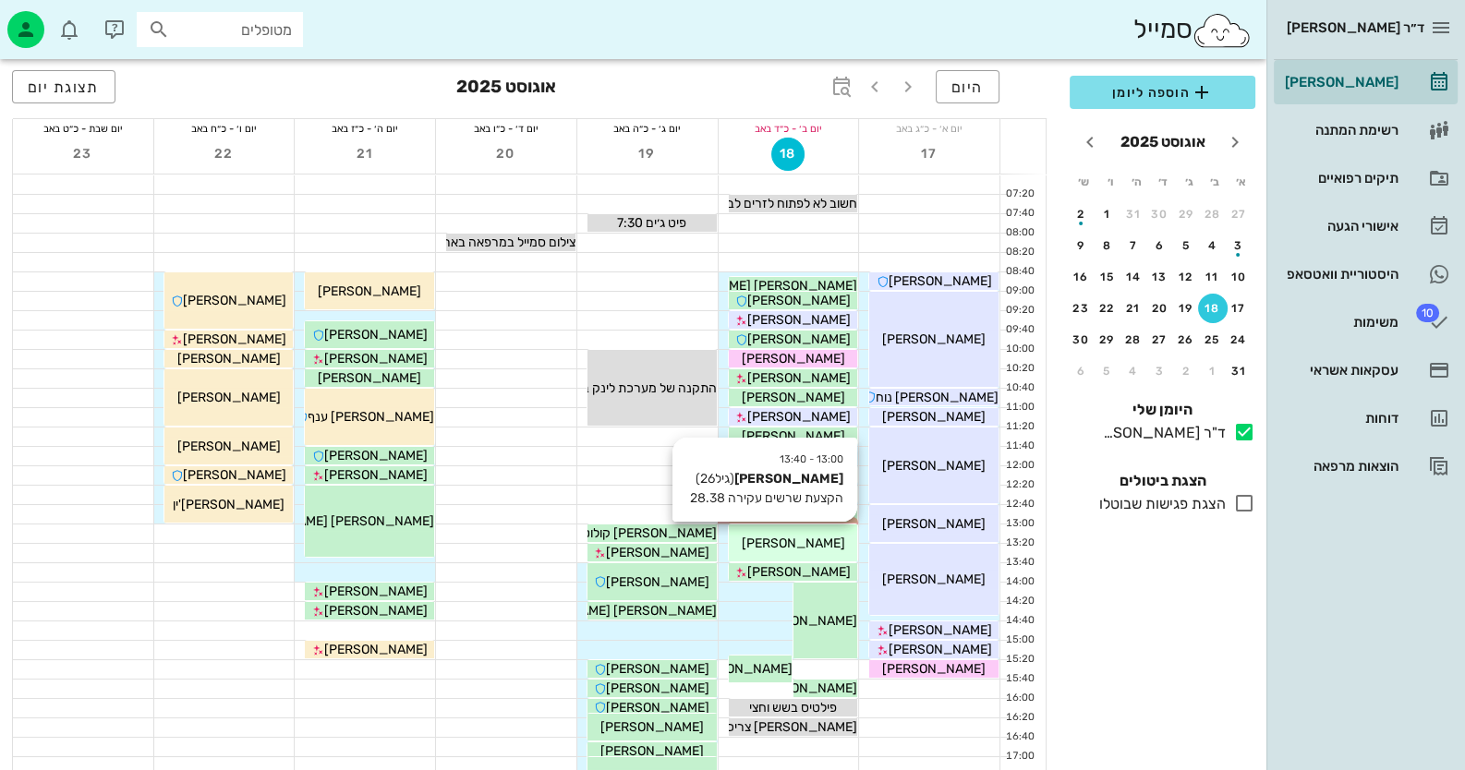
click at [827, 535] on div "[PERSON_NAME]" at bounding box center [793, 543] width 129 height 19
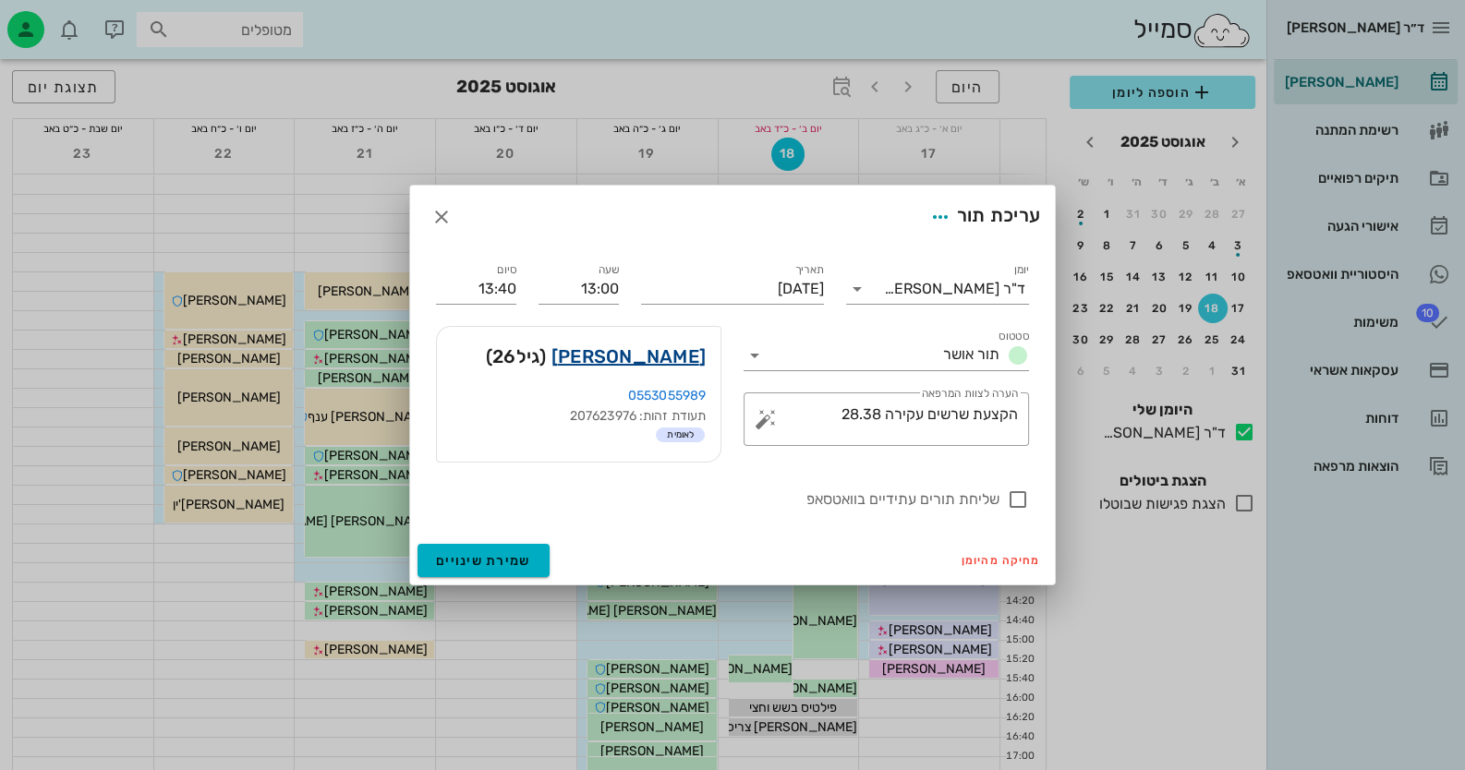
click at [635, 359] on link "שרה זרקיוב" at bounding box center [628, 357] width 154 height 30
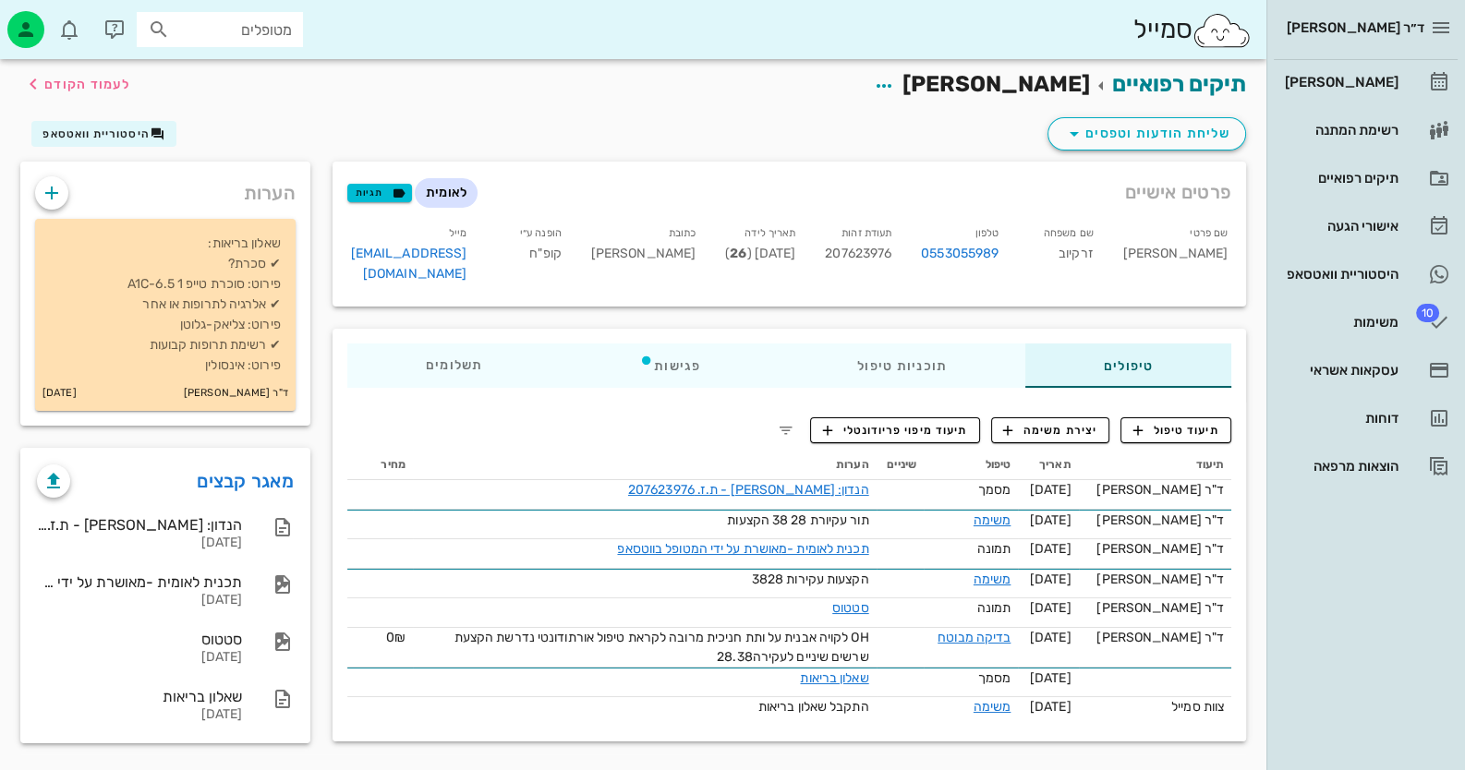
scroll to position [4, 0]
click at [948, 84] on div "[PERSON_NAME]" at bounding box center [1339, 82] width 117 height 15
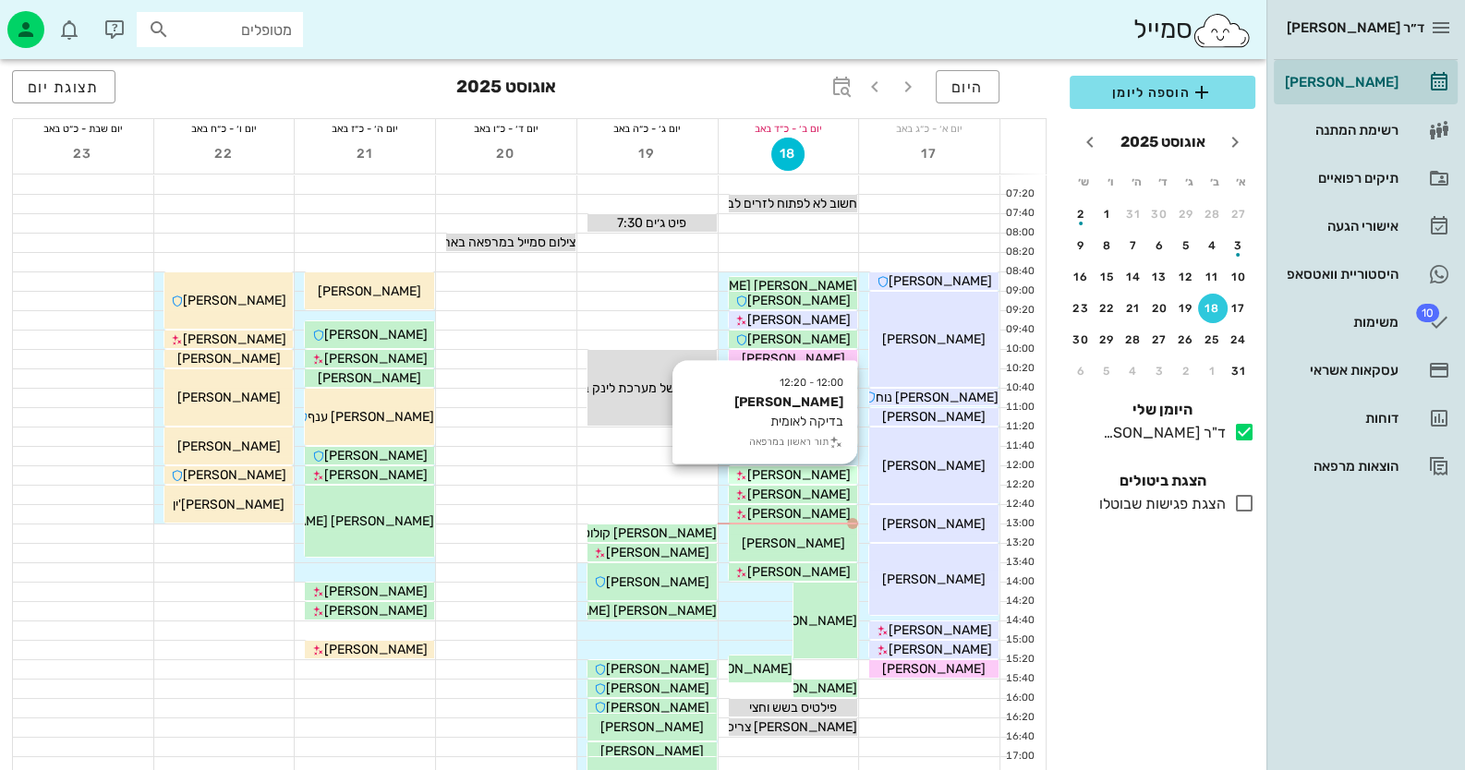
click at [823, 475] on span "[PERSON_NAME]" at bounding box center [798, 475] width 103 height 16
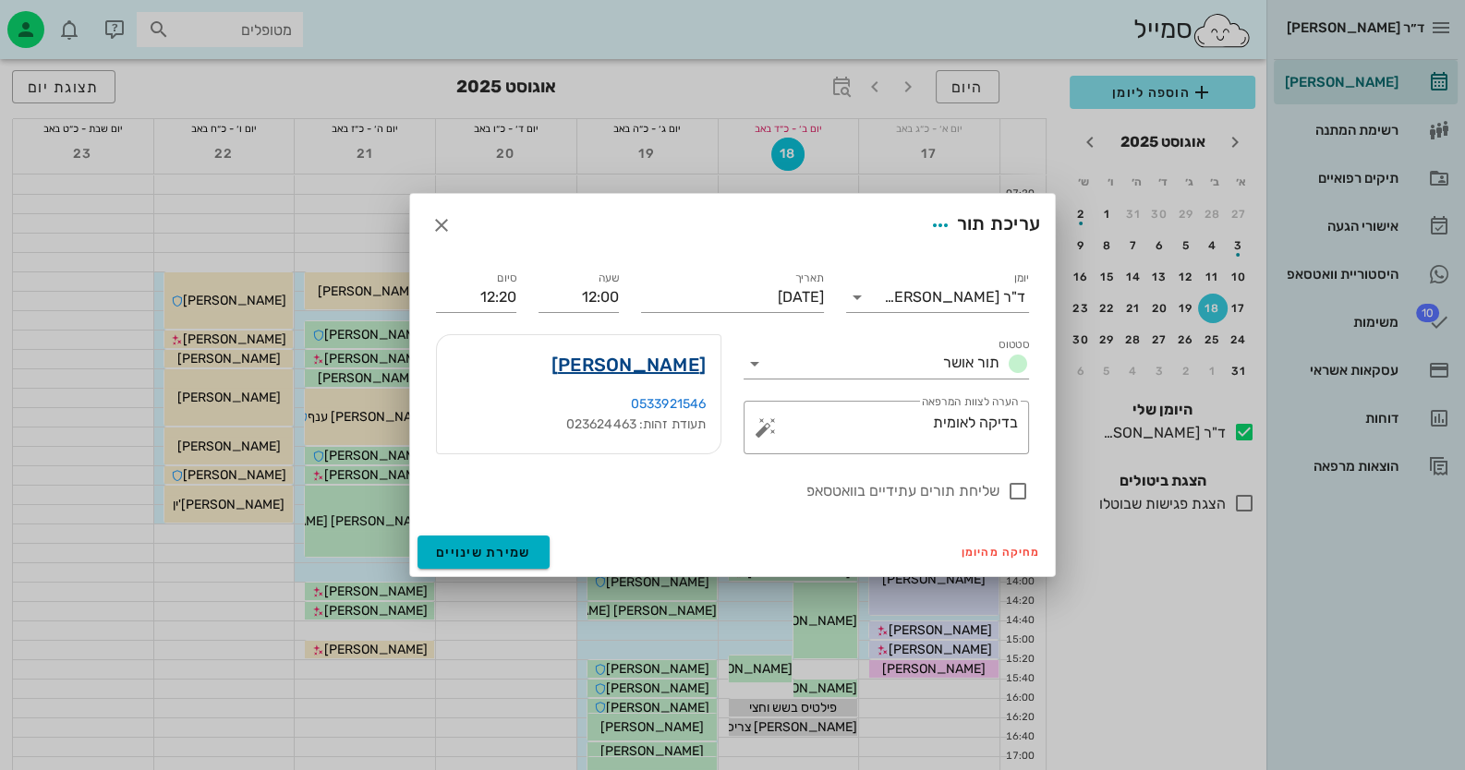
click at [671, 355] on link "סיגל זכריה" at bounding box center [628, 365] width 154 height 30
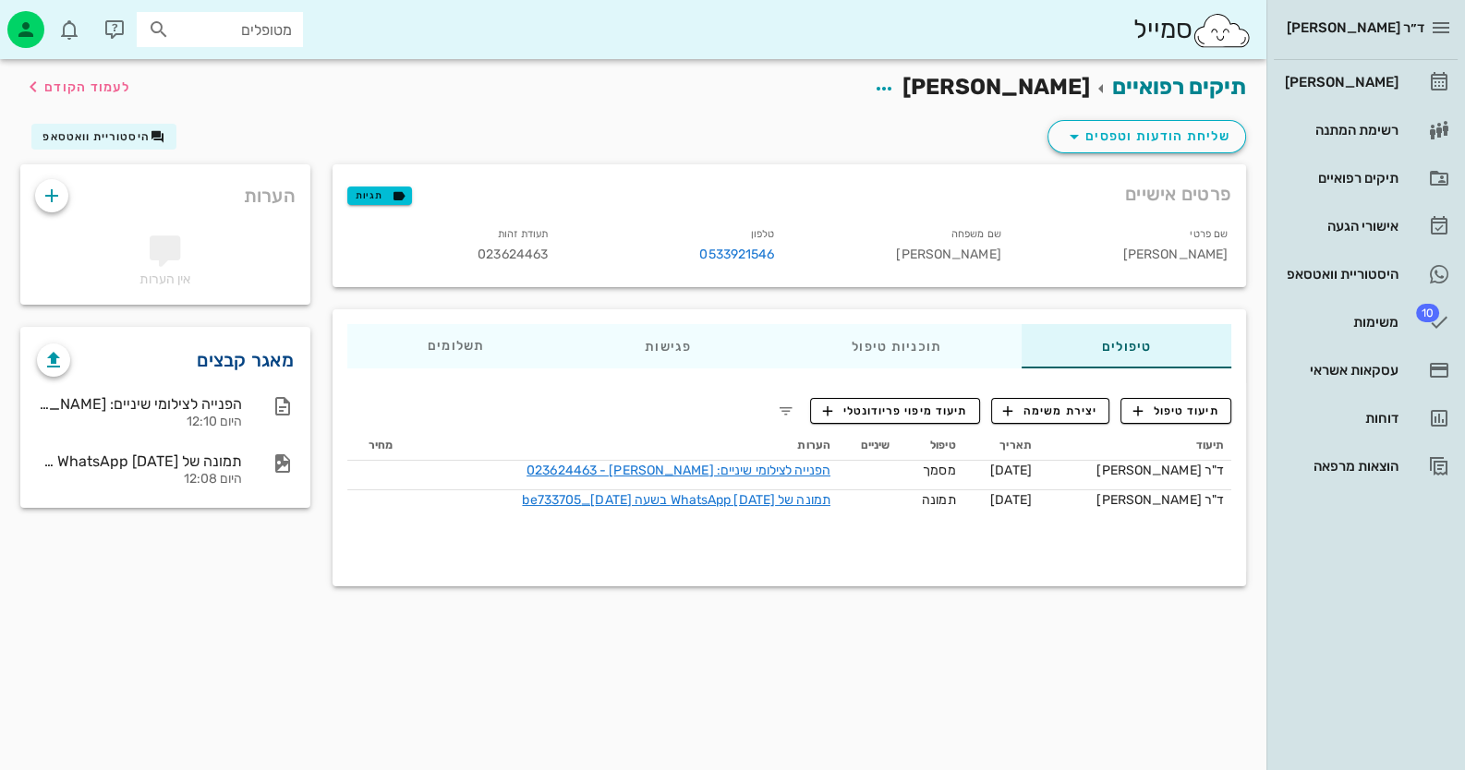
click at [249, 355] on link "מאגר קבצים" at bounding box center [245, 360] width 97 height 30
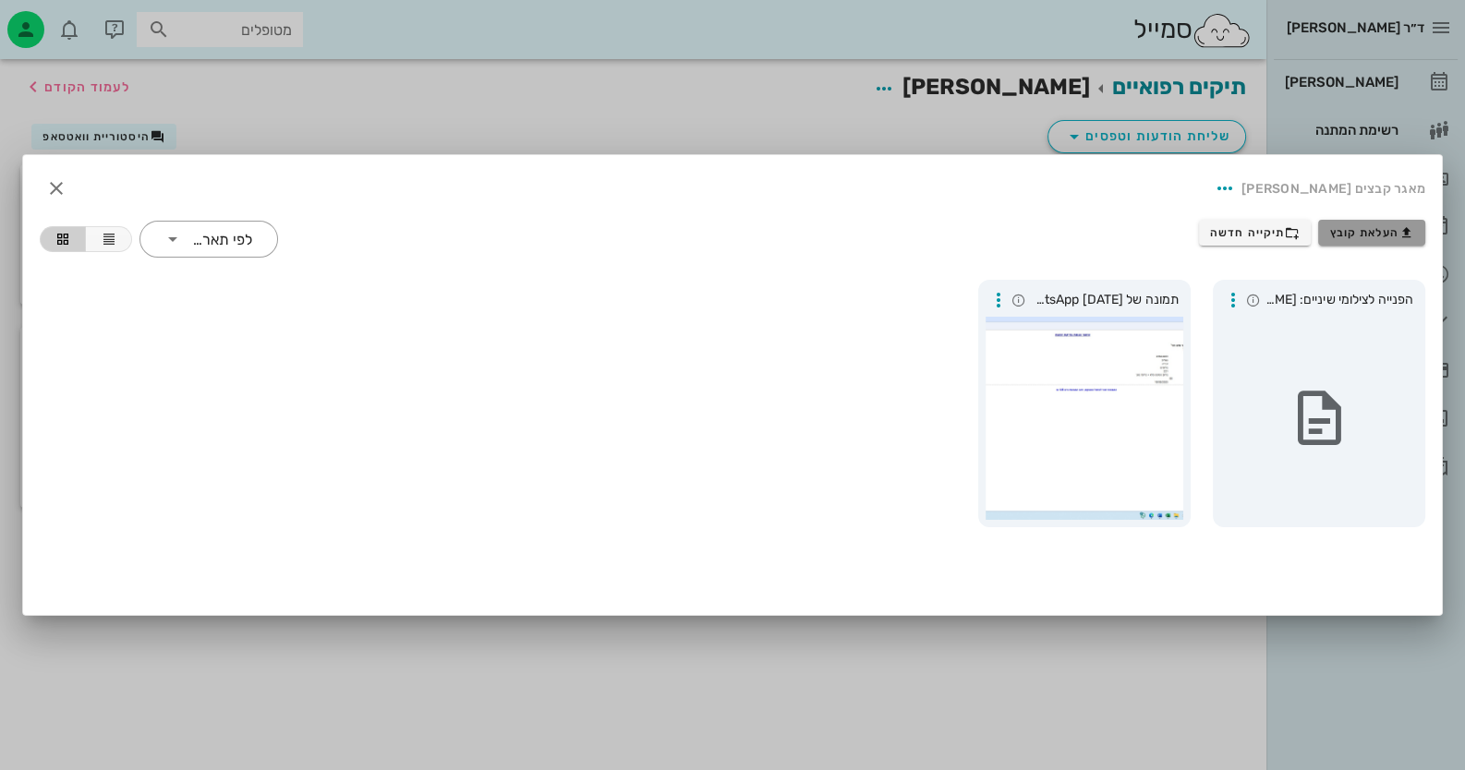
click at [948, 229] on span "העלאת קובץ" at bounding box center [1372, 232] width 84 height 15
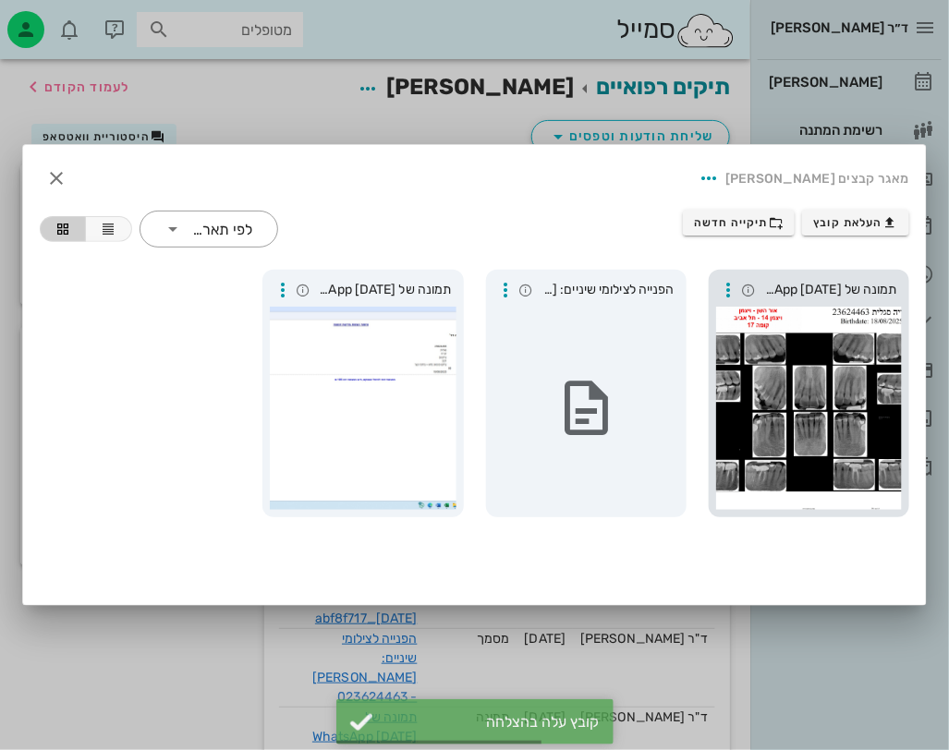
click at [811, 396] on div at bounding box center [809, 408] width 186 height 203
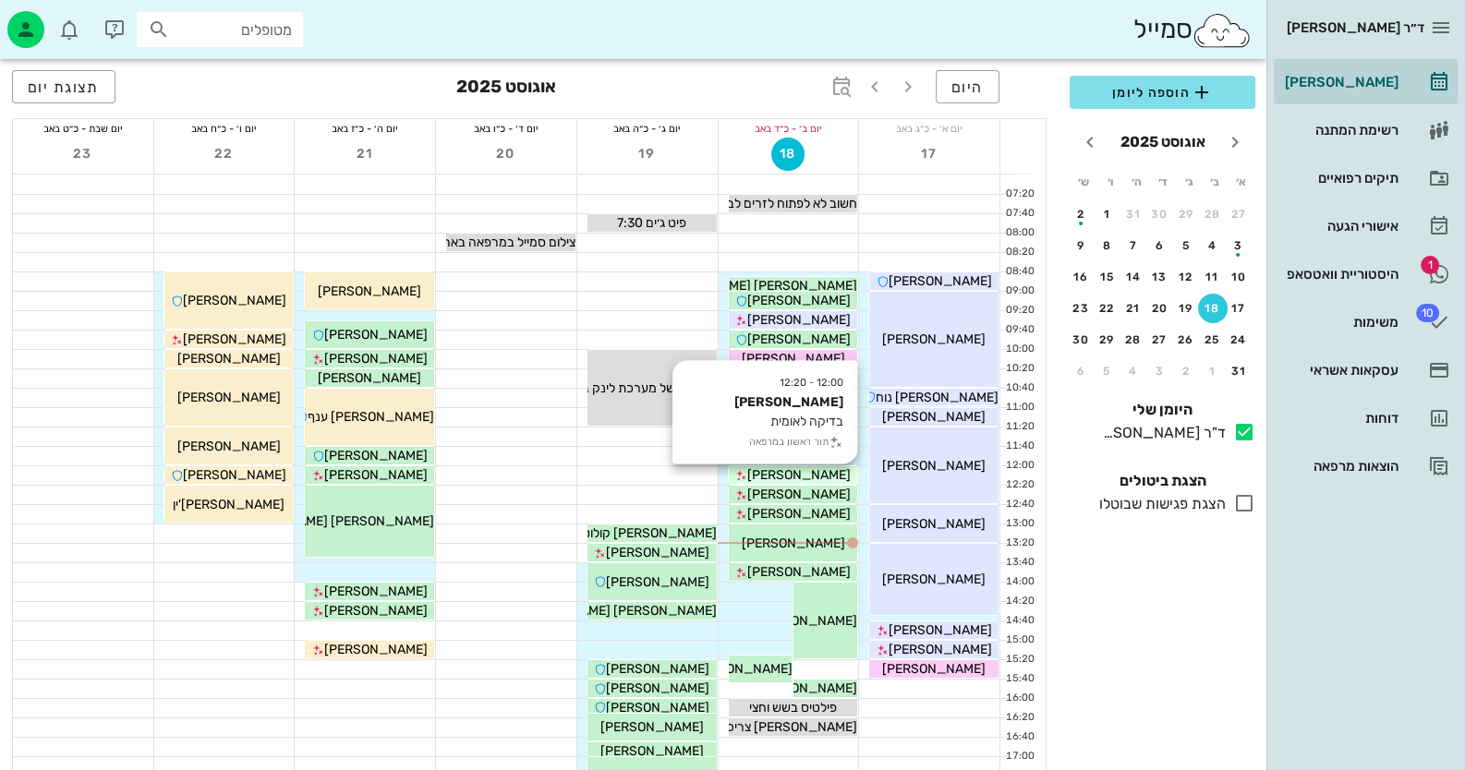
click at [825, 467] on span "[PERSON_NAME]" at bounding box center [798, 475] width 103 height 16
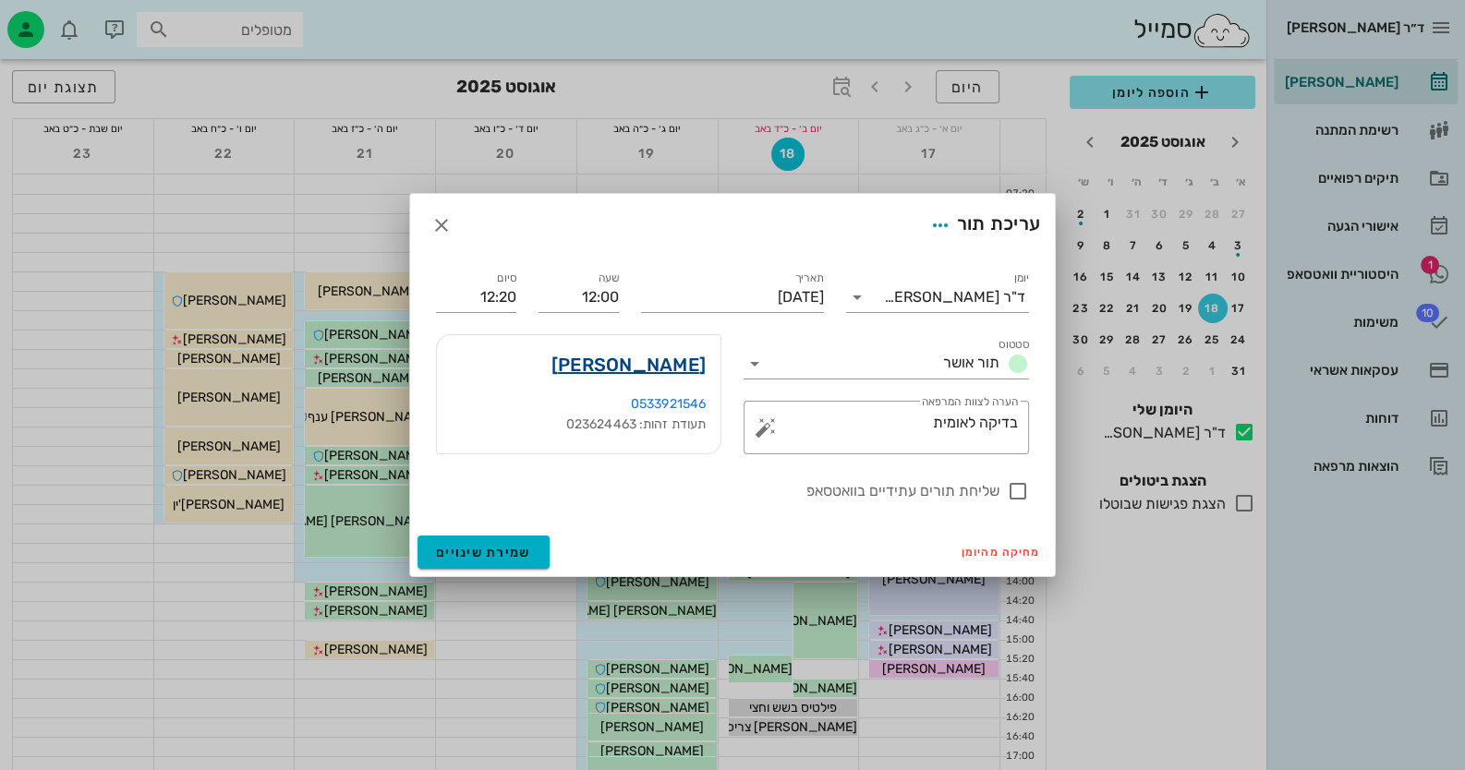
click at [687, 363] on link "[PERSON_NAME]" at bounding box center [628, 365] width 154 height 30
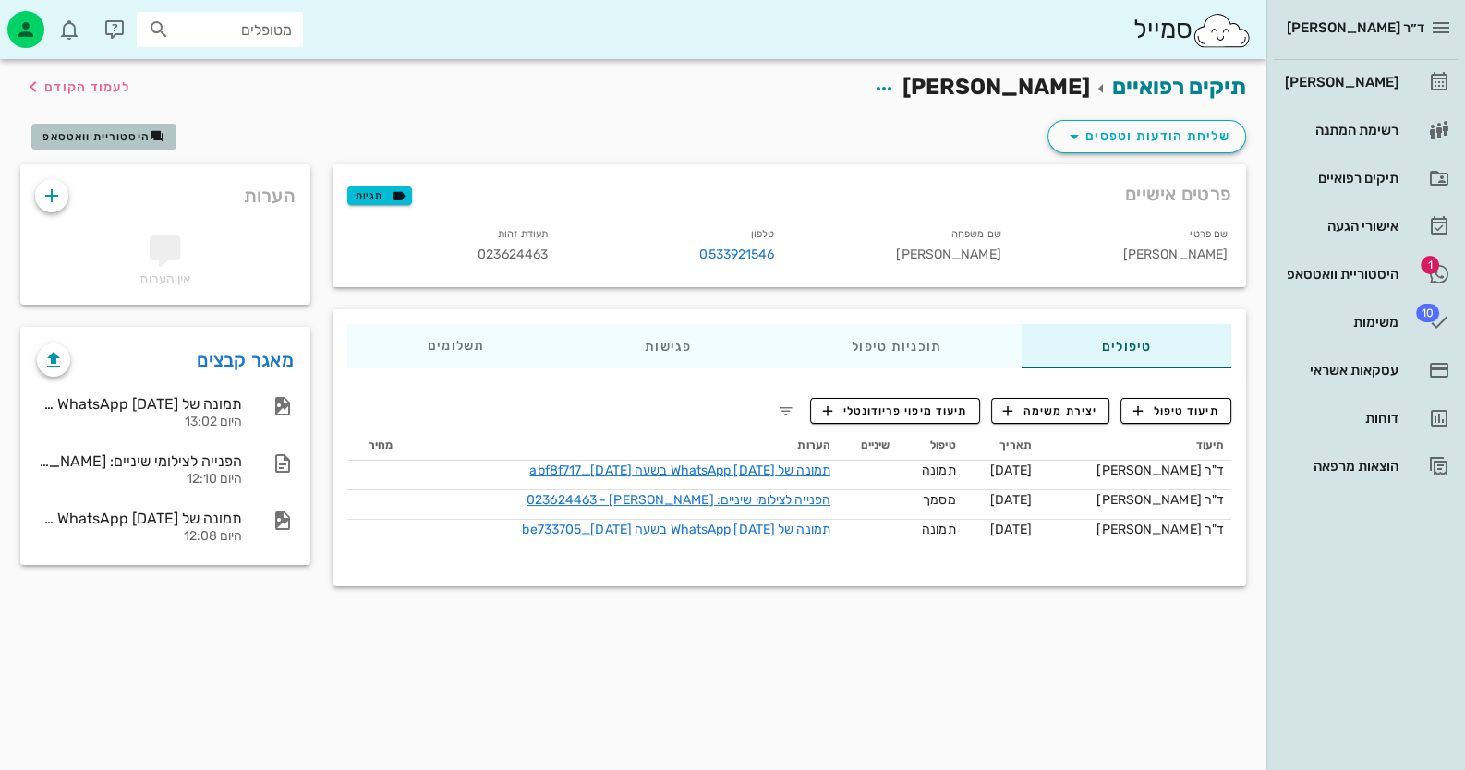
click at [61, 143] on button "היסטוריית וואטסאפ" at bounding box center [103, 137] width 145 height 26
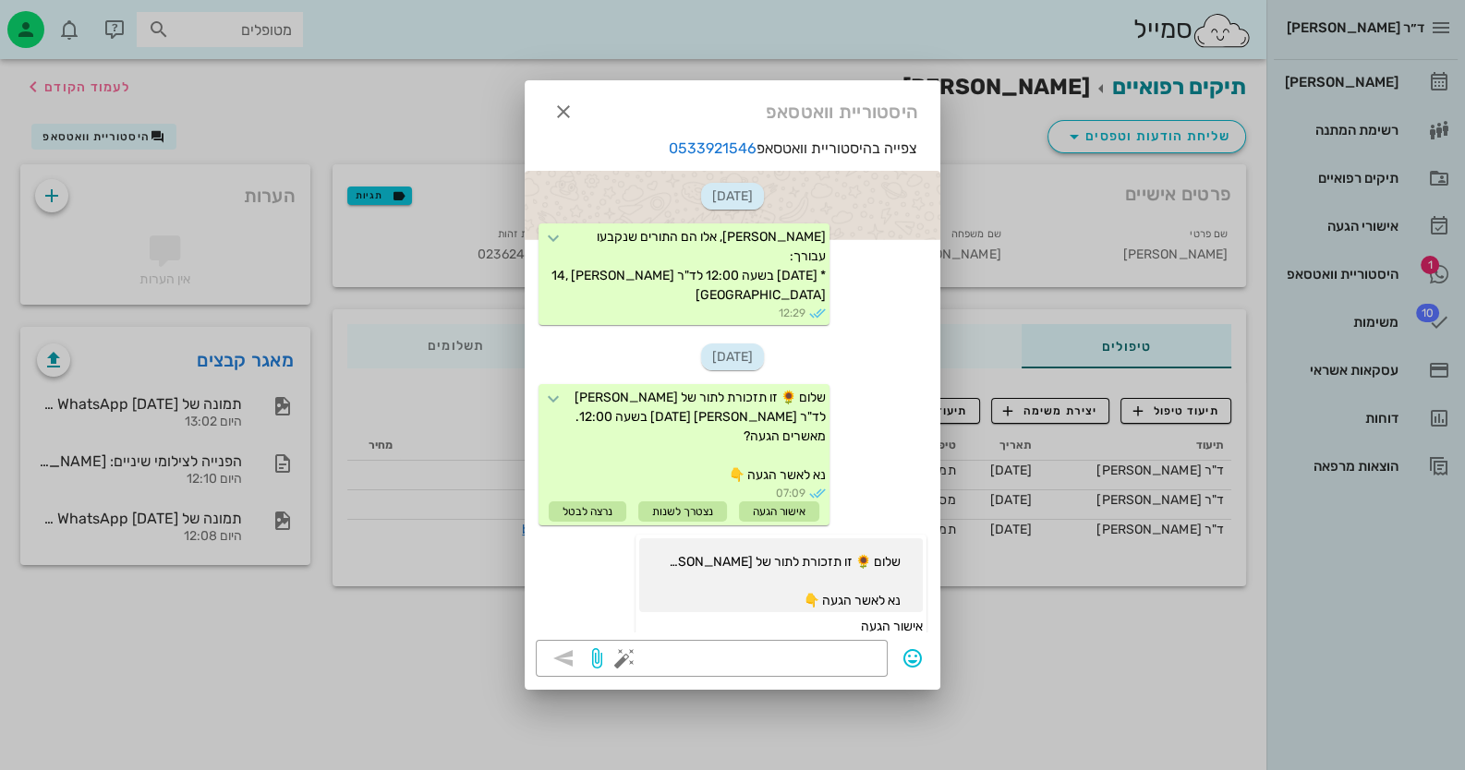
scroll to position [771, 0]
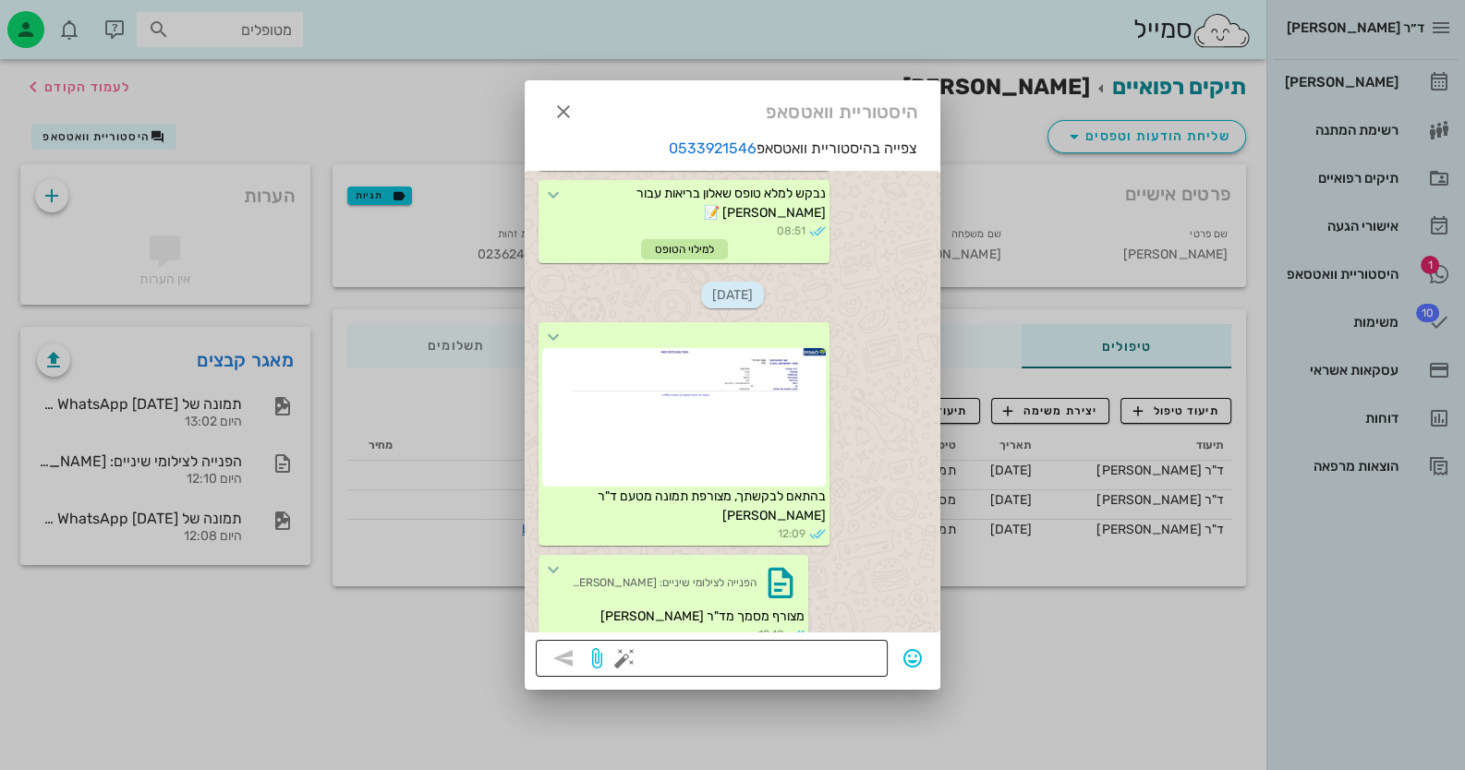
click at [780, 647] on textarea at bounding box center [752, 661] width 248 height 30
paste textarea "שלום רב, אלה המוצרים המומלצים עבורך, ופרטי הקשר לרכישתם [URL][DOMAIN_NAME] תודה."
type textarea "שלום רב, אלה המוצרים המומלצים עבורך, ופרטי הקשר לרכישתם [URL][DOMAIN_NAME] תודה."
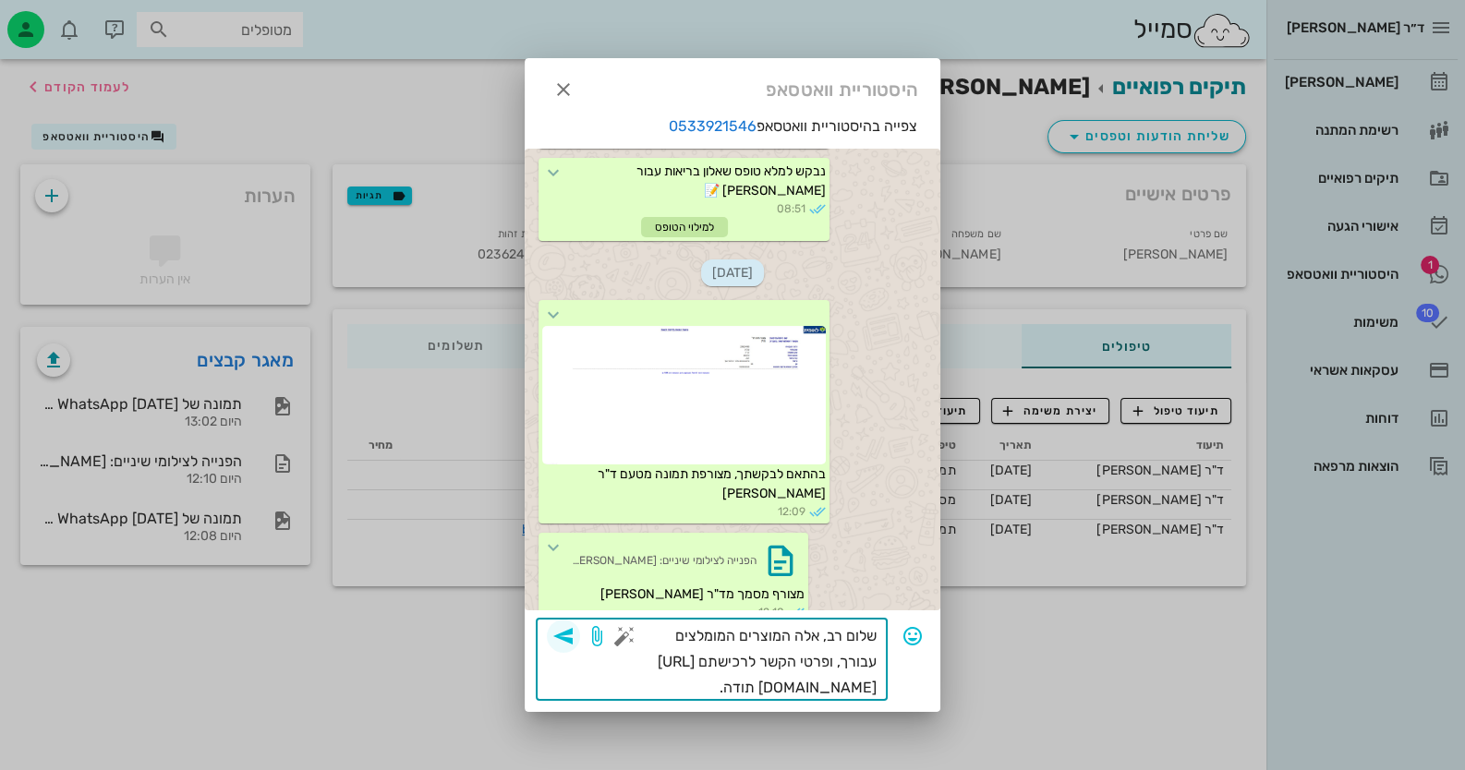
click at [559, 630] on icon "button" at bounding box center [563, 636] width 22 height 22
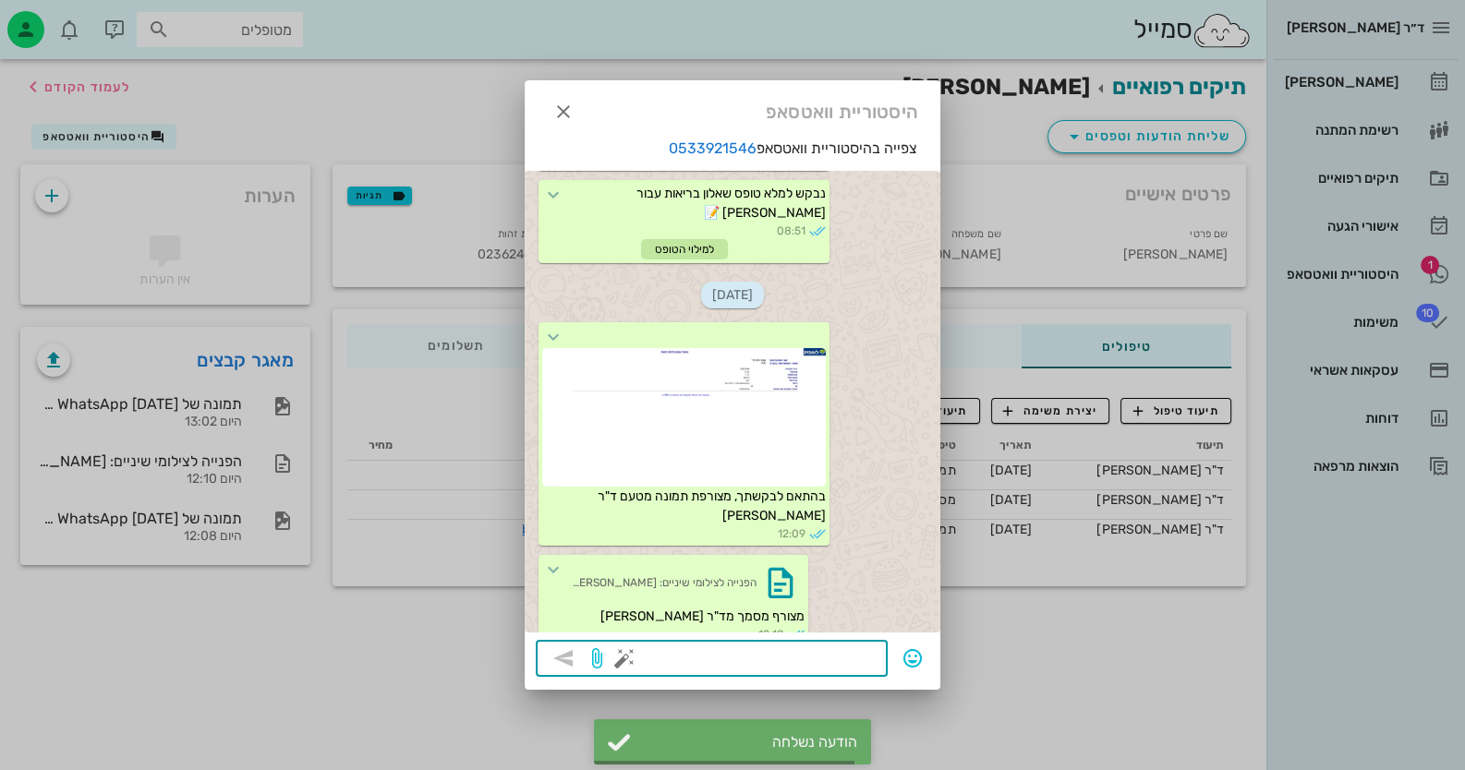
scroll to position [901, 0]
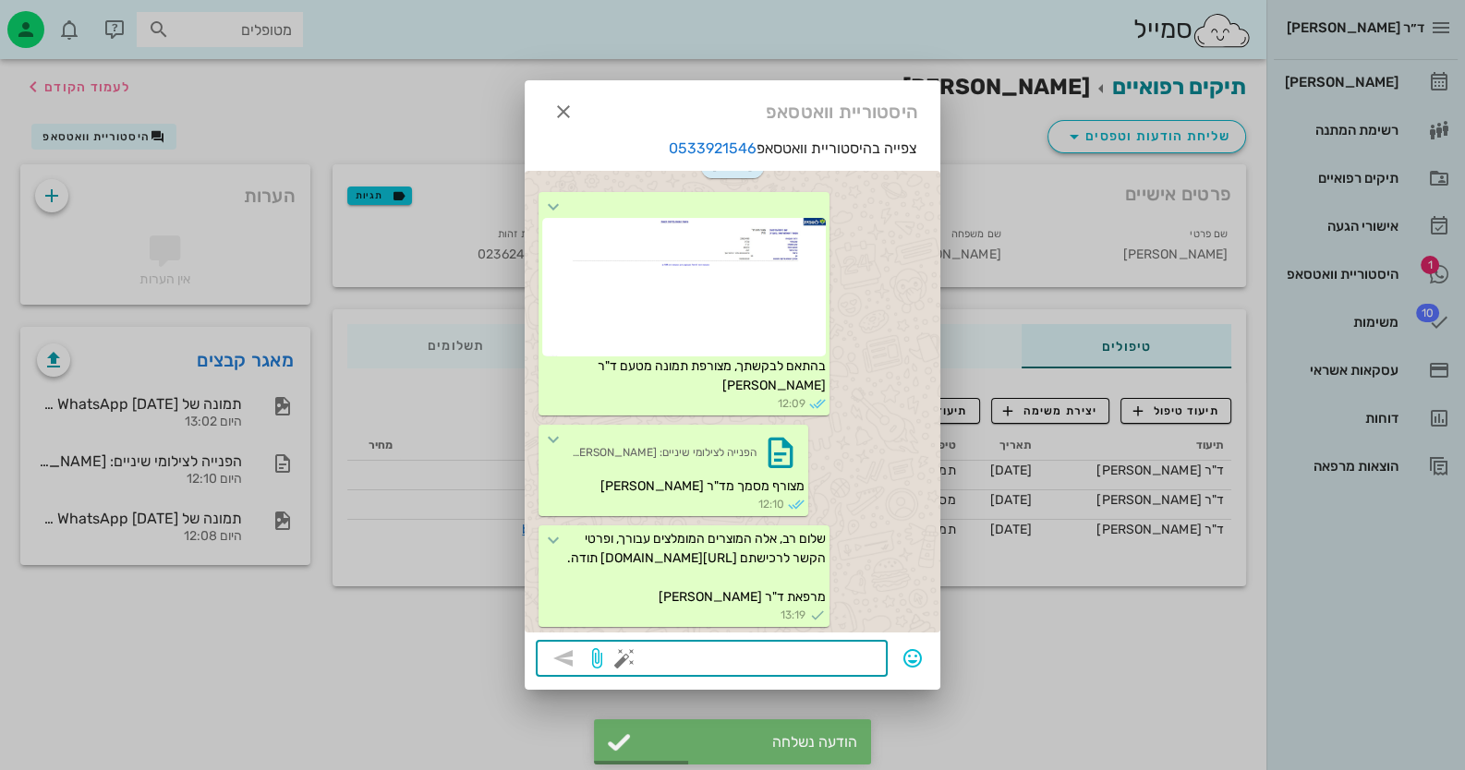
click at [150, 139] on div at bounding box center [732, 385] width 1465 height 770
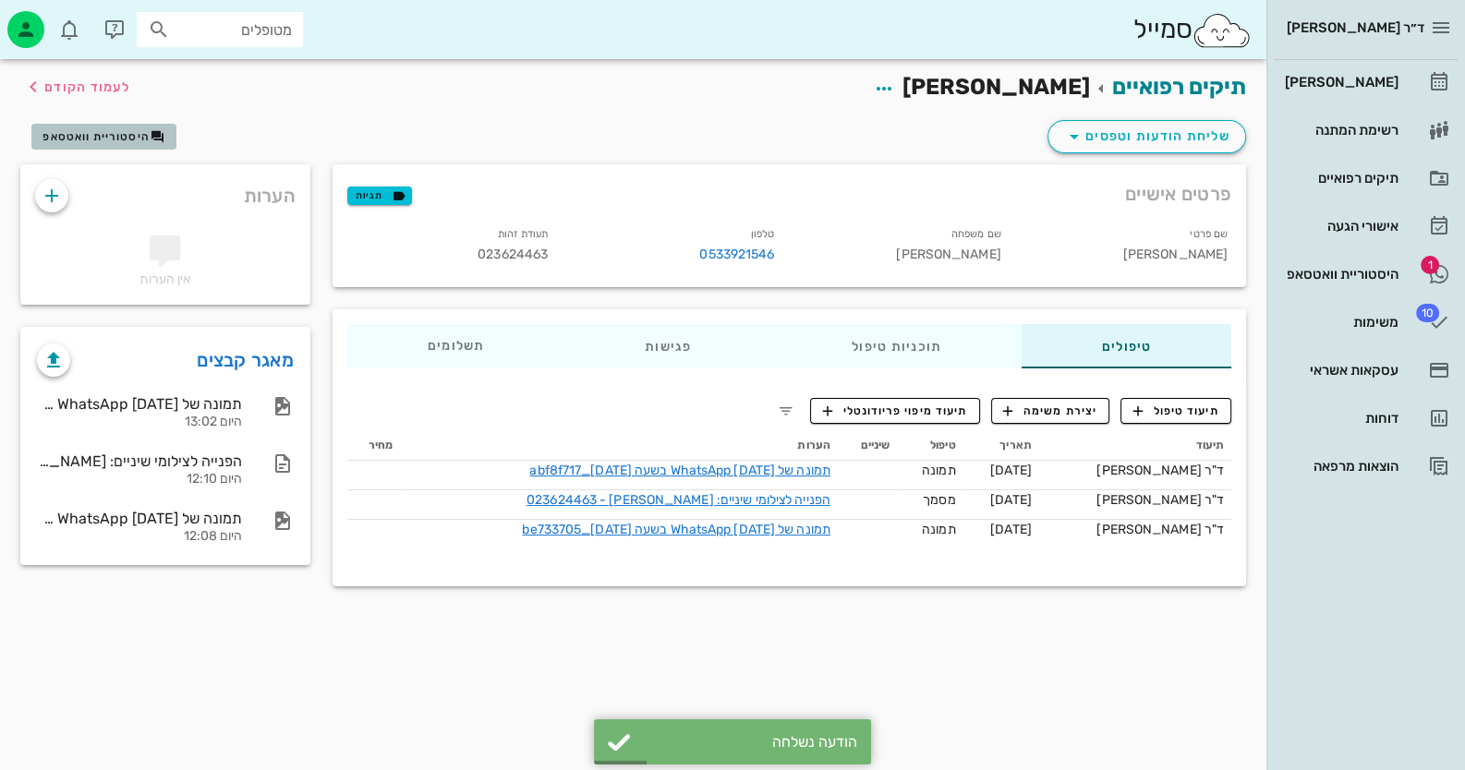
click at [151, 139] on icon "button" at bounding box center [158, 136] width 15 height 15
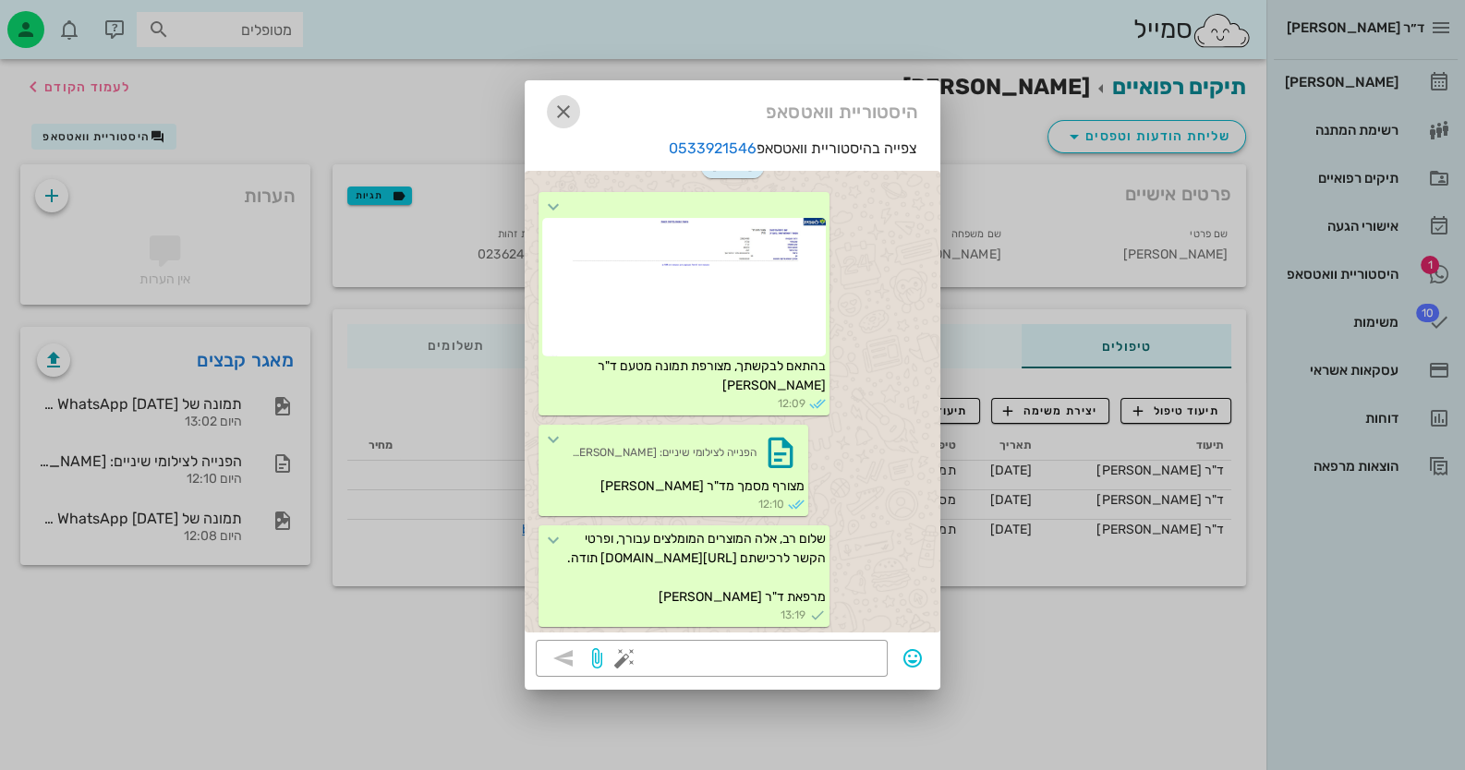
click at [566, 110] on icon "button" at bounding box center [563, 112] width 22 height 22
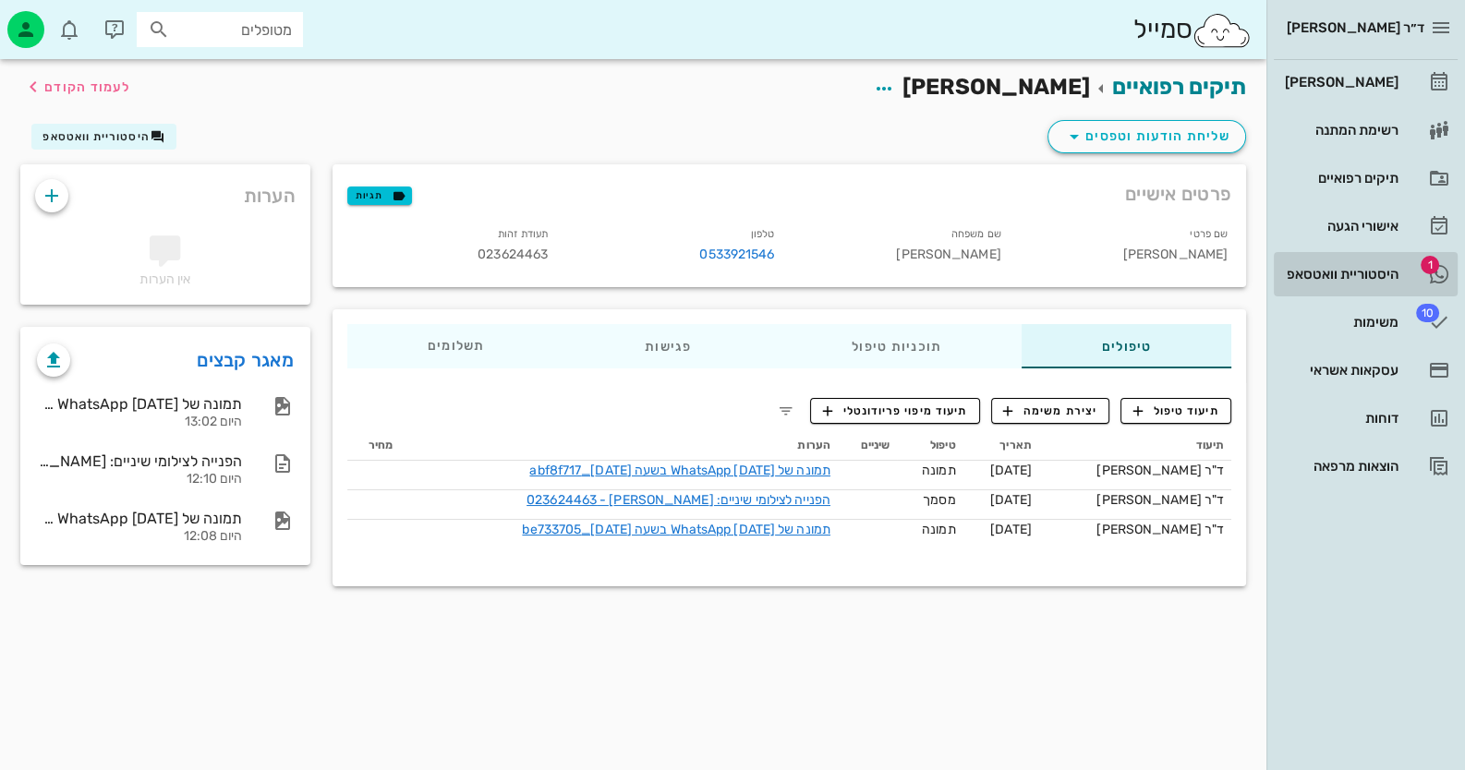
click at [1373, 262] on div "היסטוריית וואטסאפ" at bounding box center [1339, 275] width 117 height 30
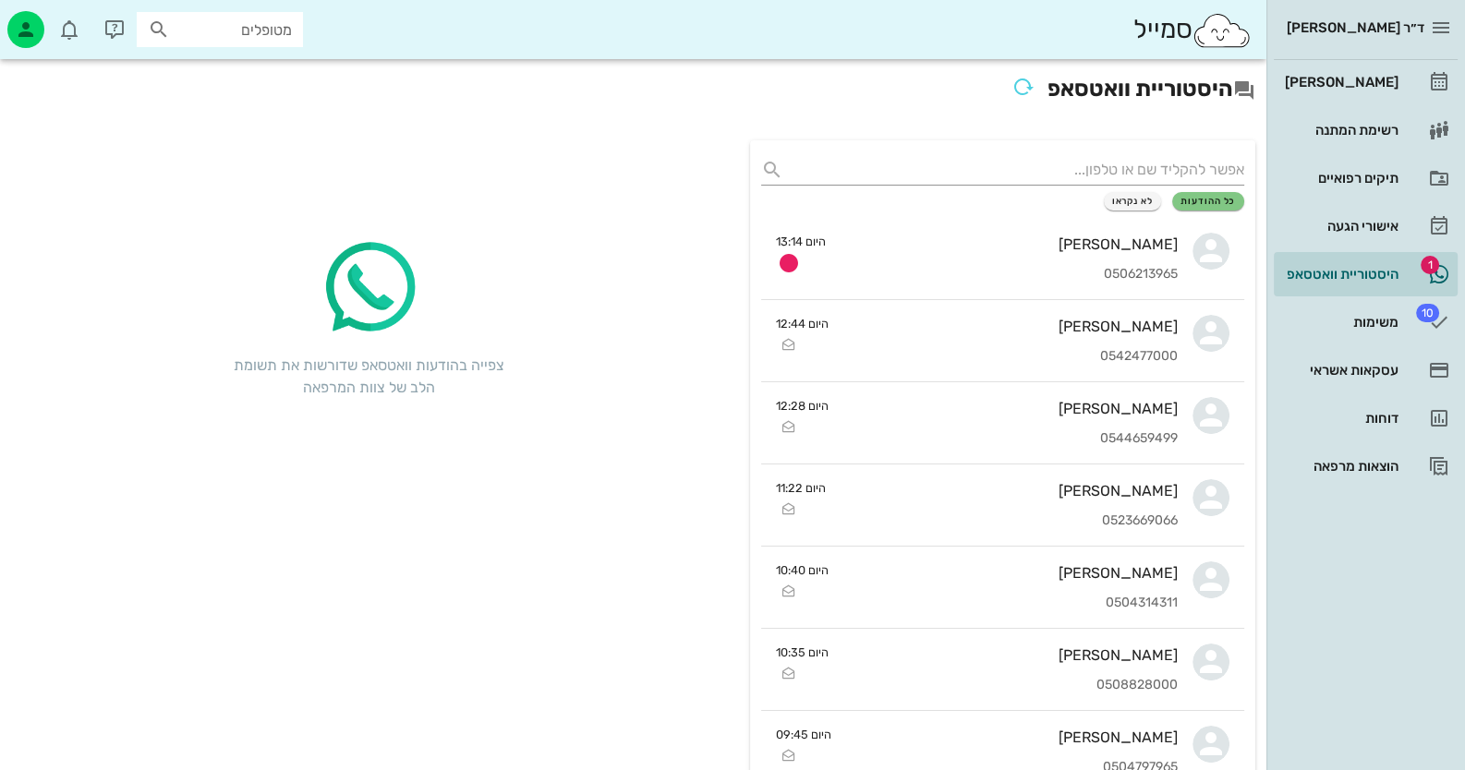
click at [1348, 596] on div "ד״ר [PERSON_NAME] רשימת המתנה תיקים רפואיים אישורי הגעה 1 היסטוריית וואטסאפ 10 …" at bounding box center [1365, 385] width 199 height 770
click at [1397, 87] on div "[PERSON_NAME]" at bounding box center [1339, 82] width 117 height 15
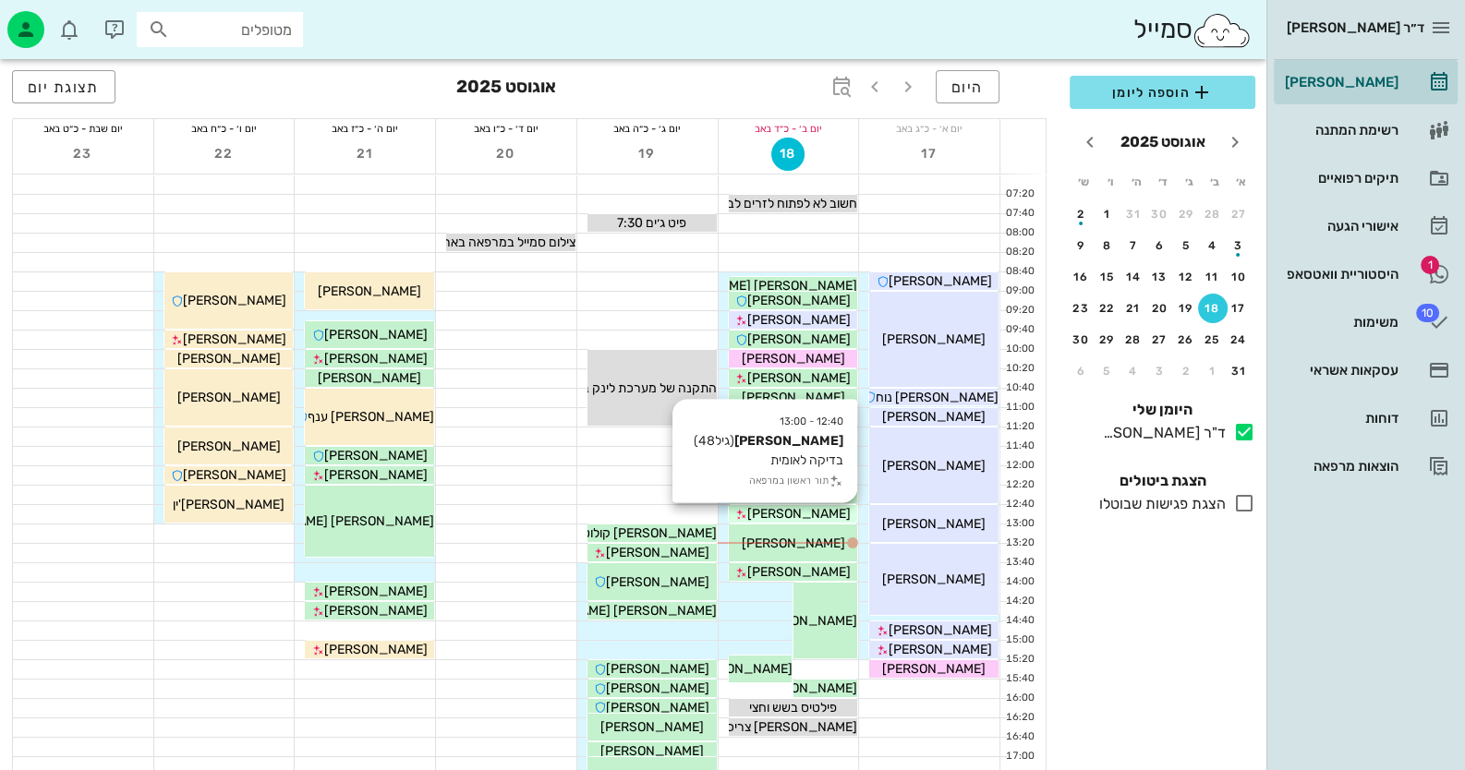
click at [804, 518] on span "[PERSON_NAME]" at bounding box center [798, 514] width 103 height 16
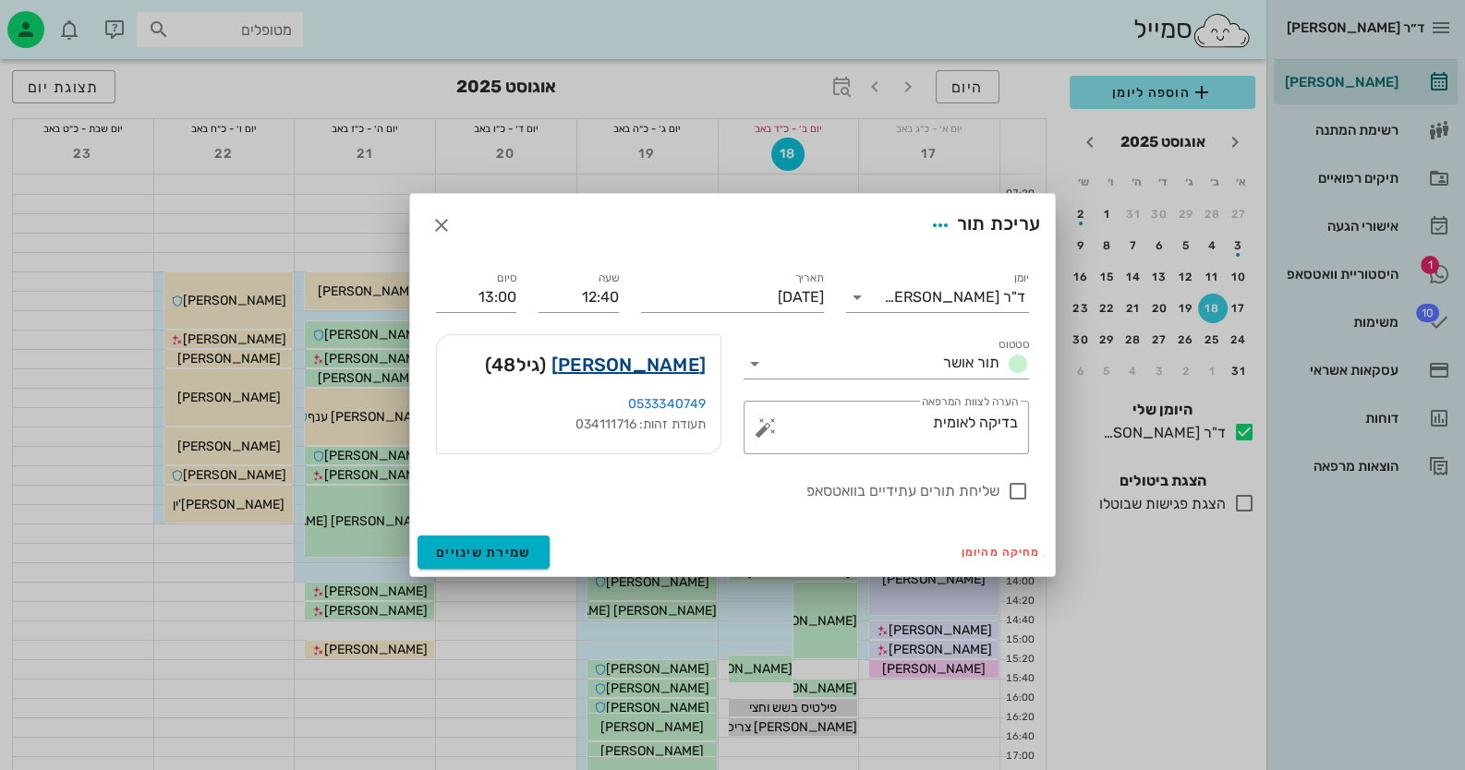
click at [683, 357] on link "[PERSON_NAME]" at bounding box center [628, 365] width 154 height 30
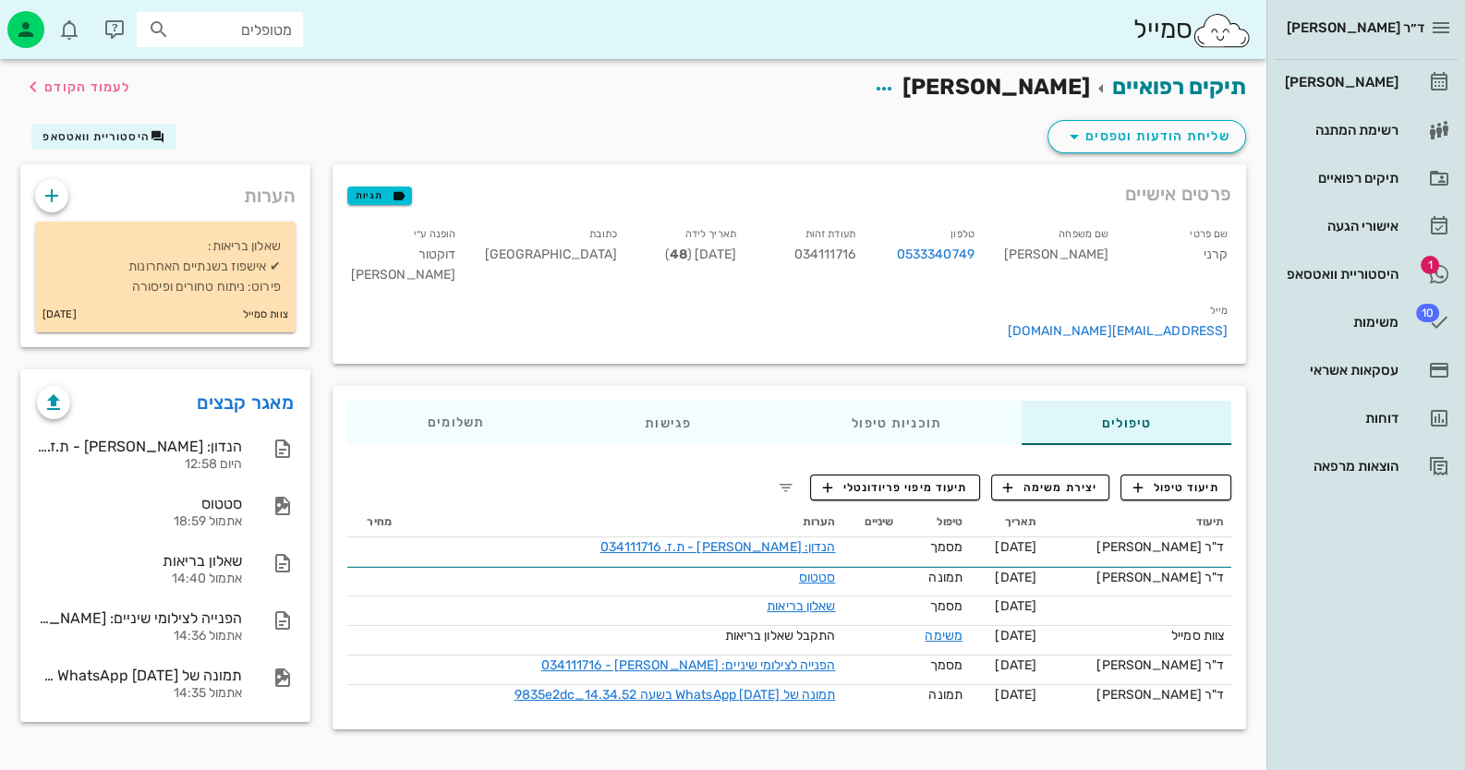
click at [83, 150] on div "שליחת הודעות וטפסים היסטוריית וואטסאפ" at bounding box center [633, 140] width 1248 height 48
click at [86, 141] on span "היסטוריית וואטסאפ" at bounding box center [95, 136] width 107 height 13
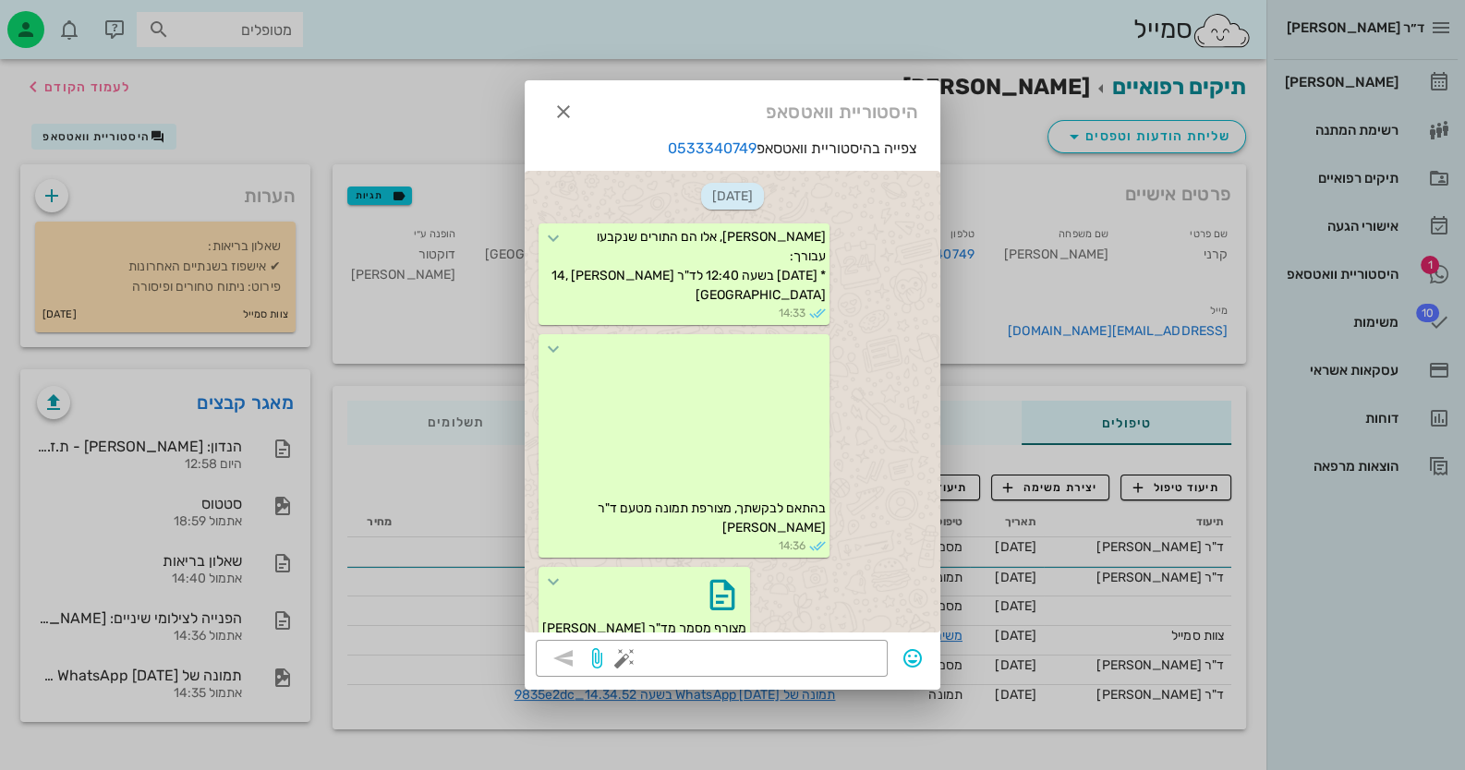
scroll to position [1019, 0]
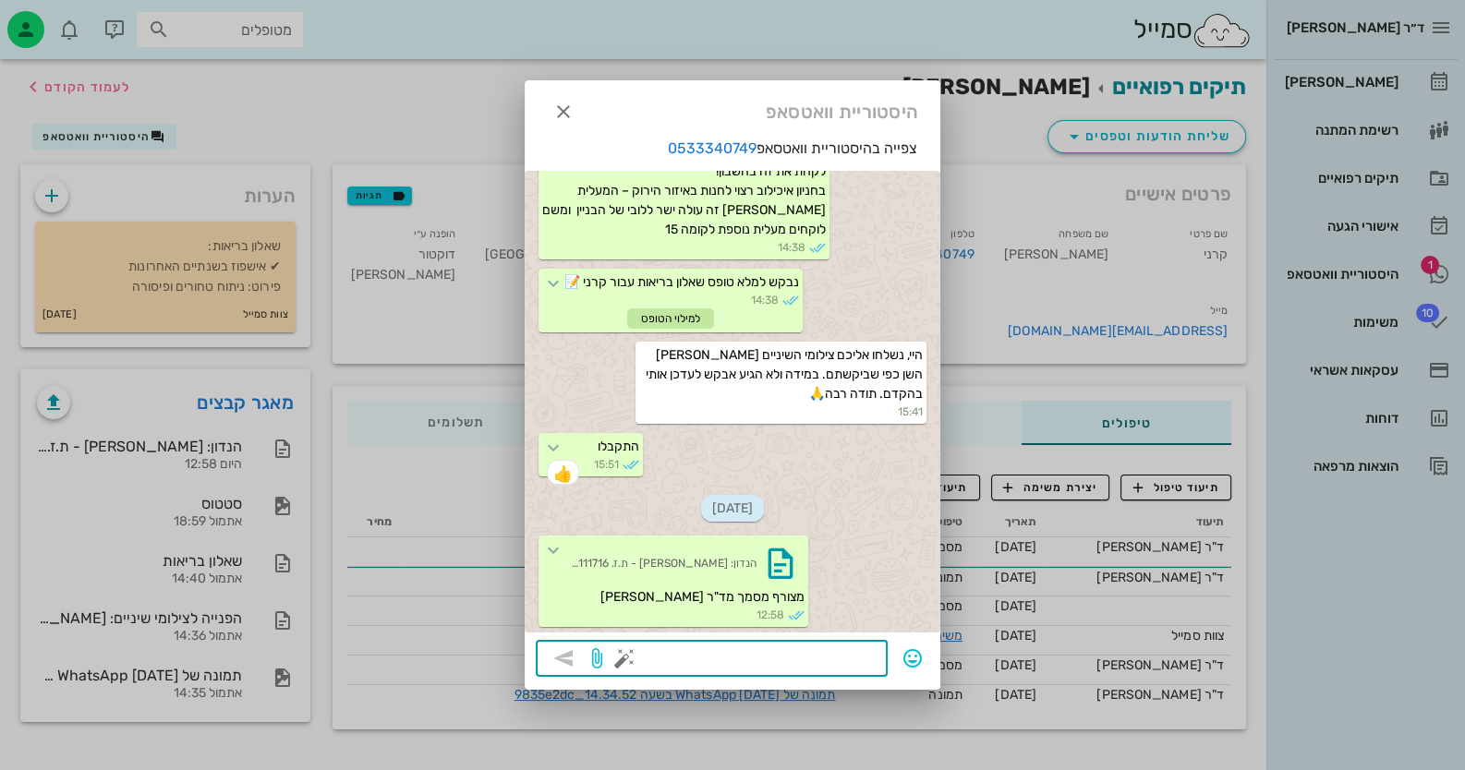
paste textarea "שלום רב, אלה המוצרים המומלצים עבורך, ופרטי הקשר לרכישתם [URL][DOMAIN_NAME] תודה."
type textarea "שלום רב, אלה המוצרים המומלצים עבורך, ופרטי הקשר לרכישתם [URL][DOMAIN_NAME] תודה."
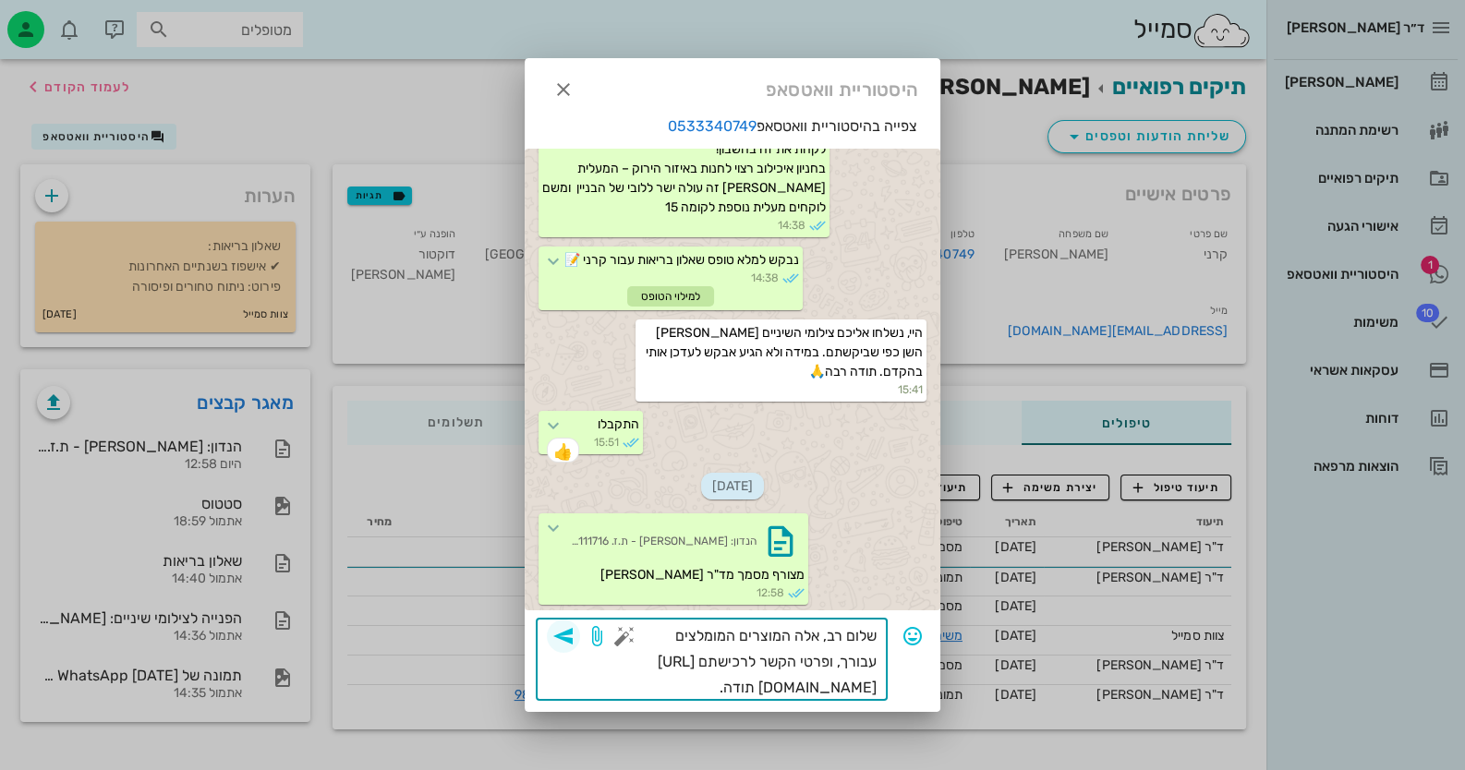
click at [567, 630] on icon "button" at bounding box center [563, 636] width 22 height 22
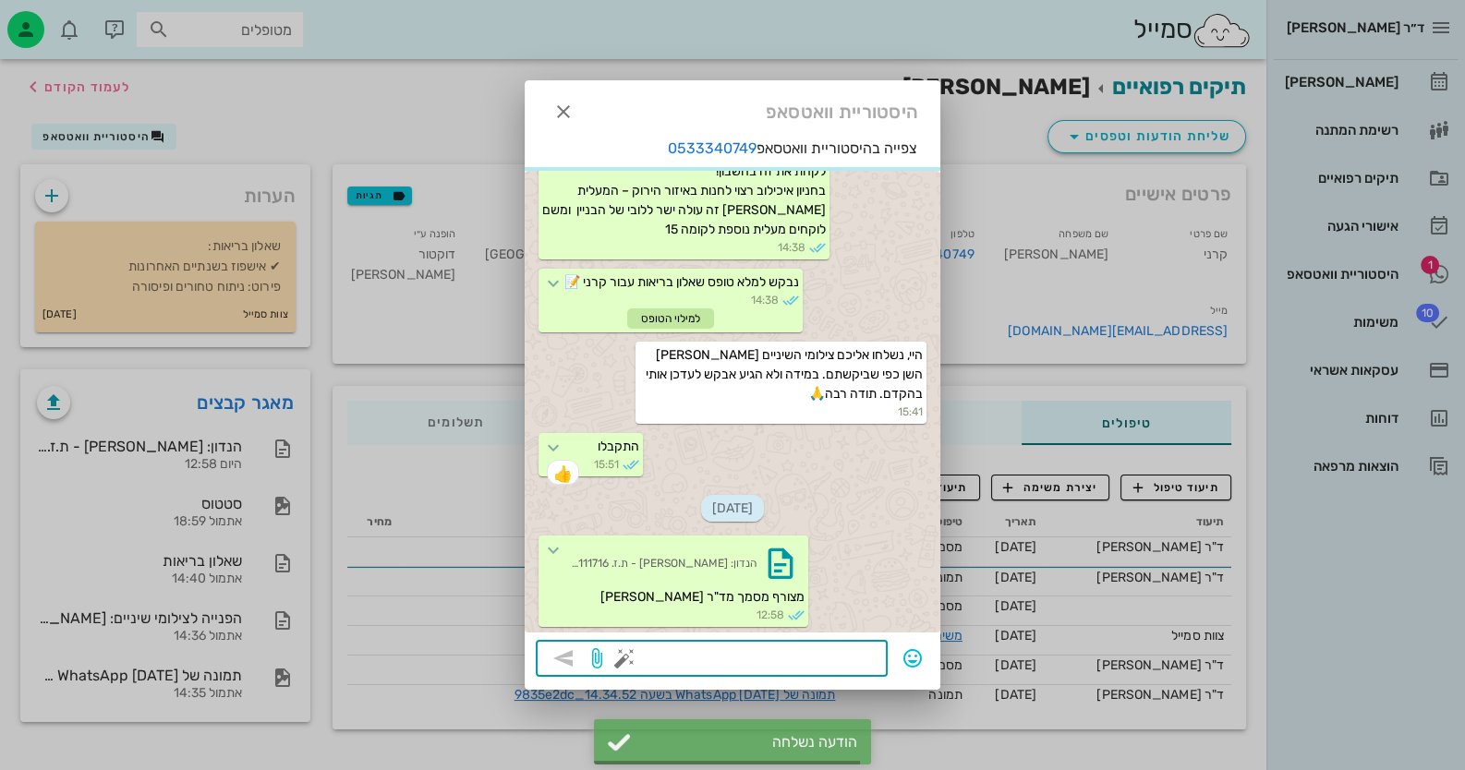
scroll to position [1110, 0]
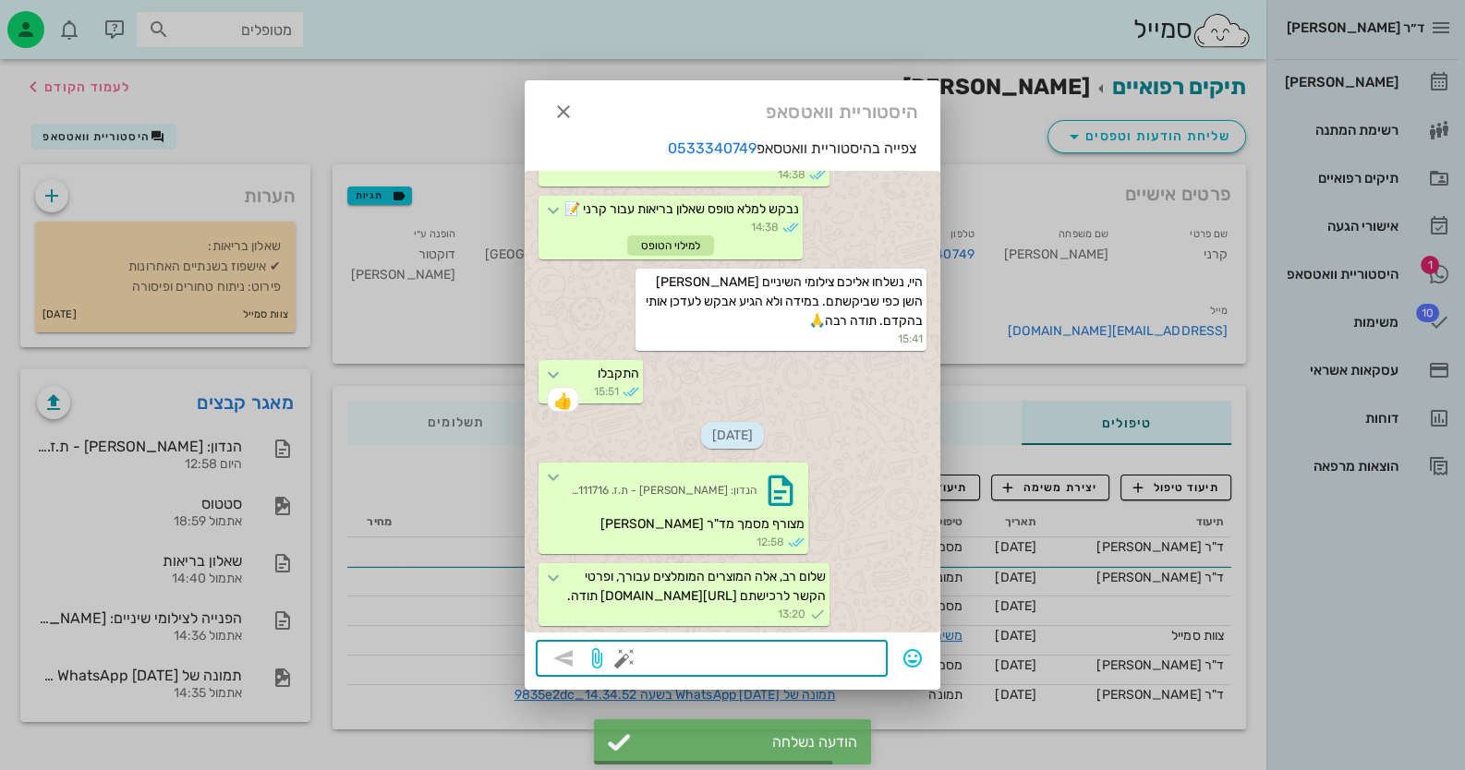
click at [1407, 262] on div at bounding box center [732, 385] width 1465 height 770
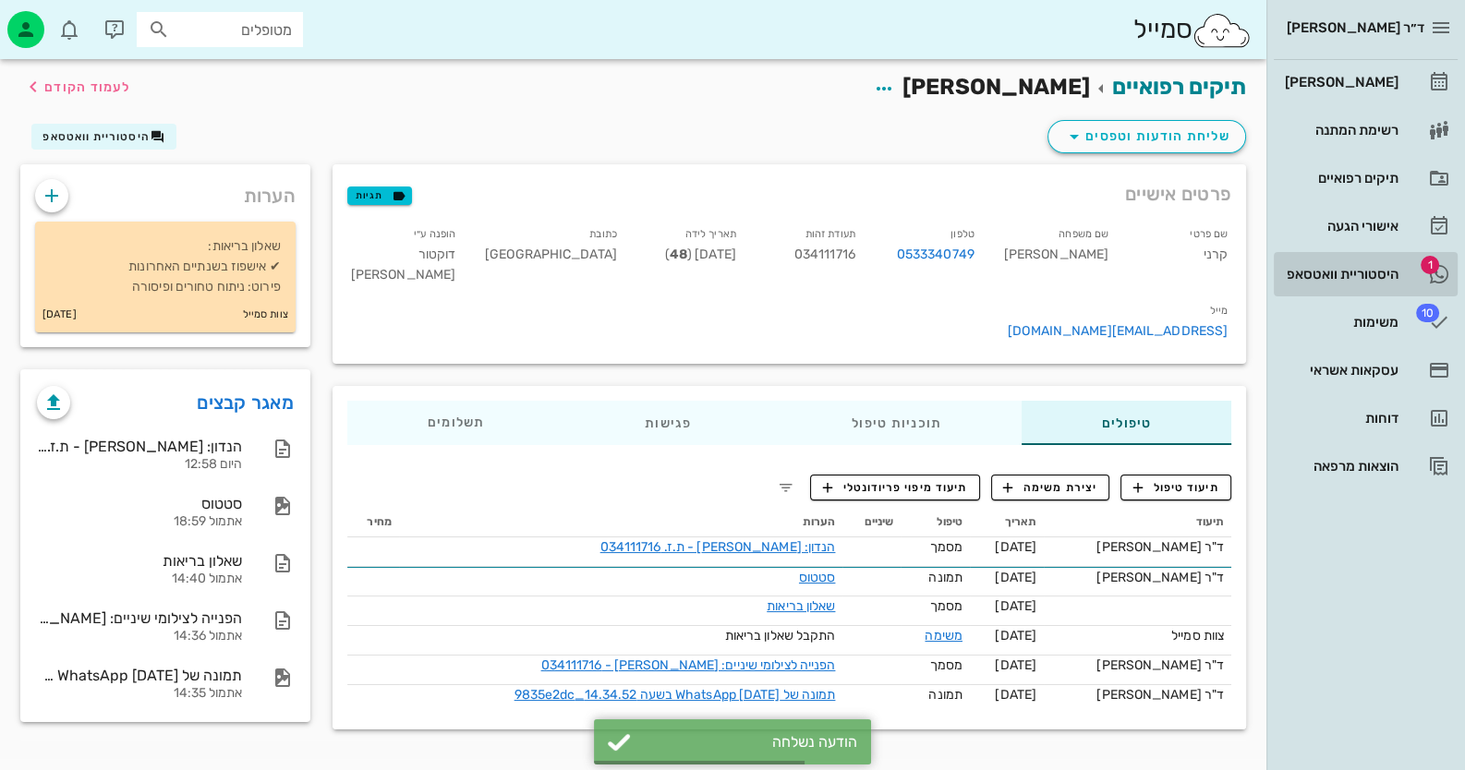
click at [1408, 259] on link "1 היסטוריית וואטסאפ" at bounding box center [1366, 274] width 184 height 44
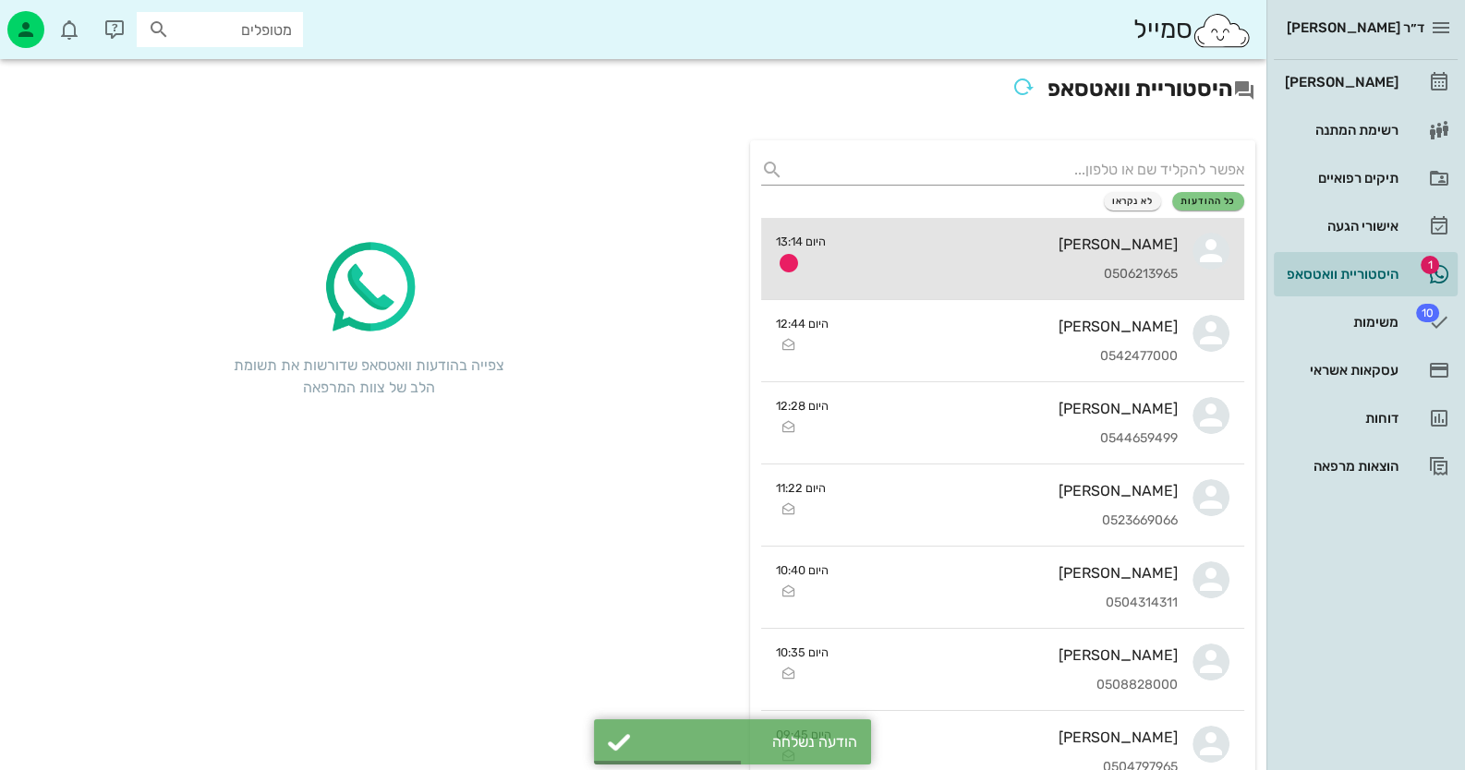
click at [1161, 237] on div "[PERSON_NAME]" at bounding box center [1008, 245] width 337 height 18
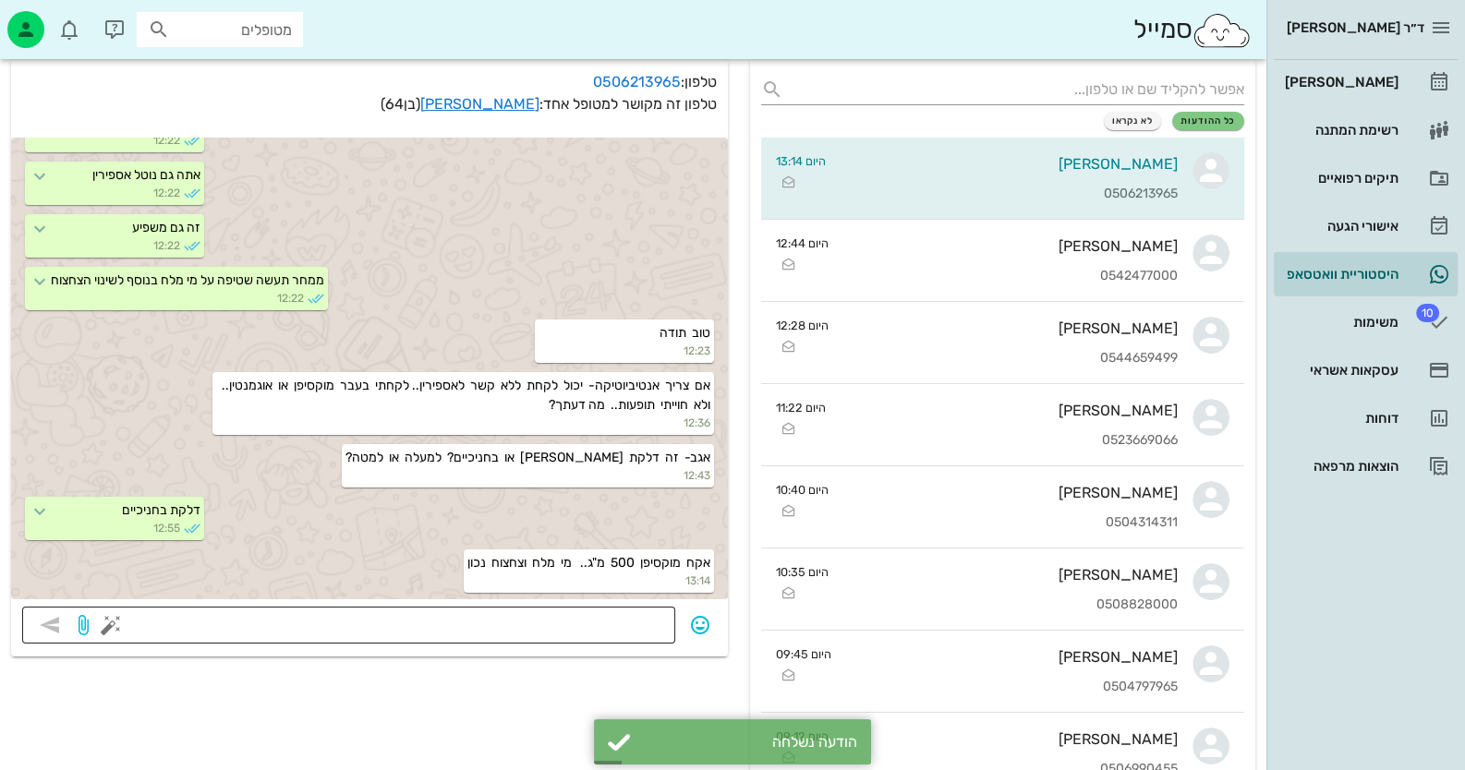
scroll to position [91, 0]
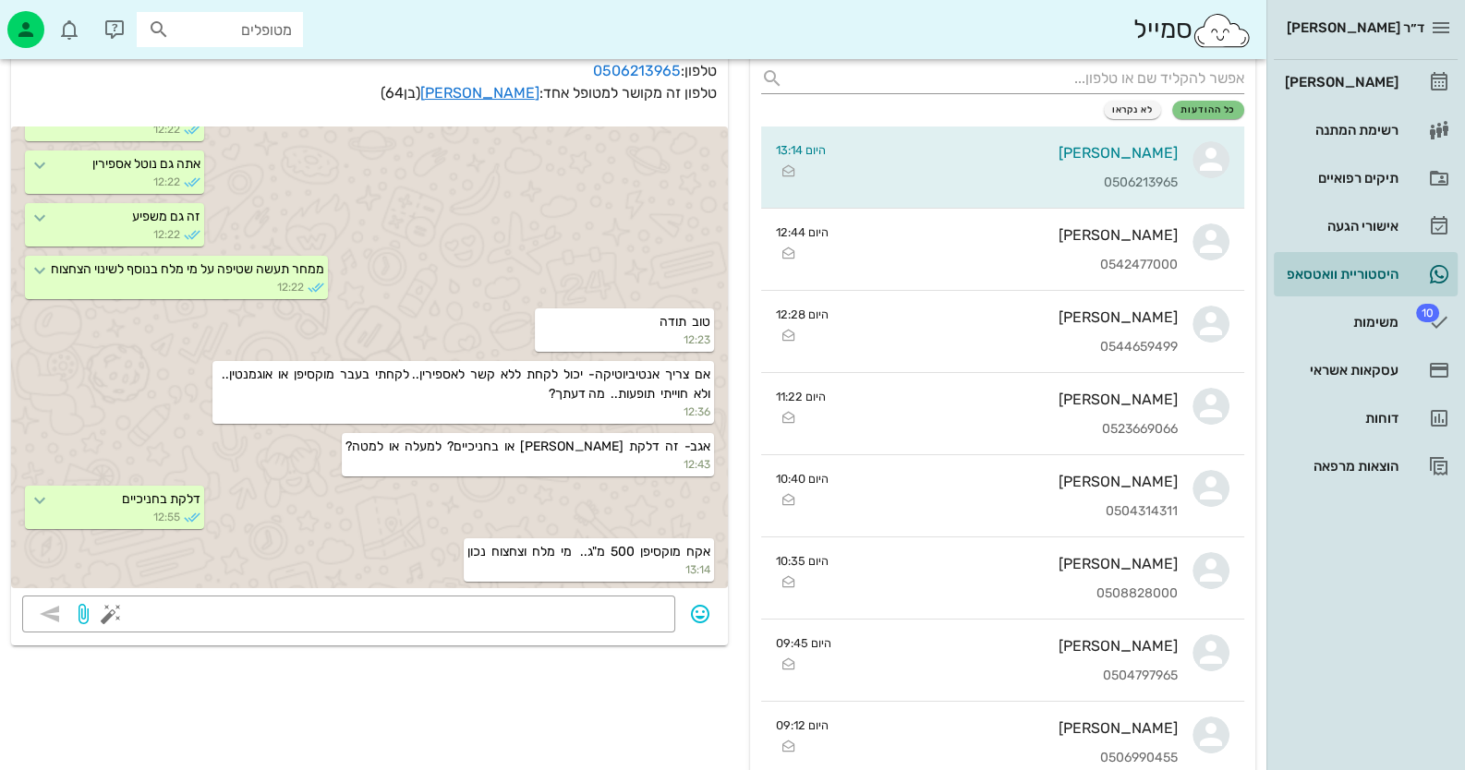
click at [1372, 602] on div "ד״ר [PERSON_NAME] רשימת המתנה תיקים רפואיים אישורי הגעה היסטוריית וואטסאפ 10 מש…" at bounding box center [1365, 385] width 199 height 770
click at [1401, 85] on link "[PERSON_NAME]" at bounding box center [1366, 82] width 184 height 44
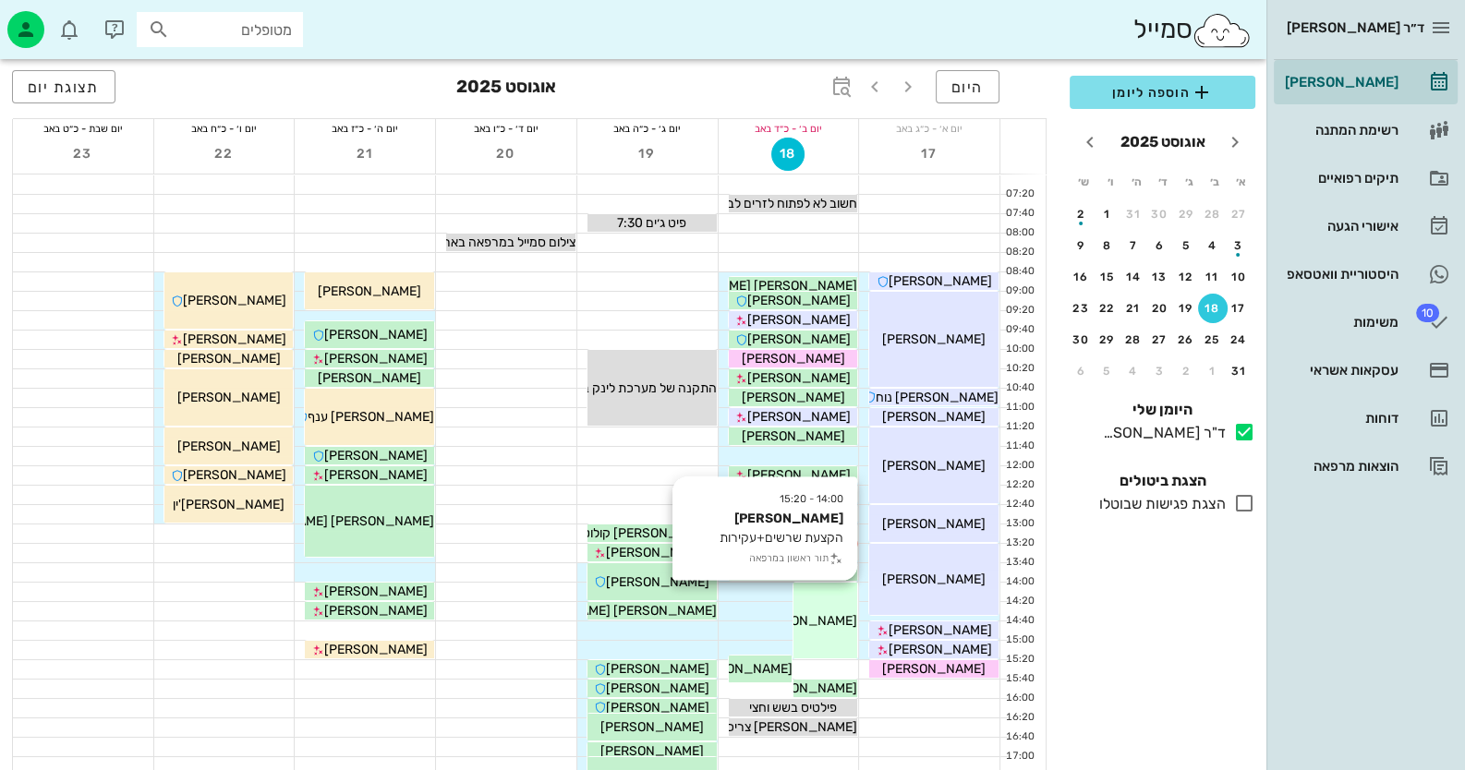
click at [843, 609] on div "14:00 - 15:20 [PERSON_NAME] הקצעת שרשים+עקירות תור ראשון במרפאה [PERSON_NAME]" at bounding box center [825, 621] width 64 height 76
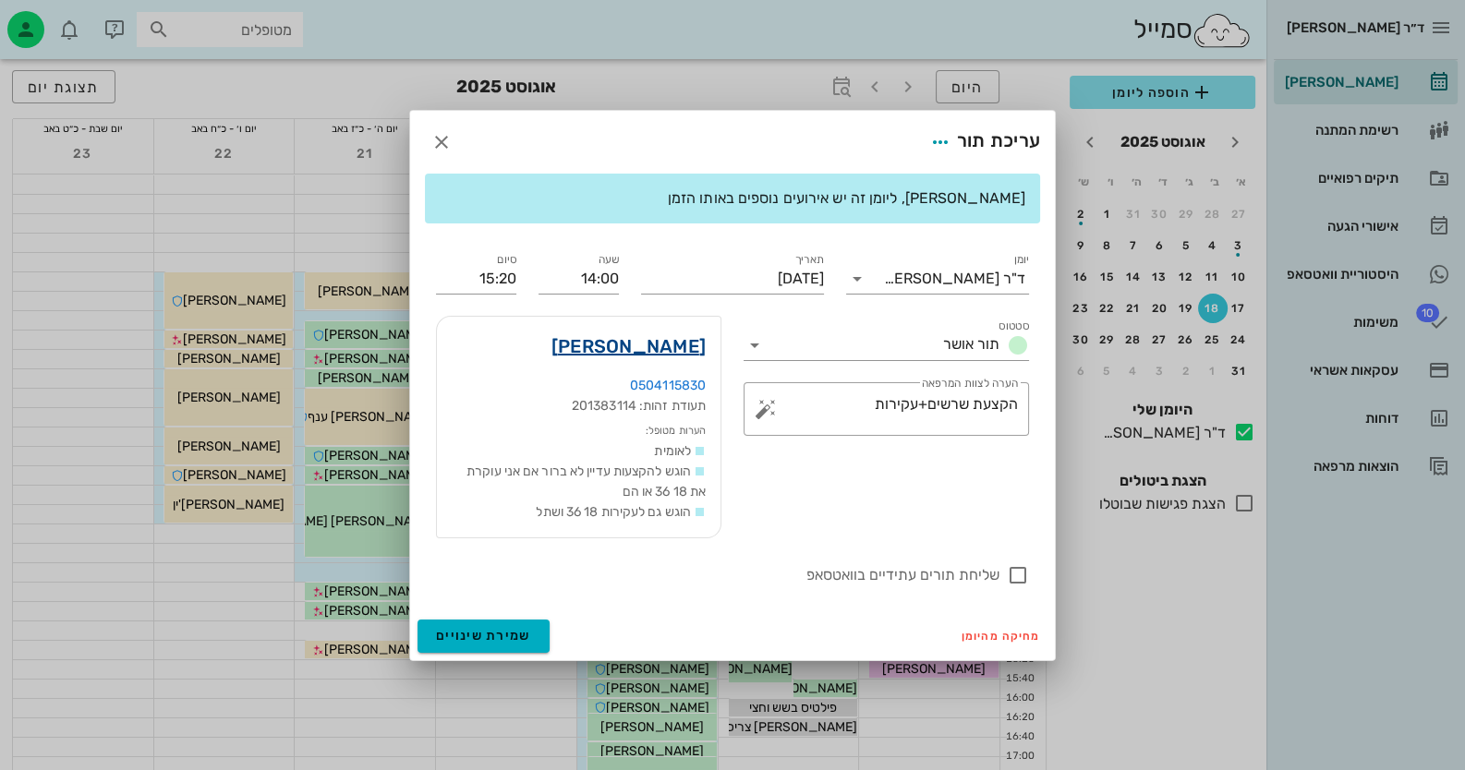
click at [659, 334] on link "[PERSON_NAME]" at bounding box center [628, 347] width 154 height 30
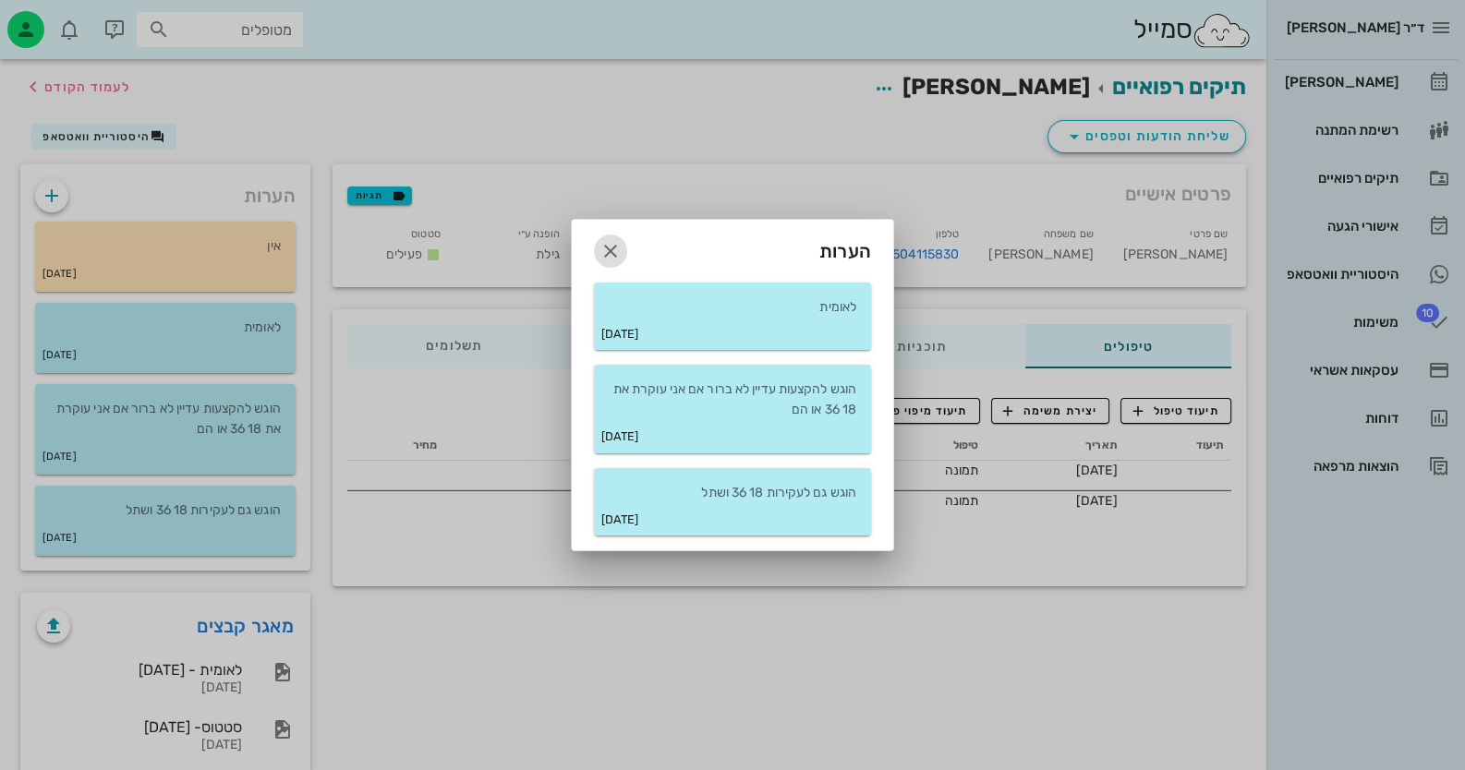
click at [623, 247] on span "button" at bounding box center [610, 251] width 33 height 22
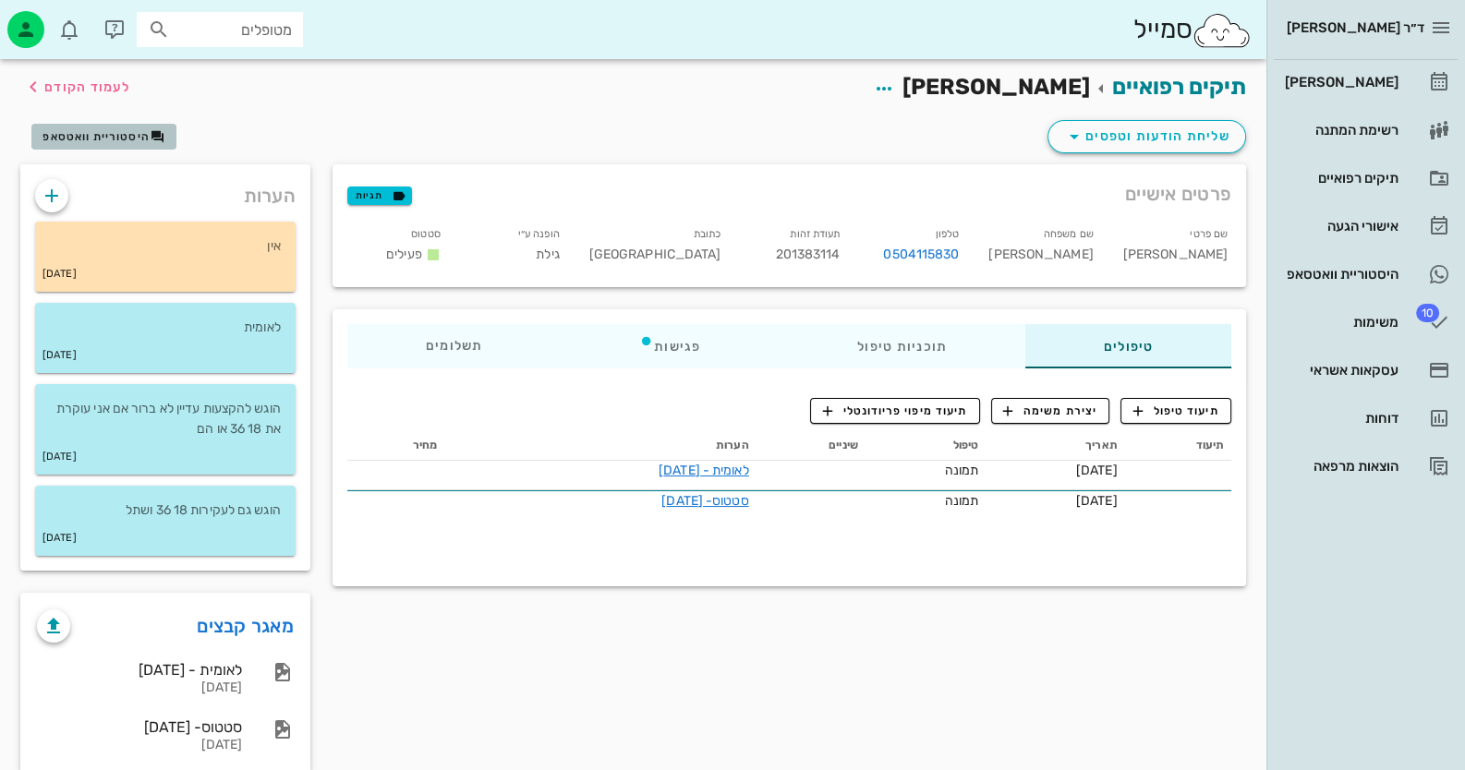
click at [111, 137] on span "היסטוריית וואטסאפ" at bounding box center [95, 136] width 107 height 13
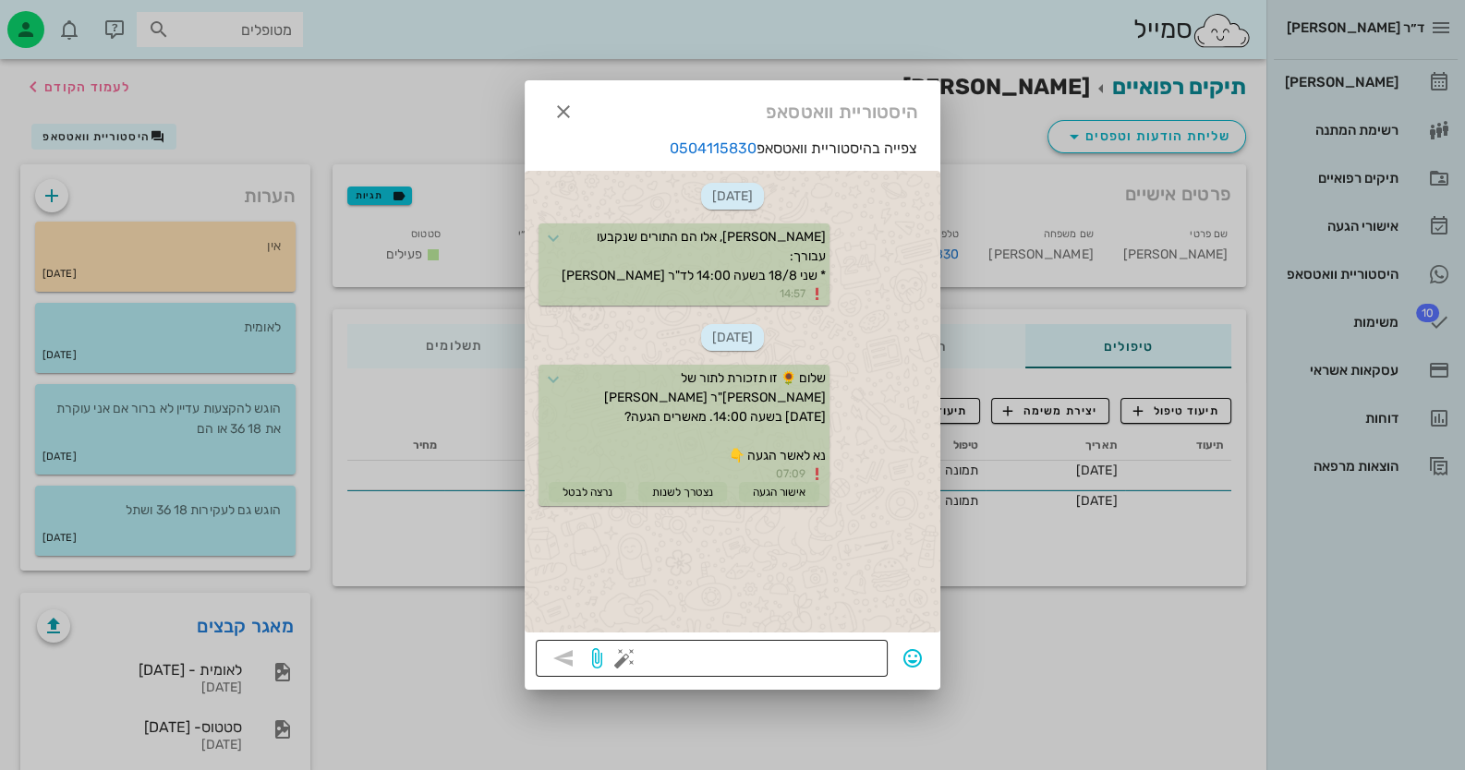
drag, startPoint x: 814, startPoint y: 659, endPoint x: 829, endPoint y: 658, distance: 15.8
click at [815, 659] on textarea at bounding box center [752, 661] width 248 height 30
click at [573, 110] on icon "button" at bounding box center [563, 112] width 22 height 22
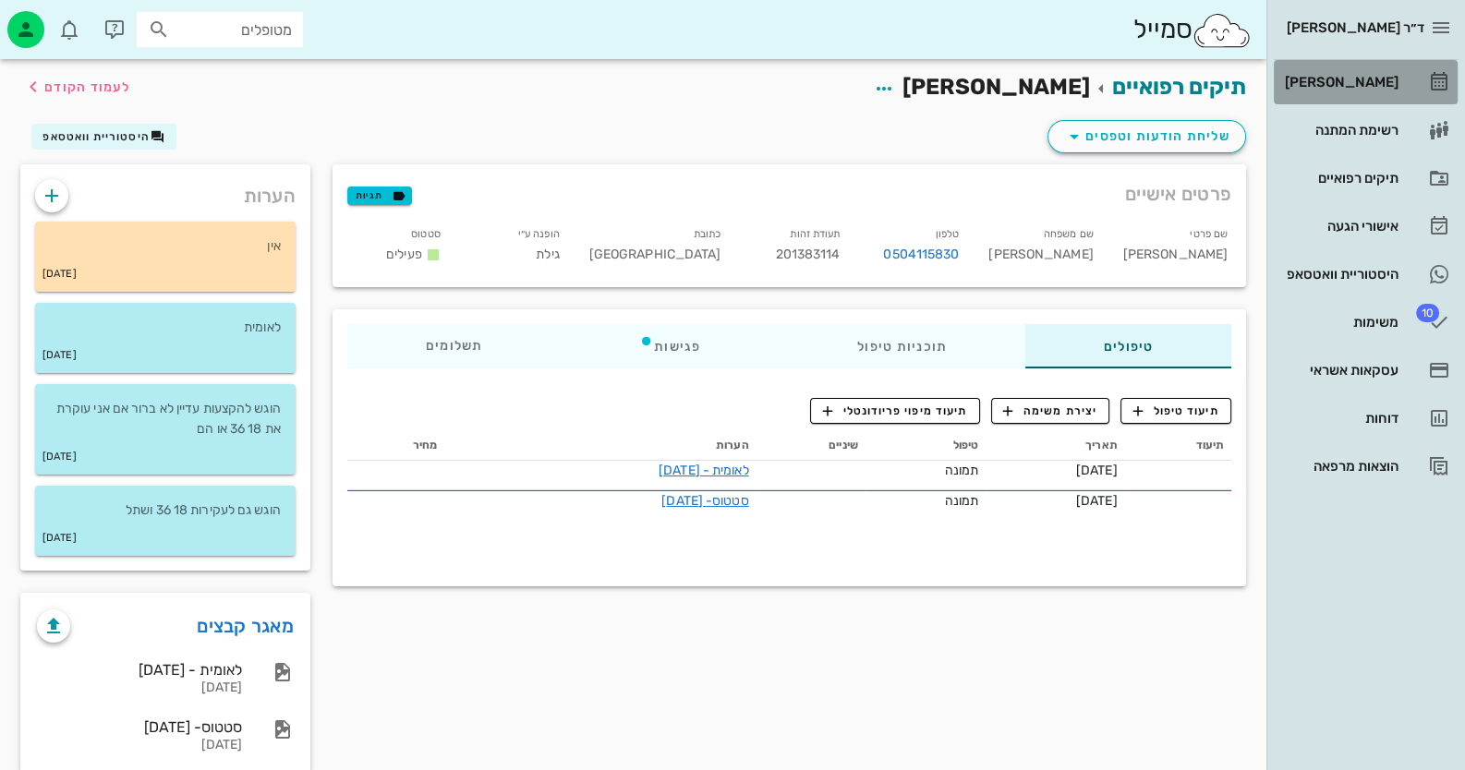
click at [1336, 70] on div "[PERSON_NAME]" at bounding box center [1339, 82] width 117 height 30
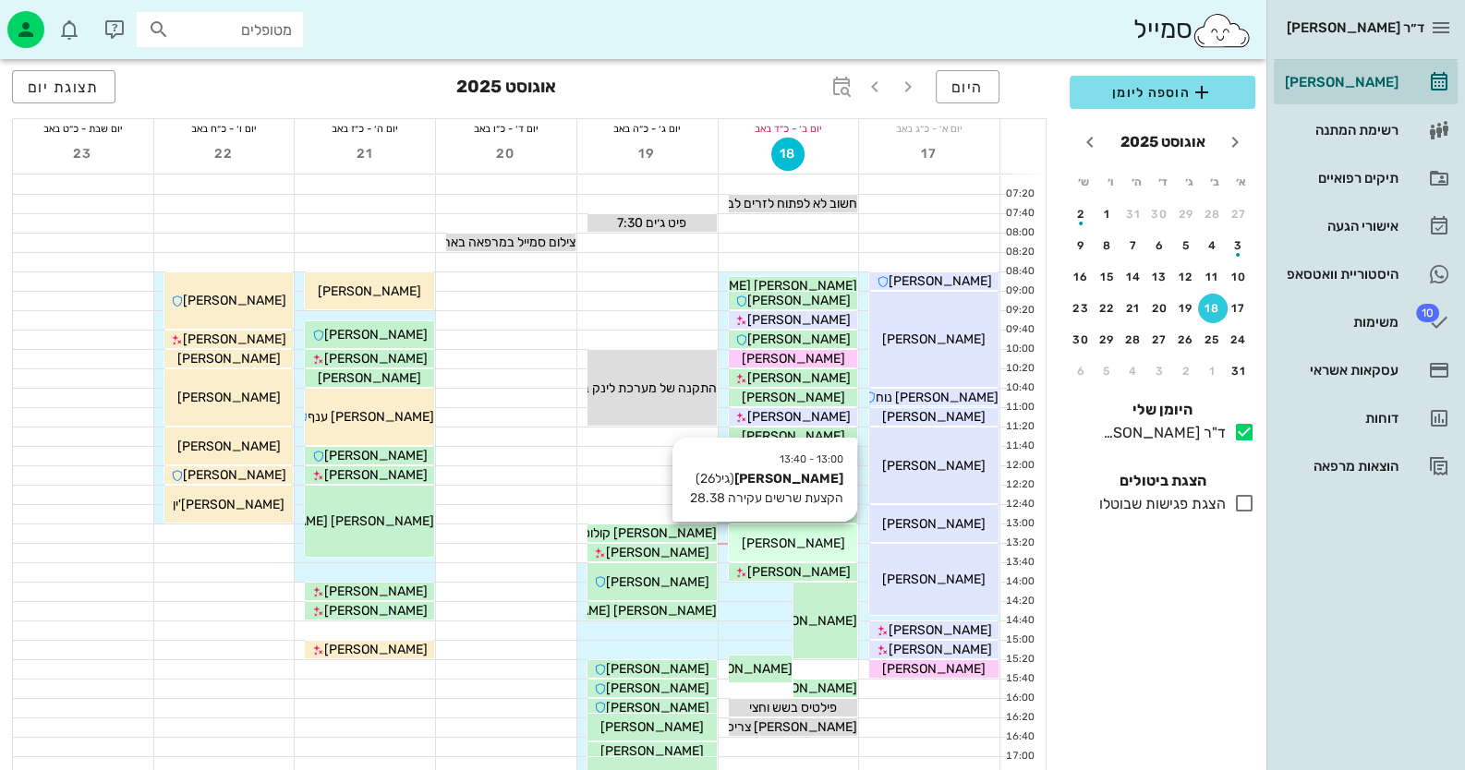
click at [816, 551] on div "[PERSON_NAME]" at bounding box center [793, 543] width 129 height 19
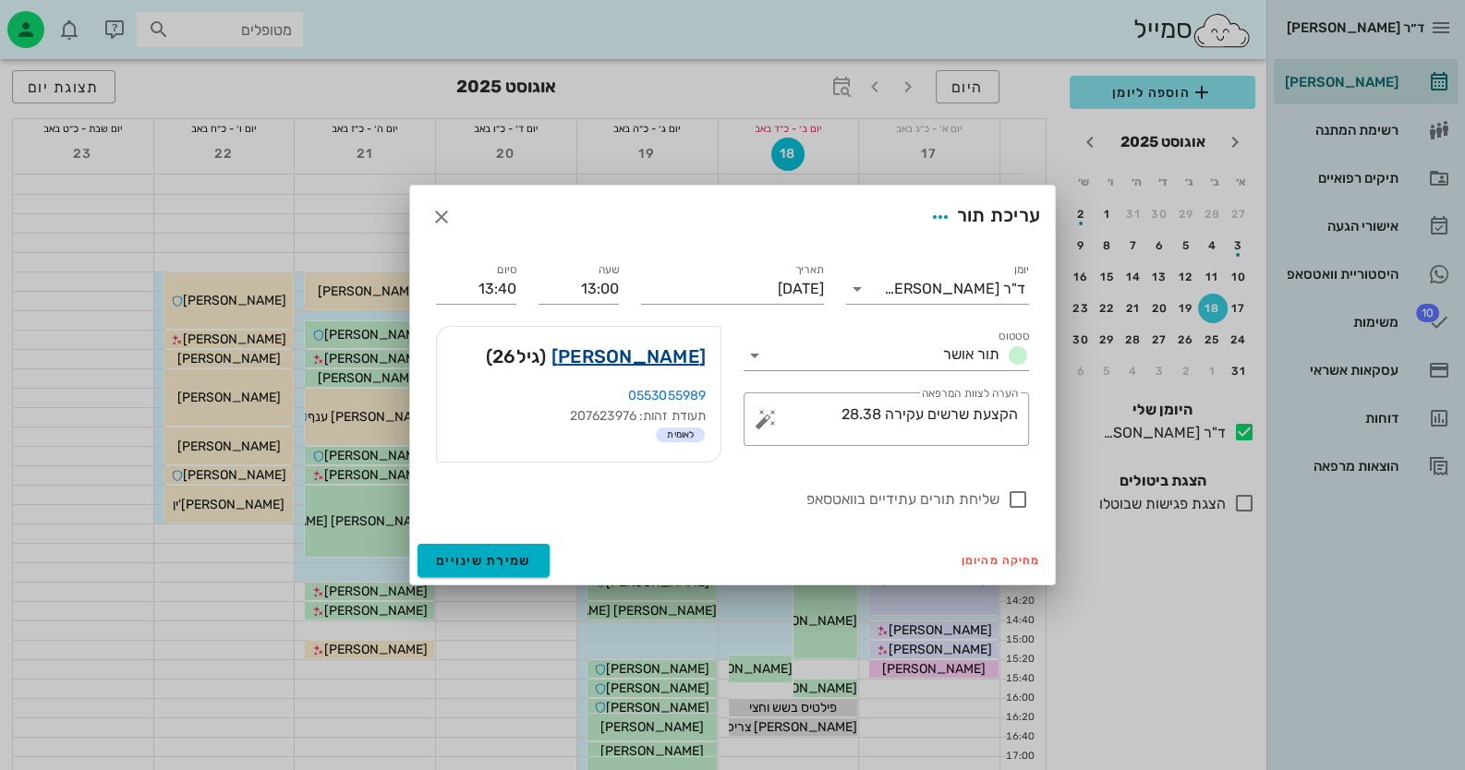
click at [693, 359] on link "[PERSON_NAME]" at bounding box center [628, 357] width 154 height 30
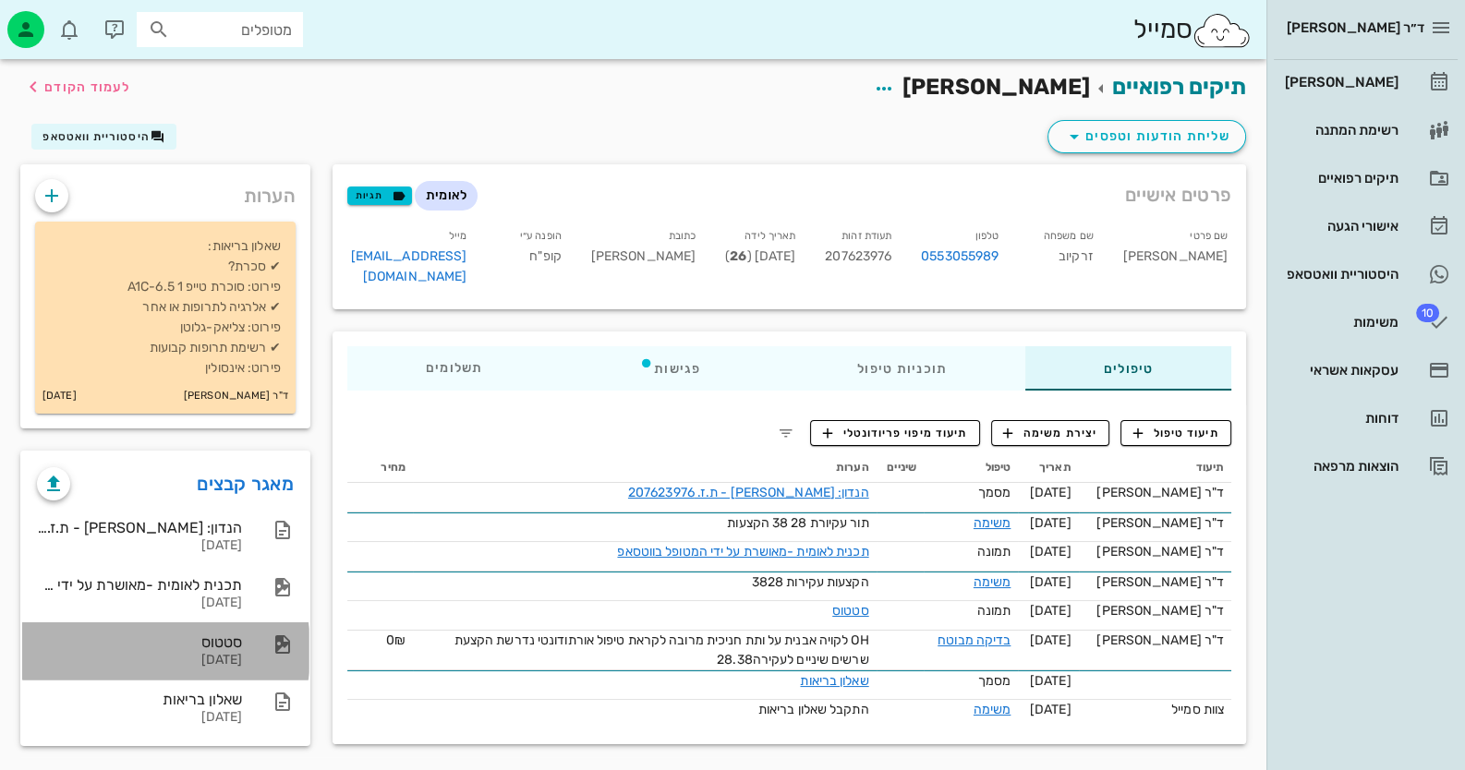
click at [234, 658] on div "[DATE]" at bounding box center [139, 661] width 205 height 16
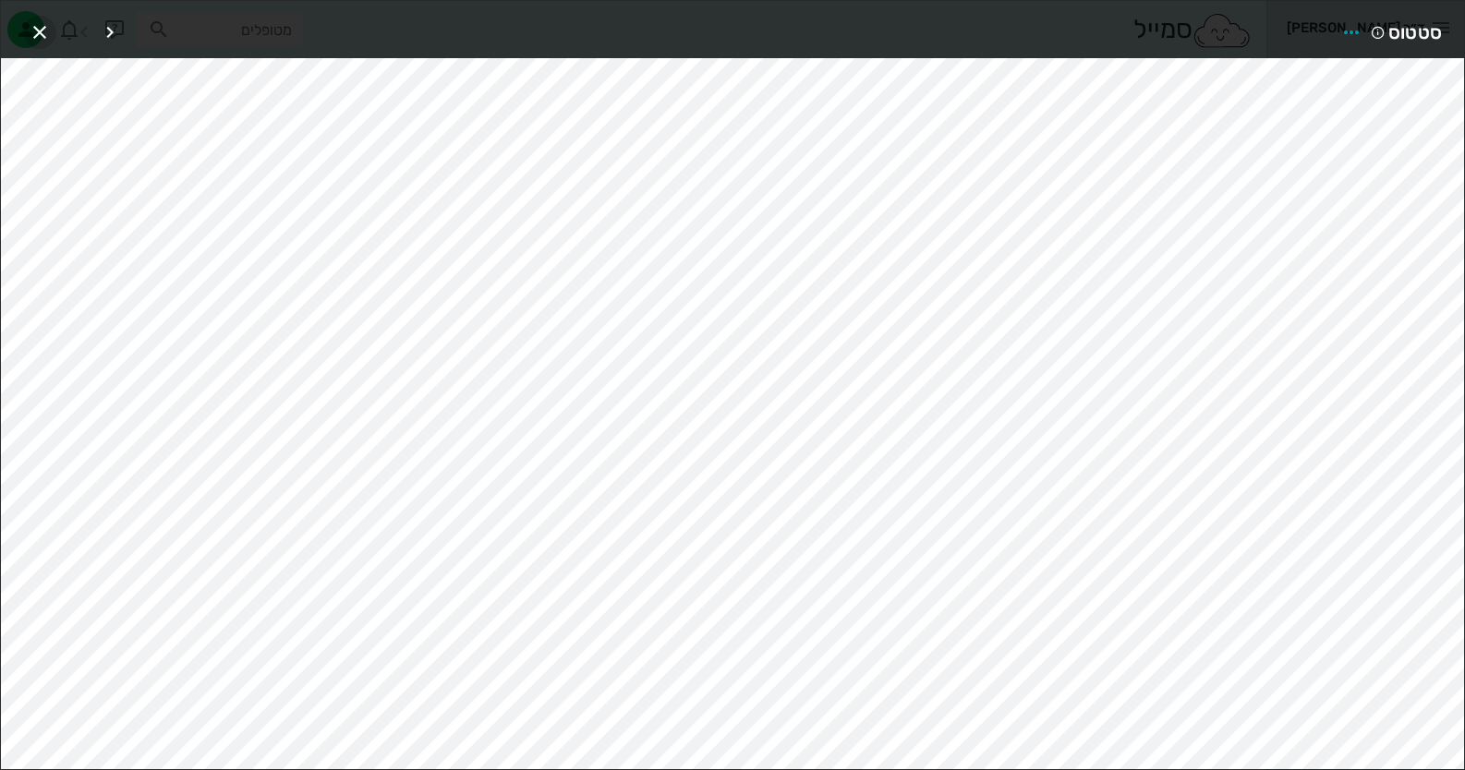
click at [51, 37] on span "button" at bounding box center [39, 32] width 33 height 22
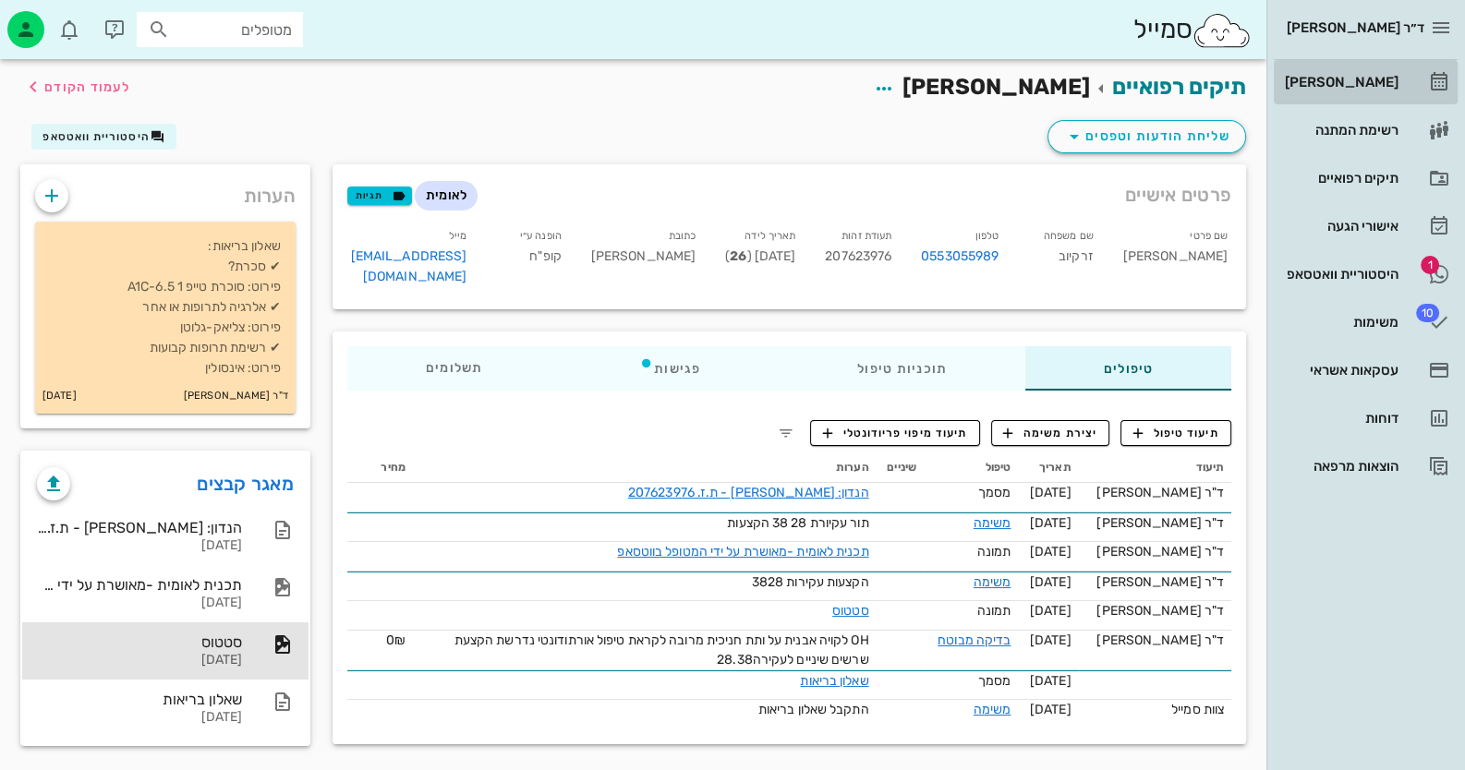
click at [1399, 84] on link "[PERSON_NAME]" at bounding box center [1366, 82] width 184 height 44
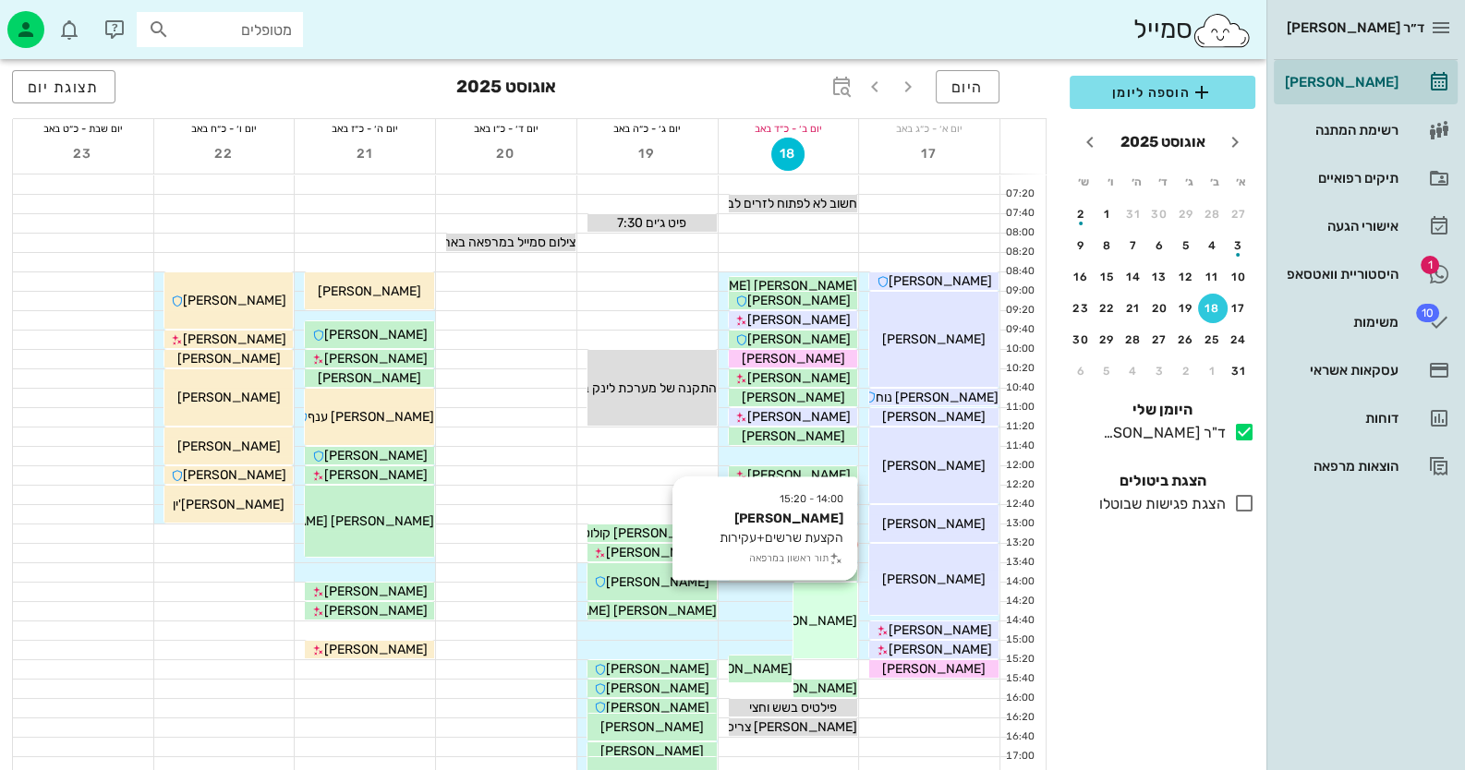
click at [842, 593] on div "14:00 - 15:20 [PERSON_NAME] הקצעת שרשים+עקירות תור ראשון במרפאה [PERSON_NAME]" at bounding box center [825, 621] width 64 height 76
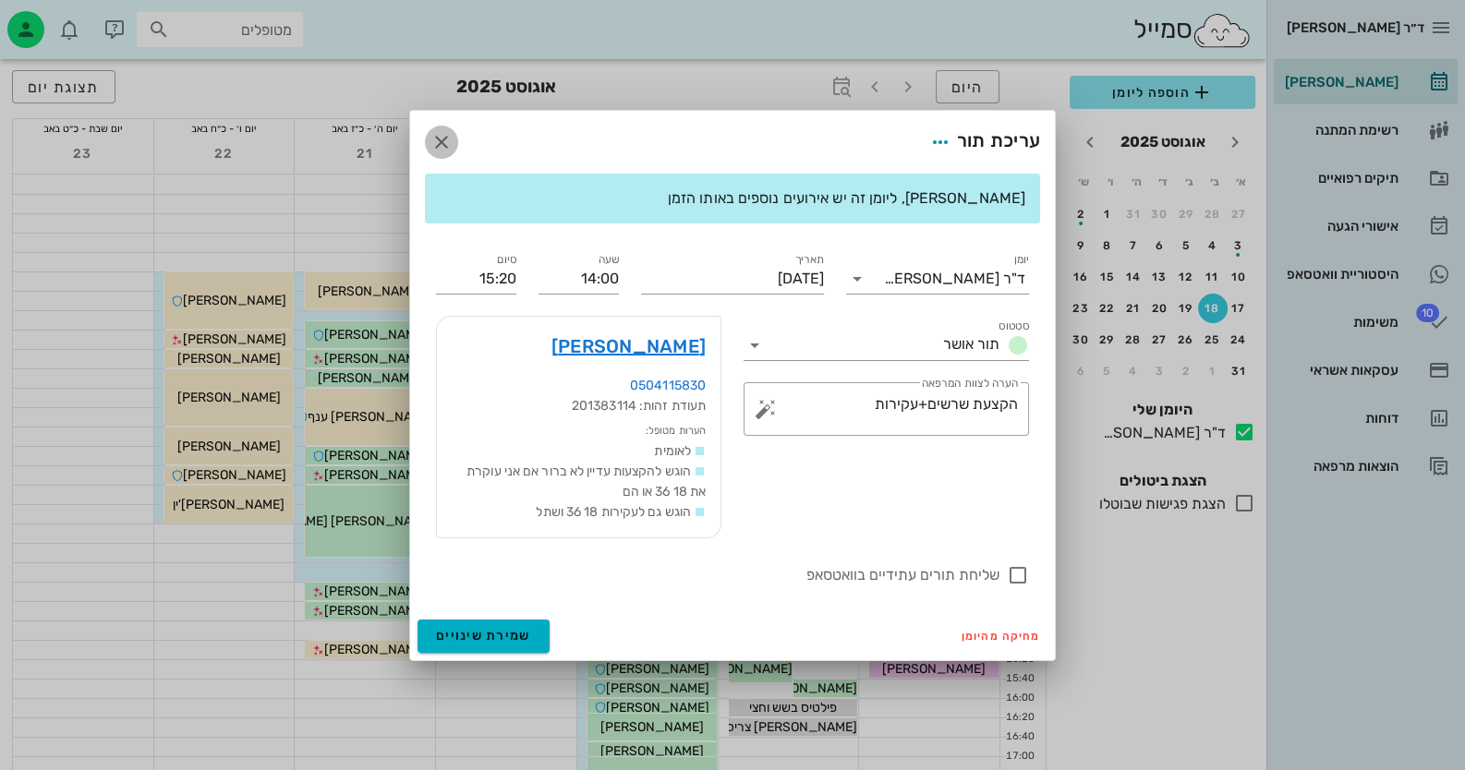
click at [442, 135] on icon "button" at bounding box center [441, 142] width 22 height 22
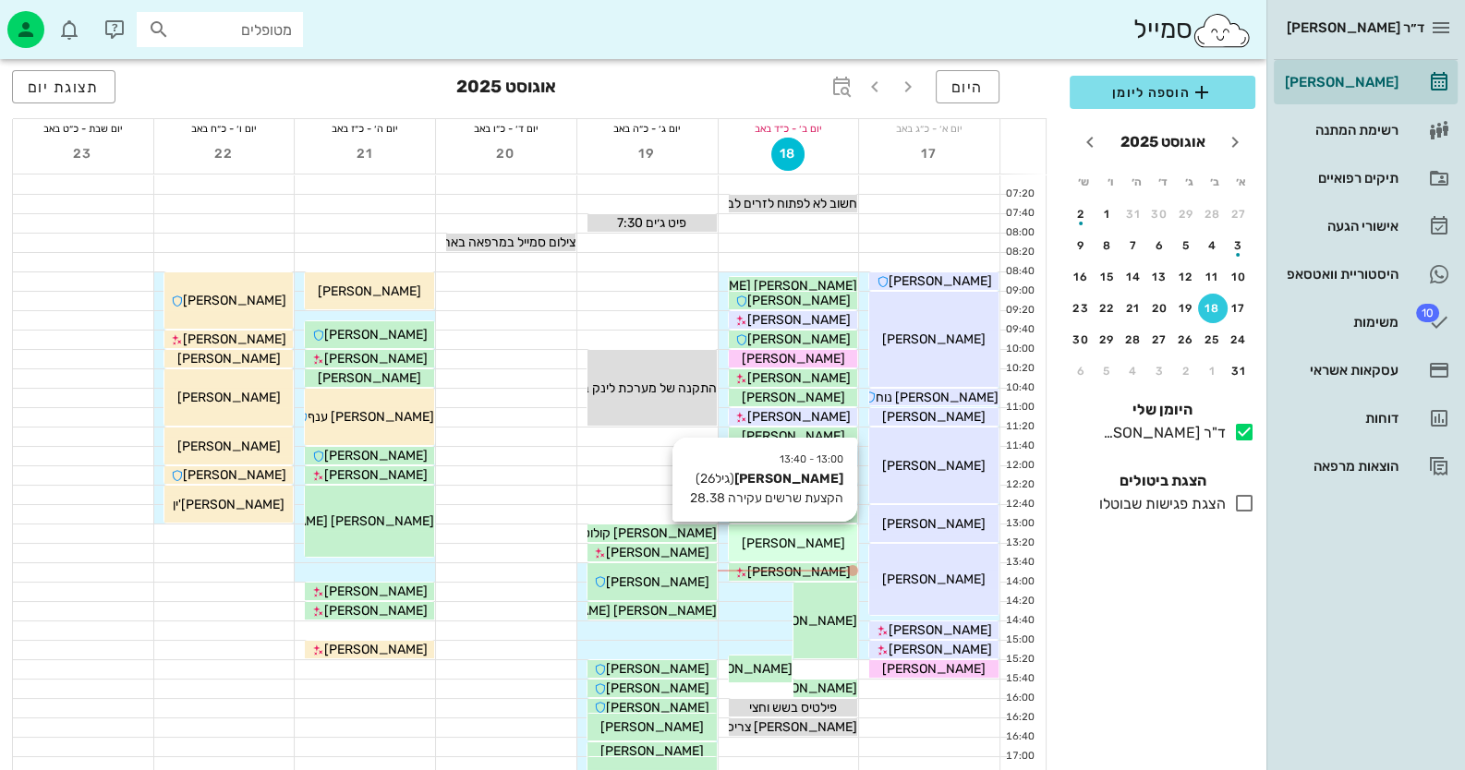
click at [840, 550] on div "[PERSON_NAME]" at bounding box center [793, 543] width 129 height 19
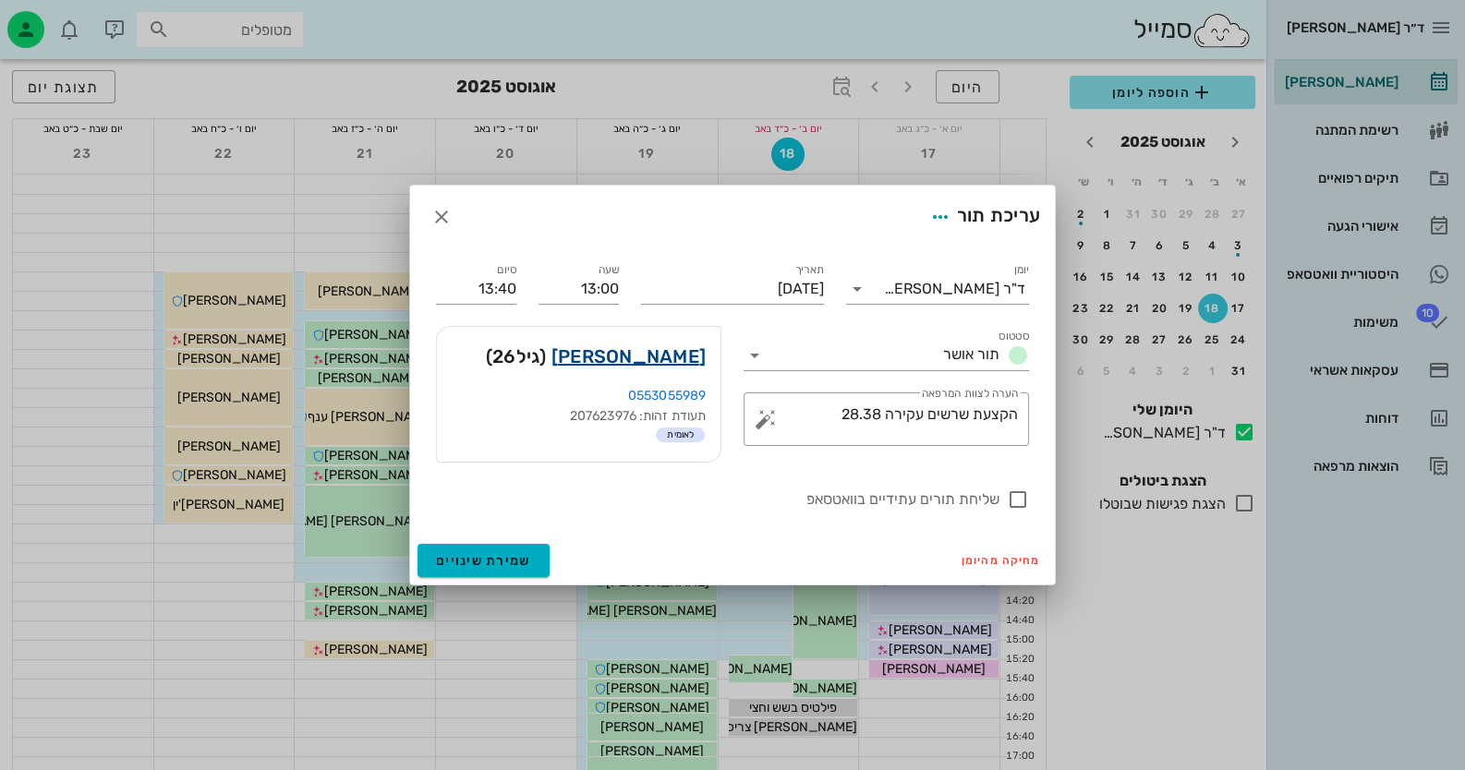
click at [683, 352] on link "[PERSON_NAME]" at bounding box center [628, 357] width 154 height 30
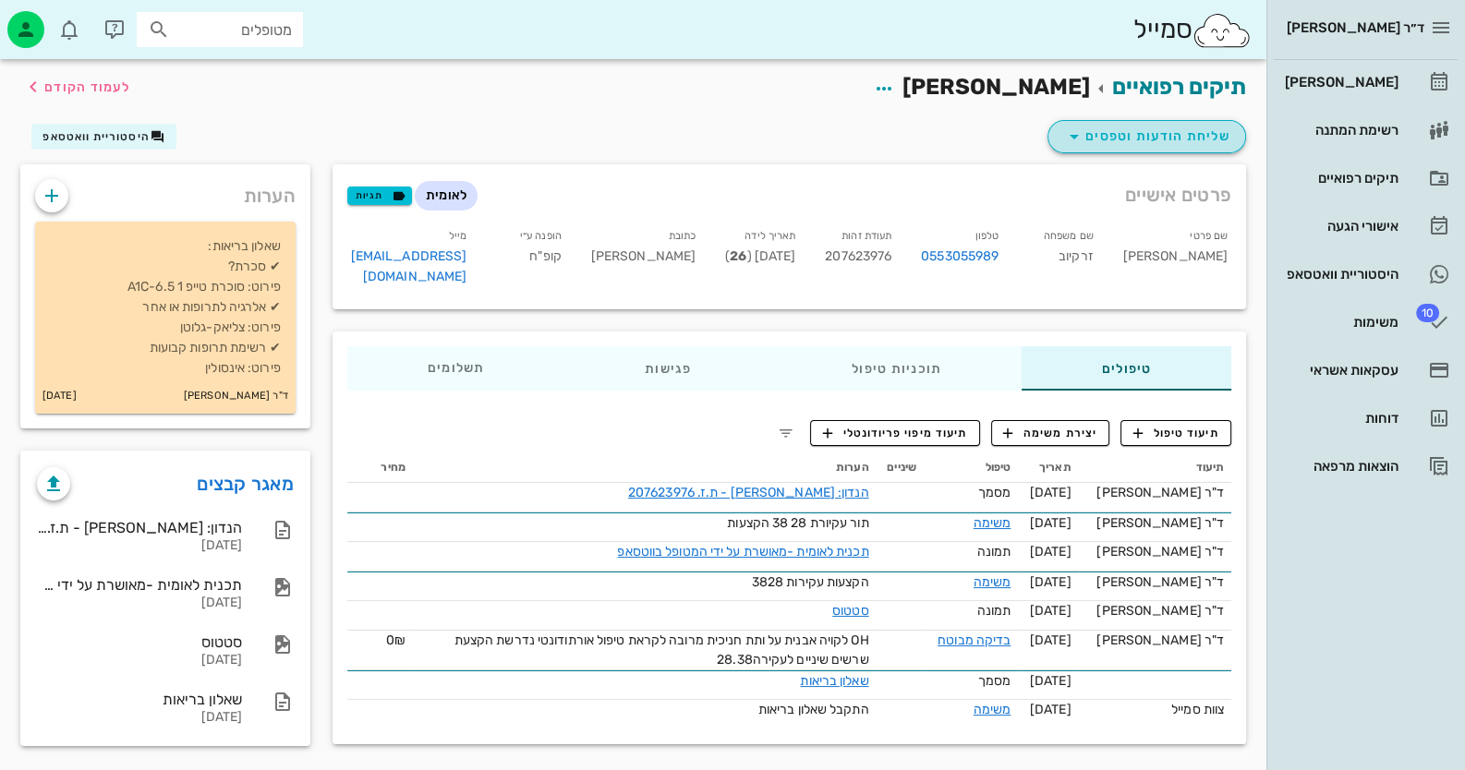
click at [1179, 133] on span "שליחת הודעות וטפסים" at bounding box center [1146, 137] width 167 height 22
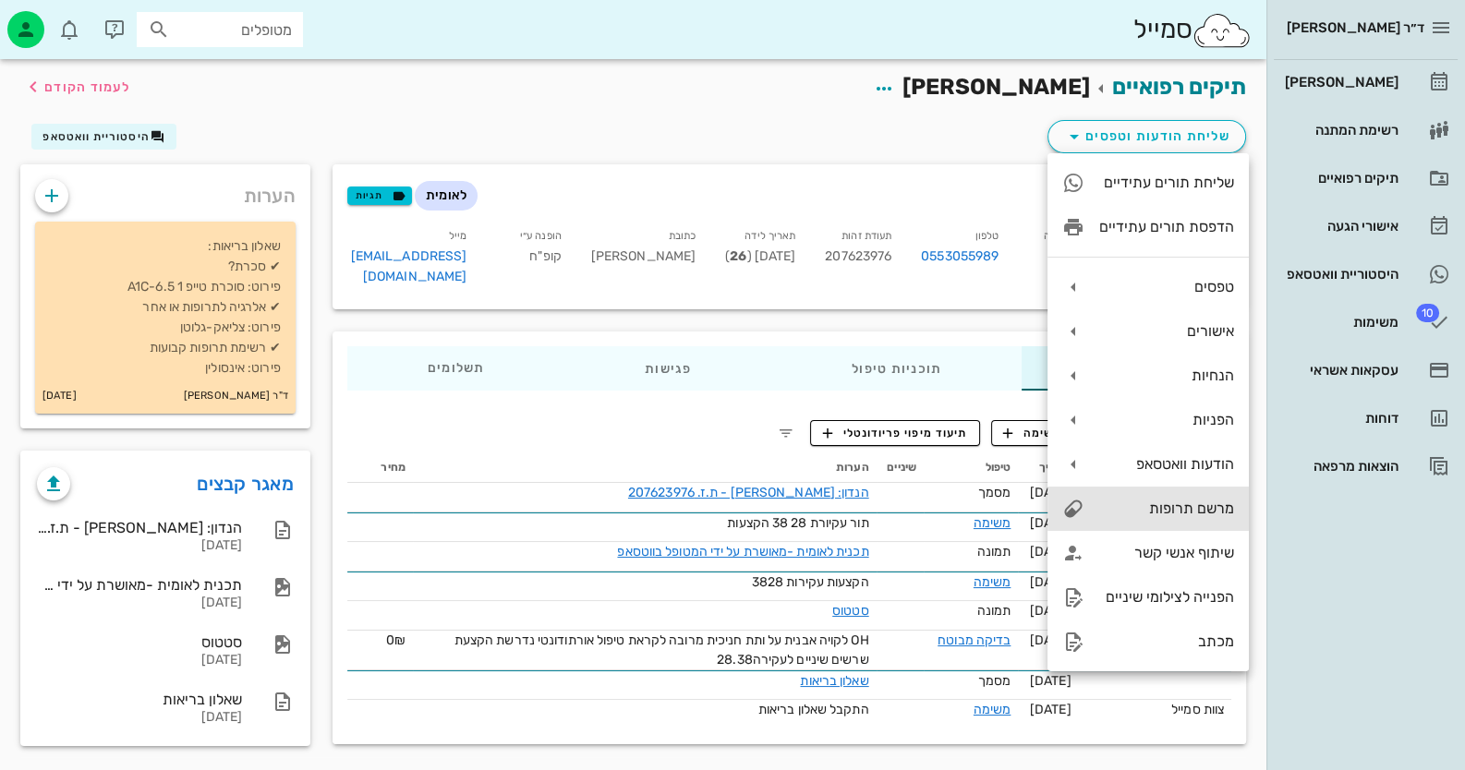
click at [1204, 507] on div "מרשם תרופות" at bounding box center [1166, 509] width 135 height 18
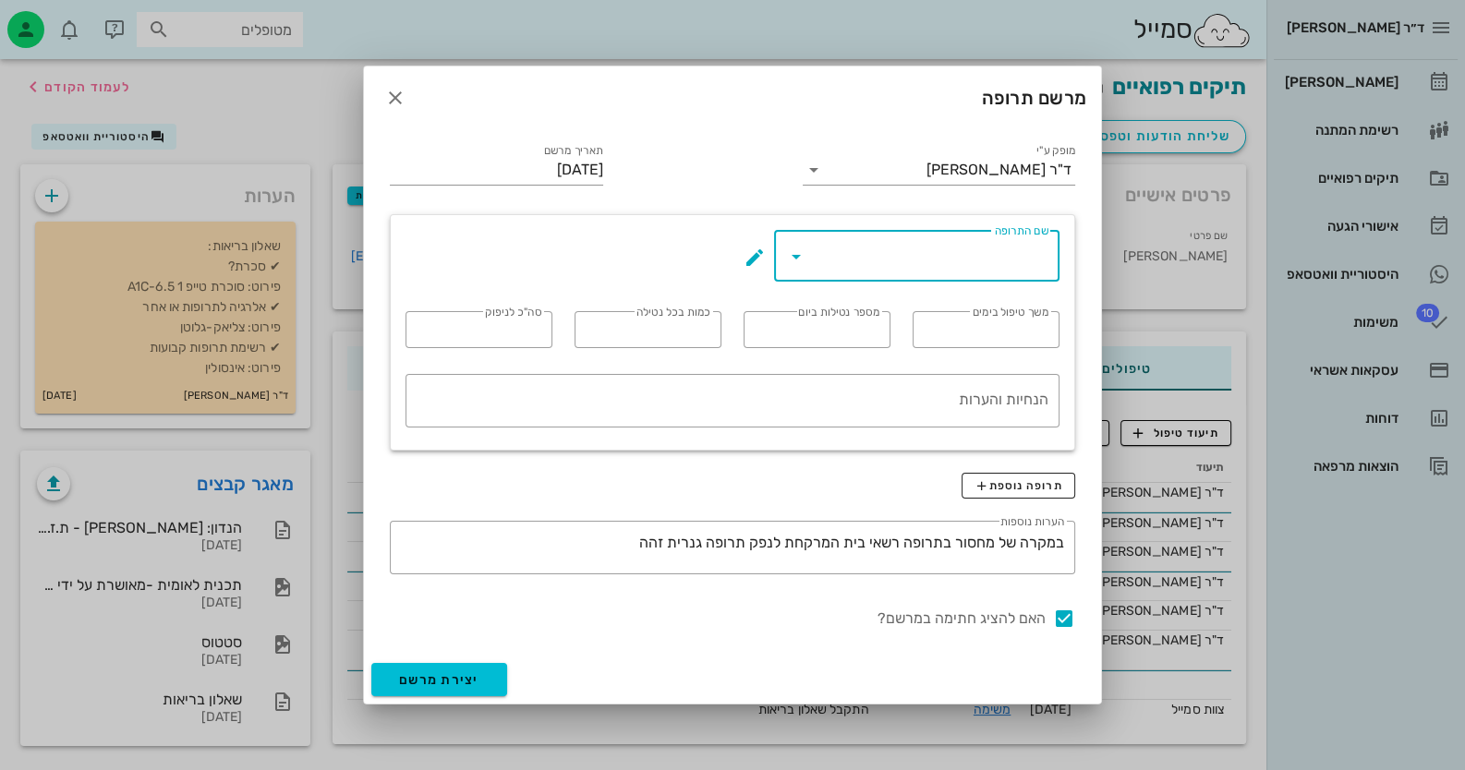
click at [836, 255] on input "שם התרופה" at bounding box center [929, 256] width 237 height 30
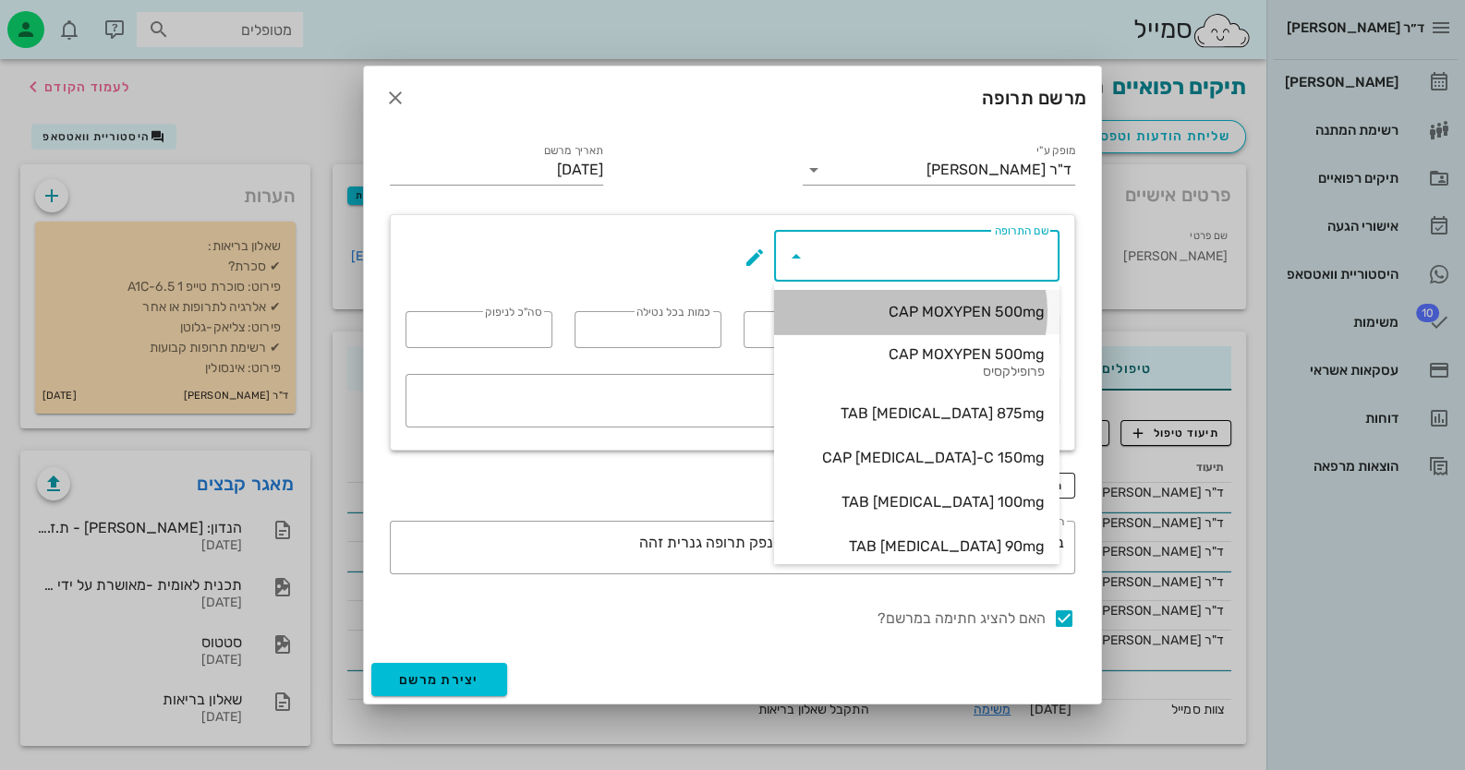
click at [940, 308] on div "CAP MOXYPEN 500mg" at bounding box center [917, 312] width 256 height 18
type input "CAP MOXYPEN 500mg"
type input "5"
type input "3"
type input "1"
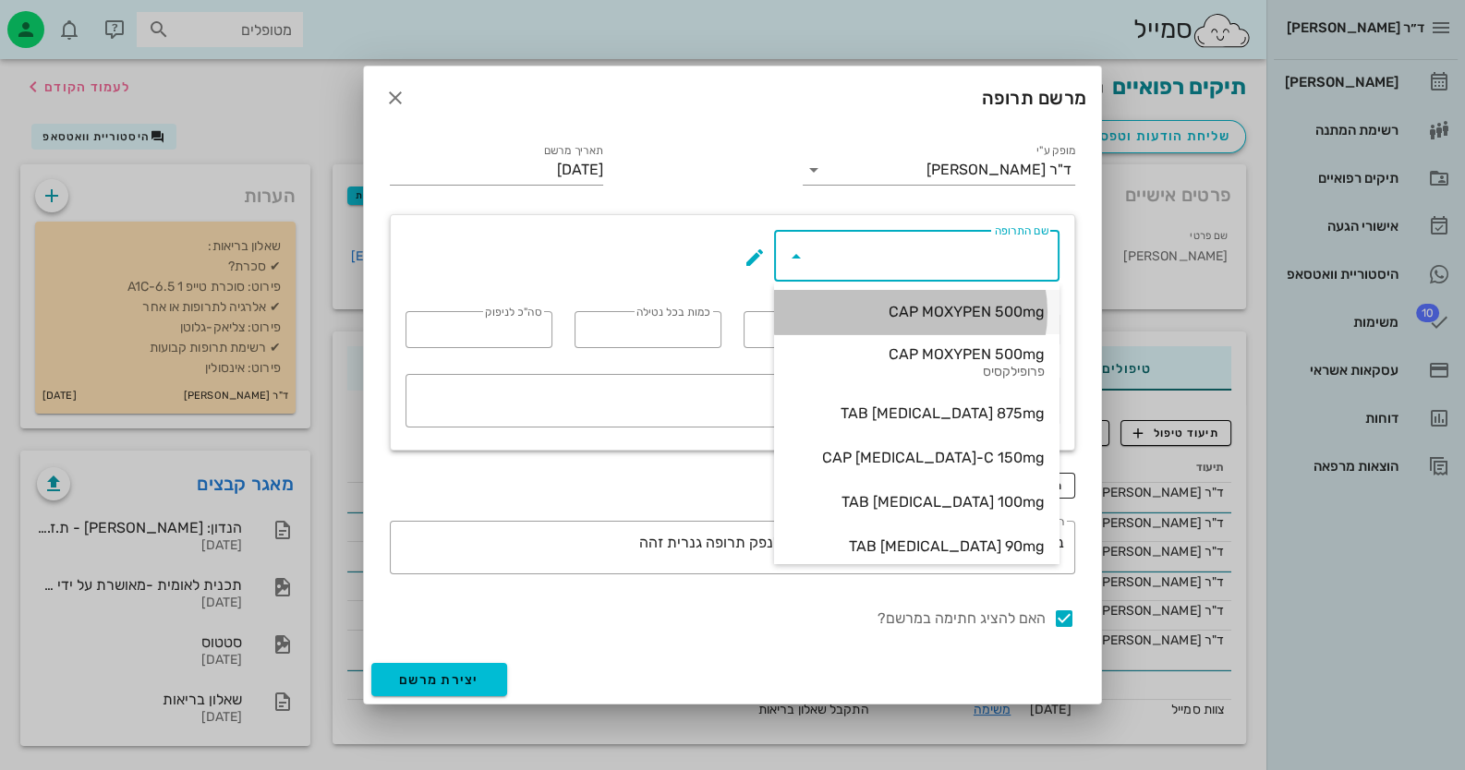
type input "15"
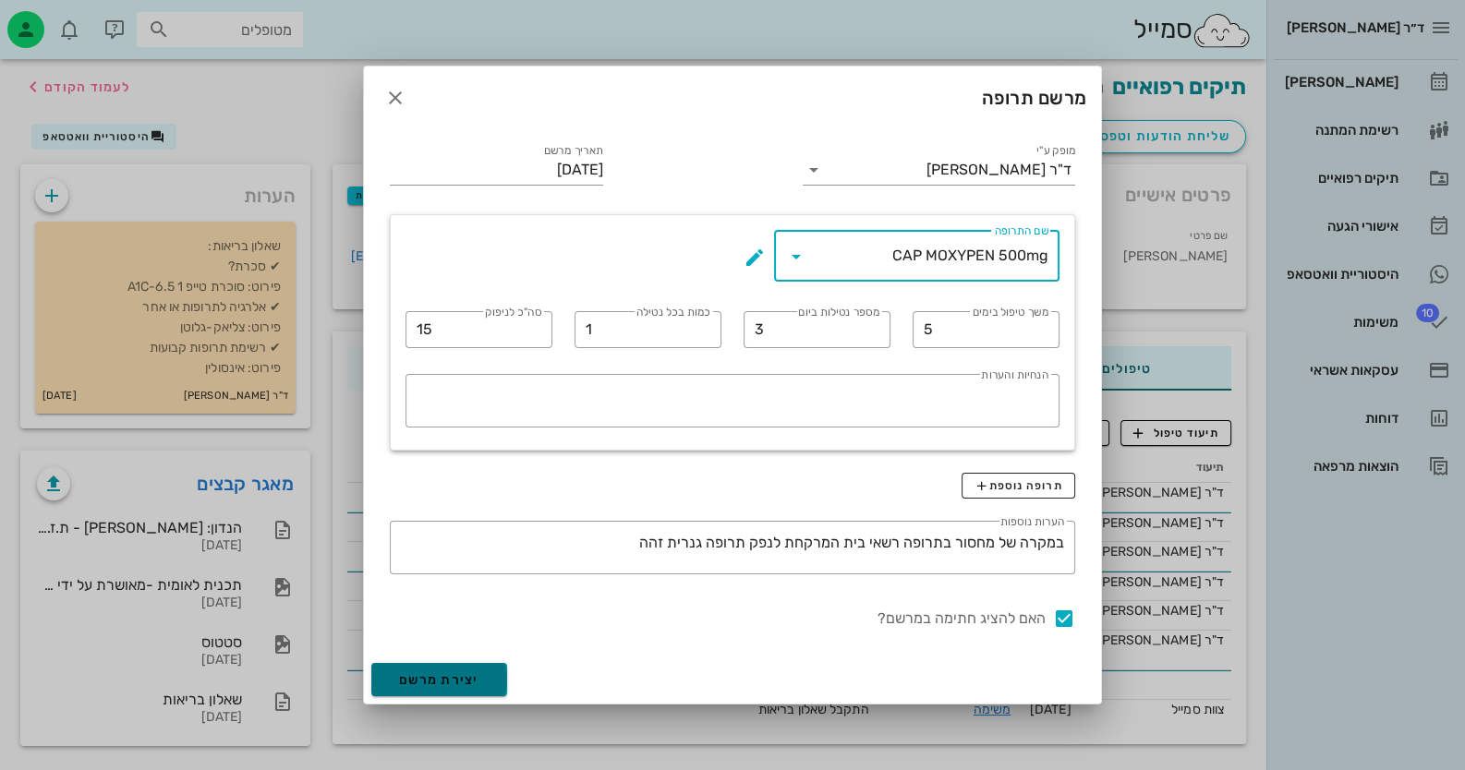
click at [457, 685] on span "יצירת מרשם" at bounding box center [439, 680] width 80 height 16
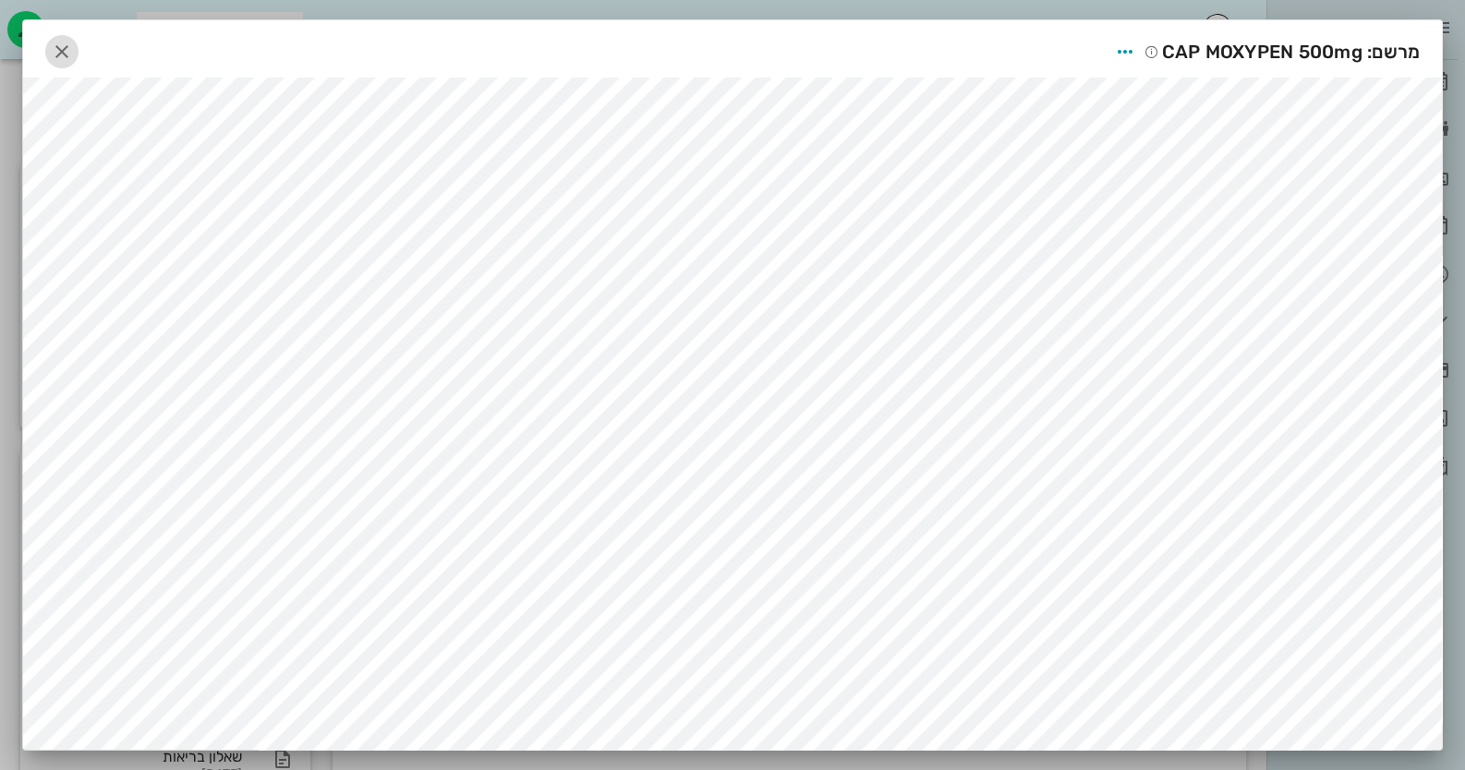
click at [55, 48] on span "button" at bounding box center [61, 52] width 33 height 22
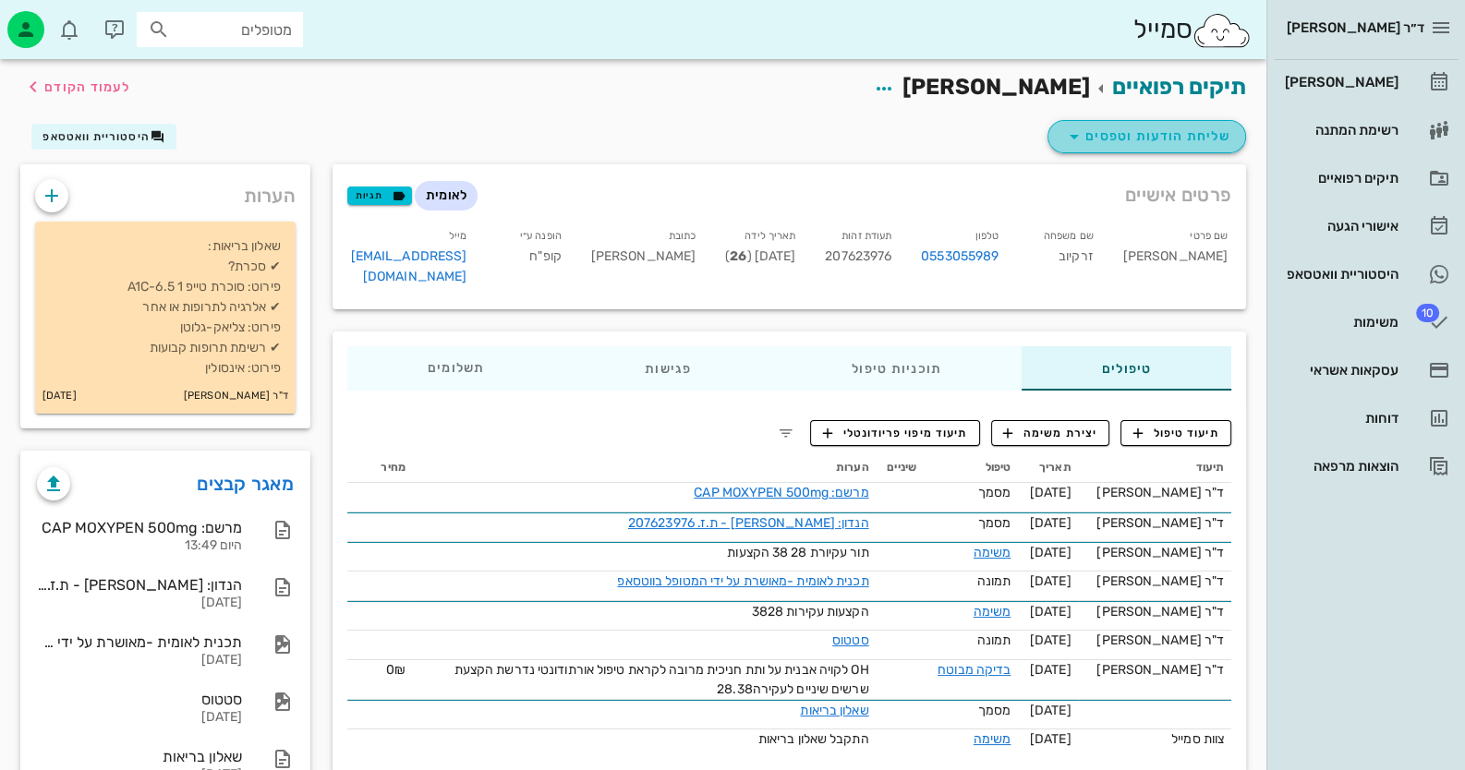
click at [1101, 141] on span "שליחת הודעות וטפסים" at bounding box center [1146, 137] width 167 height 22
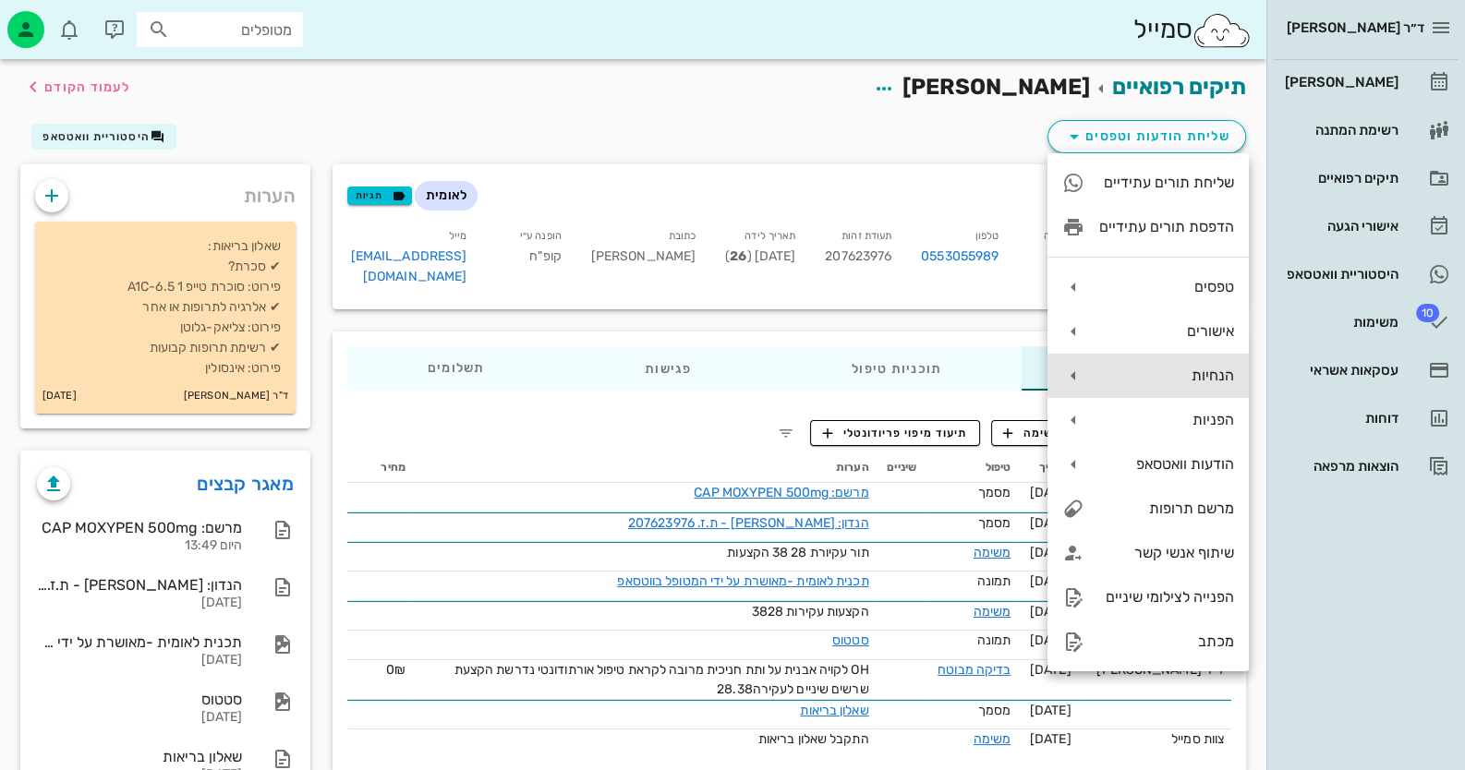
click at [1201, 368] on div "הנחיות" at bounding box center [1166, 376] width 135 height 18
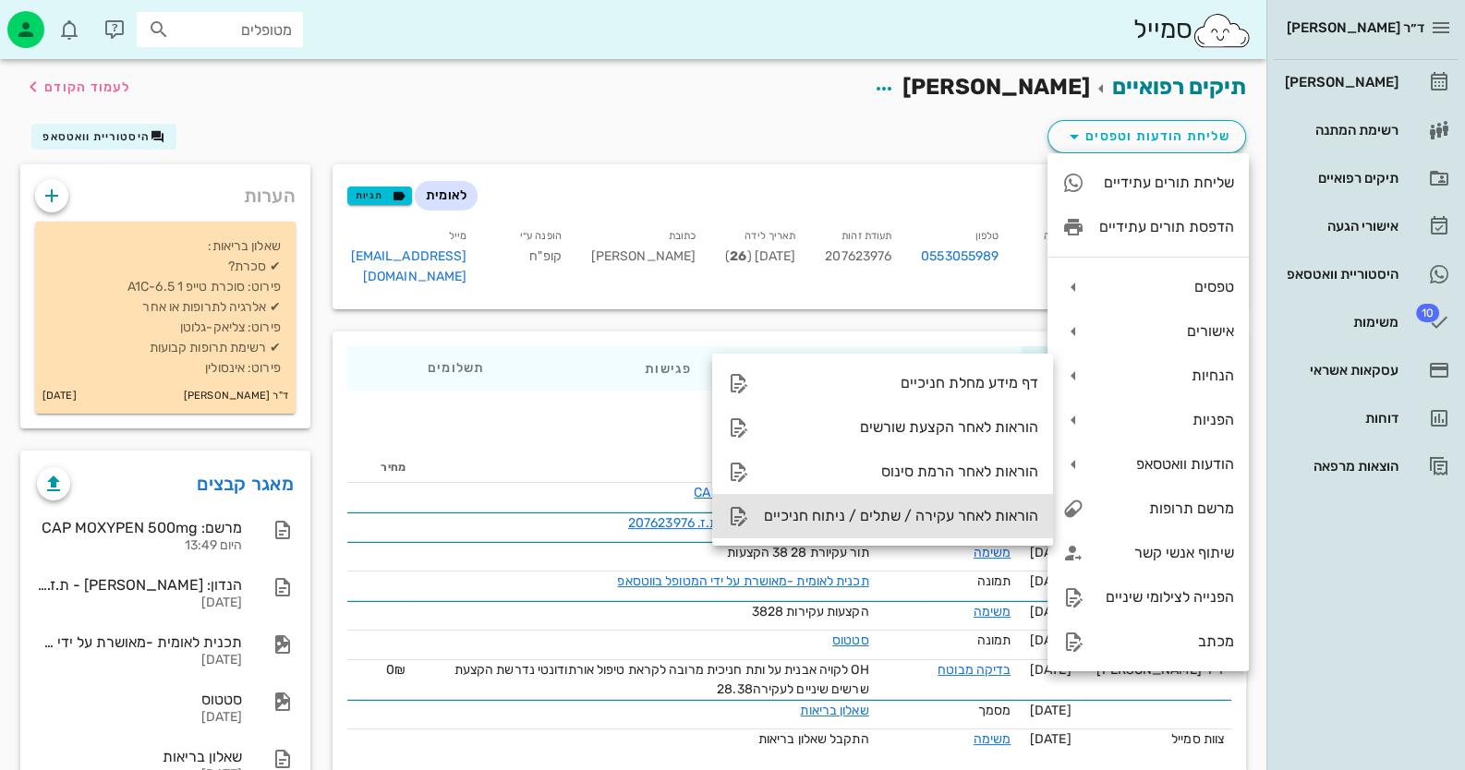
click at [952, 511] on div "הוראות לאחר עקירה / שתלים / ניתוח חניכיים" at bounding box center [901, 516] width 274 height 18
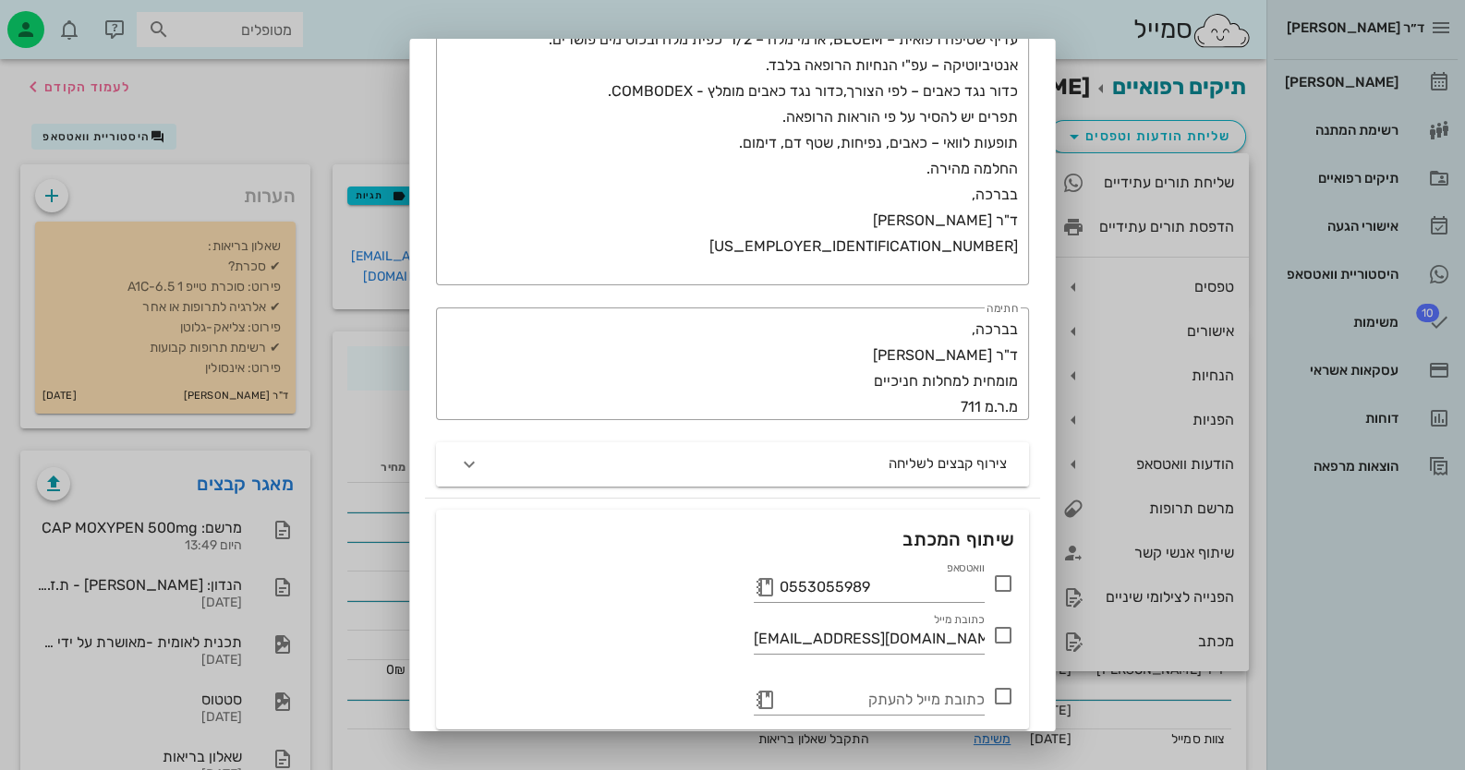
scroll to position [429, 0]
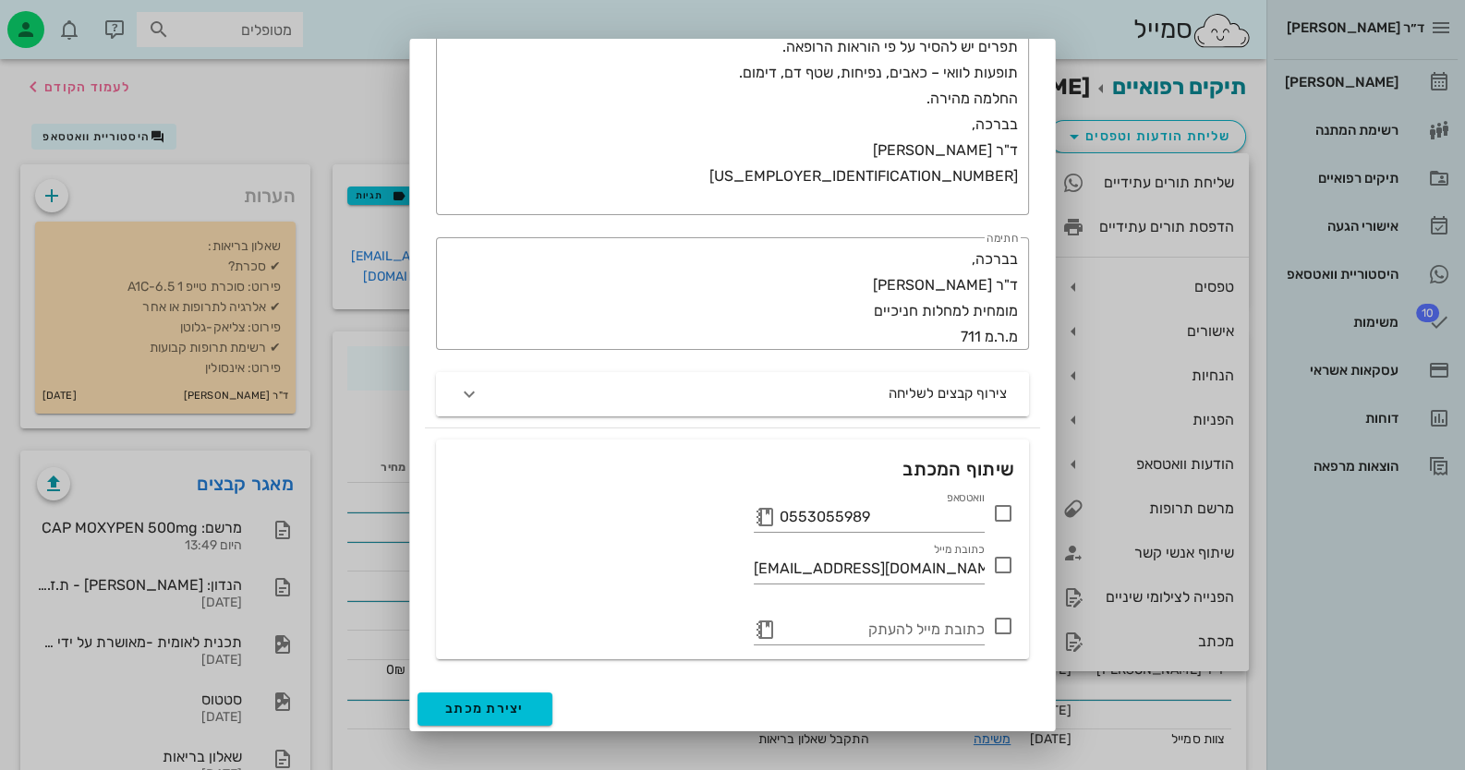
click at [1005, 509] on icon at bounding box center [1003, 513] width 22 height 22
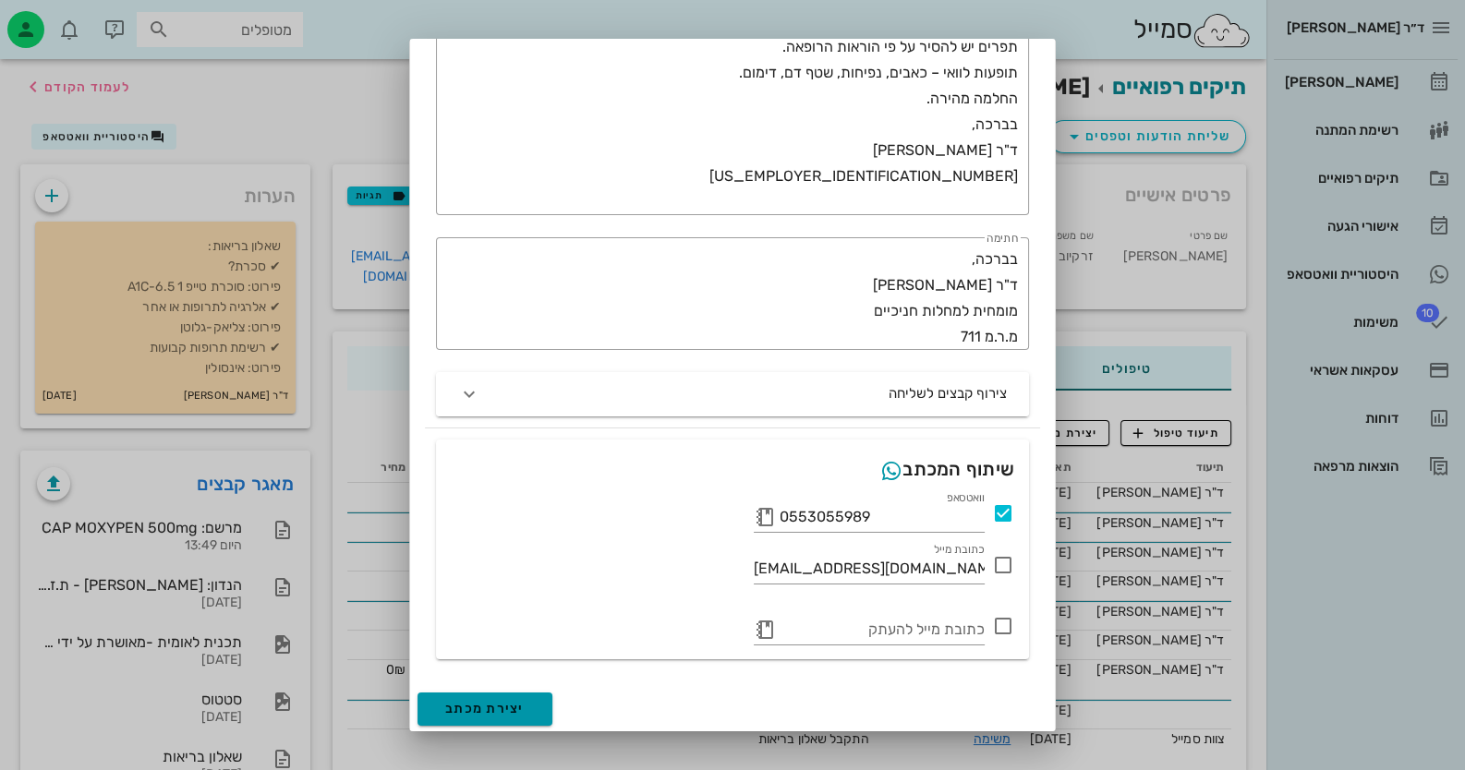
click at [490, 715] on button "יצירת מכתב" at bounding box center [484, 709] width 135 height 33
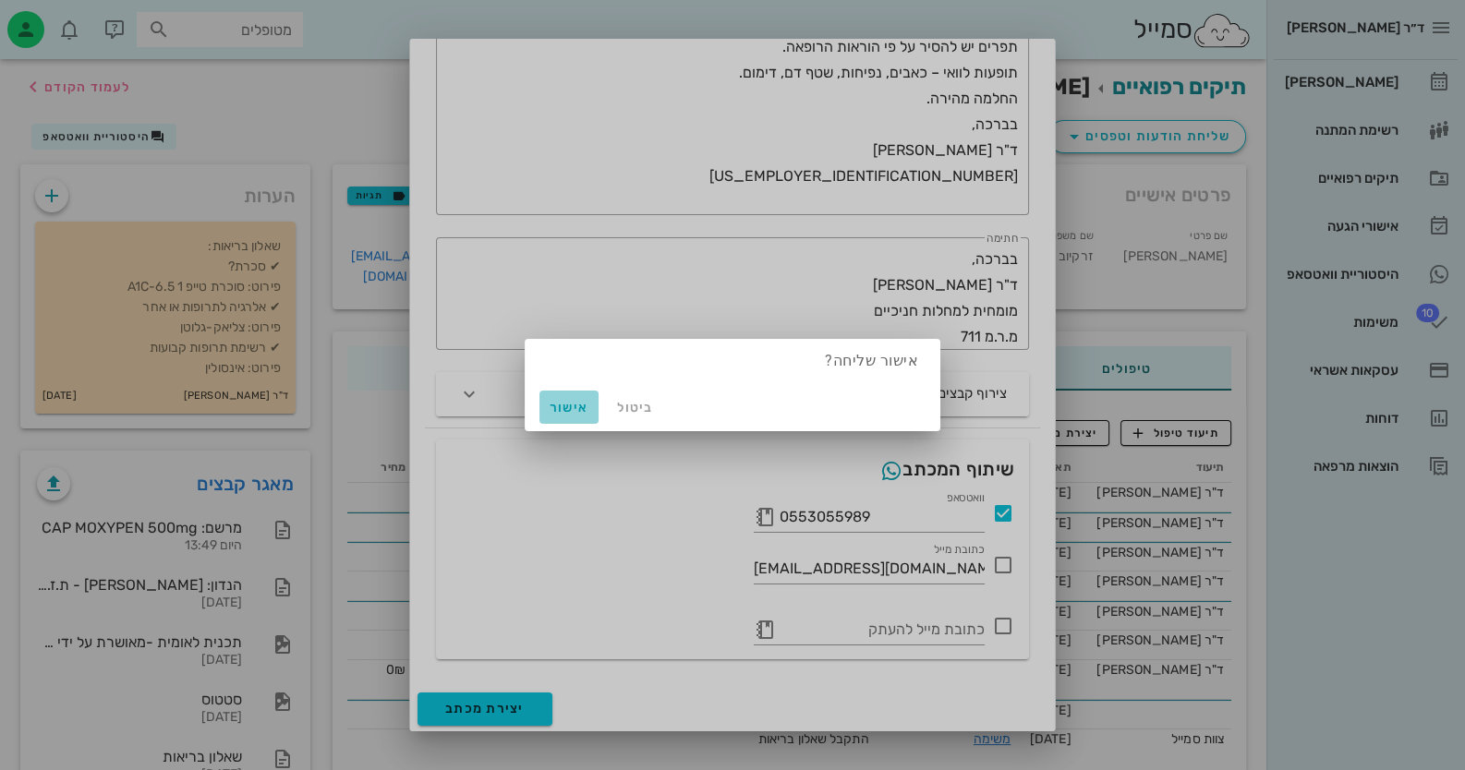
click at [550, 413] on span "אישור" at bounding box center [569, 408] width 44 height 16
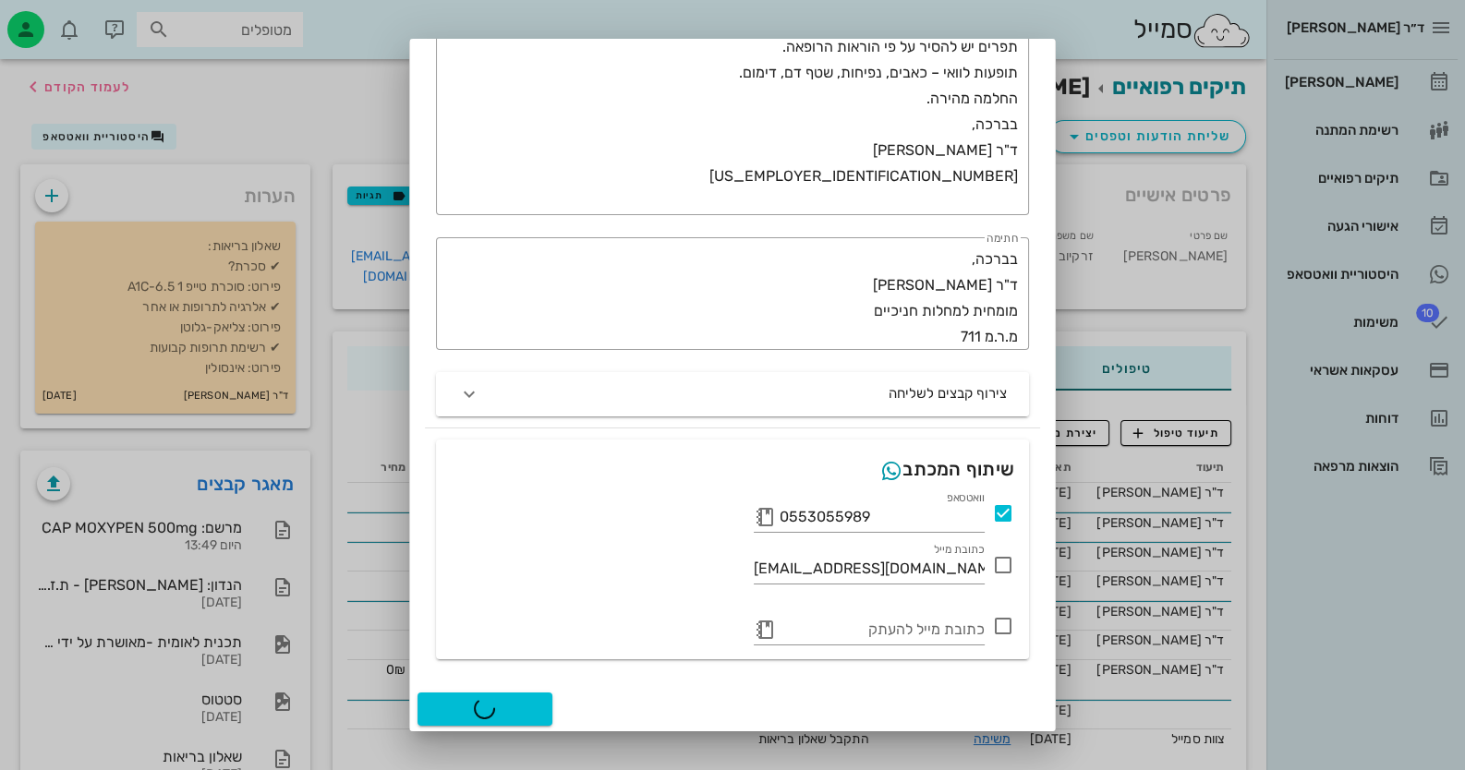
click at [1314, 536] on div at bounding box center [732, 385] width 1465 height 770
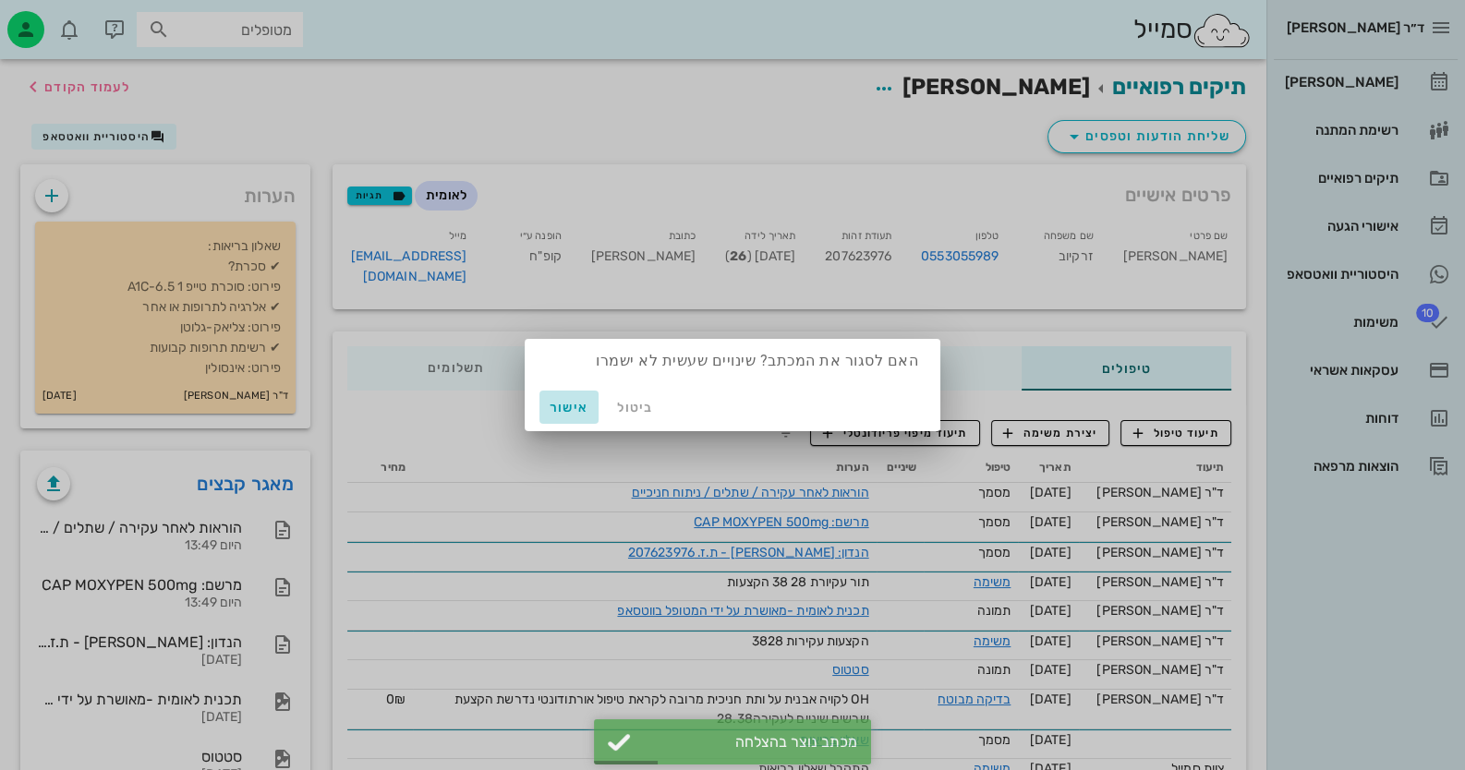
click at [545, 403] on button "אישור" at bounding box center [568, 407] width 59 height 33
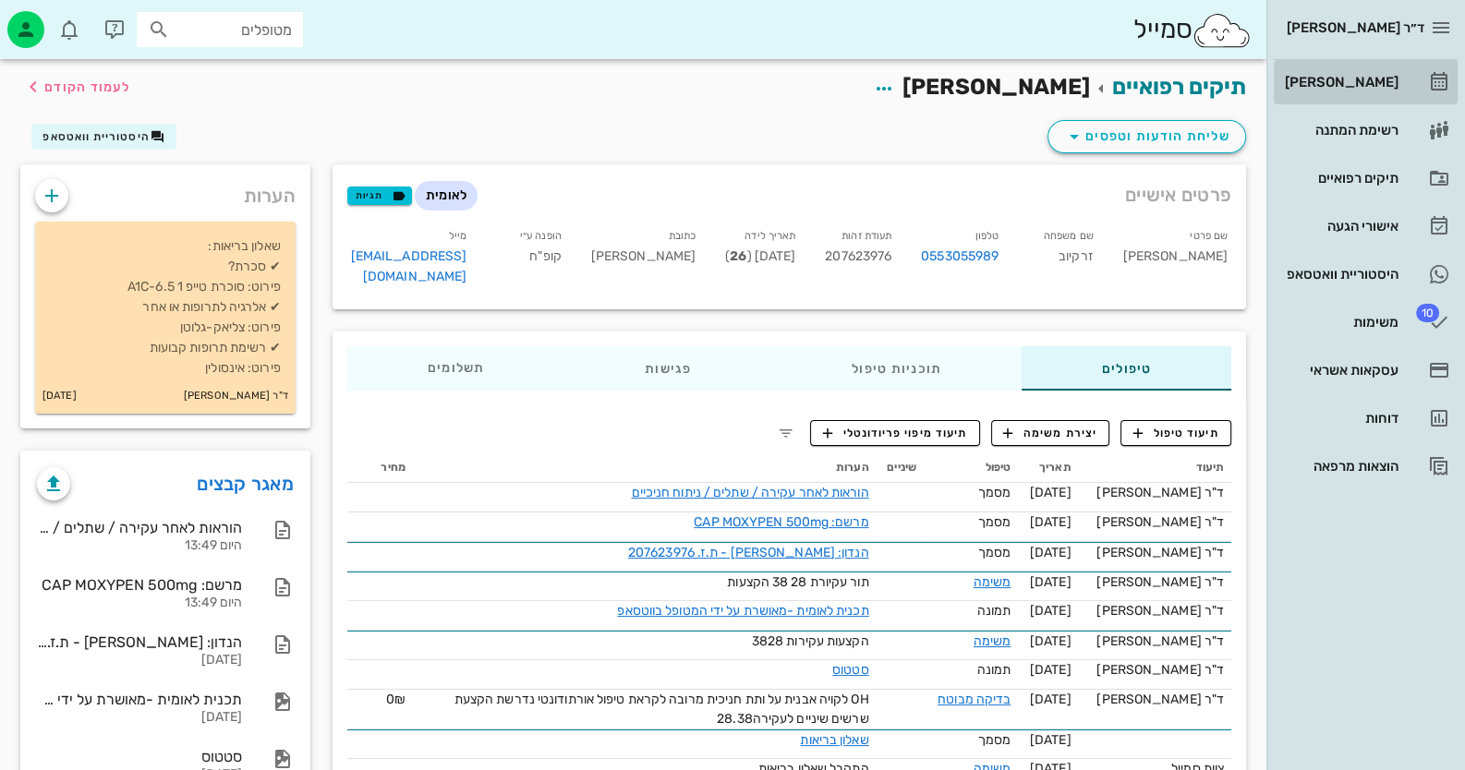
click at [1386, 88] on div "[PERSON_NAME]" at bounding box center [1339, 82] width 117 height 15
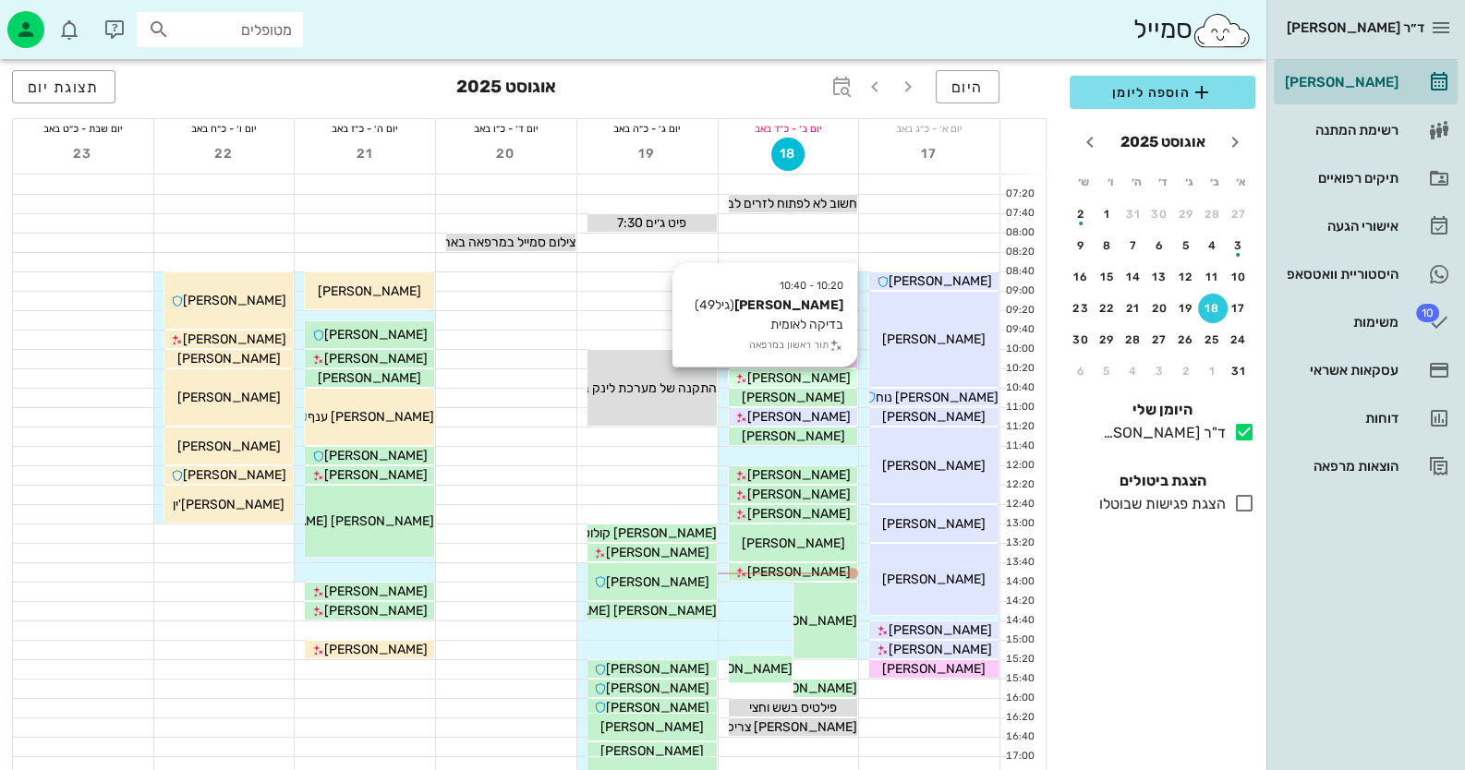
click at [823, 372] on div "[PERSON_NAME]" at bounding box center [793, 378] width 129 height 19
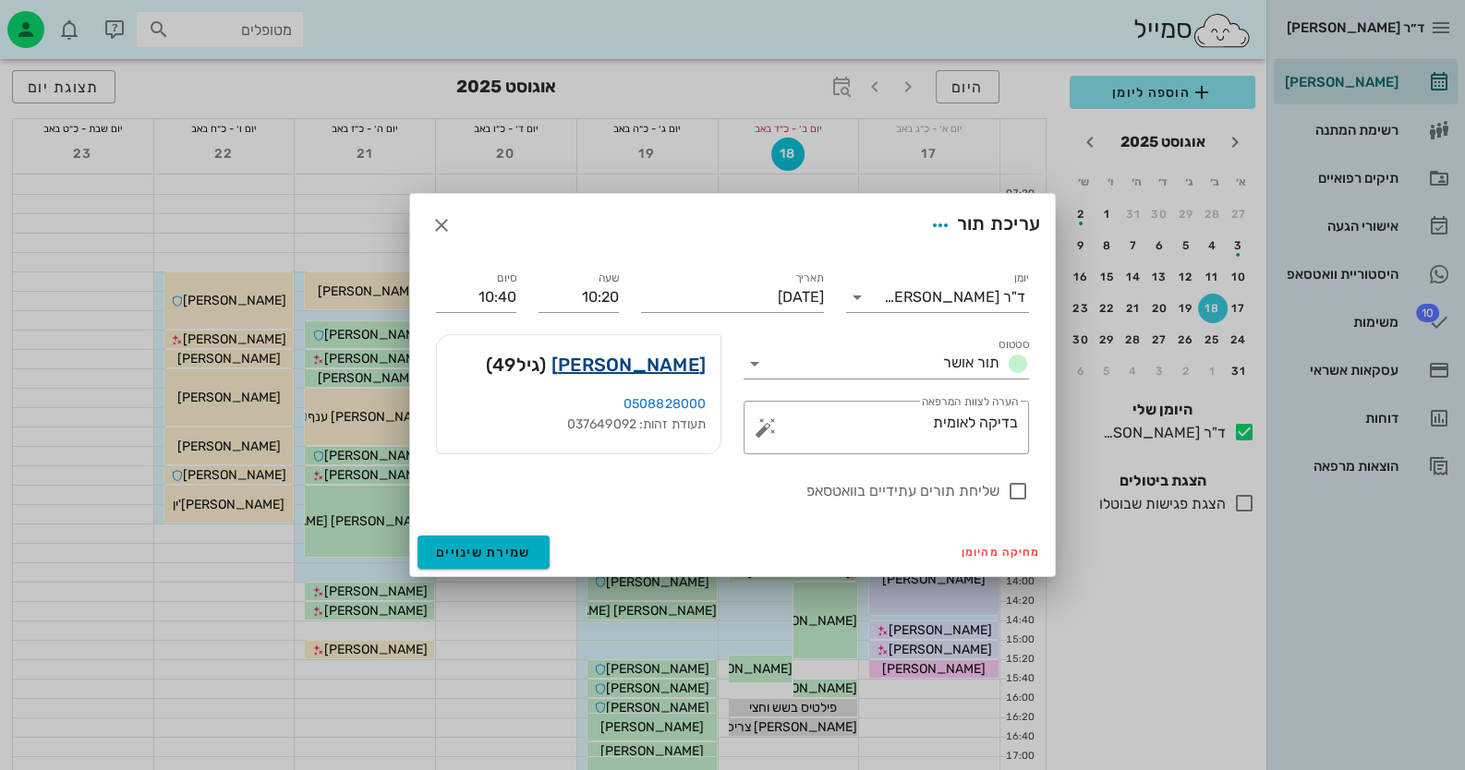
click at [684, 372] on link "[PERSON_NAME]" at bounding box center [628, 365] width 154 height 30
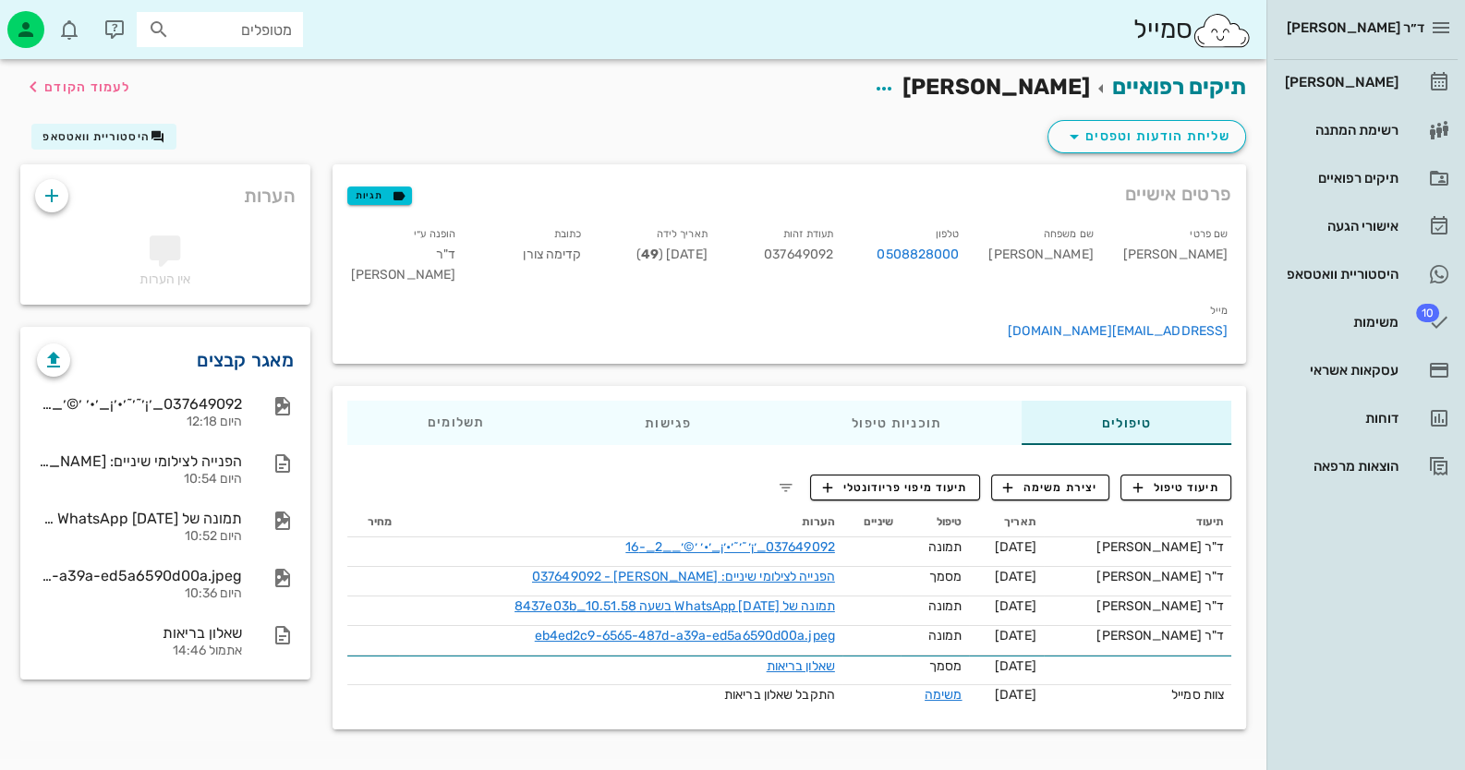
click at [278, 355] on link "מאגר קבצים" at bounding box center [245, 360] width 97 height 30
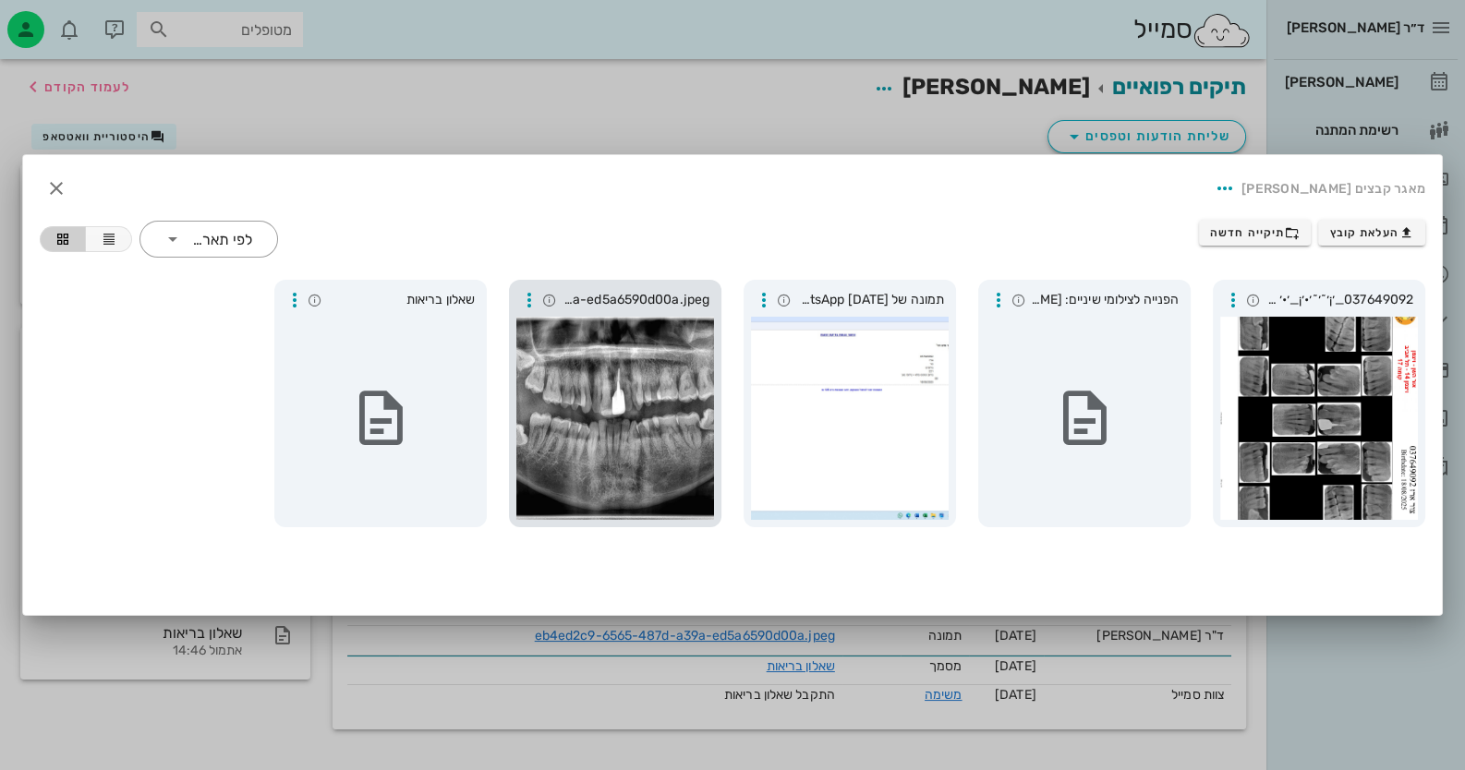
drag, startPoint x: 652, startPoint y: 409, endPoint x: 678, endPoint y: 405, distance: 26.1
click at [678, 405] on div at bounding box center [615, 418] width 198 height 203
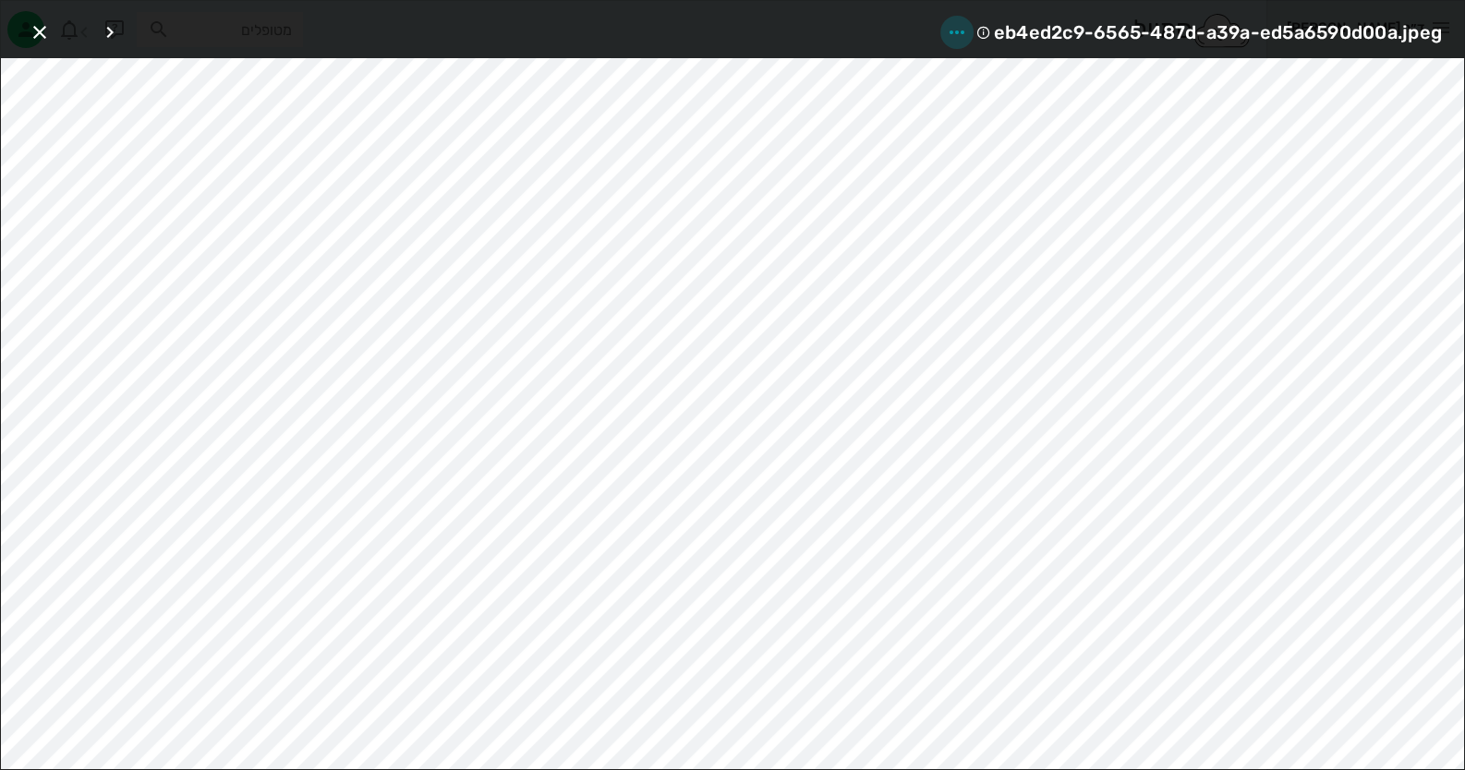
click at [956, 29] on icon "button" at bounding box center [957, 32] width 22 height 22
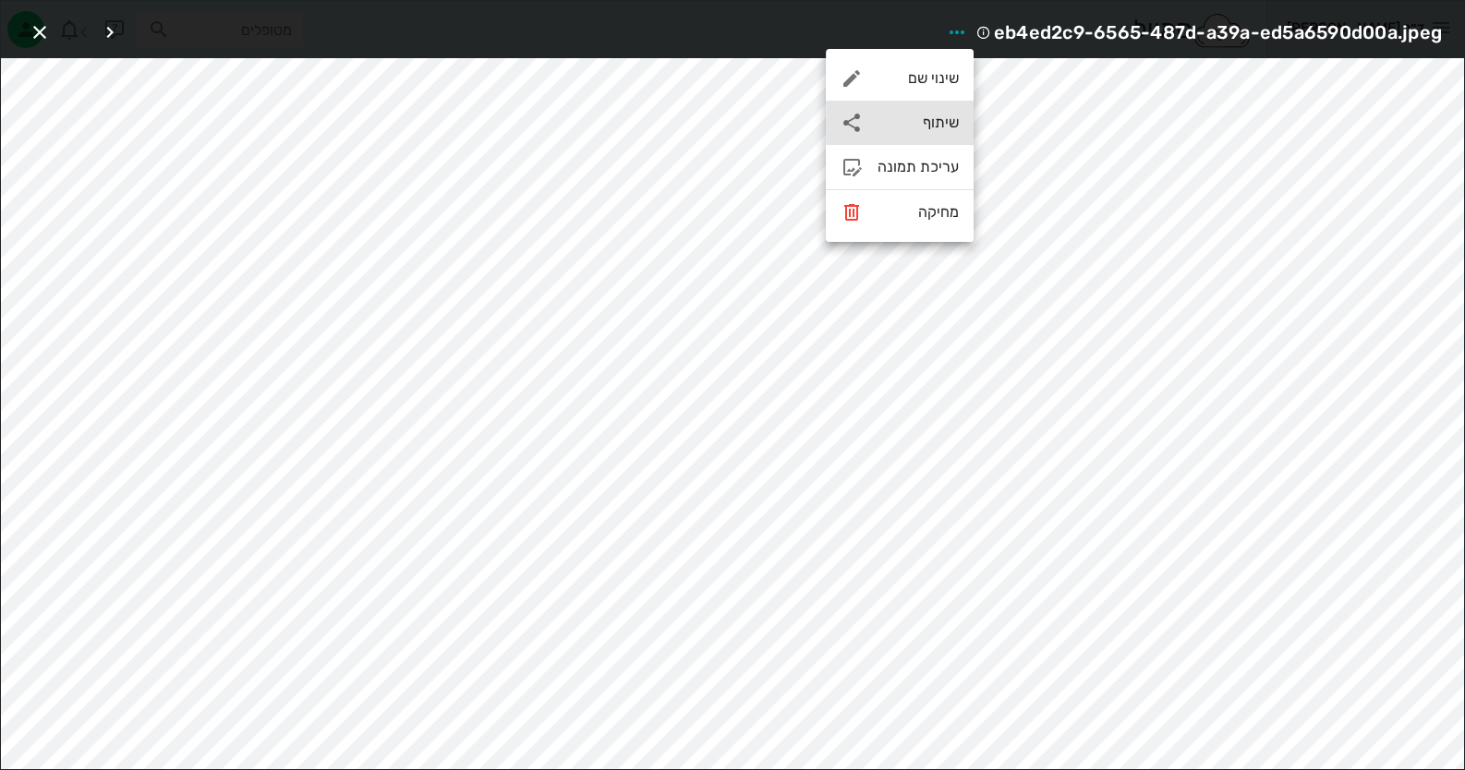
click at [941, 124] on div "שיתוף" at bounding box center [917, 123] width 81 height 18
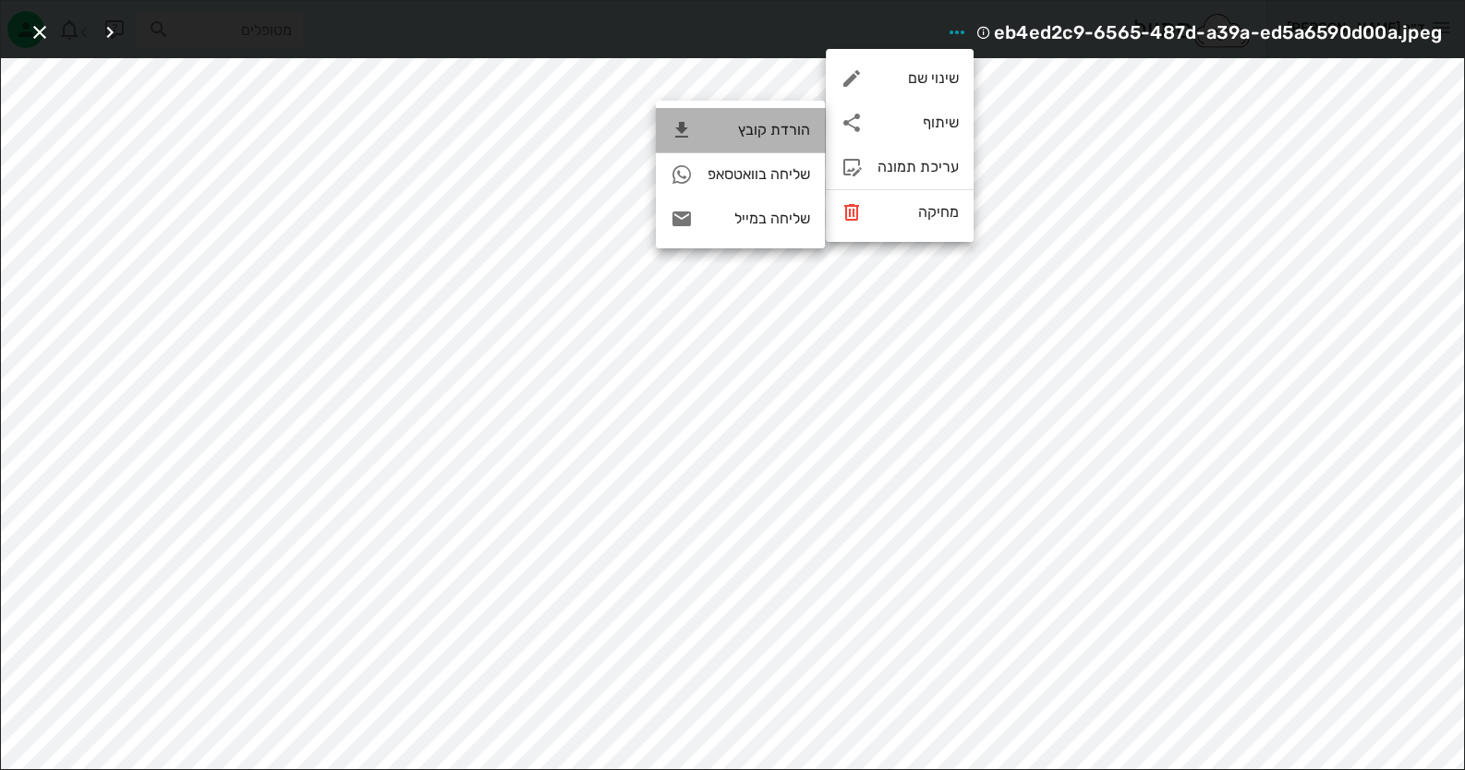
click at [782, 142] on div "הורדת קובץ" at bounding box center [740, 130] width 169 height 44
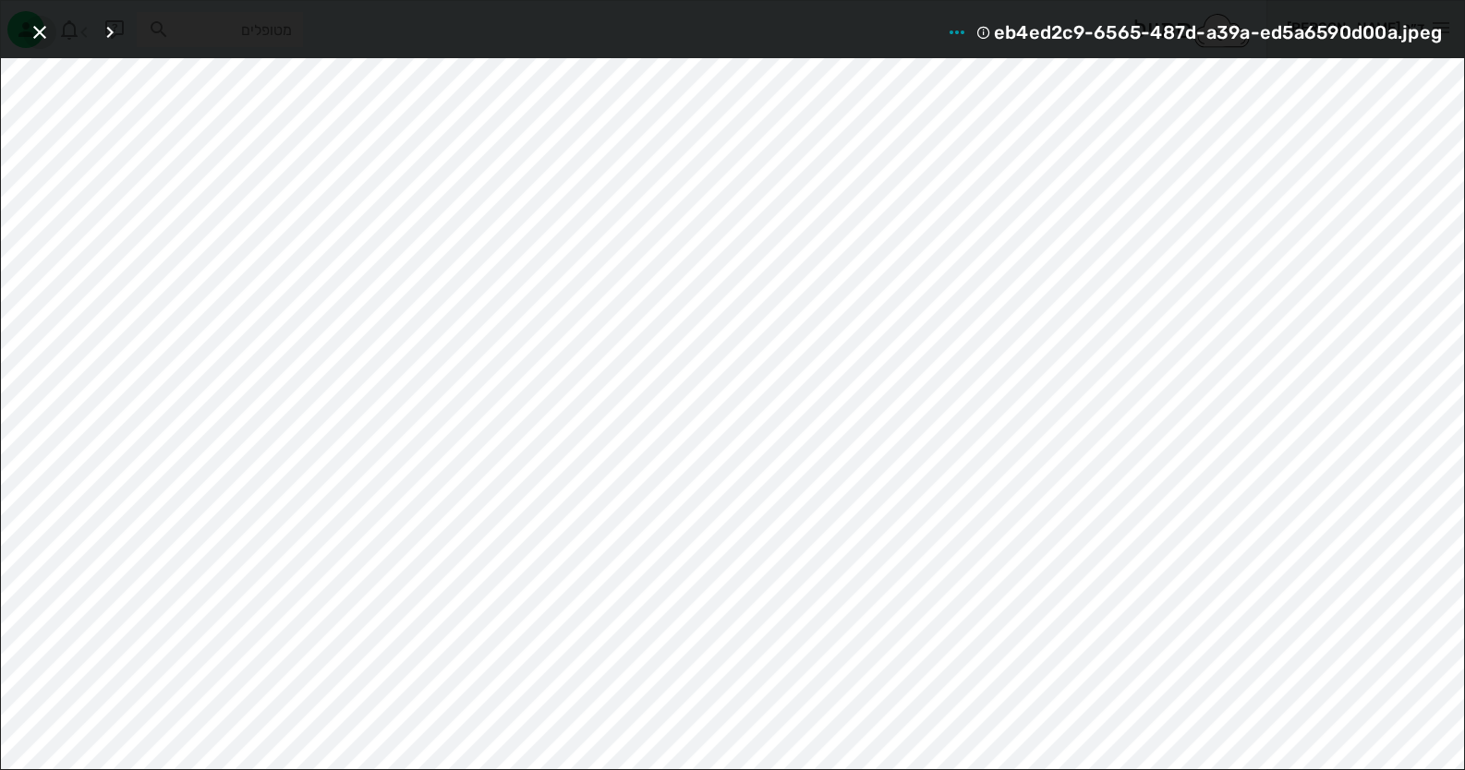
click at [24, 27] on span "button" at bounding box center [39, 32] width 33 height 22
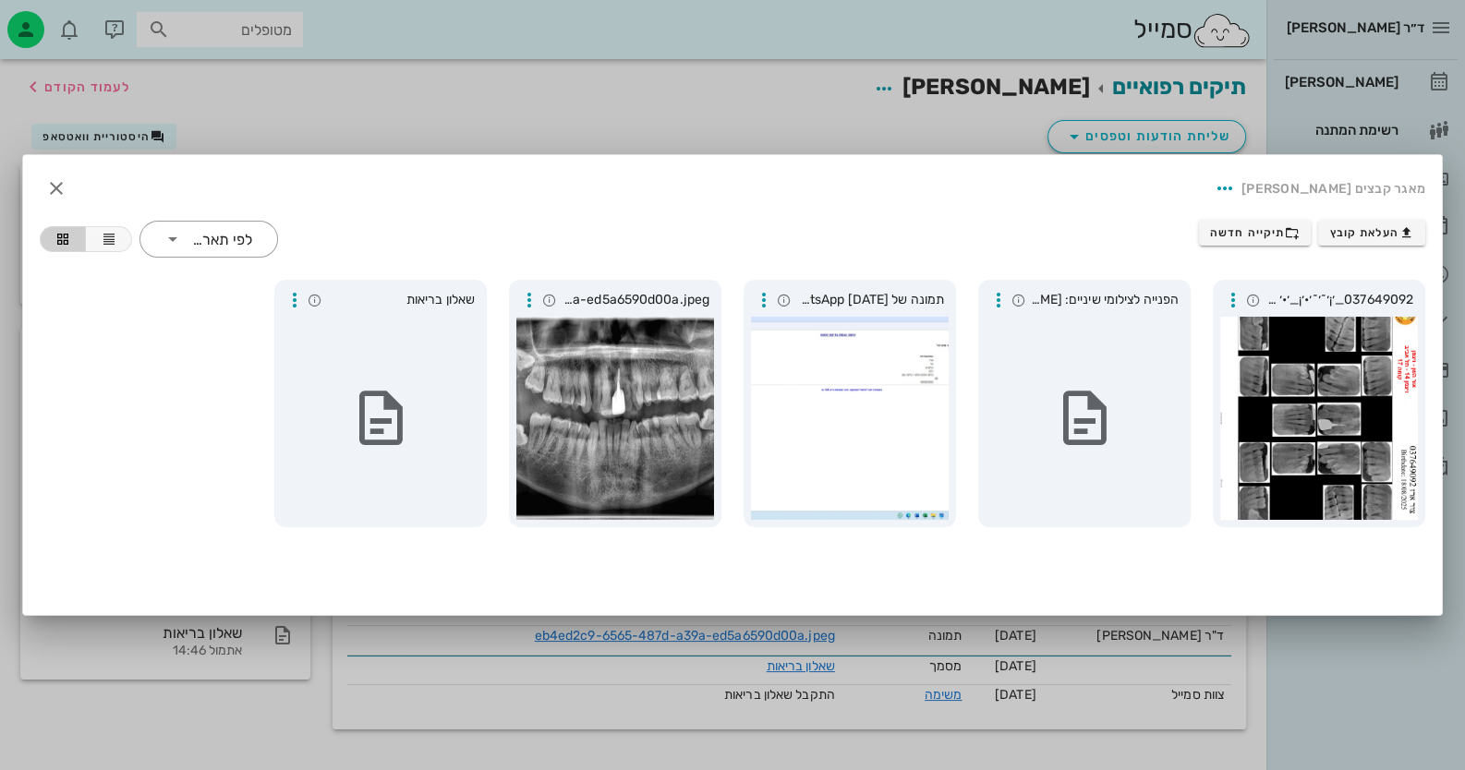
click at [158, 102] on div at bounding box center [732, 385] width 1465 height 770
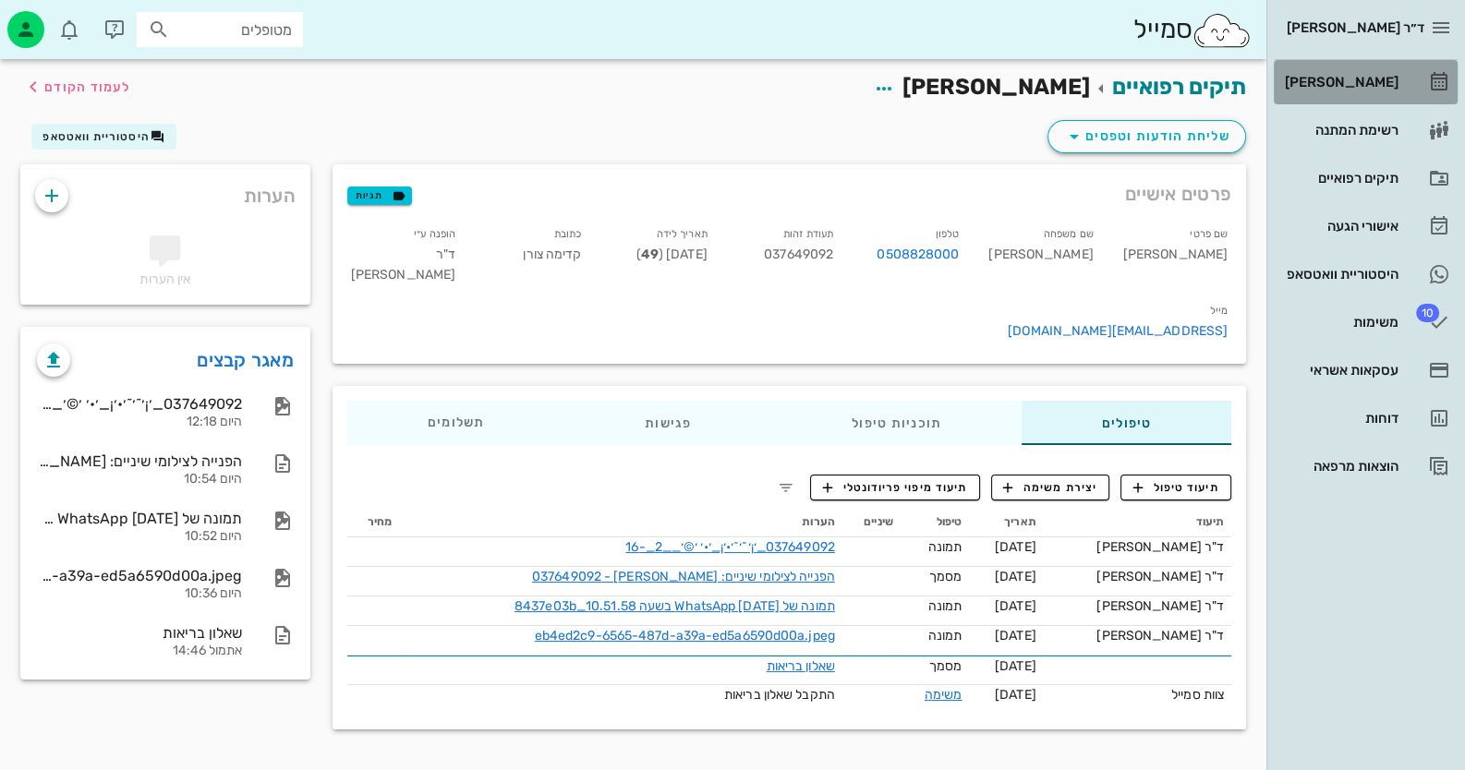
click at [1372, 71] on div "[PERSON_NAME]" at bounding box center [1339, 82] width 117 height 30
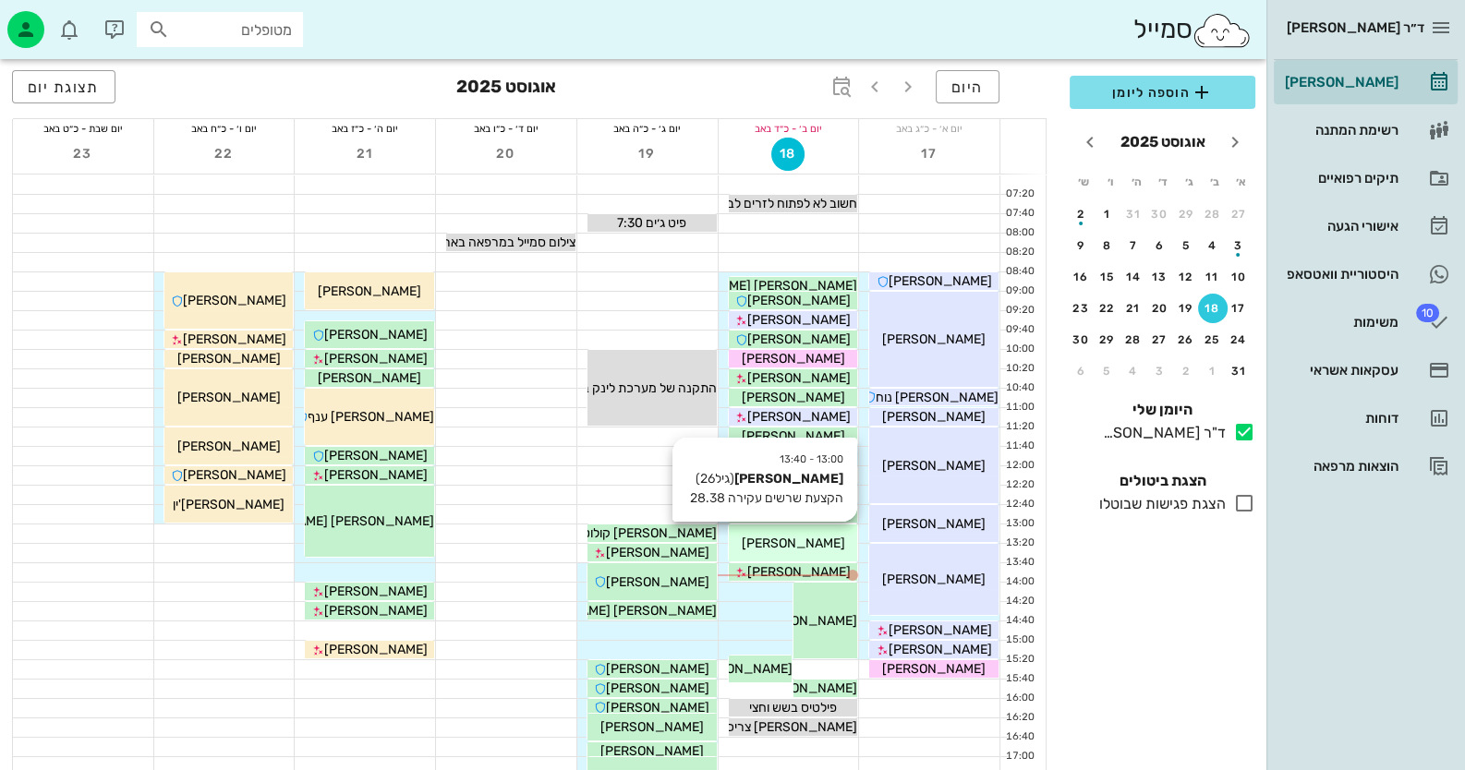
click at [828, 536] on div "[PERSON_NAME]" at bounding box center [793, 543] width 129 height 19
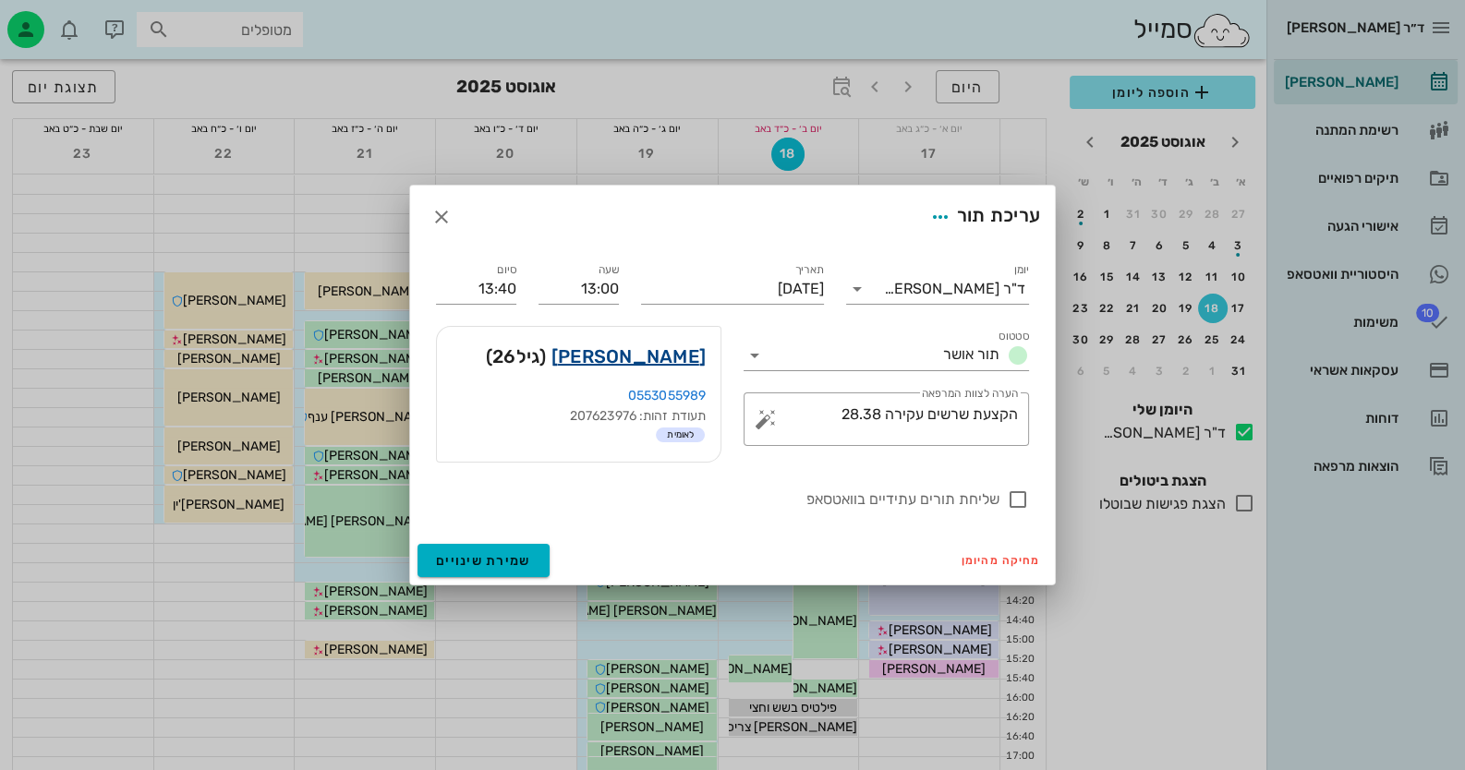
click at [636, 362] on link "[PERSON_NAME]" at bounding box center [628, 357] width 154 height 30
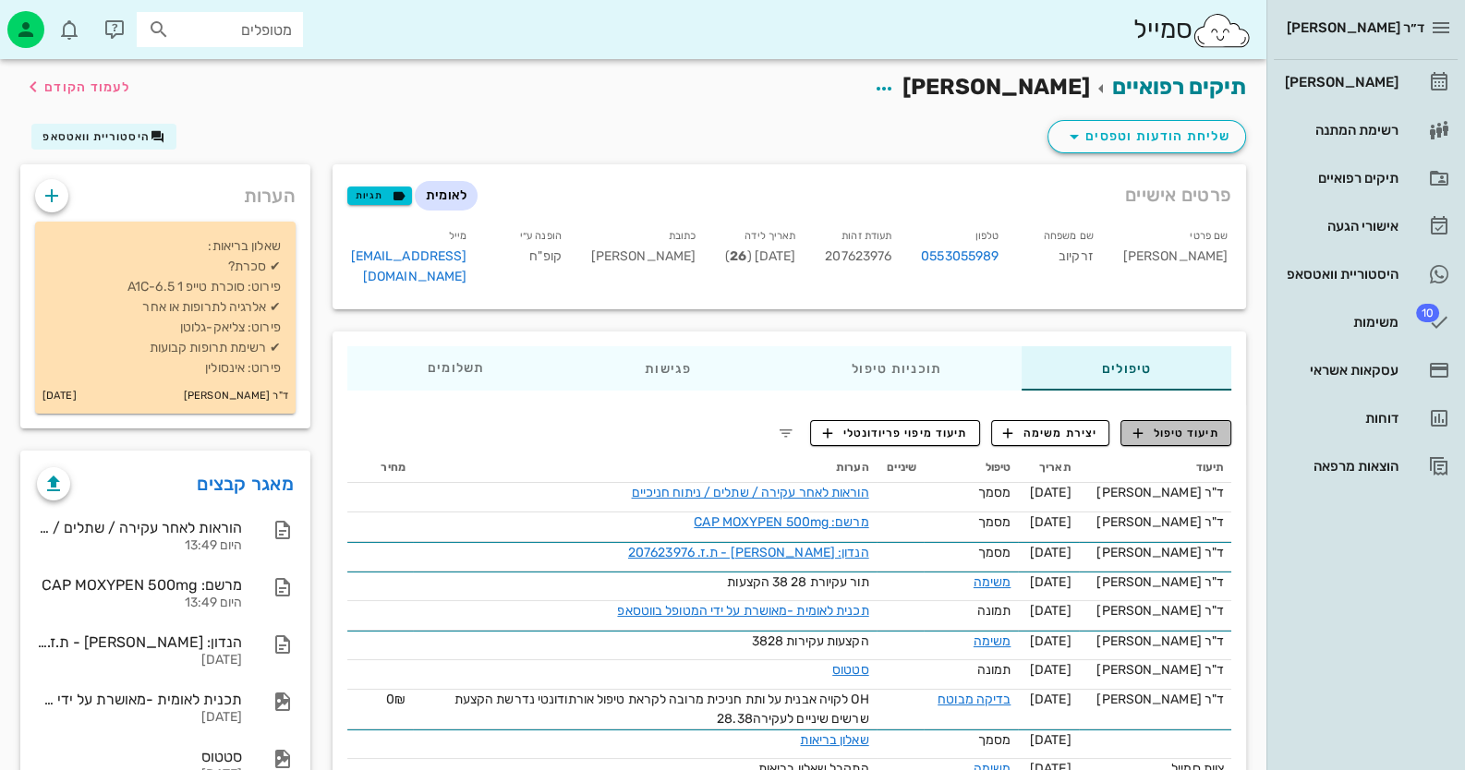
click at [1204, 425] on span "תיעוד טיפול" at bounding box center [1176, 433] width 86 height 17
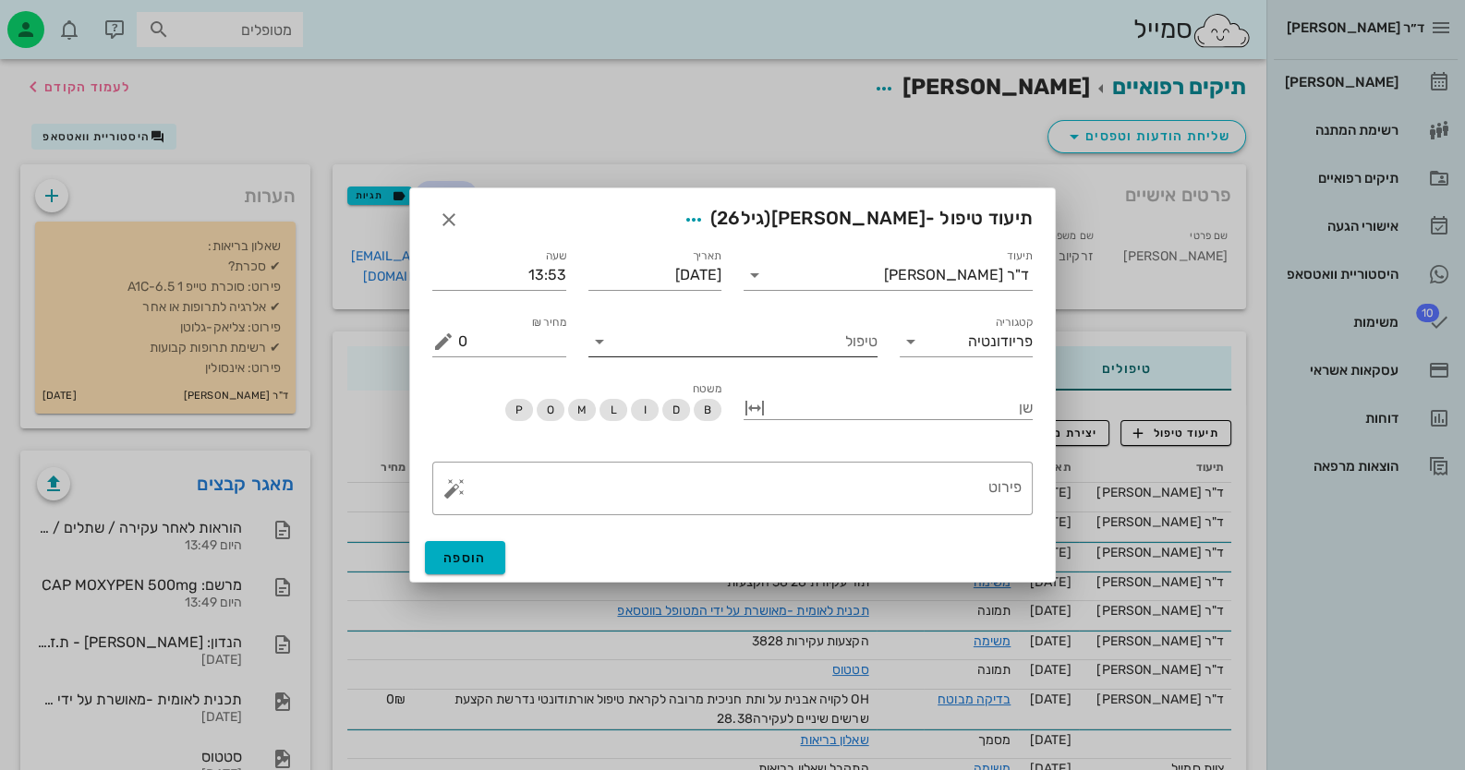
click at [797, 351] on input "טיפול" at bounding box center [745, 342] width 263 height 30
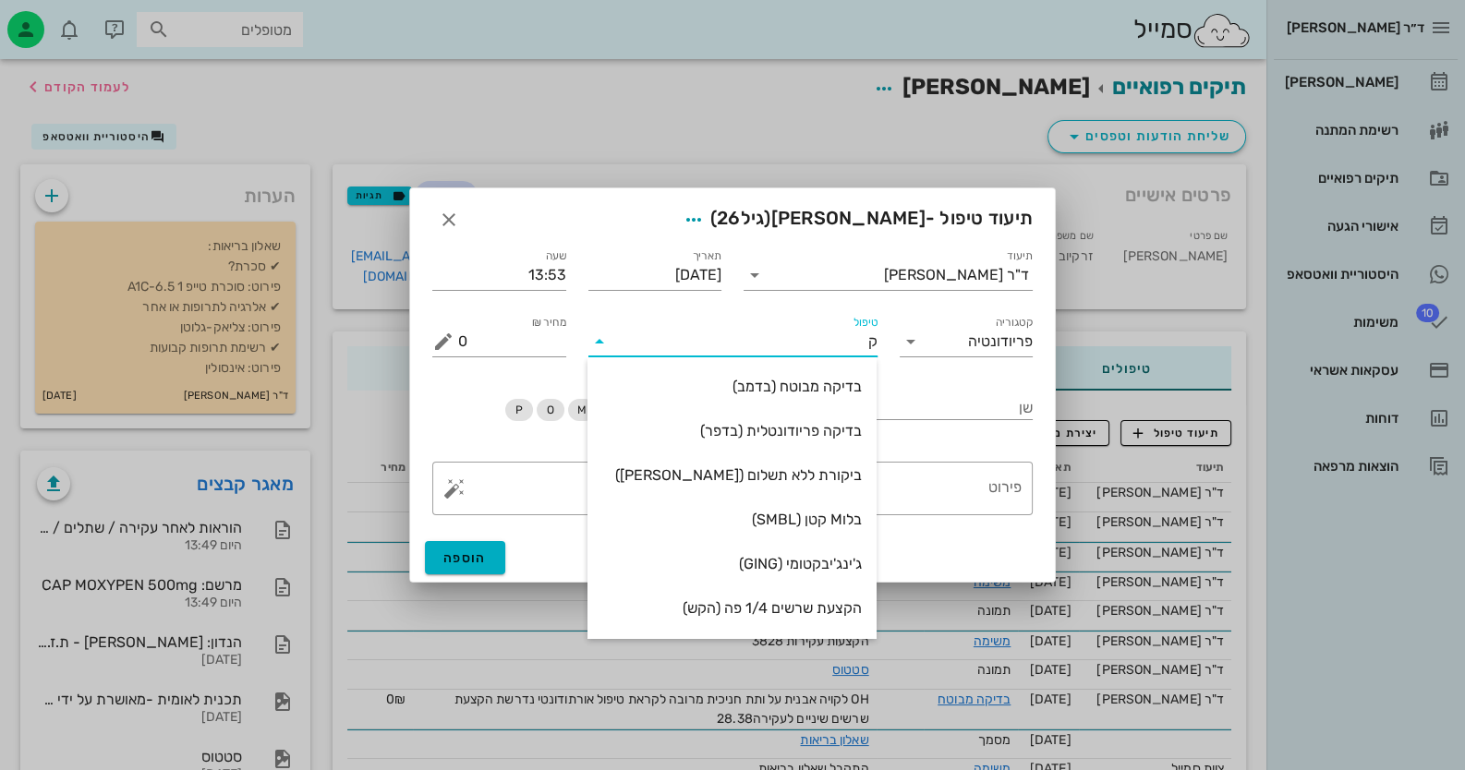
type input "קי"
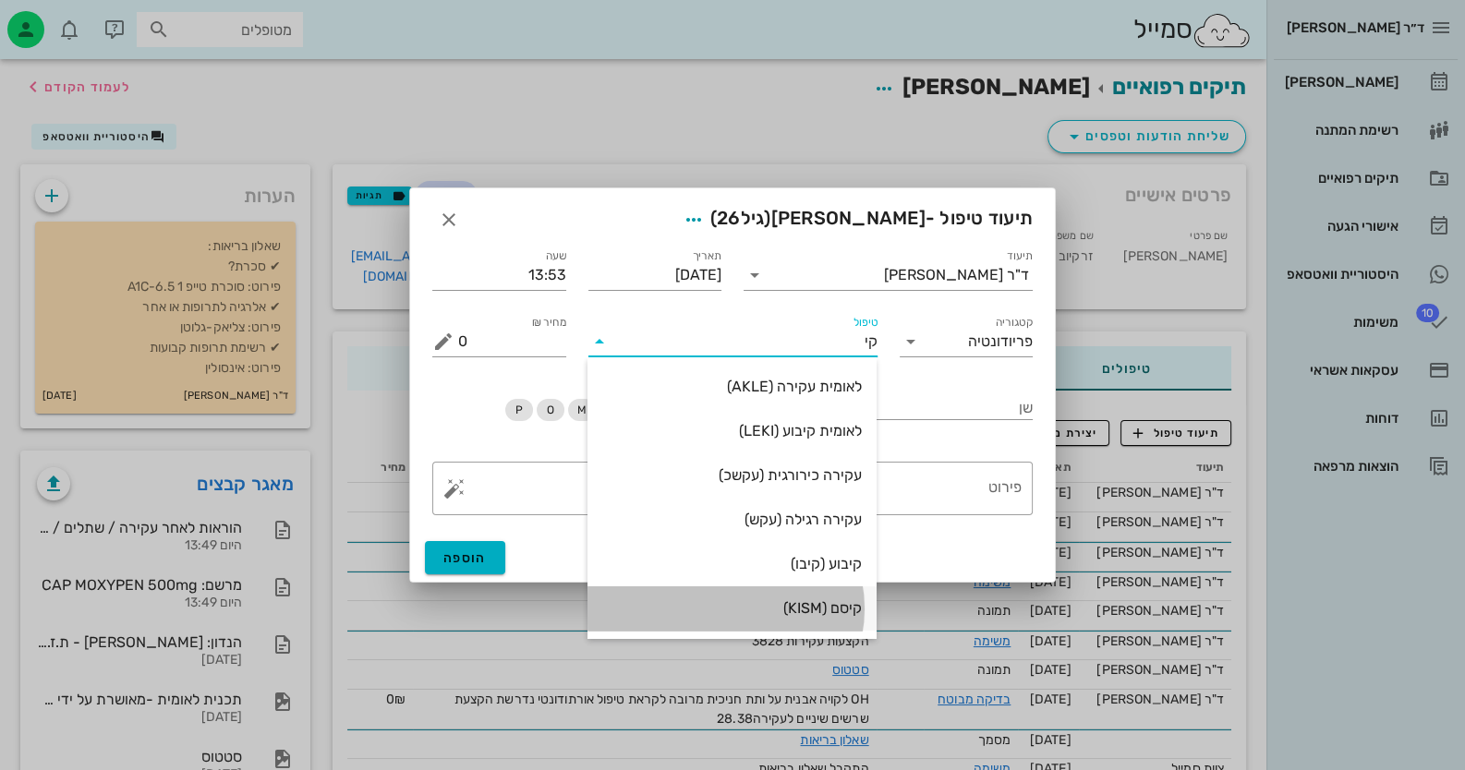
click at [838, 612] on div "קיסם (KISM)" at bounding box center [732, 608] width 260 height 18
type input "60"
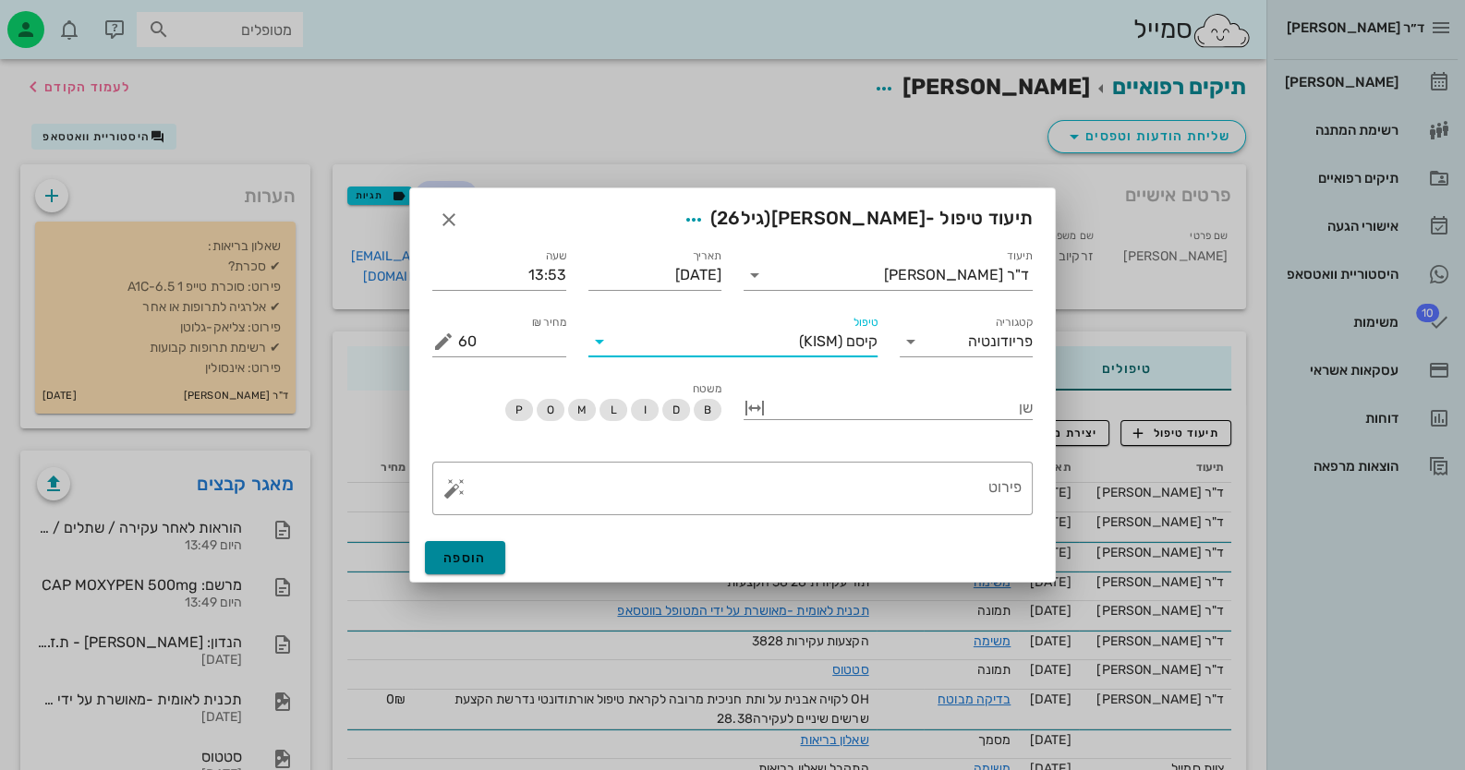
click at [480, 551] on span "הוספה" at bounding box center [464, 558] width 43 height 16
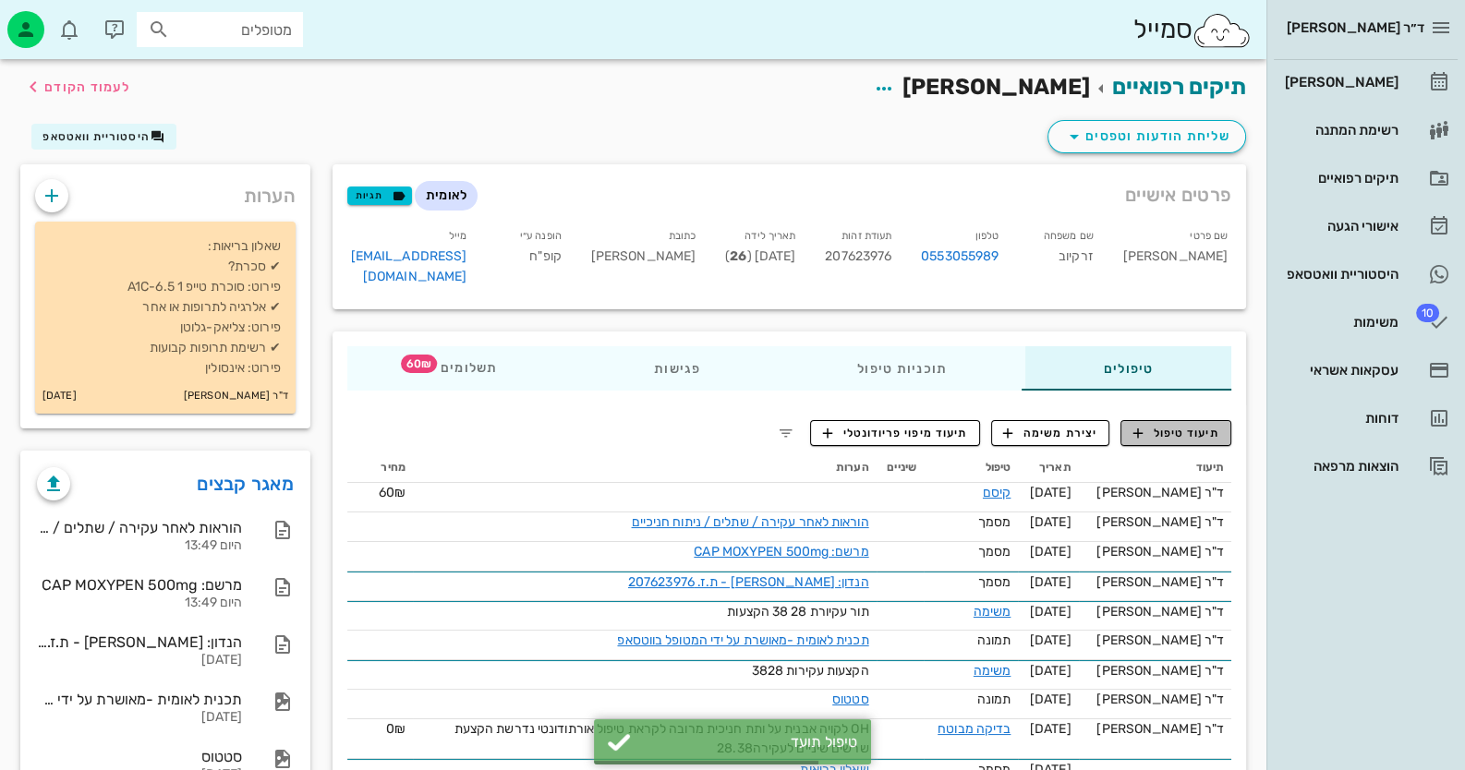
click at [1141, 425] on icon "button" at bounding box center [1138, 433] width 17 height 17
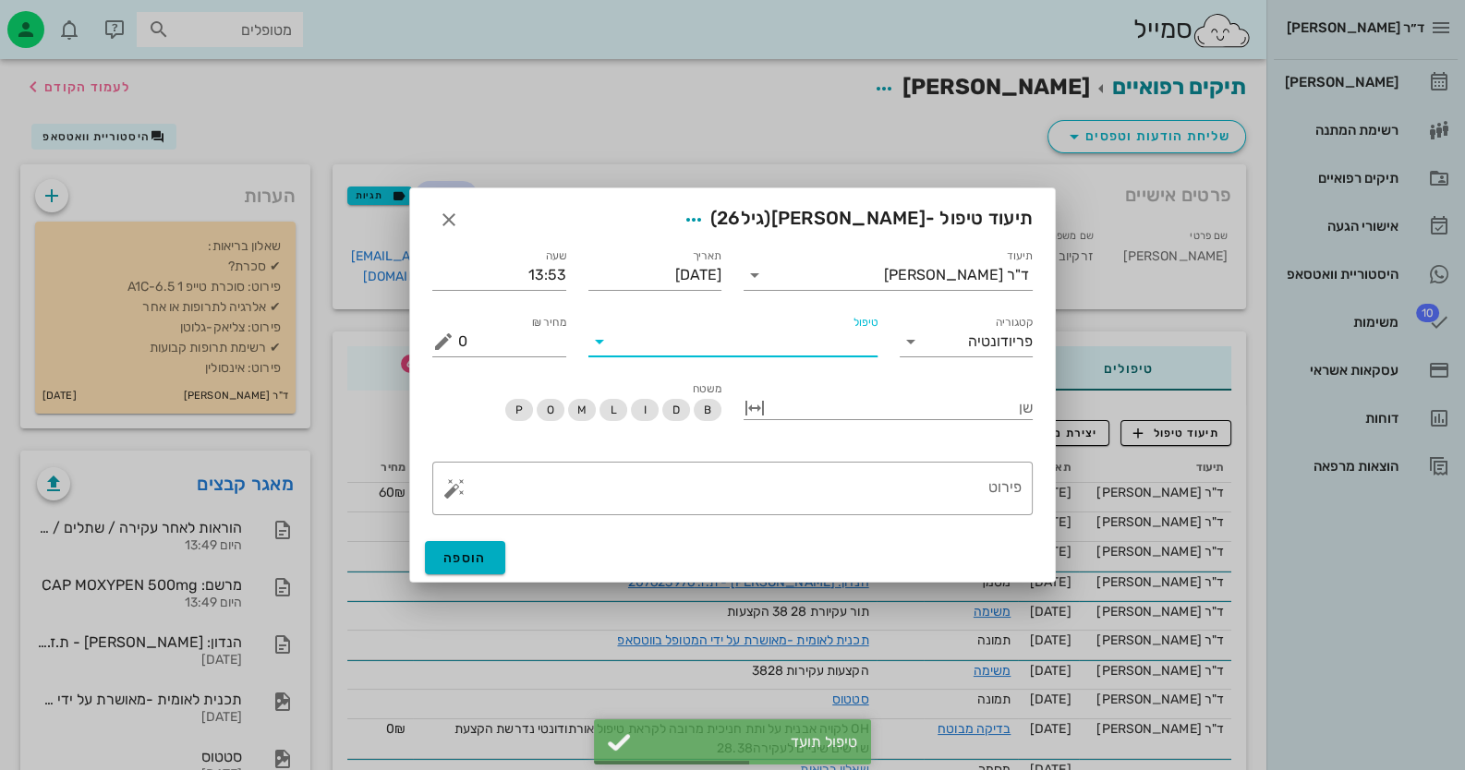
click at [754, 352] on input "טיפול" at bounding box center [745, 342] width 263 height 30
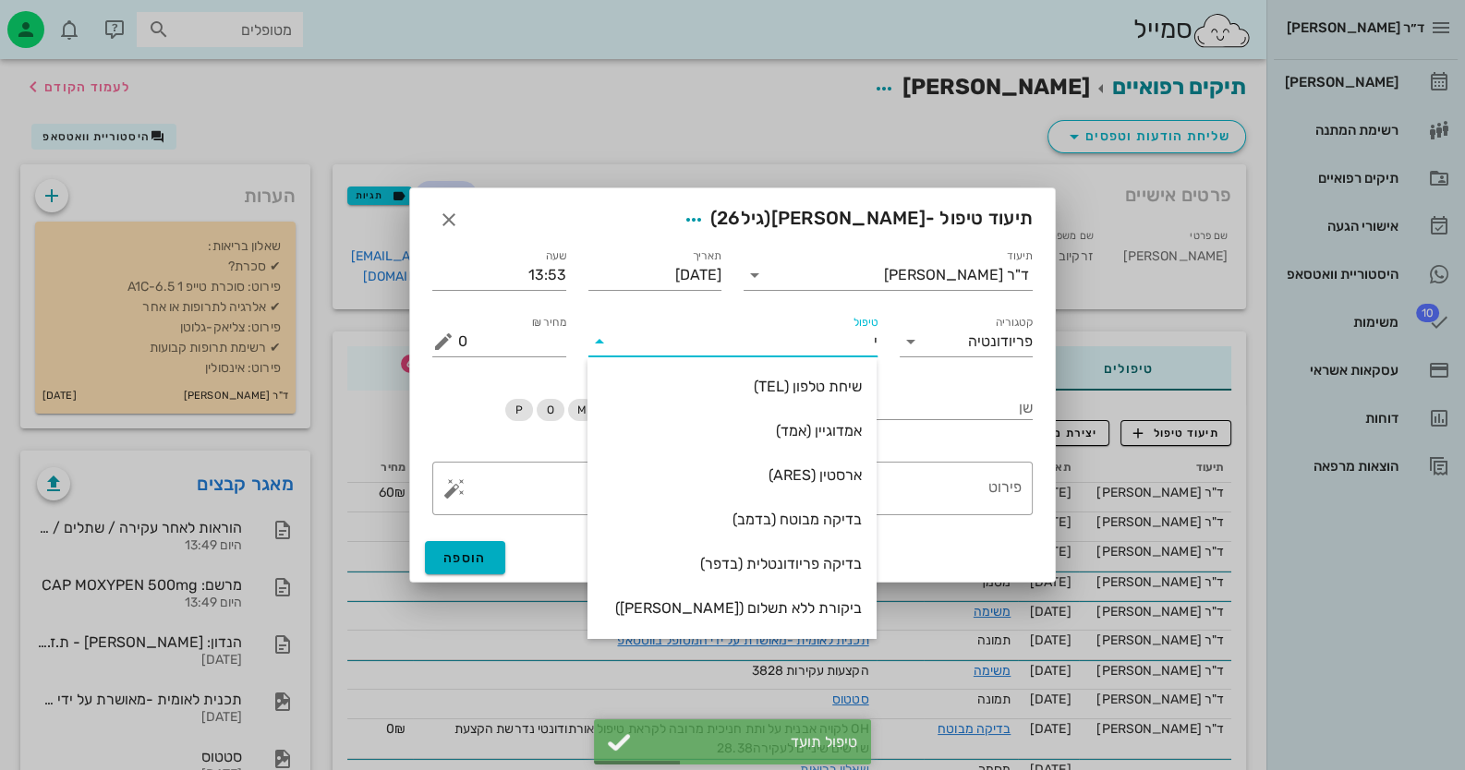
type input "יר"
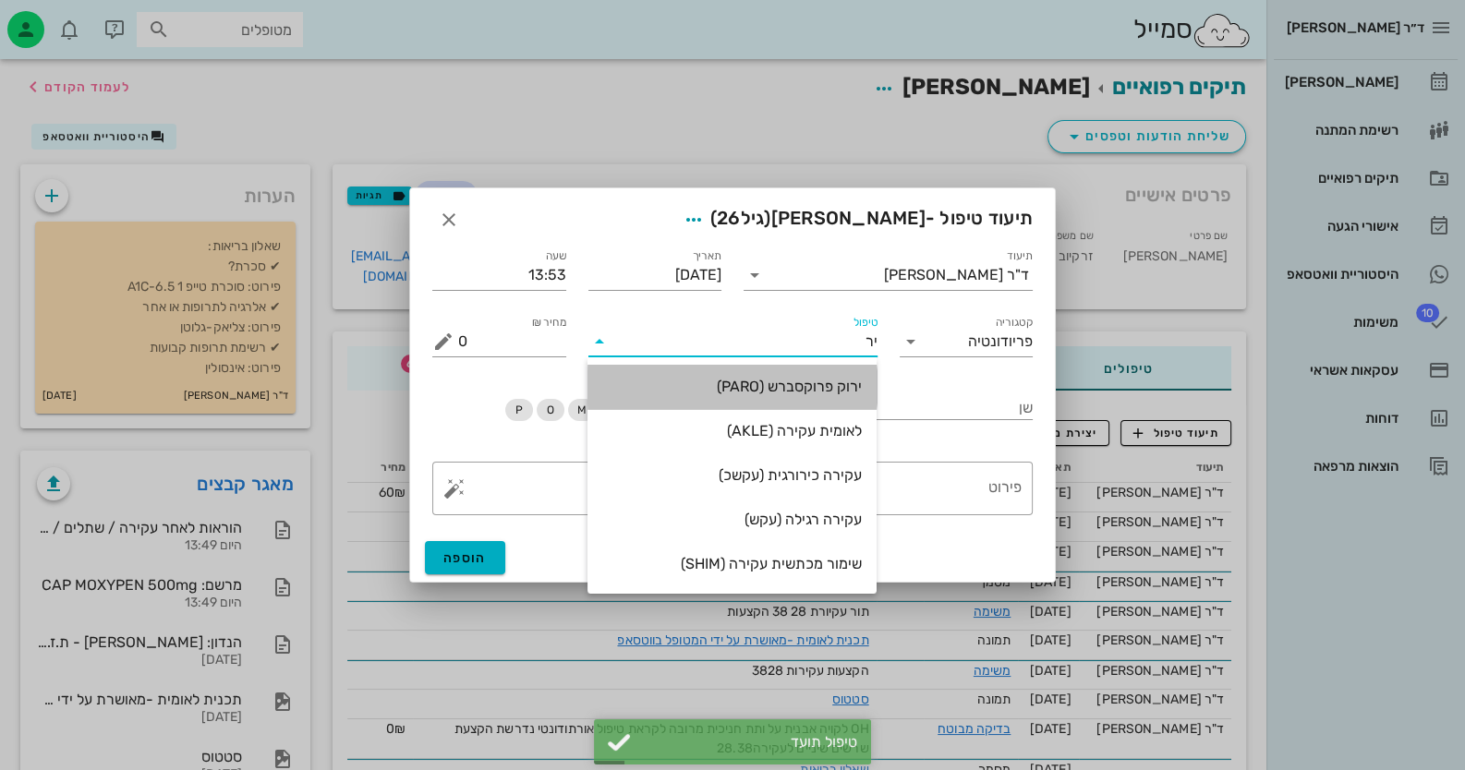
click at [779, 381] on div "ירוק פרוקסברש (PARO)" at bounding box center [732, 387] width 260 height 18
type input "45"
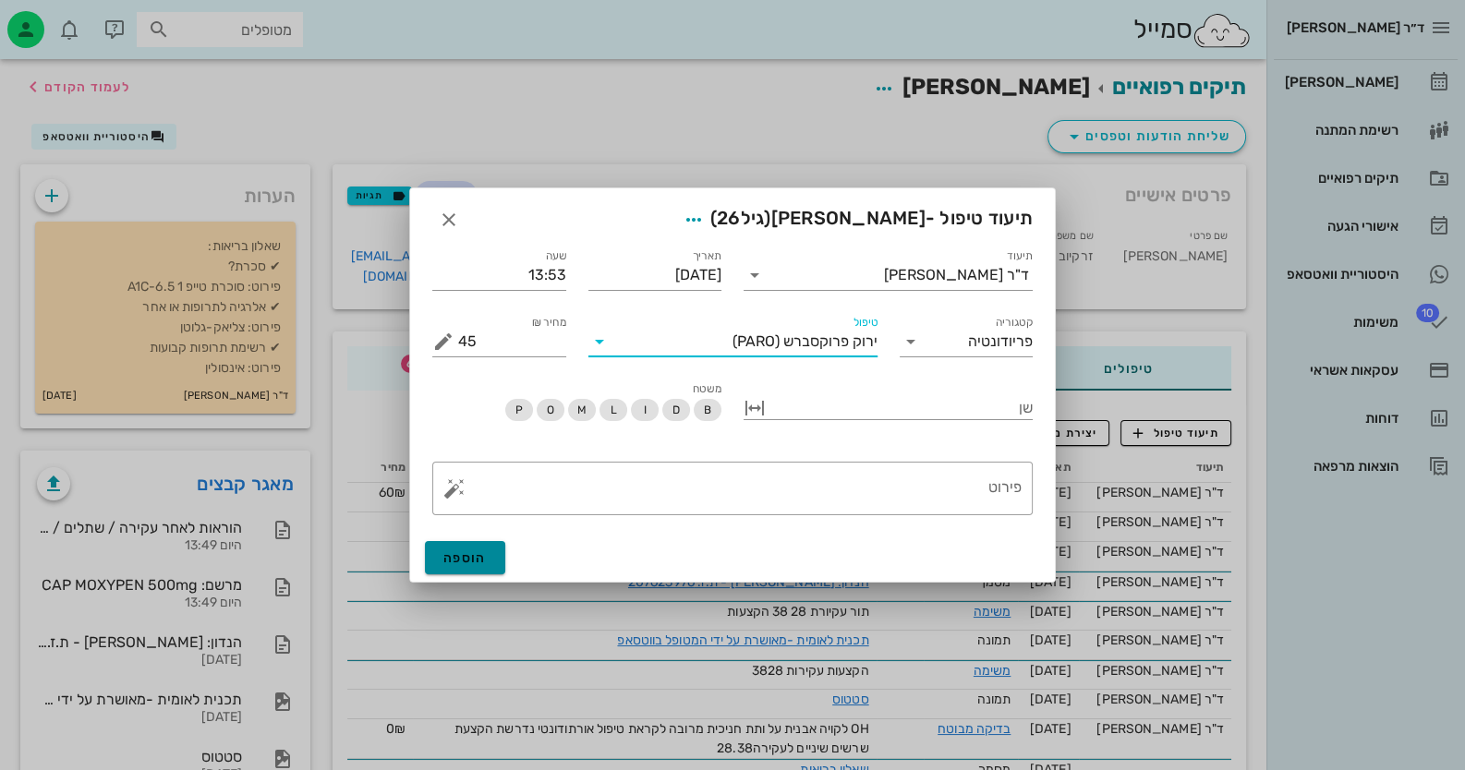
click at [497, 553] on button "הוספה" at bounding box center [465, 557] width 80 height 33
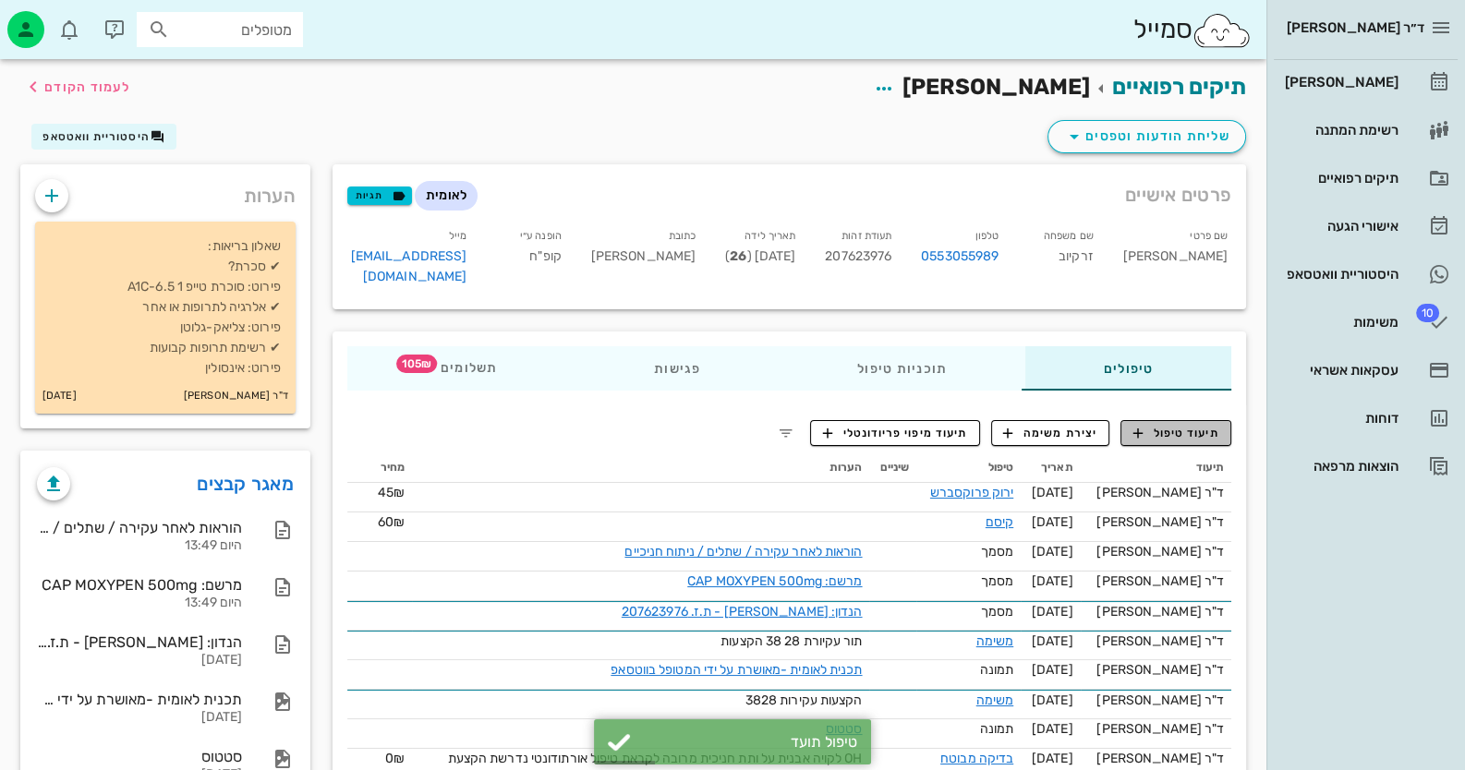
click at [1173, 425] on span "תיעוד טיפול" at bounding box center [1176, 433] width 86 height 17
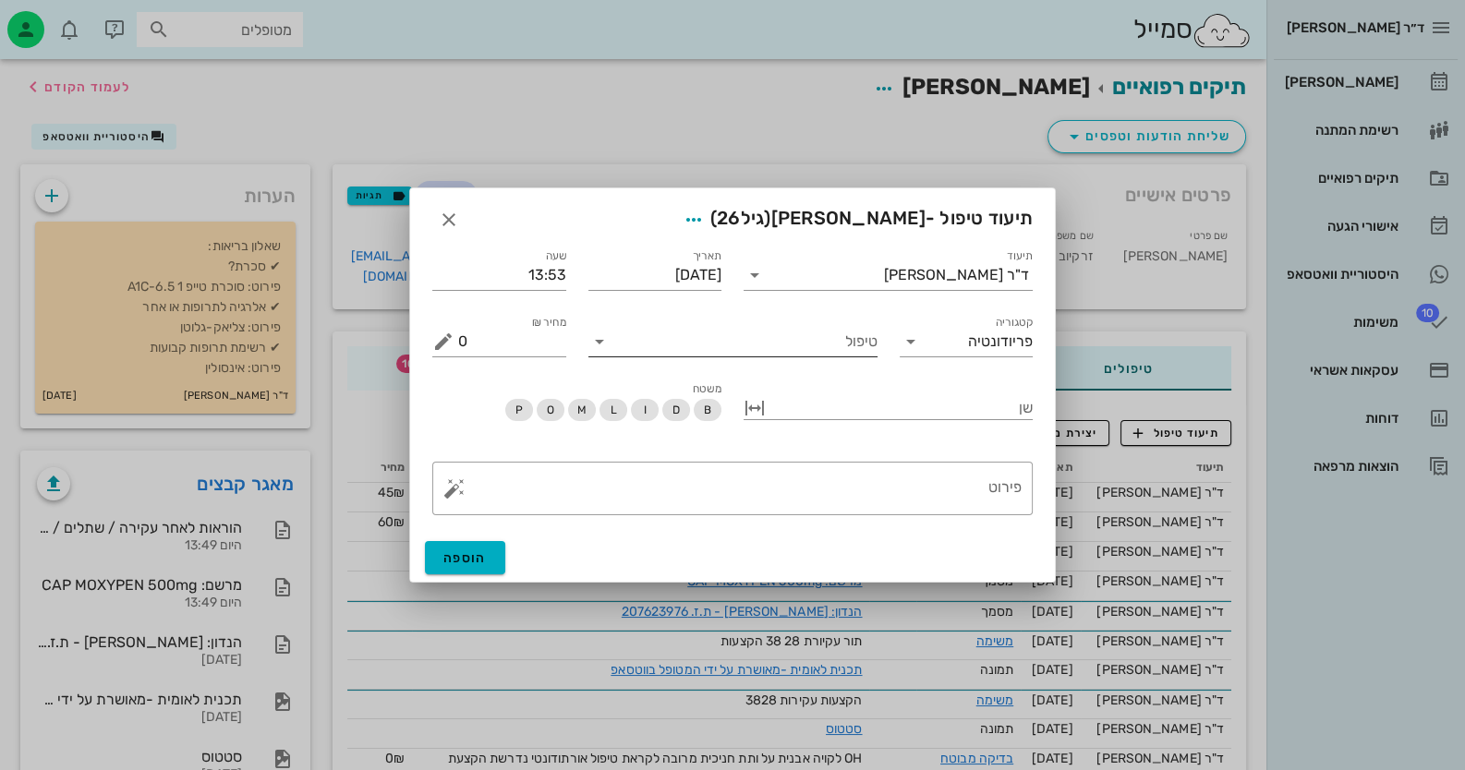
click at [781, 353] on input "טיפול" at bounding box center [745, 342] width 263 height 30
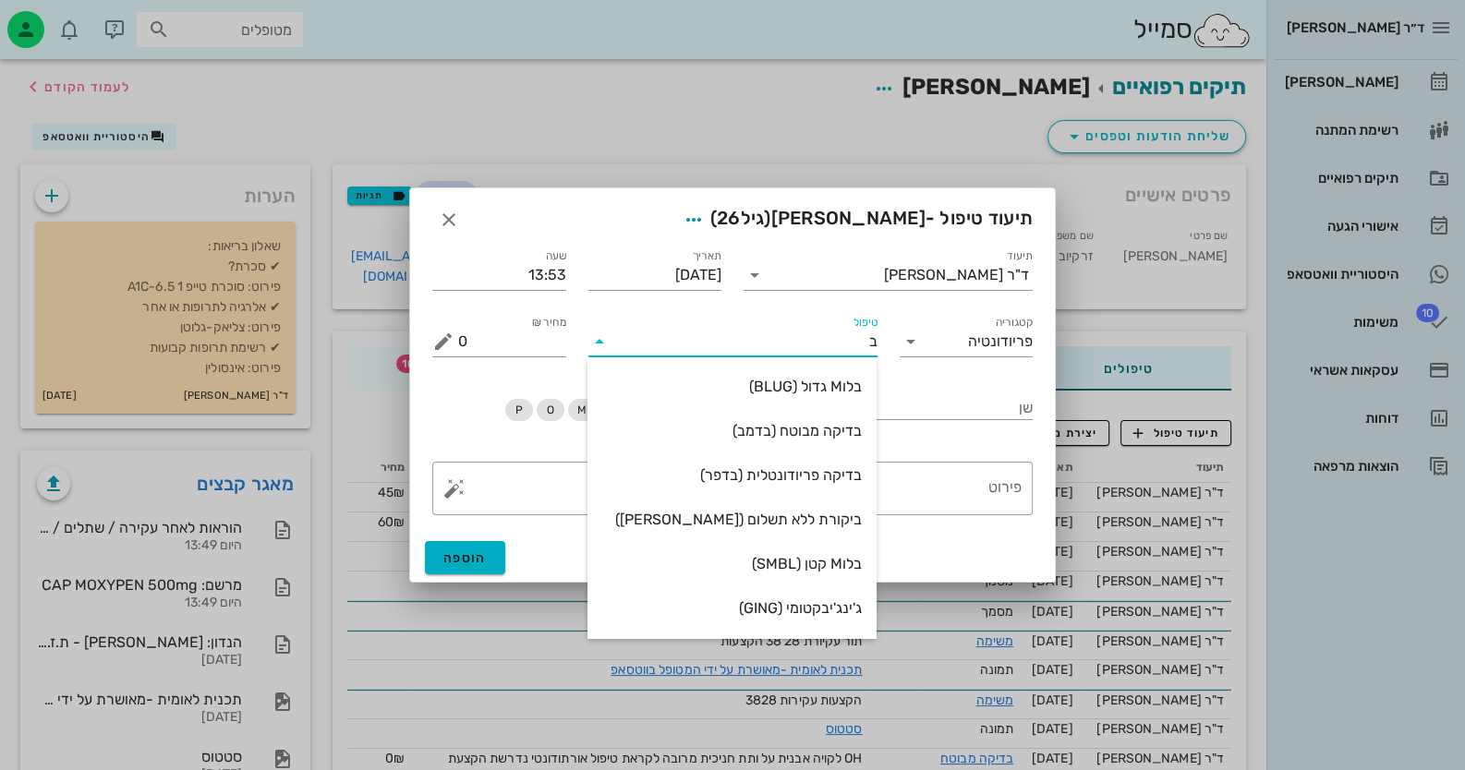
type input "[PERSON_NAME]"
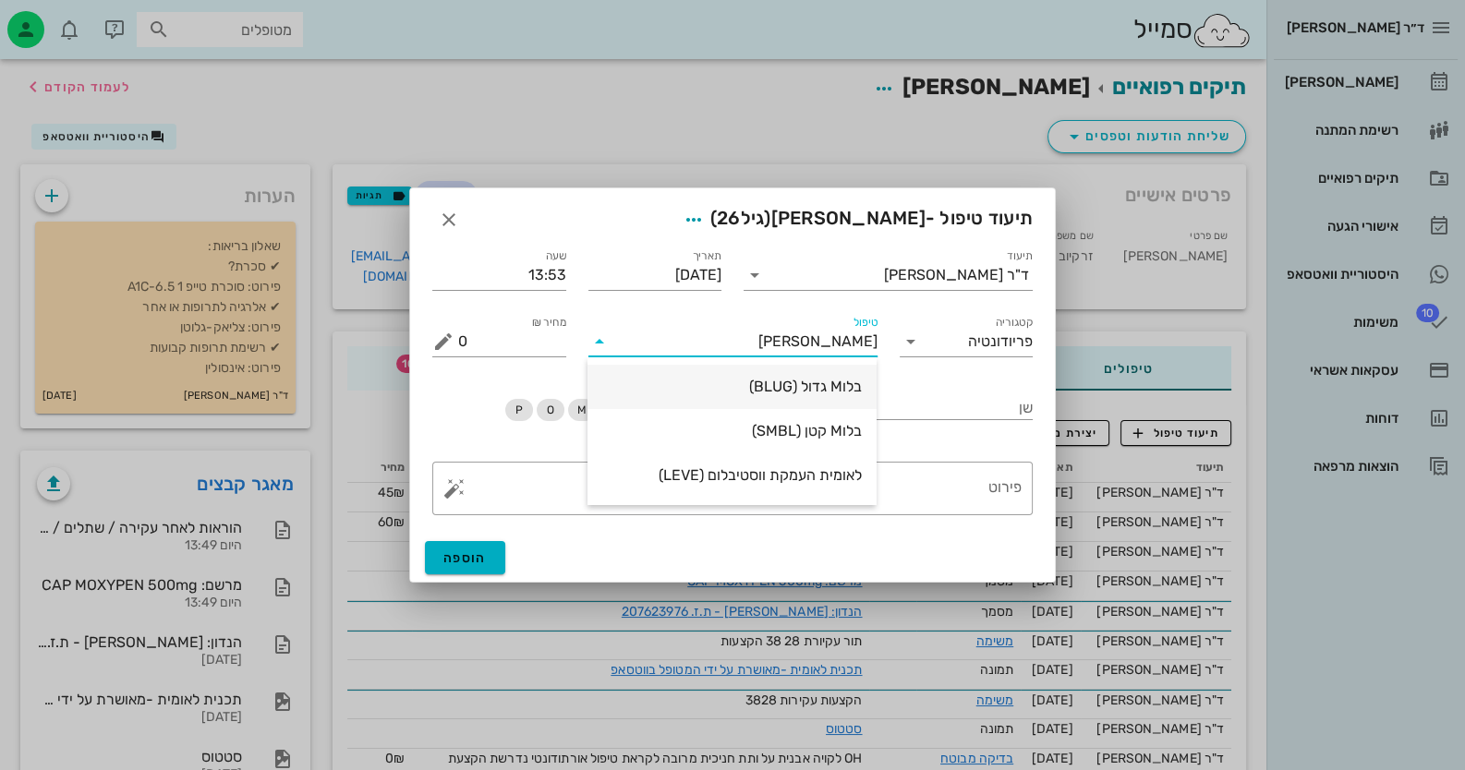
click at [810, 382] on div "בלוM גדול (BLUG)" at bounding box center [732, 387] width 260 height 18
type input "100"
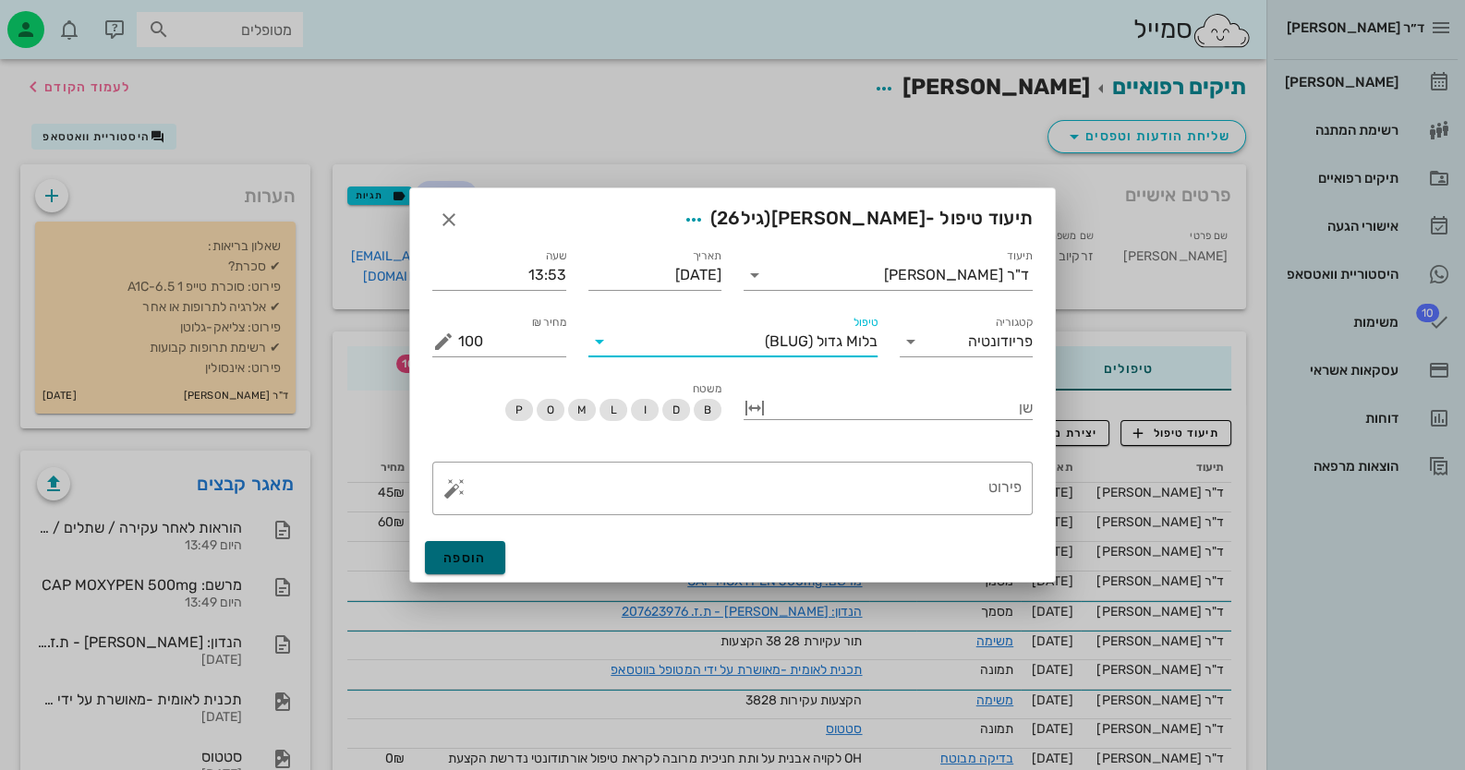
click at [464, 562] on span "הוספה" at bounding box center [464, 558] width 43 height 16
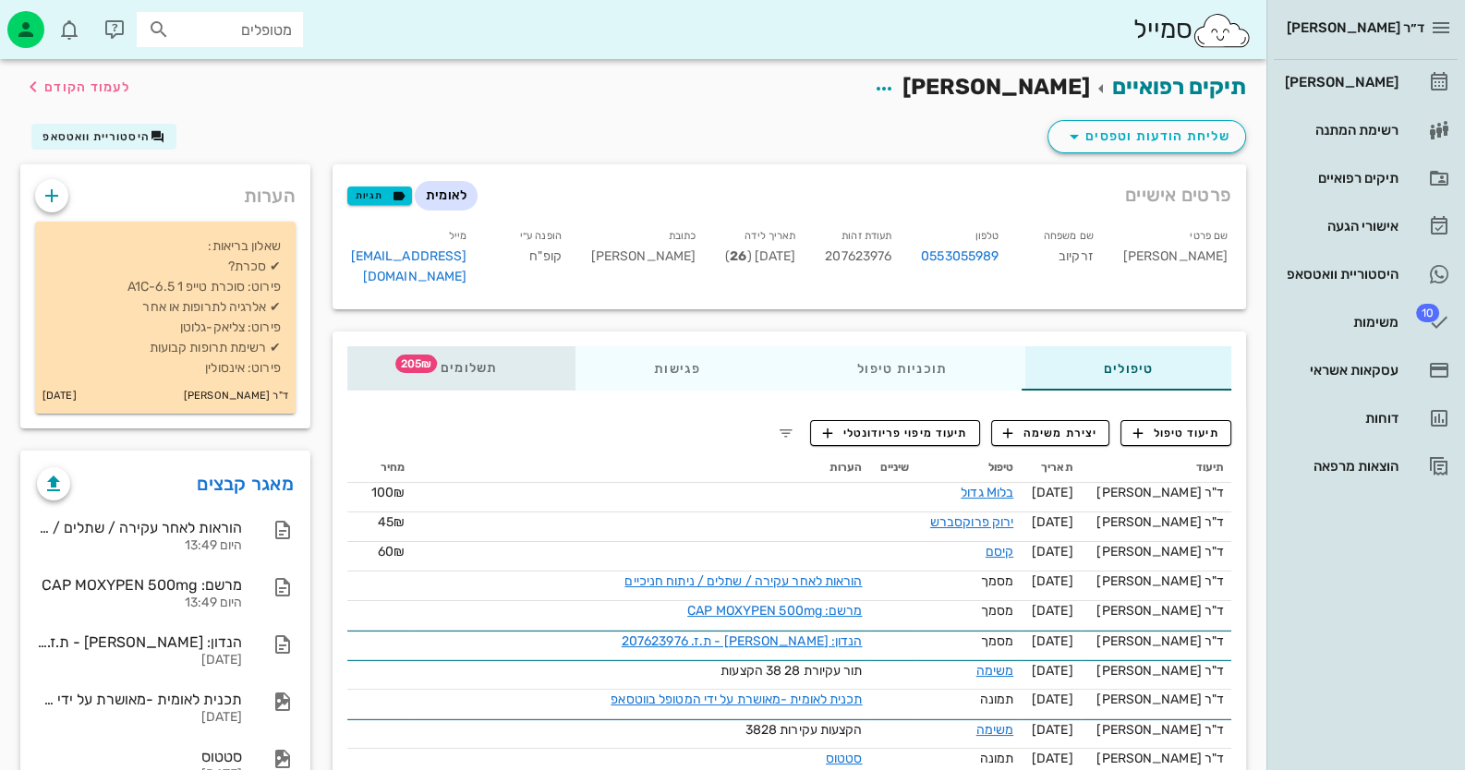
click at [471, 362] on span "תשלומים 205₪" at bounding box center [462, 368] width 72 height 13
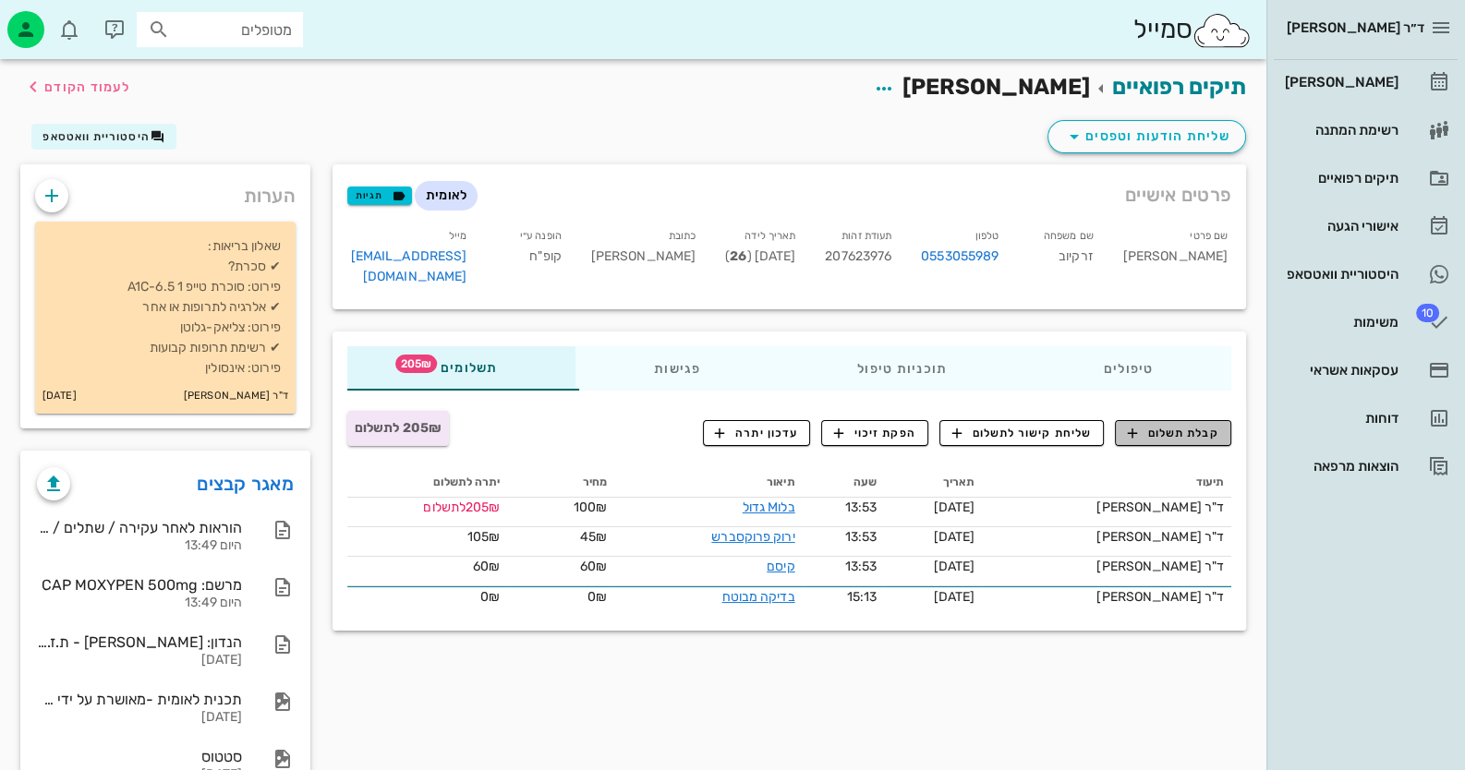
click at [1177, 425] on span "קבלת תשלום" at bounding box center [1173, 433] width 91 height 17
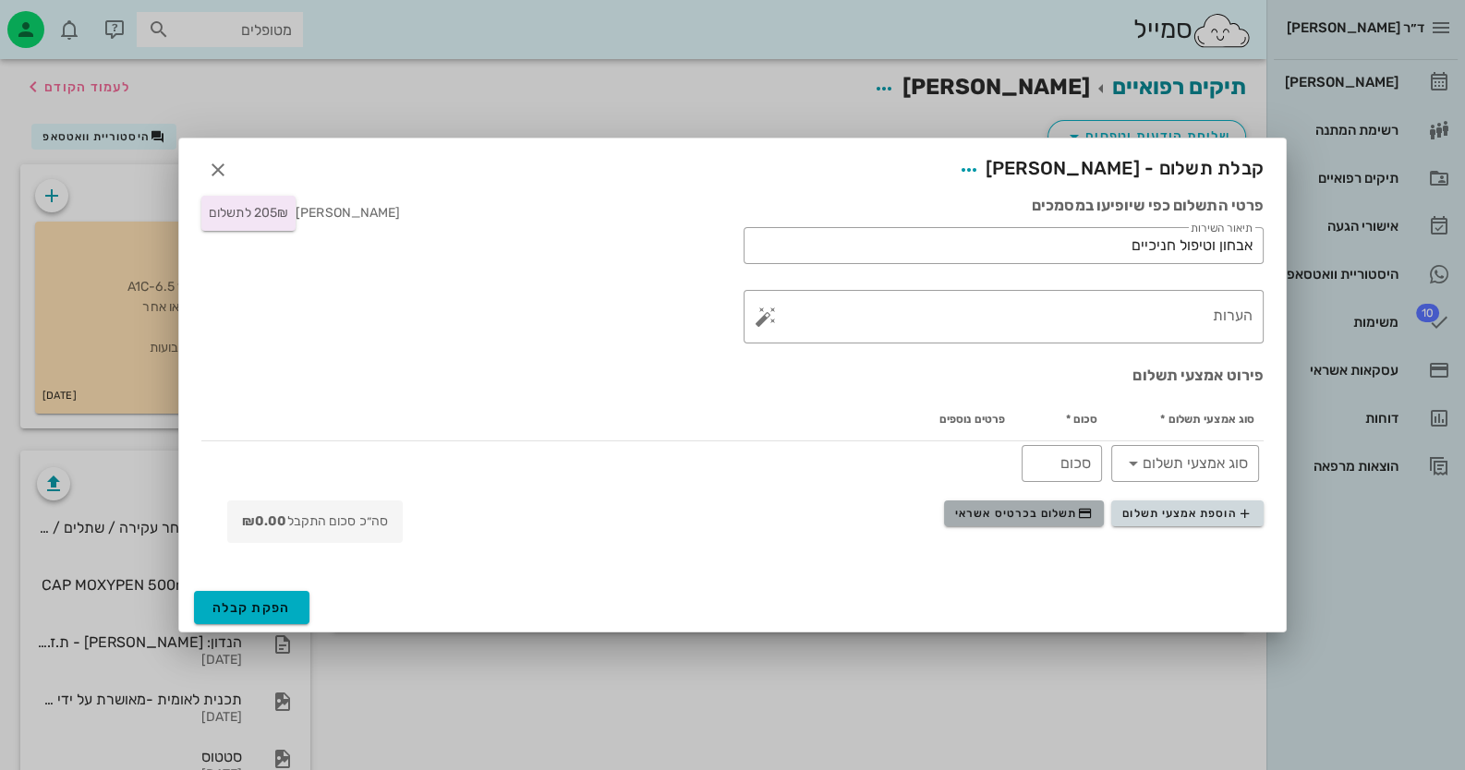
click at [1052, 517] on span "תשלום בכרטיס אשראי" at bounding box center [1023, 513] width 137 height 15
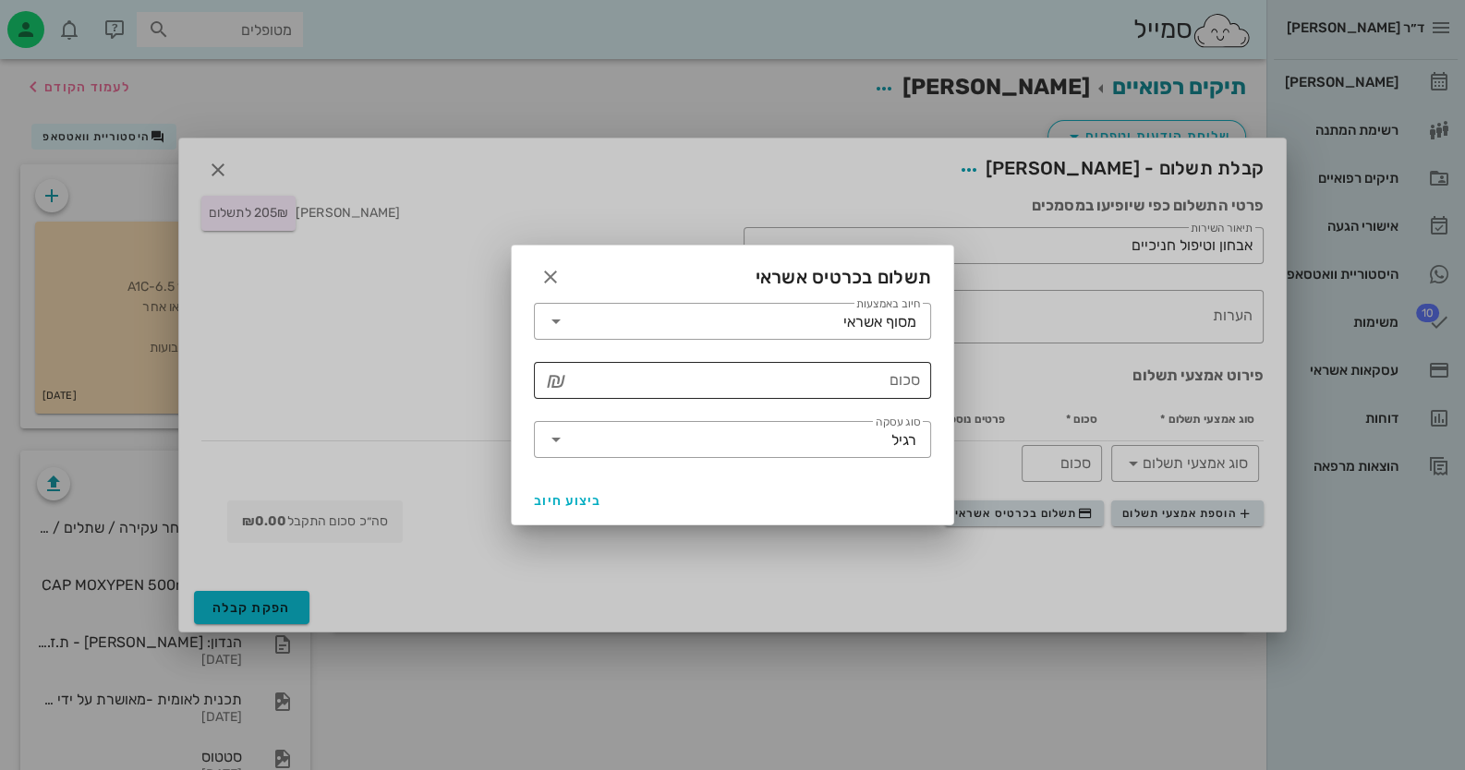
click at [876, 382] on input "סכום" at bounding box center [745, 381] width 349 height 30
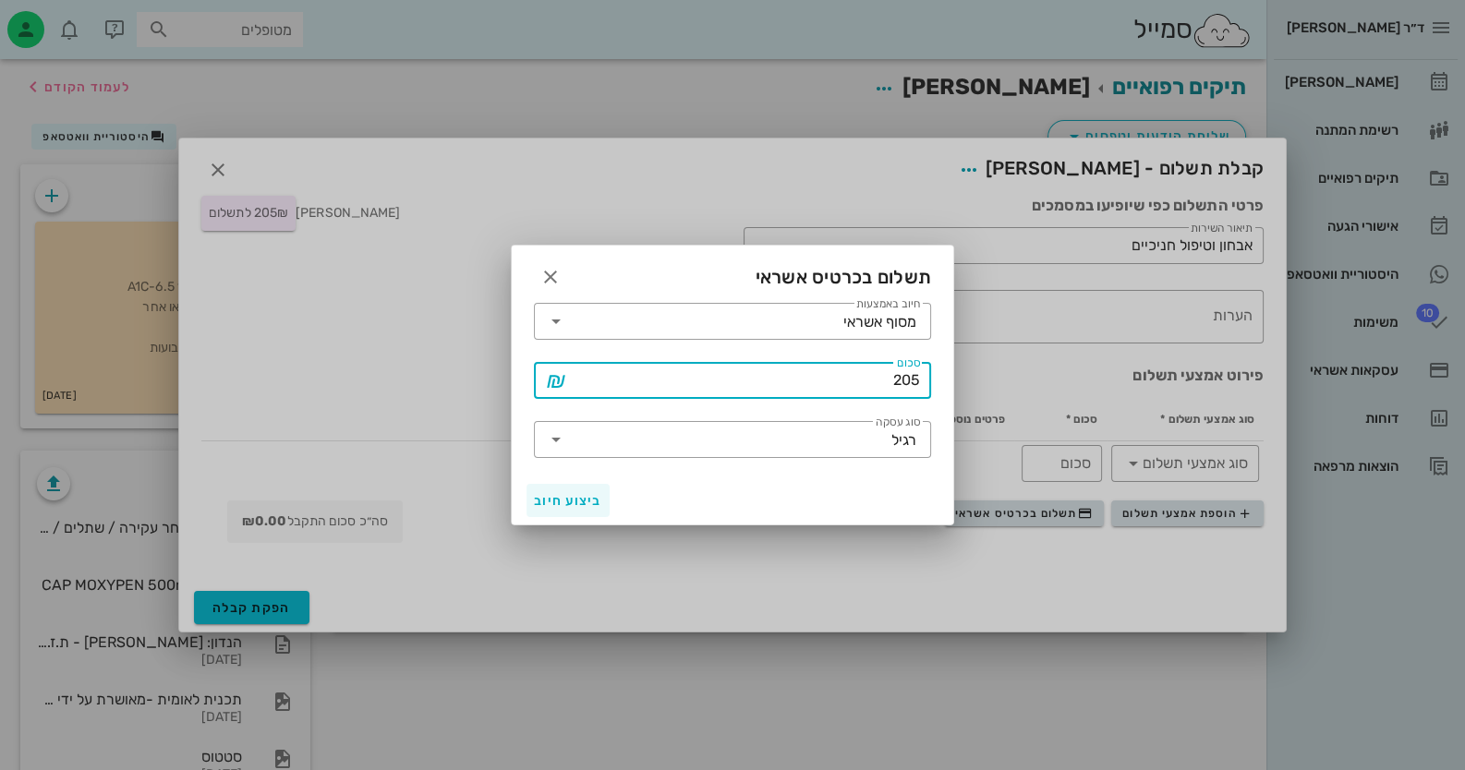
type input "205"
click at [560, 502] on span "ביצוע חיוב" at bounding box center [568, 501] width 68 height 16
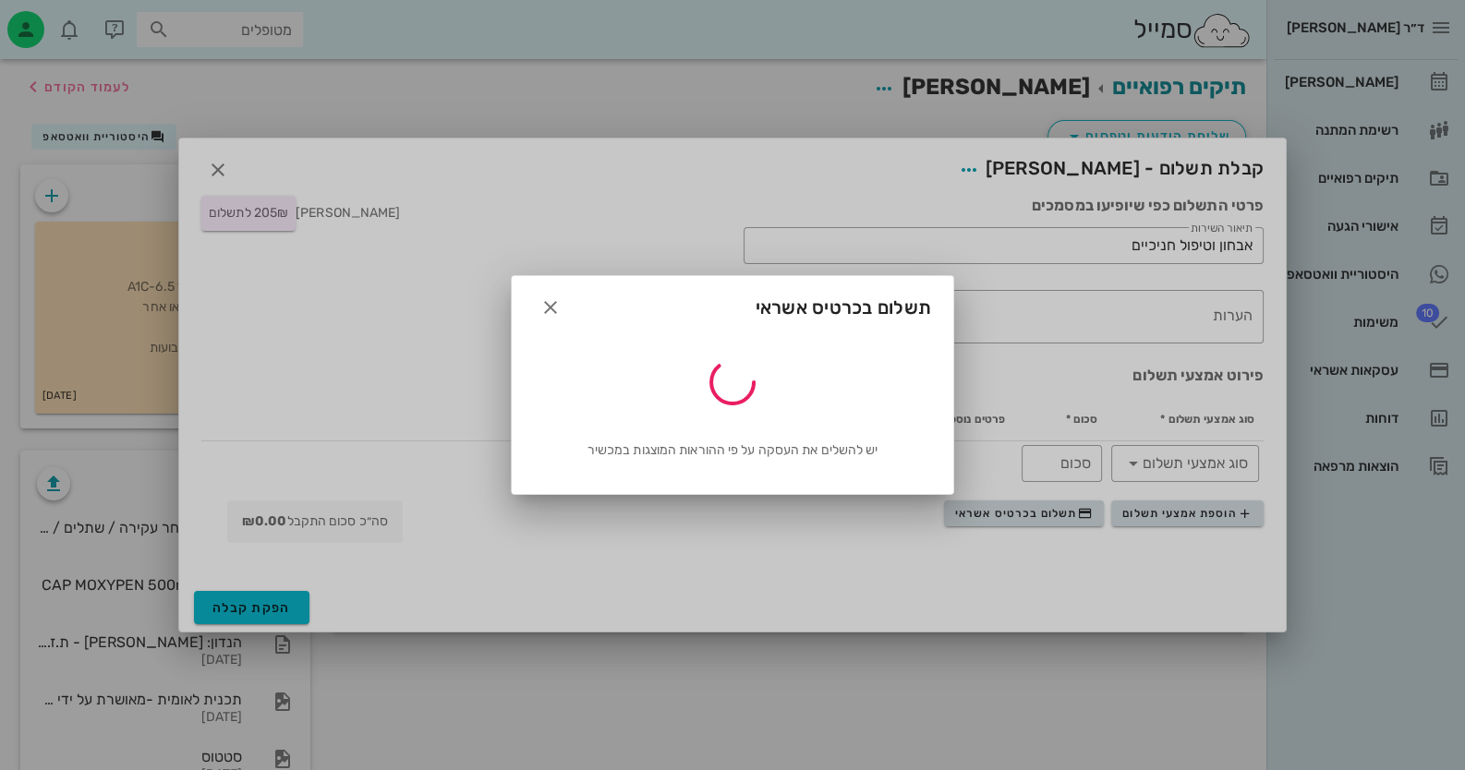
type input "205"
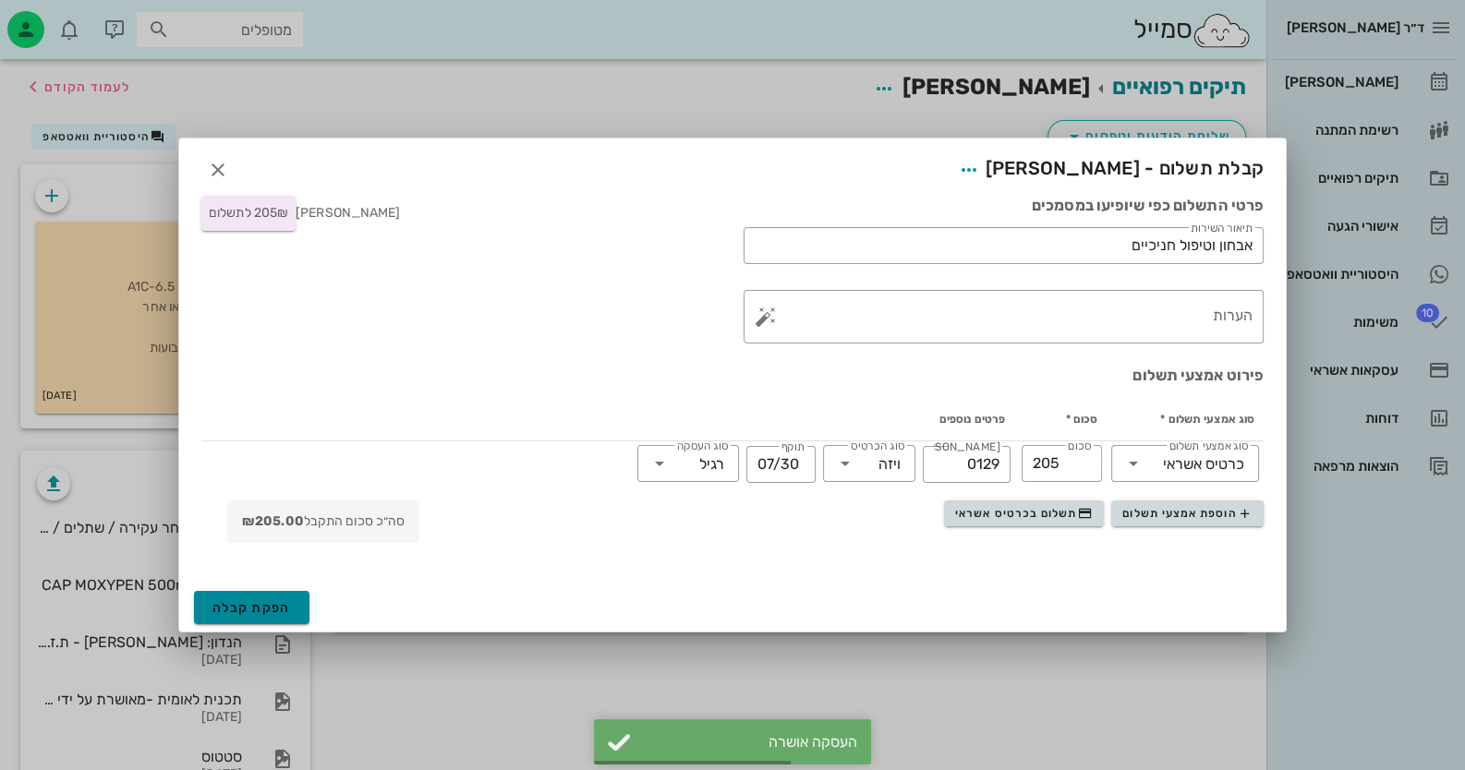
click at [289, 609] on span "הפקת קבלה" at bounding box center [251, 608] width 79 height 16
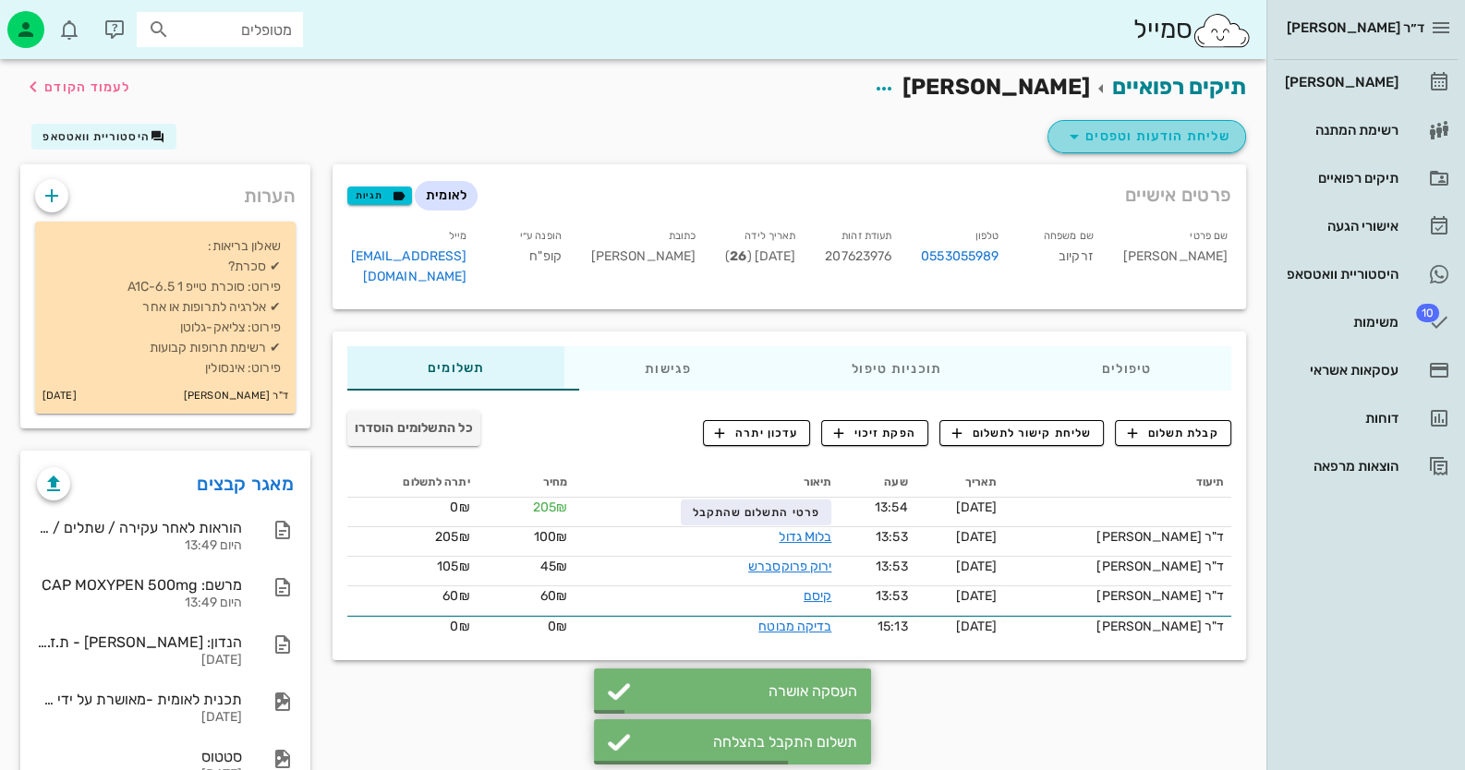
click at [1214, 138] on span "שליחת הודעות וטפסים" at bounding box center [1146, 137] width 167 height 22
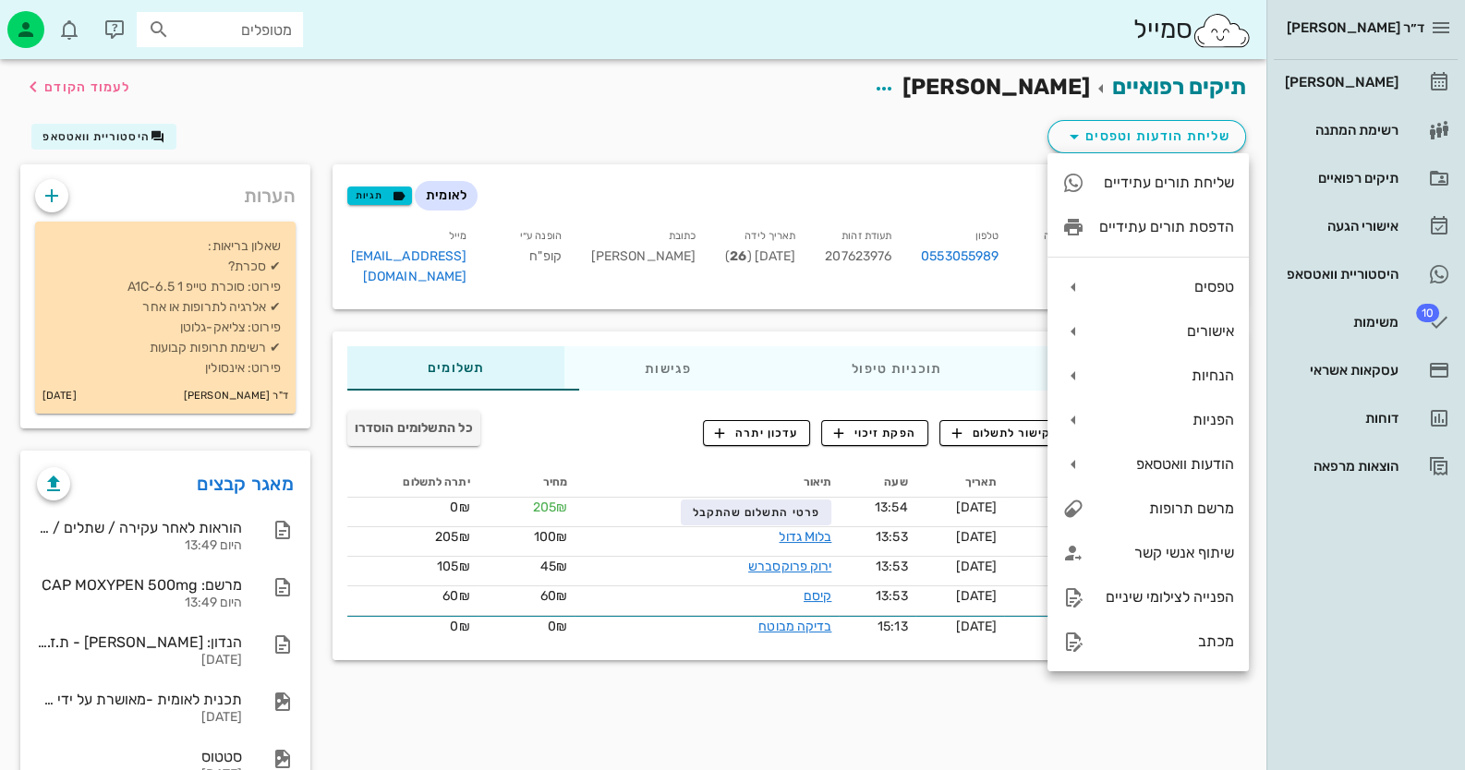
click at [924, 130] on div "שליחת הודעות וטפסים היסטוריית וואטסאפ" at bounding box center [633, 140] width 1248 height 48
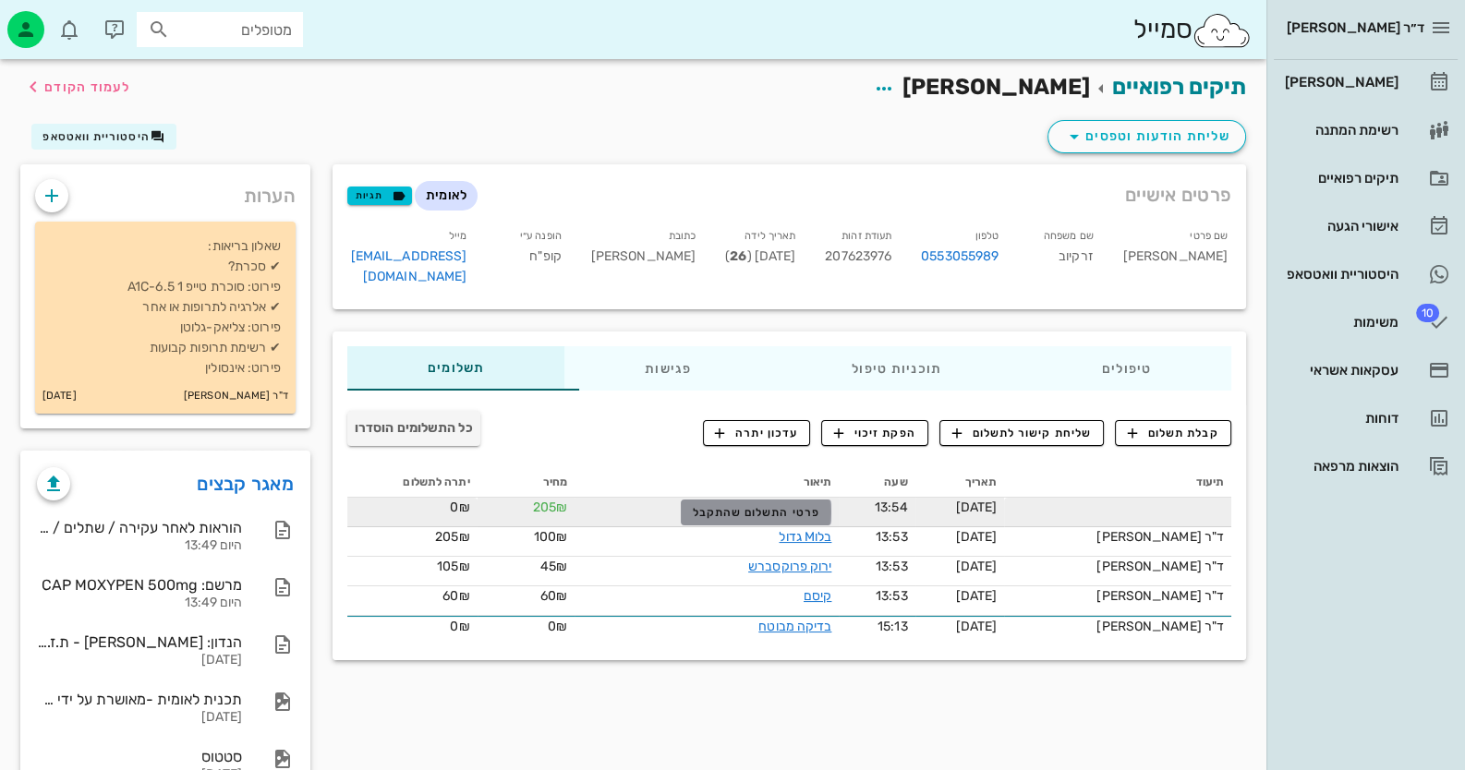
click at [762, 506] on span "פרטי התשלום שהתקבל" at bounding box center [756, 512] width 127 height 13
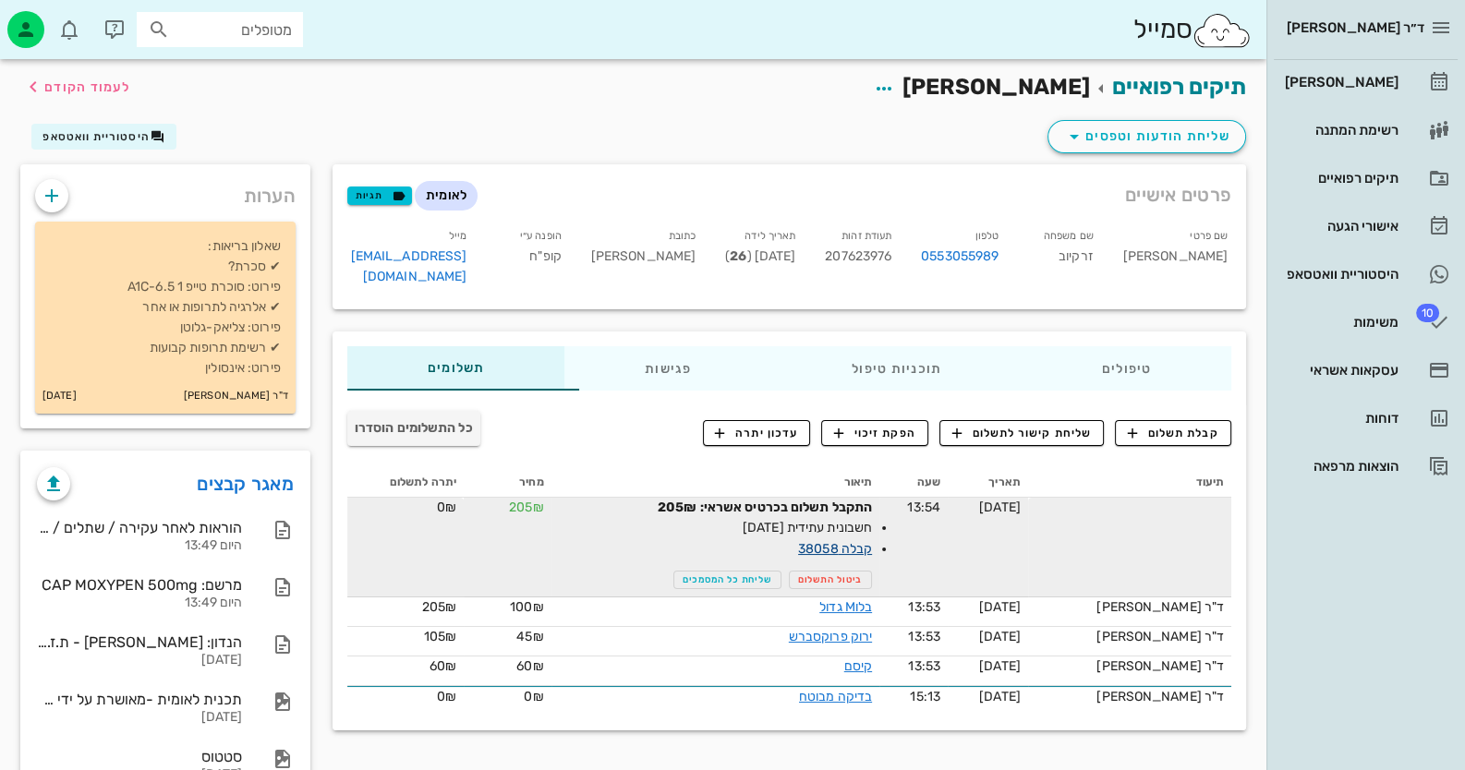
click at [866, 541] on link "קבלה 38058" at bounding box center [835, 549] width 74 height 16
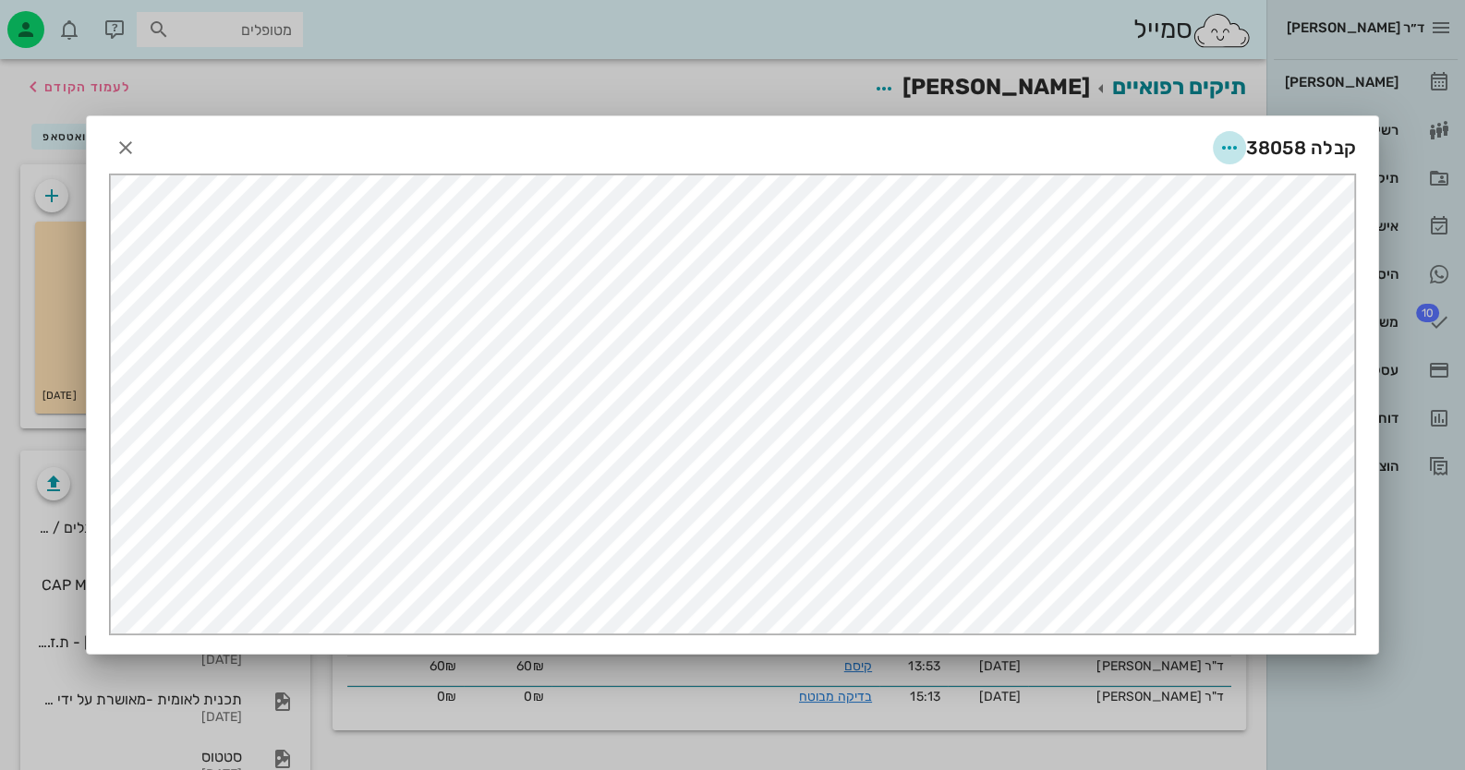
click at [1230, 147] on icon "button" at bounding box center [1229, 148] width 22 height 22
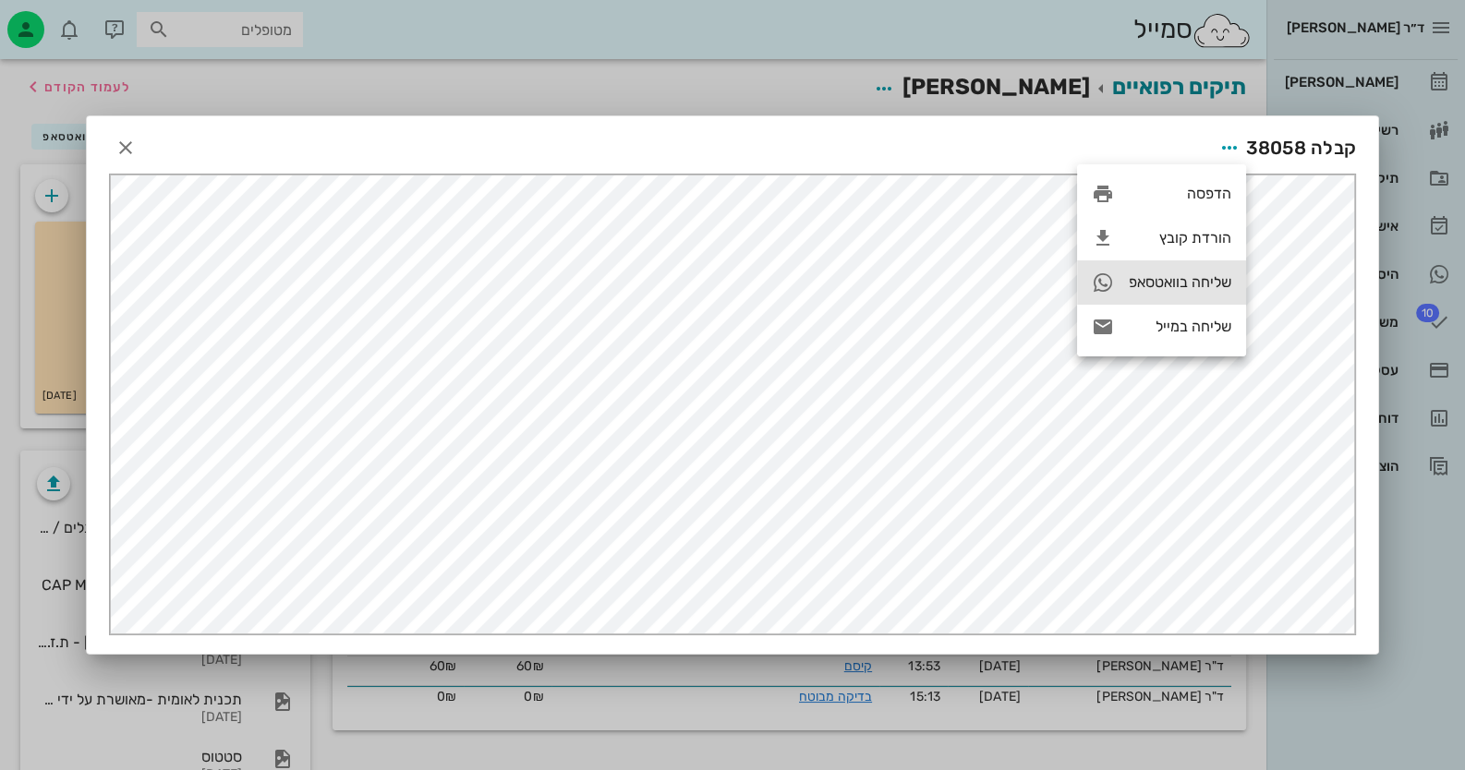
click at [1167, 271] on div "שליחה בוואטסאפ" at bounding box center [1161, 282] width 169 height 44
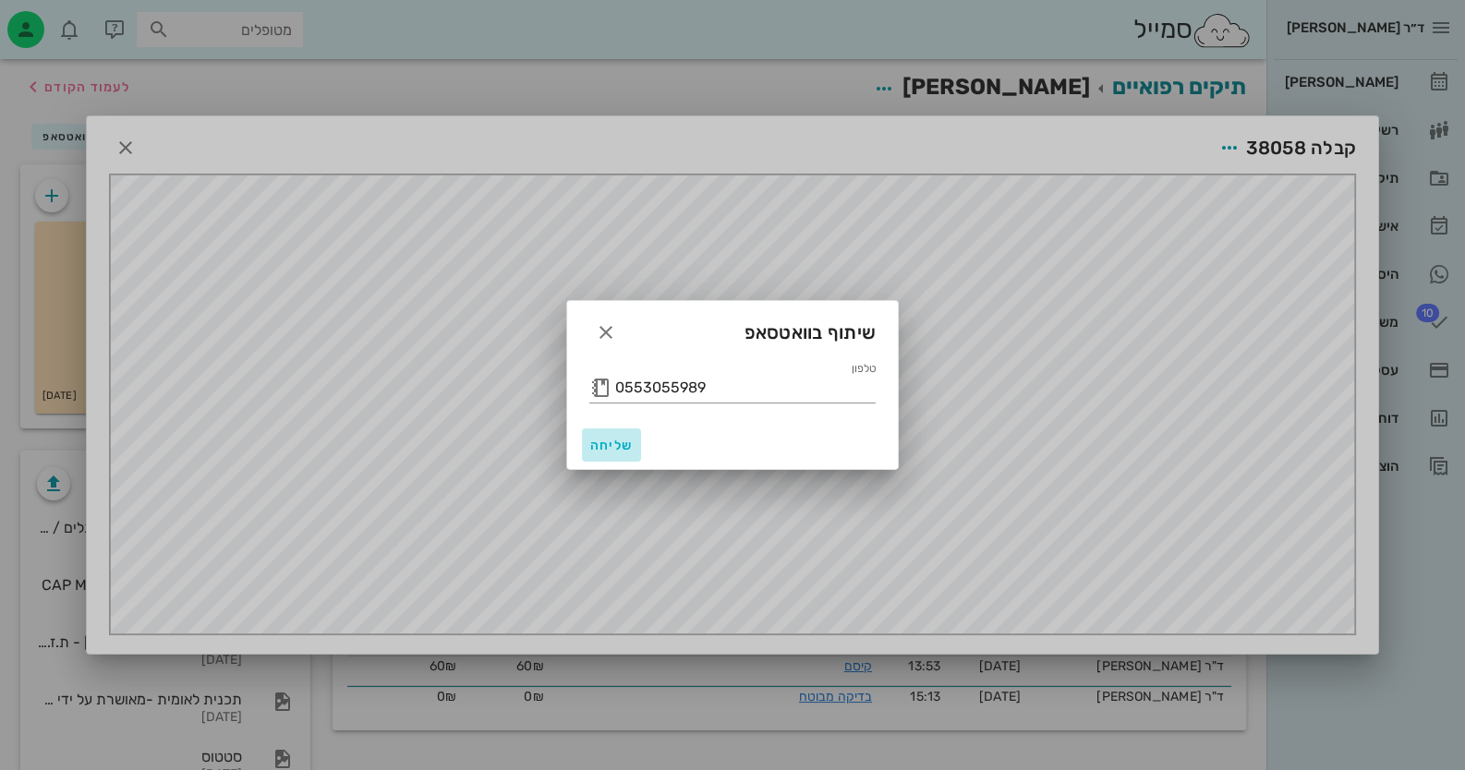
click at [623, 438] on span "שליחה" at bounding box center [611, 446] width 44 height 16
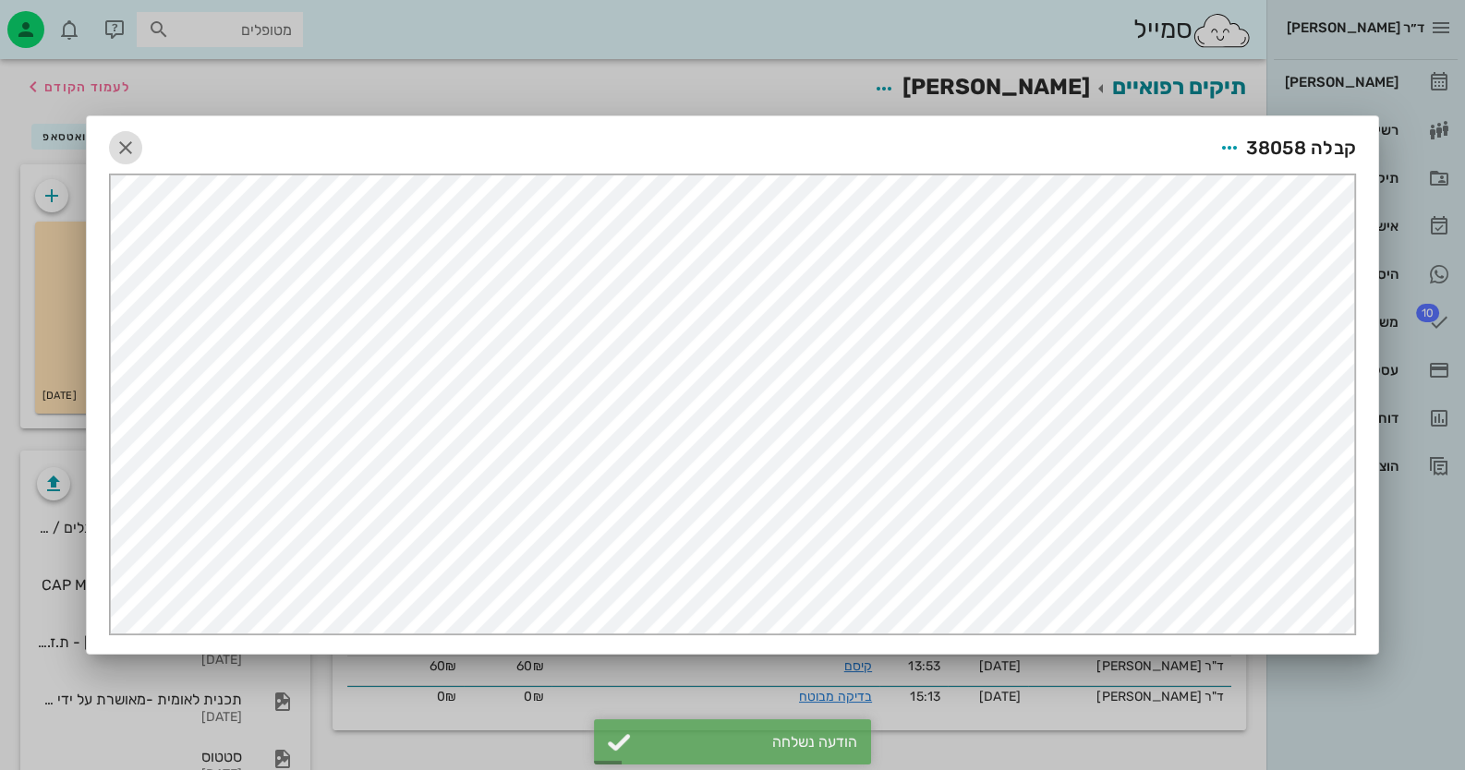
click at [126, 143] on icon "button" at bounding box center [126, 148] width 22 height 22
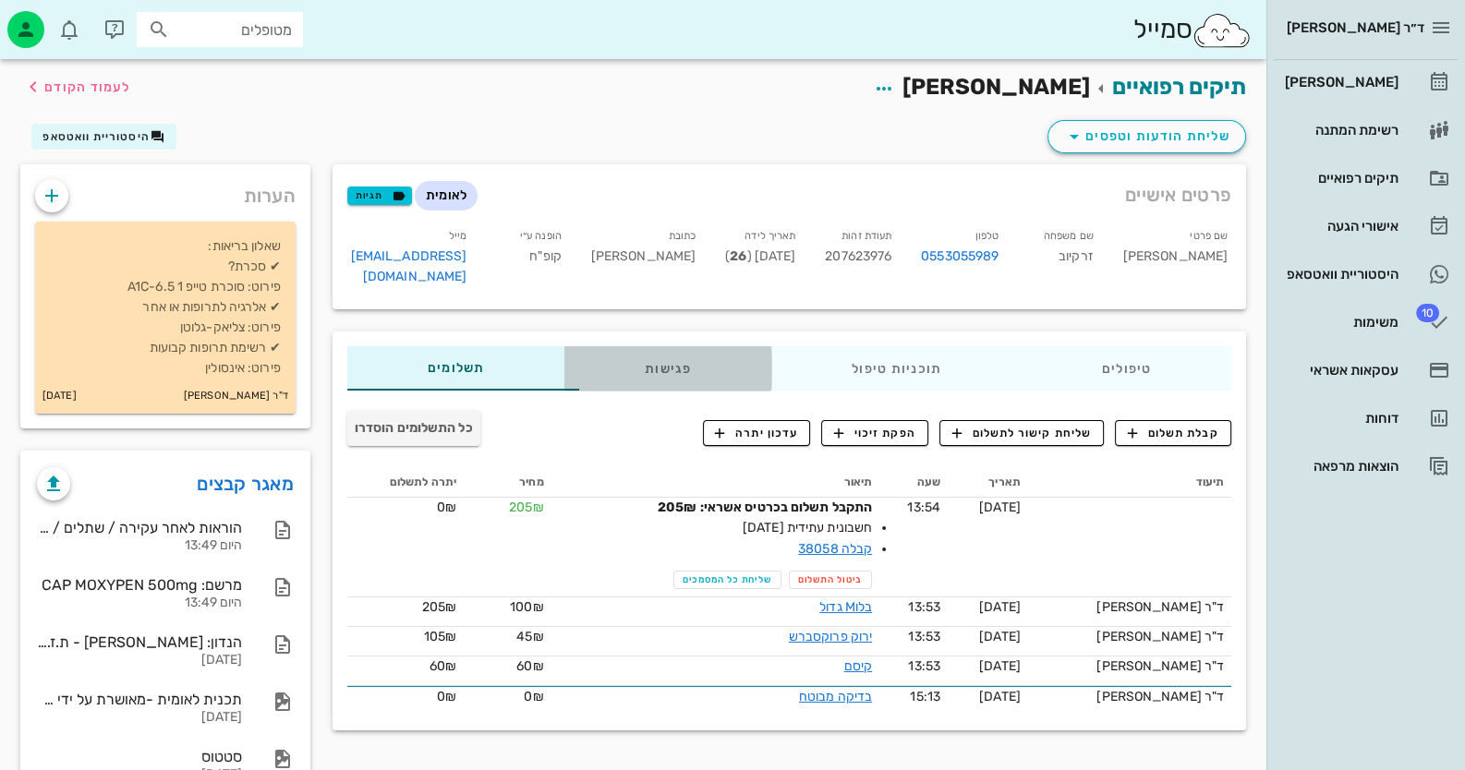
click at [683, 346] on div "פגישות" at bounding box center [667, 368] width 207 height 44
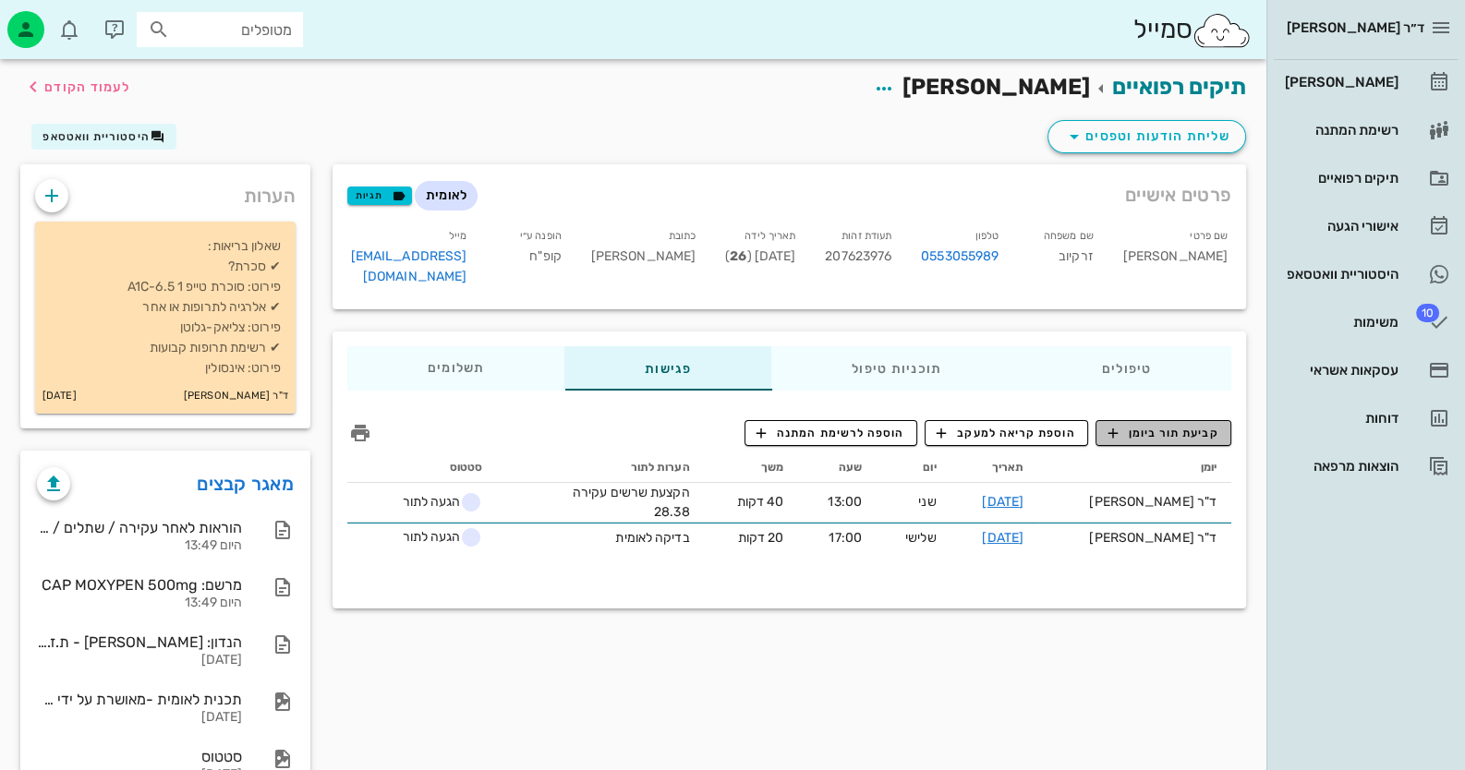
click at [1136, 425] on span "קביעת תור ביומן" at bounding box center [1162, 433] width 111 height 17
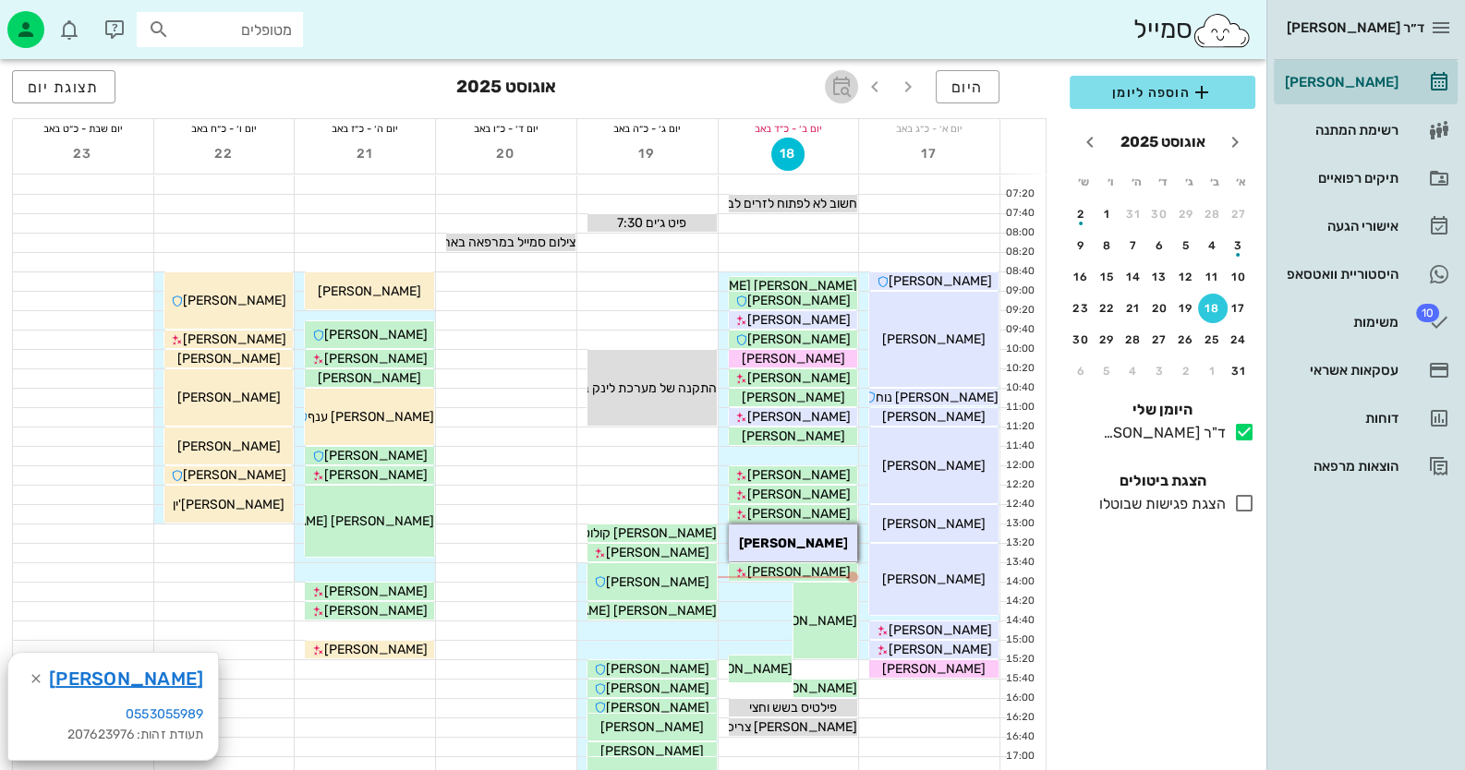
click at [845, 97] on icon "button" at bounding box center [841, 87] width 22 height 22
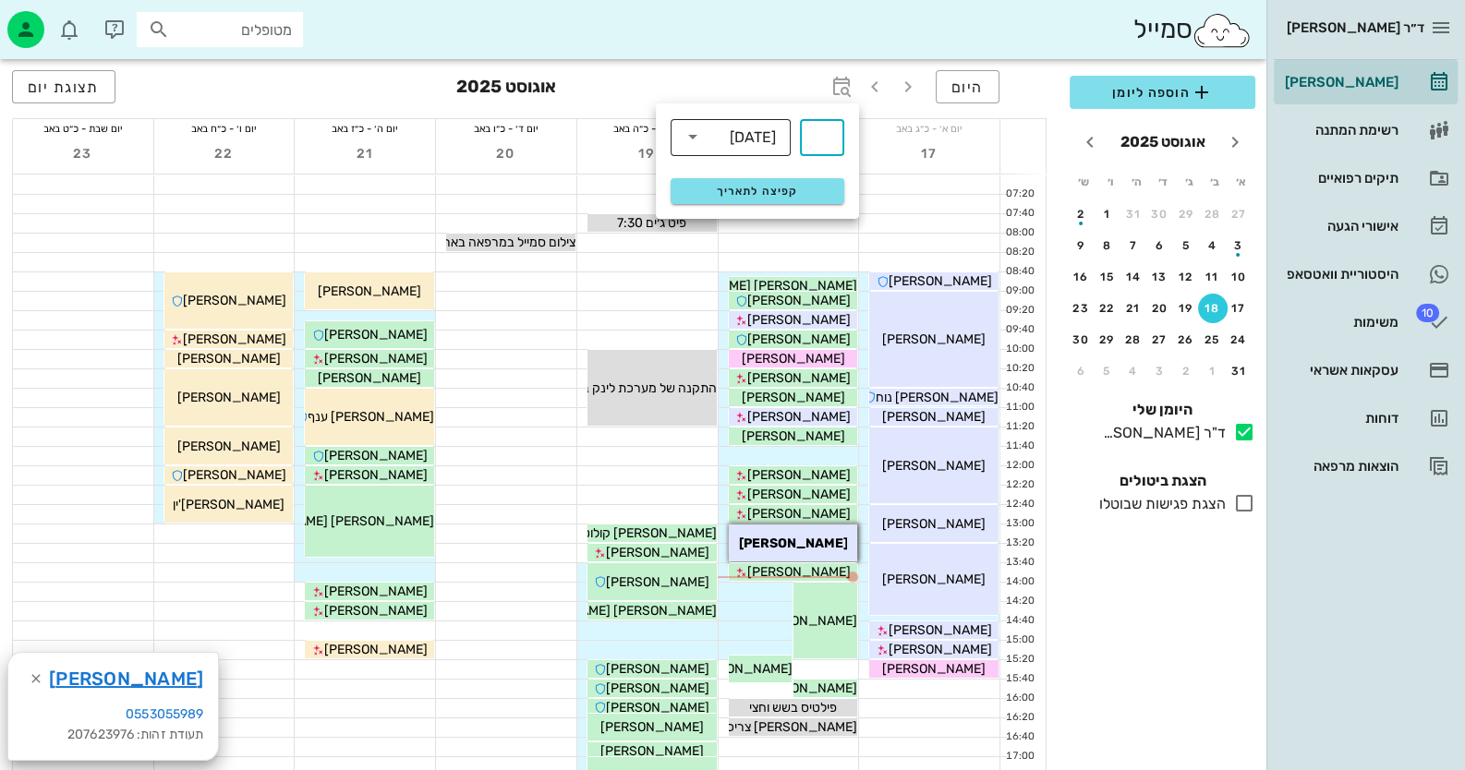
click at [757, 127] on div "שבועות" at bounding box center [743, 136] width 72 height 37
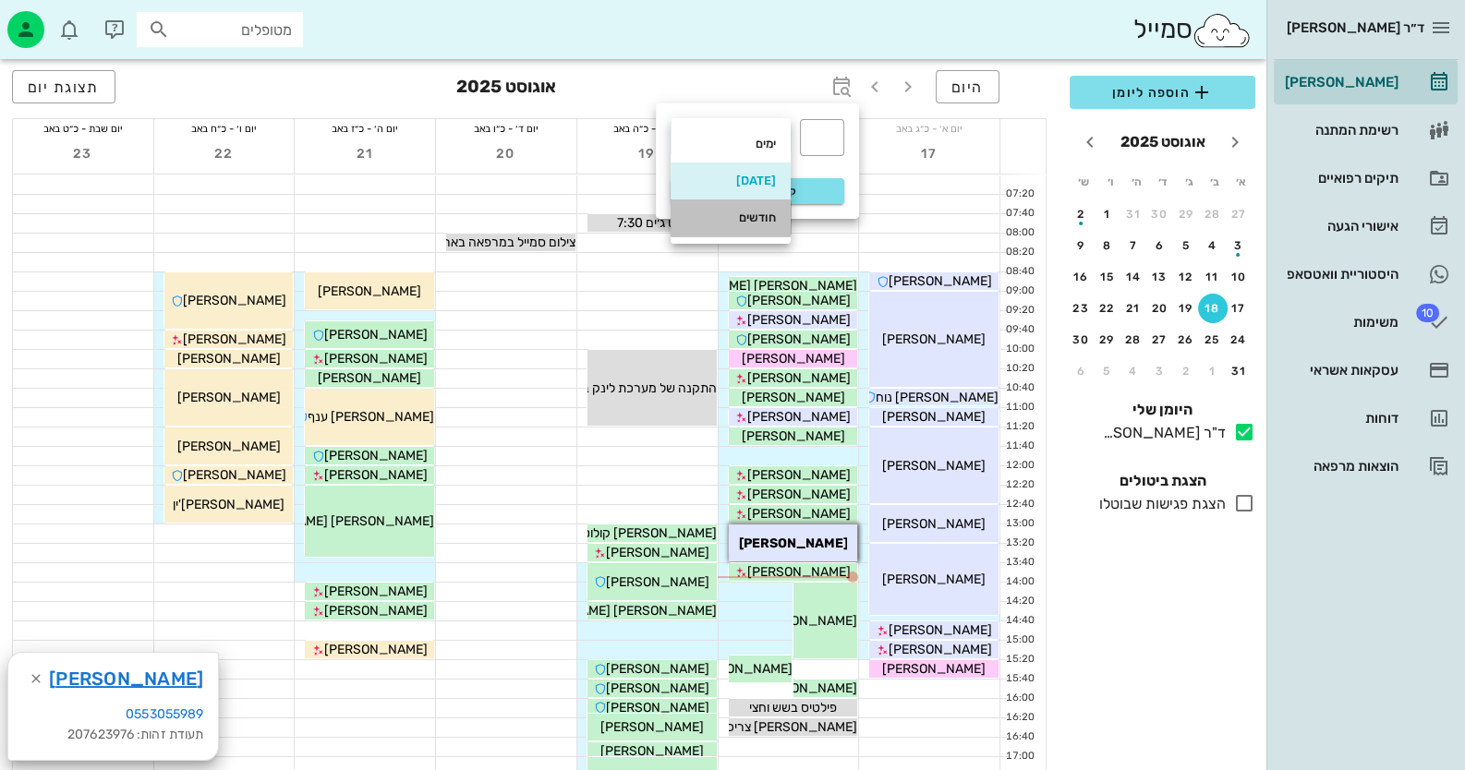
click at [761, 207] on div "חודשים" at bounding box center [730, 218] width 91 height 30
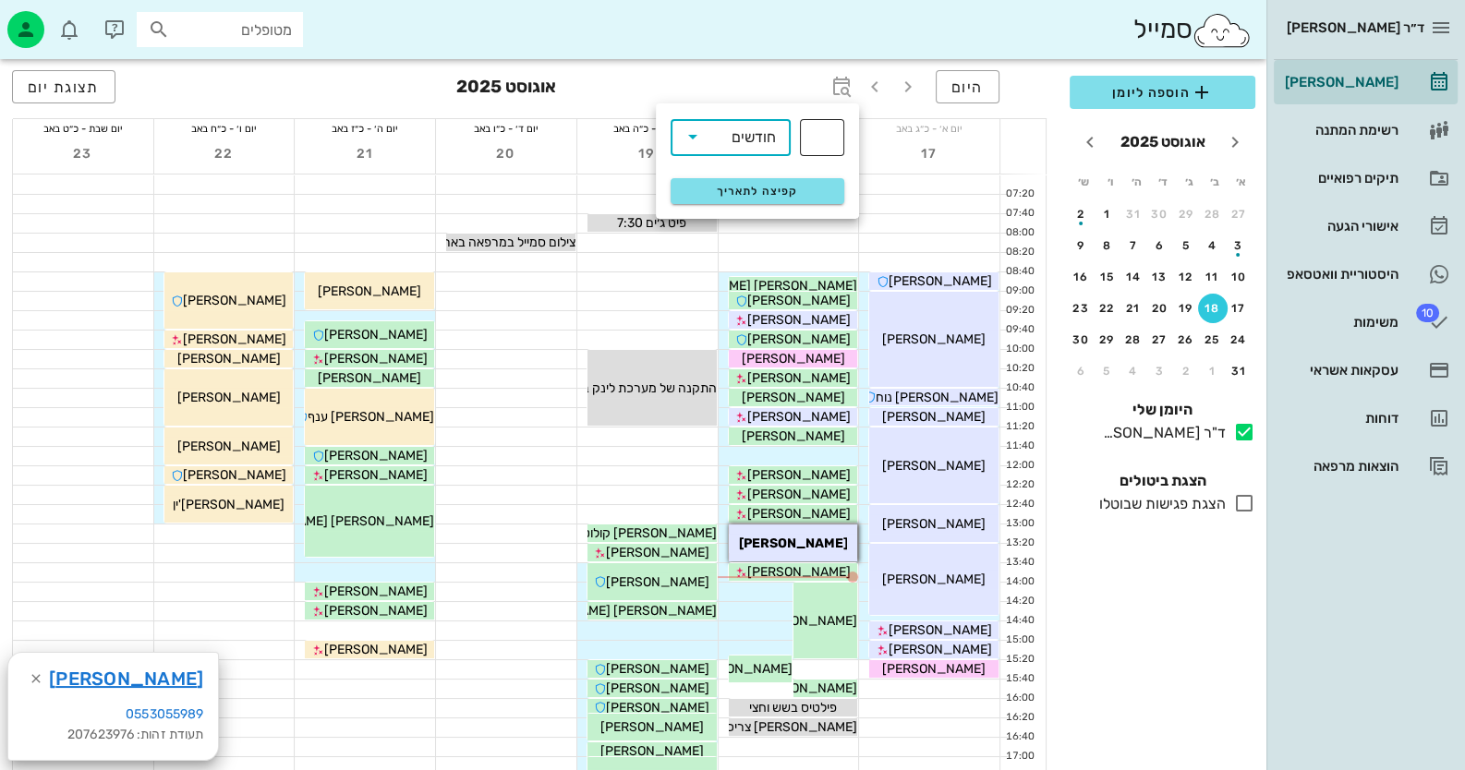
click at [815, 134] on input "text" at bounding box center [822, 138] width 22 height 30
type input "3"
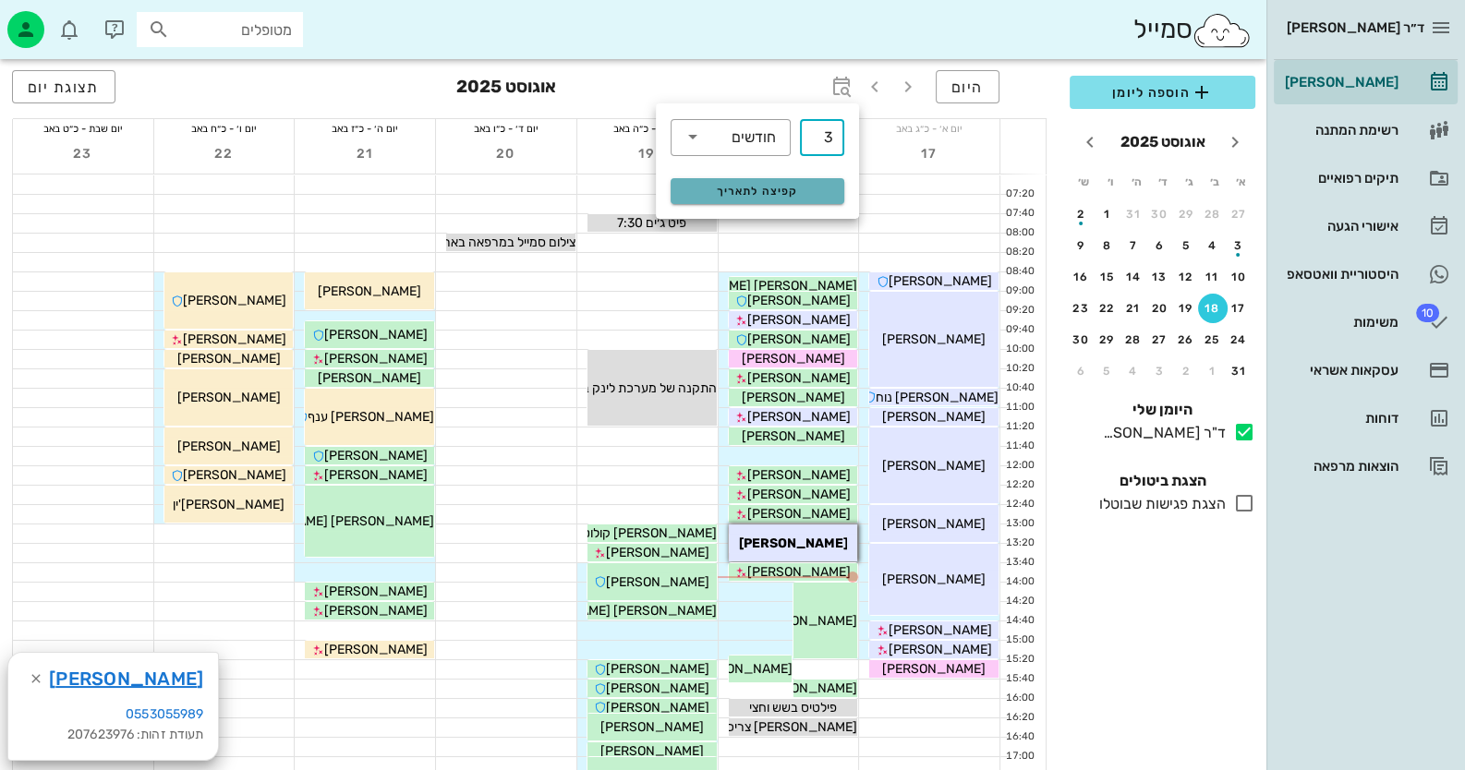
click at [812, 180] on button "קפיצה לתאריך" at bounding box center [758, 191] width 174 height 26
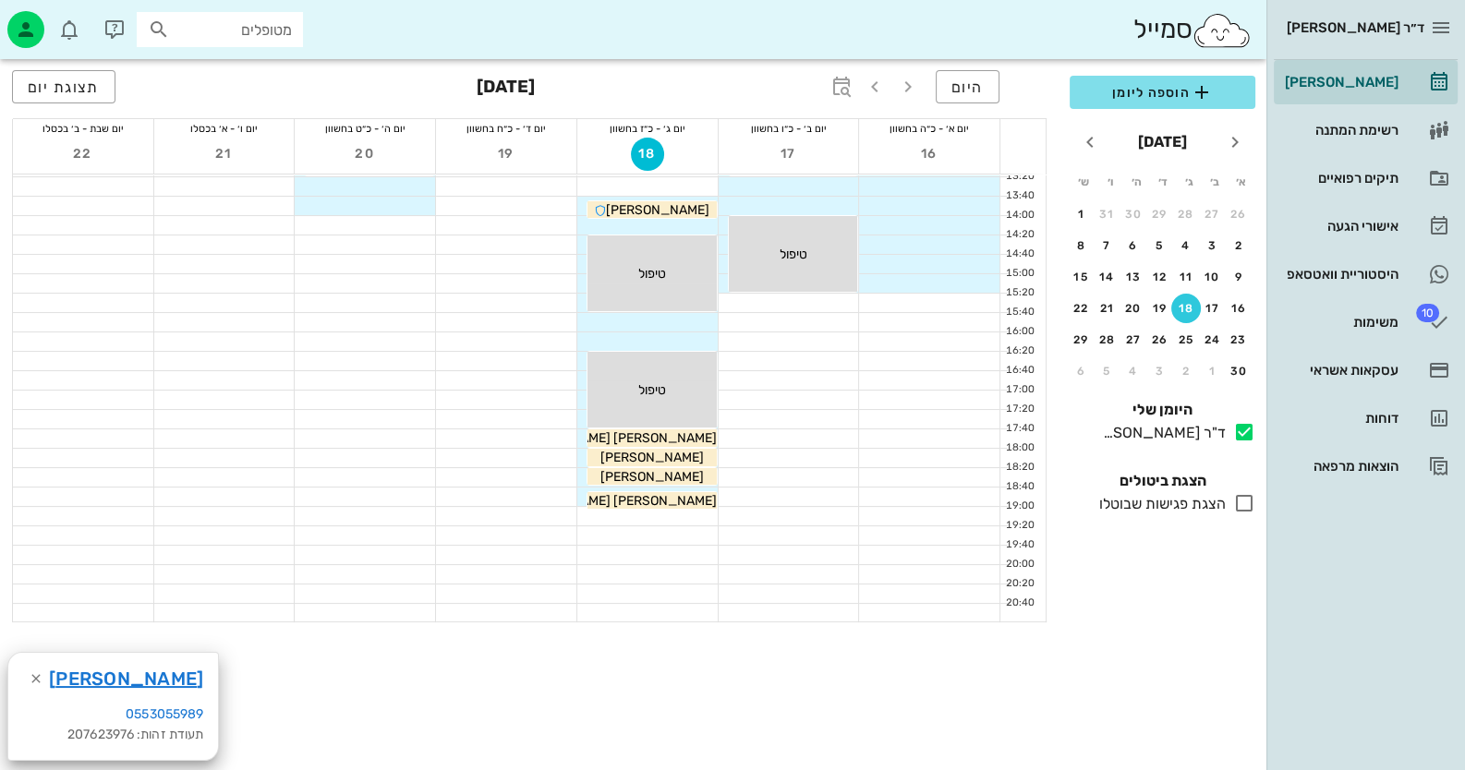
scroll to position [369, 0]
click at [1186, 337] on div "25" at bounding box center [1186, 339] width 30 height 13
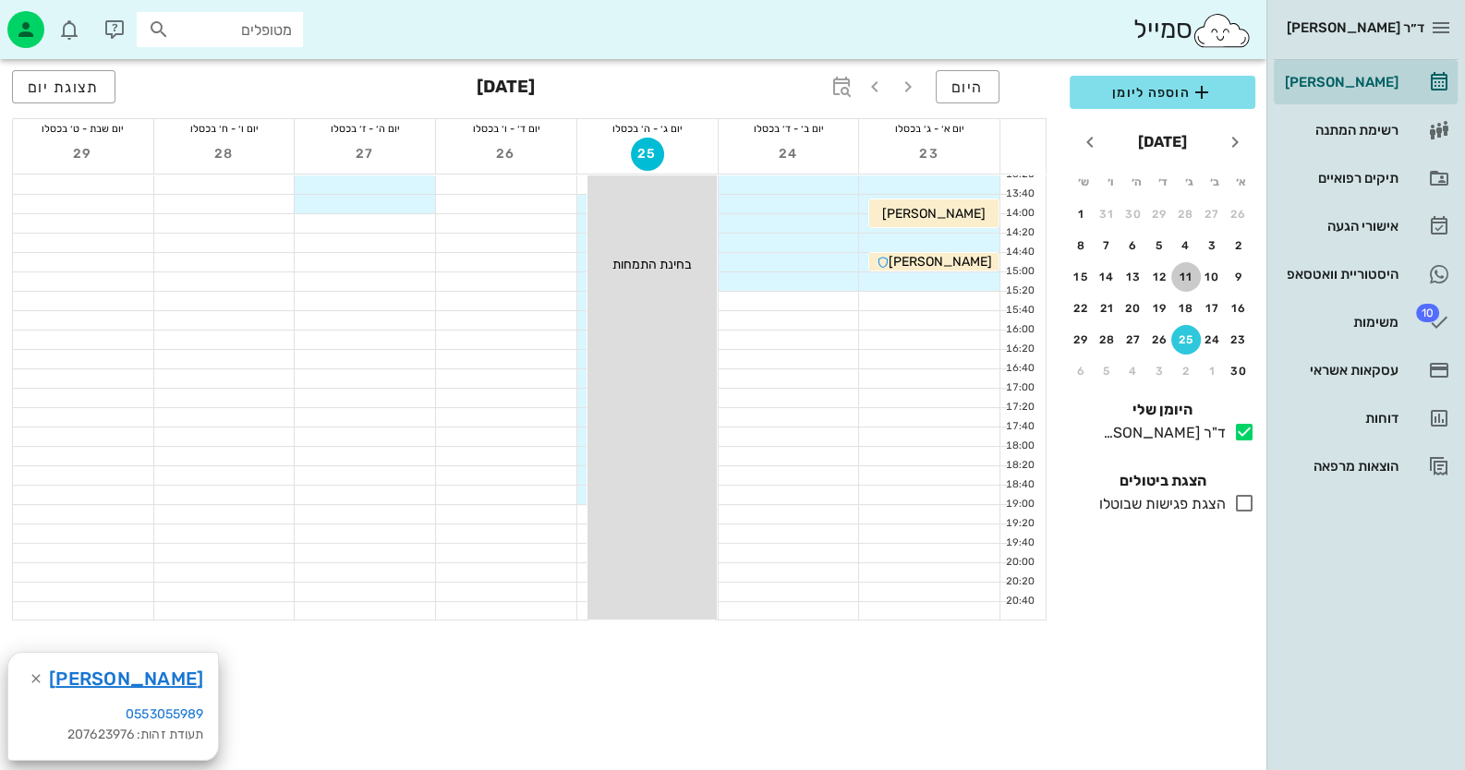
click at [1193, 272] on div "11" at bounding box center [1186, 277] width 30 height 13
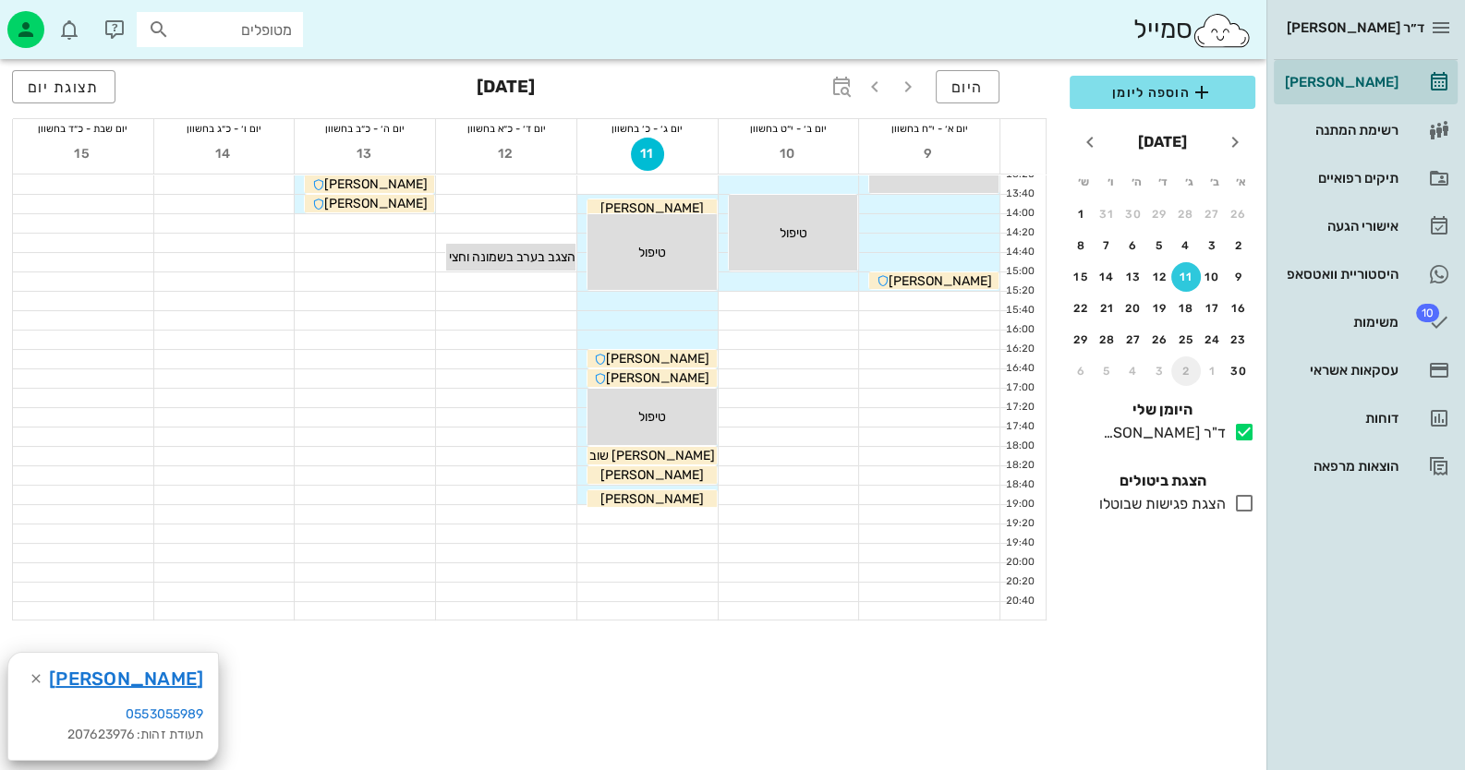
click at [1187, 371] on div "2" at bounding box center [1186, 371] width 30 height 13
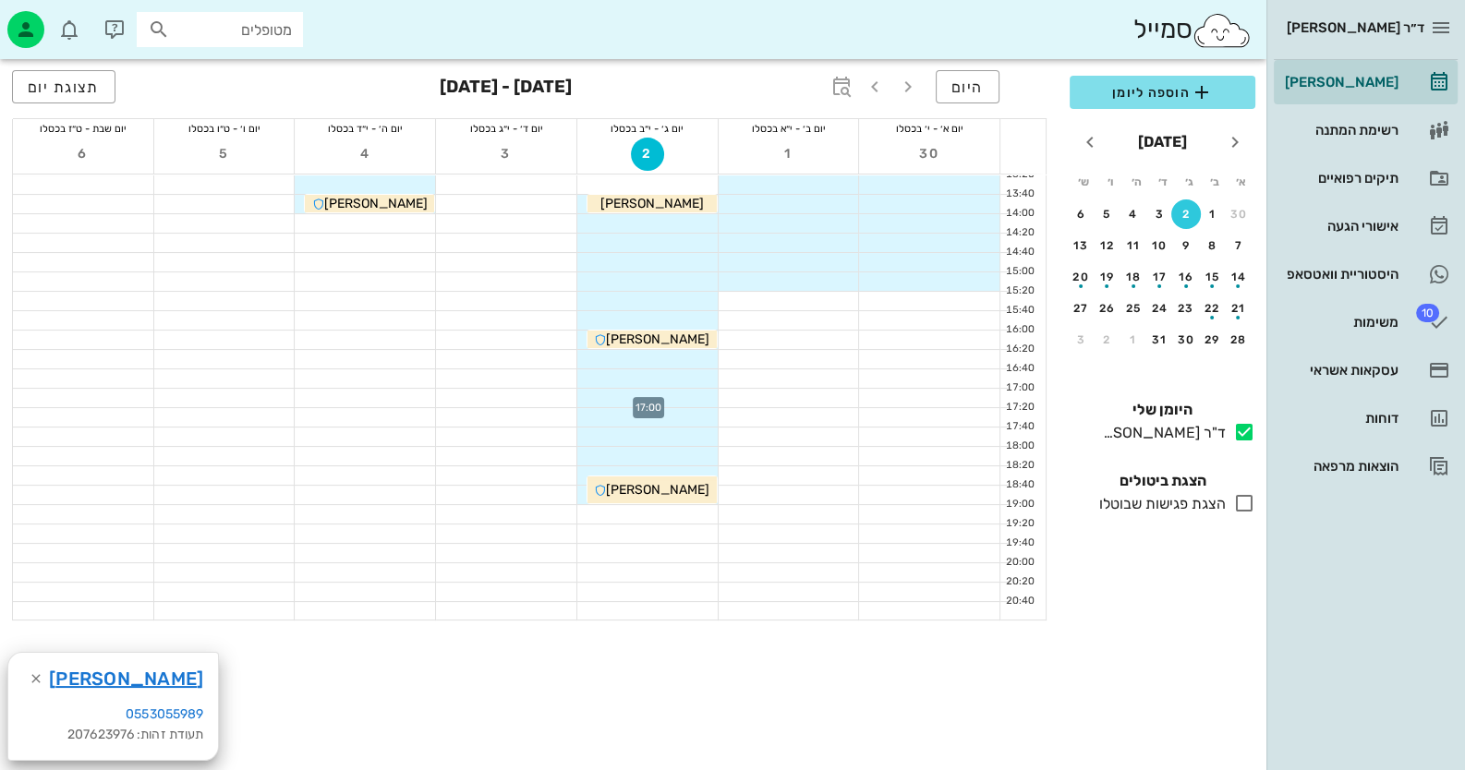
click at [629, 397] on div at bounding box center [647, 398] width 140 height 18
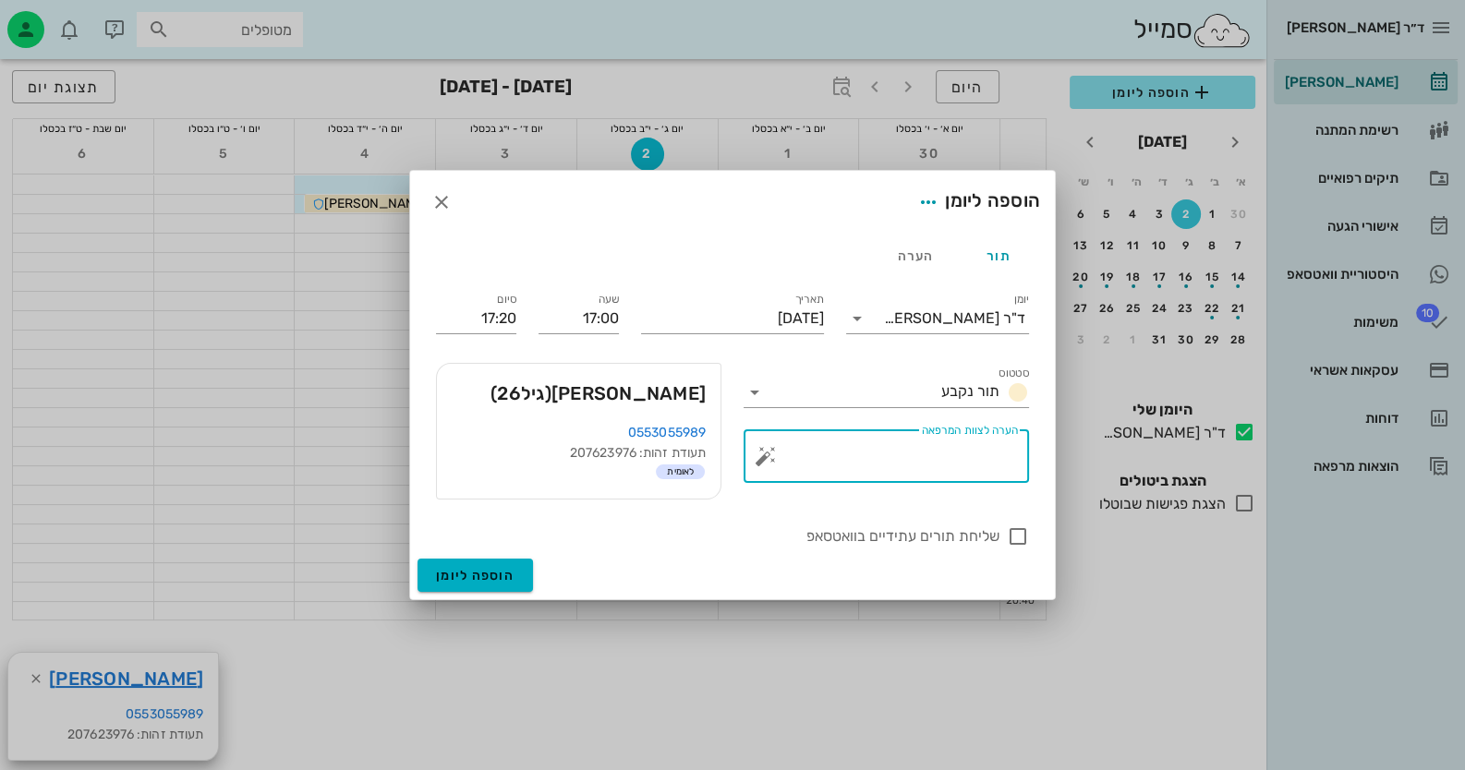
click at [872, 463] on textarea "הערה לצוות המרפאה" at bounding box center [893, 461] width 248 height 44
click at [767, 456] on button "button" at bounding box center [766, 456] width 22 height 22
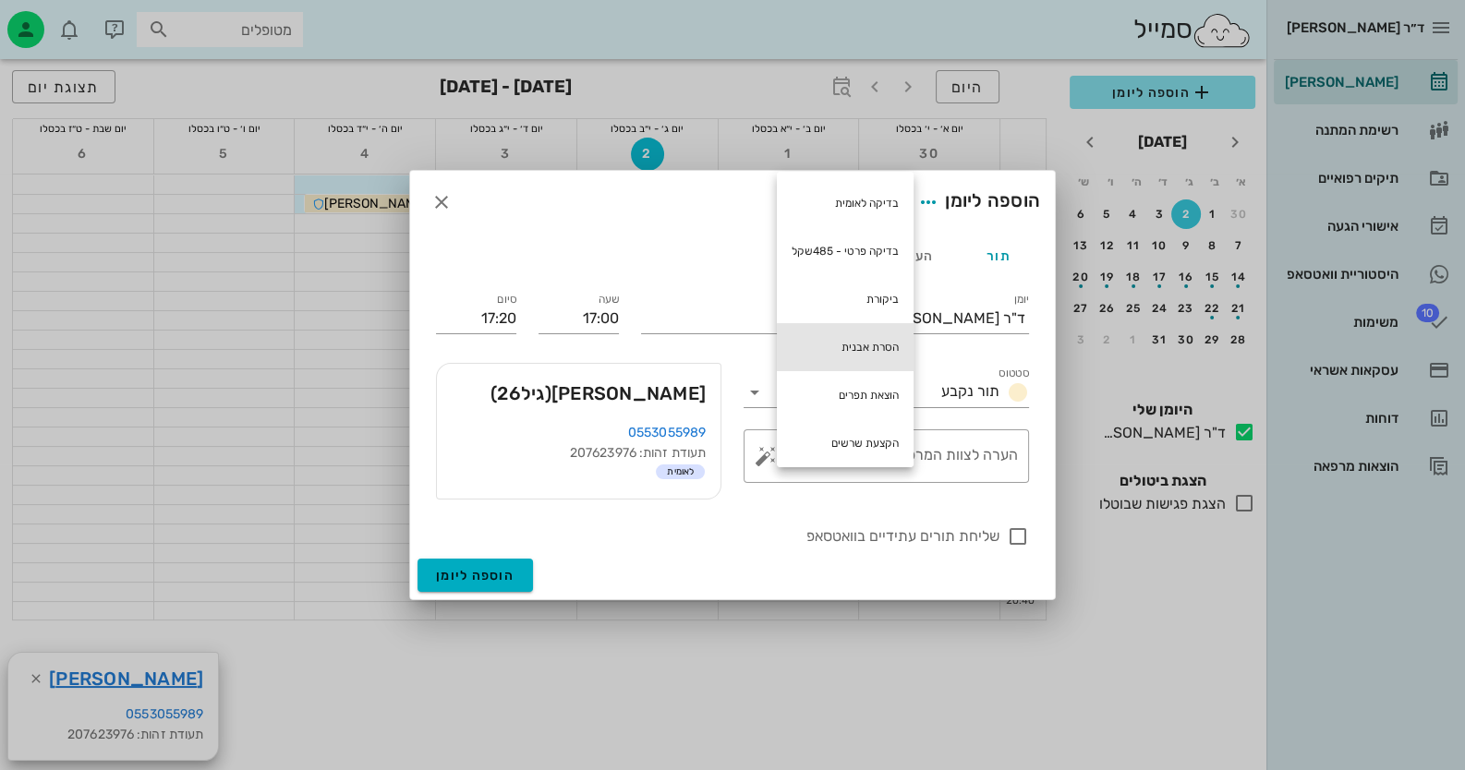
click at [855, 345] on div "הסרת אבנית" at bounding box center [845, 347] width 137 height 48
type textarea "הסרת אבנית"
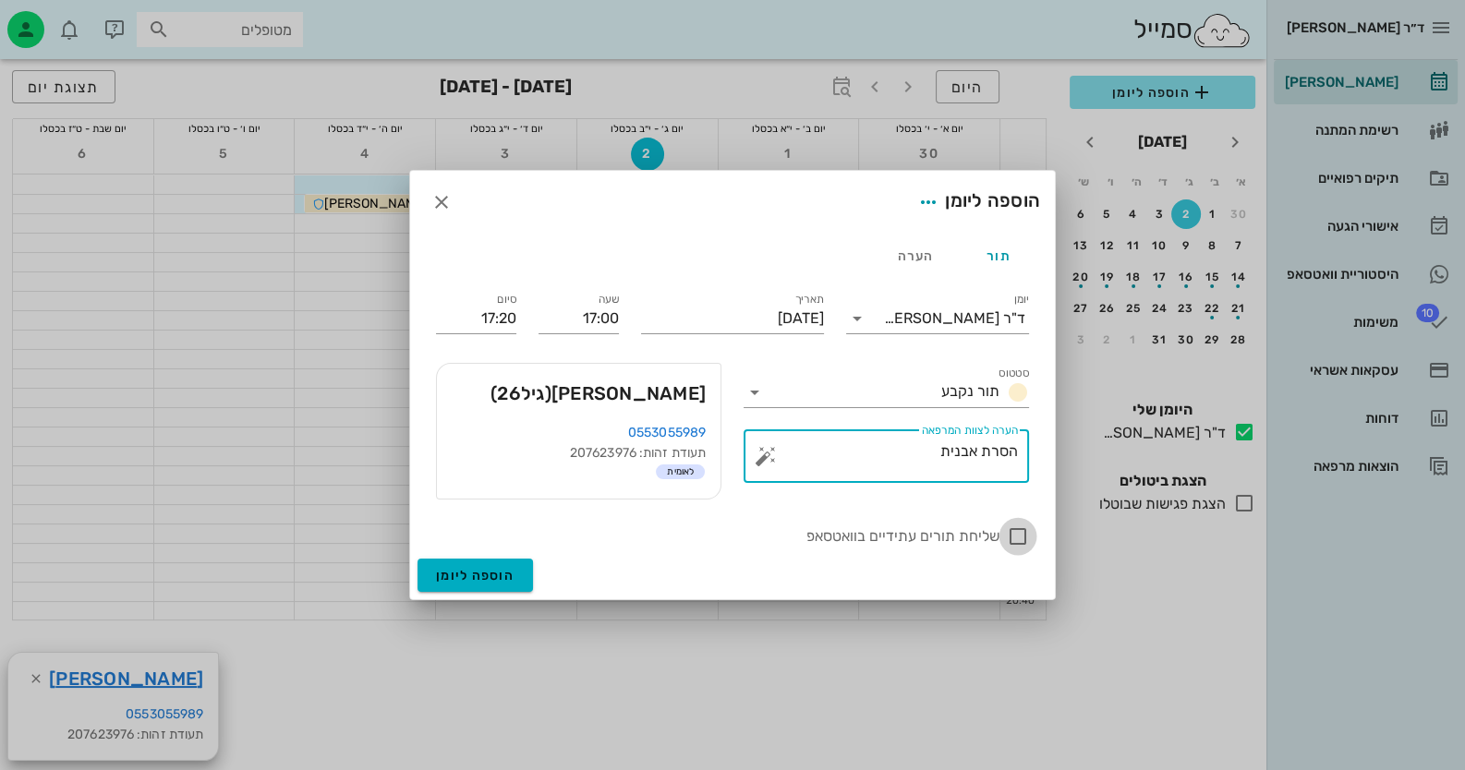
click at [1018, 533] on div at bounding box center [1017, 536] width 31 height 31
checkbox input "true"
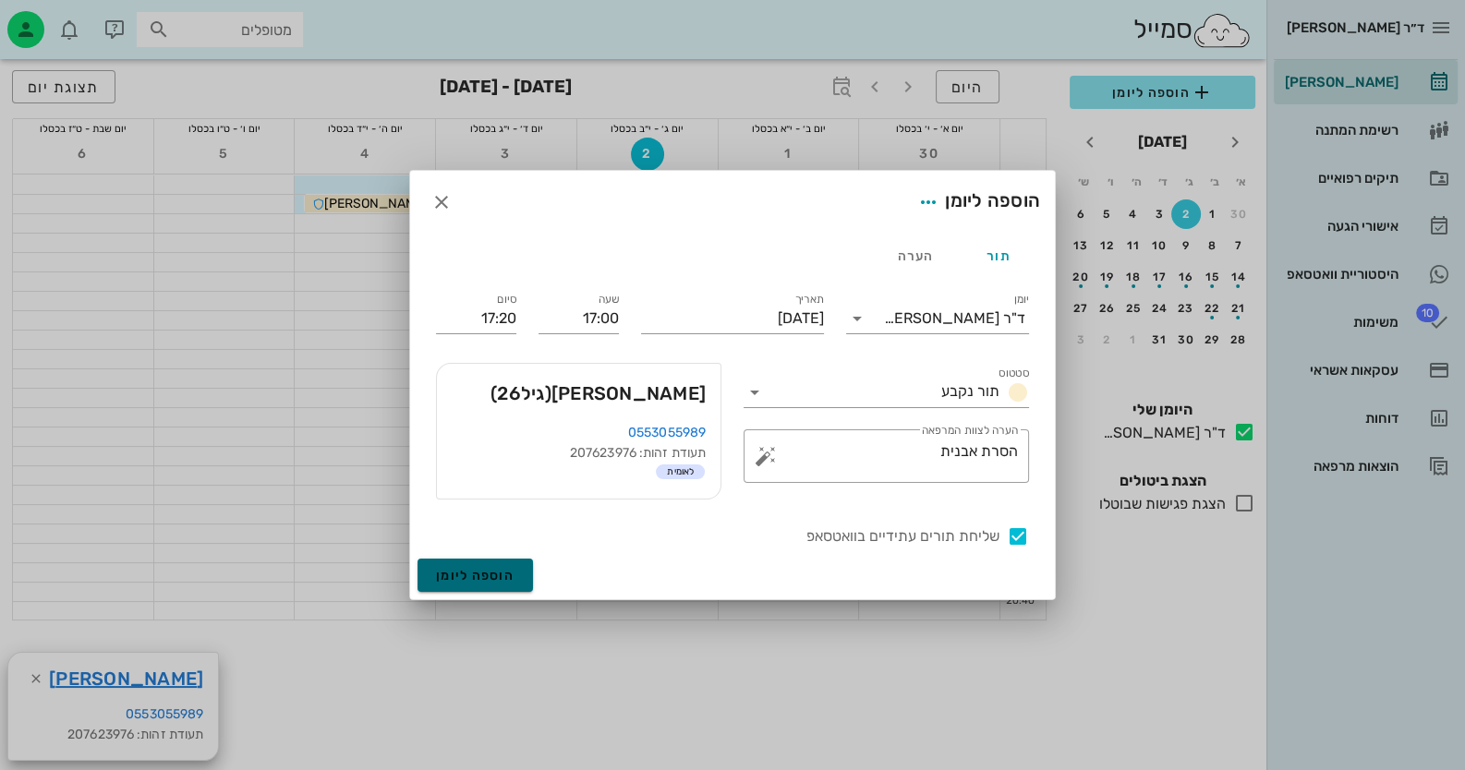
click at [499, 578] on span "הוספה ליומן" at bounding box center [475, 576] width 79 height 16
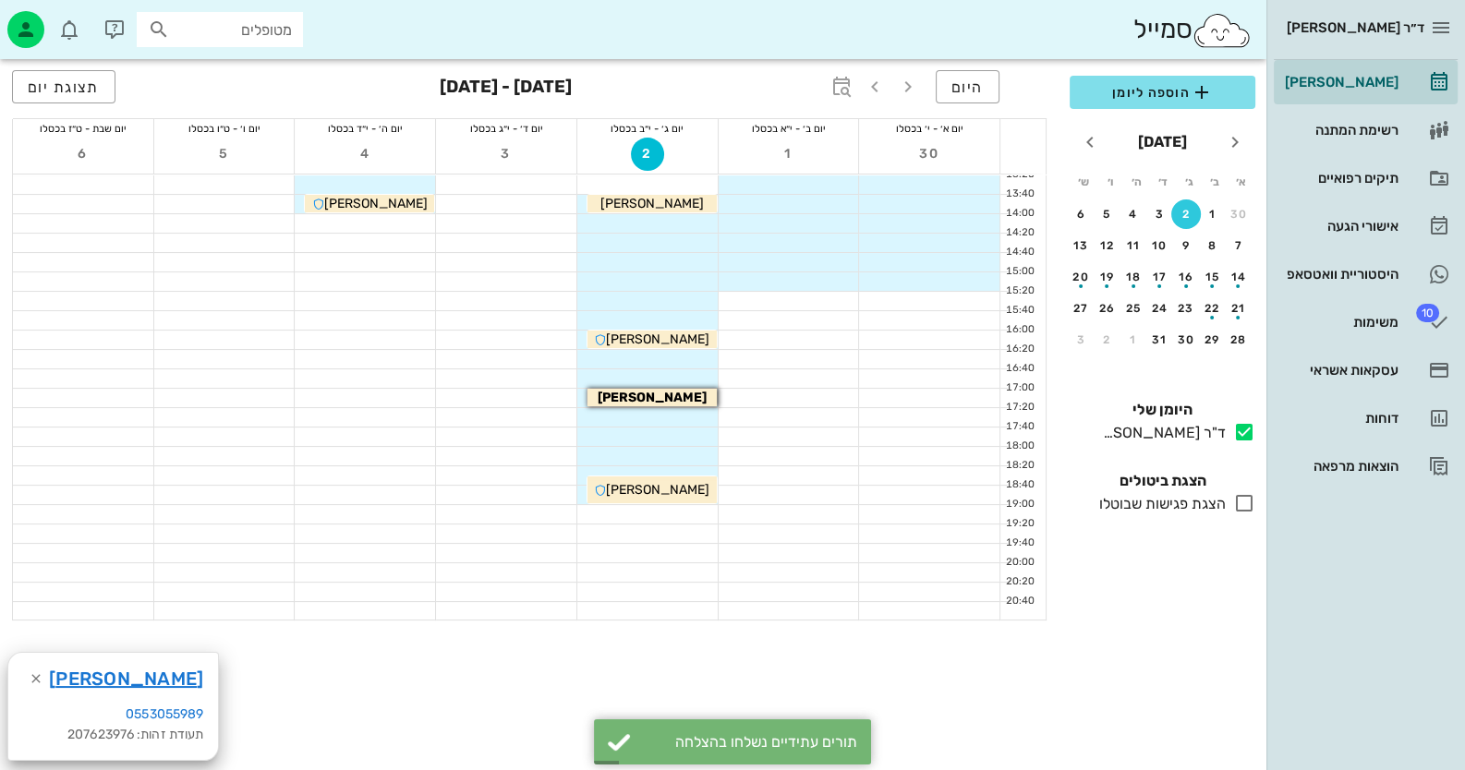
click at [678, 416] on div at bounding box center [647, 417] width 140 height 18
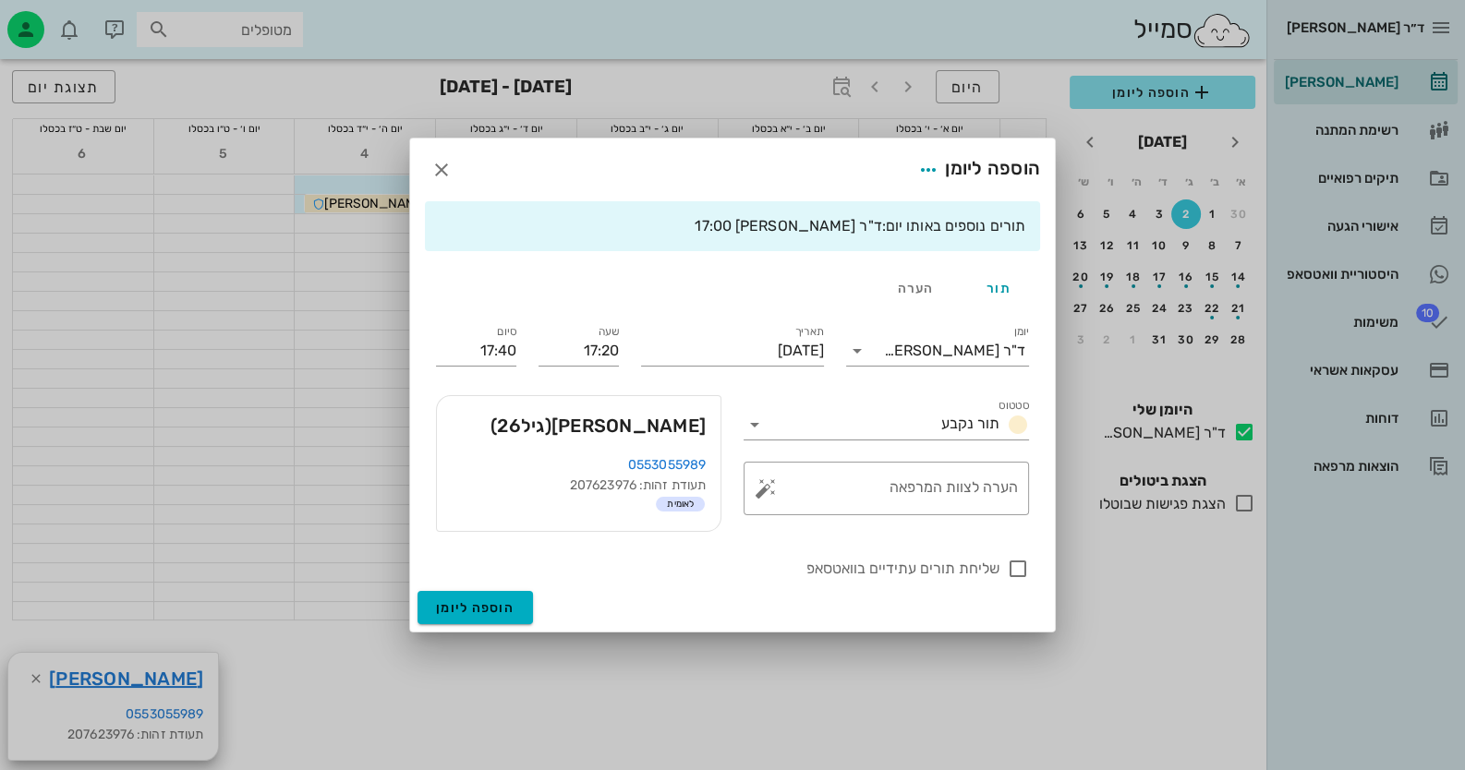
click at [38, 686] on div at bounding box center [732, 385] width 1465 height 770
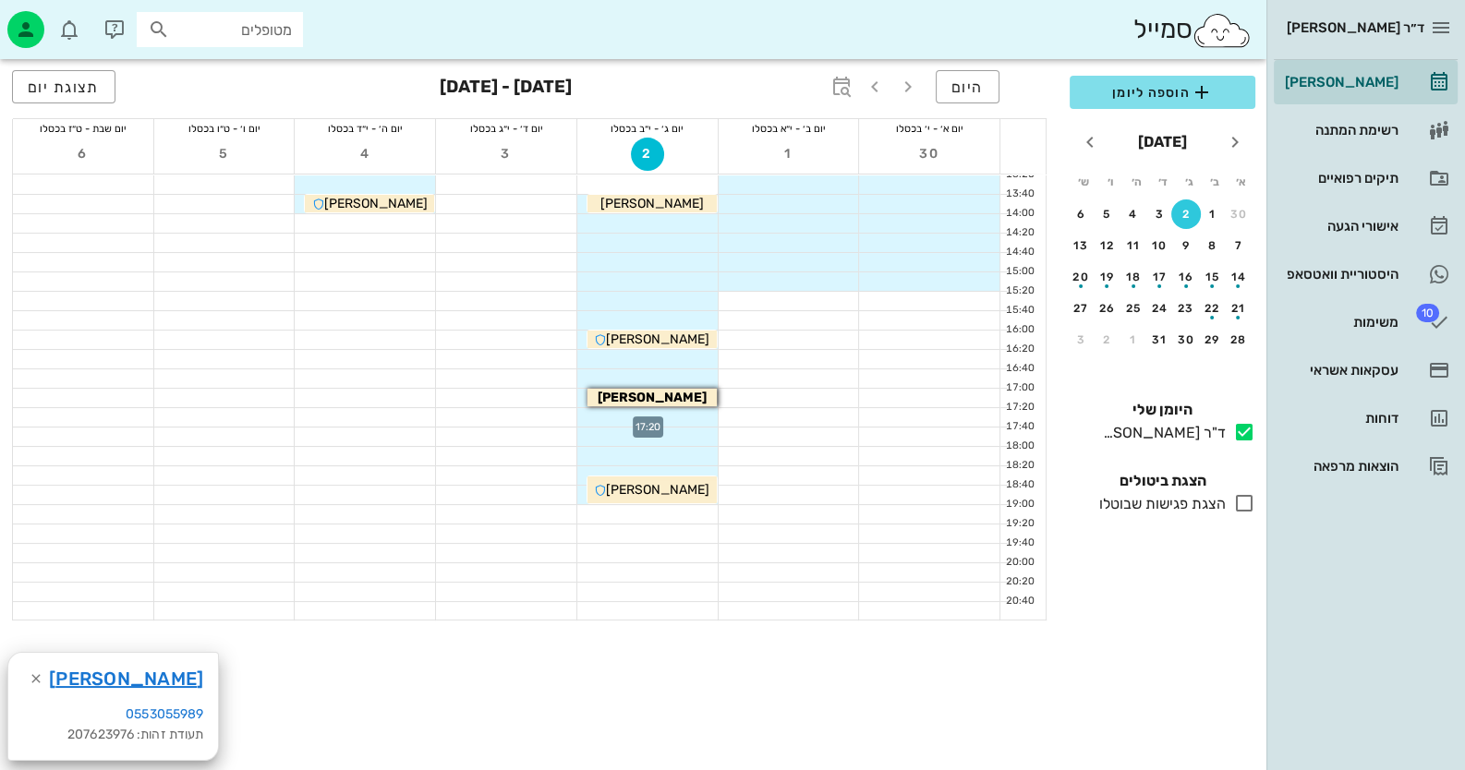
click at [654, 414] on div at bounding box center [647, 417] width 140 height 18
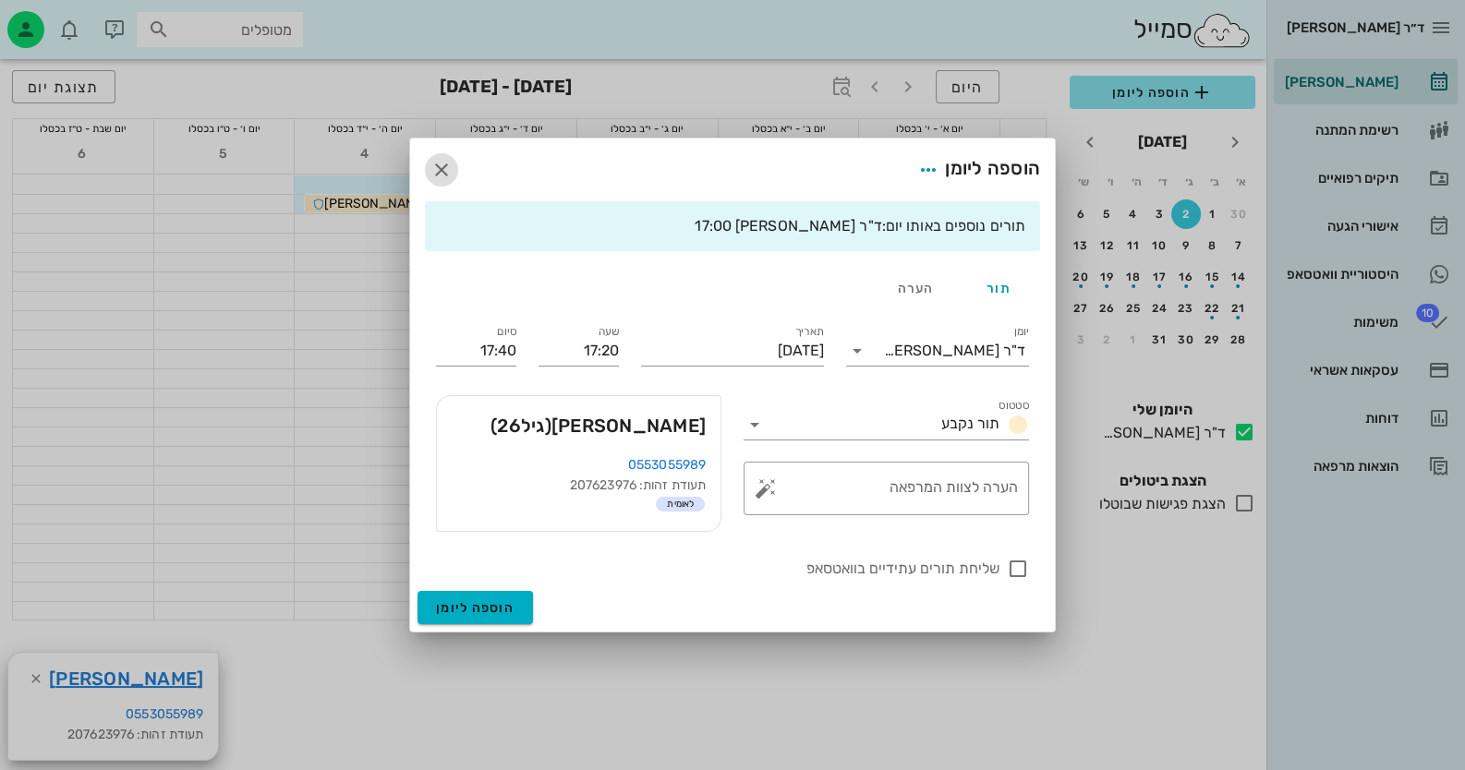
click at [439, 171] on icon "button" at bounding box center [441, 170] width 22 height 22
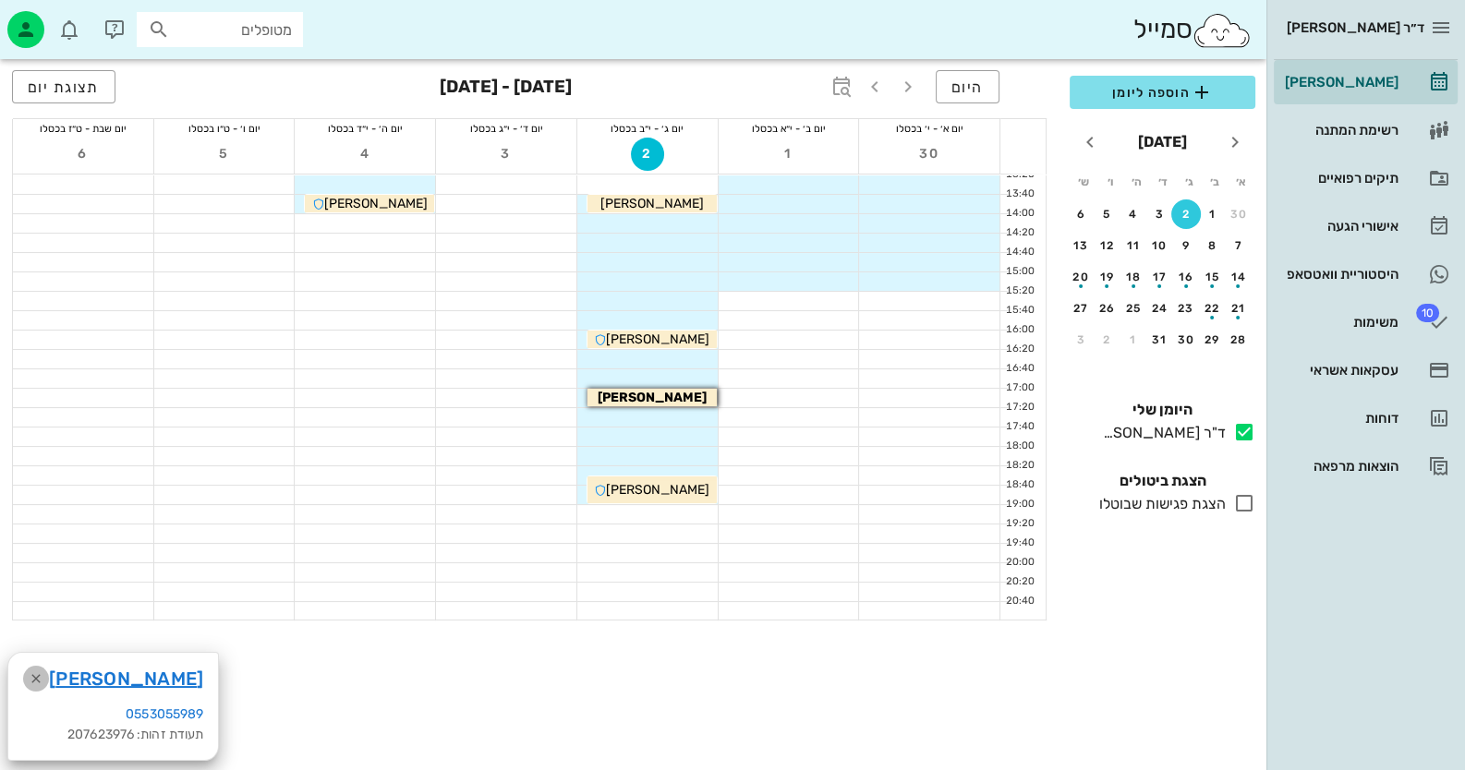
click at [31, 678] on icon "button" at bounding box center [36, 679] width 22 height 22
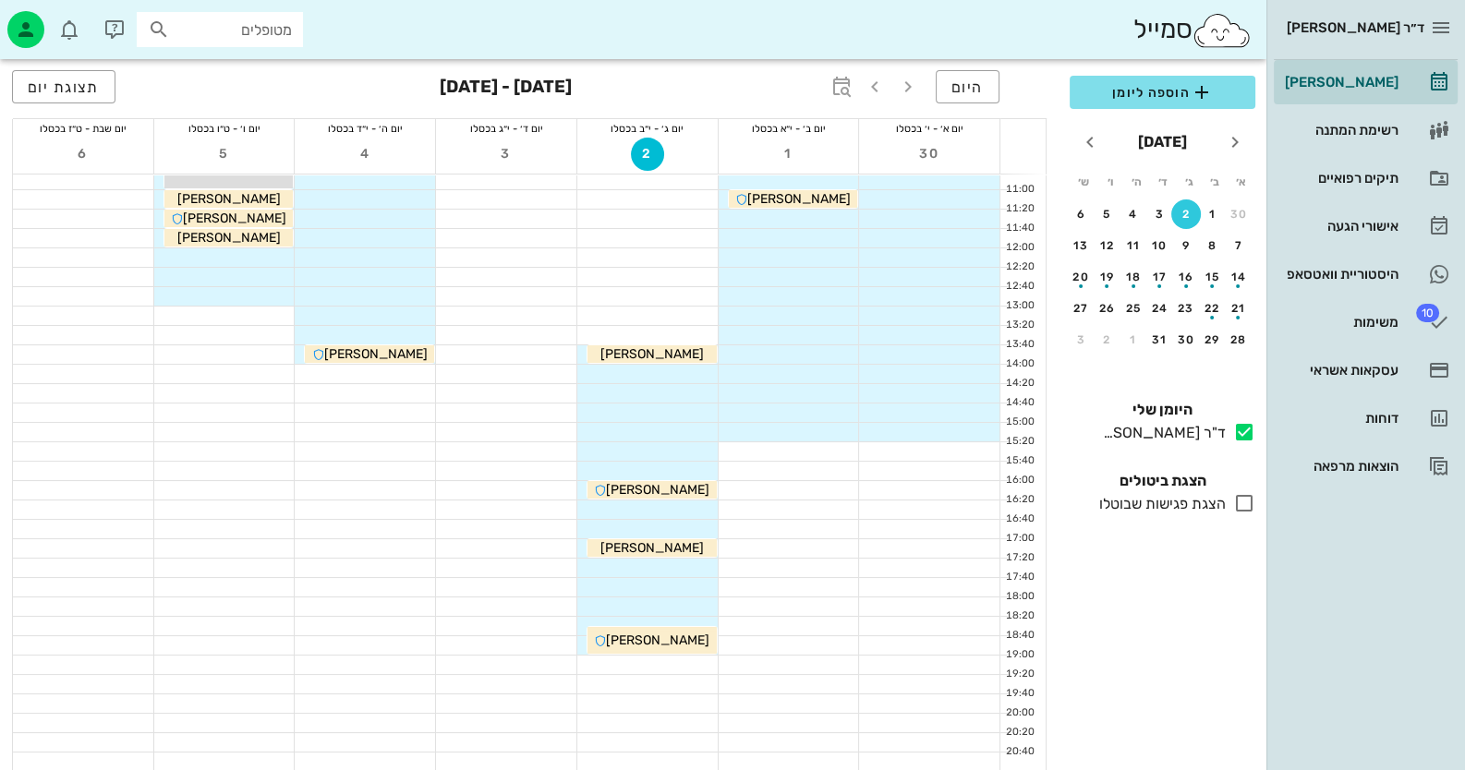
click at [615, 574] on div at bounding box center [647, 568] width 140 height 18
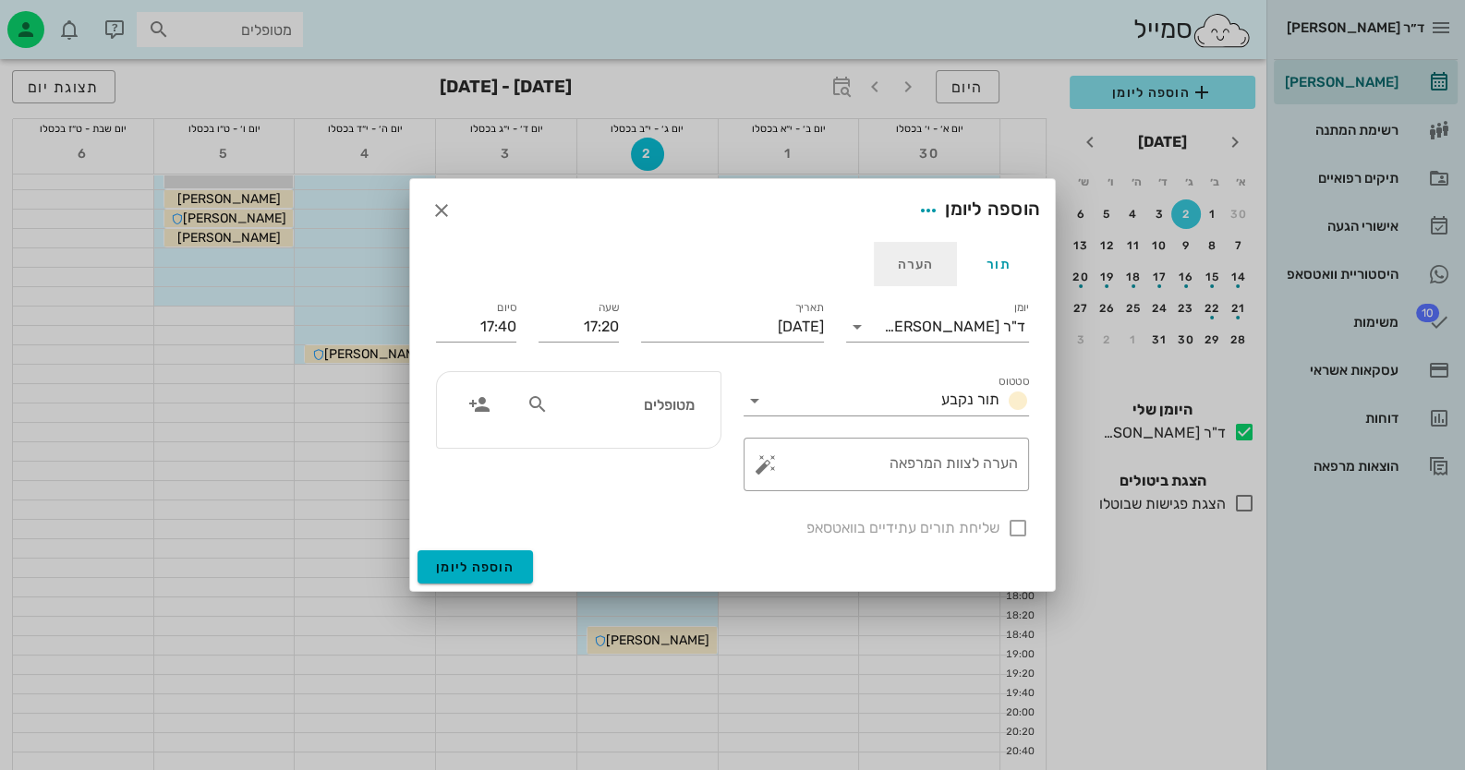
click at [890, 259] on div "הערה" at bounding box center [915, 264] width 83 height 44
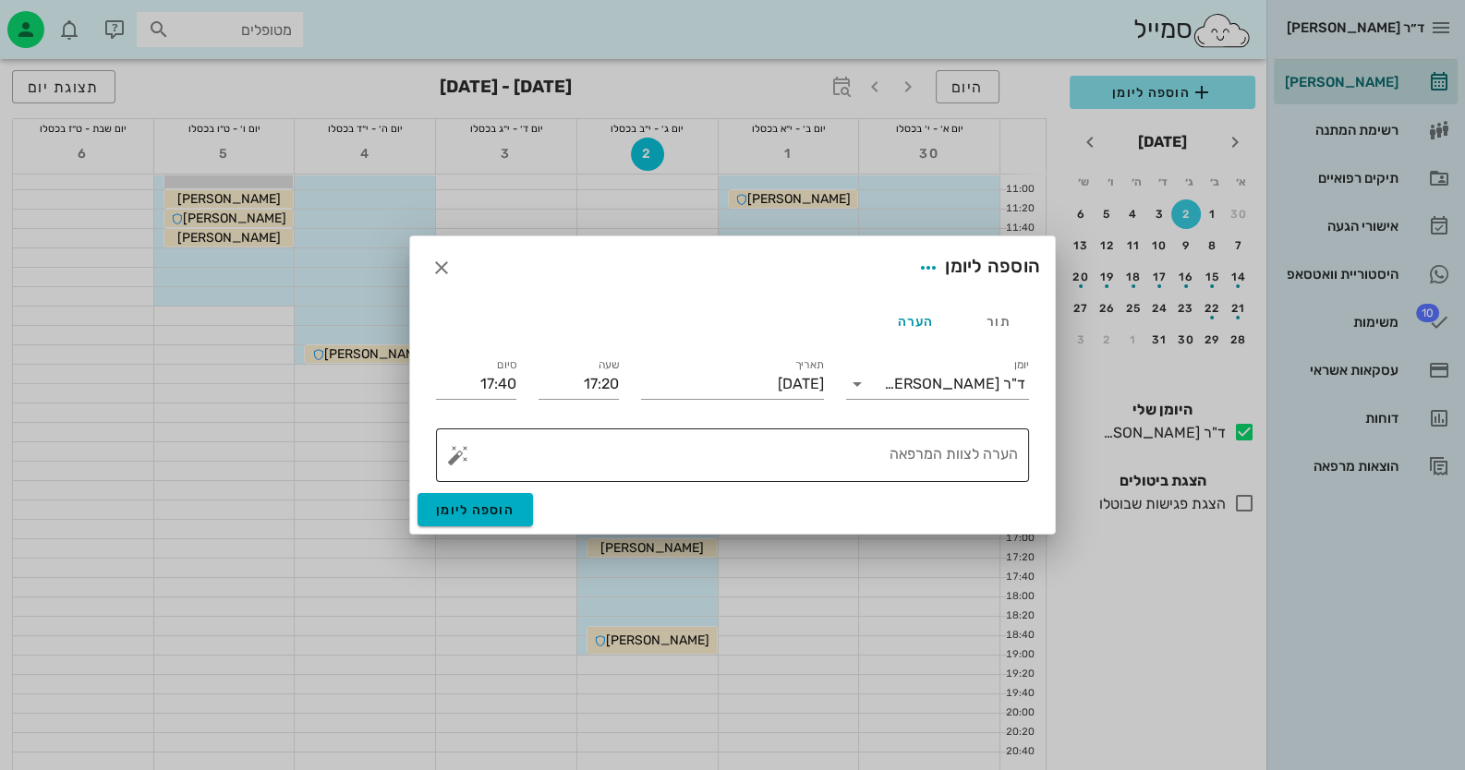
click at [703, 453] on textarea "הערה לצוות המרפאה" at bounding box center [740, 460] width 556 height 44
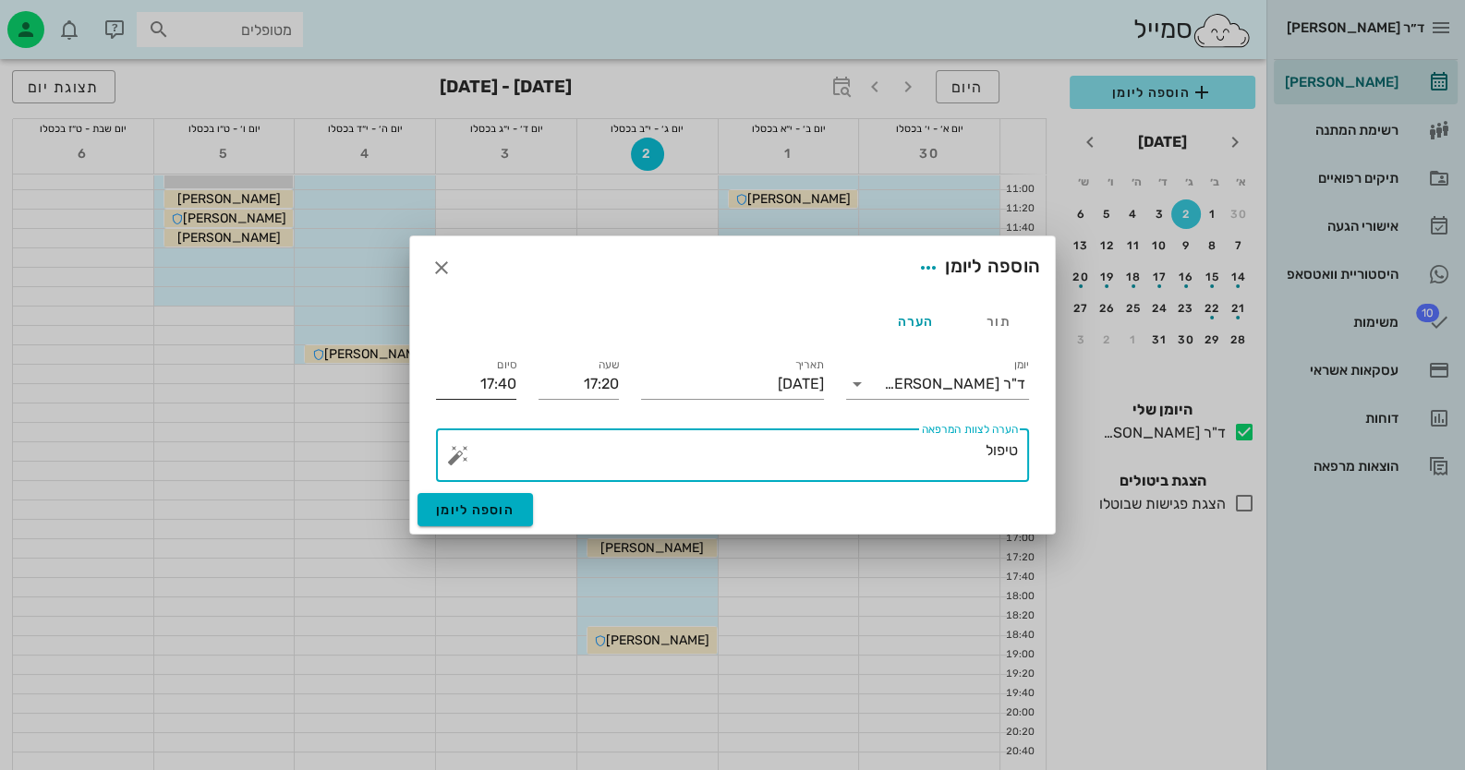
type textarea "טיפול"
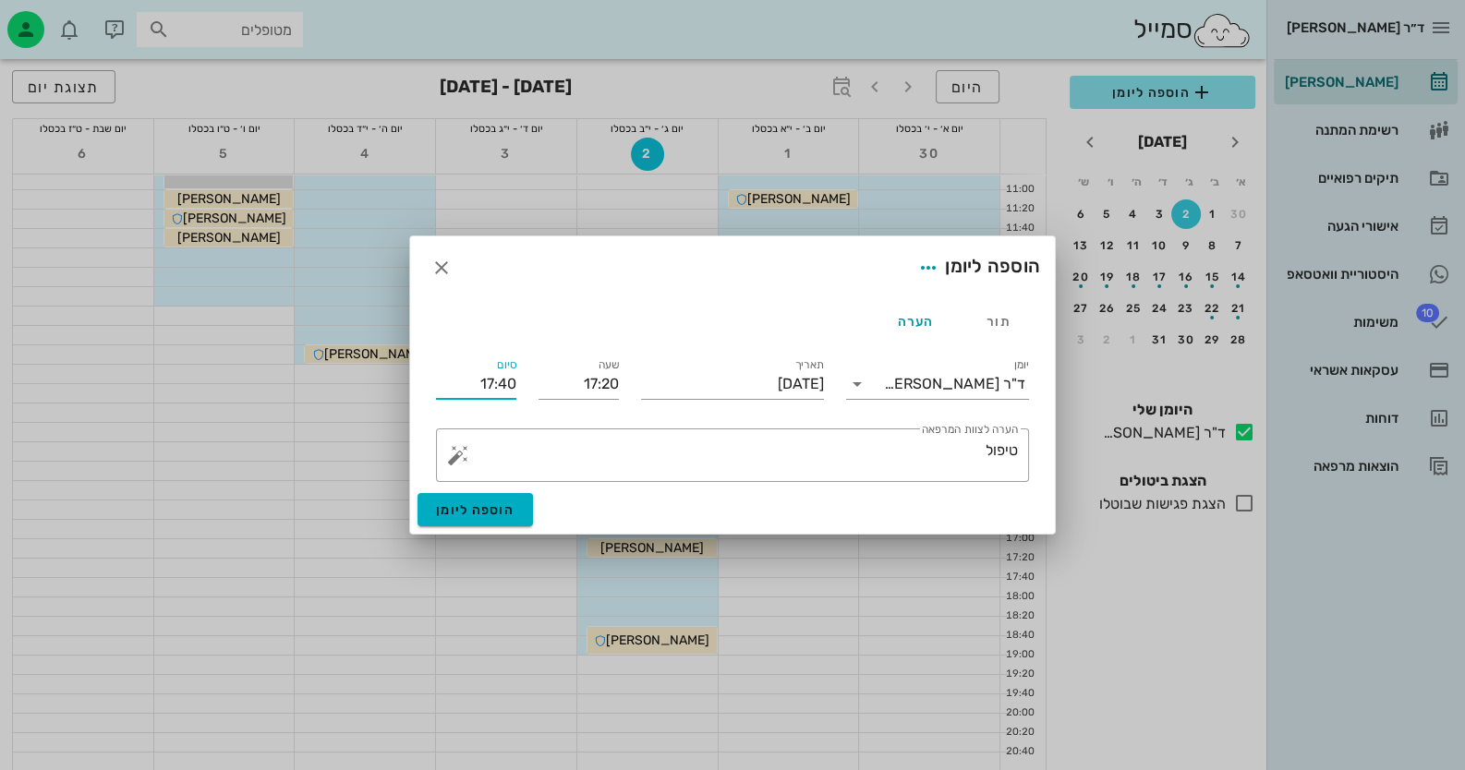
click at [508, 377] on input "17:40" at bounding box center [476, 384] width 80 height 30
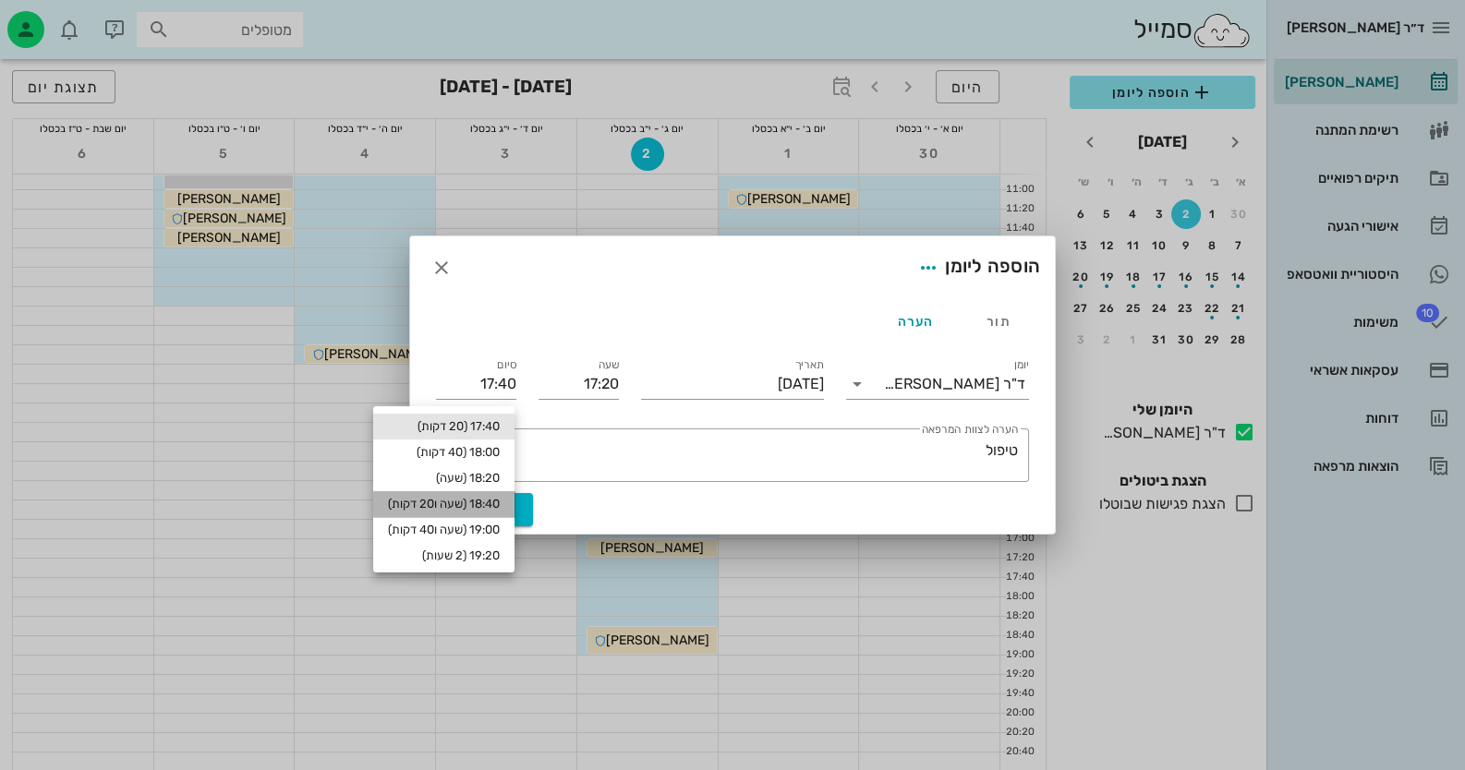
click at [492, 509] on div "18:40 (שעה ו20 דקות)" at bounding box center [444, 504] width 112 height 15
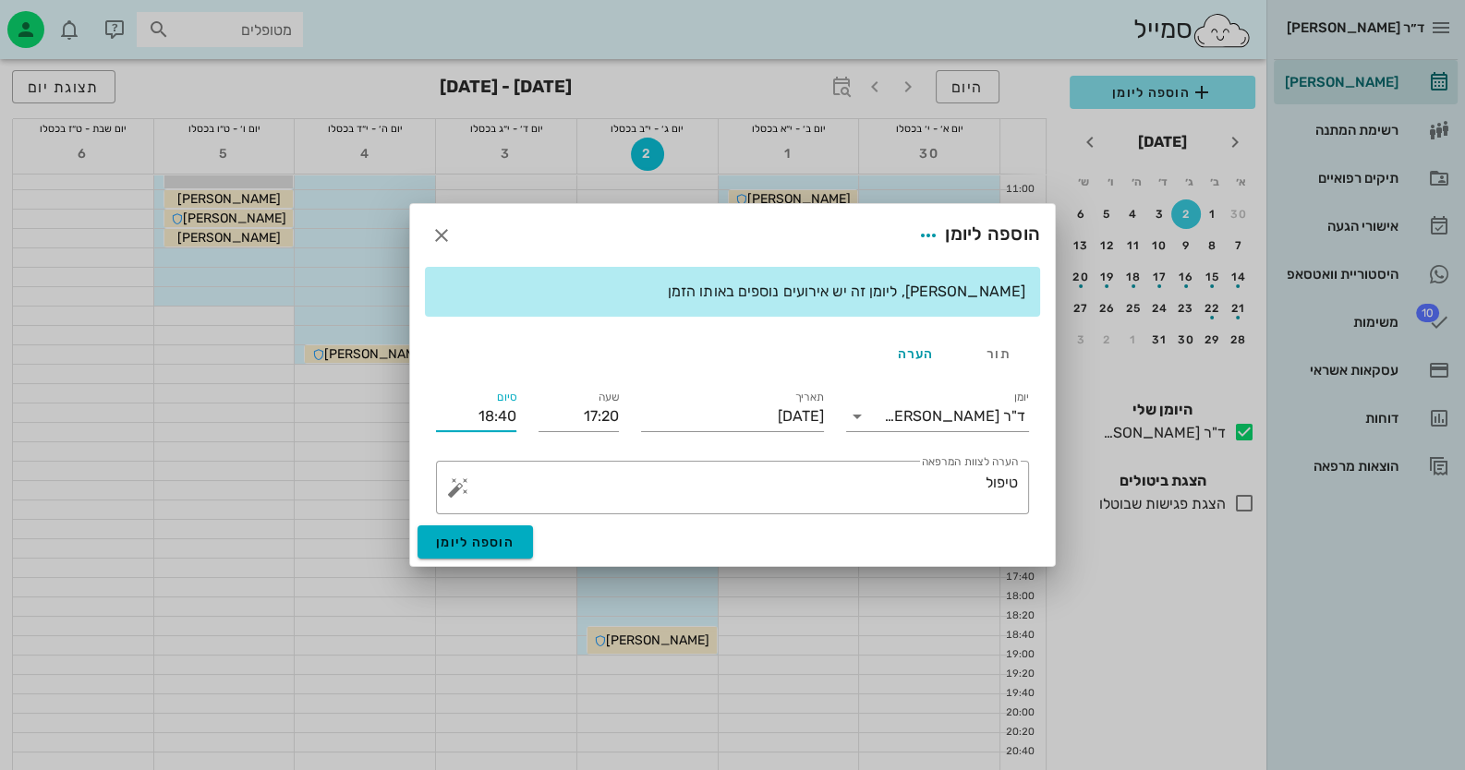
click at [505, 407] on input "18:40" at bounding box center [476, 417] width 80 height 30
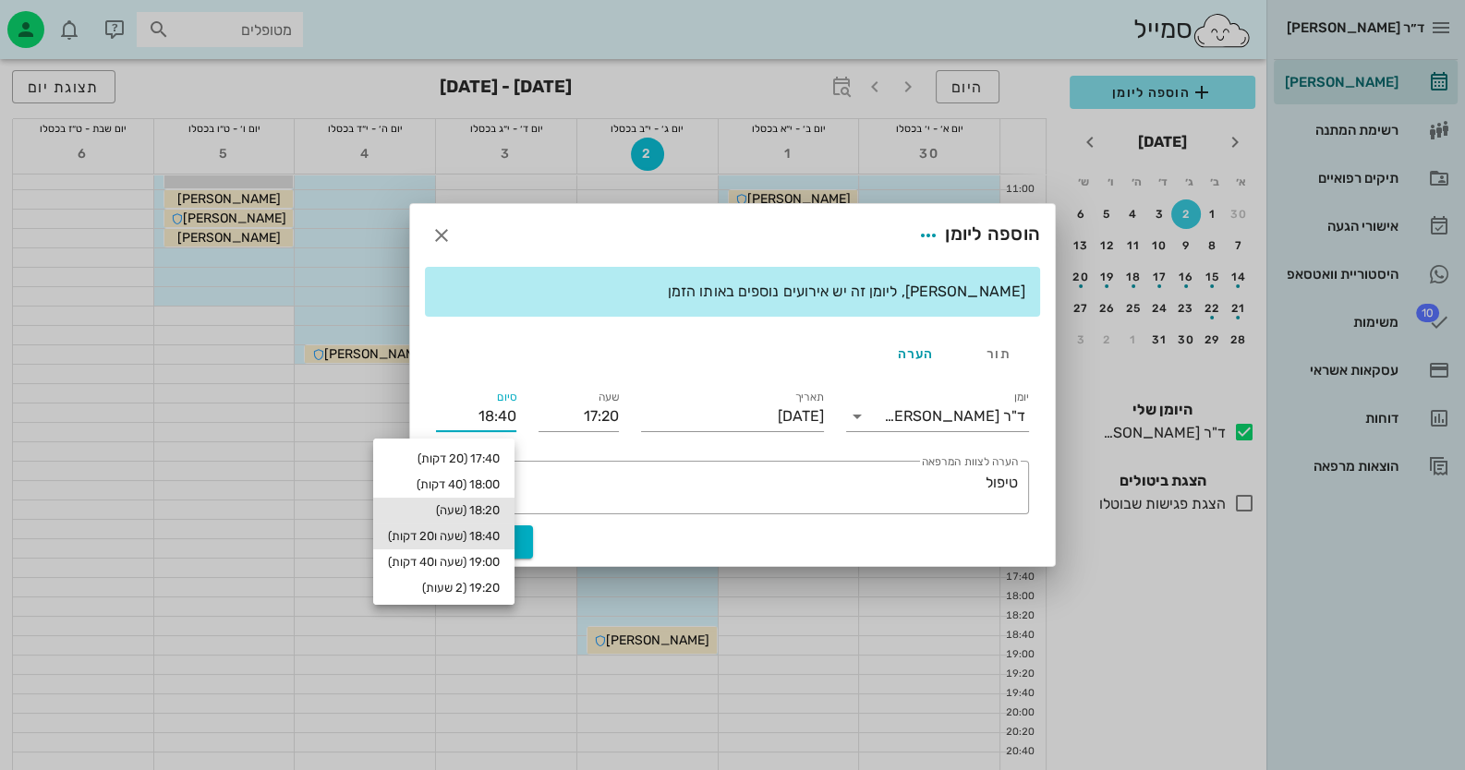
click at [483, 516] on div "18:20 (שעה)" at bounding box center [444, 510] width 112 height 15
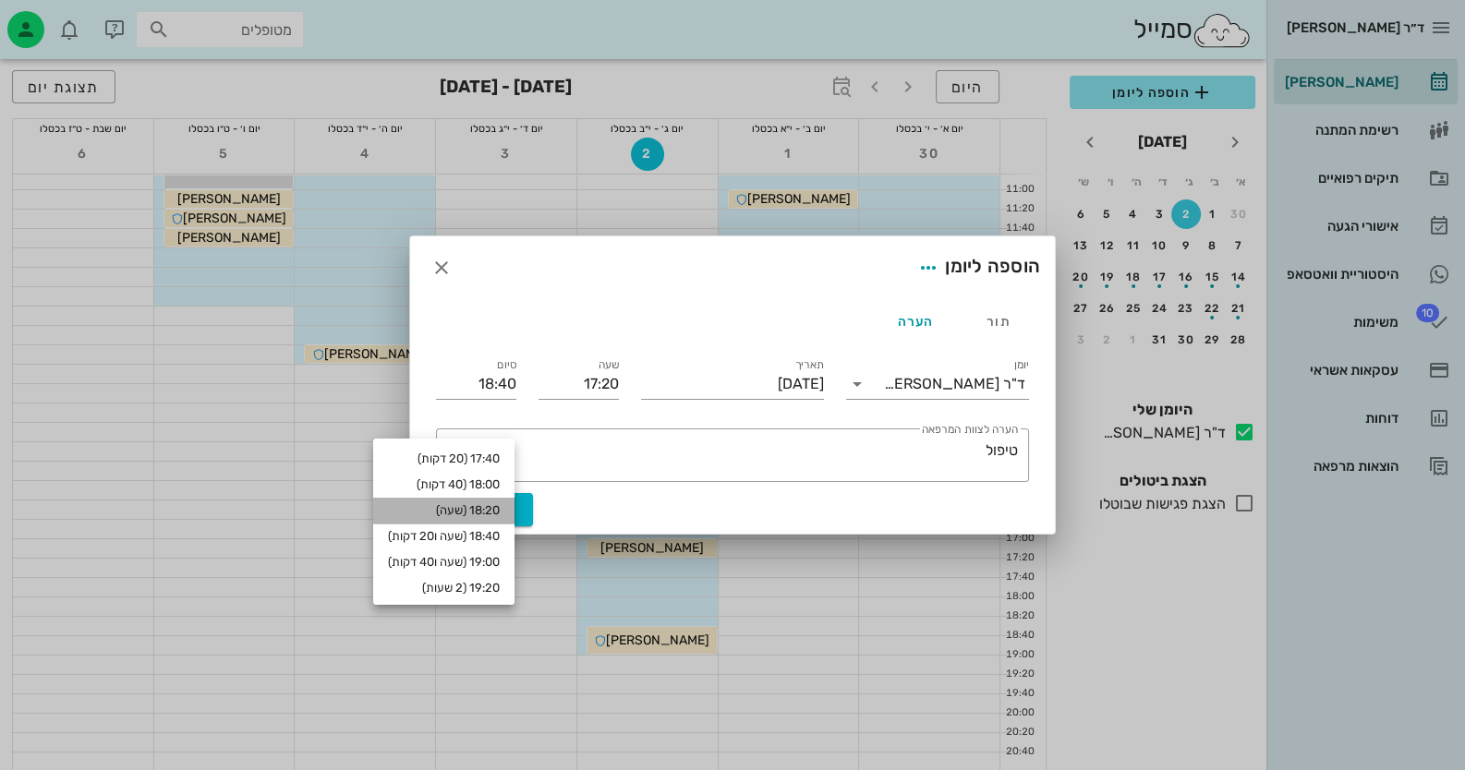
type input "18:20"
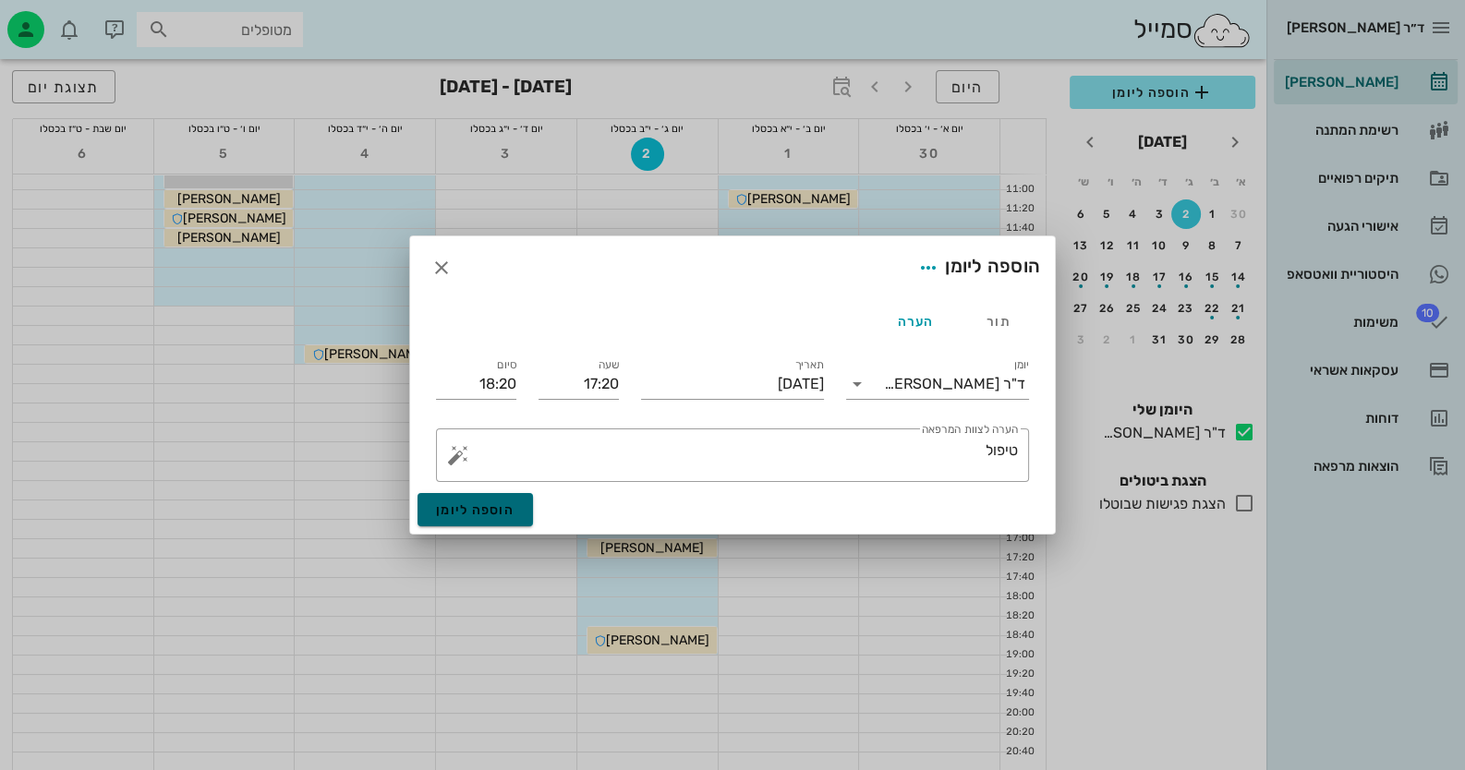
click at [483, 516] on span "הוספה ליומן" at bounding box center [475, 510] width 79 height 16
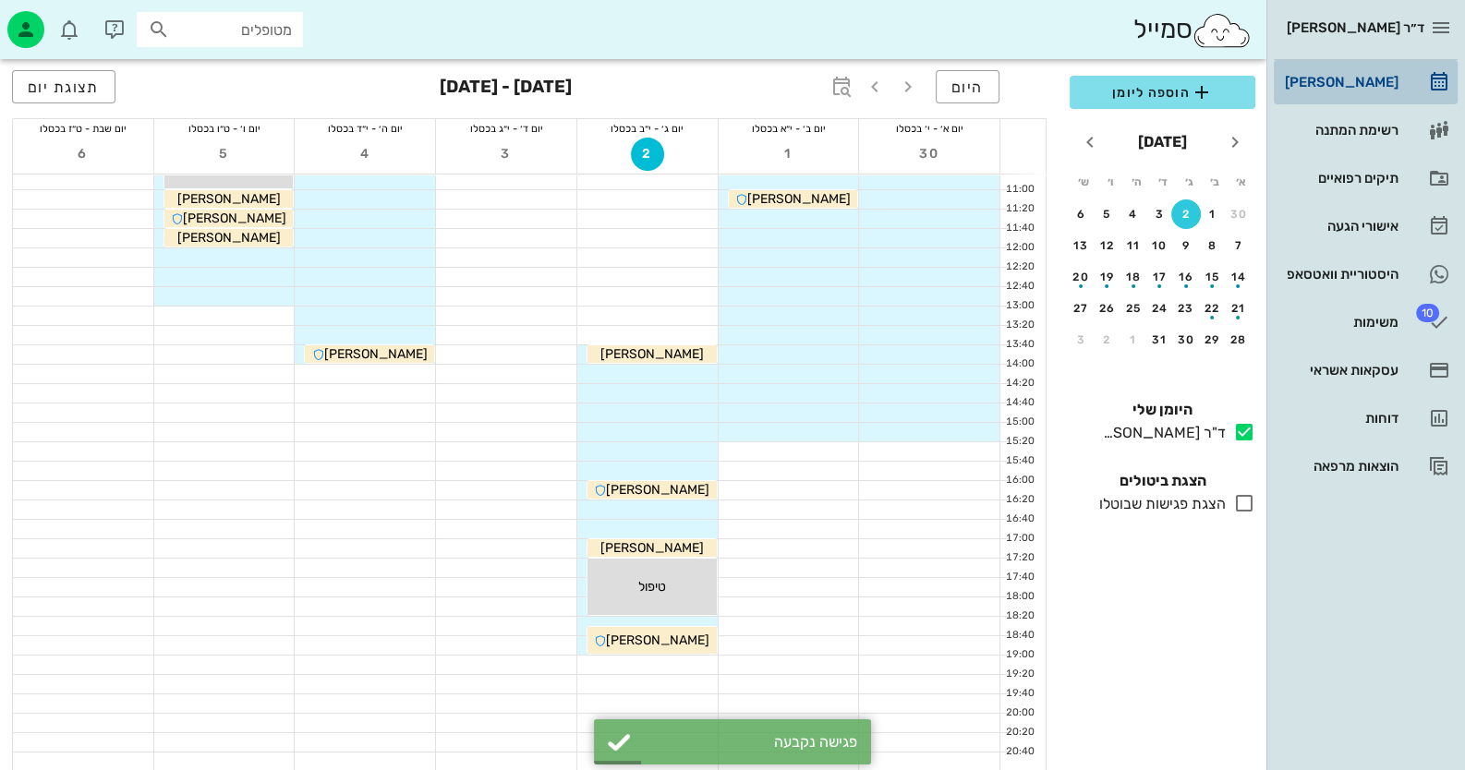
drag, startPoint x: 652, startPoint y: 587, endPoint x: 1356, endPoint y: 84, distance: 865.3
click at [1356, 84] on div "[PERSON_NAME]" at bounding box center [1339, 82] width 117 height 15
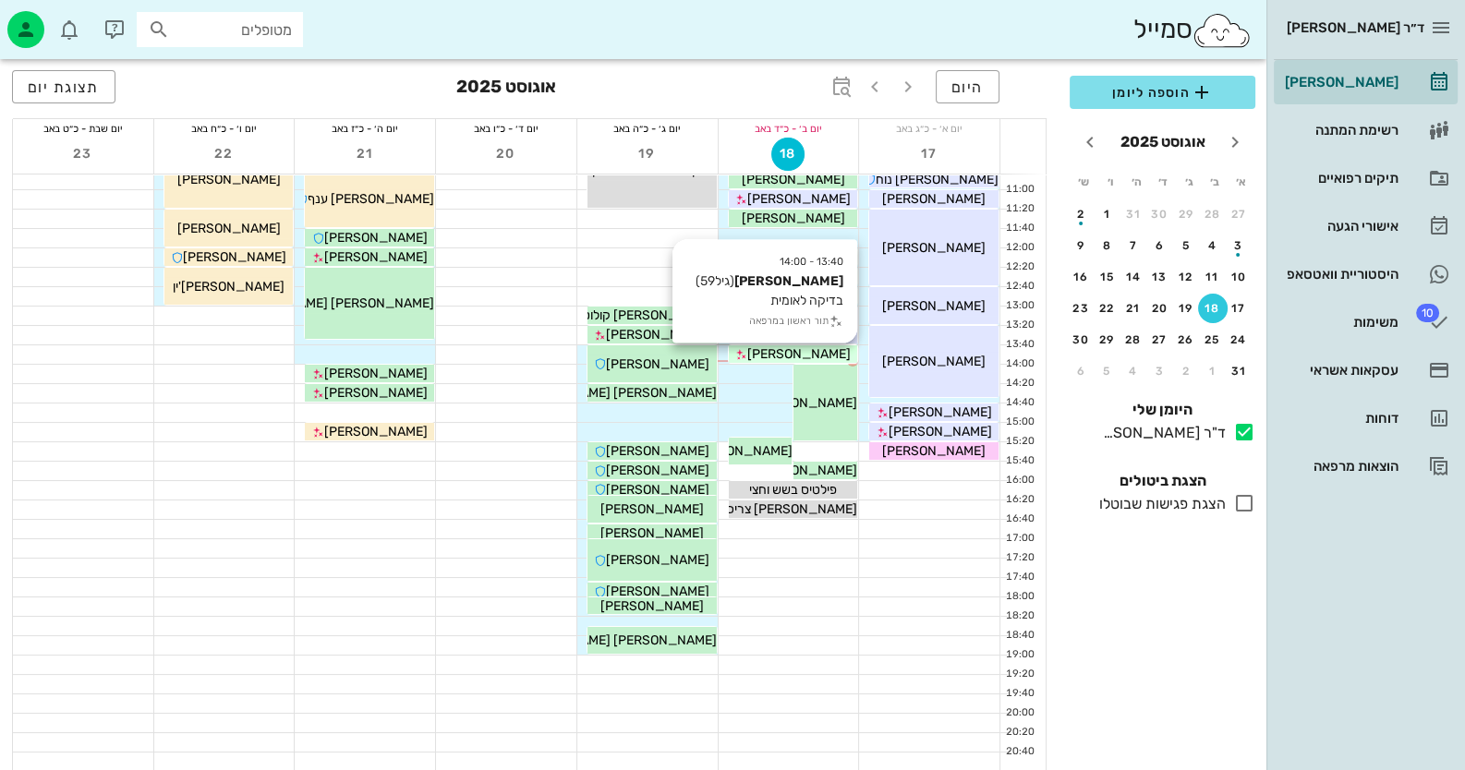
click at [815, 350] on span "[PERSON_NAME]" at bounding box center [798, 354] width 103 height 16
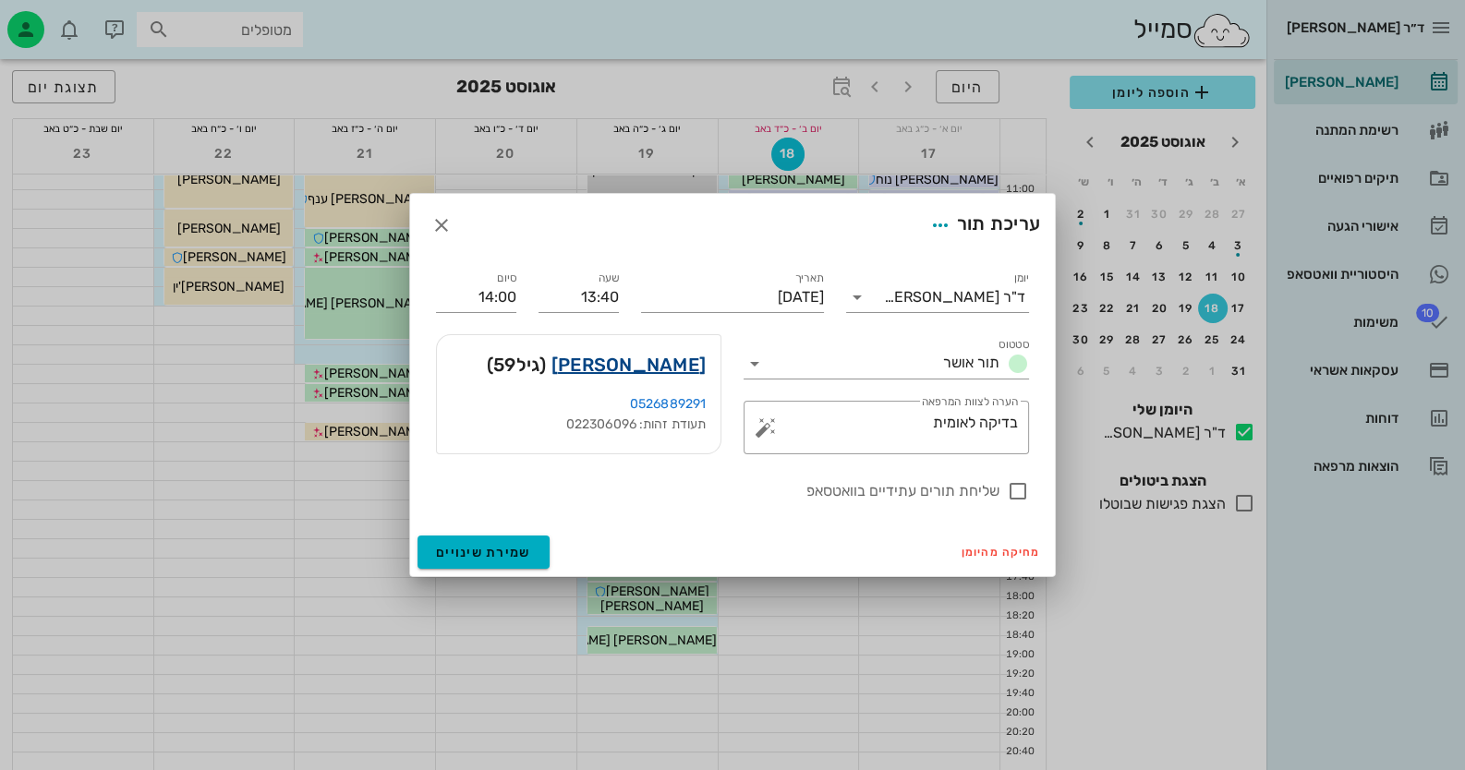
click at [693, 364] on link "אלי נגר" at bounding box center [628, 365] width 154 height 30
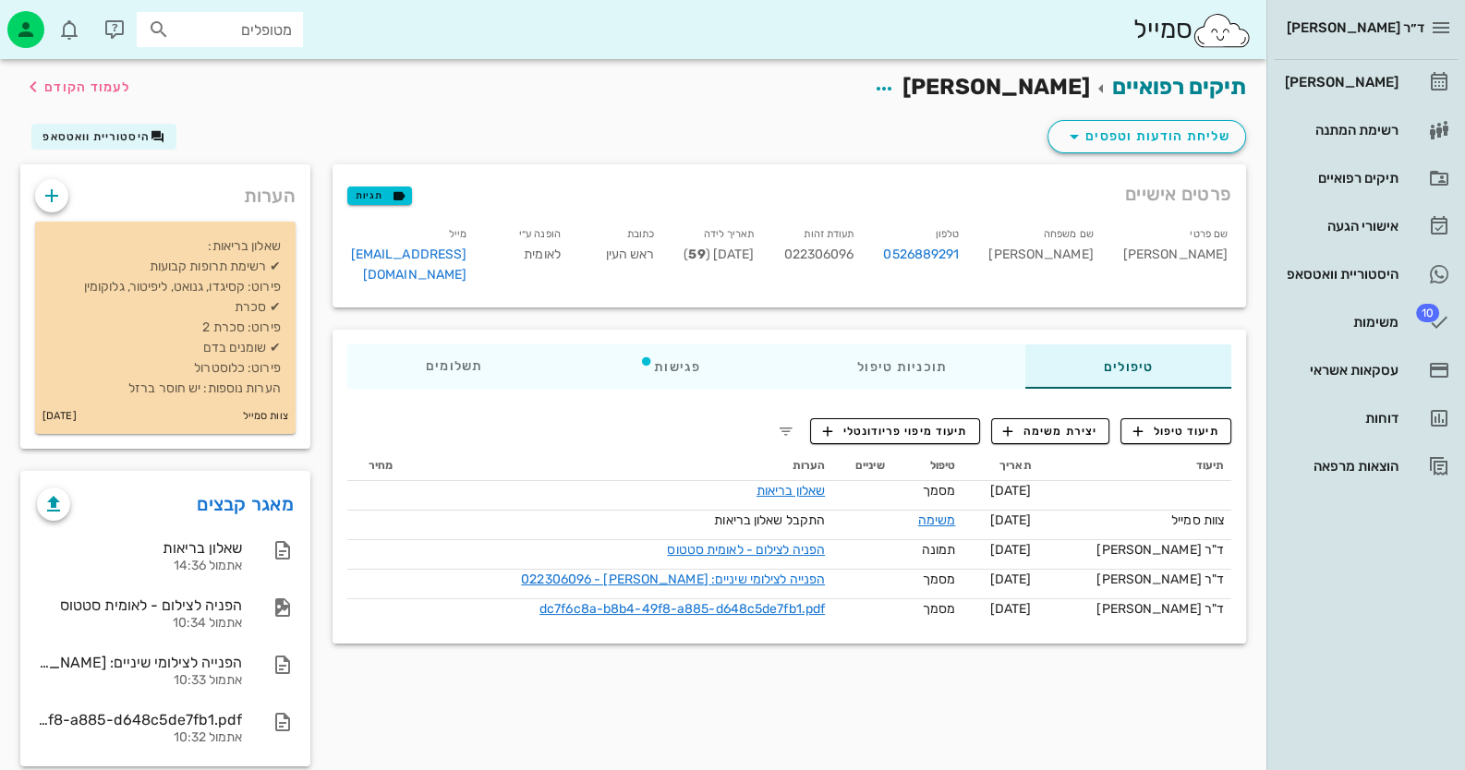
click at [135, 232] on div "שאלון בריאות: ✔ רשימת תרופות קבועות פירוט: קסיגדו, גנואט, ליפיטור, גלוקומין ✔ ס…" at bounding box center [165, 310] width 260 height 177
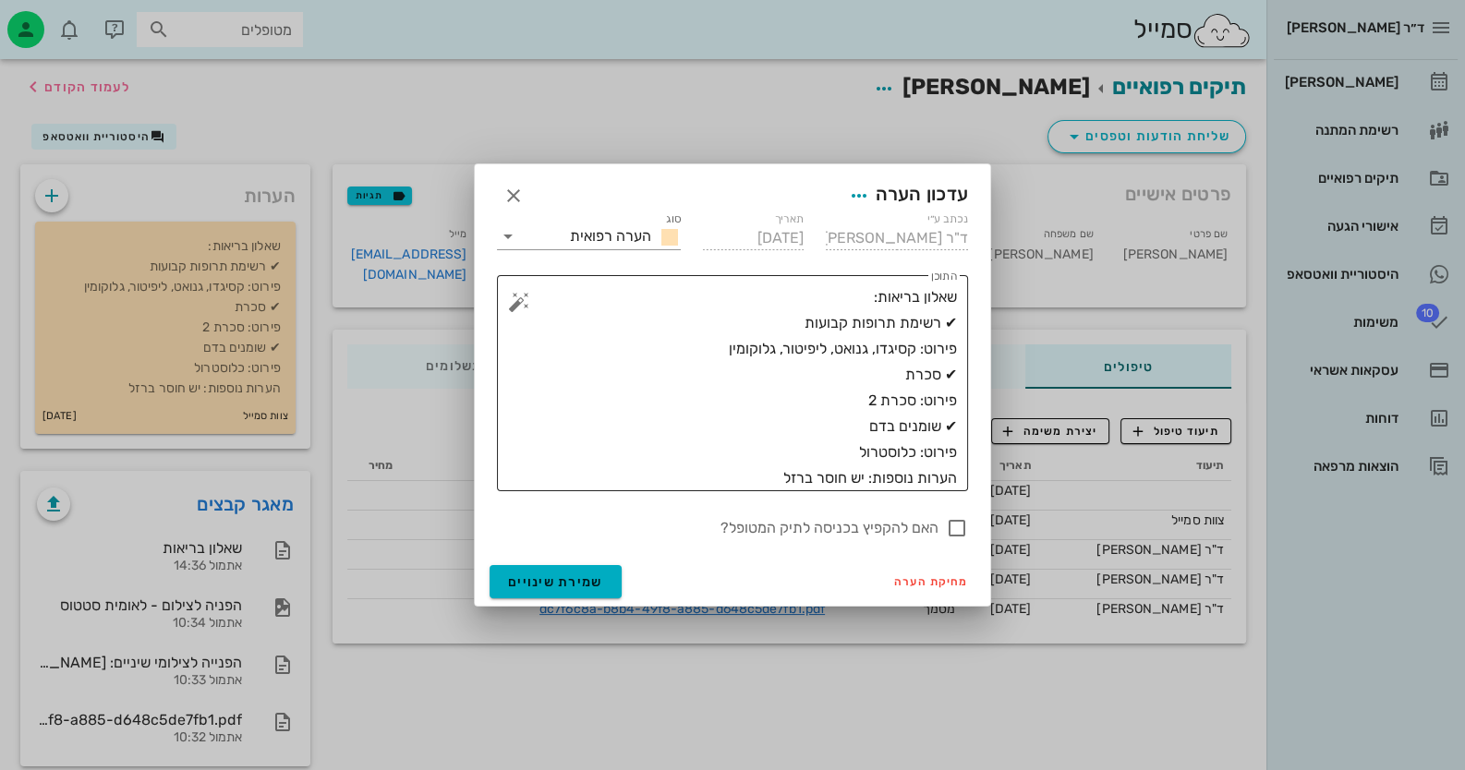
click at [896, 374] on textarea "שאלון בריאות: ✔ רשימת תרופות קבועות פירוט: קסיגדו, גנואט, ליפיטור, גלוקומין ✔ ס…" at bounding box center [740, 387] width 434 height 207
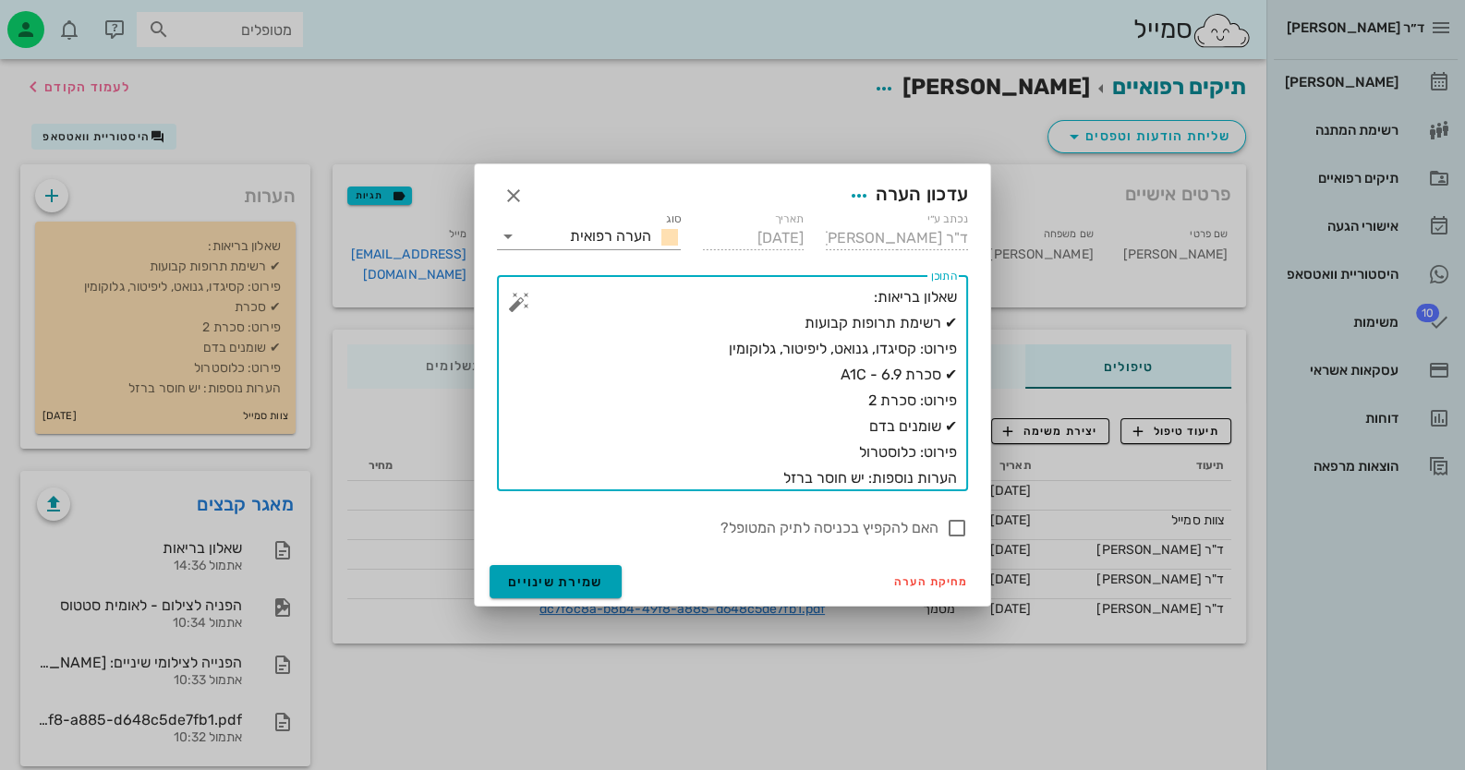
type textarea "שאלון בריאות: ✔ רשימת תרופות קבועות פירוט: קסיגדו, גנואט, ליפיטור, גלוקומין ✔ ס…"
click at [547, 588] on span "שמירת שינויים" at bounding box center [555, 582] width 95 height 16
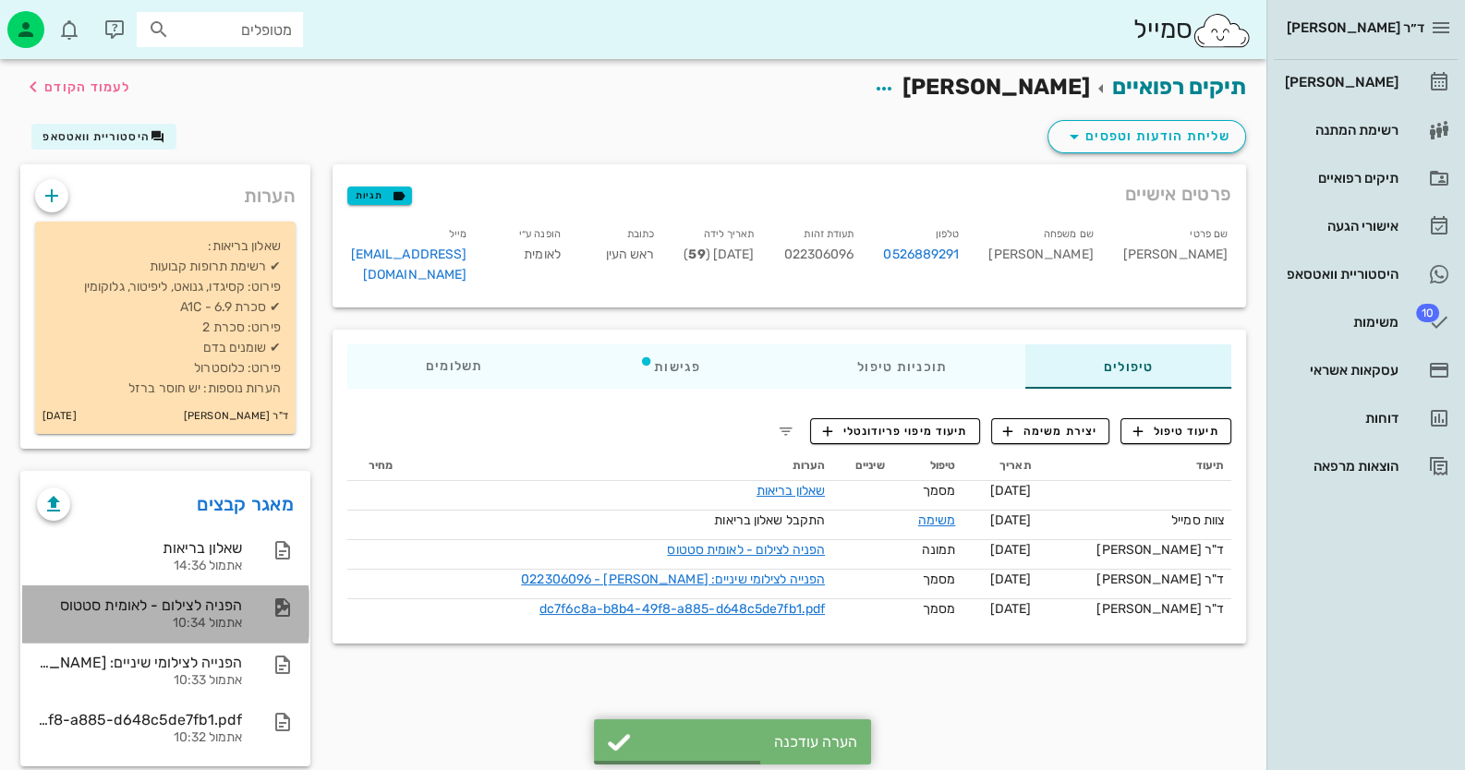
click at [249, 601] on div "הפניה לצילום - לאומית סטטוס אתמול 10:34" at bounding box center [165, 614] width 286 height 57
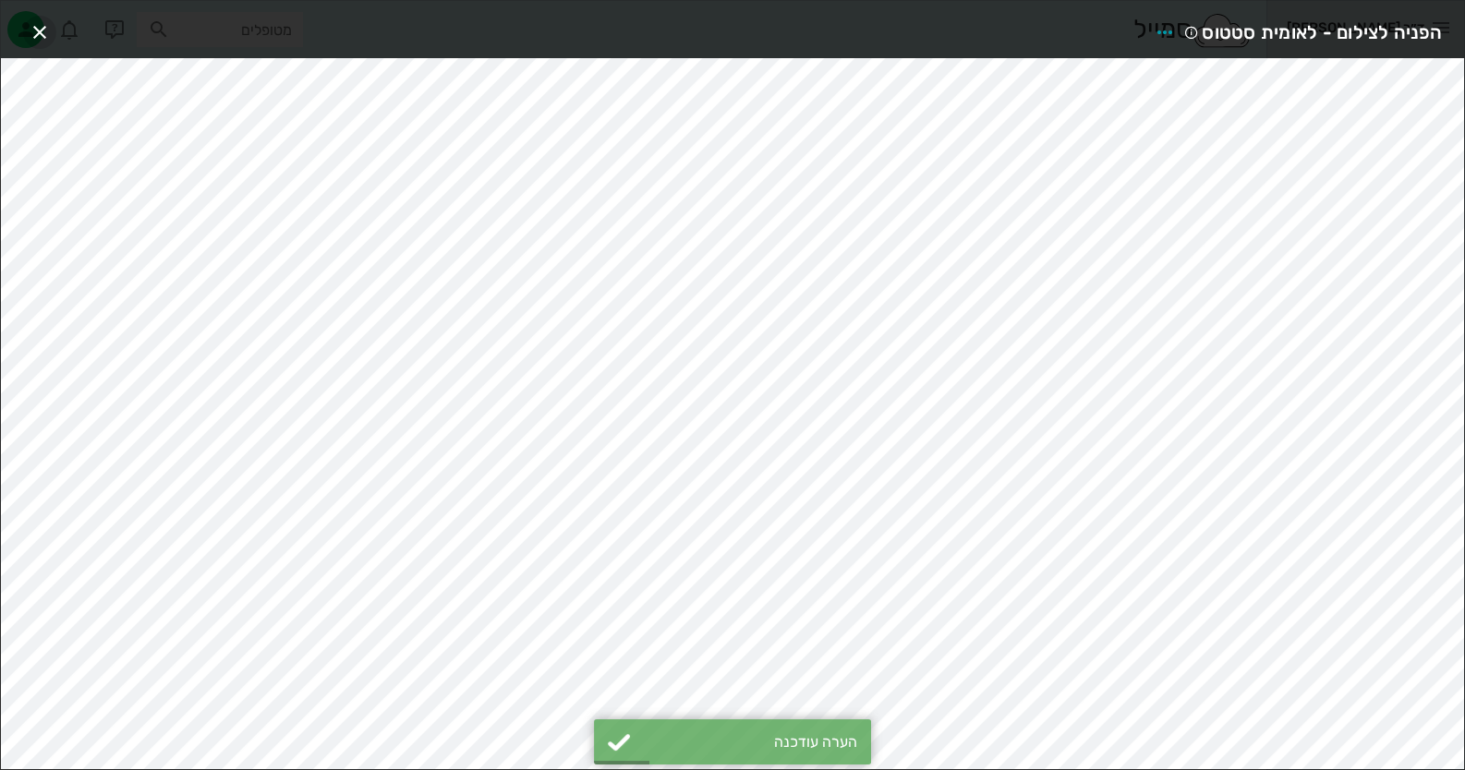
click at [37, 32] on icon "button" at bounding box center [40, 32] width 22 height 22
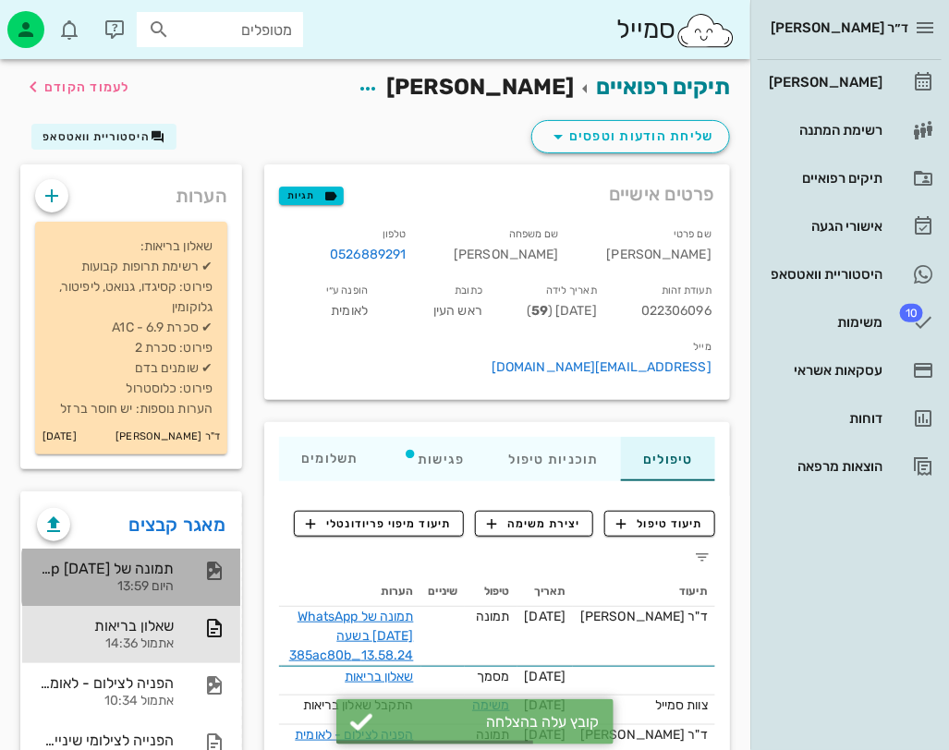
click at [203, 586] on div "תמונה של WhatsApp 2025-08-18 בשעה 13.58.24_385ac80b היום 13:59" at bounding box center [131, 577] width 218 height 57
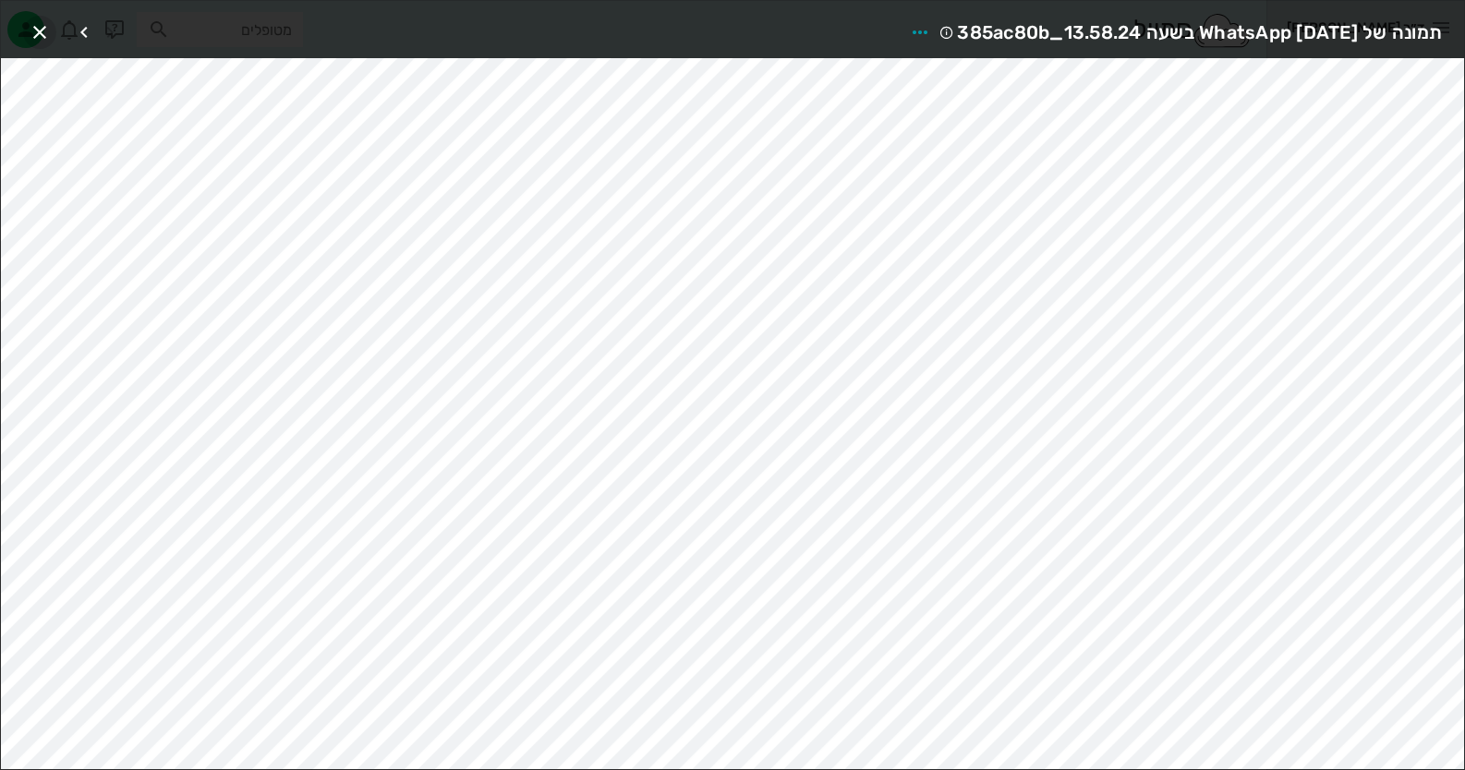
click at [28, 18] on button "button" at bounding box center [39, 32] width 33 height 33
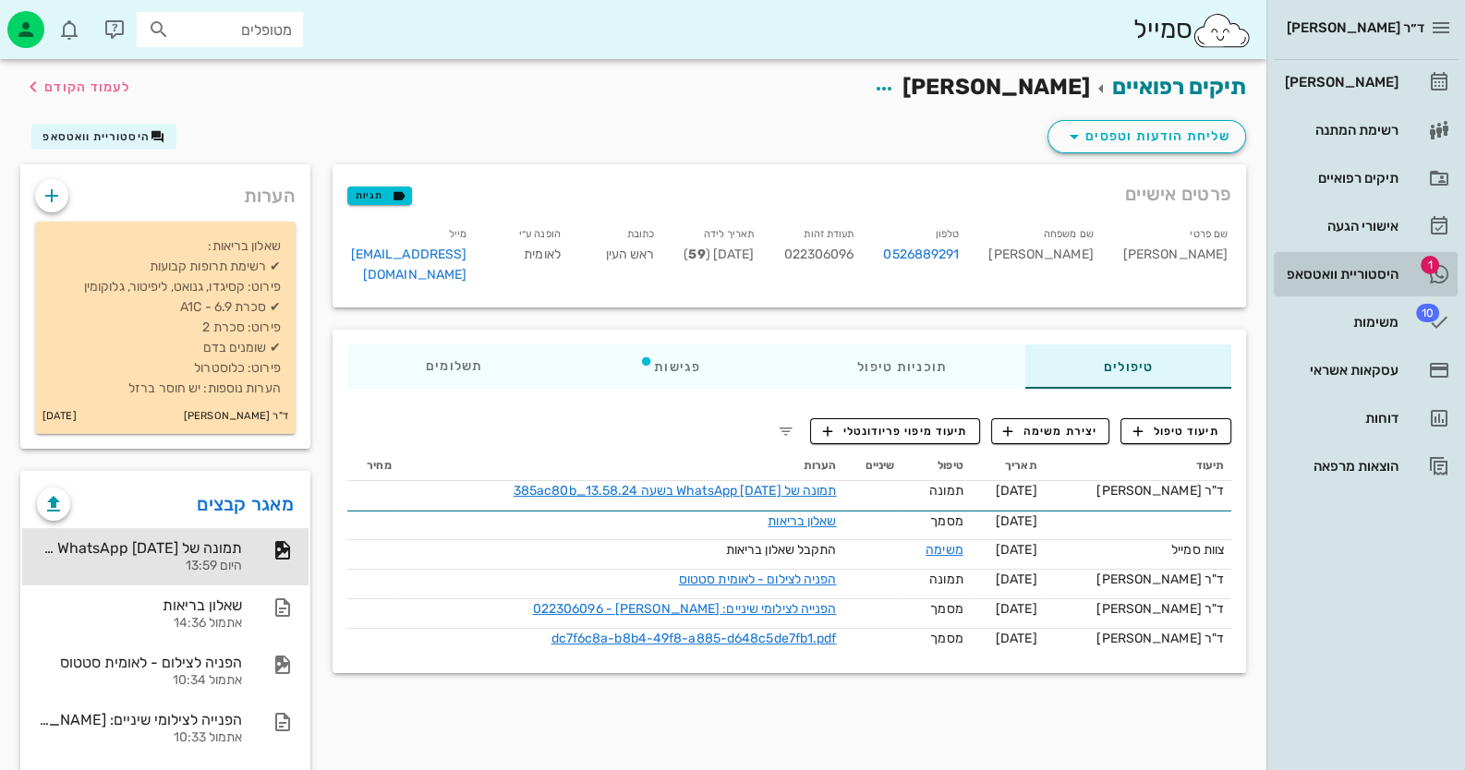
click at [1433, 272] on span "1" at bounding box center [1430, 265] width 18 height 18
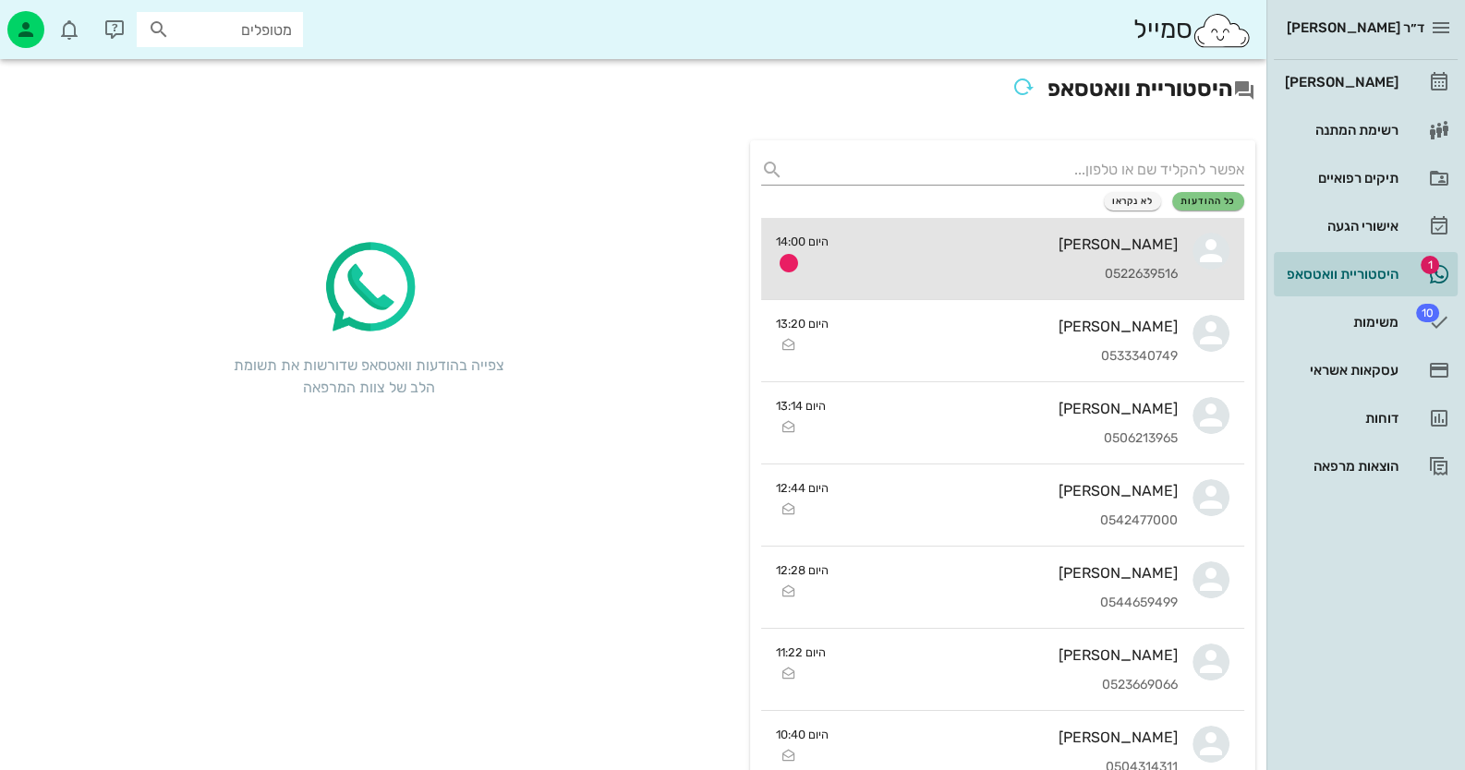
click at [1076, 274] on div "0522639516" at bounding box center [1010, 275] width 334 height 16
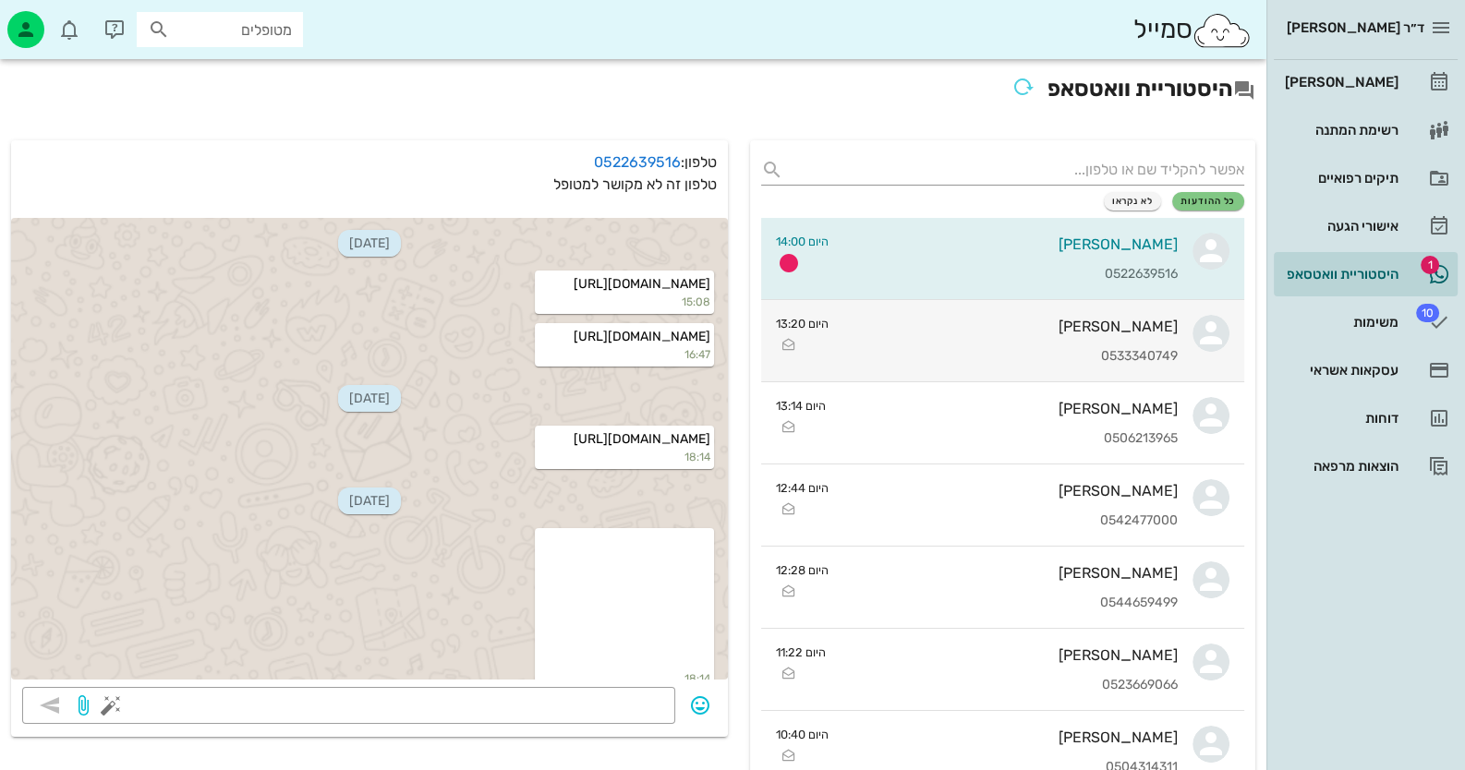
scroll to position [120, 0]
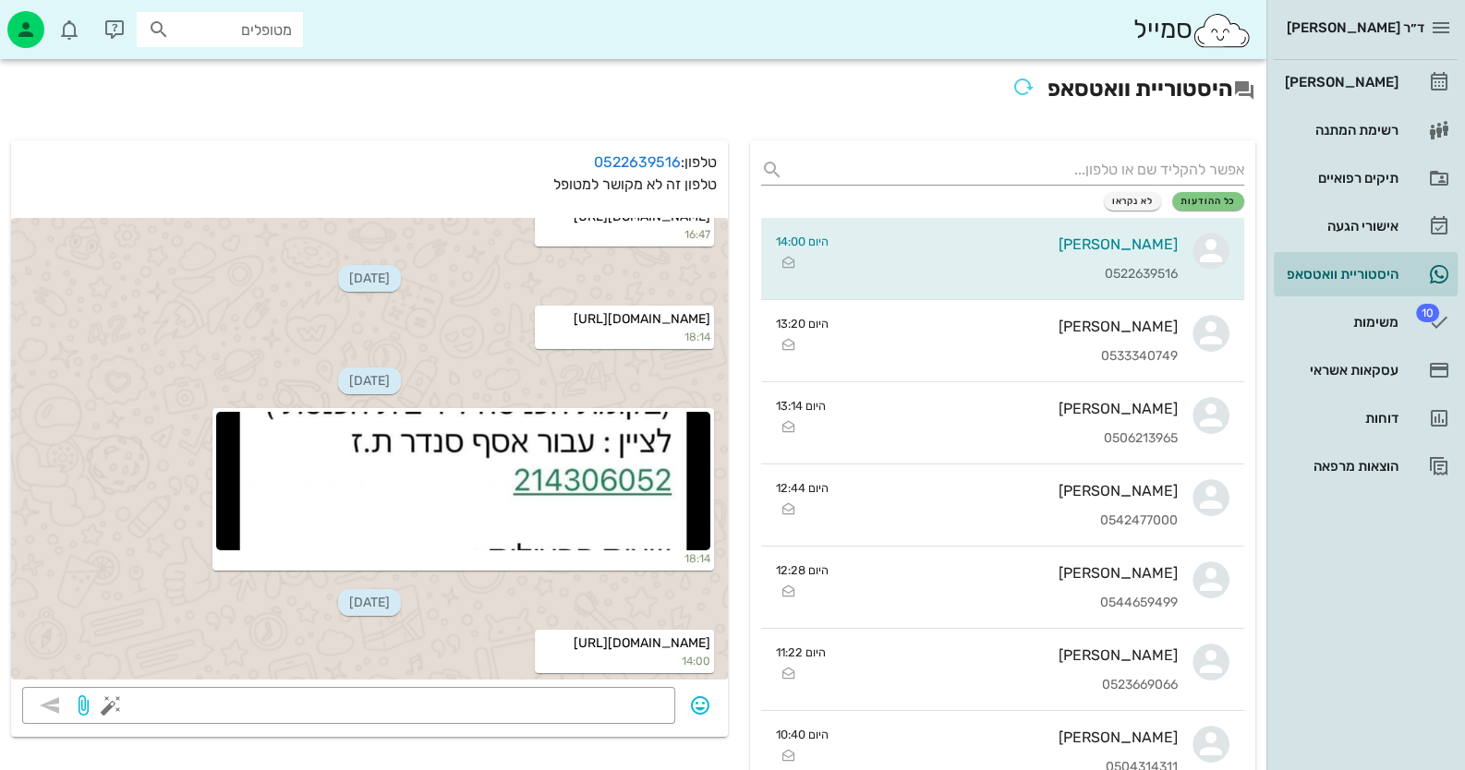
click at [633, 106] on h2 "היסטוריית וואטסאפ" at bounding box center [633, 90] width 1244 height 41
click at [1421, 66] on link "[PERSON_NAME]" at bounding box center [1366, 82] width 184 height 44
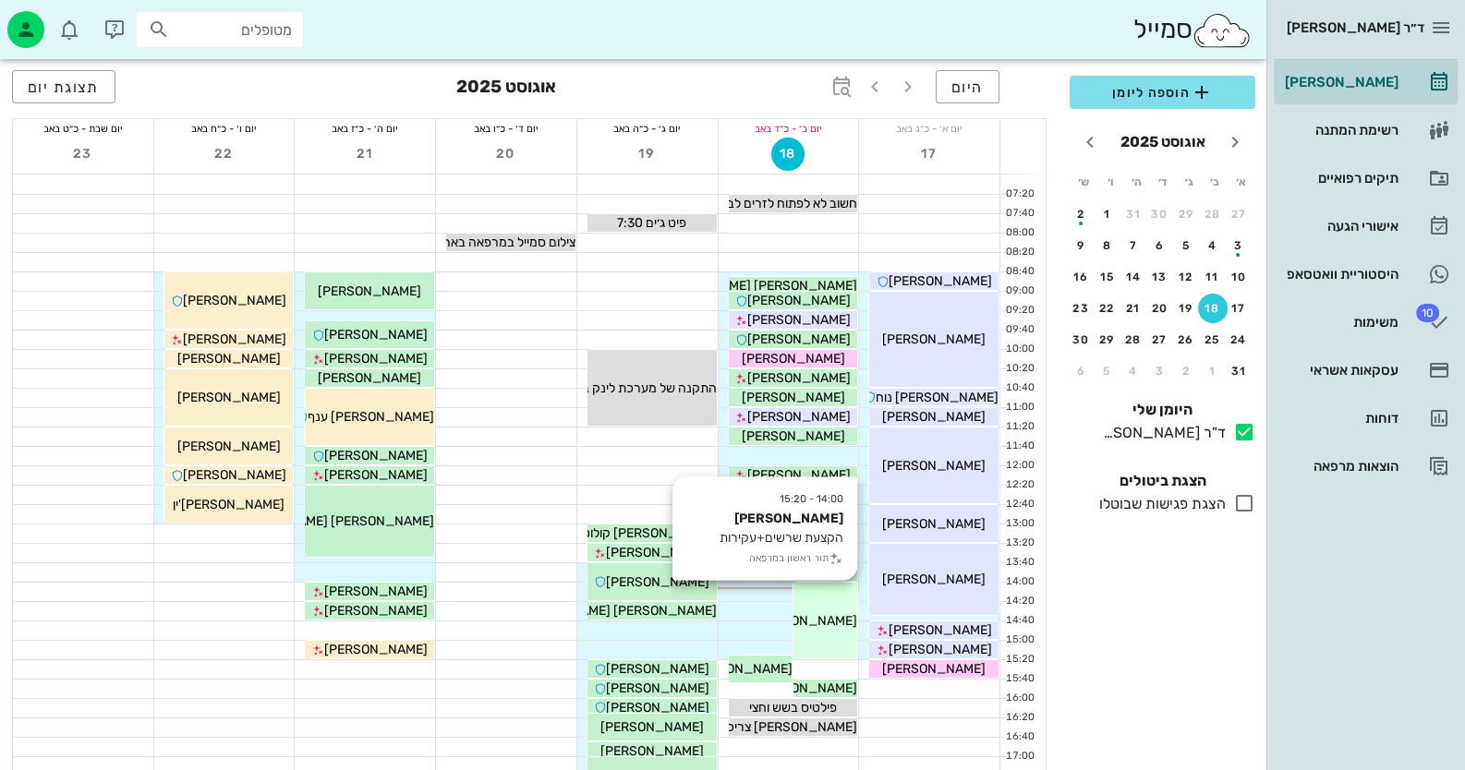
click at [823, 574] on div "[PERSON_NAME]" at bounding box center [793, 571] width 129 height 19
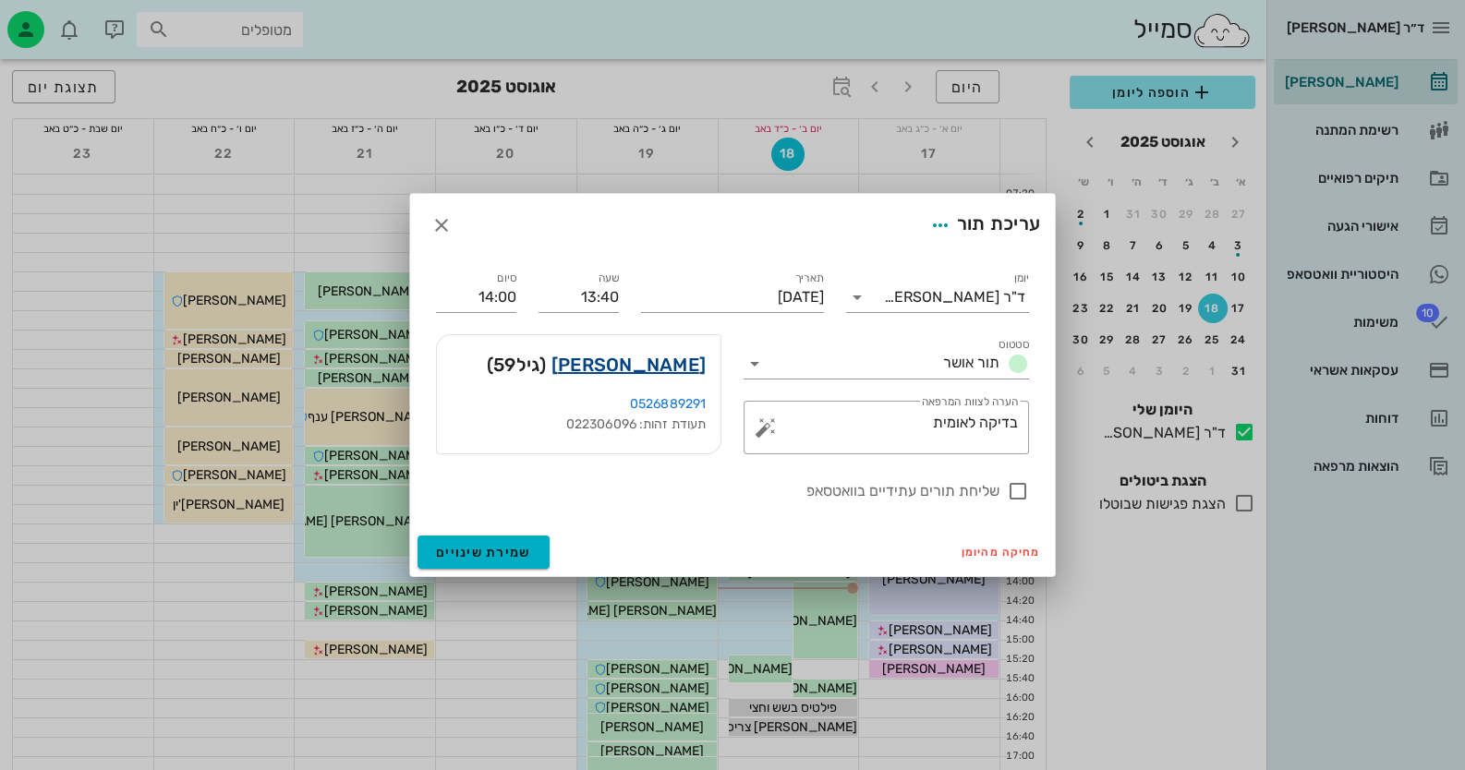
click at [668, 366] on link "אלי נגר" at bounding box center [628, 365] width 154 height 30
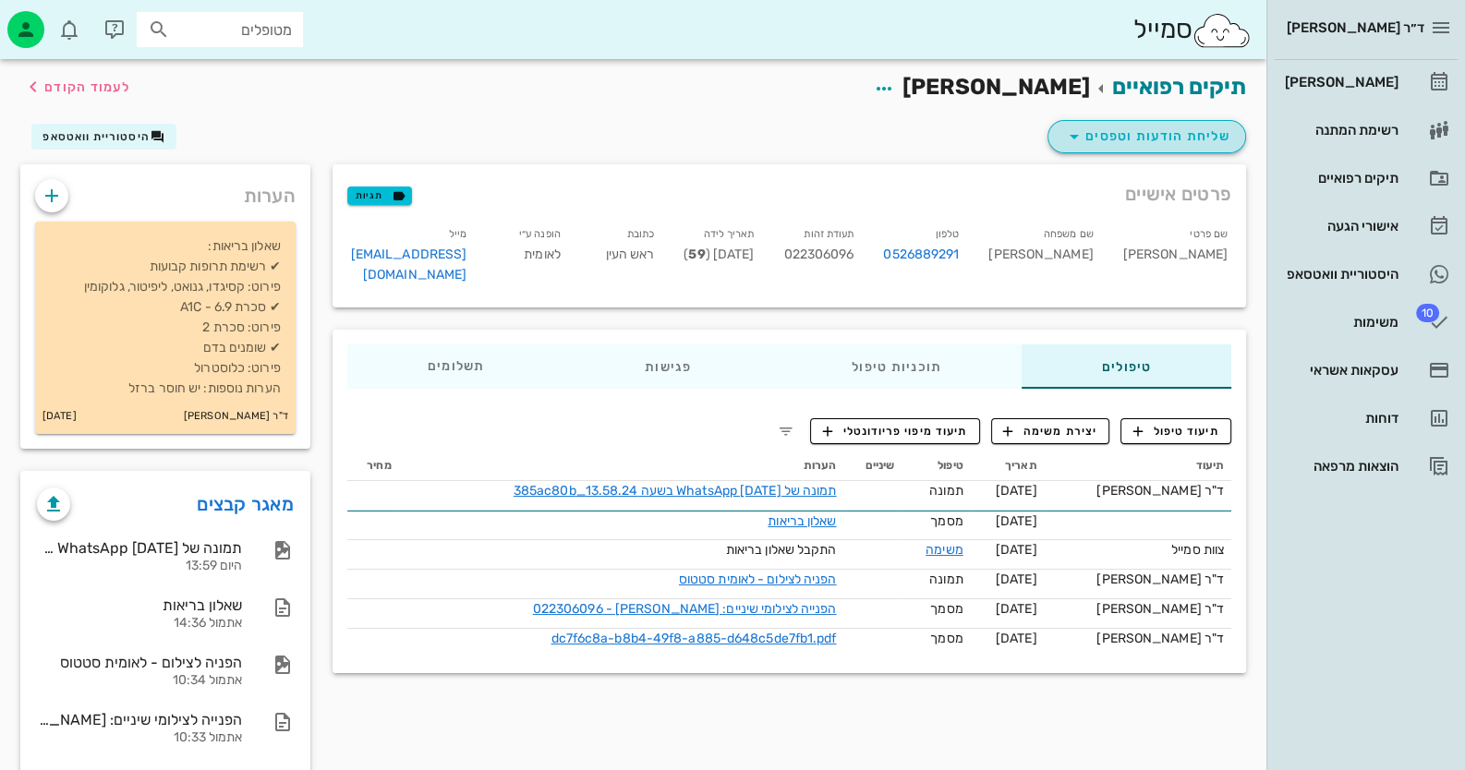
click at [1191, 127] on span "שליחת הודעות וטפסים" at bounding box center [1146, 137] width 167 height 22
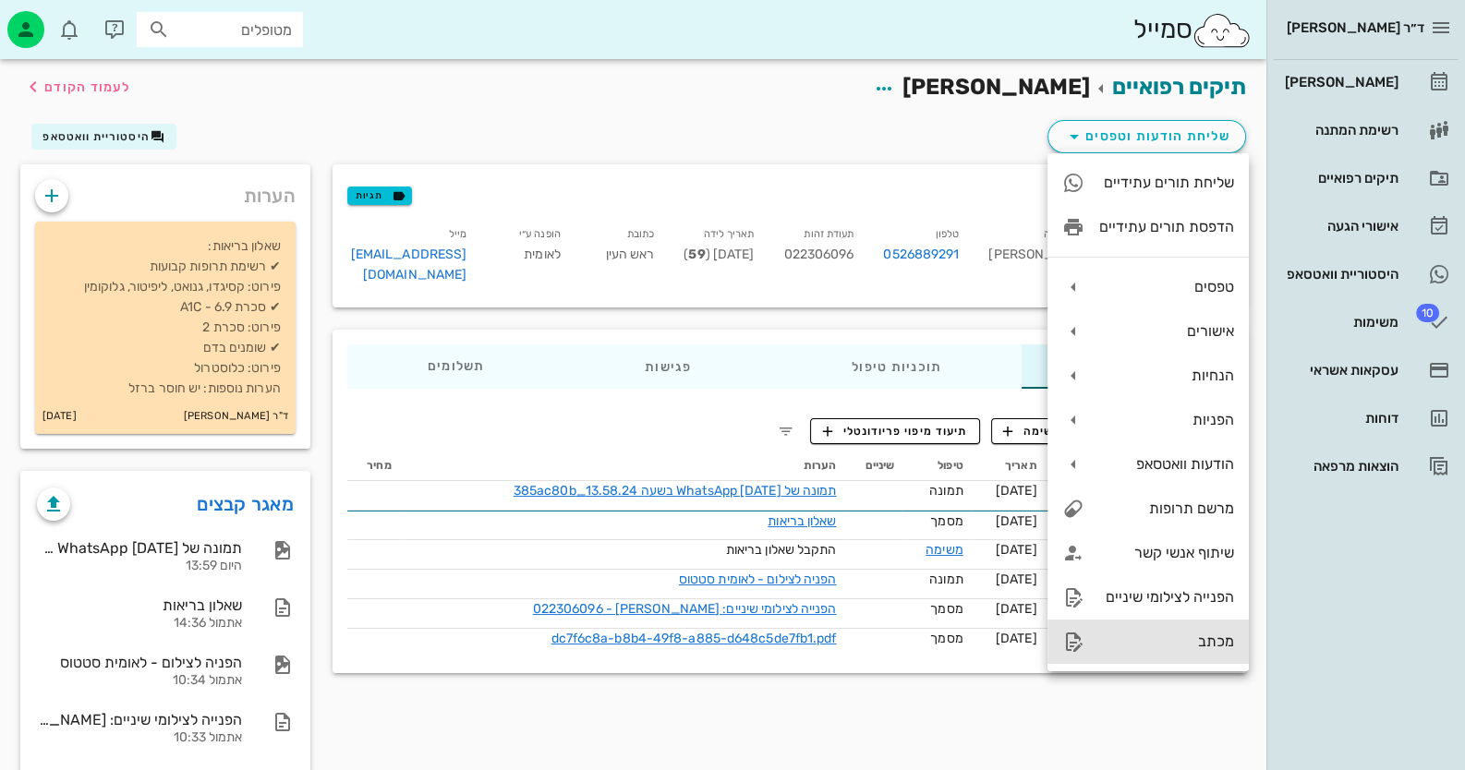
click at [1149, 648] on div "מכתב" at bounding box center [1166, 642] width 135 height 18
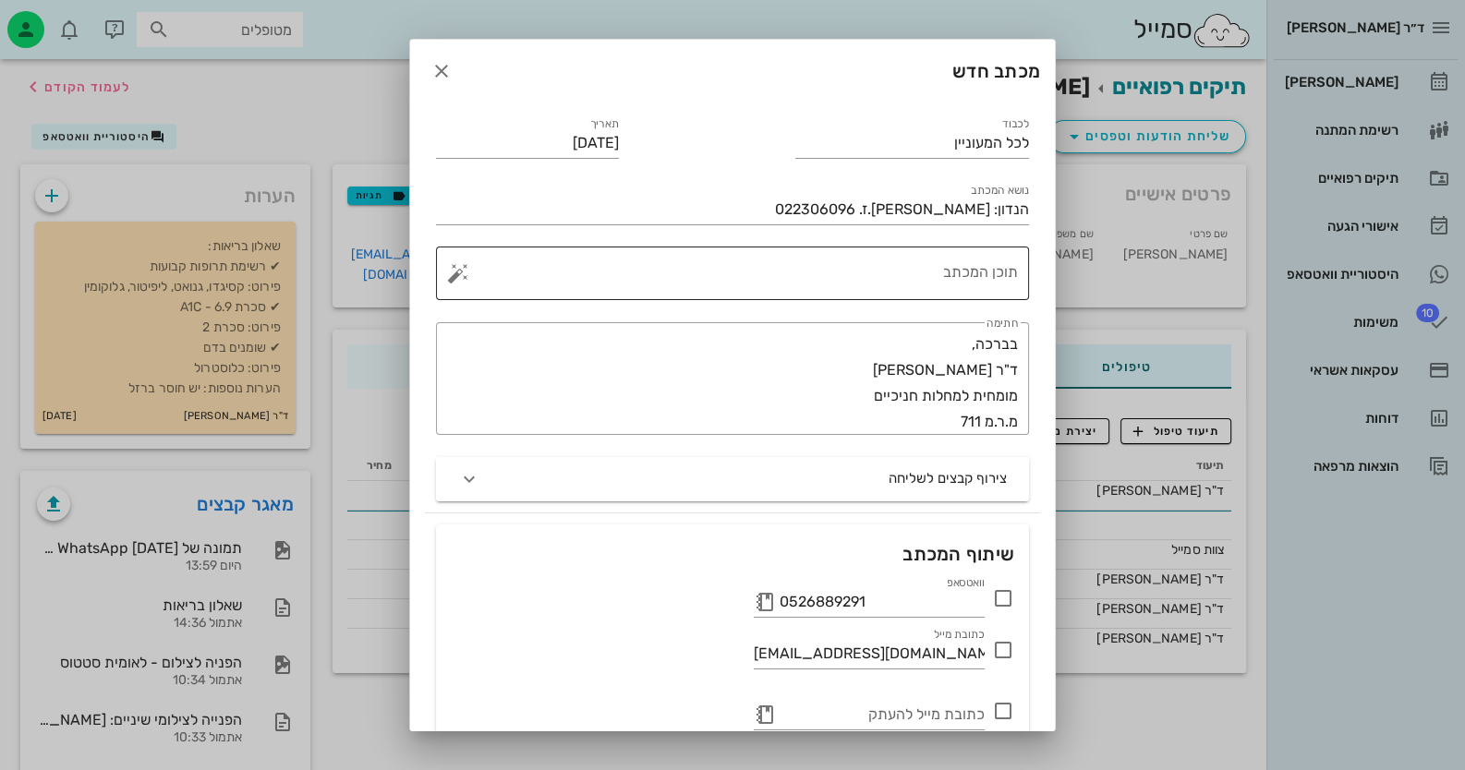
click at [981, 271] on textarea "תוכן המכתב" at bounding box center [740, 278] width 556 height 44
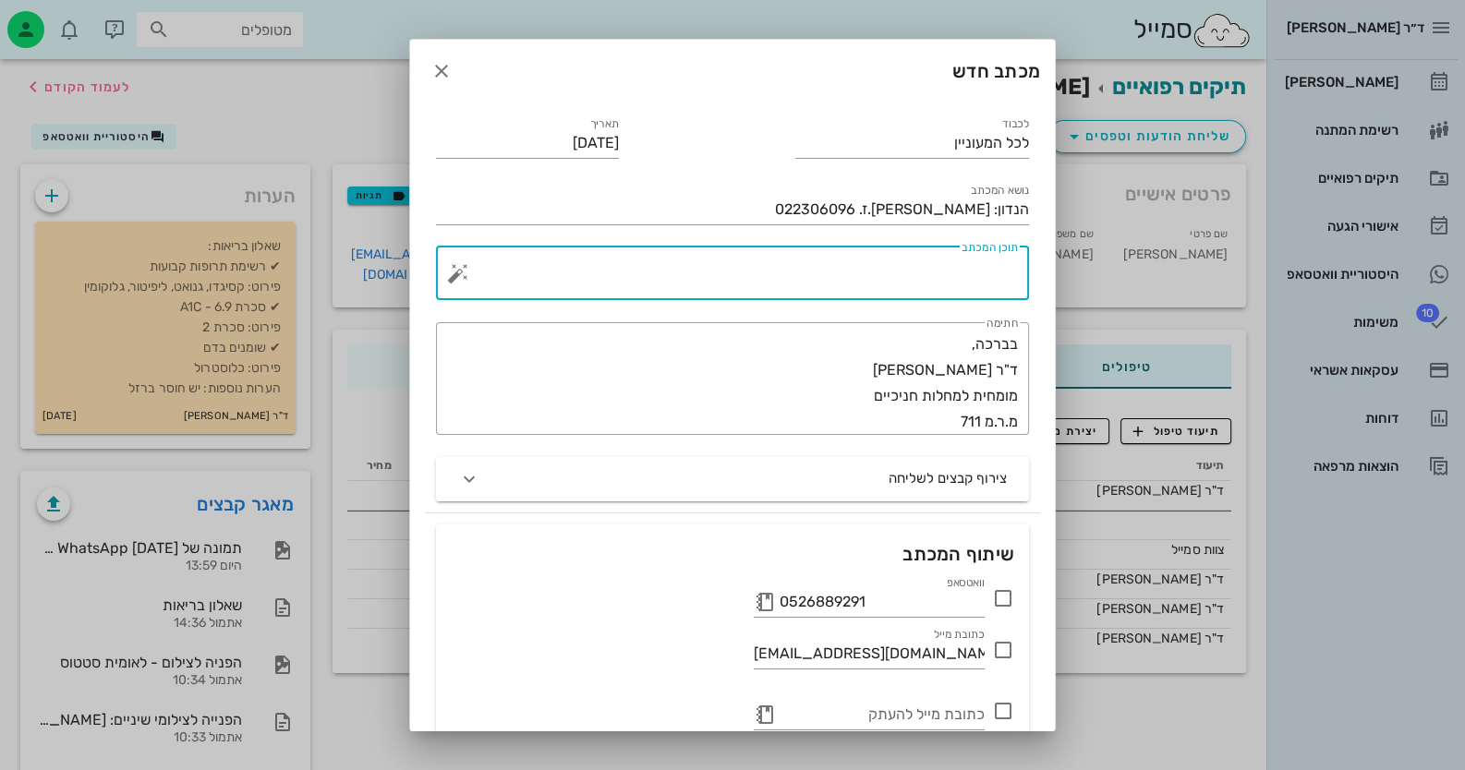
click at [469, 276] on button "button" at bounding box center [458, 273] width 22 height 22
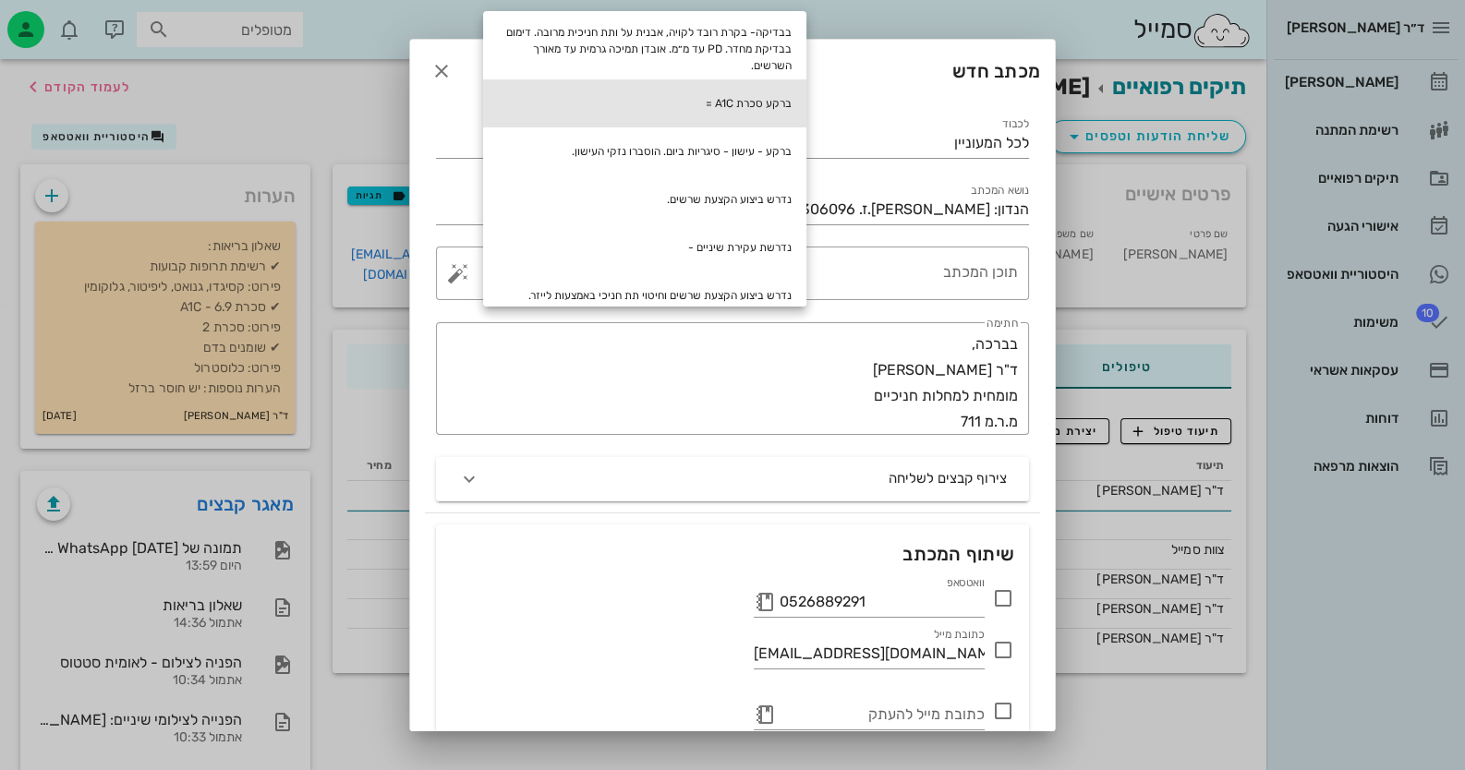
click at [779, 97] on div "ברקע סכרת A1C =" at bounding box center [644, 103] width 323 height 48
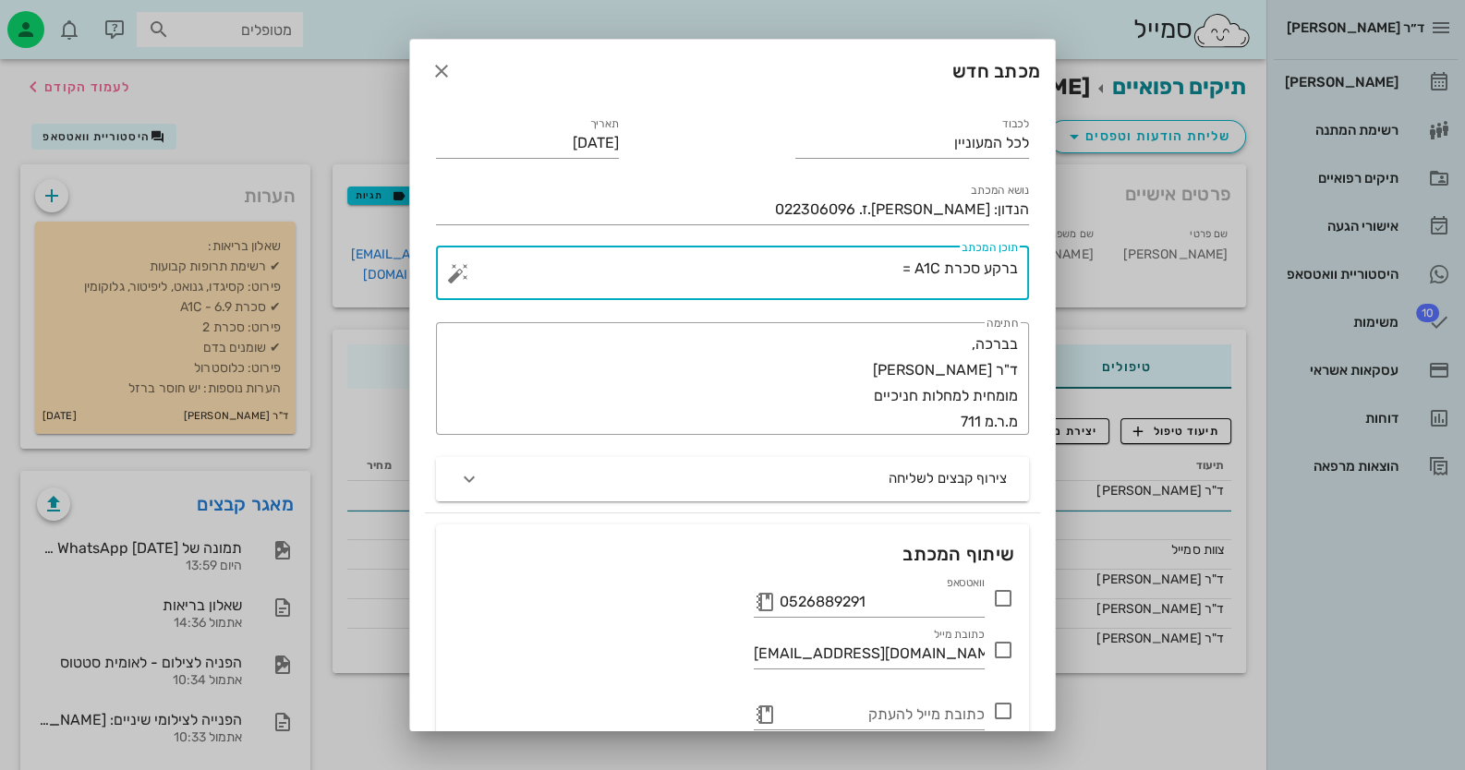
click at [469, 273] on button "button" at bounding box center [458, 273] width 22 height 22
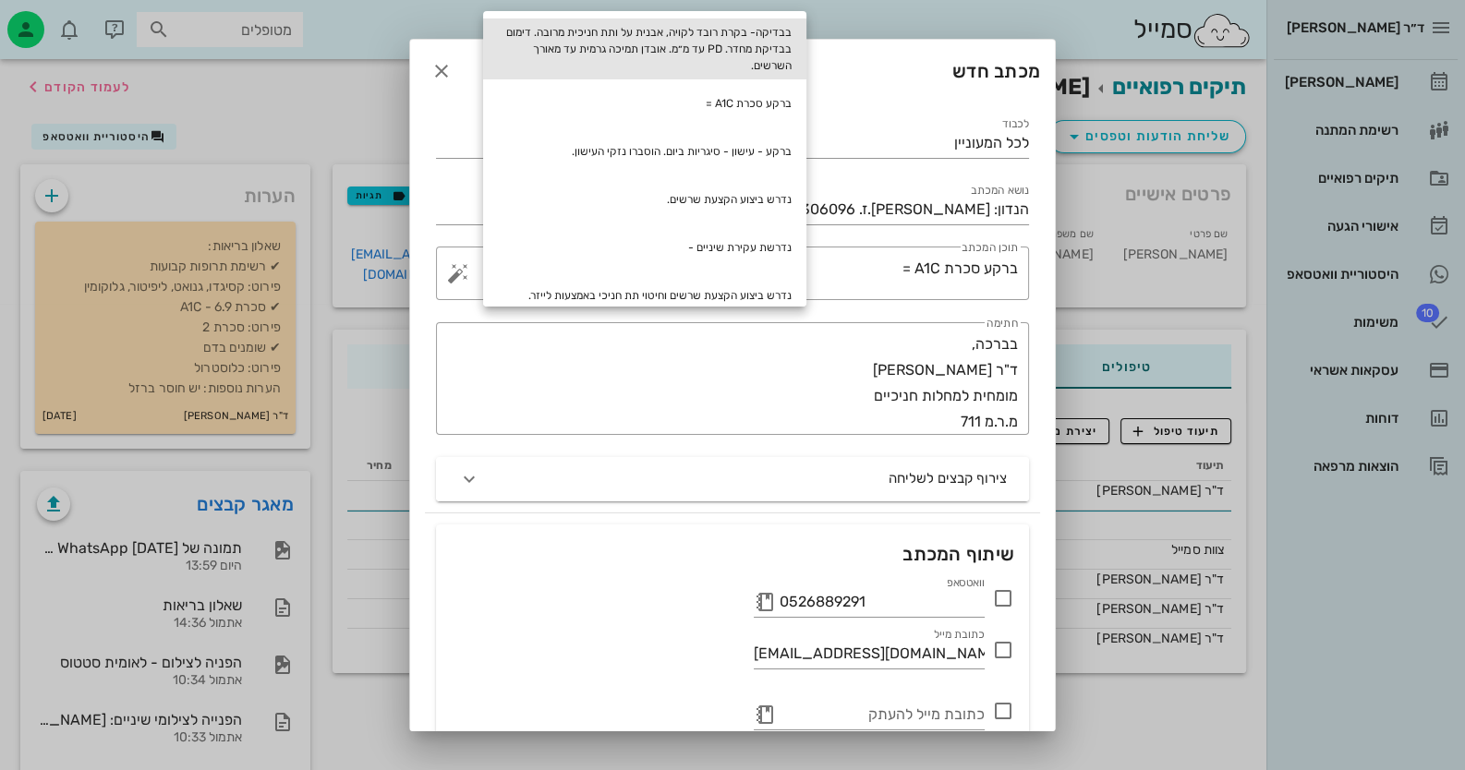
click at [719, 39] on div "בבדיקה- בקרת רובד לקויה, אבנית על ותת חניכית מרובה. דימום בבדיקת מחדר. PD עד מ״…" at bounding box center [644, 48] width 323 height 61
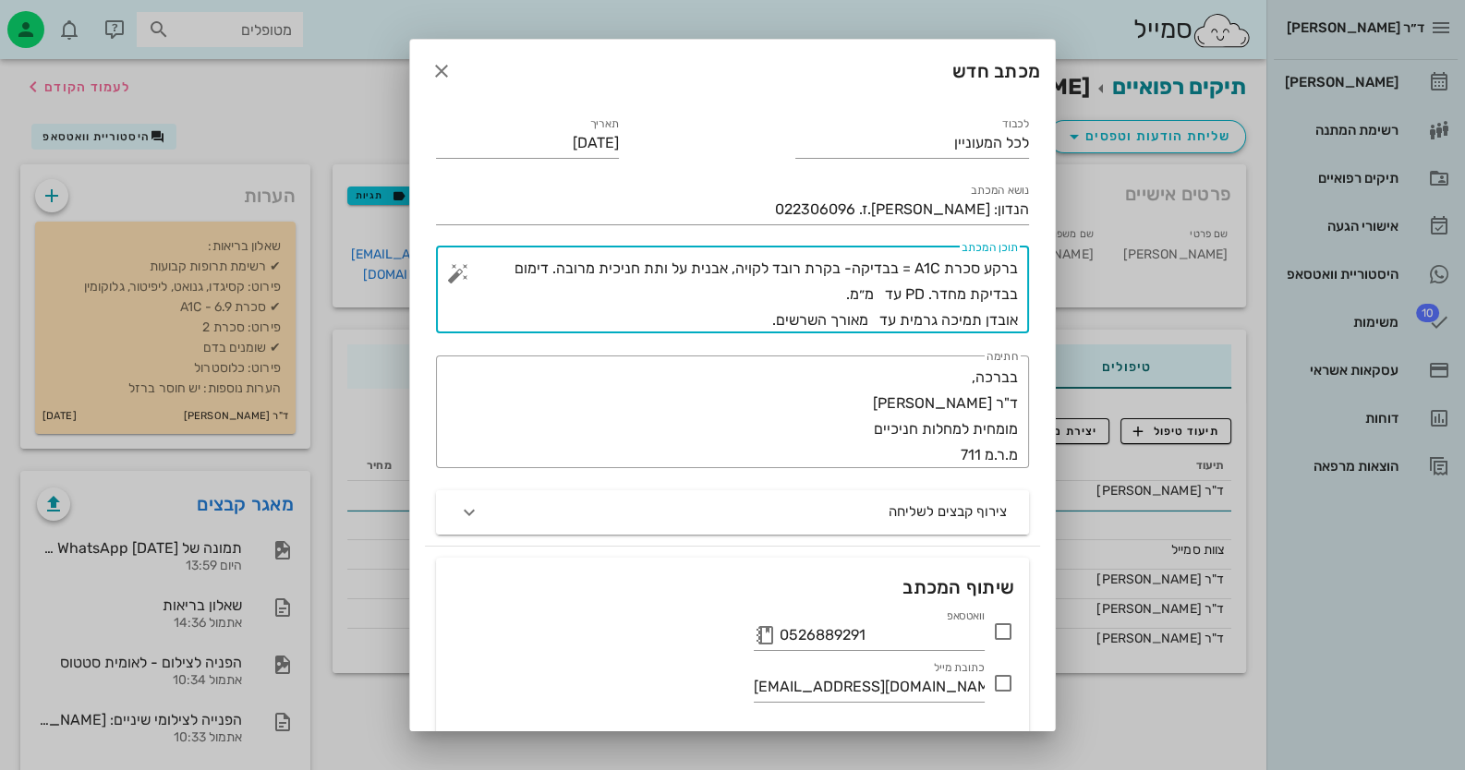
click at [902, 266] on textarea "ברקע סכרת A1C = בבדיקה- בקרת רובד לקויה, אבנית על ותת חניכית מרובה. דימום בבדיק…" at bounding box center [740, 295] width 556 height 78
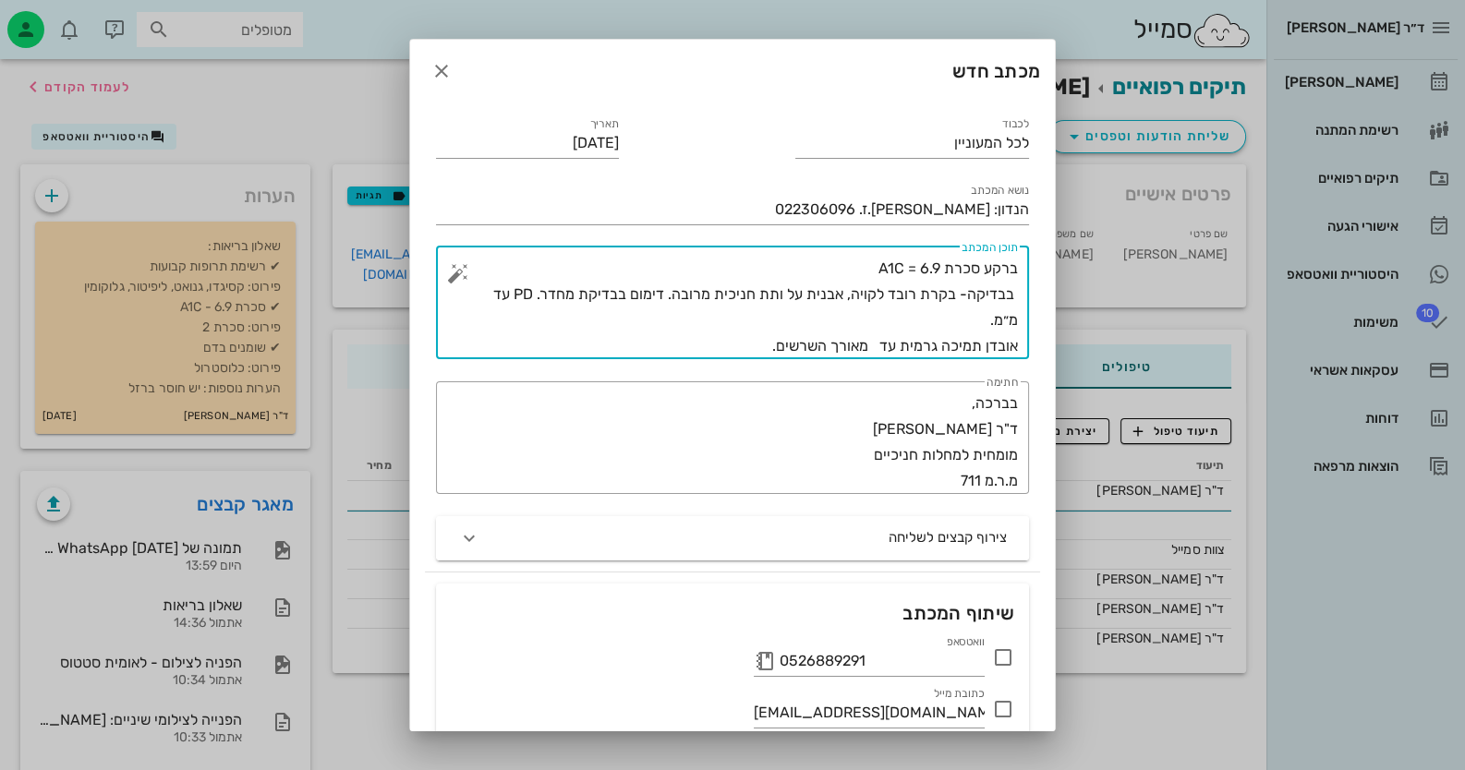
click at [857, 298] on textarea "ברקע סכרת A1C = 6.9 בבדיקה- בקרת רובד לקויה, אבנית על ותת חניכית מרובה. דימום ב…" at bounding box center [740, 307] width 556 height 103
click at [653, 296] on textarea "ברקע סכרת A1C = 6.9 בבדיקה- בקרת רובד לקויהמאד, אבנית על ותת חניכית מרובה. דימו…" at bounding box center [740, 307] width 556 height 103
click at [973, 319] on textarea "ברקע סכרת A1C = 6.9 בבדיקה- בקרת רובד לקויהמאד, אבנית על ותת חניכית מרובה מאד. …" at bounding box center [740, 307] width 556 height 103
click at [887, 345] on textarea "ברקע סכרת A1C = 6.9 בבדיקה- בקרת רובד לקויהמאד, אבנית על ותת חניכית מרובה מאד. …" at bounding box center [740, 307] width 556 height 103
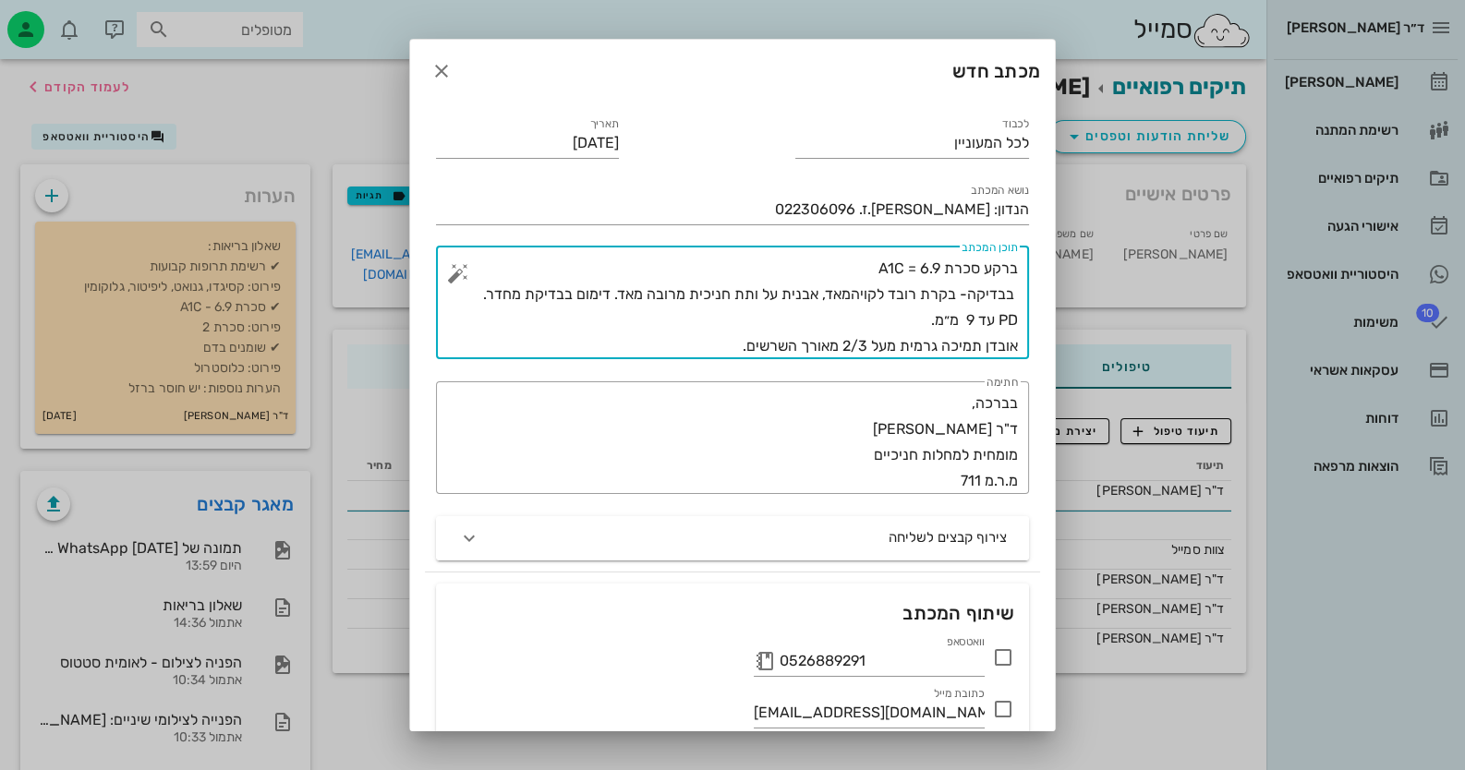
click at [690, 353] on textarea "ברקע סכרת A1C = 6.9 בבדיקה- בקרת רובד לקויהמאד, אבנית על ותת חניכית מרובה מאד. …" at bounding box center [740, 307] width 556 height 103
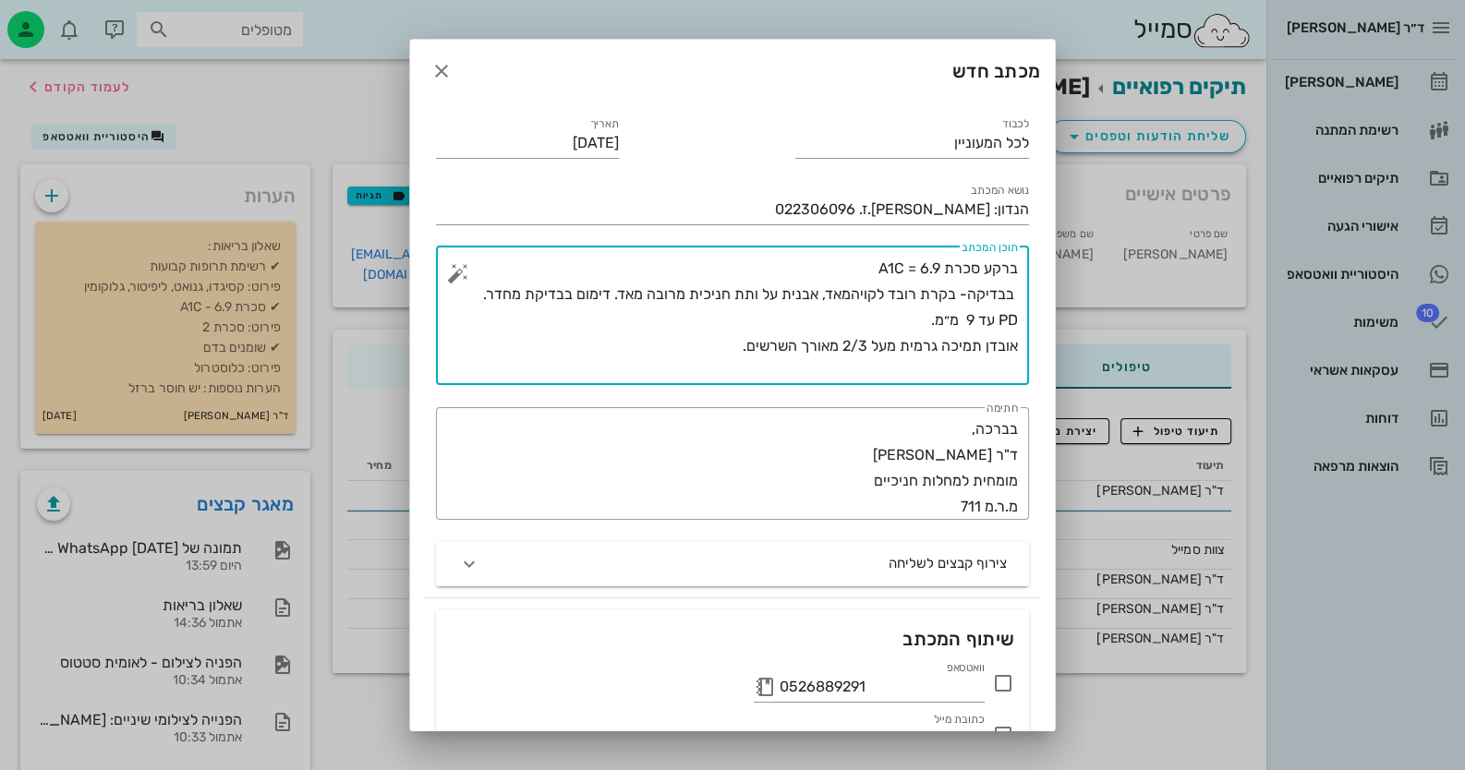
click at [469, 272] on button "button" at bounding box center [458, 273] width 22 height 22
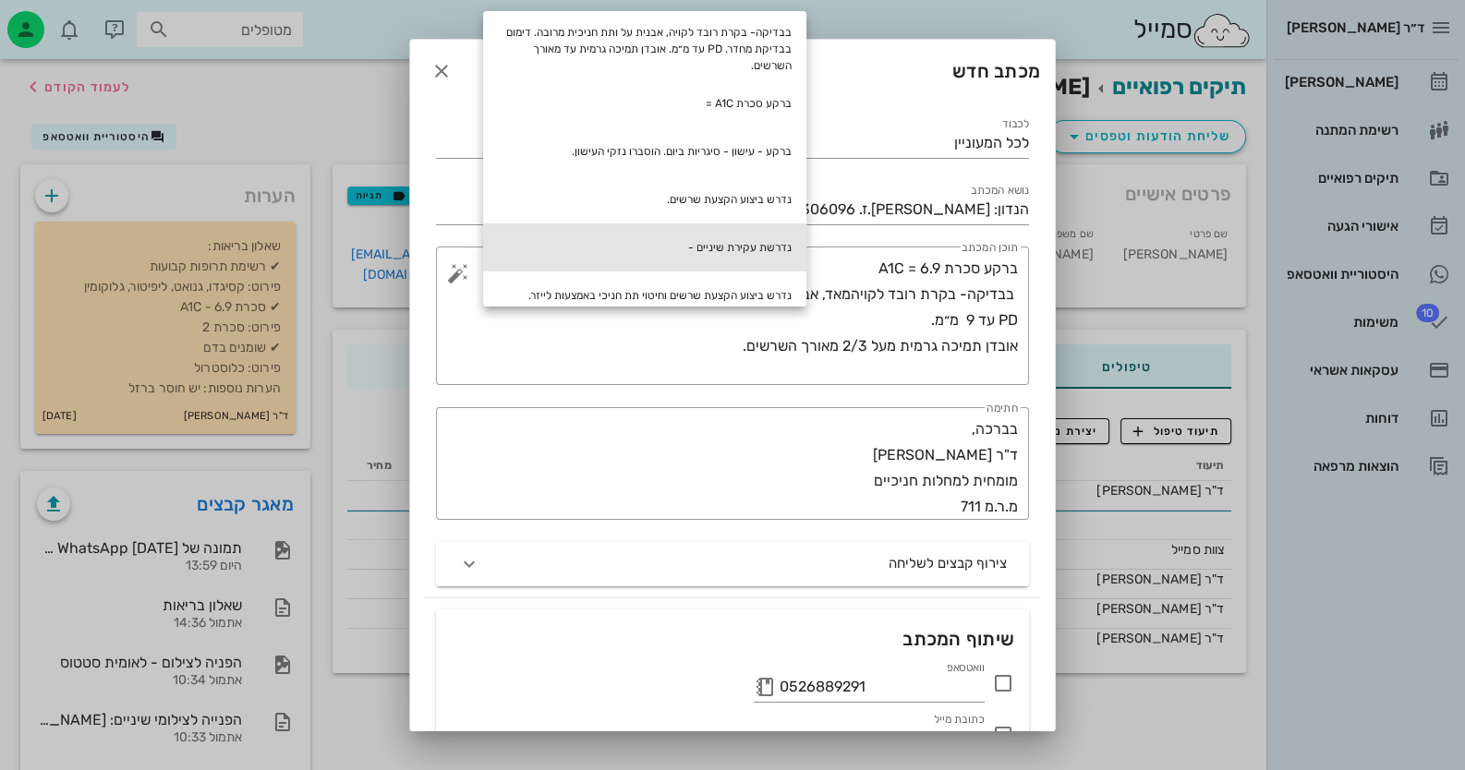
click at [748, 248] on div "נדרשת עקירת שיניים -" at bounding box center [644, 248] width 323 height 48
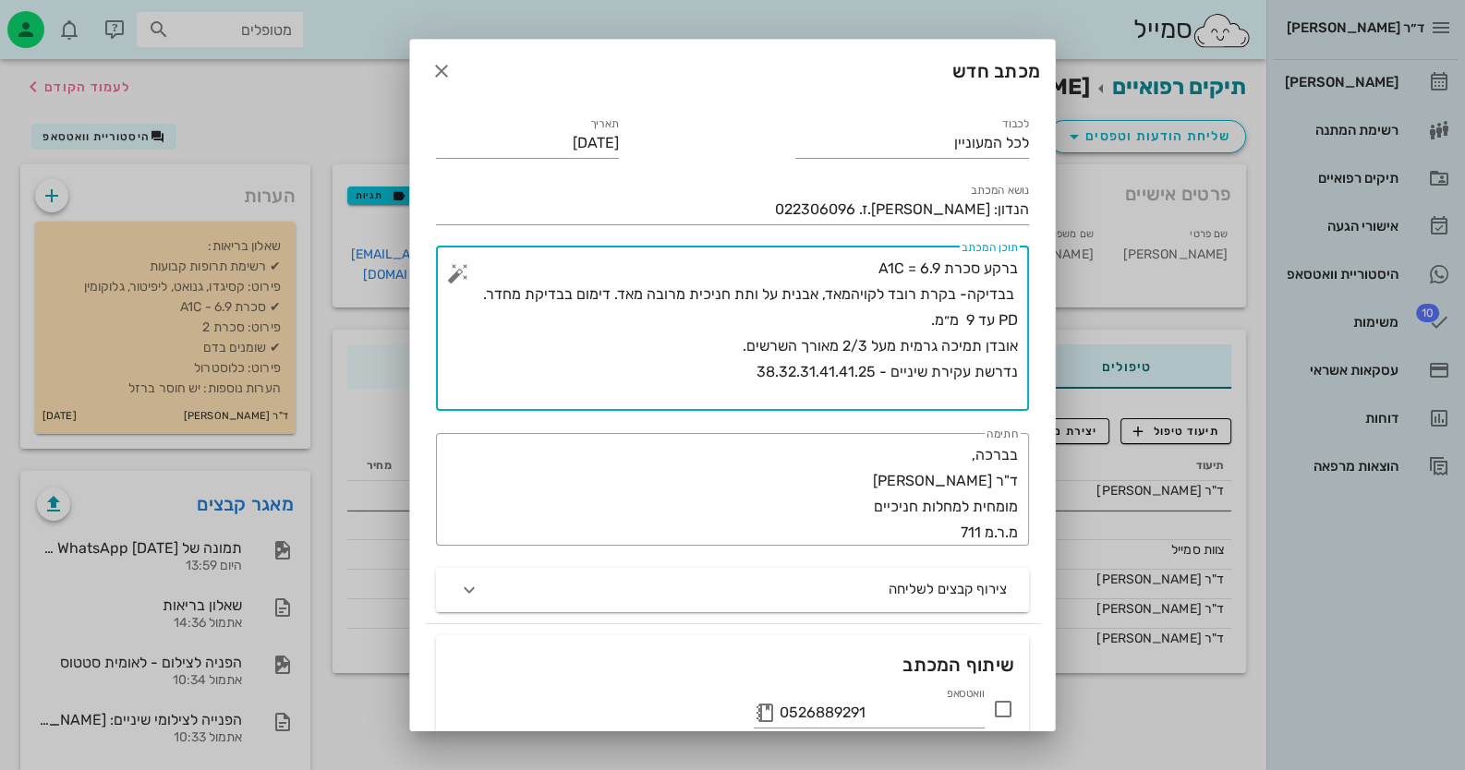
click at [469, 275] on button "button" at bounding box center [458, 273] width 22 height 22
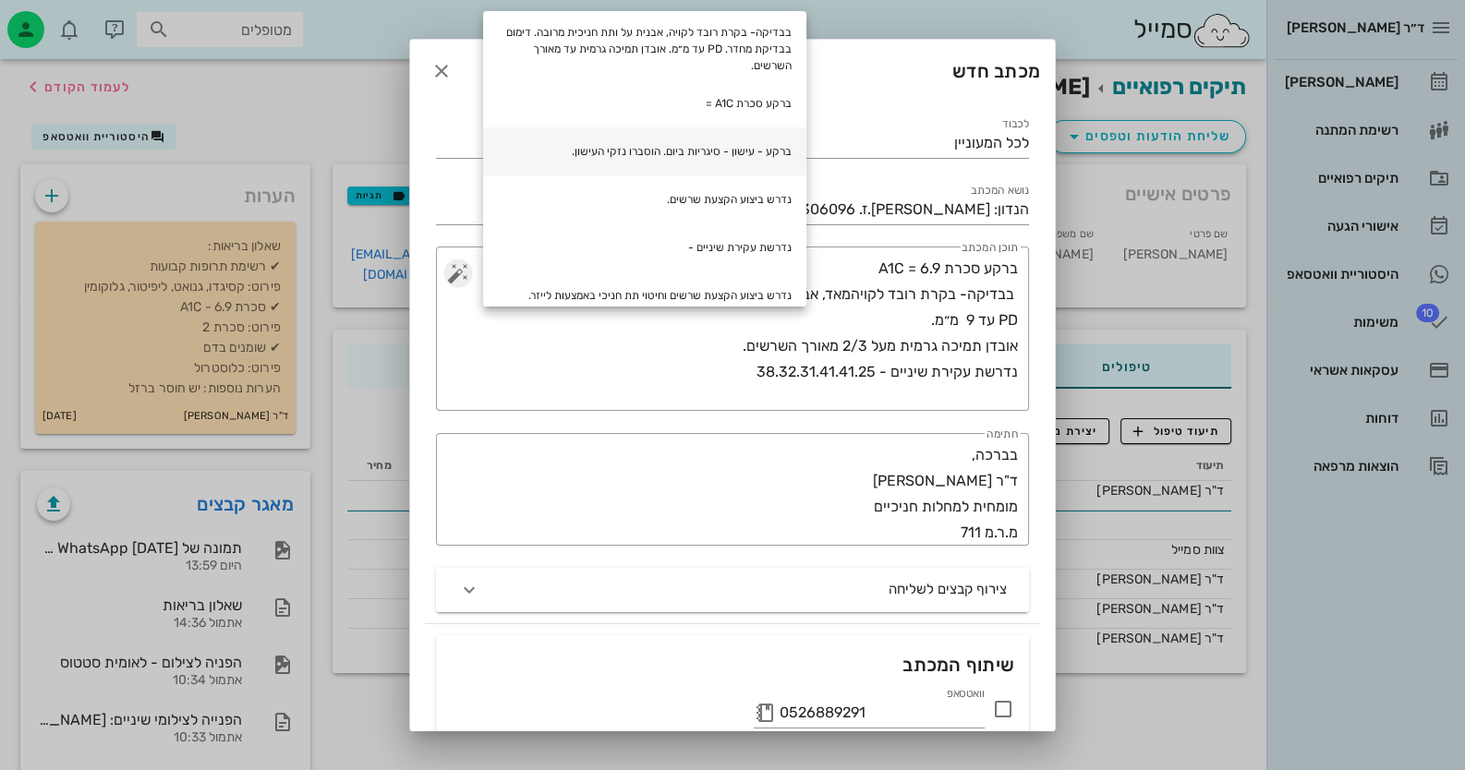
scroll to position [68, 0]
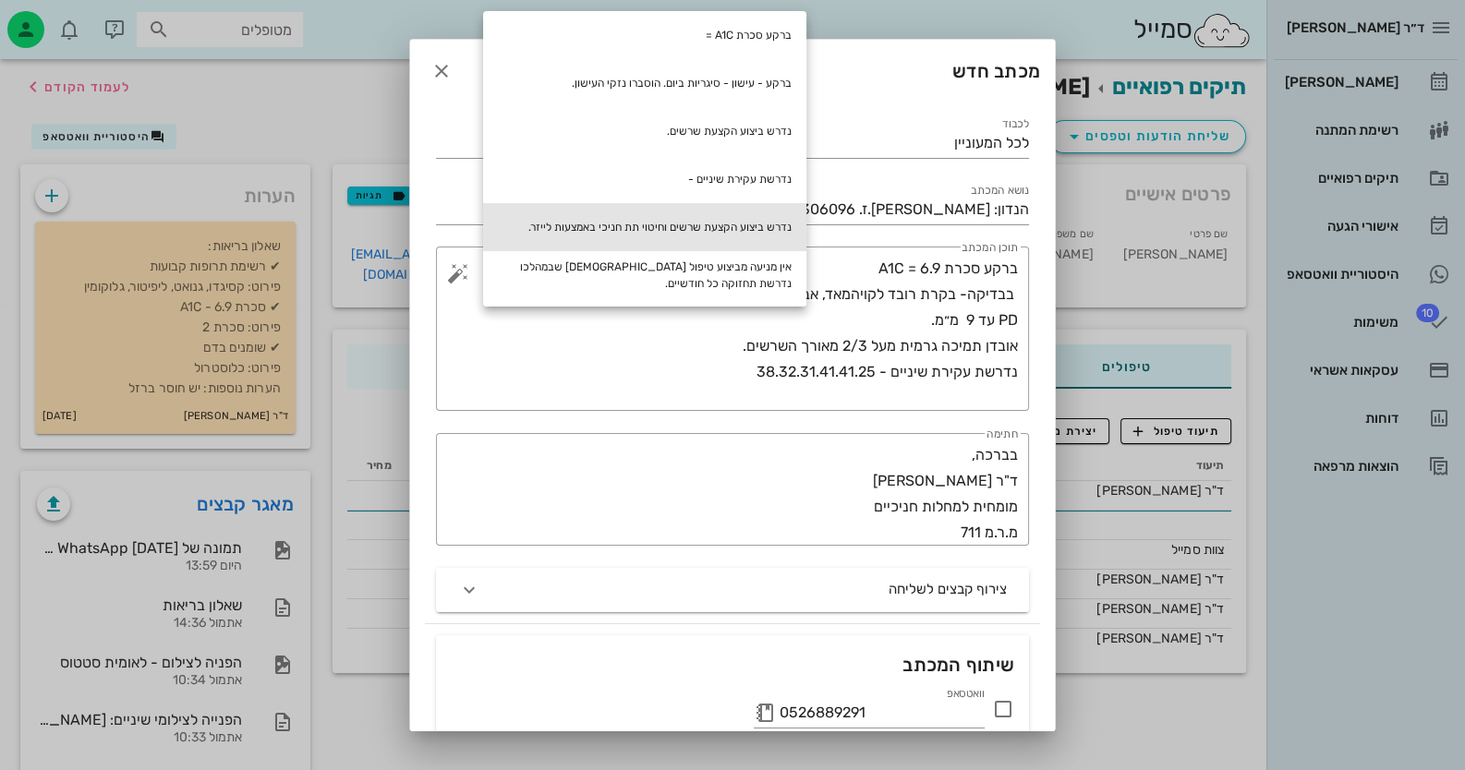
click at [728, 224] on div "נדרש ביצוע הקצעת שרשים וחיטוי תת חניכי באמצעות לייזר." at bounding box center [644, 227] width 323 height 48
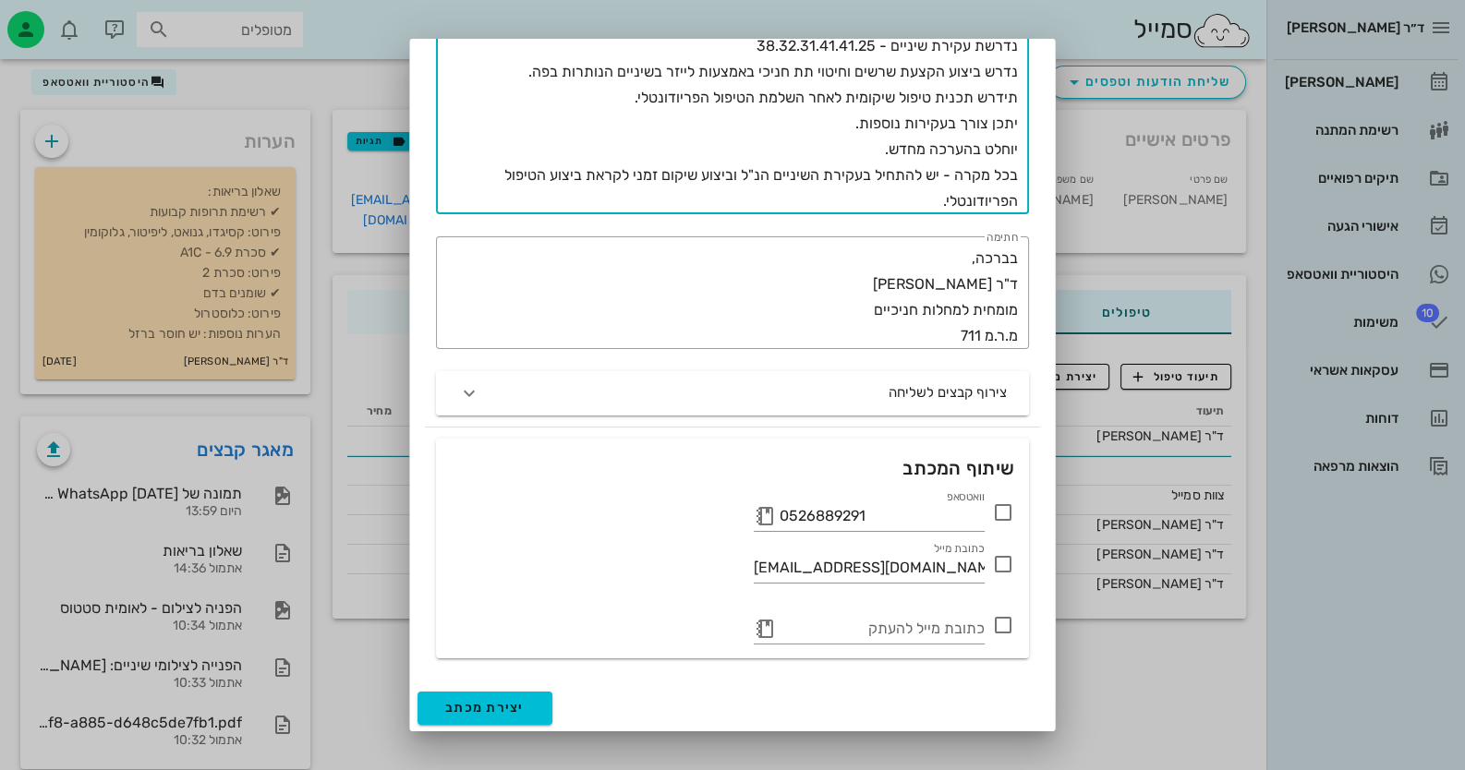
scroll to position [81, 0]
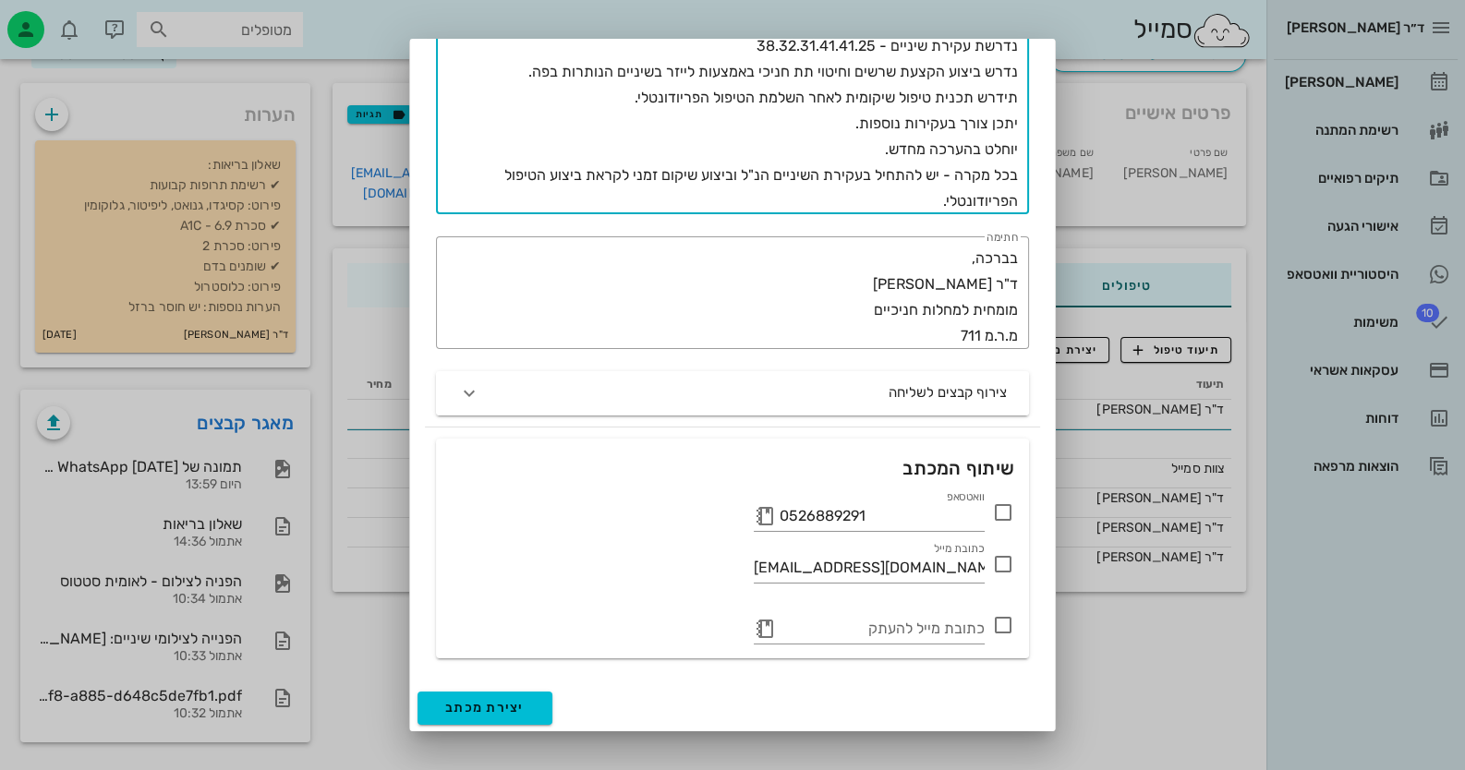
type textarea "ברקע סכרת A1C = 6.9 בבדיקה- בקרת רובד לקויהמאד, אבנית על ותת חניכית מרובה מאד. …"
drag, startPoint x: 1004, startPoint y: 504, endPoint x: 953, endPoint y: 542, distance: 63.4
click at [1005, 504] on icon at bounding box center [1003, 513] width 22 height 22
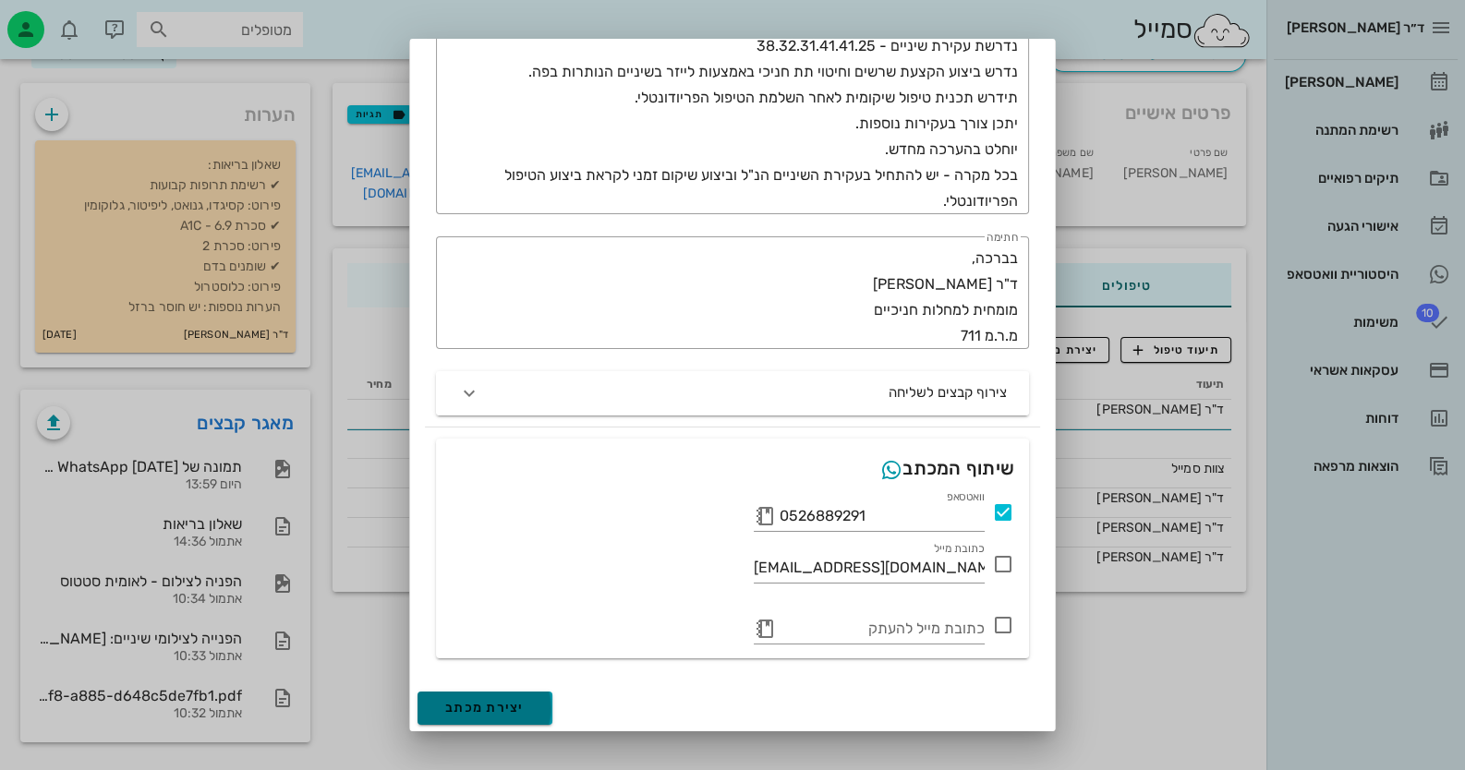
click at [518, 701] on span "יצירת מכתב" at bounding box center [484, 708] width 79 height 16
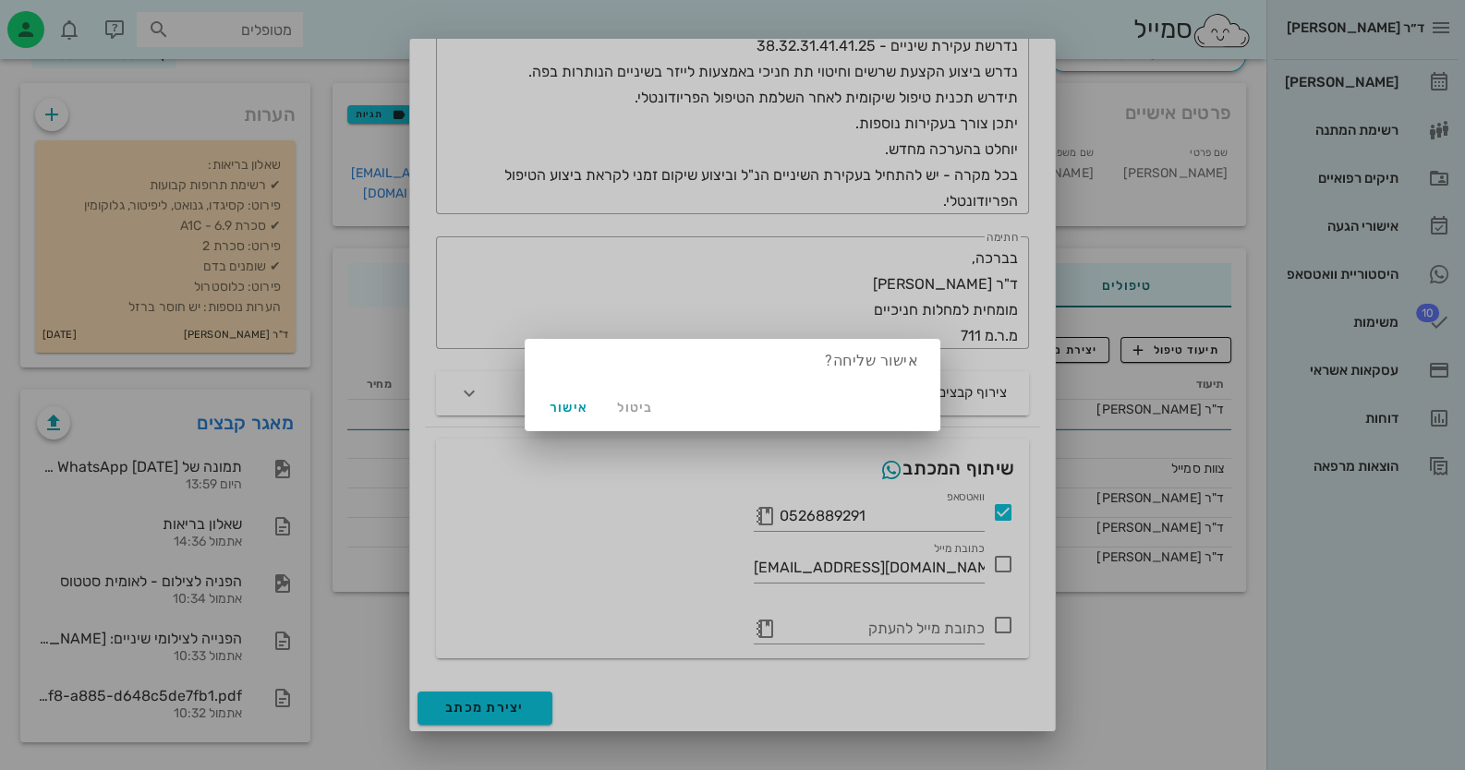
click at [582, 390] on div "ביטול אישור" at bounding box center [733, 407] width 416 height 48
click at [568, 424] on div "ביטול אישור" at bounding box center [733, 407] width 416 height 48
click at [568, 420] on button "אישור" at bounding box center [568, 407] width 59 height 33
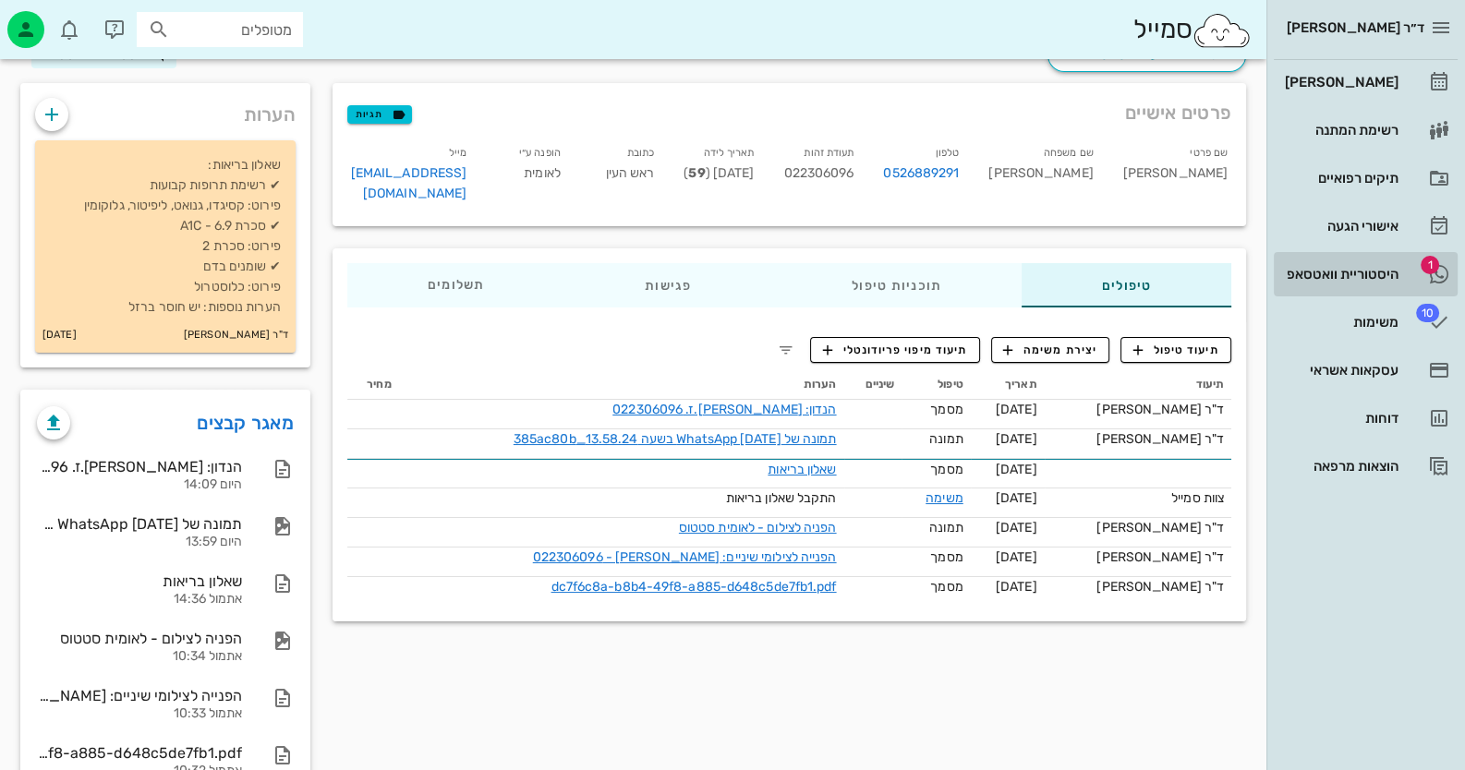
click at [1381, 276] on div "היסטוריית וואטסאפ" at bounding box center [1339, 274] width 117 height 15
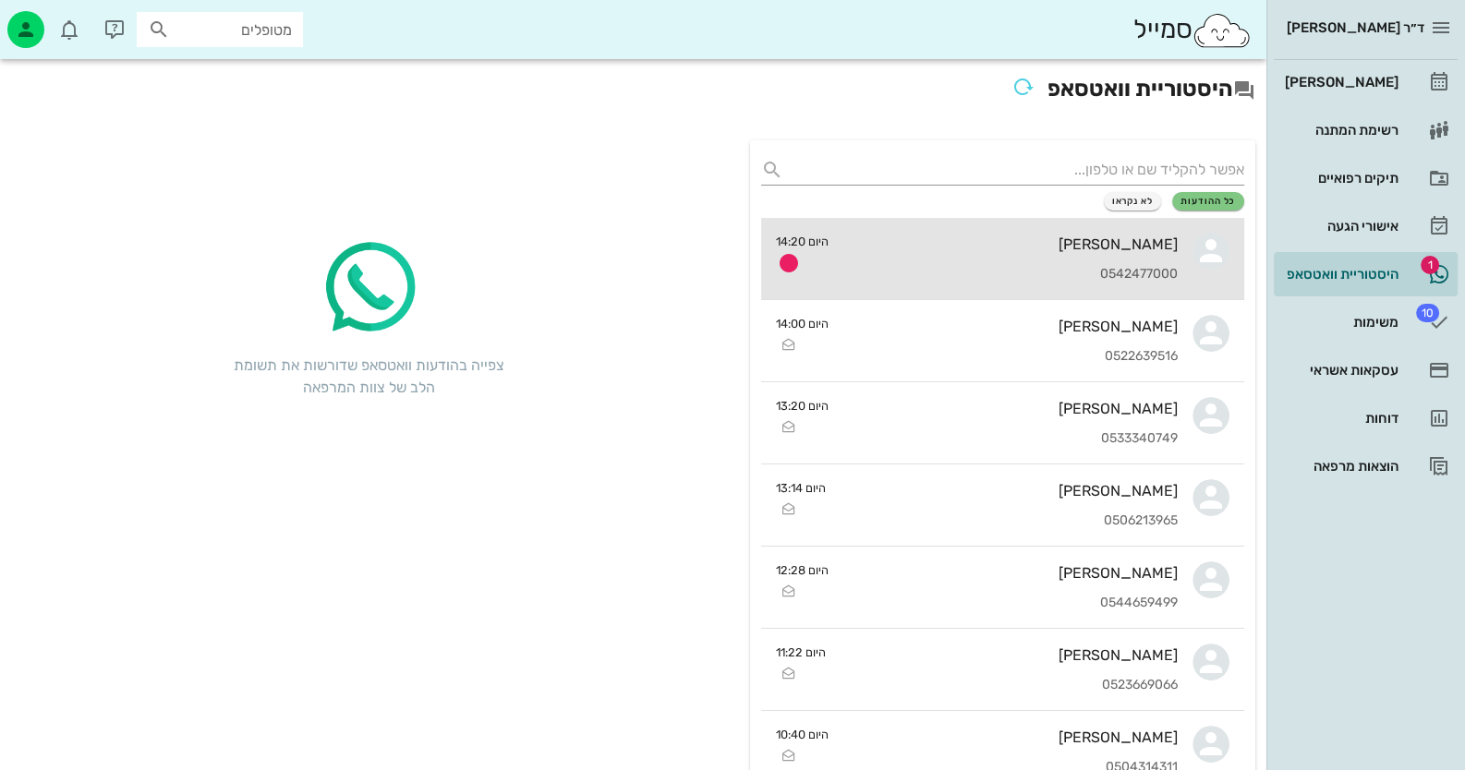
click at [1168, 239] on div "[PERSON_NAME]" at bounding box center [1010, 245] width 334 height 18
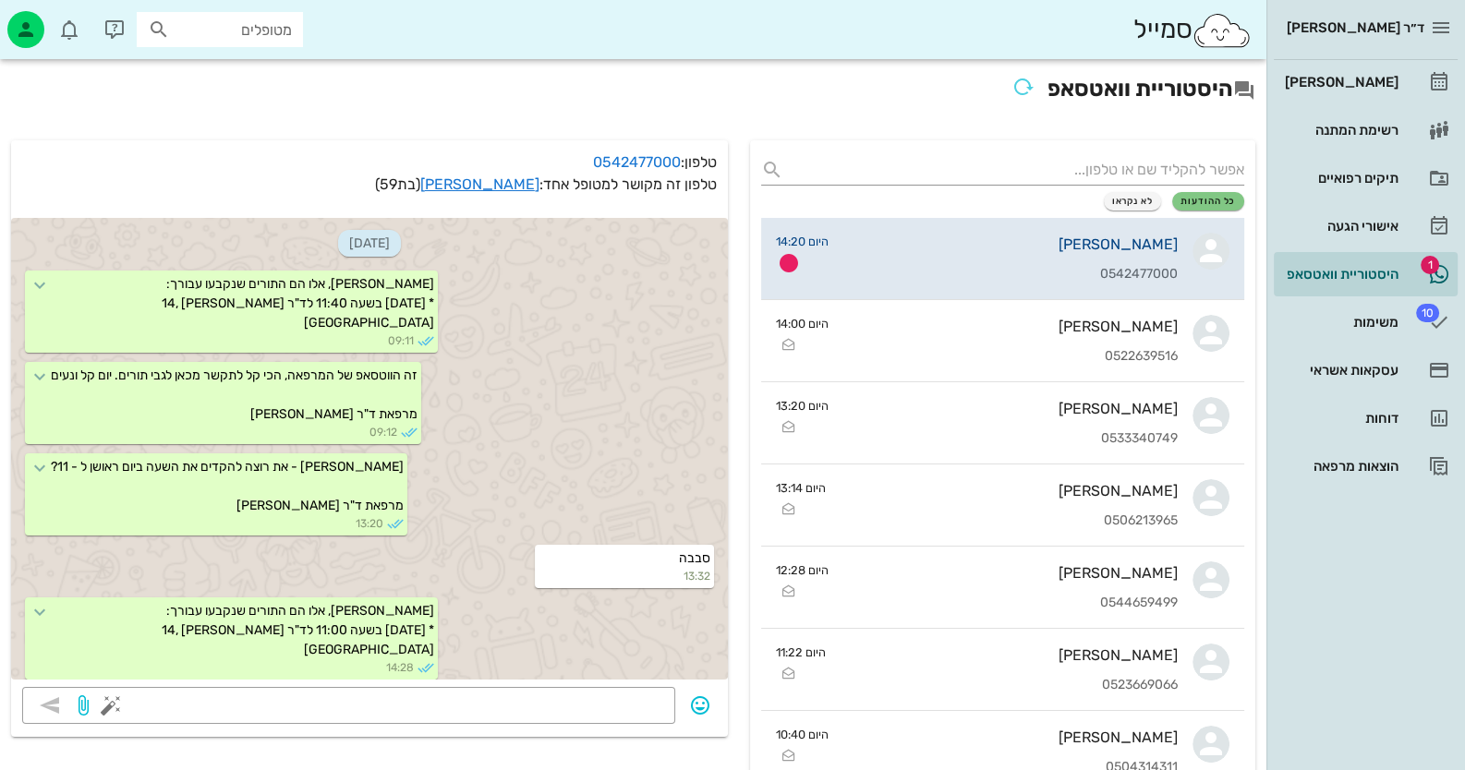
scroll to position [1587, 0]
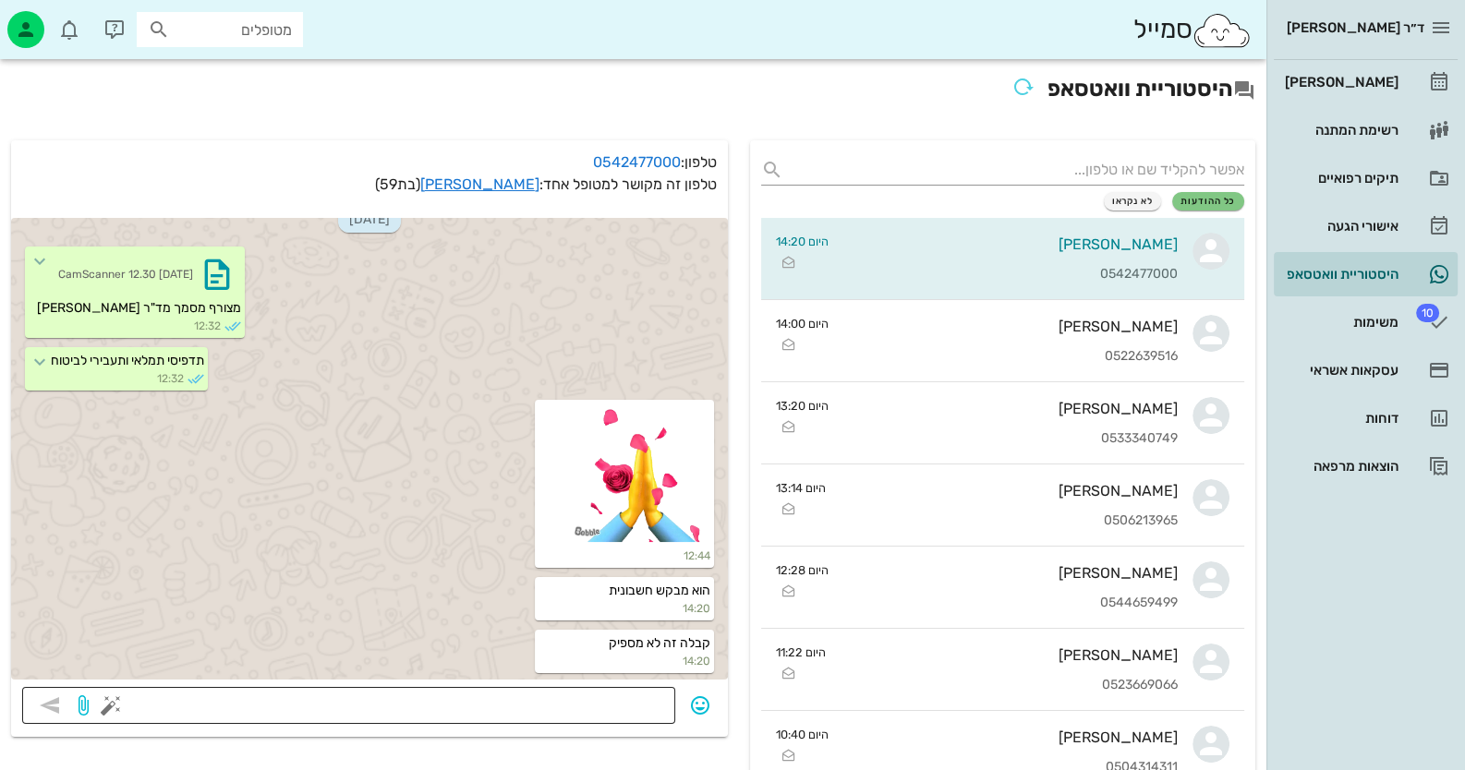
click at [615, 696] on textarea at bounding box center [390, 708] width 550 height 30
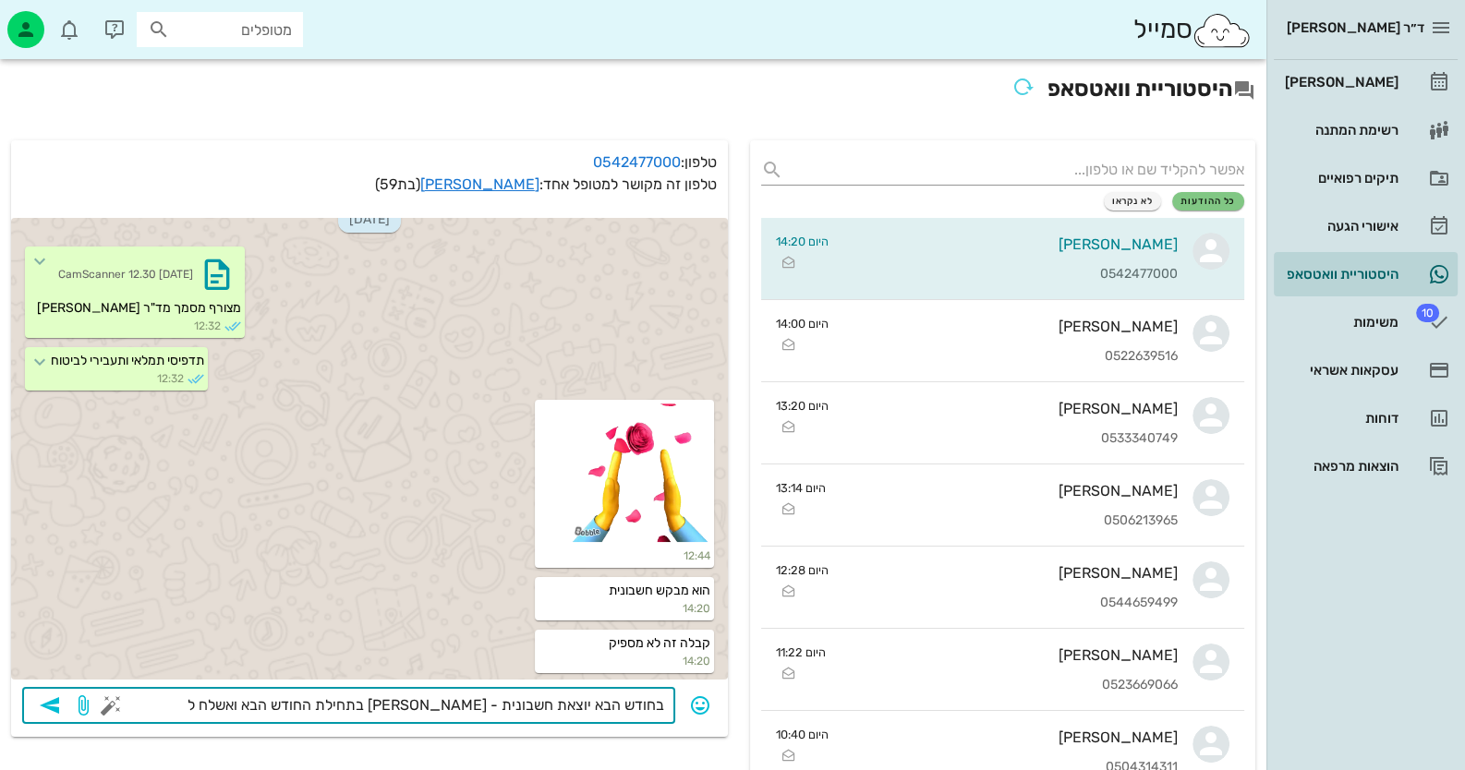
type textarea "בחודש הבא יוצאת חשבונית - תסמסי לי בתחילת החודש הבא ואשלח לך"
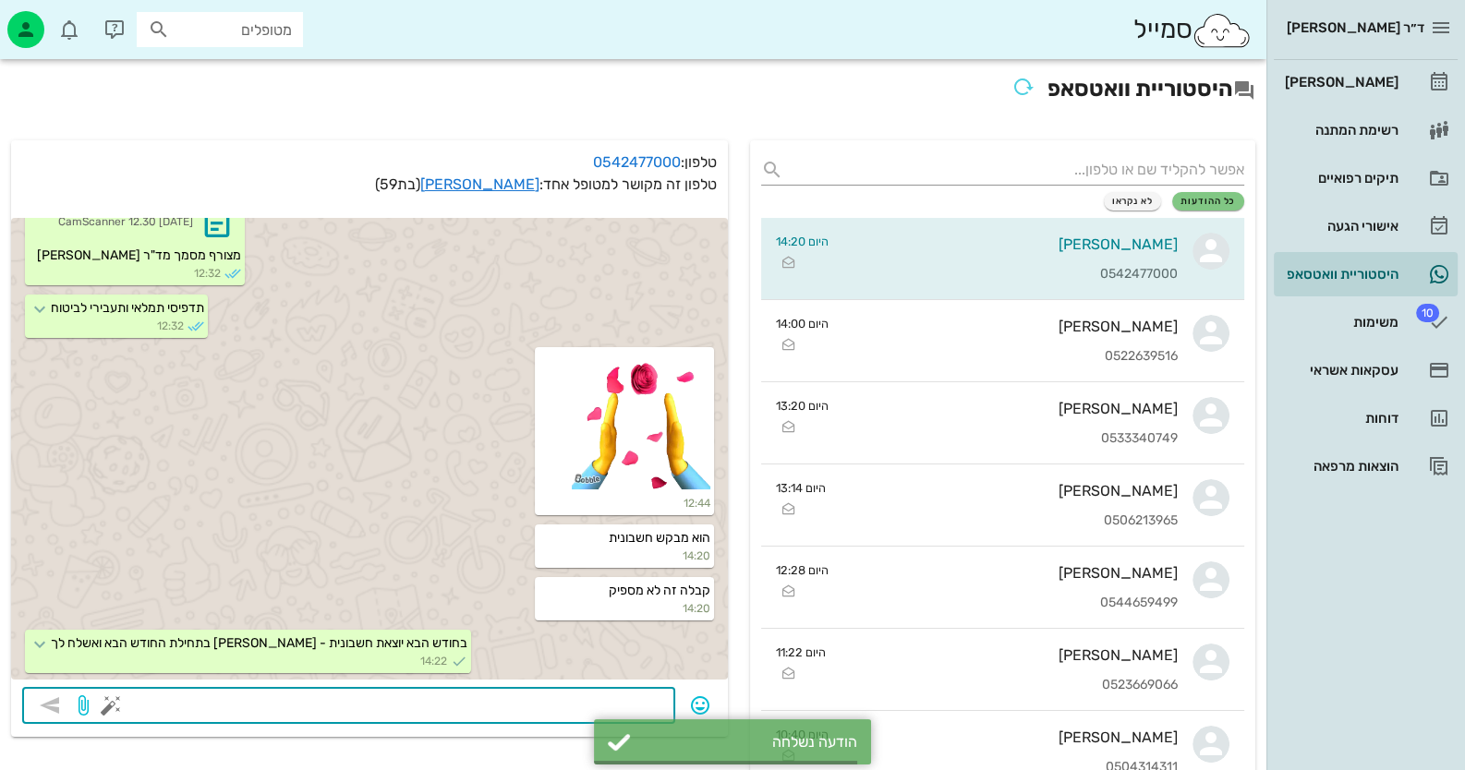
scroll to position [1638, 0]
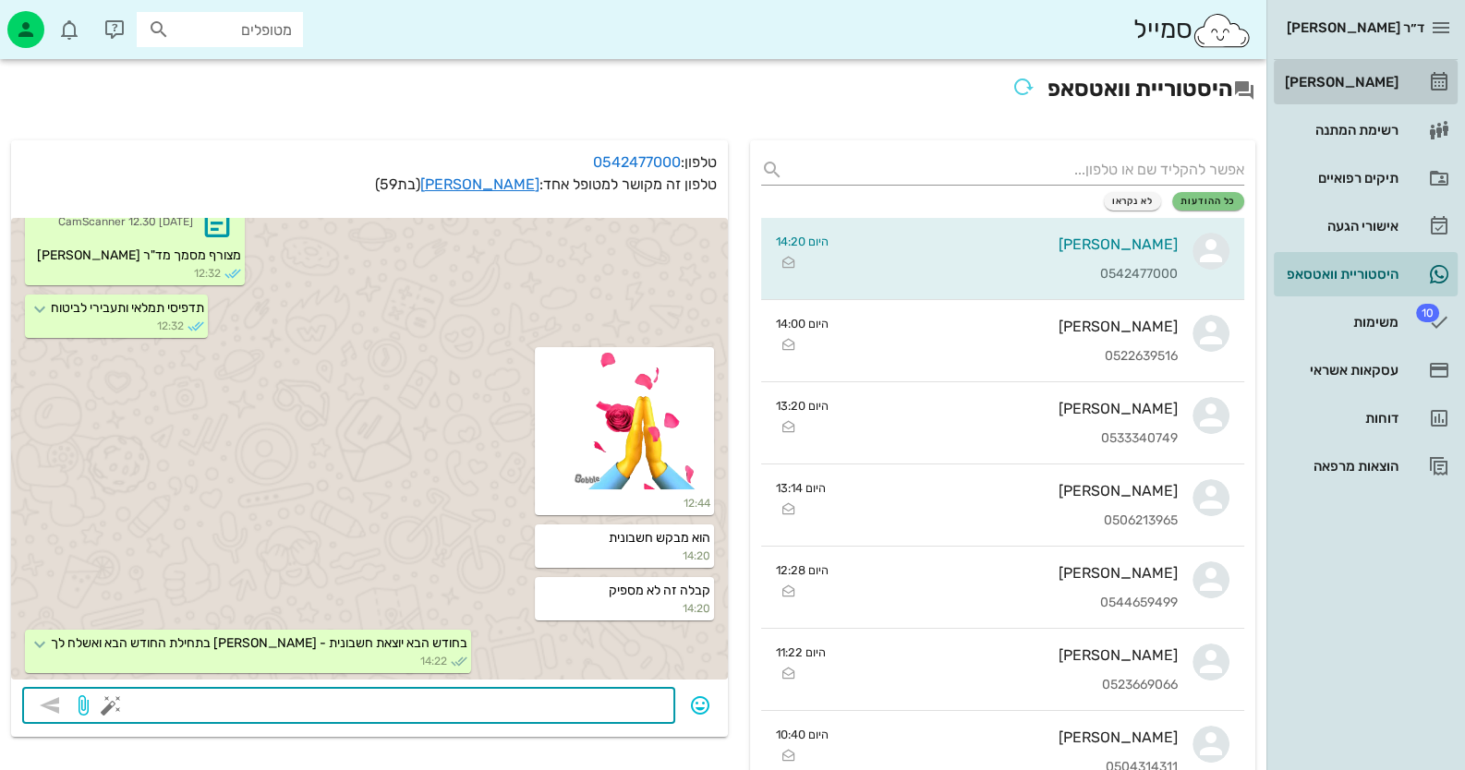
click at [1372, 75] on div "[PERSON_NAME]" at bounding box center [1339, 82] width 117 height 15
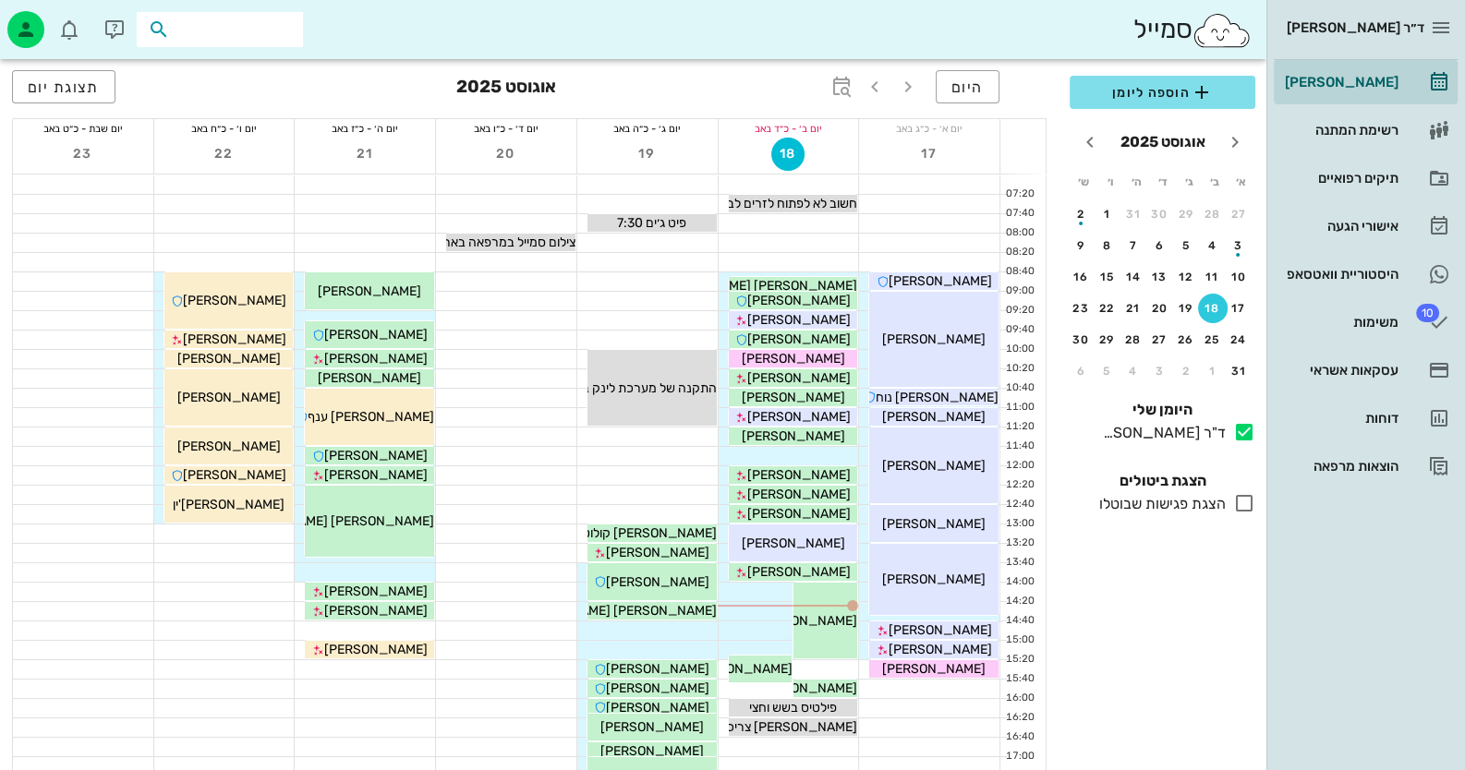
click at [278, 31] on input "text" at bounding box center [233, 30] width 118 height 24
paste input "0509303197"
type input "0509303197"
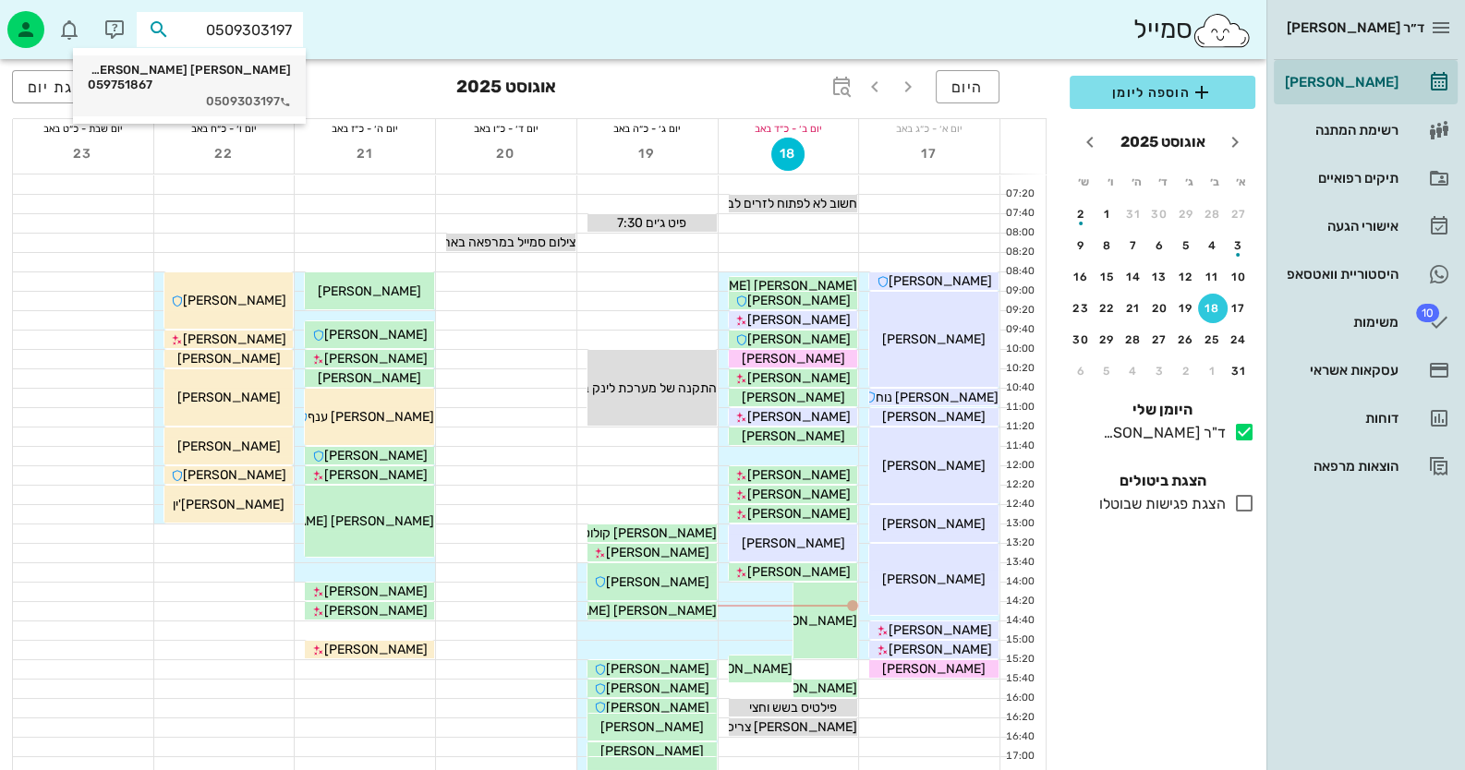
click at [265, 94] on div "0509303197" at bounding box center [189, 101] width 203 height 15
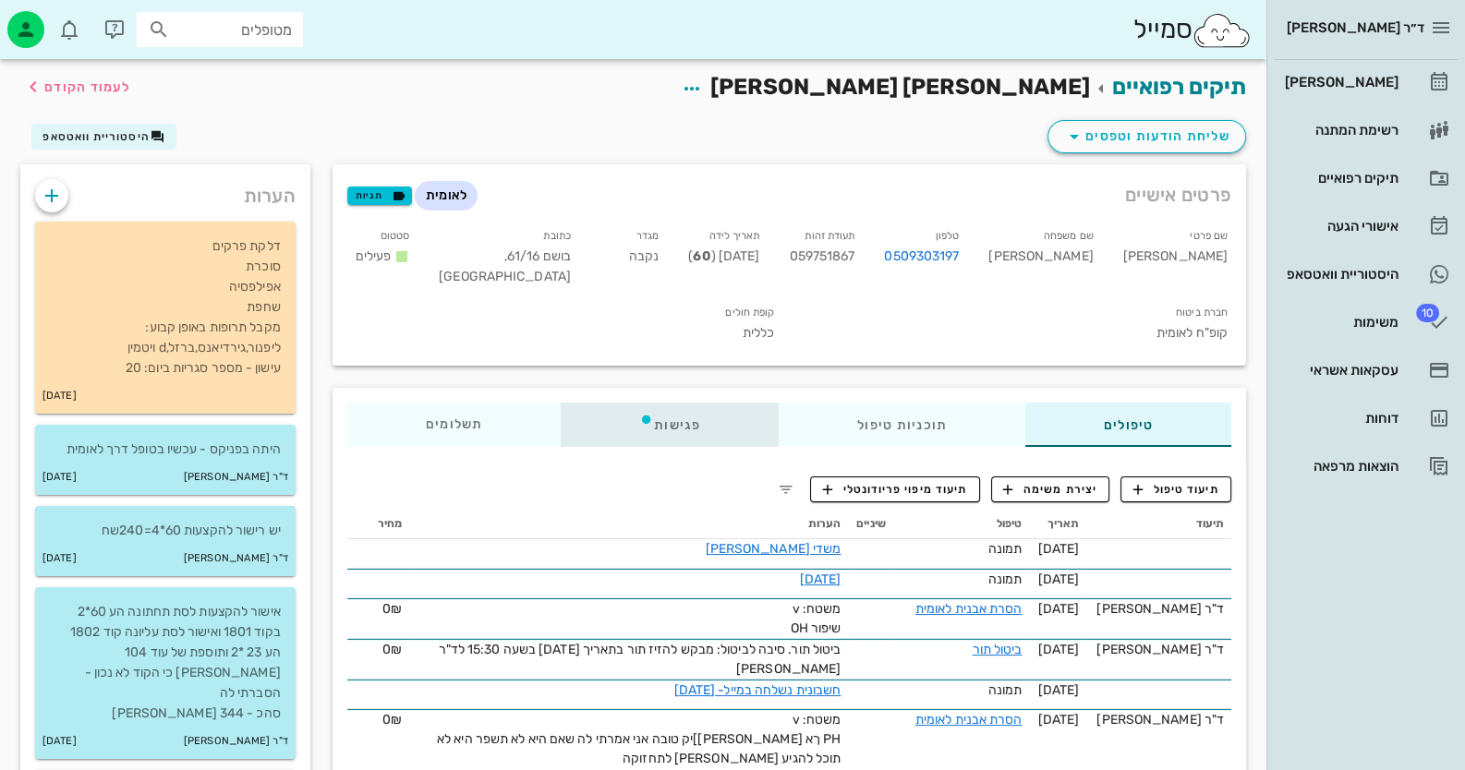
click at [682, 416] on div "פגישות" at bounding box center [670, 425] width 218 height 44
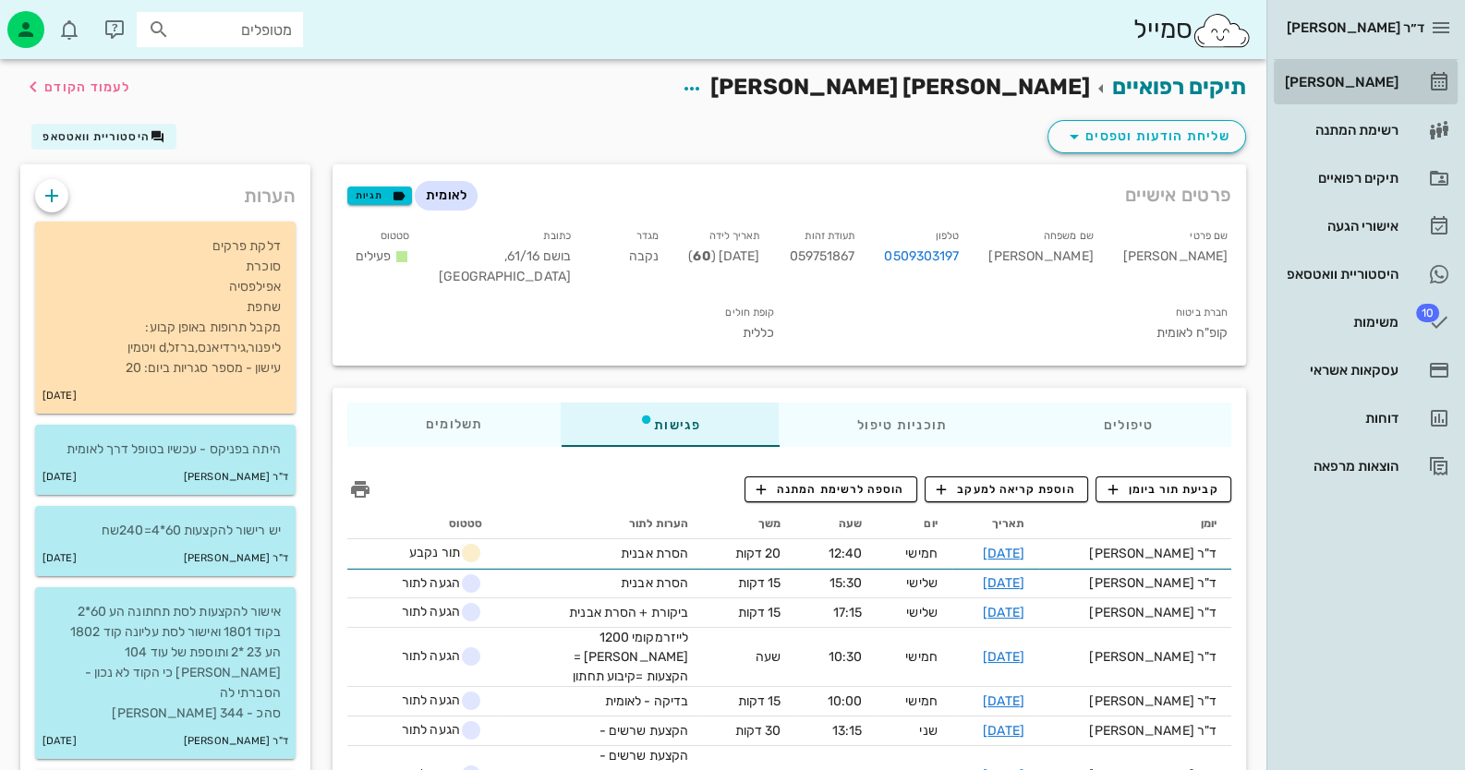
click at [1423, 97] on link "[PERSON_NAME]" at bounding box center [1366, 82] width 184 height 44
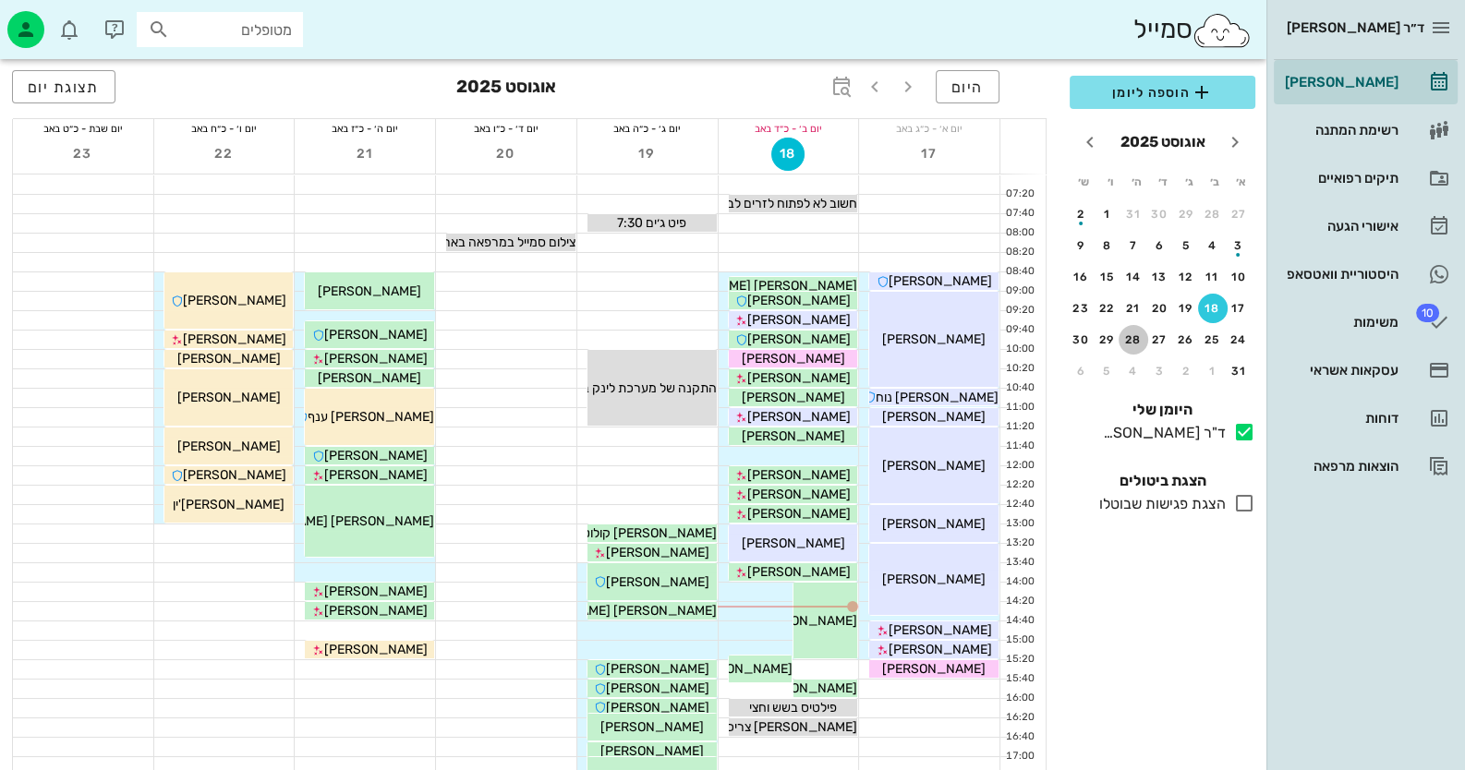
click at [1130, 341] on div "28" at bounding box center [1133, 339] width 30 height 13
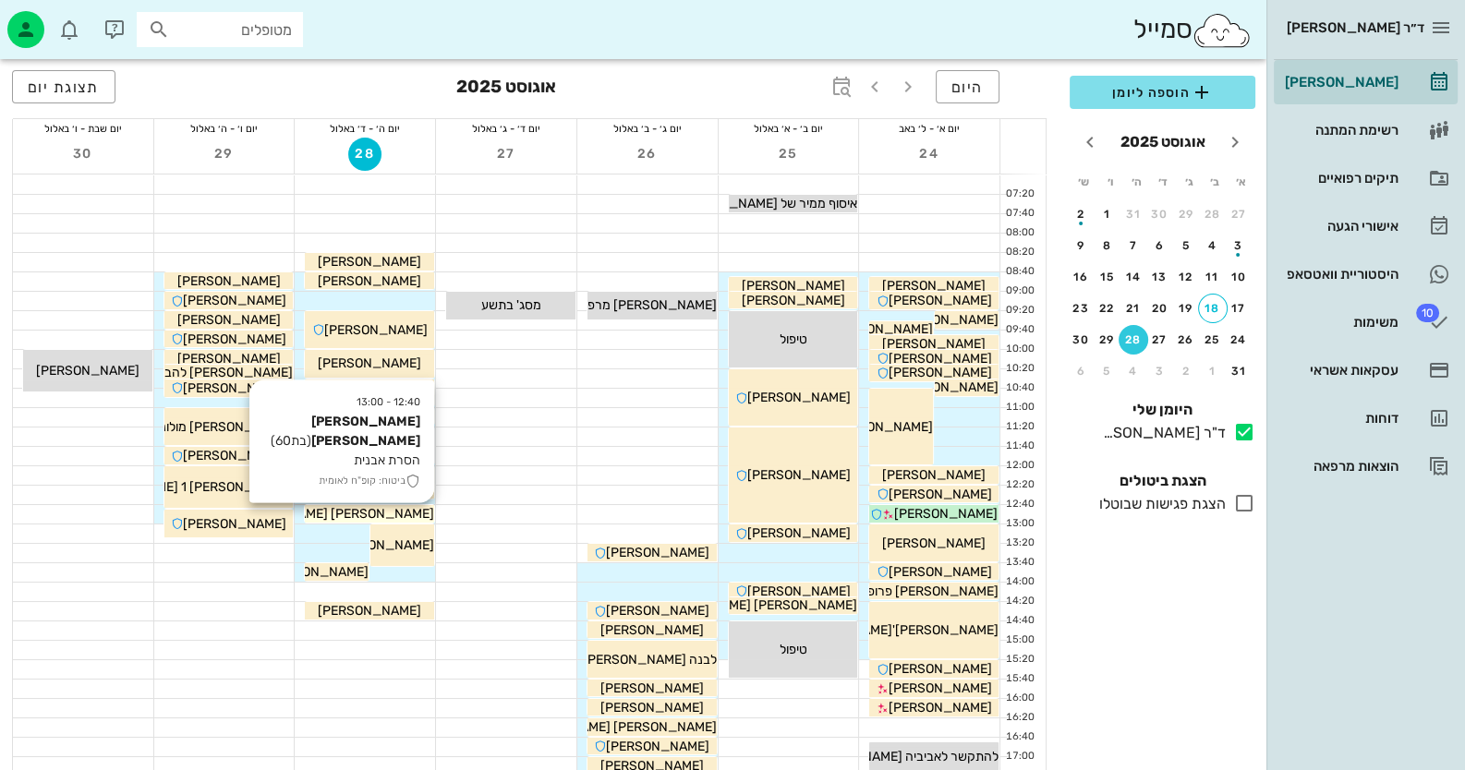
click at [415, 509] on div "[PERSON_NAME] [PERSON_NAME]" at bounding box center [369, 513] width 129 height 19
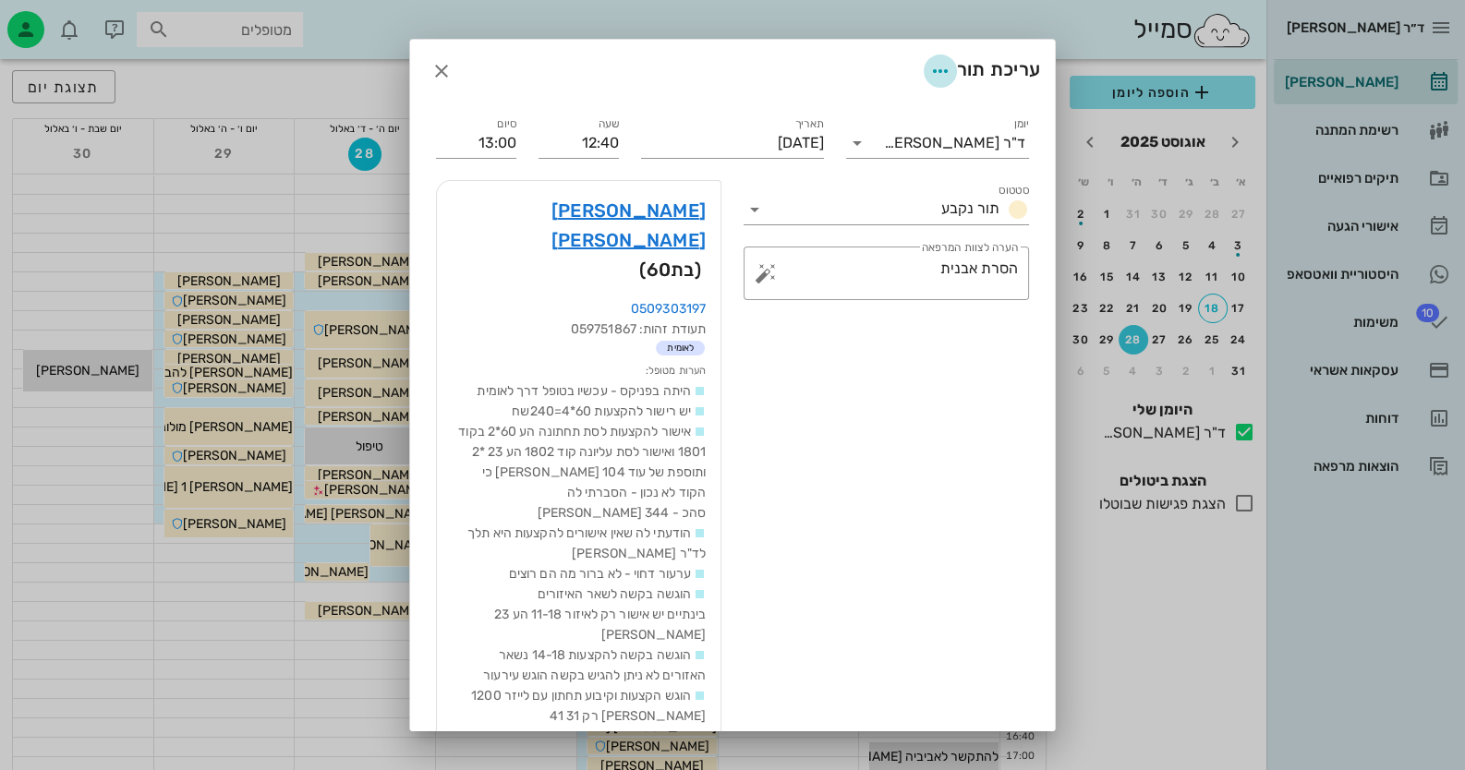
click at [924, 71] on span "button" at bounding box center [940, 71] width 33 height 22
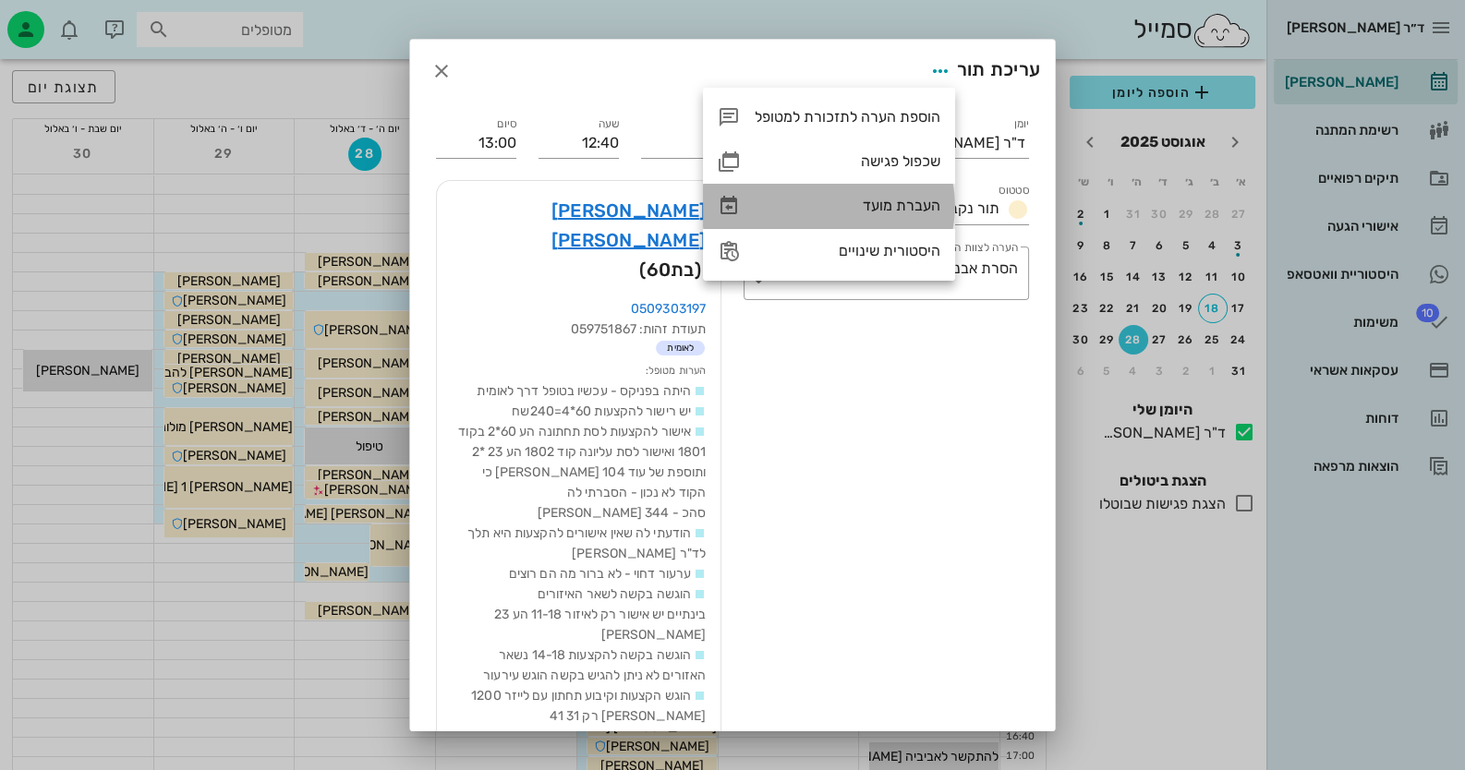
click at [913, 199] on div "העברת מועד" at bounding box center [848, 206] width 186 height 18
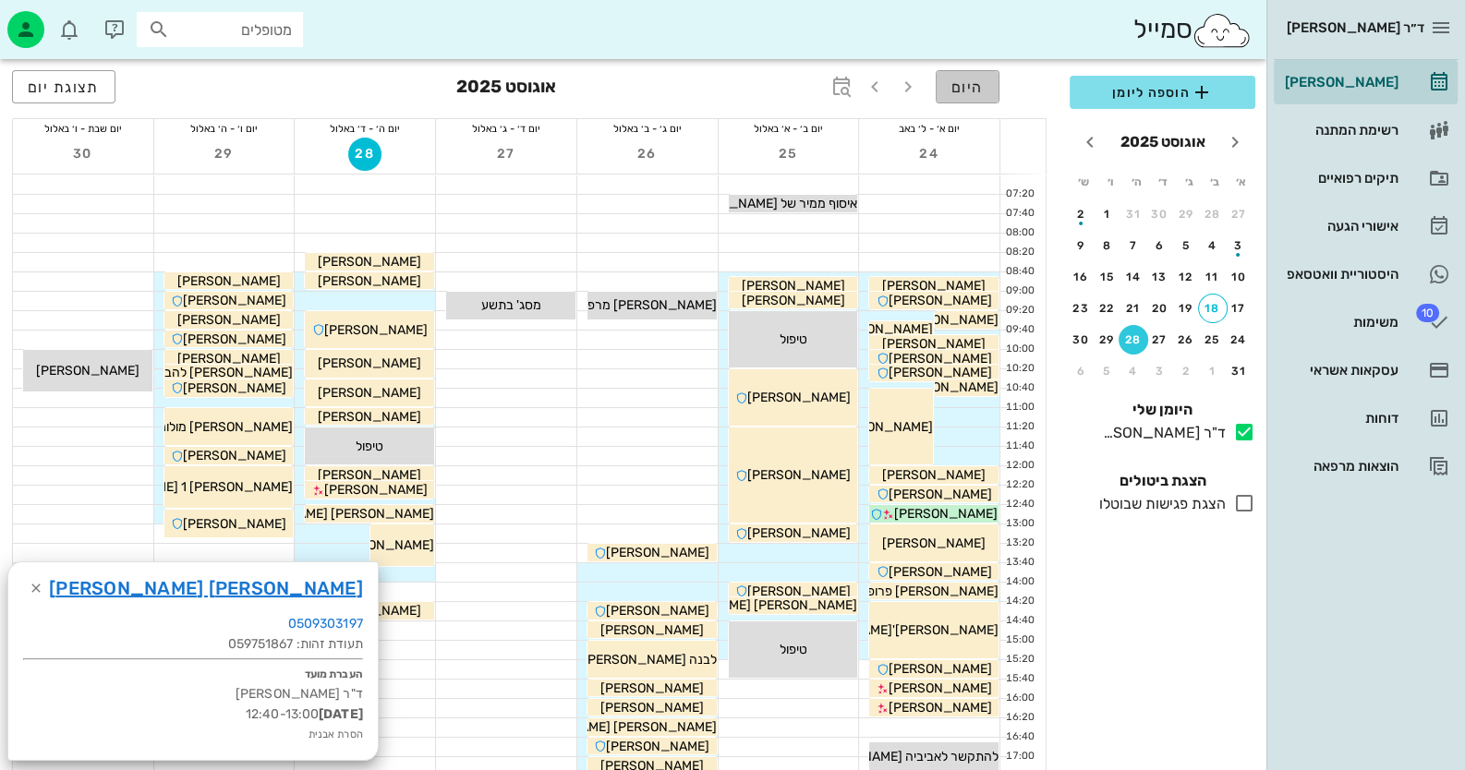
click at [979, 77] on button "היום" at bounding box center [968, 86] width 64 height 33
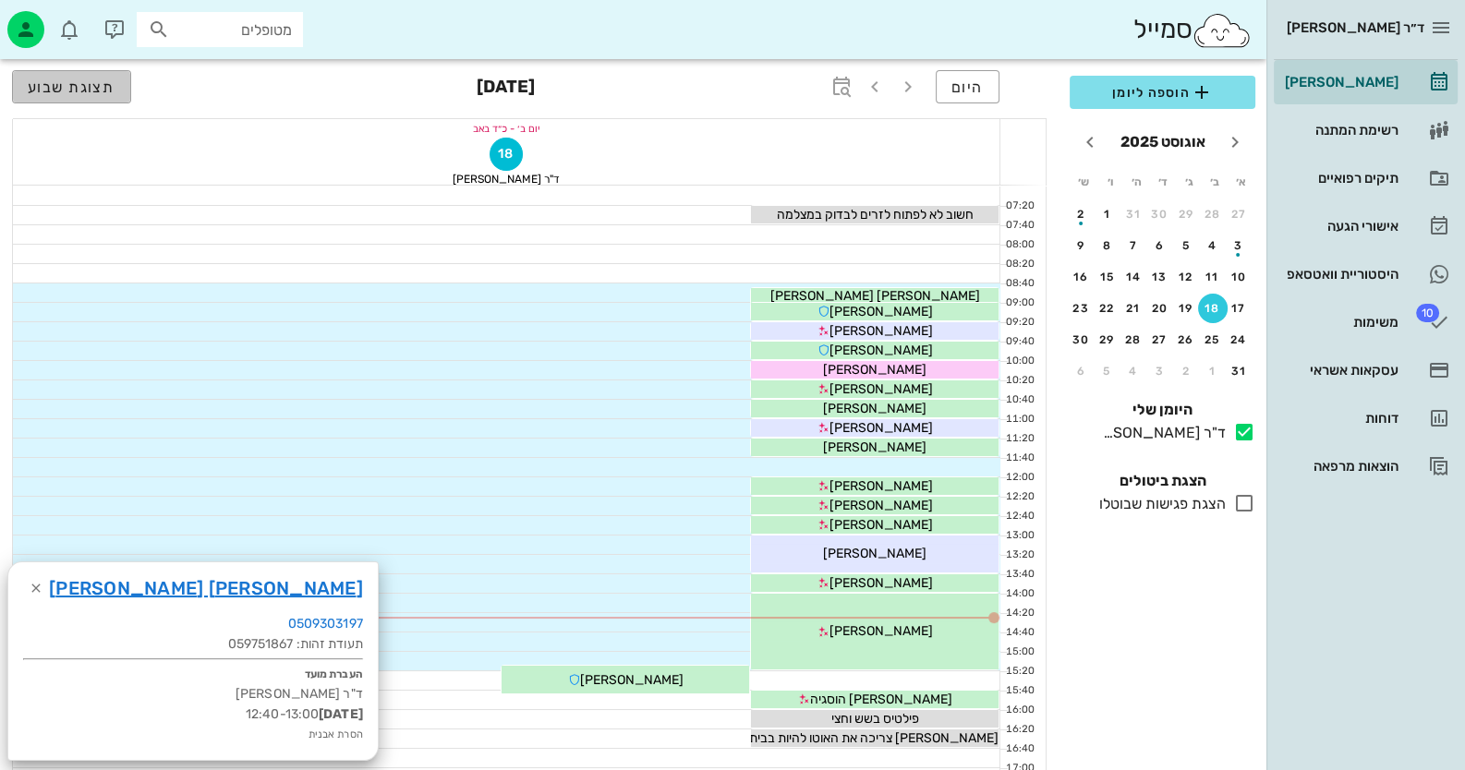
click at [115, 87] on button "תצוגת שבוע" at bounding box center [71, 86] width 119 height 33
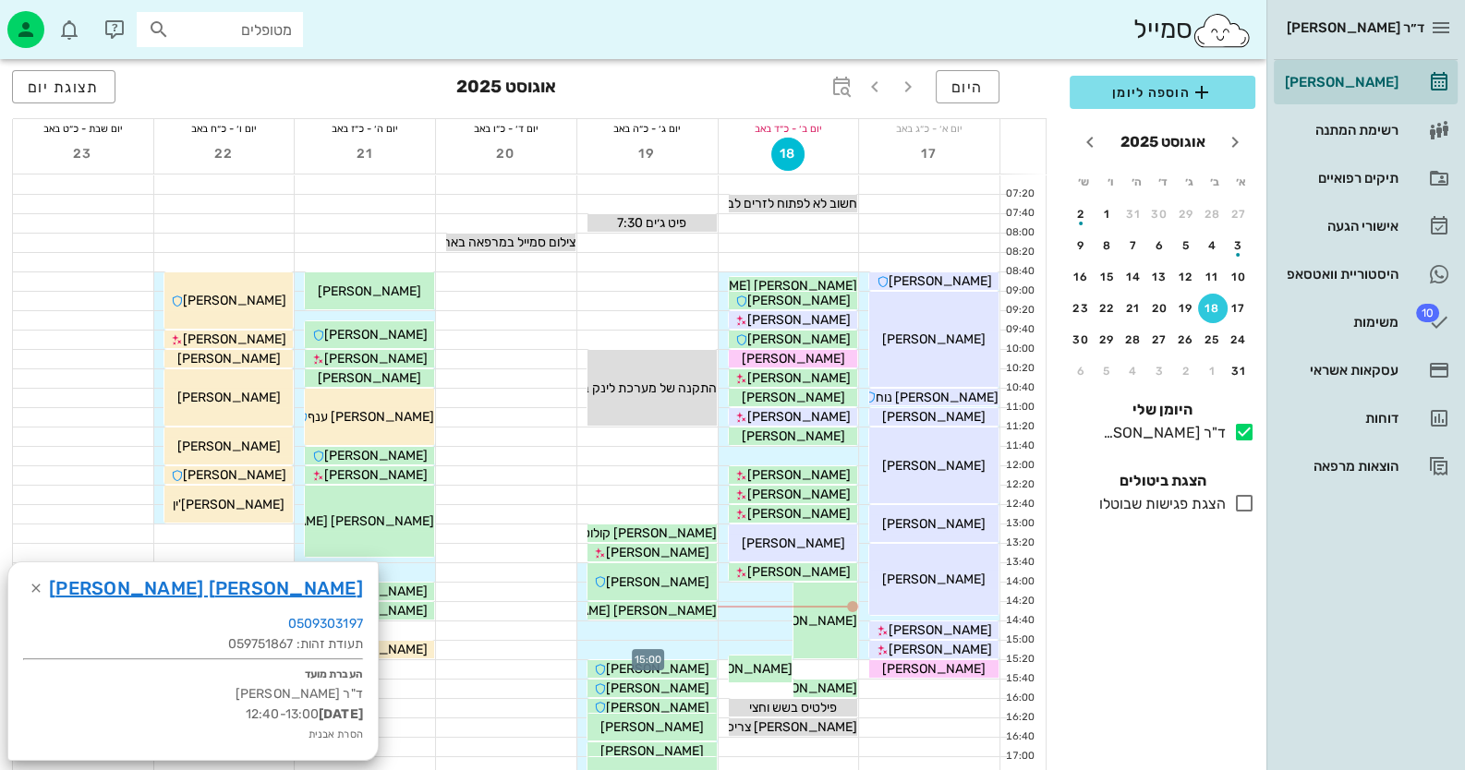
click at [683, 654] on div at bounding box center [647, 650] width 140 height 18
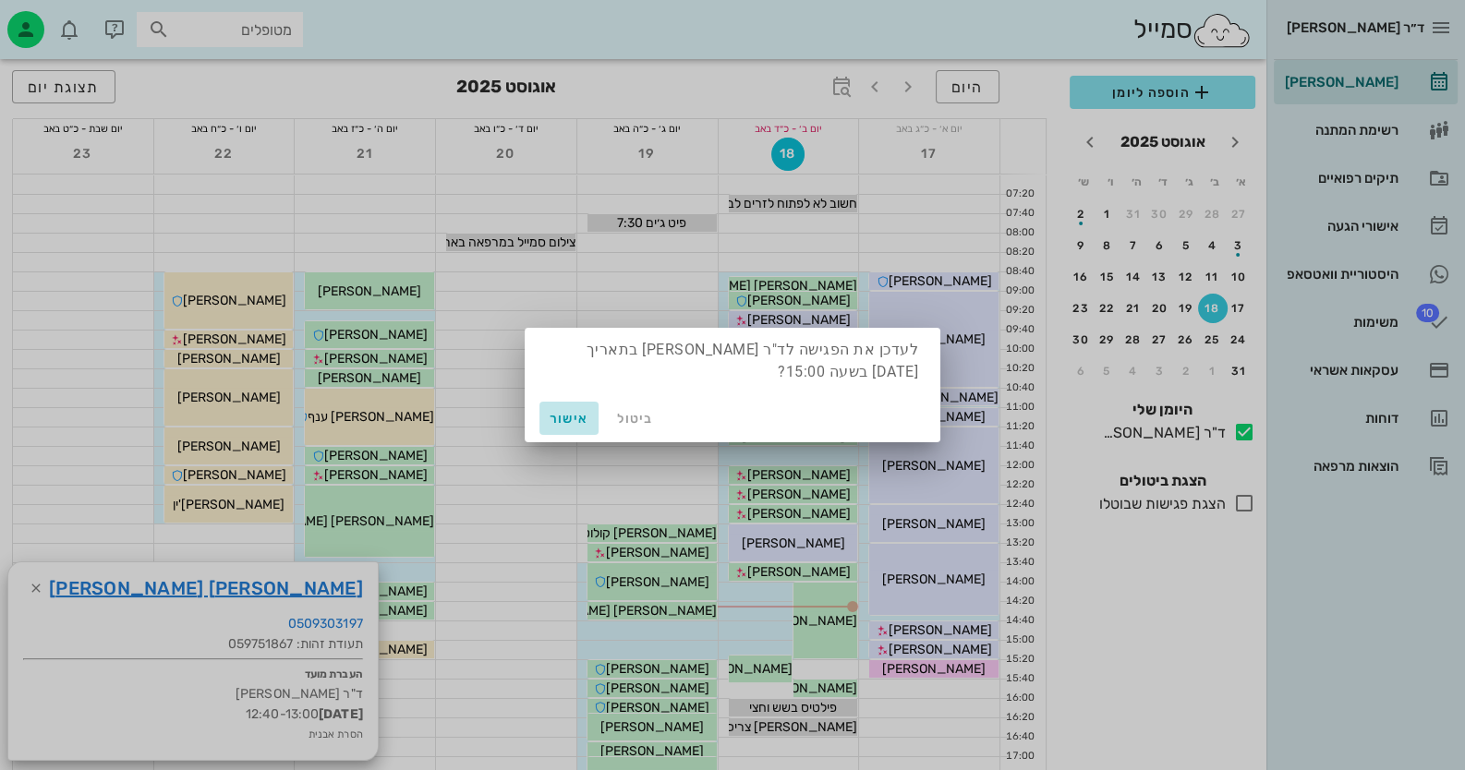
click at [572, 423] on span "אישור" at bounding box center [569, 419] width 44 height 16
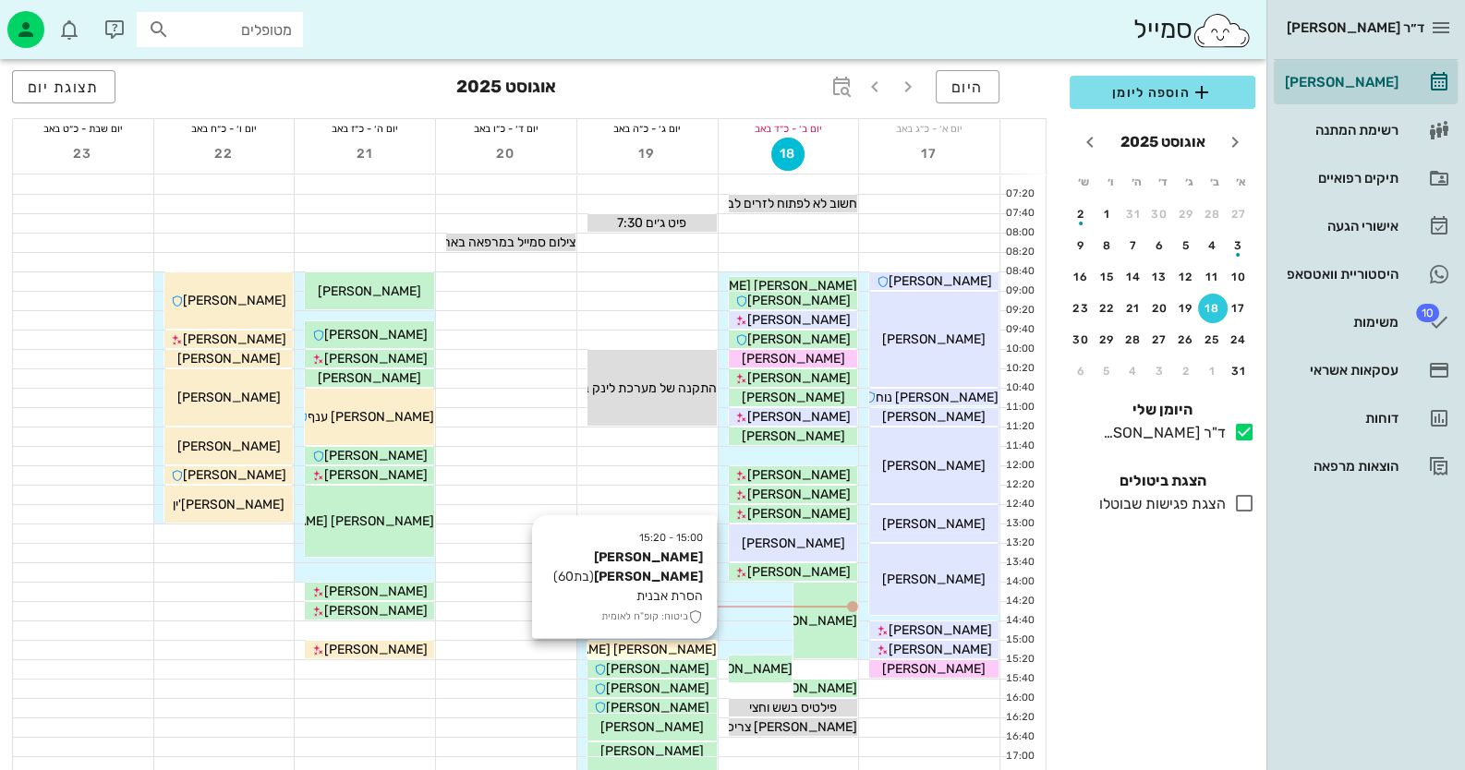
click at [669, 647] on span "[PERSON_NAME] [PERSON_NAME]" at bounding box center [612, 650] width 210 height 16
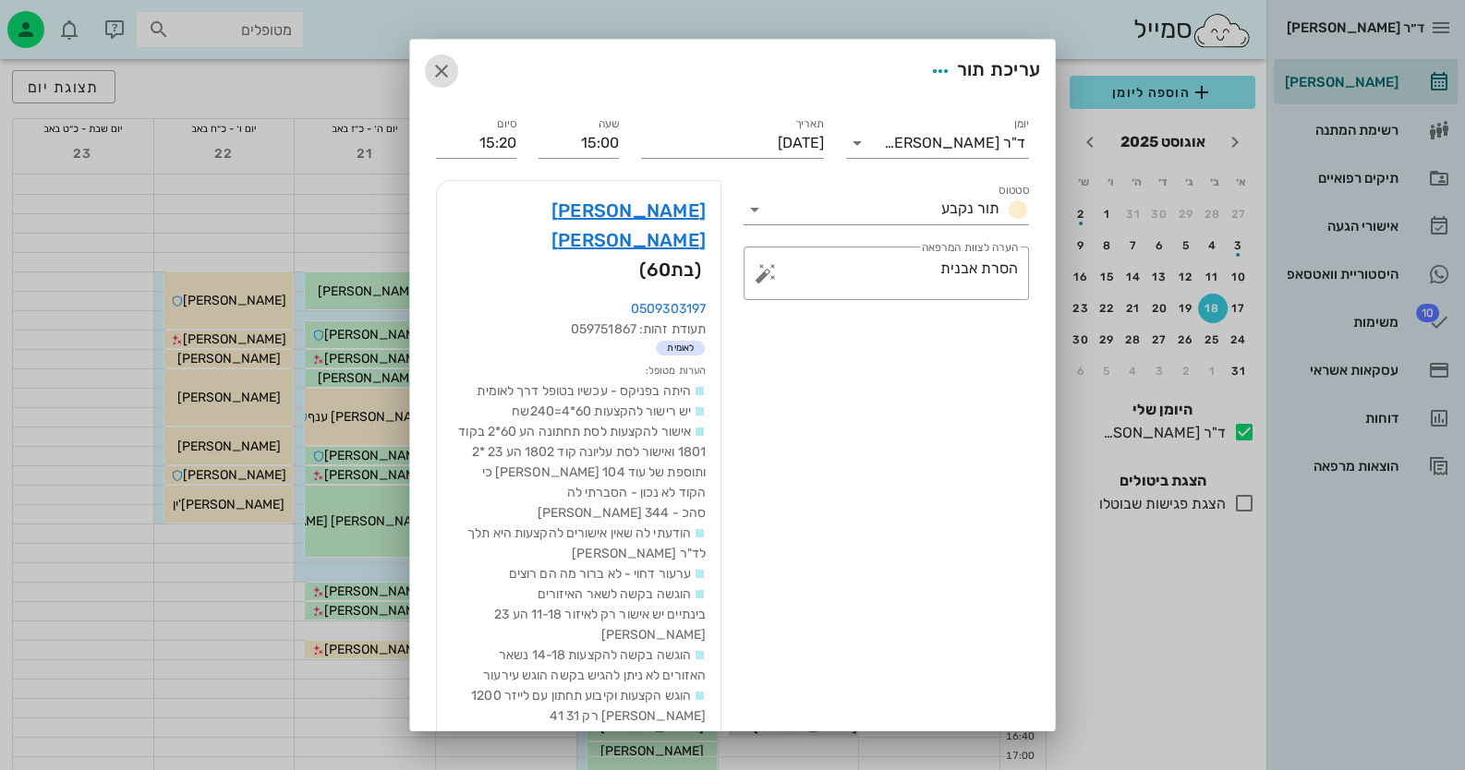
click at [458, 73] on span "button" at bounding box center [441, 71] width 33 height 22
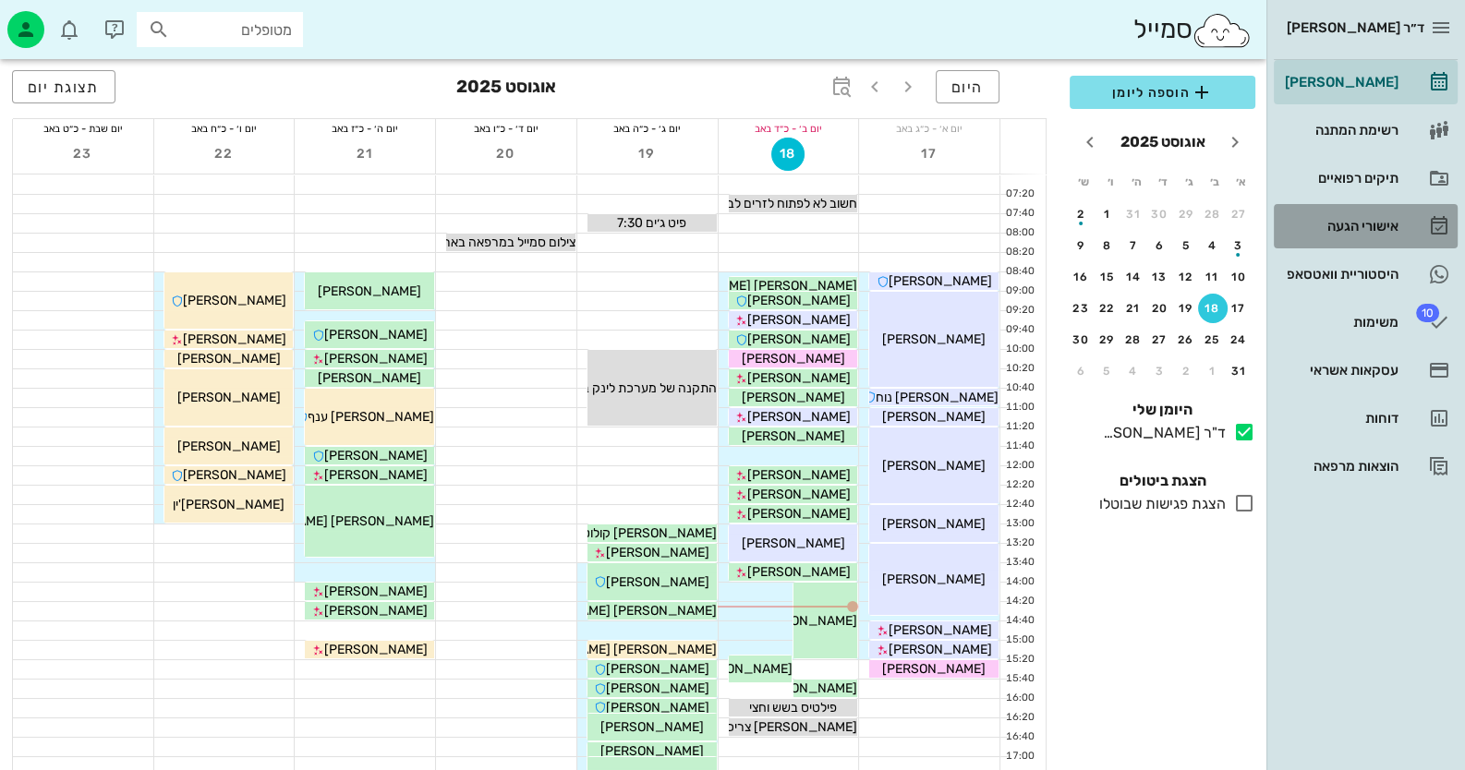
click at [1407, 230] on link "אישורי הגעה" at bounding box center [1366, 226] width 184 height 44
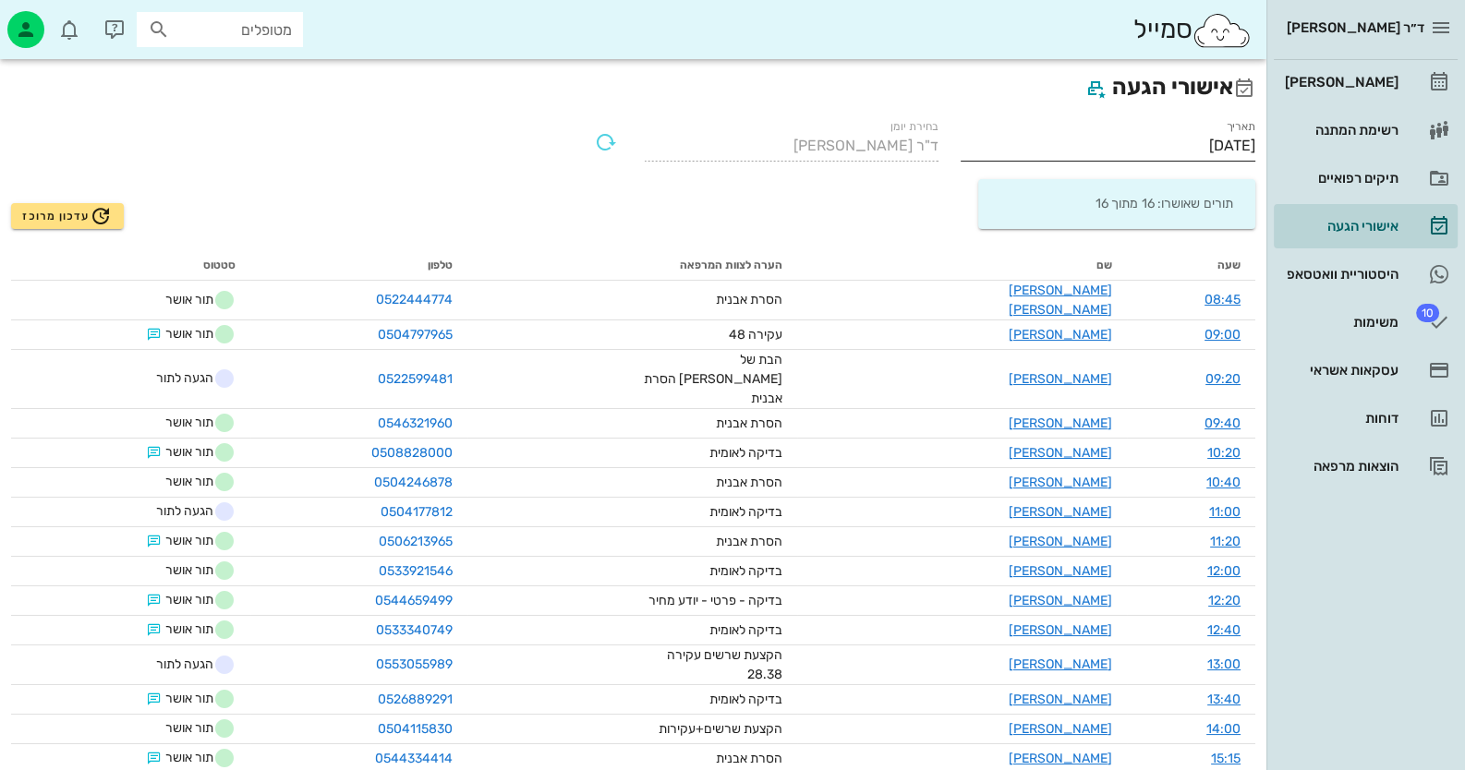
click at [1201, 138] on input "18/08/2025" at bounding box center [1108, 146] width 295 height 30
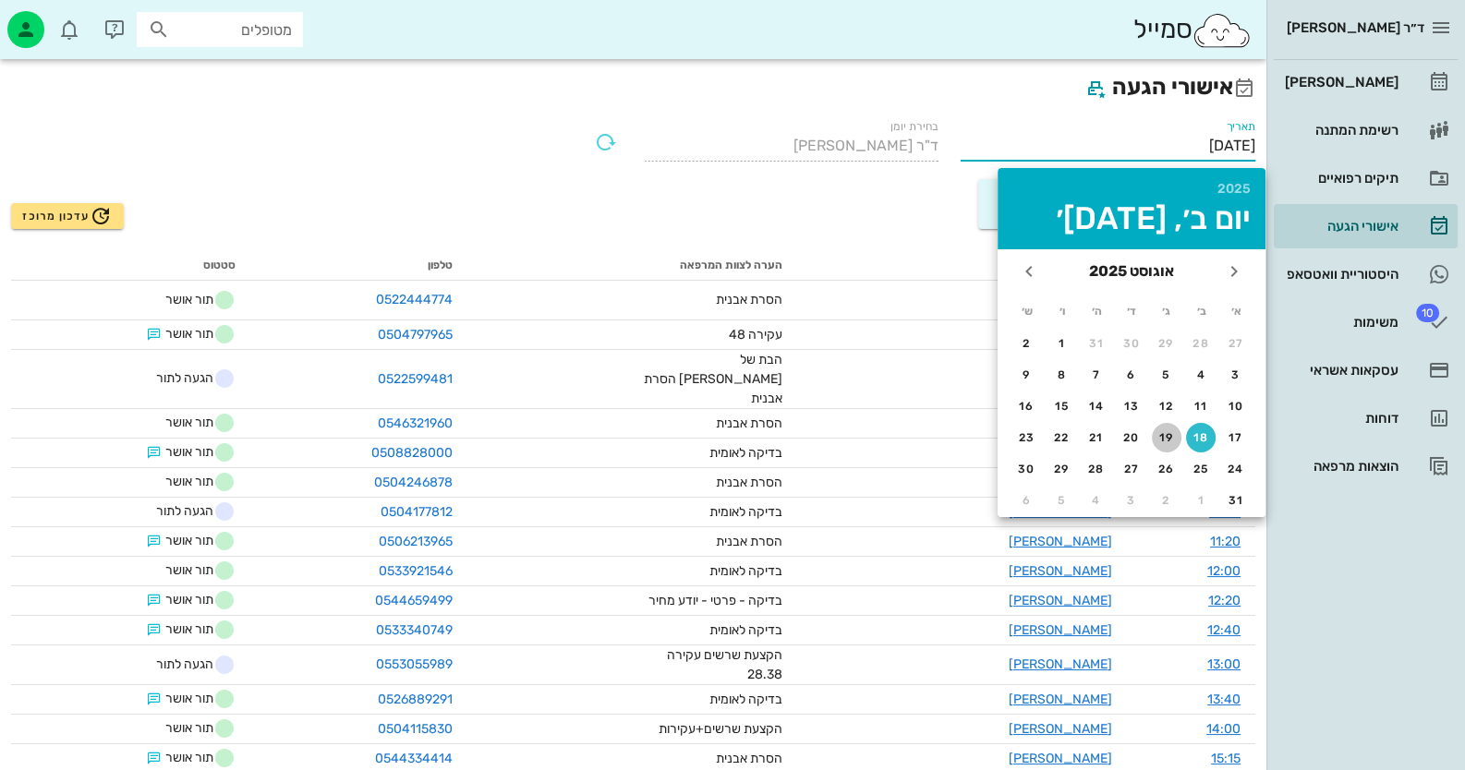
click at [1153, 435] on div "19" at bounding box center [1167, 437] width 30 height 13
type input "19/08/2025"
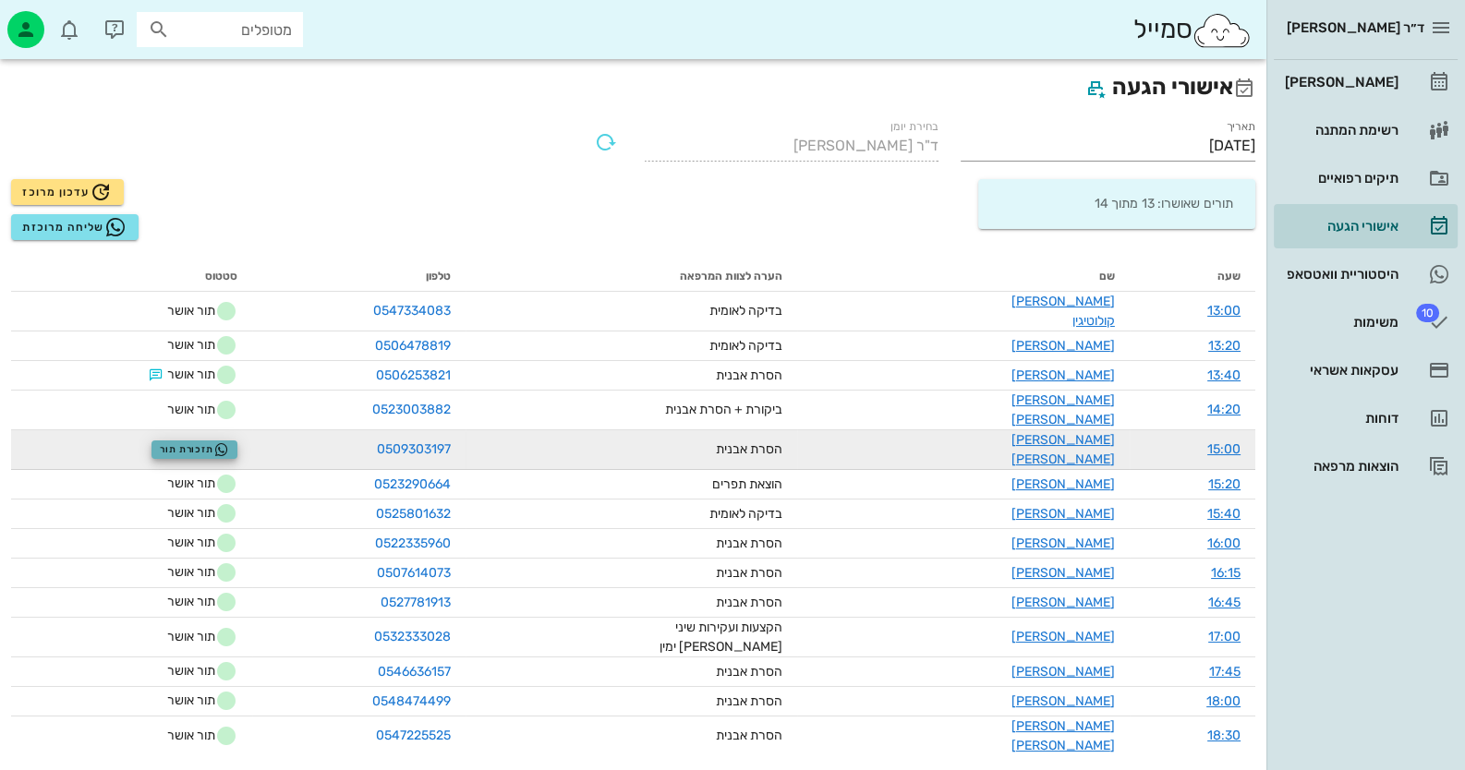
click at [229, 442] on span "תזכורת תור" at bounding box center [194, 449] width 69 height 15
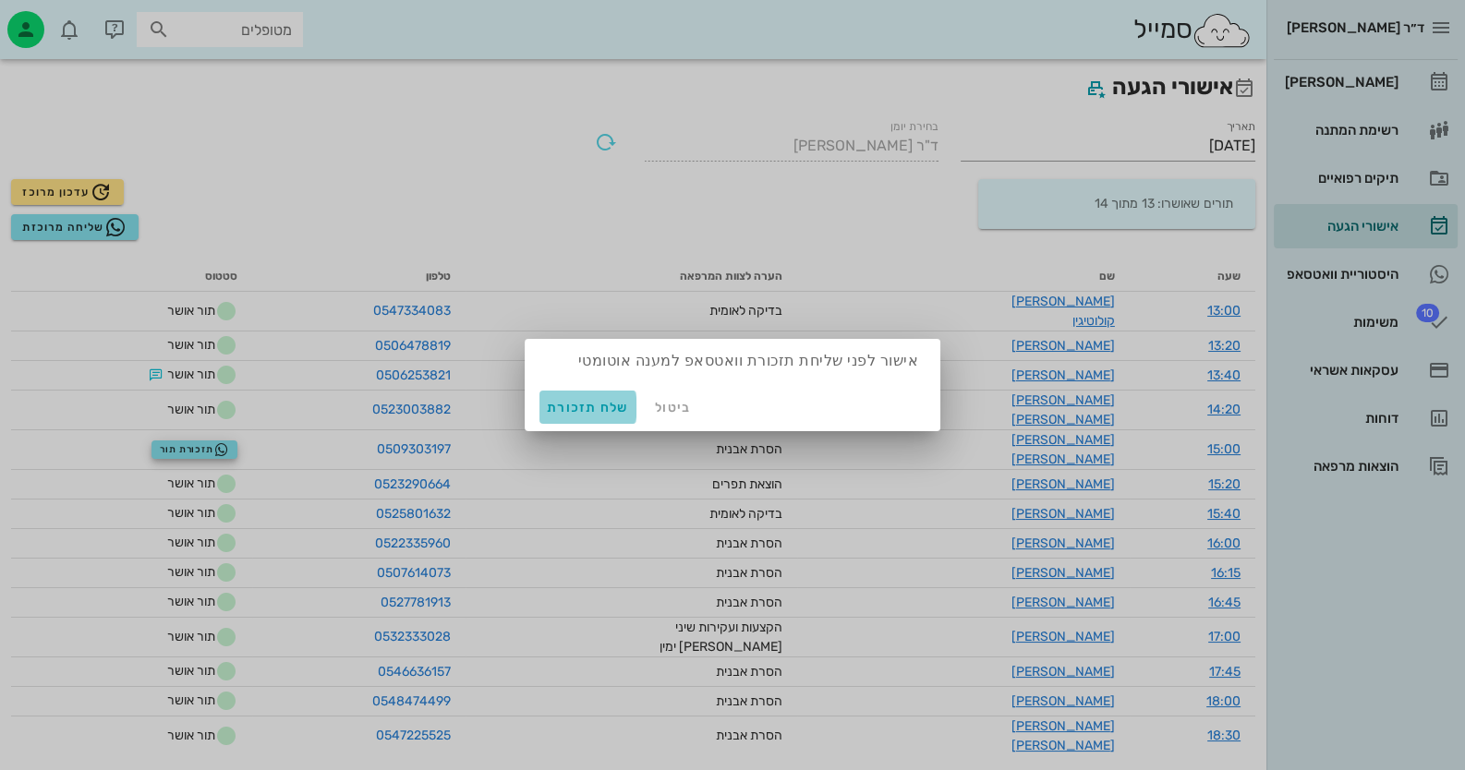
click at [615, 411] on span "שלח תזכורת" at bounding box center [588, 408] width 82 height 16
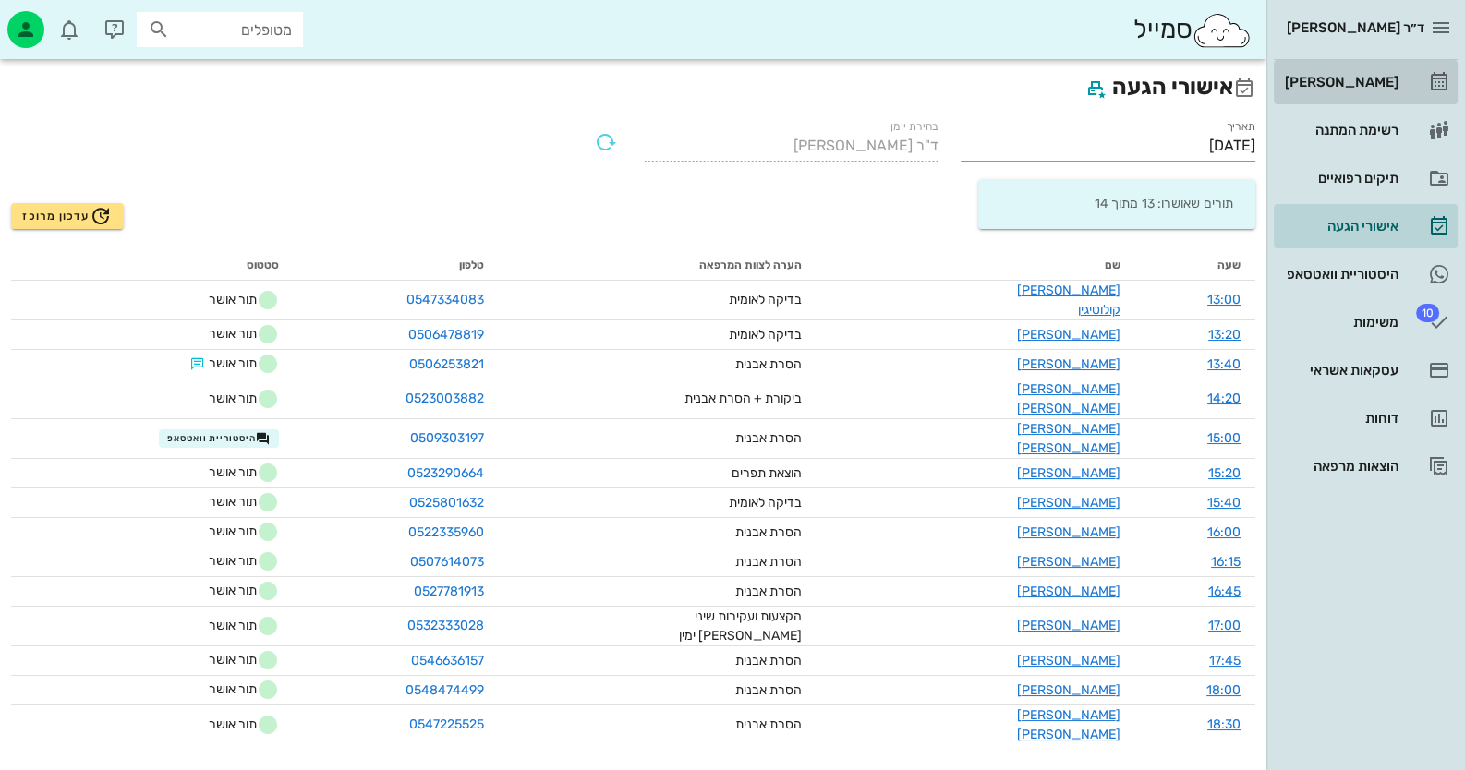
click at [1397, 87] on div "[PERSON_NAME]" at bounding box center [1339, 82] width 117 height 15
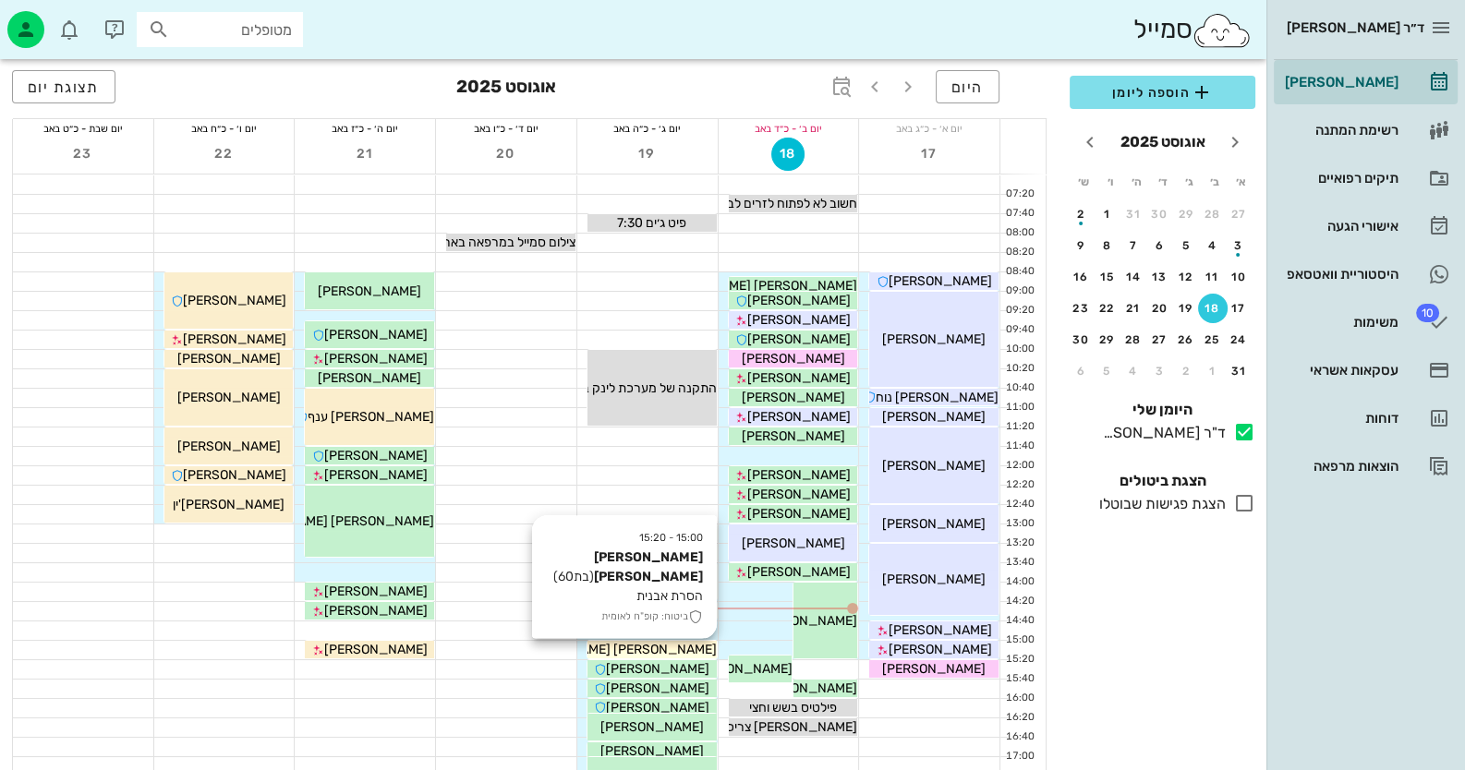
click at [684, 645] on span "[PERSON_NAME] [PERSON_NAME]" at bounding box center [612, 650] width 210 height 16
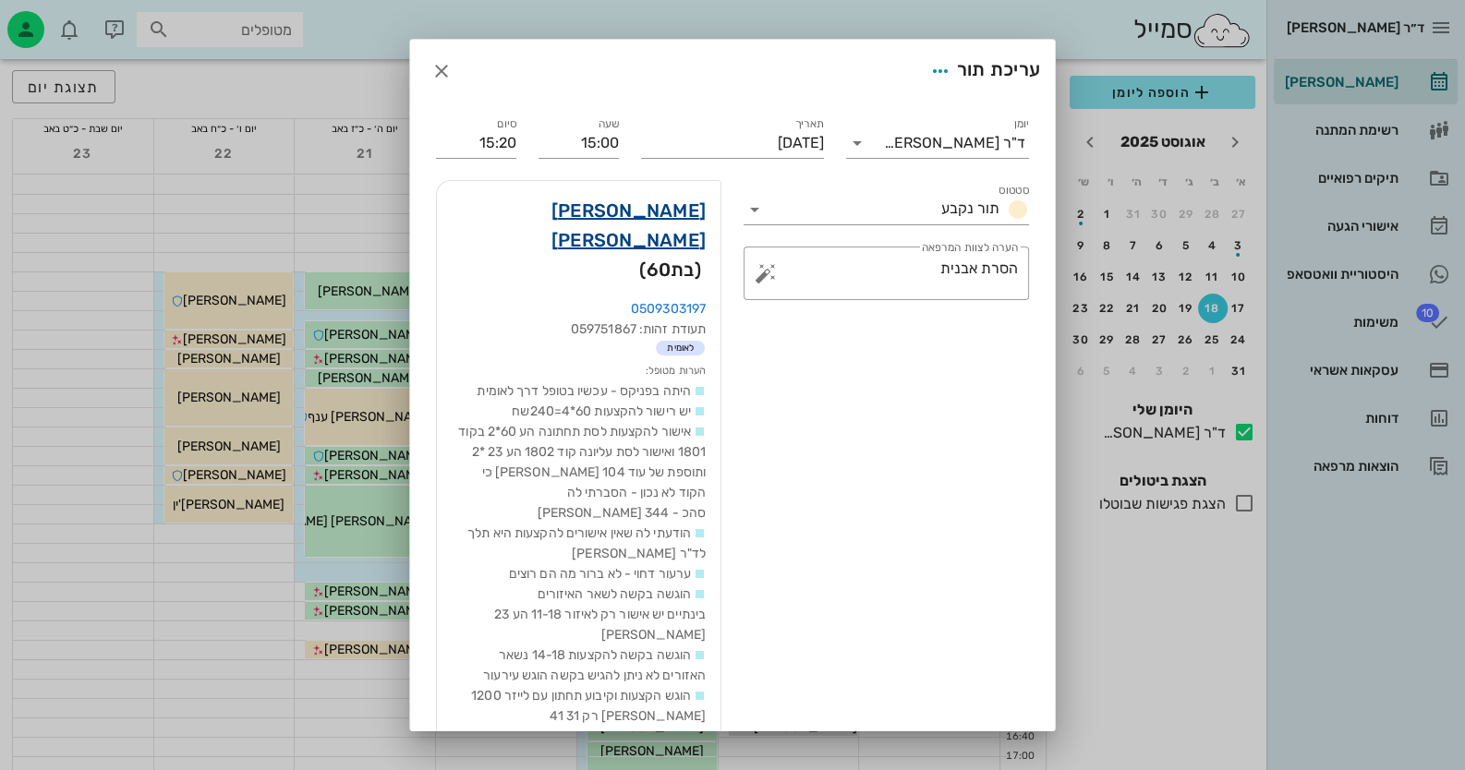
click at [688, 199] on link "רות מזרחי" at bounding box center [579, 225] width 254 height 59
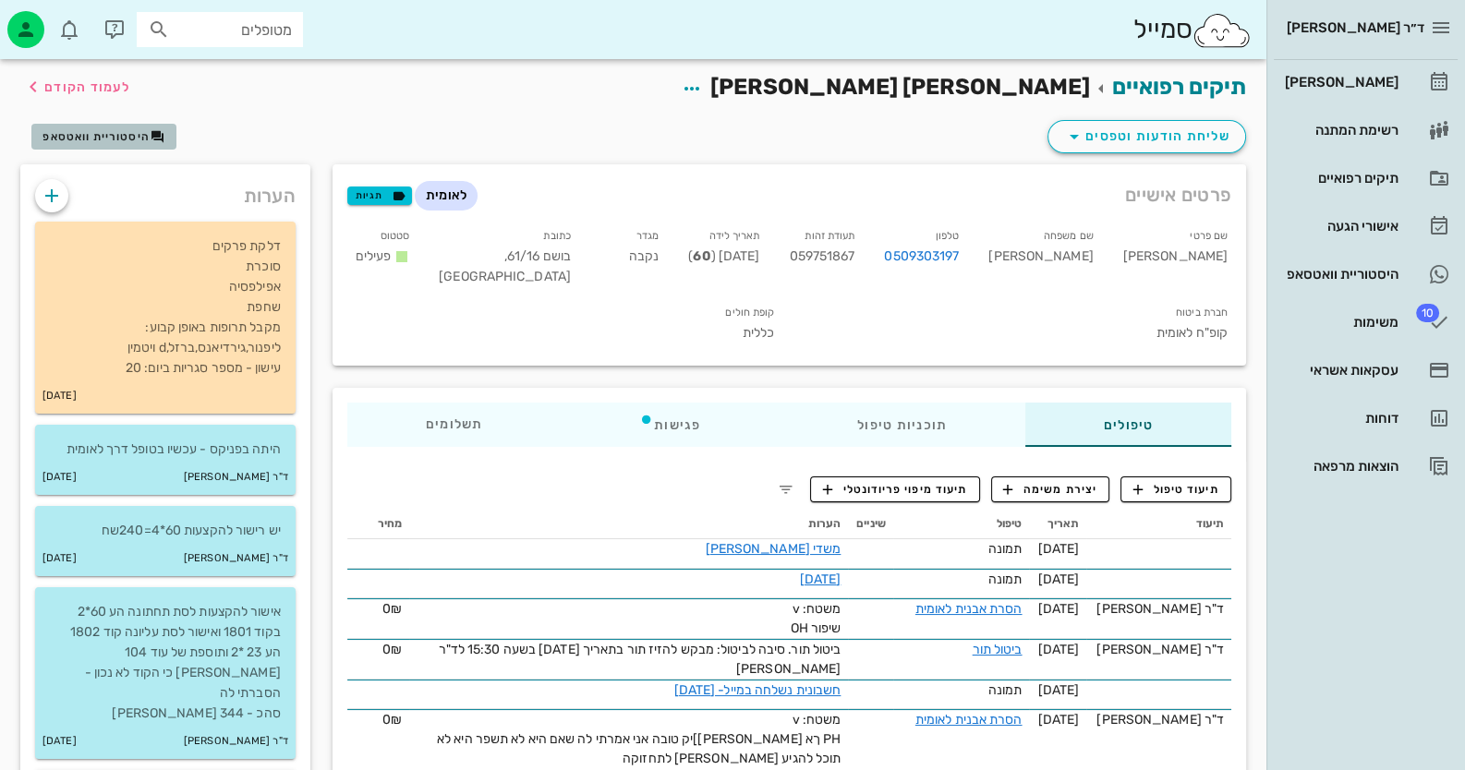
click at [96, 142] on span "היסטוריית וואטסאפ" at bounding box center [103, 136] width 122 height 15
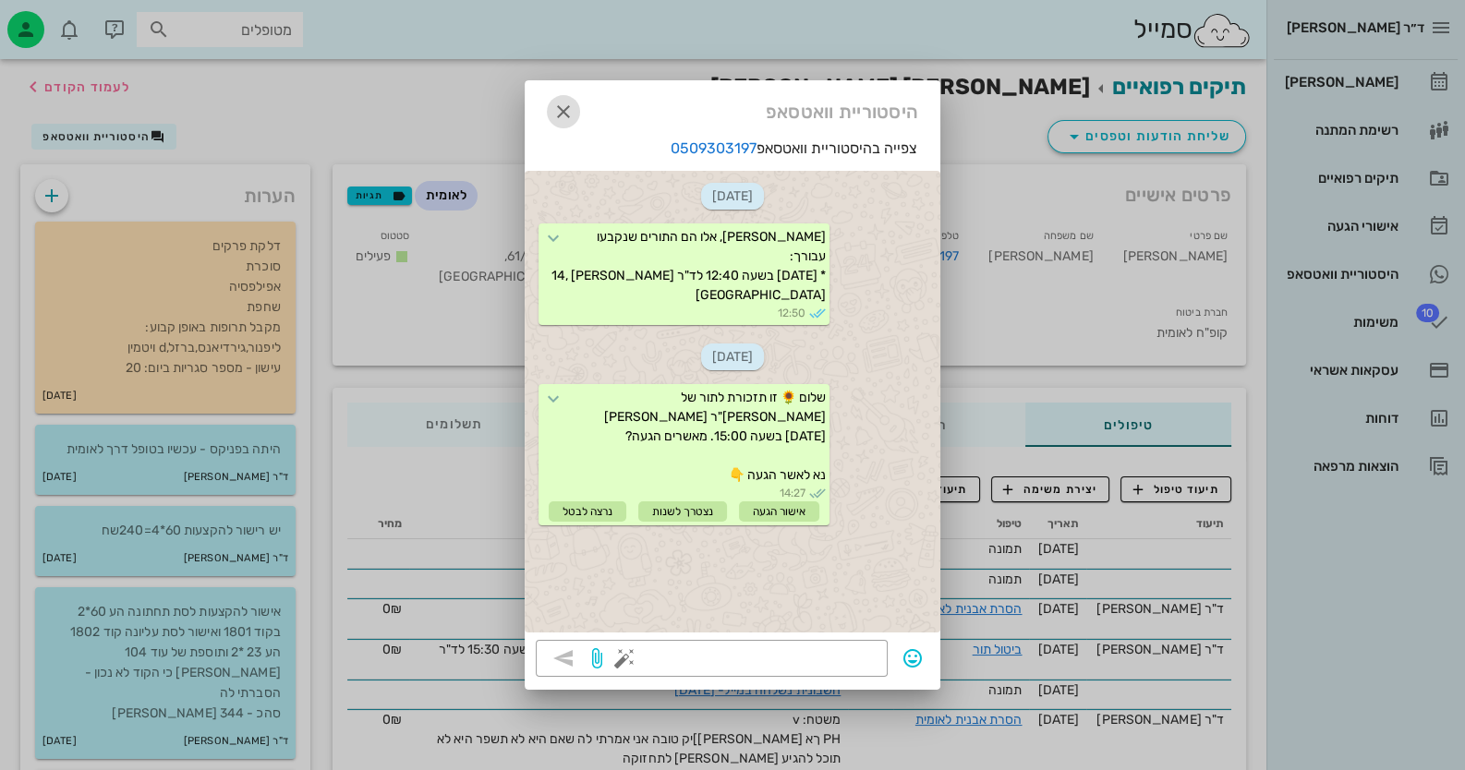
click at [571, 105] on icon "button" at bounding box center [563, 112] width 22 height 22
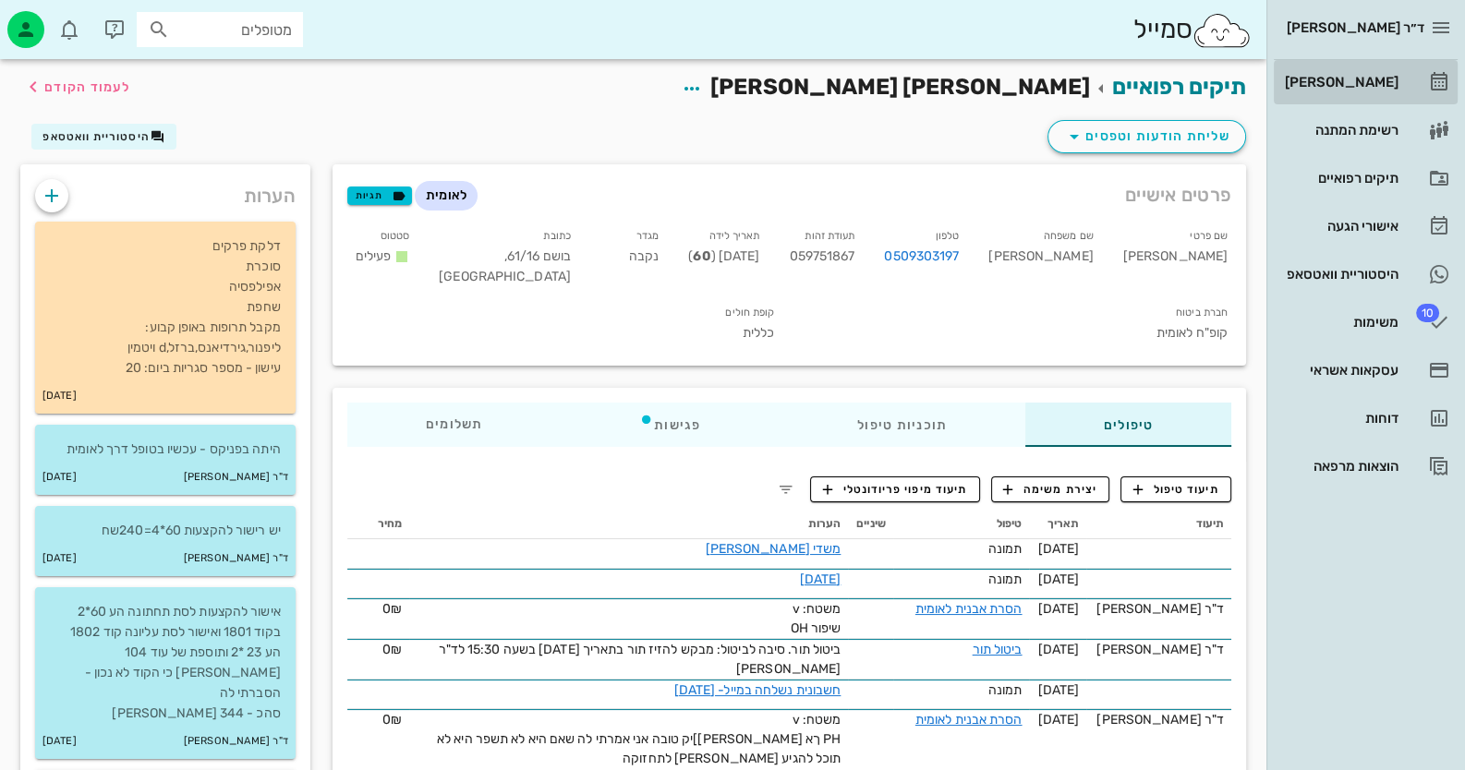
click at [1432, 89] on icon at bounding box center [1439, 82] width 22 height 22
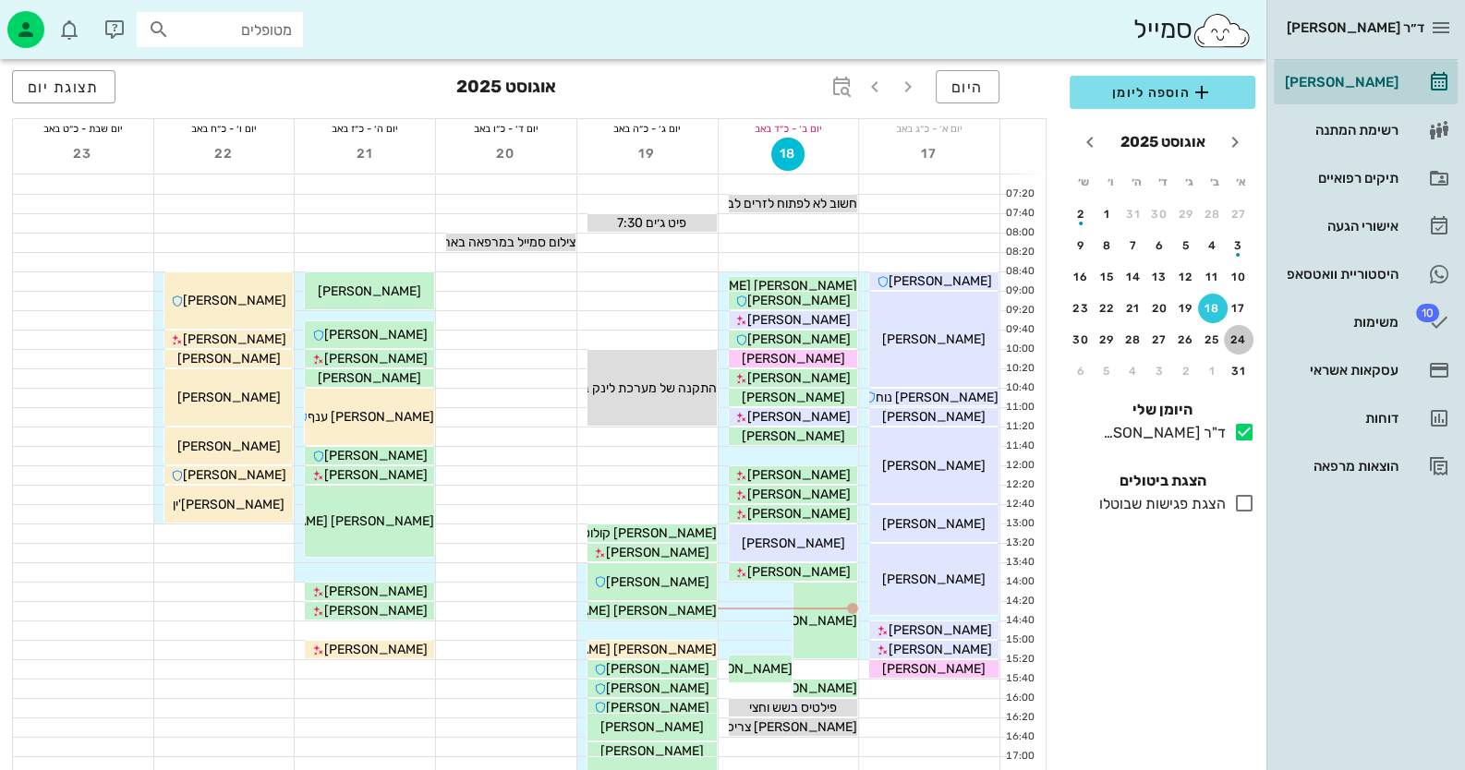
click at [1231, 341] on div "24" at bounding box center [1239, 339] width 30 height 13
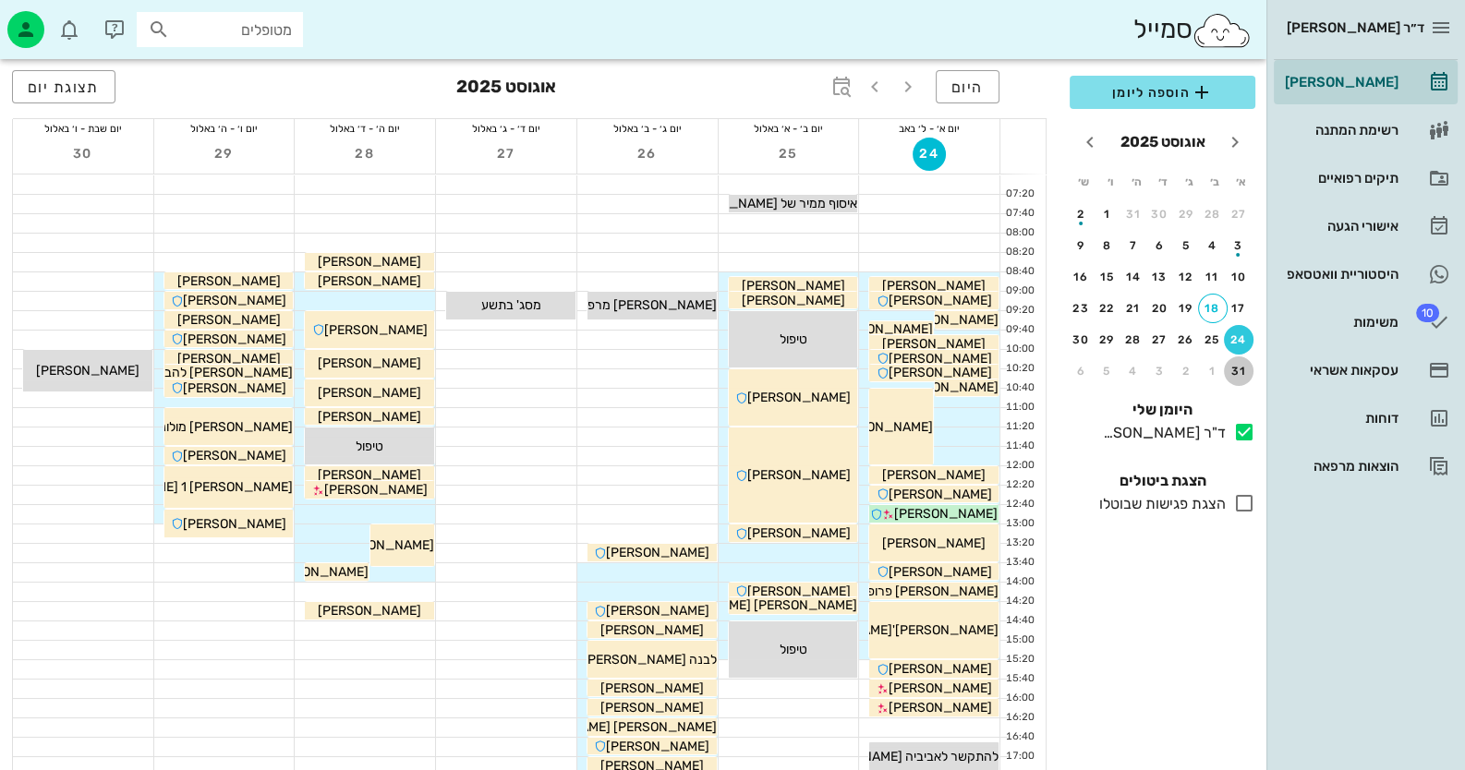
click at [1238, 361] on button "31" at bounding box center [1239, 372] width 30 height 30
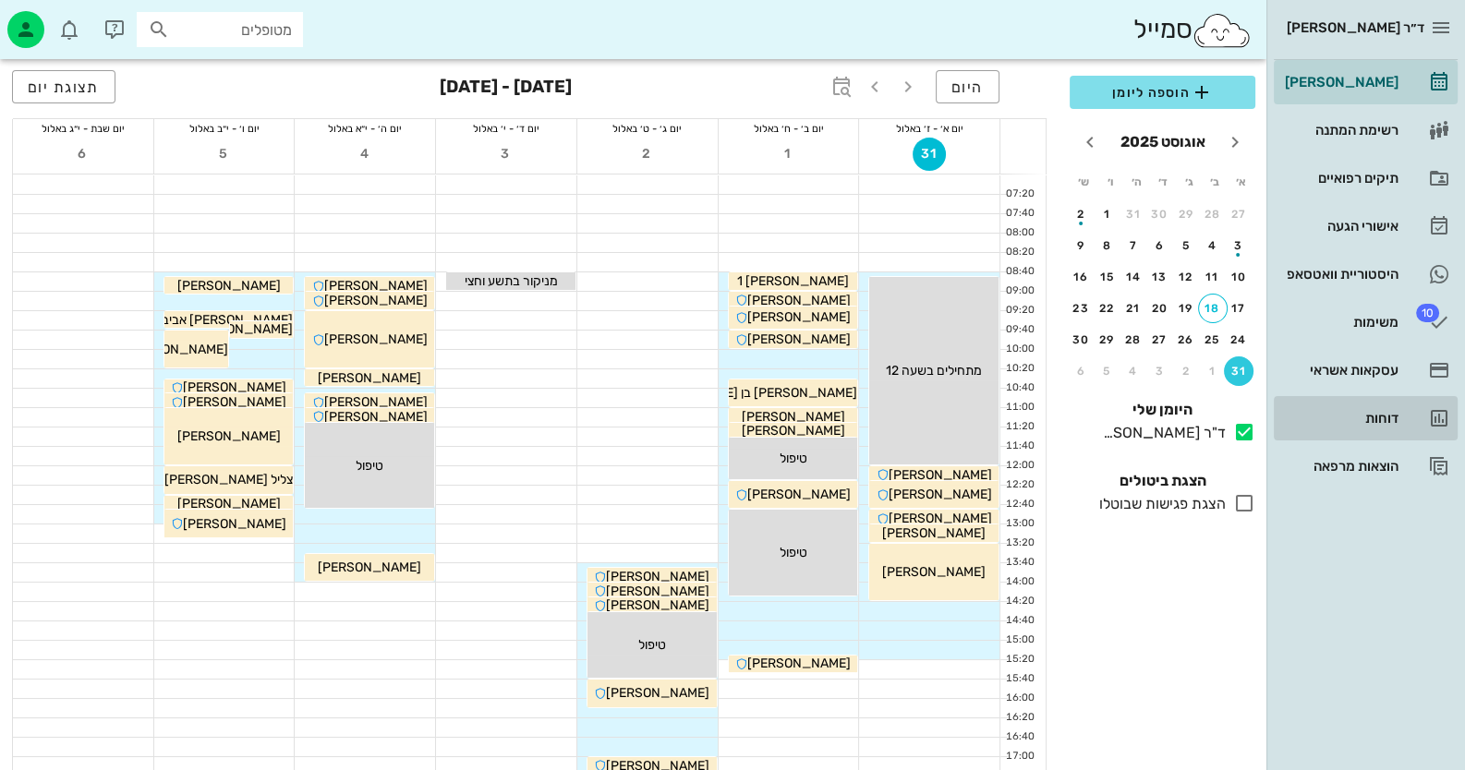
click at [1399, 422] on link "דוחות" at bounding box center [1366, 418] width 184 height 44
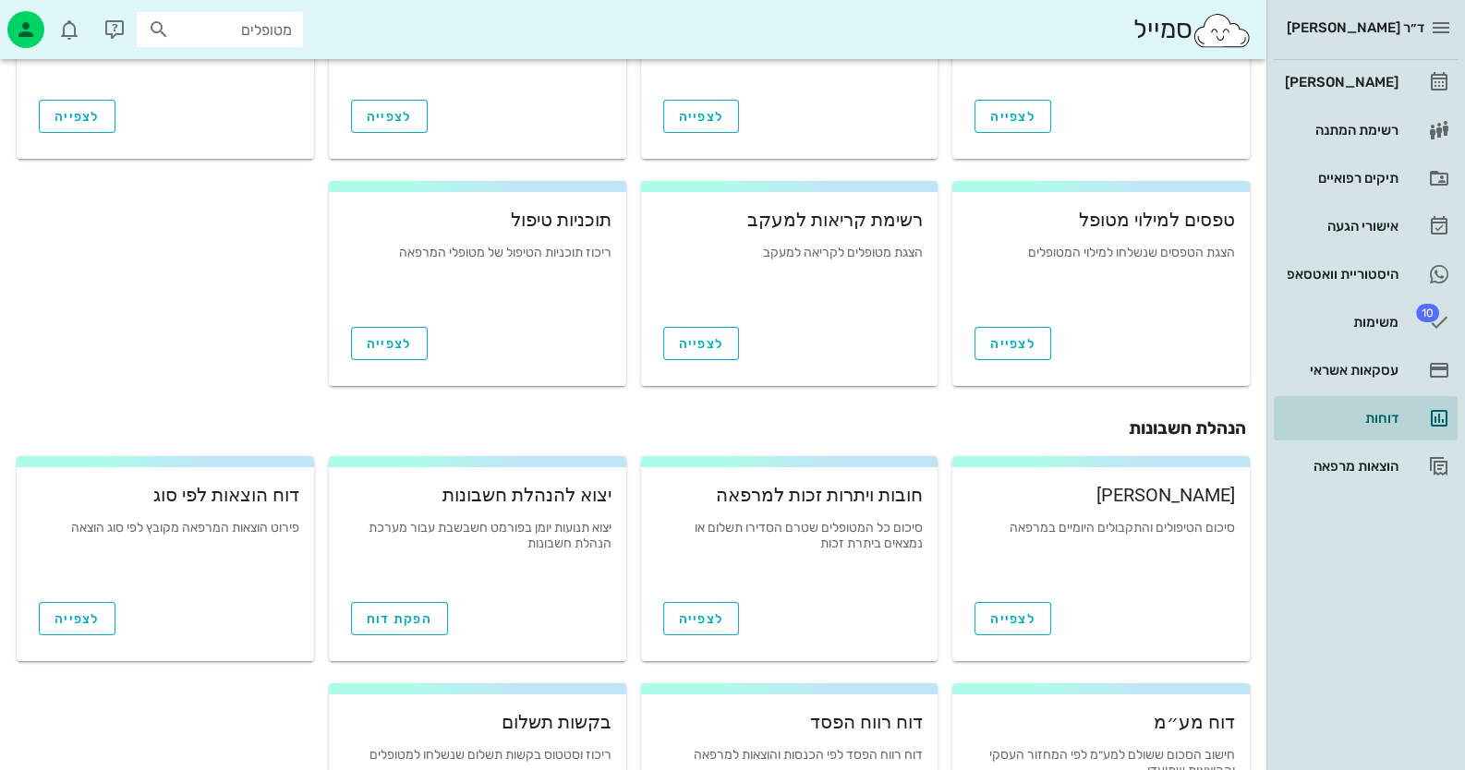
scroll to position [184, 0]
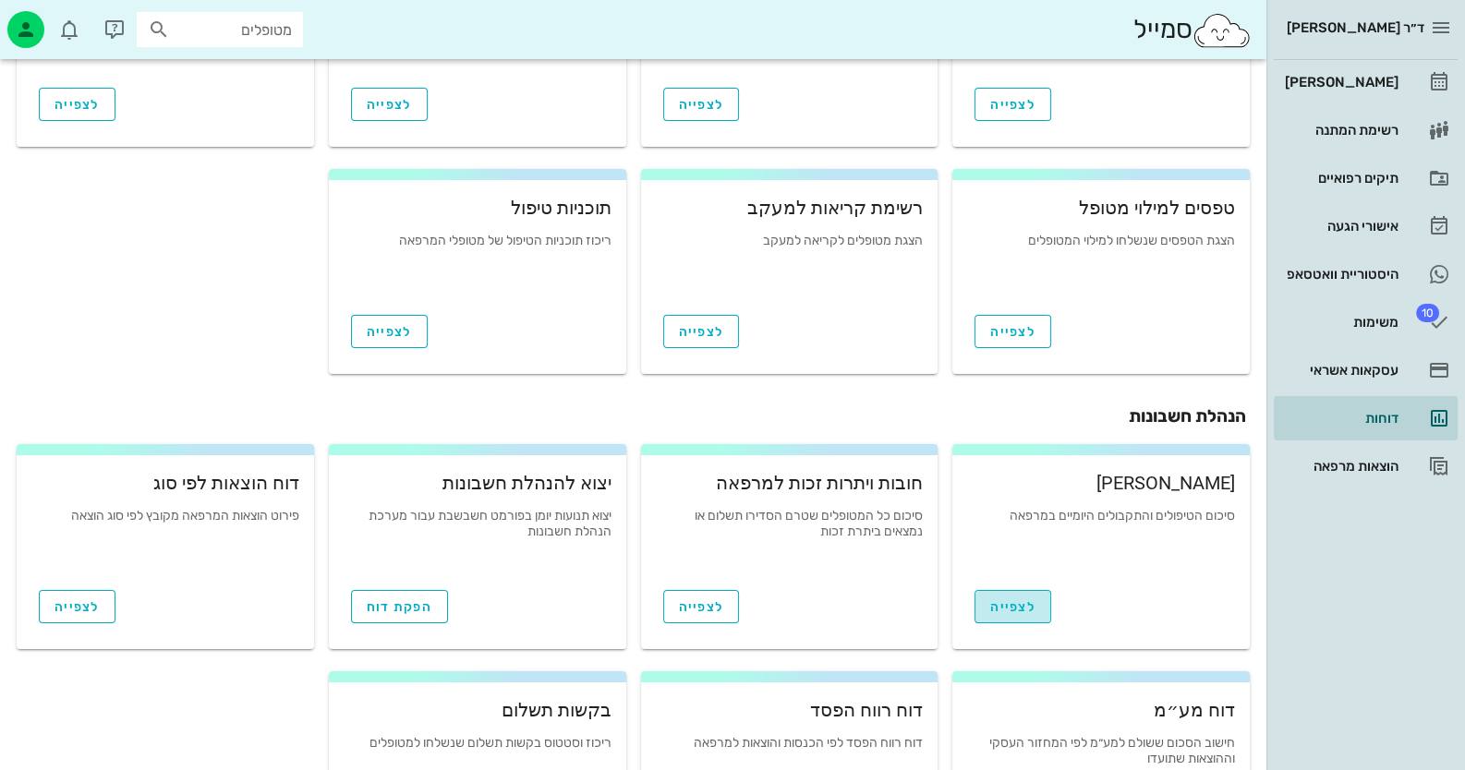
click at [1016, 599] on span "לצפייה" at bounding box center [1012, 607] width 45 height 16
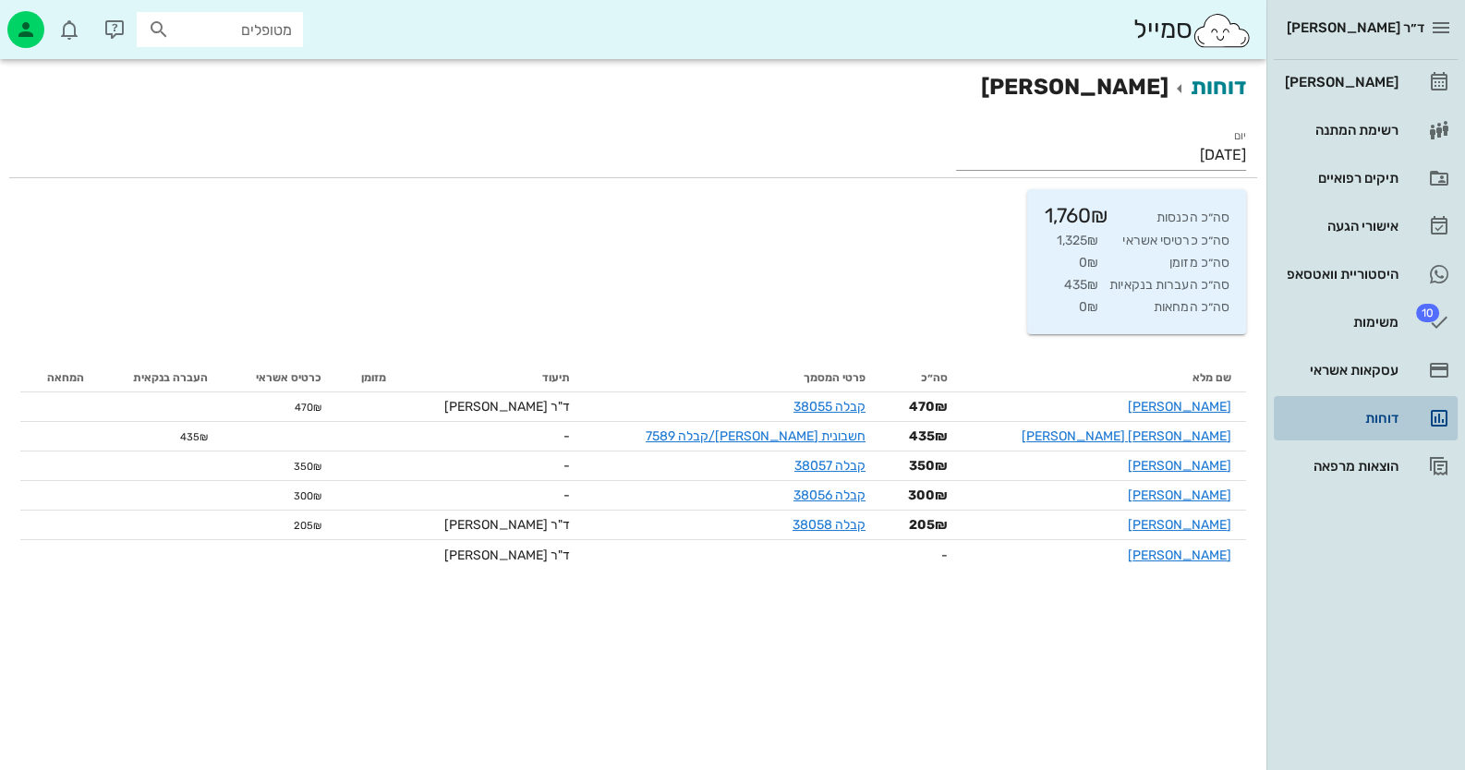
click at [1373, 417] on div "דוחות" at bounding box center [1339, 418] width 117 height 15
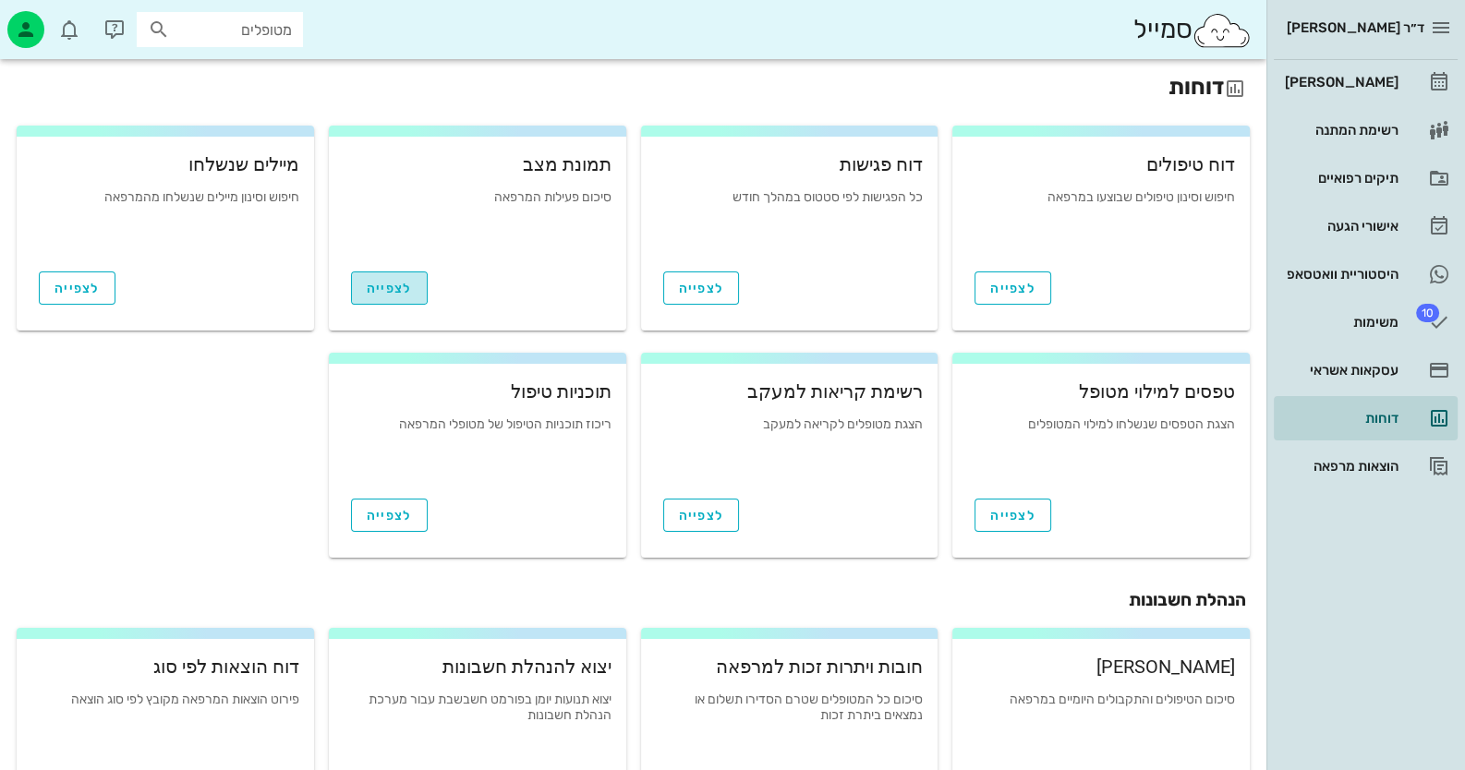
click at [378, 281] on span "לצפייה" at bounding box center [389, 289] width 45 height 16
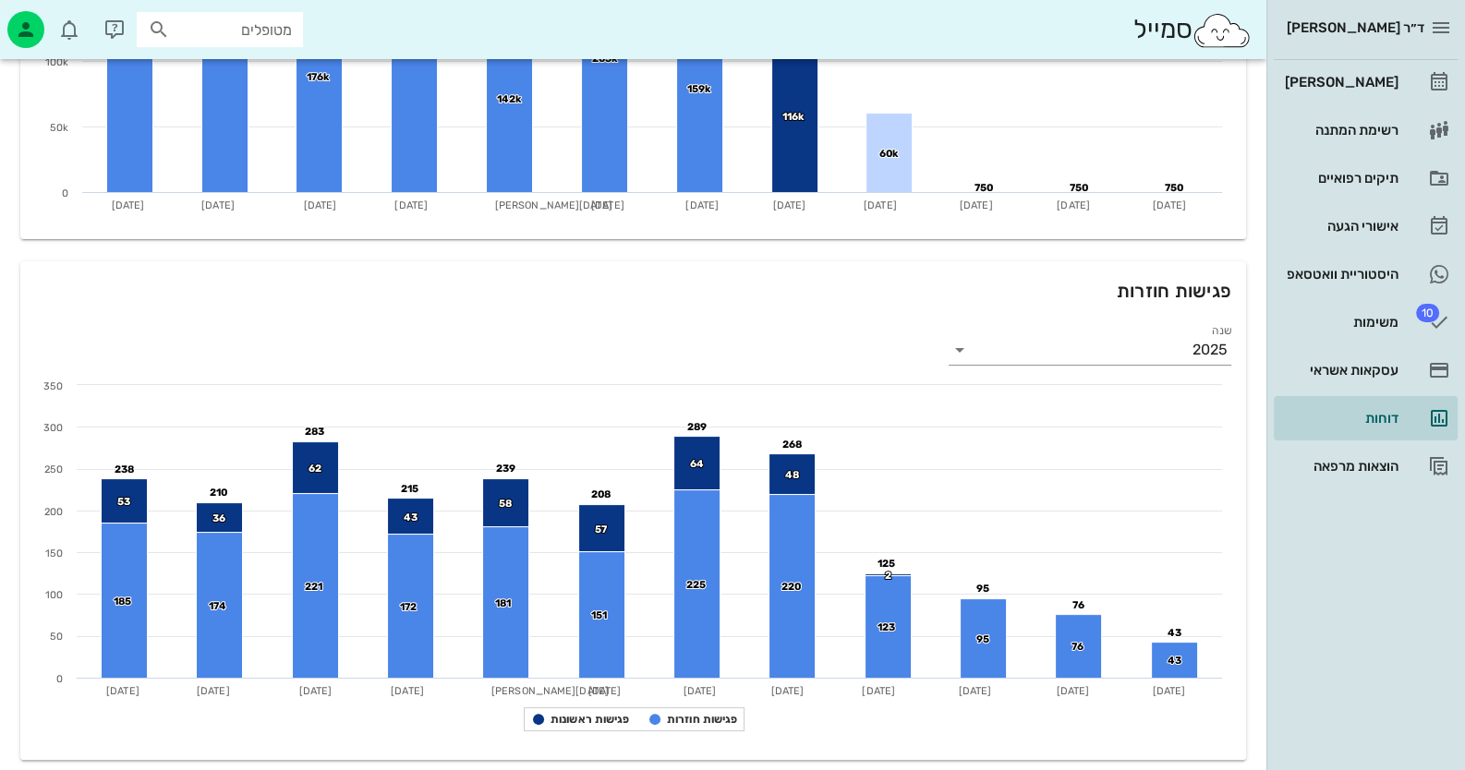
scroll to position [16, 0]
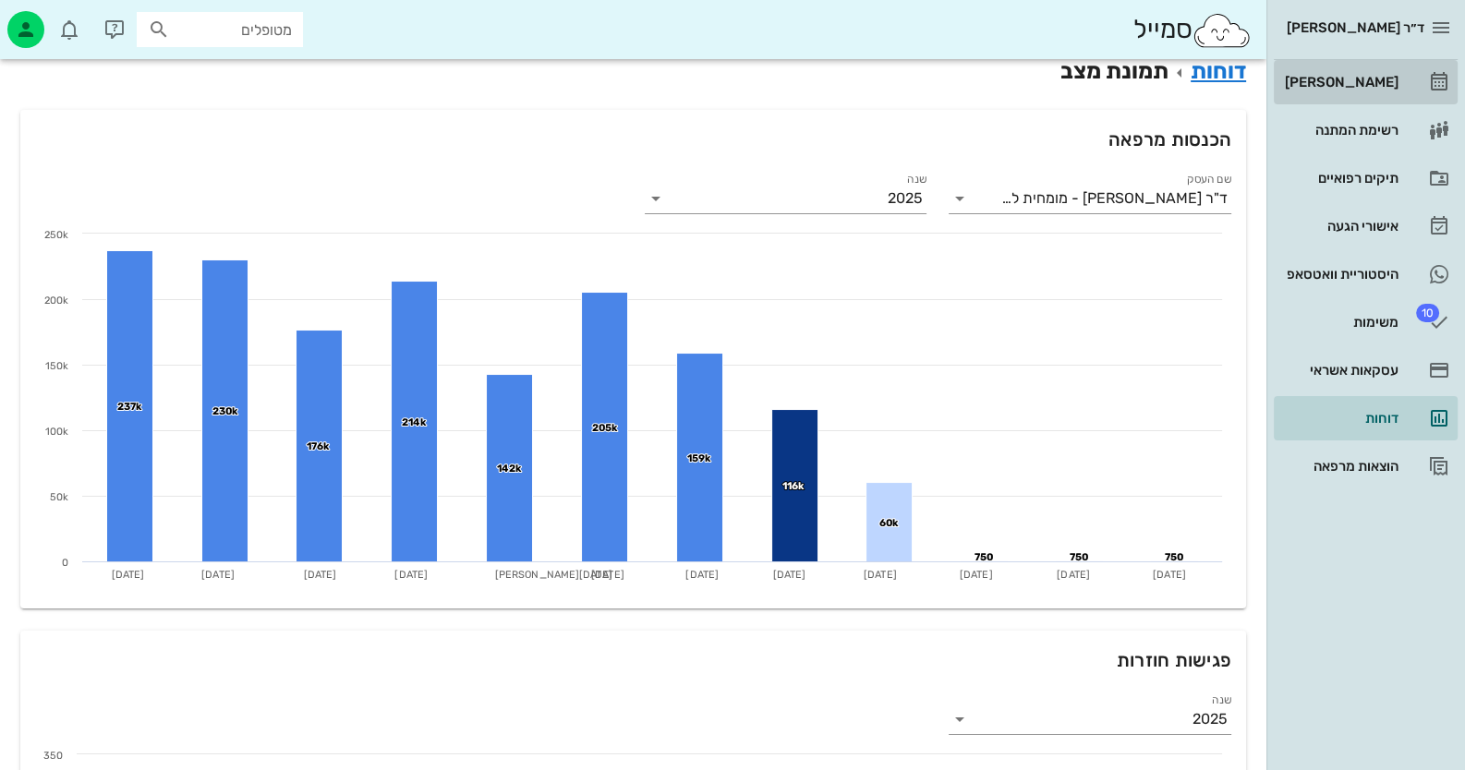
click at [1379, 64] on link "[PERSON_NAME]" at bounding box center [1366, 82] width 184 height 44
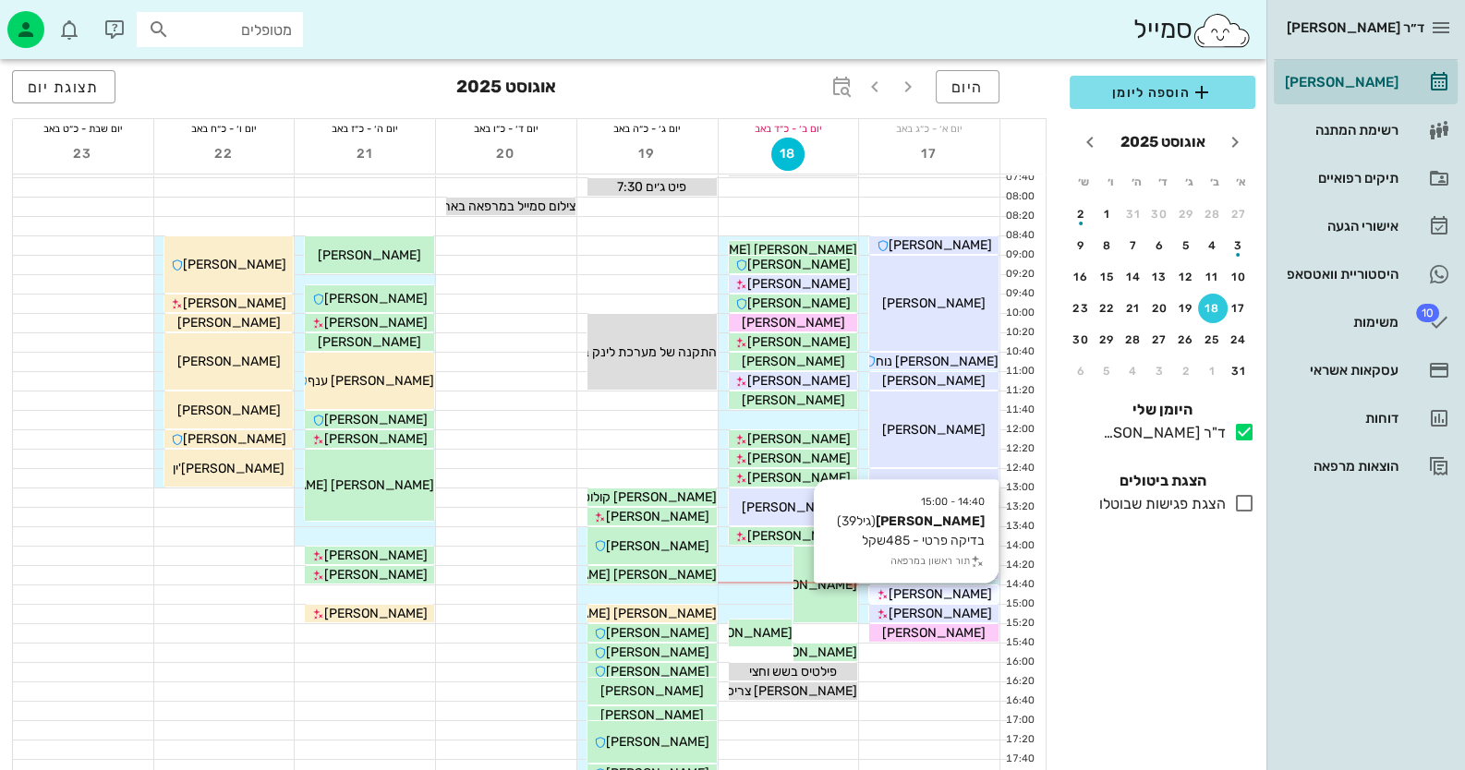
scroll to position [91, 0]
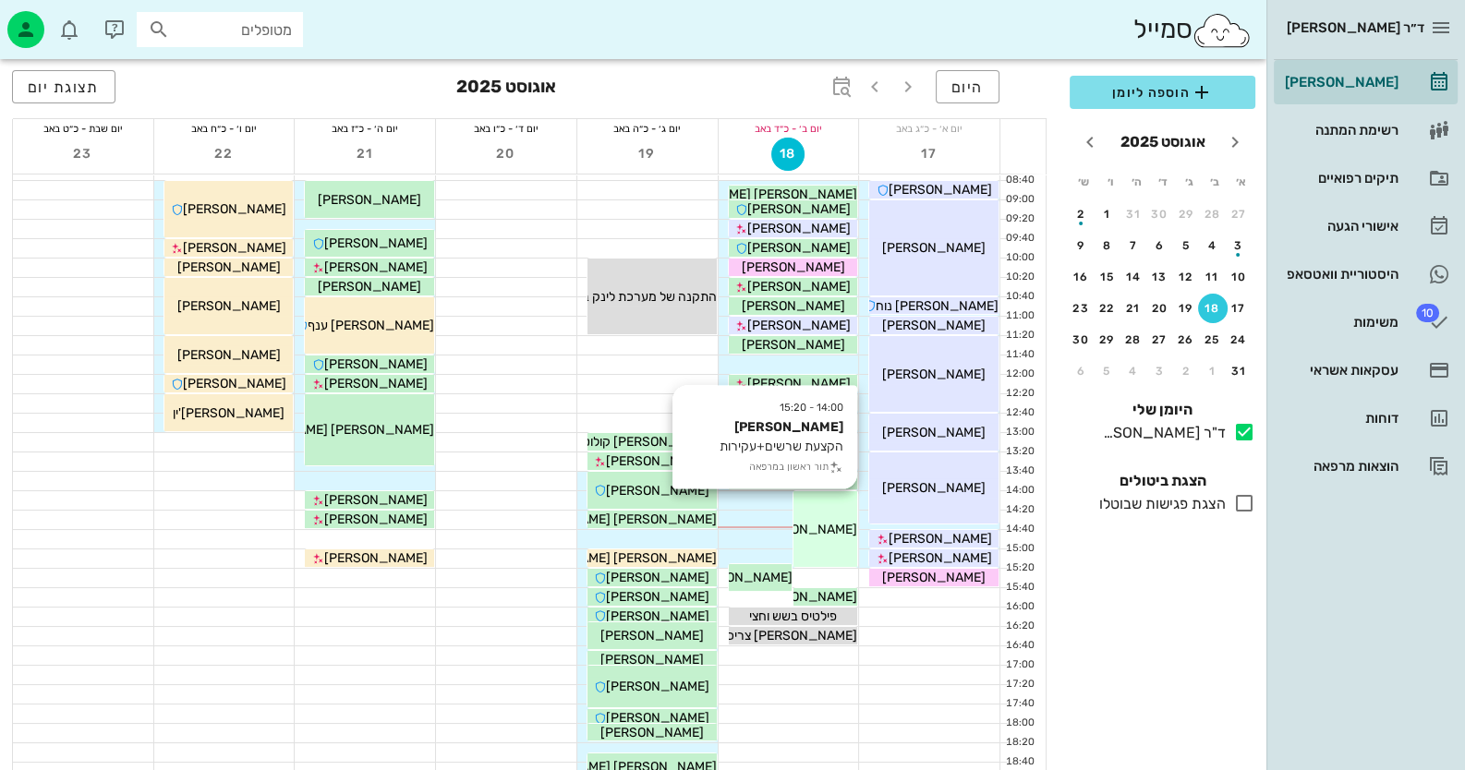
click at [808, 539] on div "14:00 - 15:20 מרדכי קאפח הקצעת שרשים+עקירות תור ראשון במרפאה מרדכי קאפח" at bounding box center [825, 529] width 64 height 76
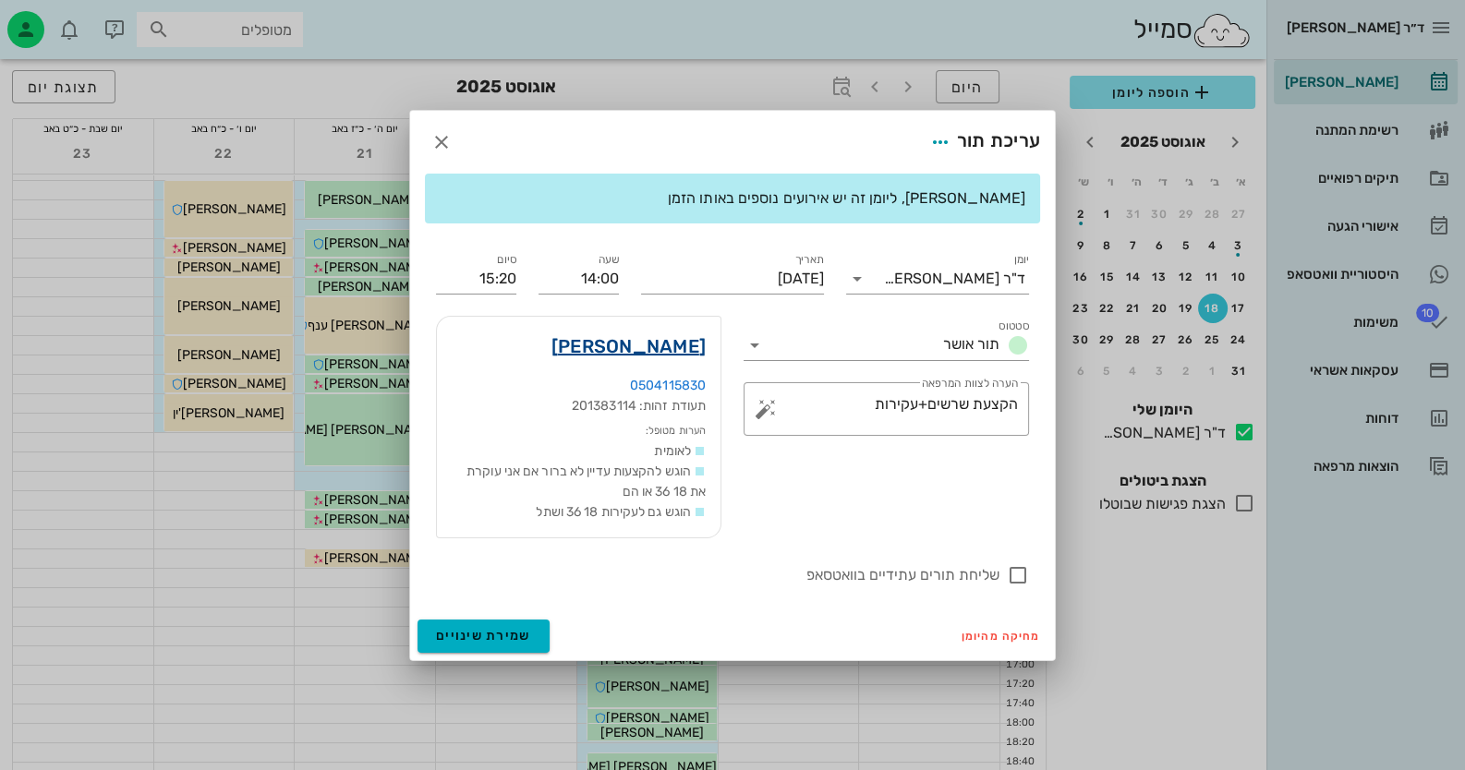
click at [678, 350] on link "[PERSON_NAME]" at bounding box center [628, 347] width 154 height 30
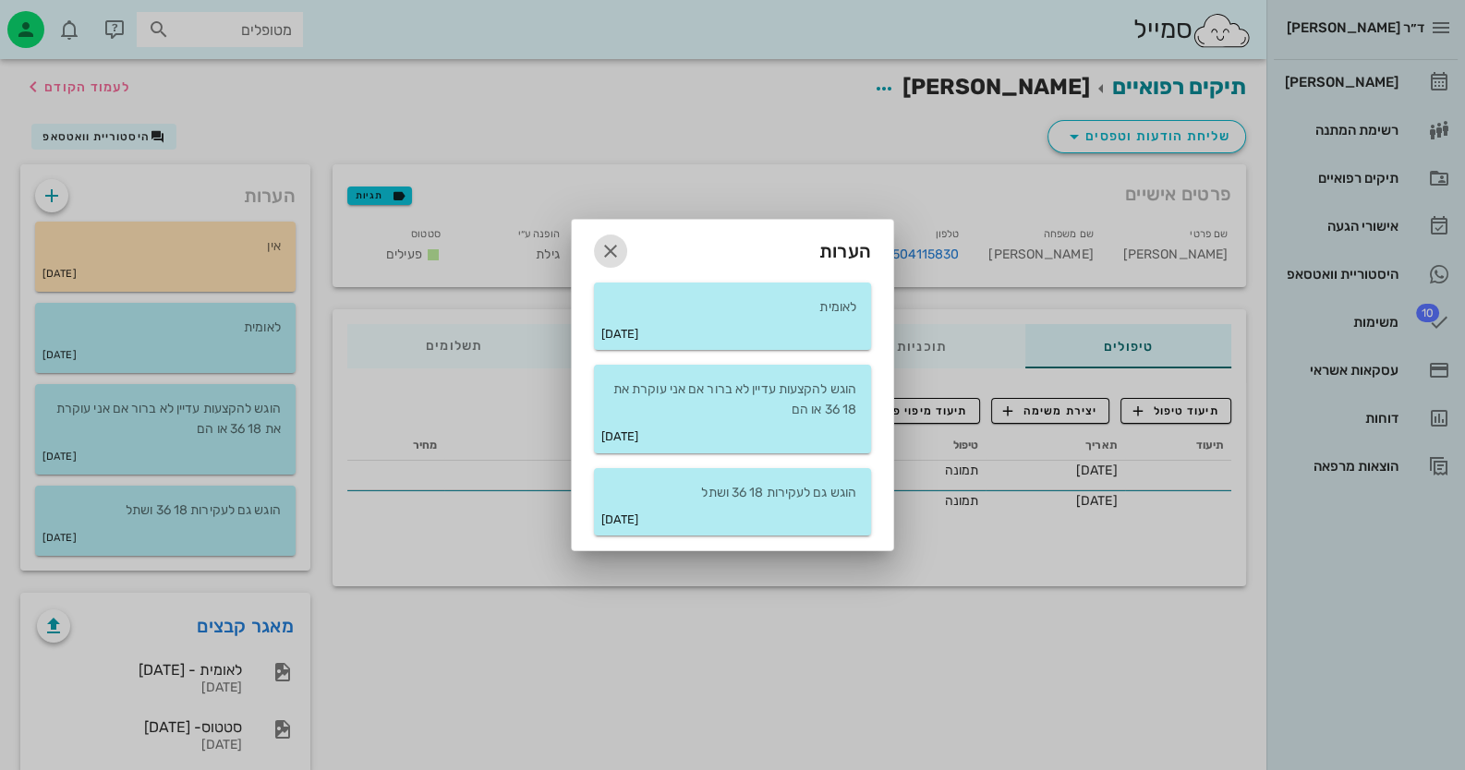
click at [603, 253] on icon "button" at bounding box center [610, 251] width 22 height 22
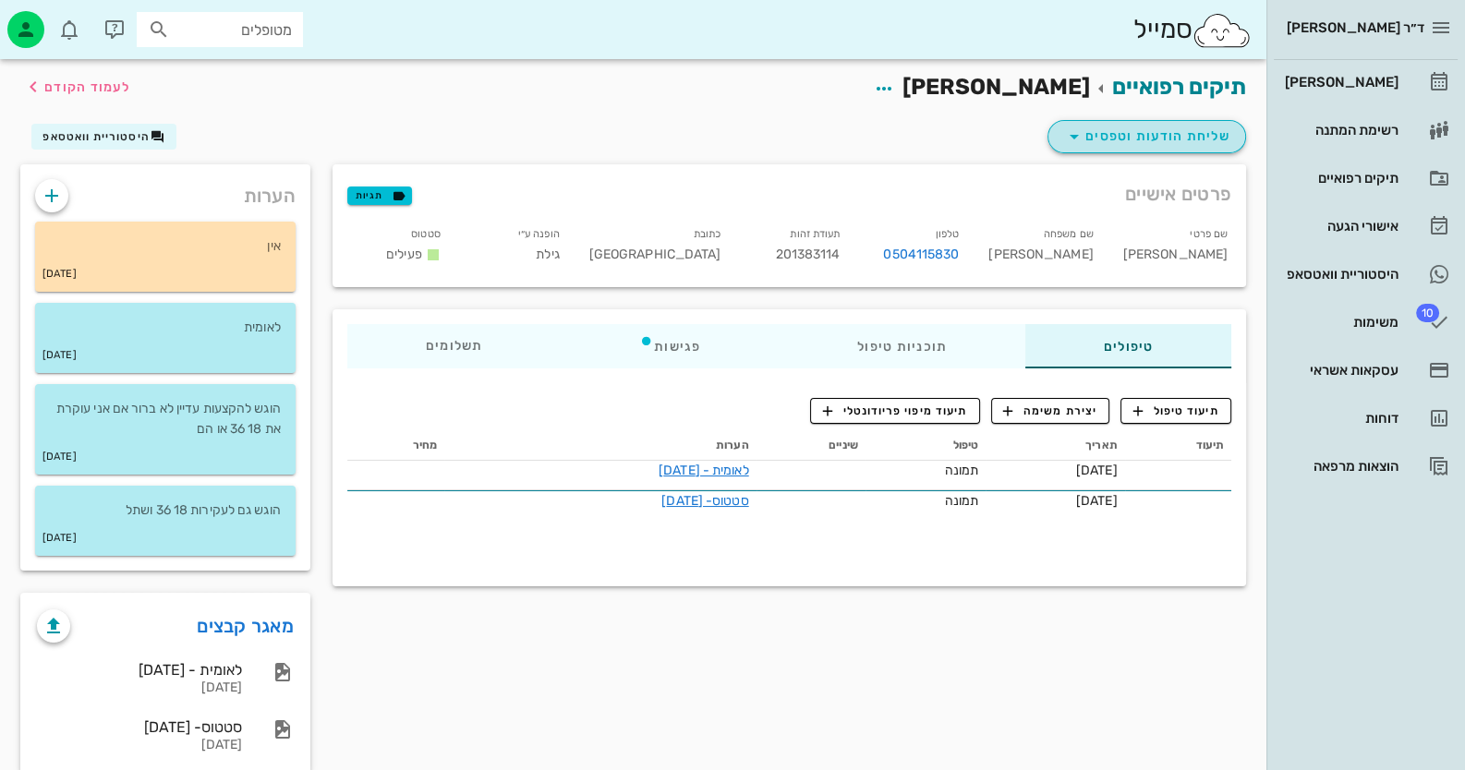
click at [1209, 142] on span "שליחת הודעות וטפסים" at bounding box center [1146, 137] width 167 height 22
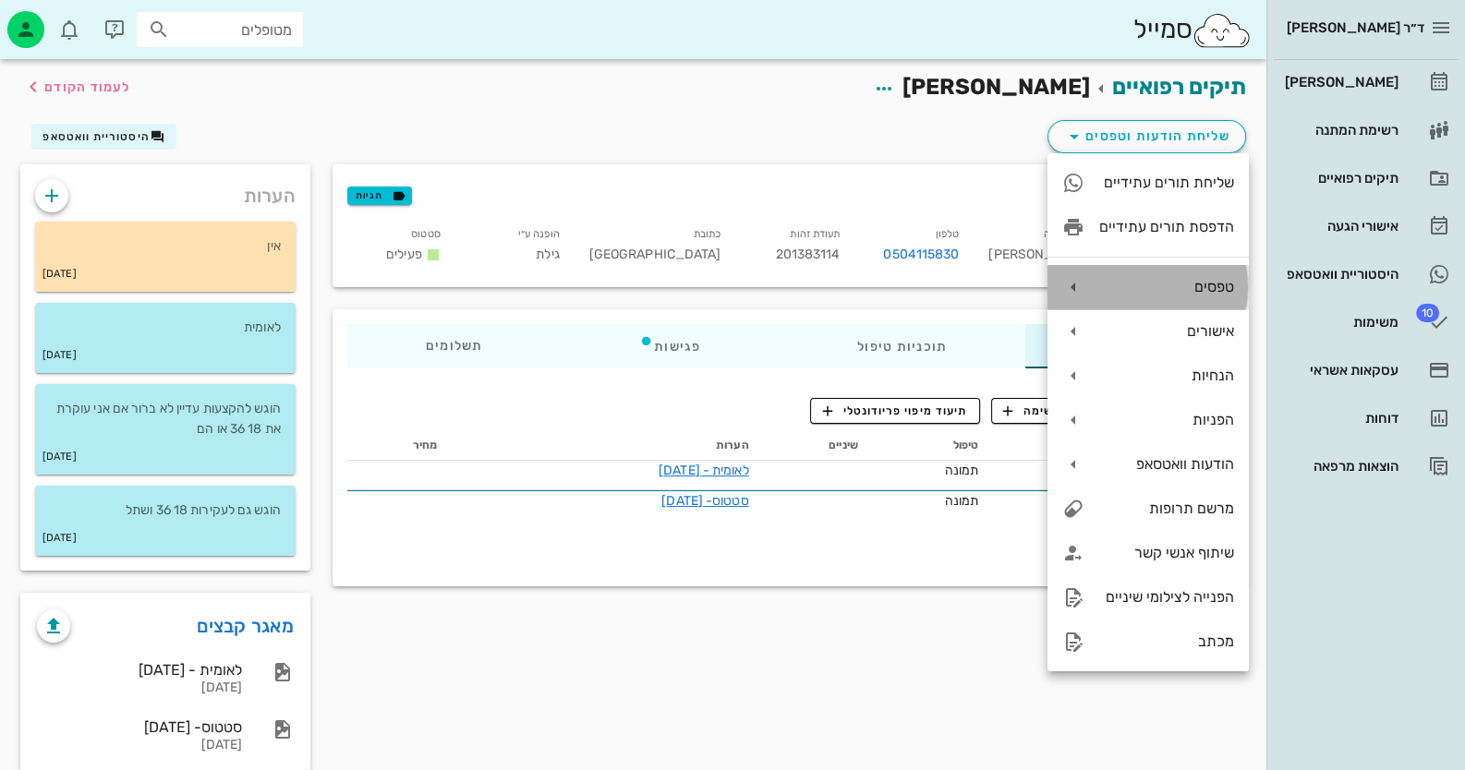
click at [1207, 290] on div "טפסים" at bounding box center [1166, 287] width 135 height 18
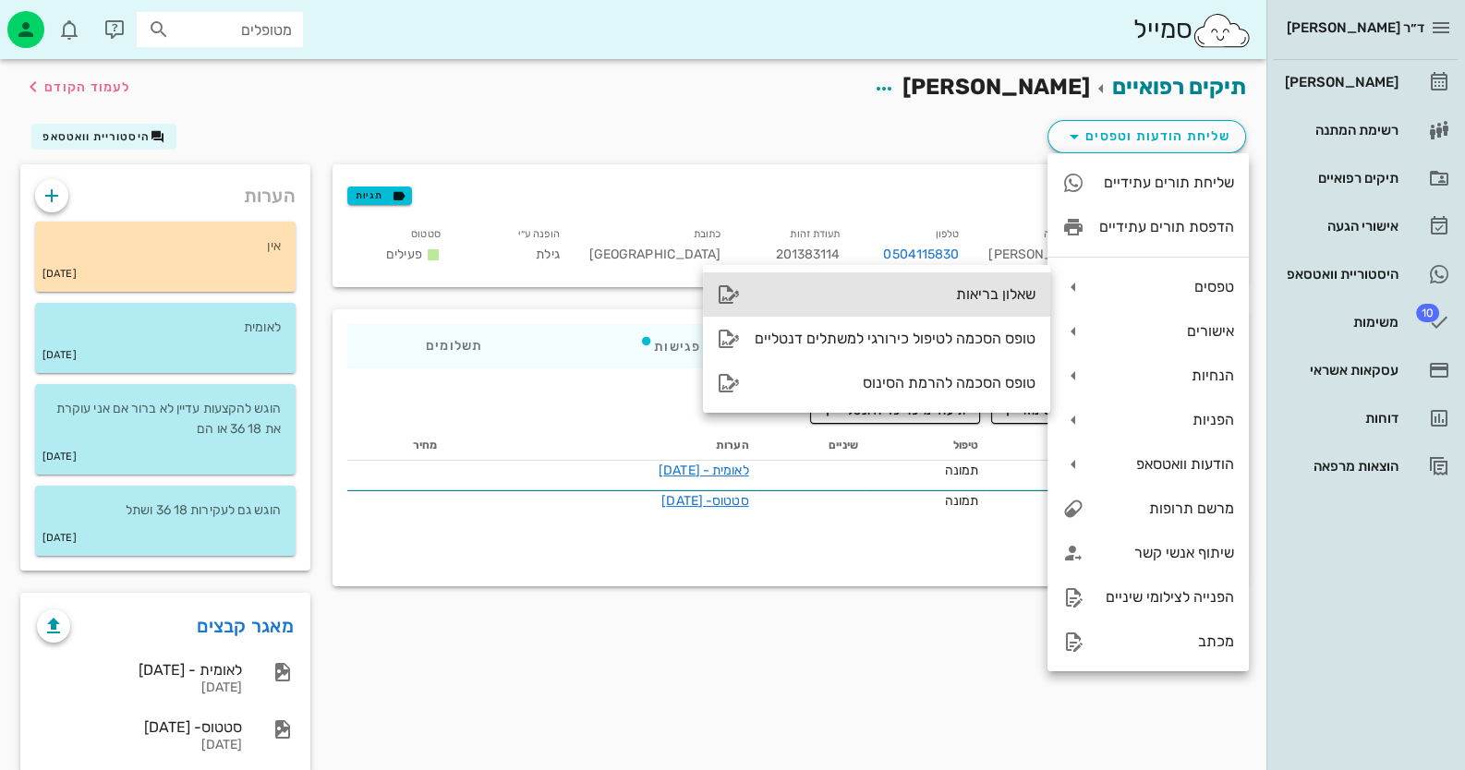
click at [995, 296] on div "שאלון בריאות" at bounding box center [895, 294] width 281 height 18
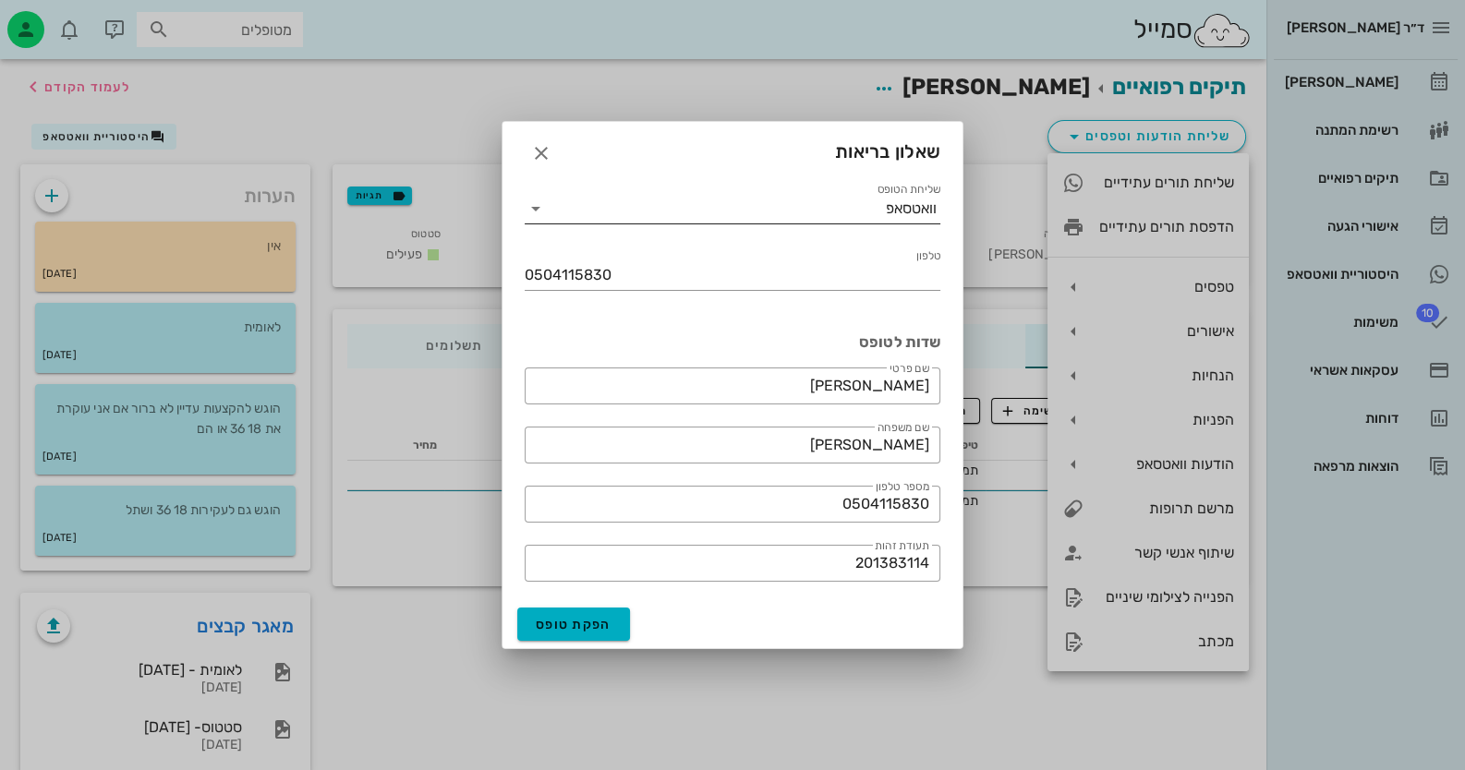
click at [603, 222] on input "שליחת הטופס" at bounding box center [717, 209] width 335 height 30
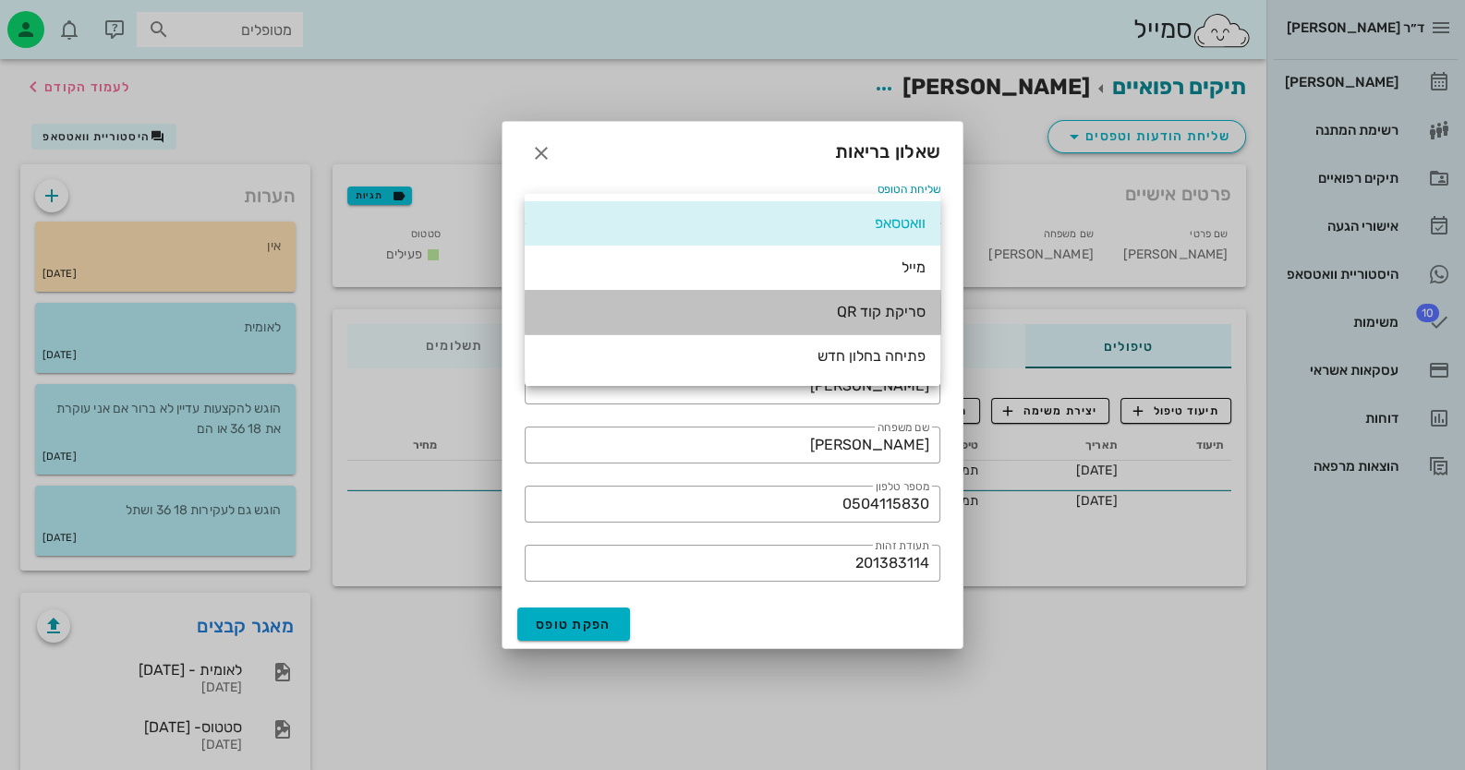
click at [890, 326] on div "סריקת קוד QR" at bounding box center [732, 312] width 386 height 40
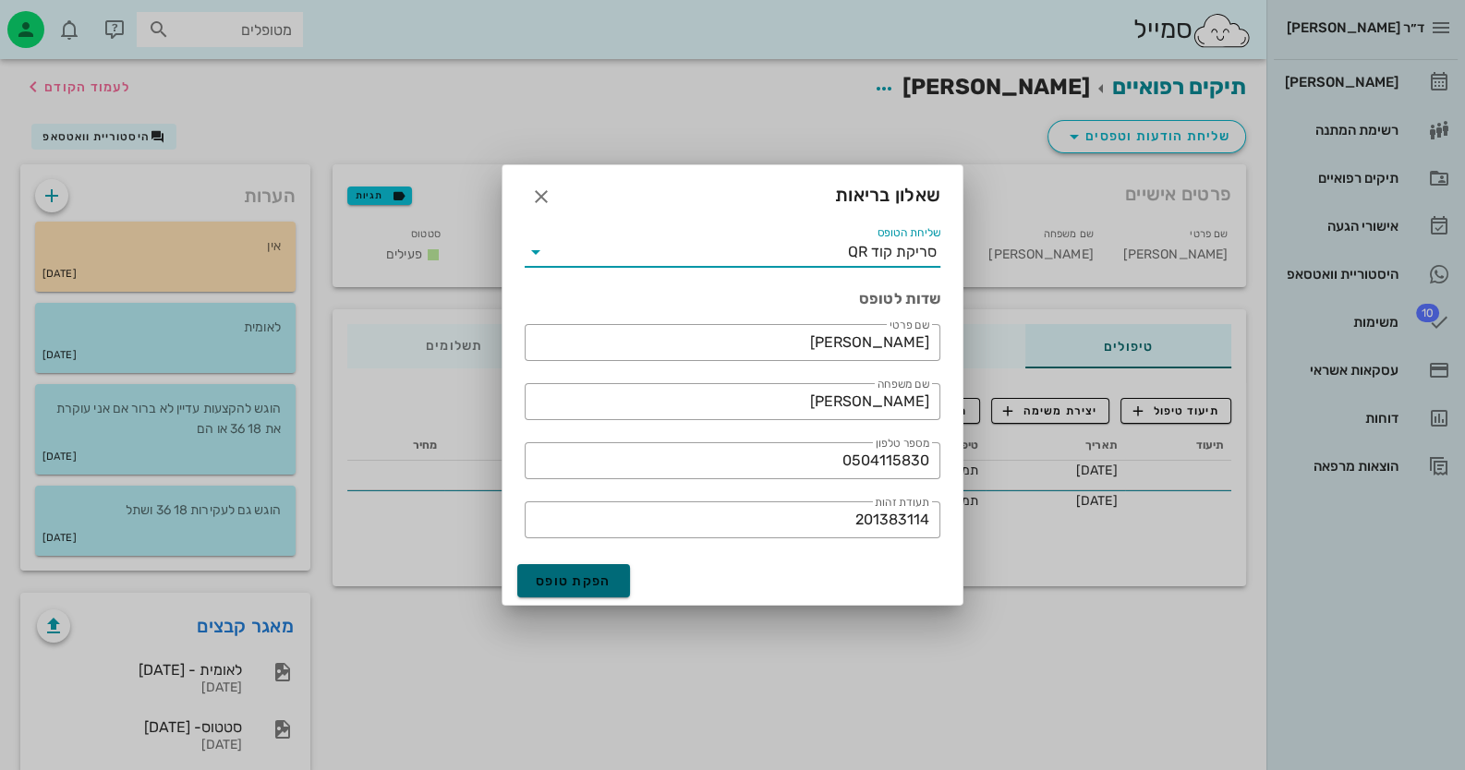
click at [570, 581] on span "הפקת טופס" at bounding box center [574, 582] width 76 height 16
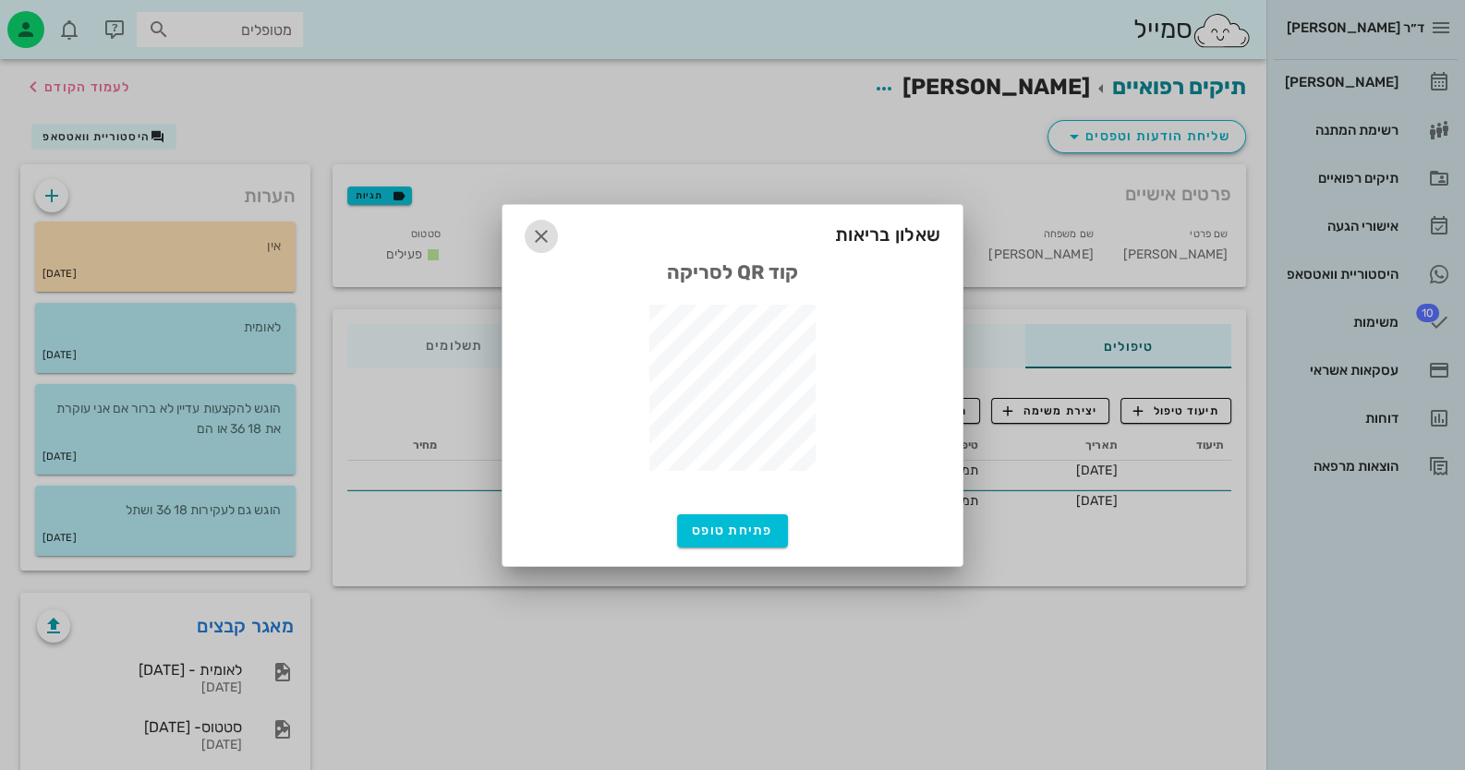
click at [532, 236] on icon "button" at bounding box center [541, 236] width 22 height 22
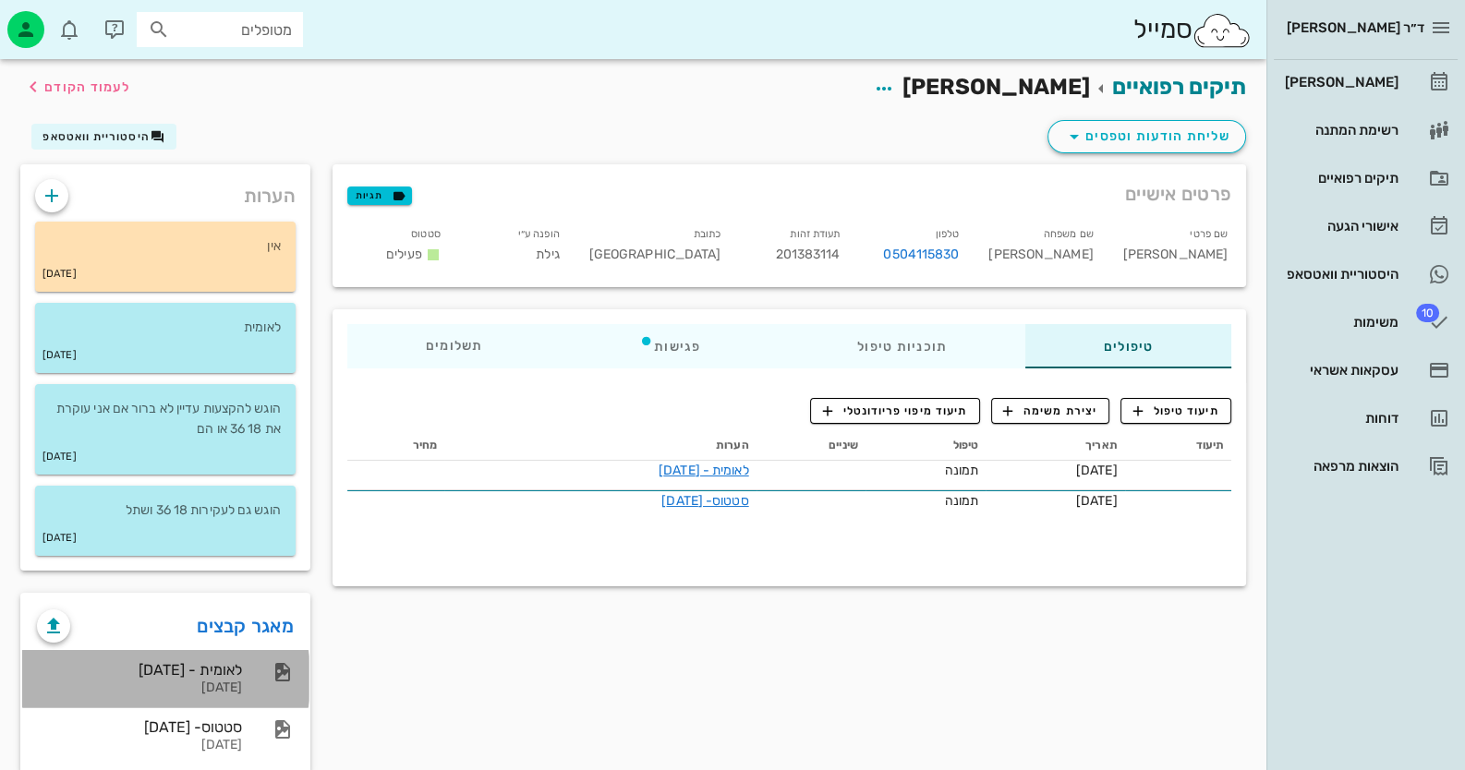
click at [224, 694] on div "[DATE]" at bounding box center [139, 689] width 205 height 16
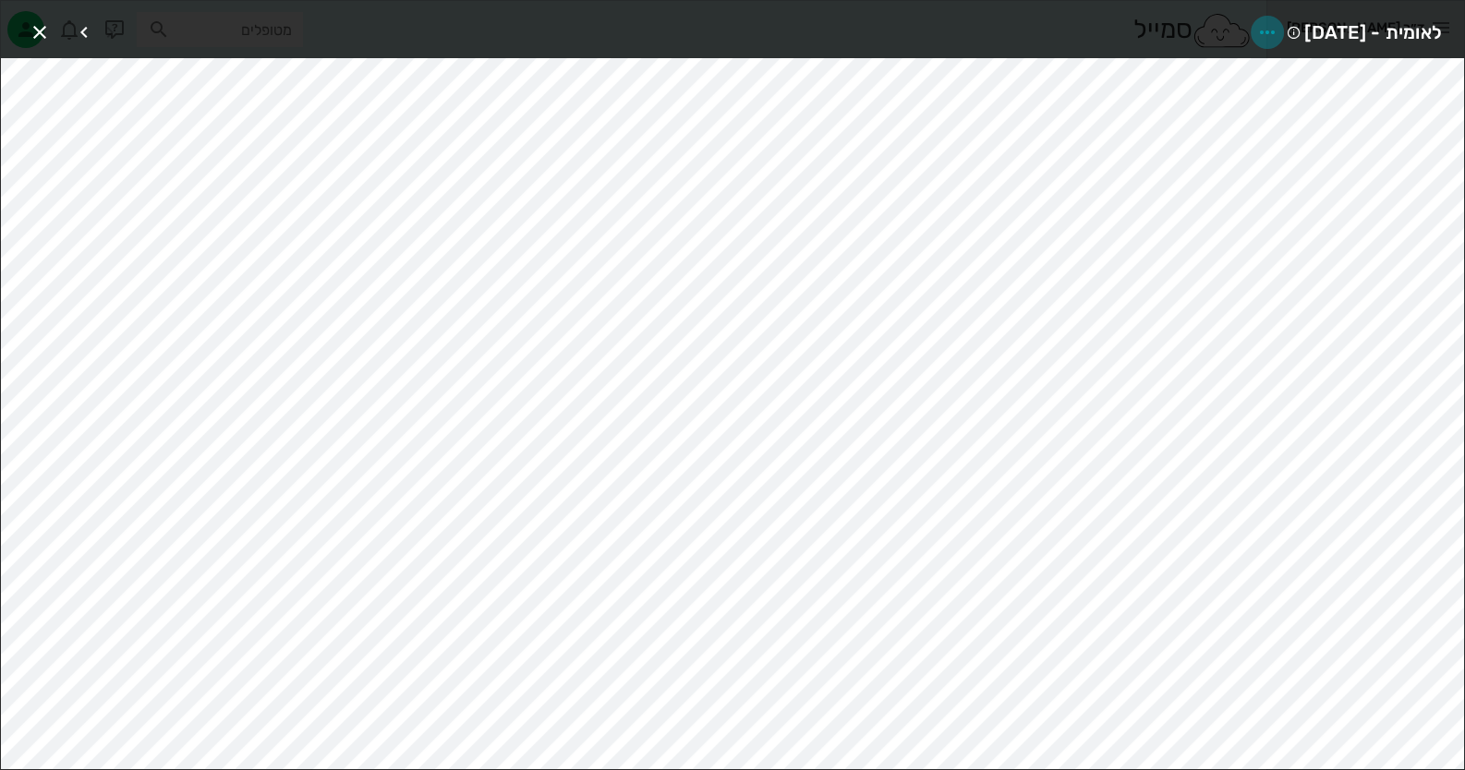
click at [1256, 36] on icon "button" at bounding box center [1267, 32] width 22 height 22
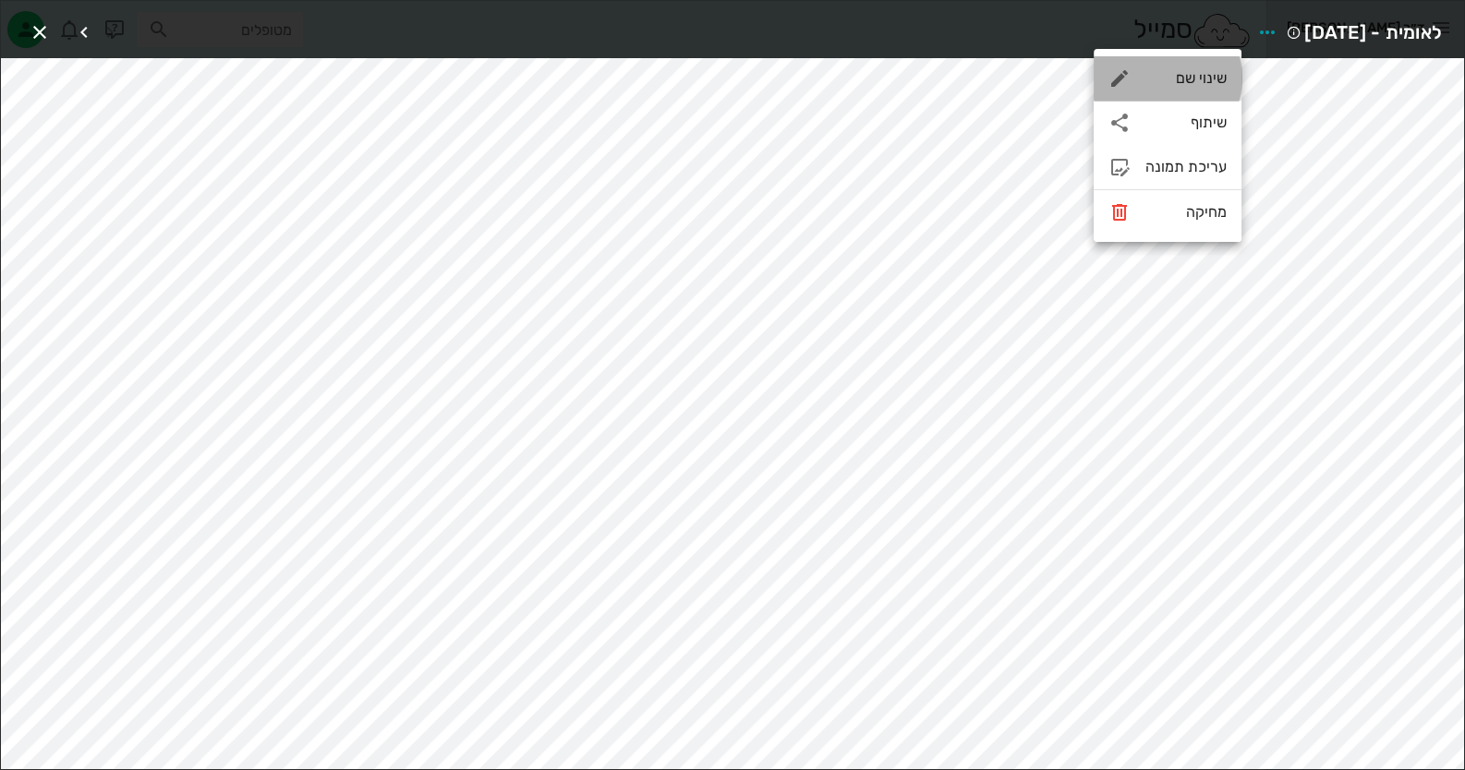
click at [1205, 72] on div "שינוי שם" at bounding box center [1185, 78] width 81 height 18
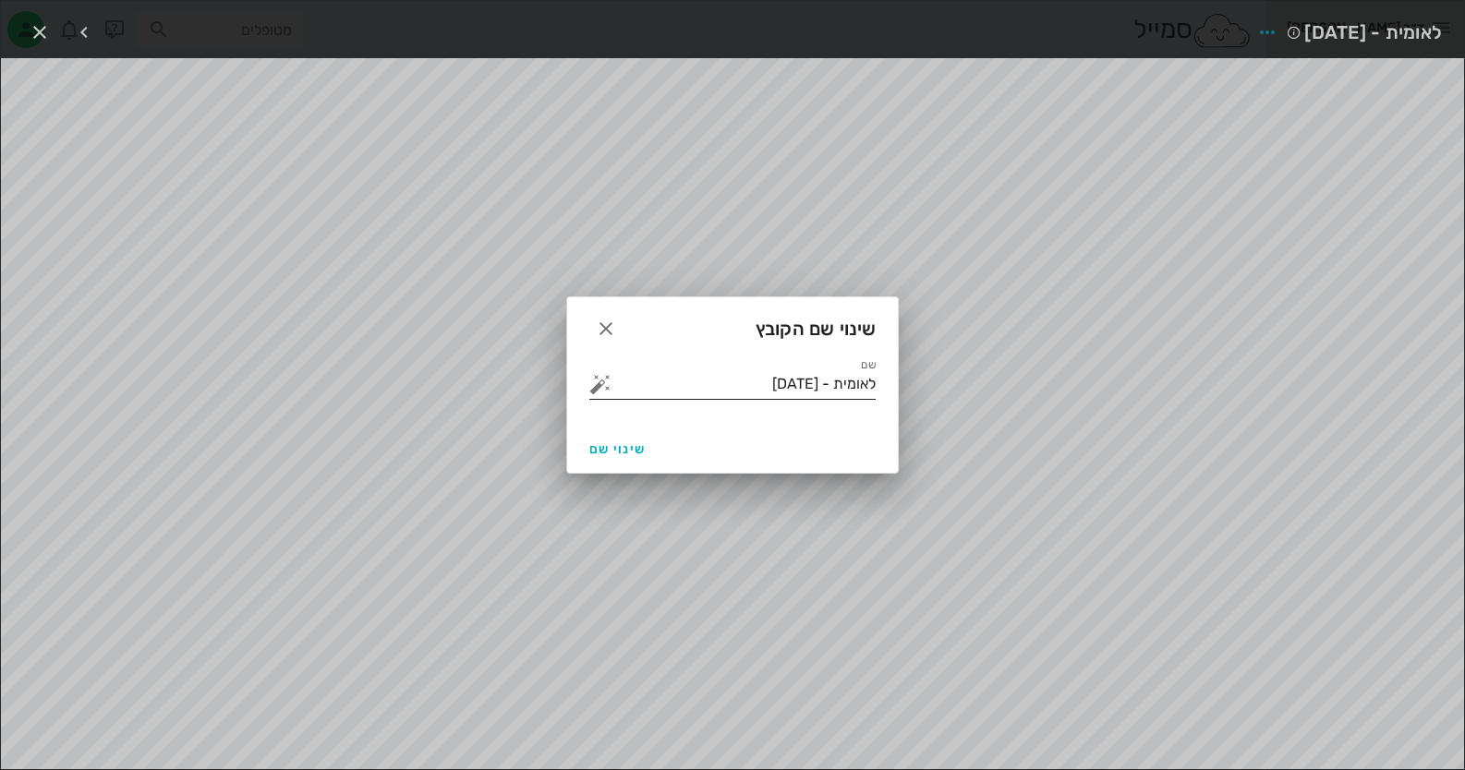
click at [706, 397] on input "לאומית - 21-07-2025" at bounding box center [745, 384] width 260 height 30
type input "לאומית - [DATE] - מטופל קרא והסכים"
click at [628, 442] on span "שינוי שם" at bounding box center [617, 449] width 56 height 16
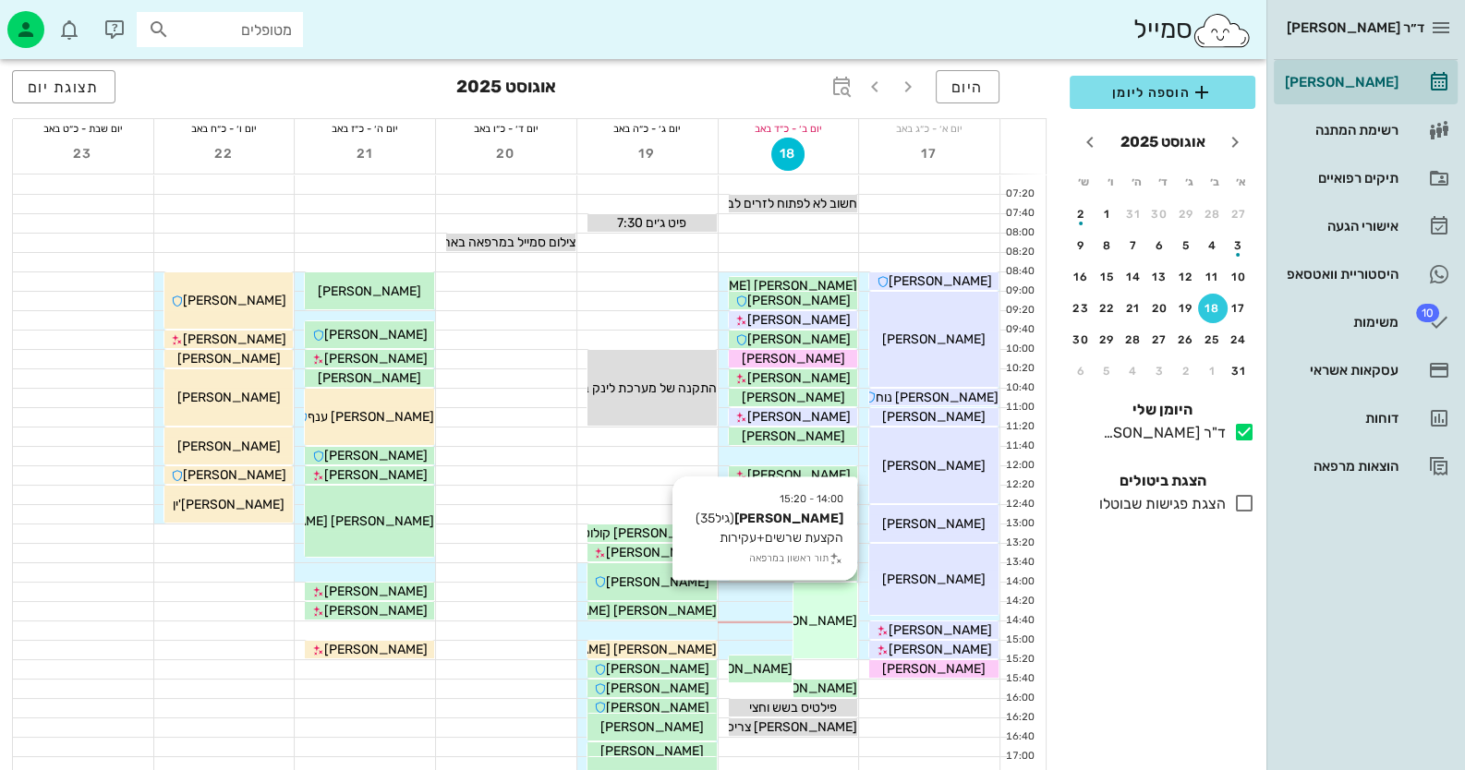
click at [839, 601] on div "14:00 - 15:20 [PERSON_NAME] (גיל 35 ) הקצעת שרשים+עקירות תור ראשון במרפאה [PERS…" at bounding box center [825, 621] width 64 height 76
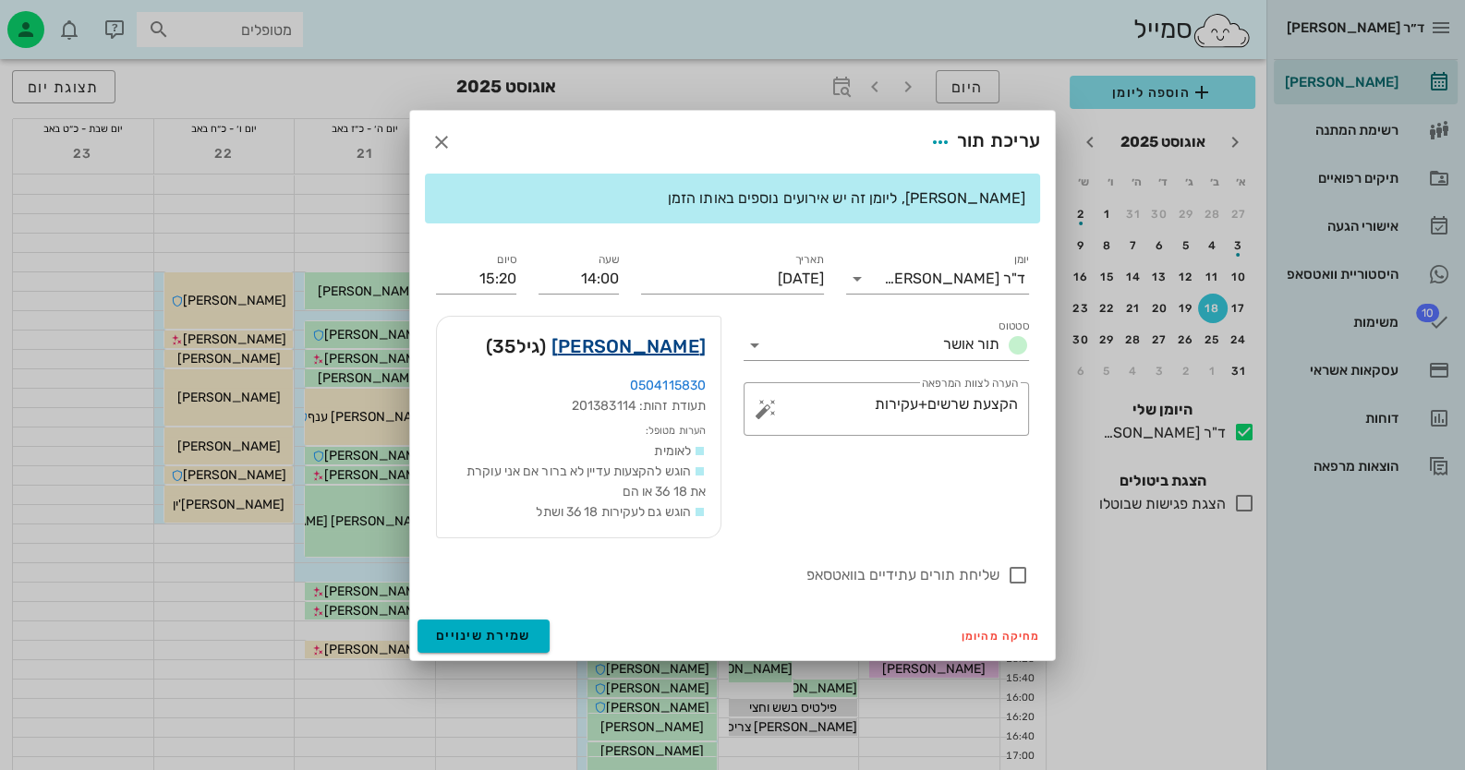
click at [657, 345] on link "[PERSON_NAME]" at bounding box center [628, 347] width 154 height 30
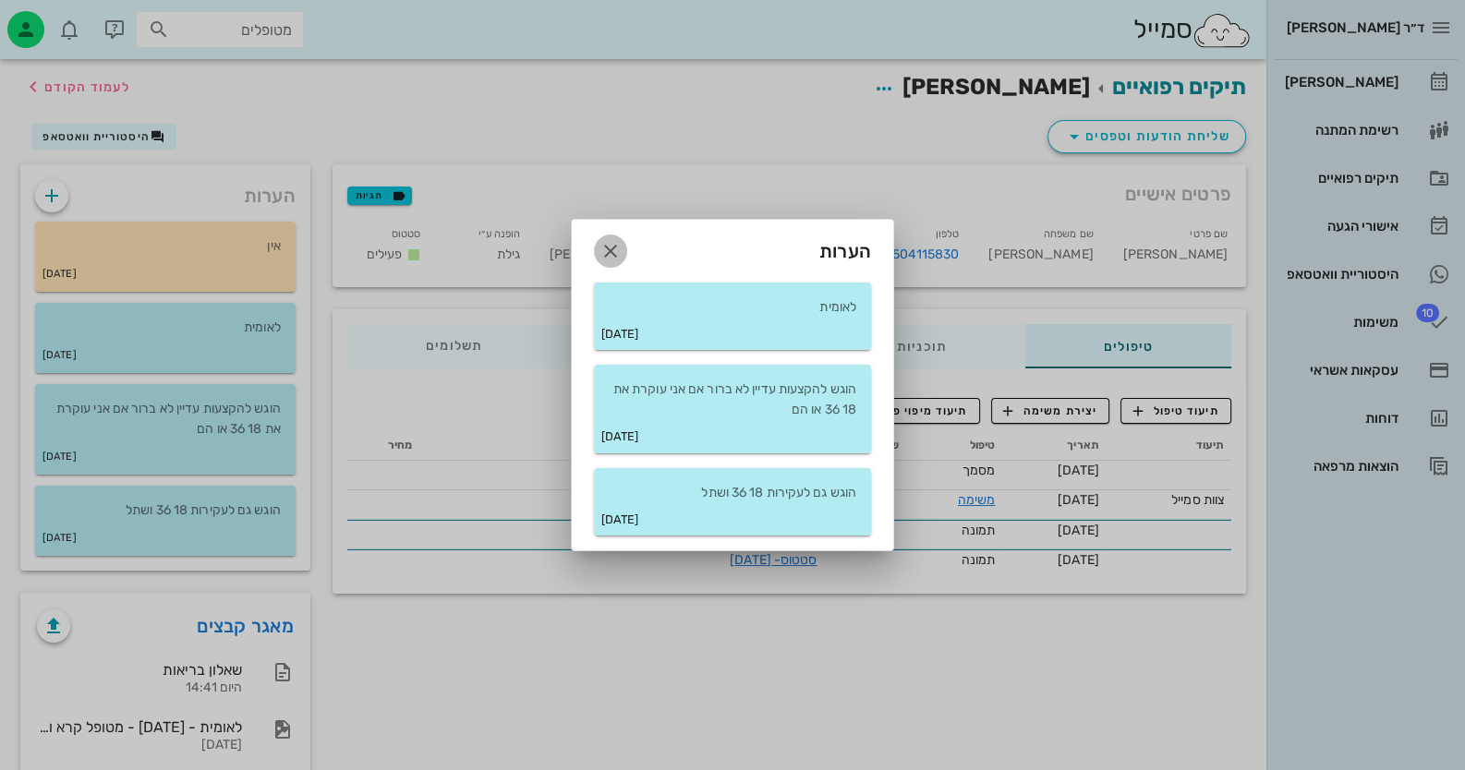
click at [619, 245] on icon "button" at bounding box center [610, 251] width 22 height 22
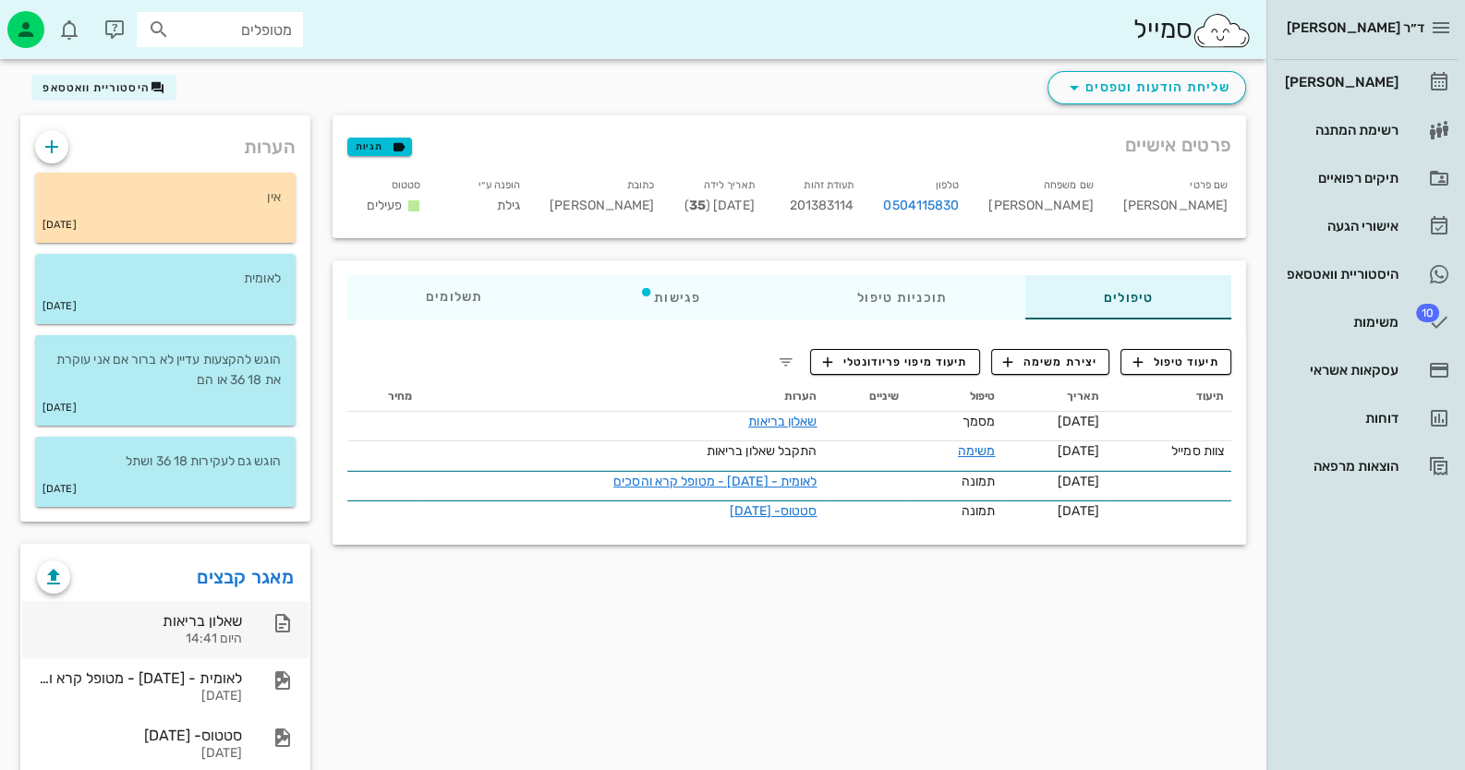
scroll to position [89, 0]
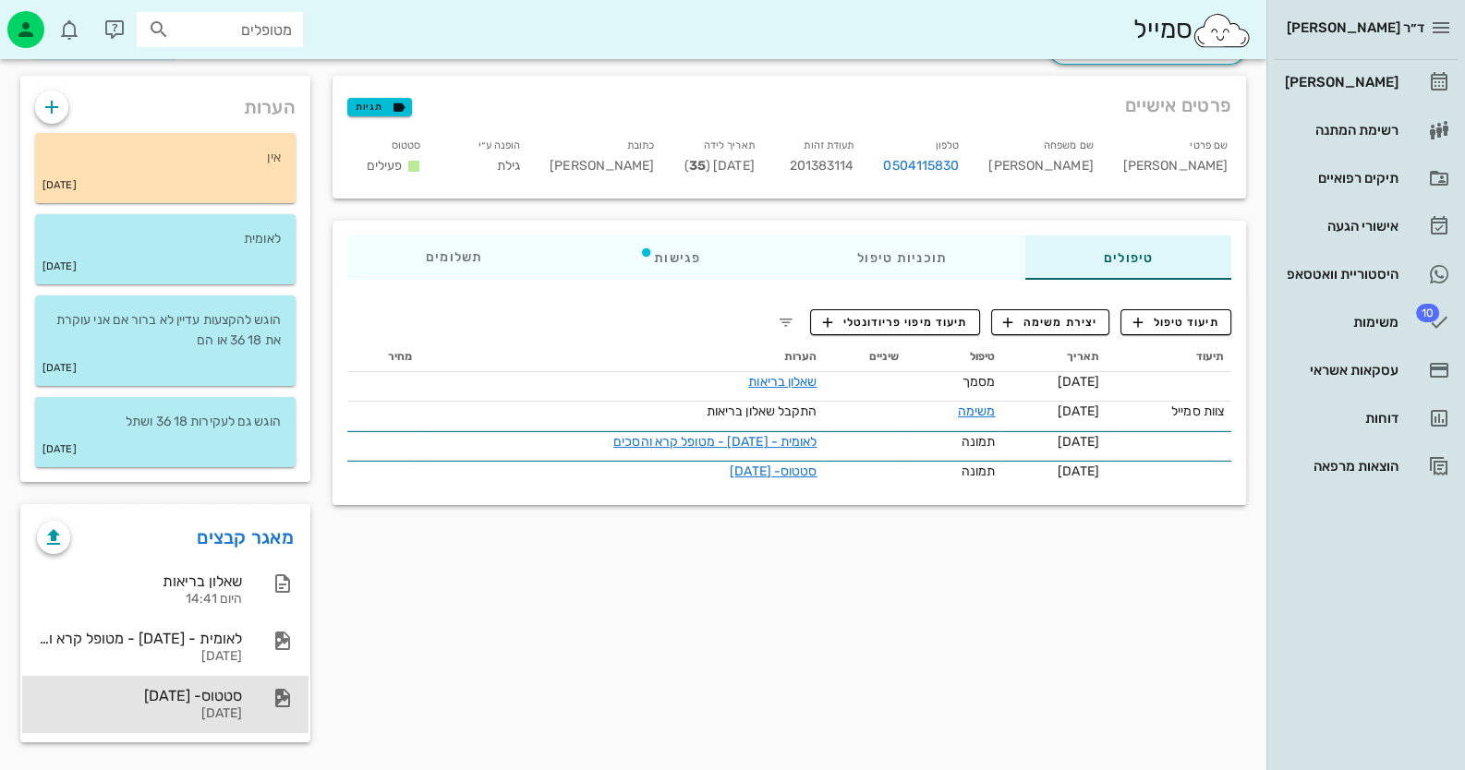
click at [212, 687] on div "סטטוס- [DATE]" at bounding box center [139, 696] width 205 height 18
click at [267, 21] on input "מטופלים" at bounding box center [233, 30] width 118 height 24
type input "אלוני"
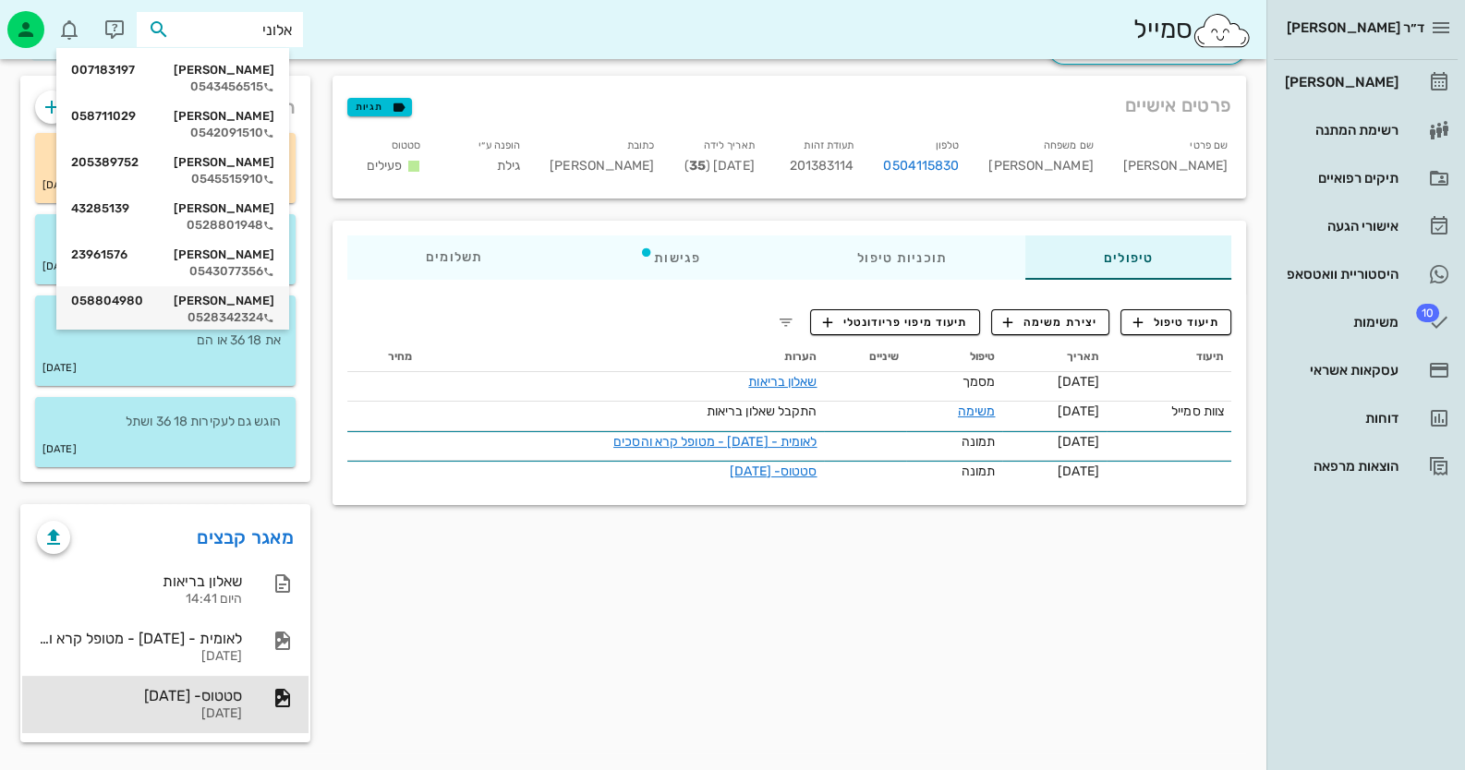
click at [260, 301] on div "[PERSON_NAME] 058804980" at bounding box center [172, 301] width 203 height 15
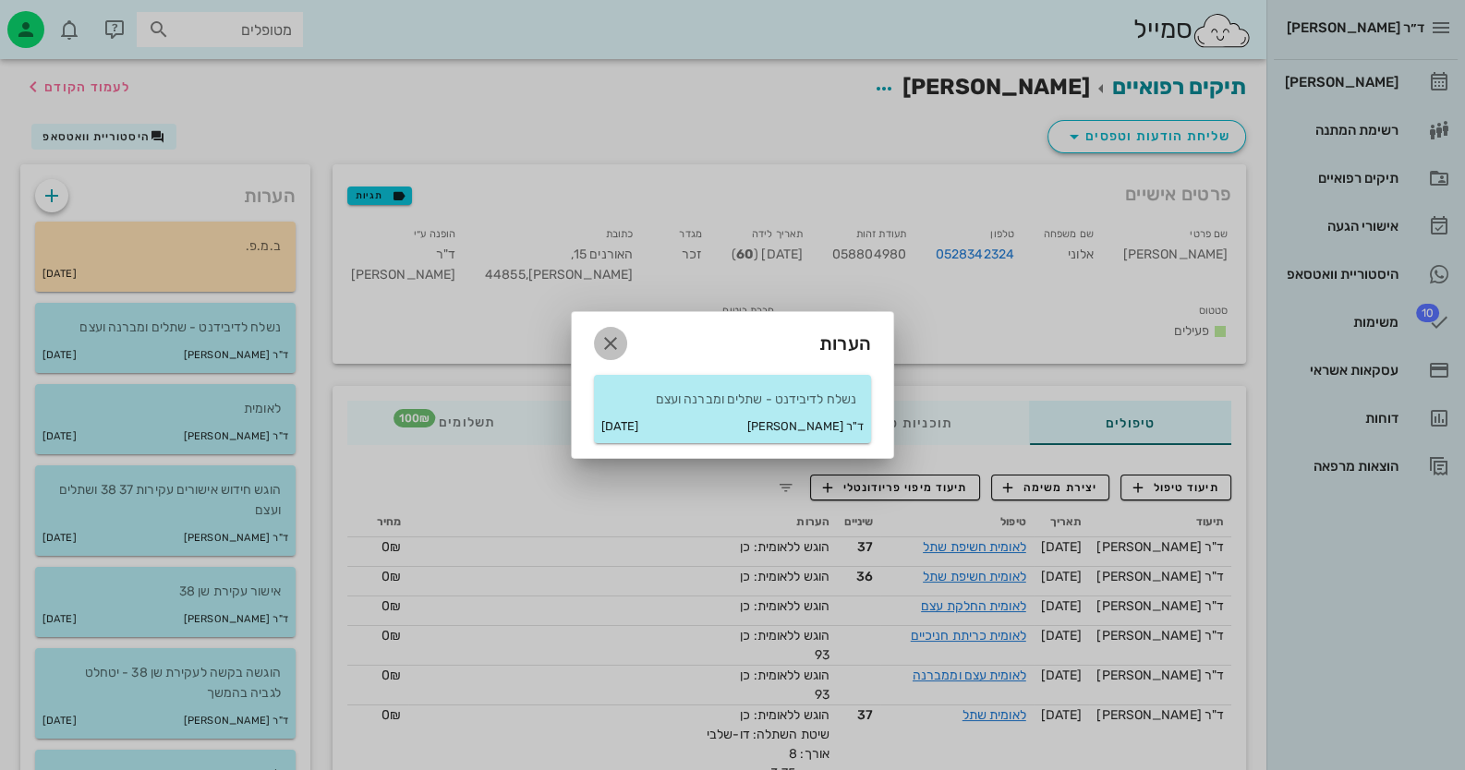
click at [614, 337] on icon "button" at bounding box center [610, 343] width 22 height 22
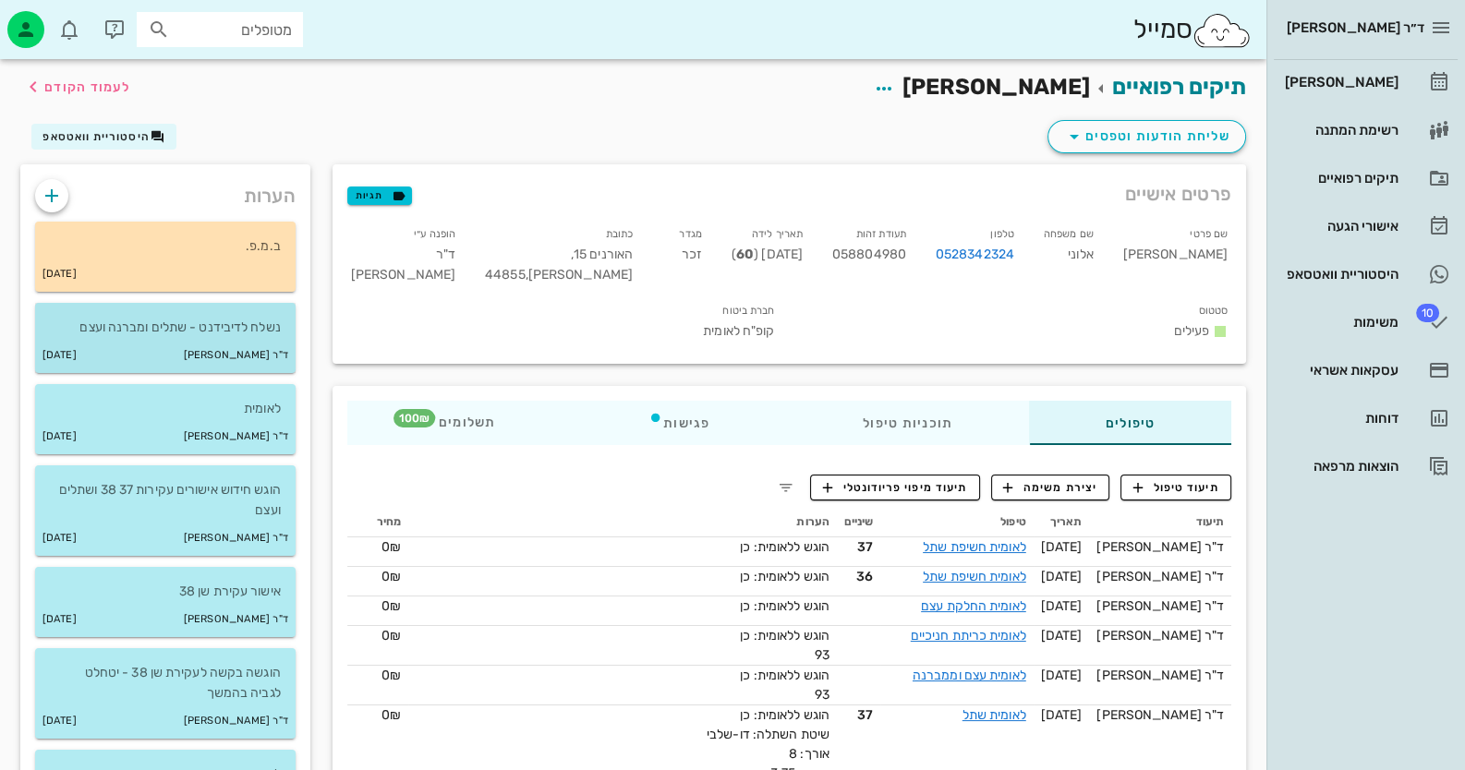
click at [144, 344] on div "ד"ר [PERSON_NAME] [DATE]" at bounding box center [165, 355] width 260 height 35
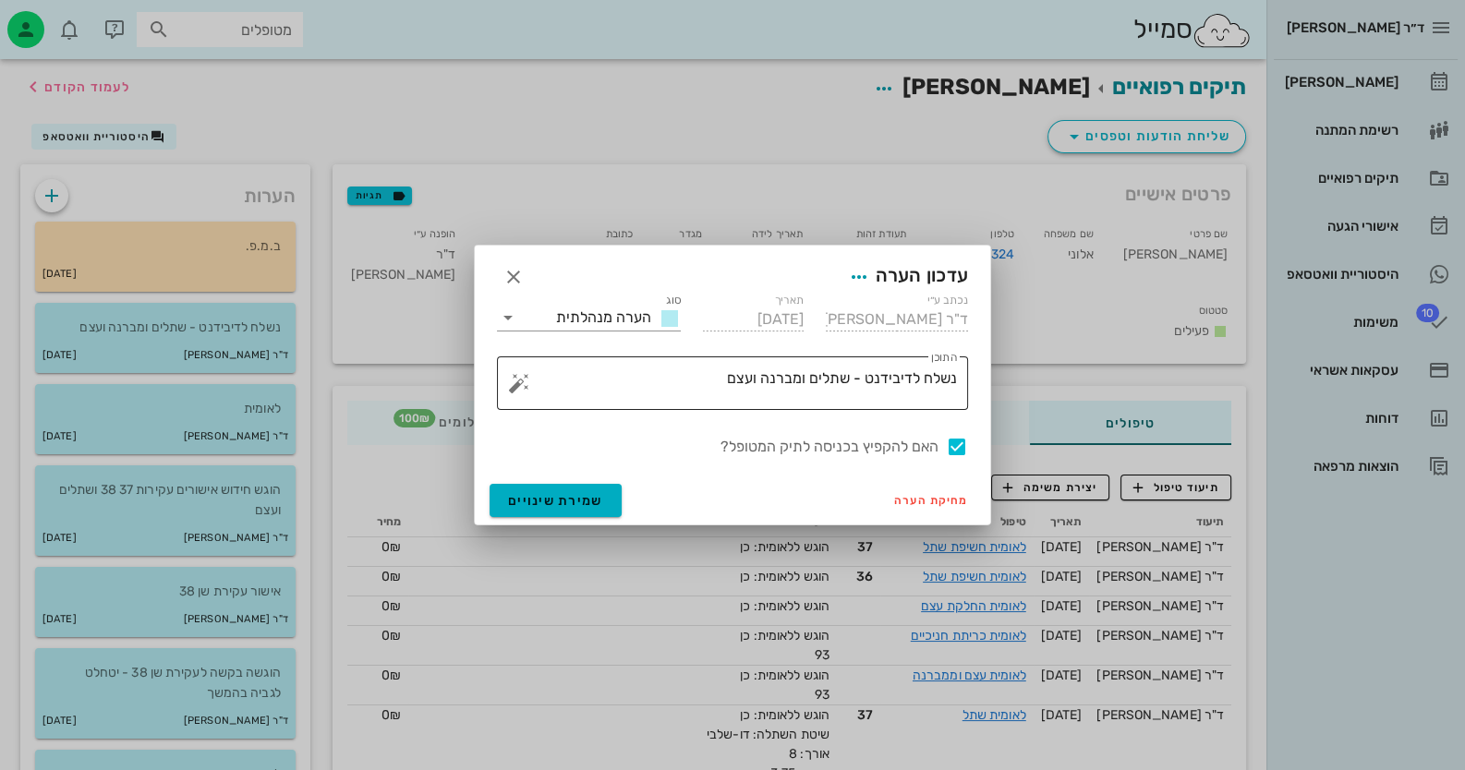
click at [718, 380] on textarea "נשלח לדיבידנט - שתלים ומברנה ועצם" at bounding box center [740, 388] width 434 height 44
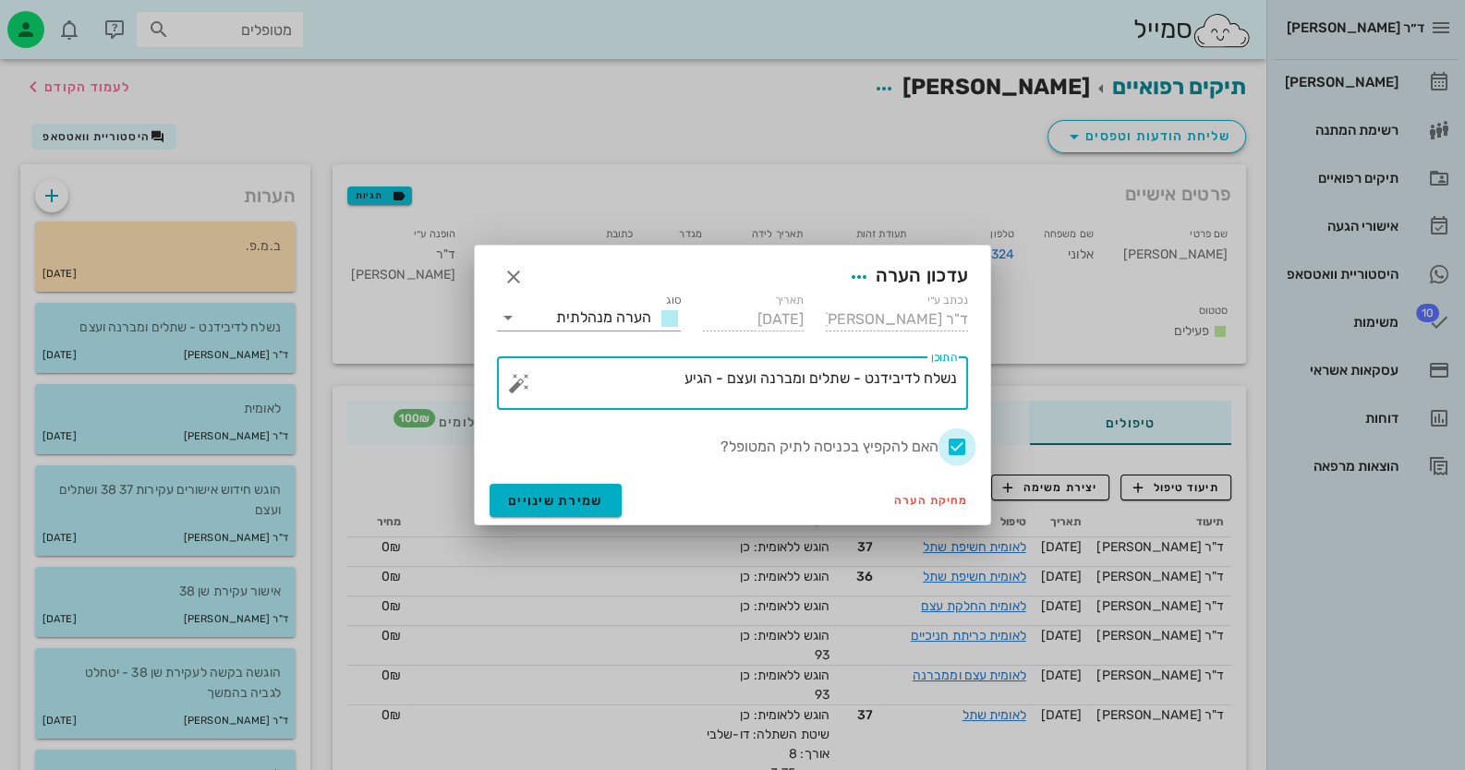
type textarea "נשלח לדיבידנט - שתלים ומברנה ועצם - הגיע"
click at [953, 444] on div at bounding box center [956, 446] width 31 height 31
checkbox input "false"
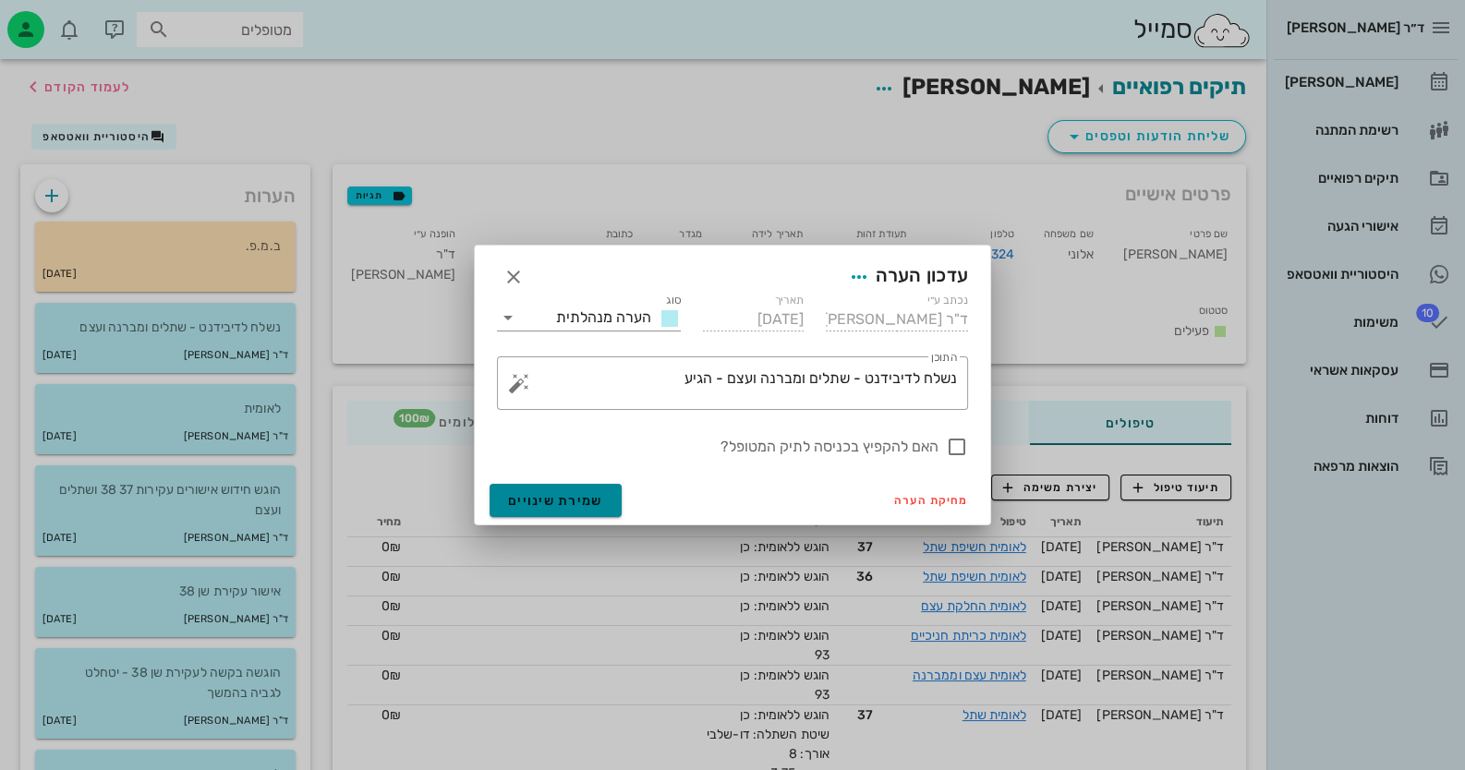
click at [526, 508] on button "שמירת שינויים" at bounding box center [556, 500] width 132 height 33
